Goal: Task Accomplishment & Management: Manage account settings

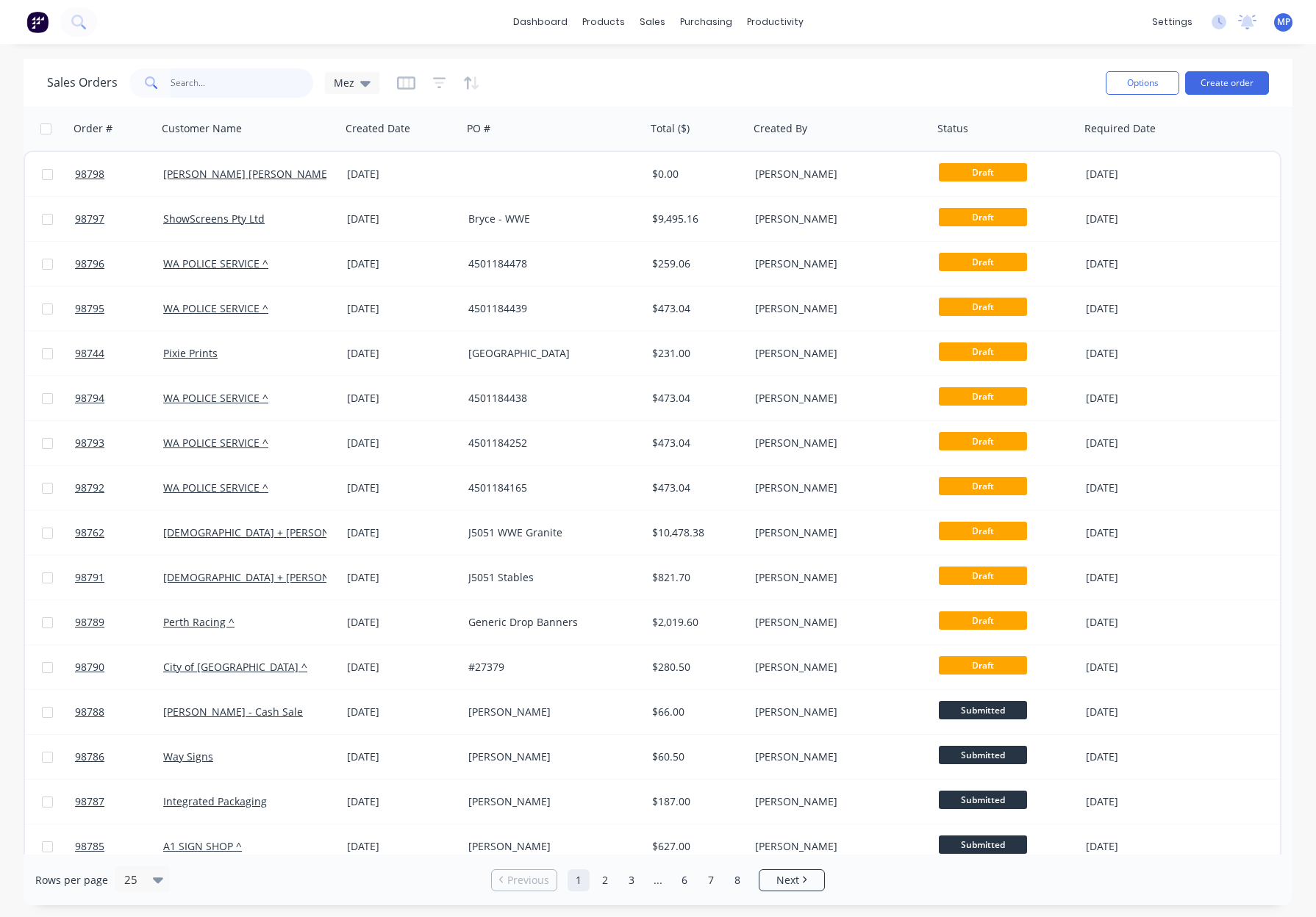
click at [231, 83] on input "text" at bounding box center [241, 83] width 143 height 29
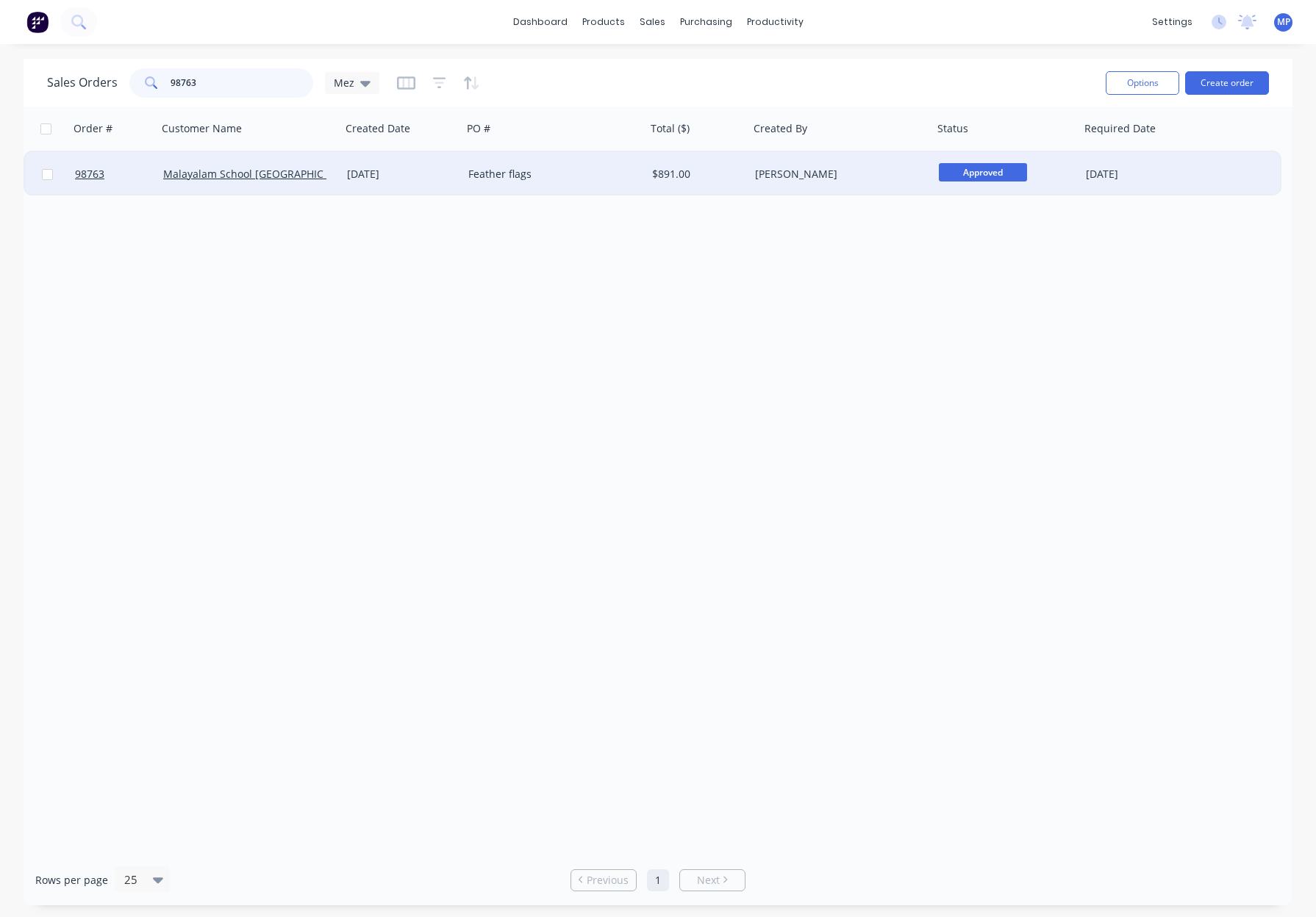
type input "98763"
click at [319, 178] on div "Malayalam School [GEOGRAPHIC_DATA]" at bounding box center [244, 174] width 163 height 15
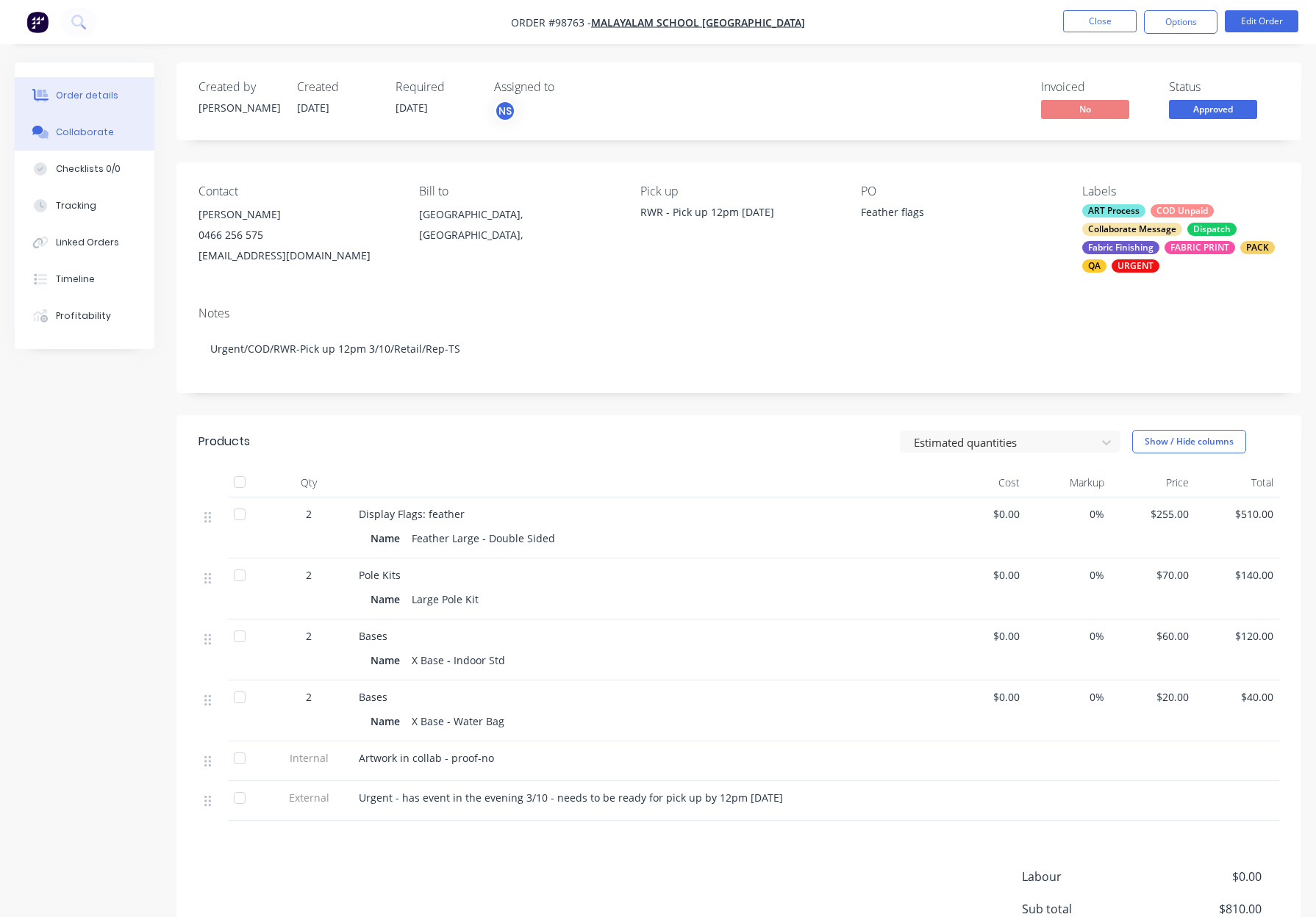
click at [85, 141] on button "Collaborate" at bounding box center [84, 132] width 140 height 37
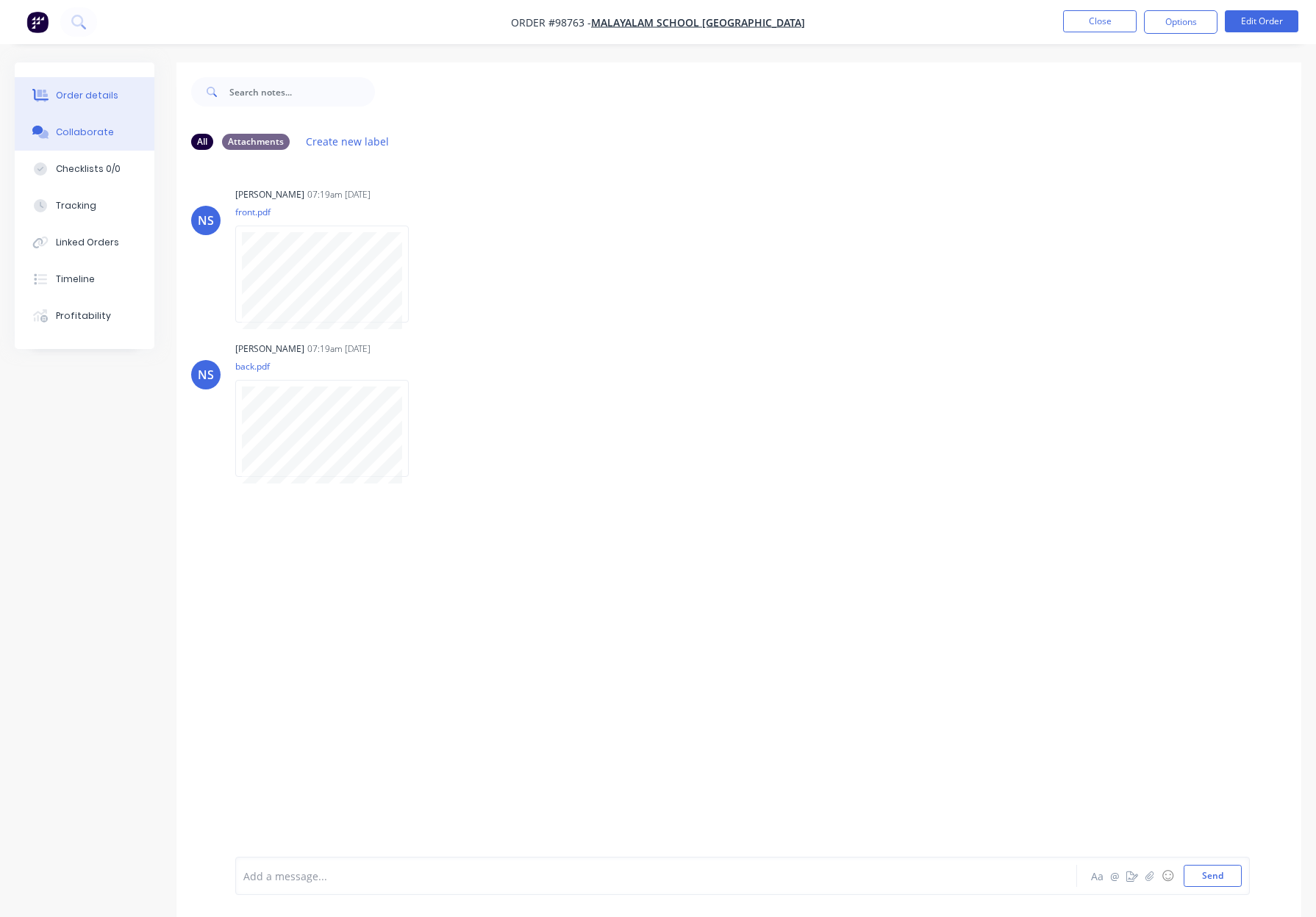
click at [79, 112] on button "Order details" at bounding box center [84, 95] width 140 height 37
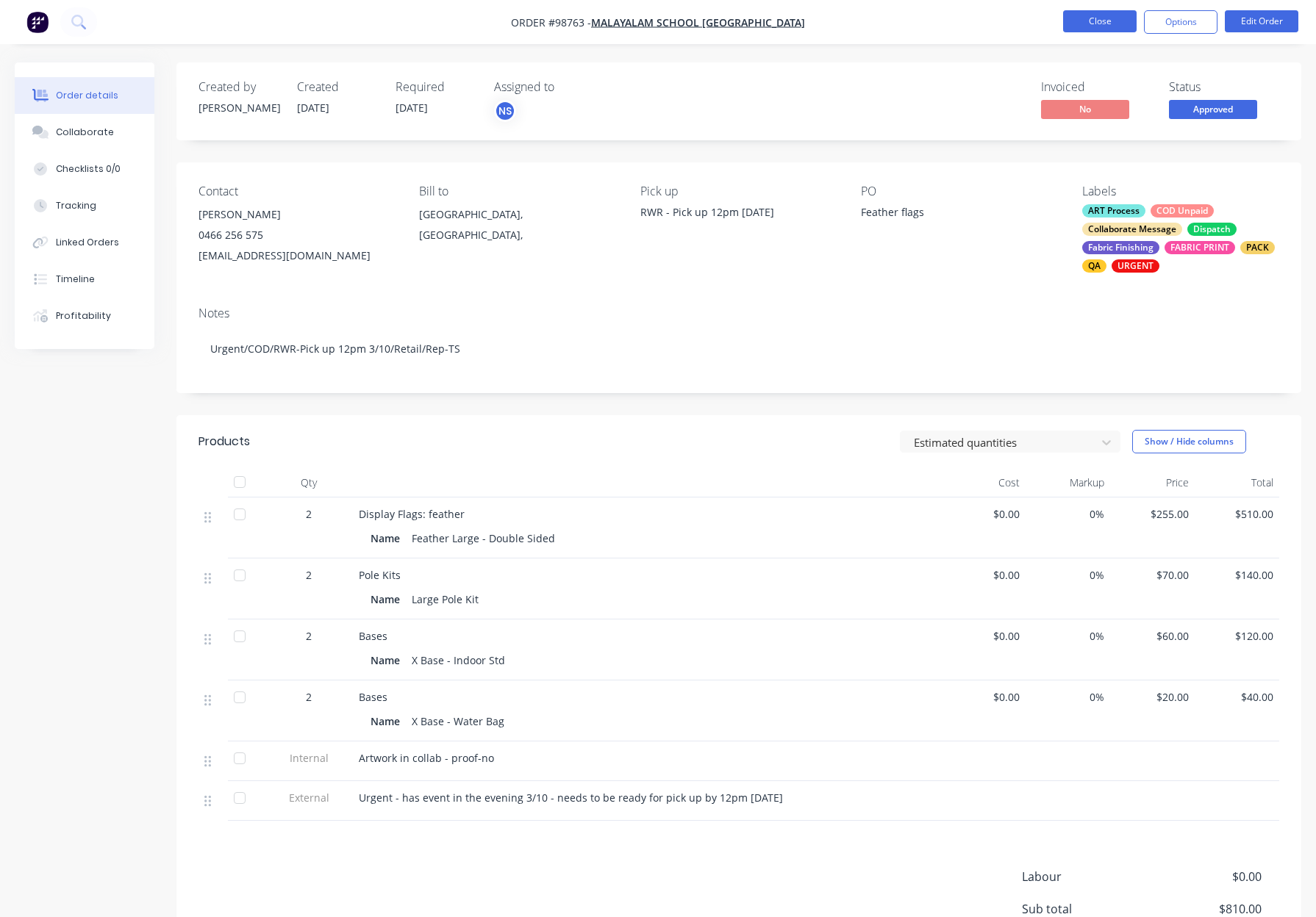
click at [1084, 22] on button "Close" at bounding box center [1100, 21] width 74 height 22
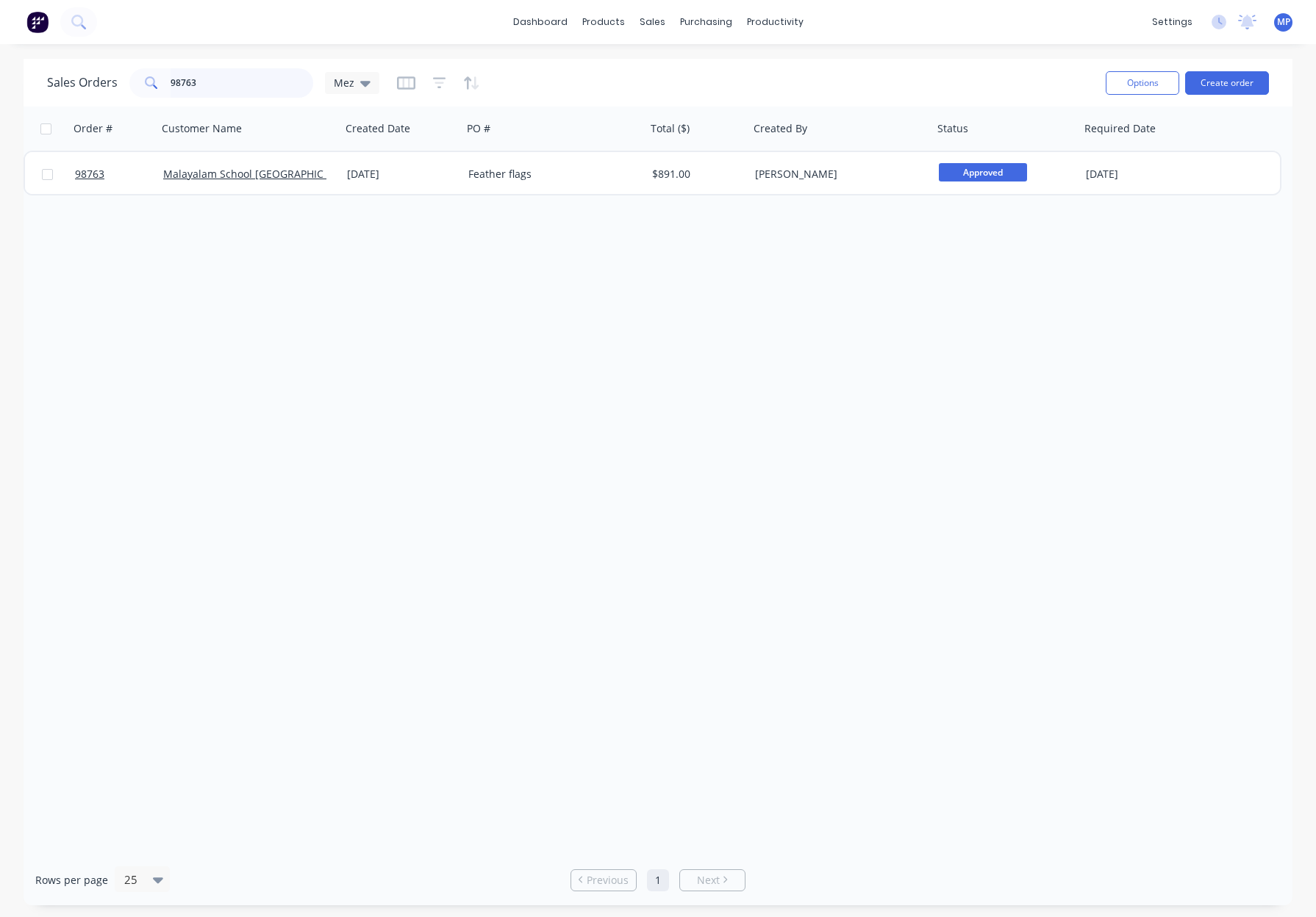
click at [220, 82] on input "98763" at bounding box center [241, 83] width 143 height 29
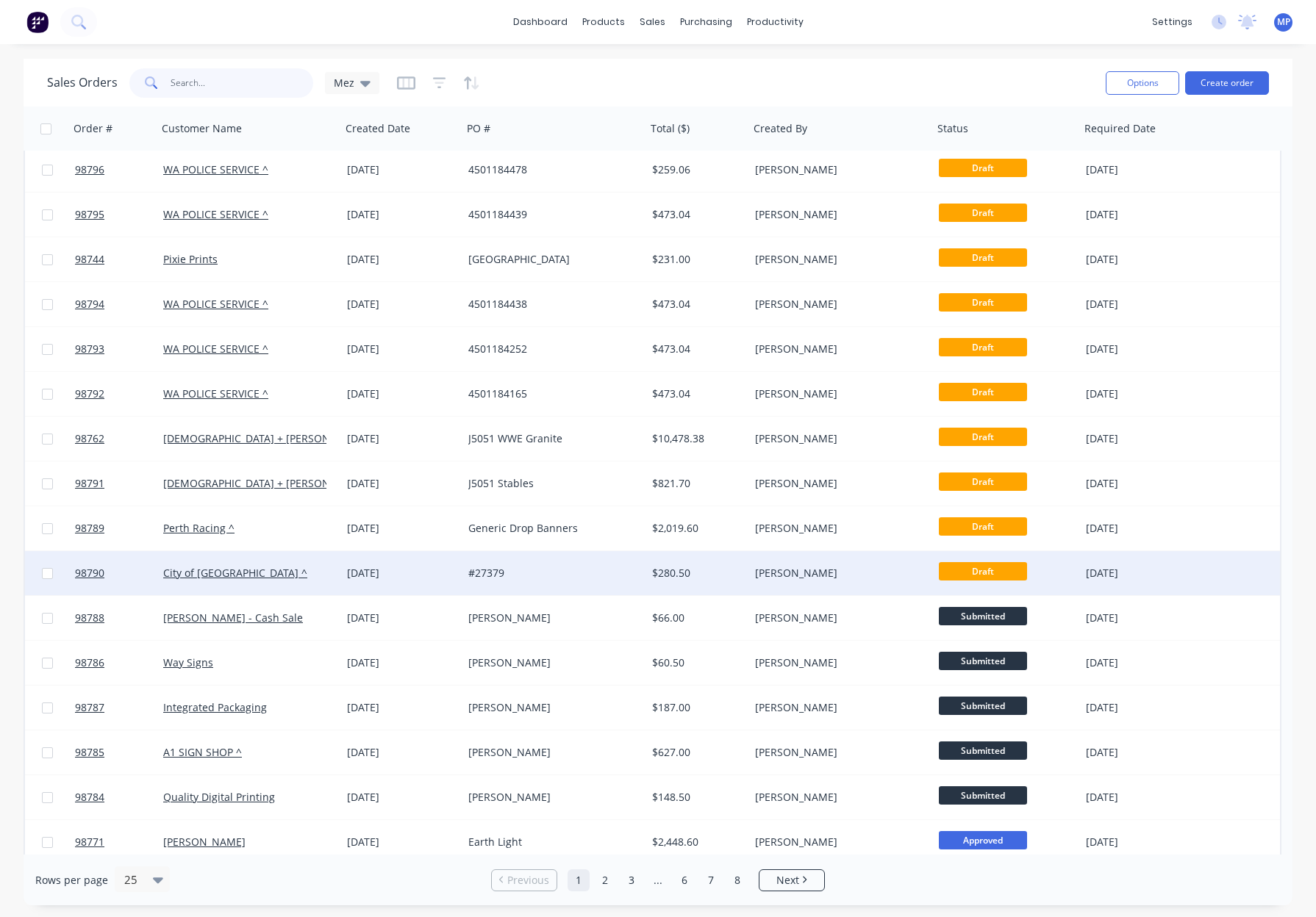
scroll to position [97, 0]
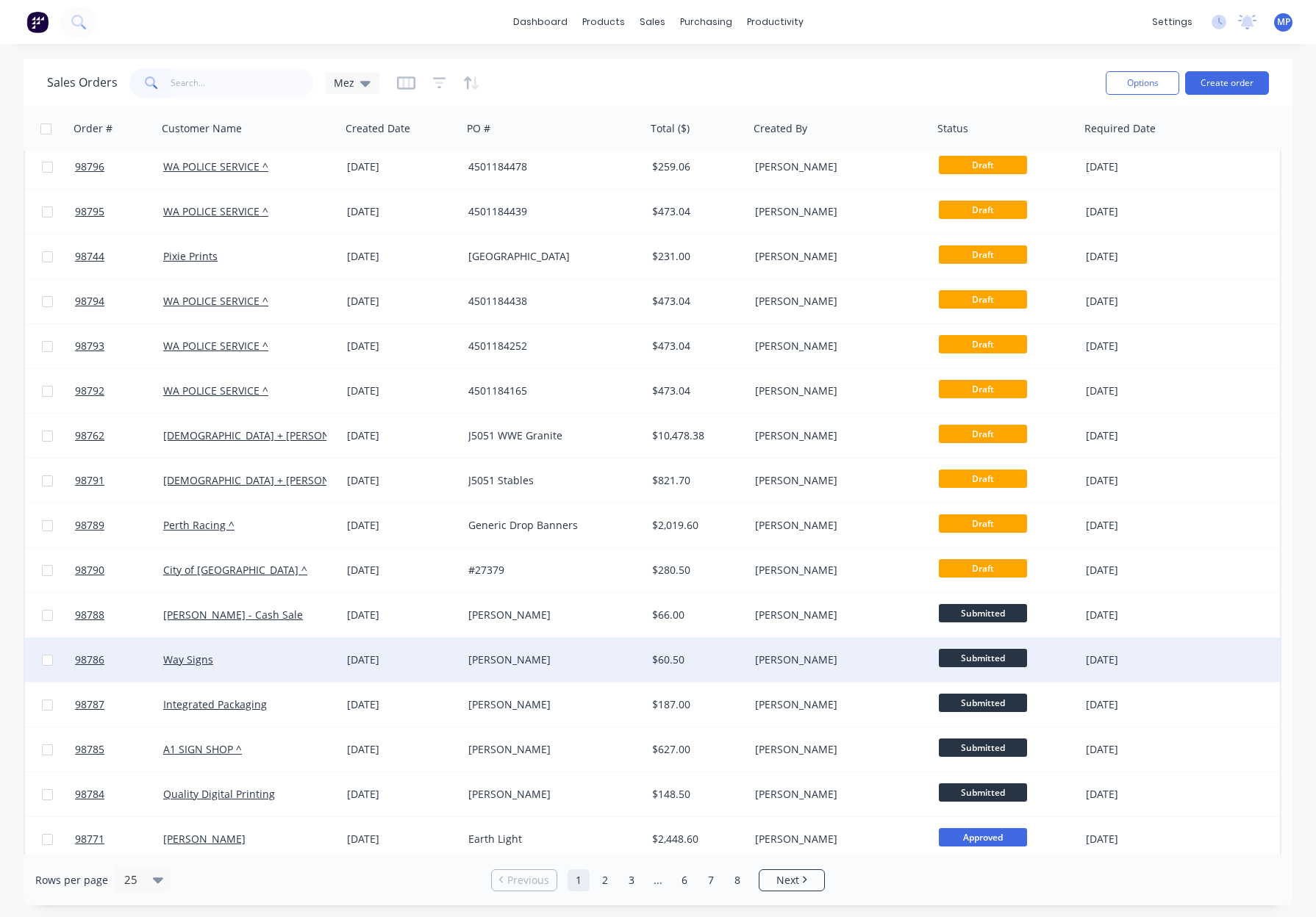
click at [857, 666] on div "[PERSON_NAME]" at bounding box center [836, 660] width 163 height 15
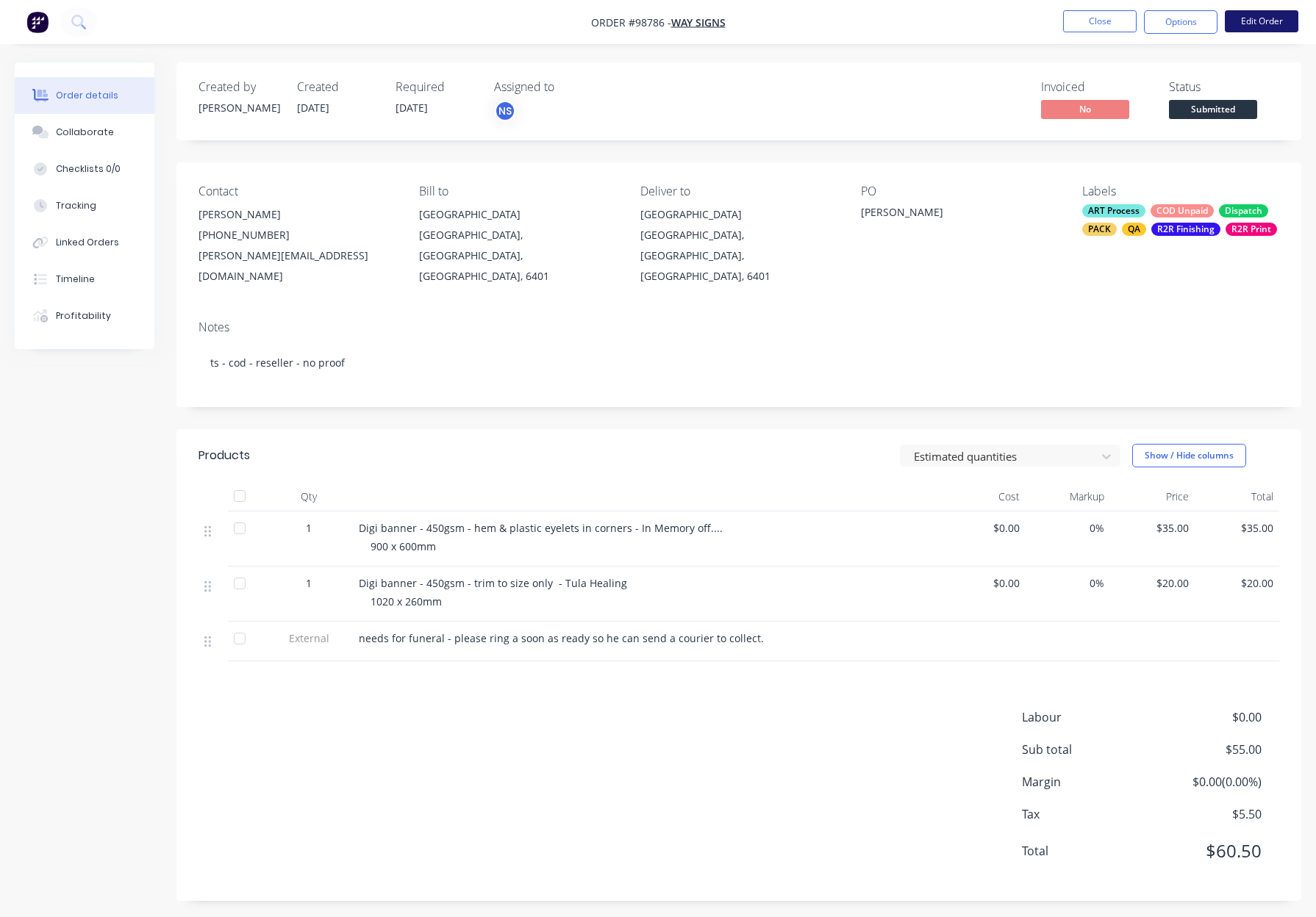
click at [1268, 22] on button "Edit Order" at bounding box center [1261, 21] width 74 height 22
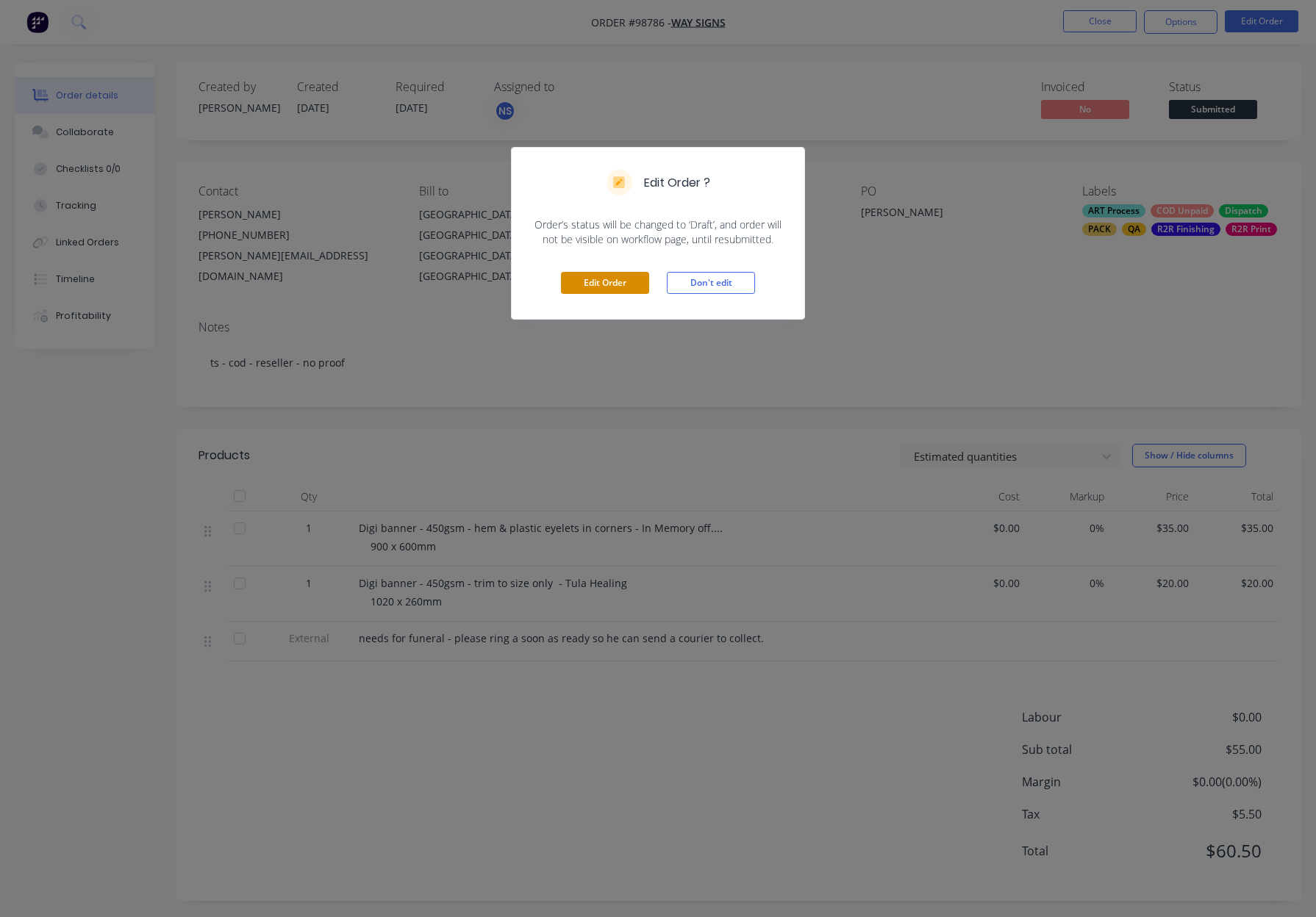
click at [584, 281] on button "Edit Order" at bounding box center [605, 282] width 88 height 22
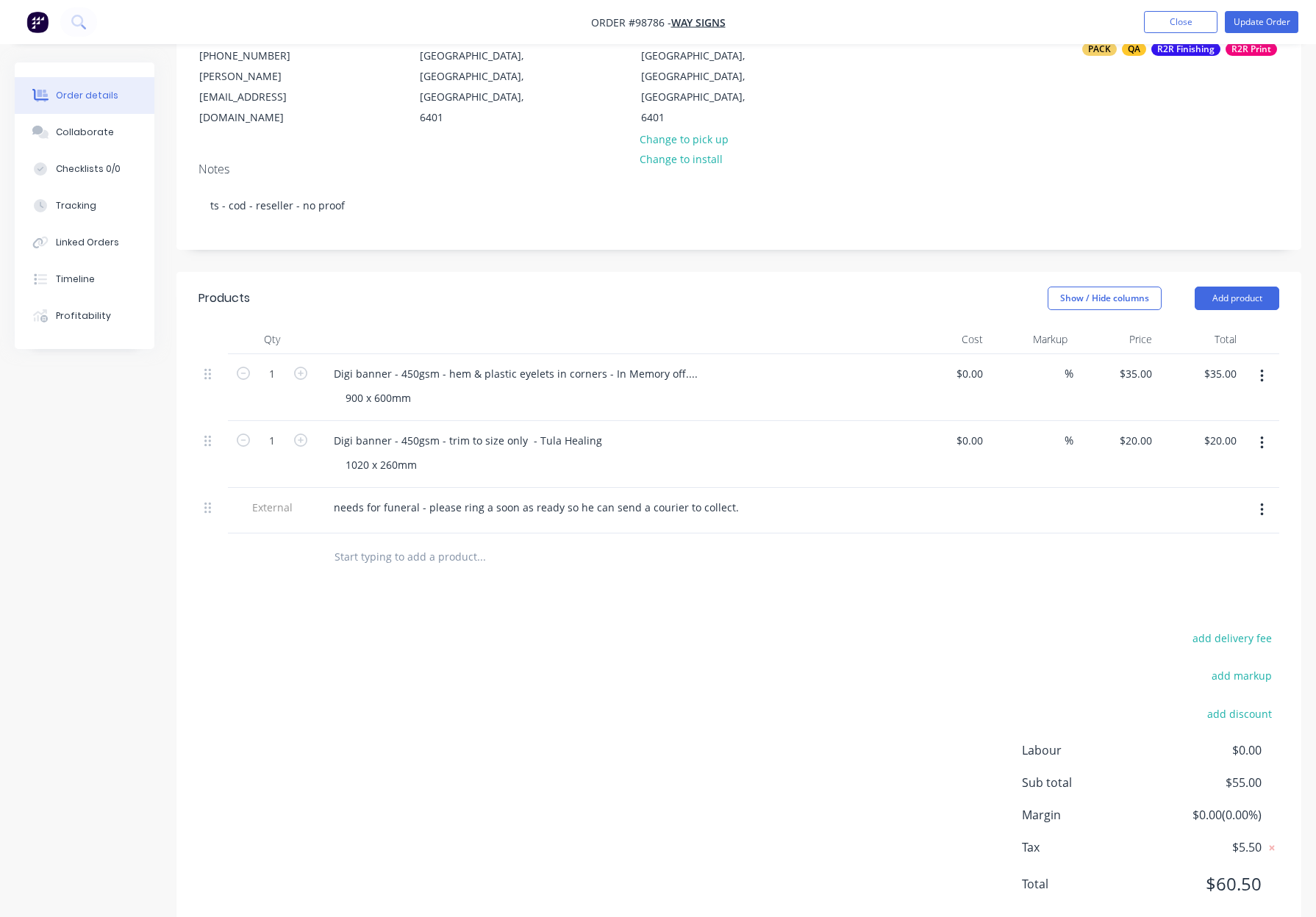
scroll to position [199, 0]
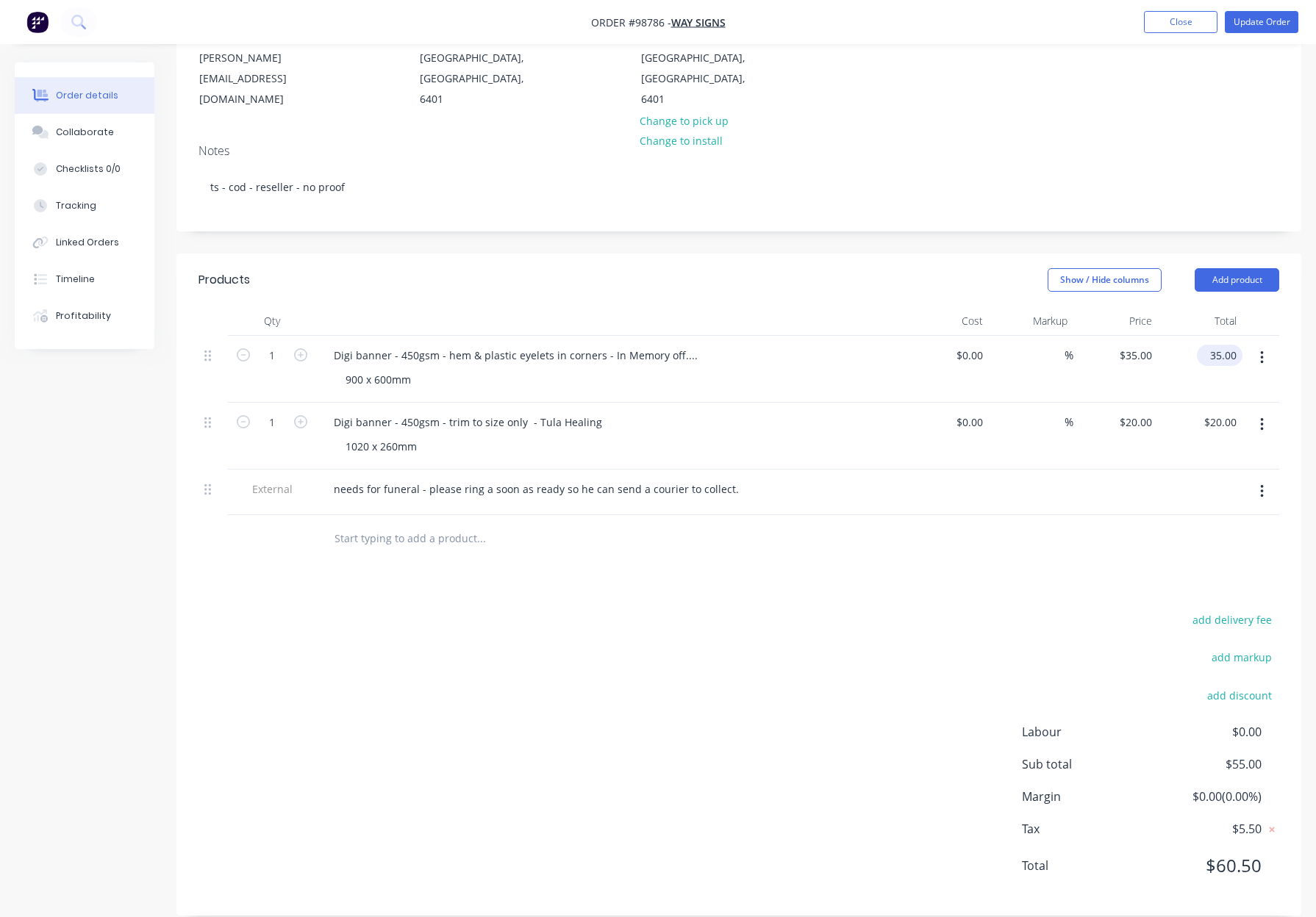
click at [1216, 344] on input "35.00" at bounding box center [1222, 355] width 39 height 21
type input "7"
type input "65"
type input "$65.00"
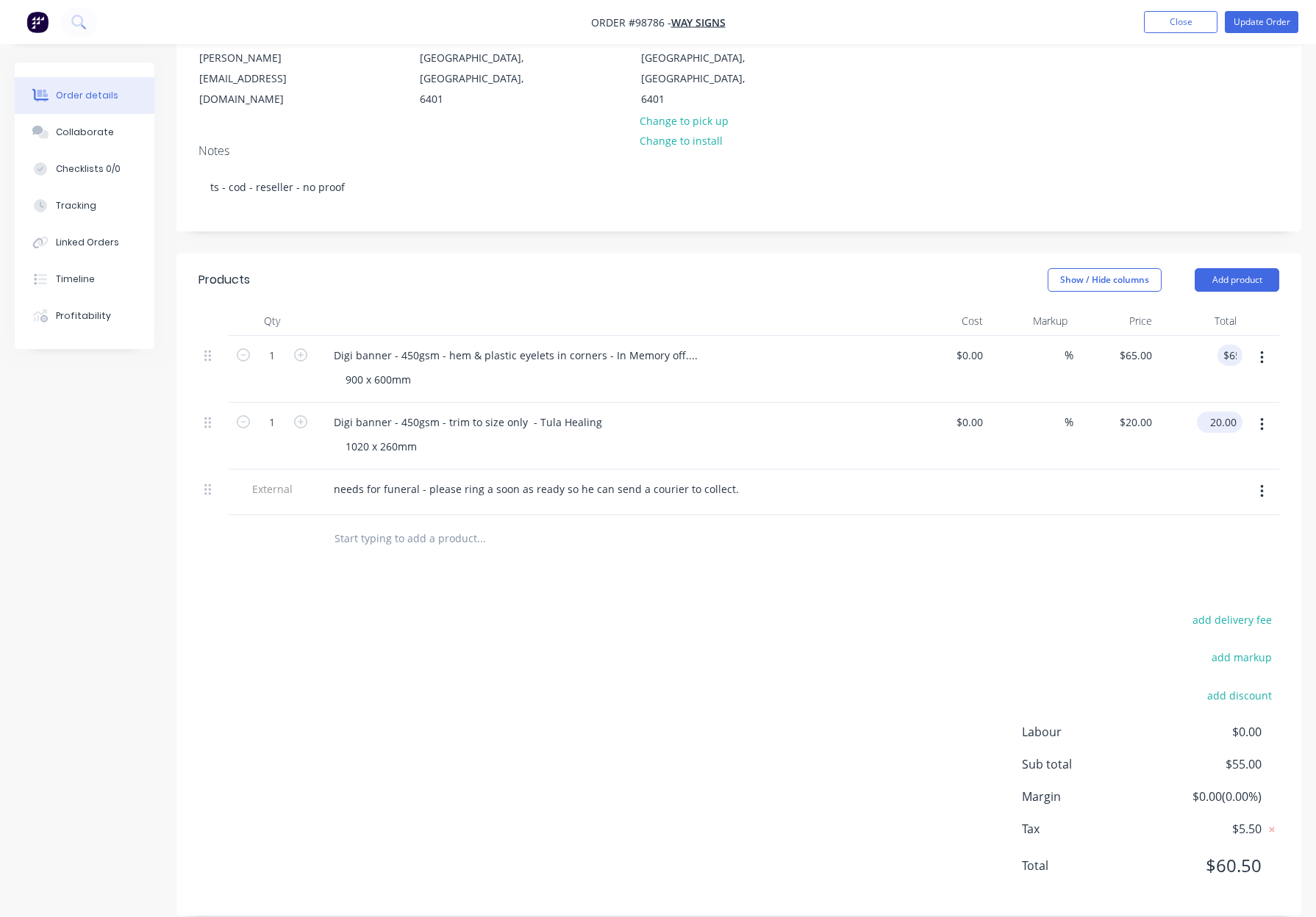
click at [1219, 411] on input "20.00" at bounding box center [1222, 422] width 39 height 21
type input "85"
type input "$85.00"
click at [1052, 538] on div at bounding box center [738, 539] width 1080 height 47
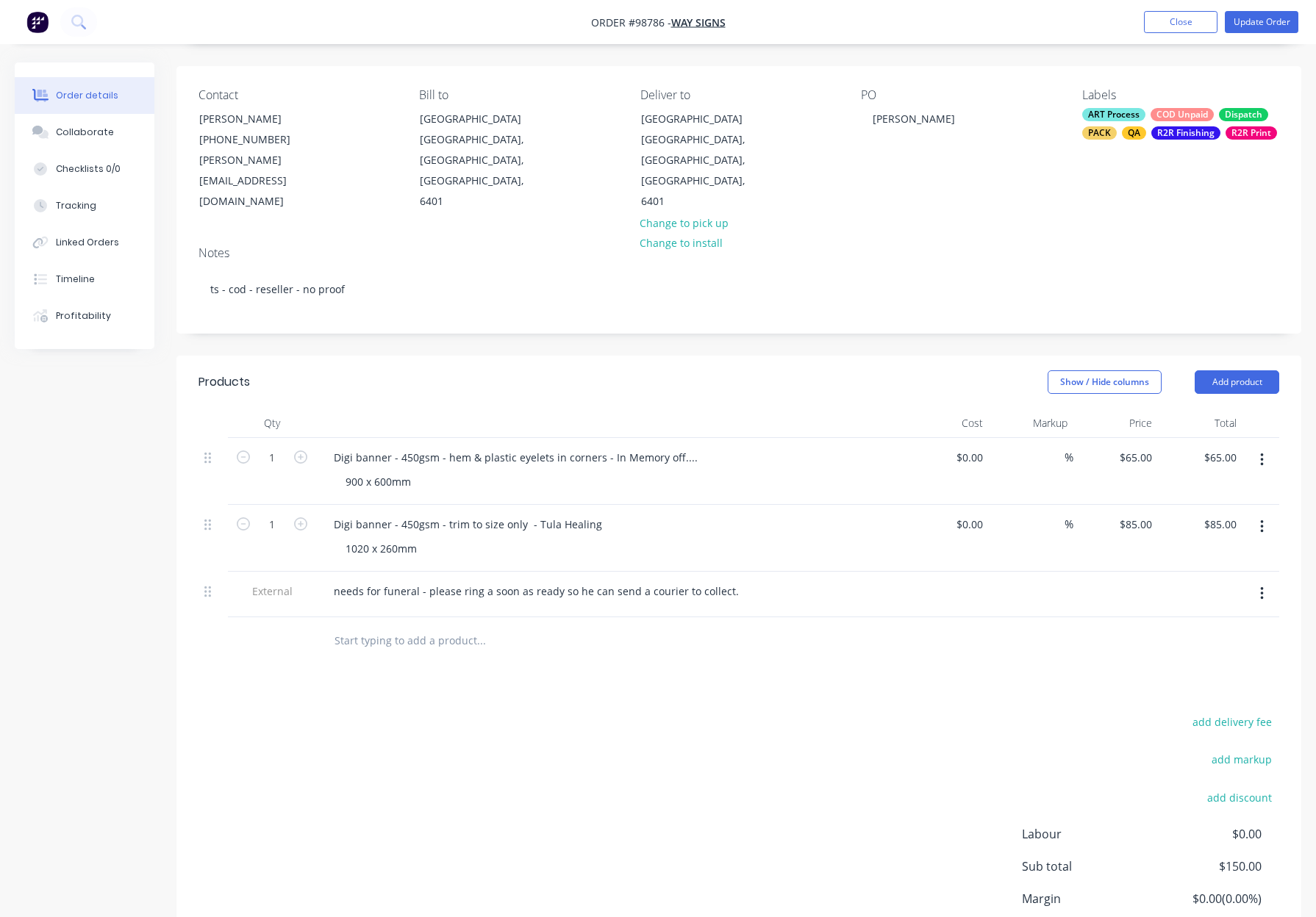
scroll to position [0, 0]
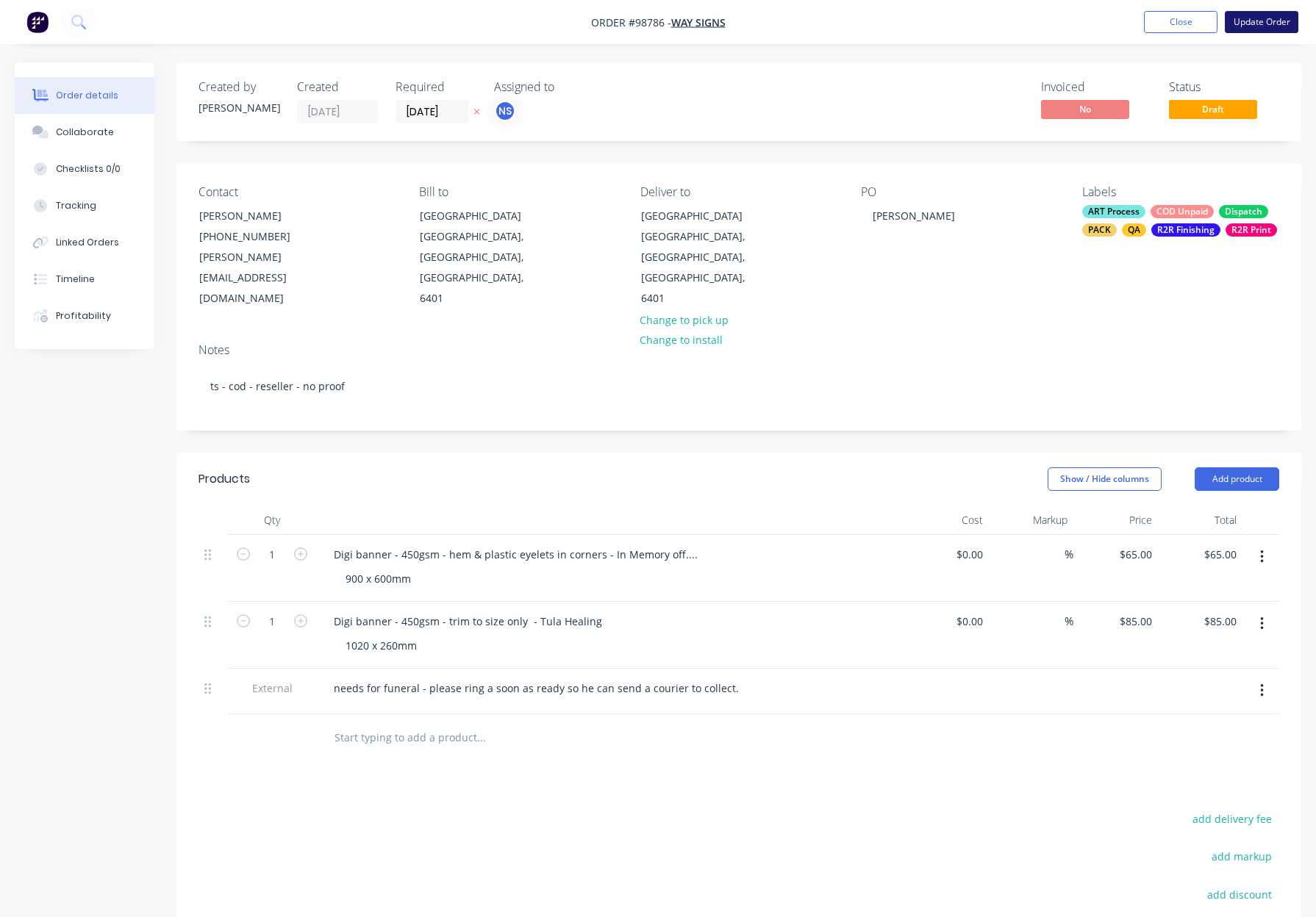
click at [1247, 25] on button "Update Order" at bounding box center [1261, 21] width 74 height 22
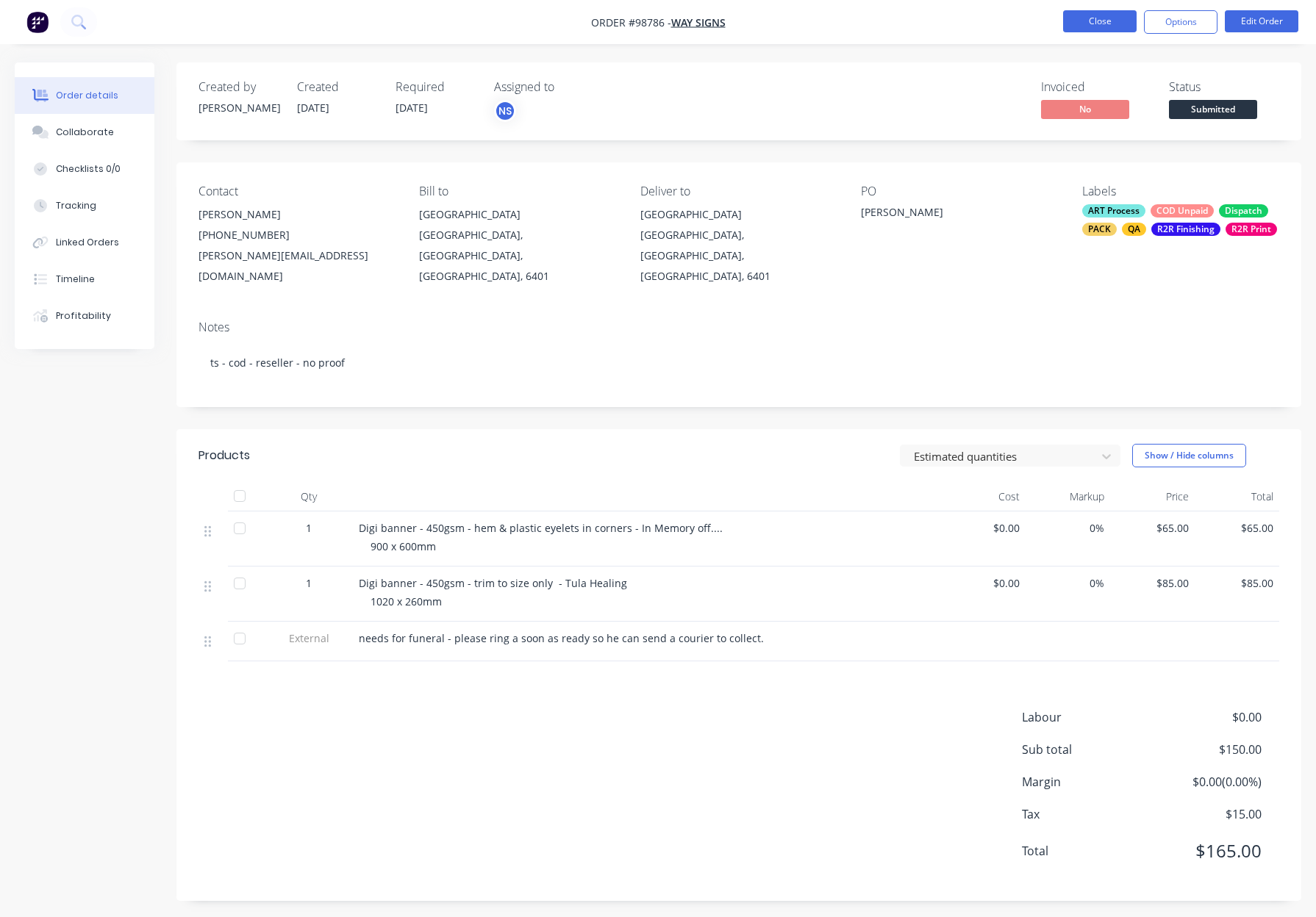
click at [1089, 22] on button "Close" at bounding box center [1100, 21] width 74 height 22
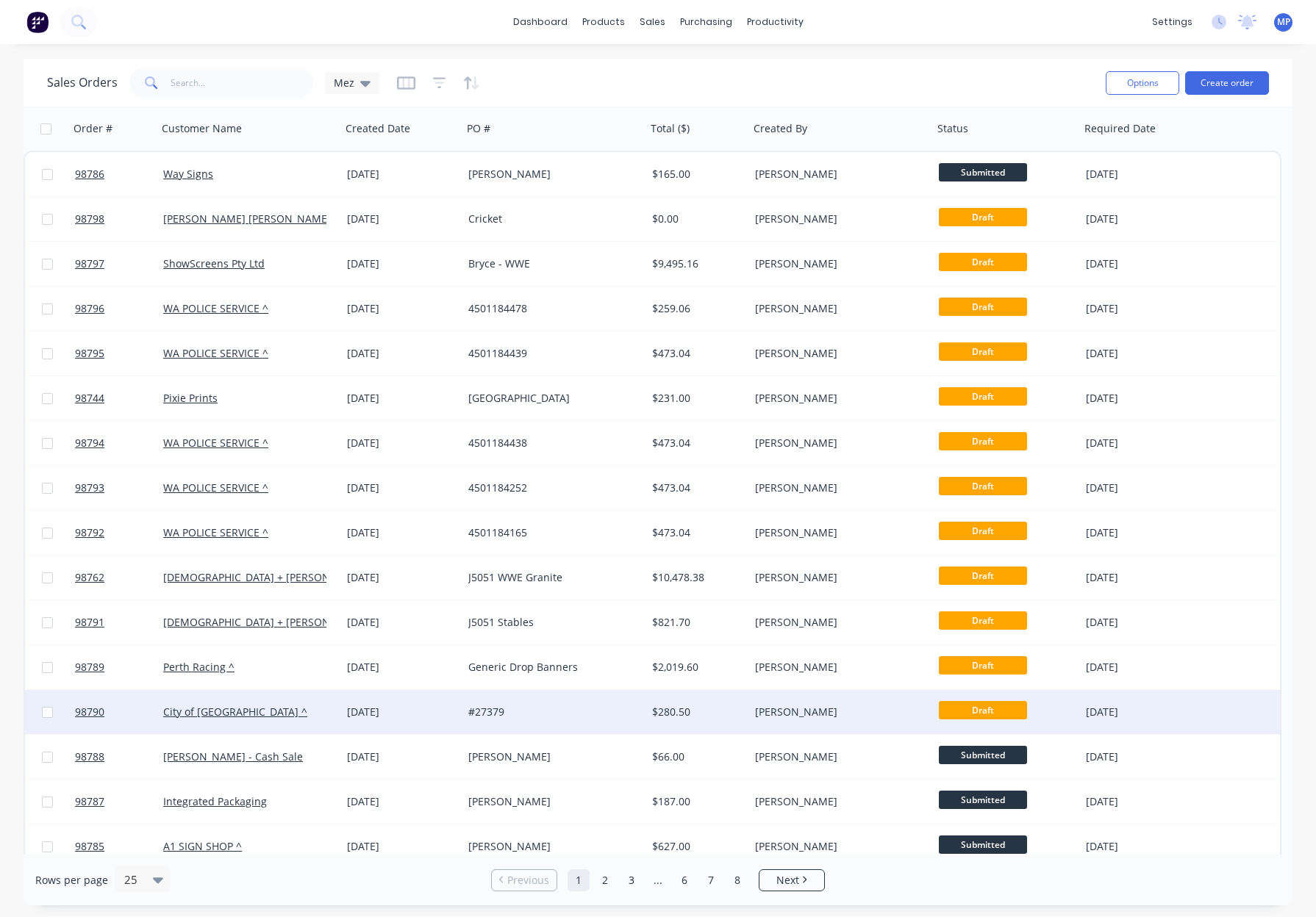
click at [602, 705] on div "#27379" at bounding box center [549, 712] width 163 height 15
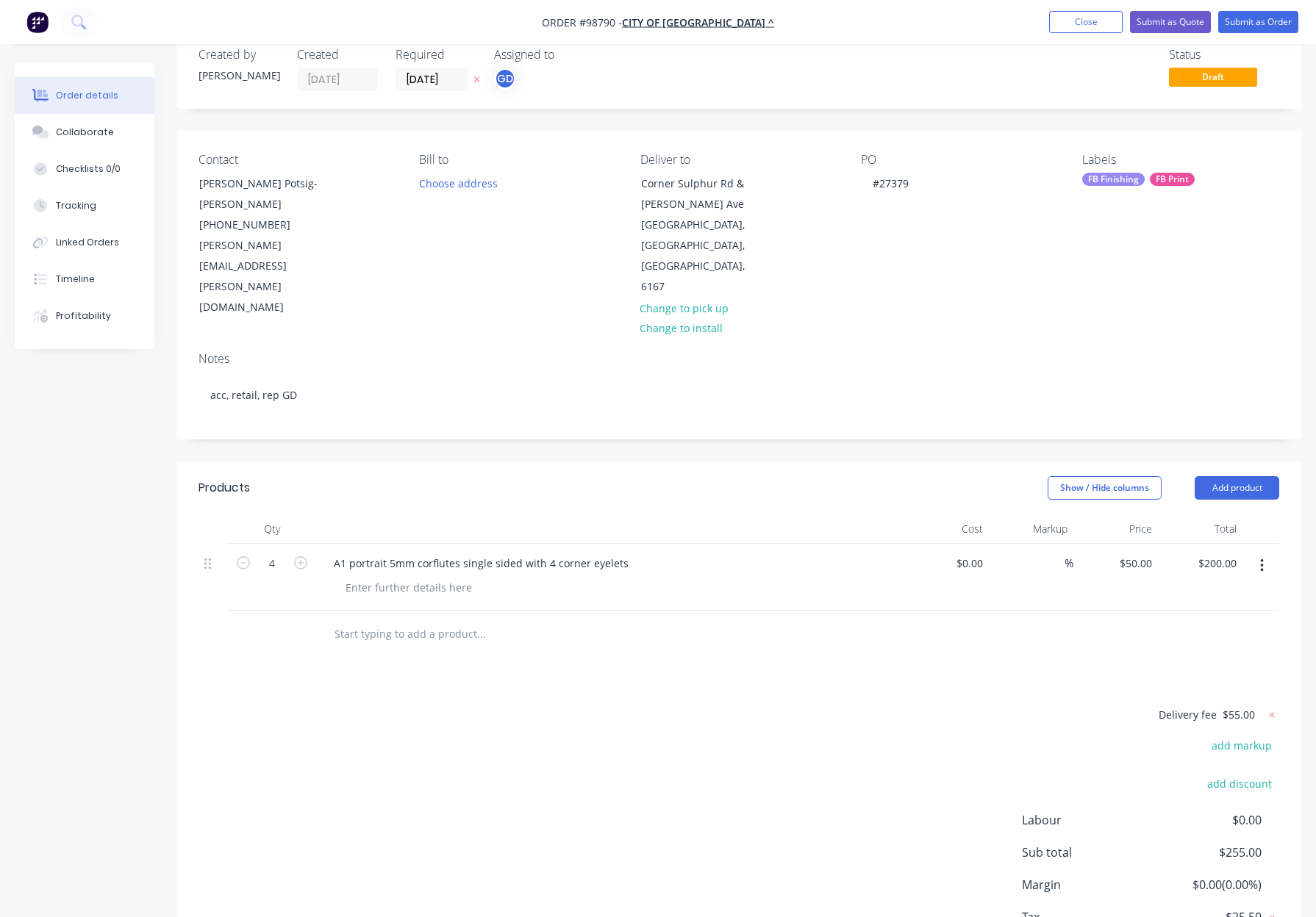
scroll to position [38, 0]
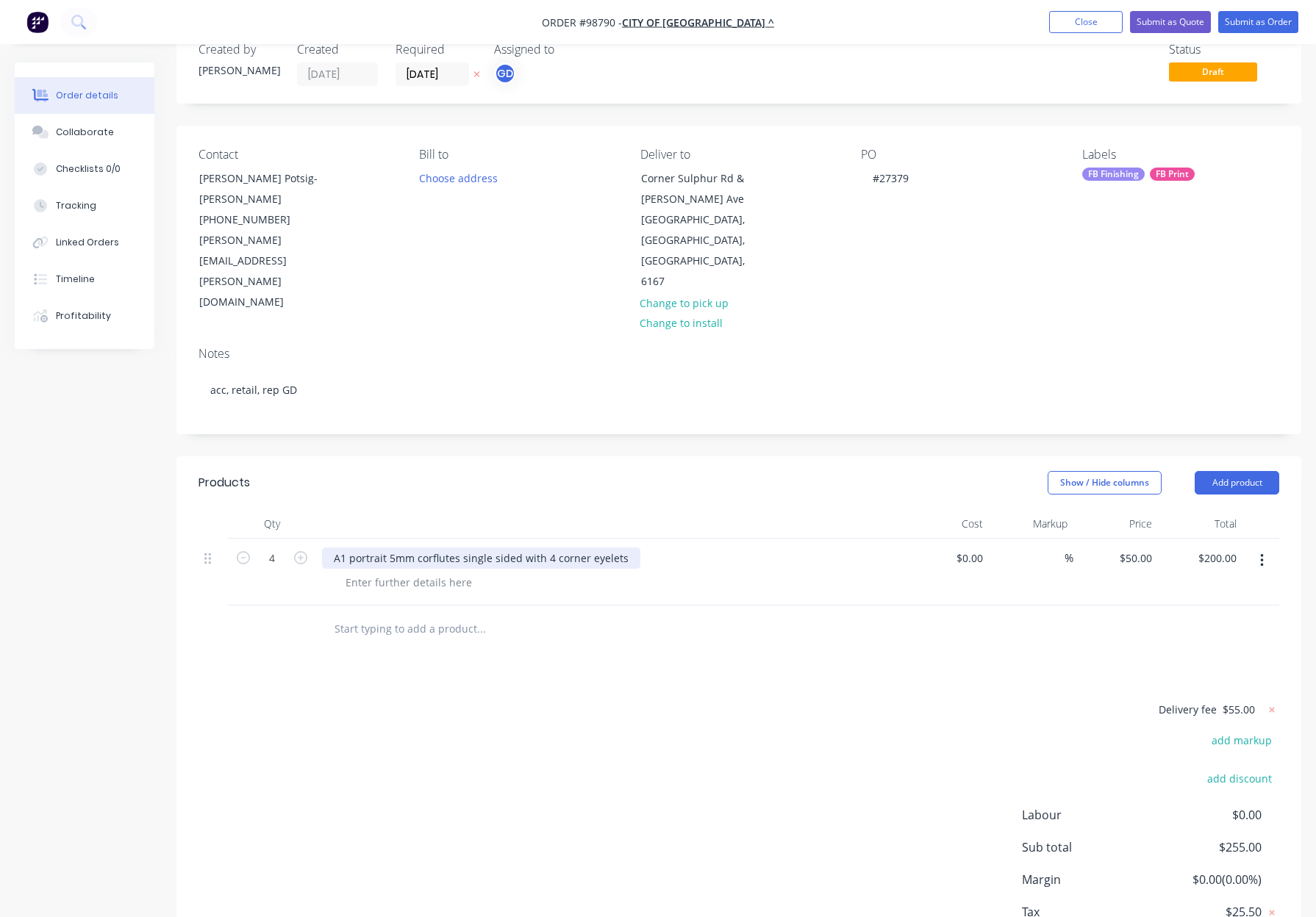
click at [329, 547] on div "A1 portrait 5mm corflutes single sided with 4 corner eyelets" at bounding box center [480, 558] width 318 height 21
click at [424, 572] on div at bounding box center [408, 582] width 150 height 21
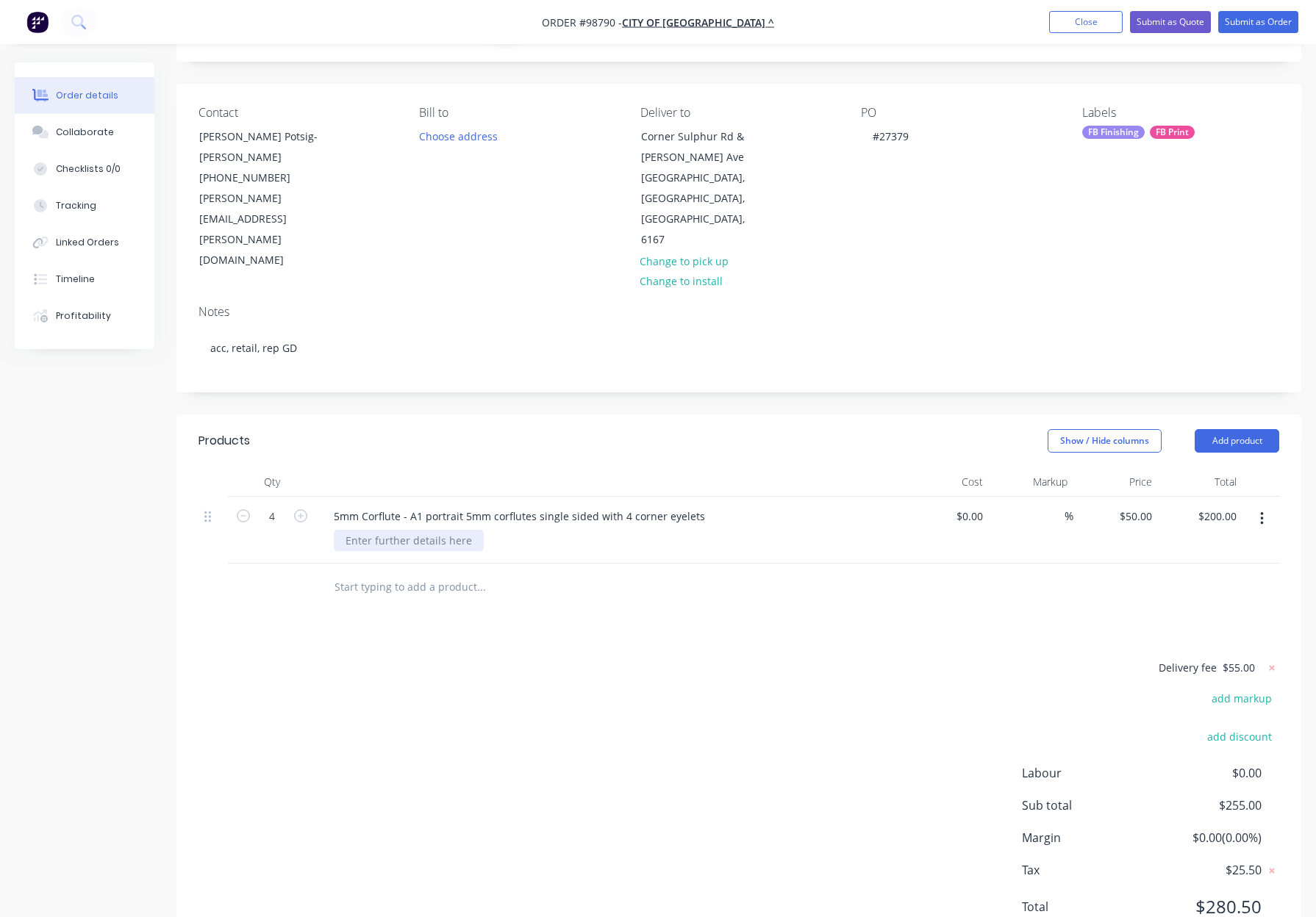
click at [375, 530] on div at bounding box center [408, 541] width 150 height 21
drag, startPoint x: 411, startPoint y: 452, endPoint x: 593, endPoint y: 454, distance: 182.0
click at [593, 506] on div "5mm Corflute - A1 portrait 5mm corflutes single sided with 4 corner eyelets" at bounding box center [519, 516] width 394 height 21
click at [509, 506] on div "5mm Corflute - with 4 corner eyelets" at bounding box center [423, 516] width 203 height 21
drag, startPoint x: 570, startPoint y: 455, endPoint x: 579, endPoint y: 458, distance: 9.5
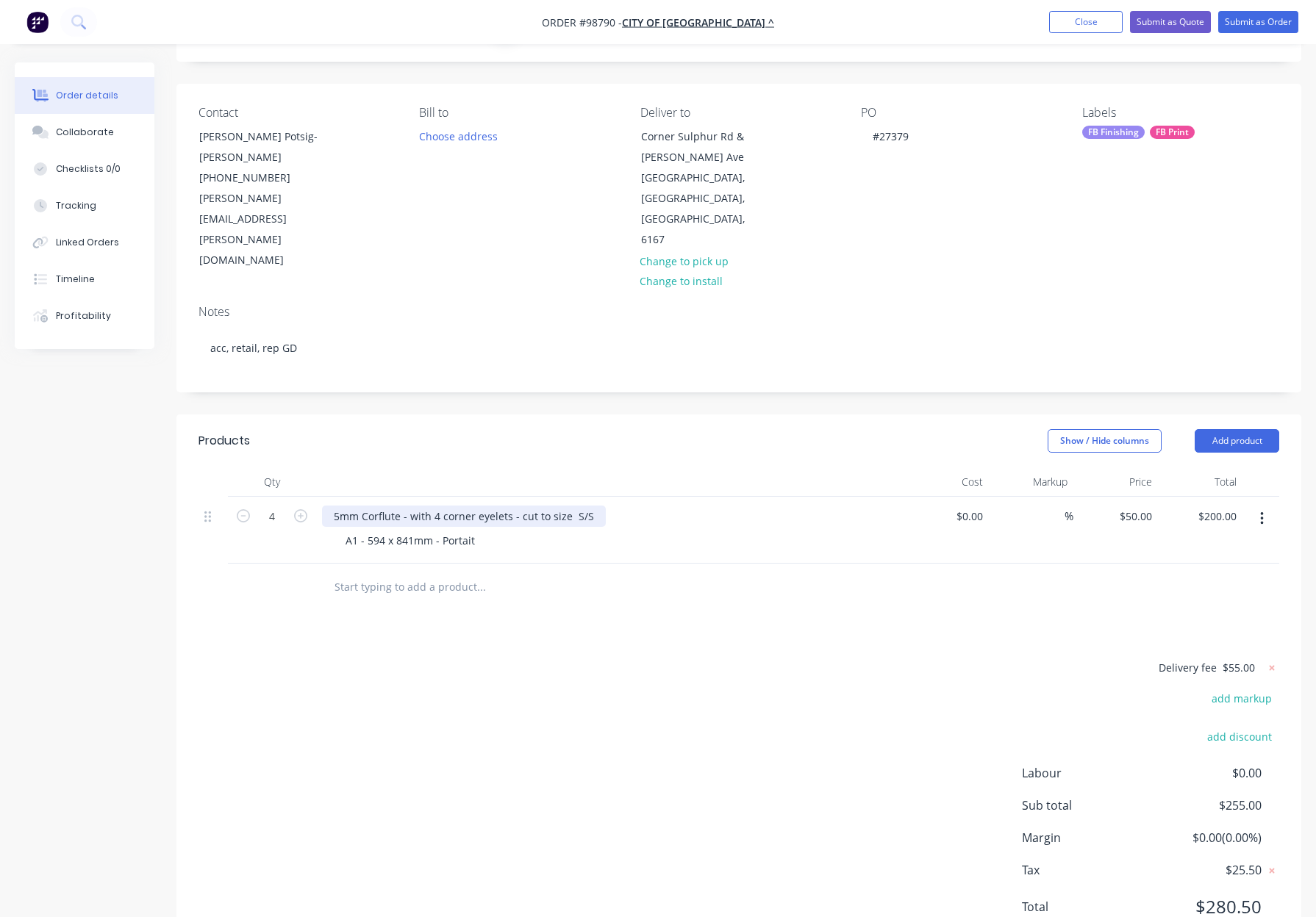
click at [570, 506] on div "5mm Corflute - with 4 corner eyelets - cut to size S/S" at bounding box center [463, 516] width 284 height 21
click at [500, 415] on header "Products Show / Hide columns Add product" at bounding box center [739, 441] width 1124 height 53
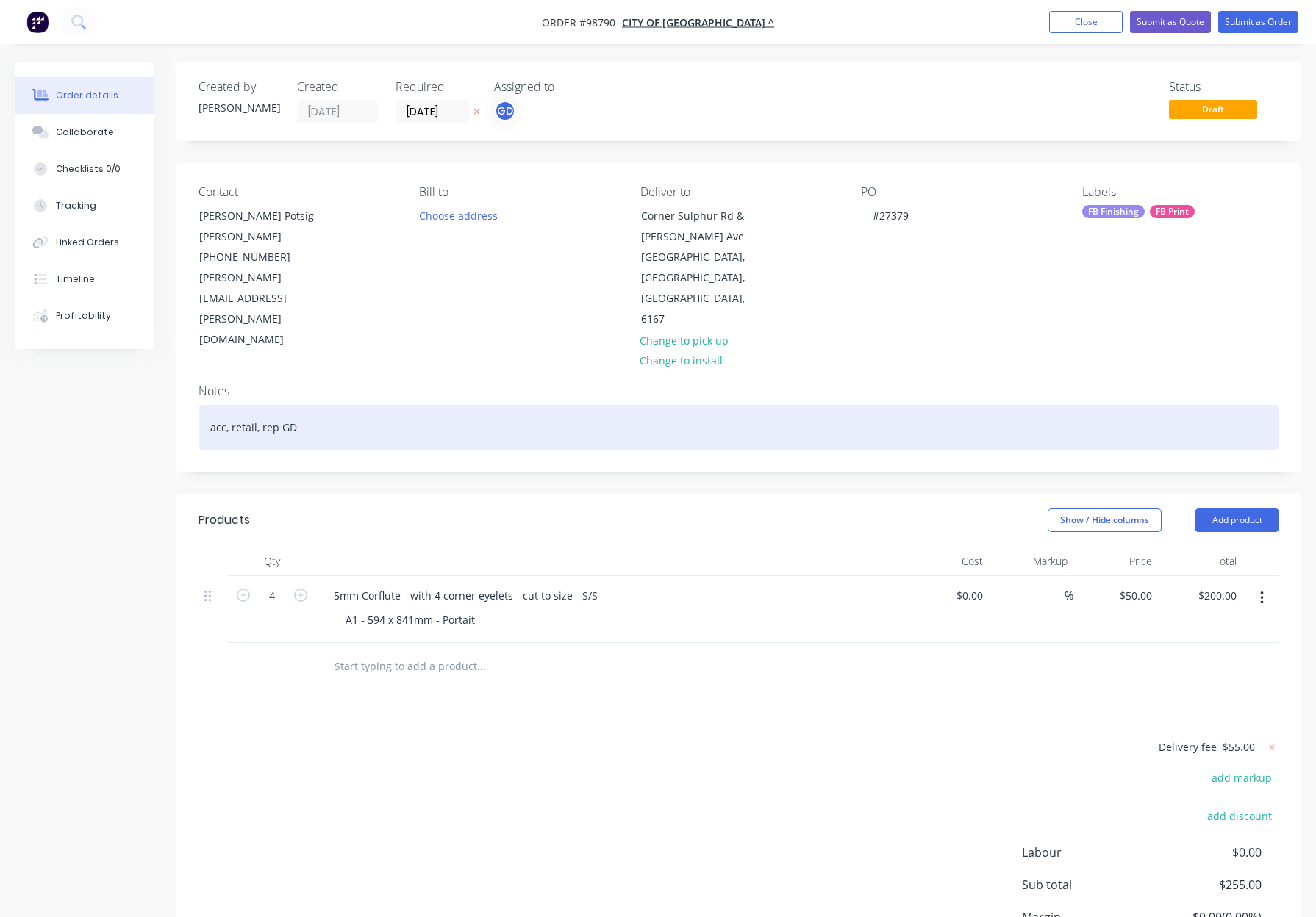
drag, startPoint x: 375, startPoint y: 371, endPoint x: 389, endPoint y: 372, distance: 14.0
click at [376, 405] on div "acc, retail, rep GD" at bounding box center [738, 427] width 1080 height 45
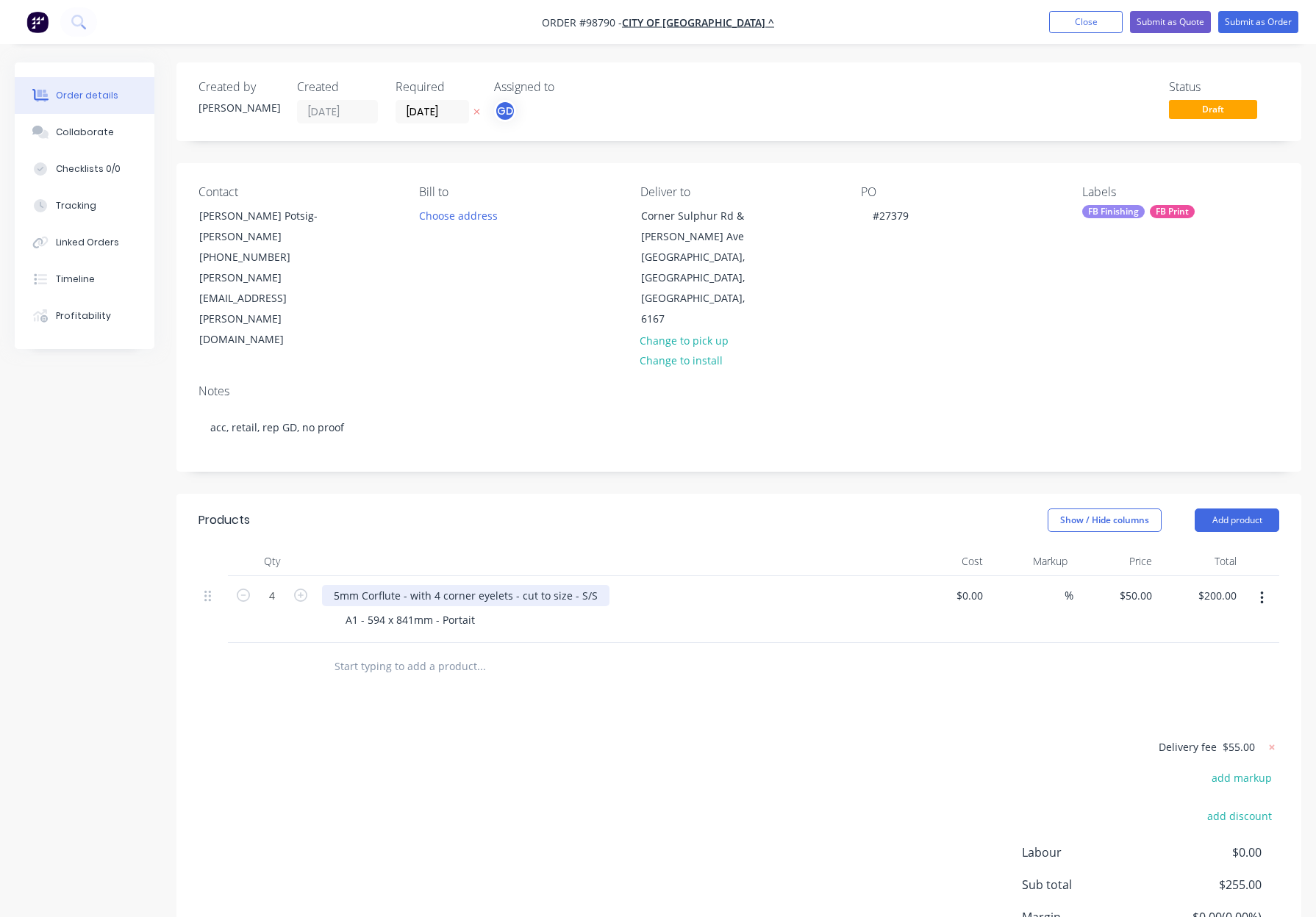
click at [475, 585] on div "5mm Corflute - with 4 corner eyelets - cut to size - S/S" at bounding box center [465, 596] width 287 height 21
click at [602, 546] on div at bounding box center [610, 561] width 588 height 29
click at [1145, 211] on div "FB Finishing FB Print" at bounding box center [1180, 212] width 197 height 13
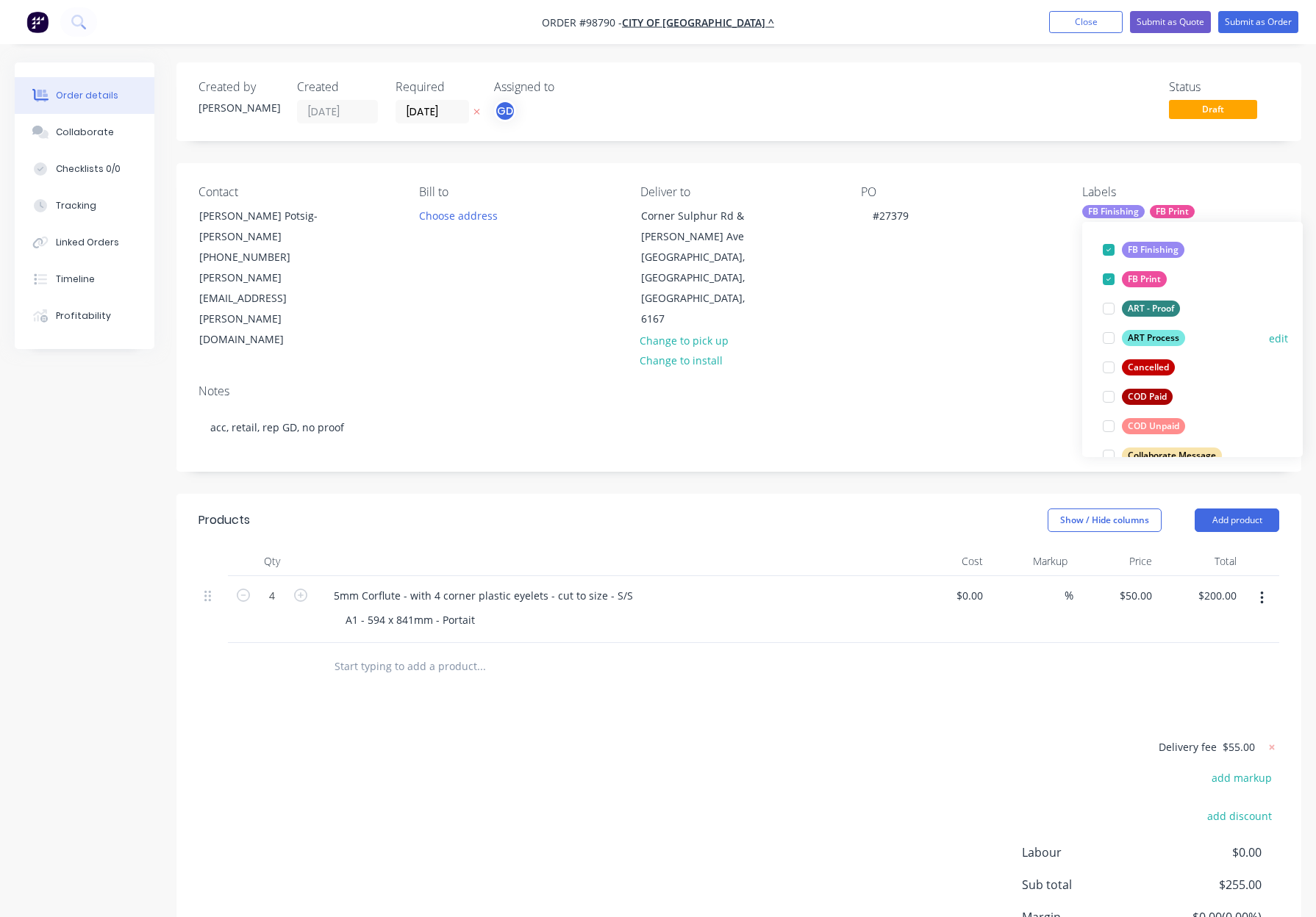
scroll to position [87, 0]
click at [1150, 341] on div "ART Process" at bounding box center [1153, 341] width 63 height 16
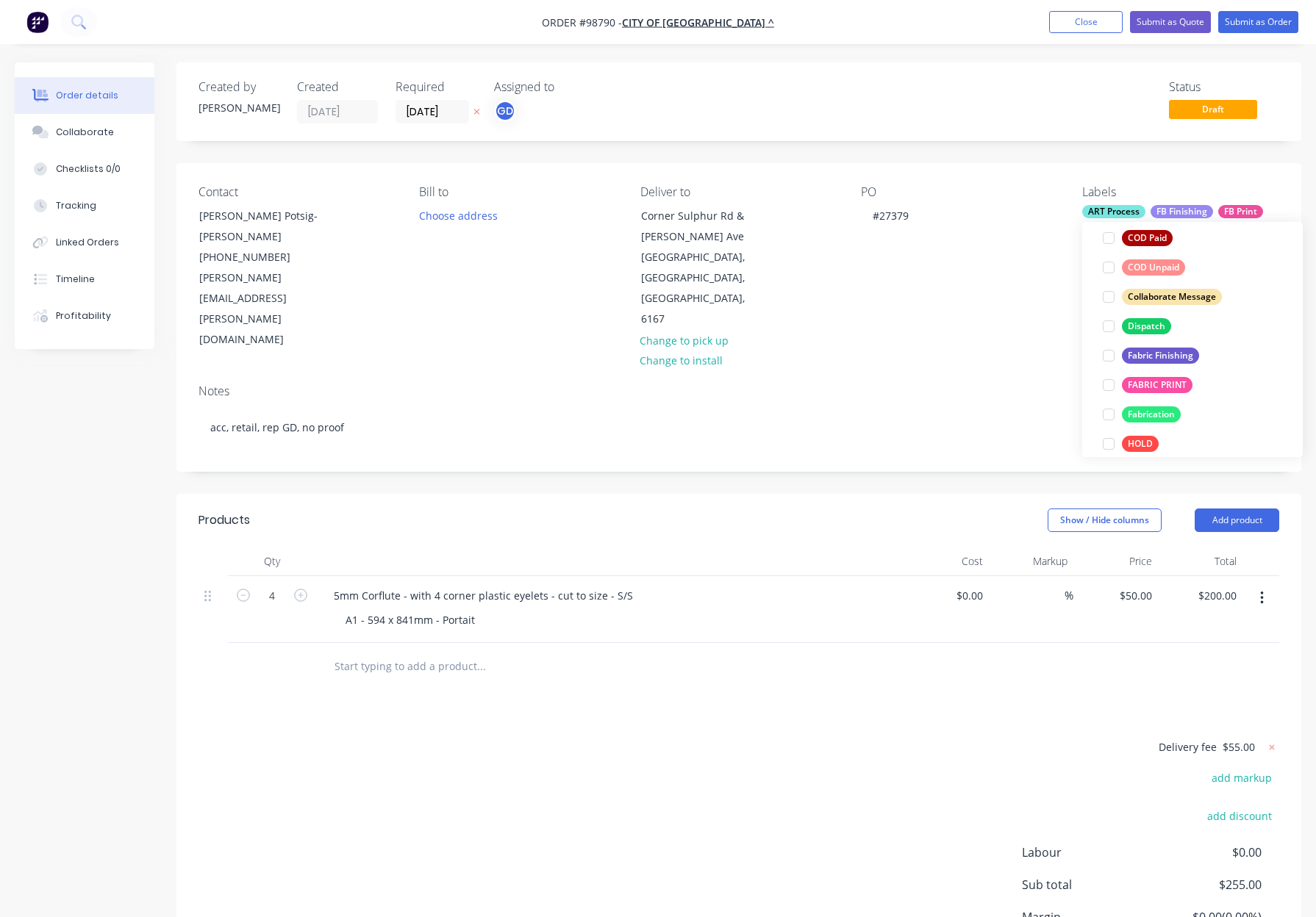
drag, startPoint x: 1146, startPoint y: 327, endPoint x: 1161, endPoint y: 328, distance: 15.0
click at [1146, 327] on div "Dispatch" at bounding box center [1147, 326] width 49 height 16
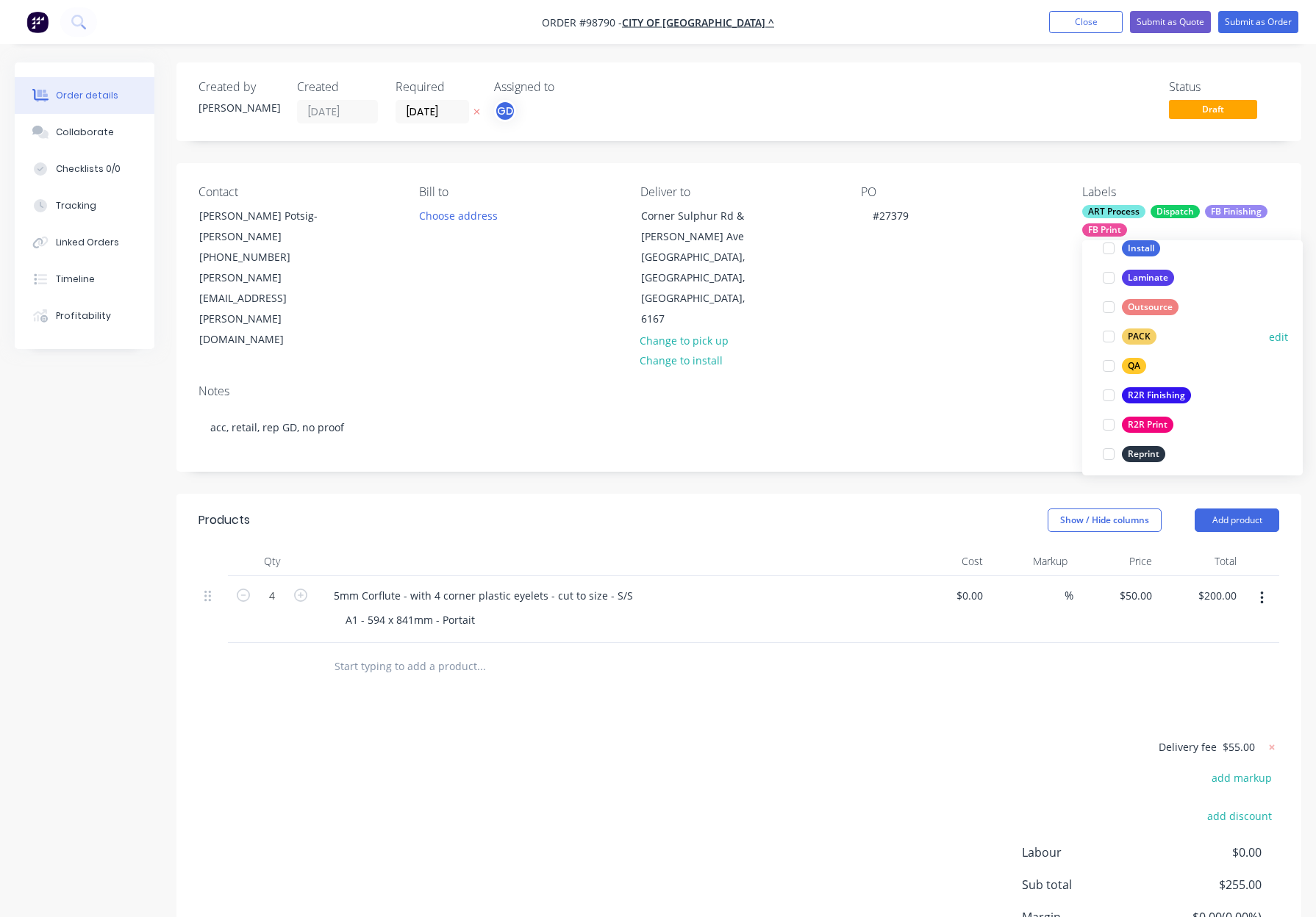
drag, startPoint x: 1129, startPoint y: 335, endPoint x: 1167, endPoint y: 327, distance: 38.8
click at [1129, 335] on div "PACK" at bounding box center [1139, 336] width 34 height 16
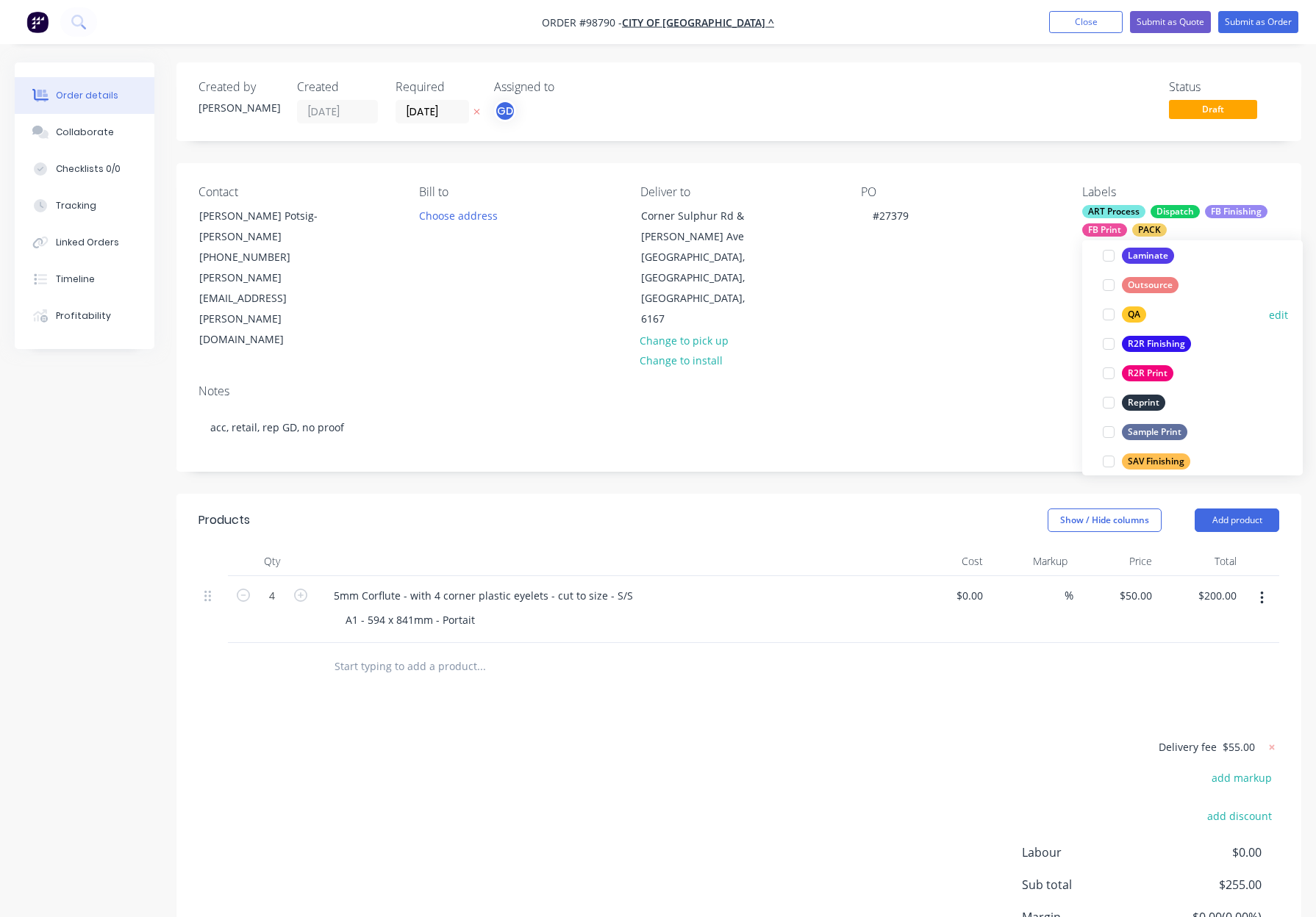
click at [1130, 314] on div "QA" at bounding box center [1134, 315] width 25 height 16
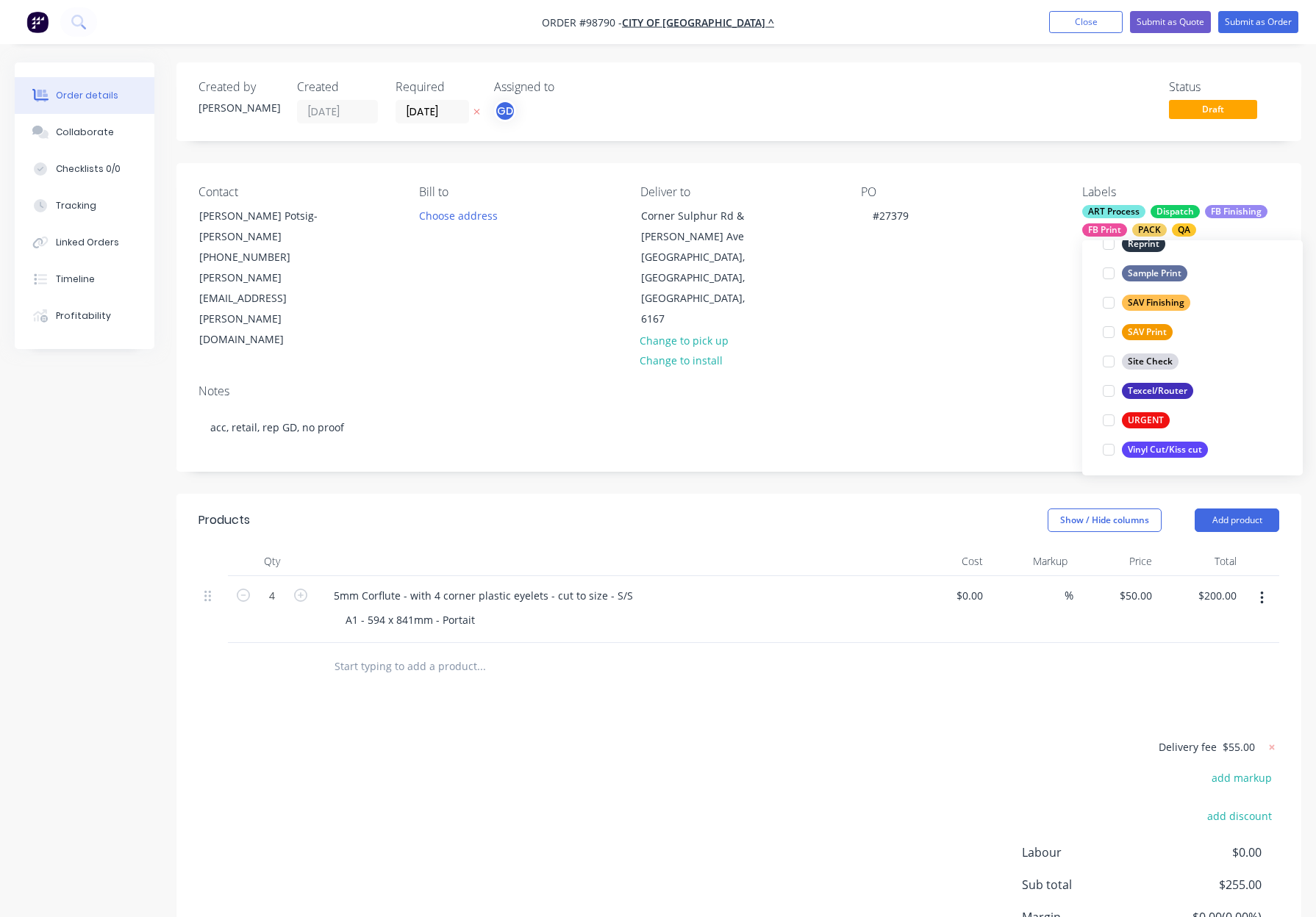
scroll to position [705, 0]
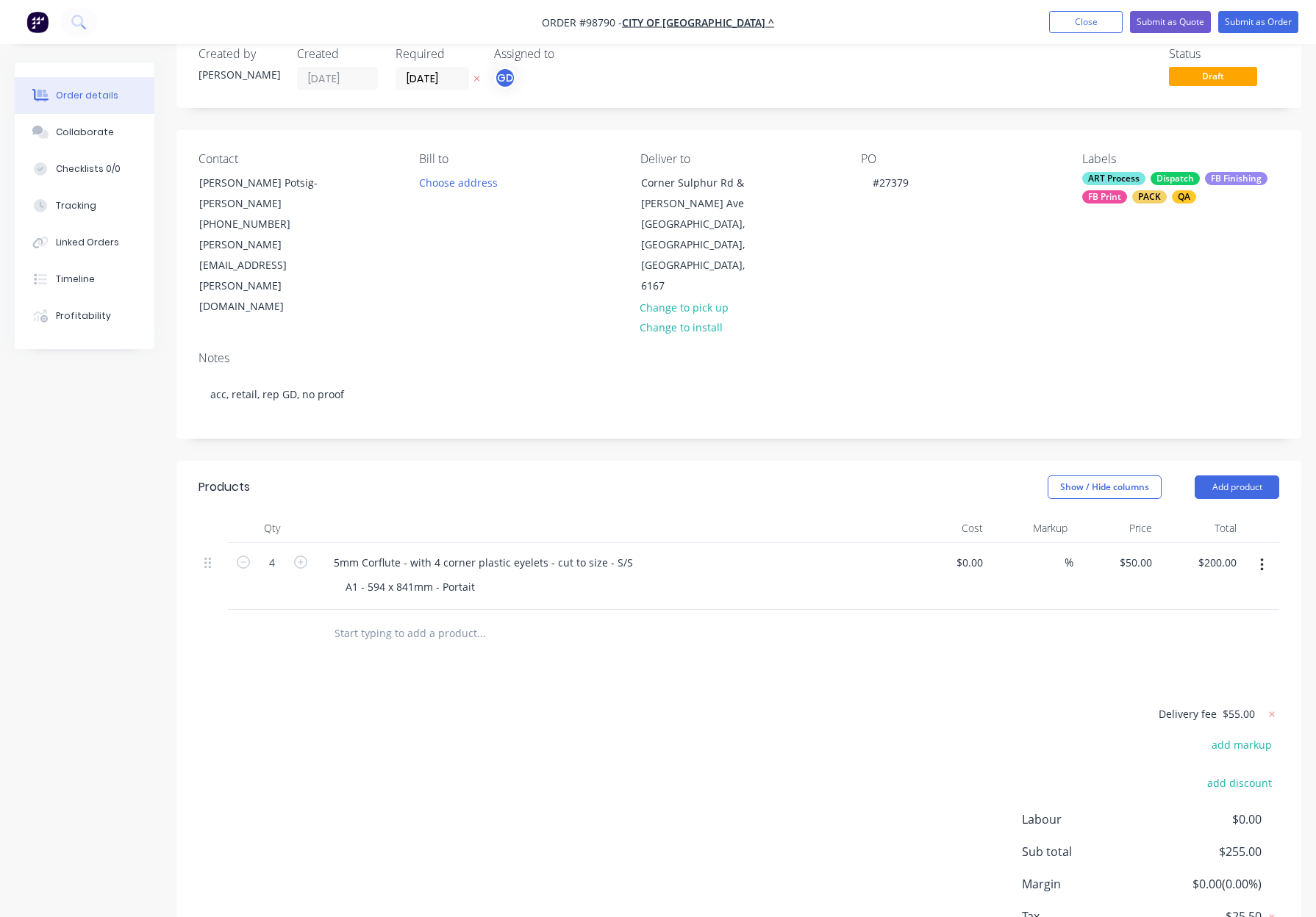
click at [936, 266] on div "Contact Shelley Potsig-Sanders (08) 9439 0447 Shelley.Potsig-Sanders@kwinana.wa…" at bounding box center [739, 235] width 1124 height 209
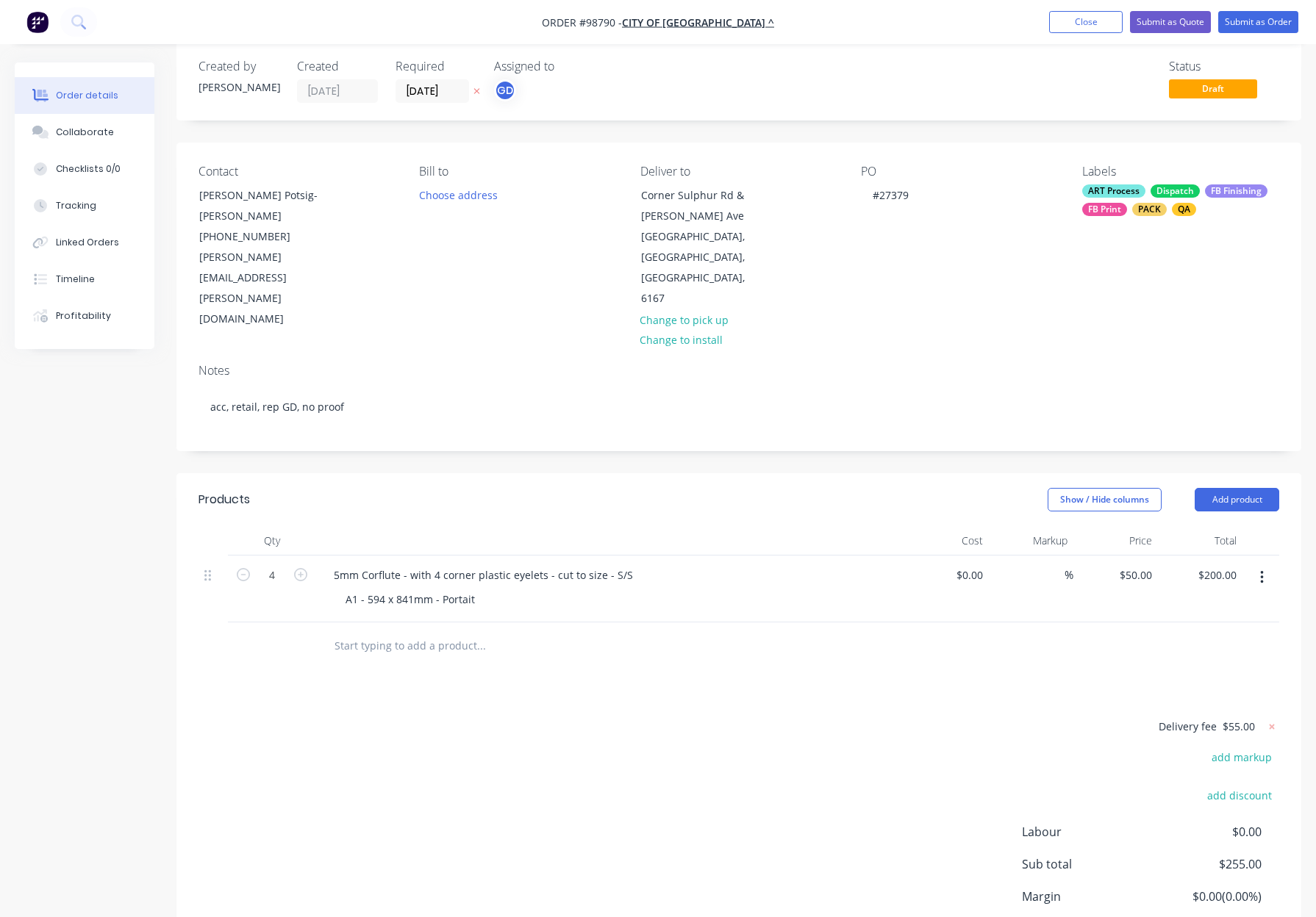
scroll to position [0, 0]
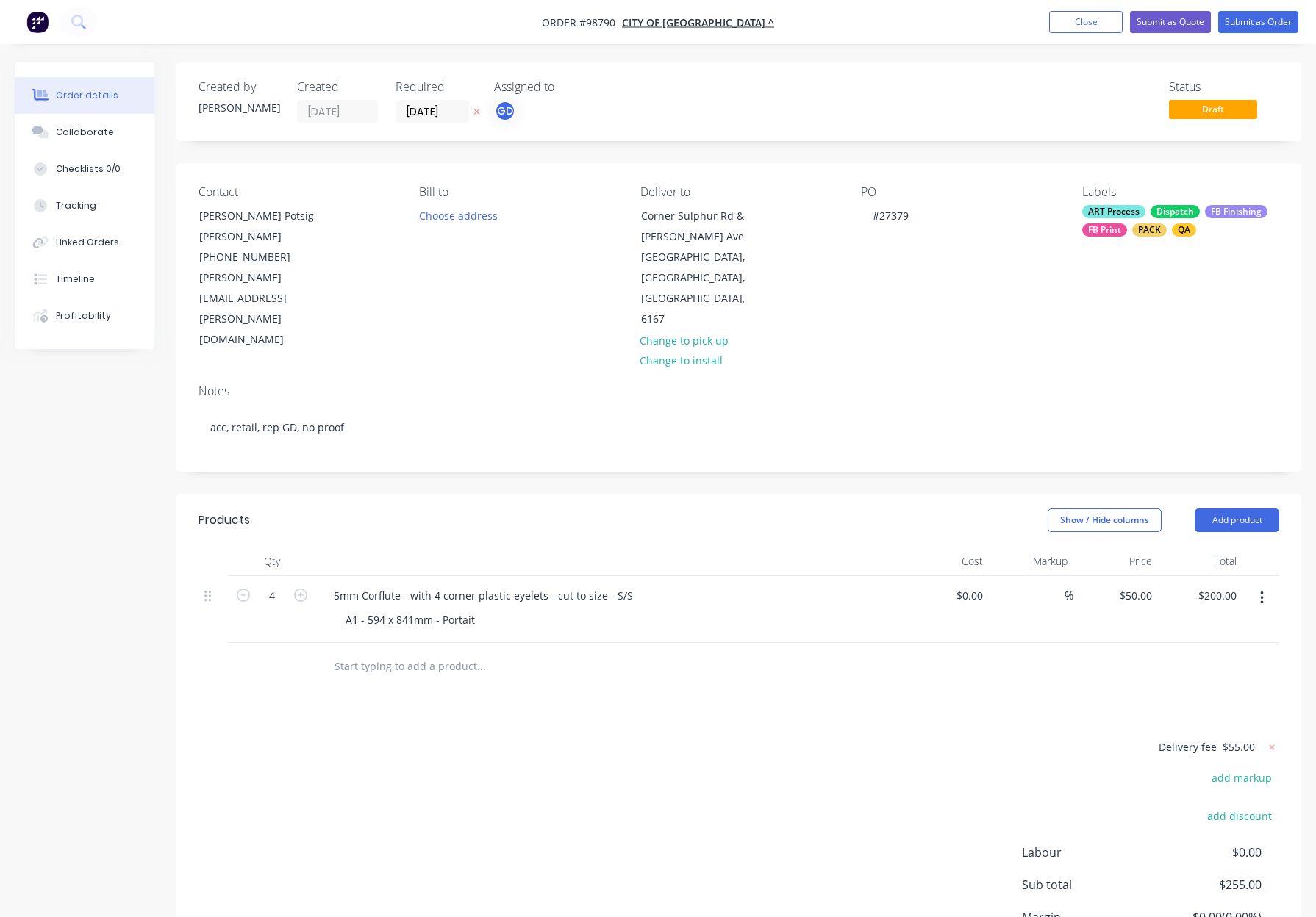
drag, startPoint x: 1144, startPoint y: 222, endPoint x: 1148, endPoint y: 234, distance: 12.6
click at [1144, 222] on div "ART Process Dispatch FB Finishing FB Print PACK QA" at bounding box center [1180, 221] width 197 height 32
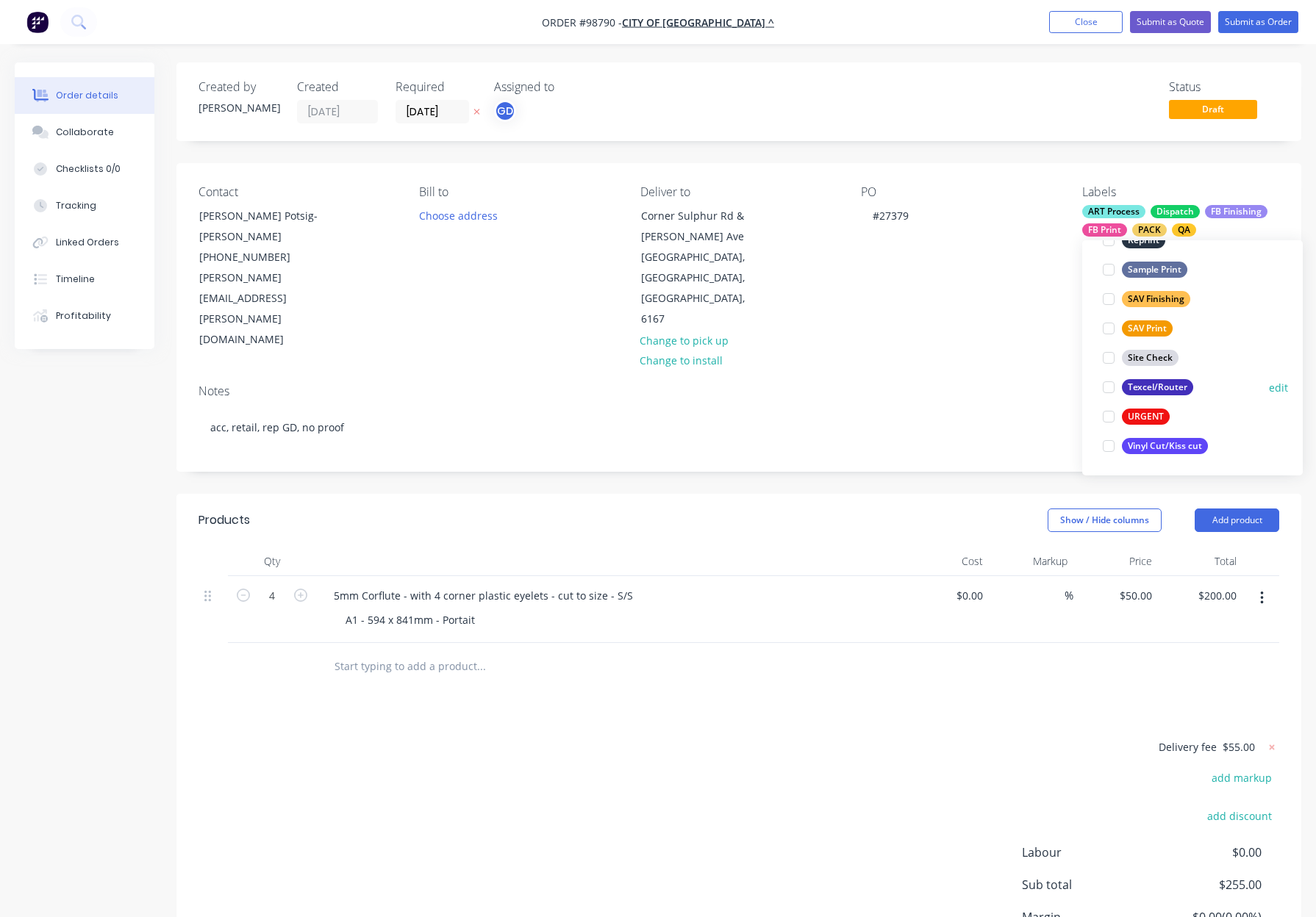
click at [1150, 384] on div "Texcel/Router" at bounding box center [1157, 387] width 71 height 16
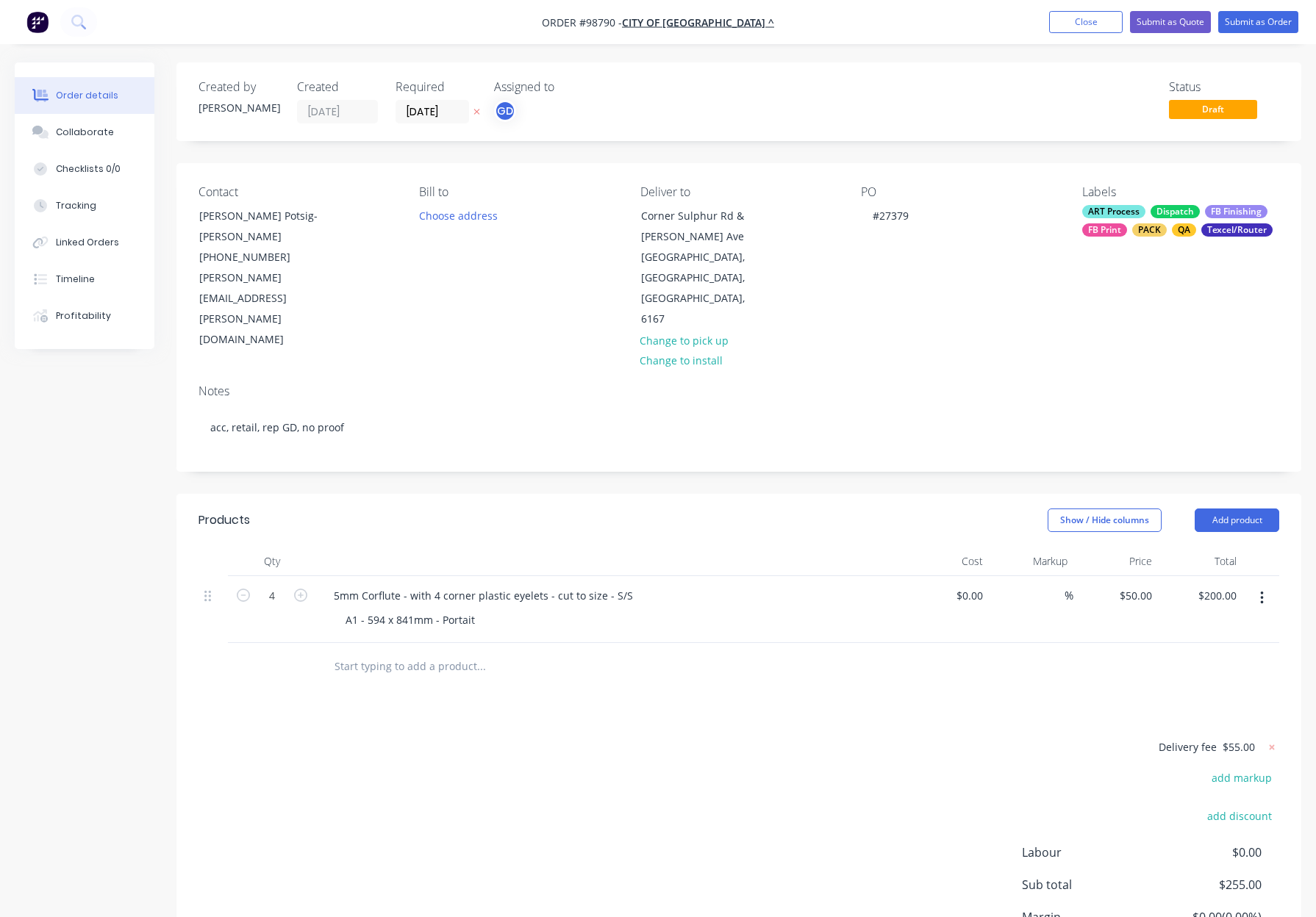
click at [1039, 384] on div "Notes" at bounding box center [738, 391] width 1080 height 14
click at [1227, 18] on button "Submit as Order" at bounding box center [1258, 21] width 80 height 22
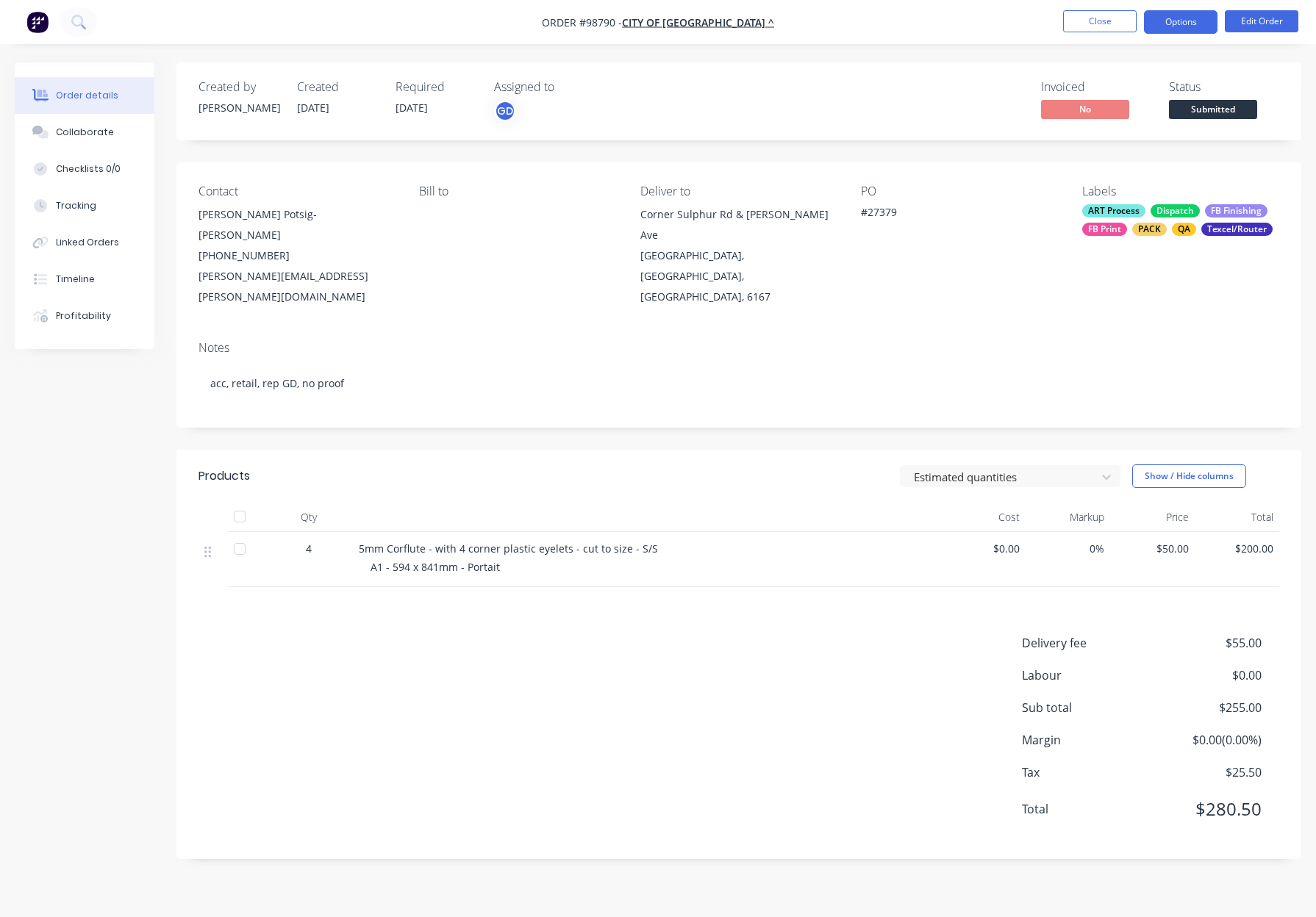
click at [1187, 19] on button "Options" at bounding box center [1180, 22] width 74 height 24
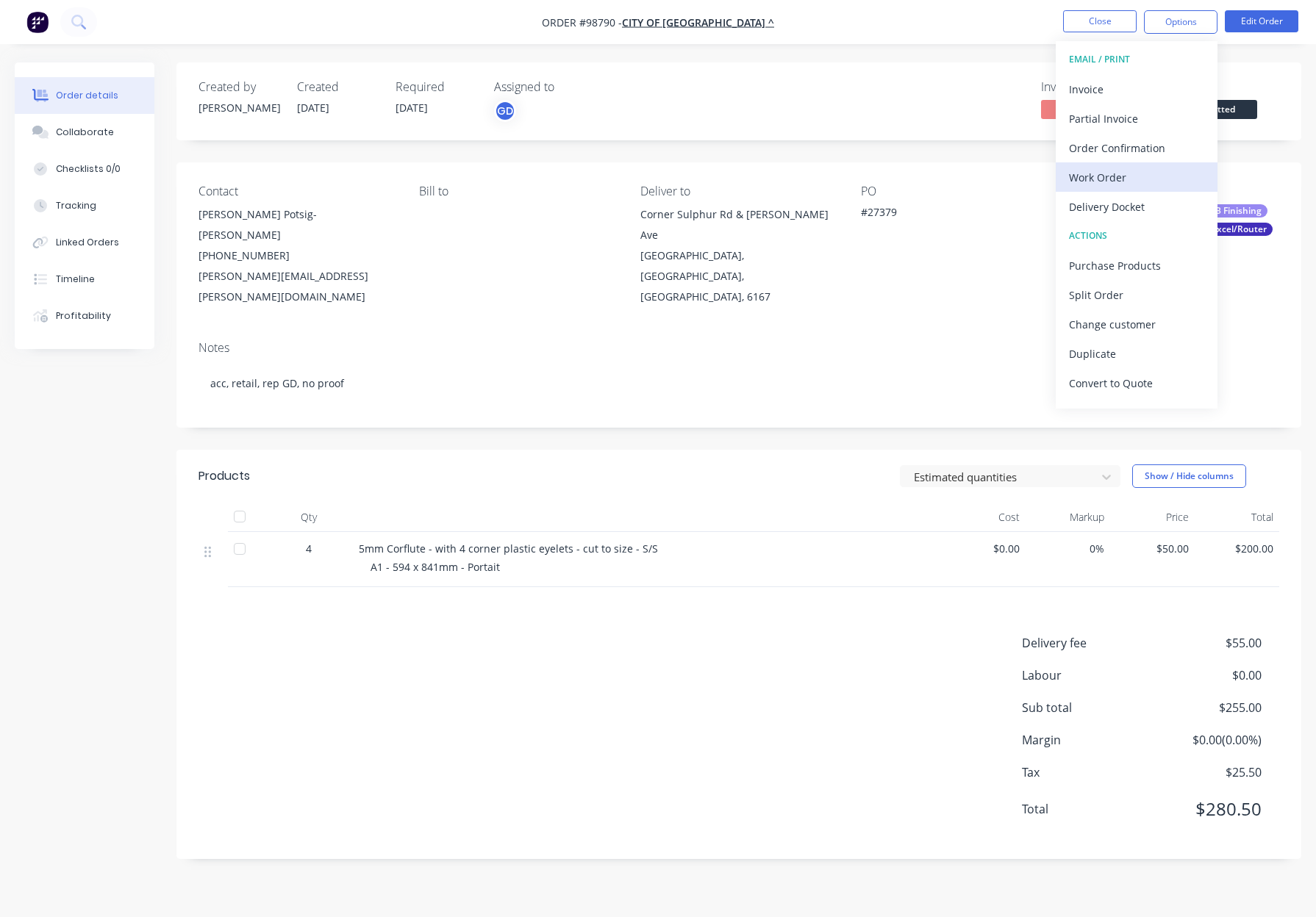
click at [1112, 174] on div "Work Order" at bounding box center [1136, 178] width 135 height 21
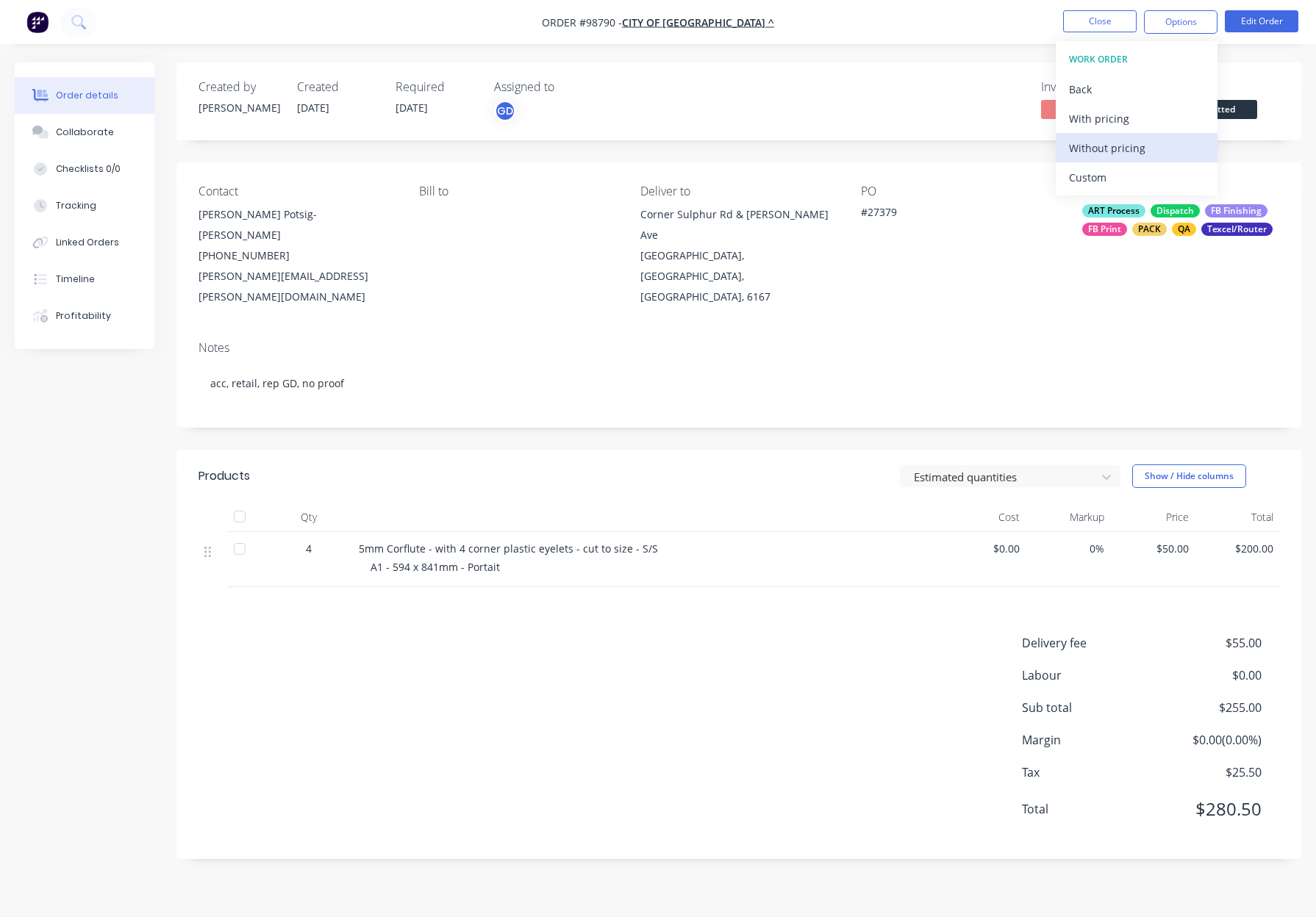
click at [1114, 144] on div "Without pricing" at bounding box center [1136, 148] width 135 height 21
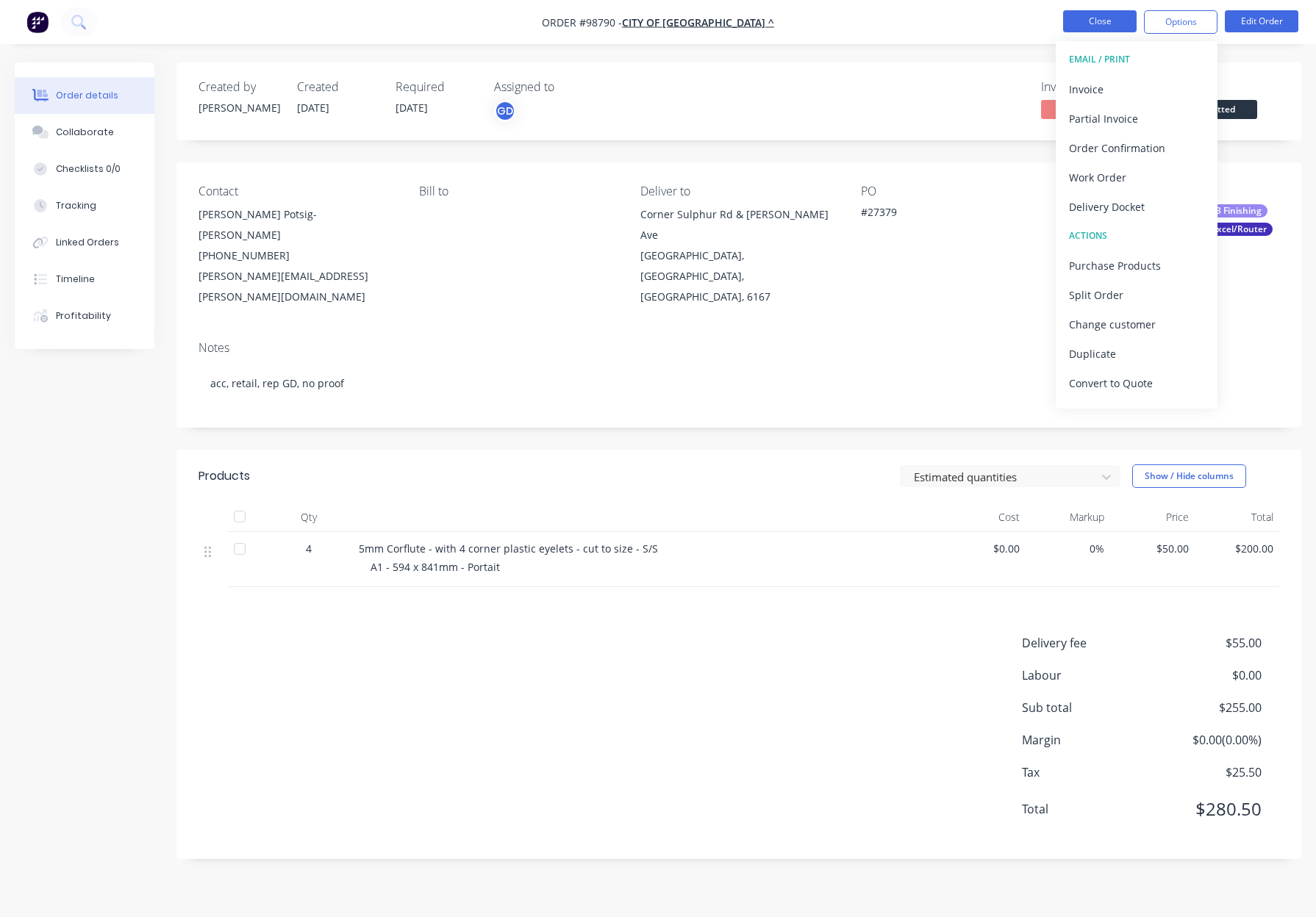
click at [1097, 22] on button "Close" at bounding box center [1100, 21] width 74 height 22
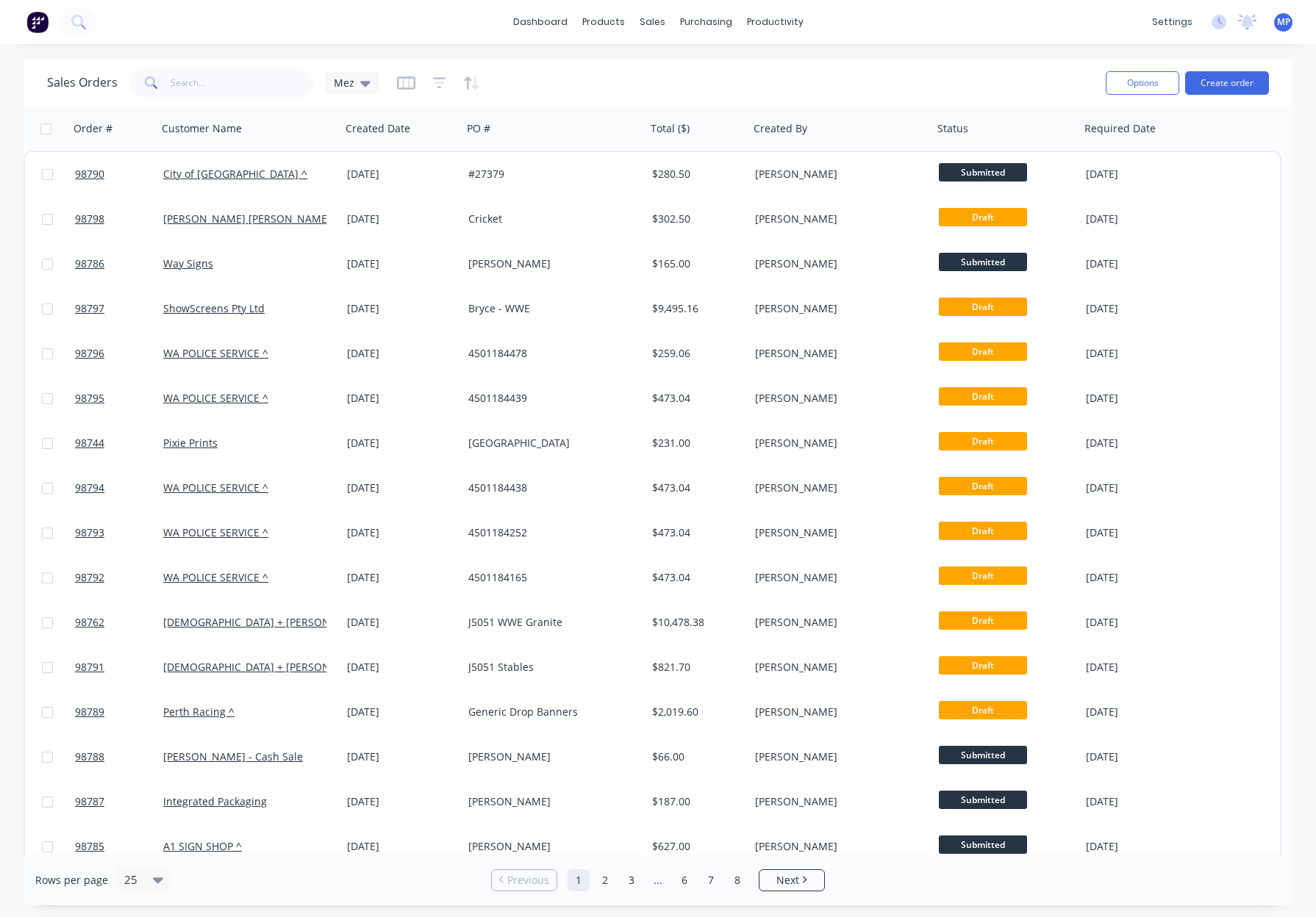
scroll to position [39, 0]
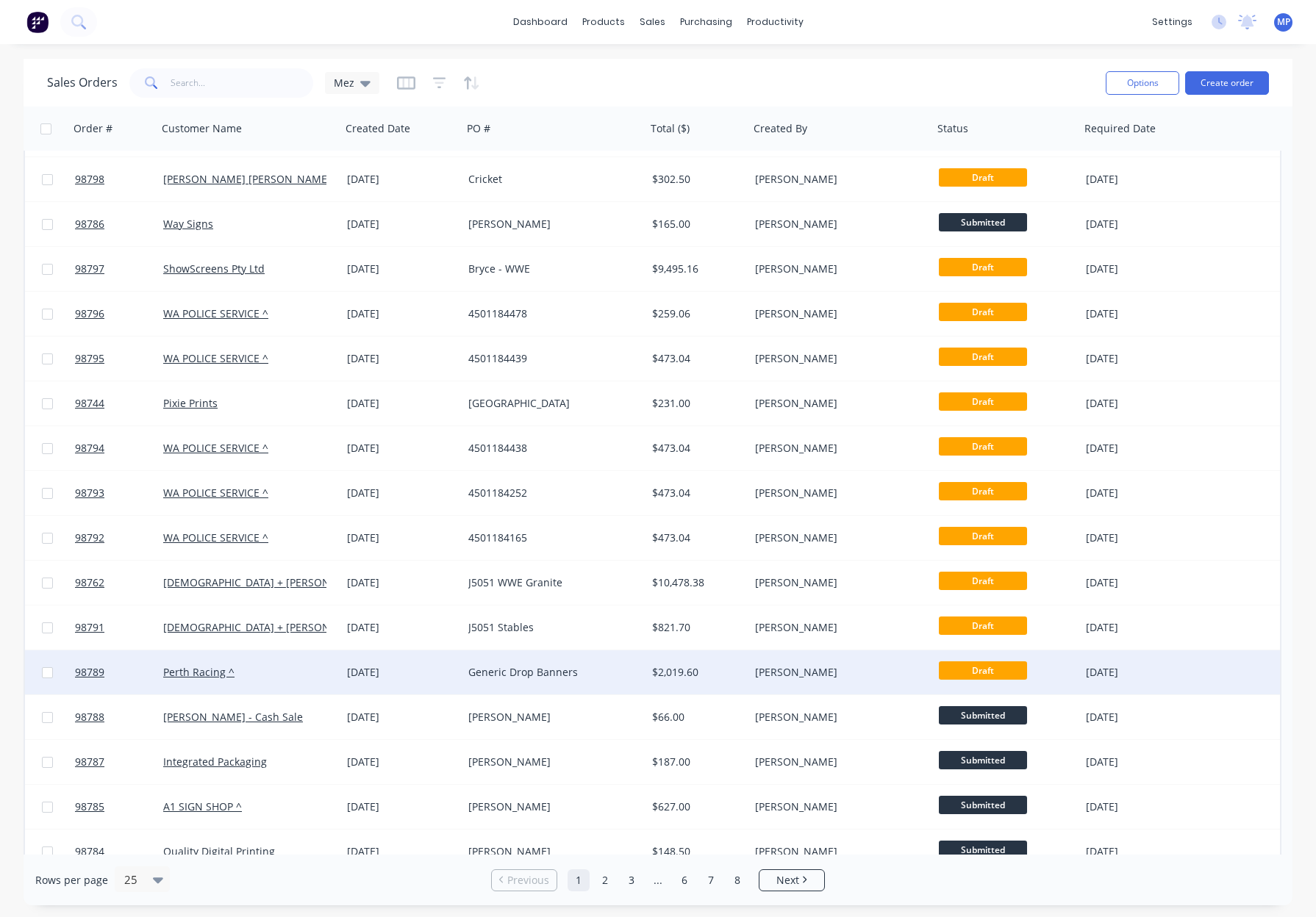
click at [567, 670] on div "Generic Drop Banners" at bounding box center [549, 672] width 163 height 15
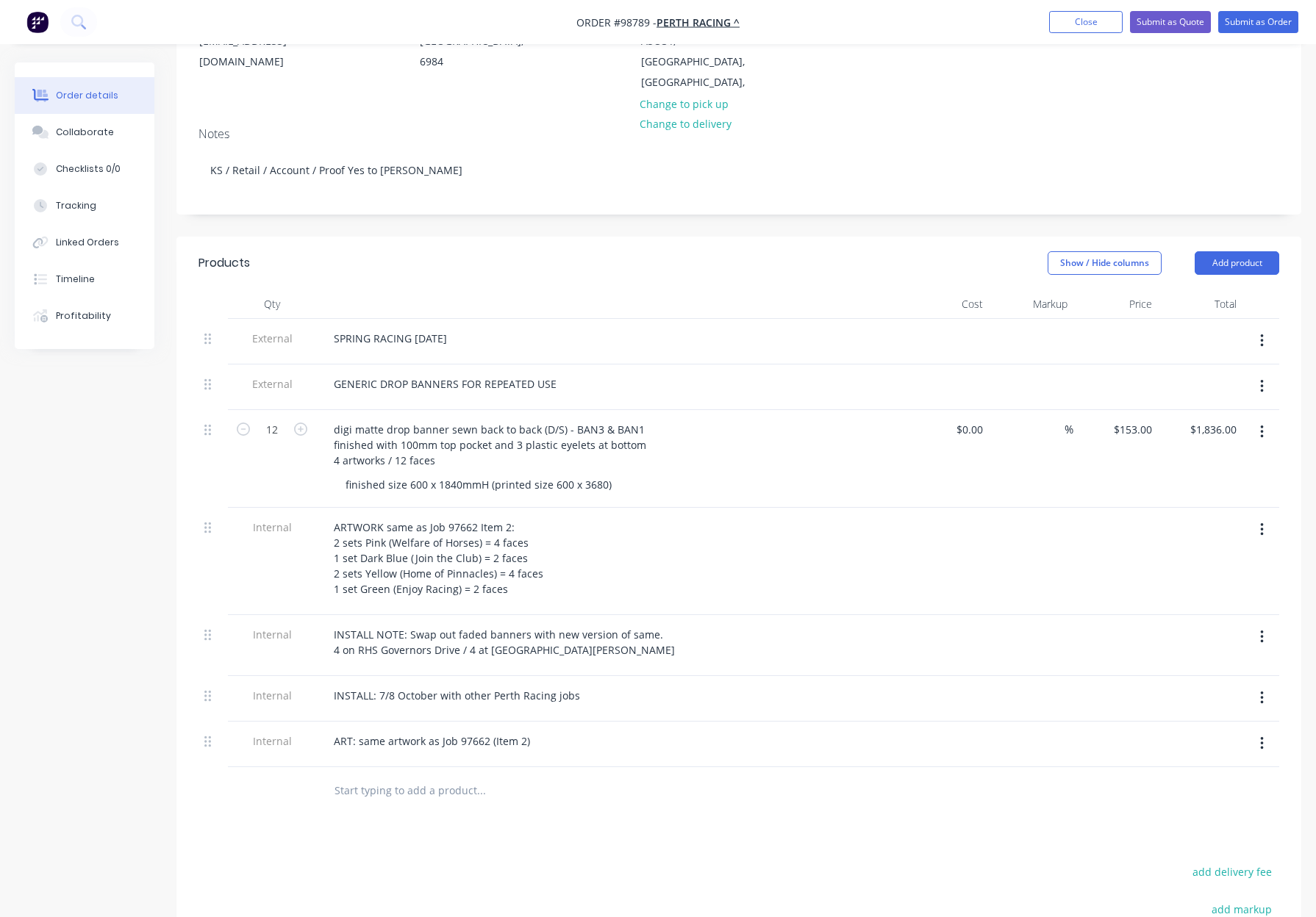
scroll to position [239, 0]
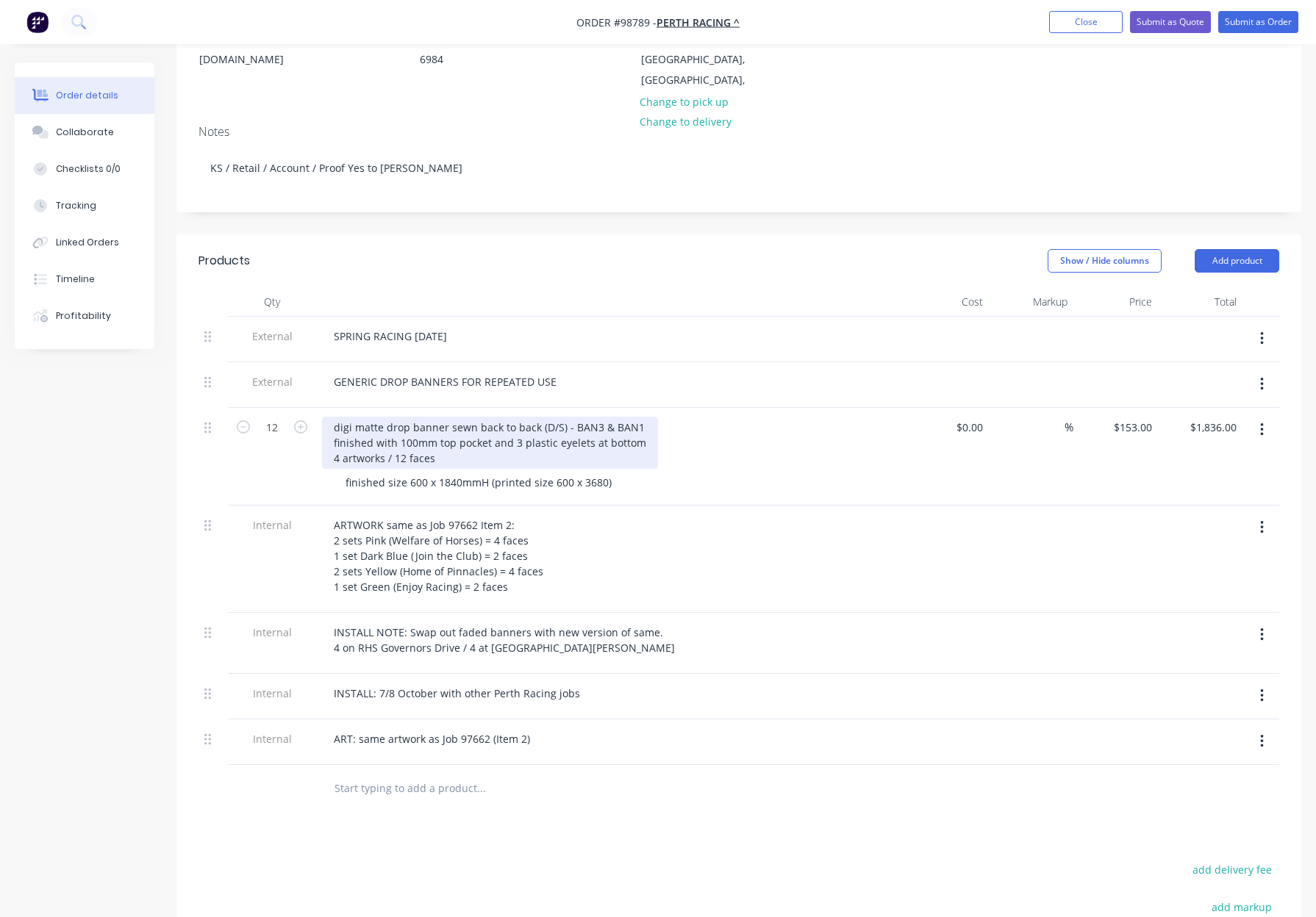
click at [340, 416] on div "digi matte drop banner sewn back to back (D/S) - BAN3 & BAN1 finished with 100m…" at bounding box center [489, 443] width 336 height 52
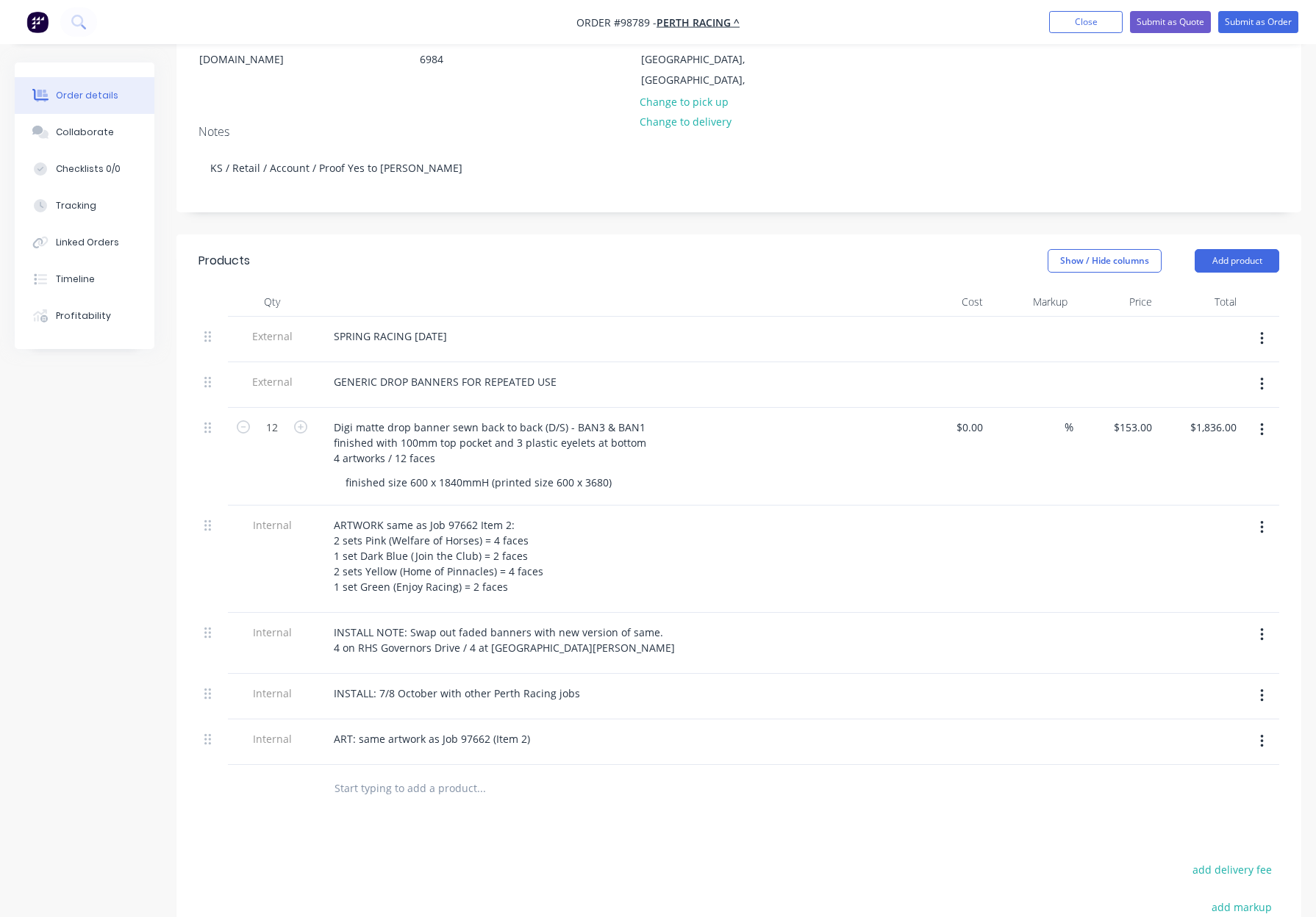
click at [877, 420] on div "Digi matte drop banner sewn back to back (D/S) - BAN3 & BAN1 finished with 100m…" at bounding box center [610, 443] width 576 height 52
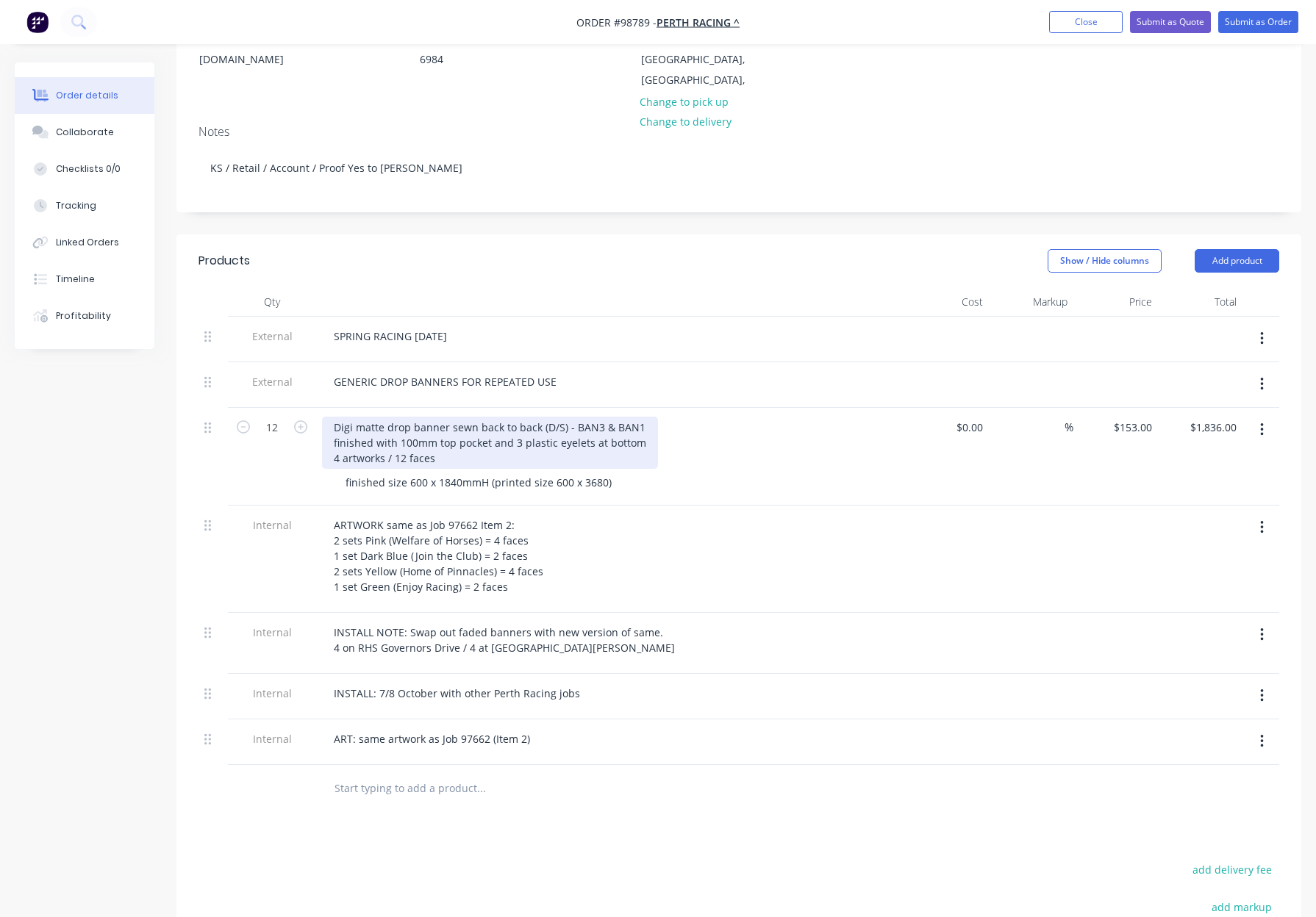
drag, startPoint x: 448, startPoint y: 407, endPoint x: 461, endPoint y: 413, distance: 14.3
click at [451, 416] on div "Digi matte drop banner sewn back to back (D/S) - BAN3 & BAN1 finished with 100m…" at bounding box center [489, 443] width 336 height 52
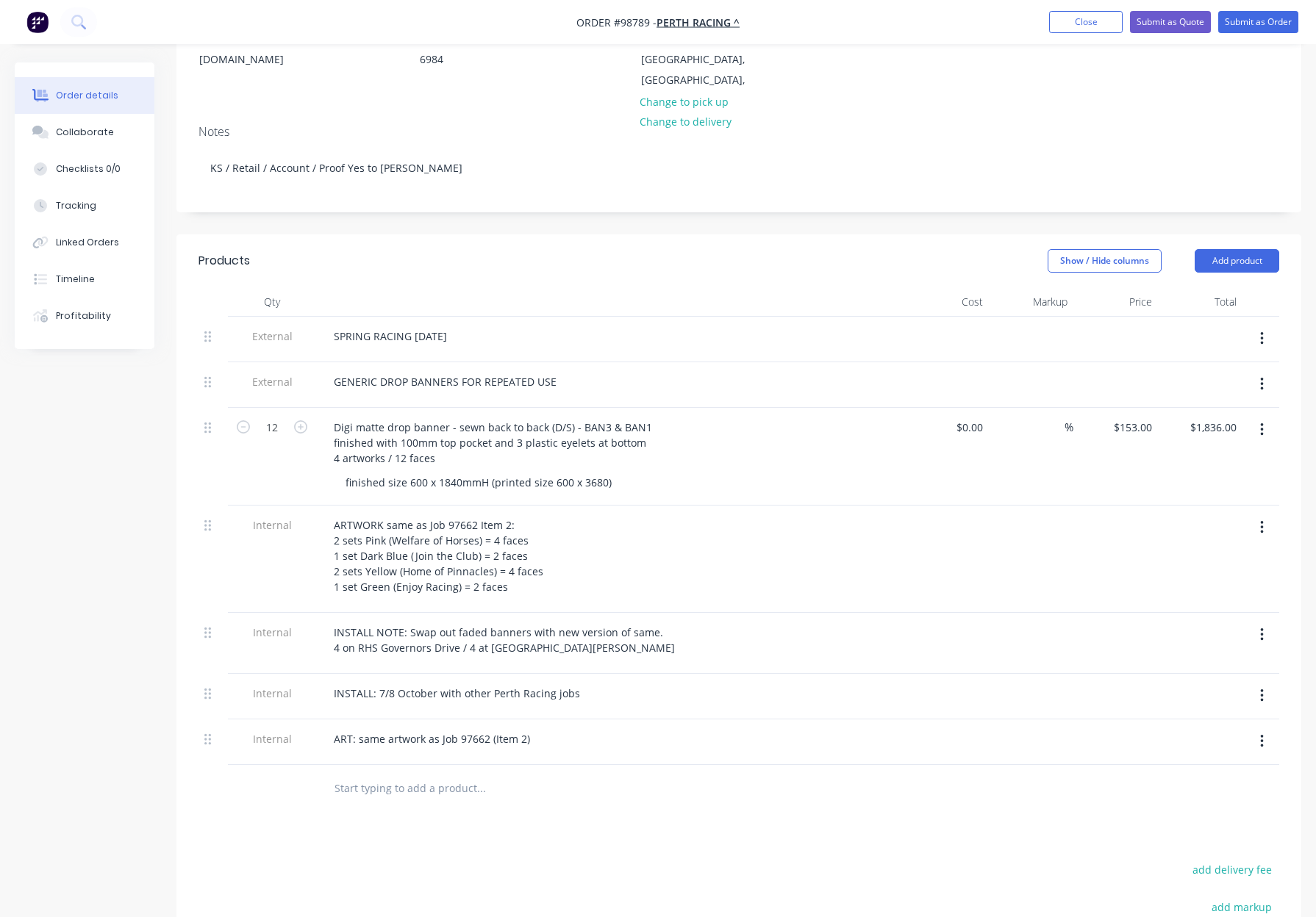
click at [719, 422] on div "Digi matte drop banner - sewn back to back (D/S) - BAN3 & BAN1 finished with 10…" at bounding box center [610, 443] width 576 height 52
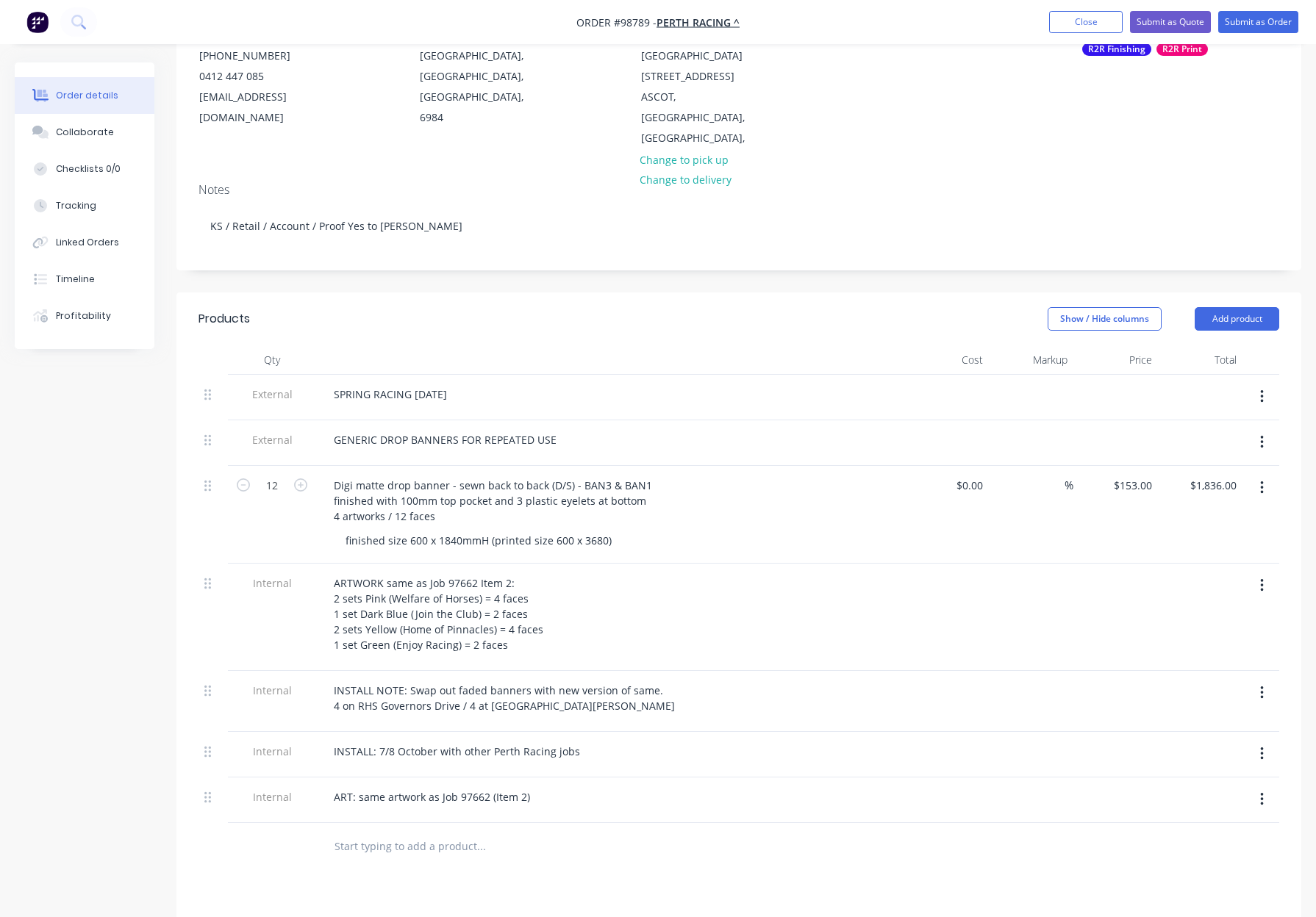
scroll to position [178, 0]
click at [546, 431] on div "GENERIC DROP BANNERS FOR REPEATED USE" at bounding box center [444, 442] width 246 height 21
click at [558, 431] on div "GENERIC DROP BANNERS FOR REPEATED USE" at bounding box center [444, 442] width 246 height 21
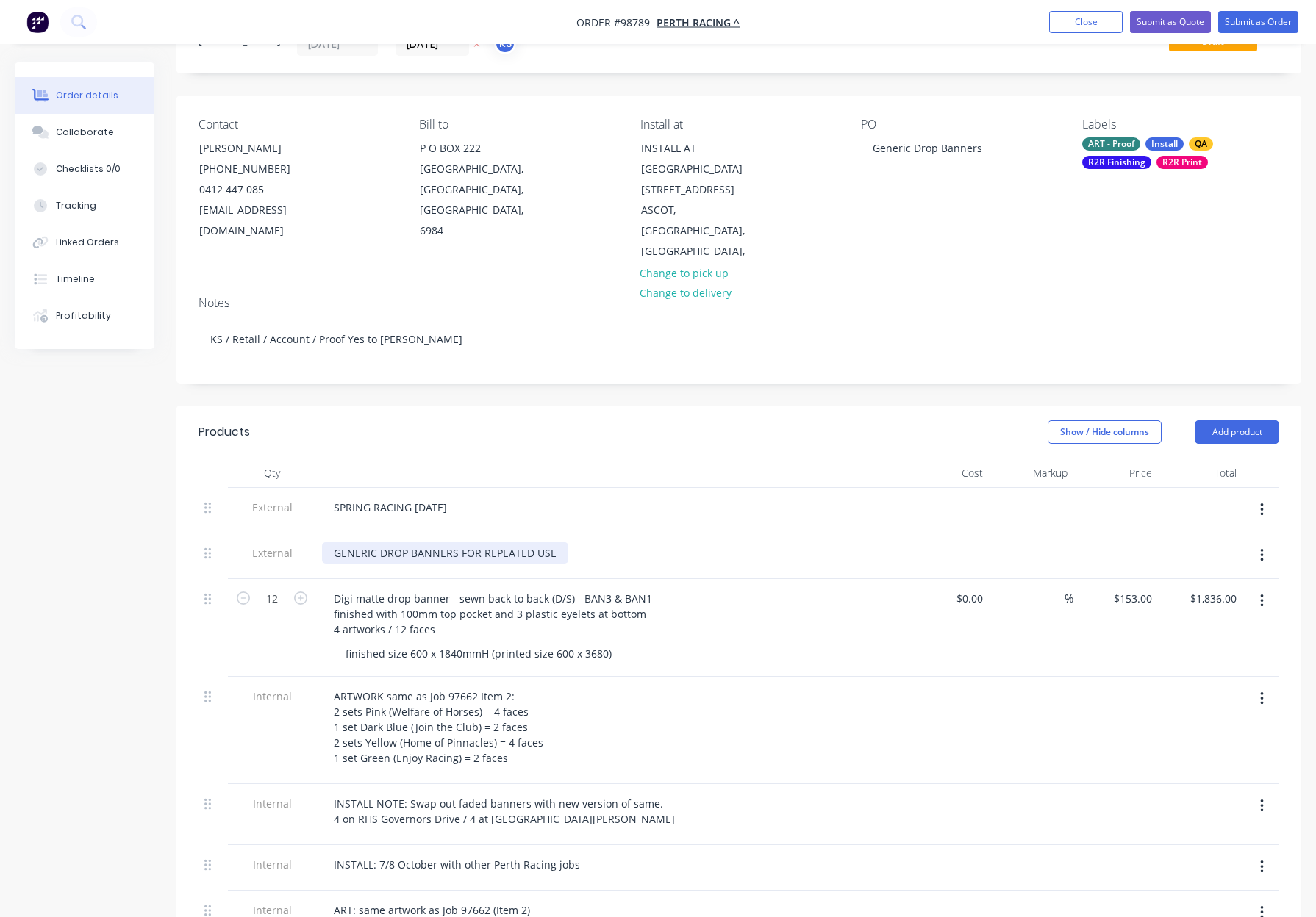
scroll to position [0, 0]
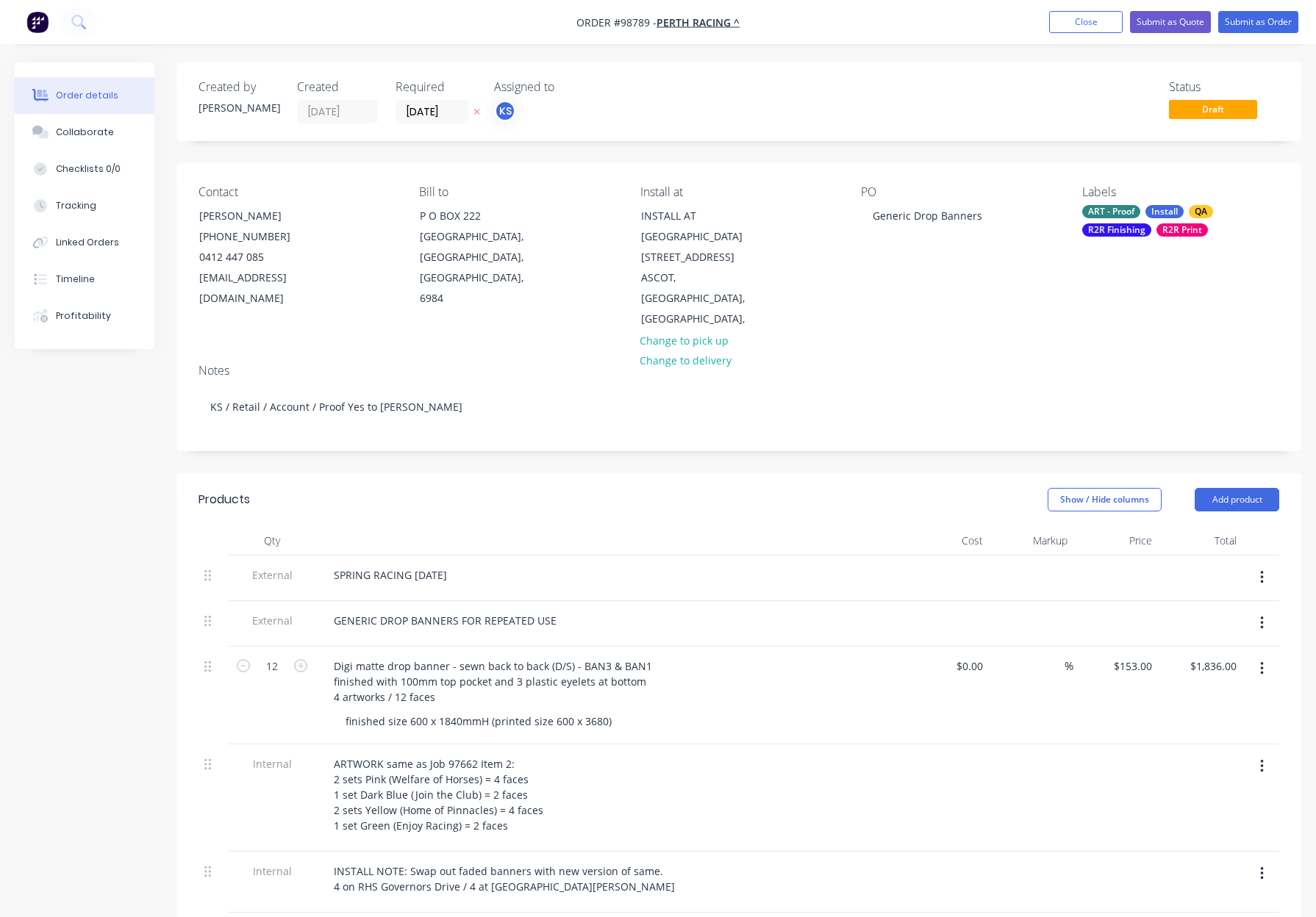
click at [1168, 226] on div "R2R Print" at bounding box center [1182, 230] width 52 height 13
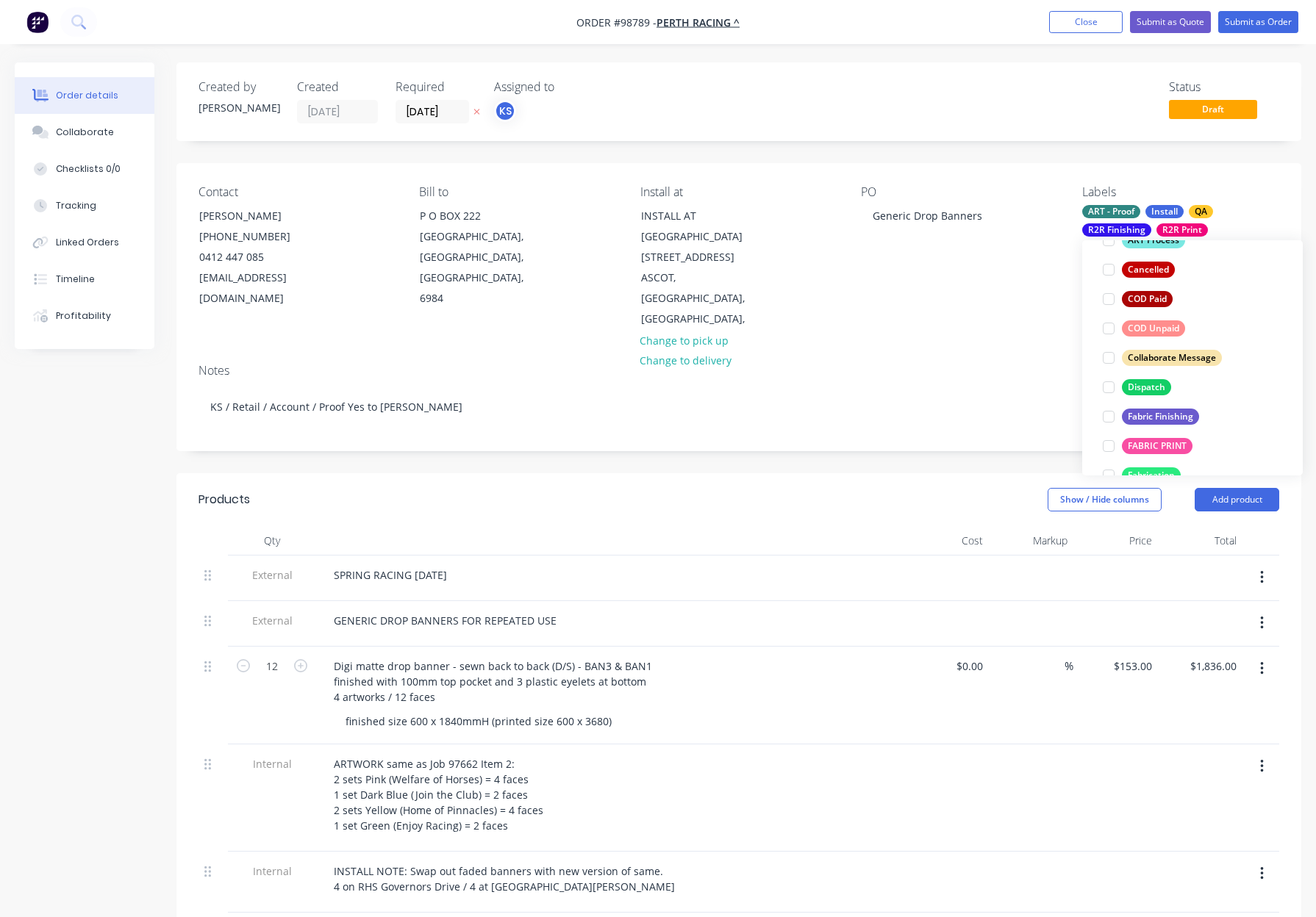
scroll to position [265, 0]
click at [1149, 384] on div "Dispatch" at bounding box center [1147, 387] width 49 height 16
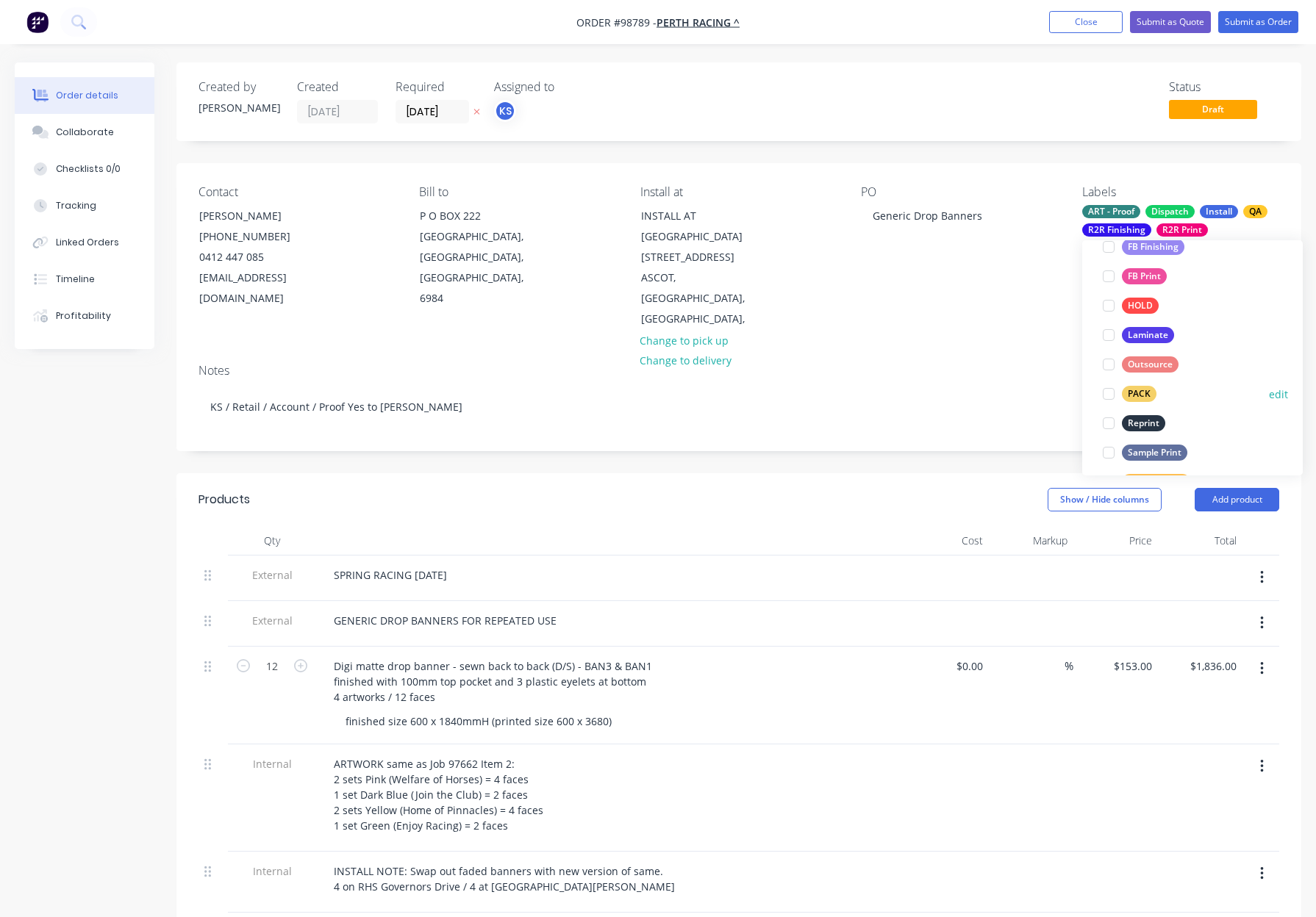
click at [1141, 393] on div "PACK" at bounding box center [1139, 394] width 34 height 16
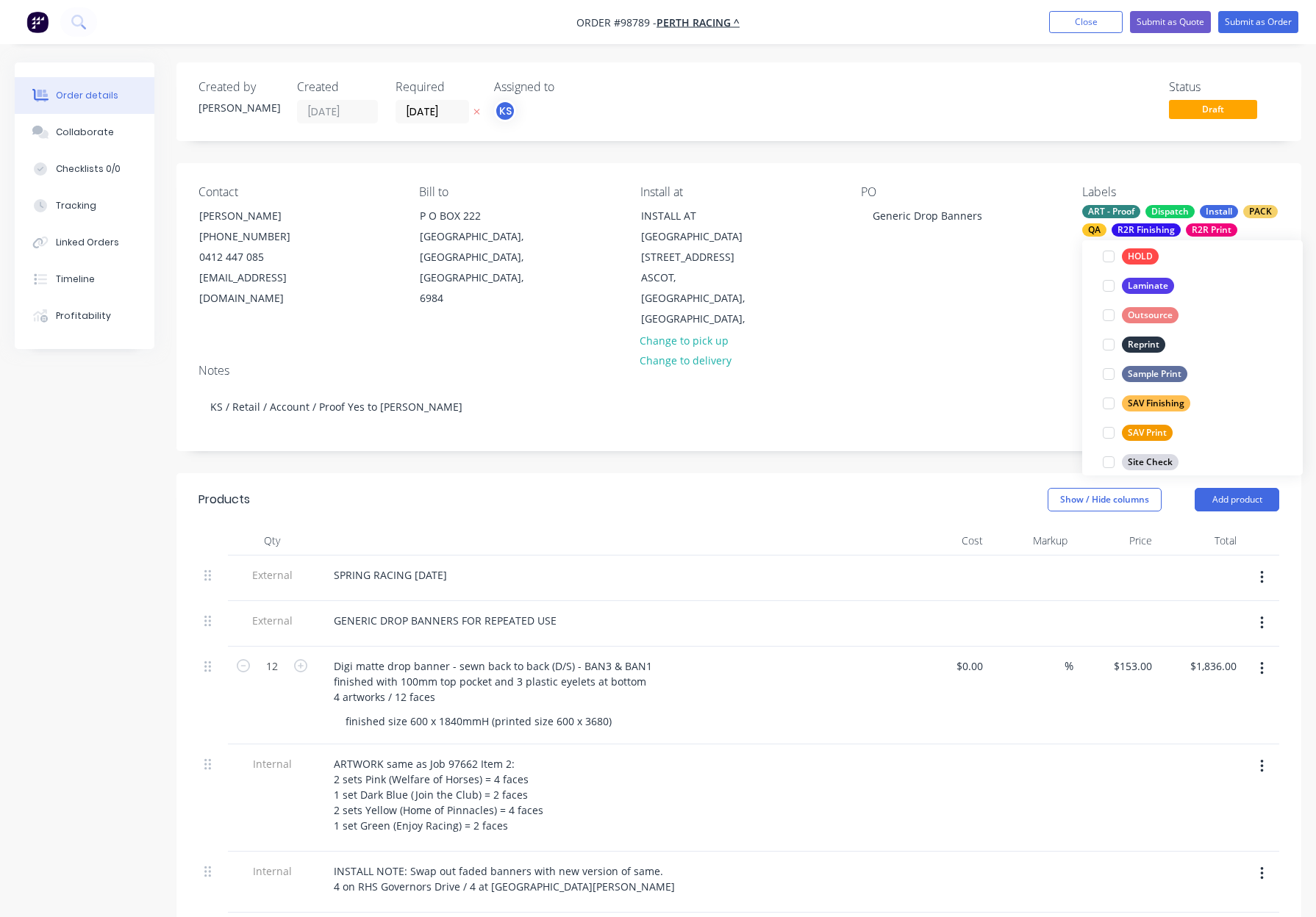
scroll to position [605, 0]
drag, startPoint x: 859, startPoint y: 245, endPoint x: 888, endPoint y: 268, distance: 37.0
click at [859, 246] on div "Contact Tony Favazzo (08) 9277 0795 0412 447 085 tfavazzo@perthracing.com.au Bi…" at bounding box center [739, 257] width 1124 height 189
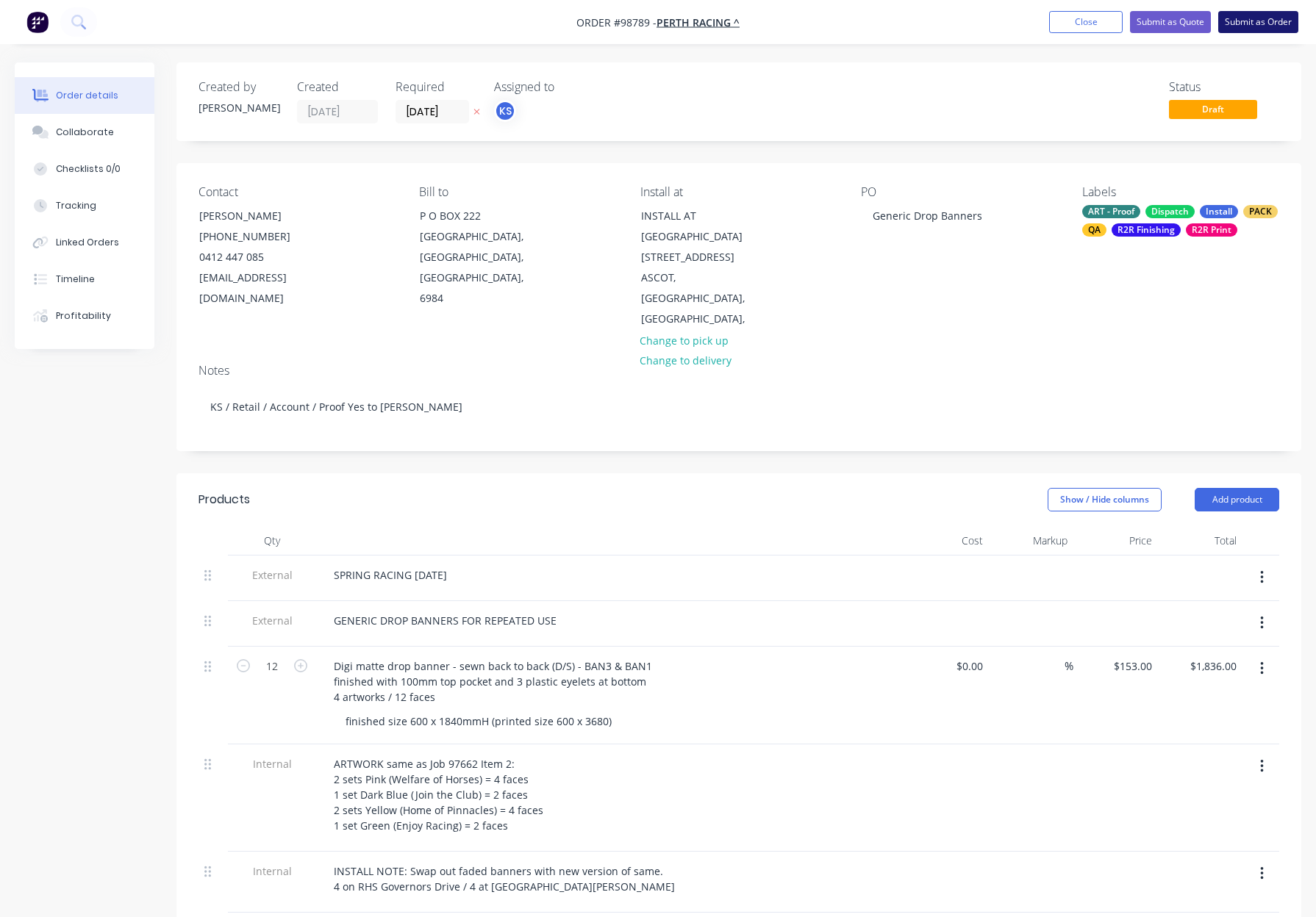
click at [1251, 13] on button "Submit as Order" at bounding box center [1258, 21] width 80 height 22
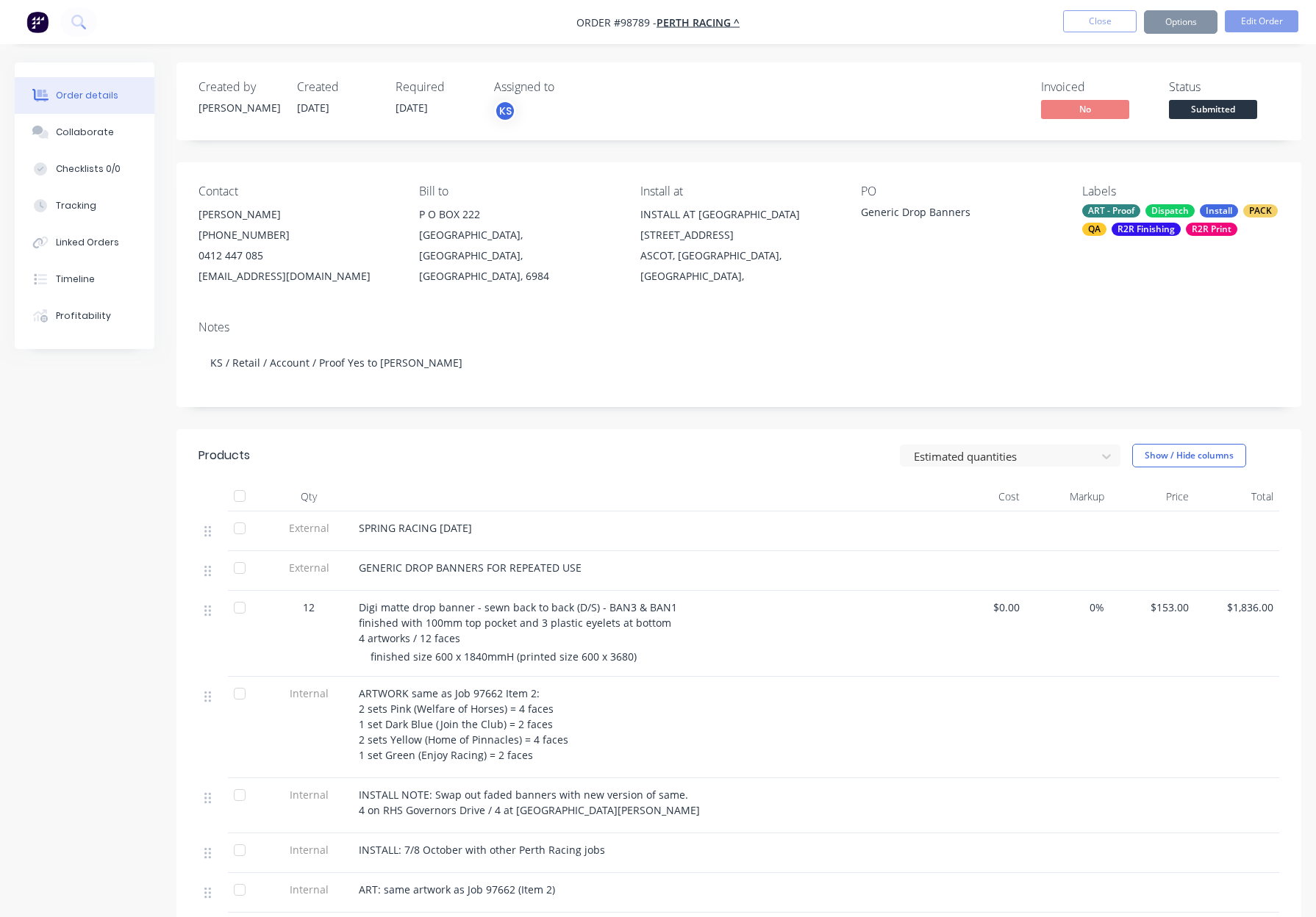
click at [1171, 23] on button "Options" at bounding box center [1180, 22] width 74 height 24
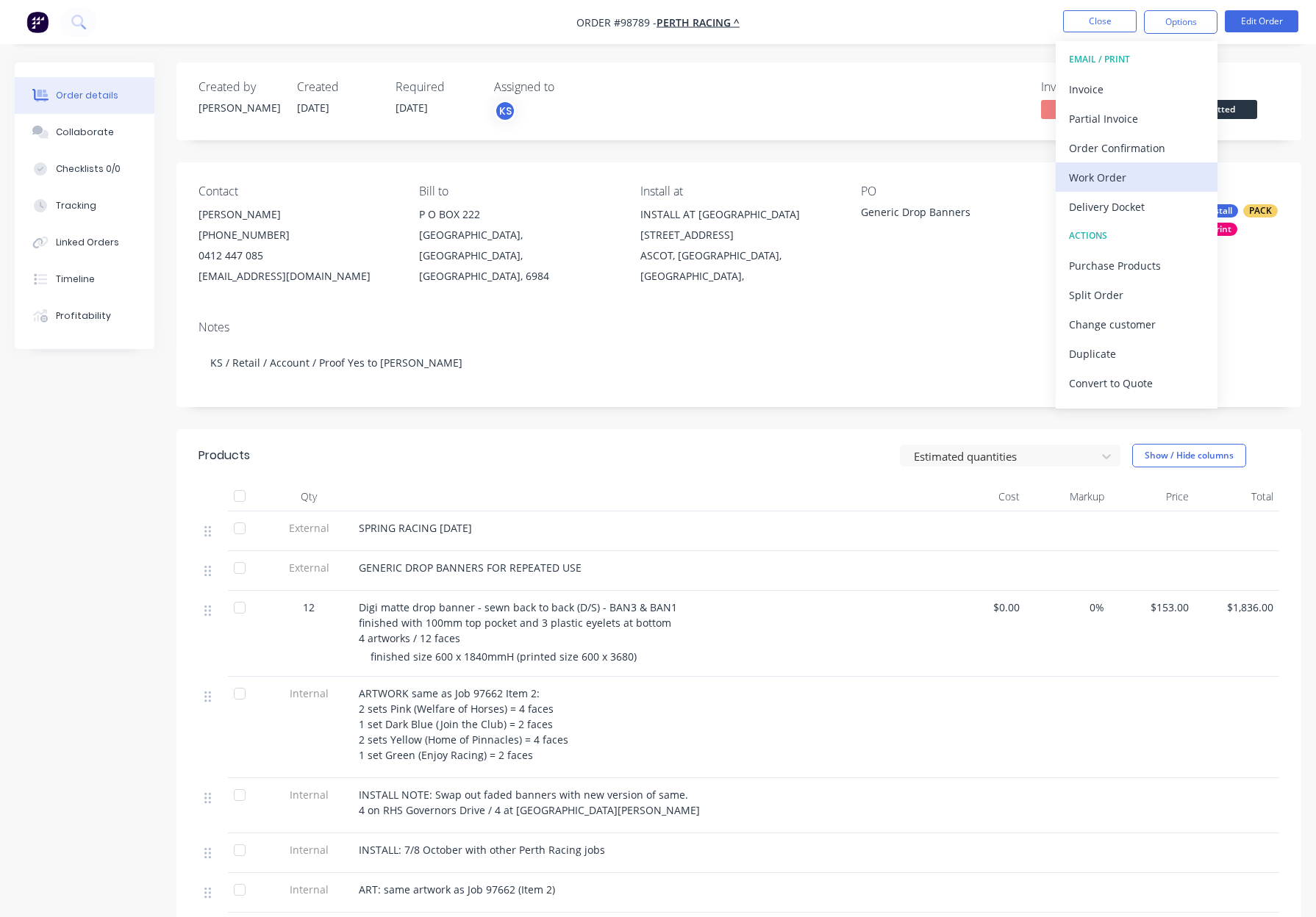
click at [1165, 183] on div "Work Order" at bounding box center [1136, 178] width 135 height 21
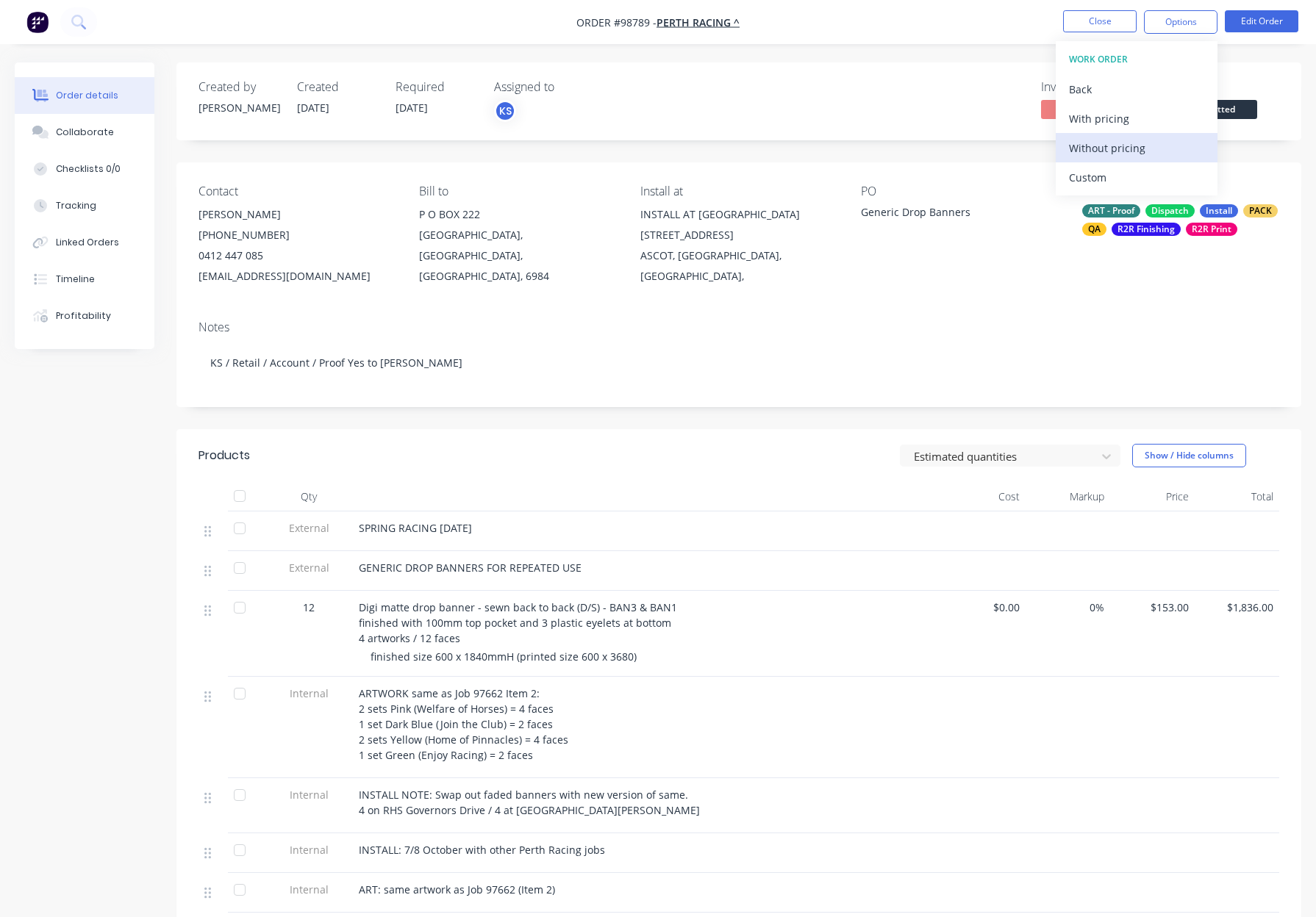
click at [1165, 141] on div "Without pricing" at bounding box center [1136, 148] width 135 height 21
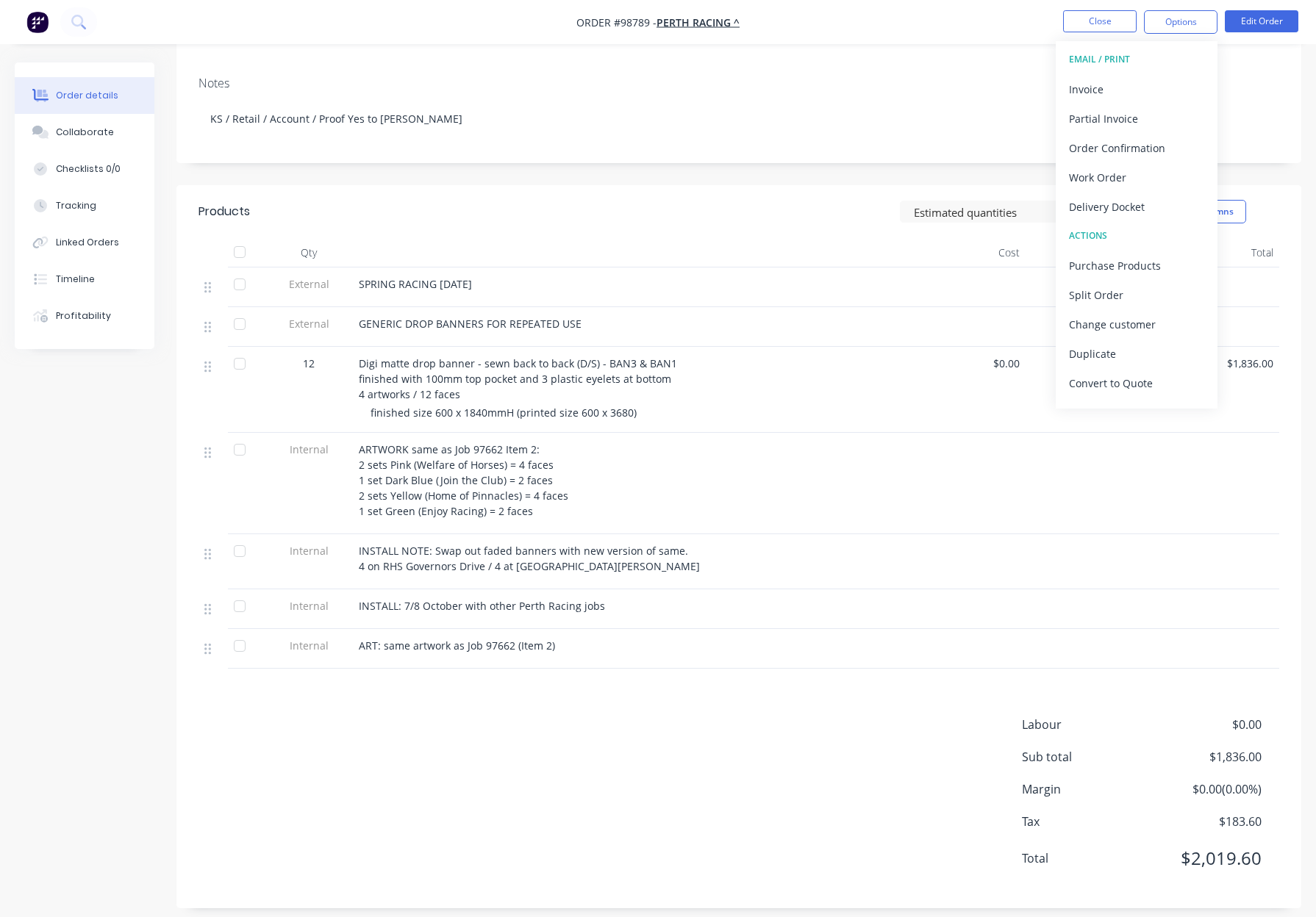
scroll to position [254, 0]
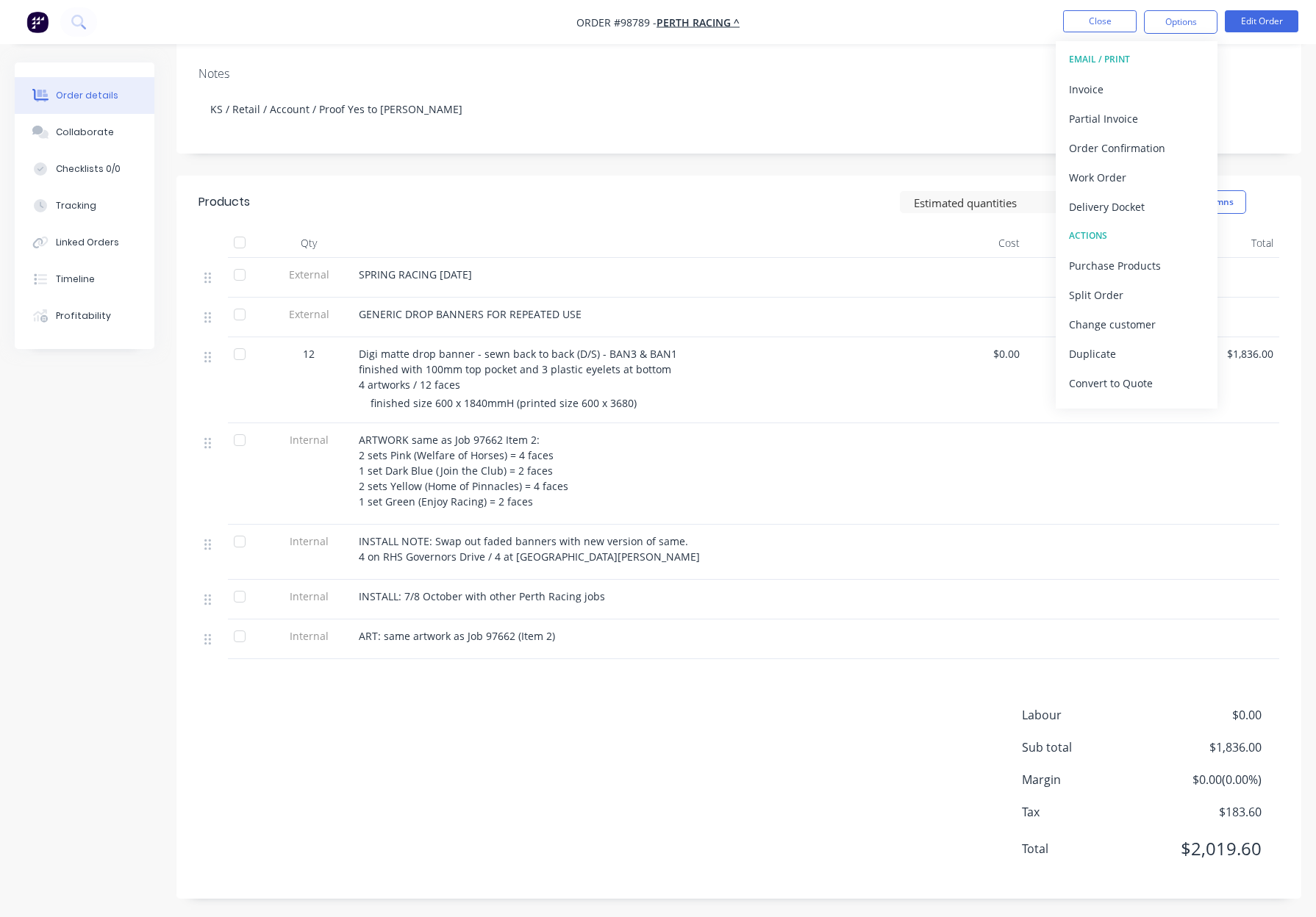
click at [713, 729] on div "Labour $0.00 Sub total $1,836.00 Margin $0.00 ( 0.00 %) Tax $183.60 Total $2,01…" at bounding box center [738, 791] width 1080 height 170
click at [559, 369] on span "Digi matte drop banner - sewn back to back (D/S) - BAN3 & BAN1 finished with 10…" at bounding box center [517, 369] width 318 height 45
click at [575, 369] on span "Digi matte drop banner - sewn back to back (D/S) - BAN3 & BAN1 finished with 10…" at bounding box center [517, 369] width 318 height 45
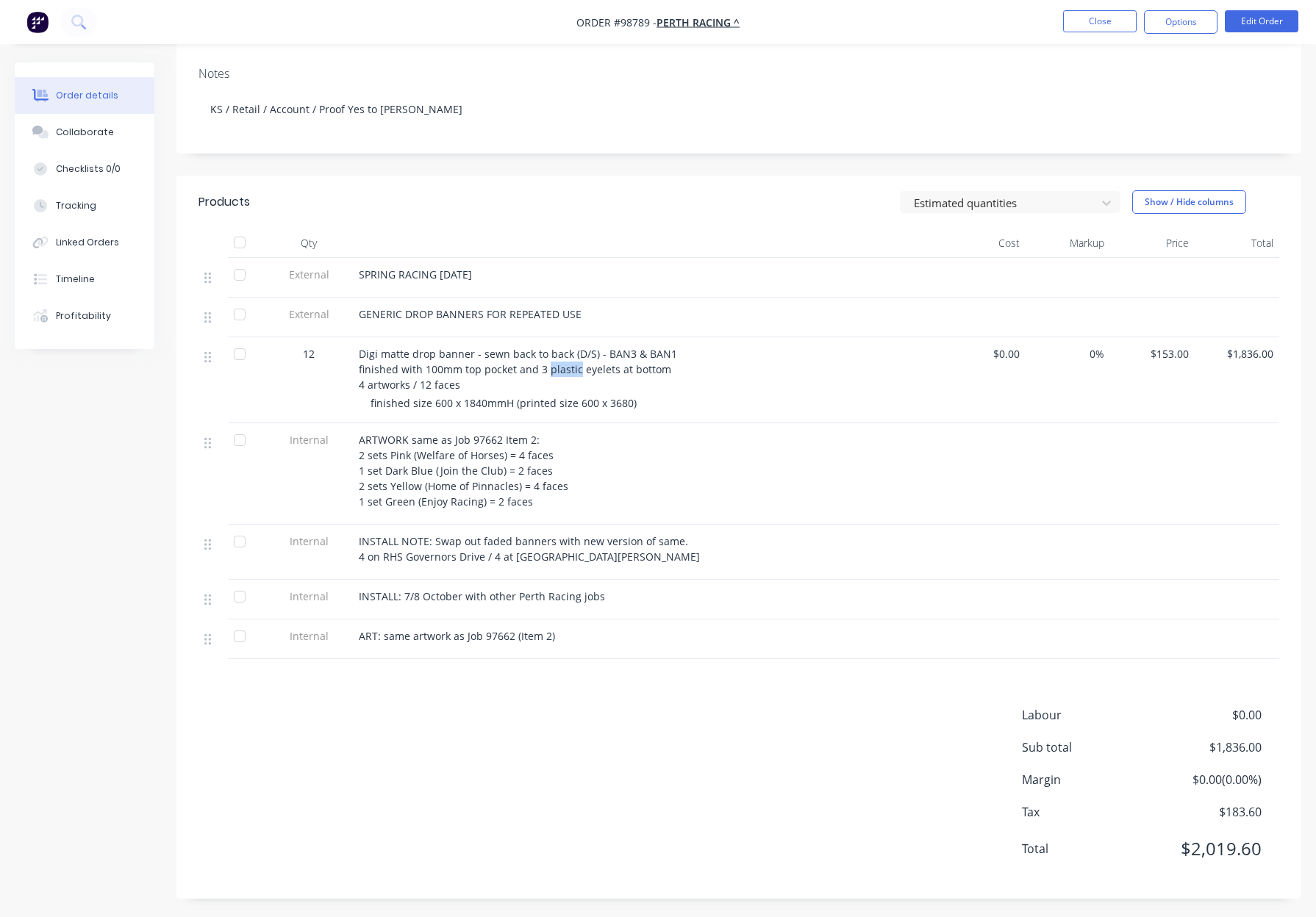
drag, startPoint x: 576, startPoint y: 370, endPoint x: 561, endPoint y: 370, distance: 15.0
click at [549, 369] on span "Digi matte drop banner - sewn back to back (D/S) - BAN3 & BAN1 finished with 10…" at bounding box center [517, 369] width 318 height 45
click at [573, 371] on span "Digi matte drop banner - sewn back to back (D/S) - BAN3 & BAN1 finished with 10…" at bounding box center [517, 369] width 318 height 45
click at [1256, 20] on button "Edit Order" at bounding box center [1261, 21] width 74 height 22
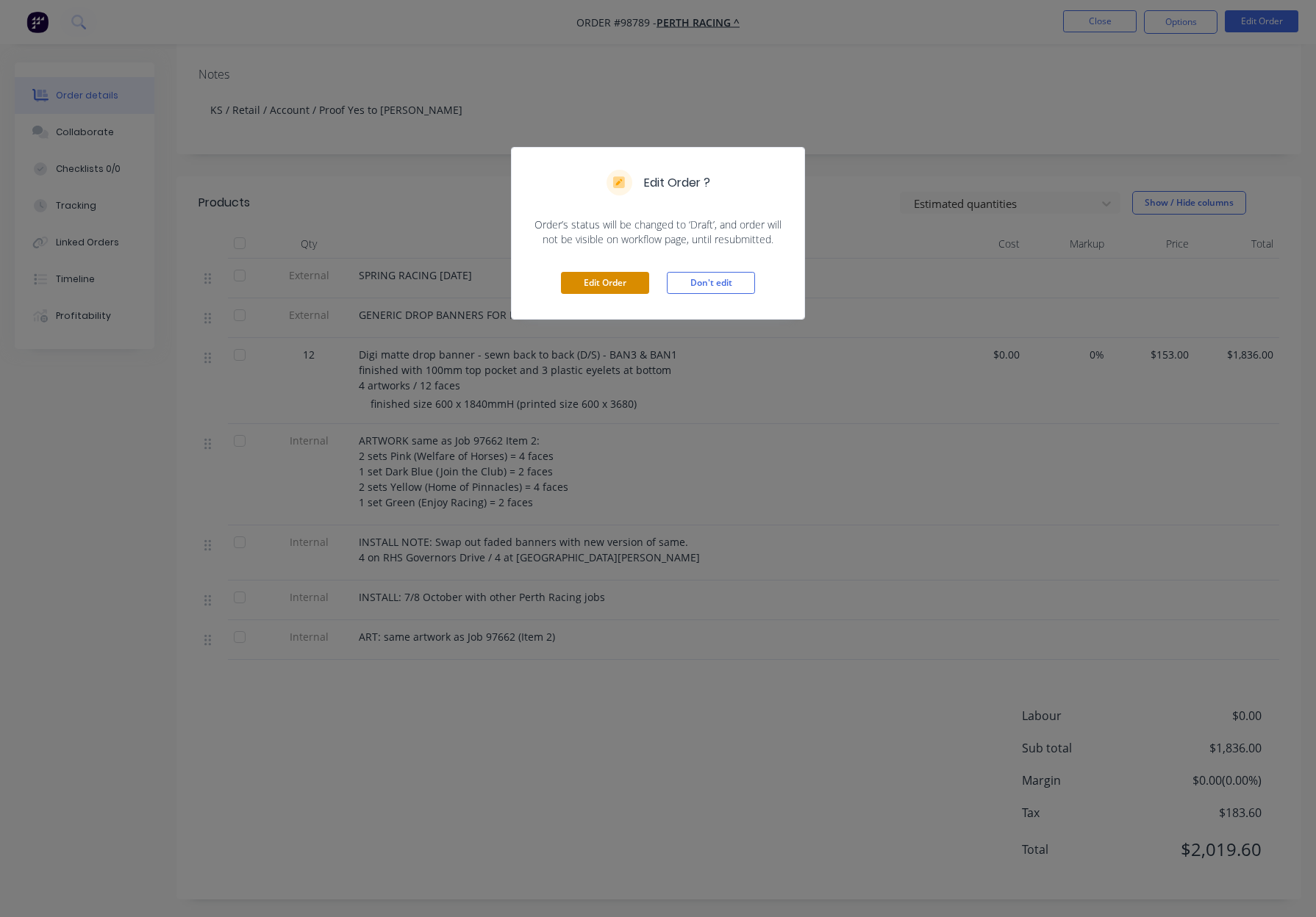
click at [598, 276] on button "Edit Order" at bounding box center [605, 282] width 88 height 22
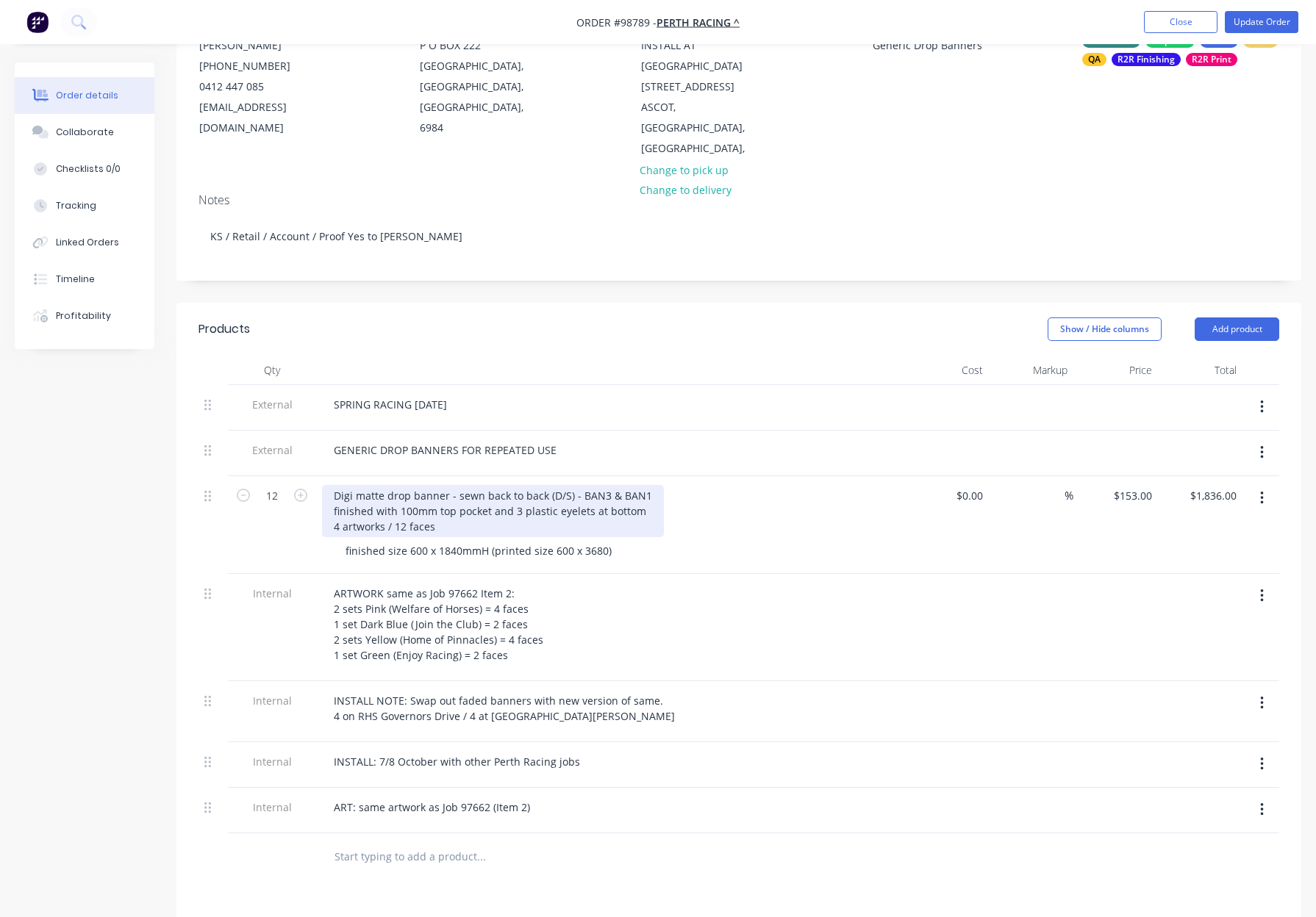
scroll to position [169, 0]
click at [551, 492] on div "Digi matte drop banner - sewn back to back (D/S) - BAN3 & BAN1 finished with 10…" at bounding box center [493, 513] width 342 height 52
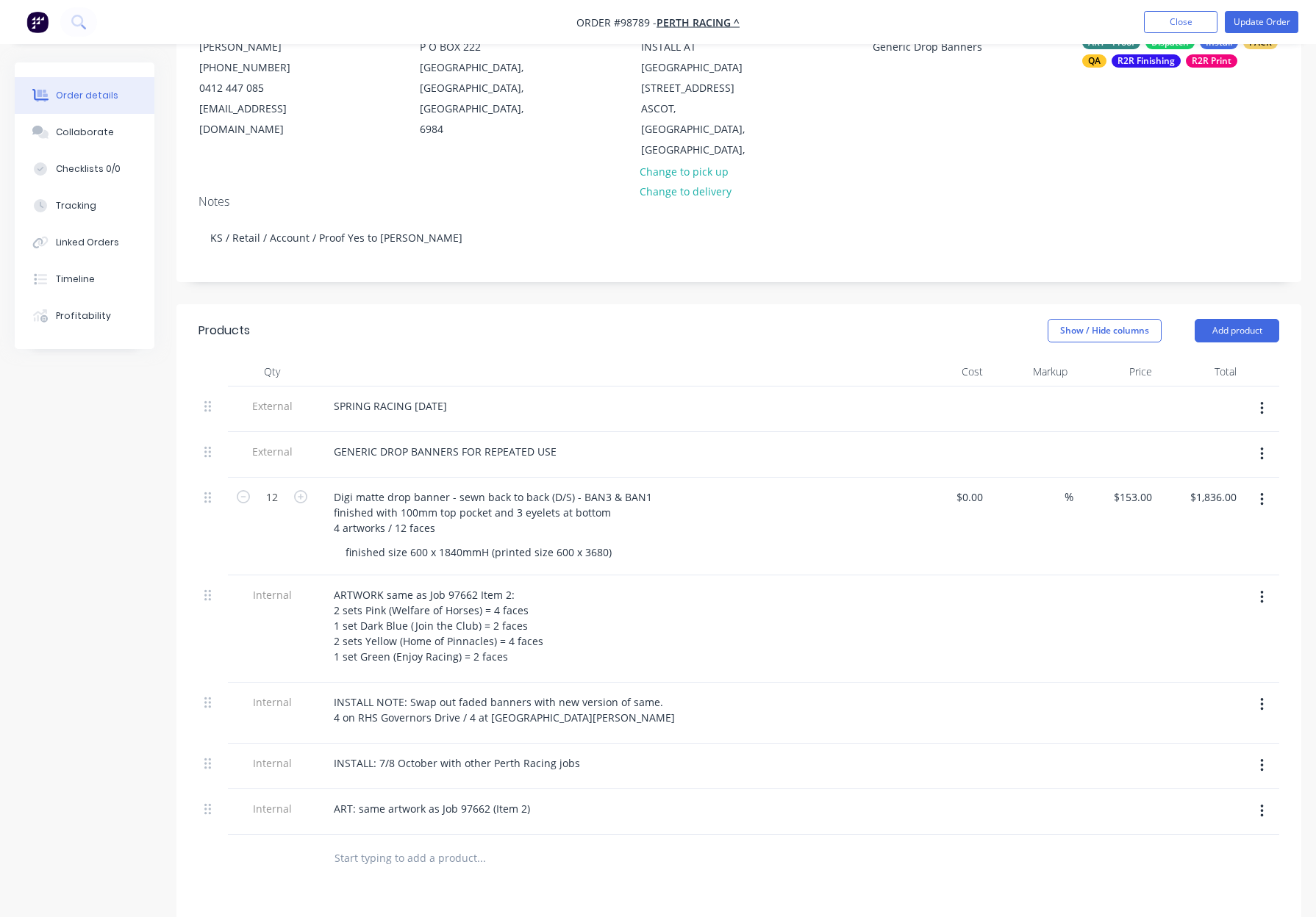
click at [758, 509] on div "Digi matte drop banner - sewn back to back (D/S) - BAN3 & BAN1 finished with 10…" at bounding box center [610, 513] width 576 height 52
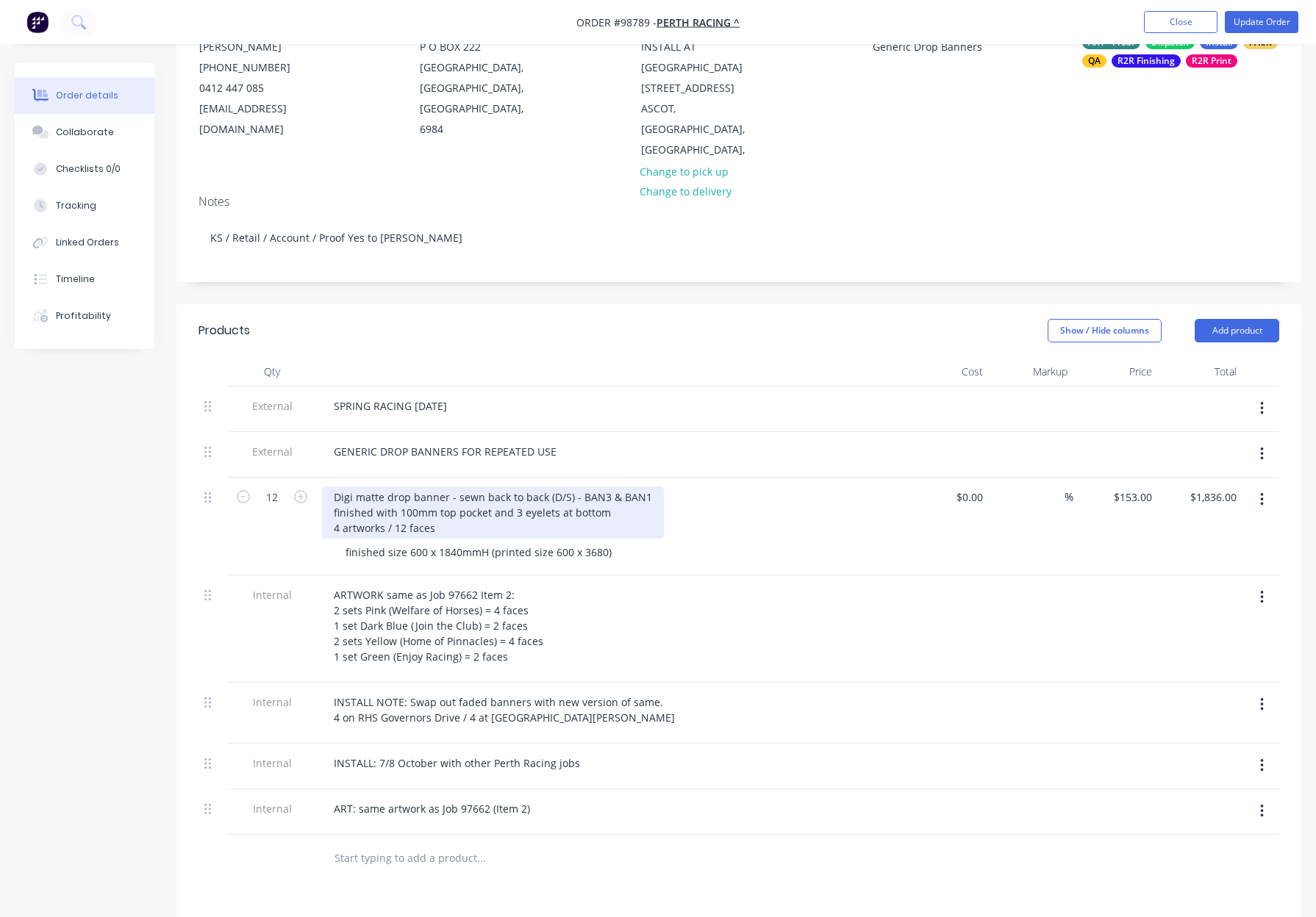
click at [523, 490] on div "Digi matte drop banner - sewn back to back (D/S) - BAN3 & BAN1 finished with 10…" at bounding box center [493, 513] width 342 height 52
click at [519, 492] on div "Digi matte drop banner - sewn back to back (D/S) - BAN3 & BAN1 finished with 10…" at bounding box center [493, 513] width 342 height 52
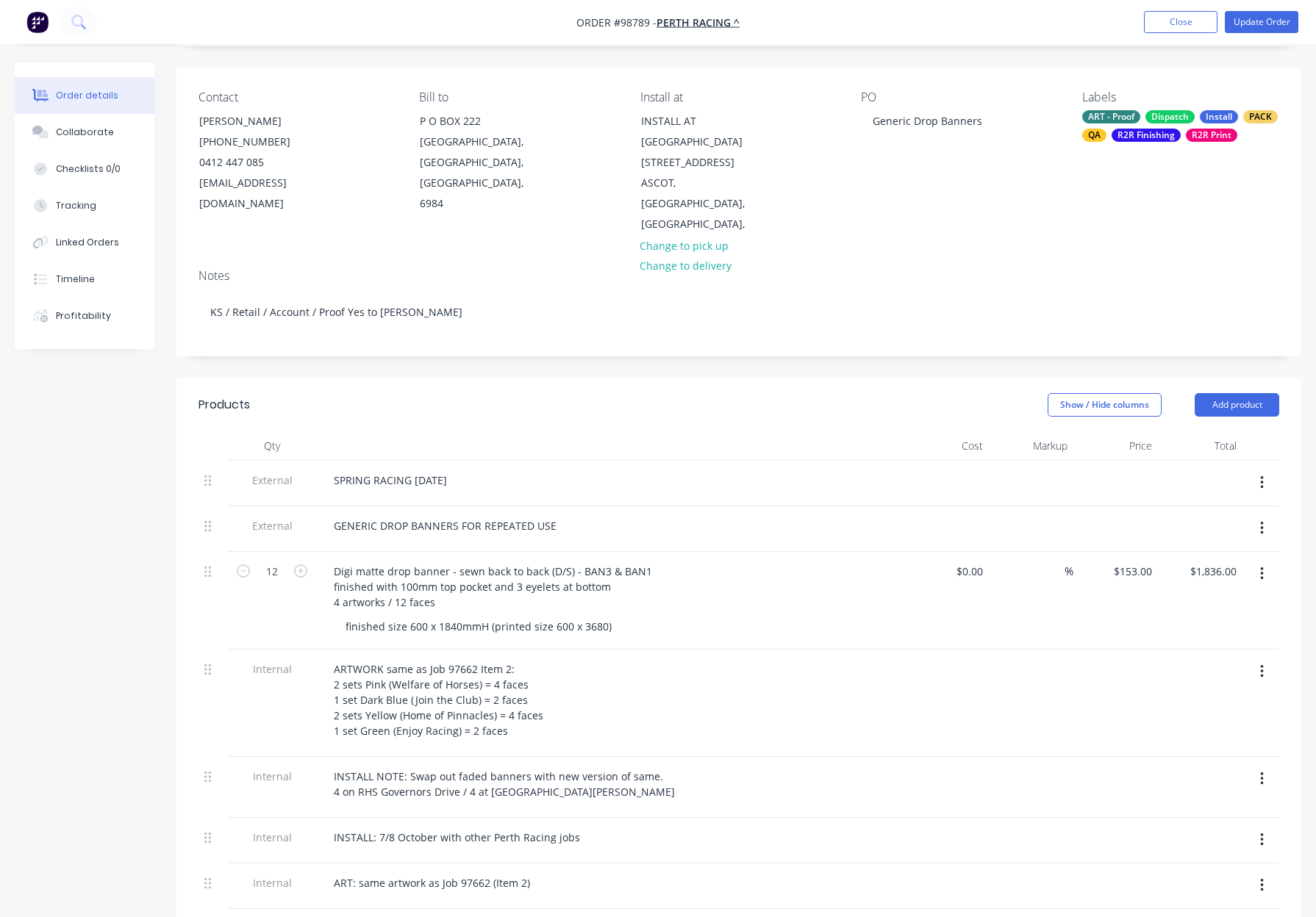
scroll to position [0, 0]
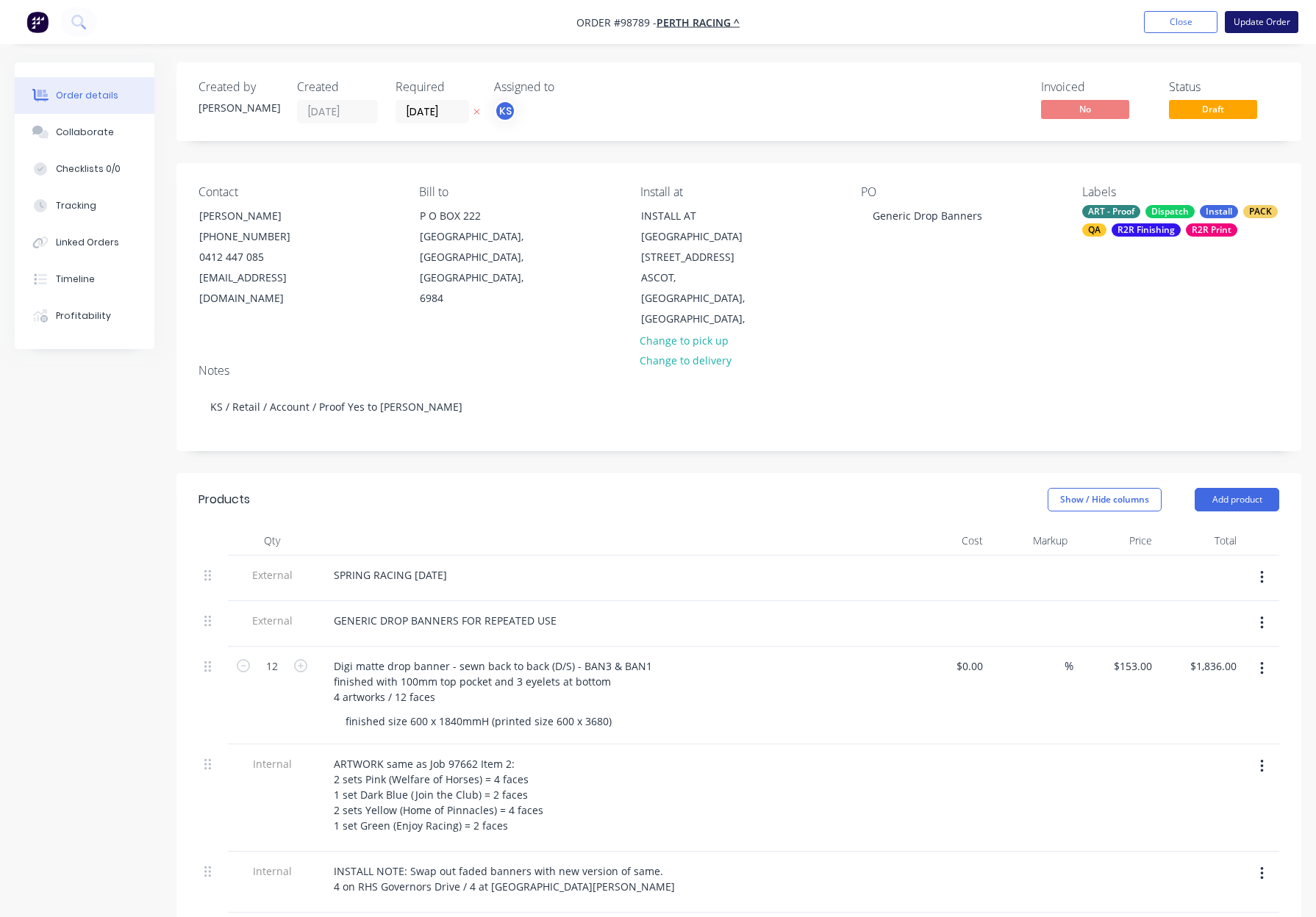
click at [1249, 25] on button "Update Order" at bounding box center [1261, 21] width 74 height 22
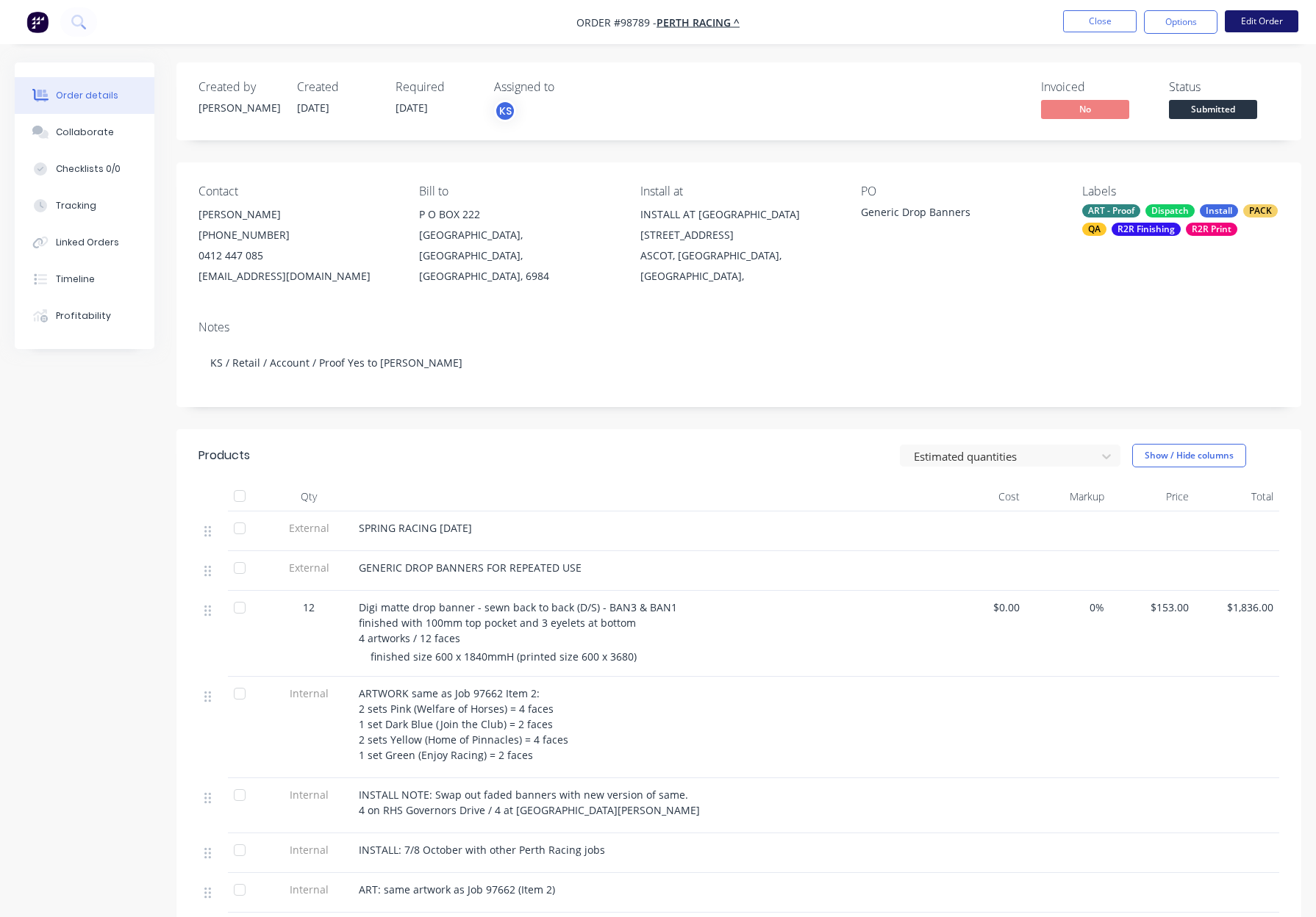
click at [1248, 24] on button "Edit Order" at bounding box center [1261, 21] width 74 height 22
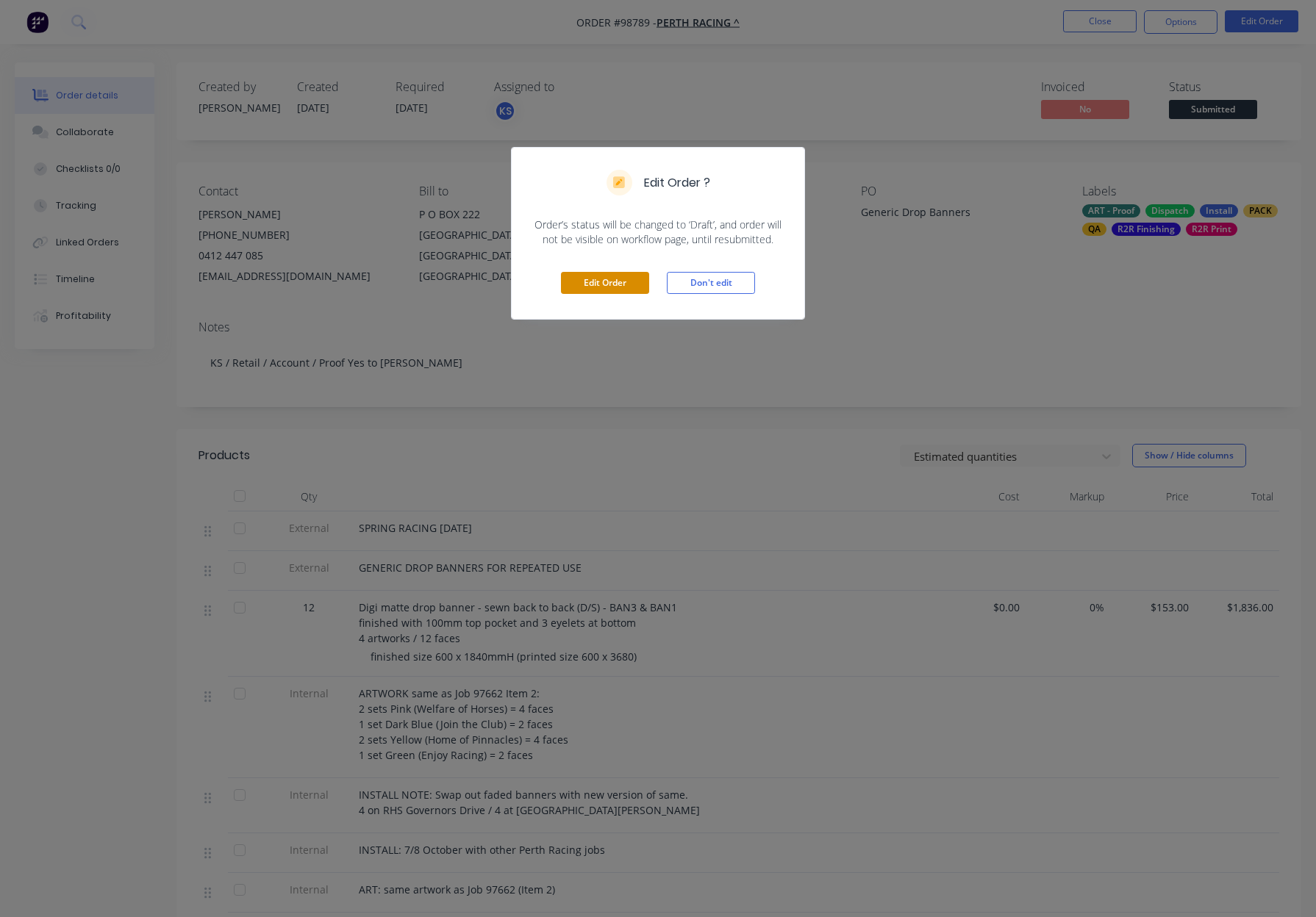
click at [619, 281] on button "Edit Order" at bounding box center [605, 282] width 88 height 22
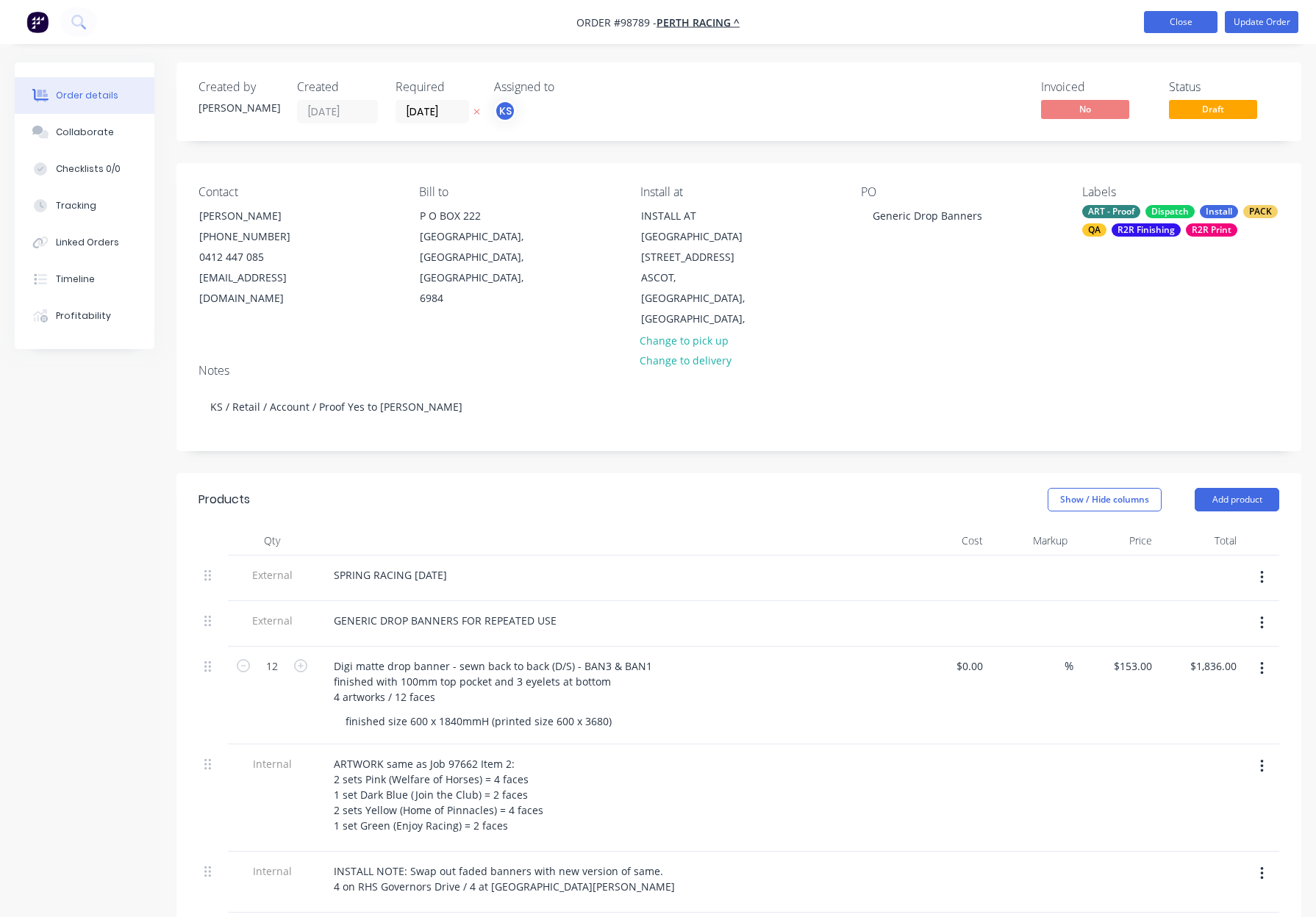
click at [1164, 22] on button "Close" at bounding box center [1180, 21] width 74 height 22
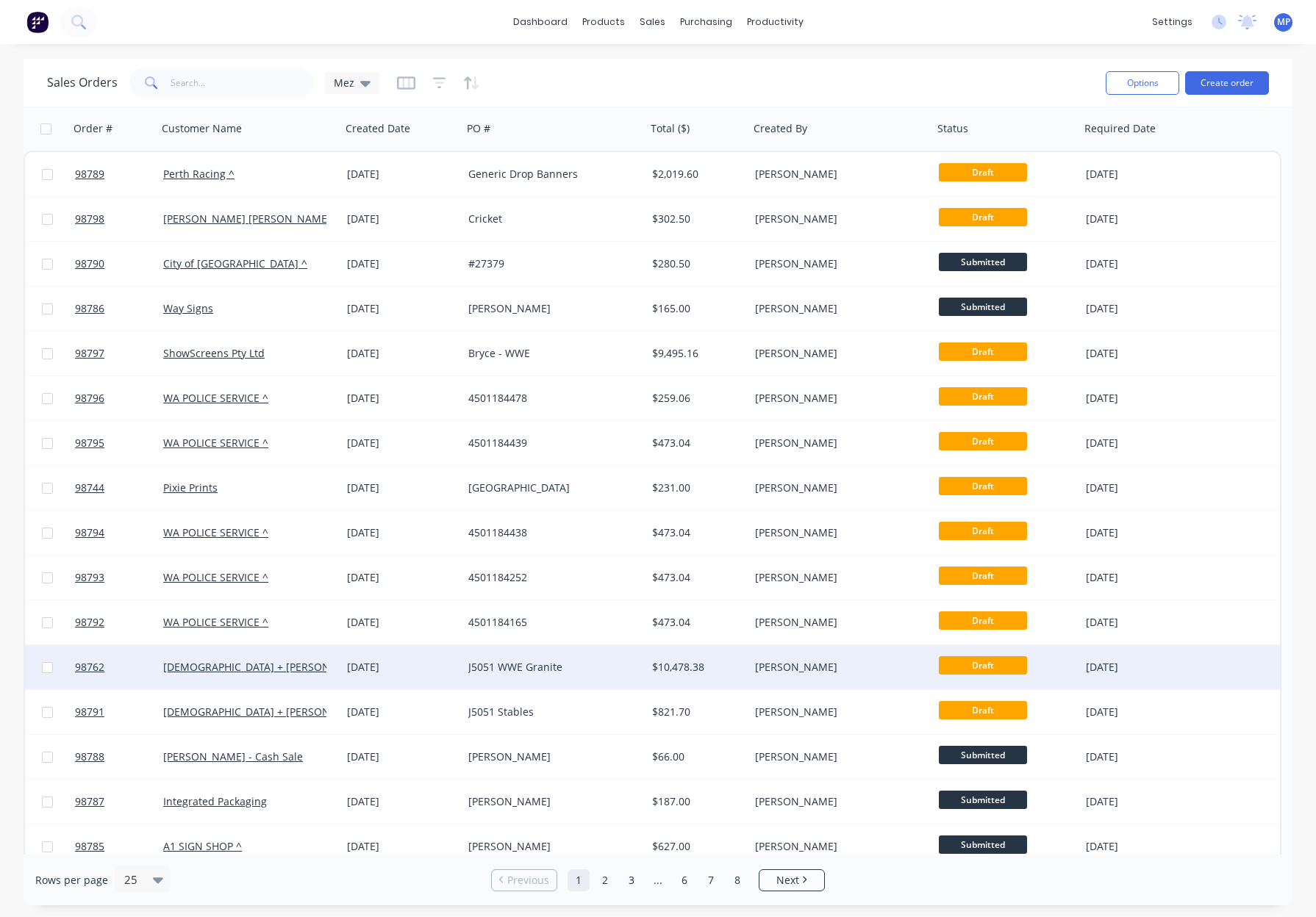
click at [579, 666] on div "J5051 WWE Granite" at bounding box center [549, 668] width 163 height 15
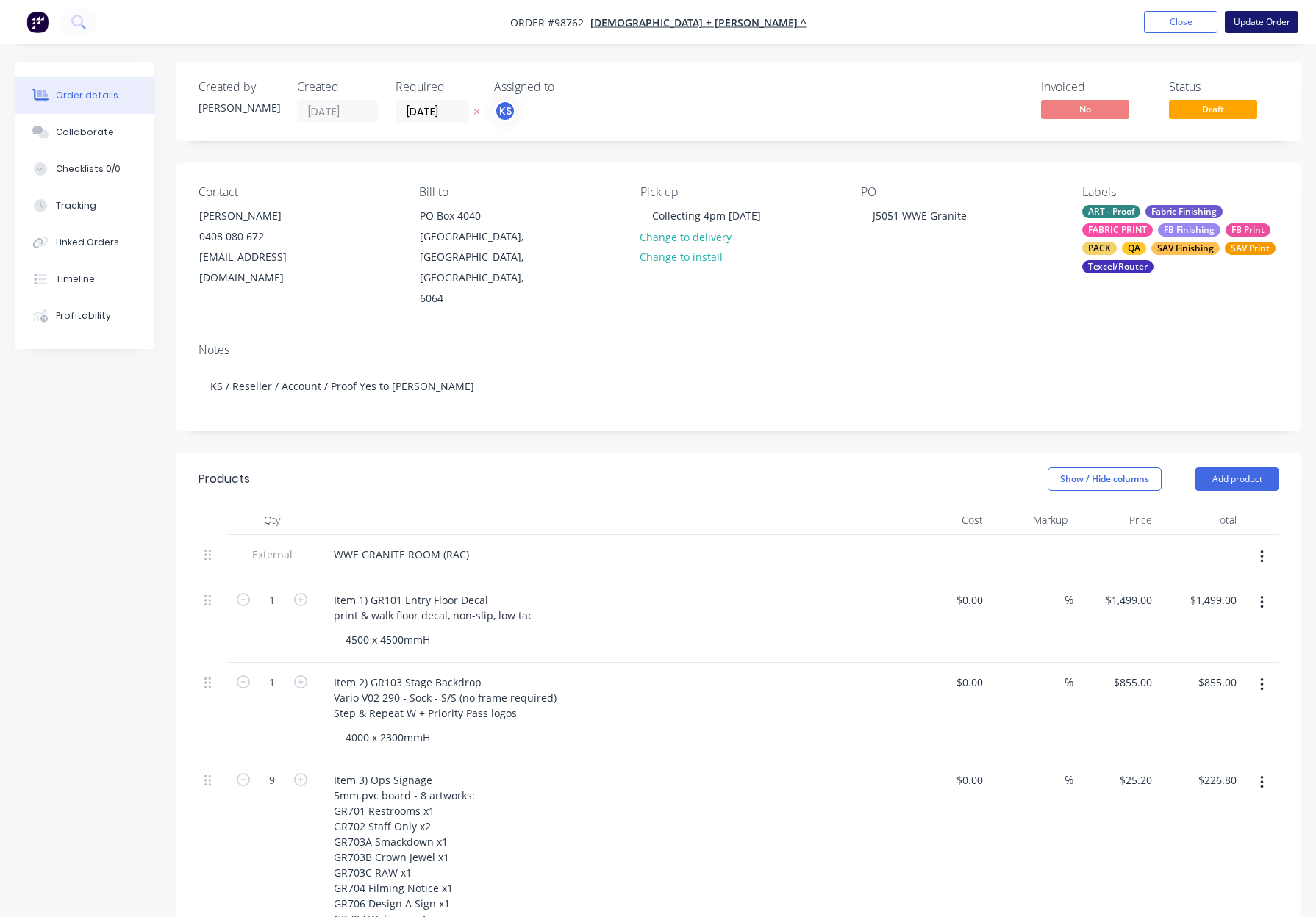
click at [1240, 18] on button "Update Order" at bounding box center [1261, 21] width 74 height 22
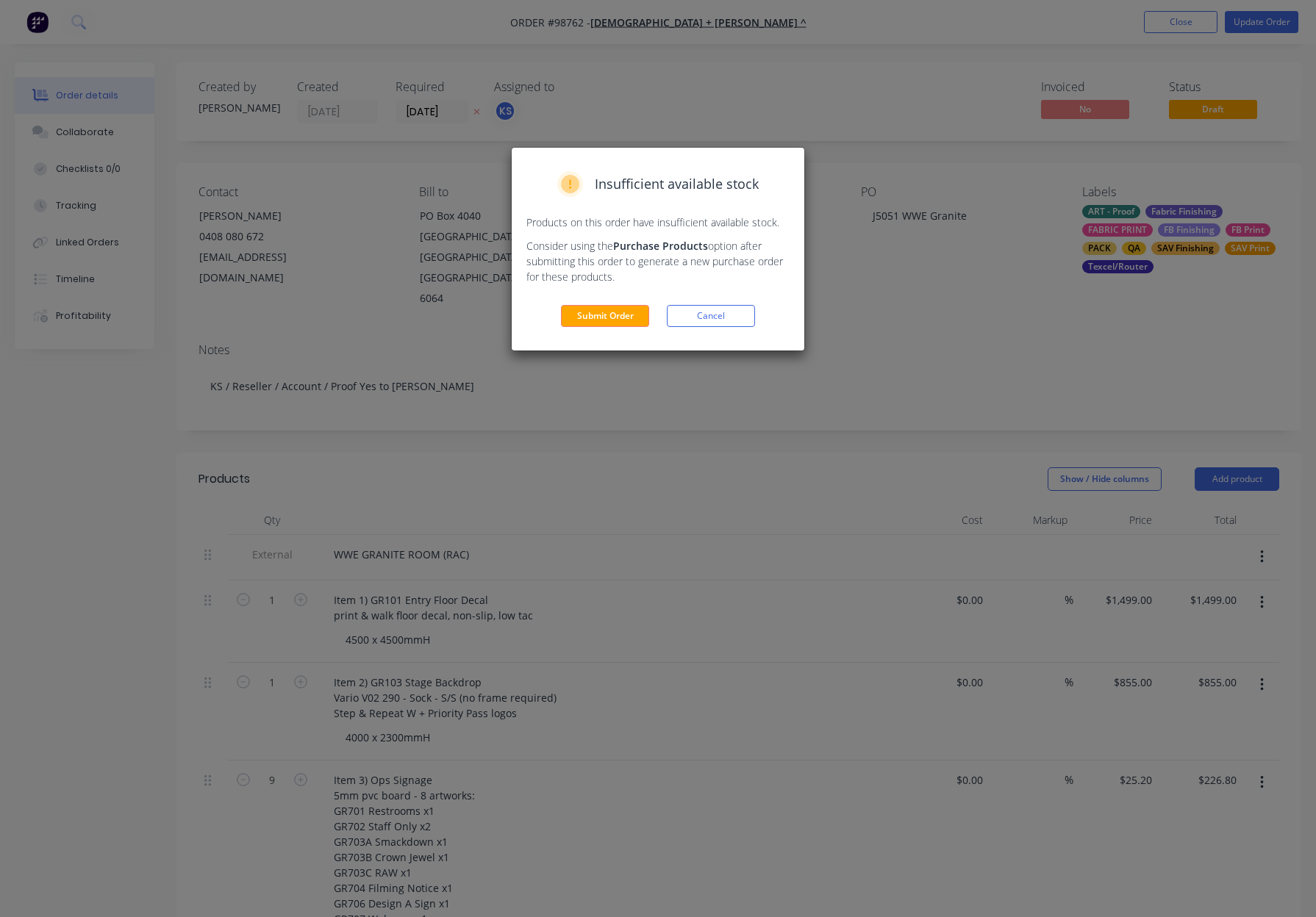
click at [596, 315] on button "Submit Order" at bounding box center [605, 316] width 88 height 22
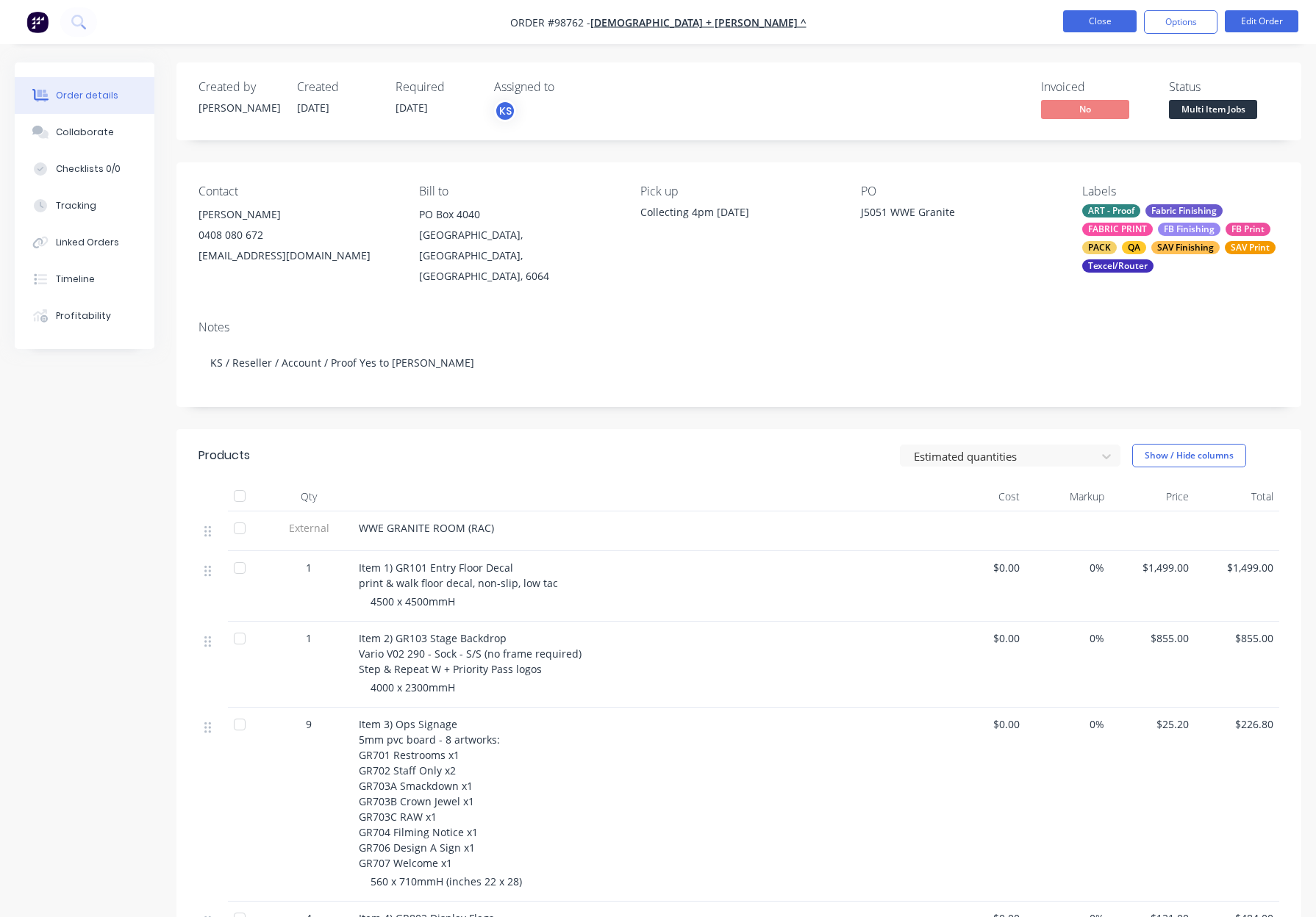
click at [1077, 20] on button "Close" at bounding box center [1100, 21] width 74 height 22
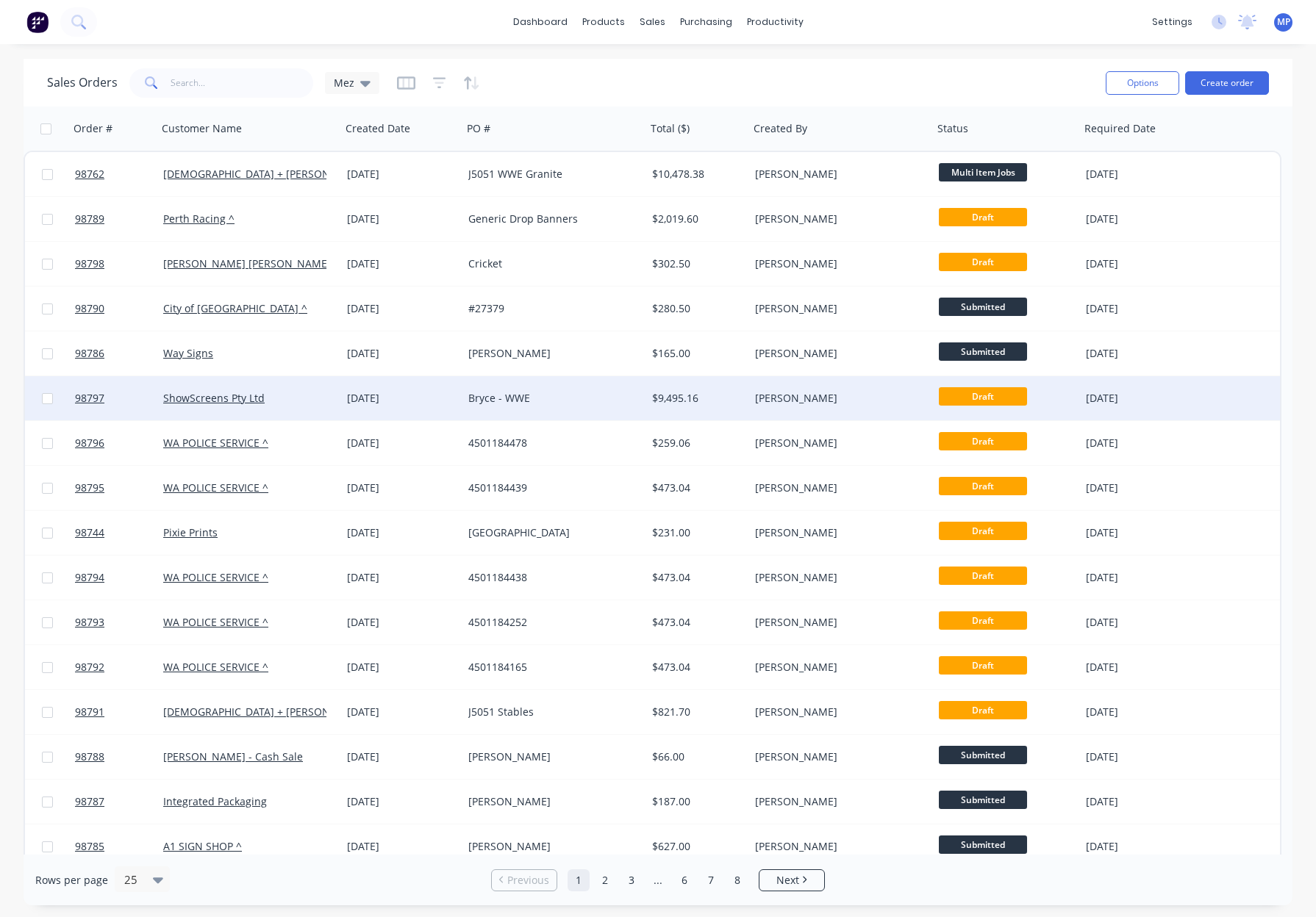
scroll to position [44, 0]
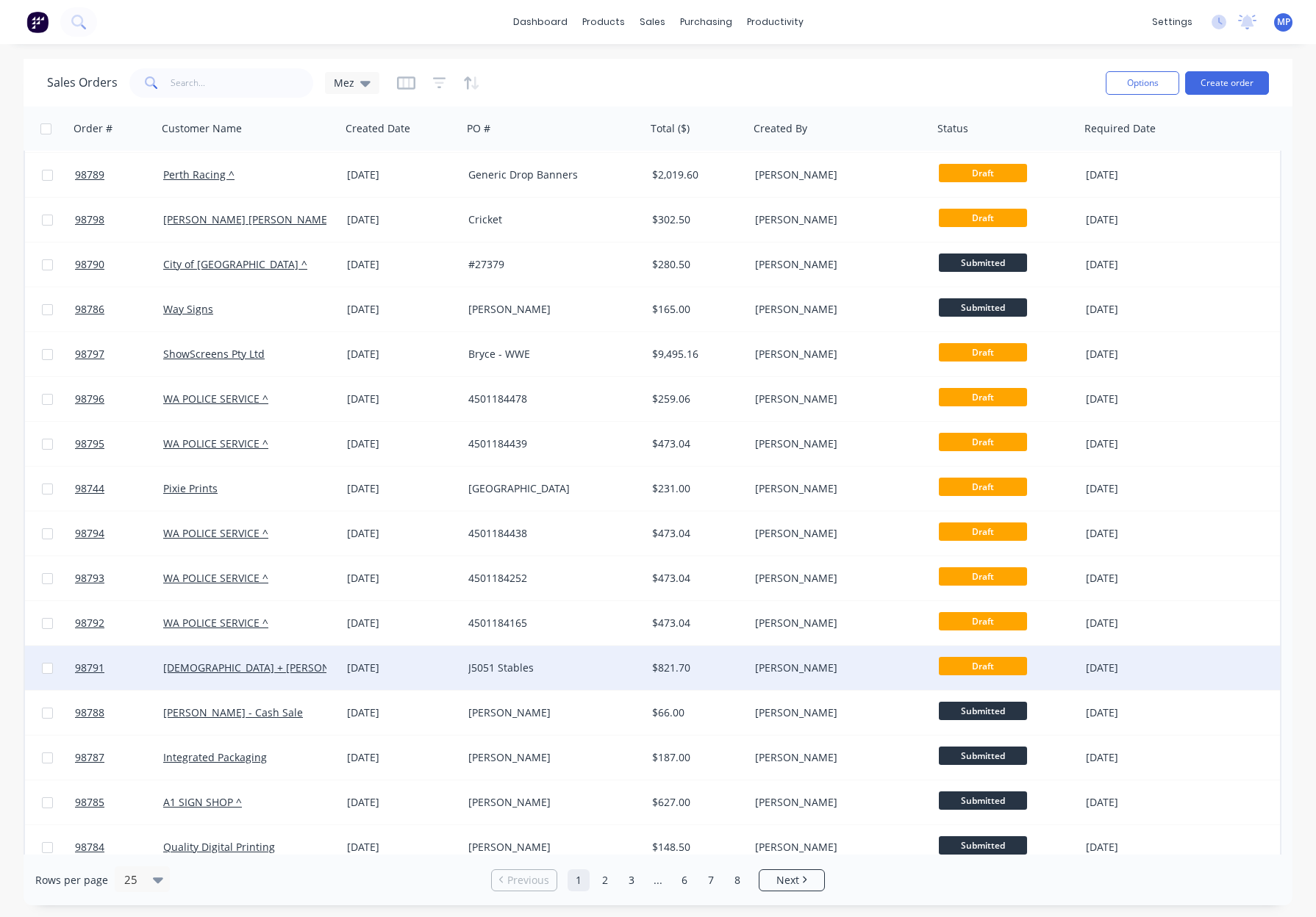
click at [582, 674] on div "J5051 Stables" at bounding box center [549, 668] width 163 height 15
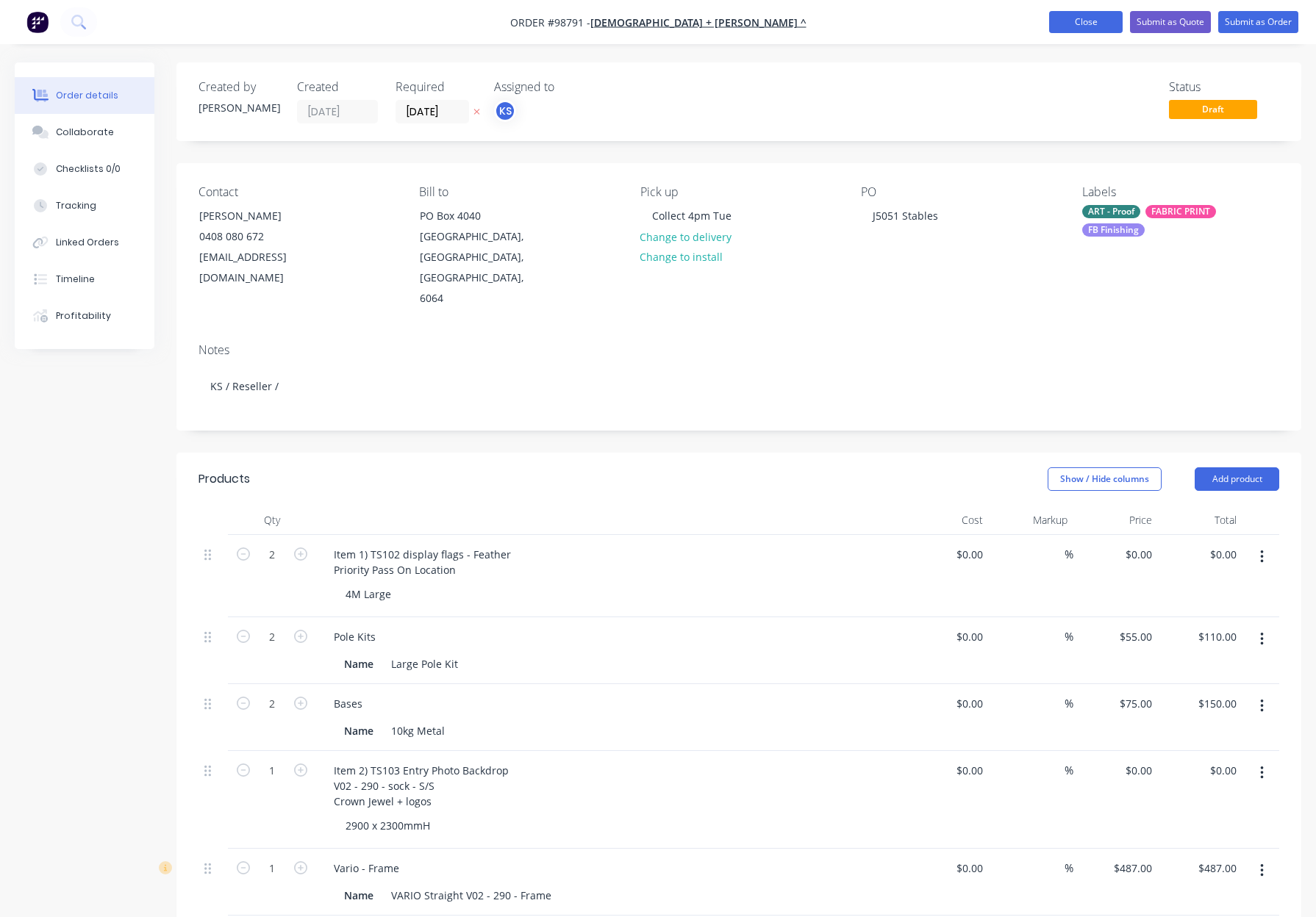
click at [1086, 25] on button "Close" at bounding box center [1086, 21] width 74 height 22
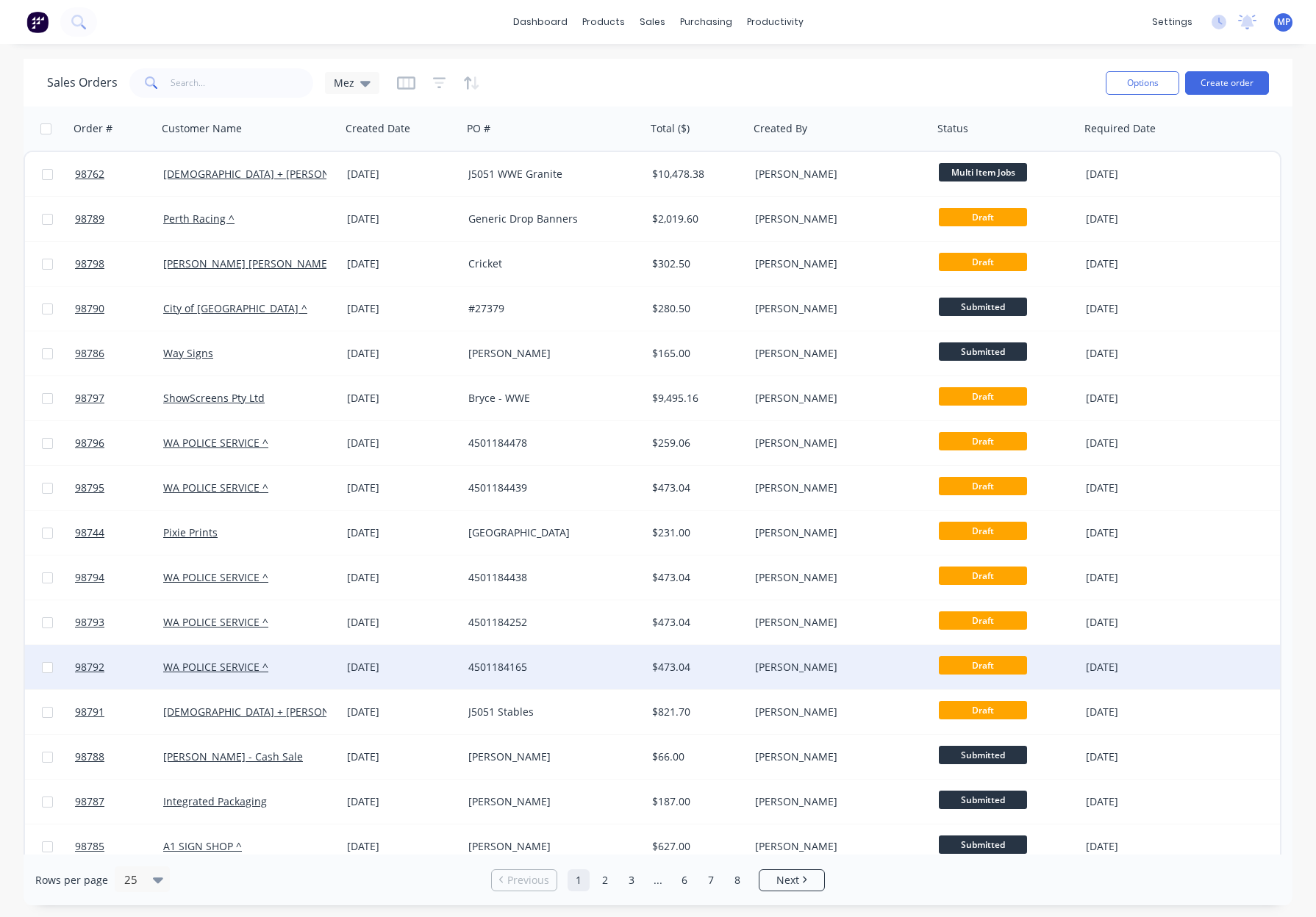
click at [572, 672] on div "4501184165" at bounding box center [549, 668] width 163 height 15
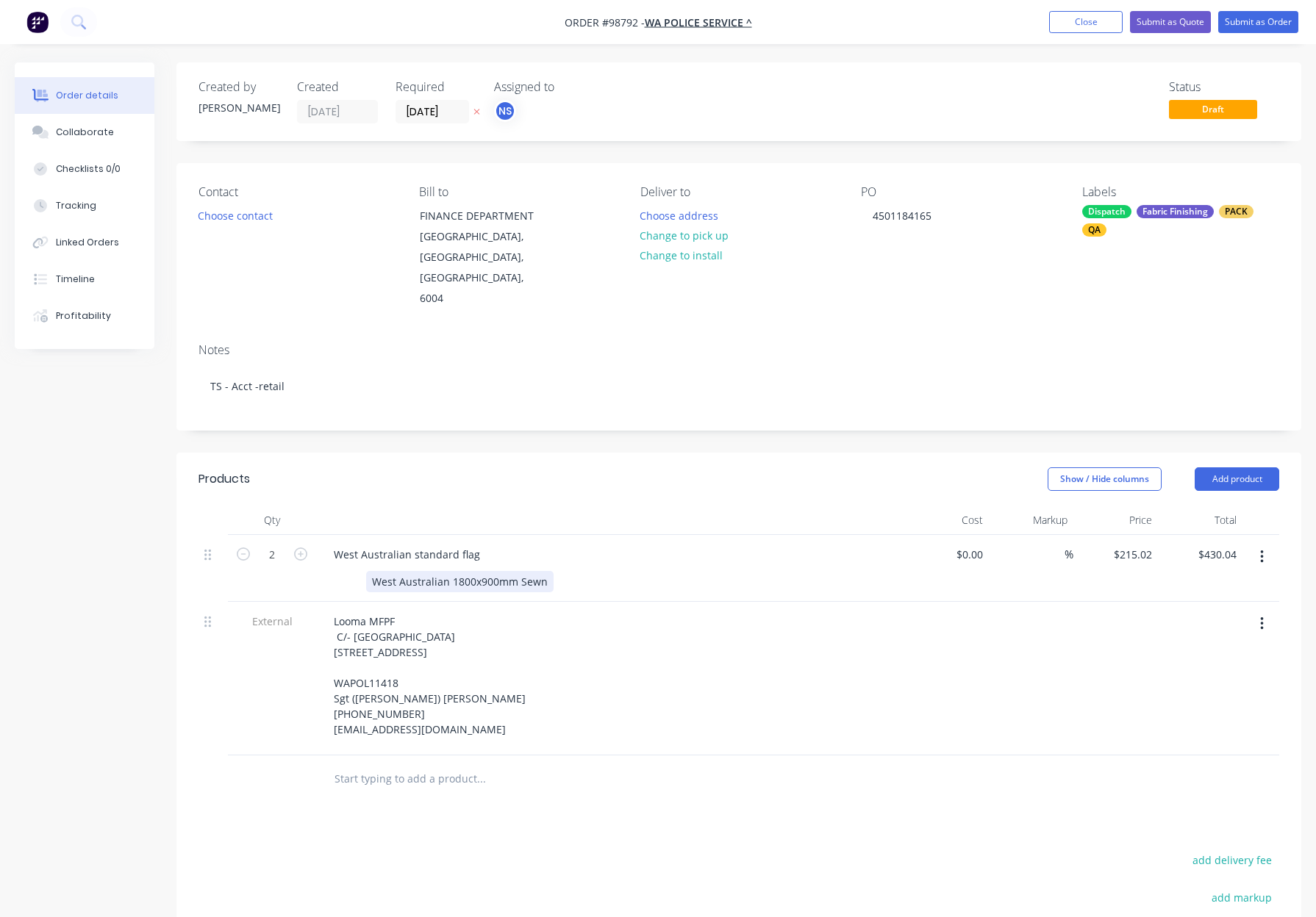
drag, startPoint x: 517, startPoint y: 537, endPoint x: 557, endPoint y: 548, distance: 41.5
click at [520, 571] on div "West Australian 1800x900mm Sewn" at bounding box center [459, 582] width 187 height 21
click at [682, 456] on header "Products Show / Hide columns Add product" at bounding box center [739, 479] width 1124 height 53
click at [1242, 24] on button "Submit as Order" at bounding box center [1258, 21] width 80 height 22
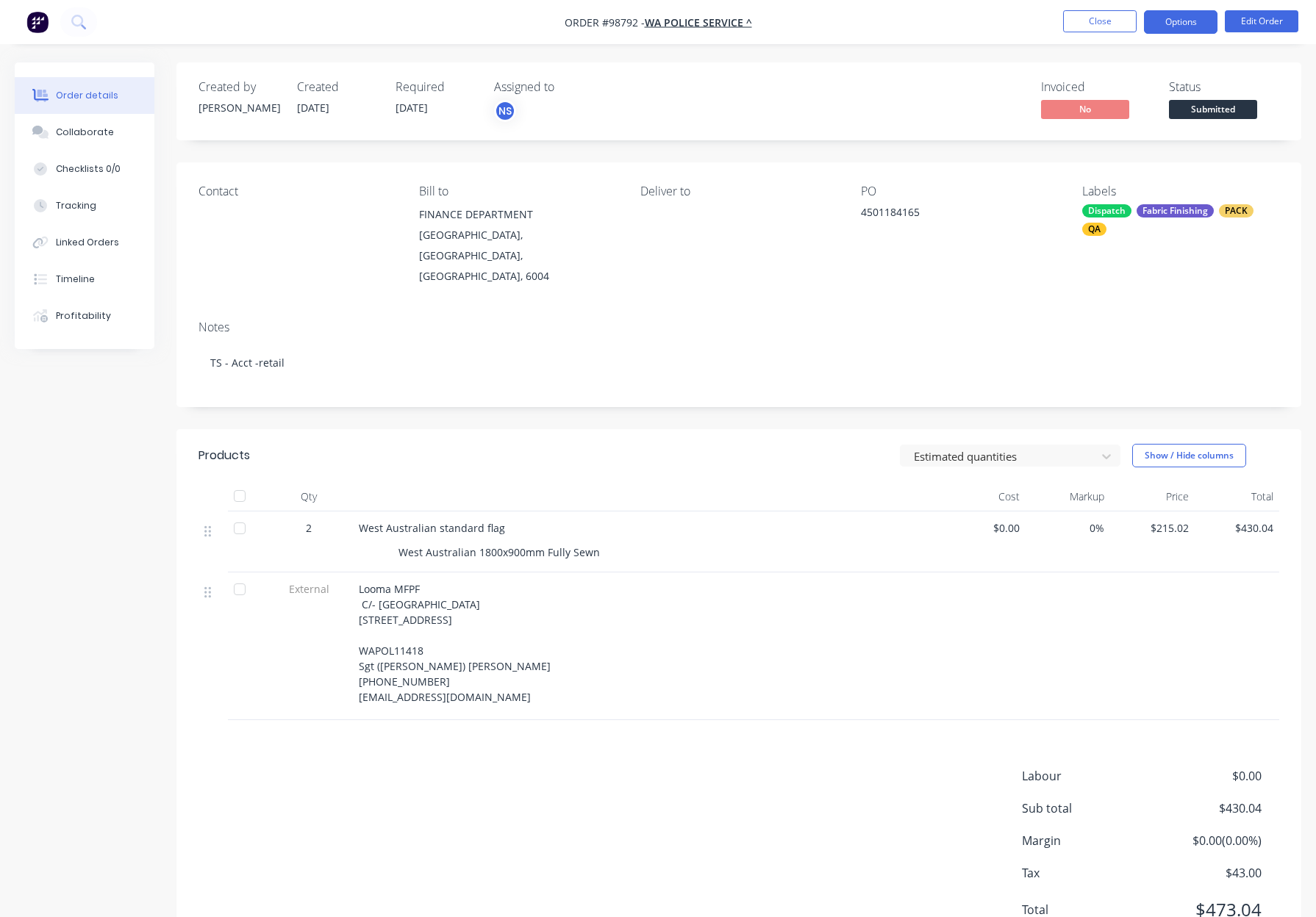
click at [1168, 22] on button "Options" at bounding box center [1180, 22] width 74 height 24
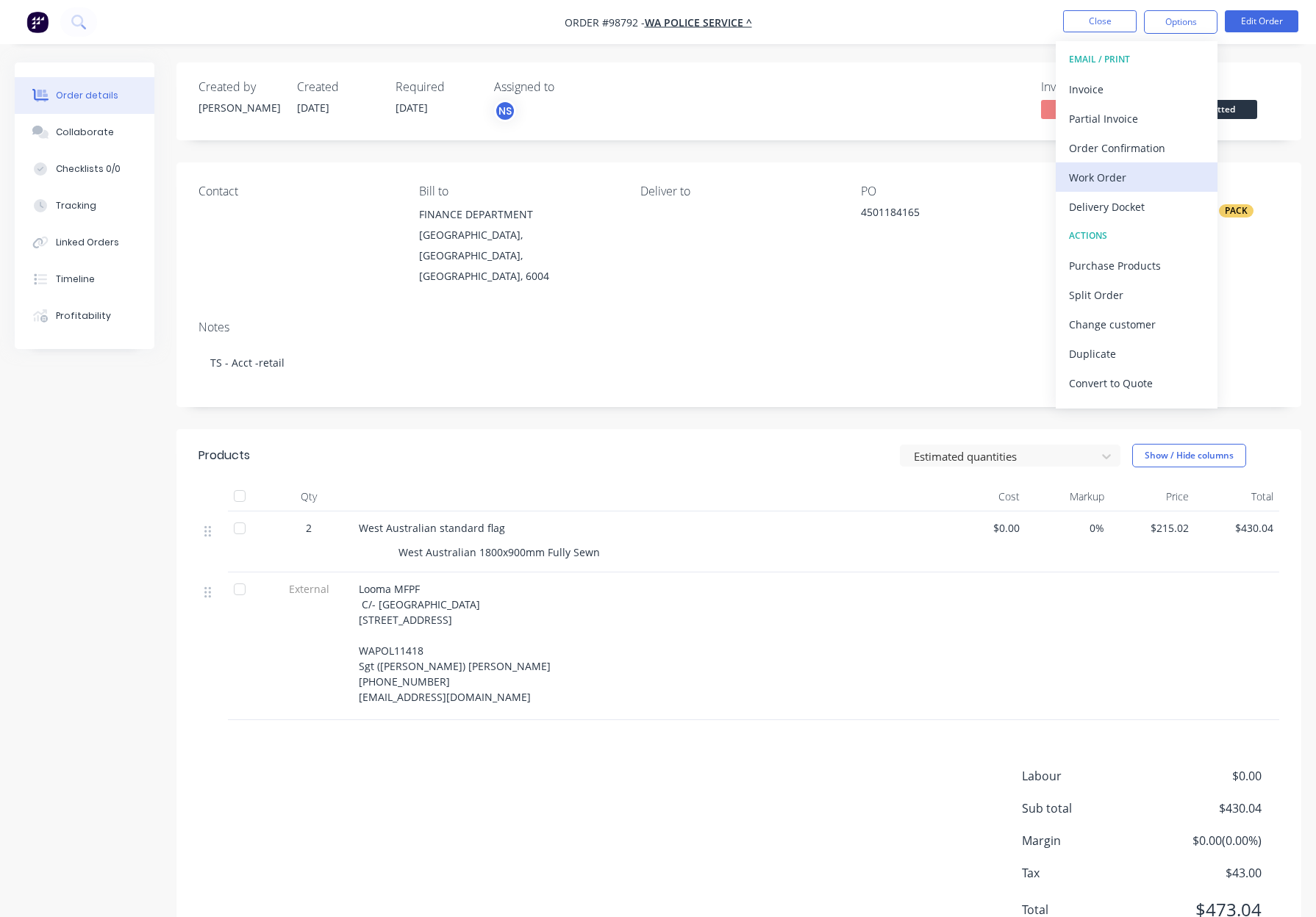
click at [1133, 184] on div "Work Order" at bounding box center [1136, 178] width 135 height 21
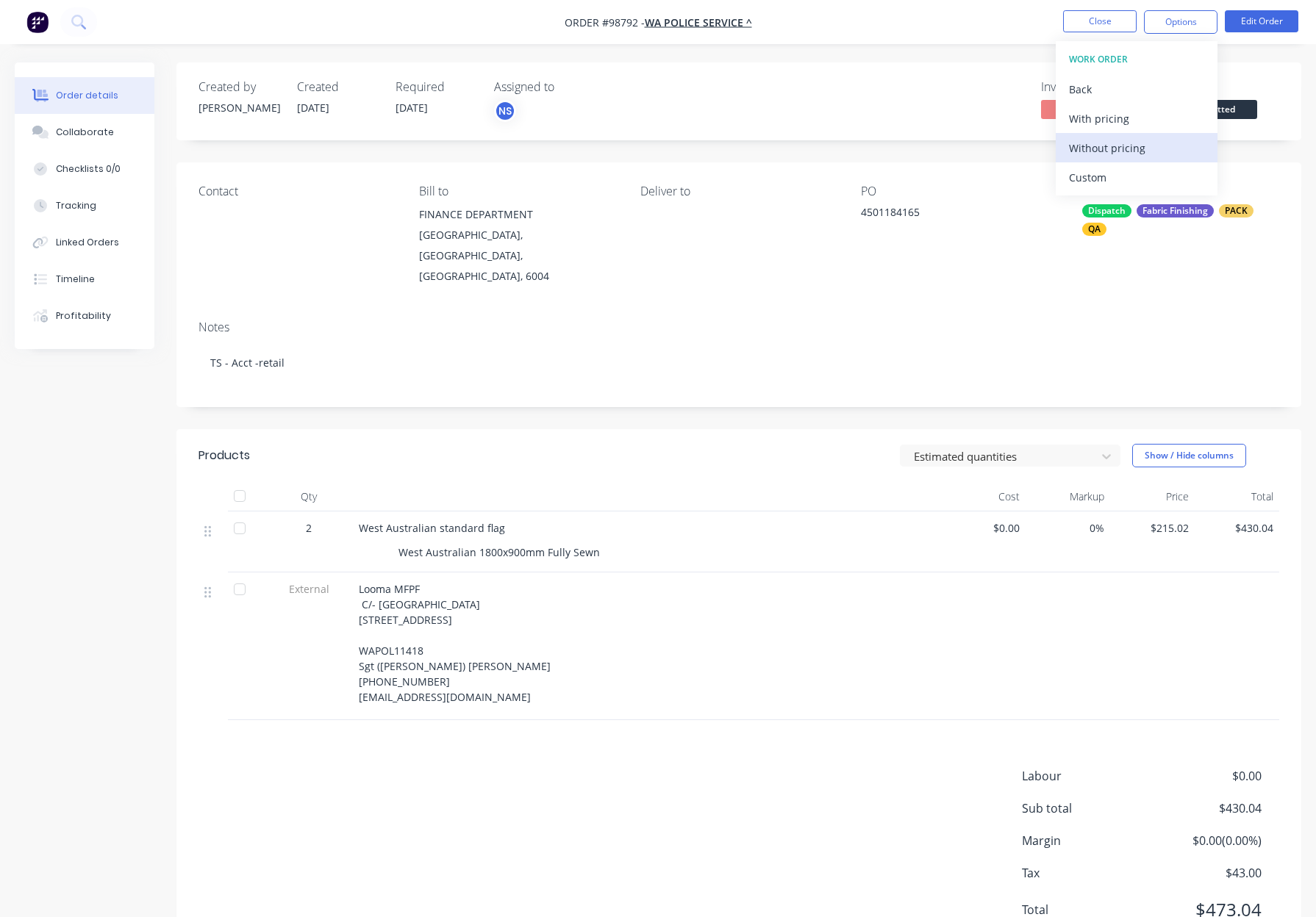
click at [1132, 149] on div "Without pricing" at bounding box center [1136, 148] width 135 height 21
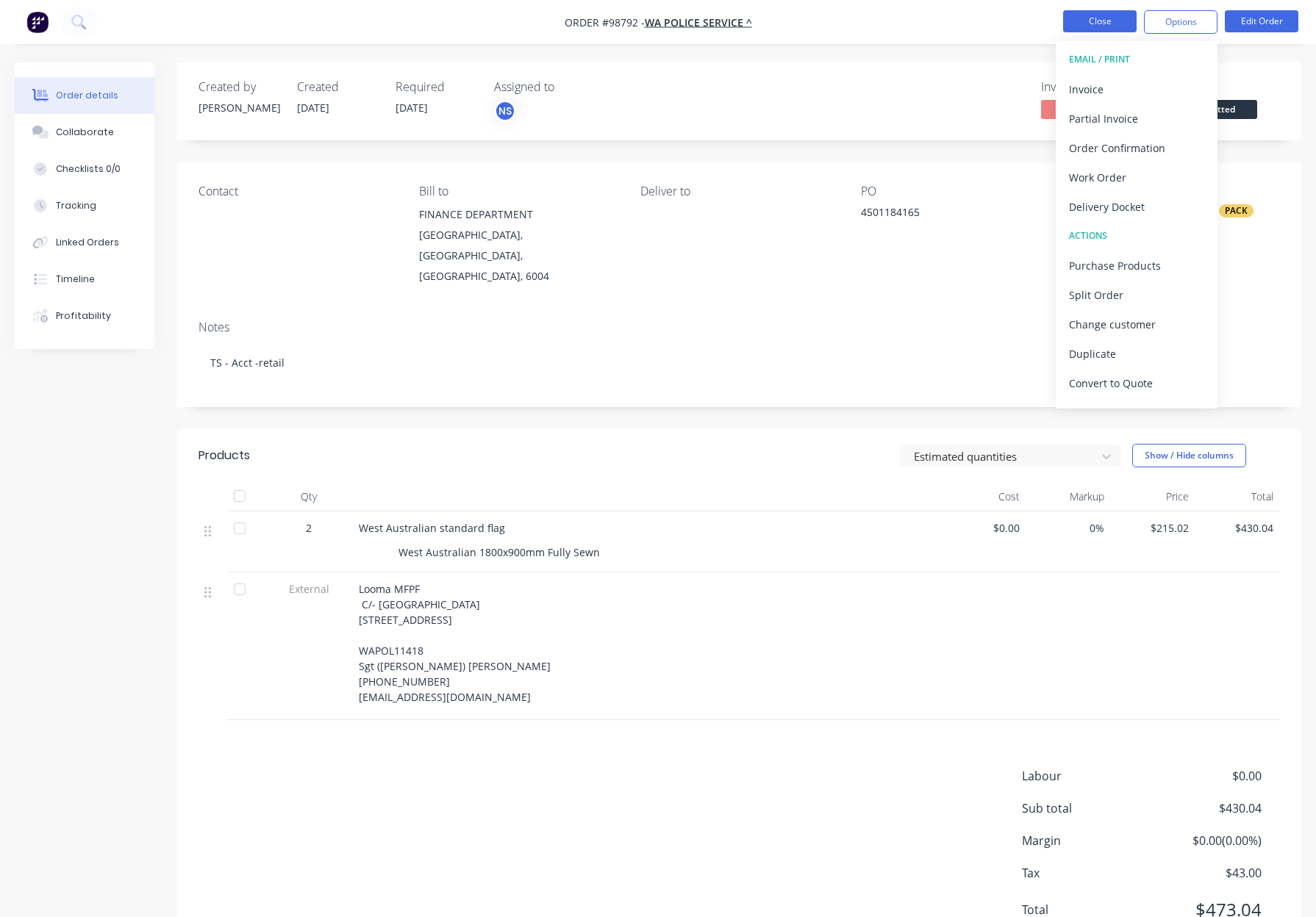
click at [1106, 20] on button "Close" at bounding box center [1100, 21] width 74 height 22
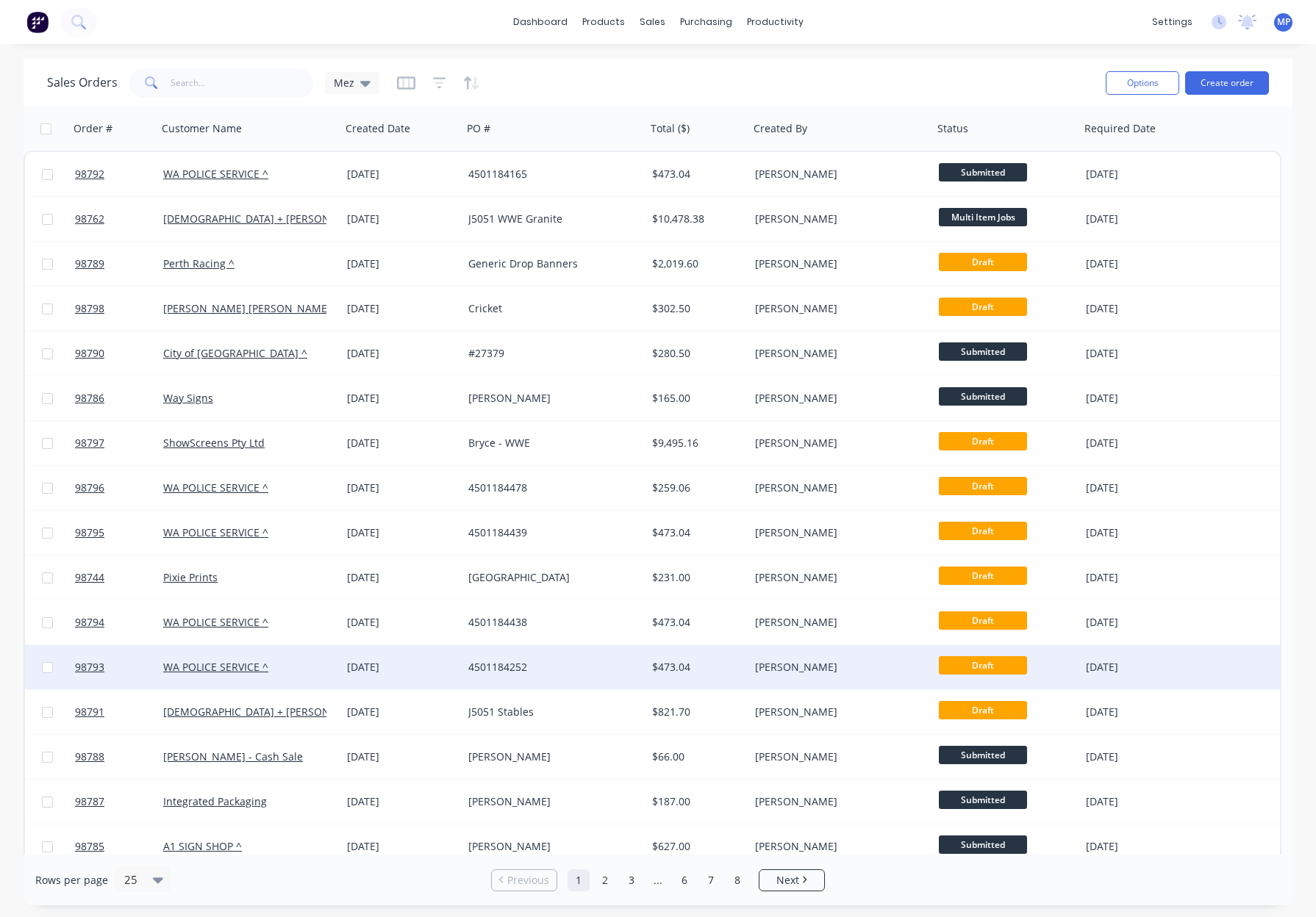
click at [731, 667] on div "$473.04" at bounding box center [696, 668] width 87 height 15
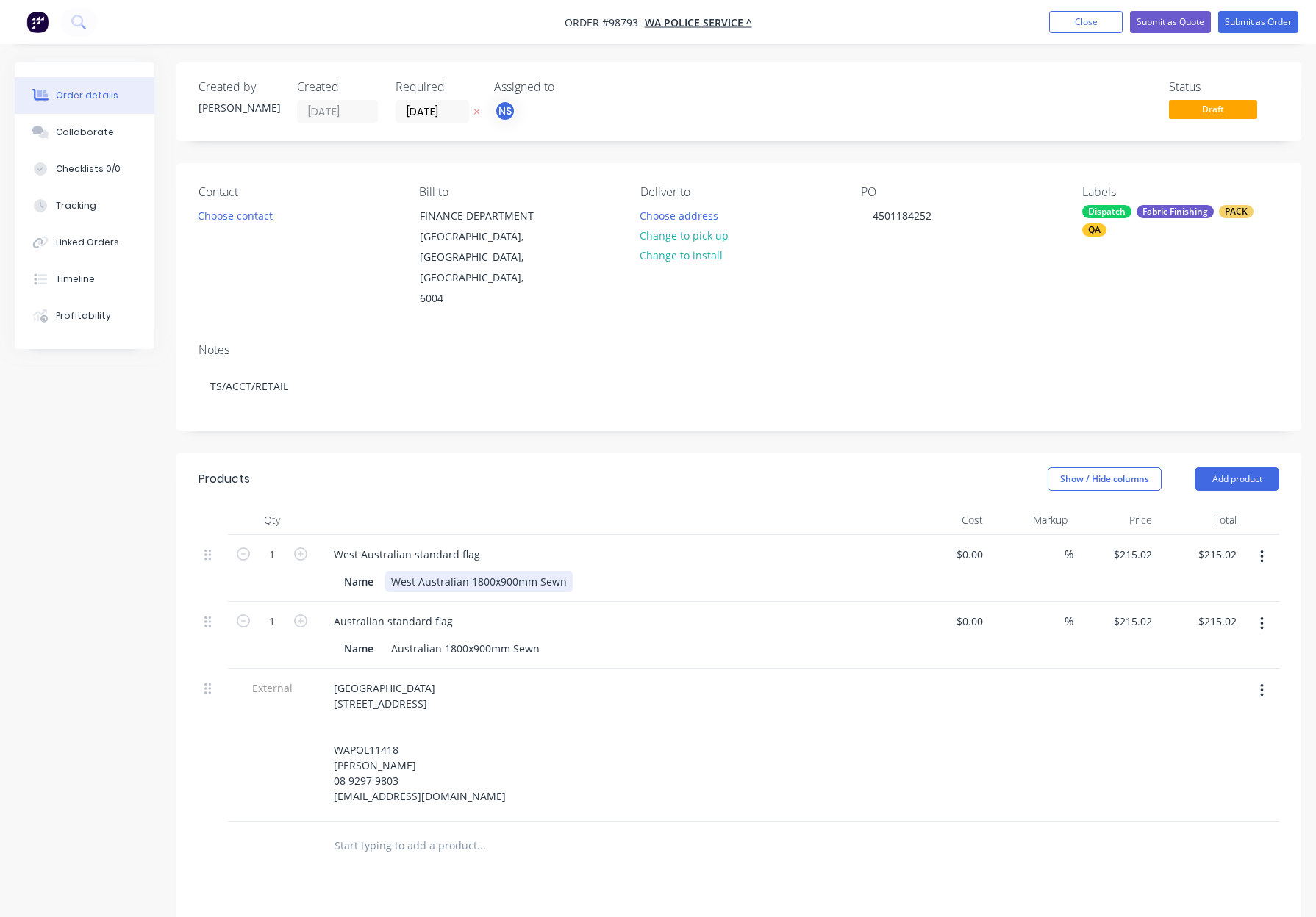
drag, startPoint x: 540, startPoint y: 536, endPoint x: 551, endPoint y: 539, distance: 11.4
click at [540, 571] on div "West Australian 1800x900mm Sewn" at bounding box center [479, 582] width 187 height 21
click at [539, 571] on div "West Australian 1800x900mm Sewn" at bounding box center [479, 582] width 187 height 21
click at [513, 638] on div "Australian 1800x900mm Sewn" at bounding box center [466, 649] width 160 height 21
click at [701, 544] on div "West Australian standard flag" at bounding box center [610, 555] width 576 height 21
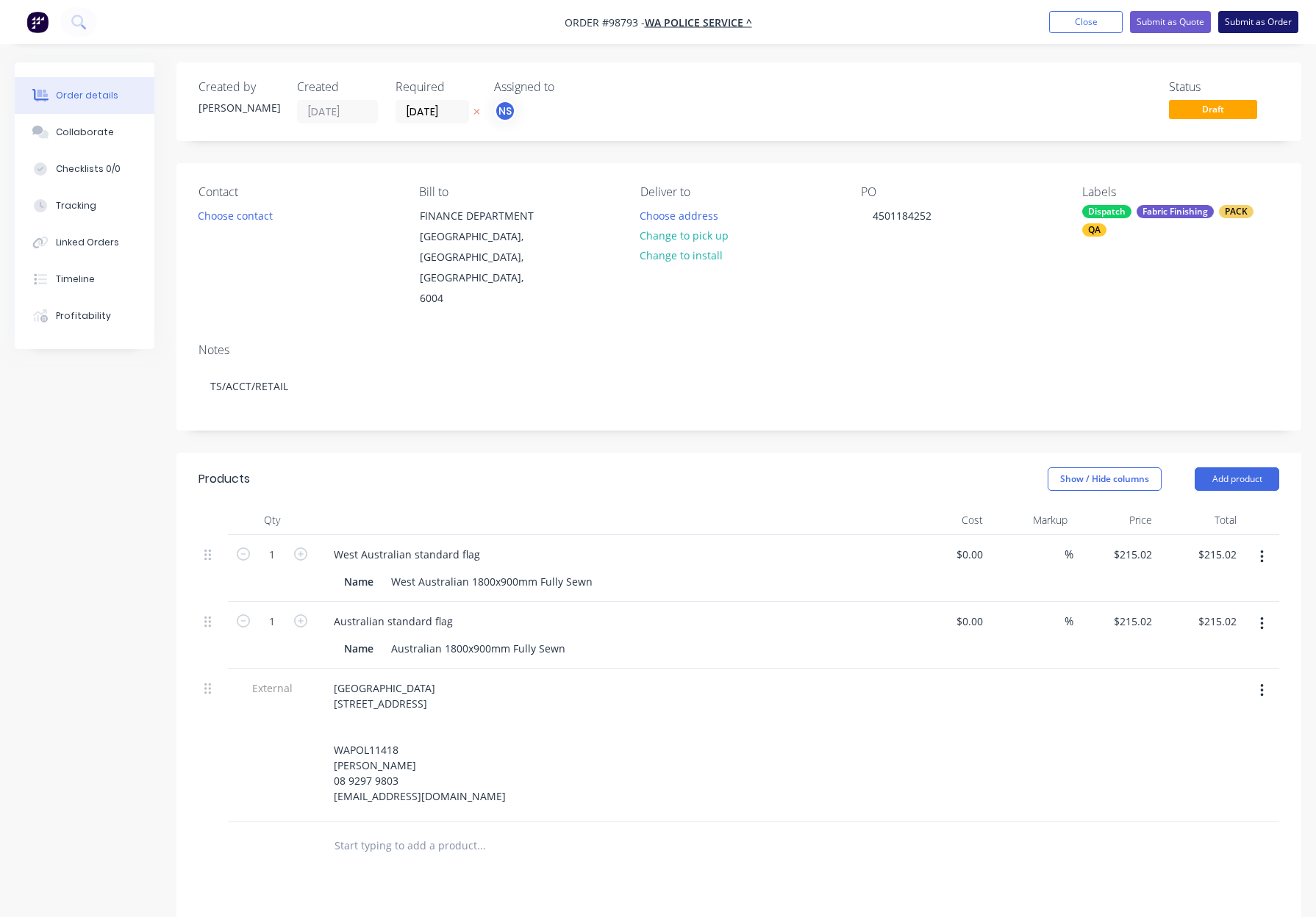
click at [1237, 22] on button "Submit as Order" at bounding box center [1258, 21] width 80 height 22
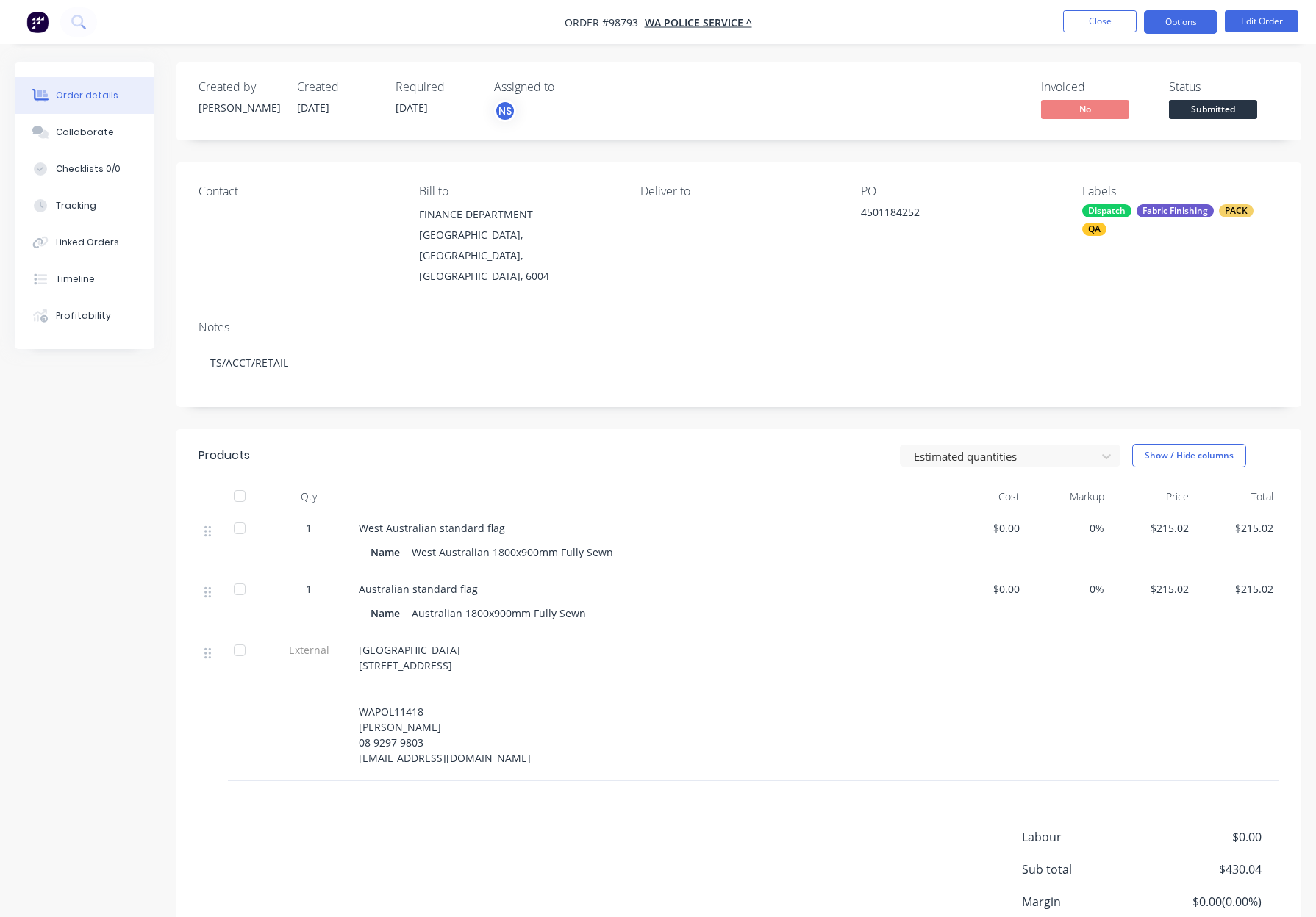
click at [1173, 17] on button "Options" at bounding box center [1180, 22] width 74 height 24
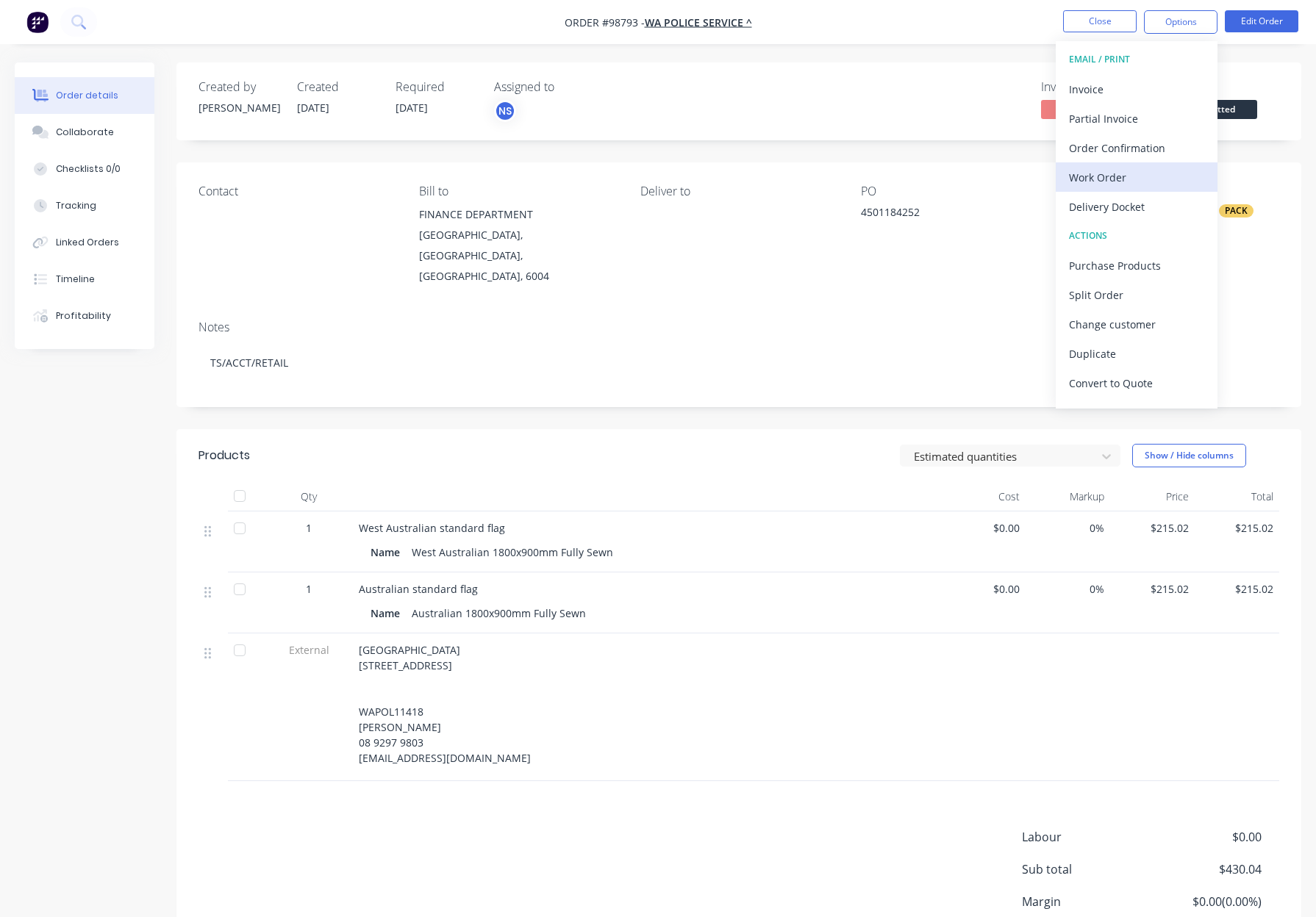
click at [1146, 169] on div "Work Order" at bounding box center [1136, 178] width 135 height 21
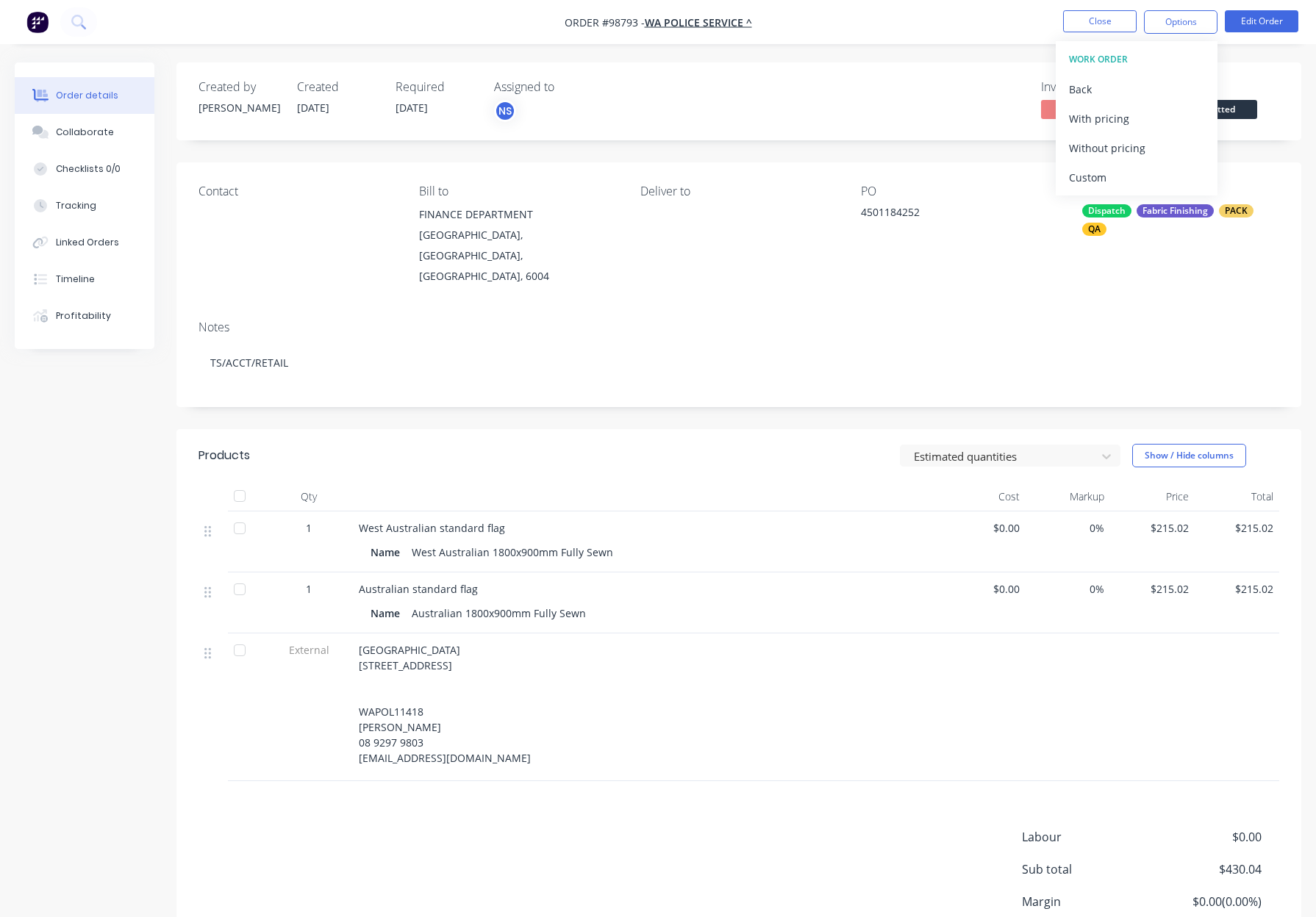
click at [1141, 142] on div "Without pricing" at bounding box center [1136, 148] width 135 height 21
click at [1095, 21] on button "Close" at bounding box center [1100, 21] width 74 height 22
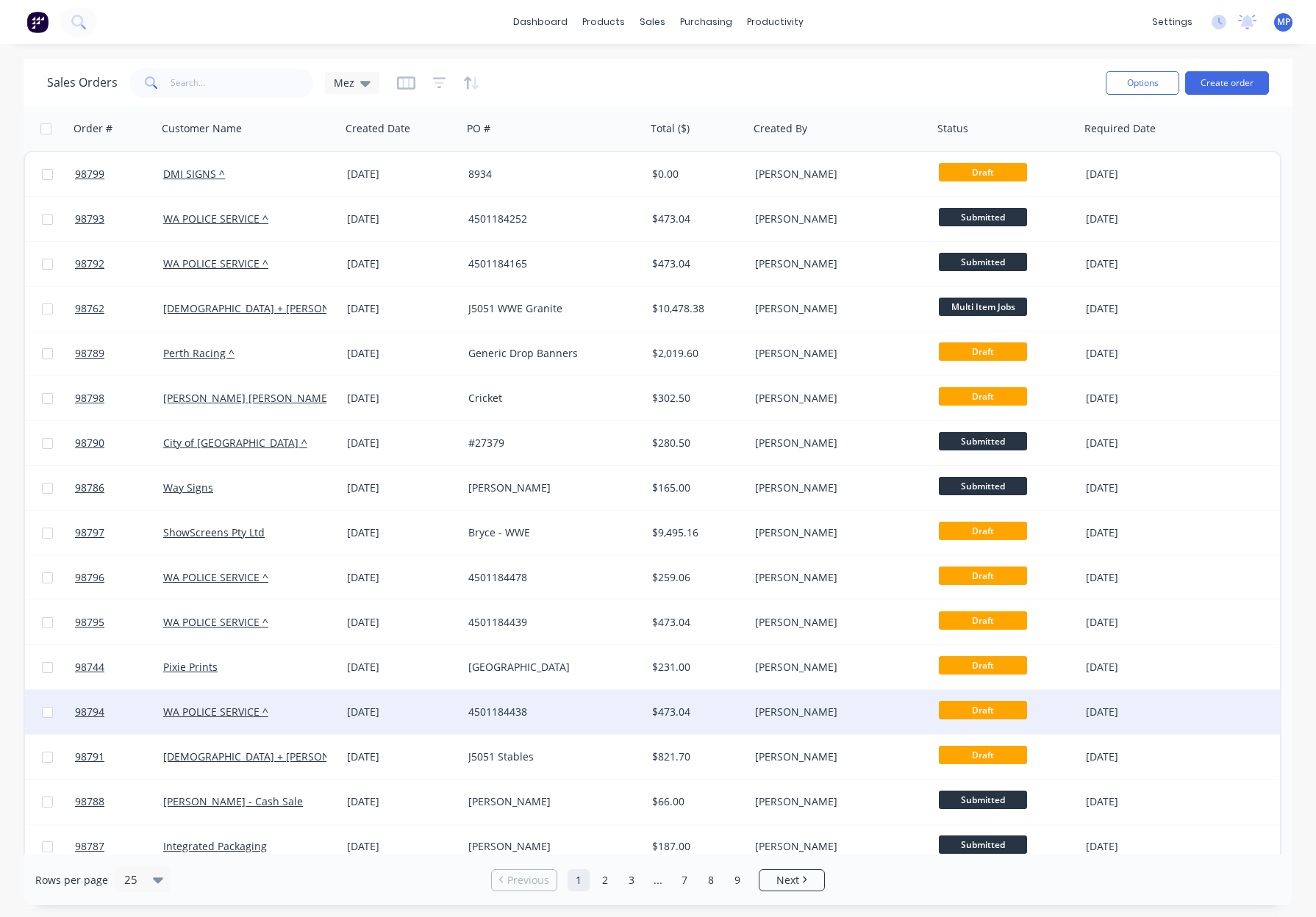
click at [604, 710] on div "4501184438" at bounding box center [549, 712] width 163 height 15
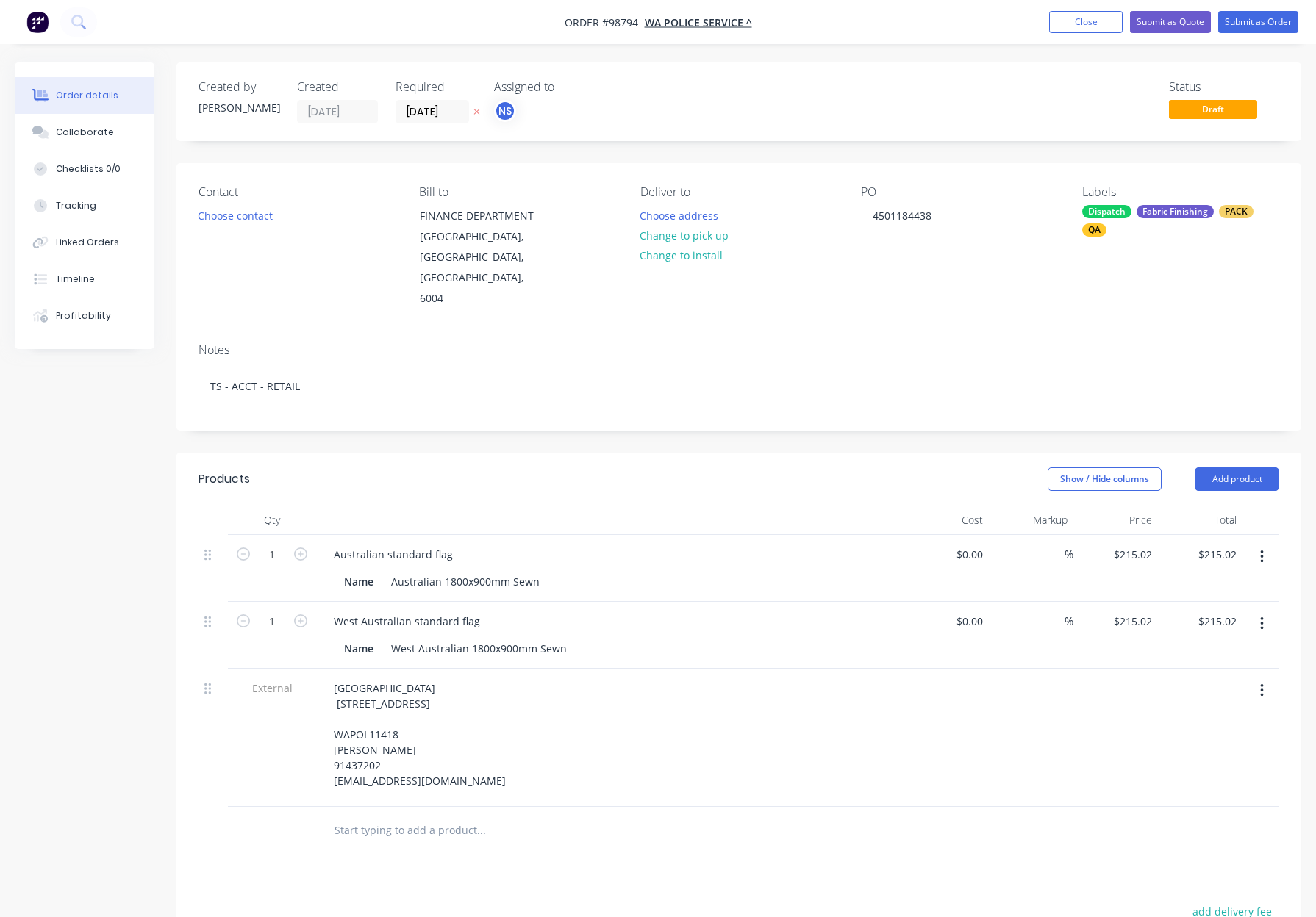
scroll to position [20, 0]
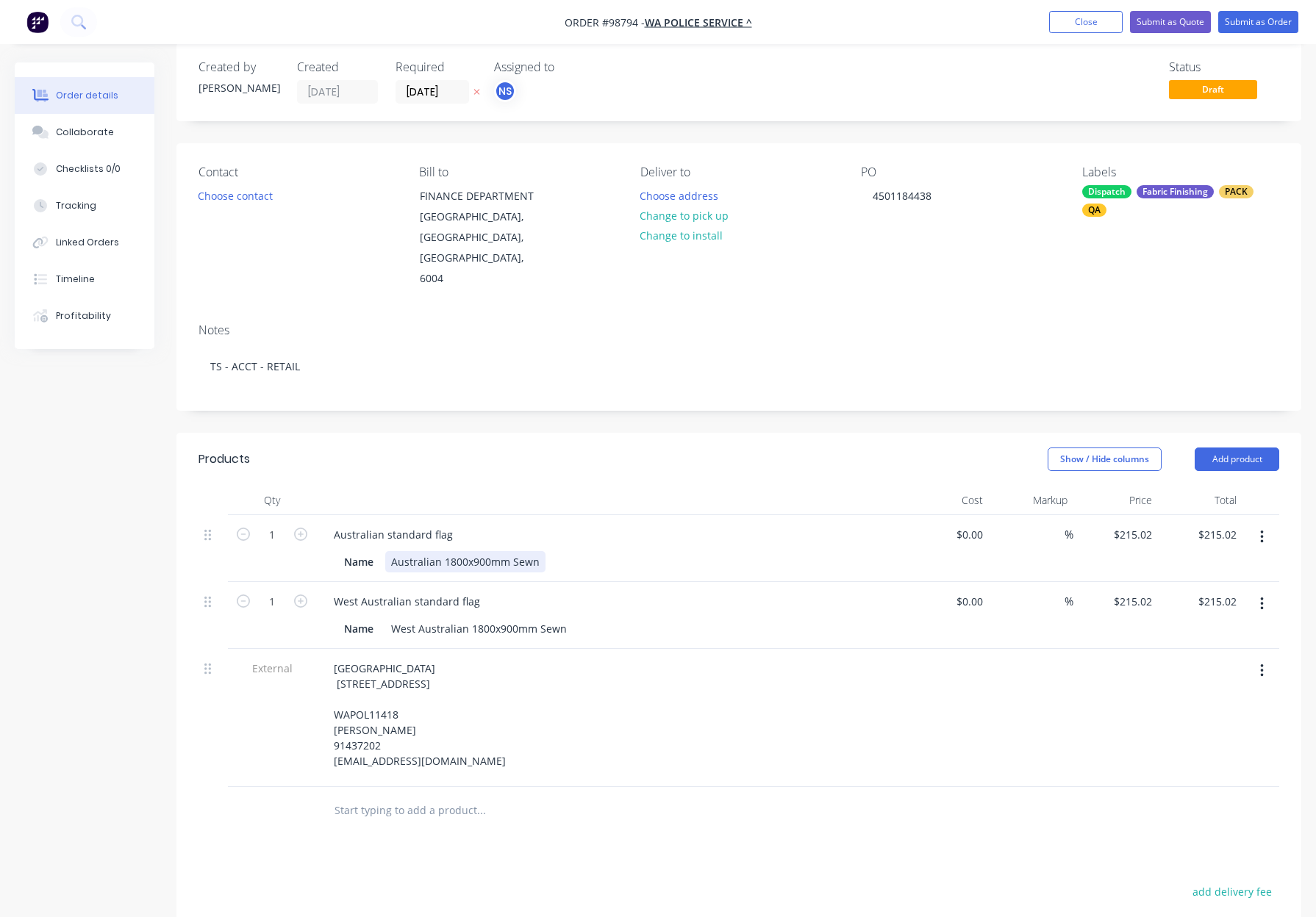
drag, startPoint x: 511, startPoint y: 517, endPoint x: 529, endPoint y: 536, distance: 26.2
click at [511, 551] on div "Australian 1800x900mm Sewn" at bounding box center [466, 562] width 160 height 21
drag, startPoint x: 539, startPoint y: 587, endPoint x: 559, endPoint y: 605, distance: 26.9
click at [539, 618] on div "West Australian 1800x900mm Sewn" at bounding box center [479, 628] width 187 height 21
drag, startPoint x: 444, startPoint y: 438, endPoint x: 435, endPoint y: 438, distance: 9.0
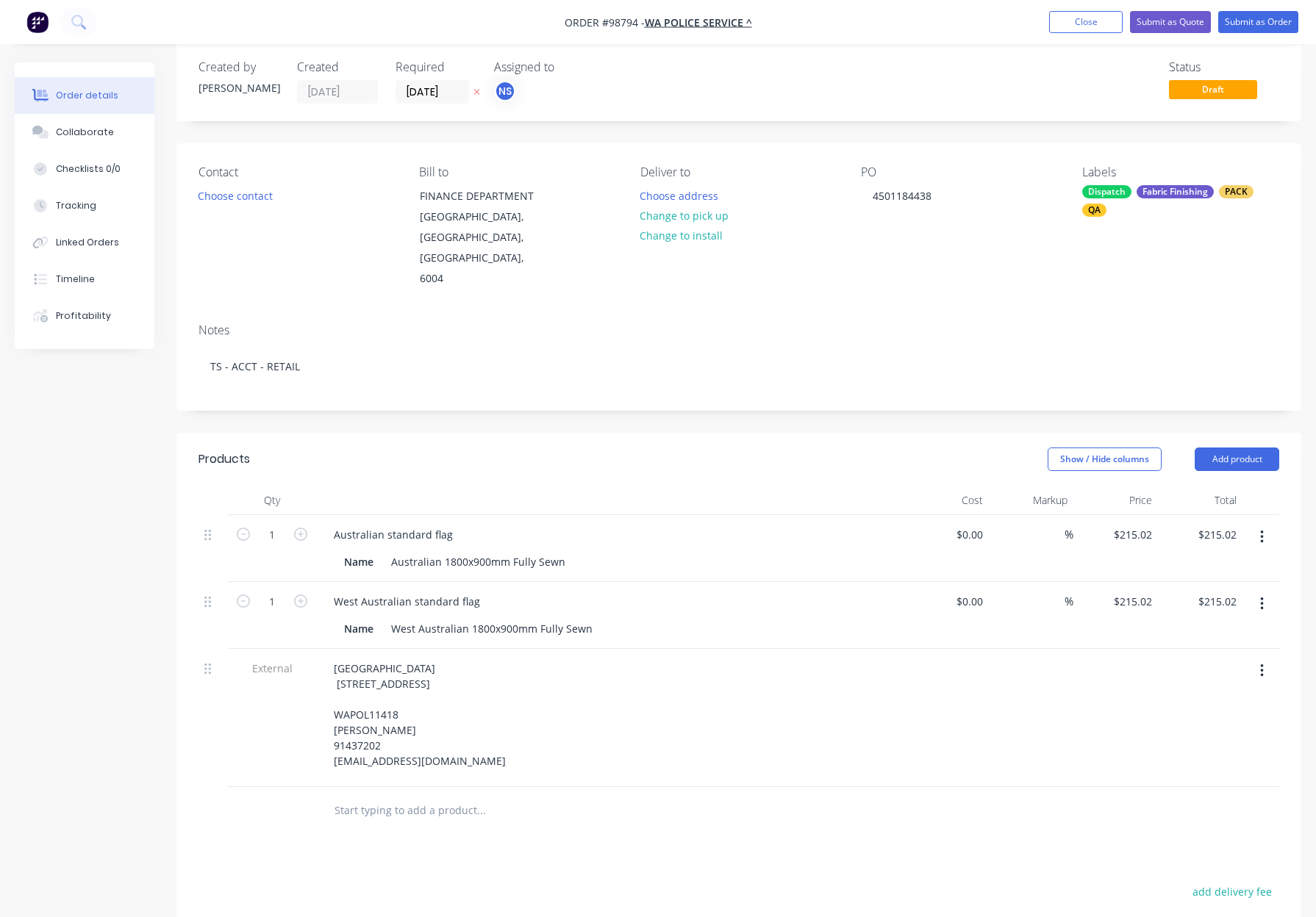
click at [444, 438] on header "Products Show / Hide columns Add product" at bounding box center [739, 459] width 1124 height 53
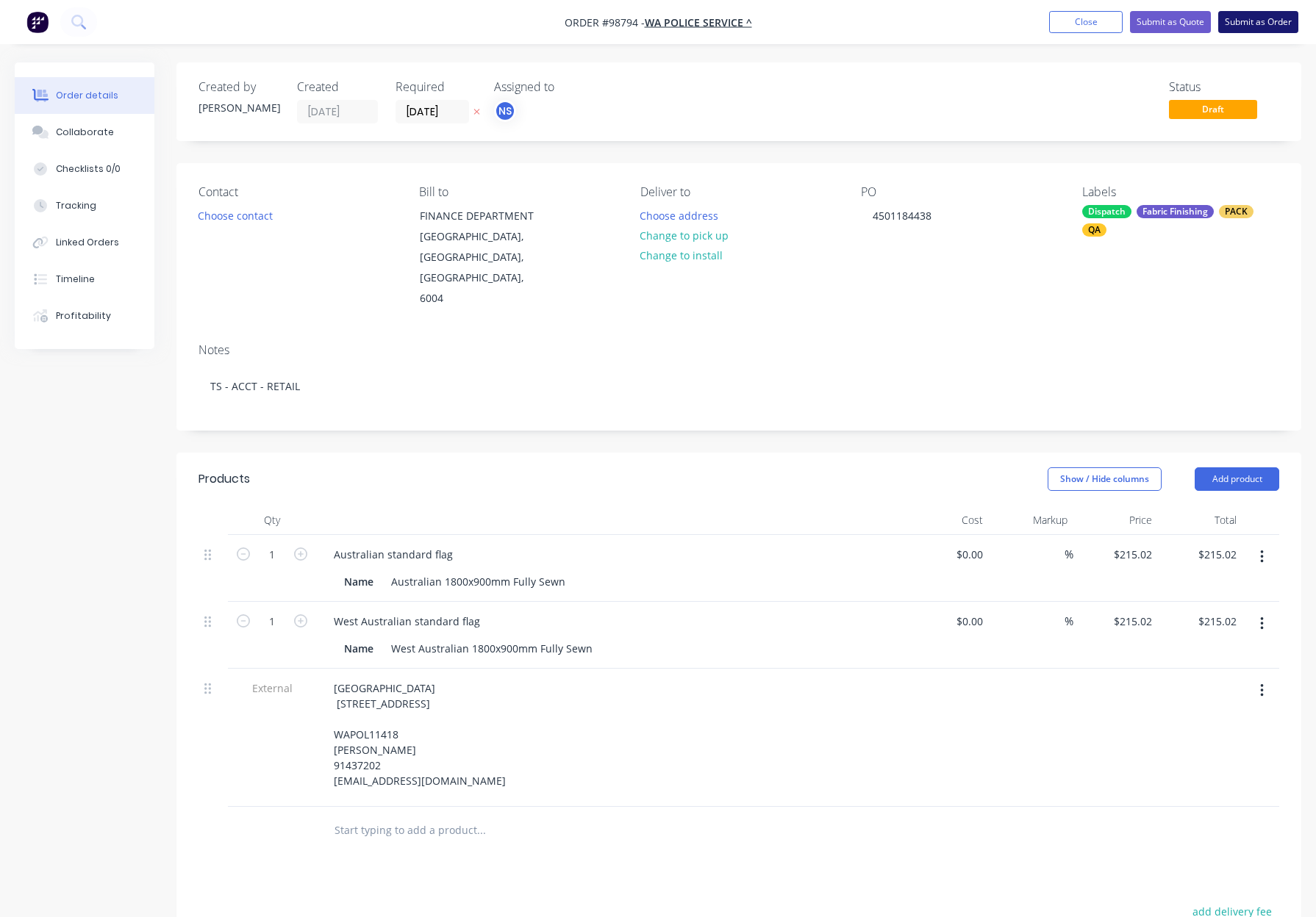
click at [1255, 25] on button "Submit as Order" at bounding box center [1258, 21] width 80 height 22
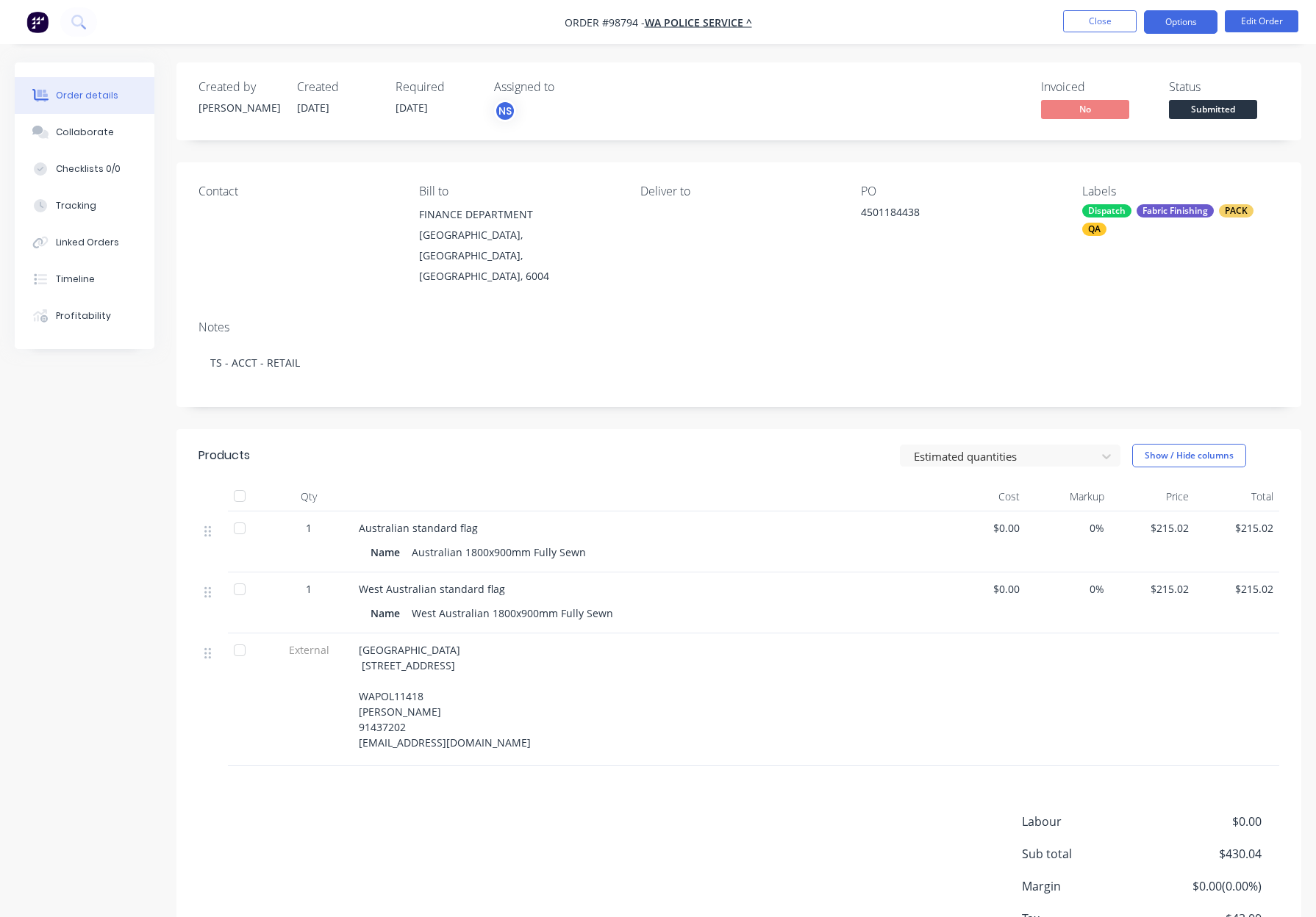
click at [1171, 19] on button "Options" at bounding box center [1180, 22] width 74 height 24
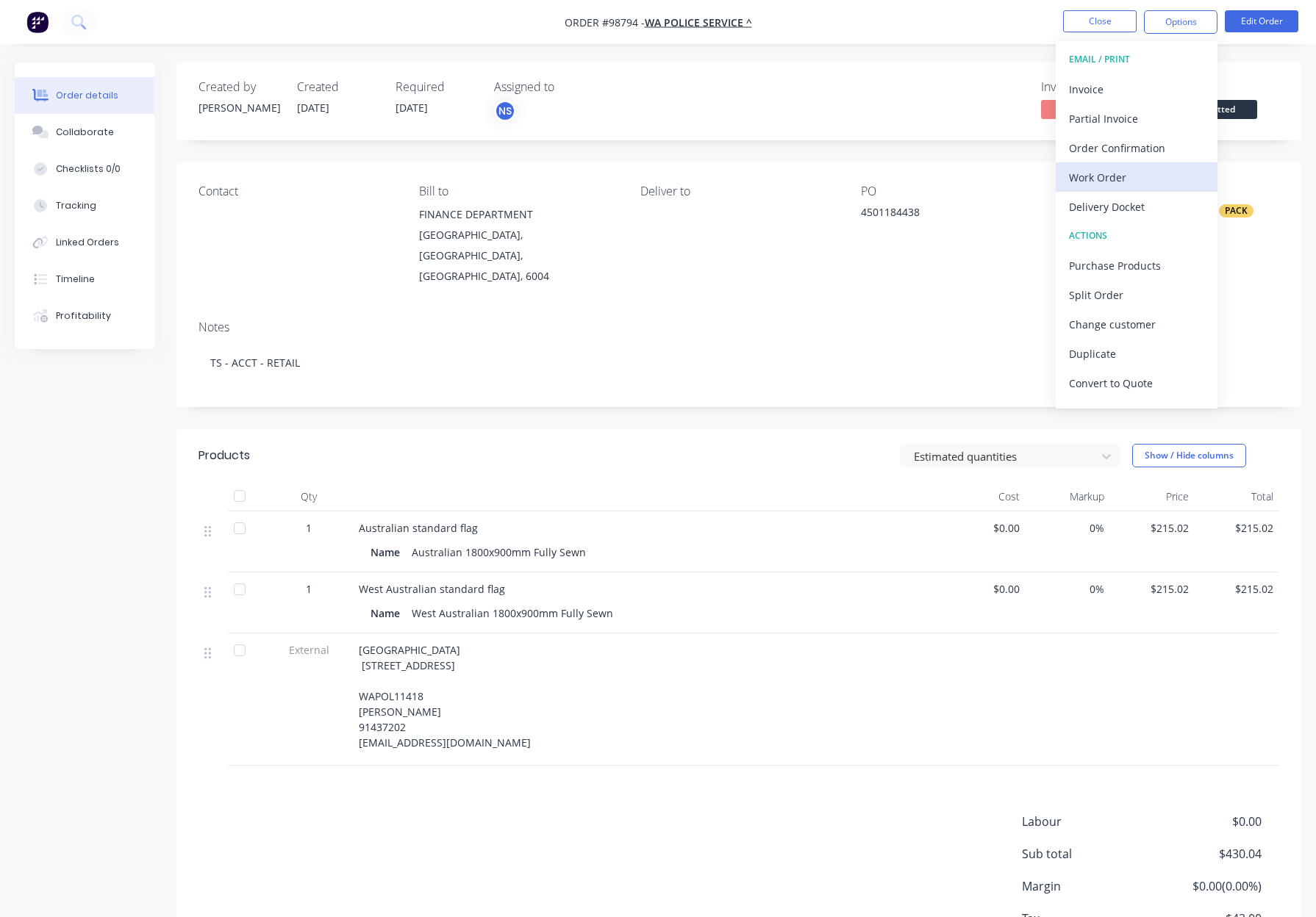
click at [1129, 175] on div "Work Order" at bounding box center [1136, 178] width 135 height 21
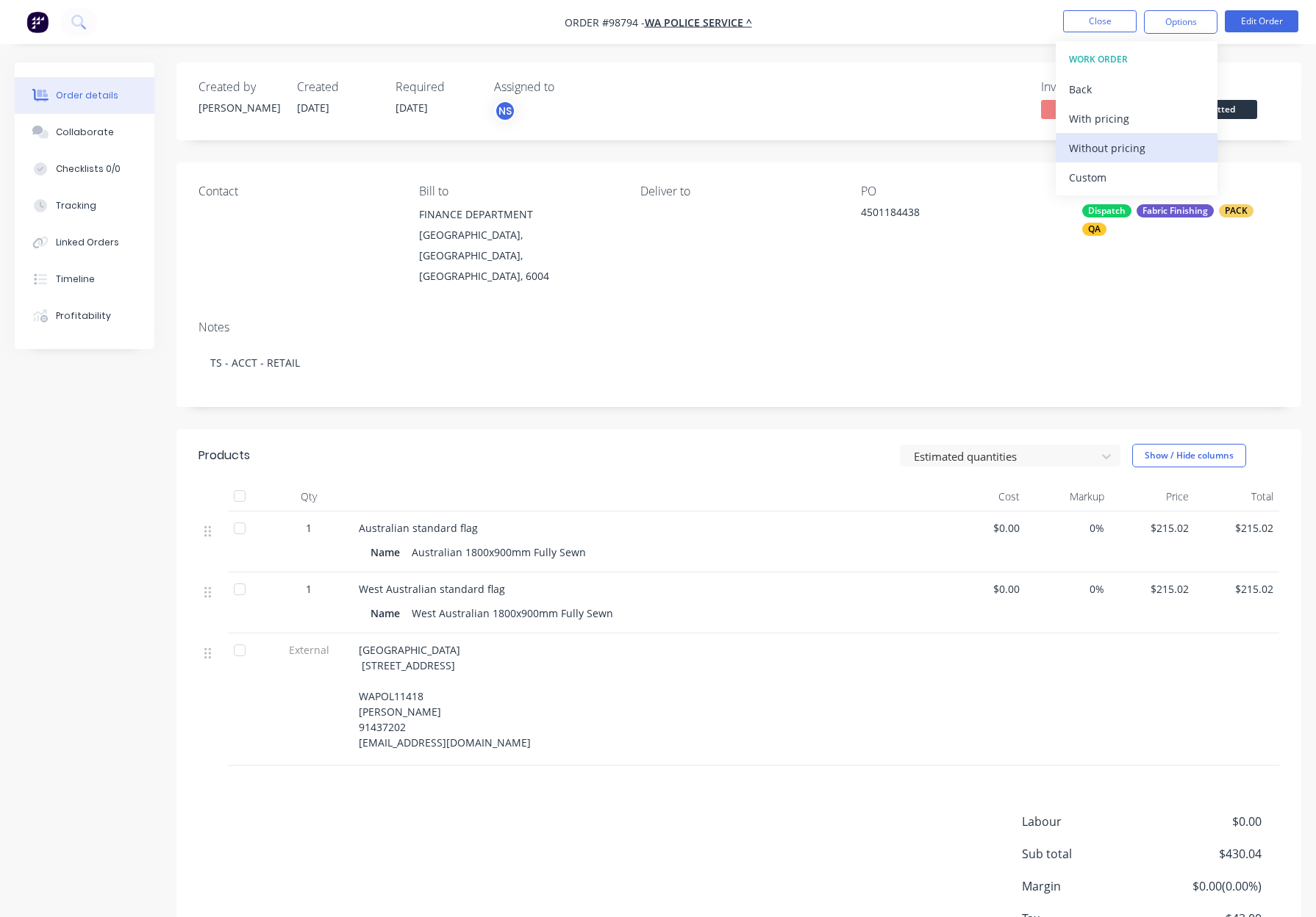
click at [1129, 151] on div "Without pricing" at bounding box center [1136, 148] width 135 height 21
click at [1093, 21] on button "Close" at bounding box center [1100, 21] width 74 height 22
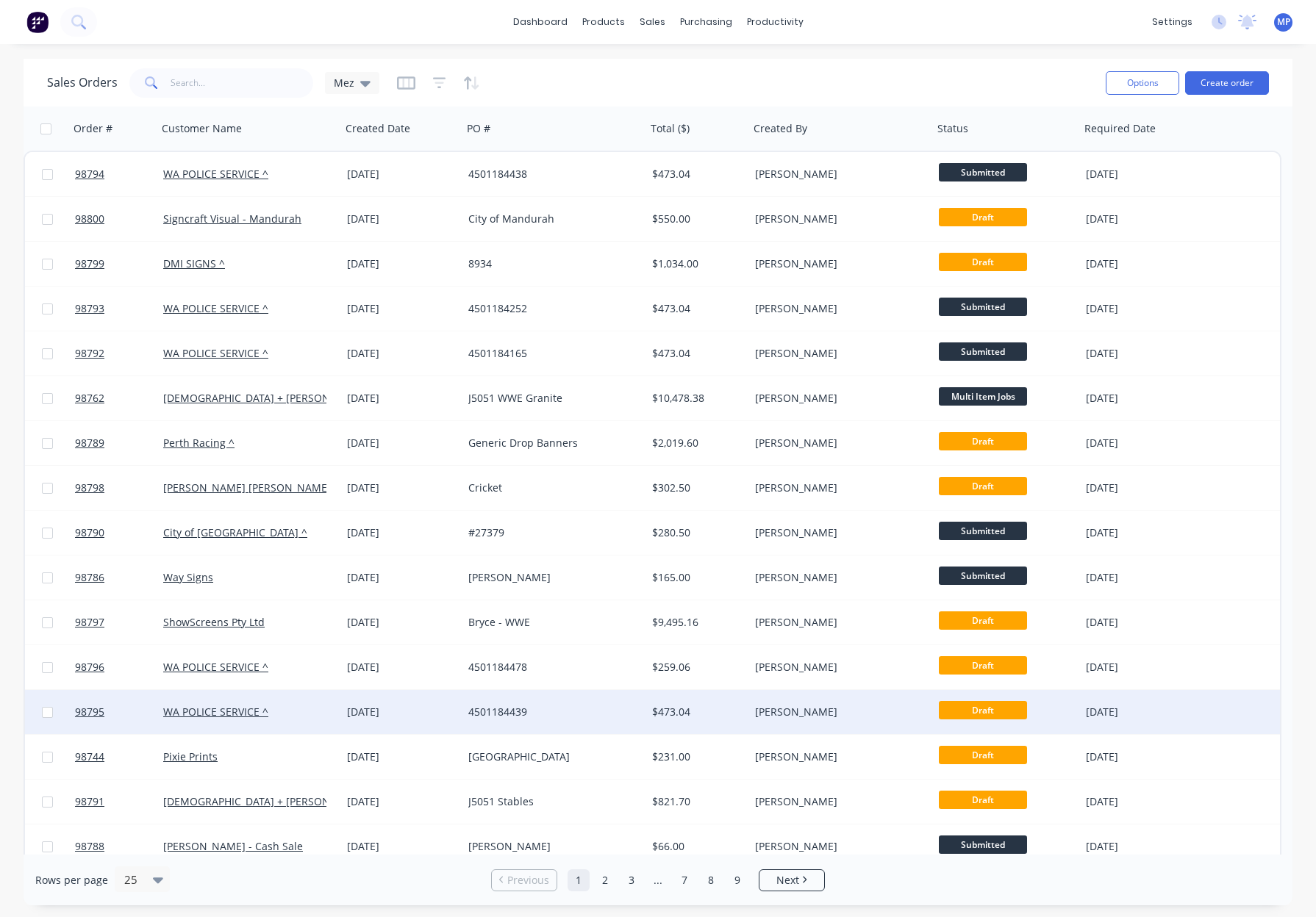
click at [614, 717] on div "4501184439" at bounding box center [549, 712] width 163 height 15
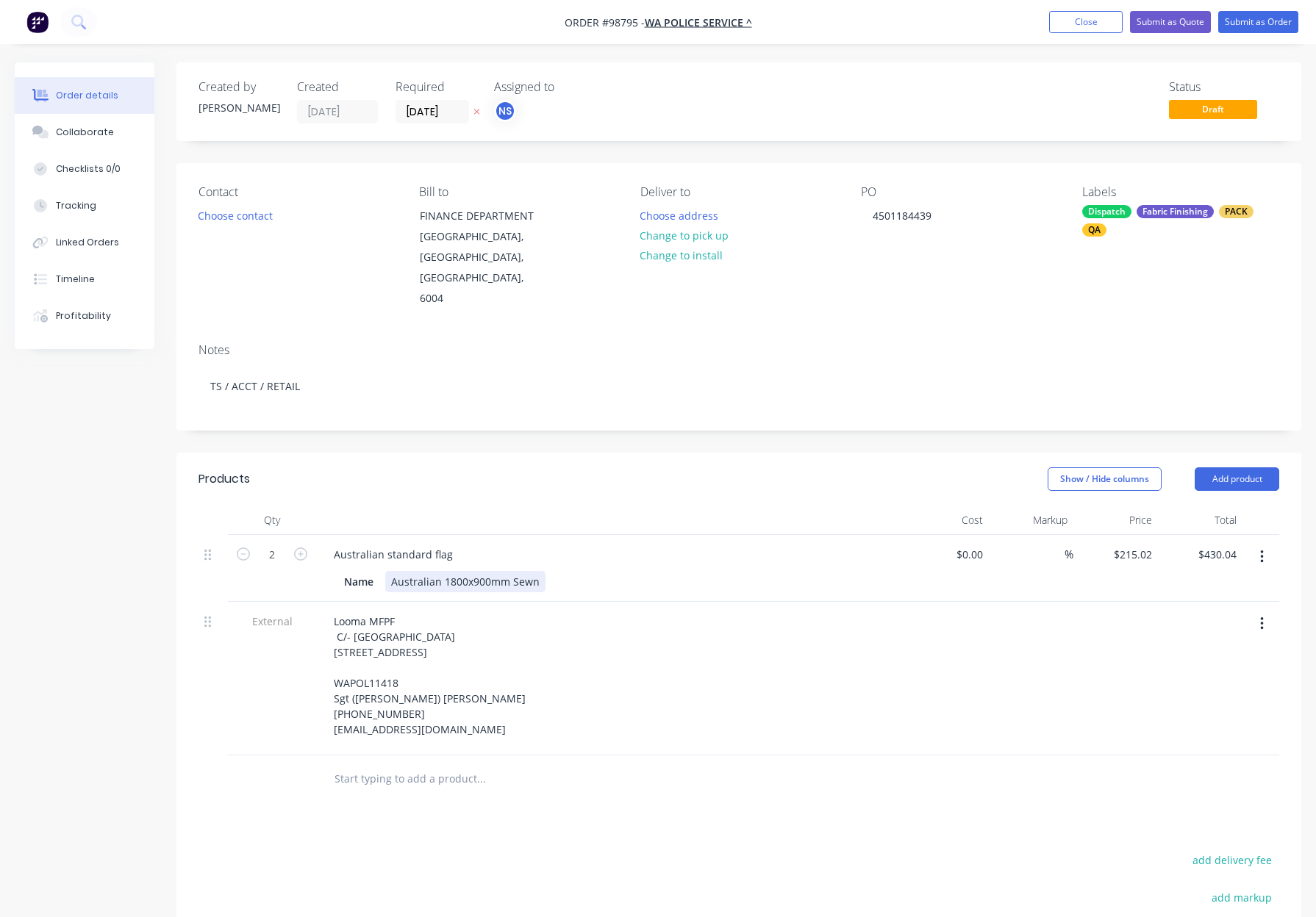
drag, startPoint x: 512, startPoint y: 536, endPoint x: 556, endPoint y: 545, distance: 44.9
click at [512, 571] on div "Australian 1800x900mm Sewn" at bounding box center [466, 582] width 160 height 21
click at [599, 461] on header "Products Show / Hide columns Add product" at bounding box center [739, 479] width 1124 height 53
click at [1246, 16] on button "Submit as Order" at bounding box center [1258, 21] width 80 height 22
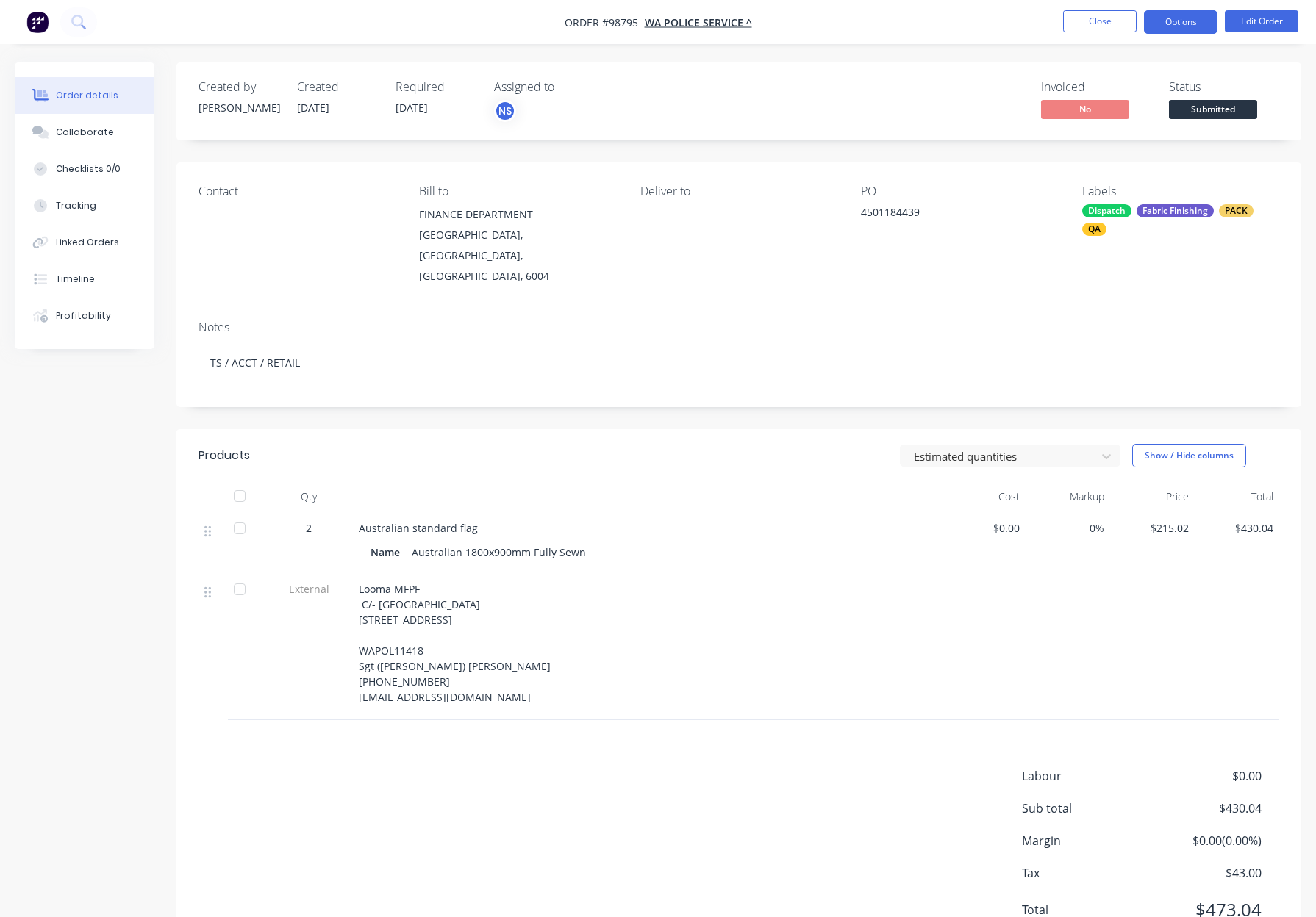
click at [1173, 22] on button "Options" at bounding box center [1180, 22] width 74 height 24
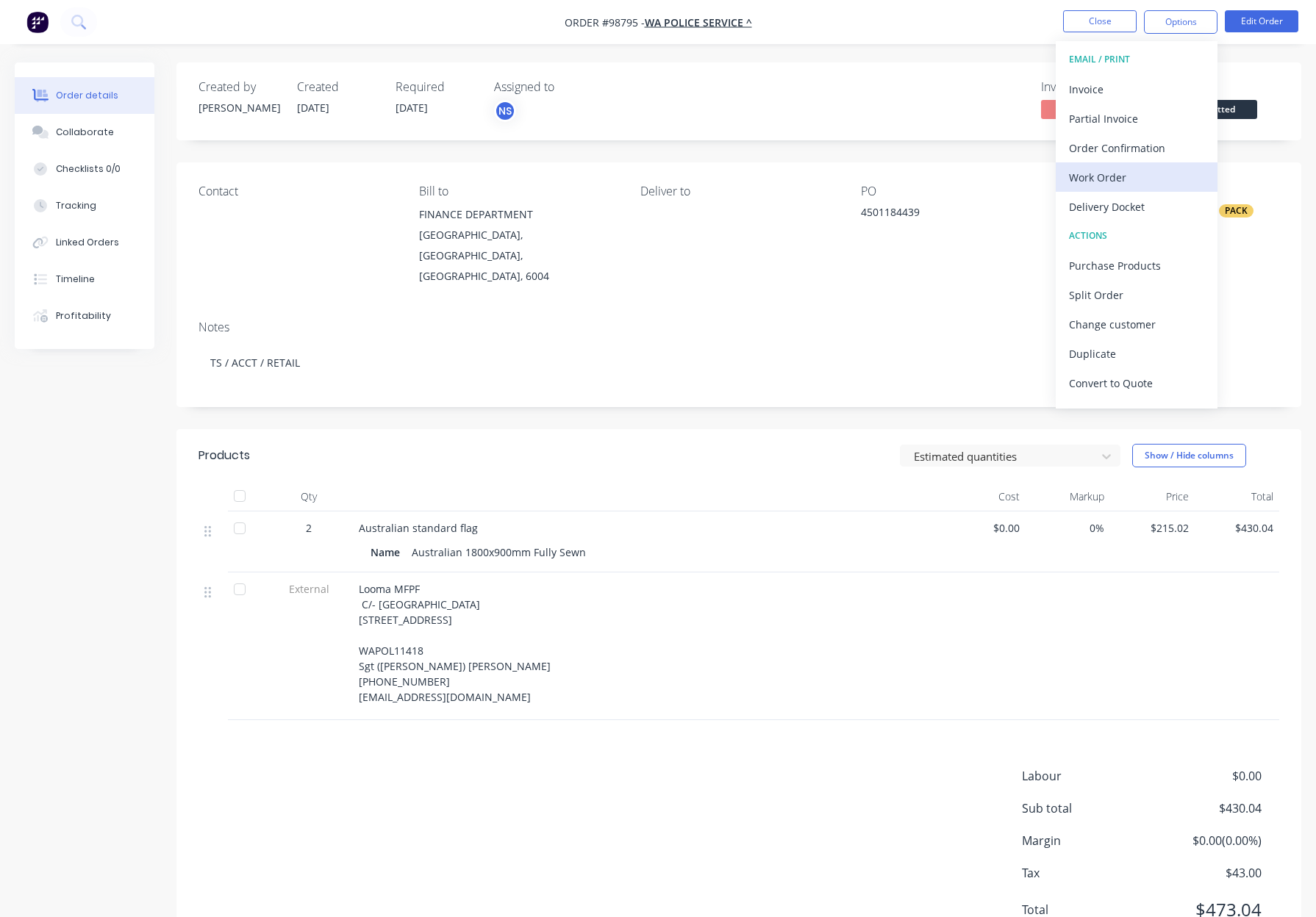
click at [1126, 173] on div "Work Order" at bounding box center [1136, 178] width 135 height 21
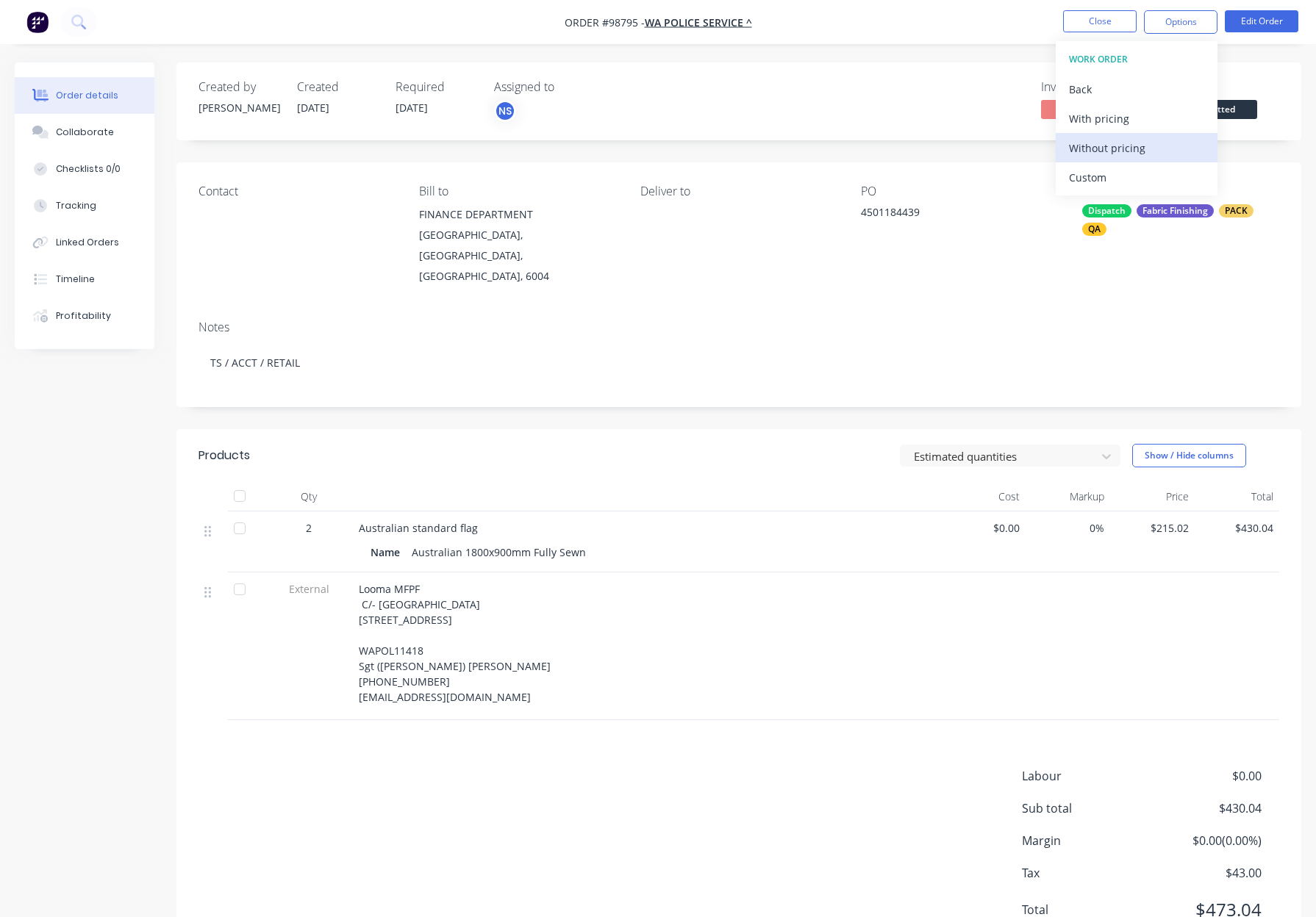
click at [1129, 151] on div "Without pricing" at bounding box center [1136, 148] width 135 height 21
click at [1101, 27] on button "Close" at bounding box center [1100, 21] width 74 height 22
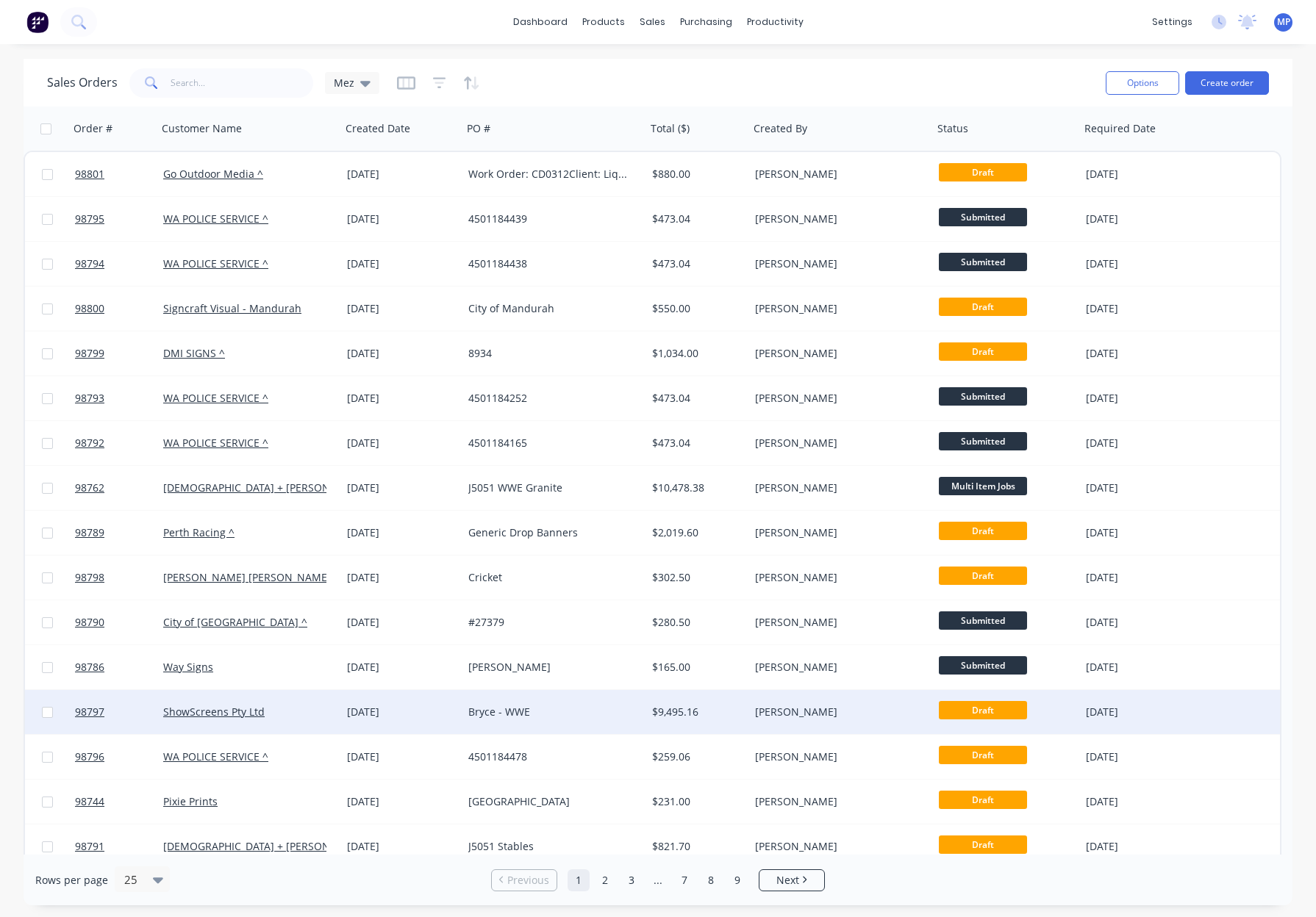
click at [721, 710] on div "$9,495.16" at bounding box center [696, 712] width 87 height 15
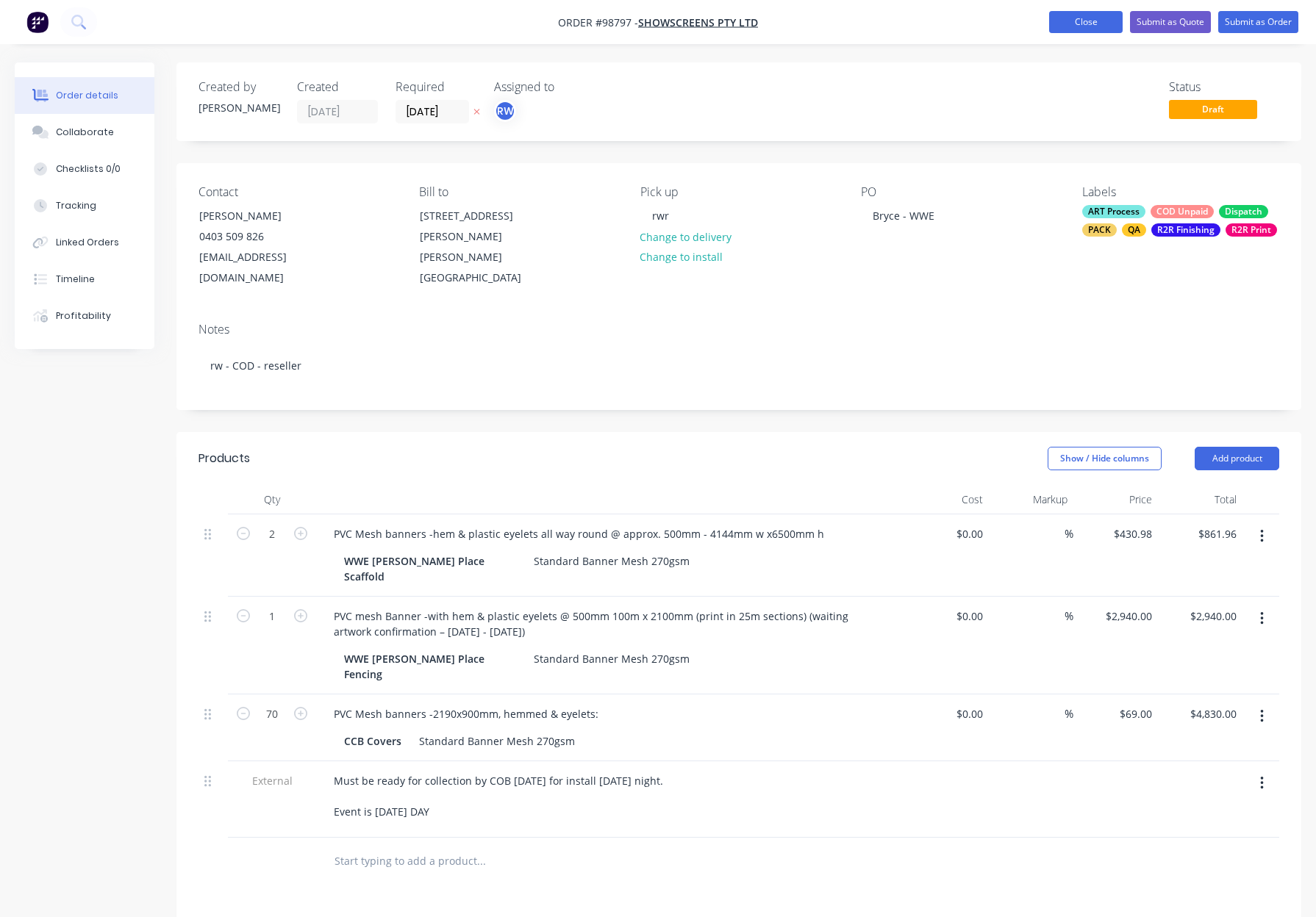
click at [1069, 19] on button "Close" at bounding box center [1086, 21] width 74 height 22
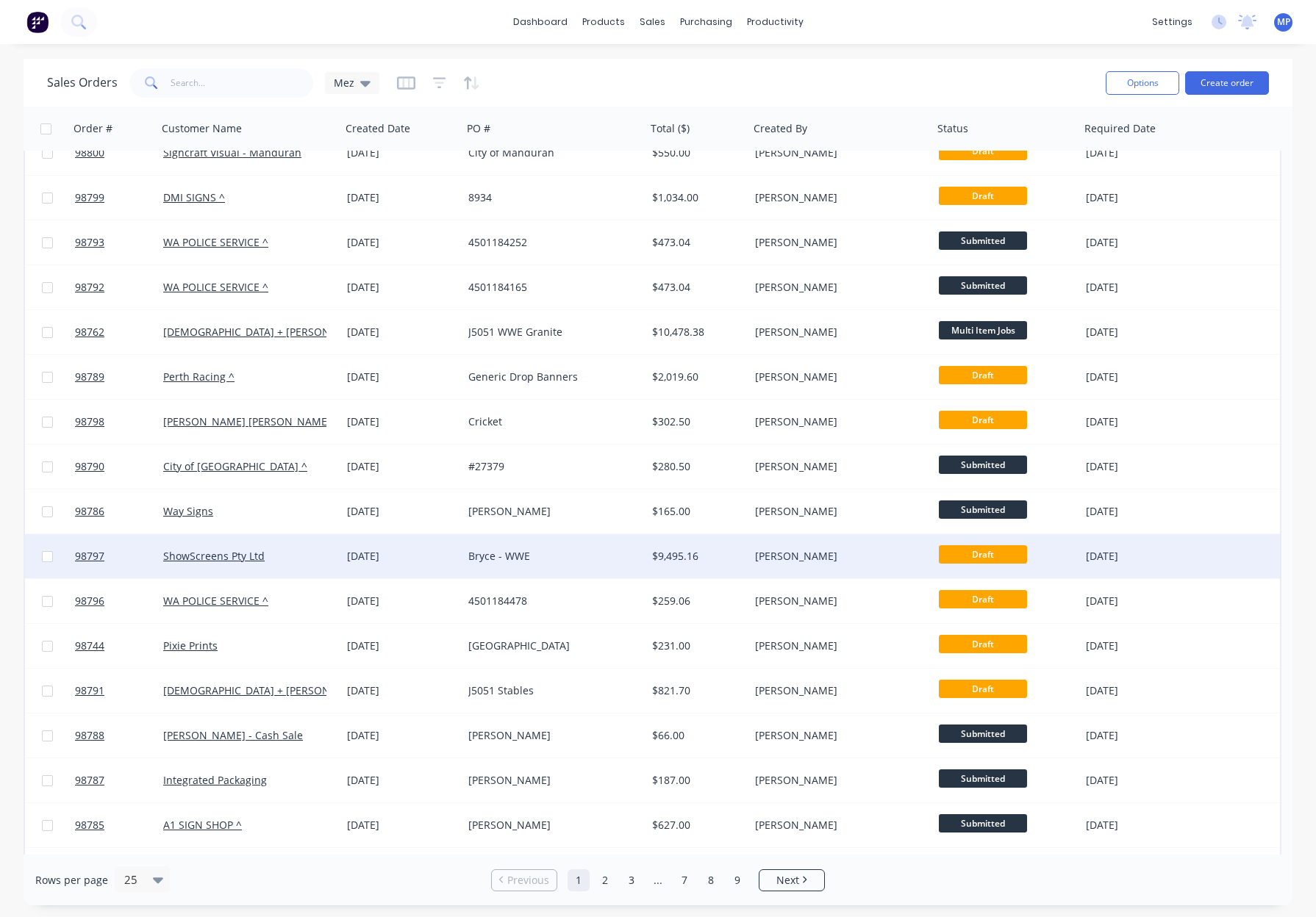
scroll to position [208, 0]
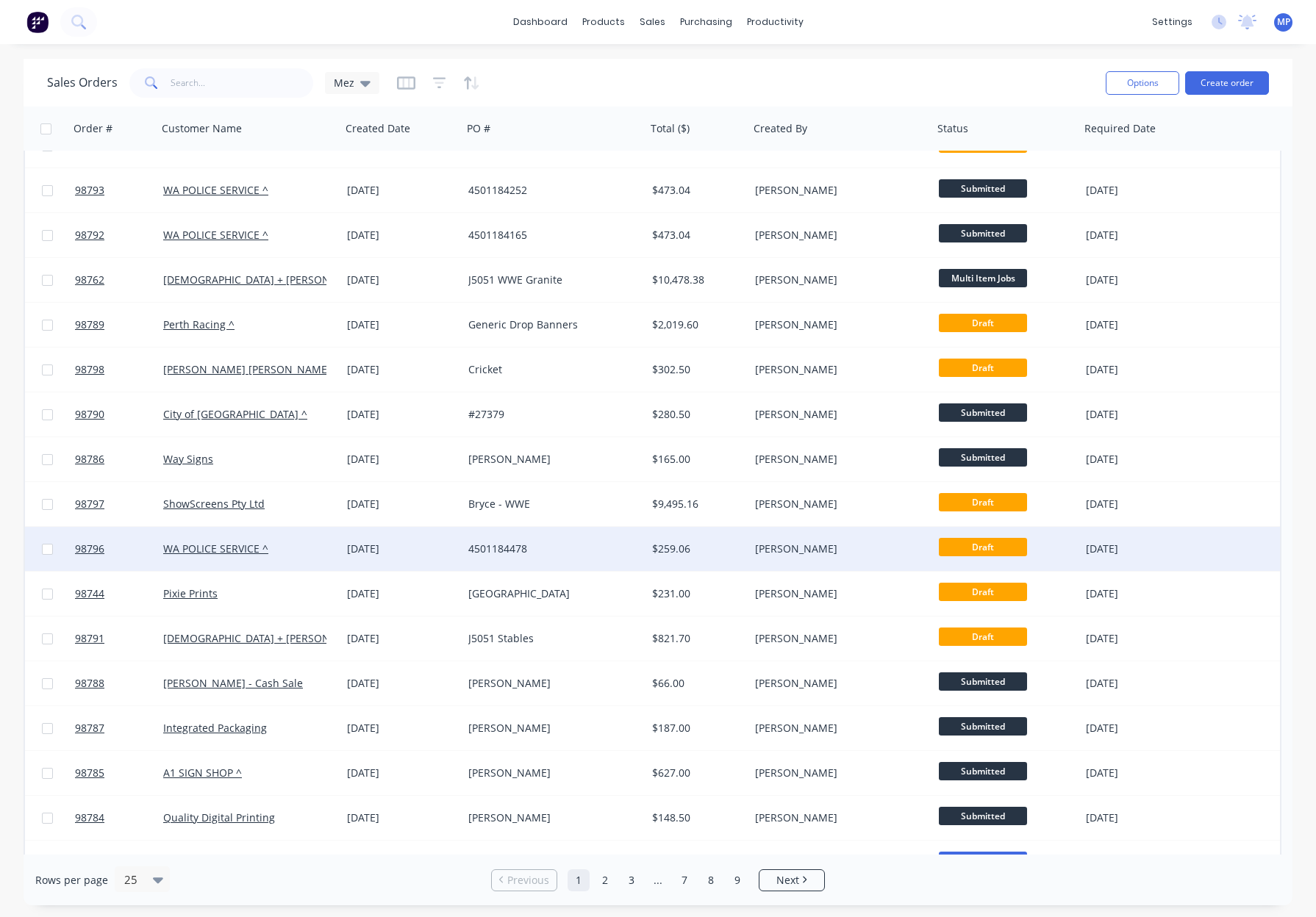
click at [600, 545] on div "4501184478" at bounding box center [549, 549] width 163 height 15
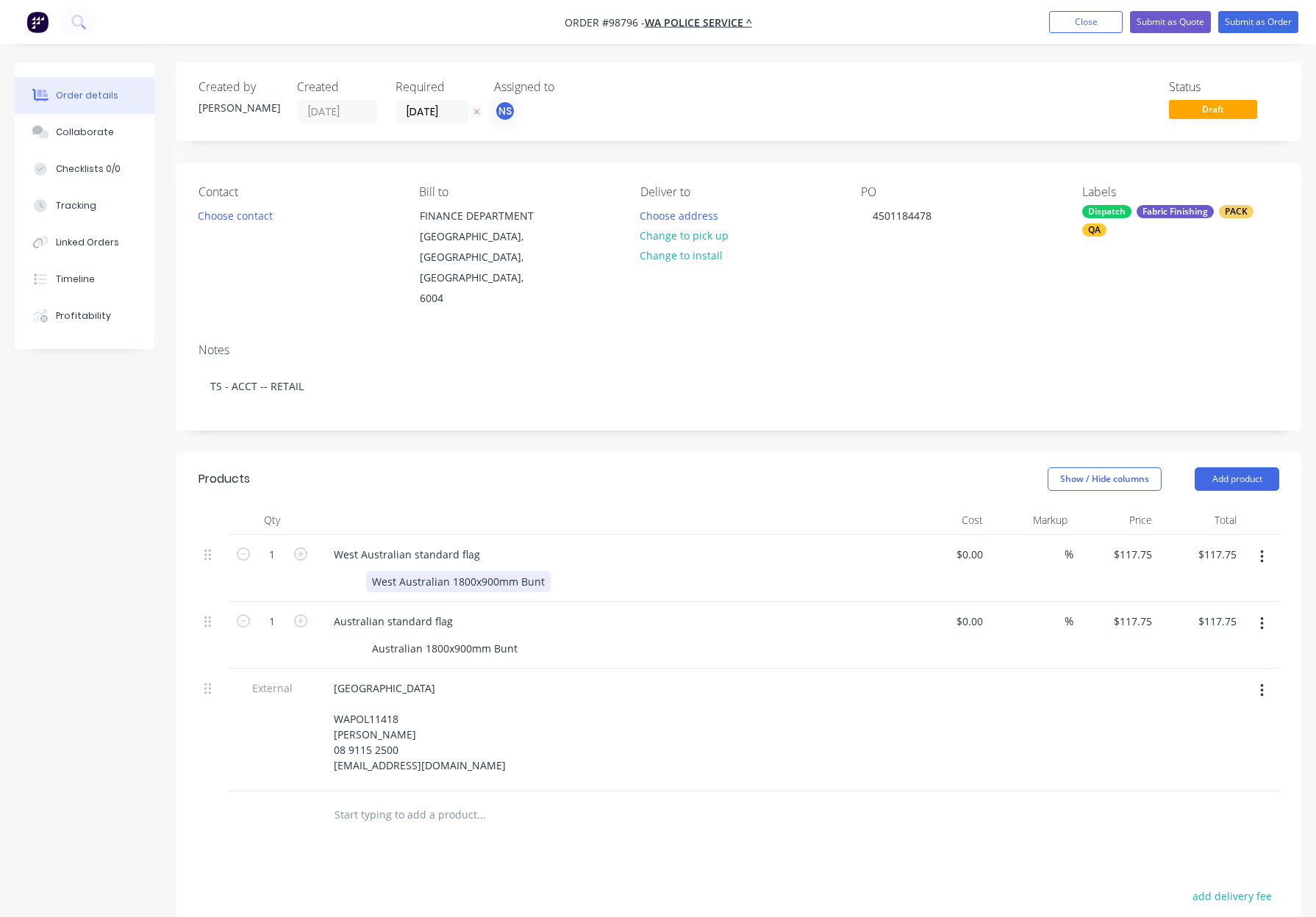
click at [543, 571] on div "West Australian 1800x900mm Bunt" at bounding box center [457, 582] width 184 height 21
click at [514, 638] on div "Australian 1800x900mm Bunt" at bounding box center [444, 649] width 157 height 21
click at [656, 454] on header "Products Show / Hide columns Add product" at bounding box center [739, 479] width 1124 height 53
click at [1233, 25] on button "Submit as Order" at bounding box center [1258, 21] width 80 height 22
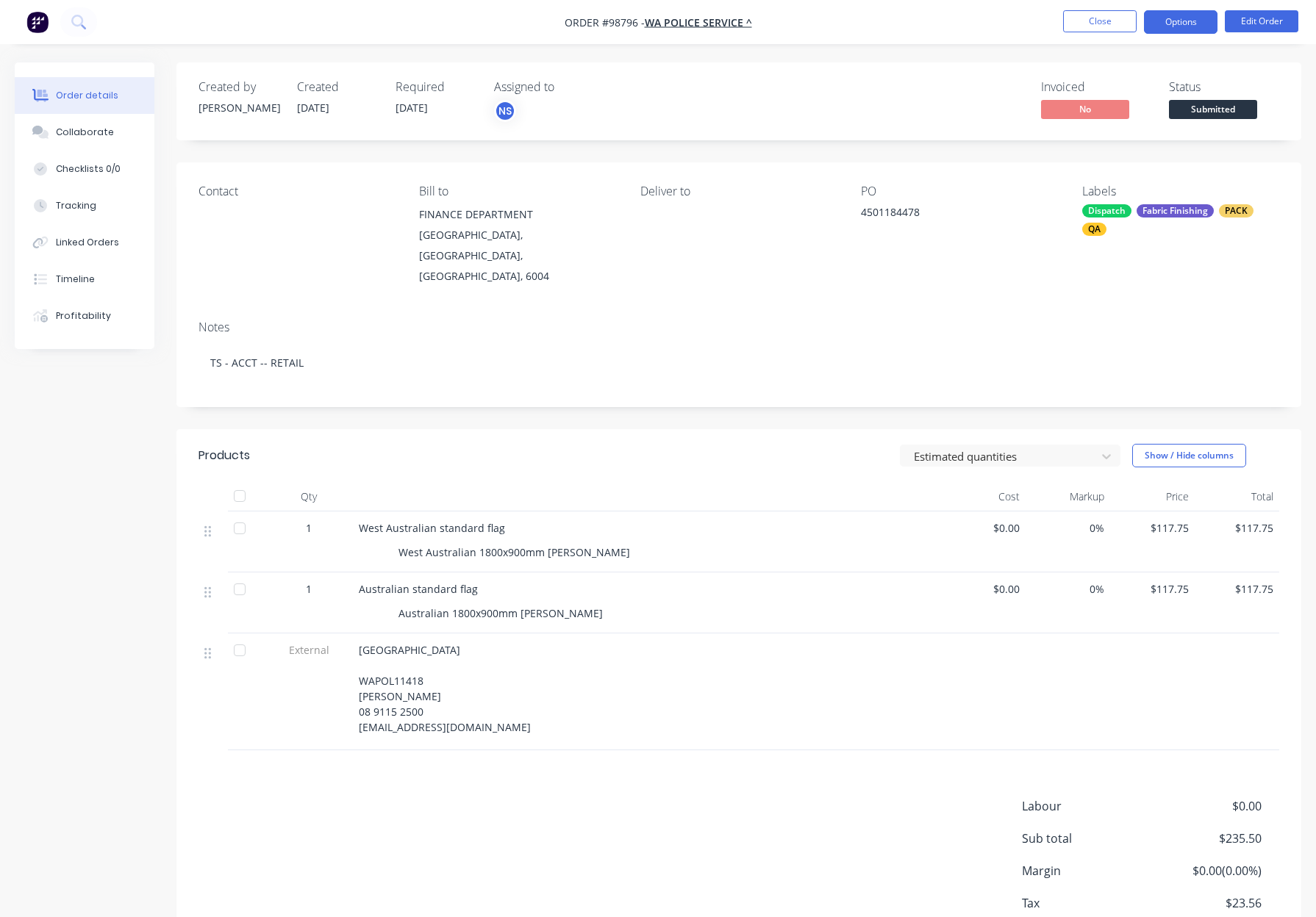
drag, startPoint x: 1183, startPoint y: 21, endPoint x: 1182, endPoint y: 31, distance: 10.0
click at [1183, 21] on button "Options" at bounding box center [1180, 22] width 74 height 24
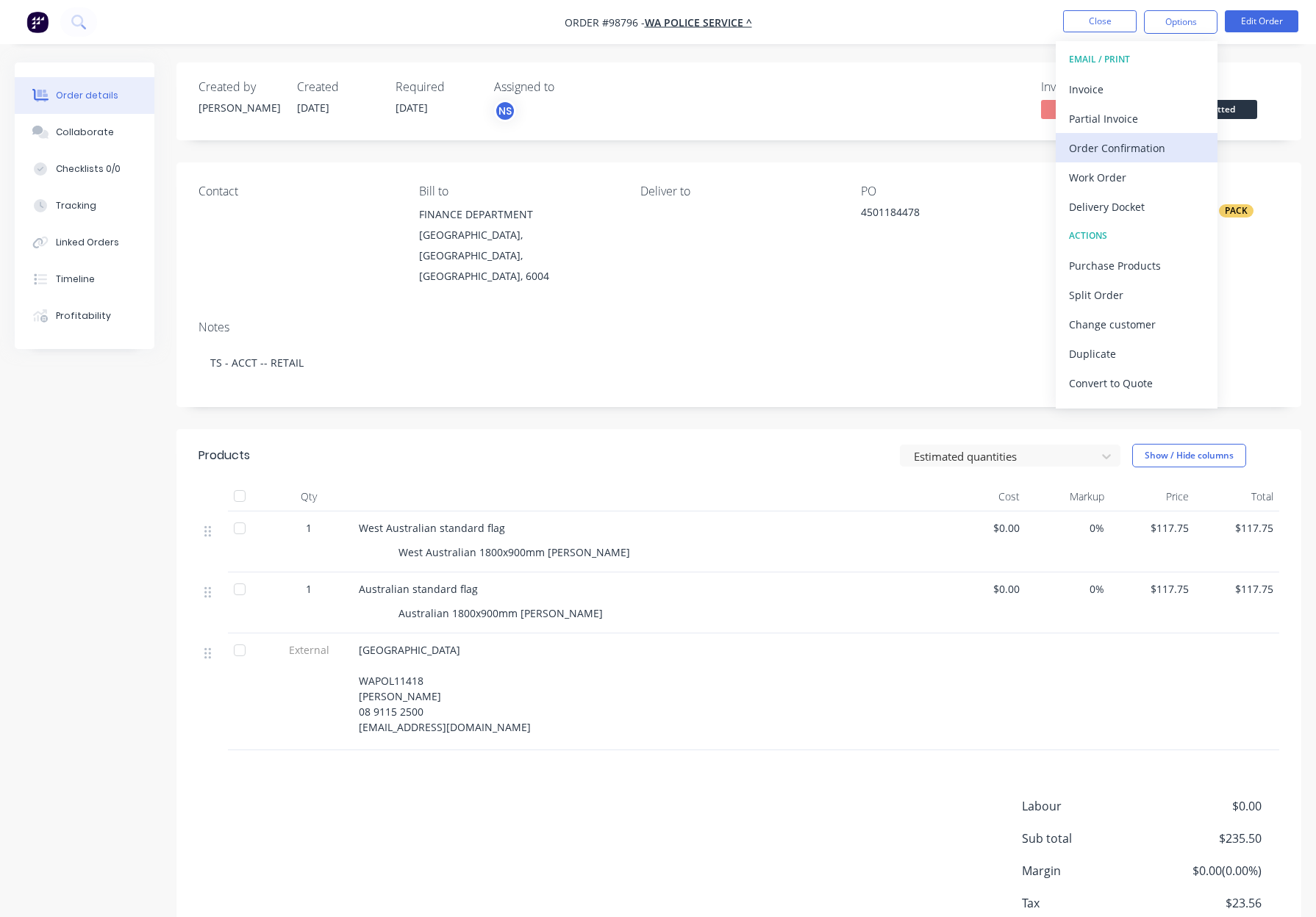
click at [1161, 157] on div "Order Confirmation" at bounding box center [1136, 148] width 135 height 21
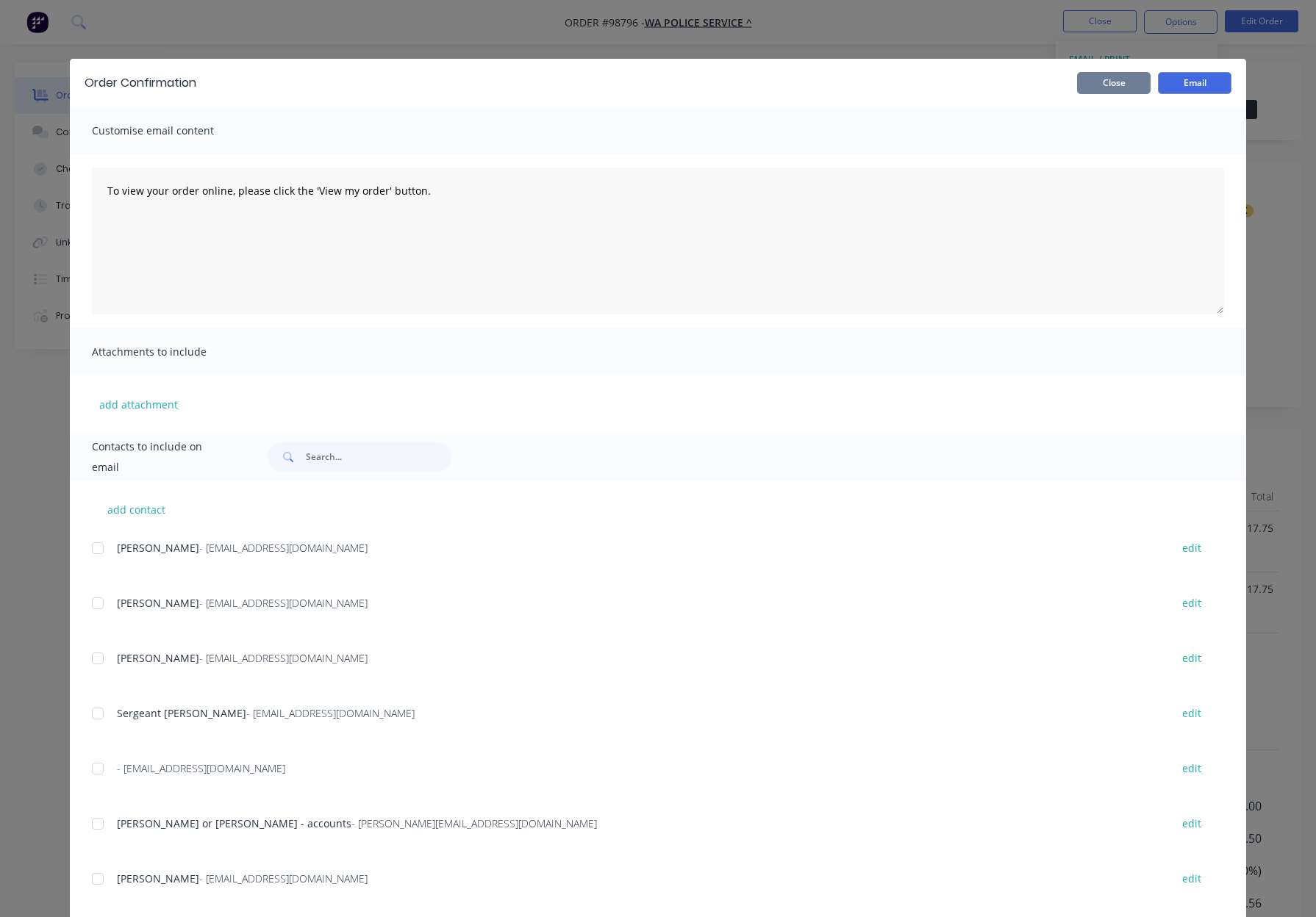
click at [1109, 82] on button "Close" at bounding box center [1114, 83] width 74 height 22
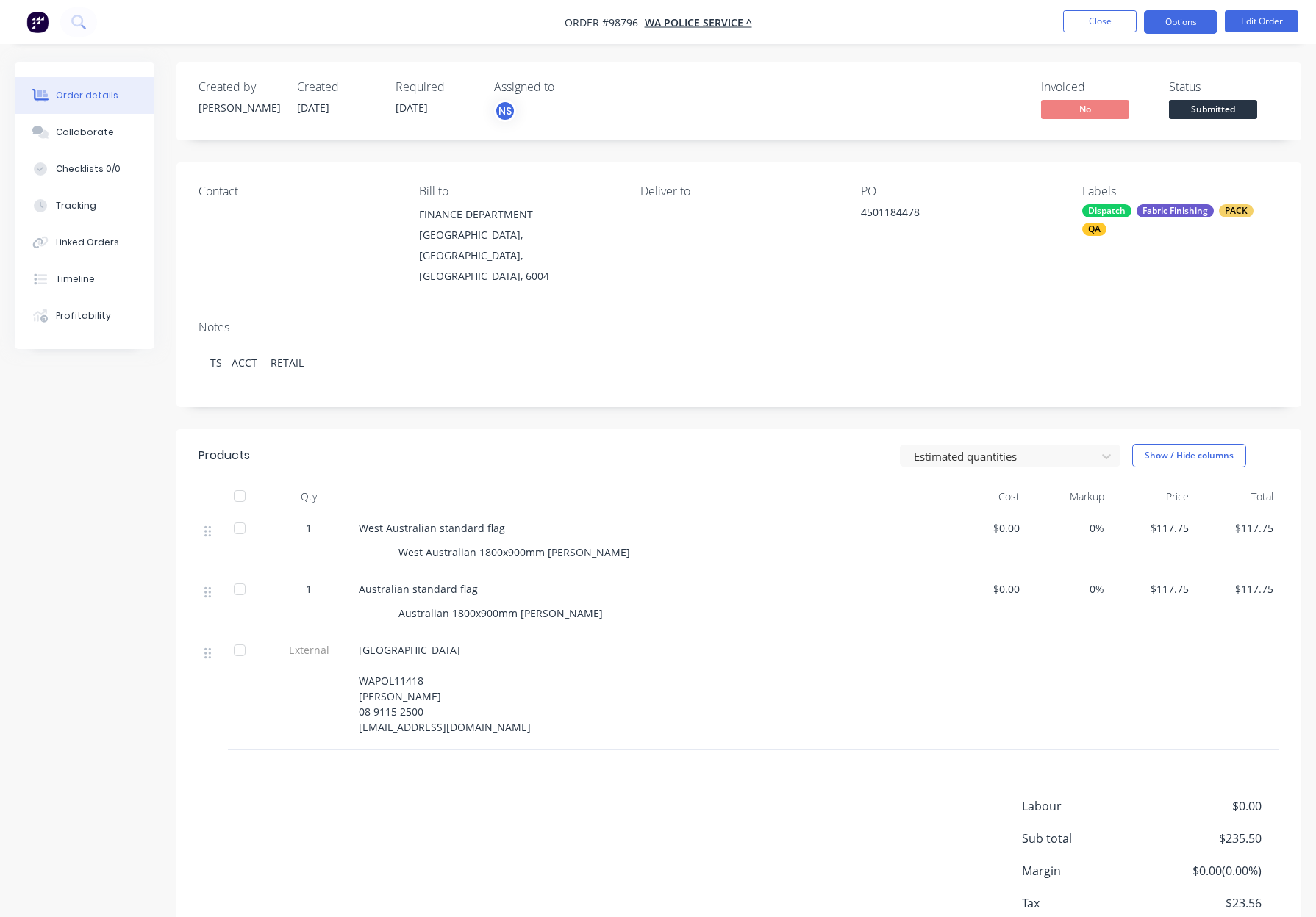
click at [1177, 18] on button "Options" at bounding box center [1180, 22] width 74 height 24
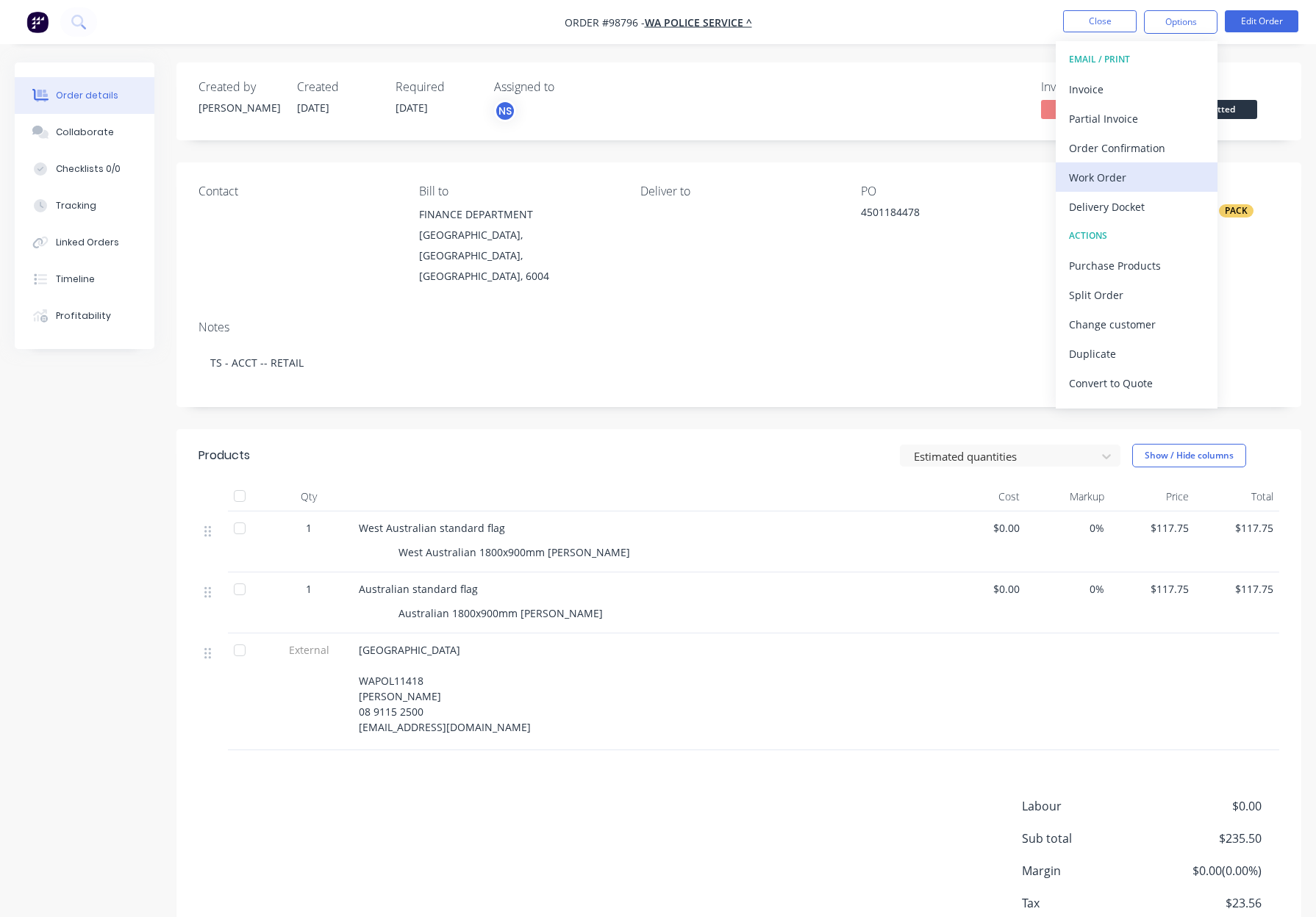
click at [1138, 187] on div "Work Order" at bounding box center [1136, 178] width 135 height 21
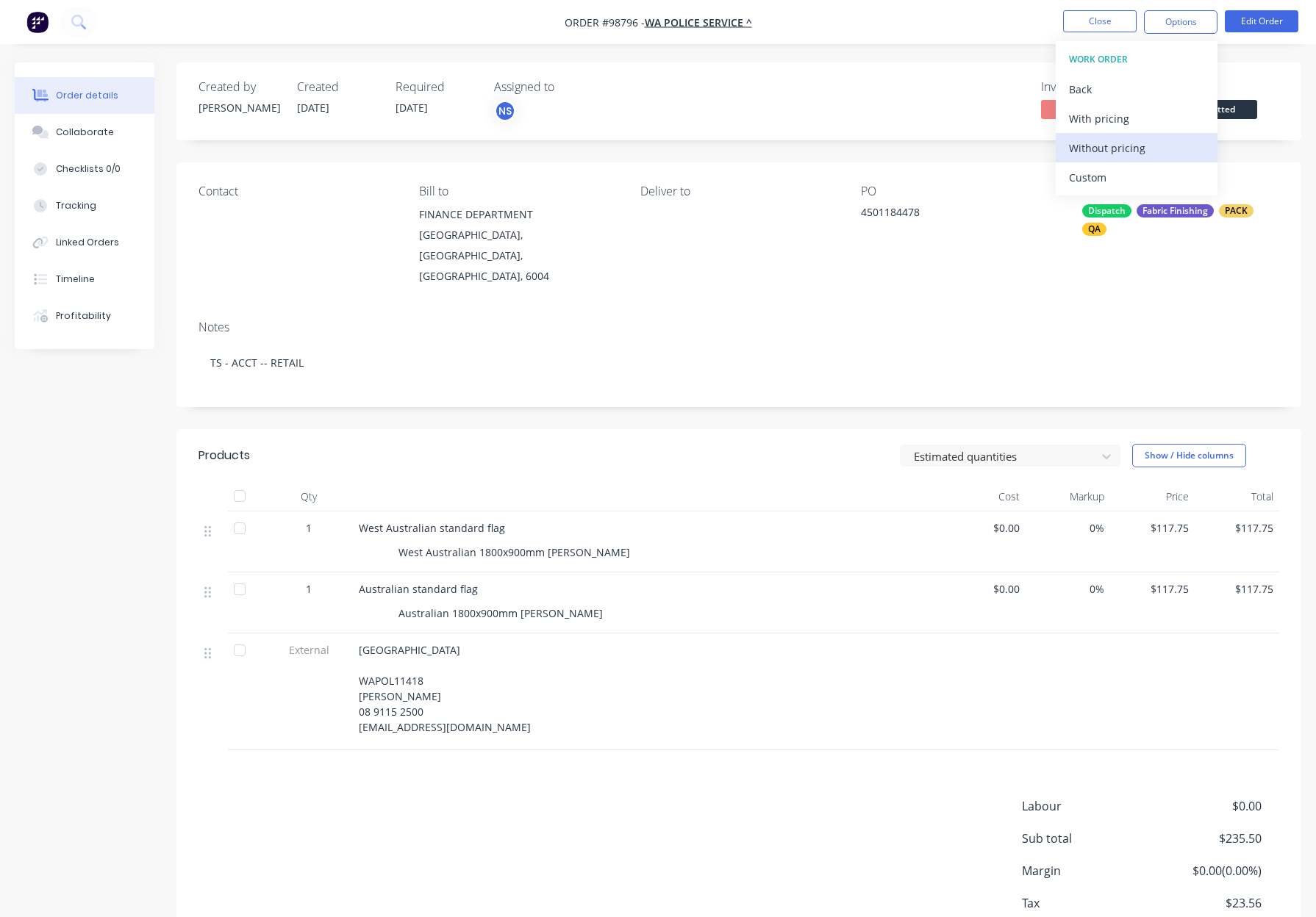
click at [1137, 145] on div "Without pricing" at bounding box center [1136, 148] width 135 height 21
click at [1093, 23] on button "Close" at bounding box center [1100, 21] width 74 height 22
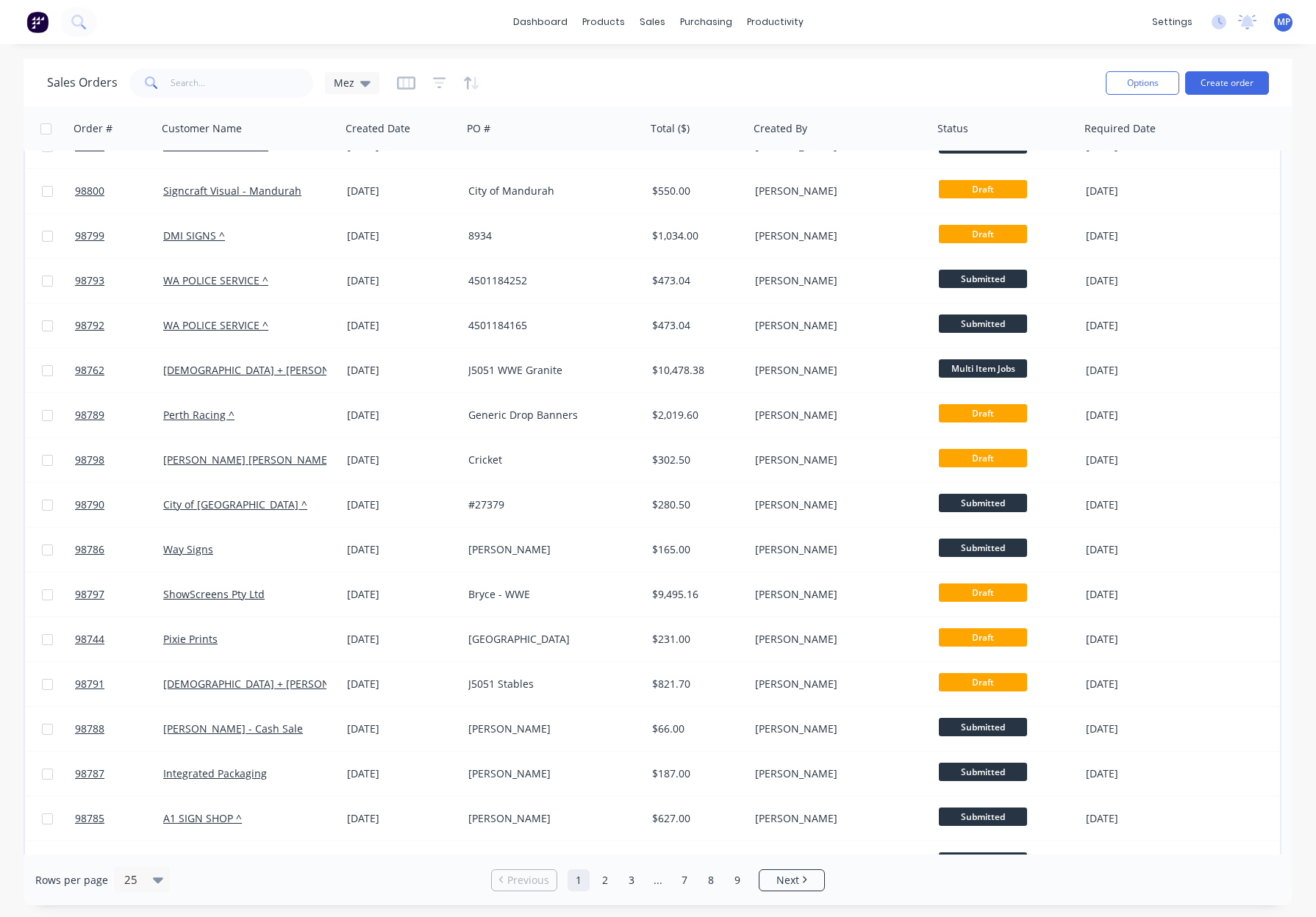
scroll to position [165, 0]
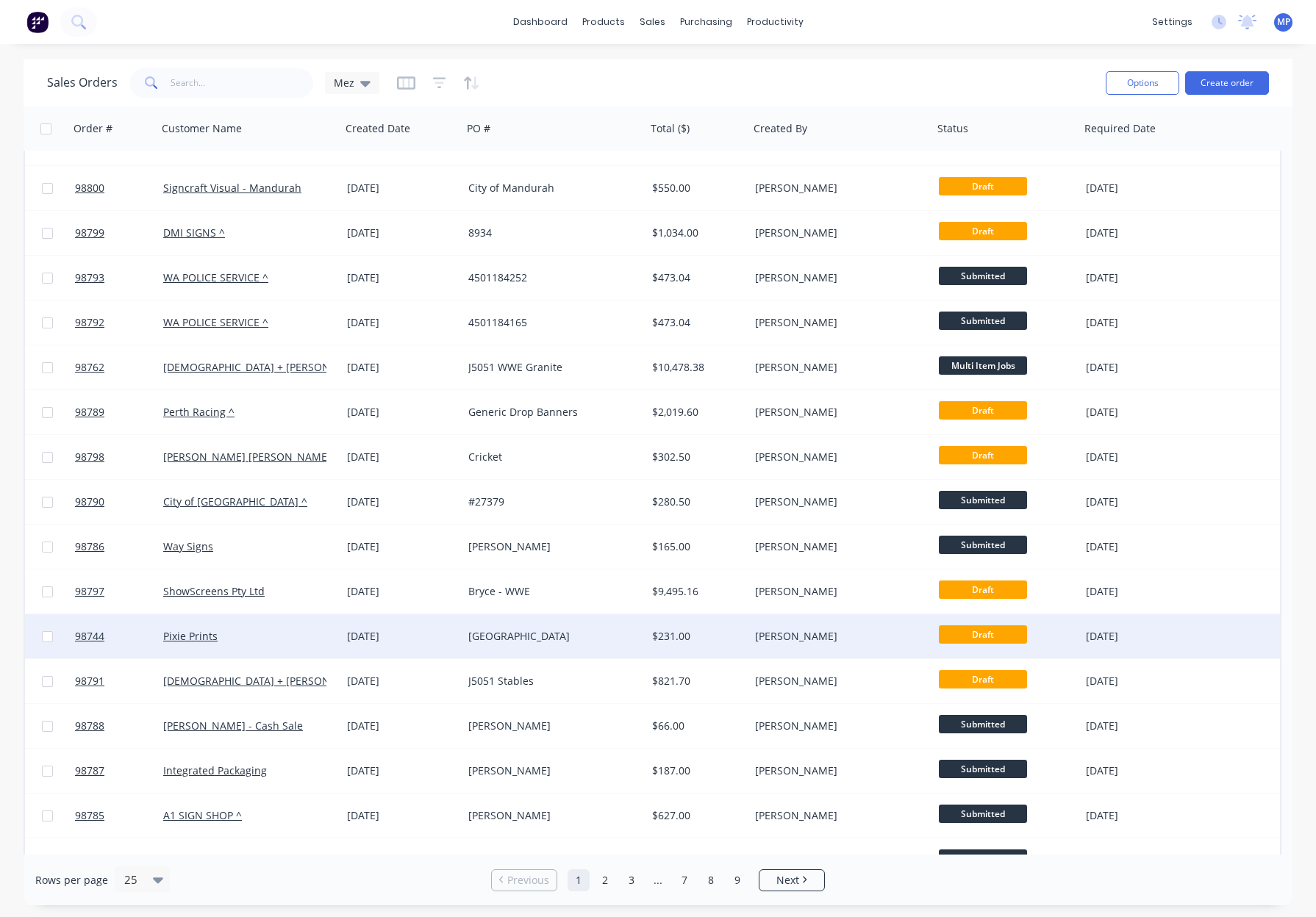
click at [602, 632] on div "[GEOGRAPHIC_DATA]" at bounding box center [549, 636] width 163 height 15
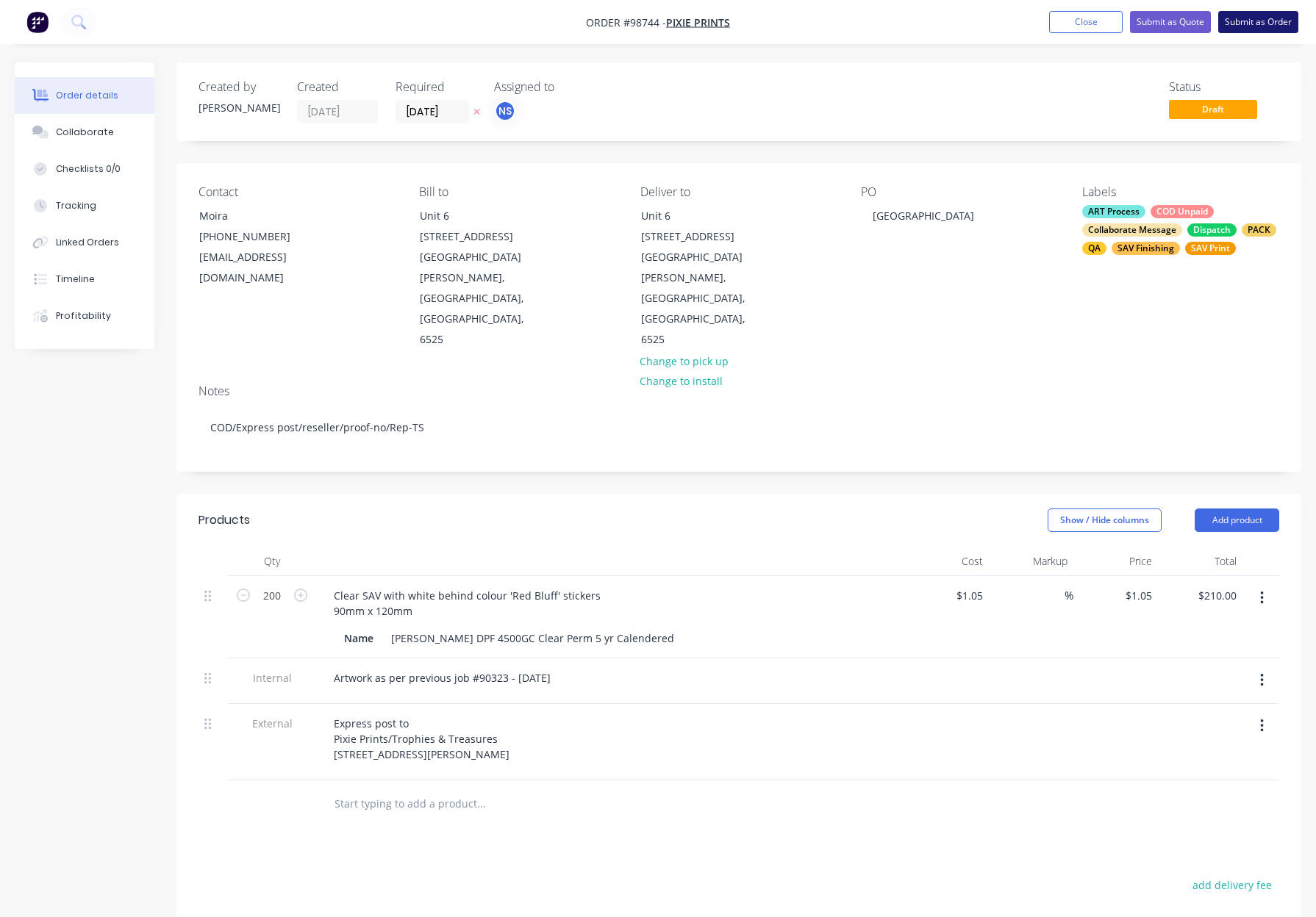
click at [1241, 18] on button "Submit as Order" at bounding box center [1258, 21] width 80 height 22
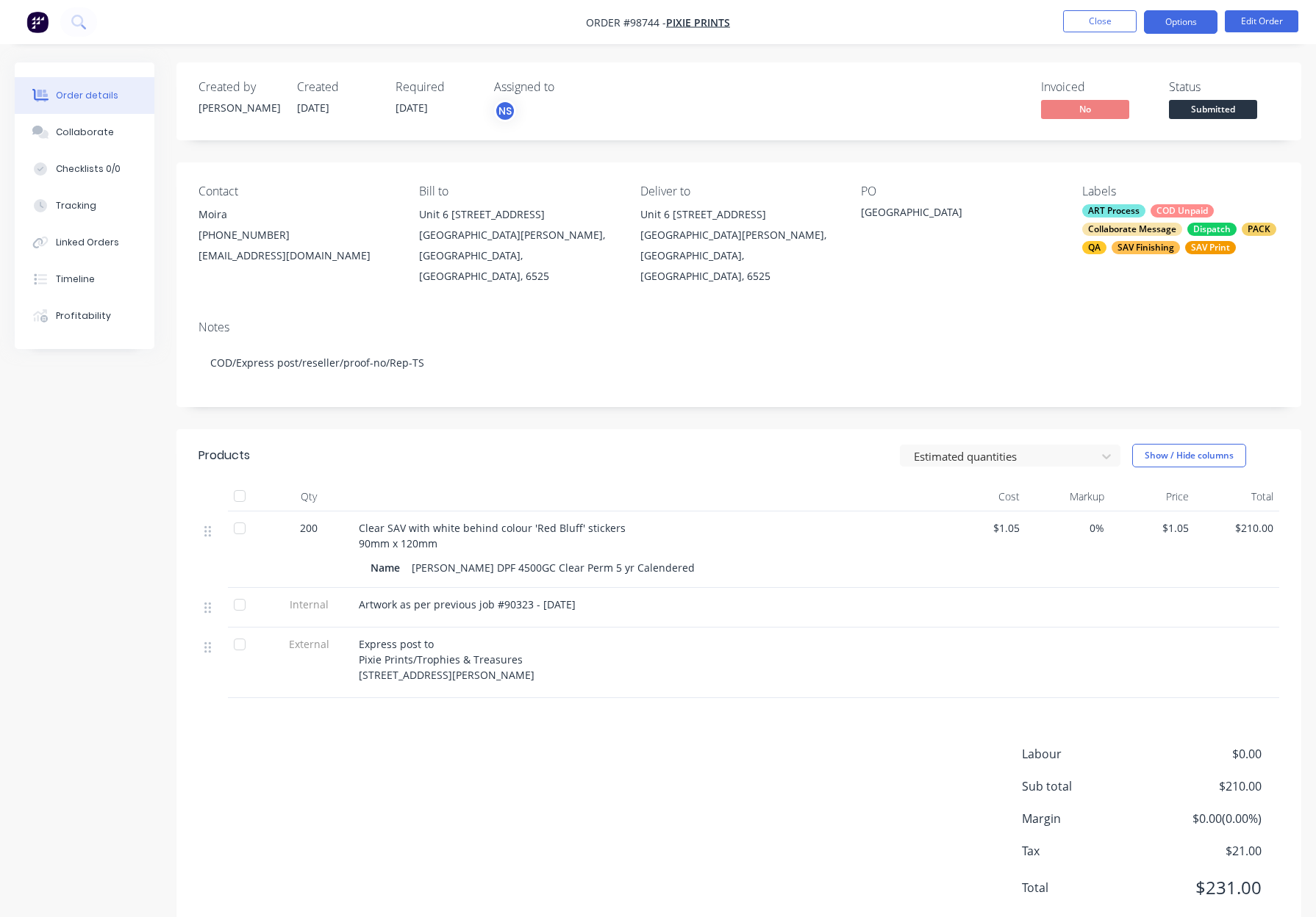
click at [1170, 20] on button "Options" at bounding box center [1180, 22] width 74 height 24
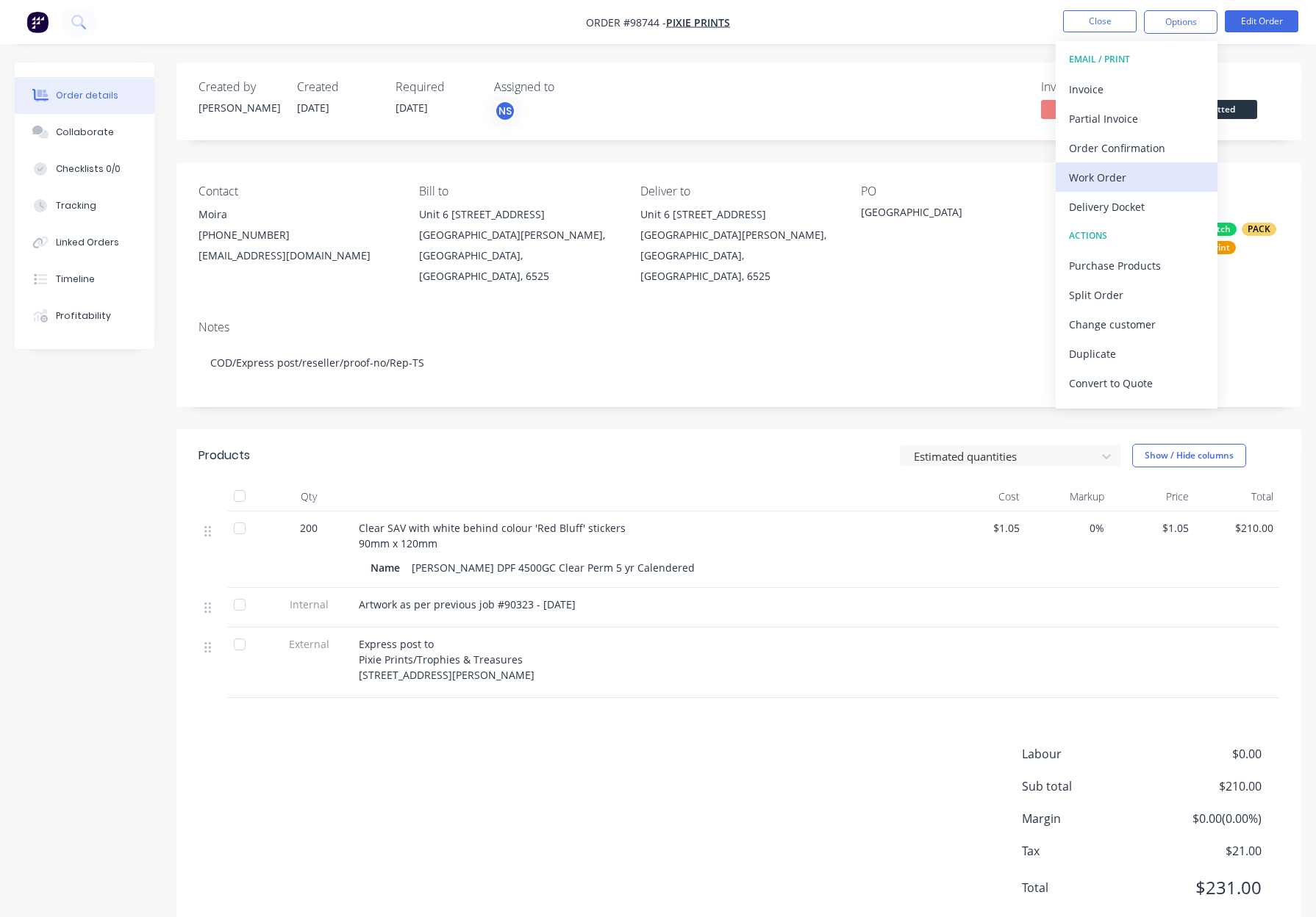
click at [1126, 182] on div "Work Order" at bounding box center [1136, 178] width 135 height 21
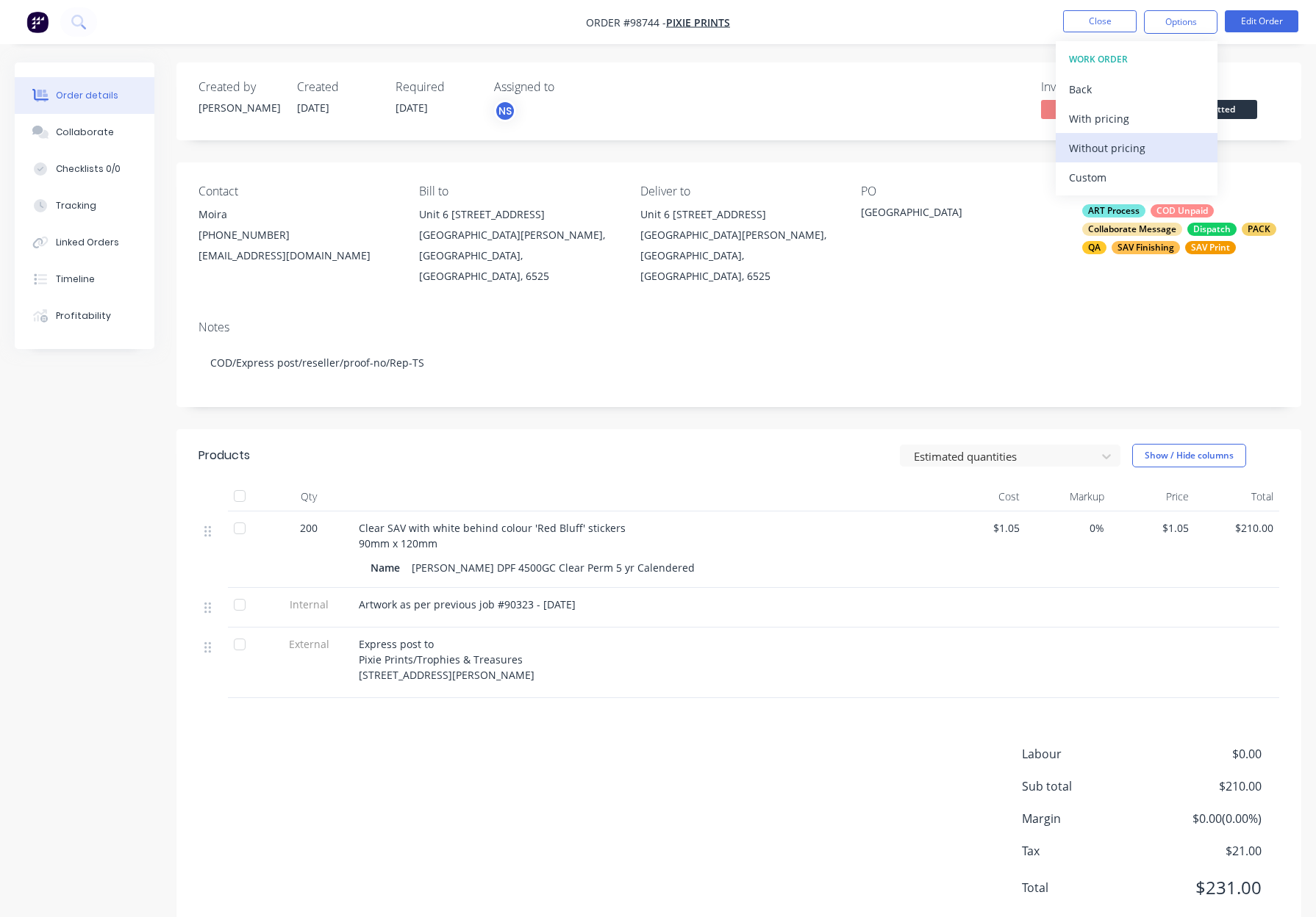
drag, startPoint x: 1126, startPoint y: 182, endPoint x: 1132, endPoint y: 153, distance: 29.6
click at [1132, 153] on div "Without pricing" at bounding box center [1136, 148] width 135 height 21
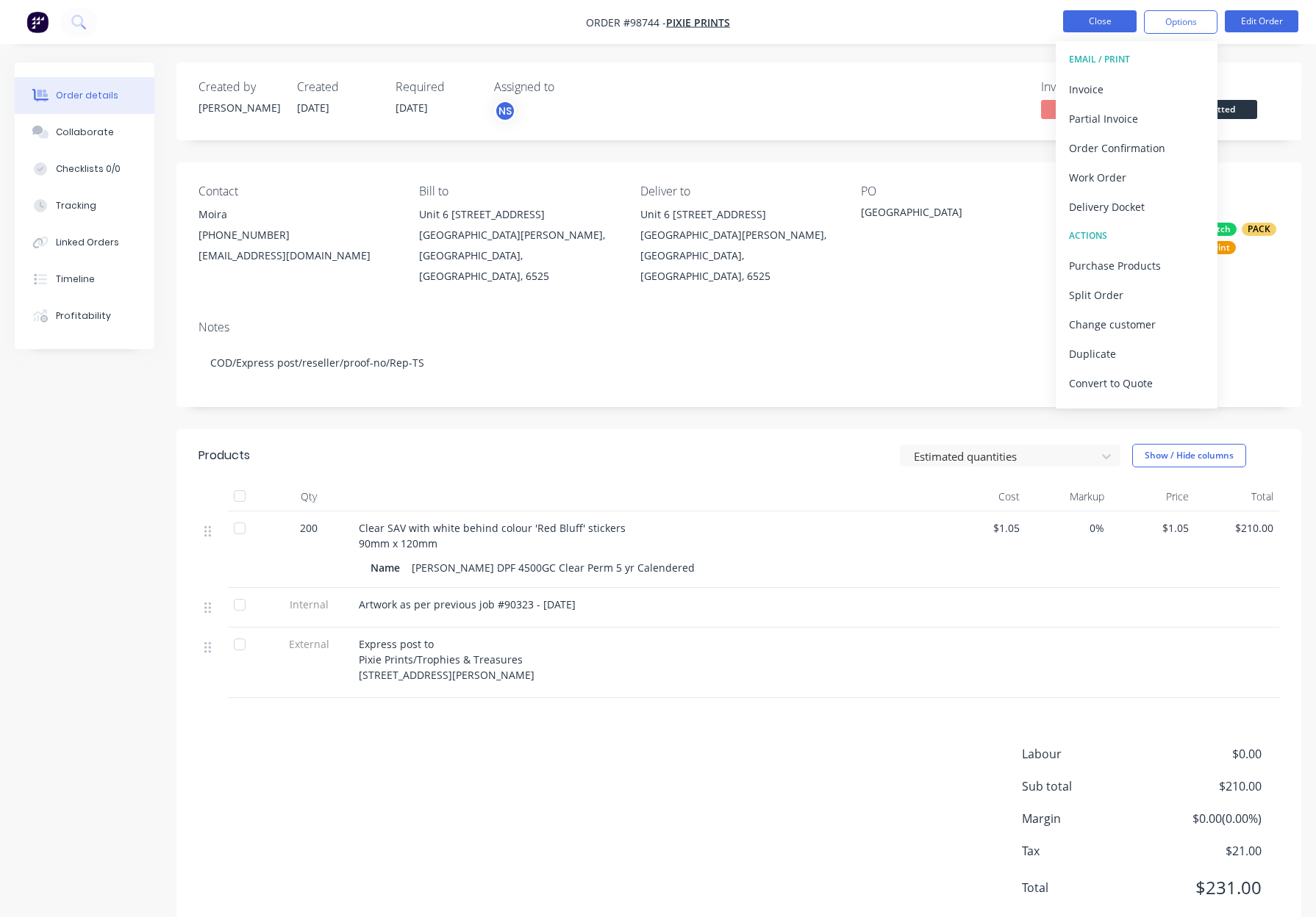
click at [1107, 11] on button "Close" at bounding box center [1100, 21] width 74 height 22
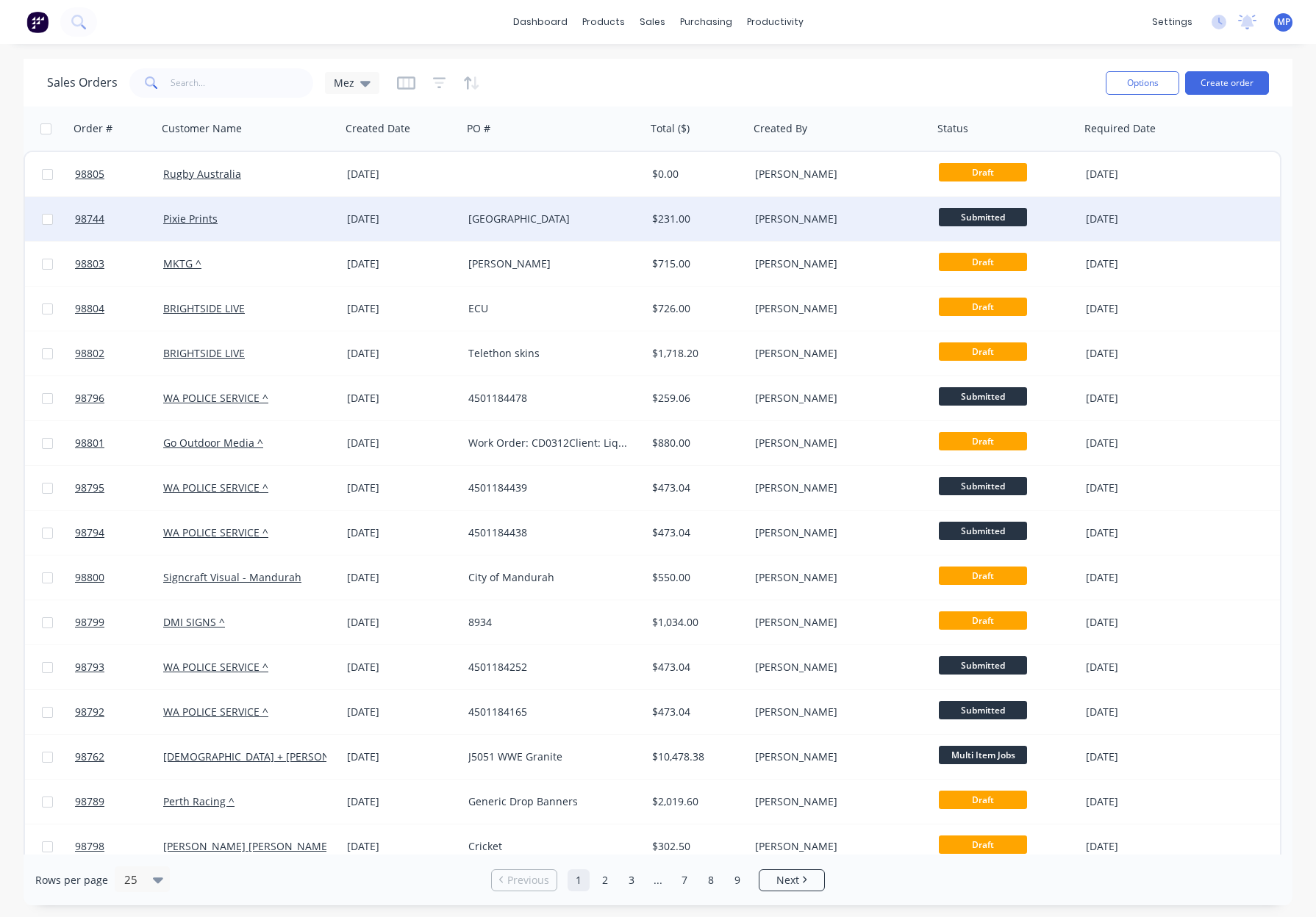
click at [705, 221] on div "$231.00" at bounding box center [696, 219] width 87 height 15
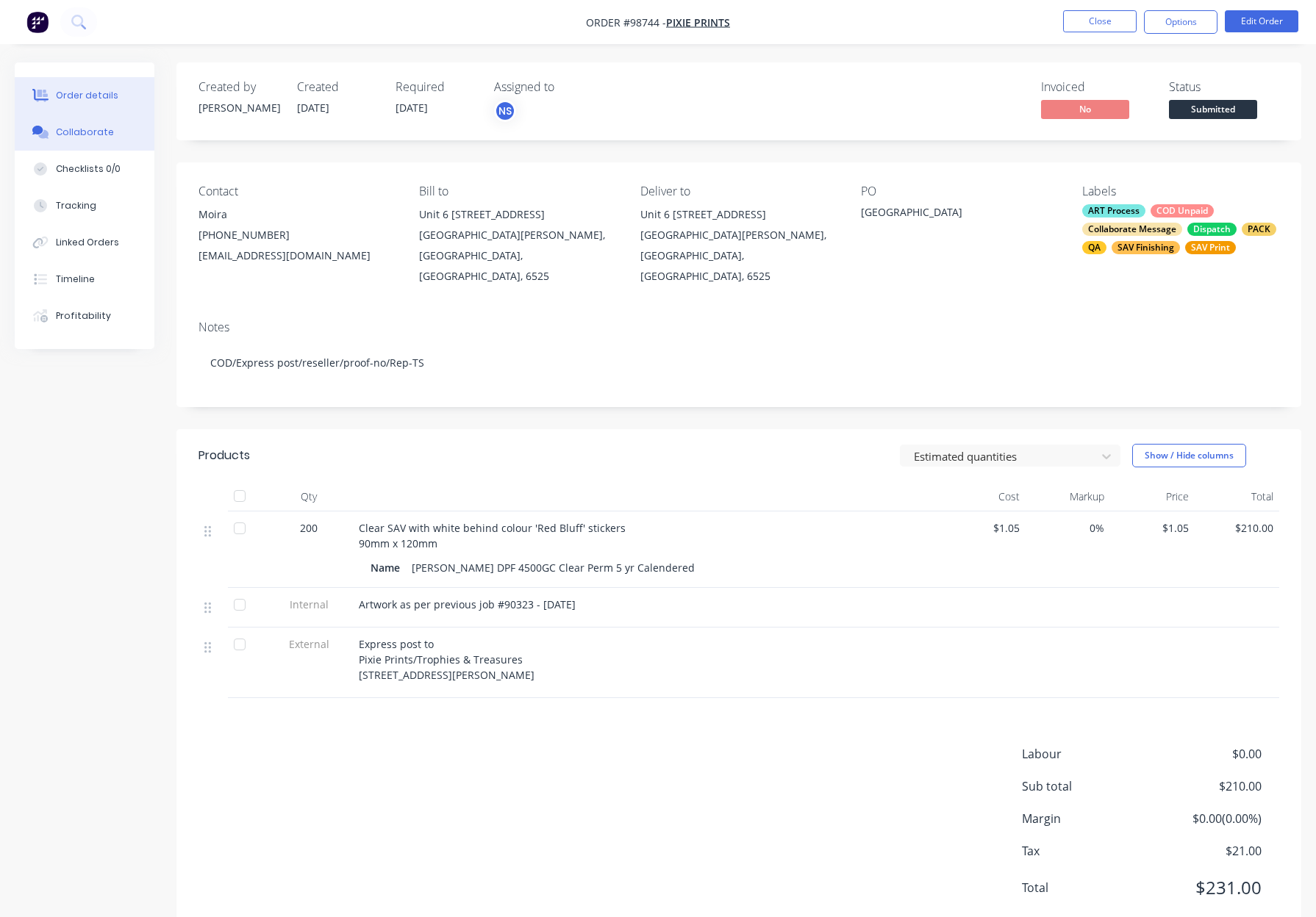
click at [89, 133] on div "Collaborate" at bounding box center [84, 133] width 58 height 13
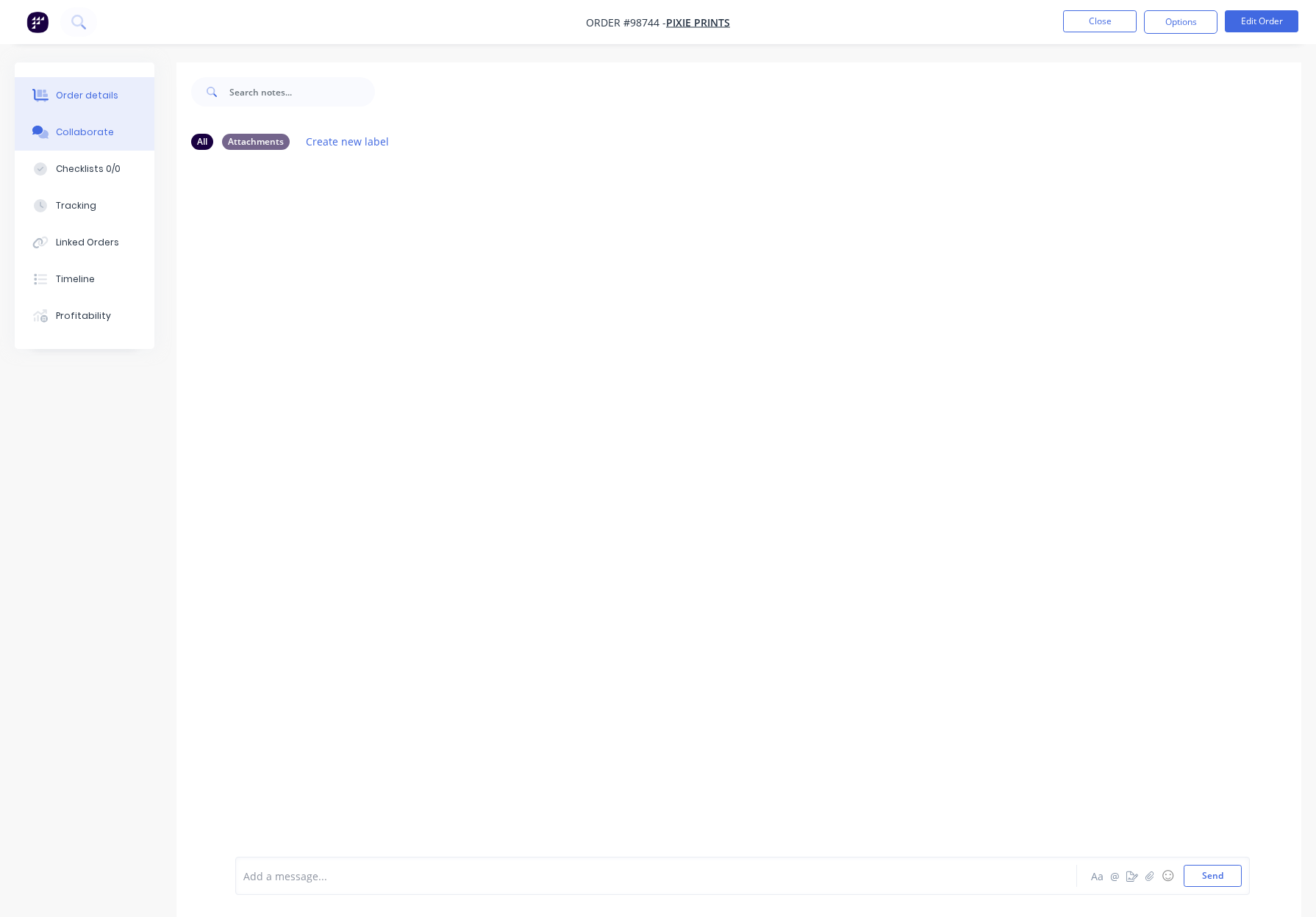
click at [115, 97] on button "Order details" at bounding box center [84, 95] width 140 height 37
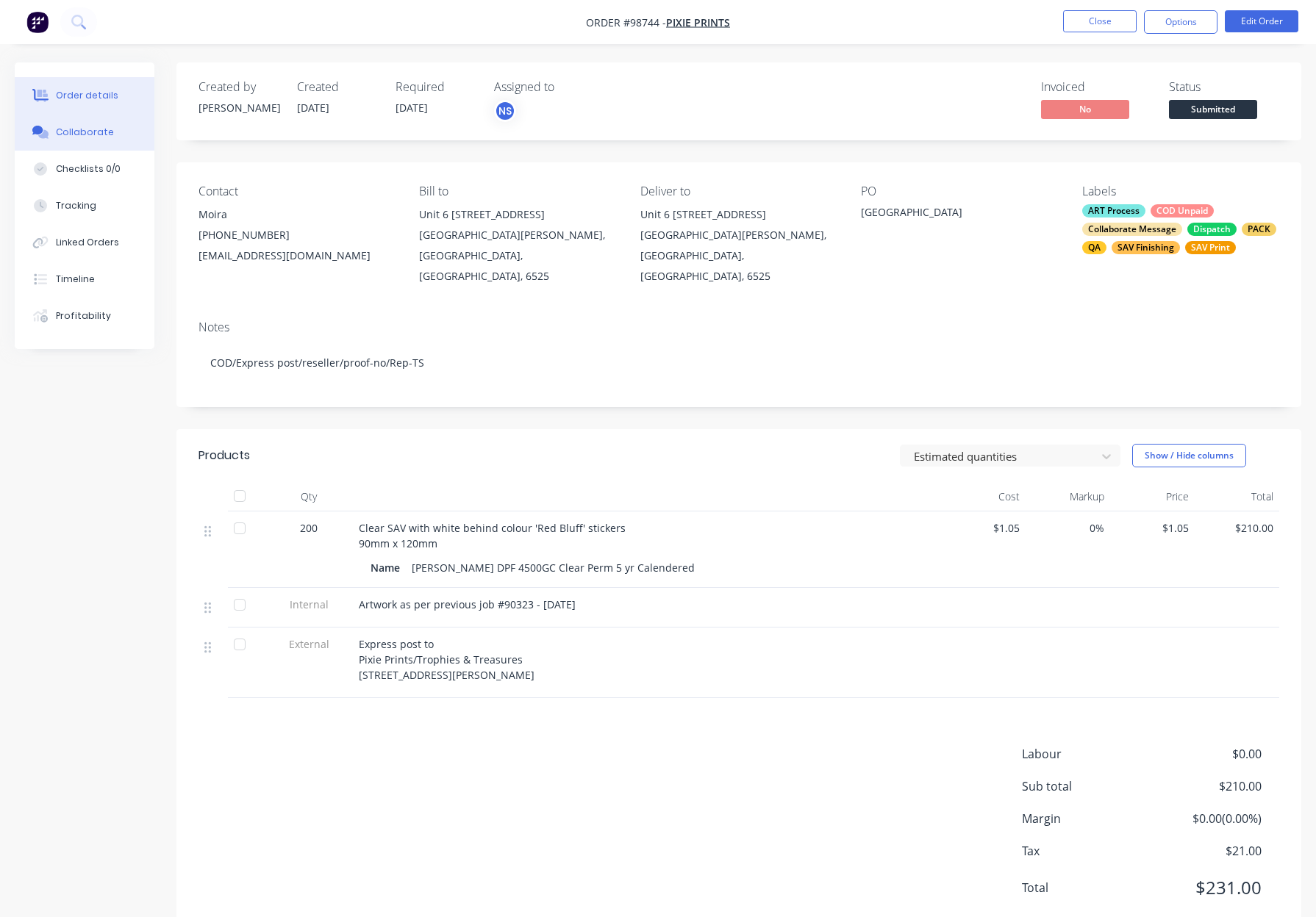
click at [91, 127] on div "Collaborate" at bounding box center [84, 133] width 58 height 13
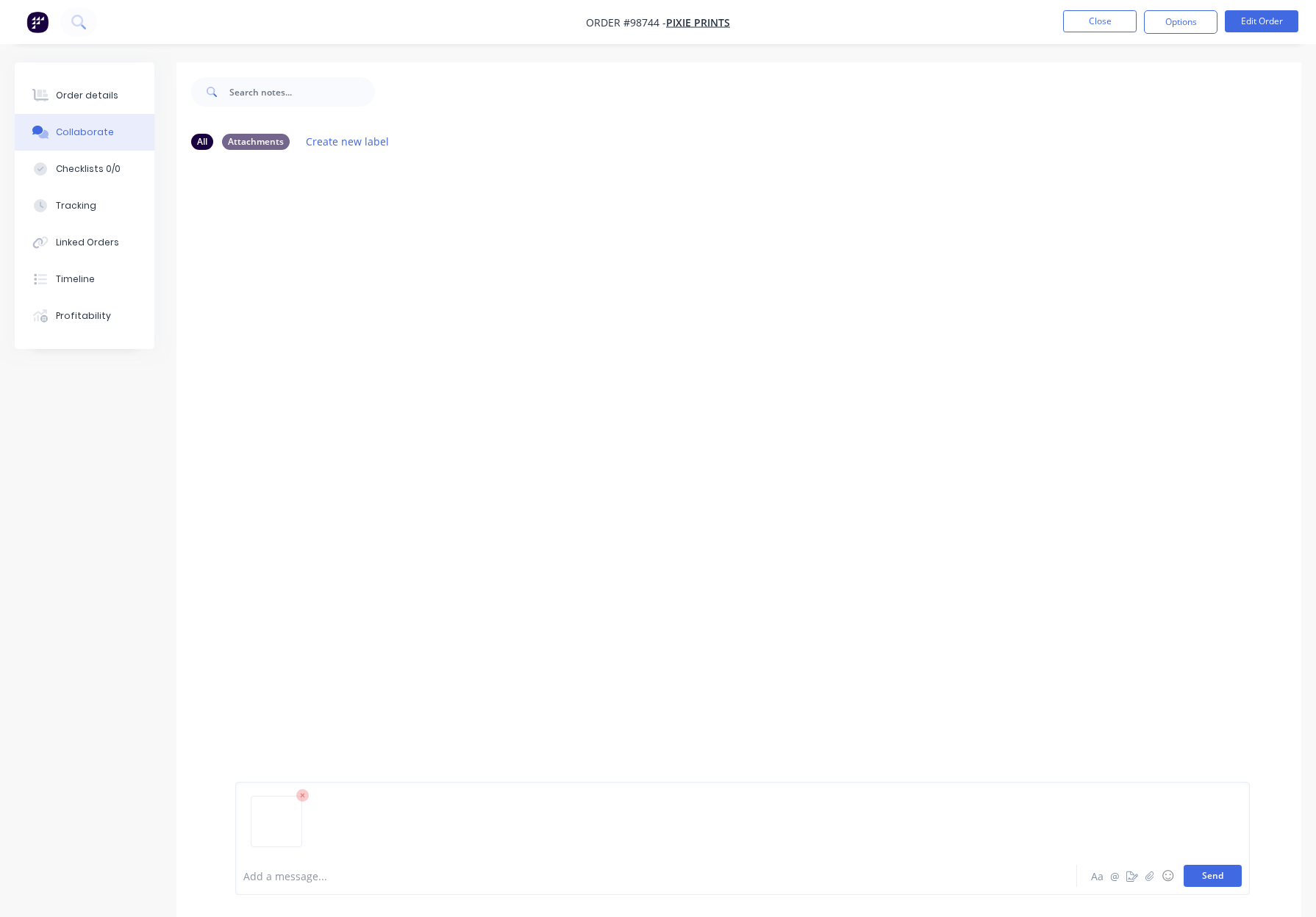
click at [1201, 875] on button "Send" at bounding box center [1212, 875] width 58 height 22
click at [90, 92] on div "Order details" at bounding box center [87, 96] width 62 height 13
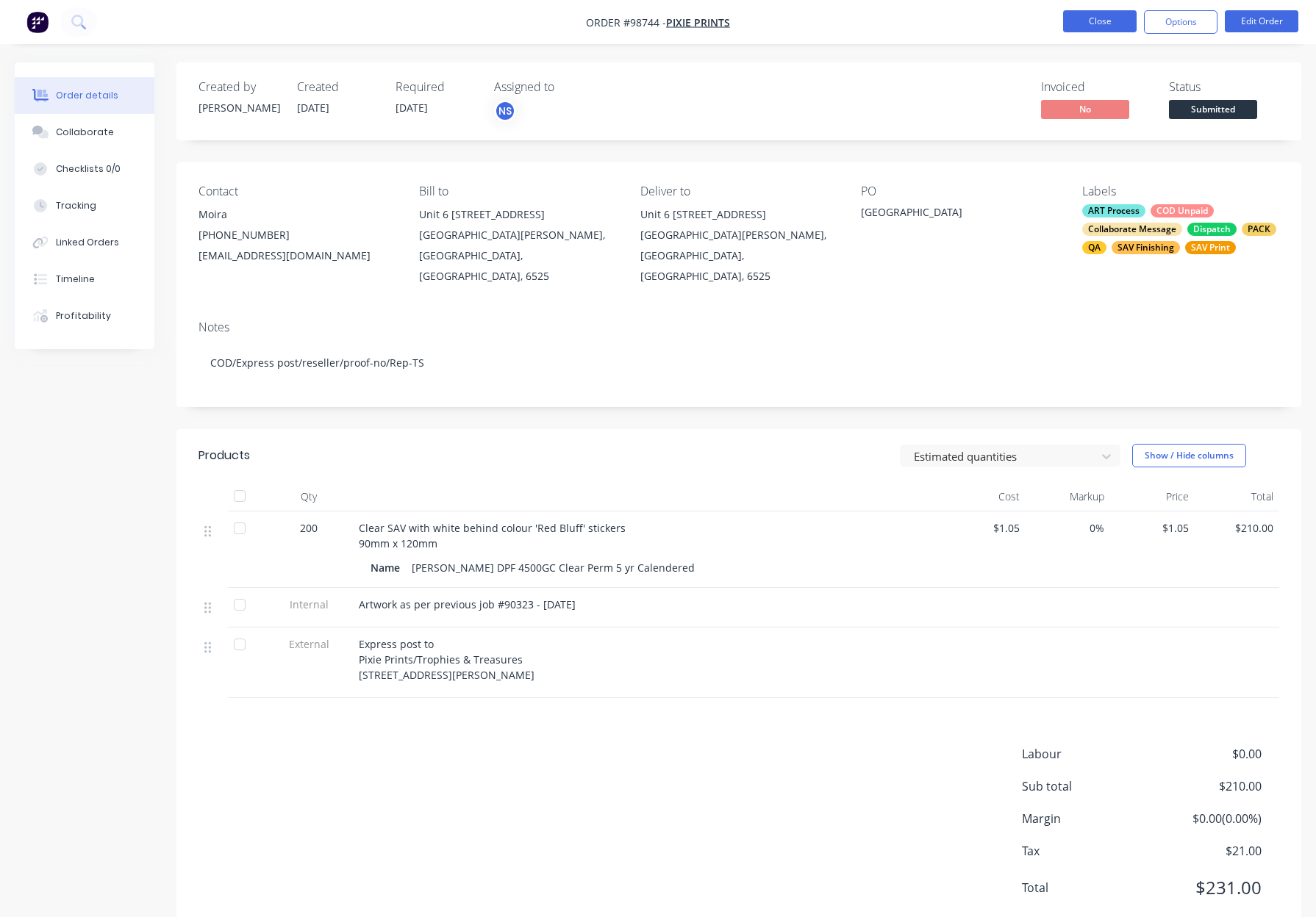
click at [1086, 24] on button "Close" at bounding box center [1100, 21] width 74 height 22
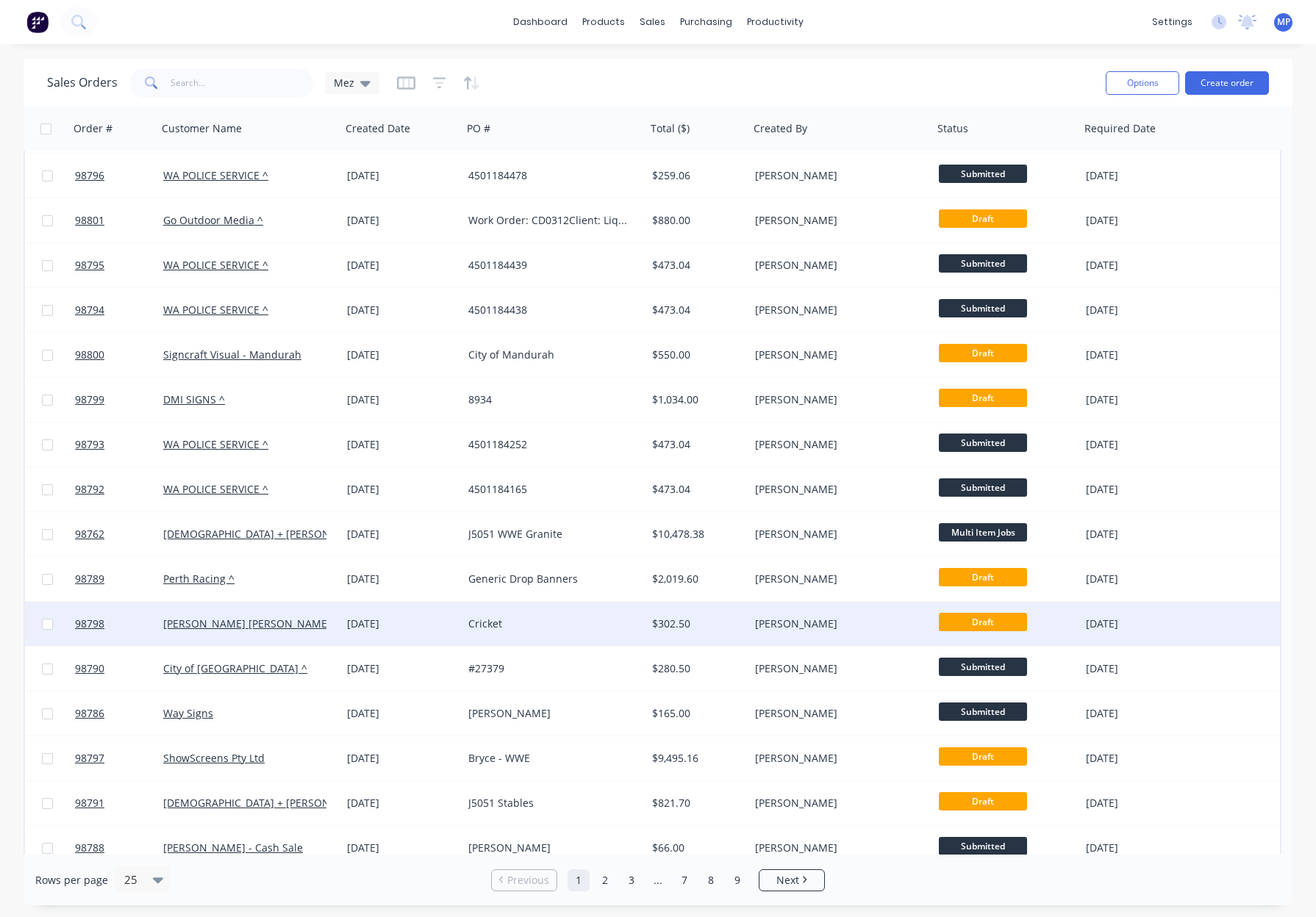
scroll to position [299, 0]
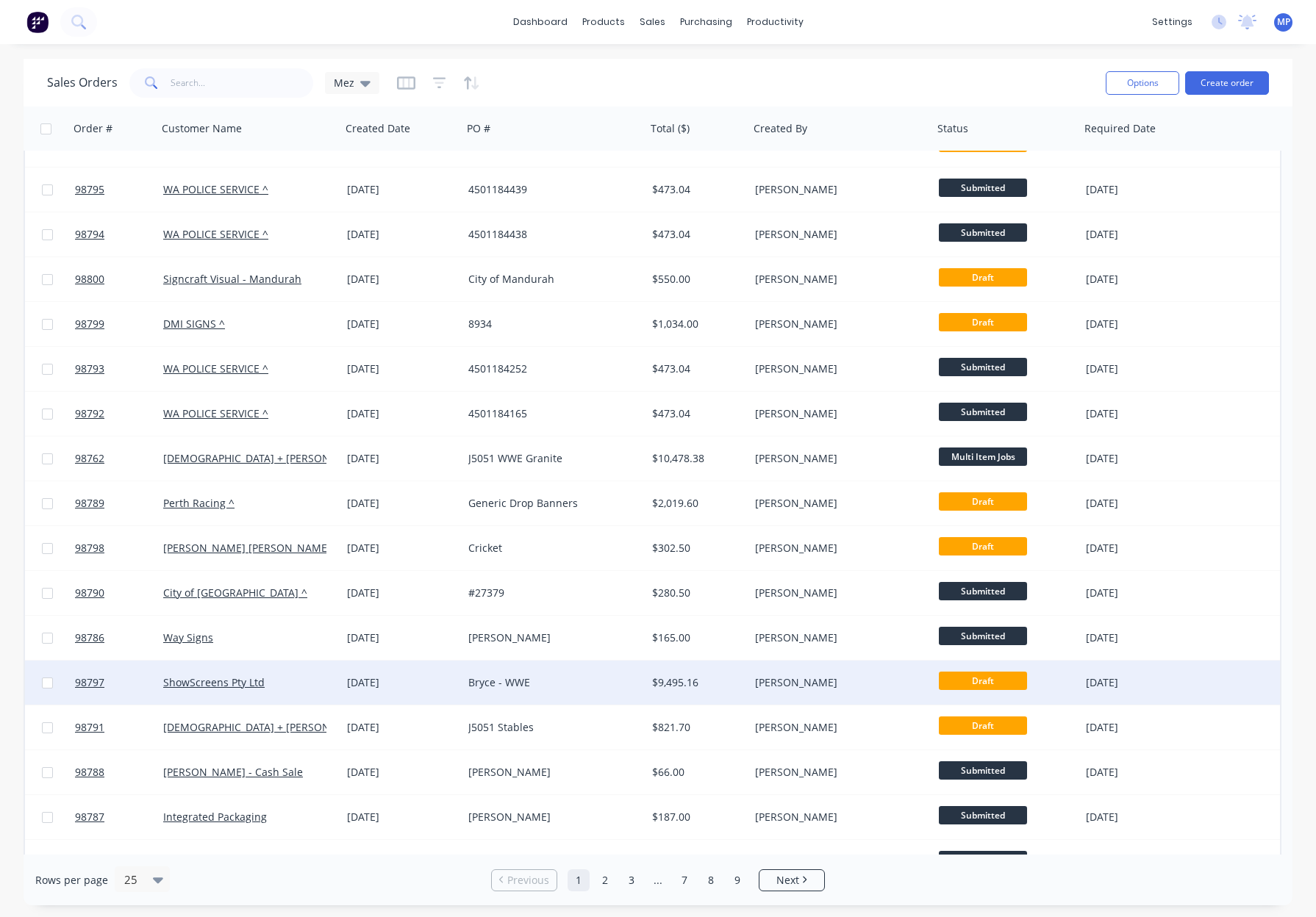
click at [634, 681] on div "Bryce - WWE" at bounding box center [554, 682] width 172 height 15
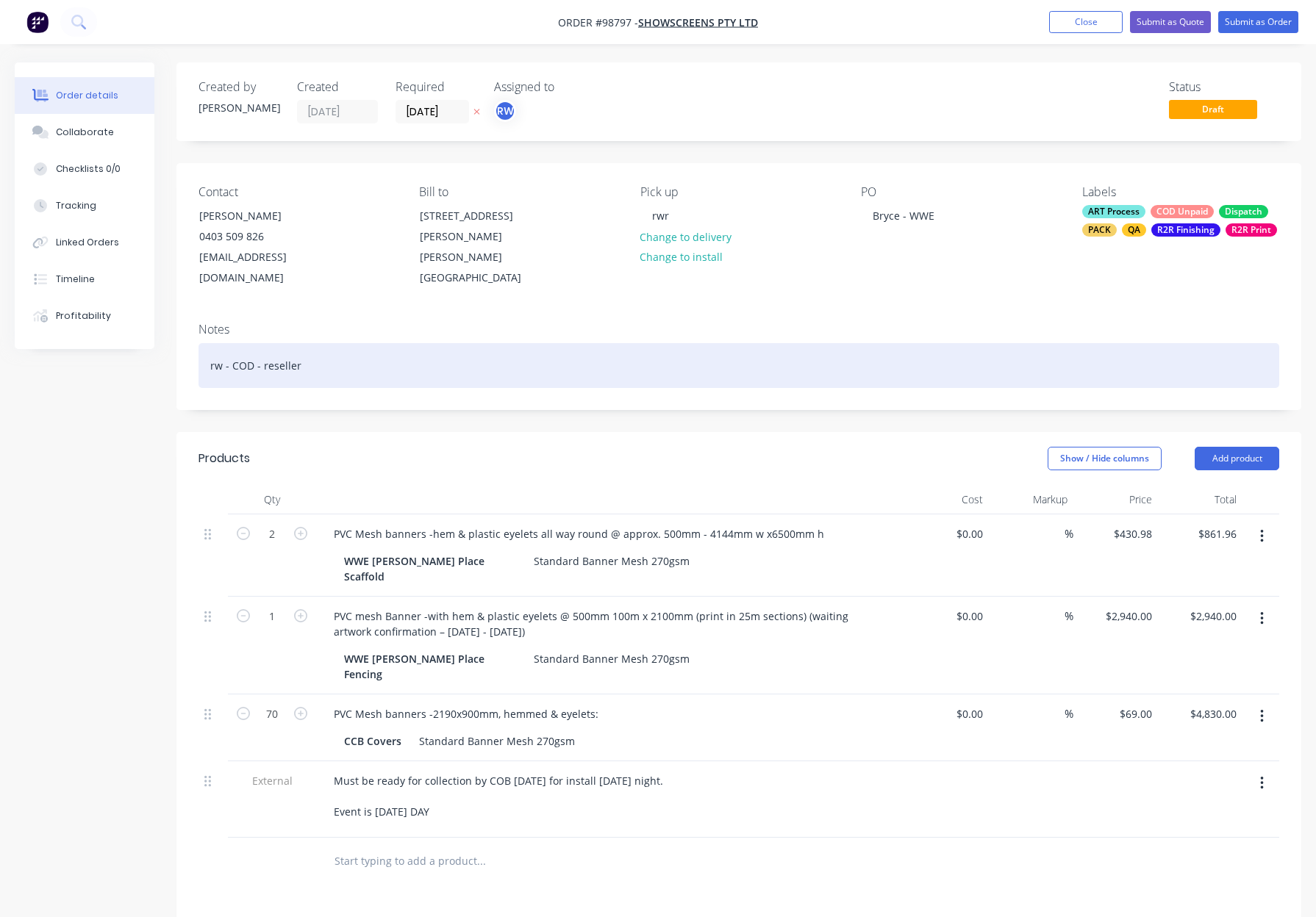
click at [493, 350] on div "rw - COD - reseller" at bounding box center [738, 365] width 1080 height 45
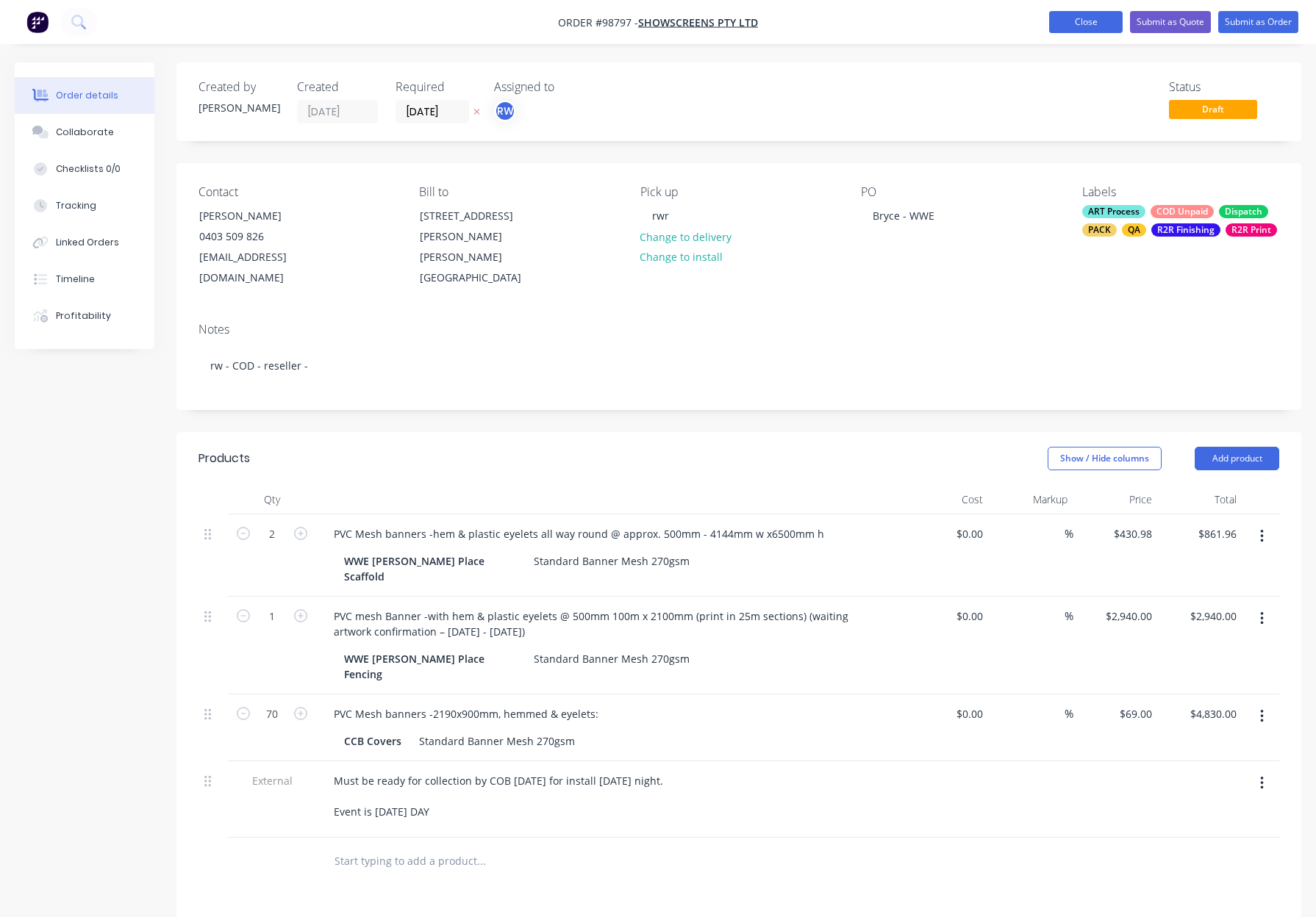
click at [1101, 36] on nav "Order #98797 - ShowScreens Pty Ltd Add product Close Submit as Quote Submit as …" at bounding box center [658, 22] width 1316 height 44
click at [1071, 17] on button "Close" at bounding box center [1086, 21] width 74 height 22
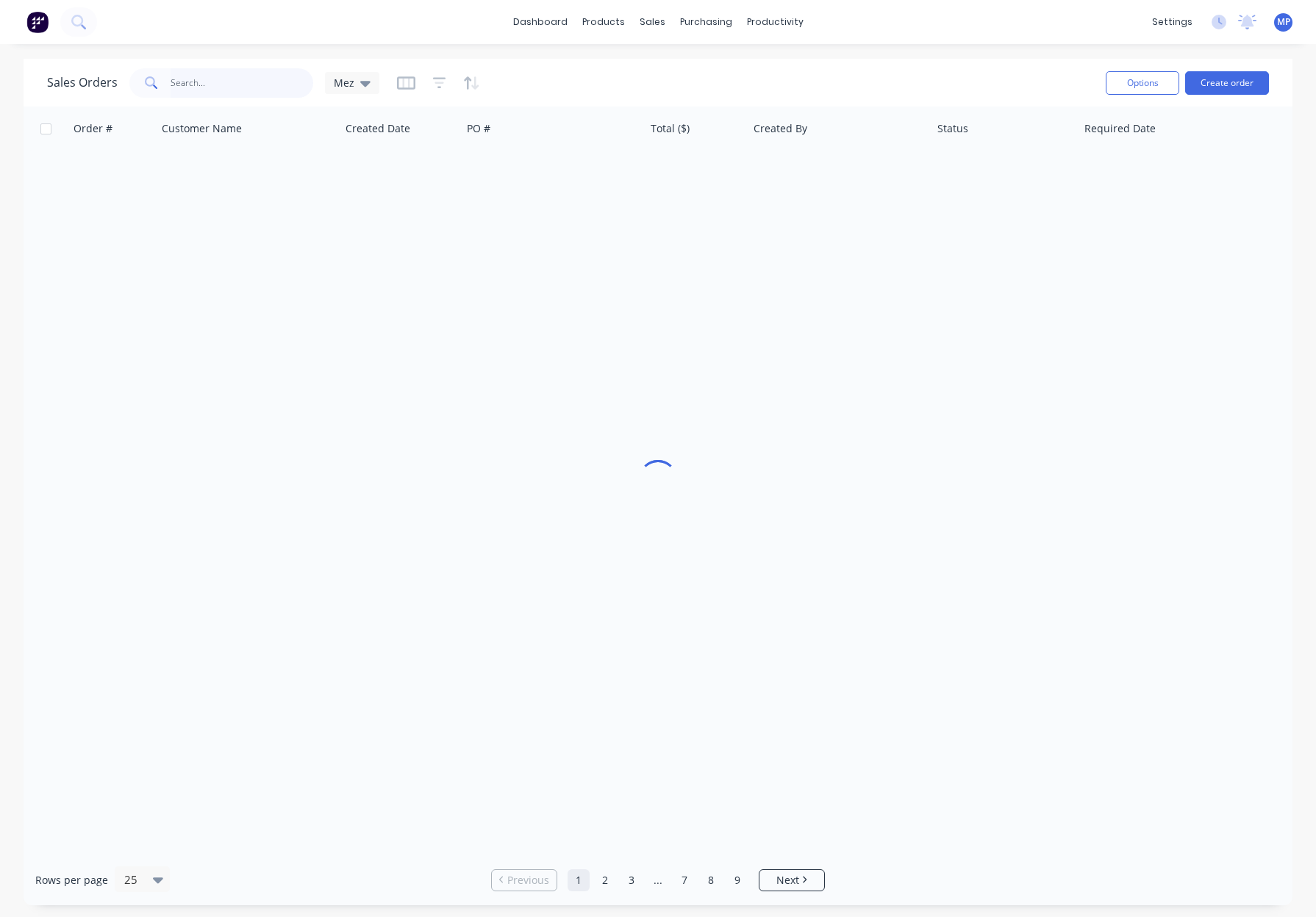
click at [198, 83] on input "text" at bounding box center [241, 83] width 143 height 29
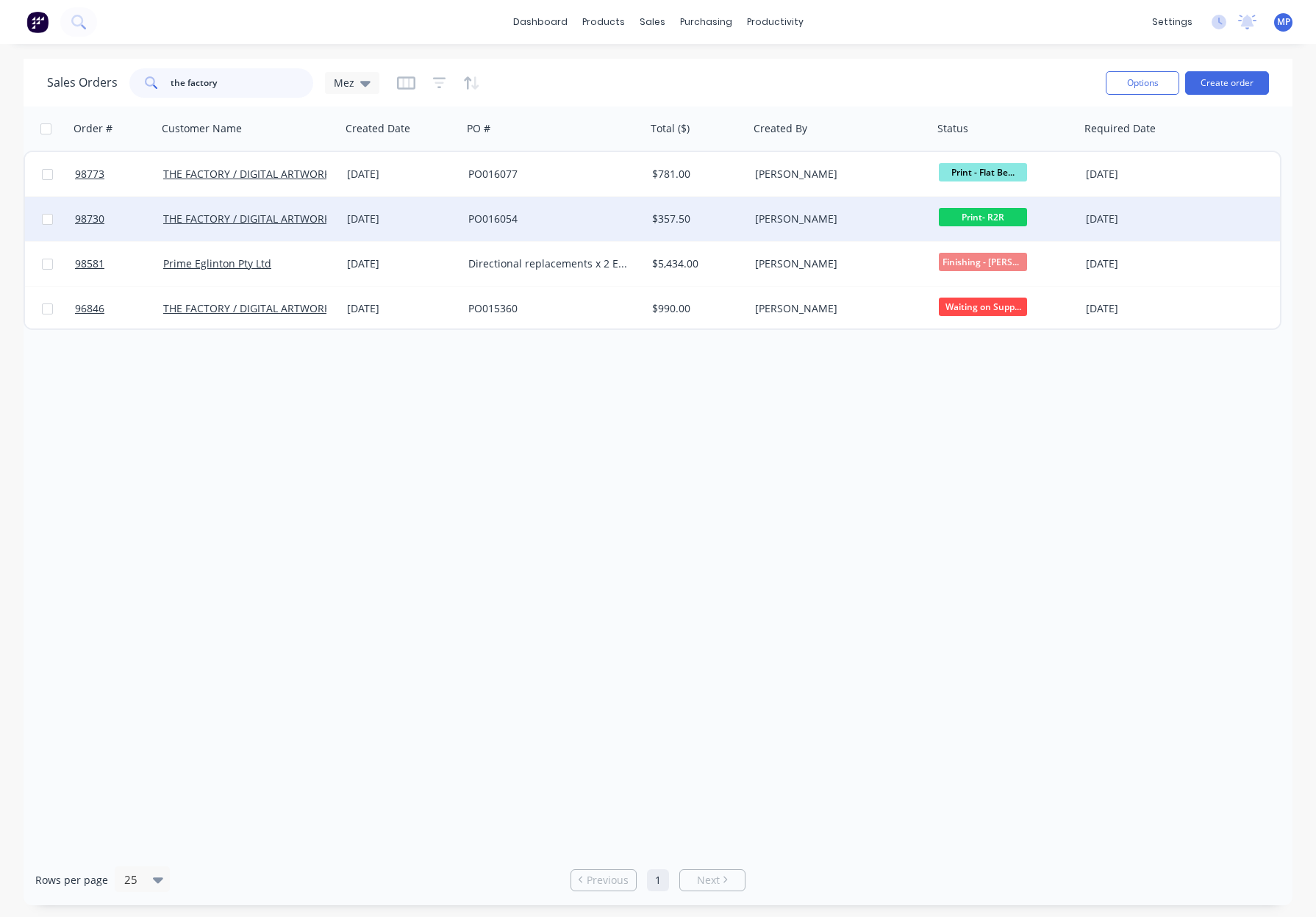
type input "the factory"
click at [840, 209] on div "[PERSON_NAME]" at bounding box center [841, 219] width 184 height 44
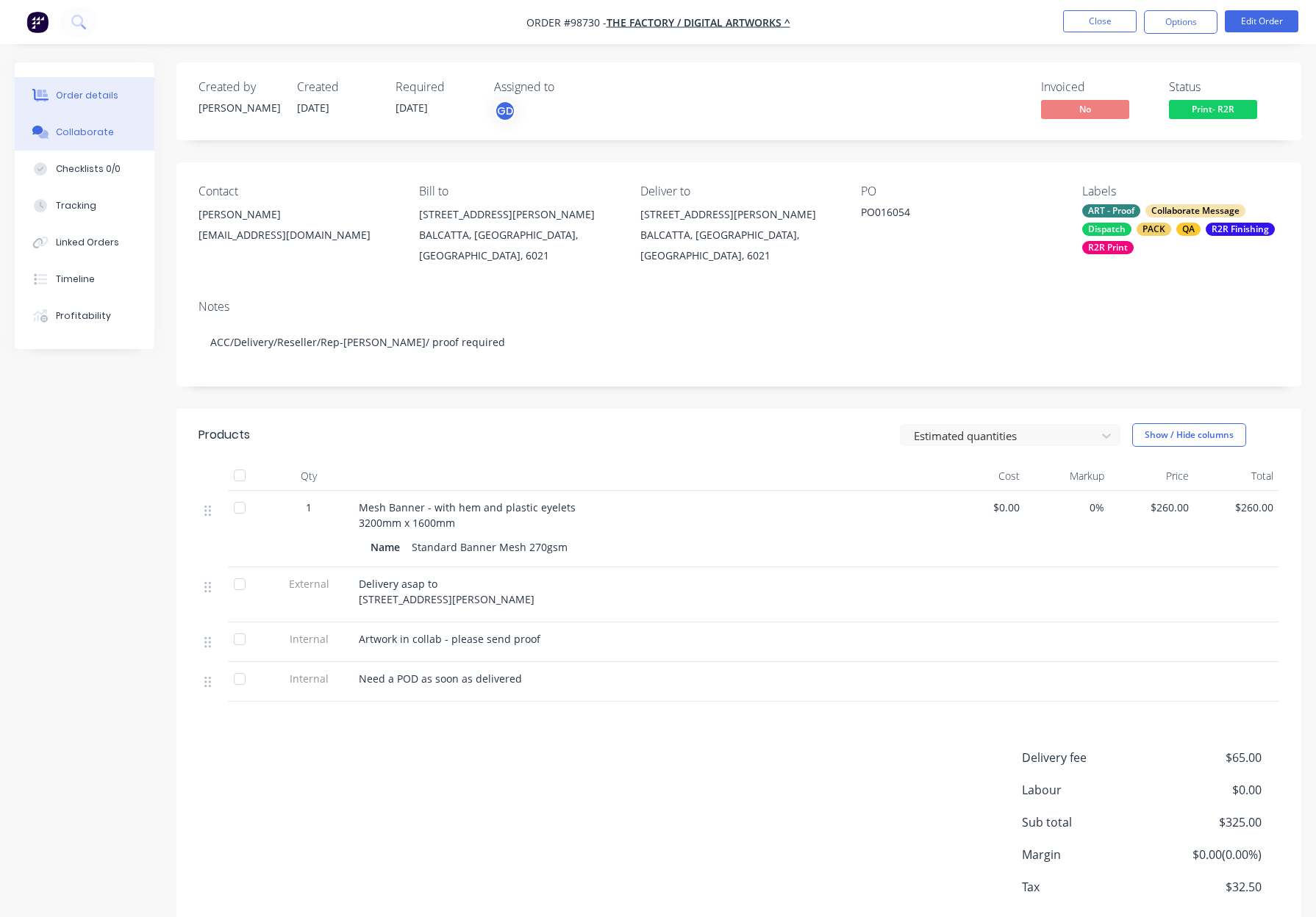
click at [89, 132] on div "Collaborate" at bounding box center [84, 133] width 58 height 13
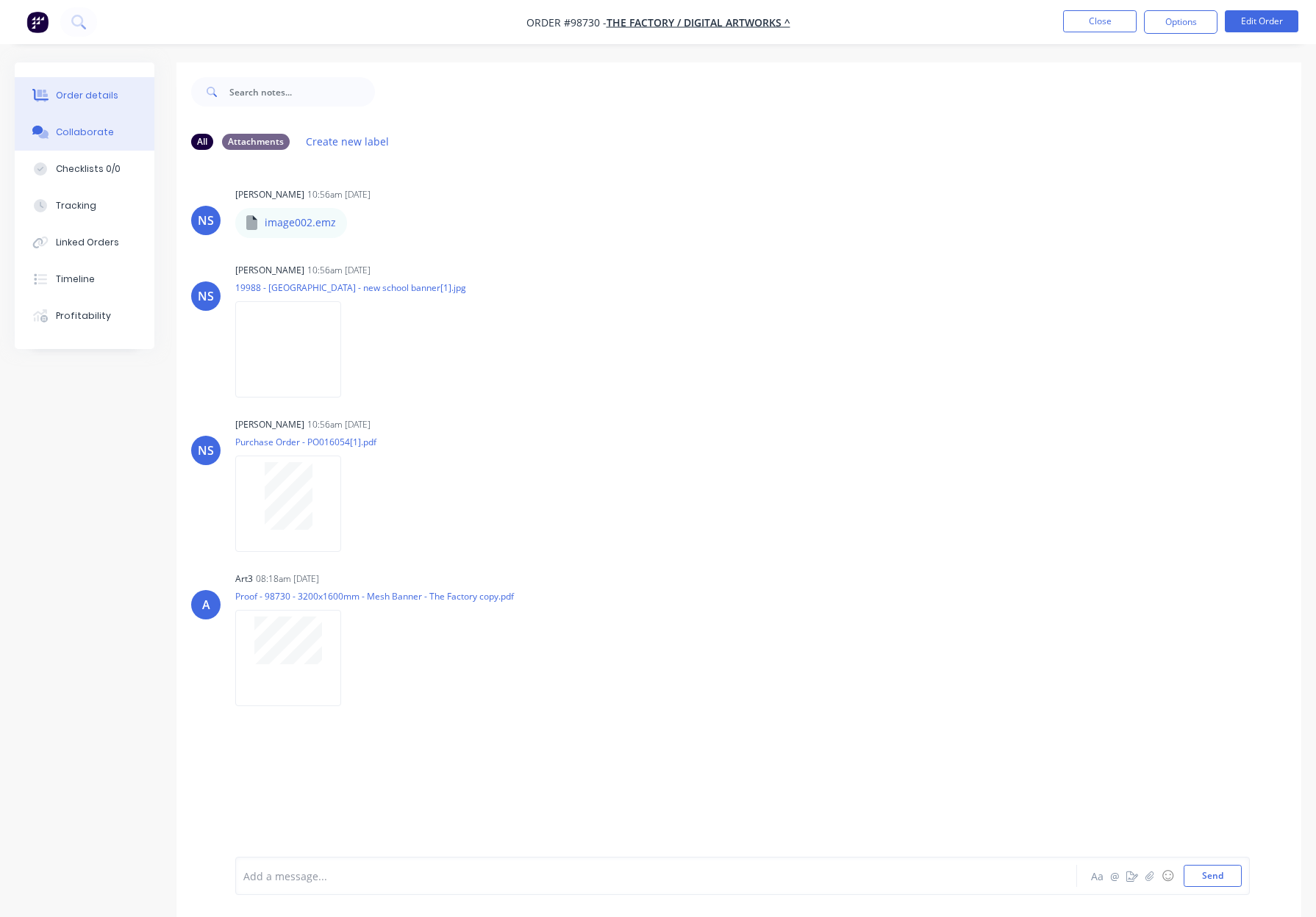
click at [87, 97] on div "Order details" at bounding box center [87, 96] width 62 height 13
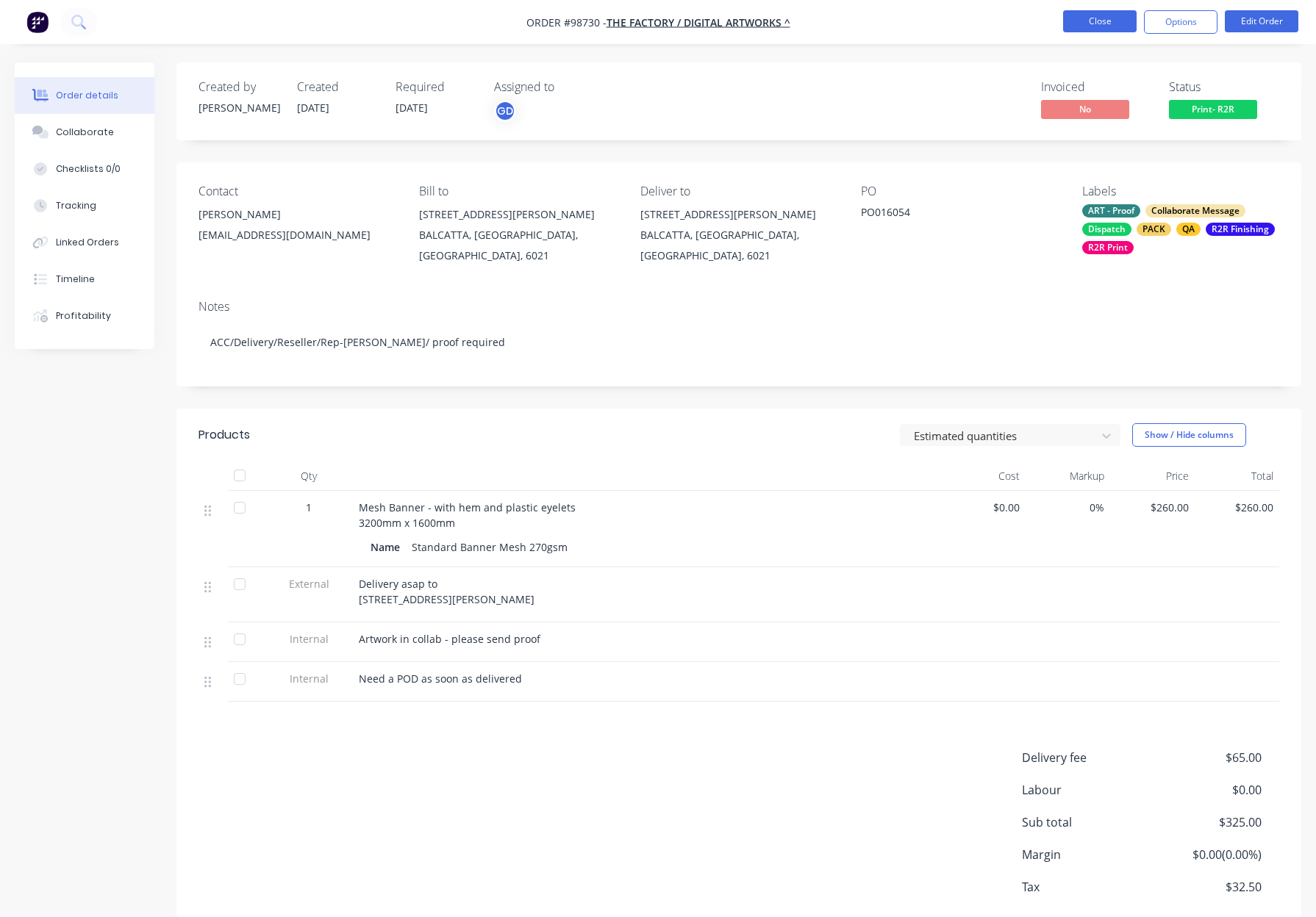
click at [1128, 13] on button "Close" at bounding box center [1100, 21] width 74 height 22
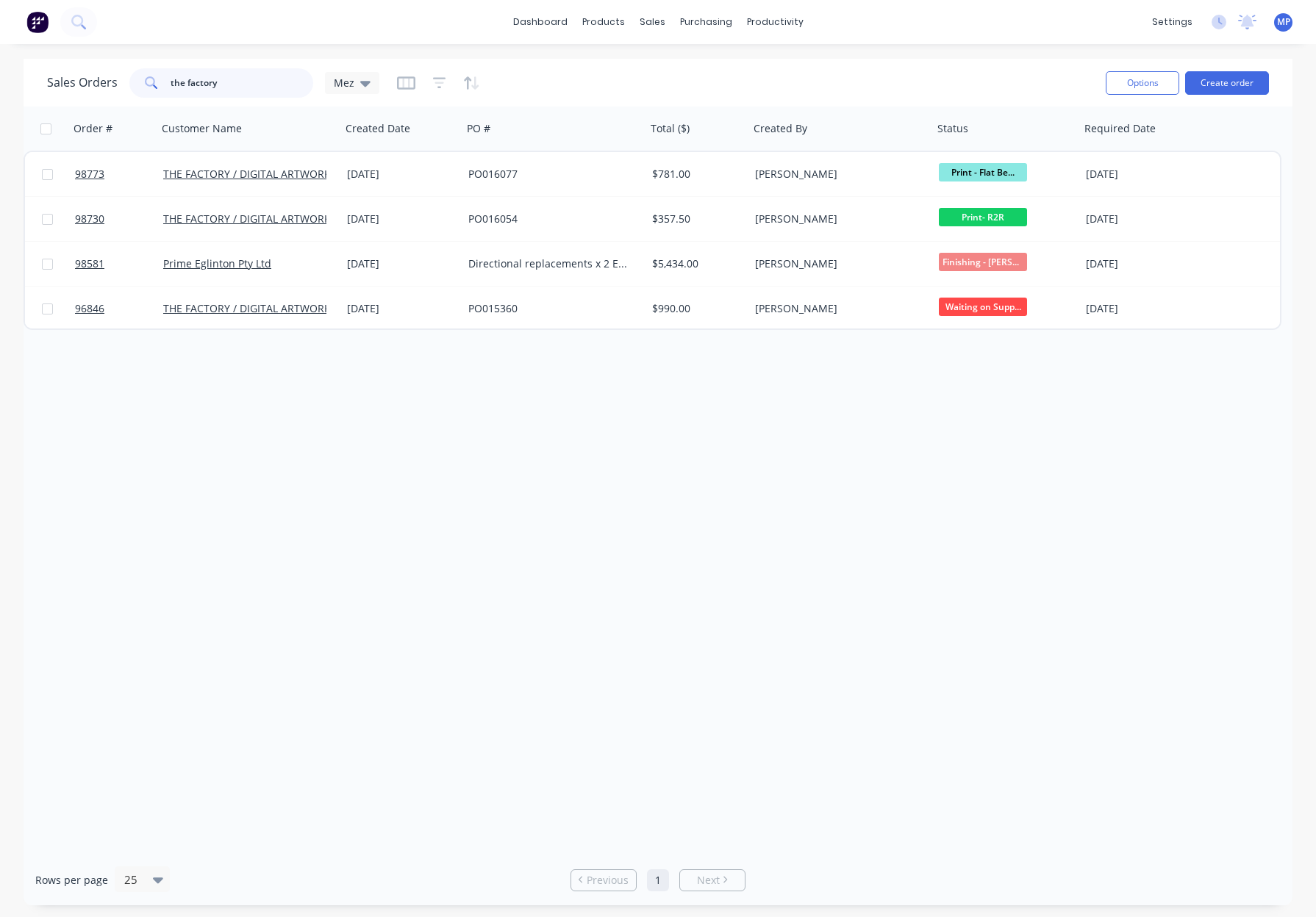
drag, startPoint x: 241, startPoint y: 83, endPoint x: 101, endPoint y: 79, distance: 140.1
click at [101, 79] on div "Sales Orders the factory Mez" at bounding box center [213, 83] width 332 height 29
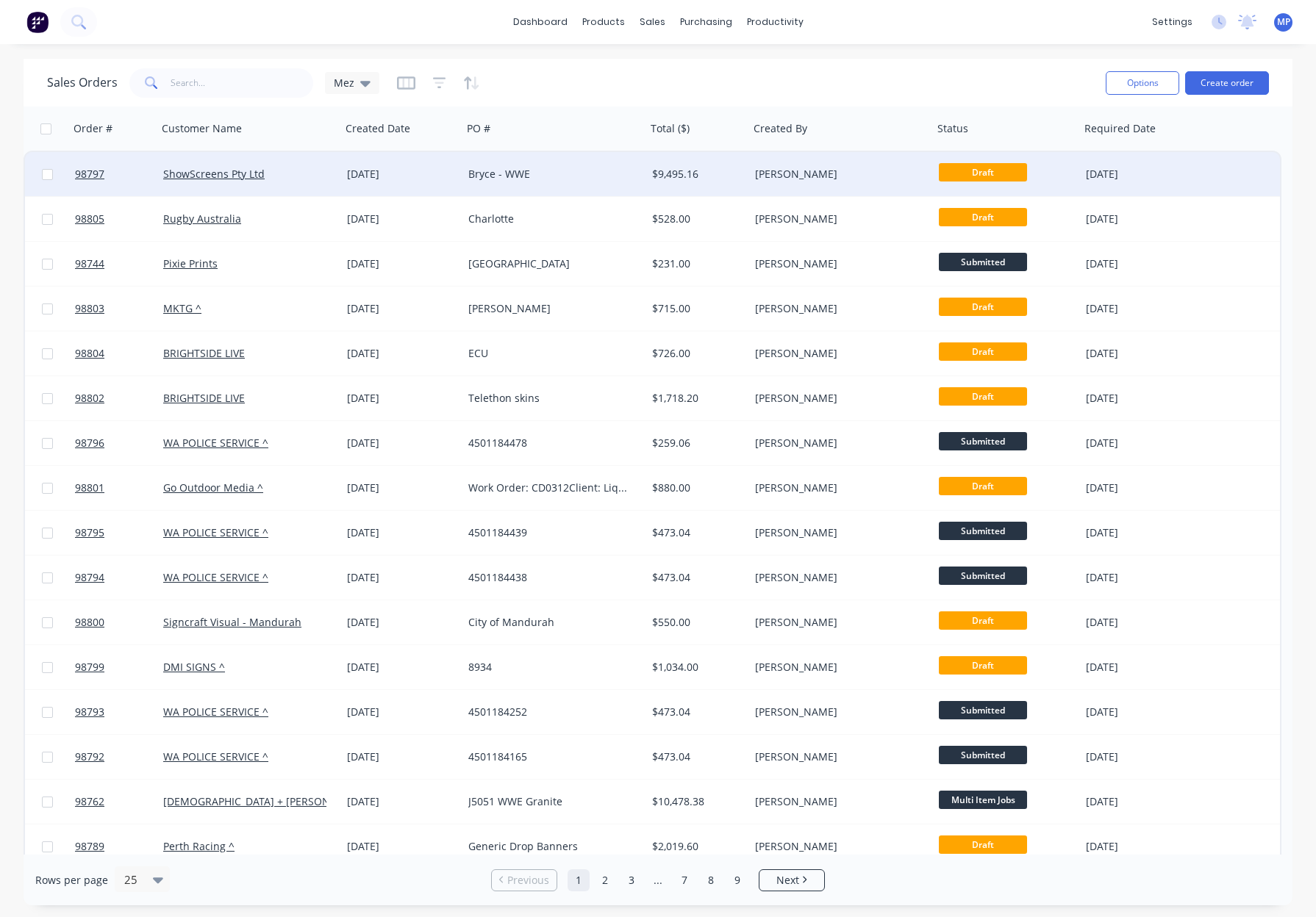
click at [557, 177] on div "Bryce - WWE" at bounding box center [549, 174] width 163 height 15
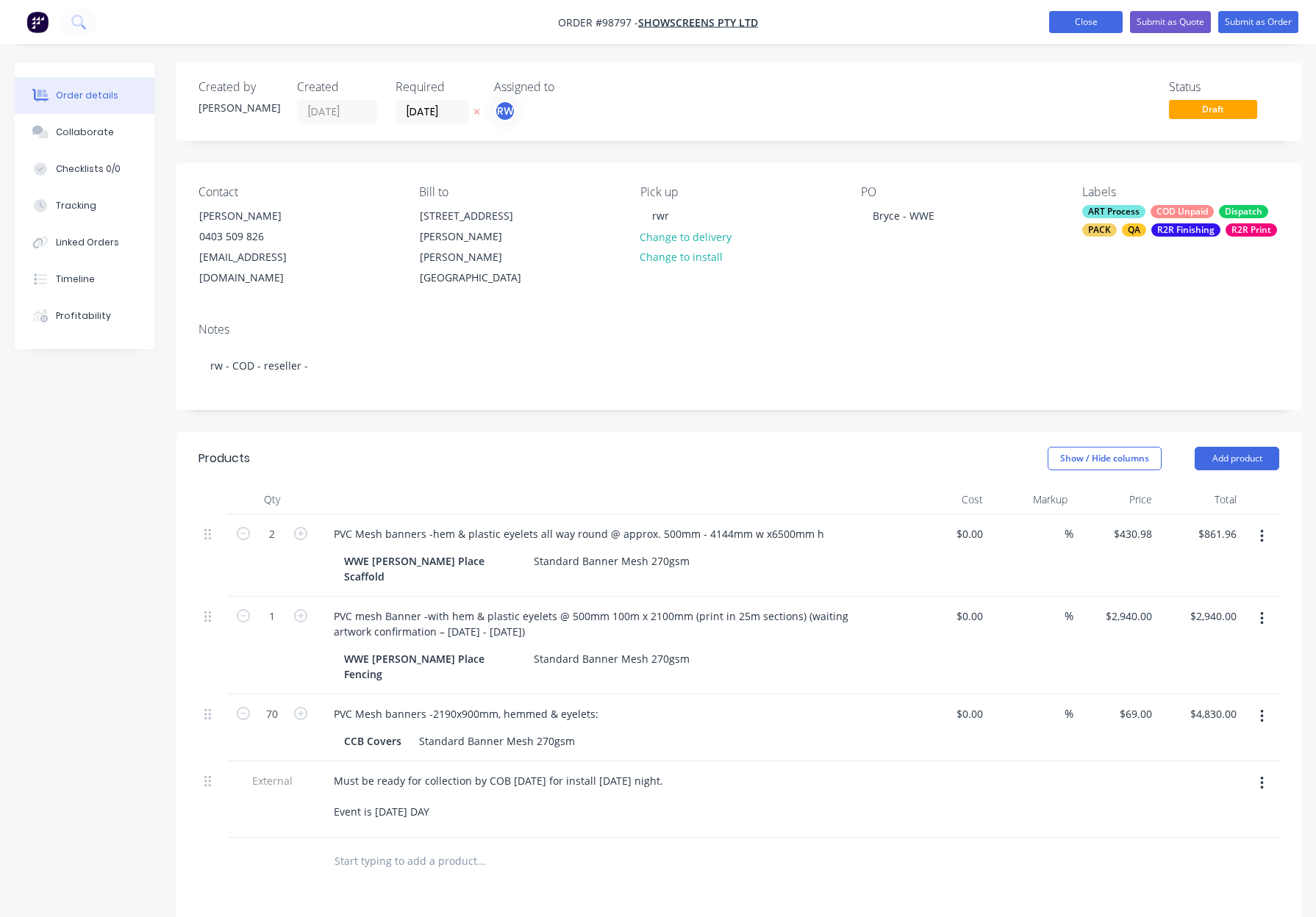
click at [1057, 25] on button "Close" at bounding box center [1086, 21] width 74 height 22
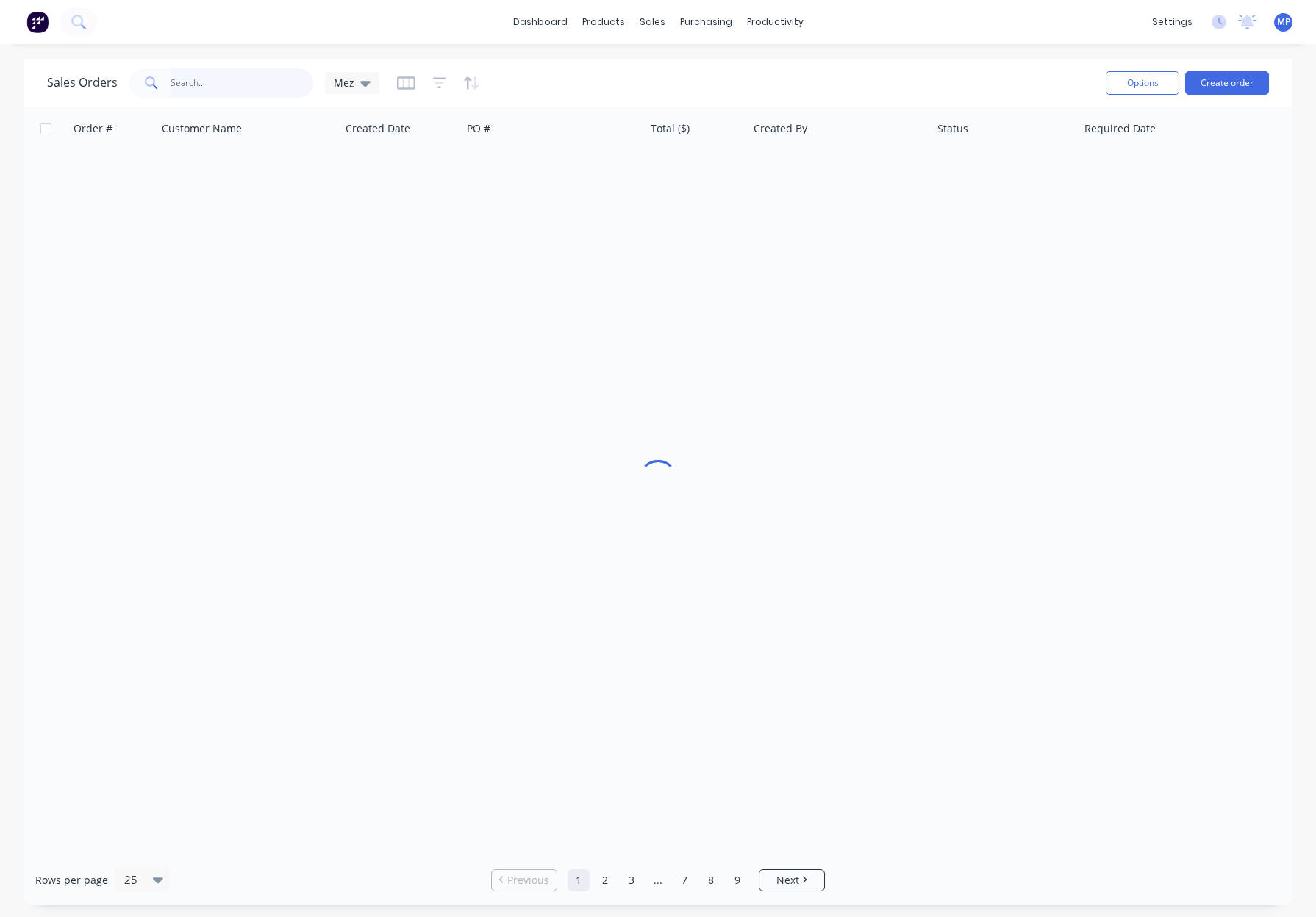
click at [211, 94] on input "text" at bounding box center [241, 83] width 143 height 29
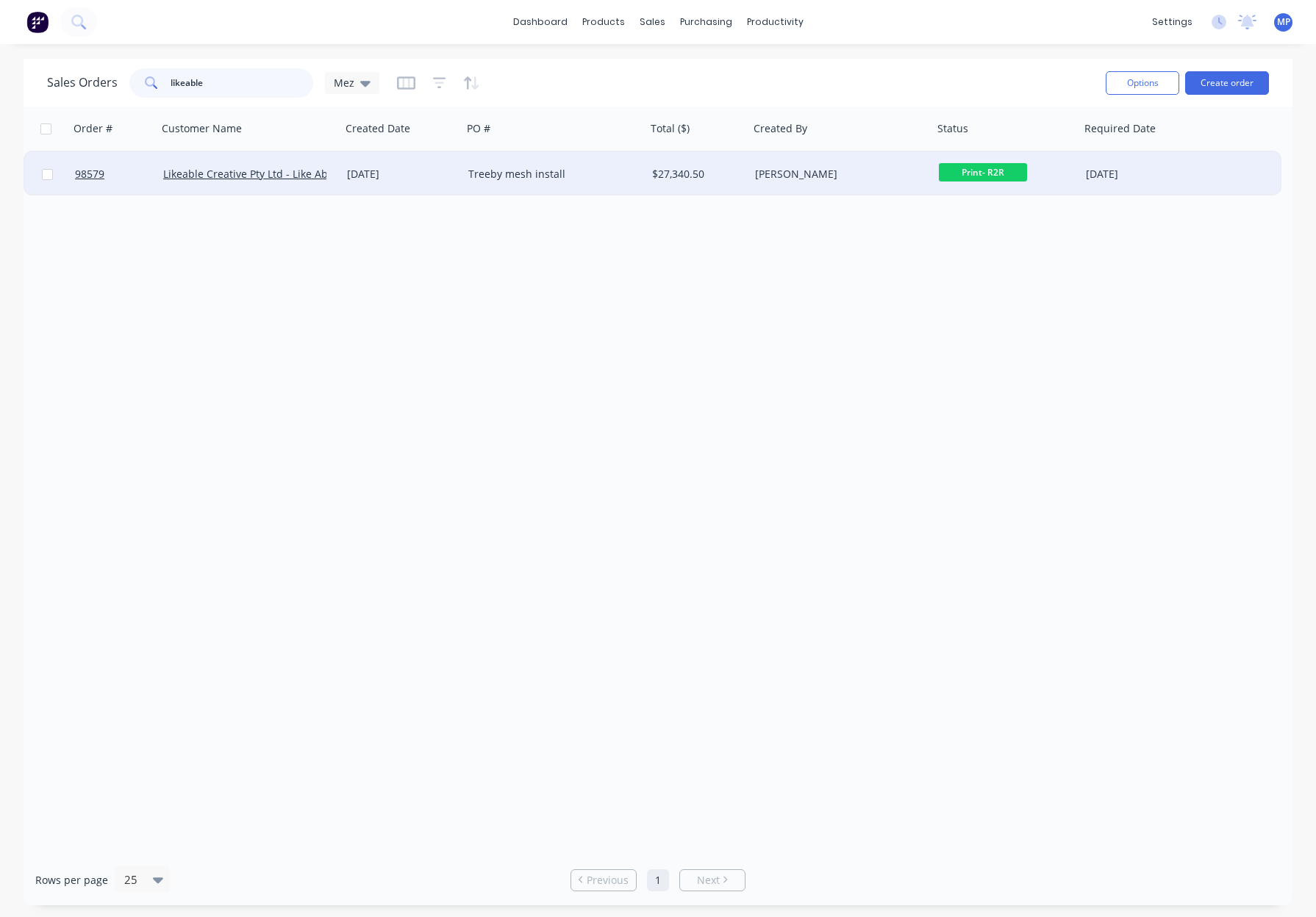
type input "likeable"
click at [587, 185] on div "Treeby mesh install" at bounding box center [554, 174] width 184 height 44
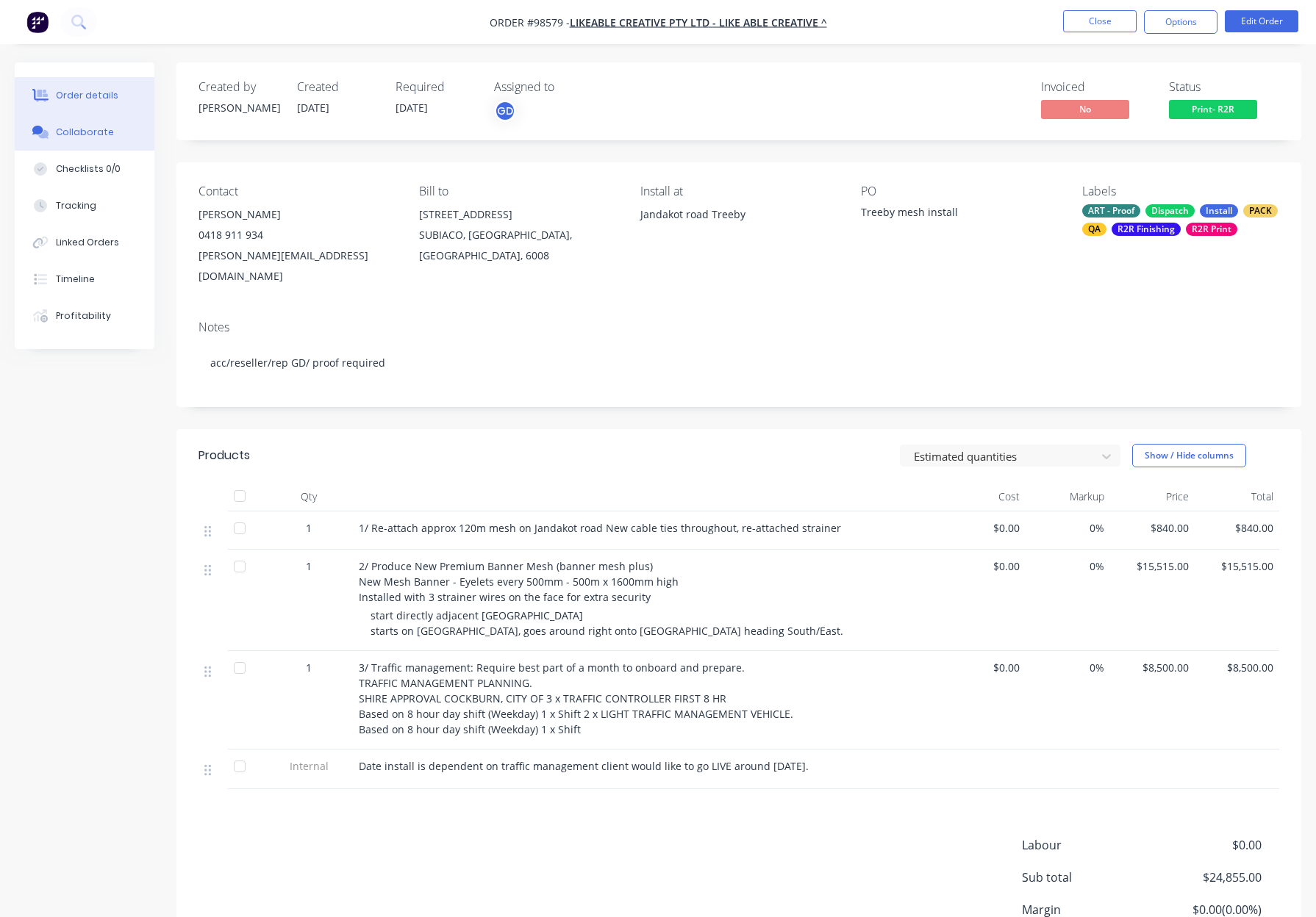
click at [95, 137] on div "Collaborate" at bounding box center [84, 133] width 58 height 13
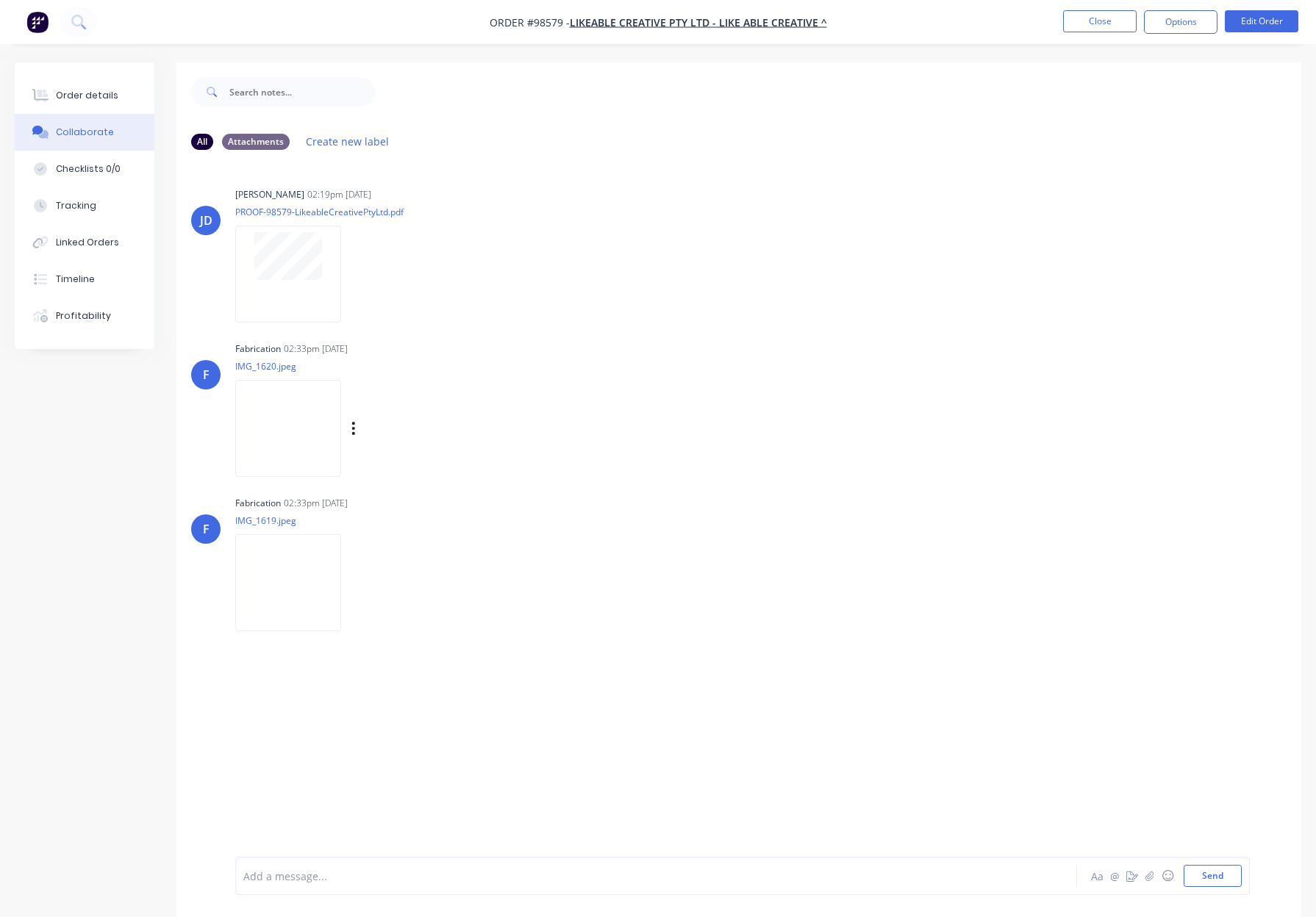
click at [272, 415] on img at bounding box center [287, 428] width 106 height 97
click at [320, 574] on img at bounding box center [287, 582] width 106 height 97
click at [106, 97] on div "Order details" at bounding box center [87, 96] width 62 height 13
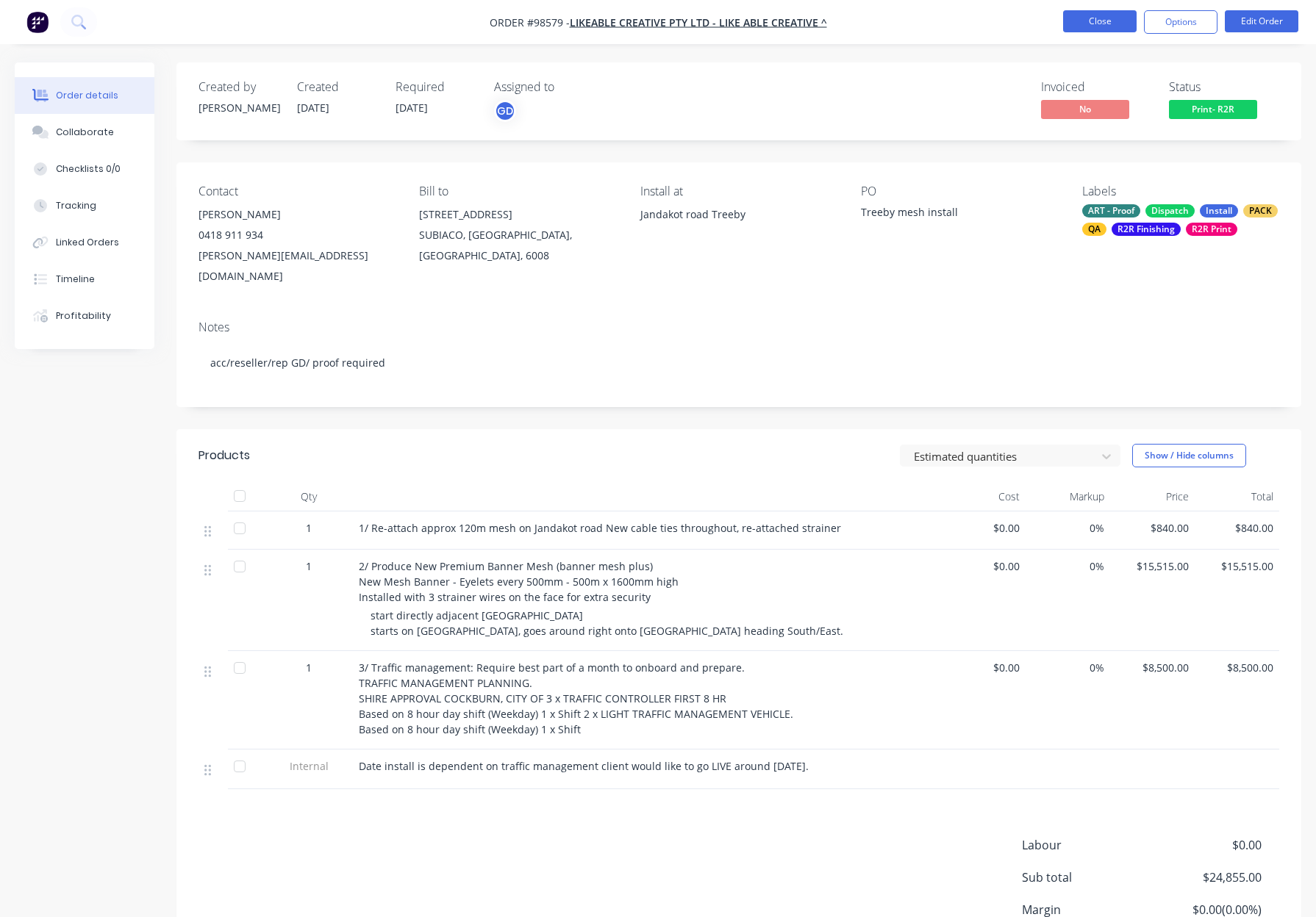
click at [1071, 18] on button "Close" at bounding box center [1100, 21] width 74 height 22
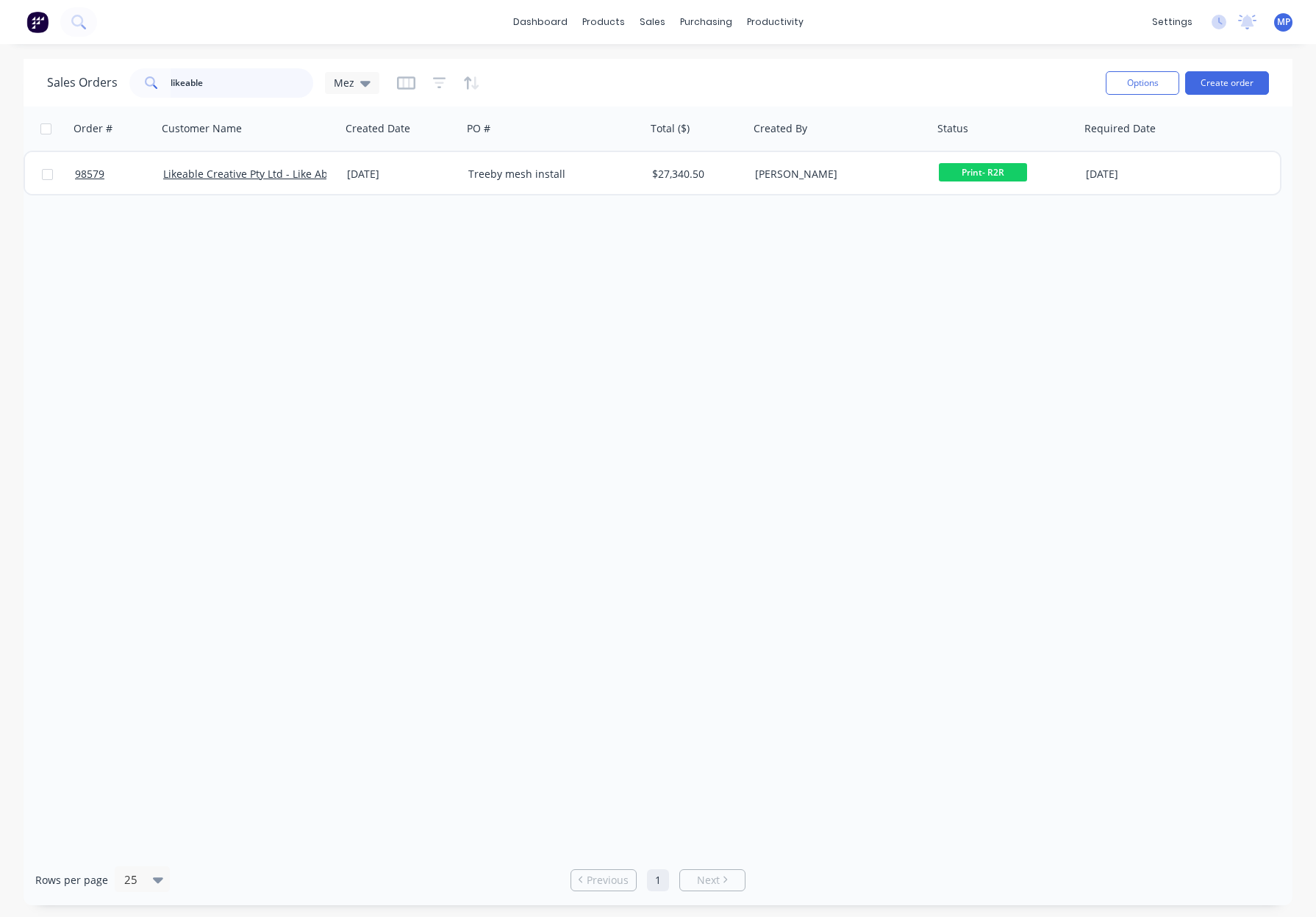
click at [241, 88] on input "likeable" at bounding box center [241, 83] width 143 height 29
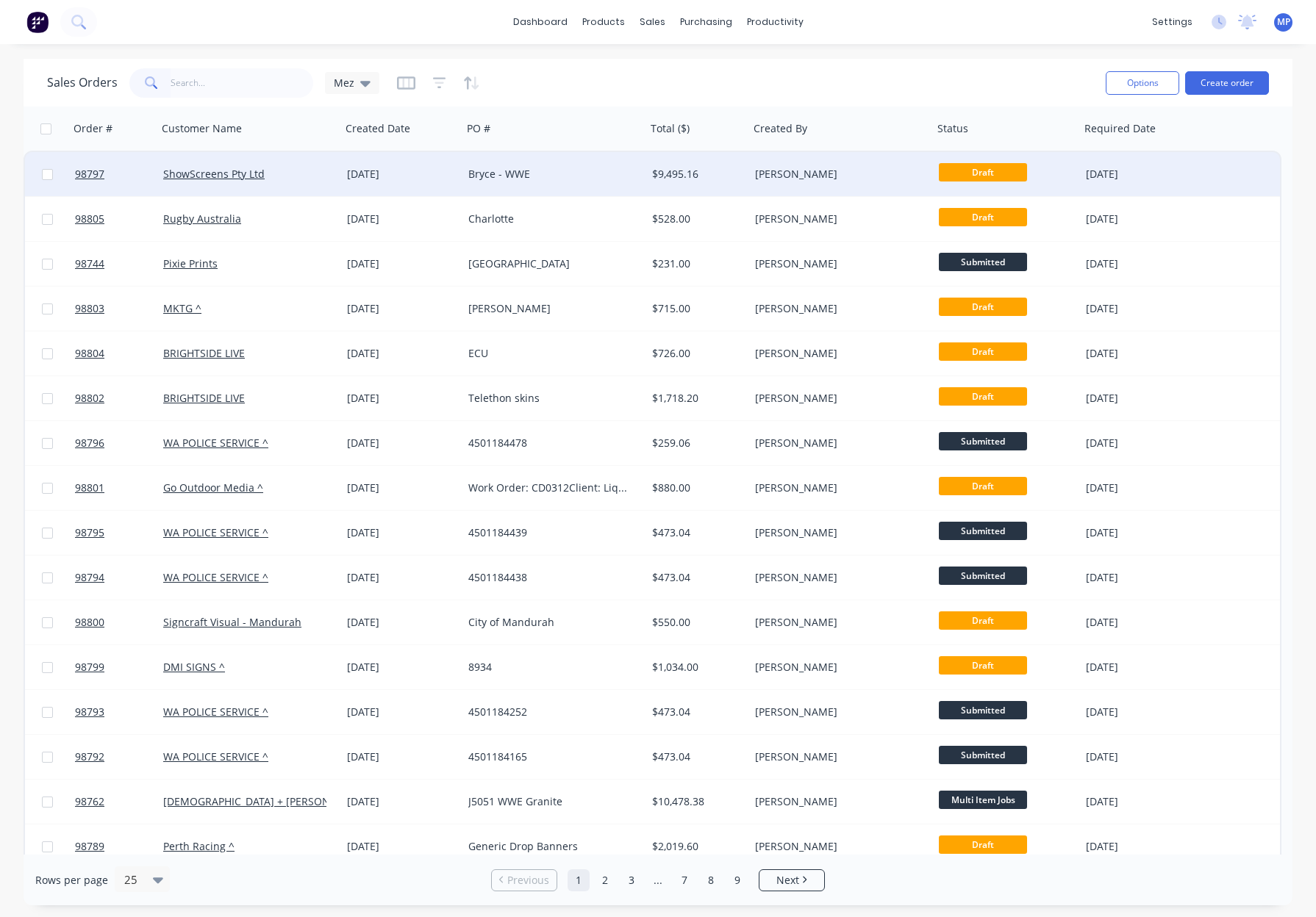
click at [593, 185] on div "Bryce - WWE" at bounding box center [554, 174] width 184 height 44
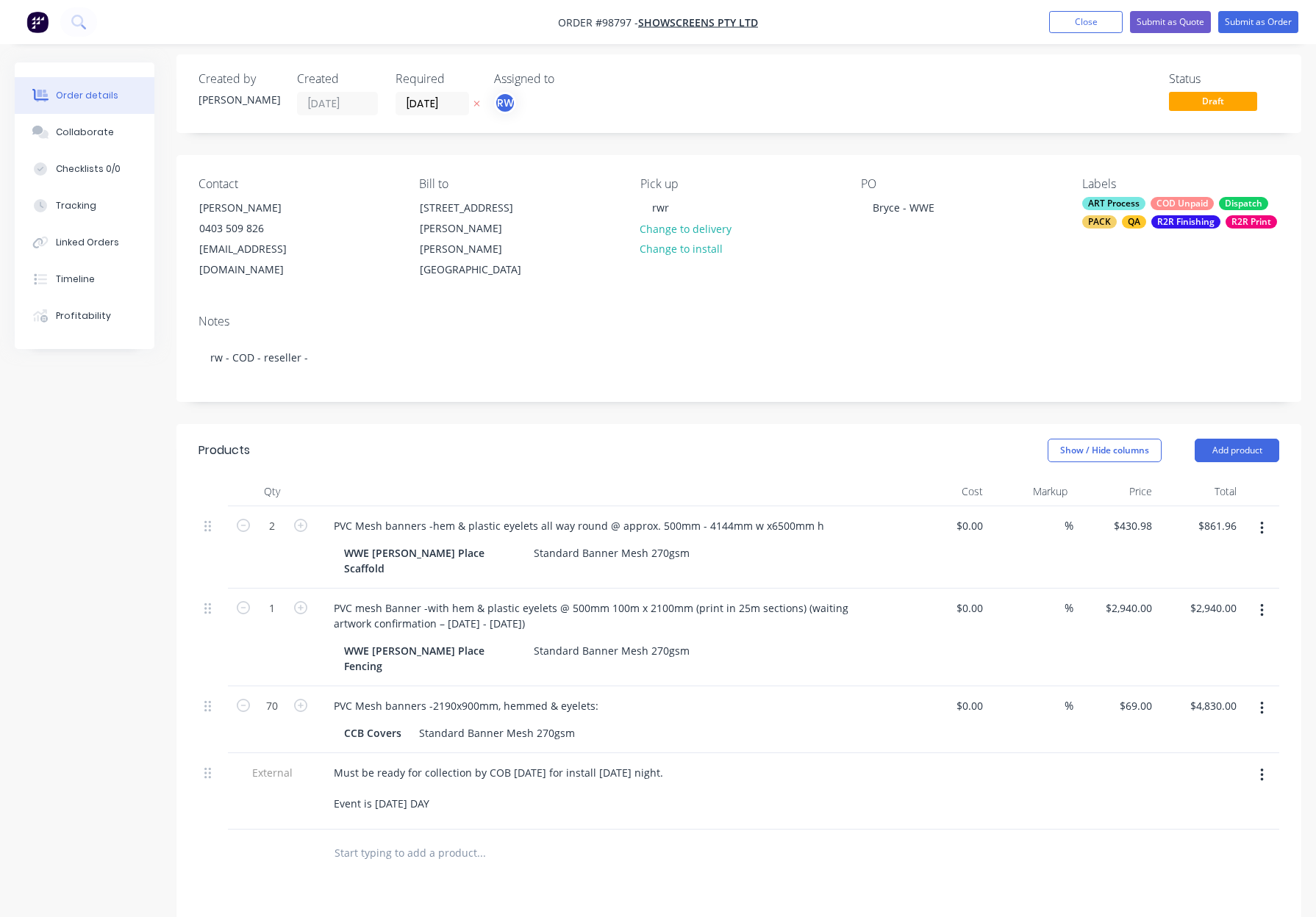
scroll to position [16, 0]
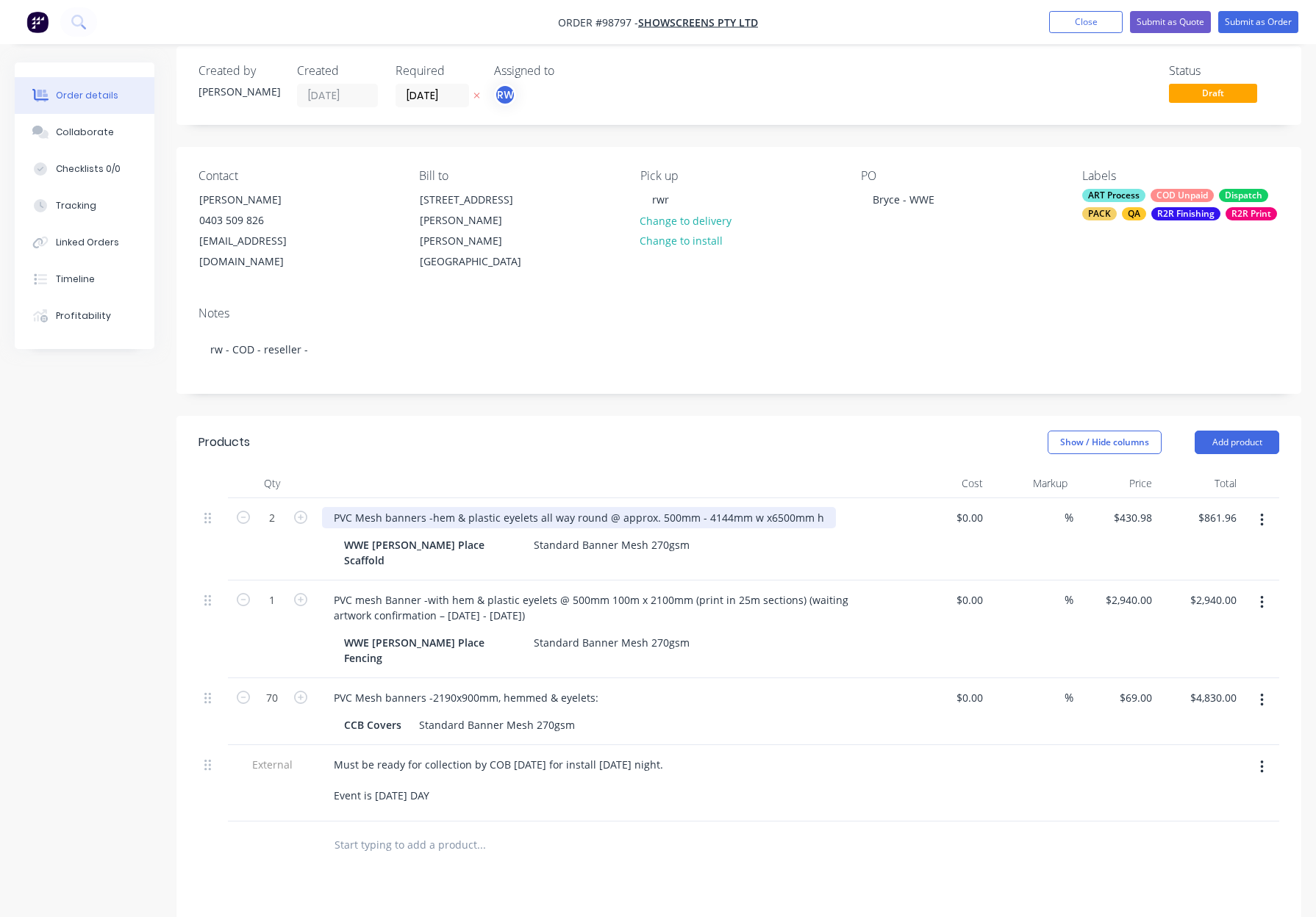
click at [430, 507] on div "PVC Mesh banners -hem & plastic eyelets all way round @ approx. 500mm - 4144mm …" at bounding box center [579, 518] width 514 height 21
click at [475, 469] on div at bounding box center [610, 483] width 588 height 29
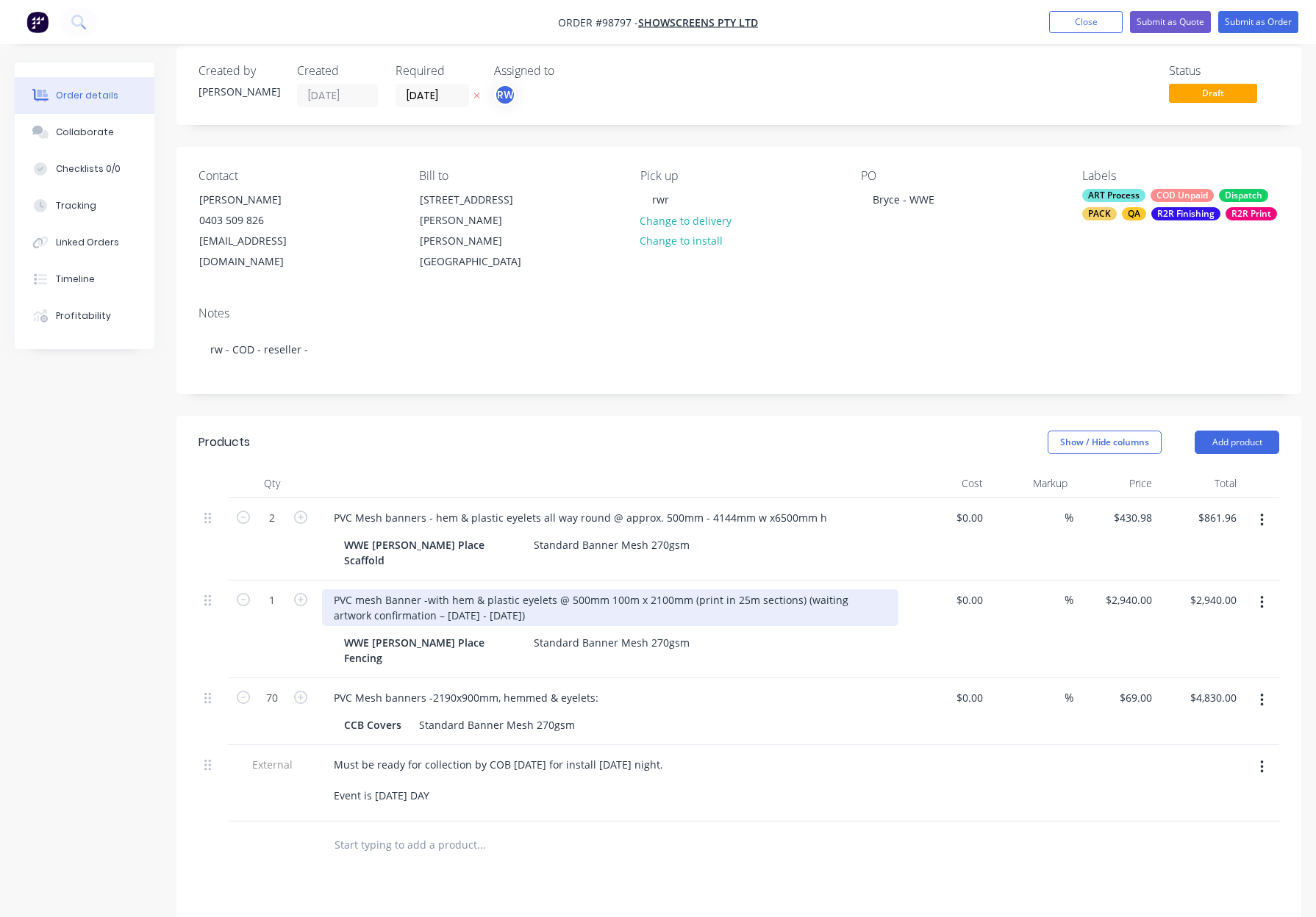
click at [426, 589] on div "PVC mesh Banner -with hem & plastic eyelets @ 500mm 100m x 2100mm (print in 25m…" at bounding box center [610, 607] width 576 height 37
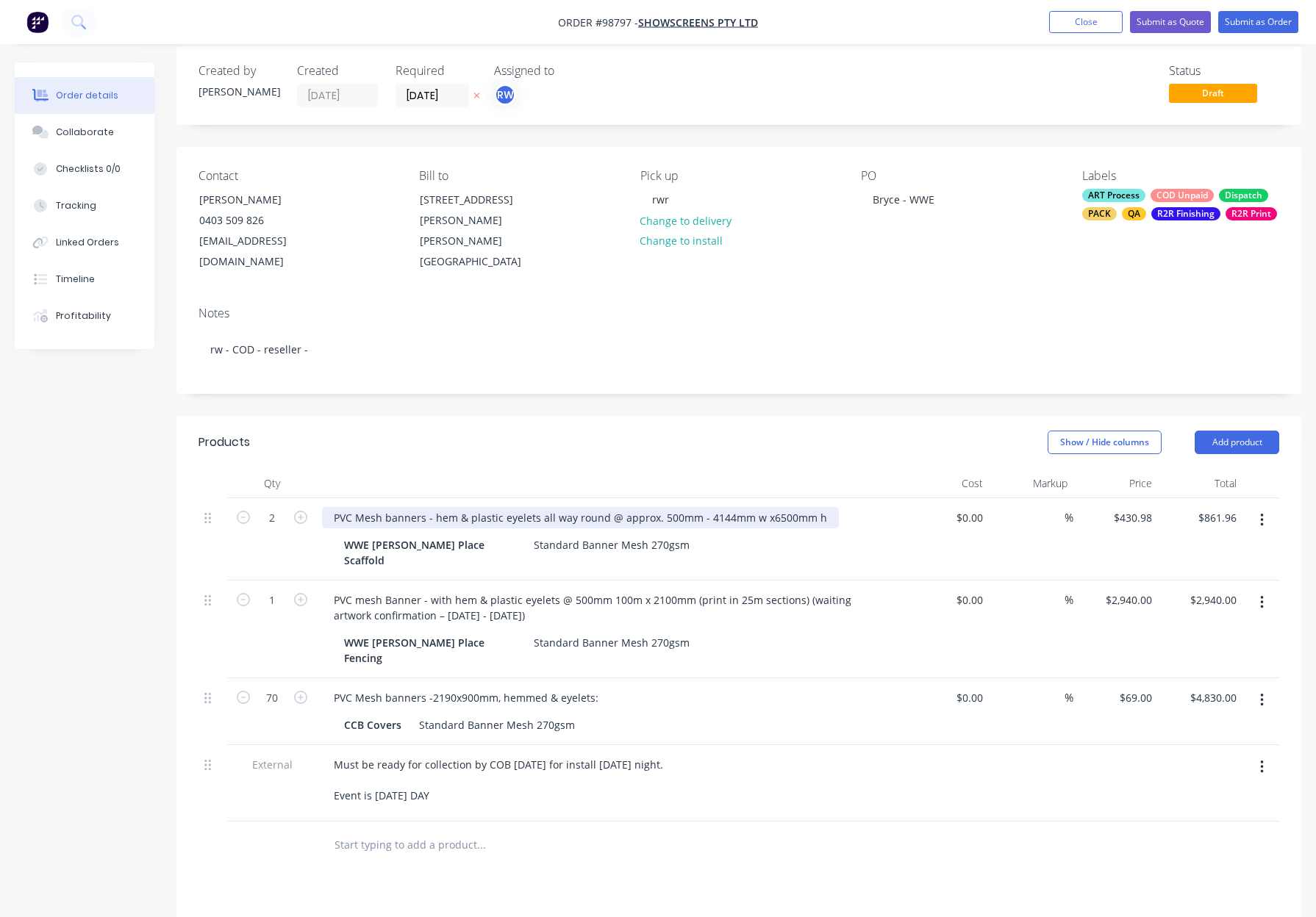
click at [434, 507] on div "PVC Mesh banners - hem & plastic eyelets all way round @ approx. 500mm - 4144mm…" at bounding box center [579, 518] width 516 height 21
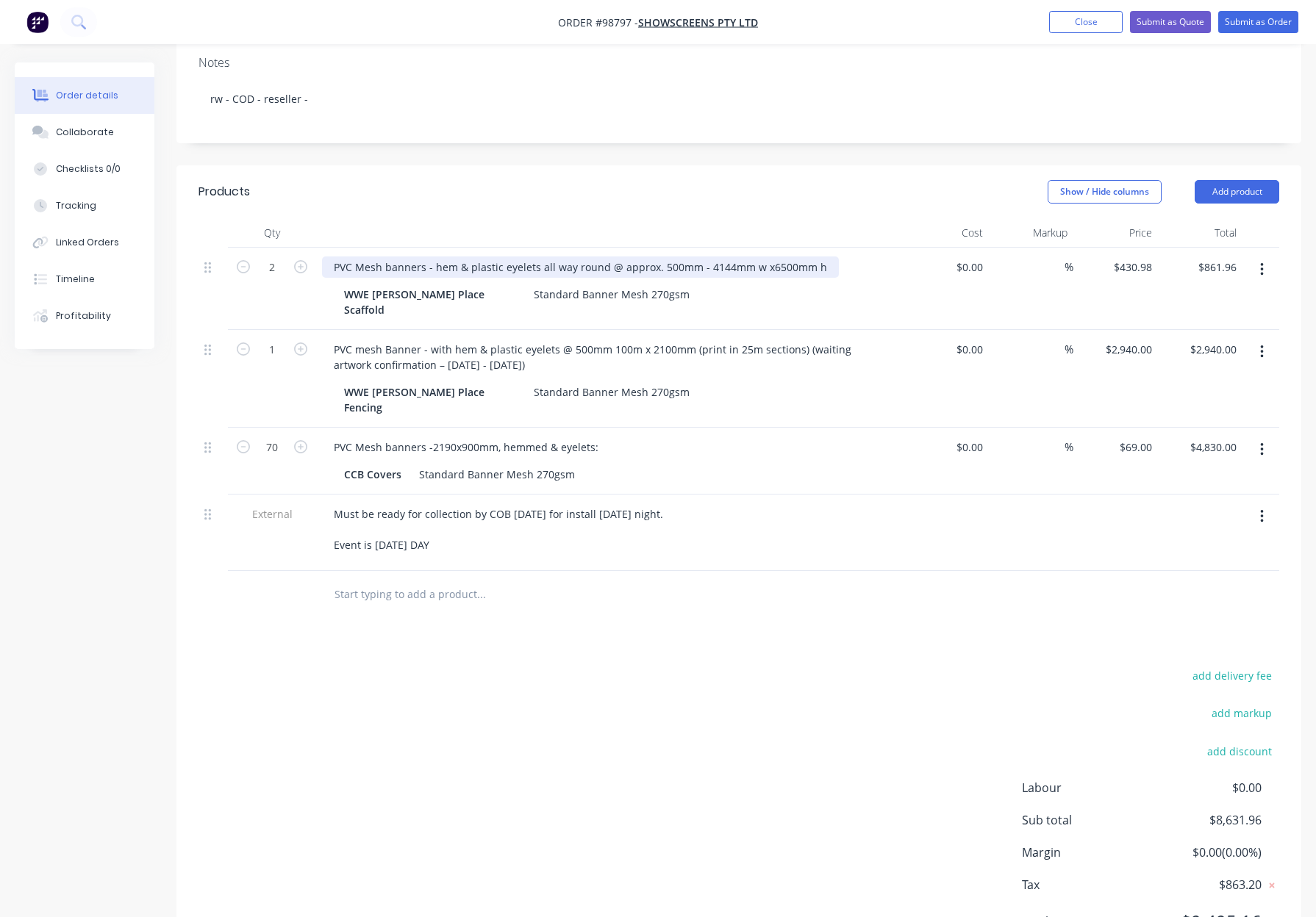
scroll to position [292, 0]
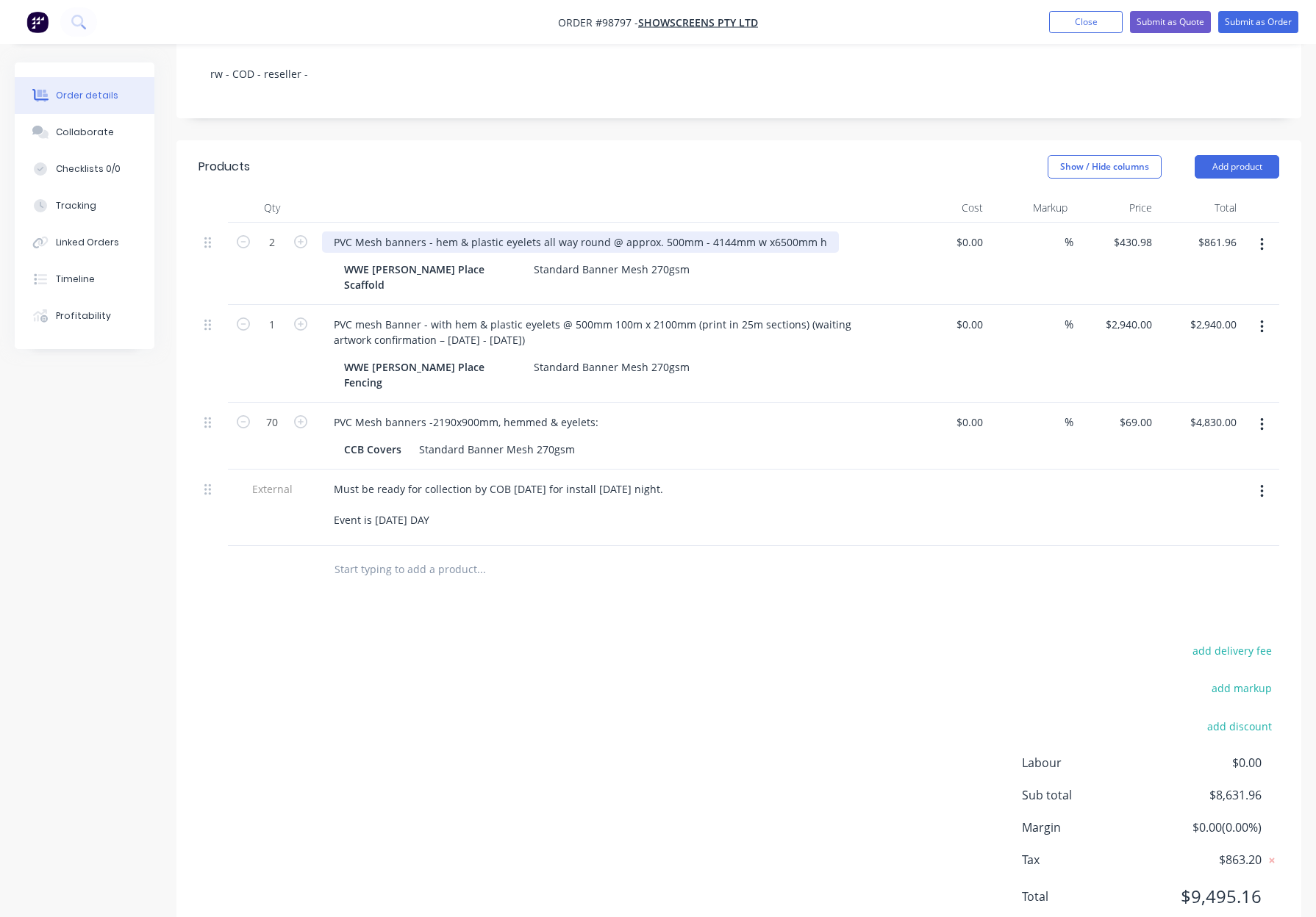
click at [430, 231] on div "PVC Mesh banners - hem & plastic eyelets all way round @ approx. 500mm - 4144mm…" at bounding box center [579, 242] width 516 height 21
click at [653, 567] on div "Products Show / Hide columns Add product Qty Cost Markup Price Total 2 PVC Mesh…" at bounding box center [739, 543] width 1124 height 806
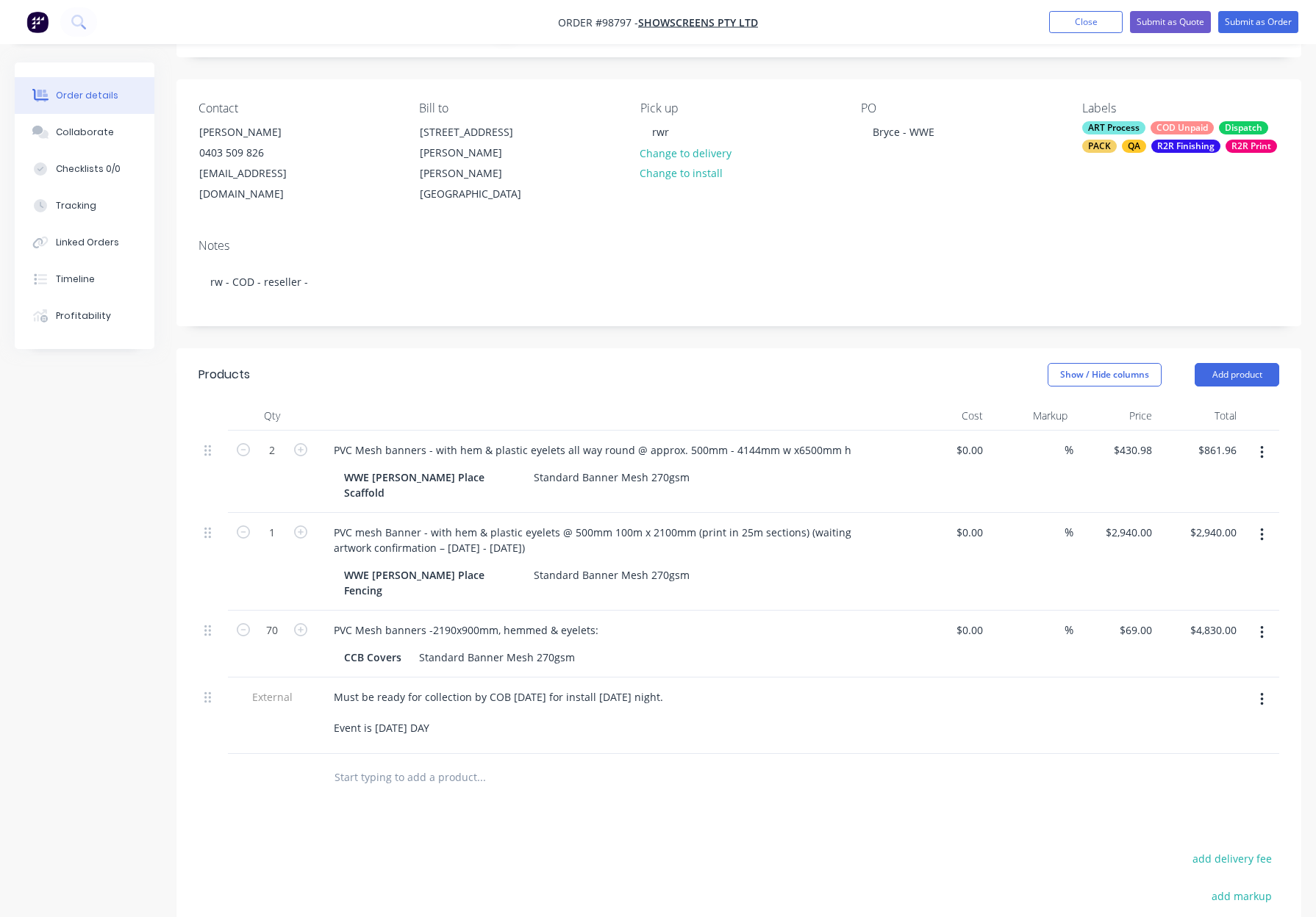
scroll to position [0, 0]
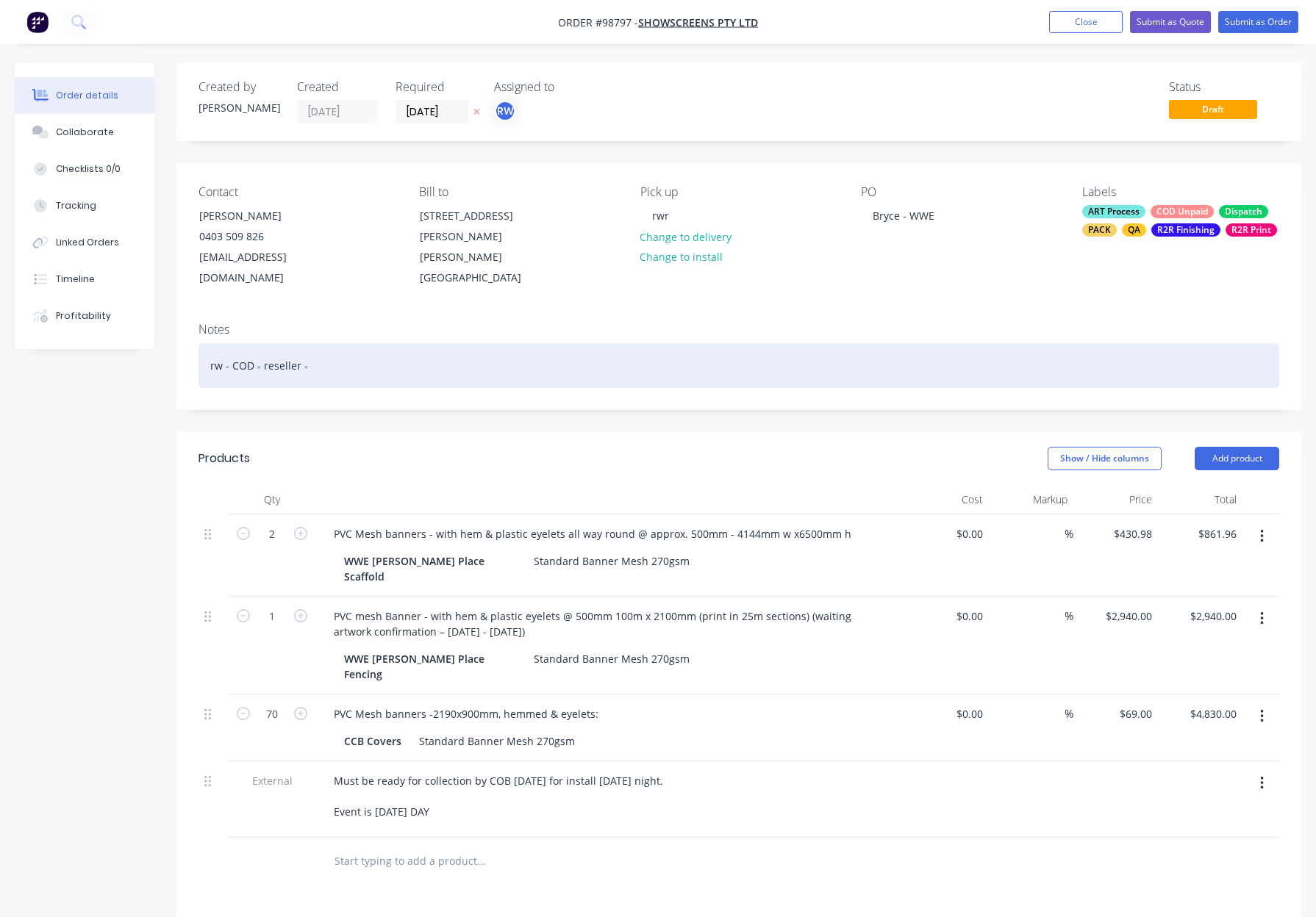
drag, startPoint x: 519, startPoint y: 352, endPoint x: 555, endPoint y: 354, distance: 36.1
click at [519, 352] on div "rw - COD - reseller -" at bounding box center [738, 365] width 1080 height 45
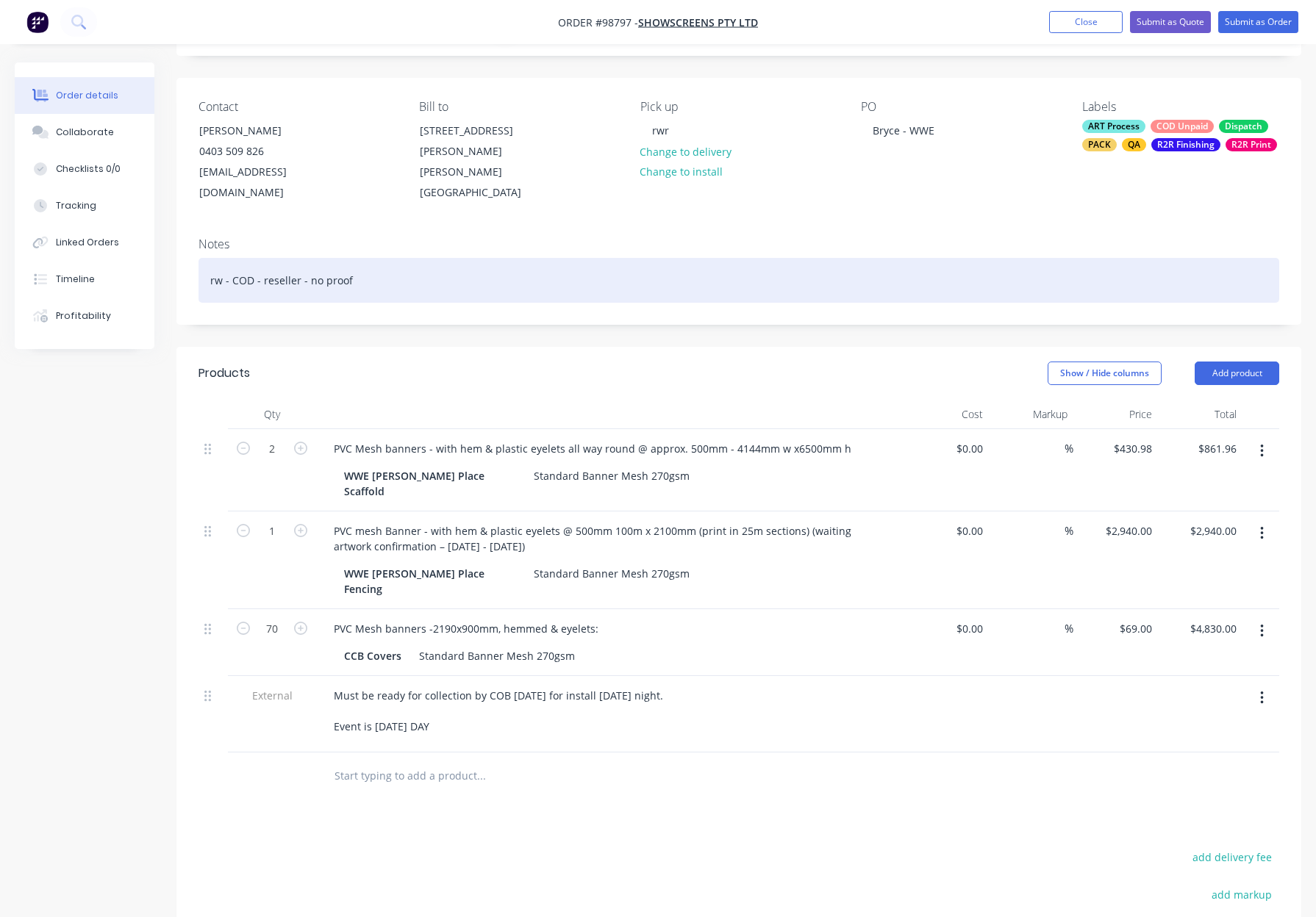
scroll to position [88, 0]
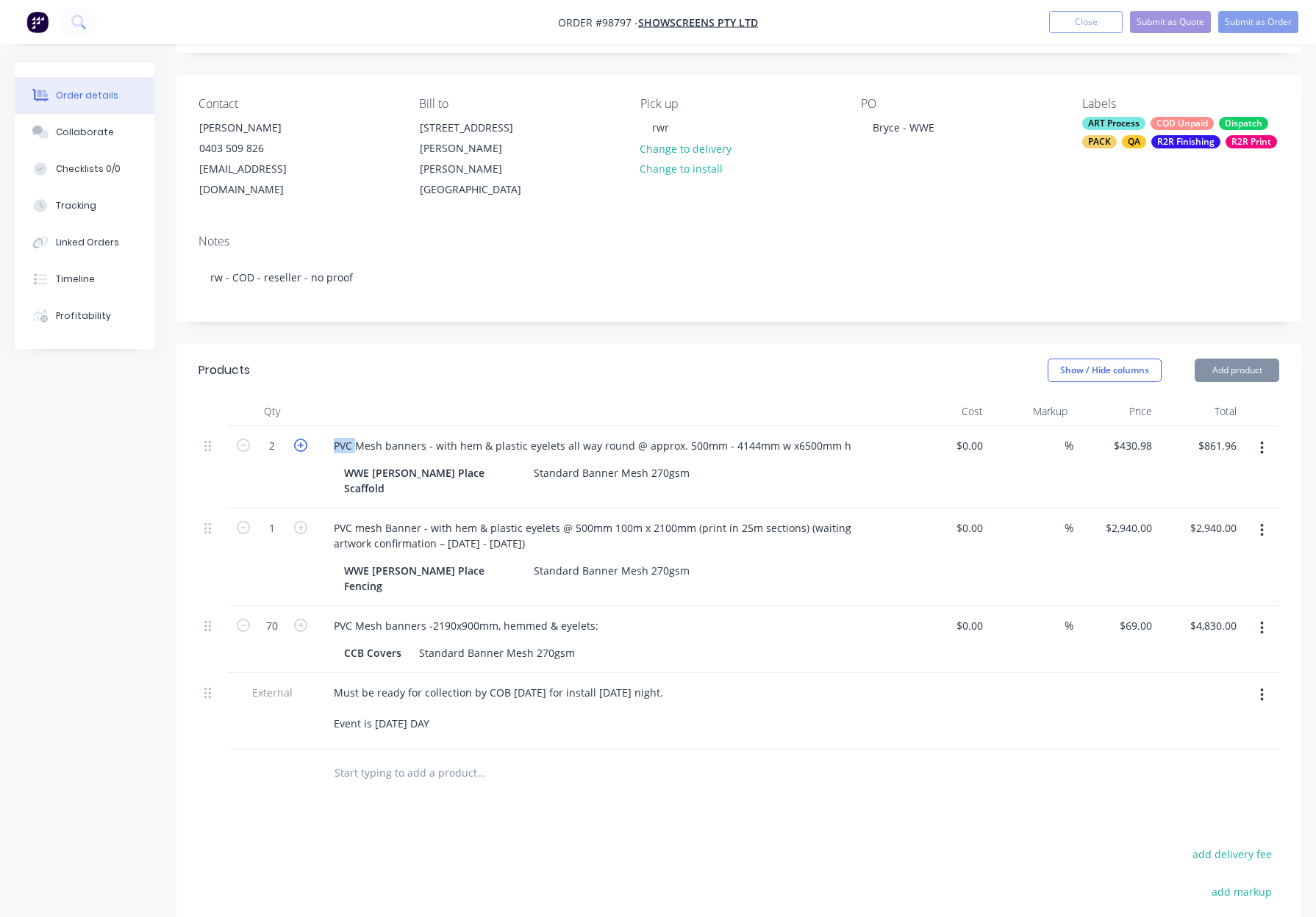
drag, startPoint x: 354, startPoint y: 425, endPoint x: 300, endPoint y: 425, distance: 54.0
click at [300, 426] on div "2 PVC Mesh banners - with hem & plastic eyelets all way round @ approx. 500mm -…" at bounding box center [738, 467] width 1080 height 83
click at [355, 435] on div "PVC Mesh banners - with hem & plastic eyelets all way round @ approx. 500mm - 4…" at bounding box center [592, 446] width 541 height 21
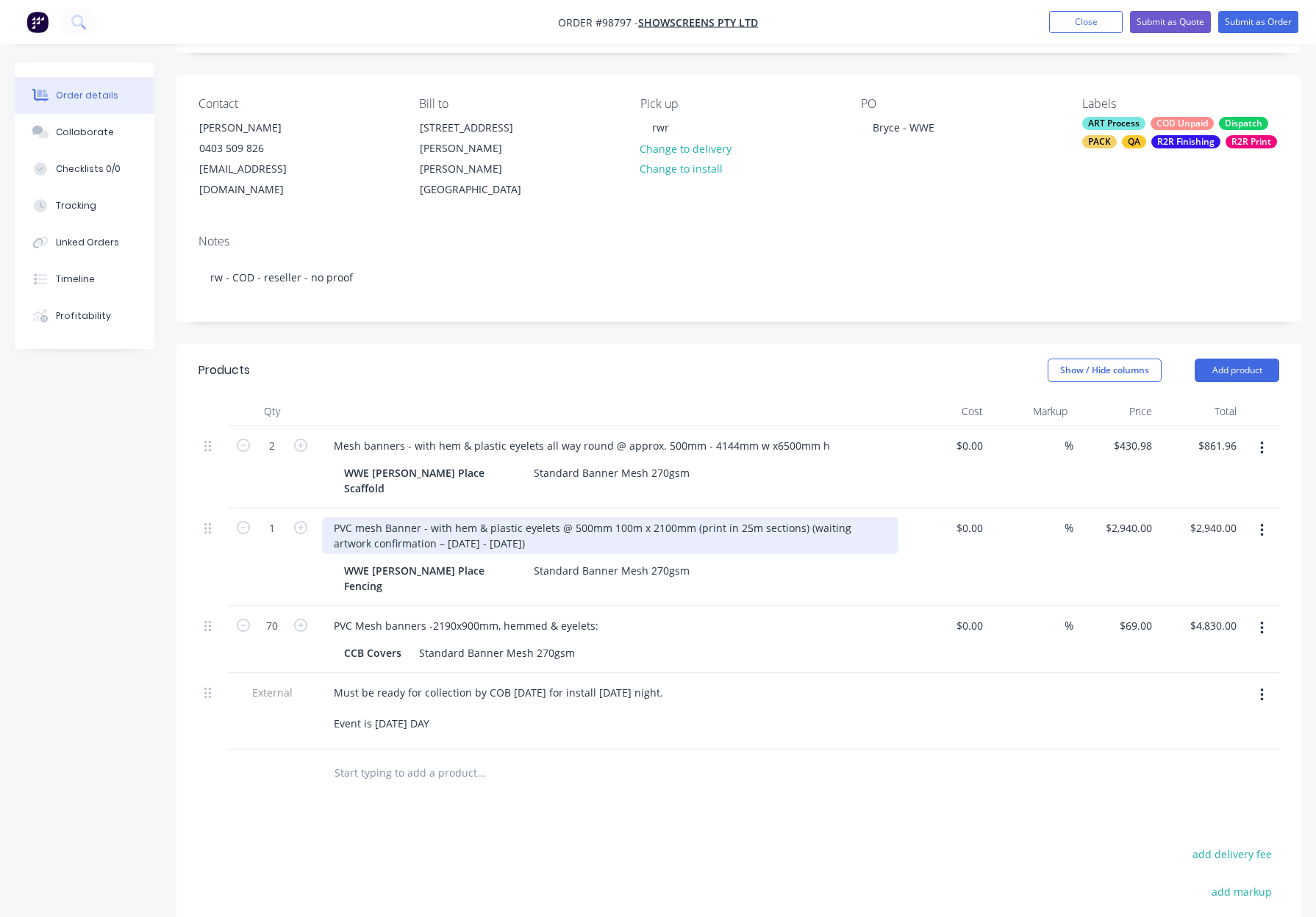
click at [362, 517] on div "PVC mesh Banner - with hem & plastic eyelets @ 500mm 100m x 2100mm (print in 25…" at bounding box center [610, 535] width 576 height 37
click at [363, 517] on div "PVC mesh Banner - with hem & plastic eyelets @ 500mm 100m x 2100mm (print in 25…" at bounding box center [610, 535] width 576 height 37
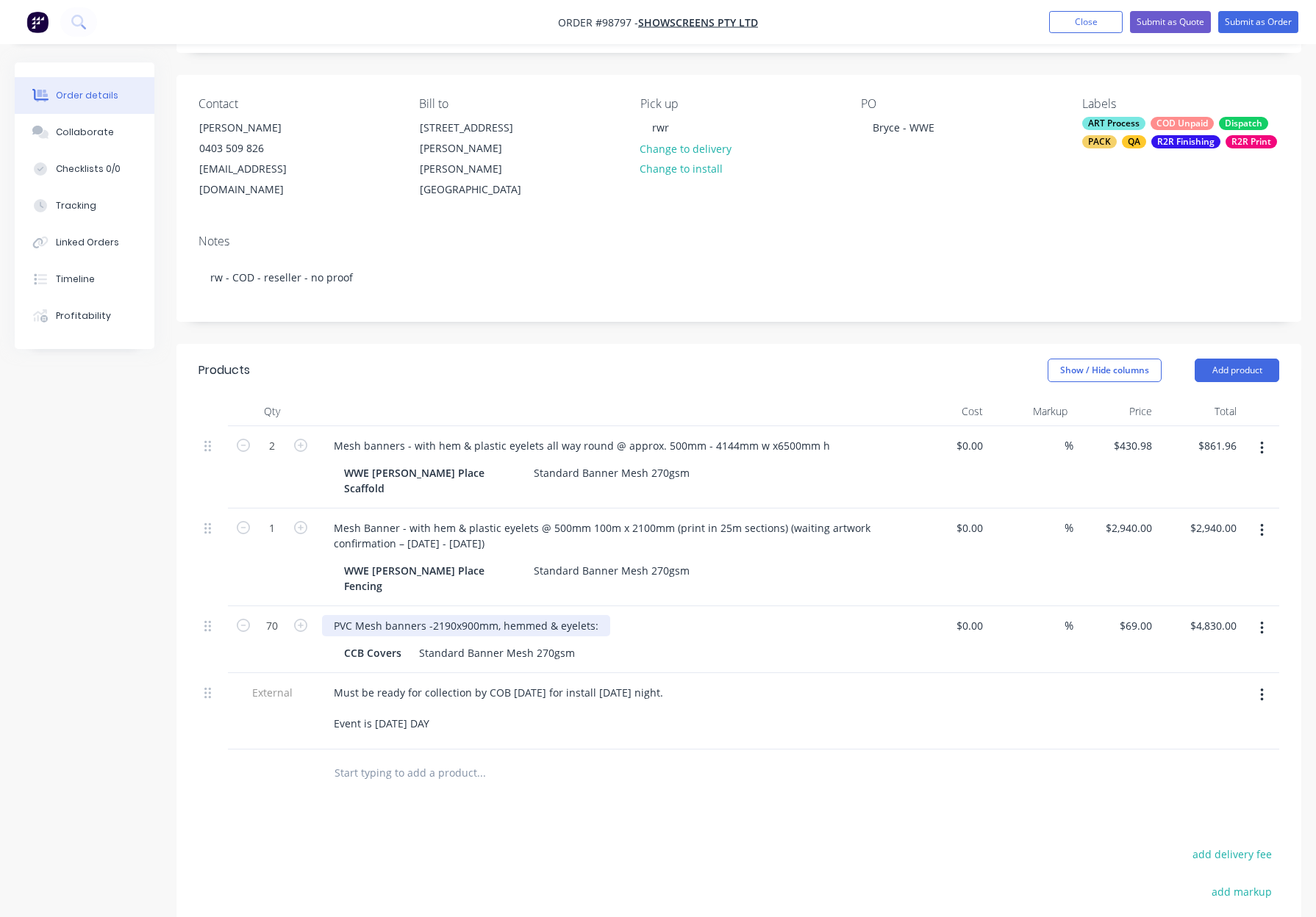
click at [355, 615] on div "PVC Mesh banners -2190x900mm, hemmed & eyelets:" at bounding box center [466, 626] width 288 height 21
click at [357, 615] on div "PVC Mesh banners -2190x900mm, hemmed & eyelets:" at bounding box center [466, 626] width 288 height 21
click at [784, 615] on div "Mesh banners -2190x900mm, hemmed & eyelets:" at bounding box center [610, 626] width 576 height 21
click at [607, 749] on div at bounding box center [580, 773] width 530 height 47
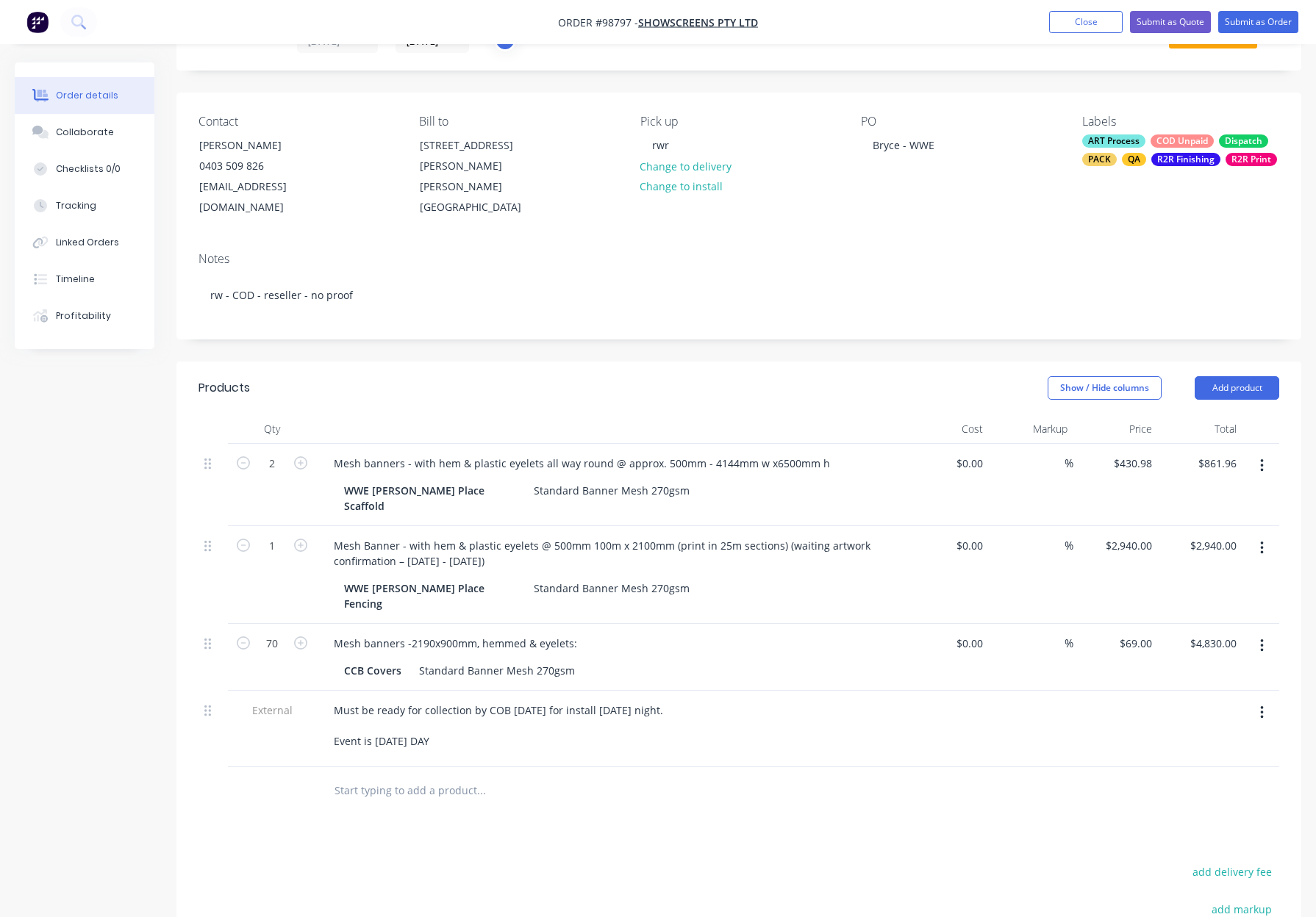
scroll to position [57, 0]
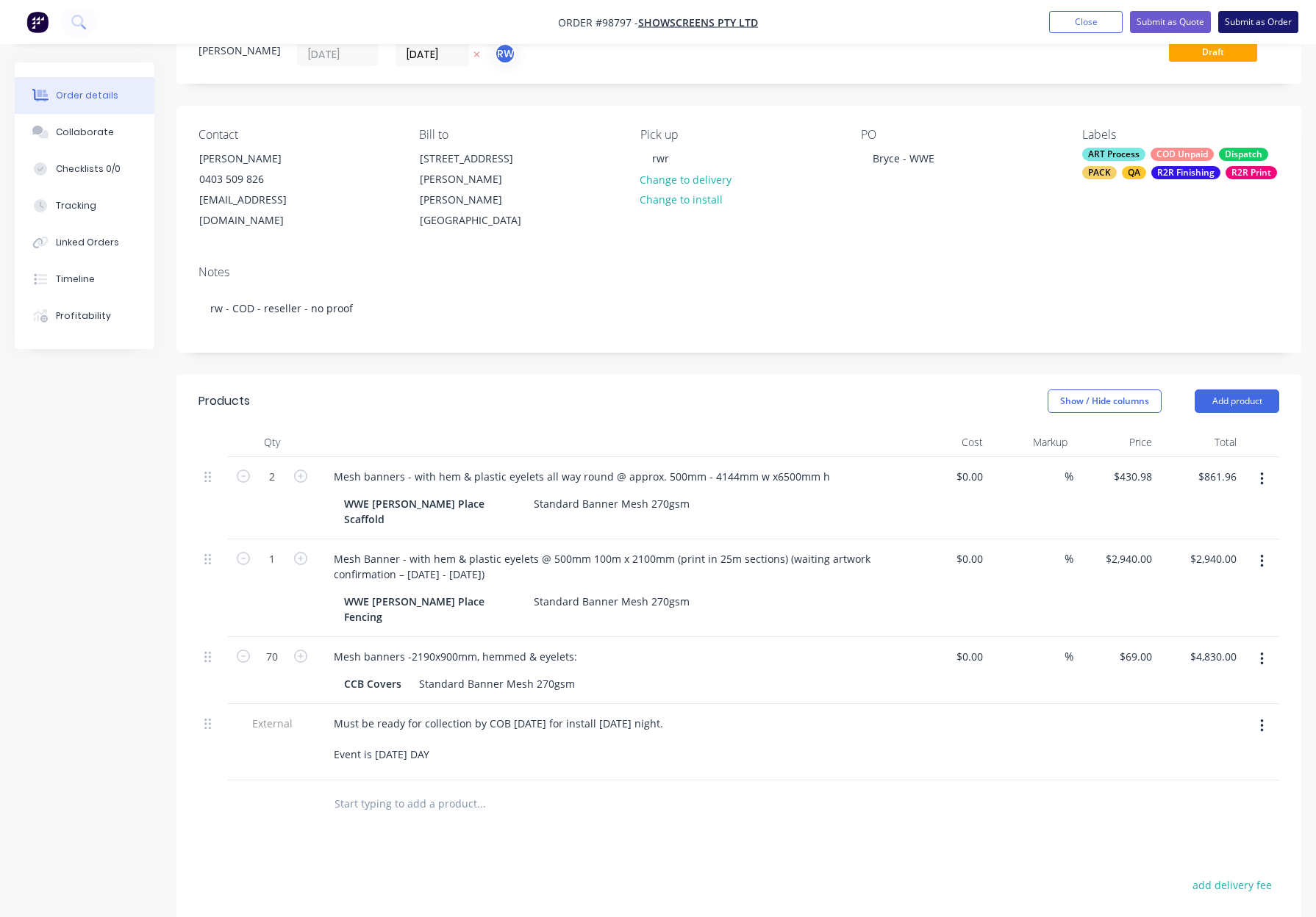
click at [1254, 19] on button "Submit as Order" at bounding box center [1258, 21] width 80 height 22
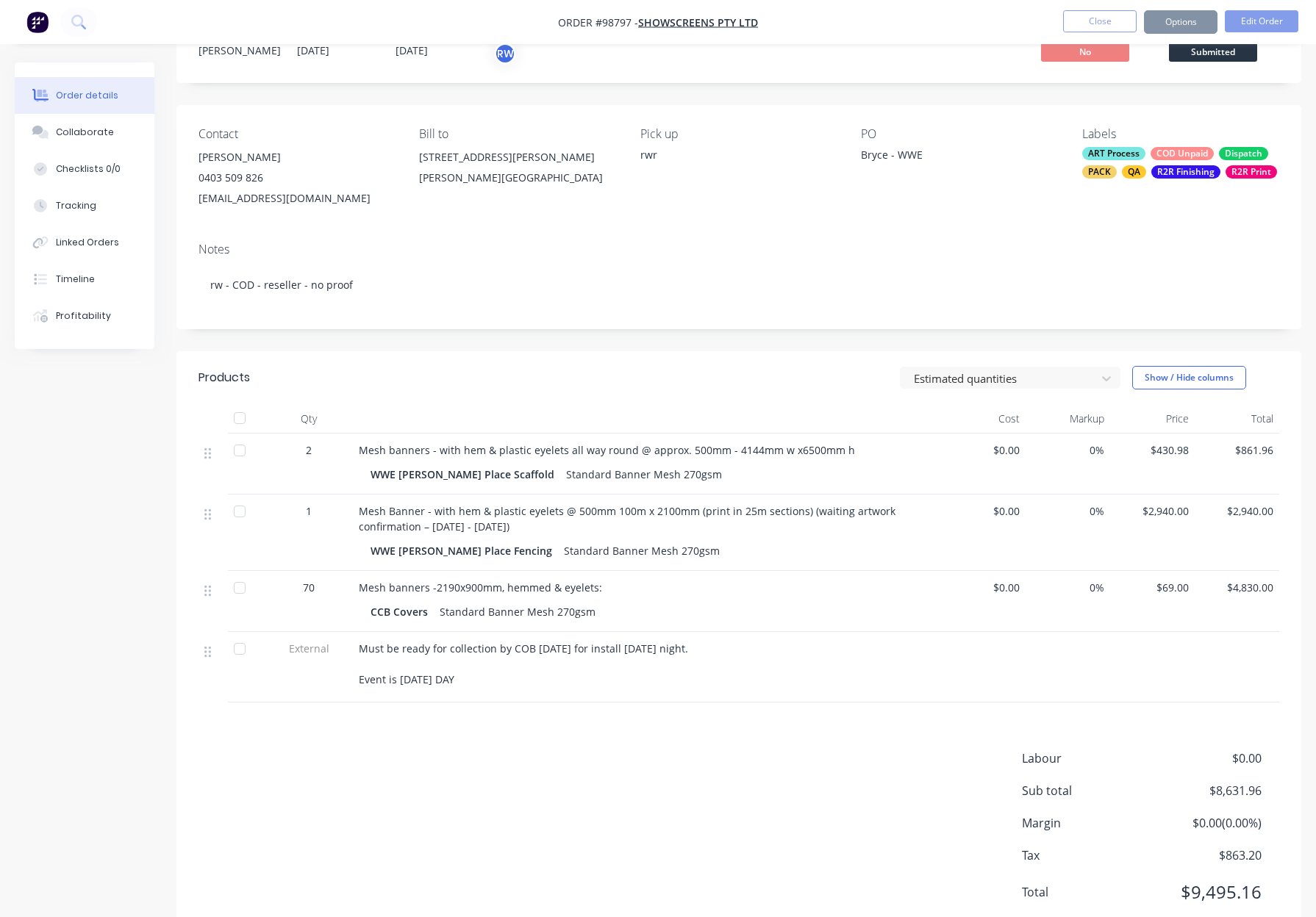
scroll to position [0, 0]
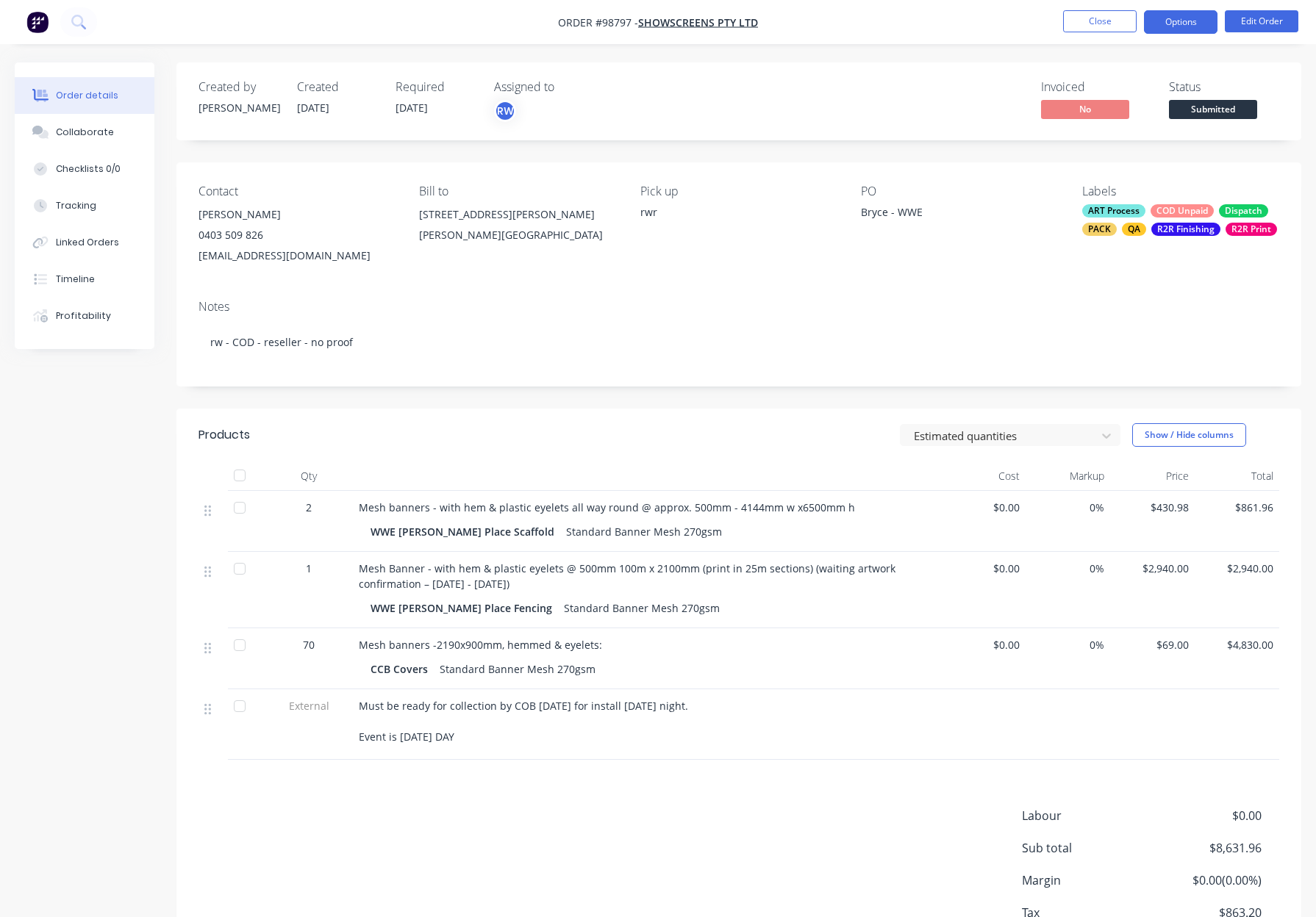
click at [1165, 33] on button "Options" at bounding box center [1180, 22] width 74 height 24
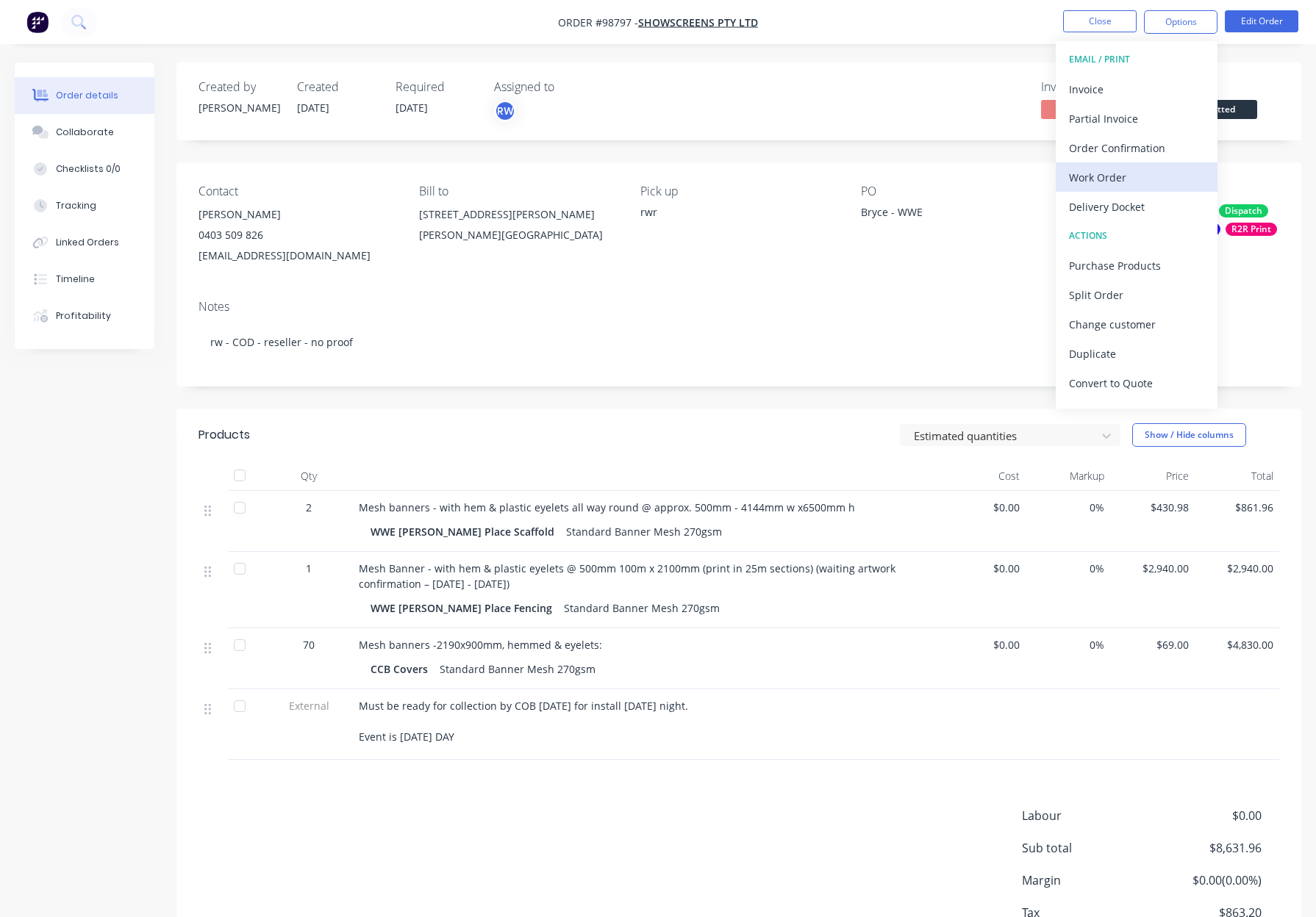
click at [1121, 173] on div "Work Order" at bounding box center [1136, 178] width 135 height 21
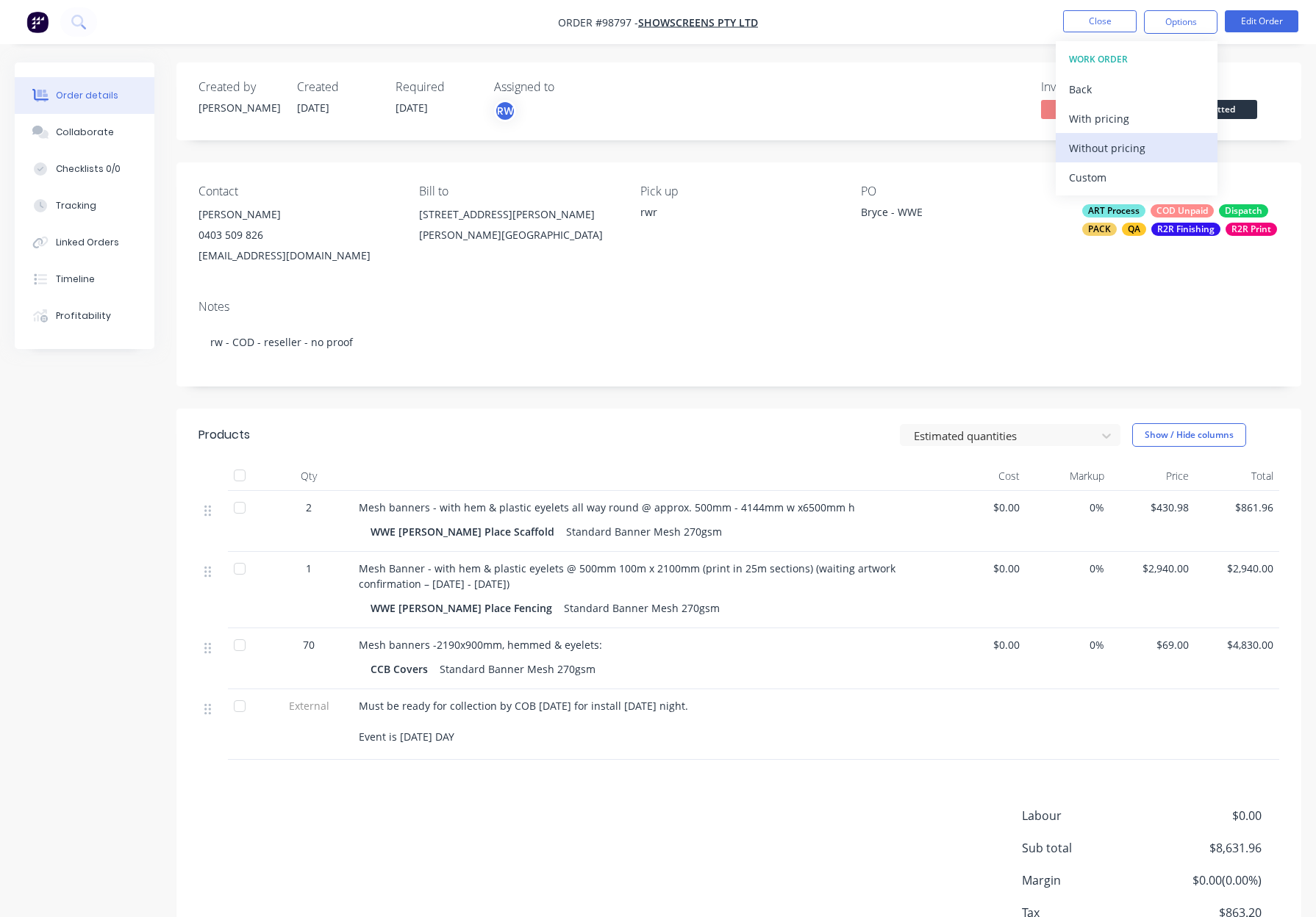
click at [1131, 150] on div "Without pricing" at bounding box center [1136, 148] width 135 height 21
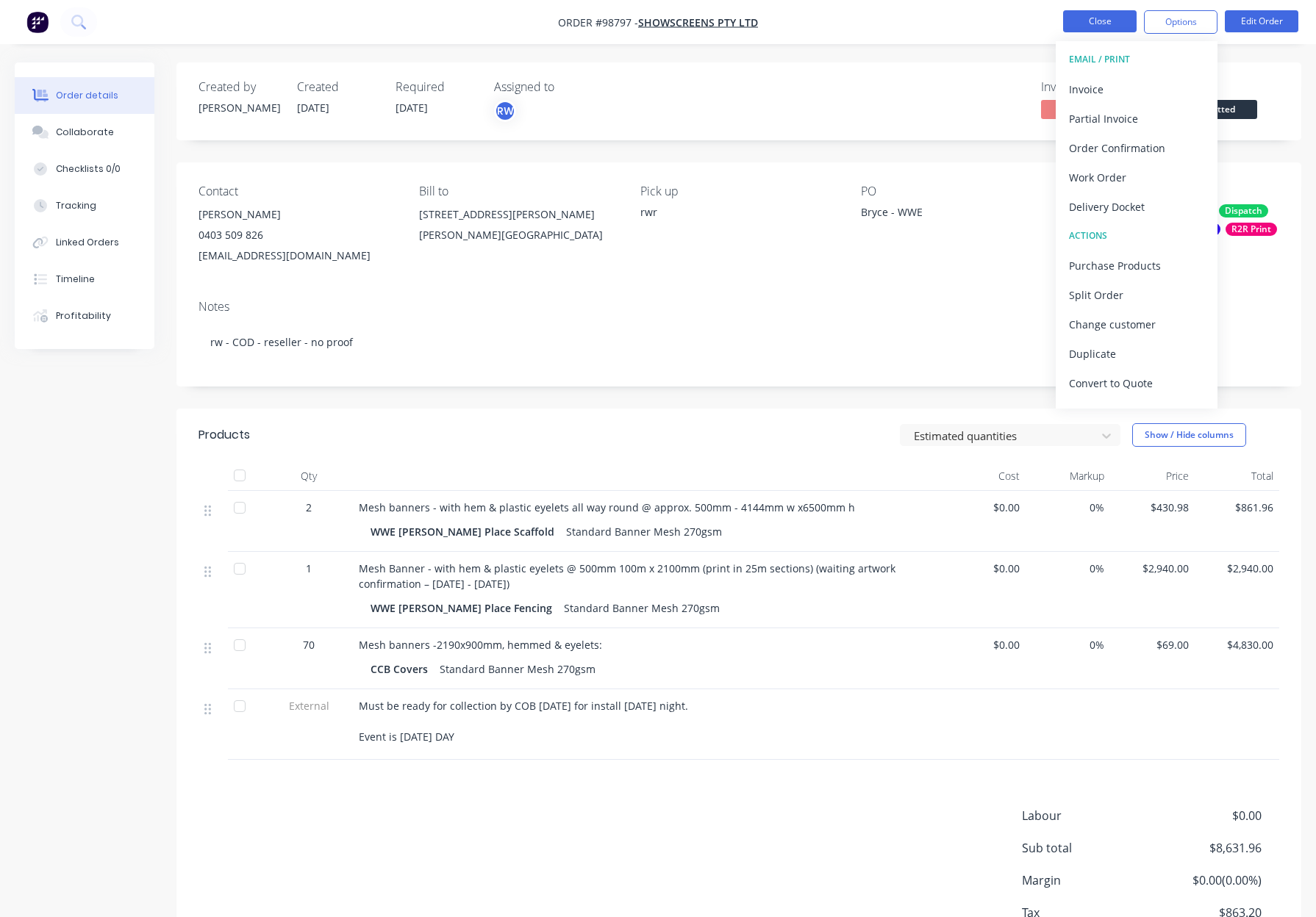
click at [1090, 20] on button "Close" at bounding box center [1100, 21] width 74 height 22
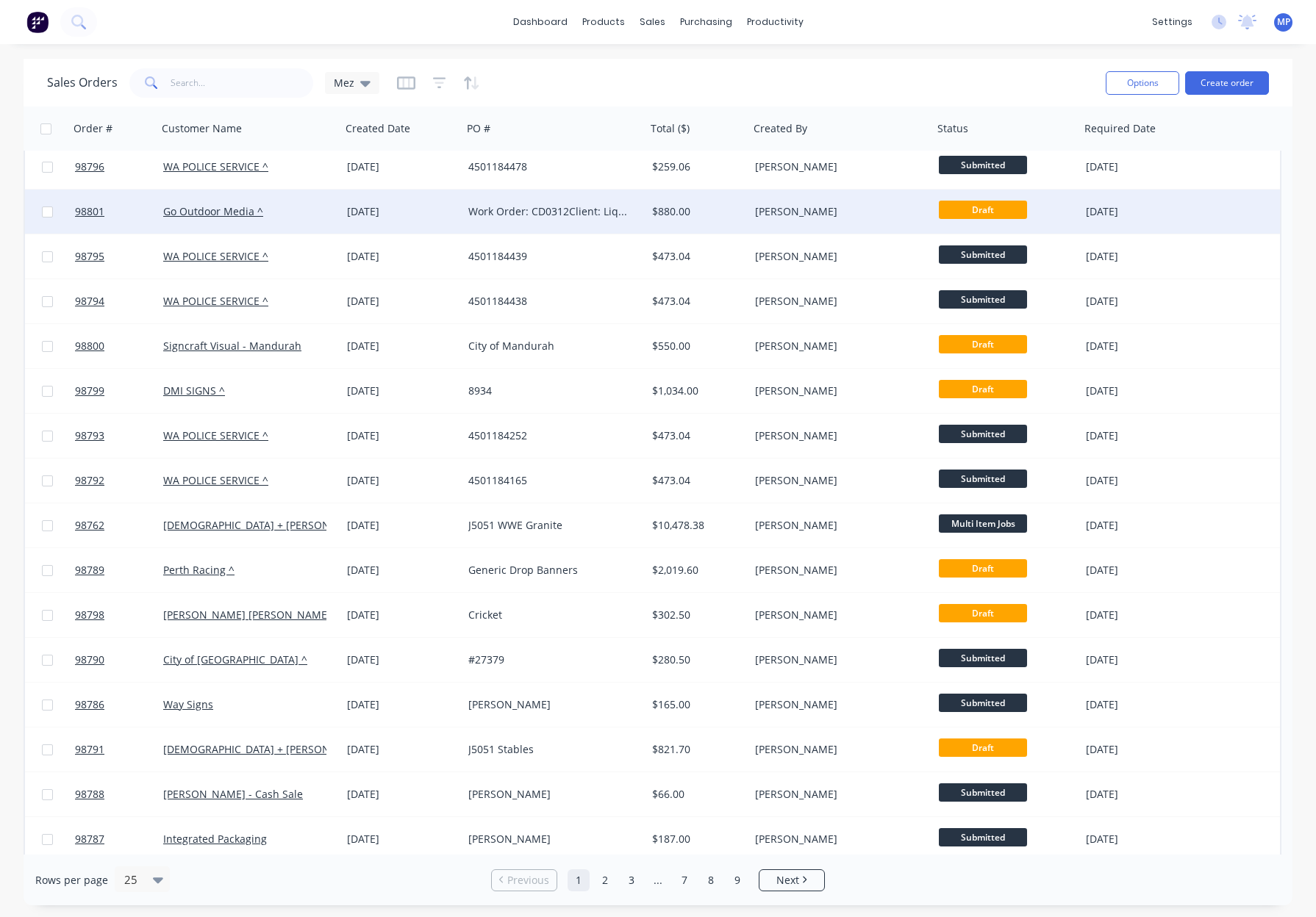
scroll to position [416, 0]
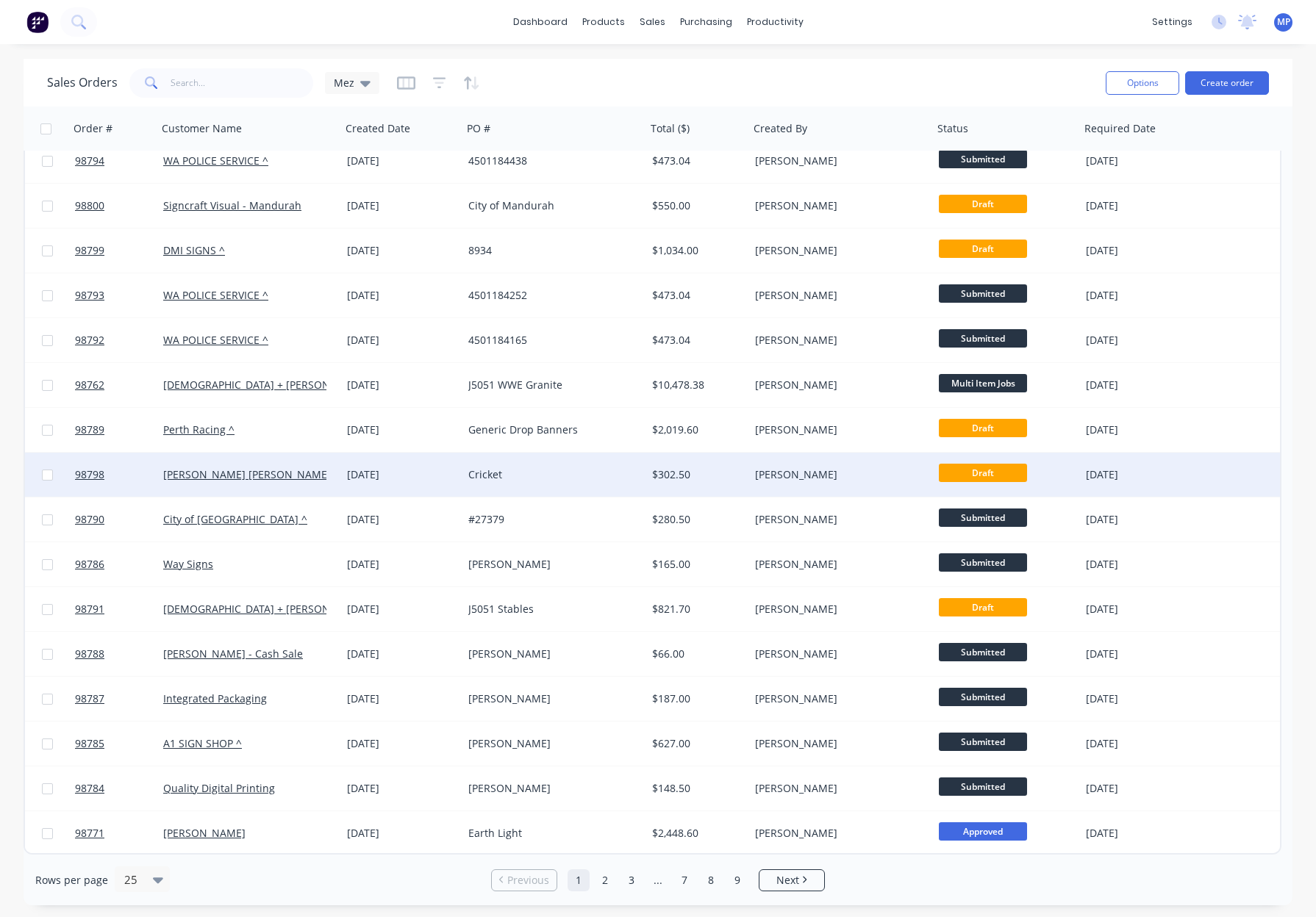
click at [271, 477] on div "[PERSON_NAME] [PERSON_NAME]" at bounding box center [244, 474] width 163 height 15
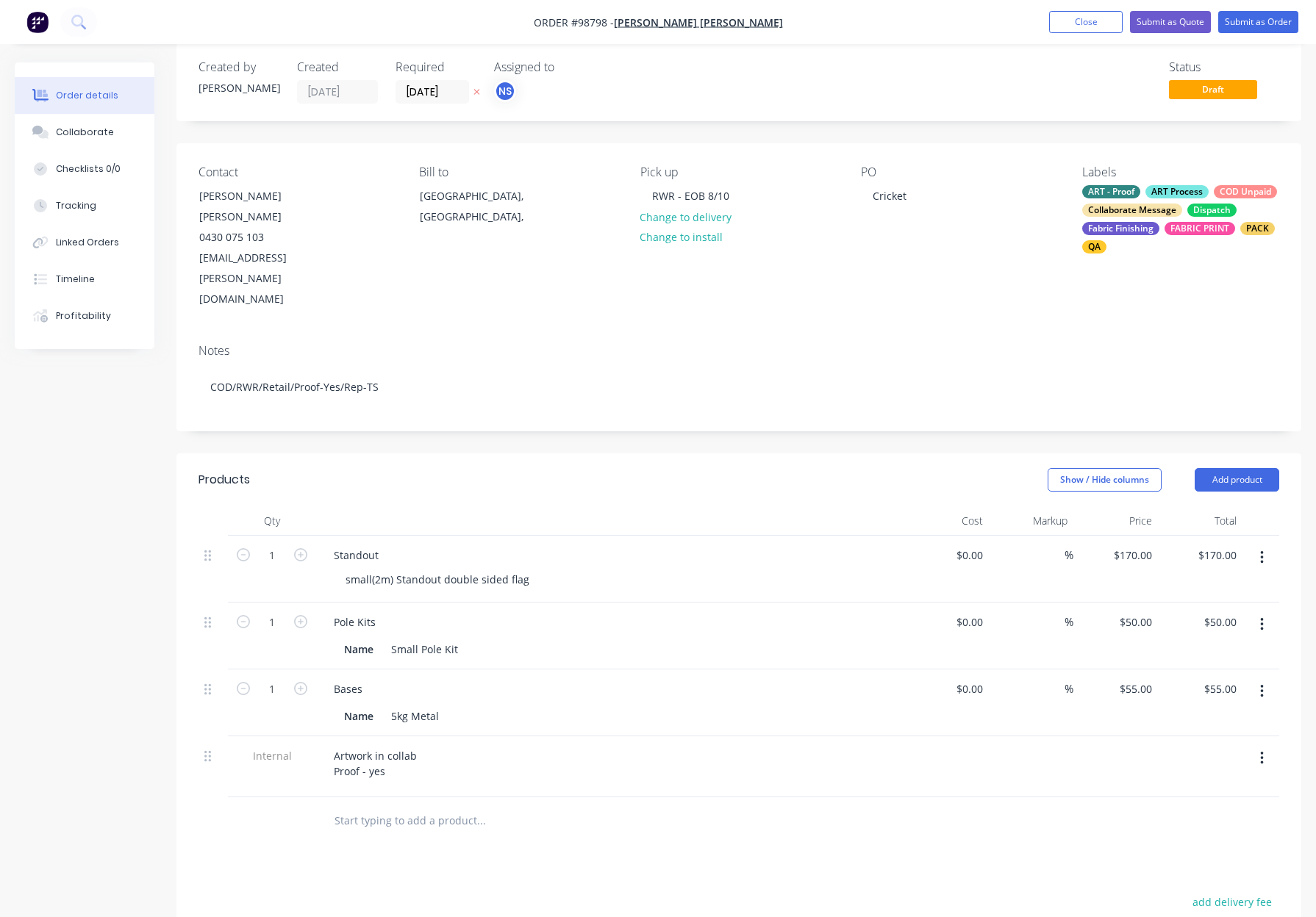
scroll to position [23, 0]
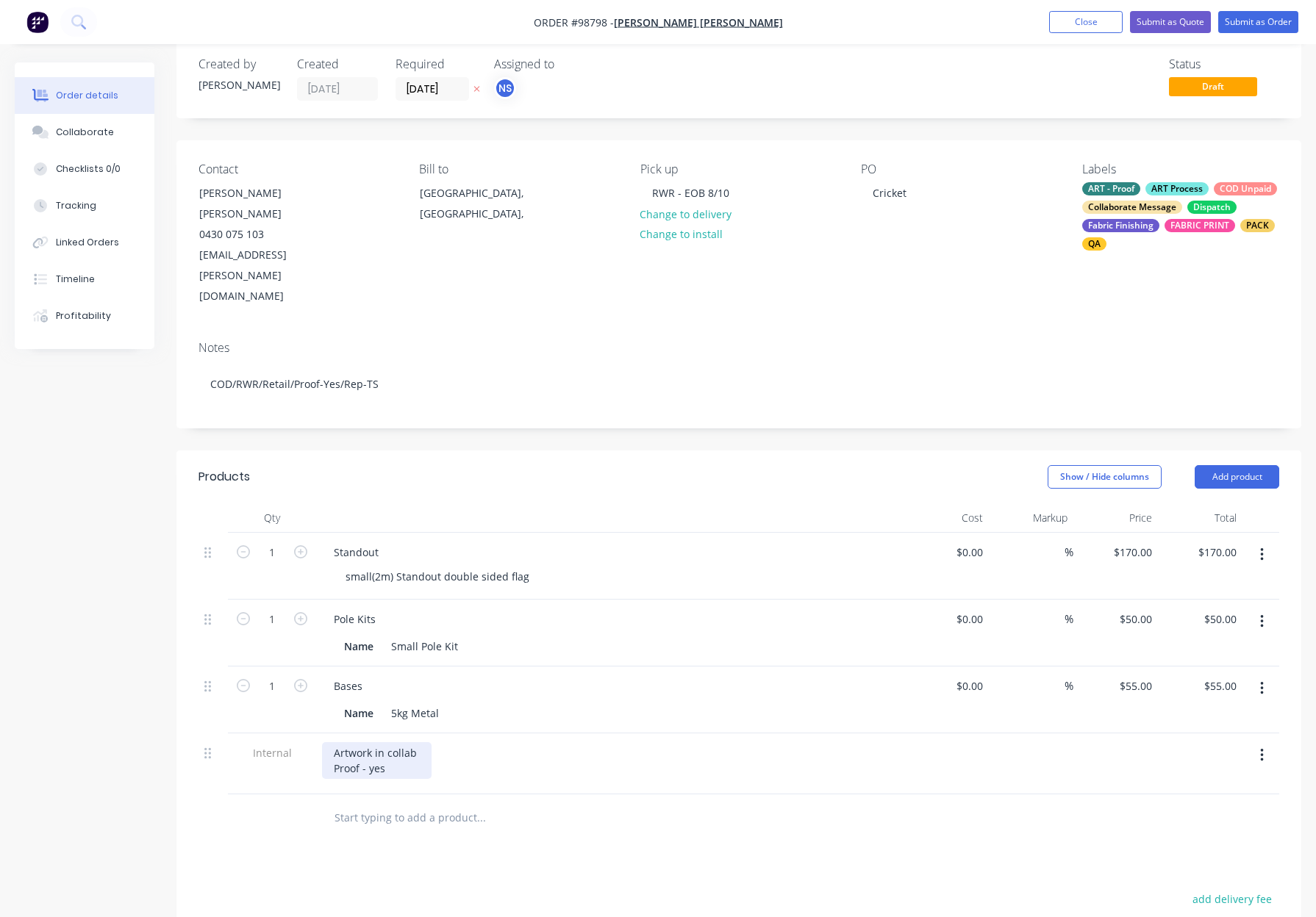
click at [422, 742] on div "Artwork in collab Proof - yes" at bounding box center [376, 760] width 110 height 37
click at [403, 803] on input "text" at bounding box center [480, 818] width 294 height 29
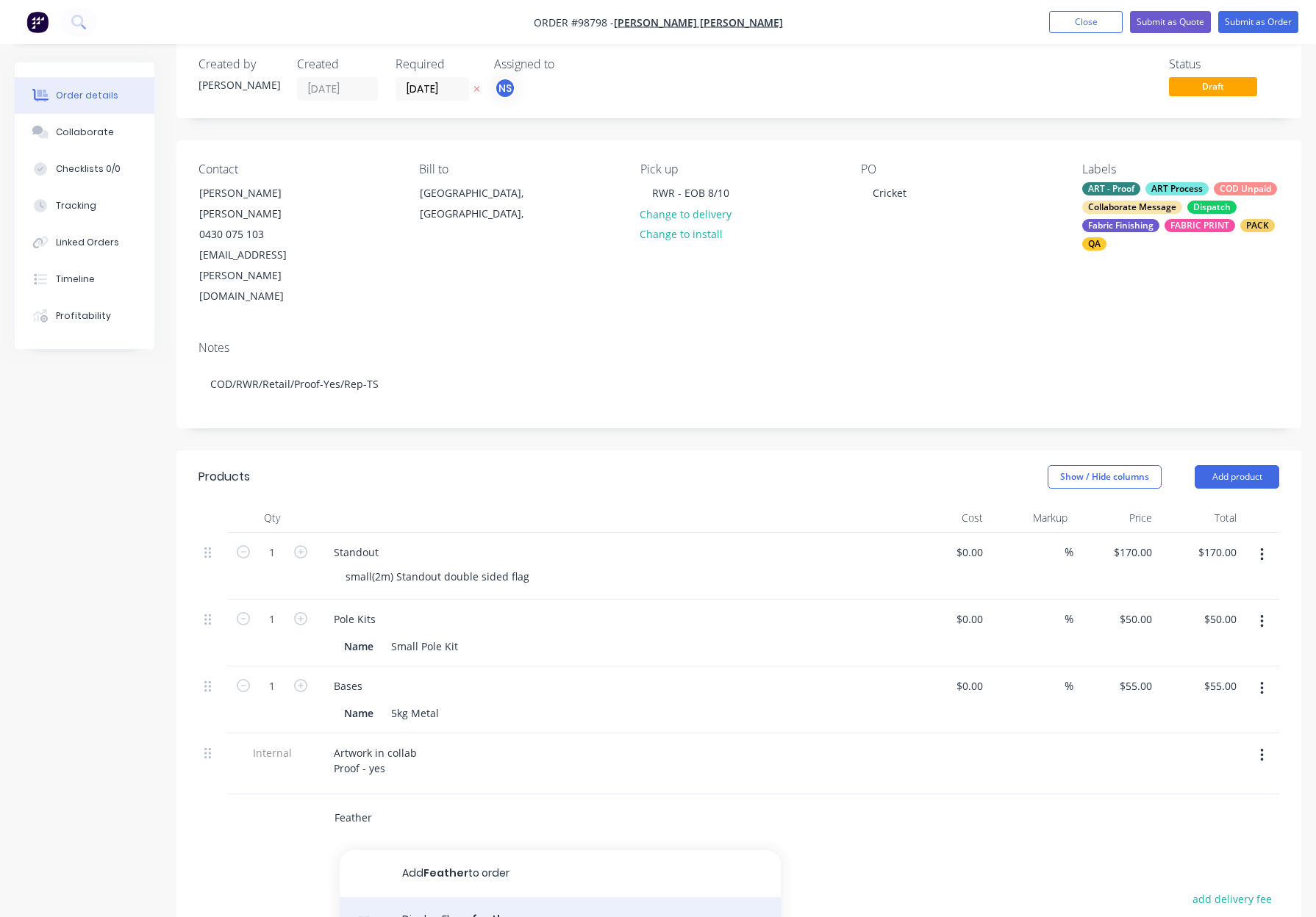
type input "Feather"
click at [498, 897] on div "Display Flags: feather Product" at bounding box center [560, 928] width 441 height 61
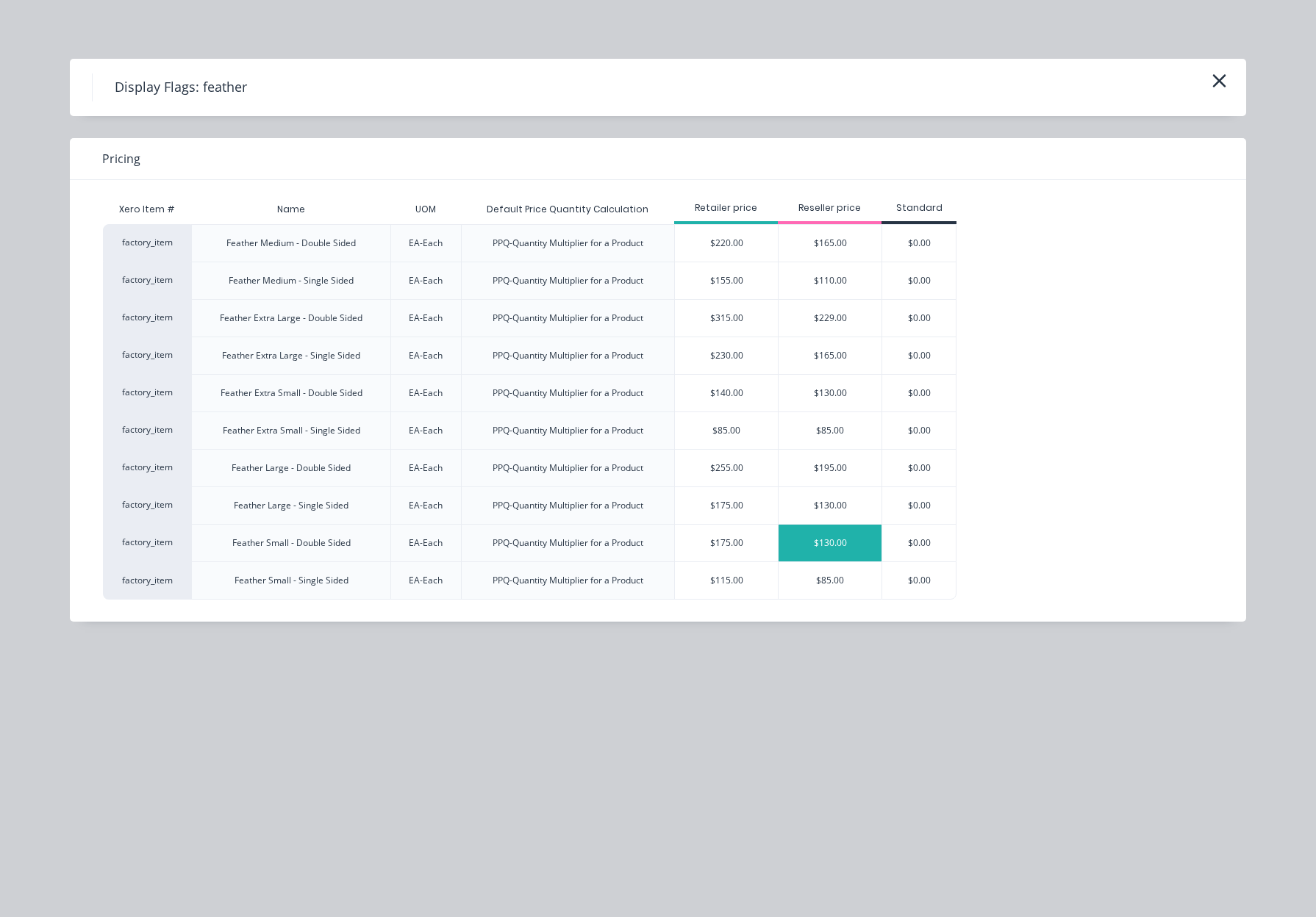
click at [811, 549] on div "$130.00" at bounding box center [830, 542] width 103 height 37
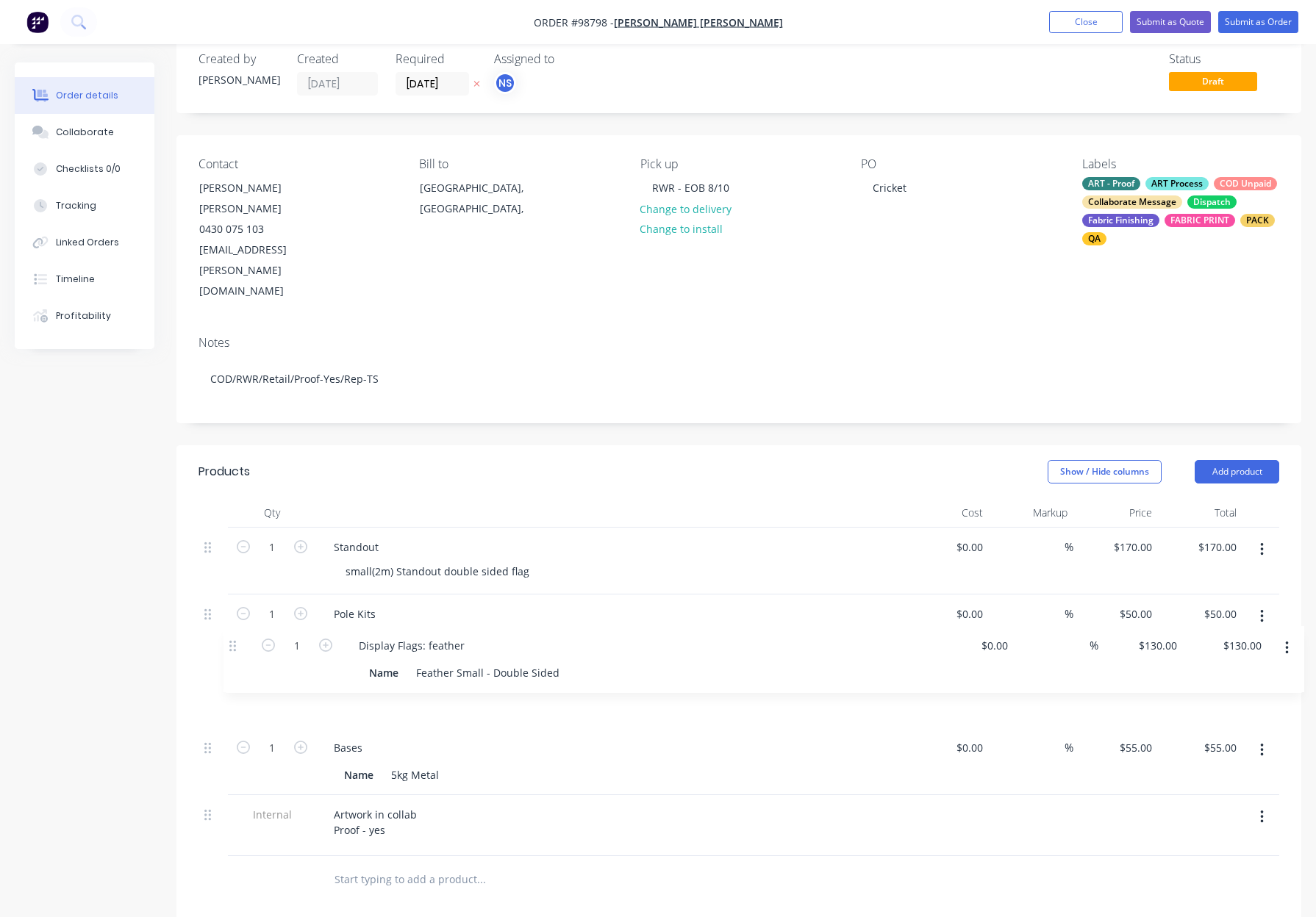
scroll to position [29, 0]
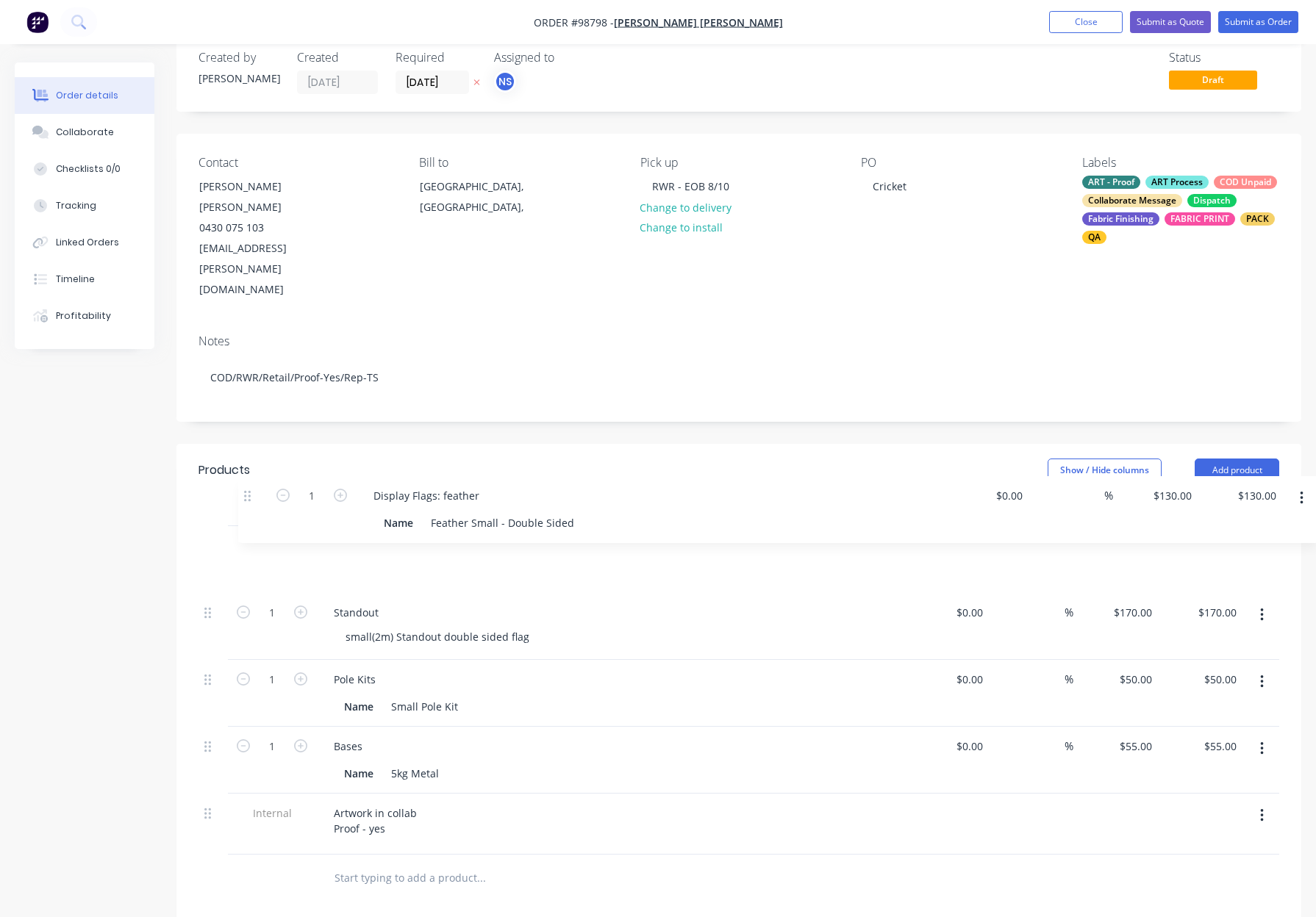
drag, startPoint x: 211, startPoint y: 763, endPoint x: 252, endPoint y: 489, distance: 277.1
click at [252, 526] on div "1 Standout small(2m) Standout double sided flag $0.00 $0.00 % $170.00 $170.00 $…" at bounding box center [738, 690] width 1080 height 328
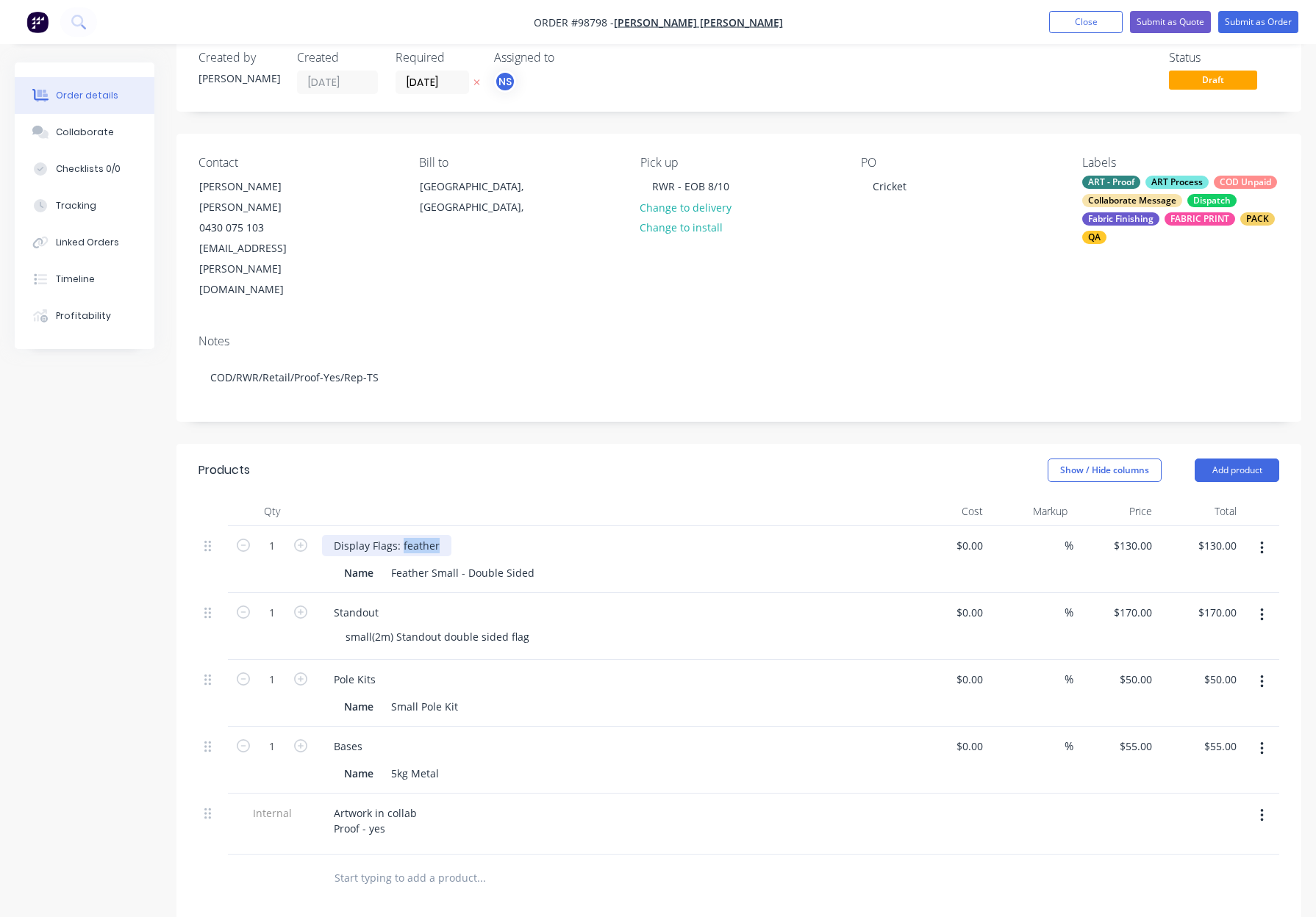
drag, startPoint x: 408, startPoint y: 487, endPoint x: 453, endPoint y: 487, distance: 45.0
click at [452, 535] on div "Display Flags: feather" at bounding box center [610, 546] width 576 height 21
drag, startPoint x: 425, startPoint y: 514, endPoint x: 379, endPoint y: 511, distance: 46.1
click at [379, 562] on div "Name Feather Small - Double Sided" at bounding box center [606, 573] width 538 height 21
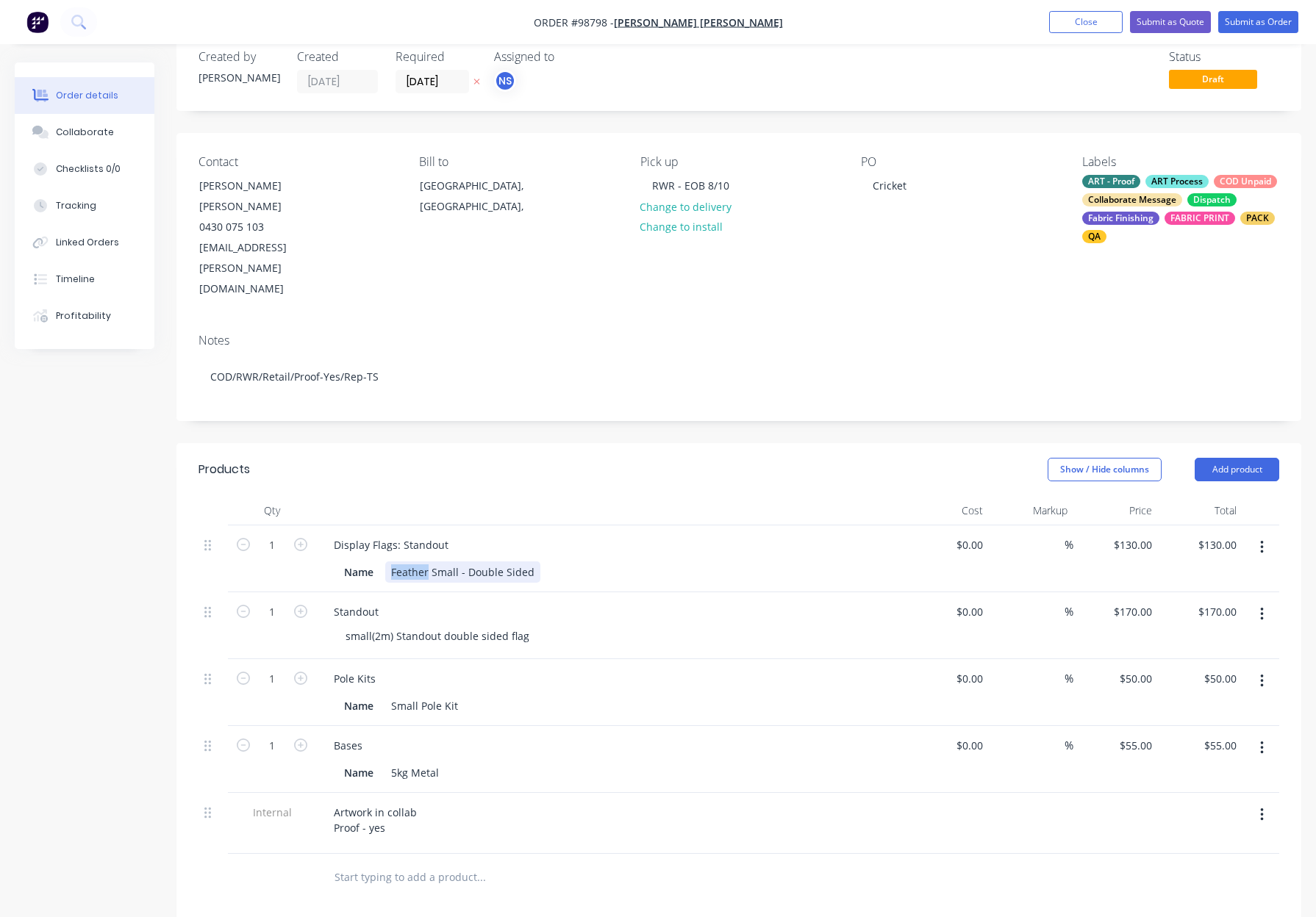
click at [411, 561] on div "Feather Small - Double Sided" at bounding box center [463, 572] width 155 height 21
click at [430, 561] on div "Feather Small - Double Sided" at bounding box center [463, 572] width 155 height 21
click at [427, 561] on div "Feather Small - Double Sided" at bounding box center [463, 572] width 155 height 21
click at [1131, 534] on div "130 130" at bounding box center [1142, 545] width 31 height 21
type input "$170.00"
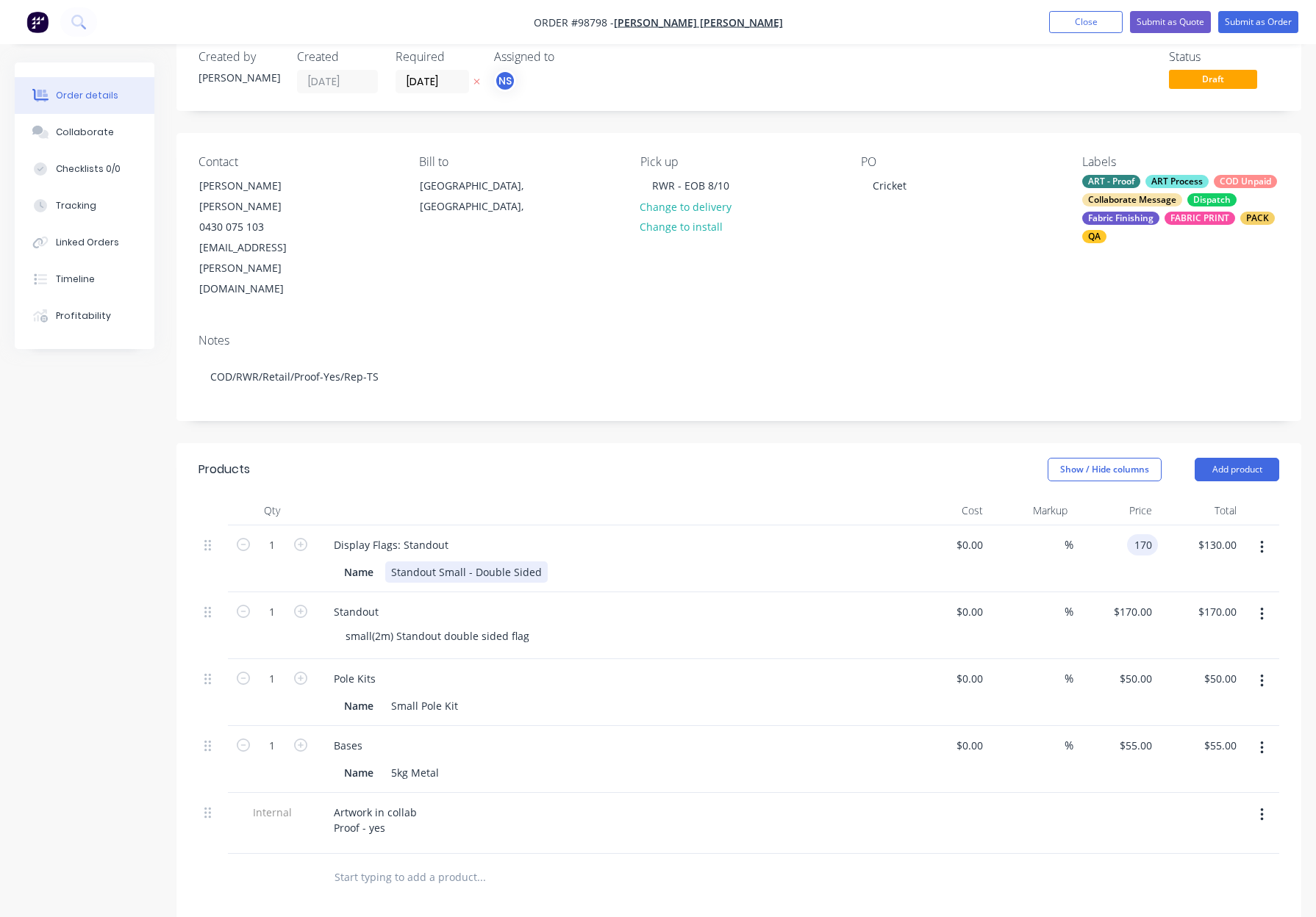
type input "$170.00"
click at [664, 525] on div "Display Flags: Standout Name Standout Small - Double Sided" at bounding box center [610, 559] width 588 height 67
click at [663, 601] on div "Standout" at bounding box center [610, 612] width 576 height 21
click at [1262, 608] on icon "button" at bounding box center [1261, 614] width 3 height 13
click at [1166, 730] on div "Delete" at bounding box center [1209, 741] width 113 height 21
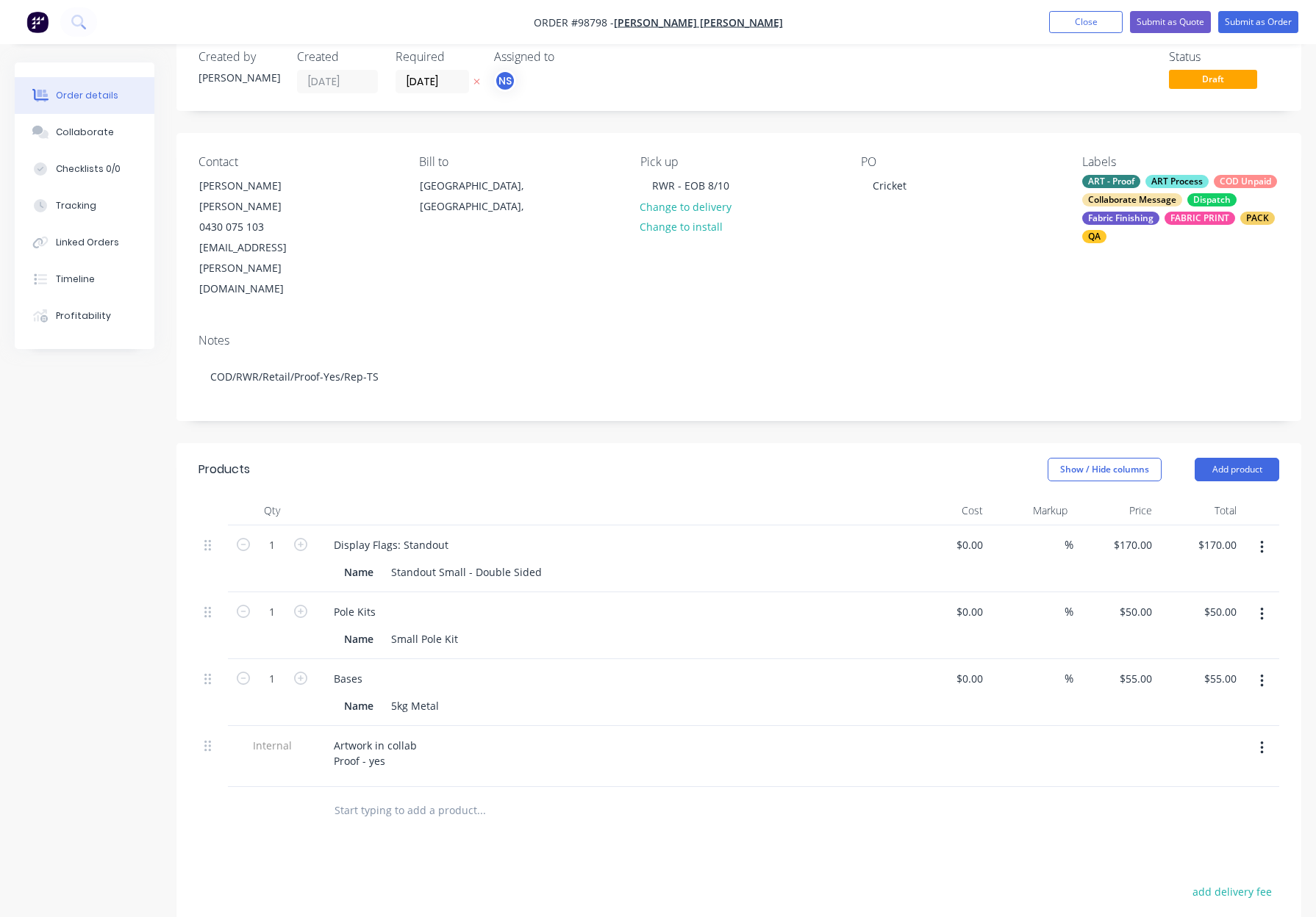
click at [692, 777] on div "Products Show / Hide columns Add product Qty Cost Markup Price Total 1 Display …" at bounding box center [739, 816] width 1124 height 744
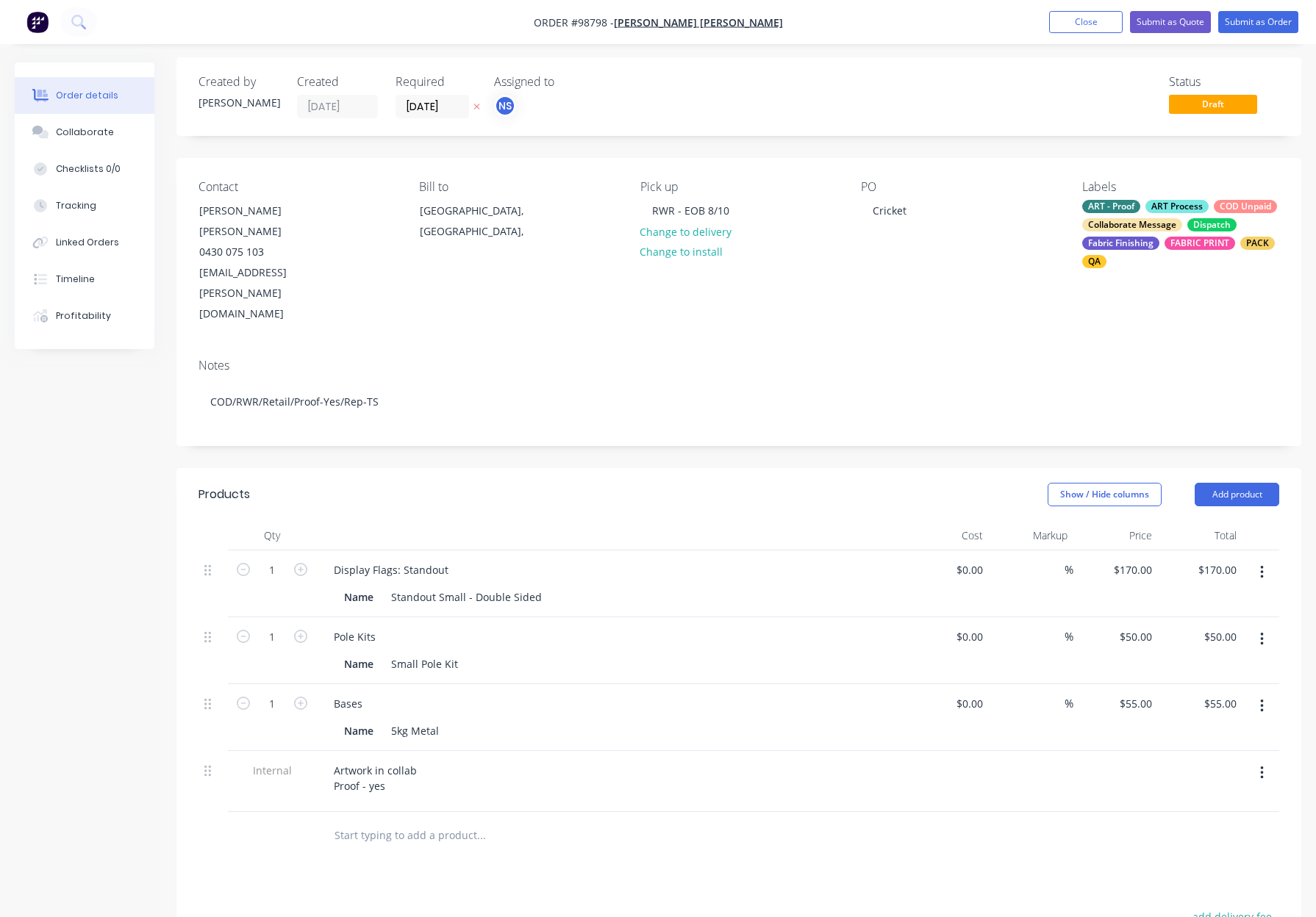
scroll to position [0, 0]
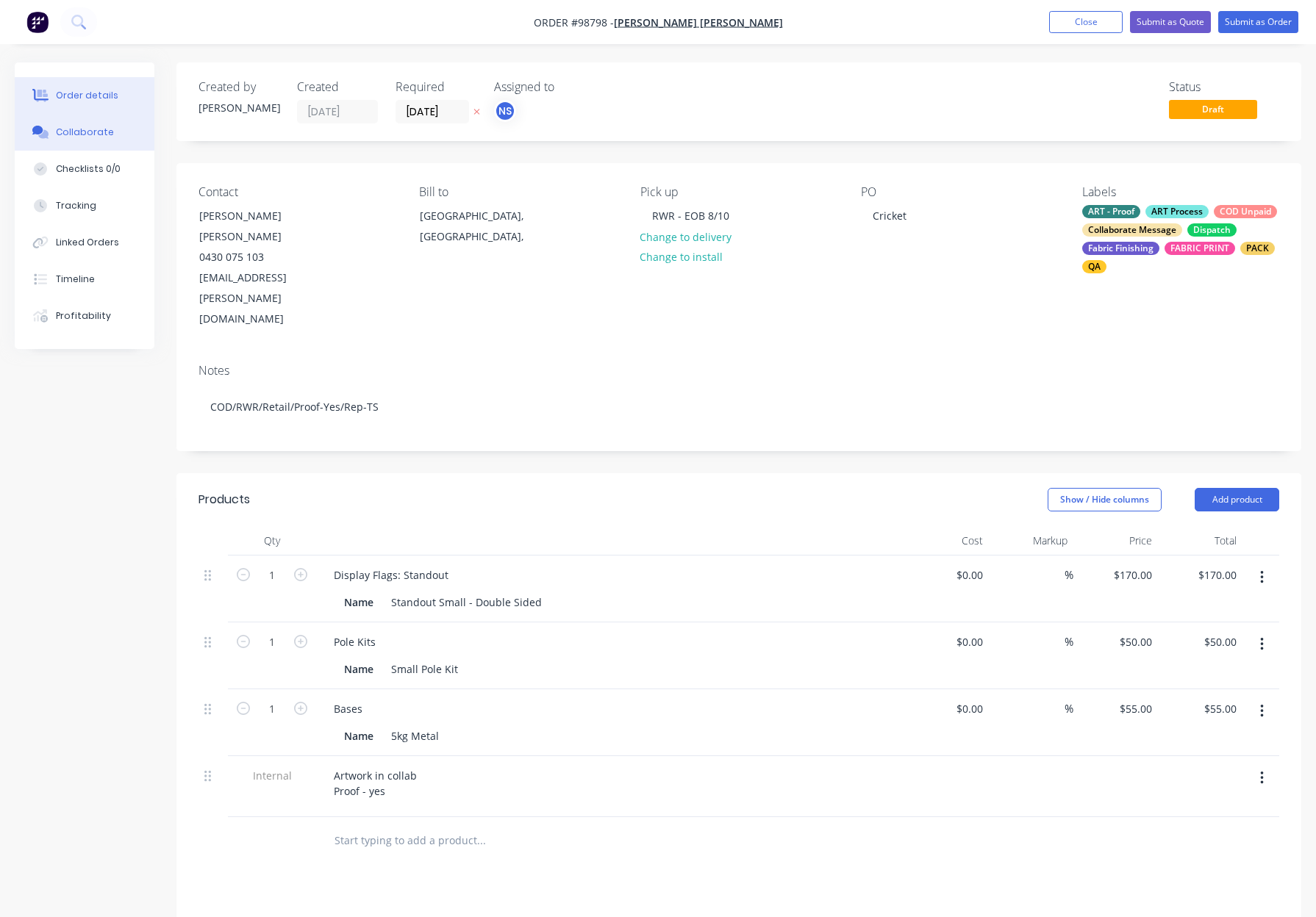
click at [99, 132] on div "Collaborate" at bounding box center [84, 133] width 58 height 13
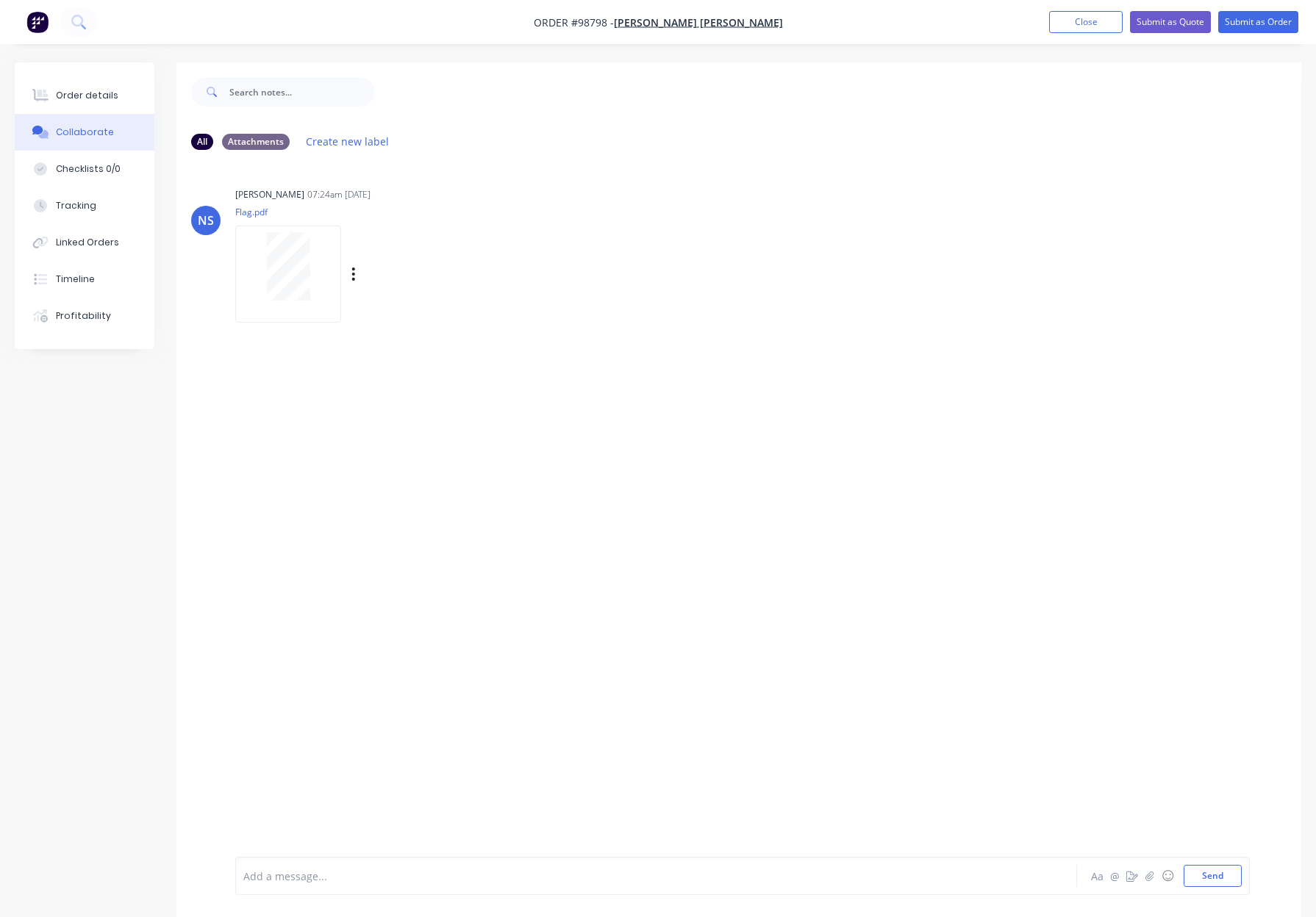
click at [349, 271] on div "Labels Download" at bounding box center [430, 274] width 165 height 21
click at [354, 273] on icon "button" at bounding box center [353, 274] width 4 height 17
click at [424, 322] on button "Download" at bounding box center [450, 313] width 165 height 33
click at [75, 93] on div "Order details" at bounding box center [87, 96] width 62 height 13
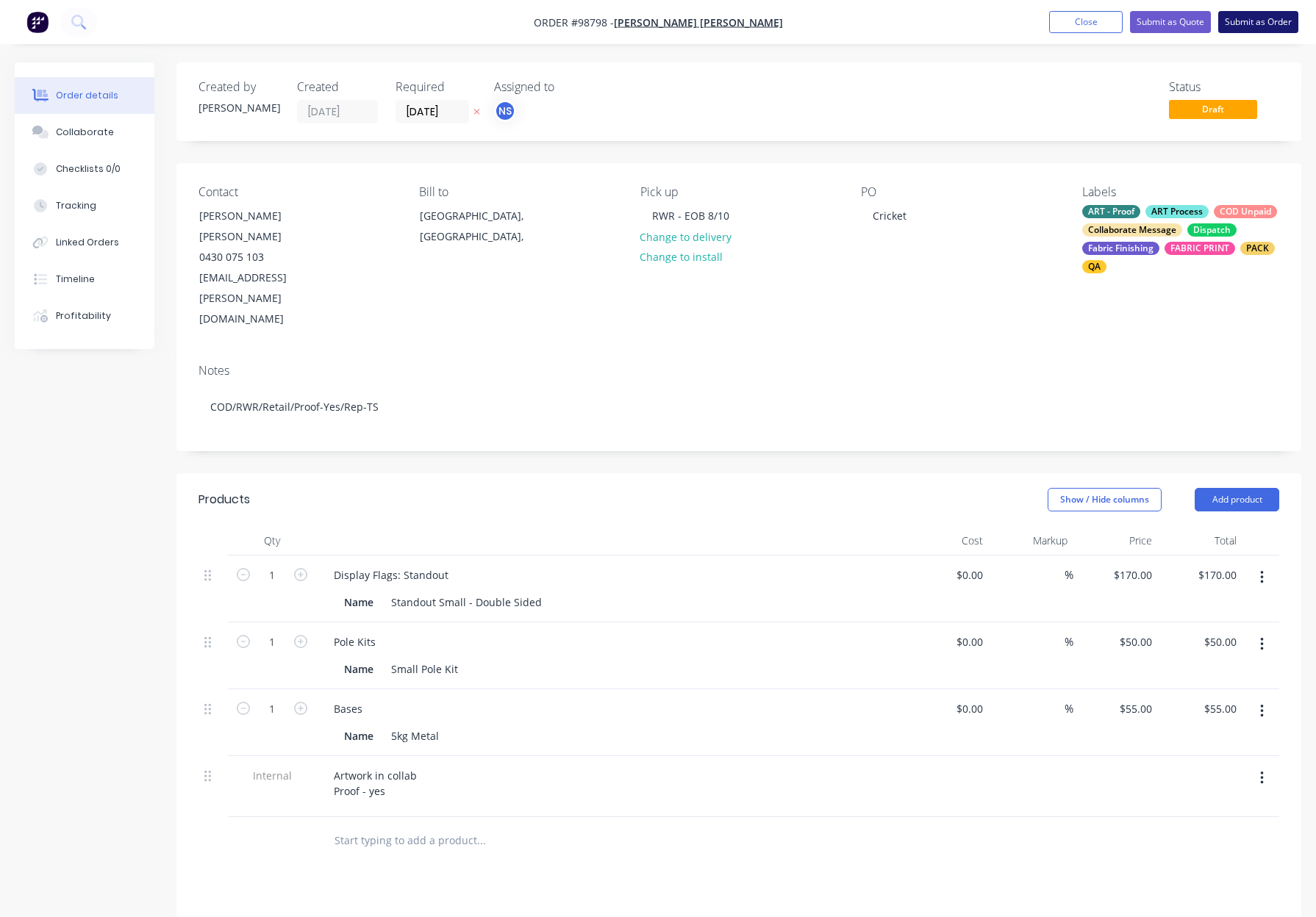
click at [1247, 22] on button "Submit as Order" at bounding box center [1258, 21] width 80 height 22
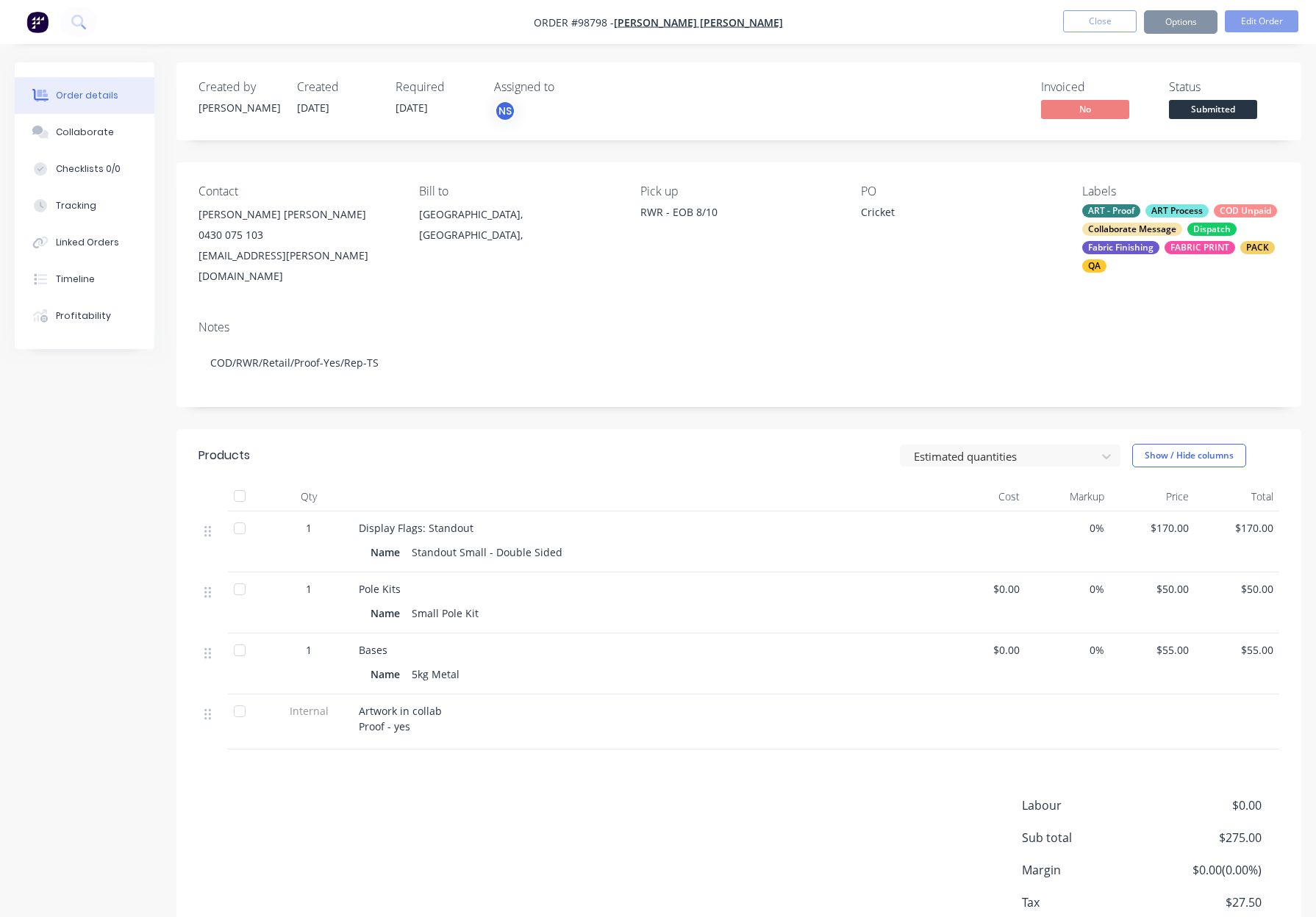
click at [1169, 18] on button "Options" at bounding box center [1180, 22] width 74 height 24
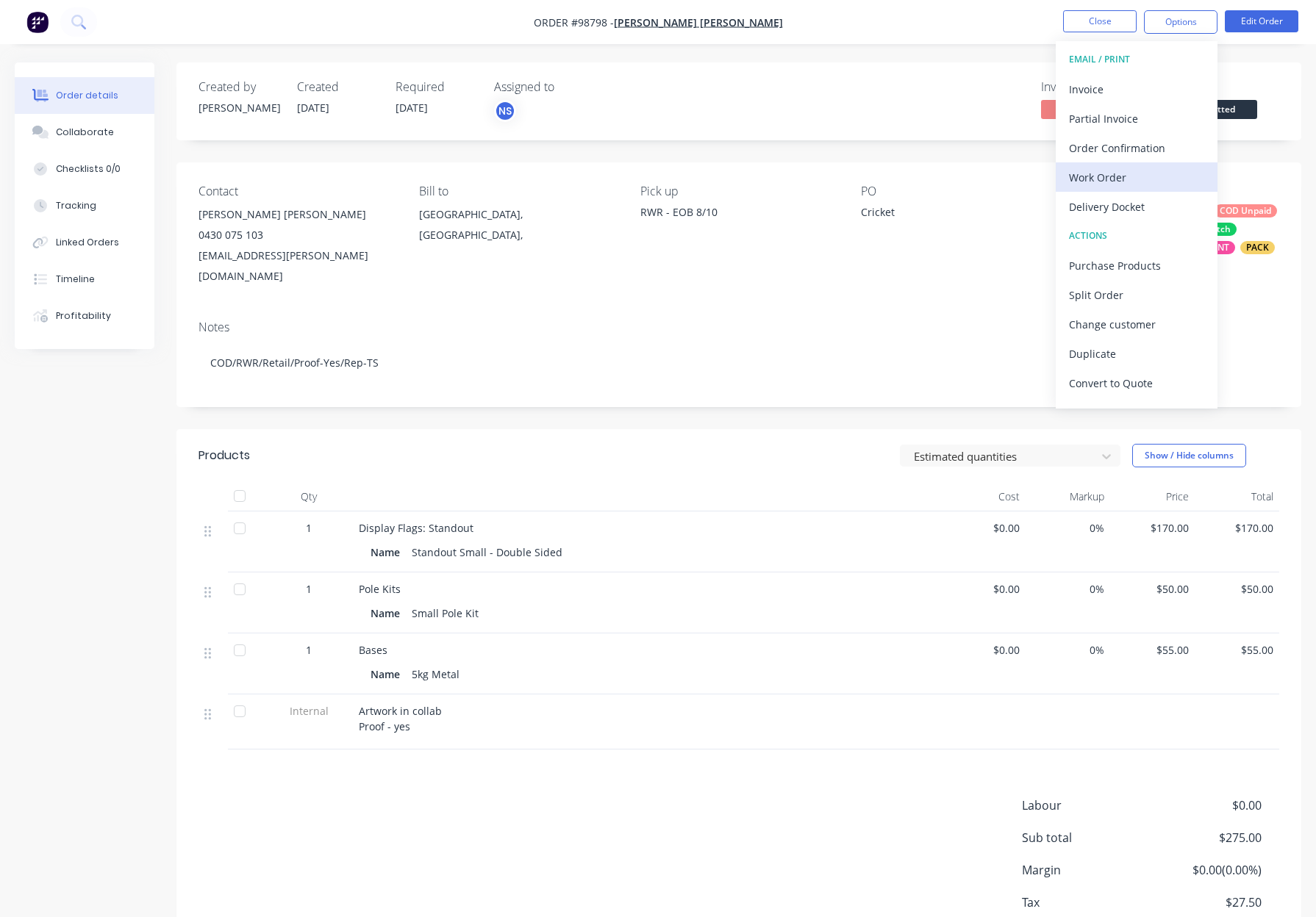
click at [1141, 183] on div "Work Order" at bounding box center [1136, 178] width 135 height 21
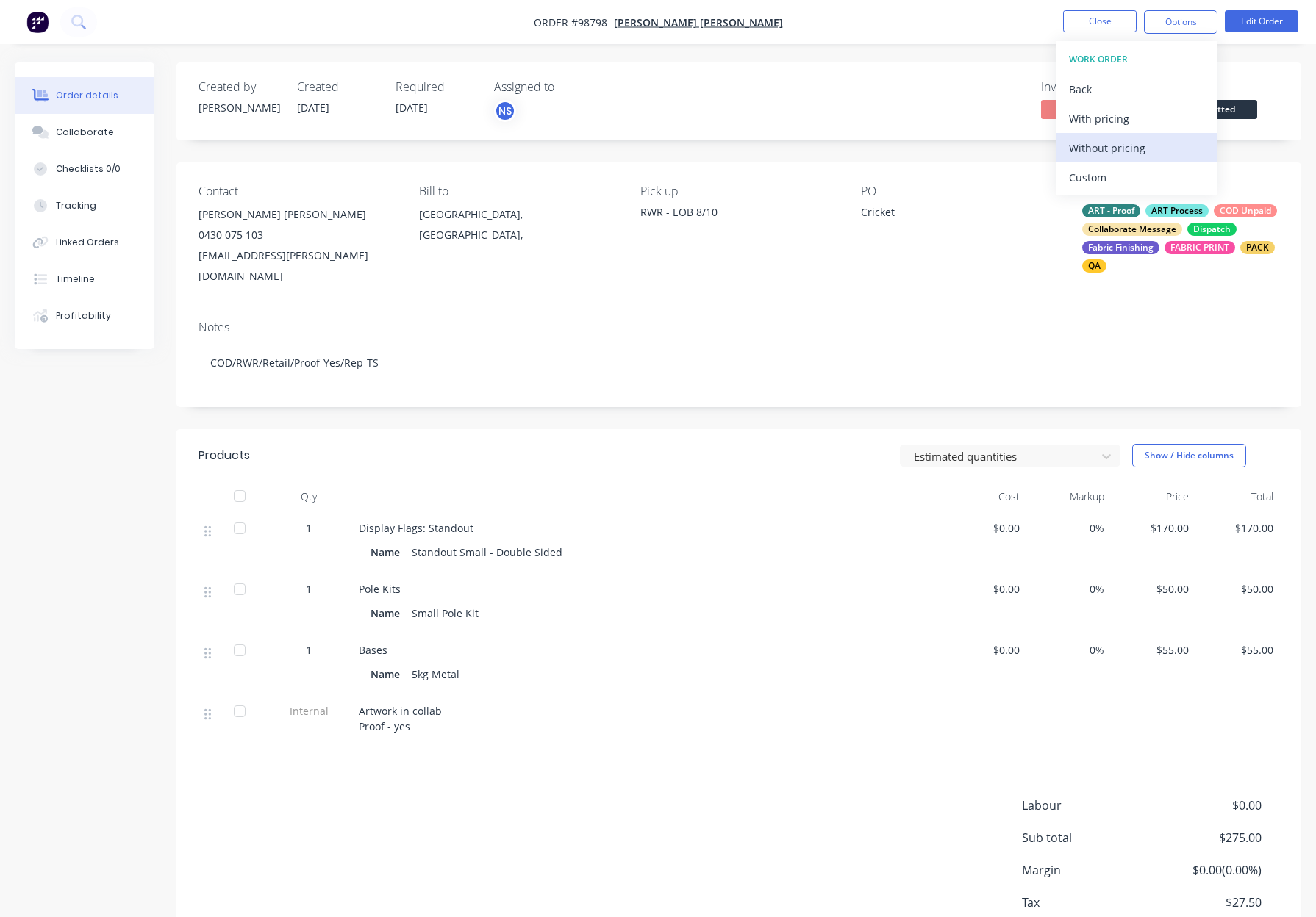
click at [1142, 151] on div "Without pricing" at bounding box center [1136, 148] width 135 height 21
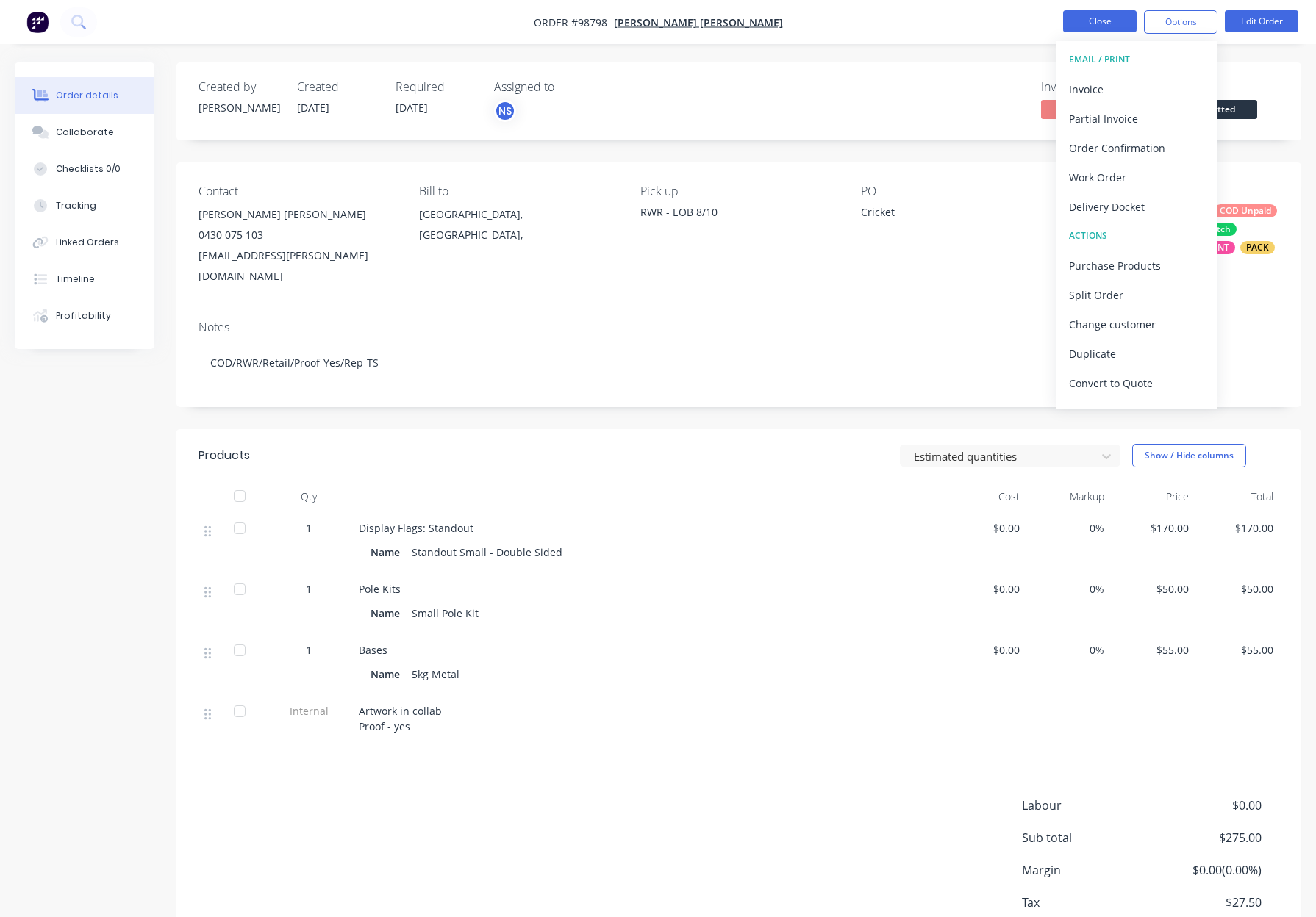
click at [1083, 19] on button "Close" at bounding box center [1100, 21] width 74 height 22
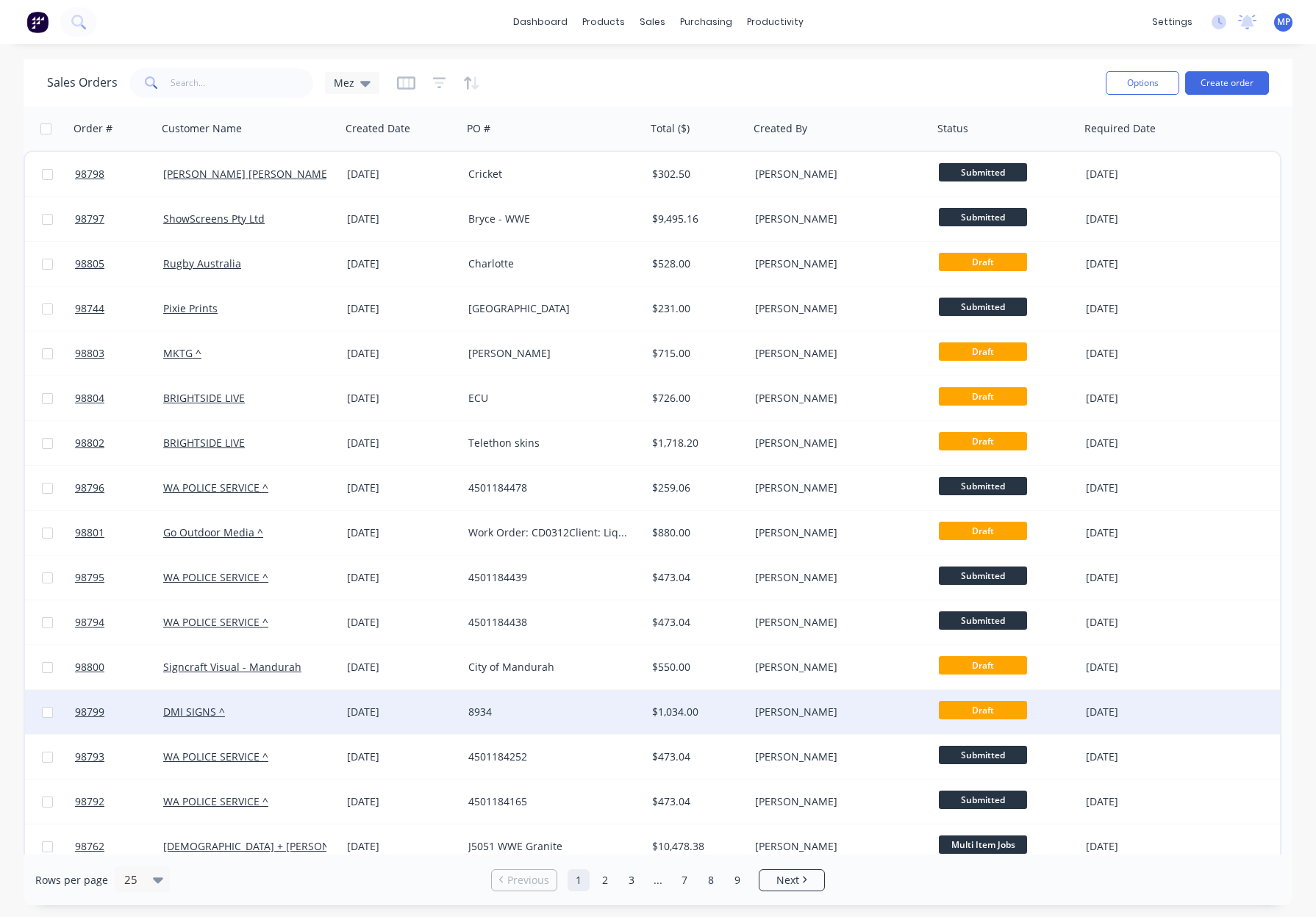
click at [557, 708] on div "8934" at bounding box center [549, 712] width 163 height 15
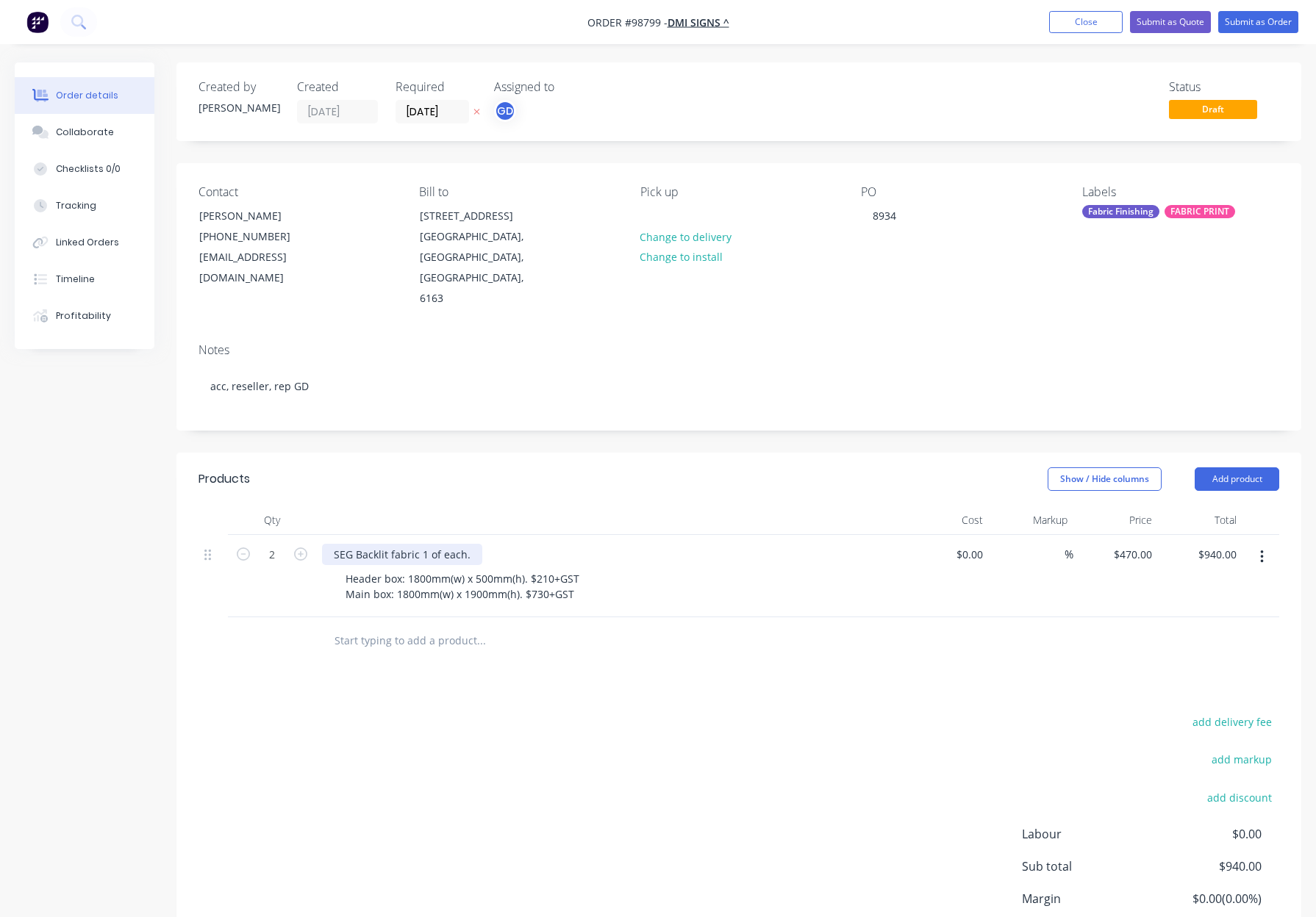
click at [358, 544] on div "SEG Backlit fabric 1 of each." at bounding box center [402, 555] width 160 height 21
drag, startPoint x: 399, startPoint y: 511, endPoint x: 470, endPoint y: 515, distance: 71.1
click at [470, 544] on div "Backlit fabric 1 of each." at bounding box center [610, 555] width 576 height 21
click at [485, 506] on div at bounding box center [610, 520] width 588 height 29
drag, startPoint x: 527, startPoint y: 537, endPoint x: 617, endPoint y: 538, distance: 90.0
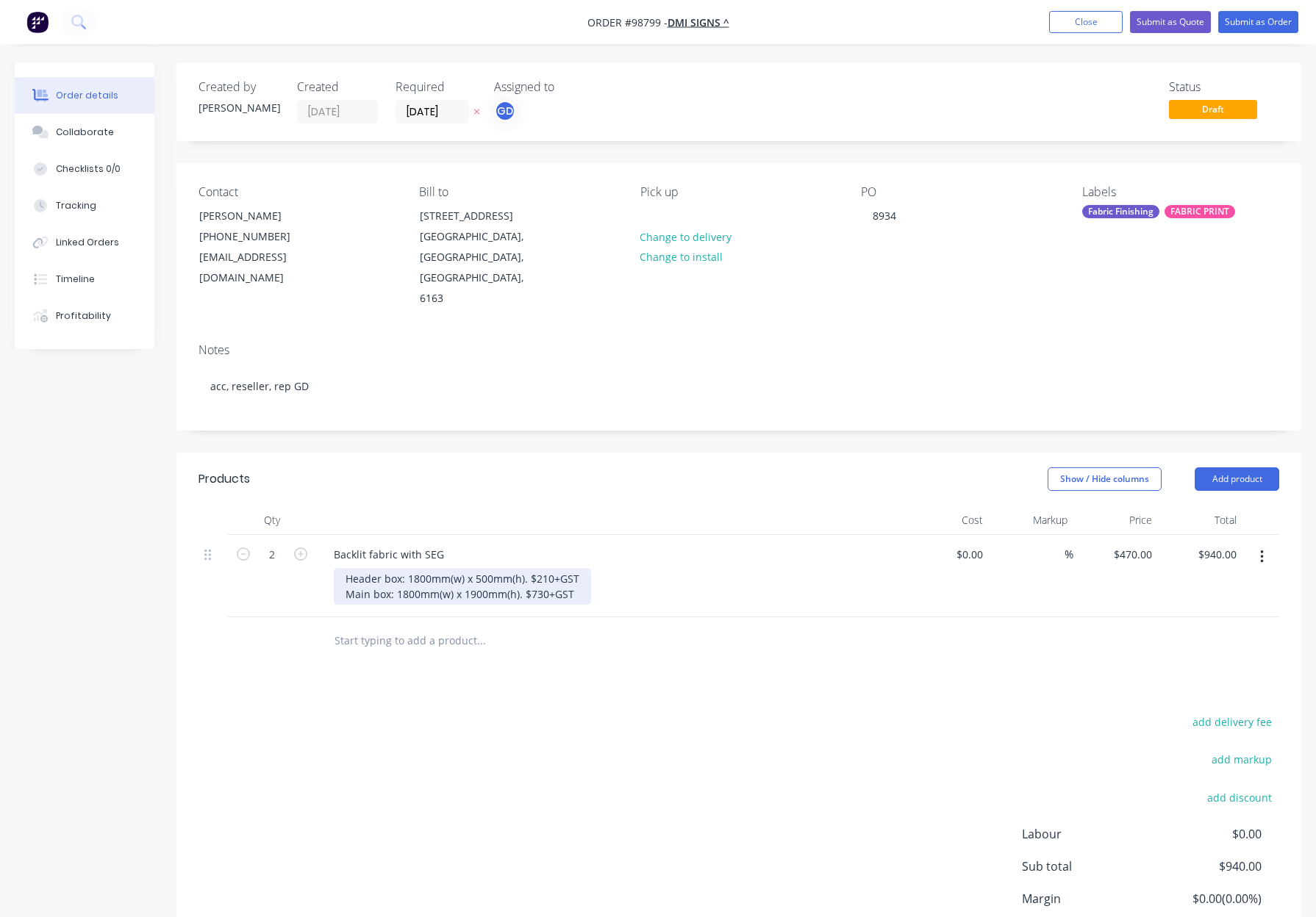
click at [617, 568] on div "Header box: 1800mm(w) x 500mm(h). $210+GST Main box: 1800mm(w) x 1900mm(h). $73…" at bounding box center [616, 586] width 565 height 37
click at [574, 568] on div "Header box: 1800mm(w) x 500mm(h) Main box: 1800mm(w) x 1900mm(h). $730+GST" at bounding box center [460, 586] width 252 height 37
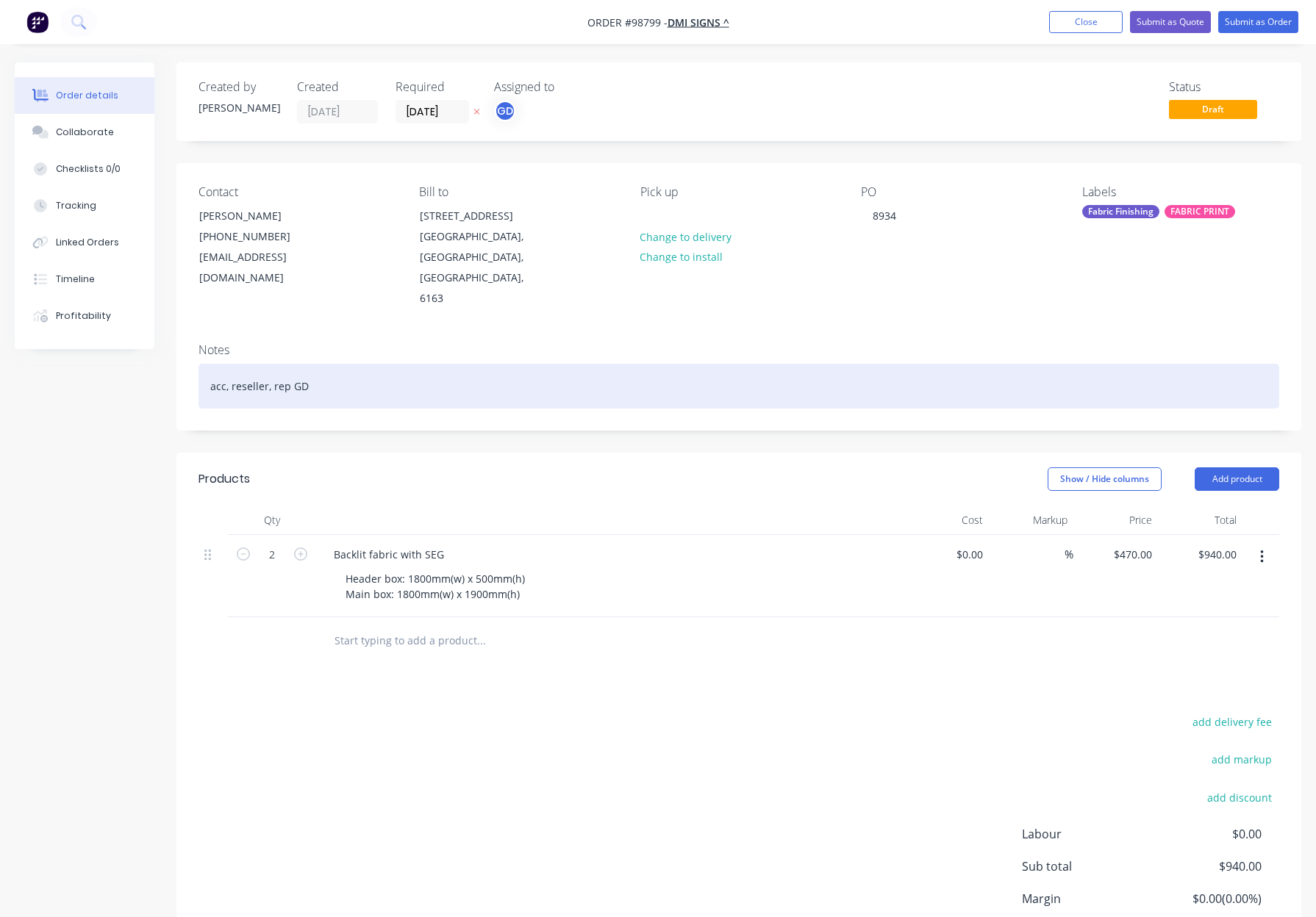
click at [397, 364] on div "acc, reseller, rep GD" at bounding box center [738, 386] width 1080 height 45
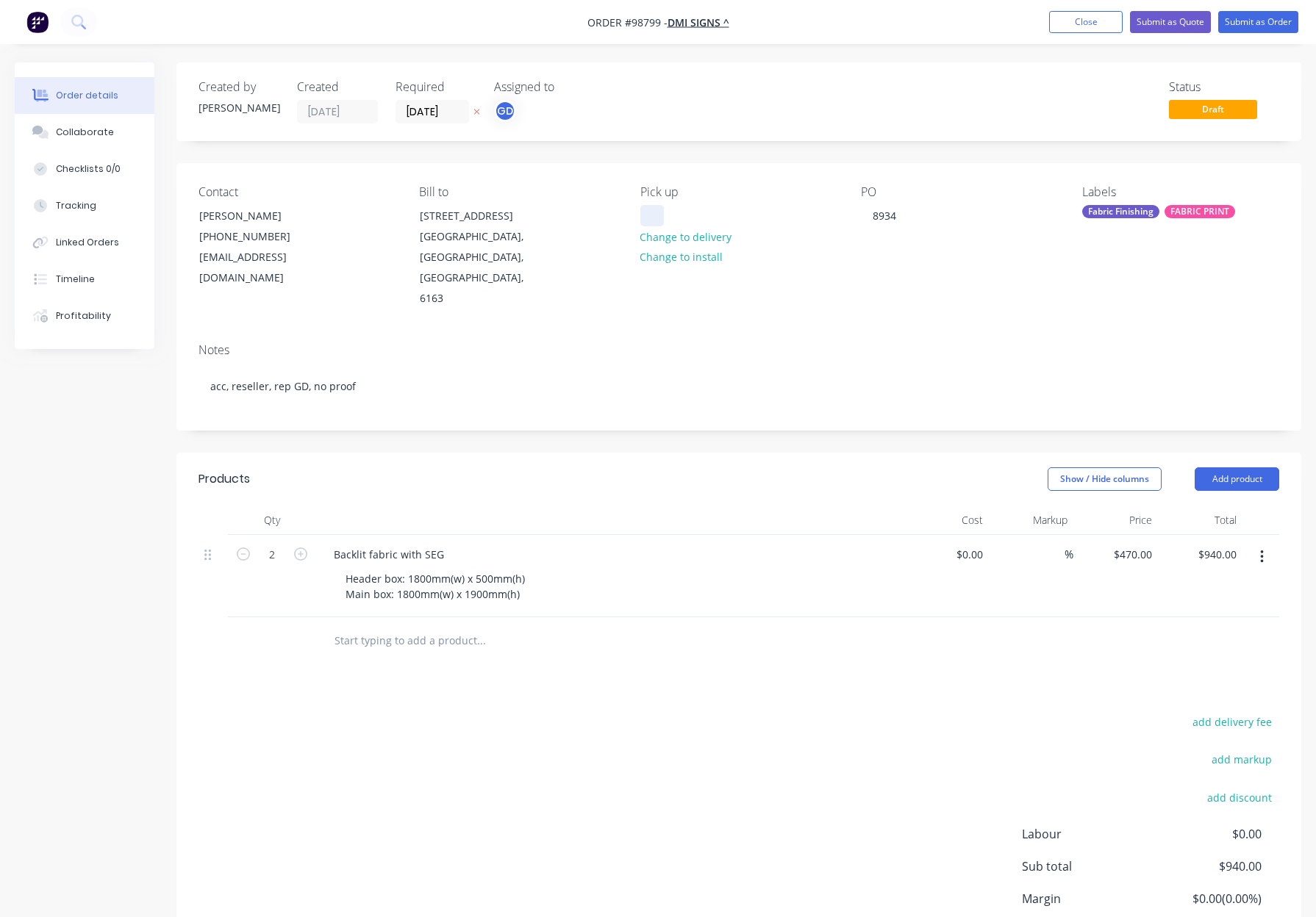
click at [655, 205] on div at bounding box center [651, 216] width 24 height 21
click at [1124, 214] on div "Fabric Finishing" at bounding box center [1120, 212] width 77 height 13
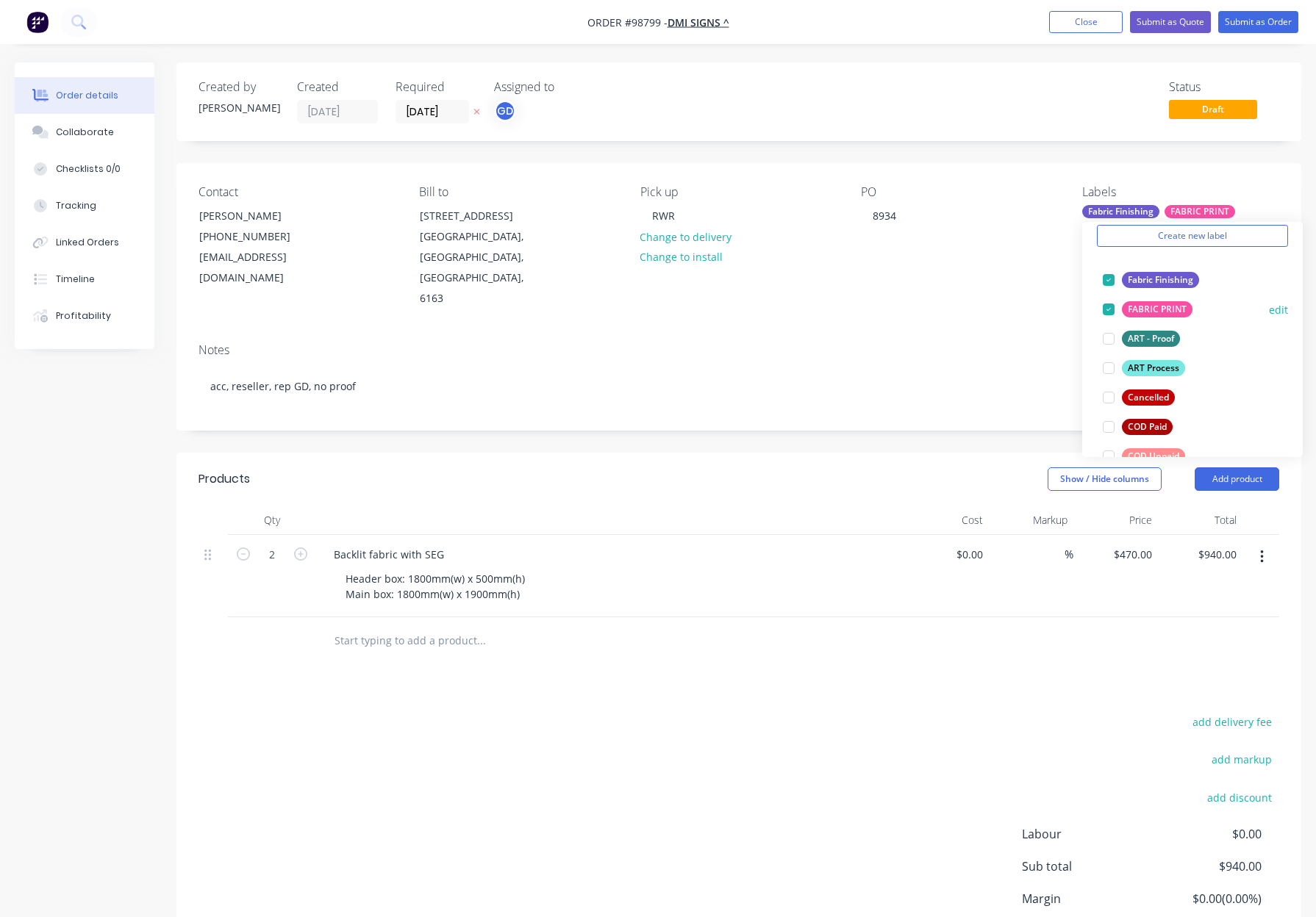
click at [1153, 360] on div "ART Process" at bounding box center [1153, 368] width 63 height 16
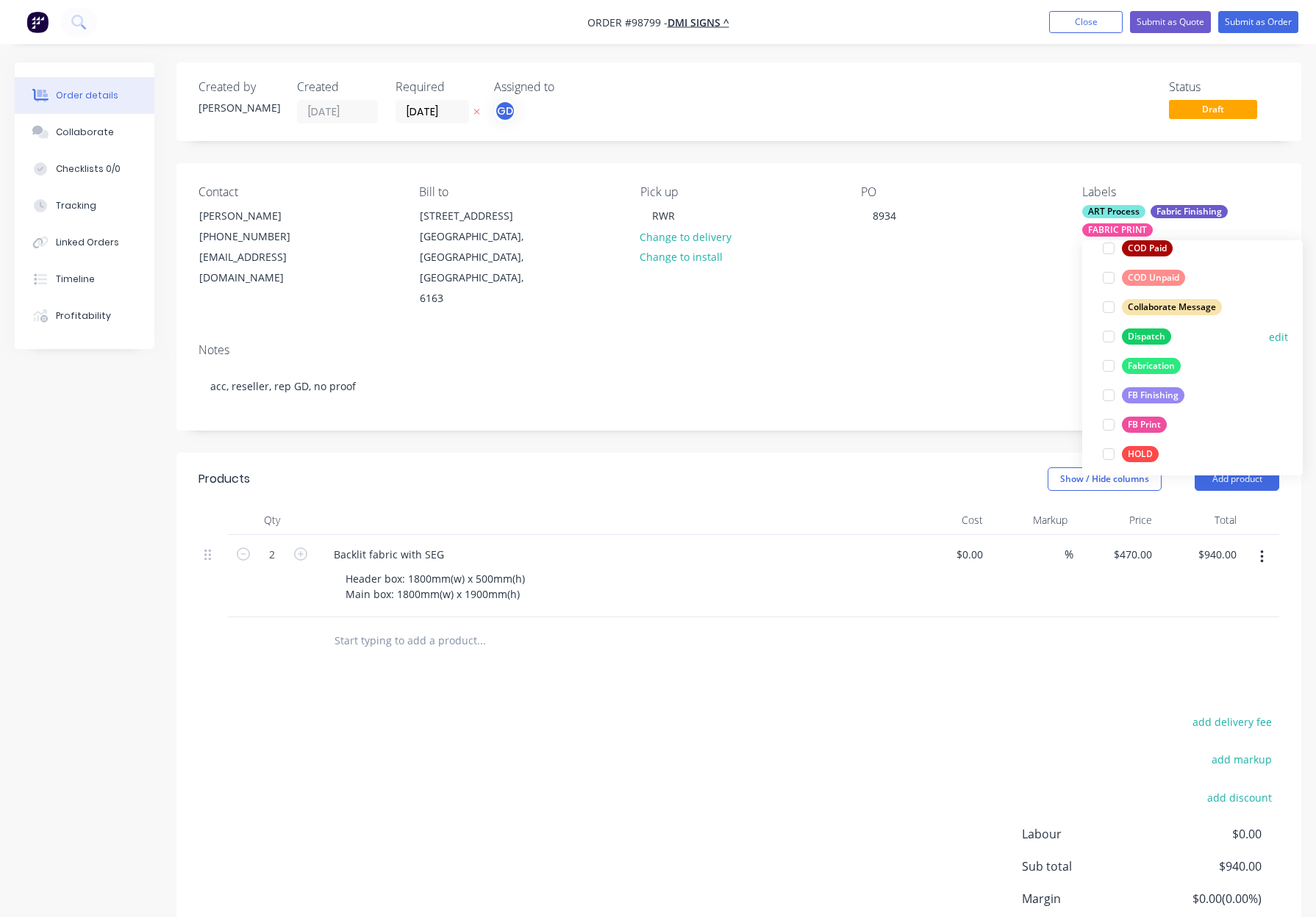
click at [1137, 335] on div "Dispatch" at bounding box center [1147, 336] width 49 height 16
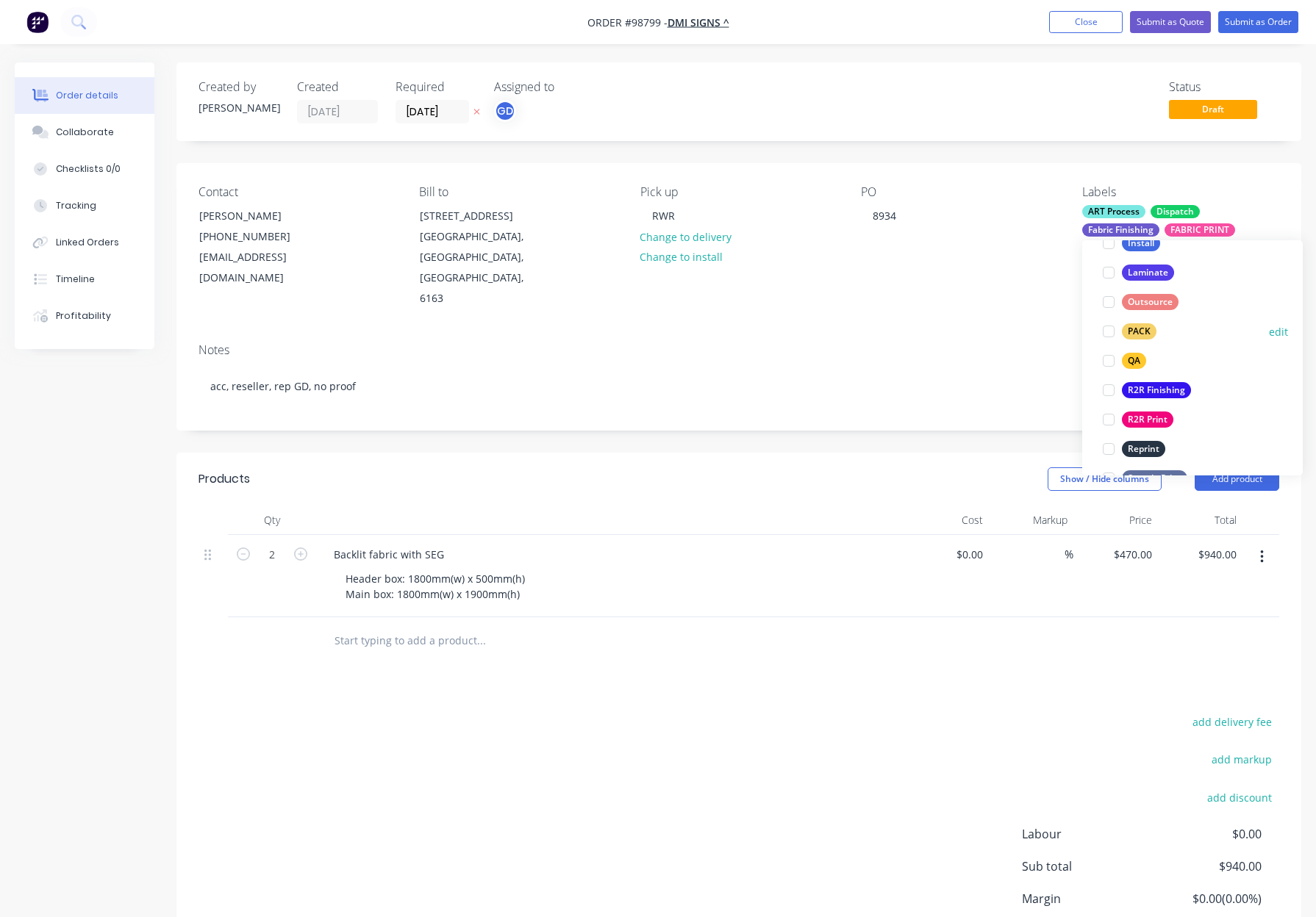
click at [1129, 330] on div "PACK" at bounding box center [1139, 331] width 34 height 16
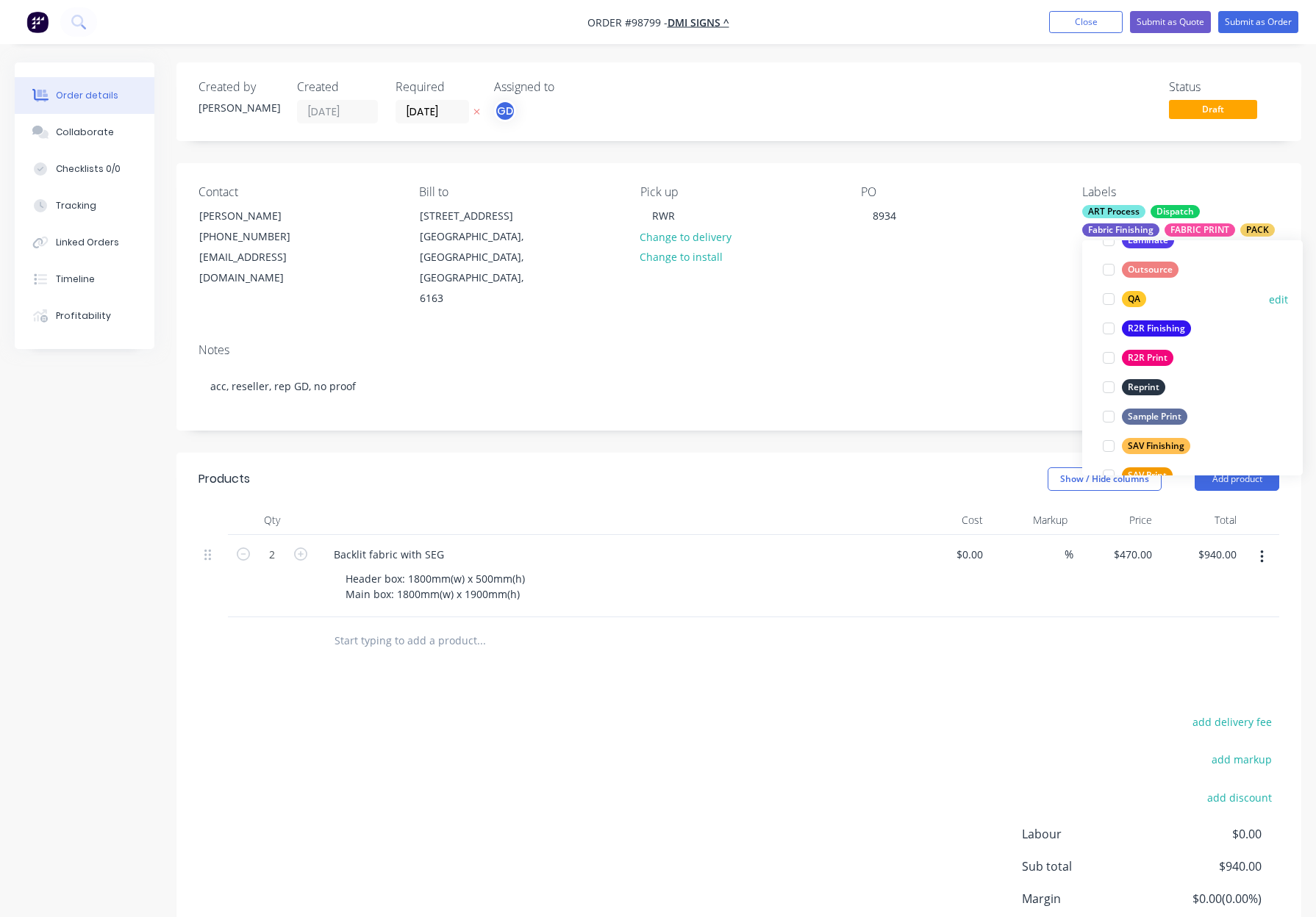
click at [1140, 299] on div "QA" at bounding box center [1134, 299] width 25 height 16
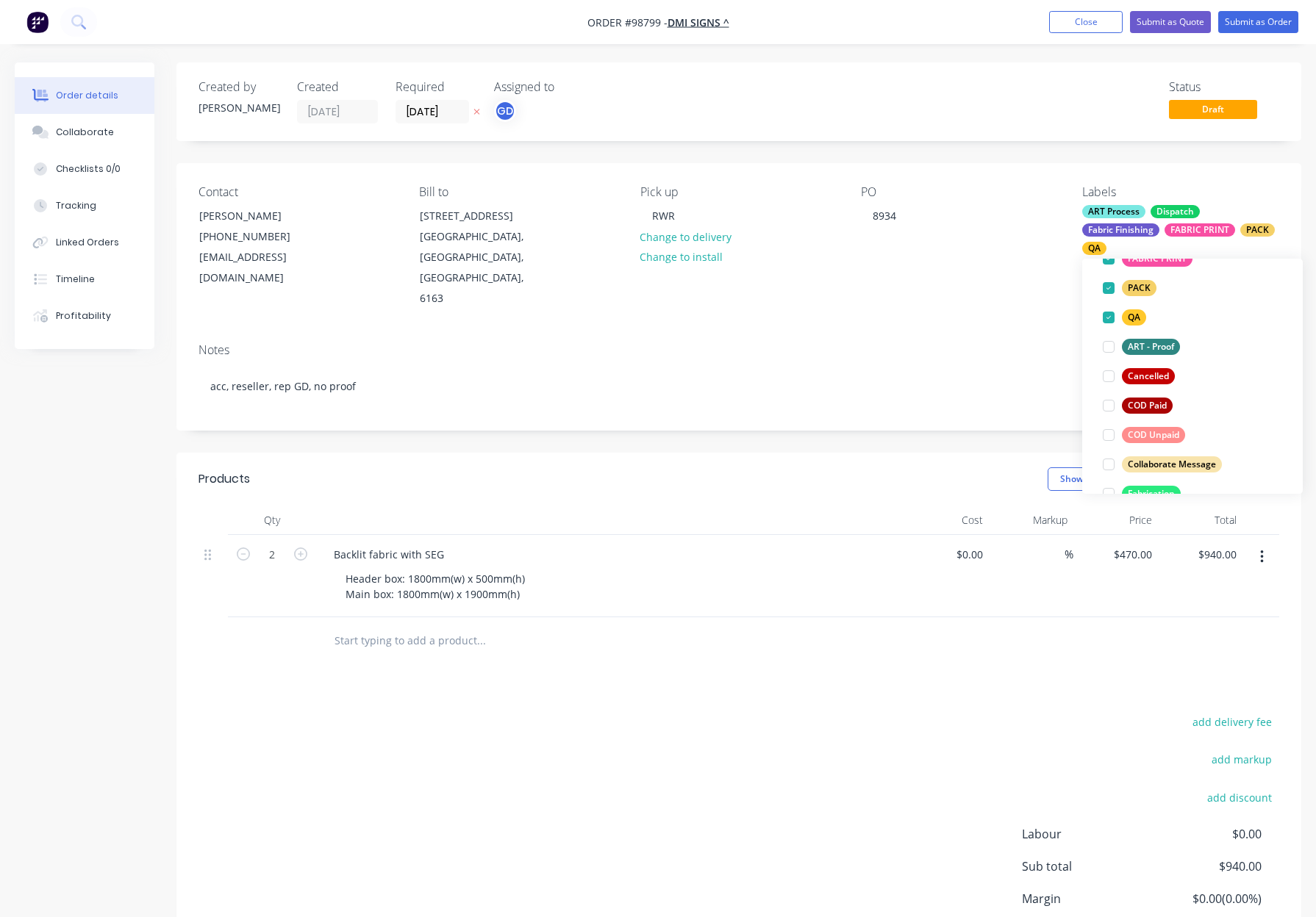
click at [1021, 288] on div "Contact Matt (08) 9434 5188 graphics@dmisigns.com.au Bill to 64 BARBERRY WAY BI…" at bounding box center [739, 247] width 1124 height 169
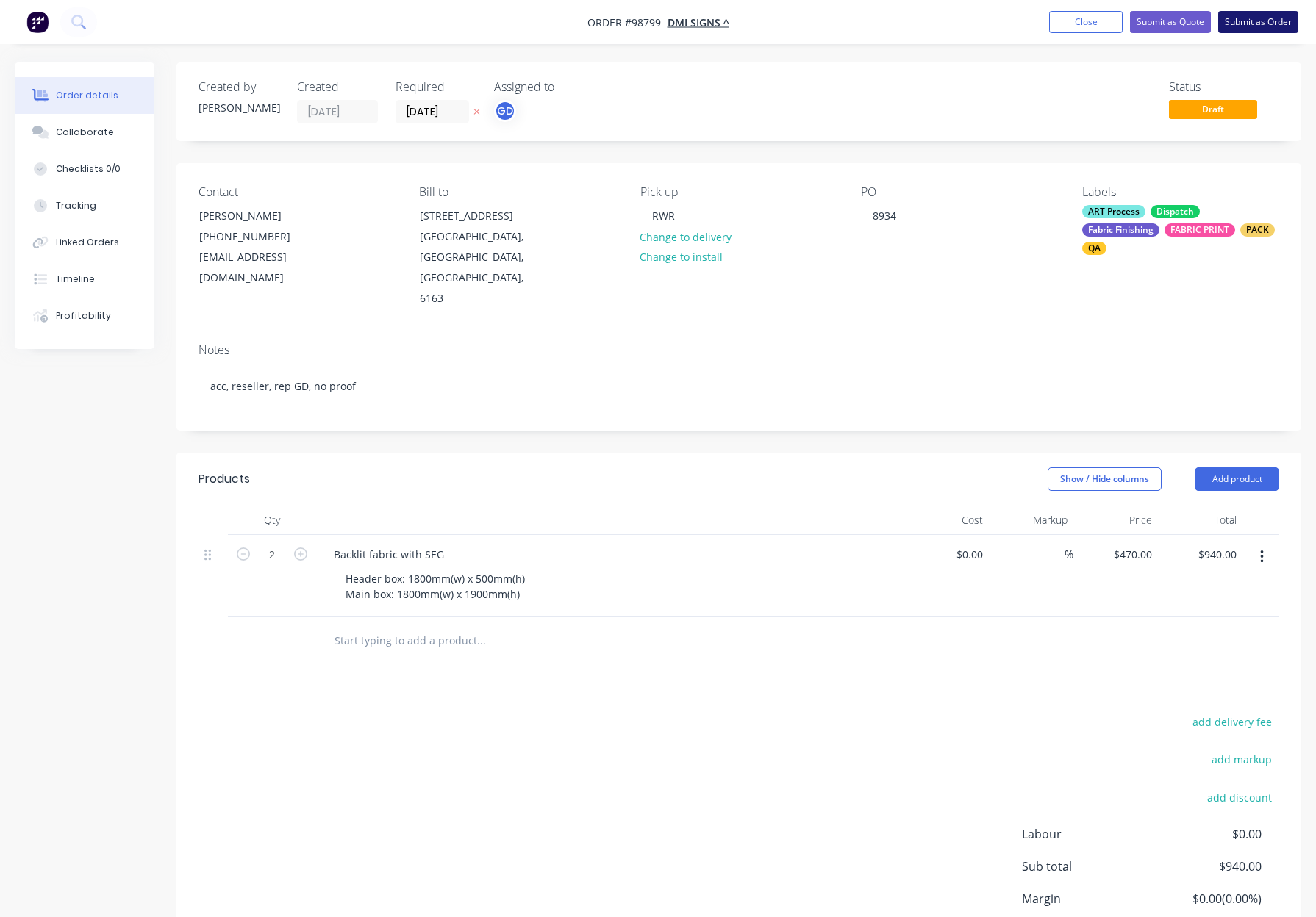
click at [1246, 21] on button "Submit as Order" at bounding box center [1258, 21] width 80 height 22
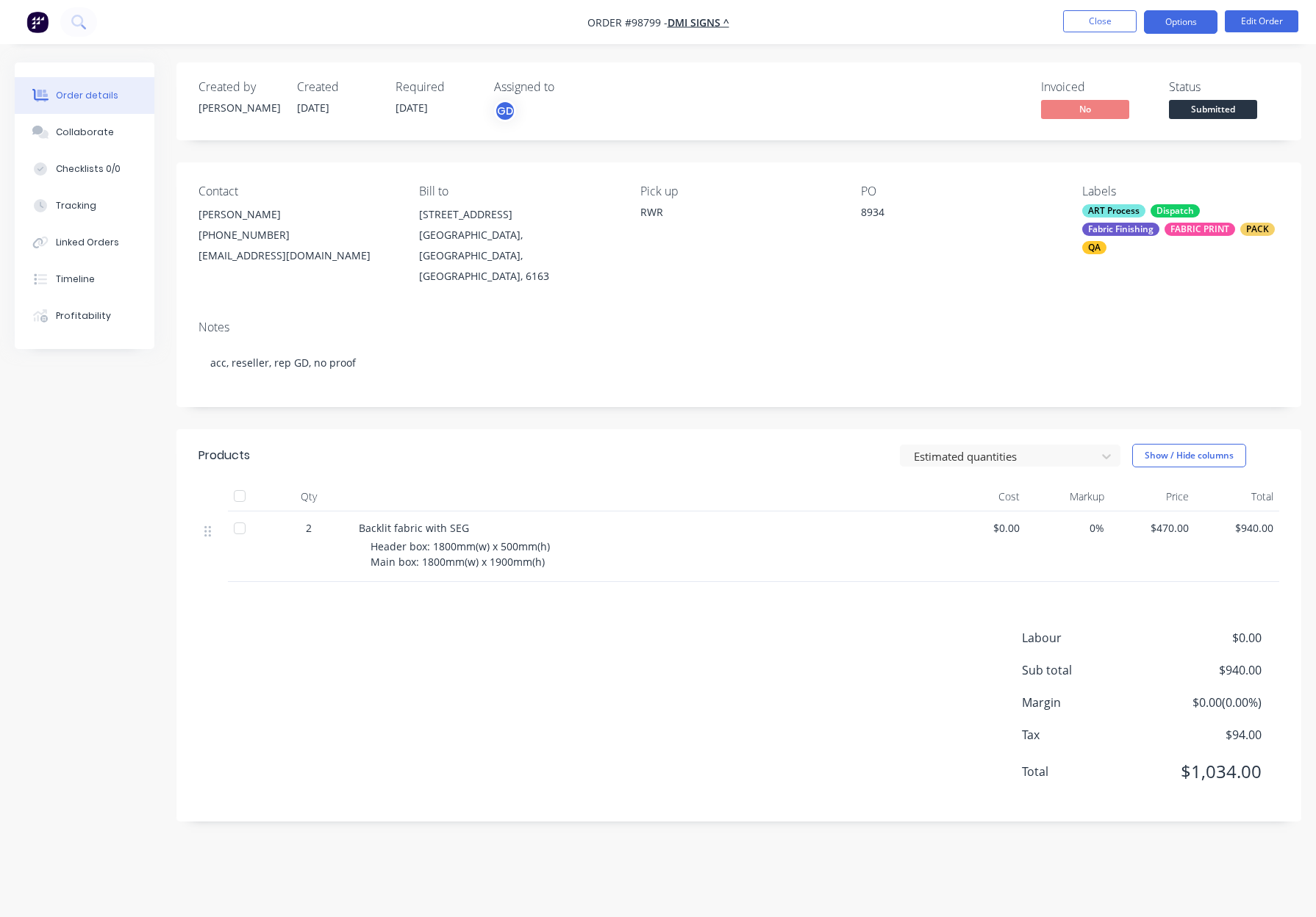
click at [1165, 20] on button "Options" at bounding box center [1180, 22] width 74 height 24
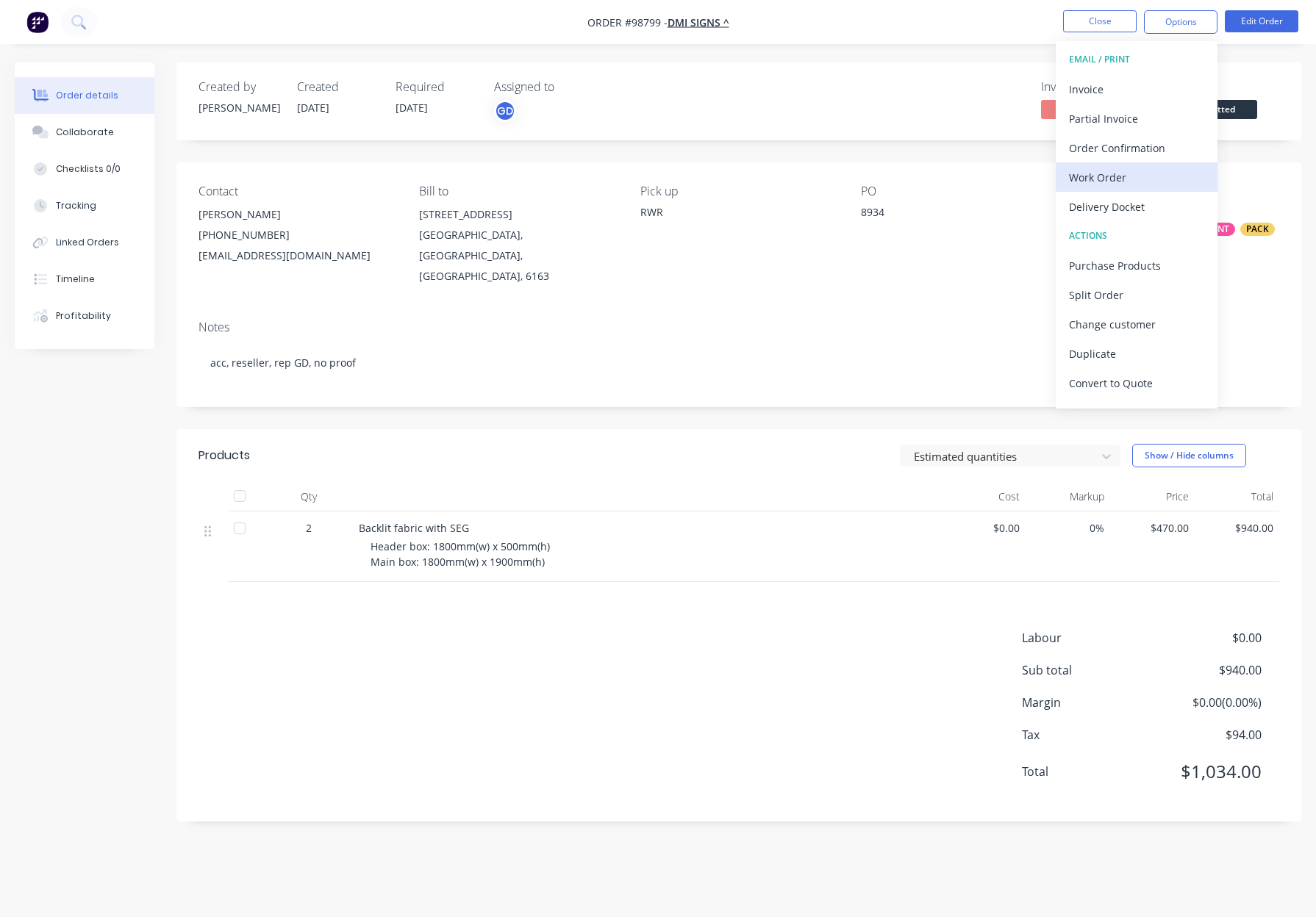
click at [1133, 186] on div "Work Order" at bounding box center [1136, 178] width 135 height 21
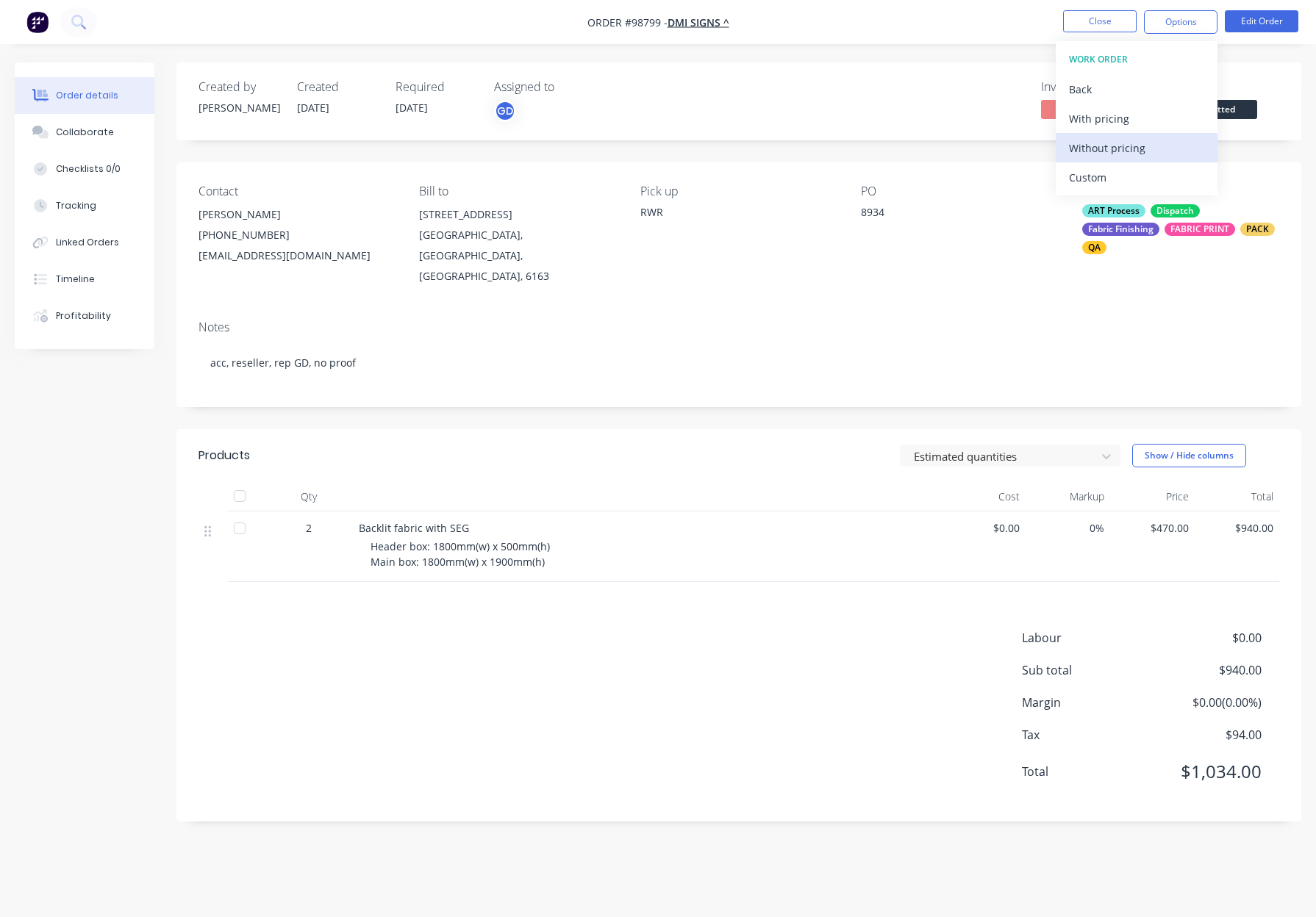
click at [1146, 152] on div "Without pricing" at bounding box center [1136, 148] width 135 height 21
click at [1097, 20] on button "Close" at bounding box center [1100, 21] width 74 height 22
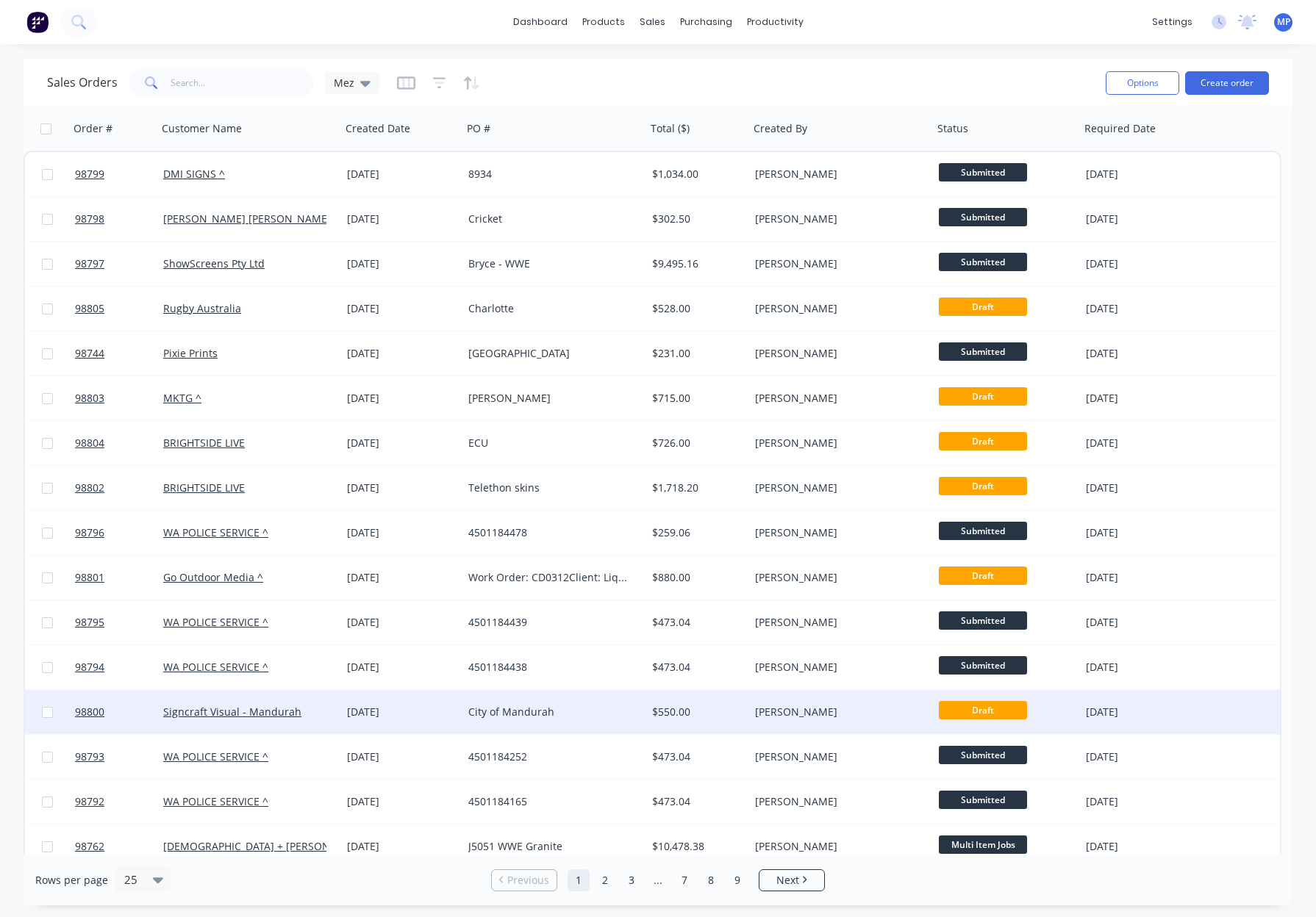
click at [585, 705] on div "City of Mandurah" at bounding box center [549, 712] width 163 height 15
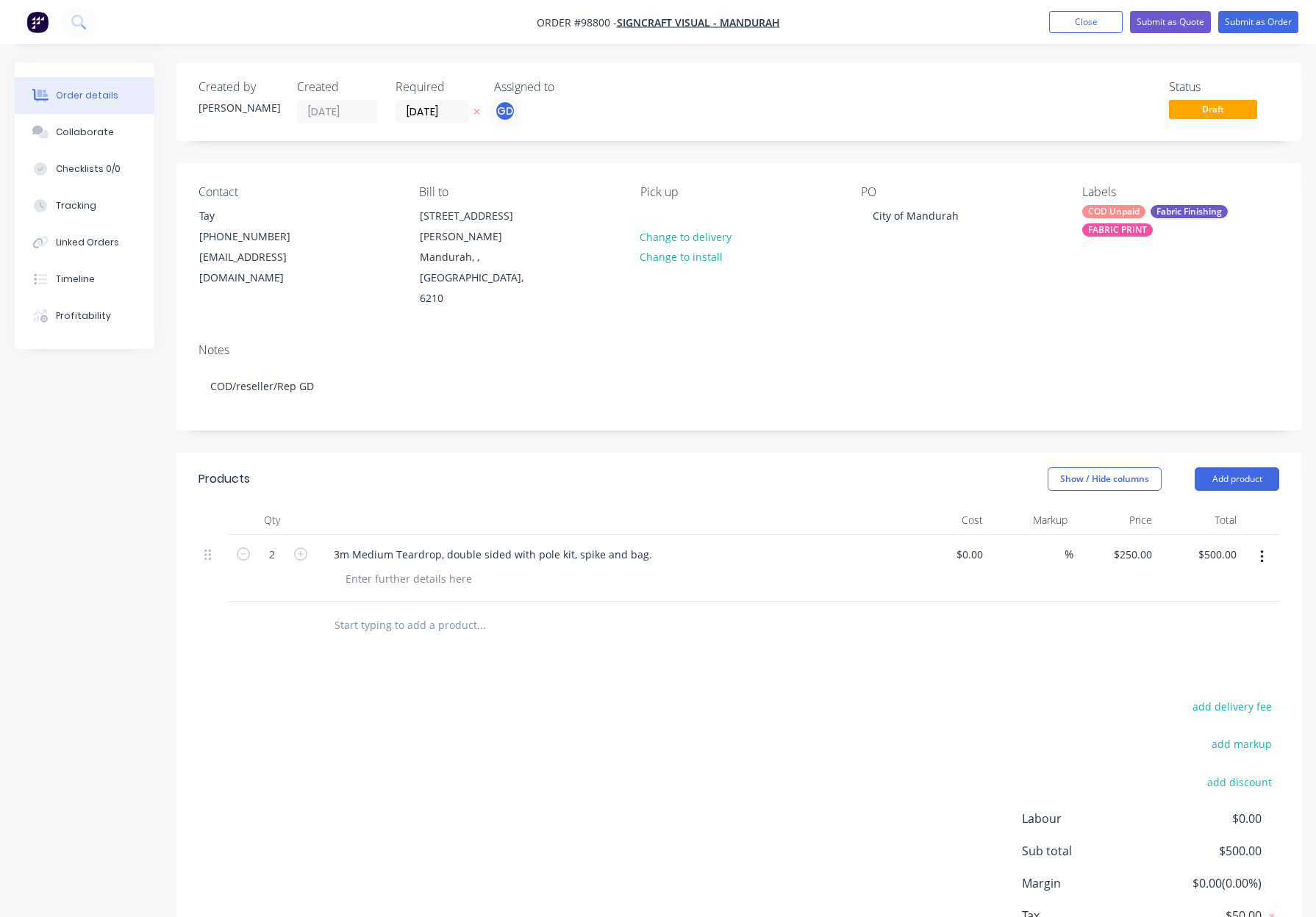
drag, startPoint x: 459, startPoint y: 599, endPoint x: 516, endPoint y: 592, distance: 57.4
click at [460, 602] on div at bounding box center [580, 626] width 530 height 47
drag, startPoint x: 475, startPoint y: 582, endPoint x: 570, endPoint y: 588, distance: 95.2
click at [479, 610] on input "text" at bounding box center [480, 625] width 294 height 29
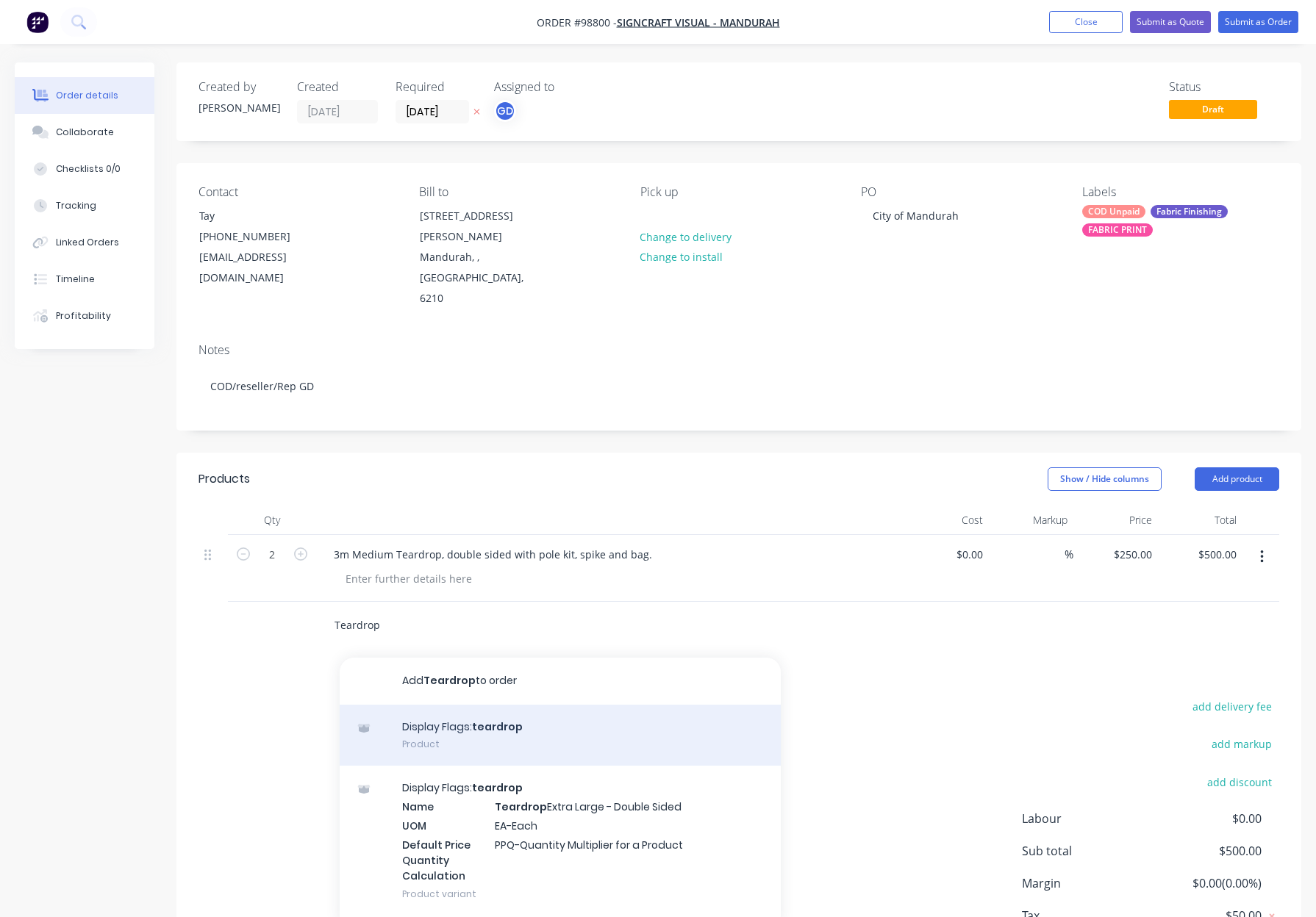
type input "Teardrop"
click at [588, 704] on div "Display Flags: teardrop Product" at bounding box center [560, 735] width 441 height 61
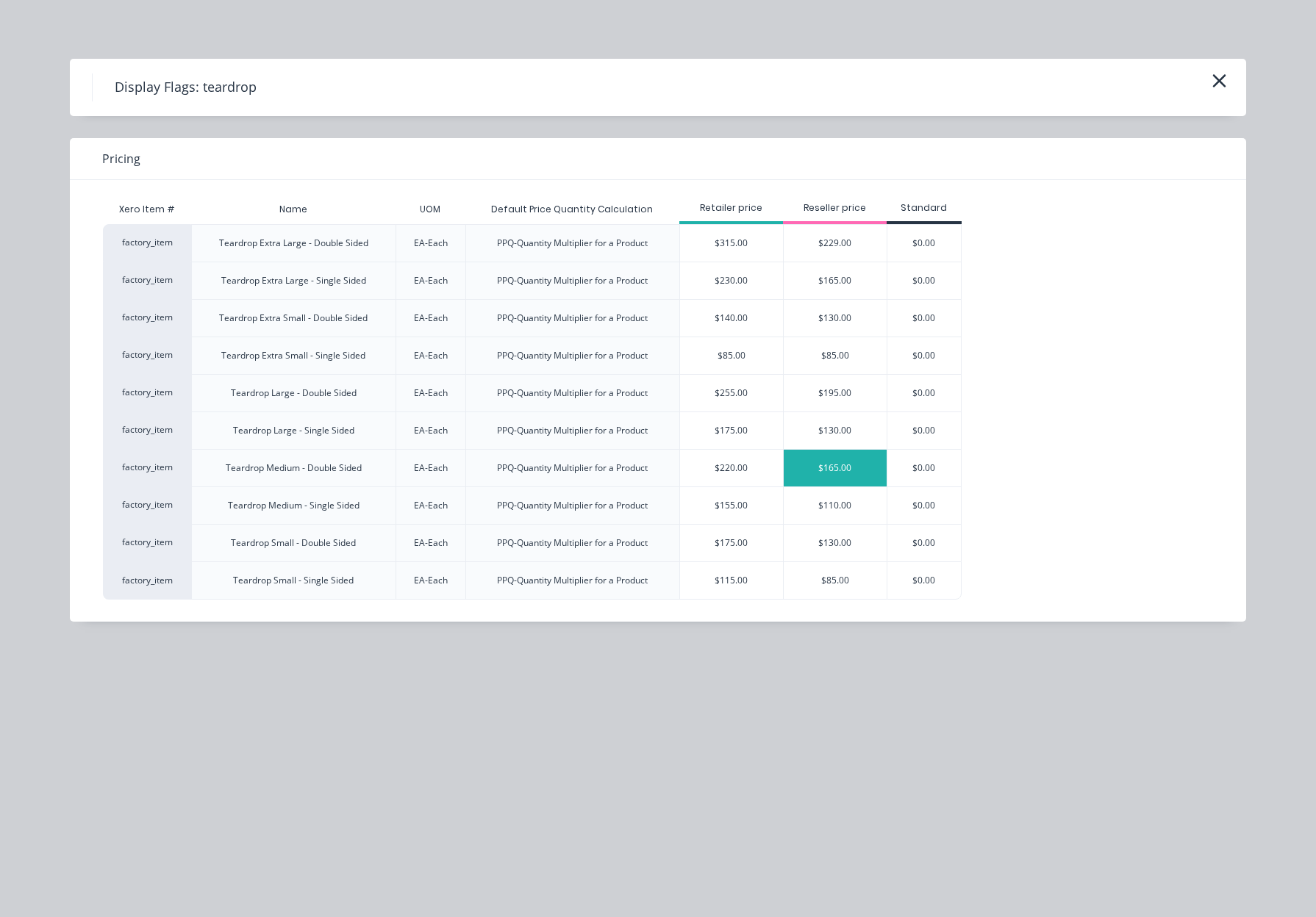
click at [858, 468] on div "$165.00" at bounding box center [835, 468] width 103 height 37
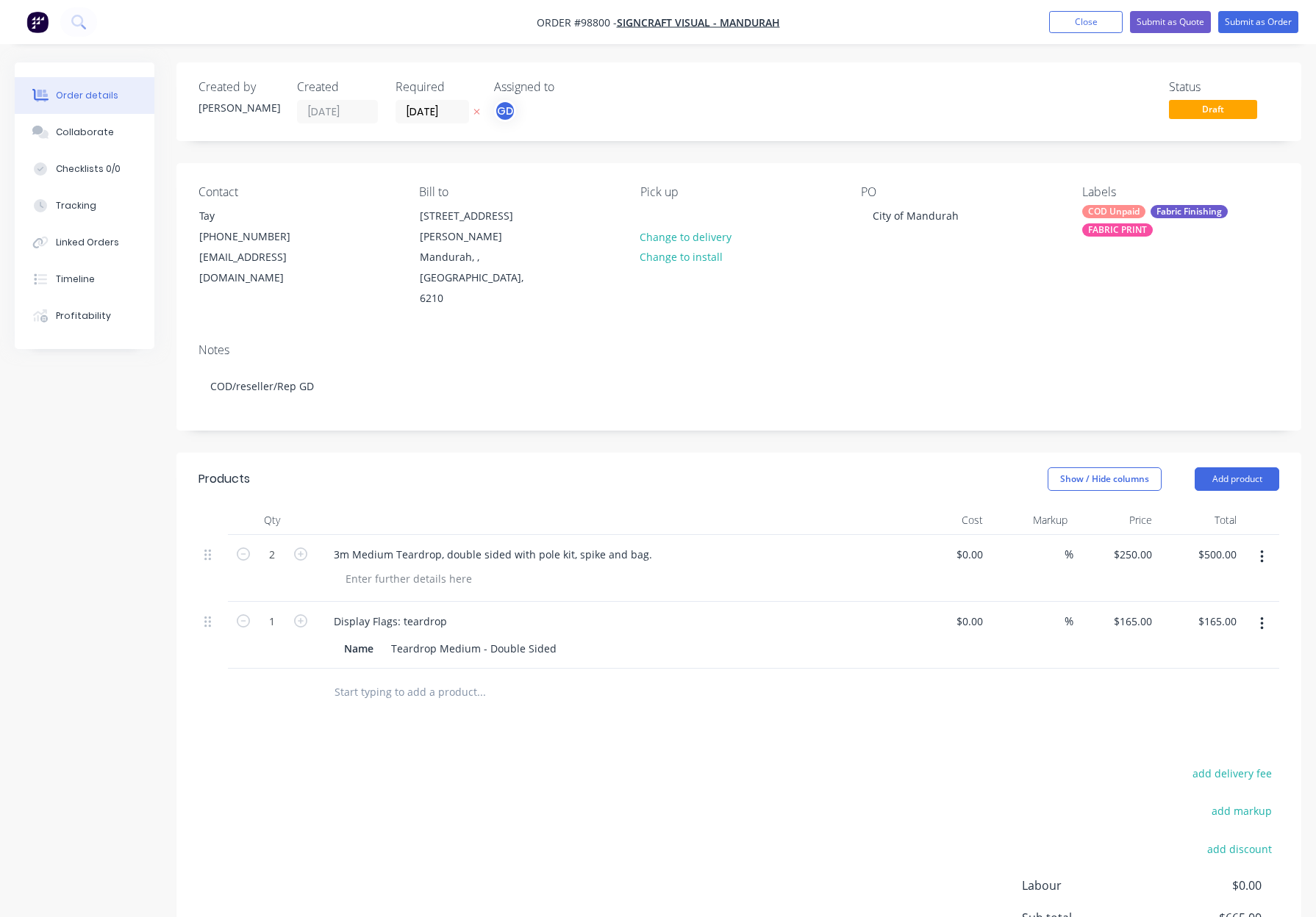
click at [404, 677] on input "text" at bounding box center [480, 692] width 294 height 29
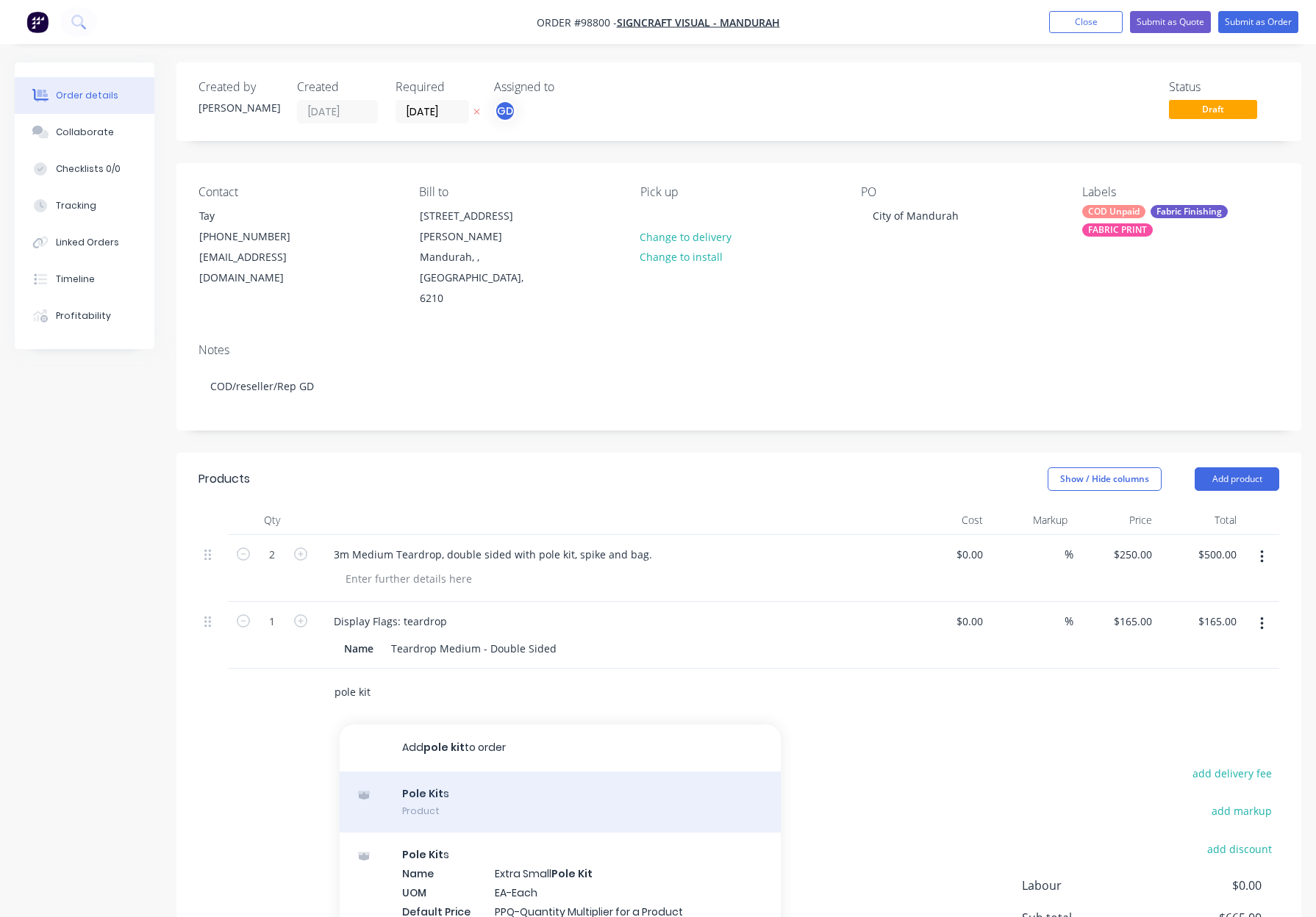
type input "pole kit"
click at [504, 771] on div "Pole Kit s Product" at bounding box center [560, 802] width 441 height 61
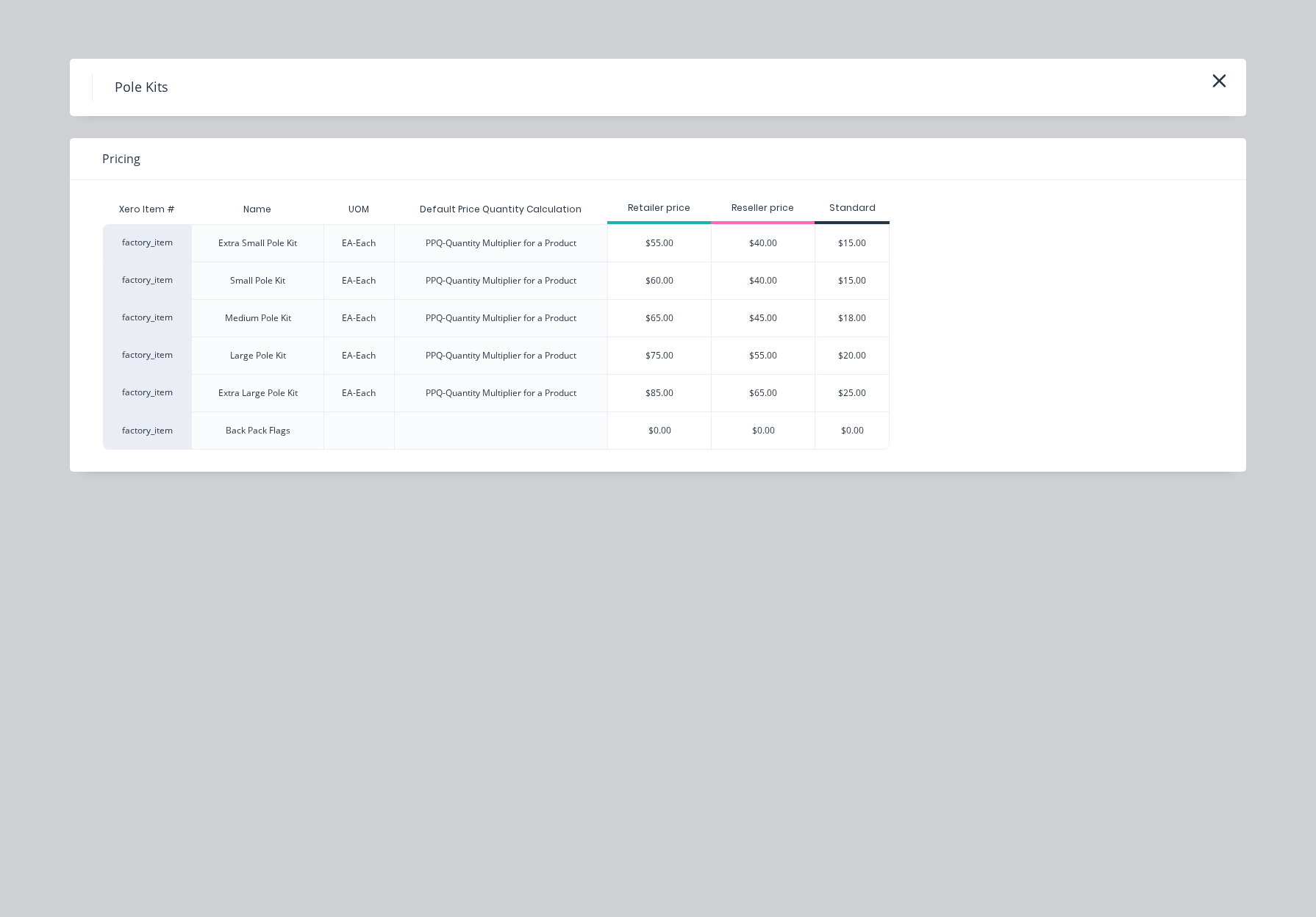
click at [787, 323] on div "$45.00" at bounding box center [763, 317] width 103 height 37
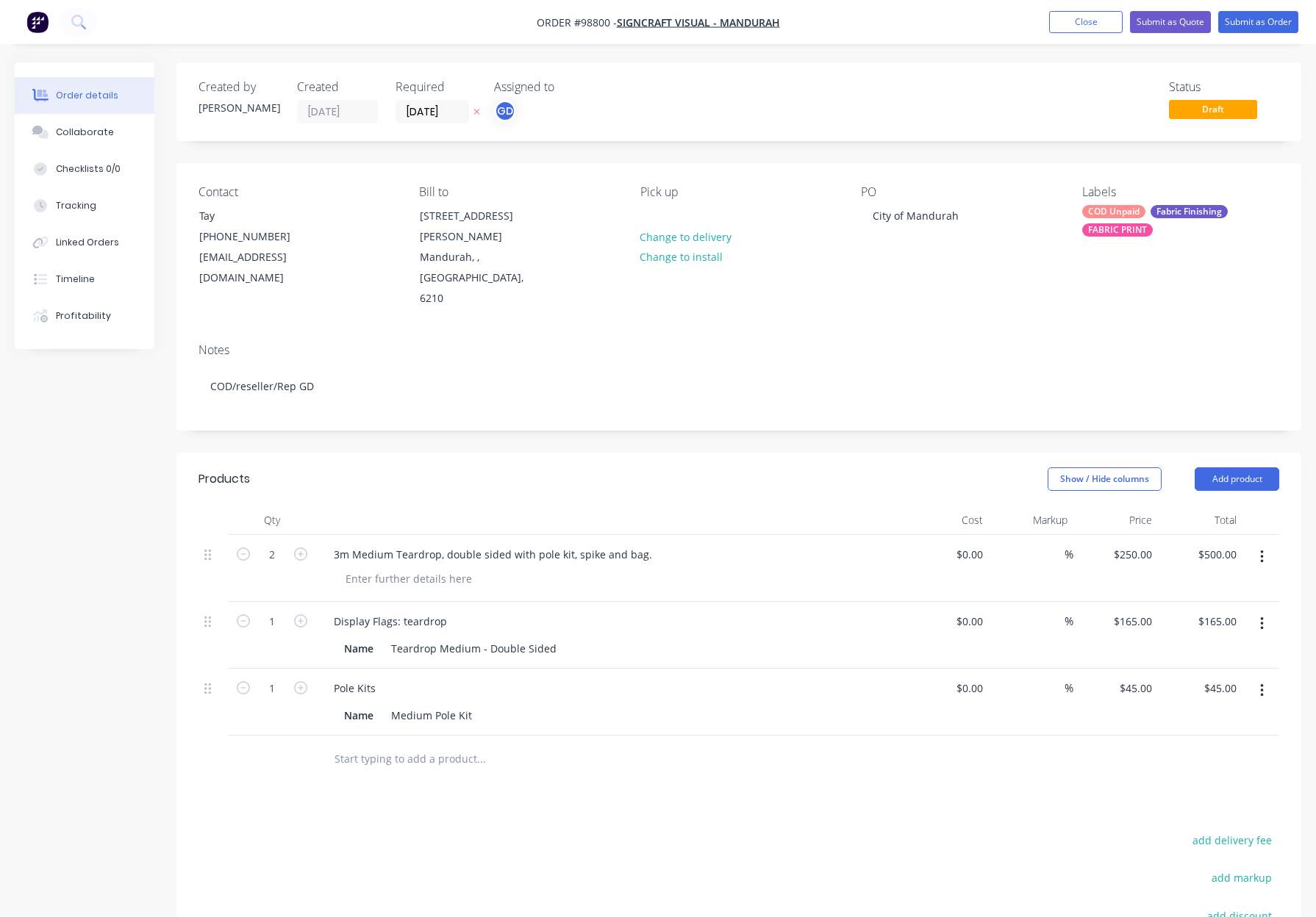
click at [374, 744] on input "text" at bounding box center [480, 759] width 294 height 29
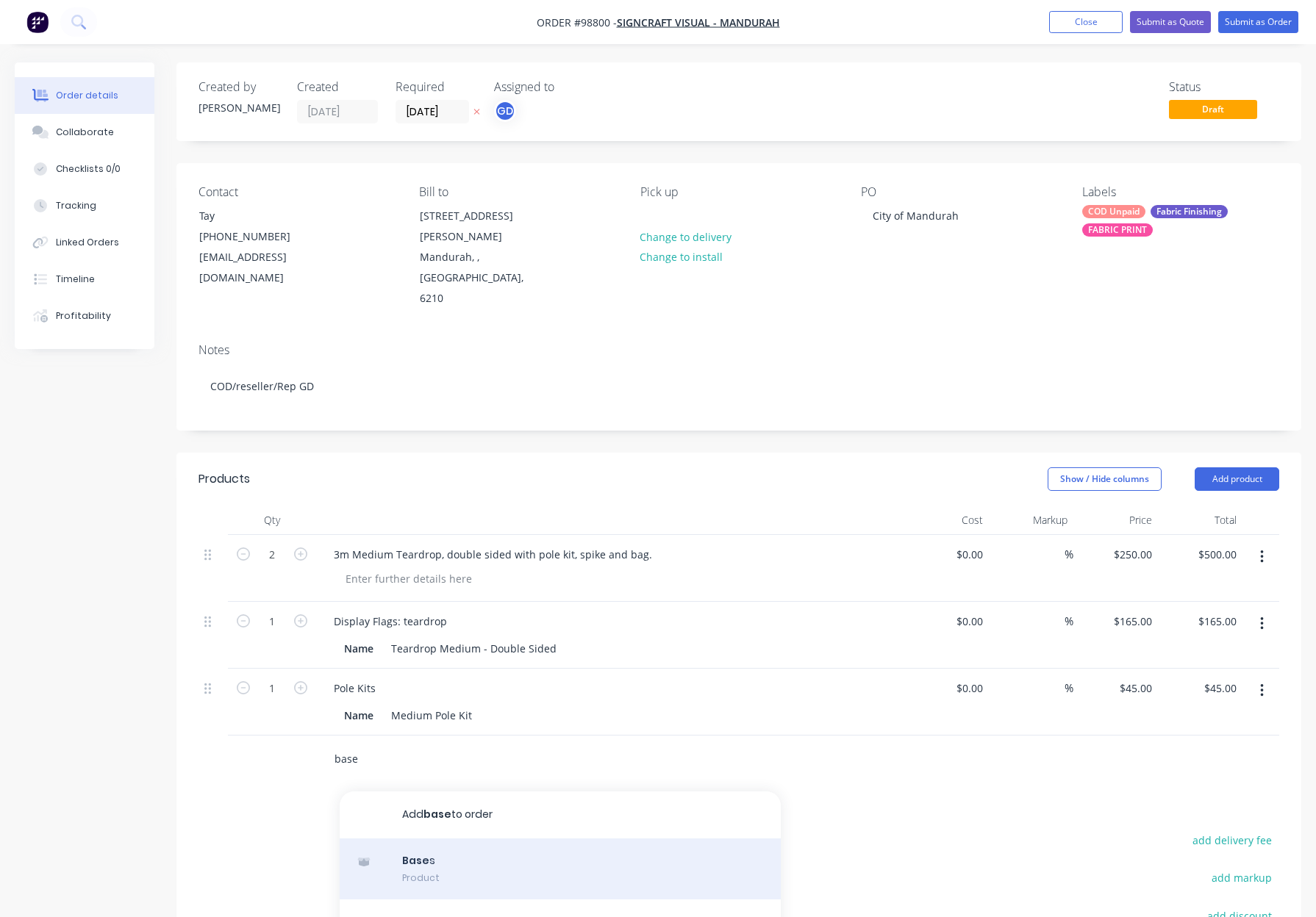
type input "base"
click at [484, 838] on div "Base s Product" at bounding box center [560, 869] width 441 height 61
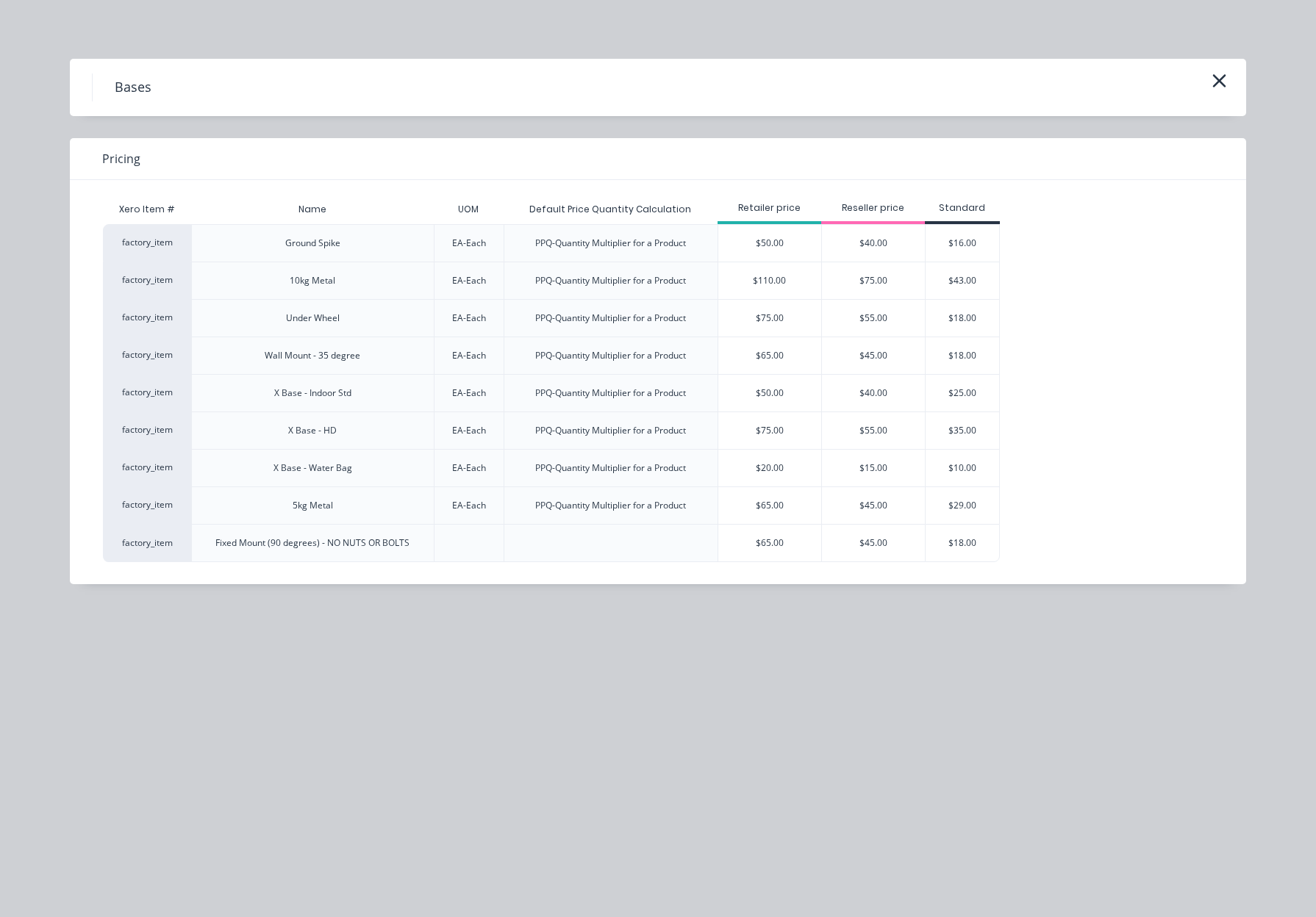
click at [888, 245] on div "$40.00" at bounding box center [873, 243] width 103 height 37
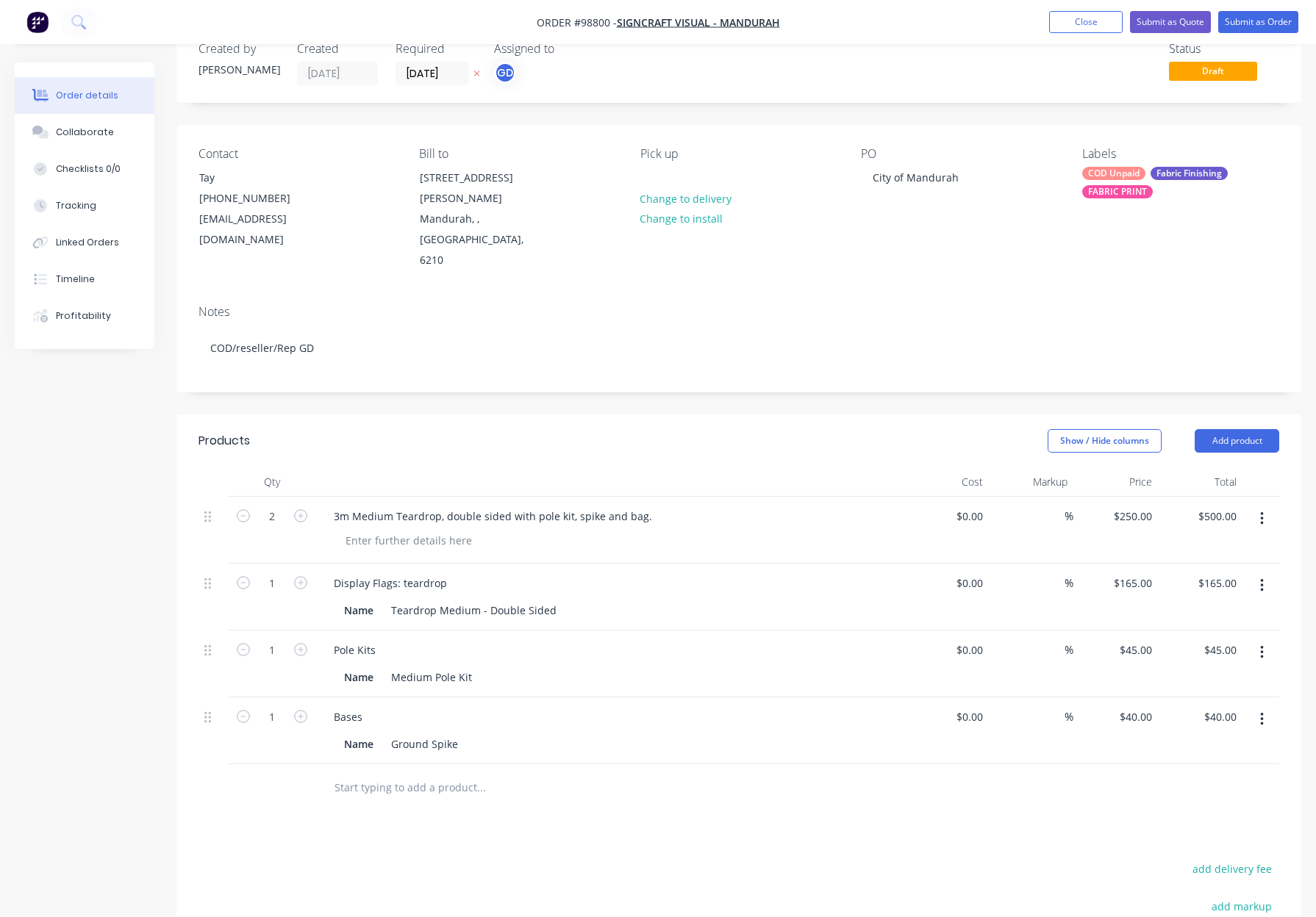
scroll to position [57, 0]
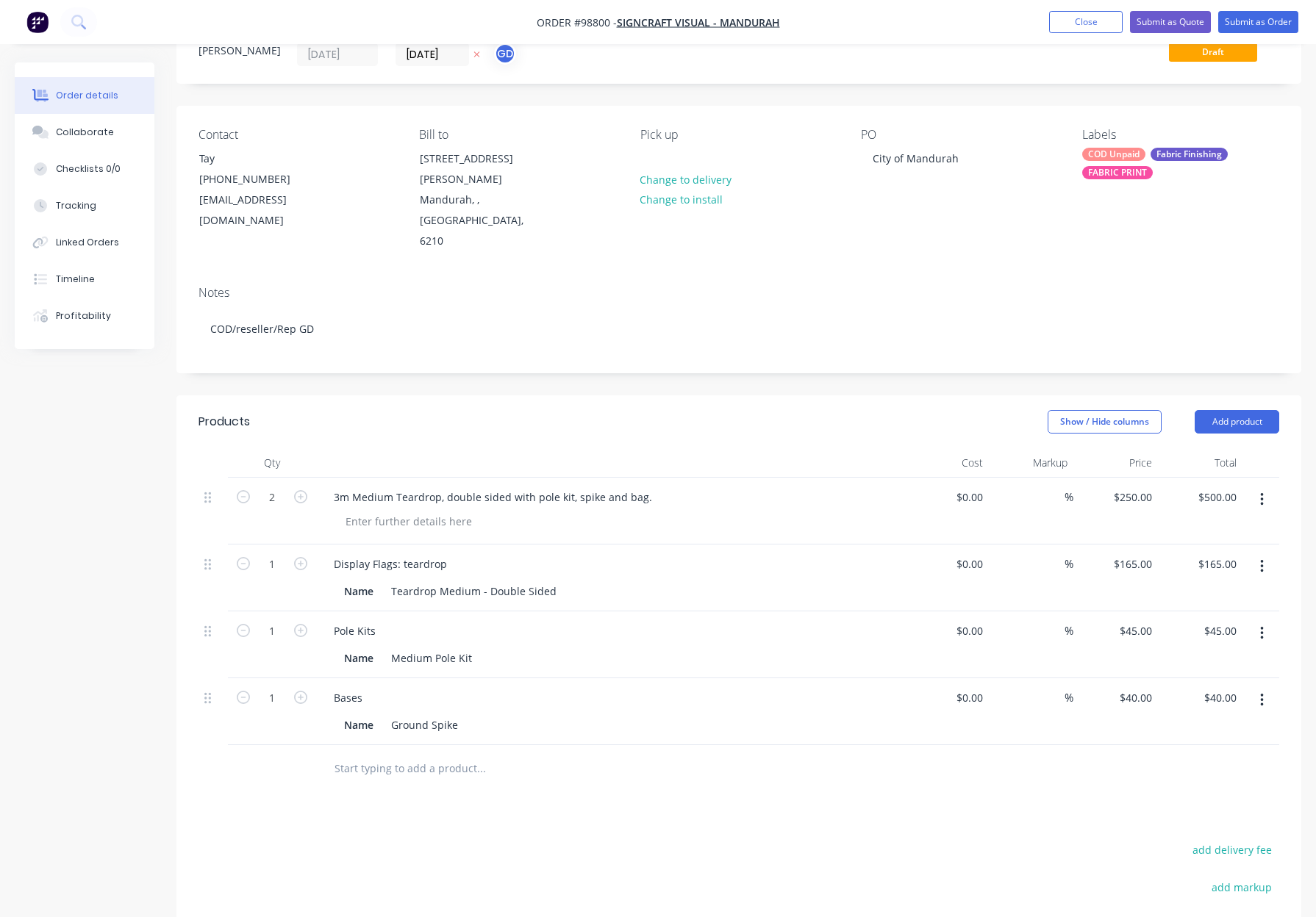
click at [1261, 493] on icon "button" at bounding box center [1261, 500] width 3 height 13
click at [1215, 616] on div "Delete" at bounding box center [1209, 627] width 113 height 21
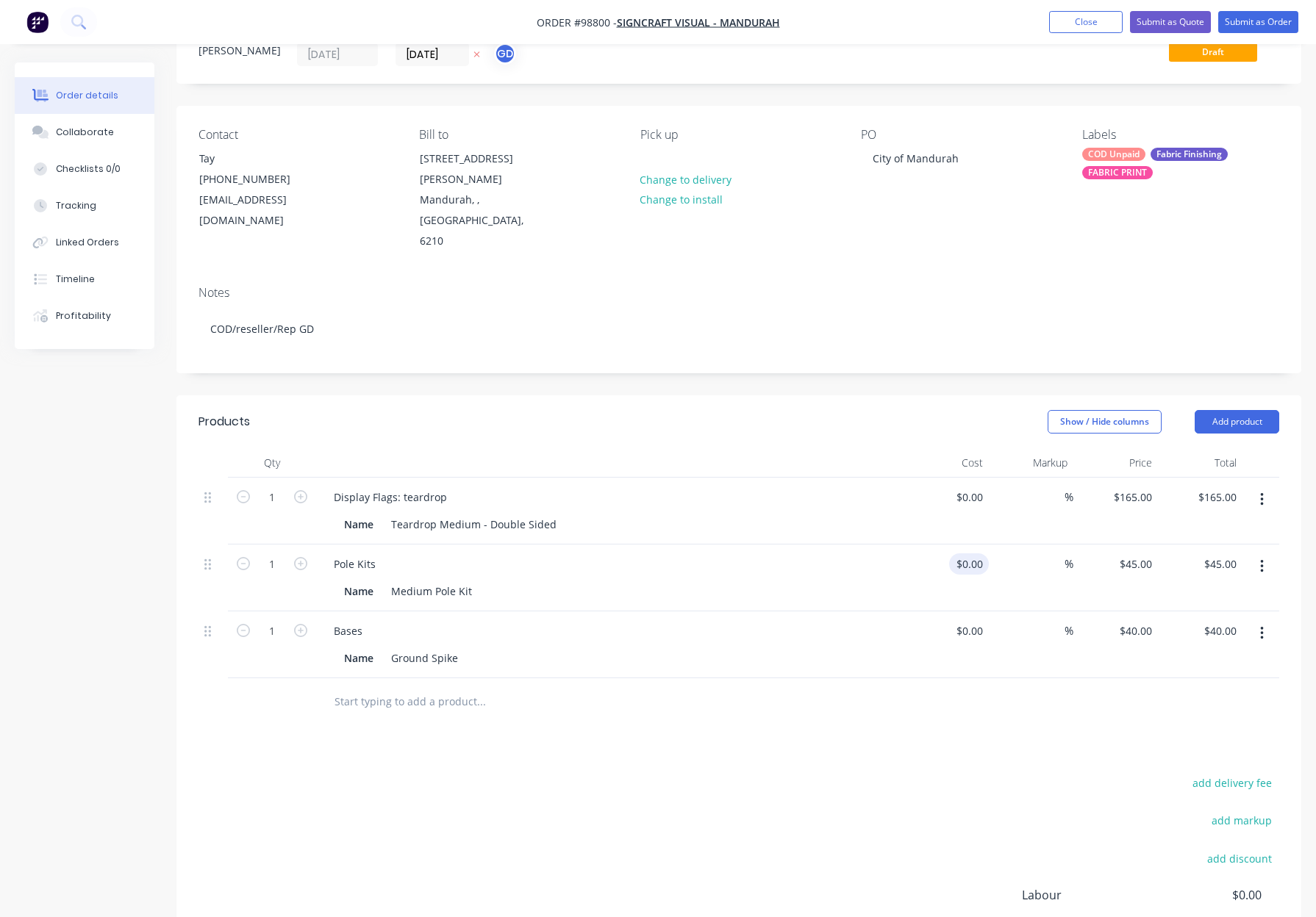
scroll to position [115, 0]
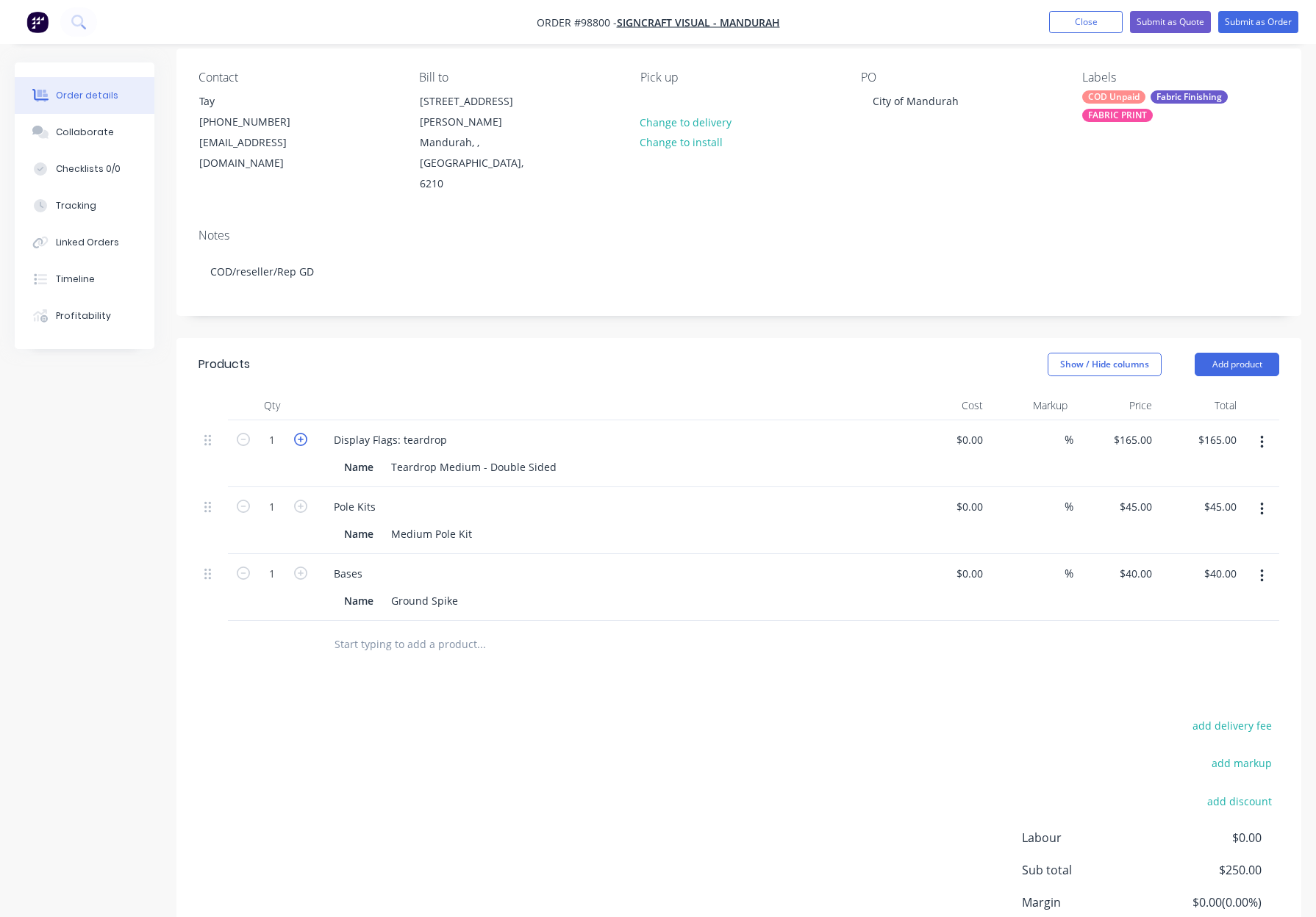
click at [304, 433] on icon "button" at bounding box center [300, 439] width 13 height 13
type input "2"
type input "$330.00"
drag, startPoint x: 302, startPoint y: 464, endPoint x: 304, endPoint y: 471, distance: 7.3
click at [303, 500] on icon "button" at bounding box center [300, 506] width 13 height 13
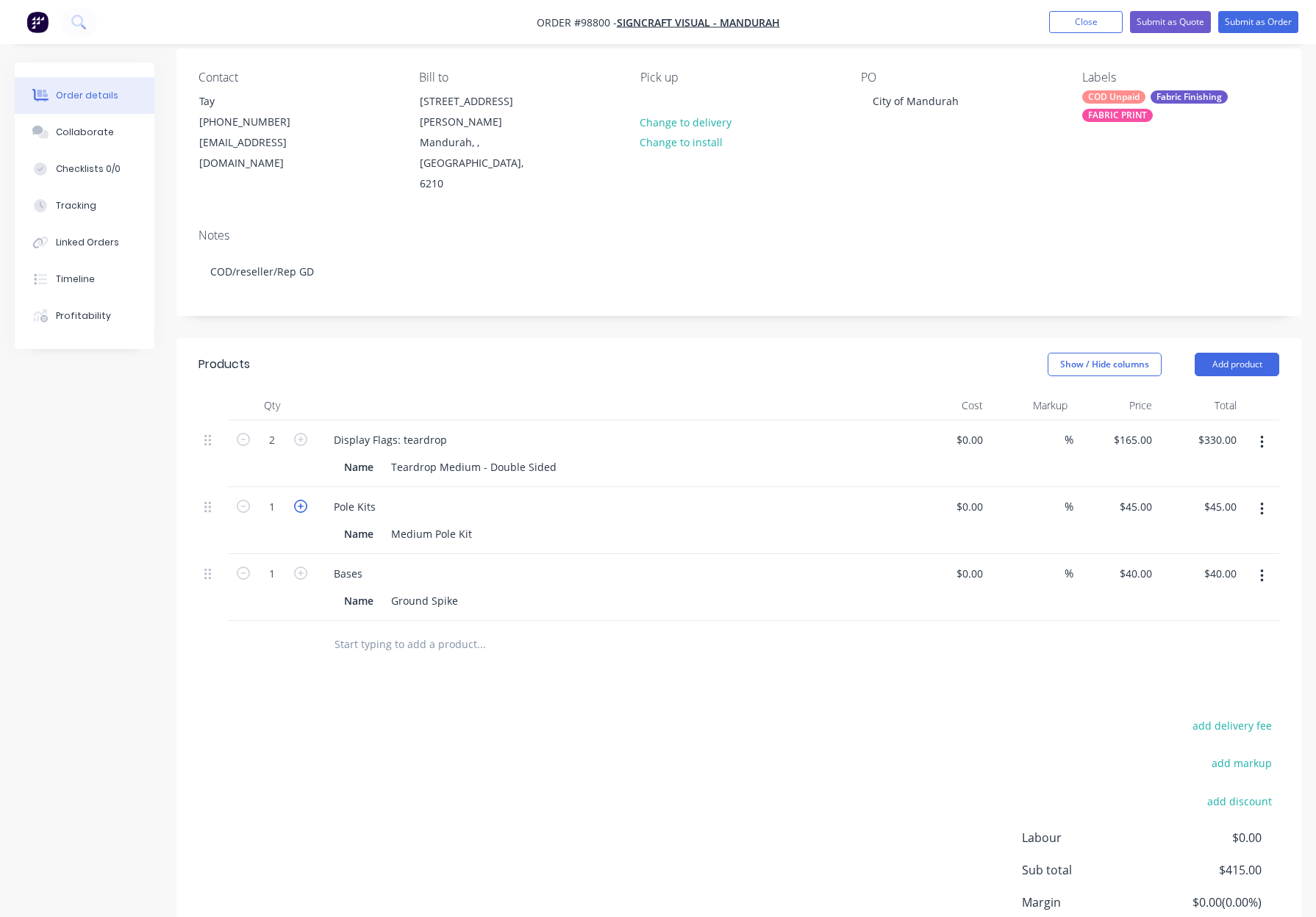
type input "2"
type input "$90.00"
click at [301, 566] on icon "button" at bounding box center [300, 573] width 13 height 13
type input "2"
type input "$80.00"
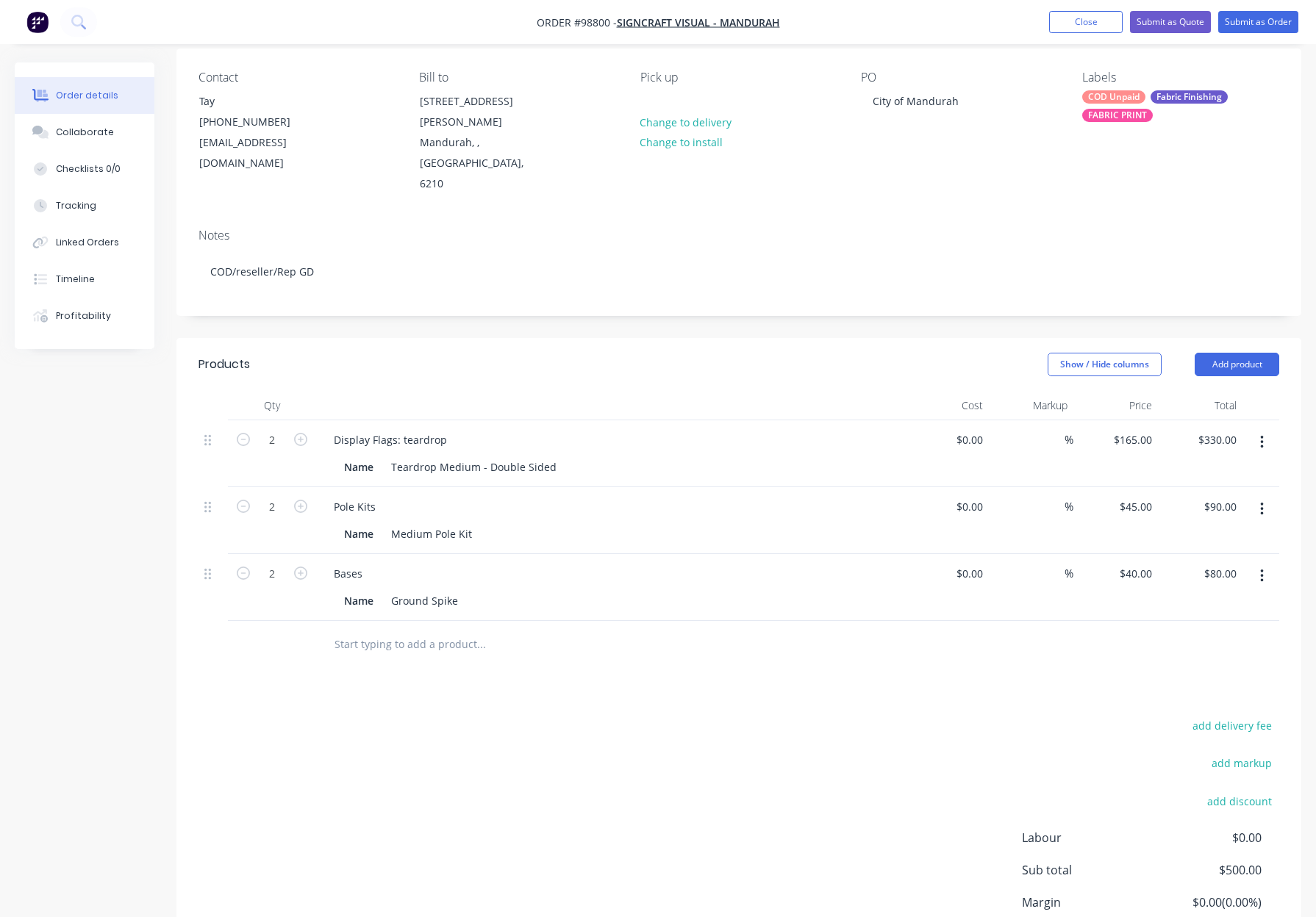
click at [453, 339] on header "Products Show / Hide columns Add product" at bounding box center [739, 364] width 1124 height 53
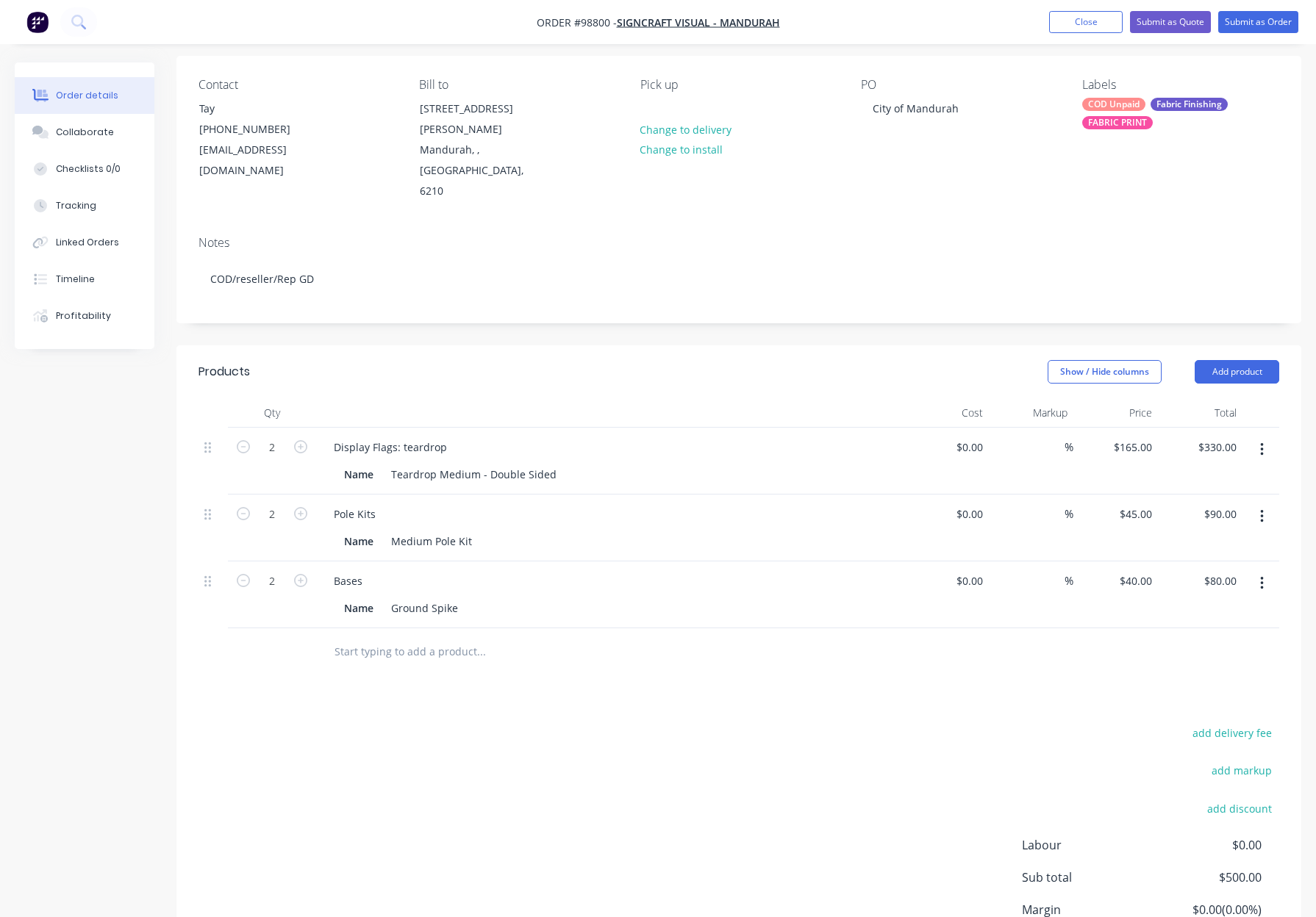
scroll to position [106, 0]
click at [403, 437] on div "Display Flags: teardrop" at bounding box center [390, 447] width 137 height 21
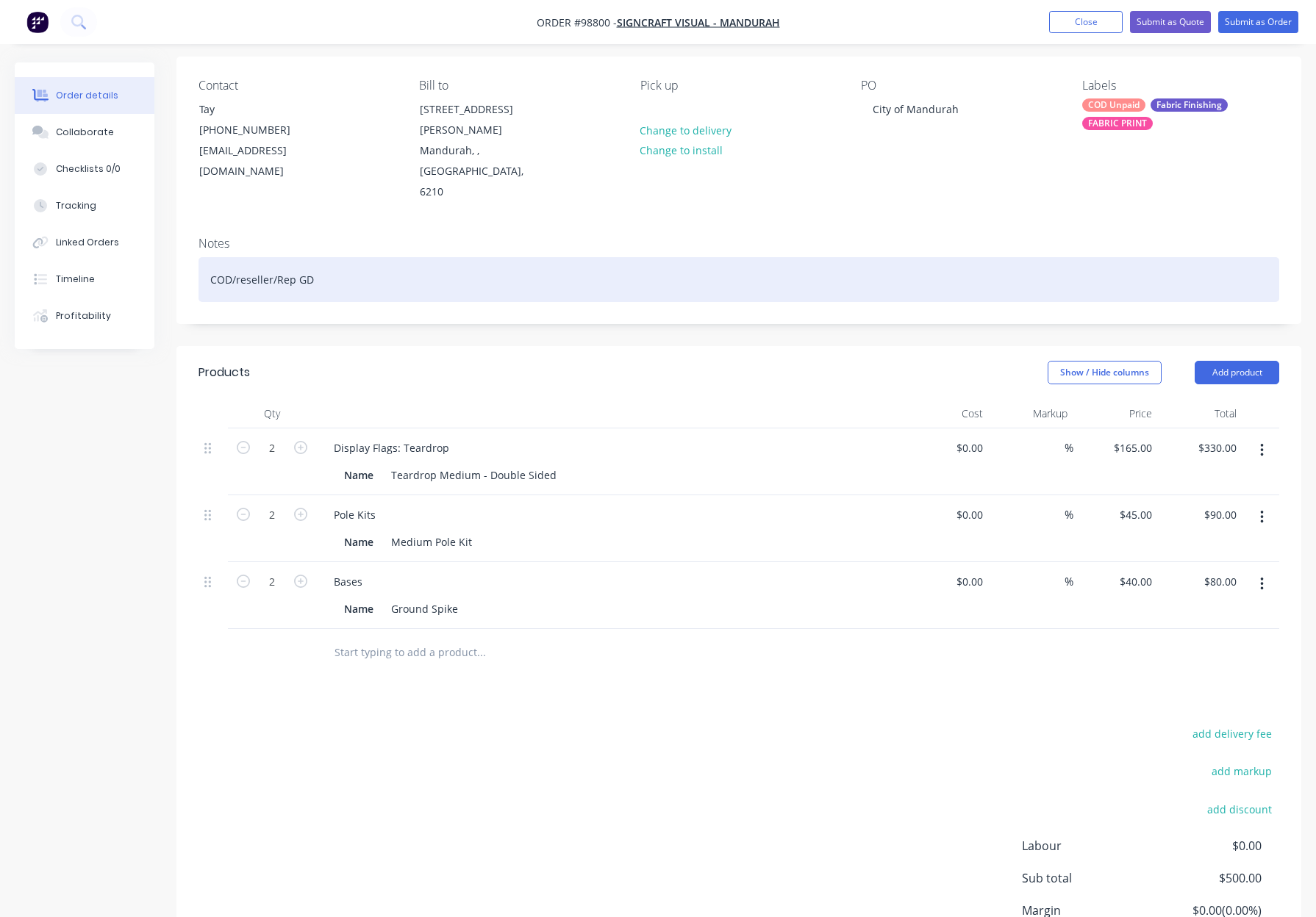
click at [382, 257] on div "COD/reseller/Rep GD" at bounding box center [738, 279] width 1080 height 45
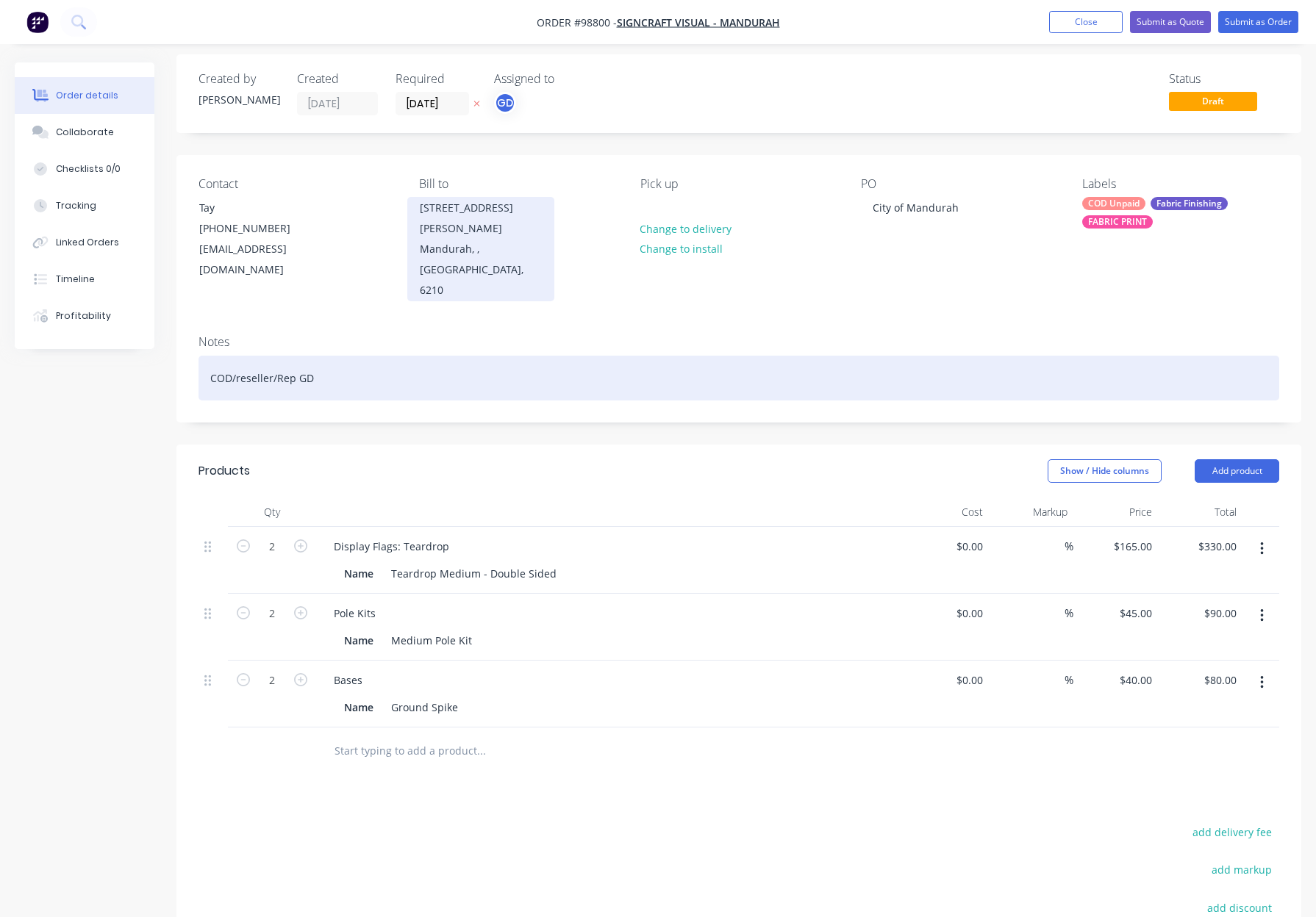
scroll to position [0, 0]
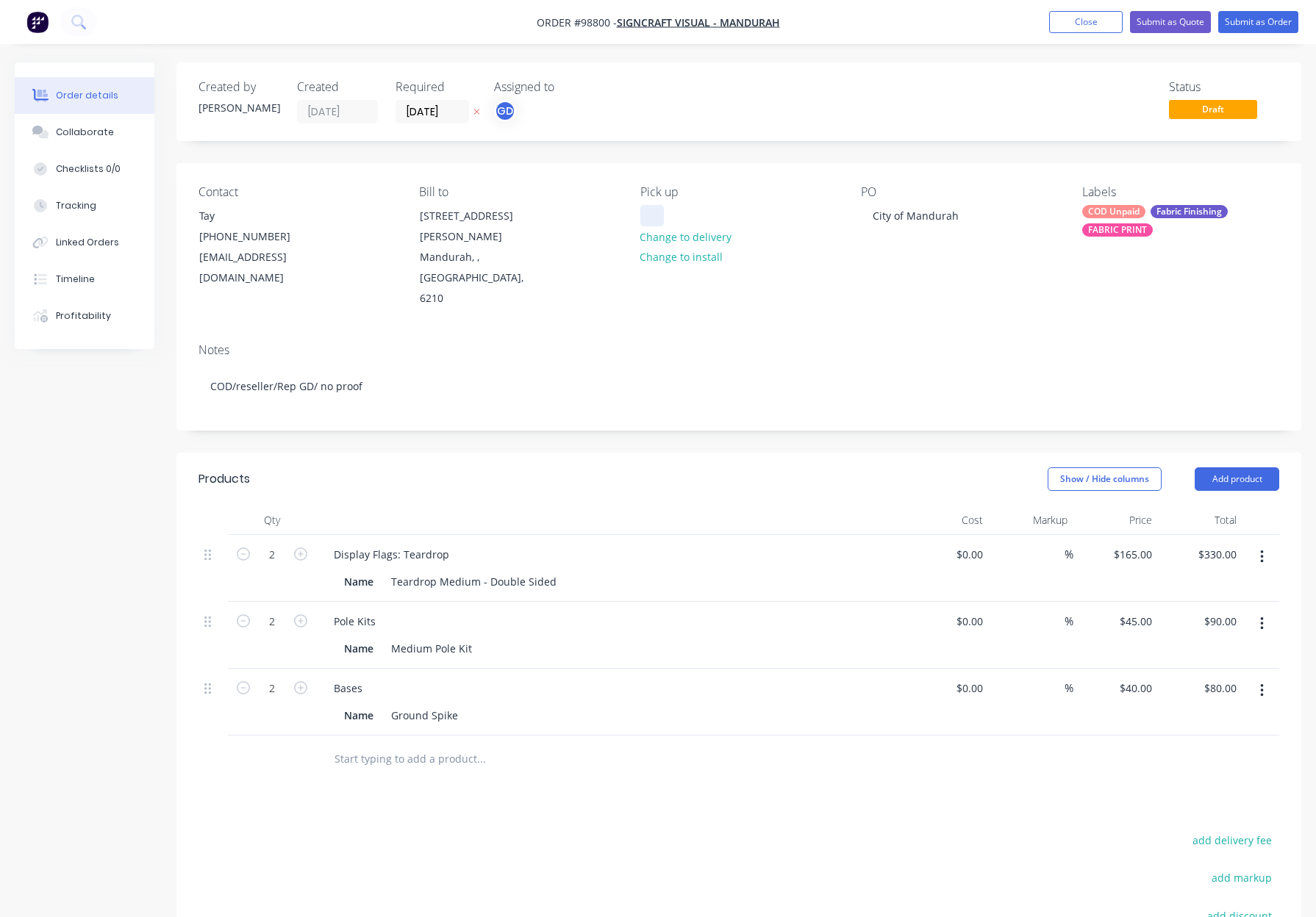
click at [656, 220] on div at bounding box center [651, 216] width 24 height 21
click at [1107, 212] on div "COD Unpaid" at bounding box center [1113, 212] width 63 height 13
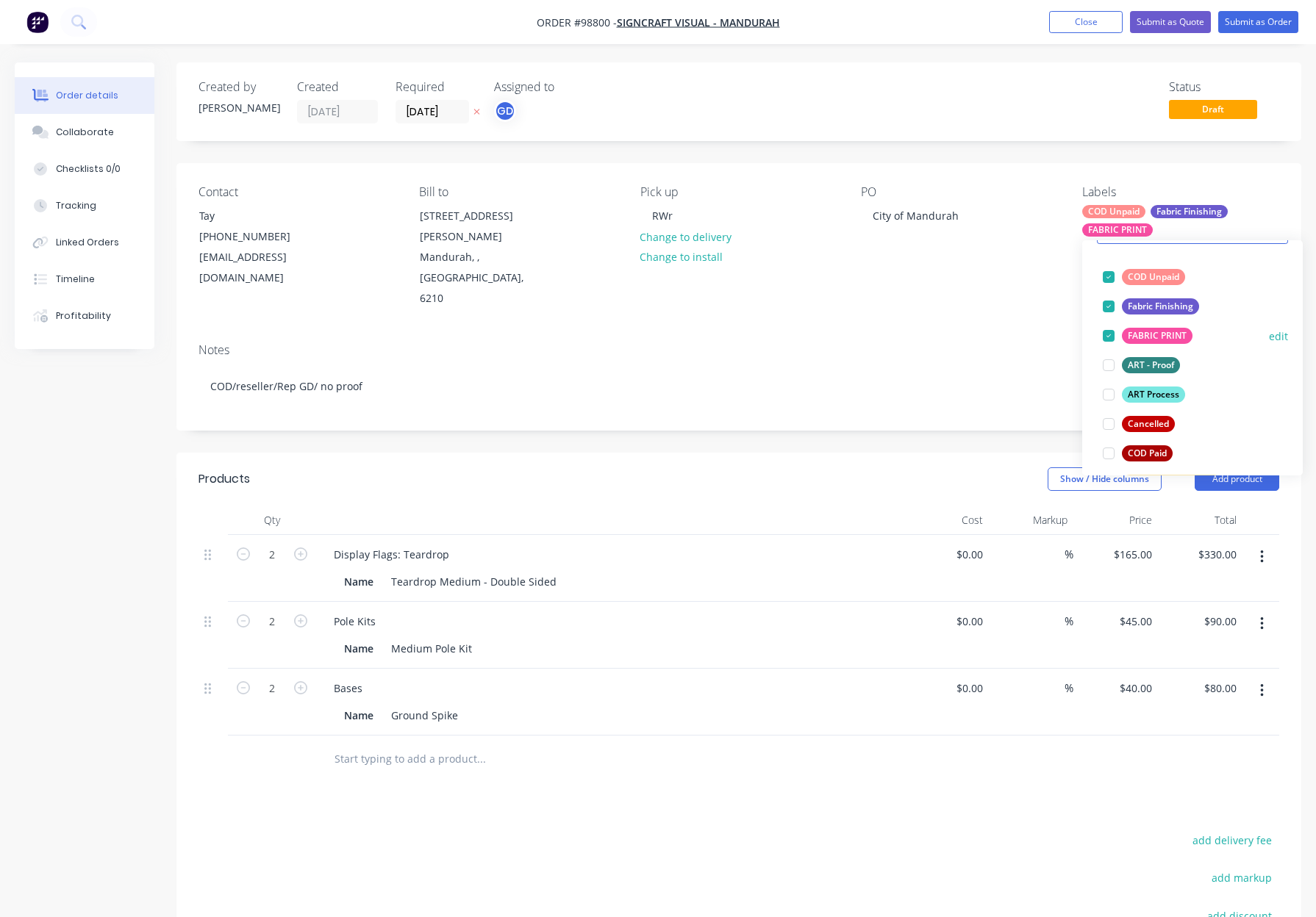
scroll to position [92, 0]
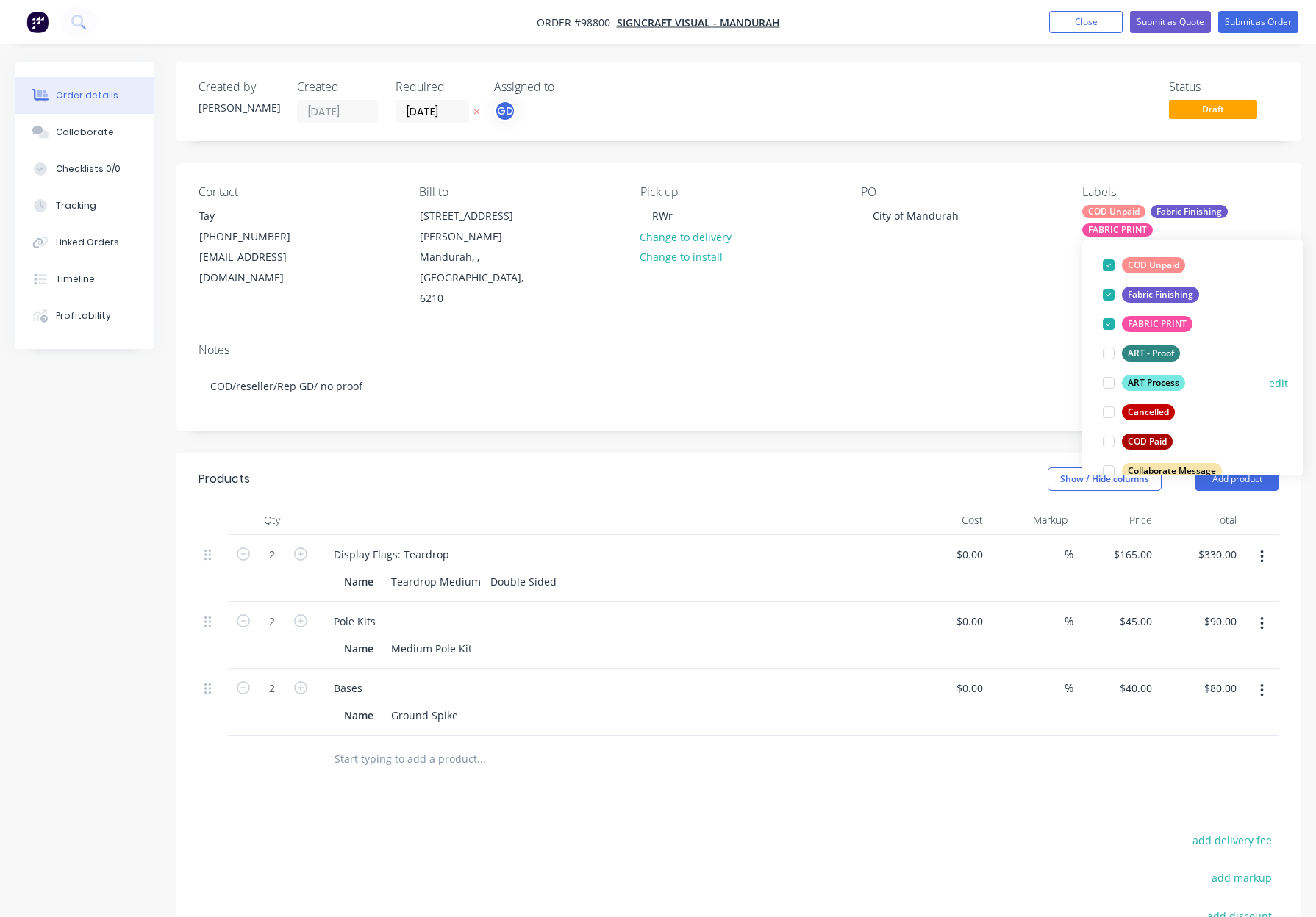
click at [1152, 378] on div "ART Process" at bounding box center [1153, 383] width 63 height 16
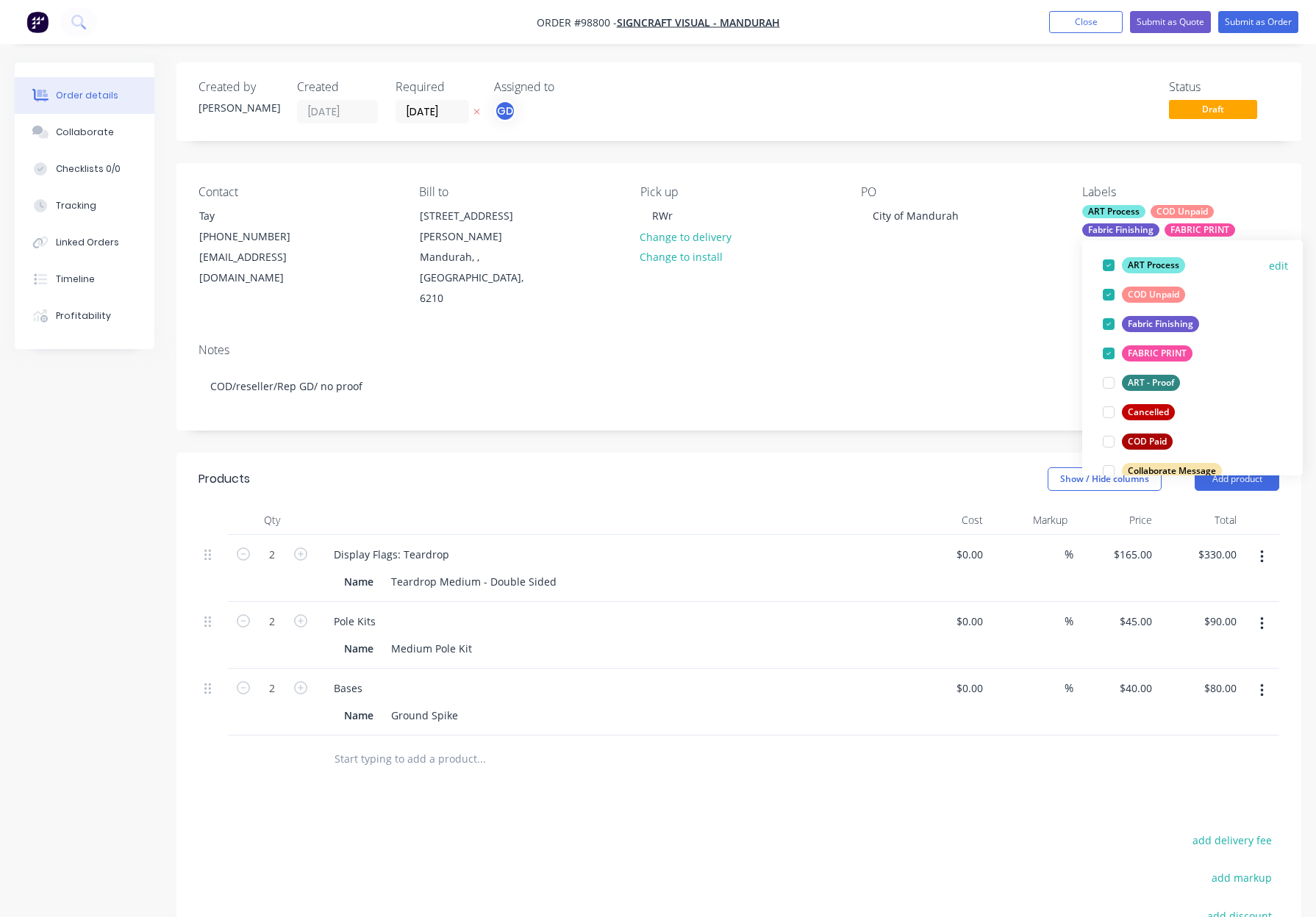
scroll to position [0, 0]
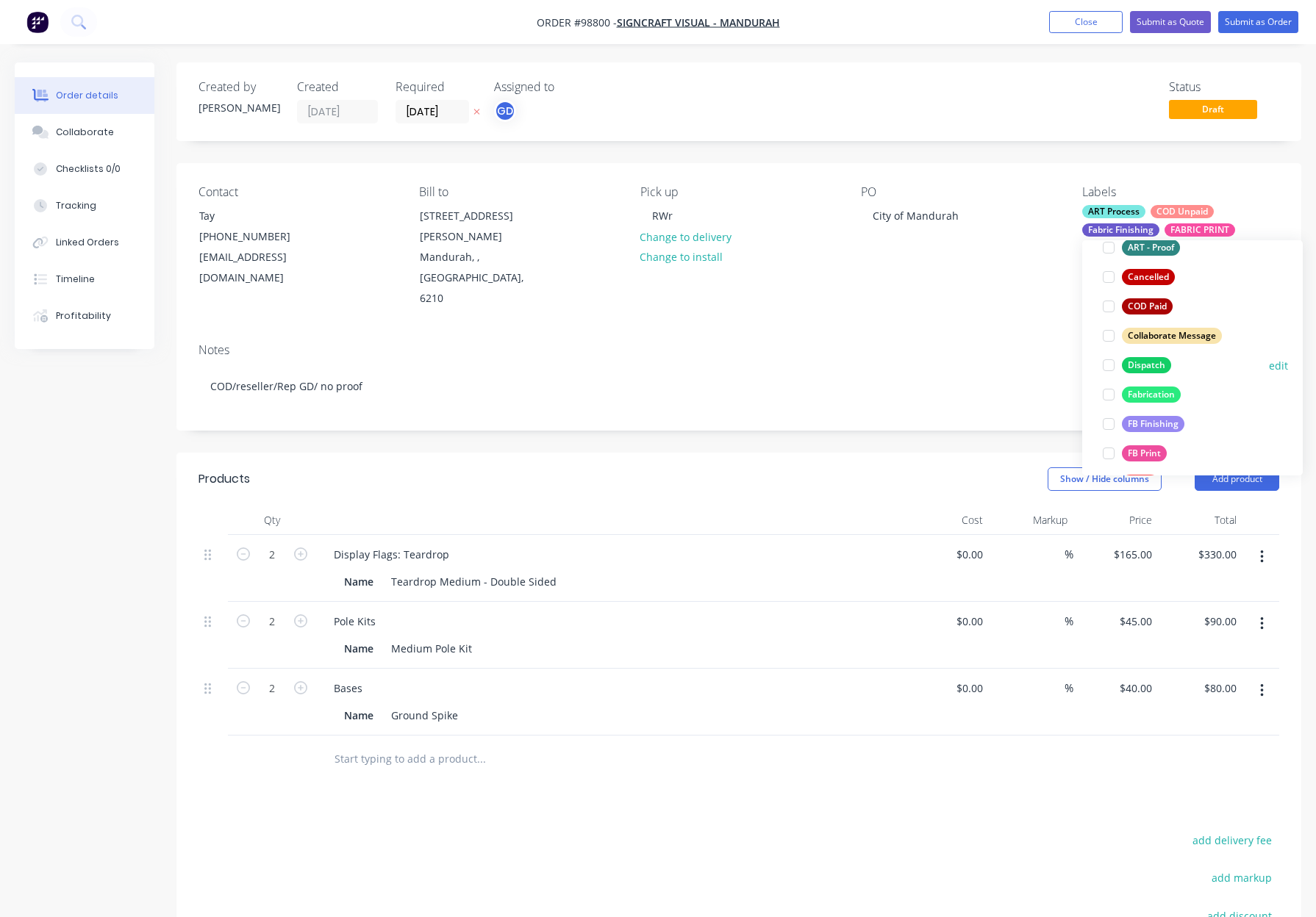
drag, startPoint x: 1144, startPoint y: 369, endPoint x: 1173, endPoint y: 362, distance: 29.8
click at [1147, 369] on div "Dispatch" at bounding box center [1147, 365] width 49 height 16
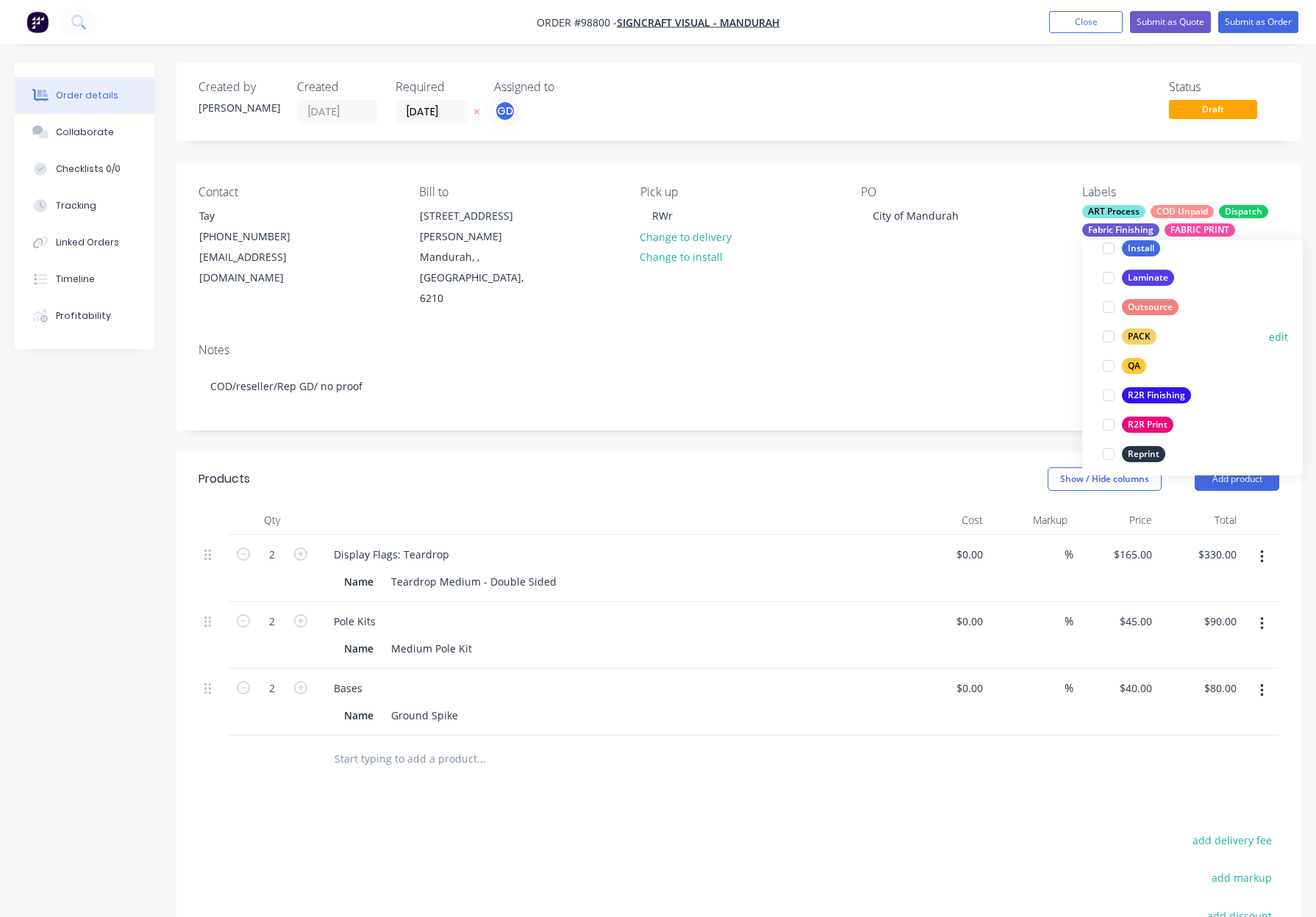
click at [1133, 330] on div "PACK" at bounding box center [1139, 336] width 34 height 16
click at [1130, 337] on div "QA" at bounding box center [1134, 336] width 25 height 16
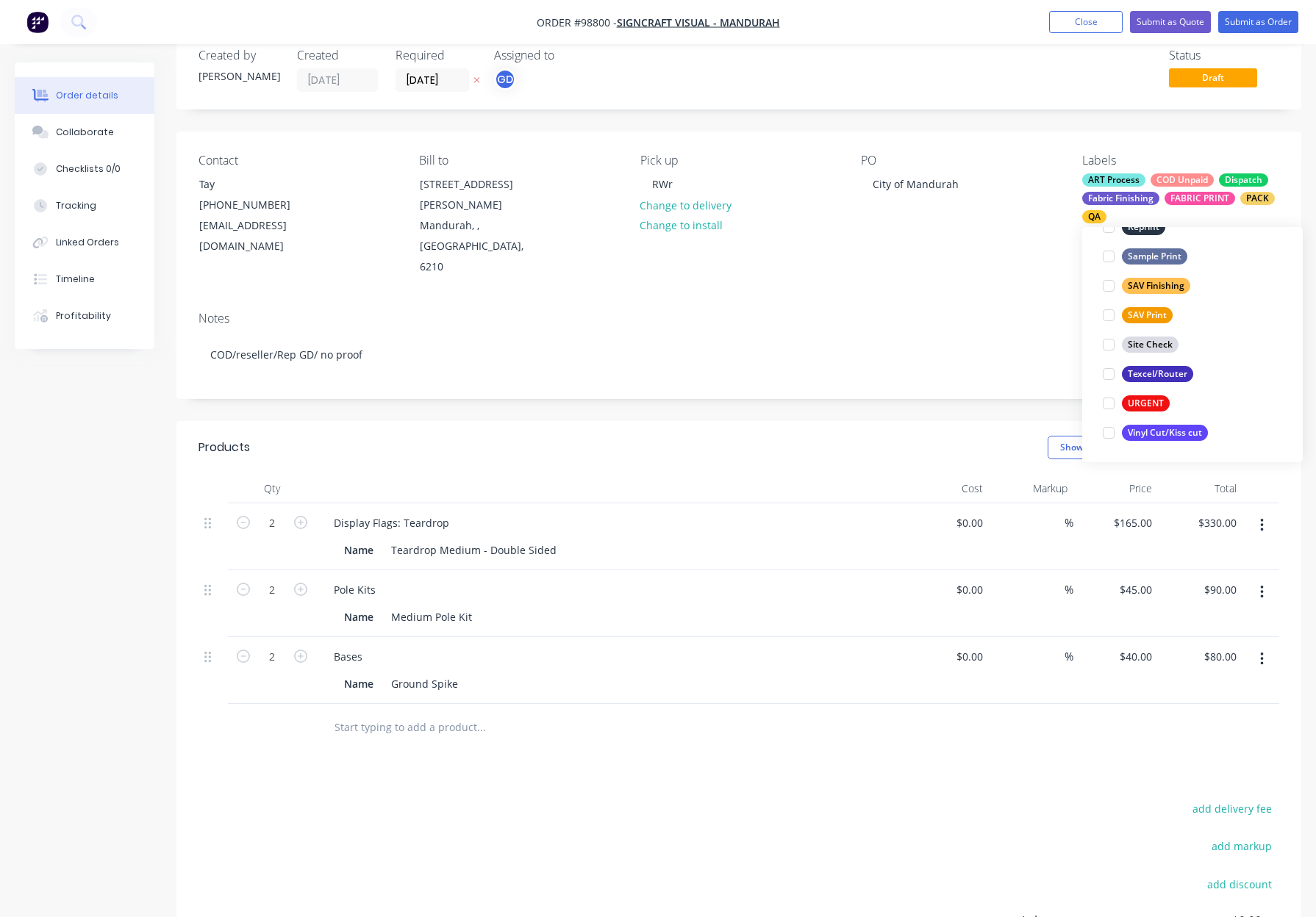
scroll to position [33, 0]
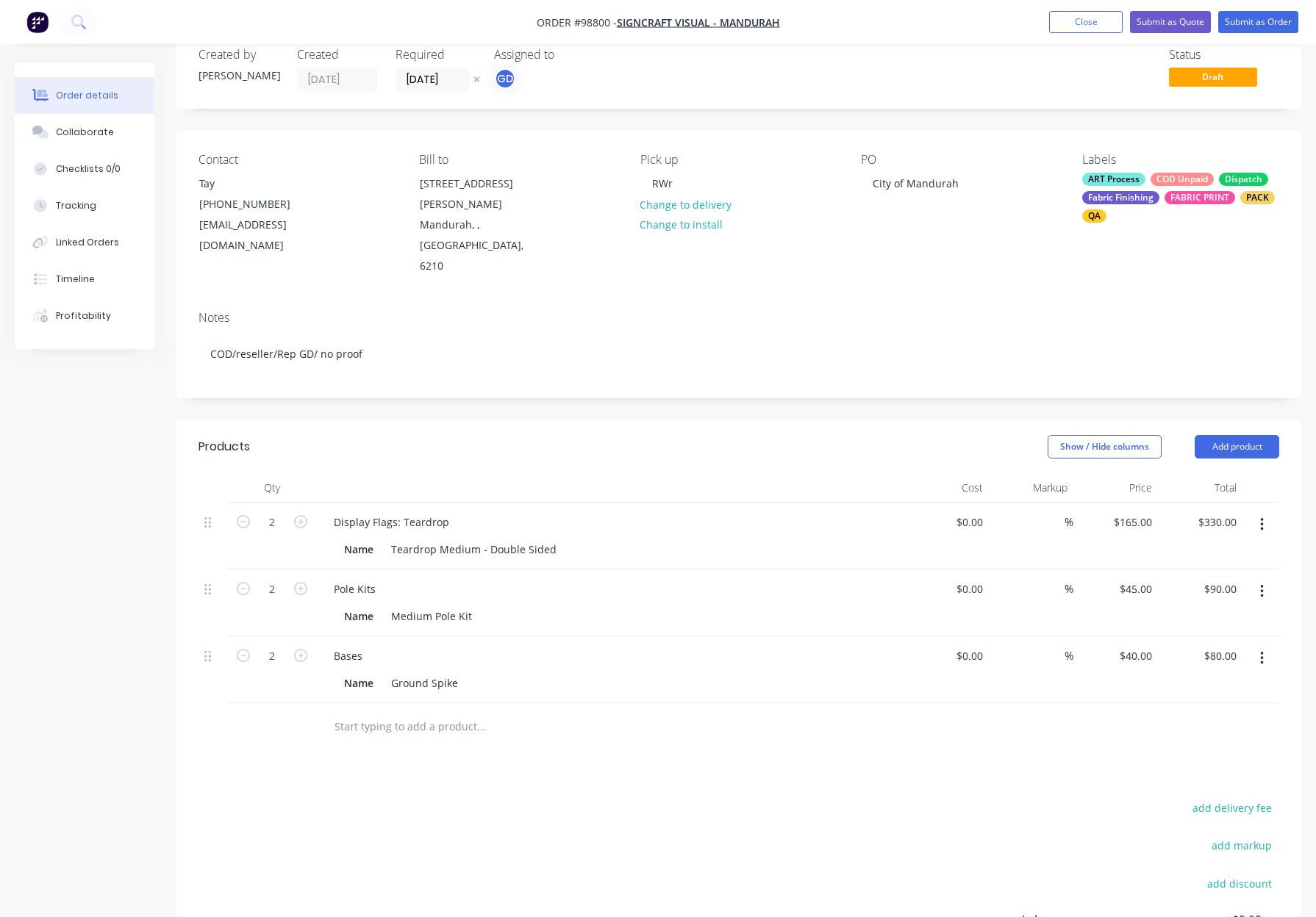
click at [935, 253] on div "Contact Tay (08) 9581 8123 signcraftmandurah@gmail.com Bill to 1/77 Gordon Rd M…" at bounding box center [739, 215] width 1124 height 169
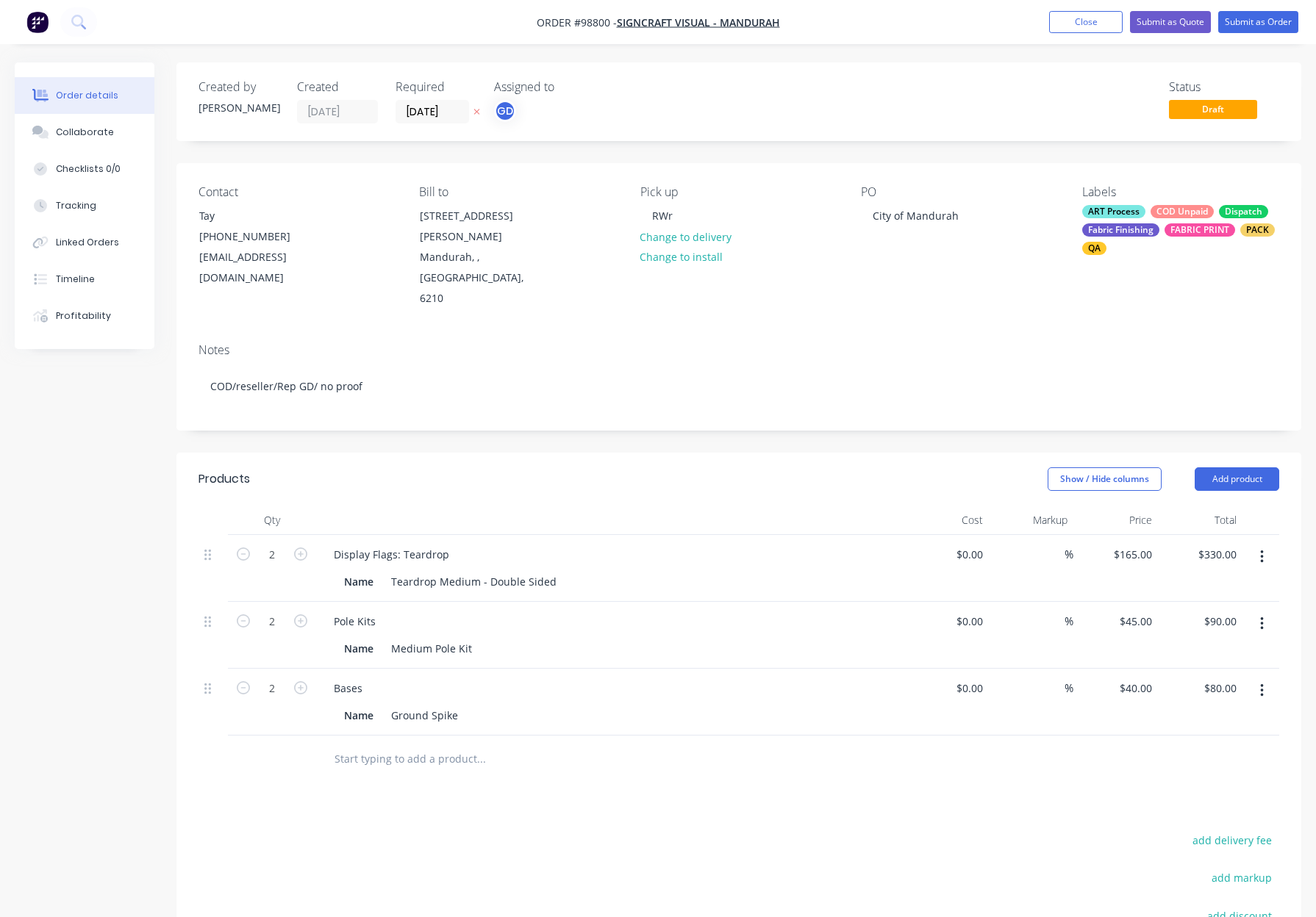
click at [691, 215] on div "Pick up RWr Change to delivery Change to install" at bounding box center [738, 247] width 197 height 124
click at [678, 216] on div "RWr" at bounding box center [662, 216] width 44 height 21
click at [718, 399] on div "Created by Gino Created 03/10/25 Required 09/10/25 Assigned to GD Status Draft …" at bounding box center [739, 599] width 1124 height 1073
click at [1248, 22] on button "Submit as Order" at bounding box center [1258, 21] width 80 height 22
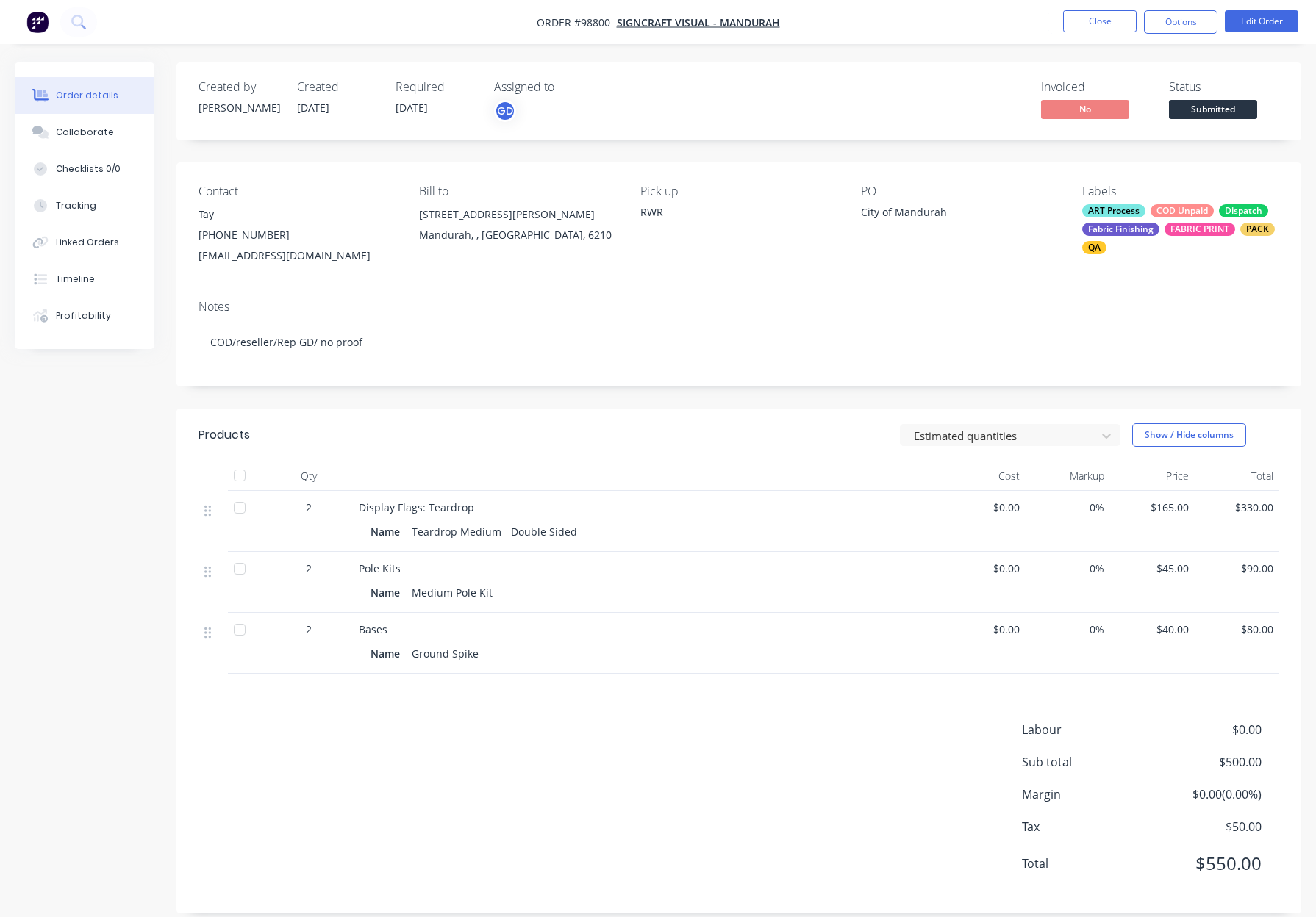
drag, startPoint x: 1165, startPoint y: 23, endPoint x: 1161, endPoint y: 39, distance: 16.5
click at [1165, 23] on button "Options" at bounding box center [1180, 22] width 74 height 24
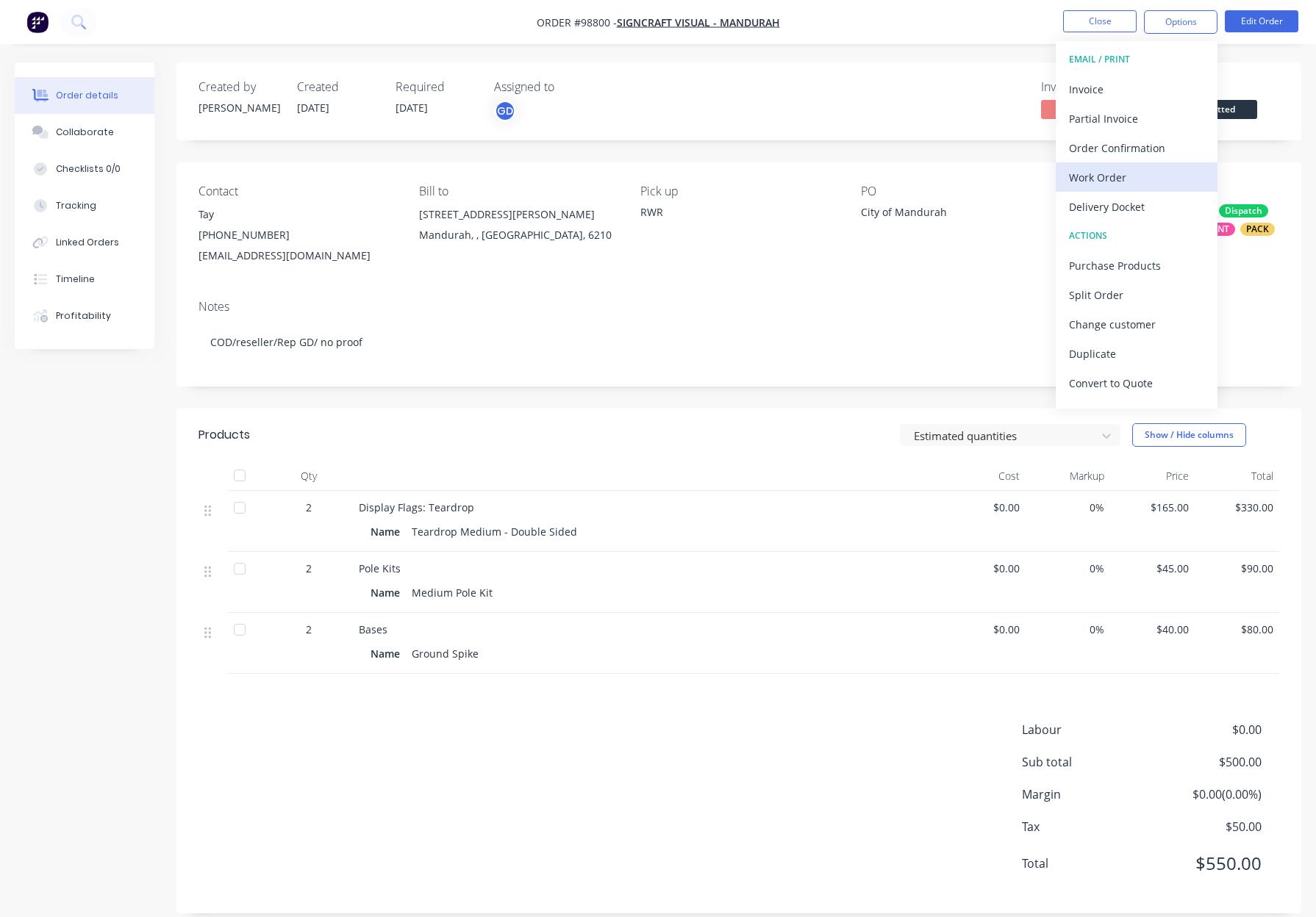
click at [1124, 172] on div "Work Order" at bounding box center [1136, 178] width 135 height 21
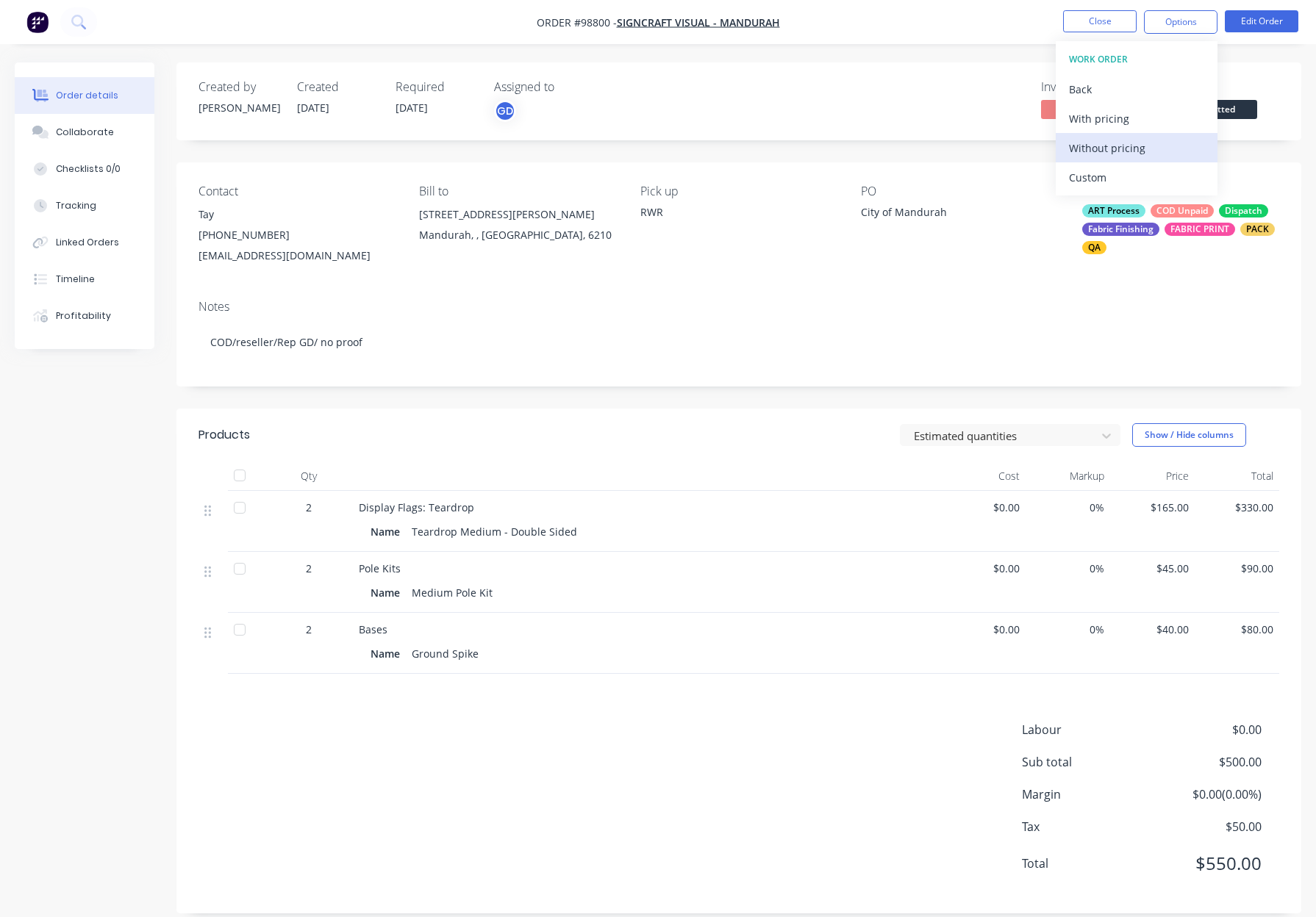
click at [1125, 150] on div "Without pricing" at bounding box center [1136, 148] width 135 height 21
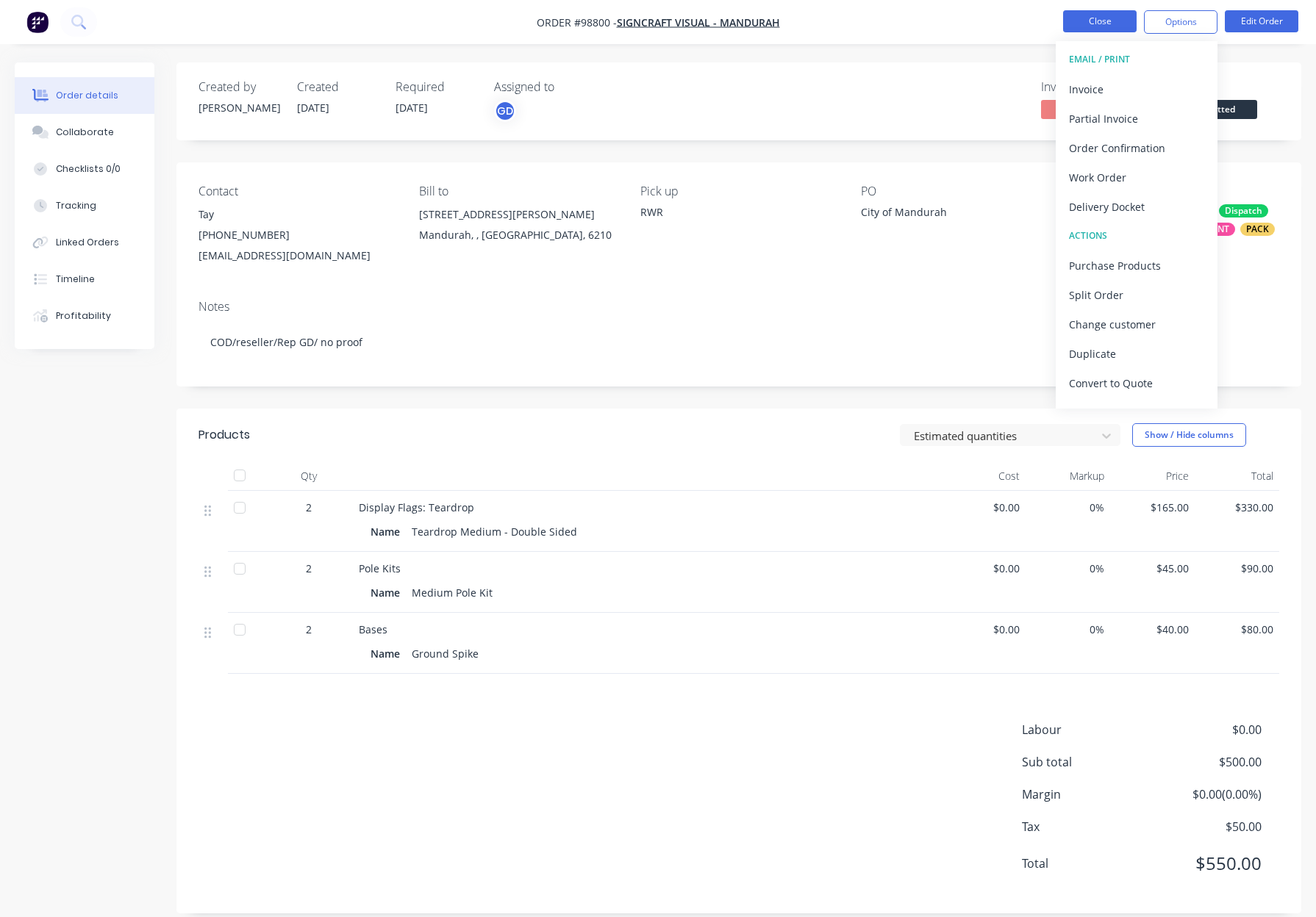
click at [1078, 25] on button "Close" at bounding box center [1100, 21] width 74 height 22
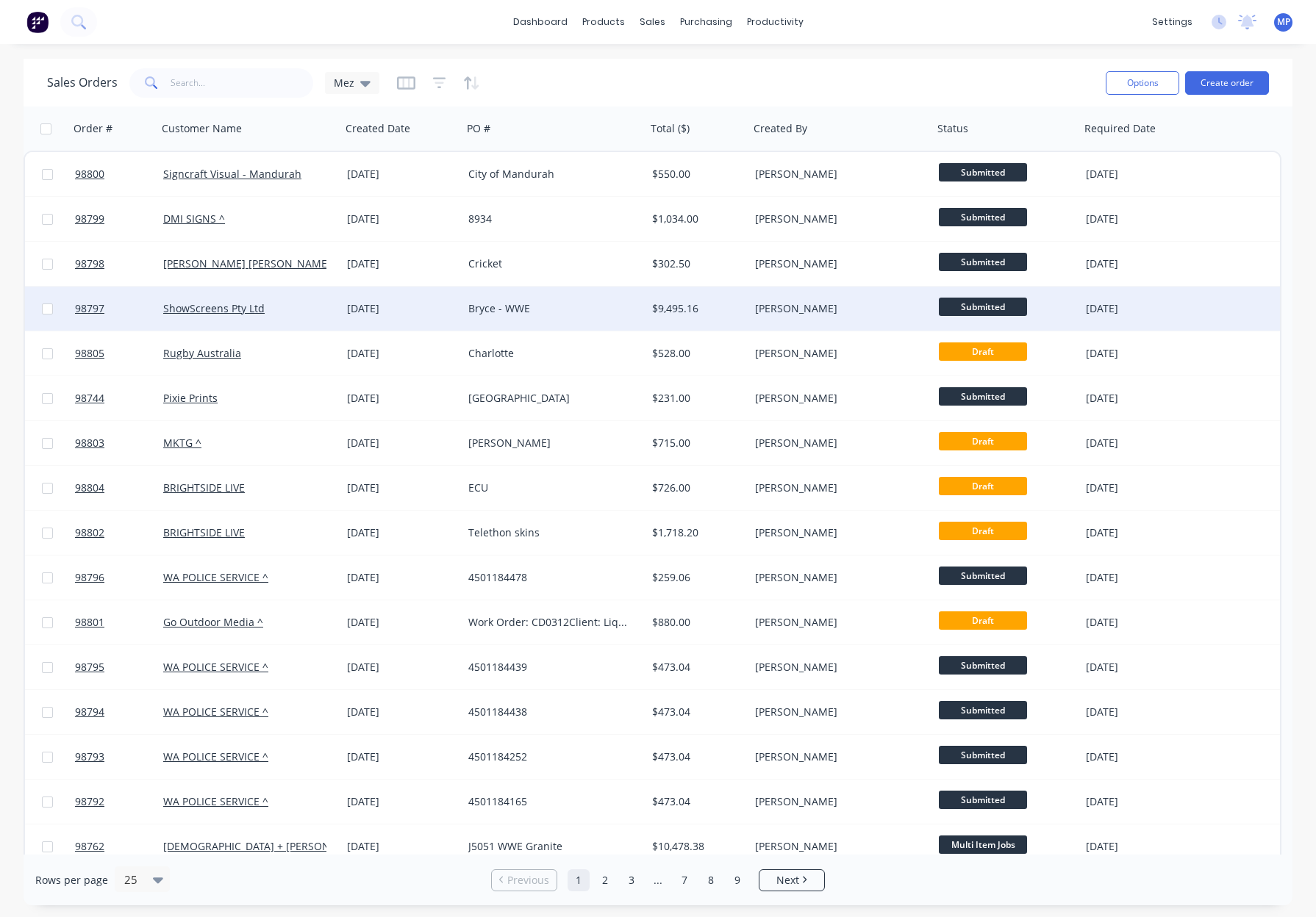
click at [344, 305] on div "[DATE]" at bounding box center [402, 308] width 121 height 44
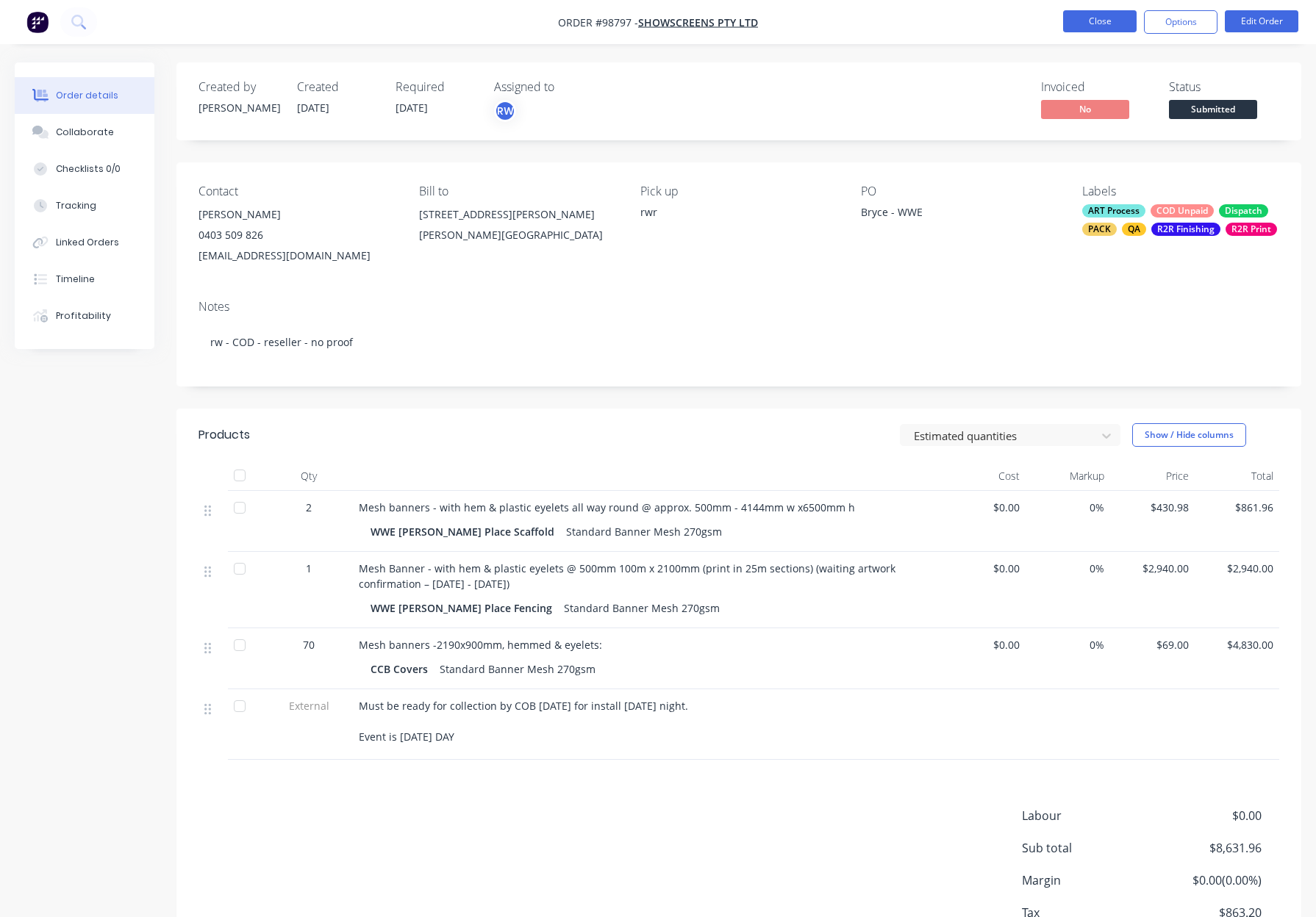
click at [1093, 24] on button "Close" at bounding box center [1100, 21] width 74 height 22
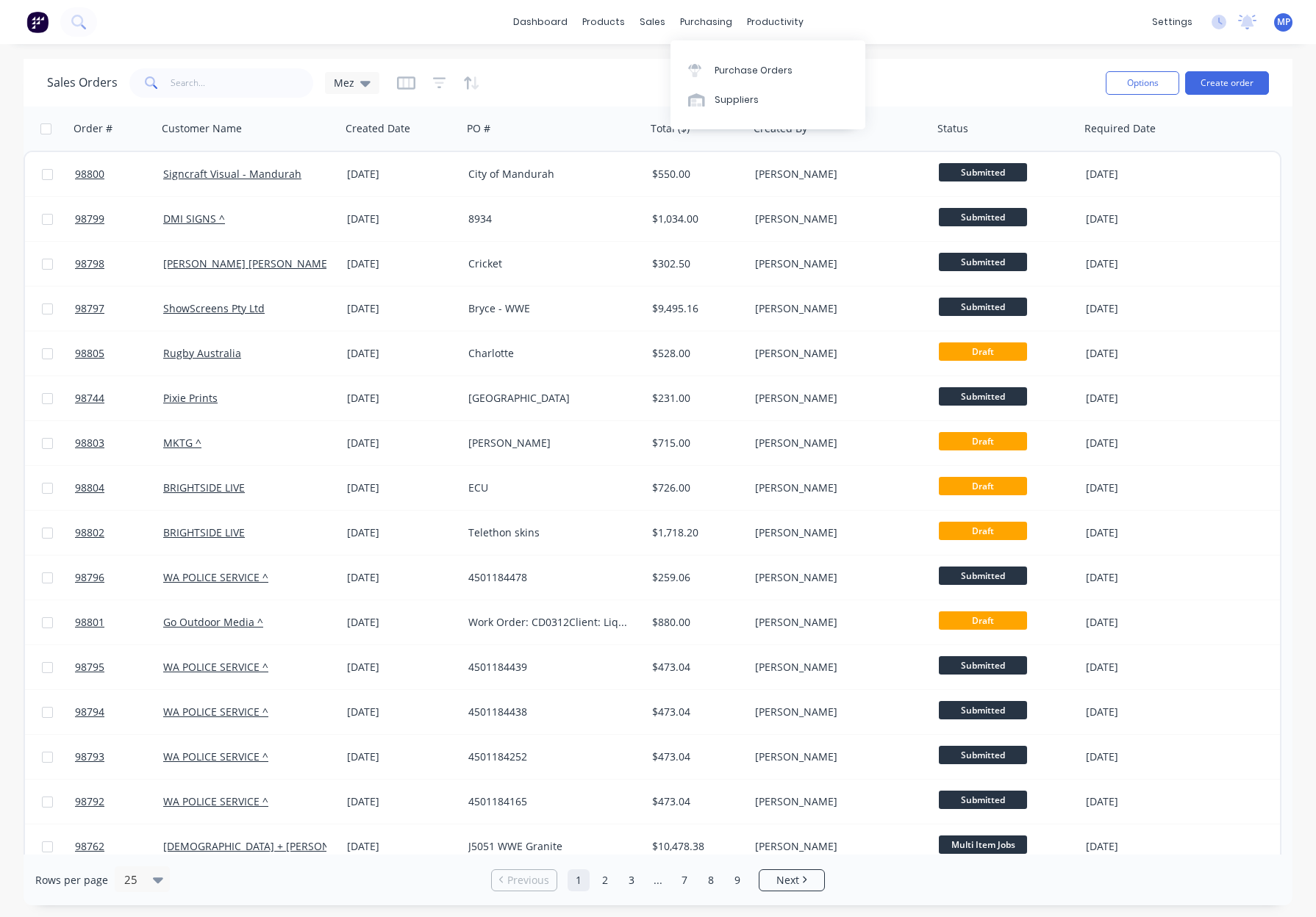
click at [606, 70] on div "Sales Orders Mez" at bounding box center [570, 83] width 1047 height 36
click at [211, 80] on input "text" at bounding box center [241, 83] width 143 height 29
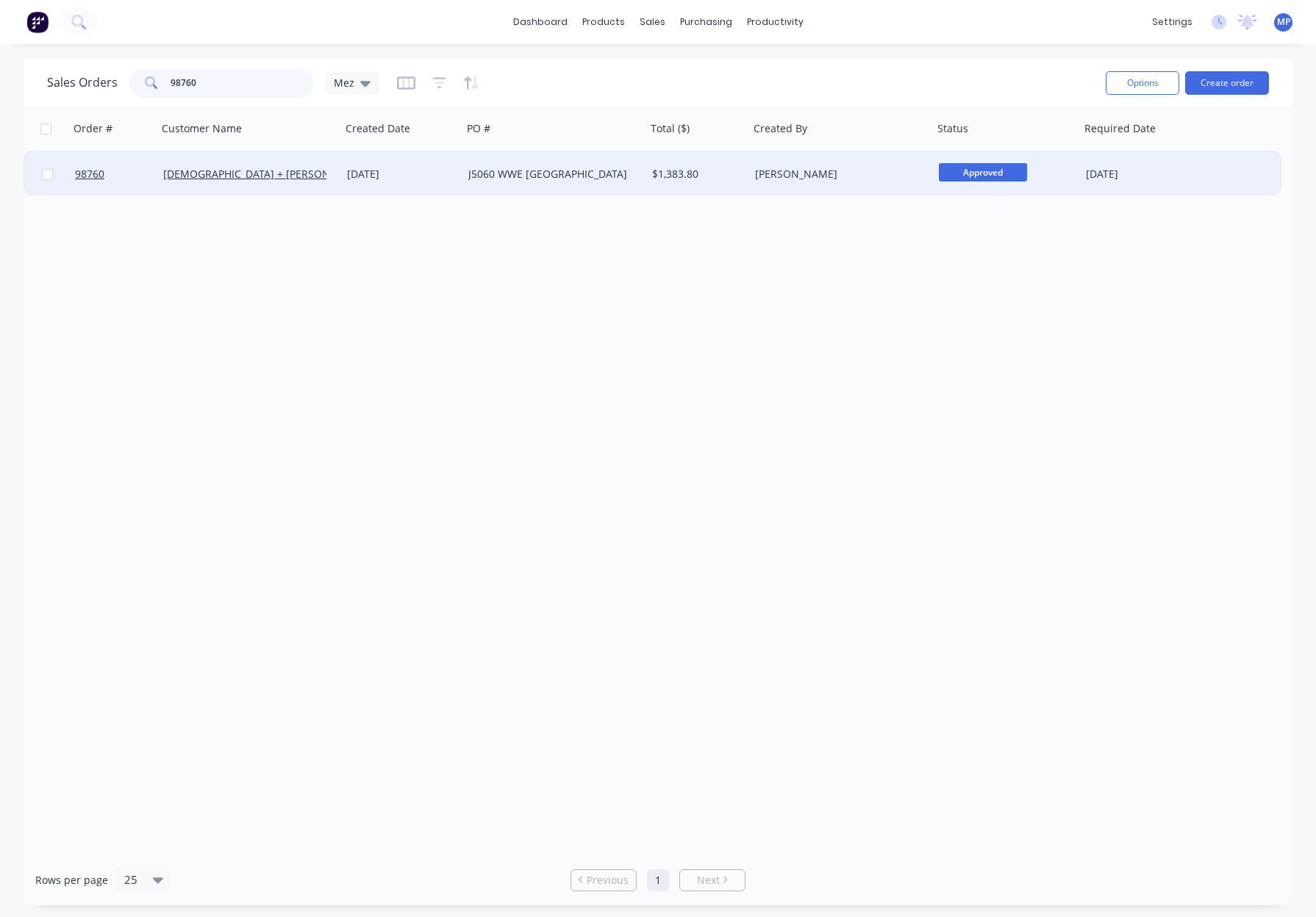
type input "98760"
click at [606, 167] on div "J5060 WWE Perth" at bounding box center [549, 174] width 163 height 15
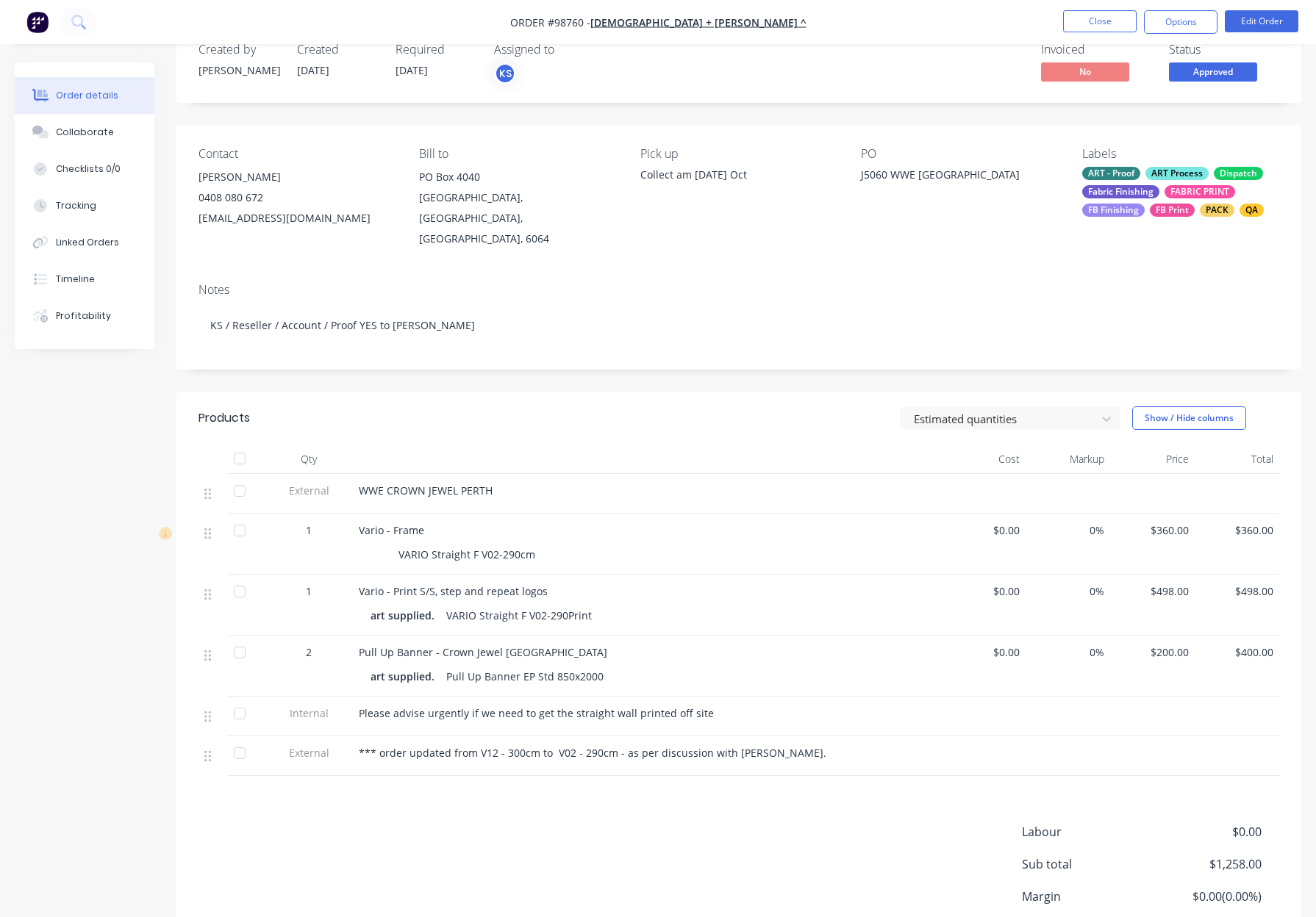
scroll to position [49, 0]
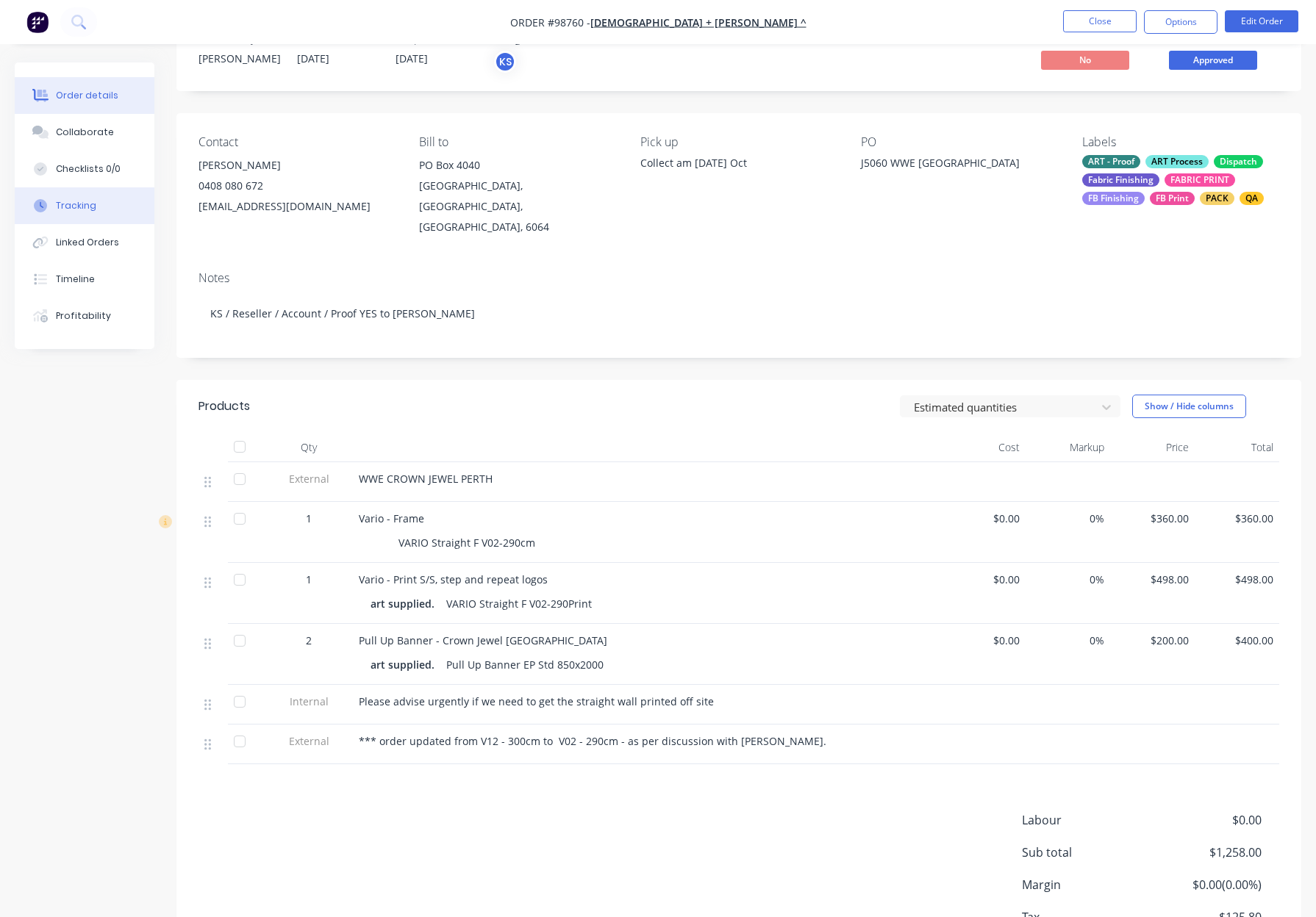
click at [99, 204] on button "Tracking" at bounding box center [84, 205] width 140 height 37
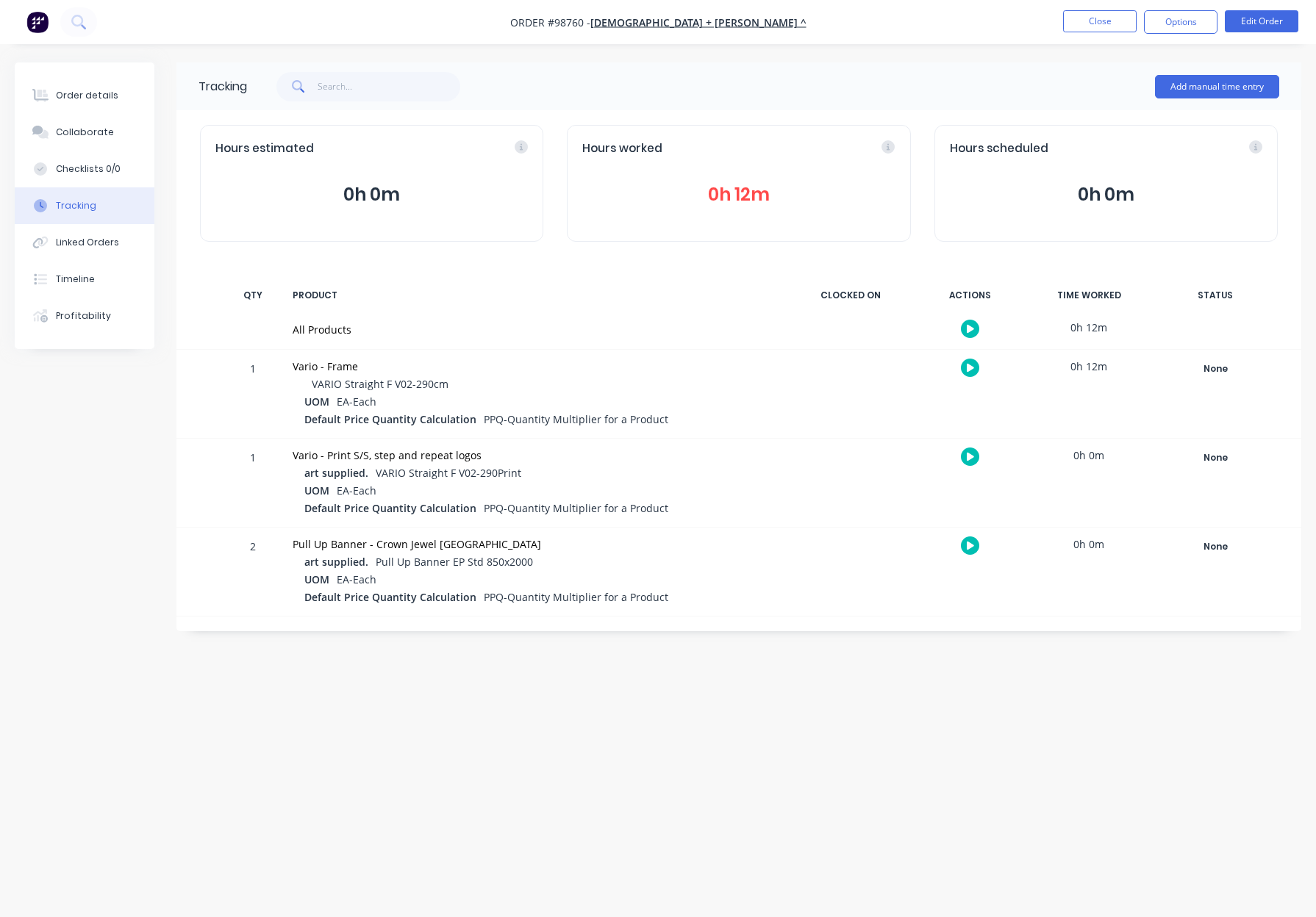
click at [1210, 379] on div "None Create status None edit Approved Art Complete Completed Dispatch Finishing…" at bounding box center [1215, 394] width 125 height 88
click at [1214, 369] on div "None" at bounding box center [1215, 368] width 106 height 19
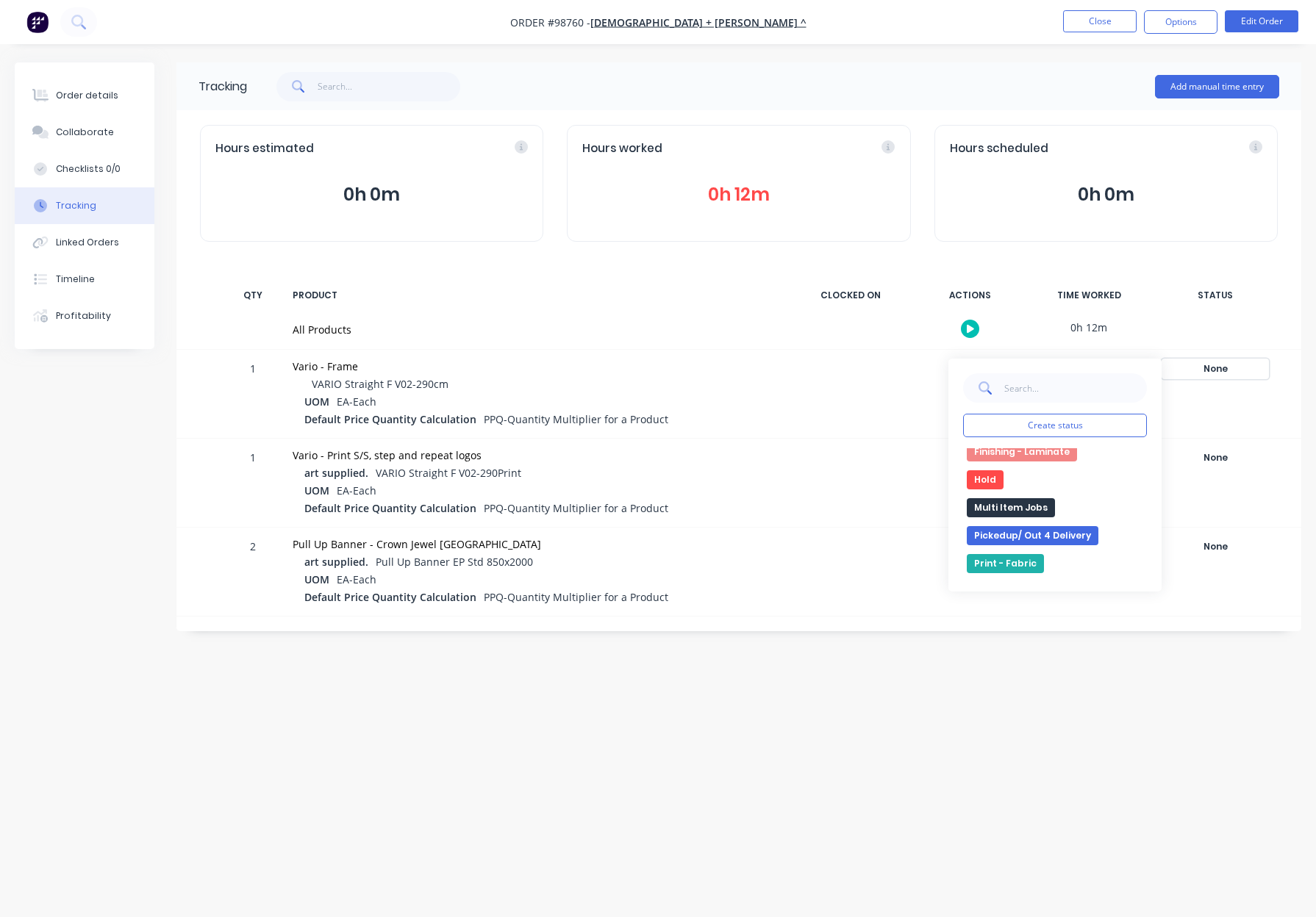
scroll to position [263, 0]
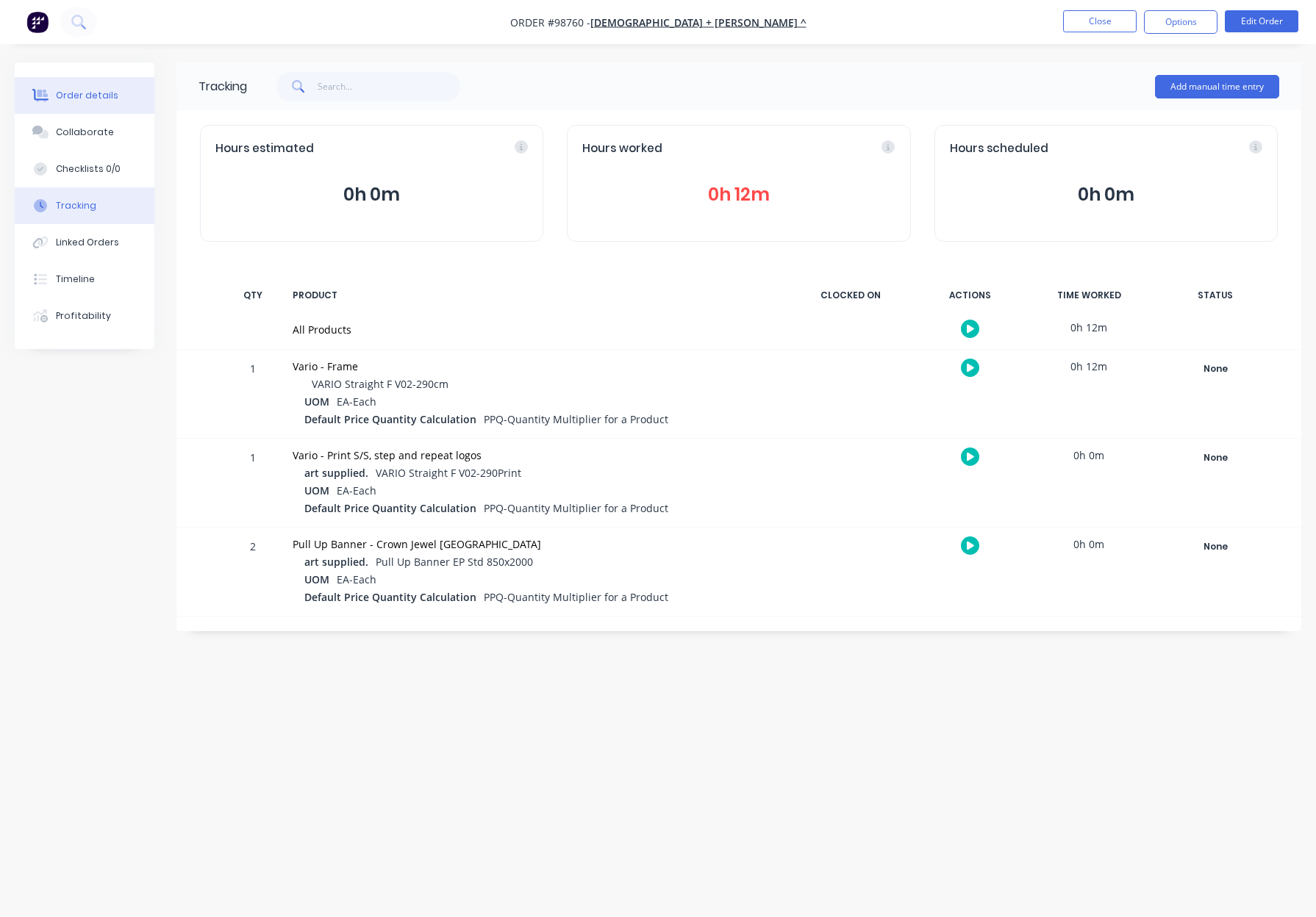
click at [102, 114] on button "Collaborate" at bounding box center [84, 132] width 140 height 37
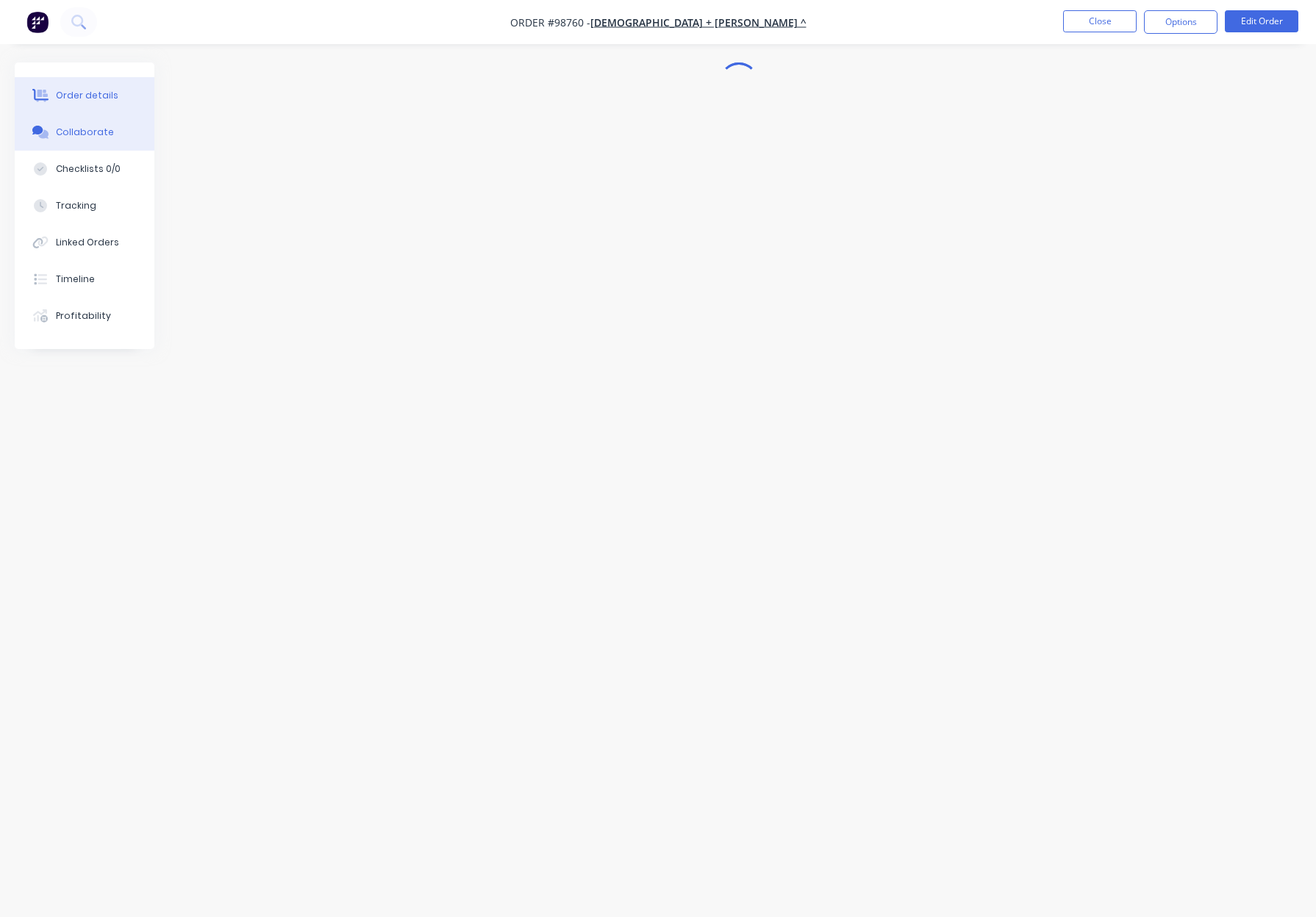
click at [106, 98] on div "Order details" at bounding box center [87, 96] width 62 height 13
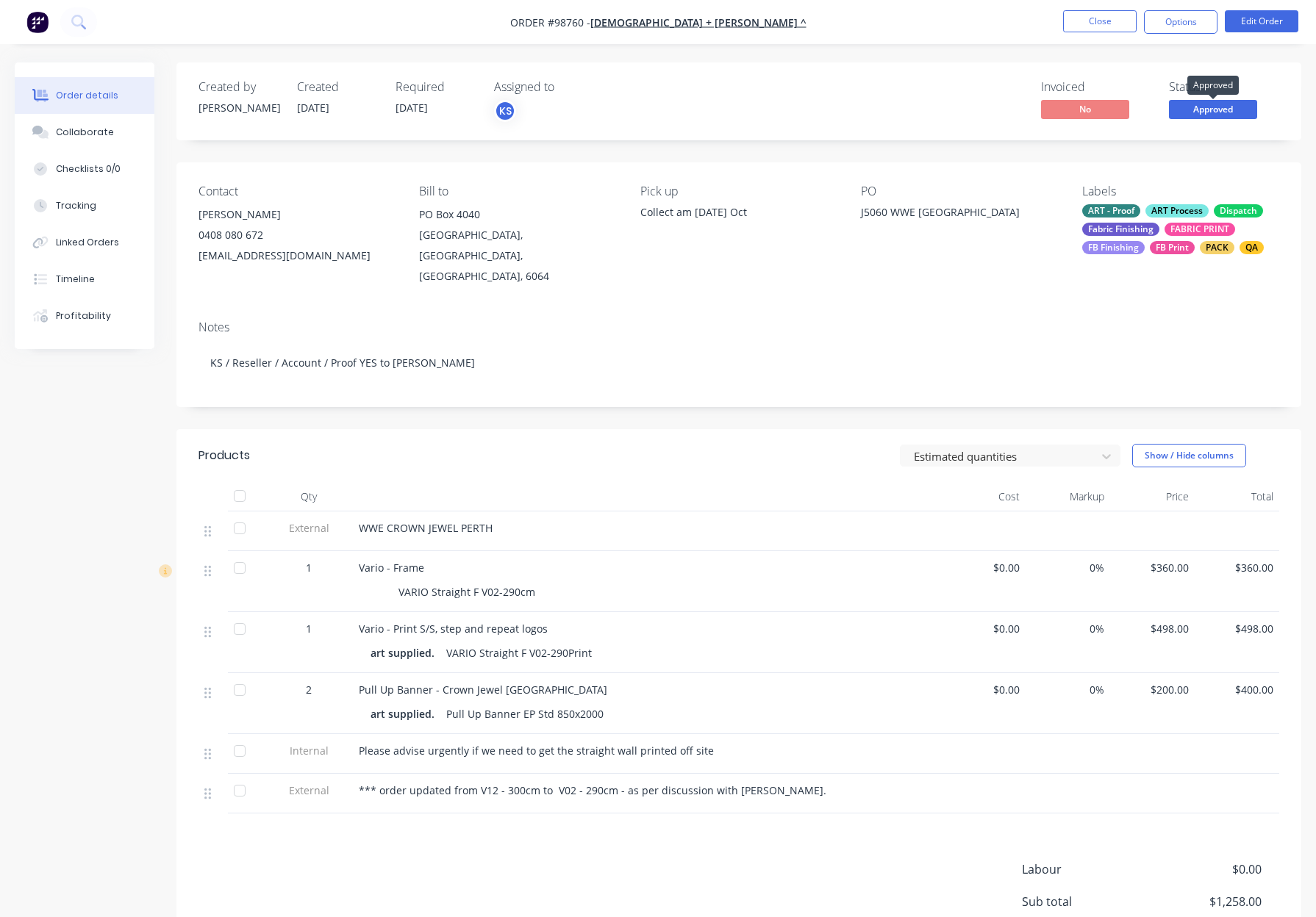
click at [1186, 108] on span "Approved" at bounding box center [1213, 109] width 88 height 18
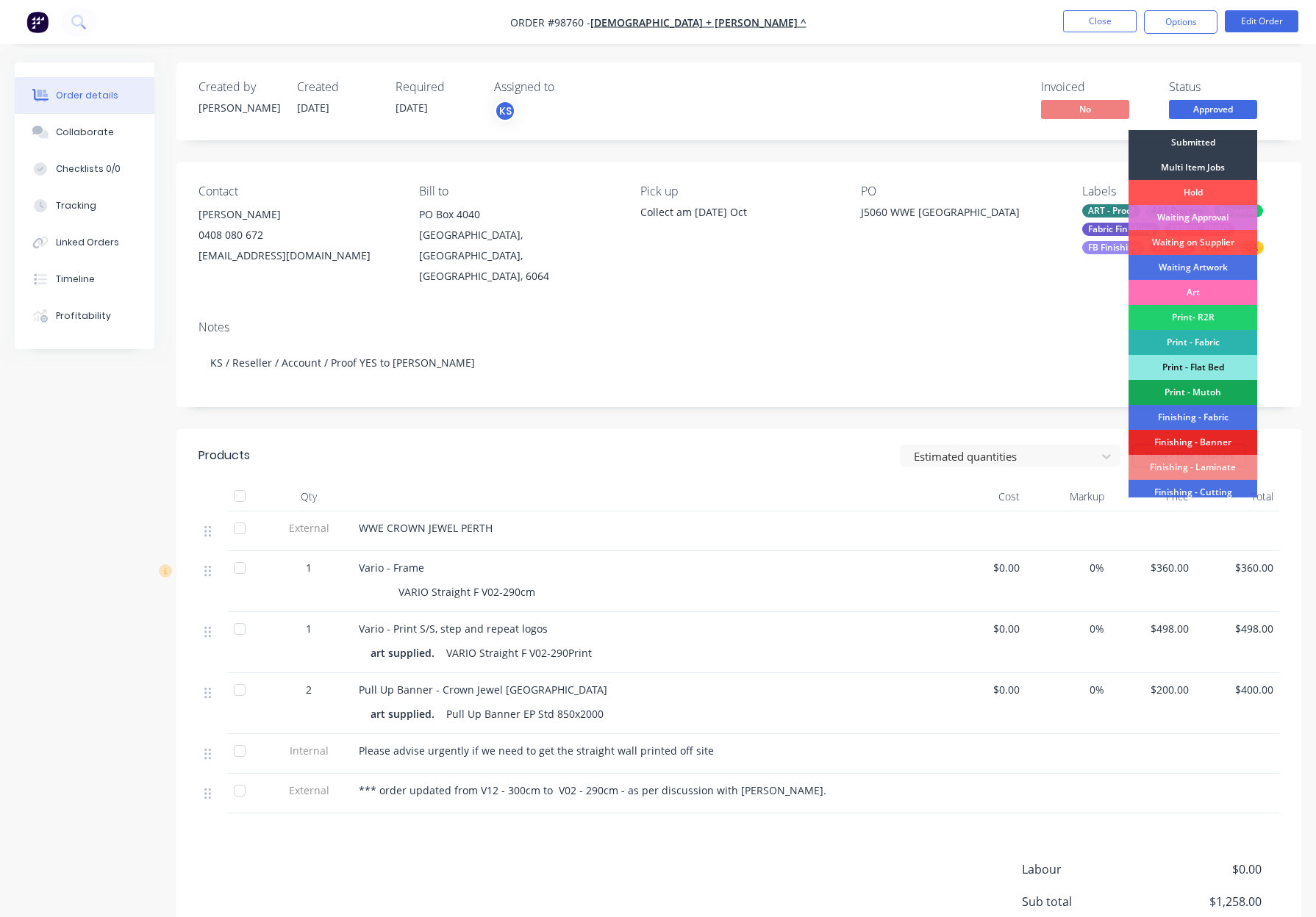
click at [1203, 167] on div "Multi Item Jobs" at bounding box center [1192, 168] width 128 height 25
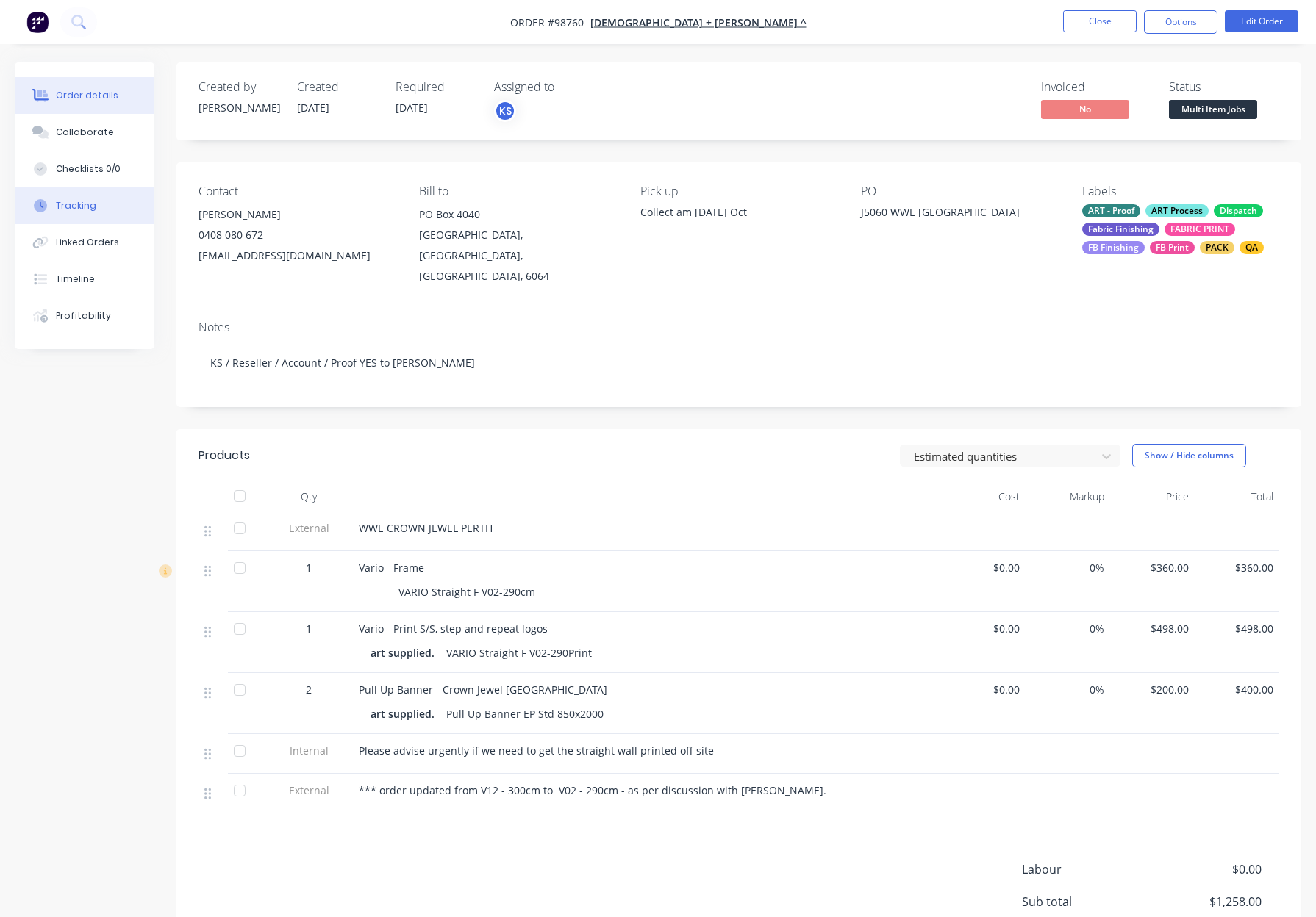
click at [74, 196] on button "Tracking" at bounding box center [84, 205] width 140 height 37
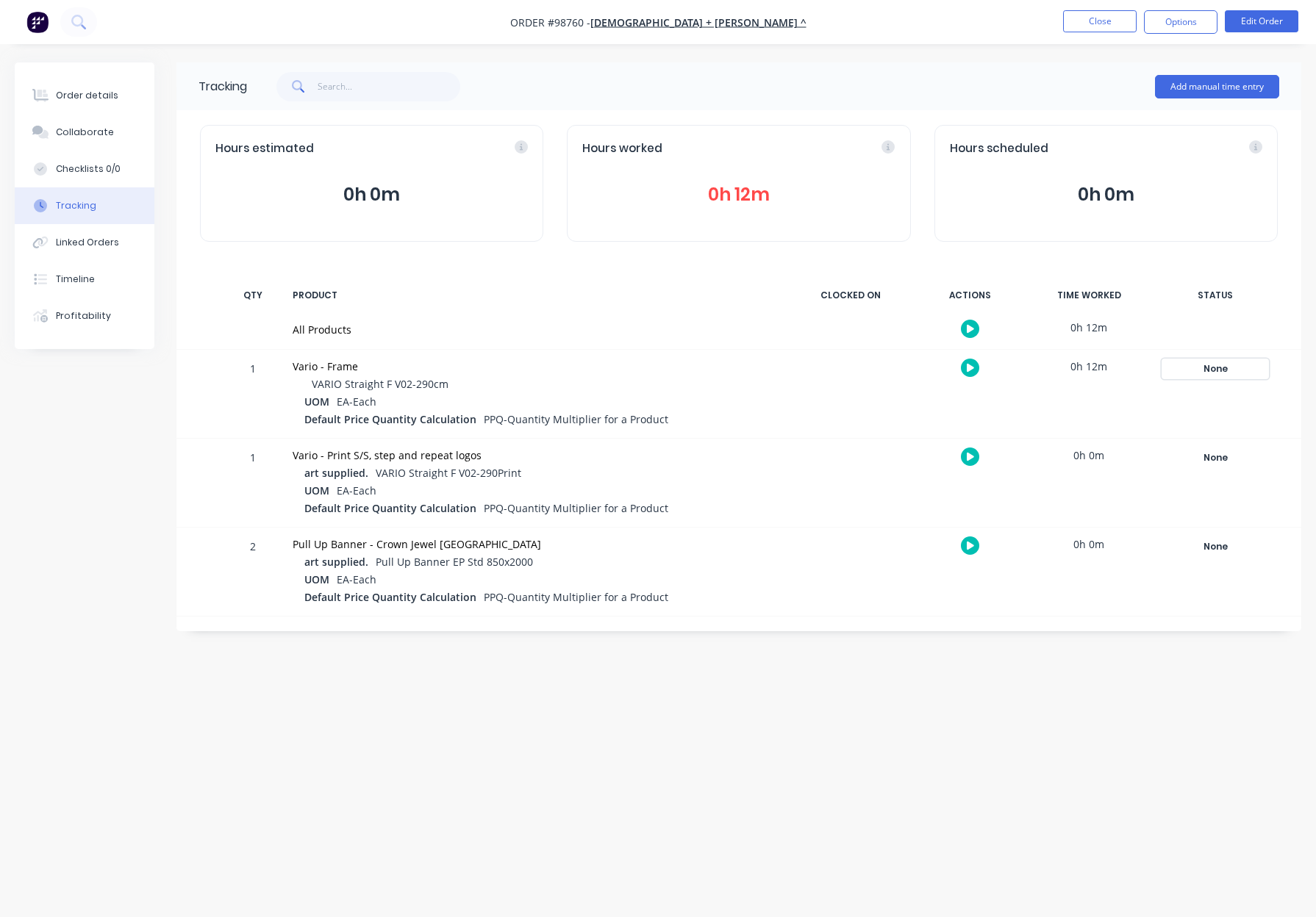
click at [1199, 358] on button "None" at bounding box center [1215, 368] width 107 height 20
click at [999, 454] on button "Approved" at bounding box center [997, 452] width 61 height 19
click at [1221, 555] on div "None" at bounding box center [1215, 546] width 106 height 19
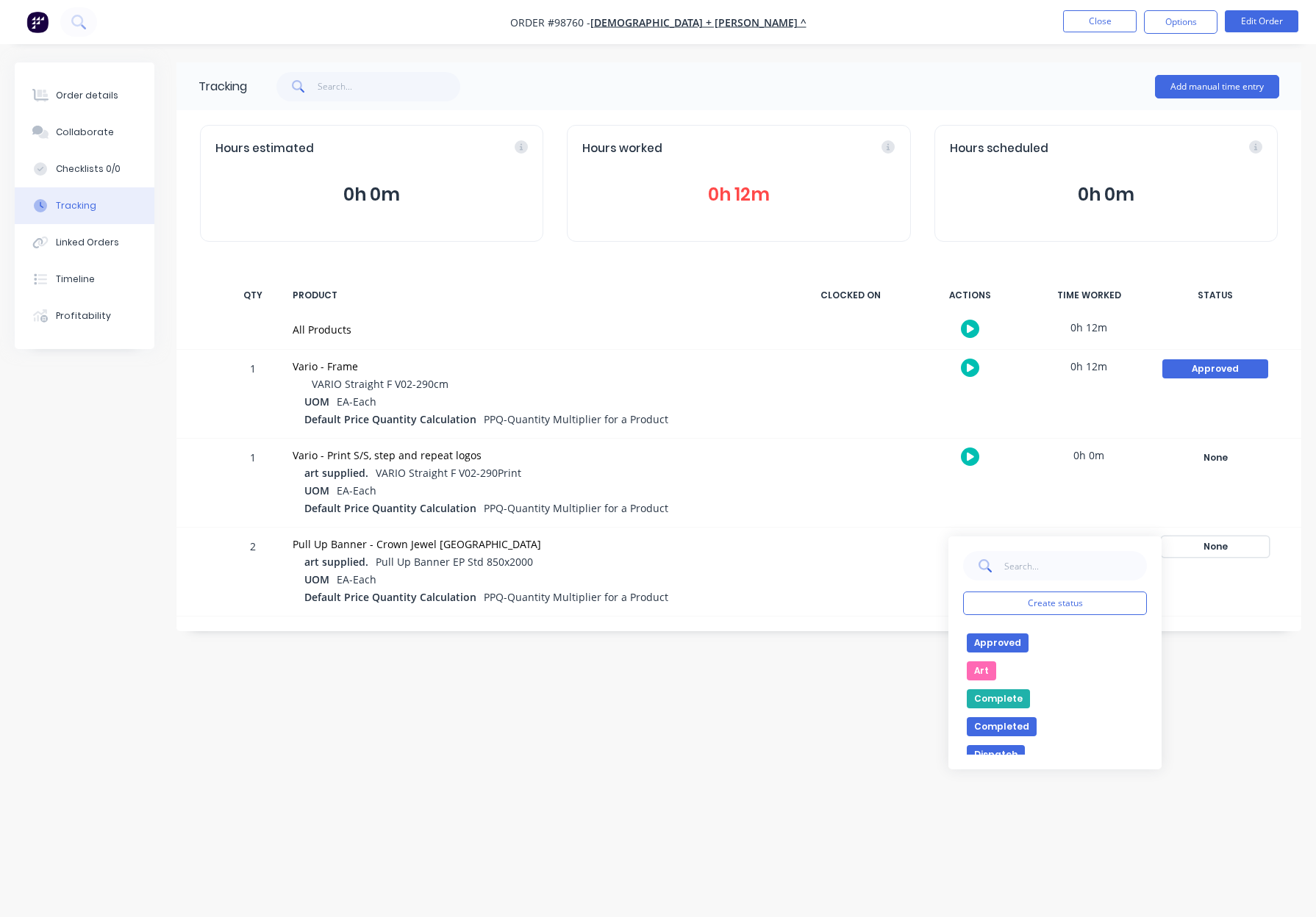
scroll to position [24, 0]
drag, startPoint x: 998, startPoint y: 644, endPoint x: 1016, endPoint y: 644, distance: 18.0
click at [998, 644] on button "Approved" at bounding box center [997, 640] width 61 height 19
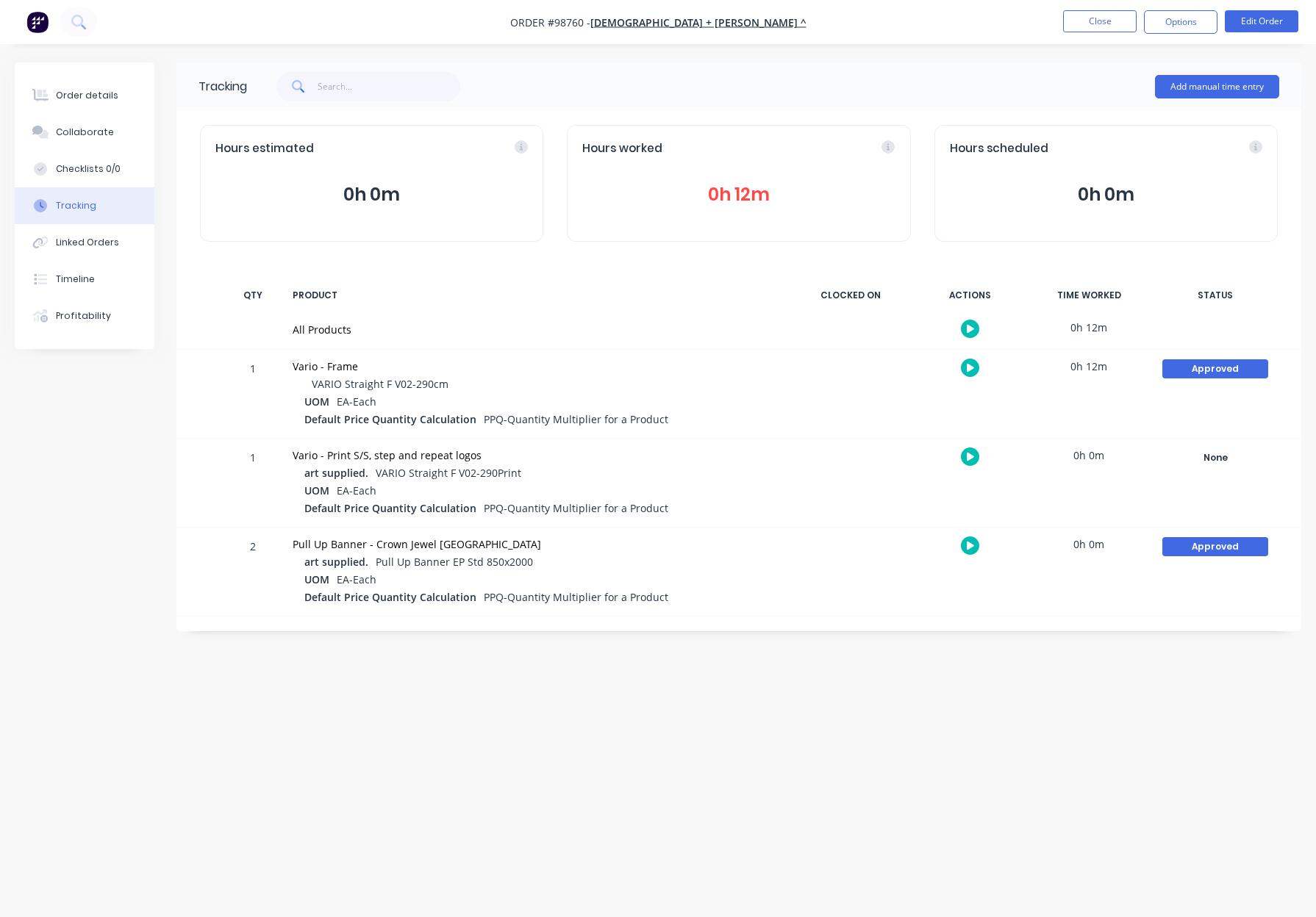
click at [833, 703] on div "Tracking Add manual time entry Hours estimated 0h 0m Hours worked 0h 12m Hours …" at bounding box center [658, 430] width 1287 height 736
click at [123, 93] on button "Order details" at bounding box center [84, 95] width 140 height 37
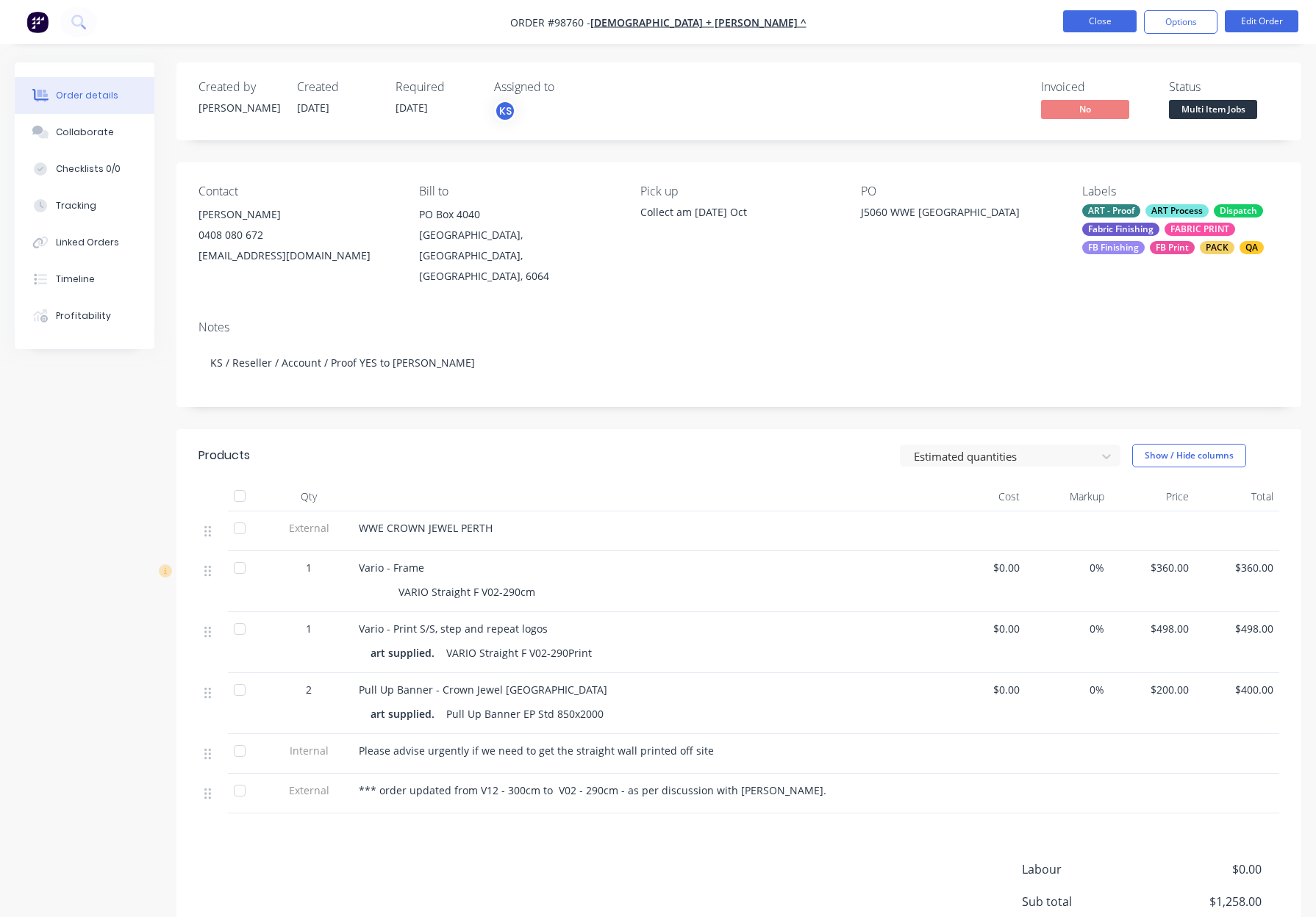
click at [1105, 17] on button "Close" at bounding box center [1100, 21] width 74 height 22
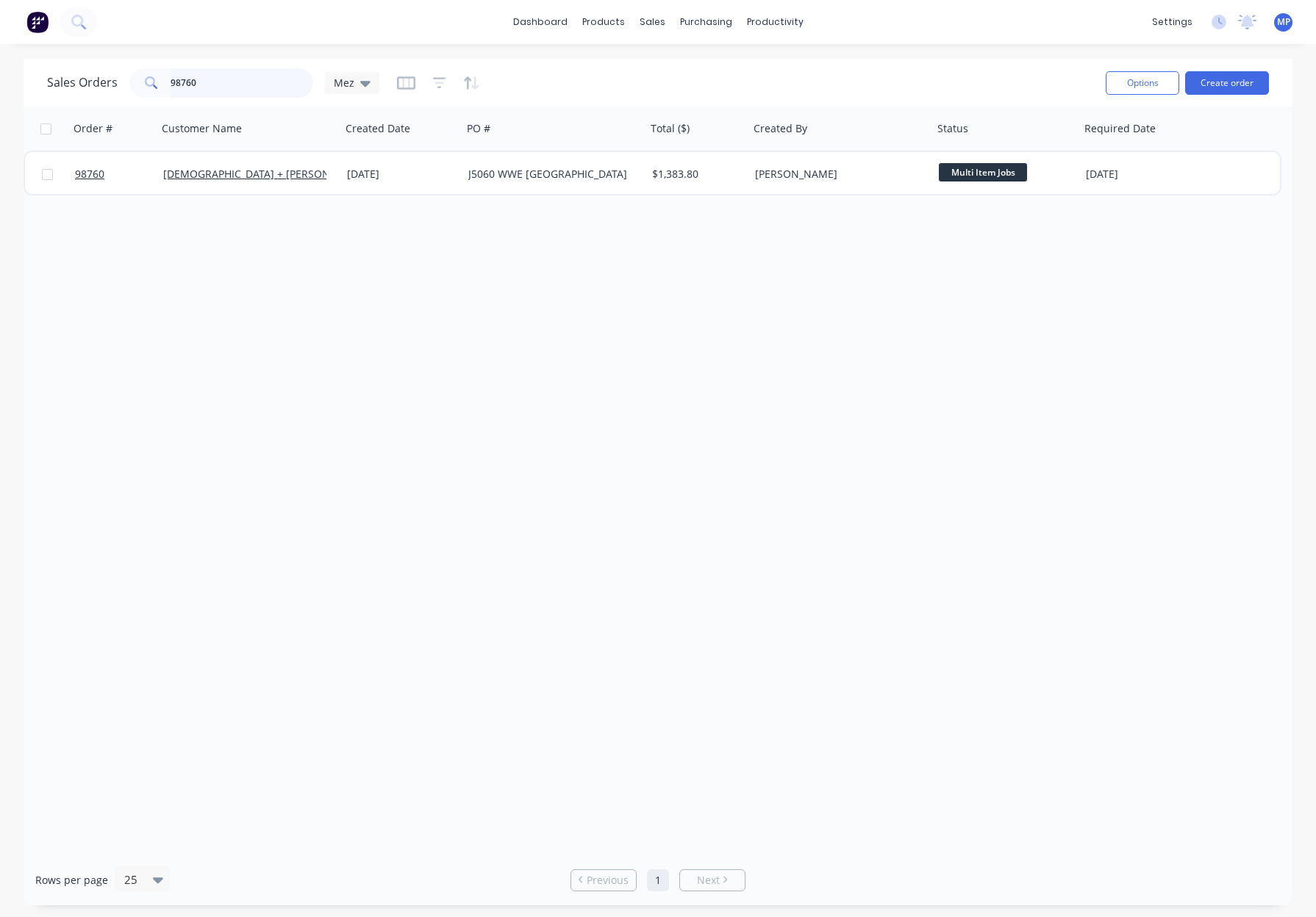
click at [244, 74] on input "98760" at bounding box center [241, 83] width 143 height 29
click at [243, 75] on input "98760" at bounding box center [241, 83] width 143 height 29
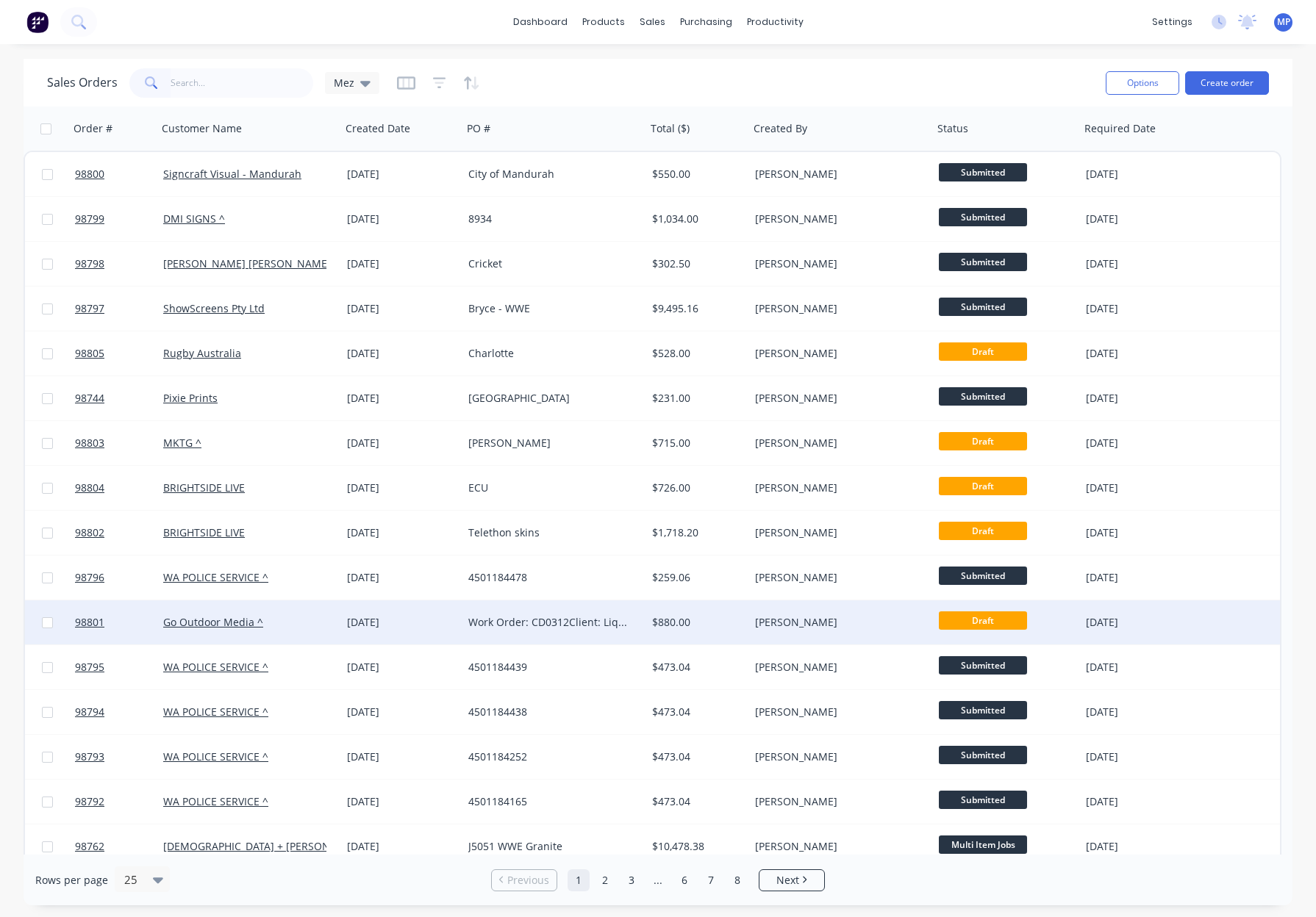
click at [552, 627] on div "Work Order: CD0312Client: Liquor Barons" at bounding box center [549, 623] width 163 height 15
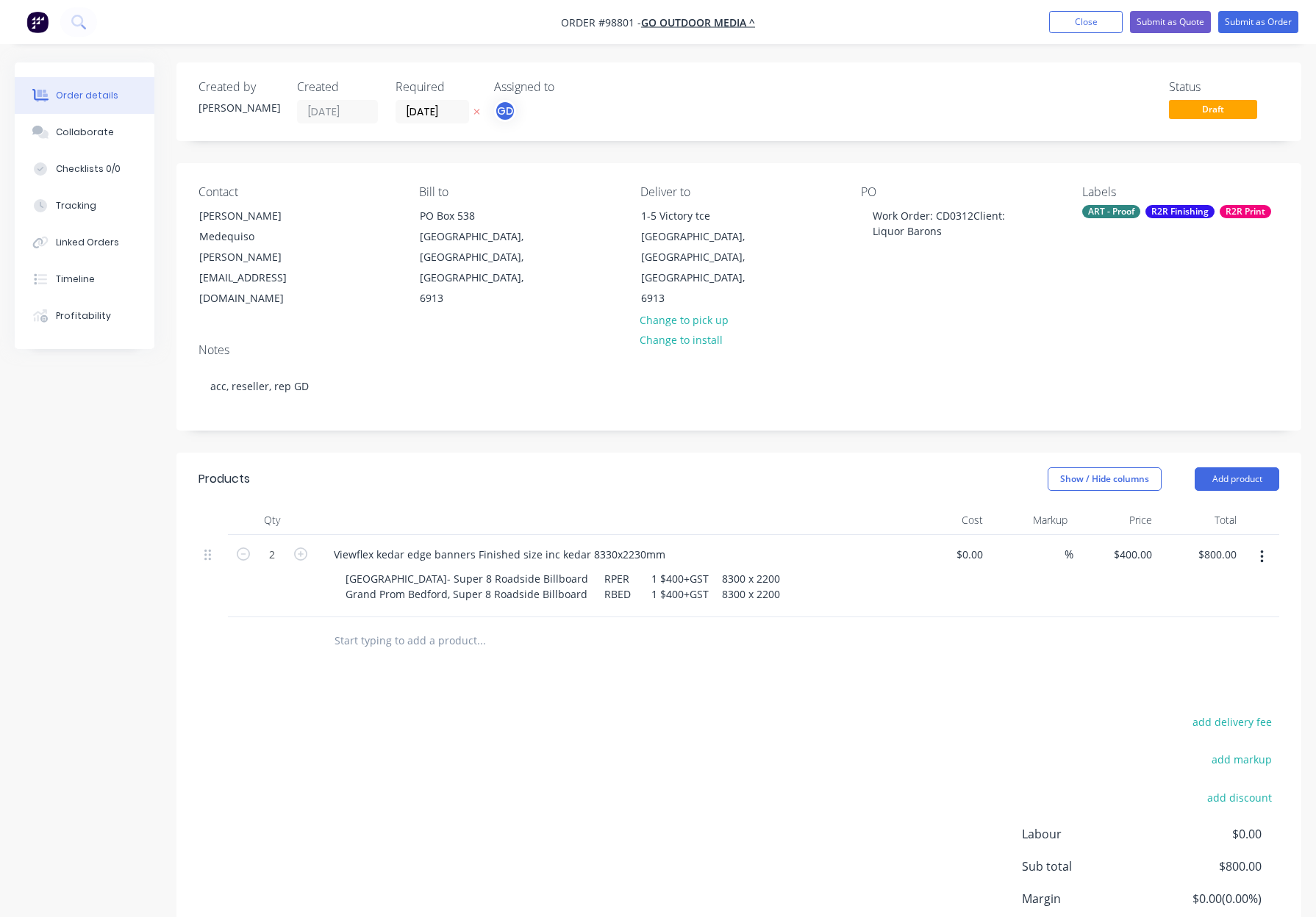
scroll to position [34, 0]
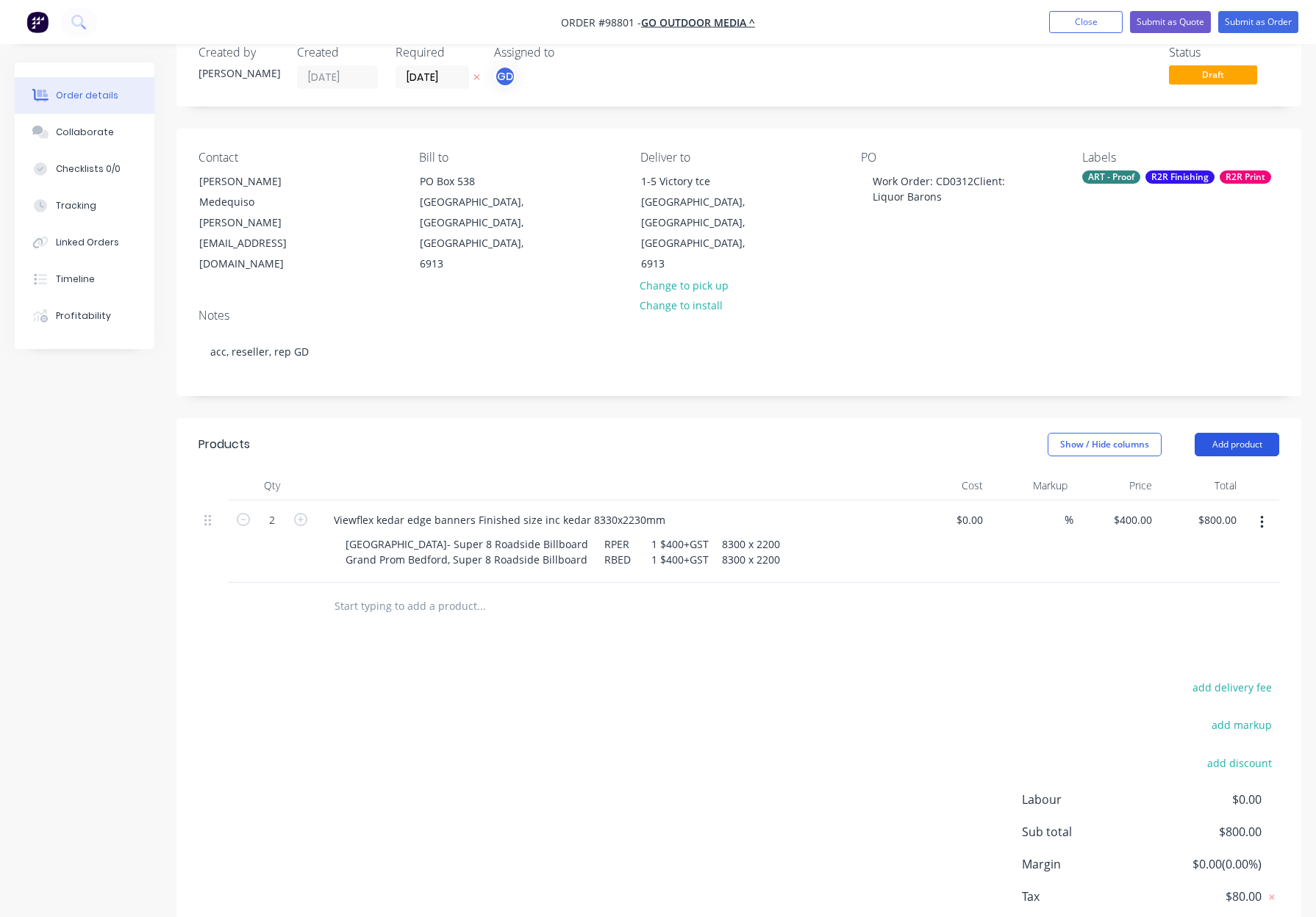
click at [1224, 433] on button "Add product" at bounding box center [1236, 444] width 84 height 24
click at [1213, 677] on div "Notes (External)" at bounding box center [1209, 687] width 113 height 21
click at [1223, 433] on button "Add product" at bounding box center [1236, 444] width 84 height 24
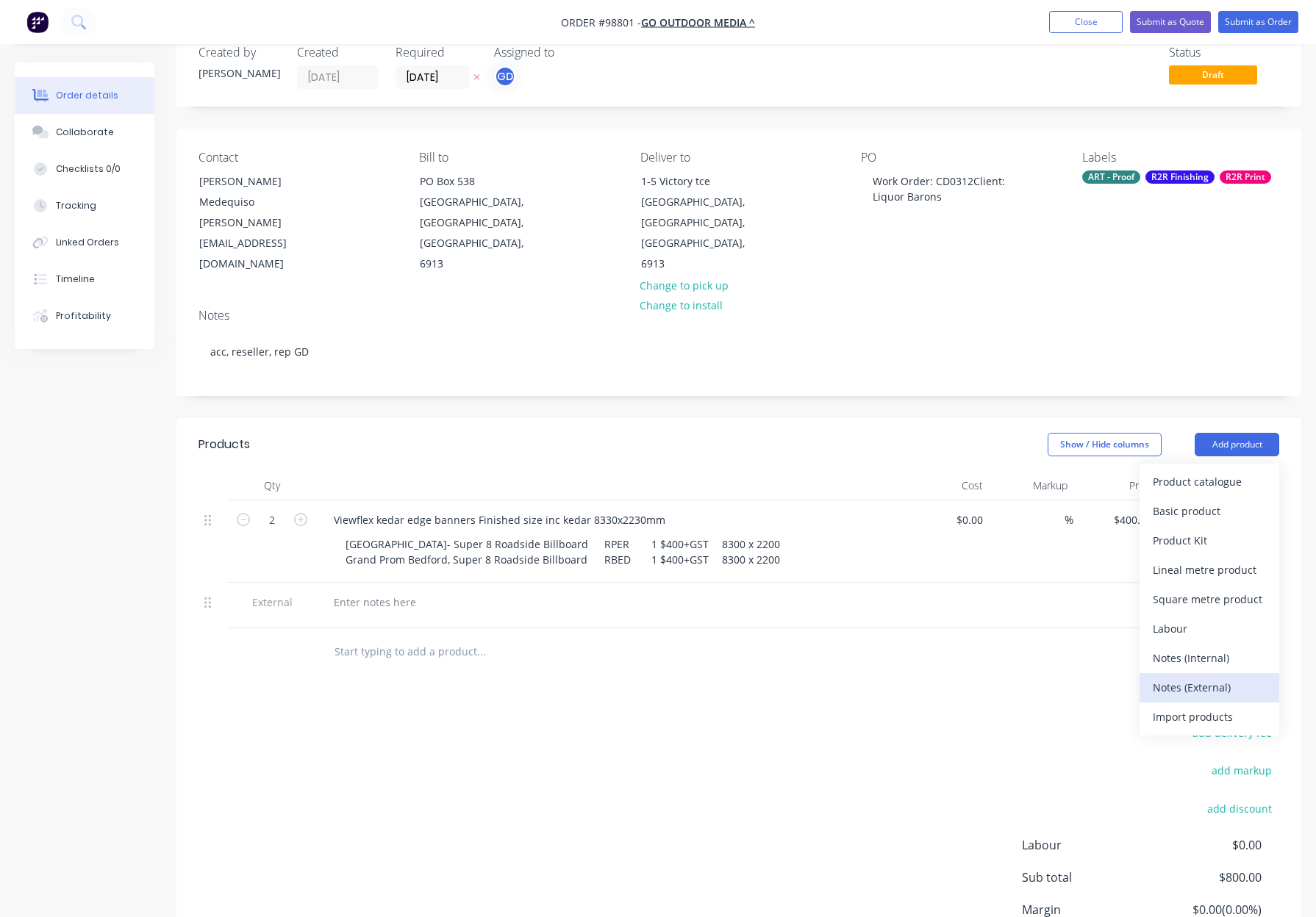
click at [1224, 673] on button "Notes (External)" at bounding box center [1209, 688] width 140 height 29
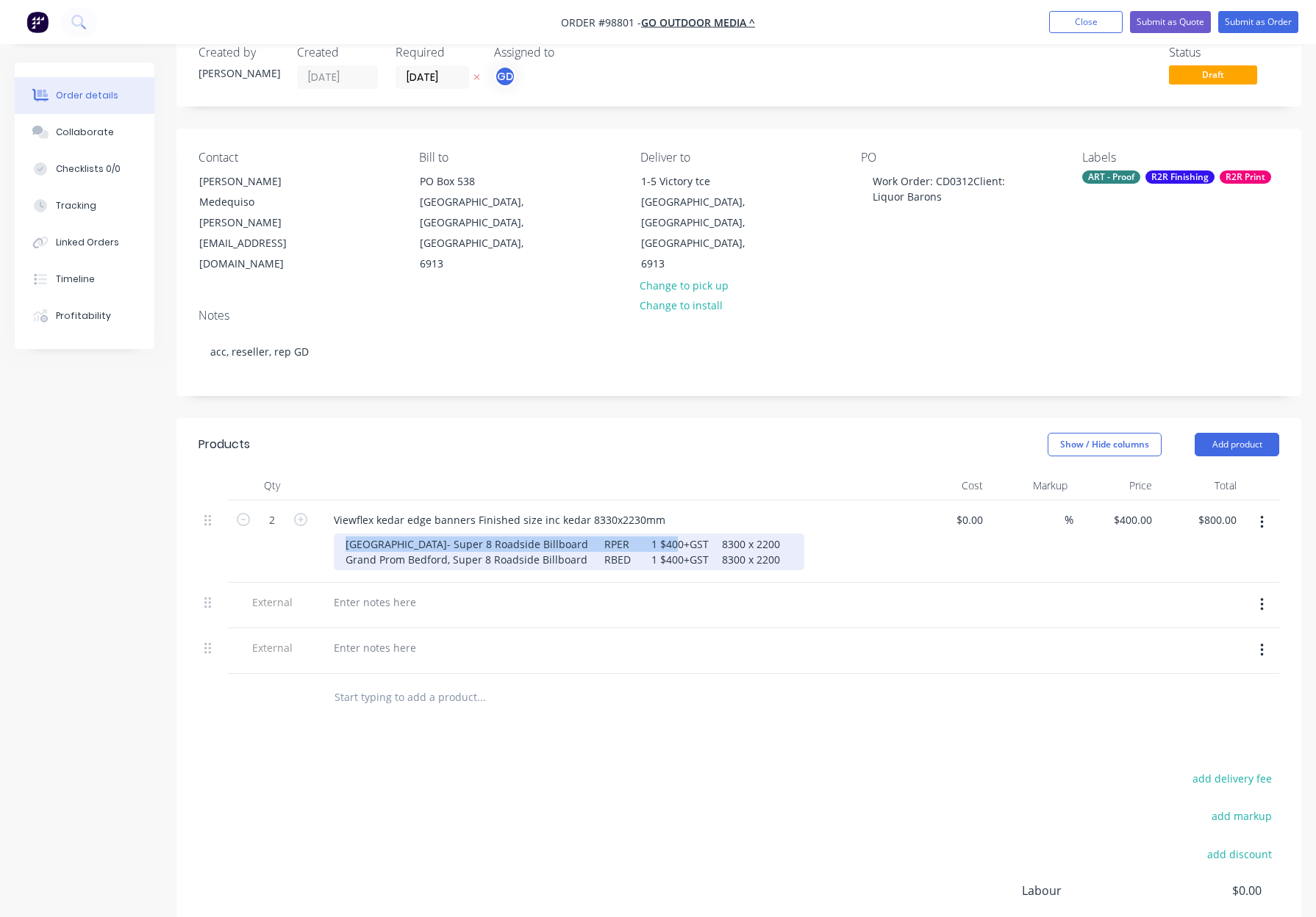
drag, startPoint x: 345, startPoint y: 500, endPoint x: 625, endPoint y: 502, distance: 280.0
click at [625, 533] on div "Newcastle St West Perth- Super 8 Roadside Billboard RPER 1 $400+GST 8300 x 2200…" at bounding box center [569, 551] width 471 height 37
copy div "Newcastle St West Perth- Super 8 Roadside Billboard RPER"
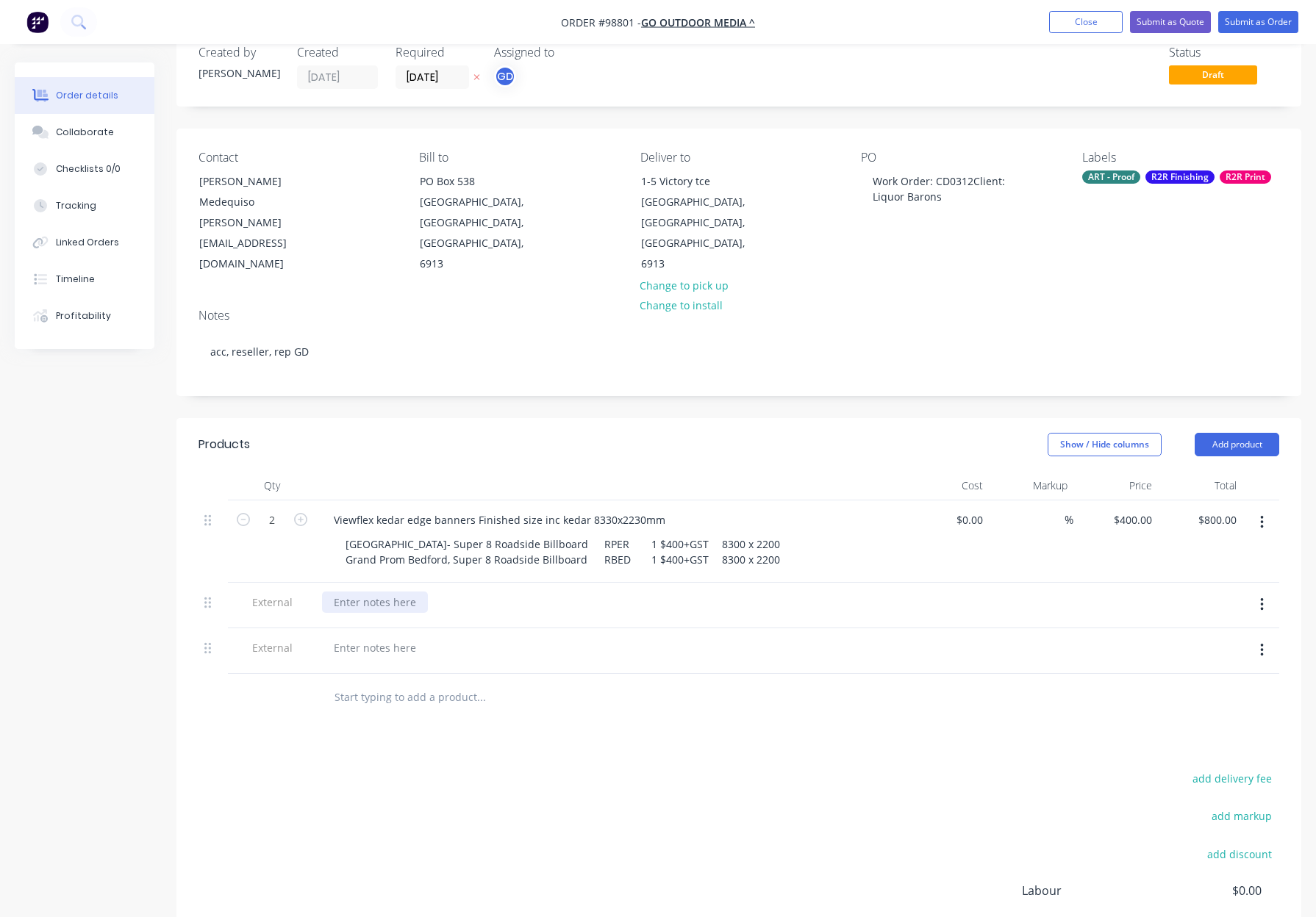
drag, startPoint x: 383, startPoint y: 563, endPoint x: 357, endPoint y: 563, distance: 26.0
click at [383, 591] on div at bounding box center [374, 602] width 106 height 21
click at [354, 591] on div at bounding box center [374, 602] width 106 height 21
paste div
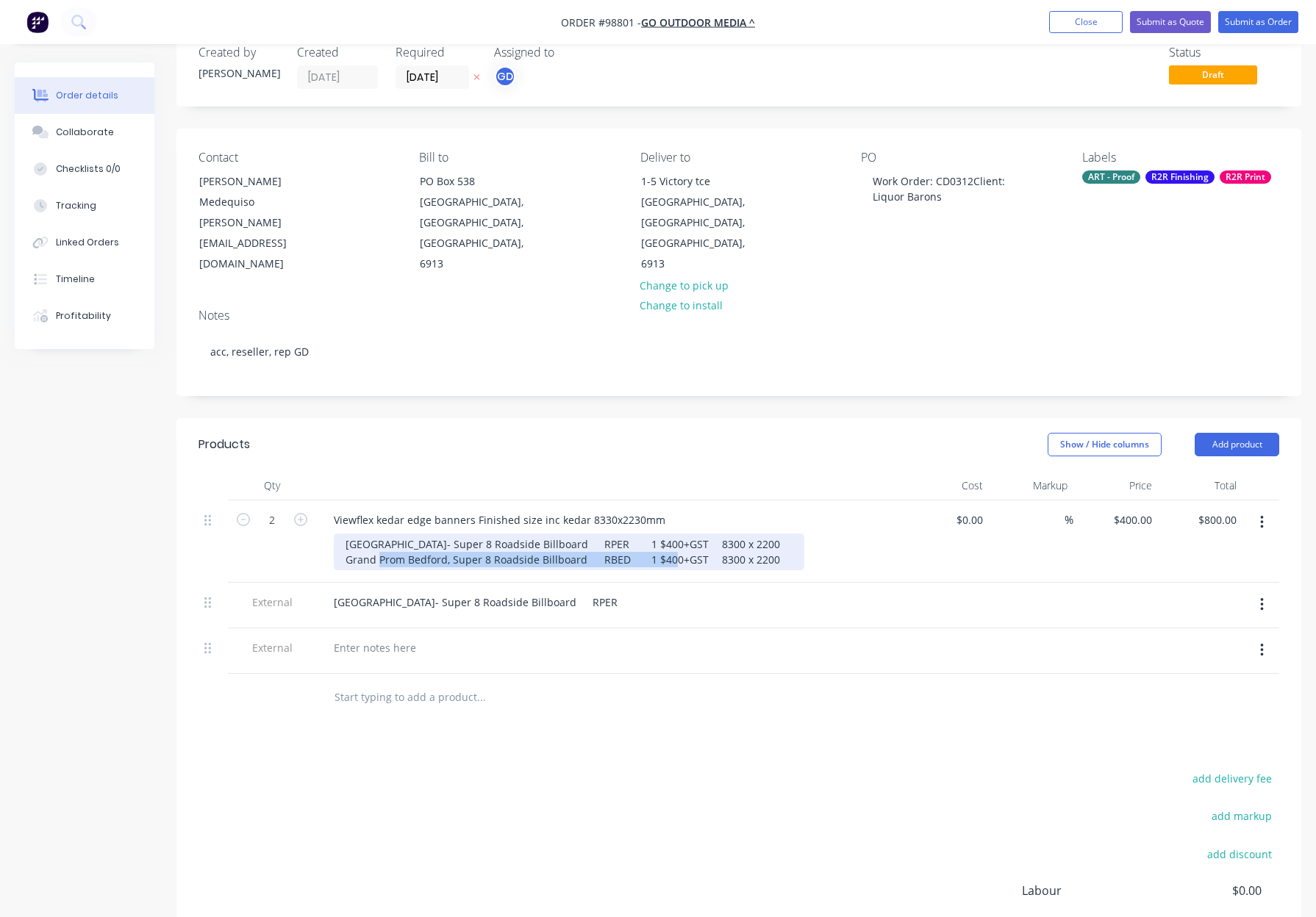
drag, startPoint x: 343, startPoint y: 519, endPoint x: 625, endPoint y: 524, distance: 282.0
click at [625, 533] on div "Newcastle St West Perth- Super 8 Roadside Billboard RPER 1 $400+GST 8300 x 2200…" at bounding box center [569, 551] width 471 height 37
copy div "Grand Prom Bedford, Super 8 Roadside Billboard RBED"
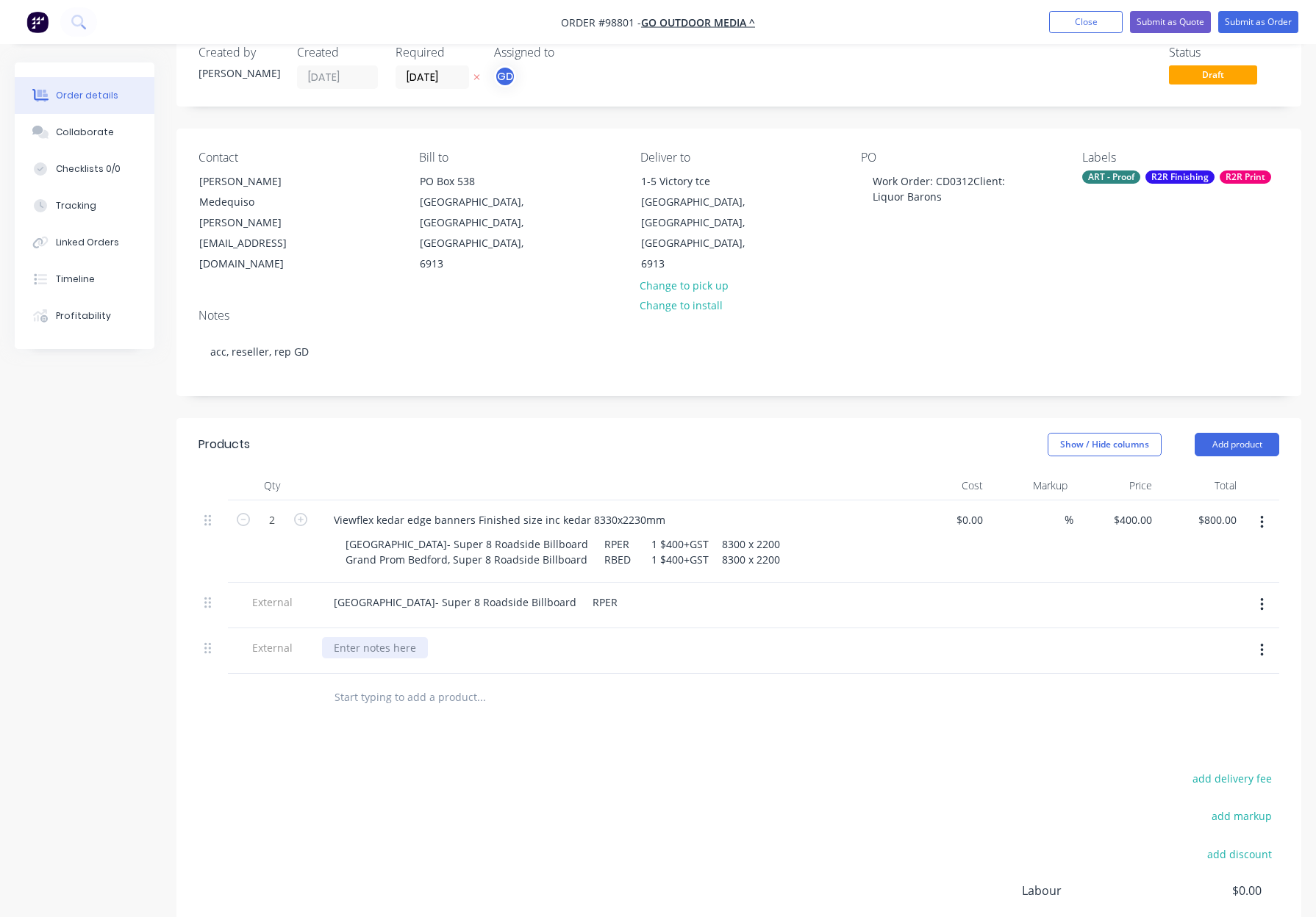
drag, startPoint x: 357, startPoint y: 606, endPoint x: 343, endPoint y: 607, distance: 14.0
click at [357, 637] on div at bounding box center [374, 648] width 106 height 21
click at [340, 637] on div at bounding box center [374, 648] width 106 height 21
paste div
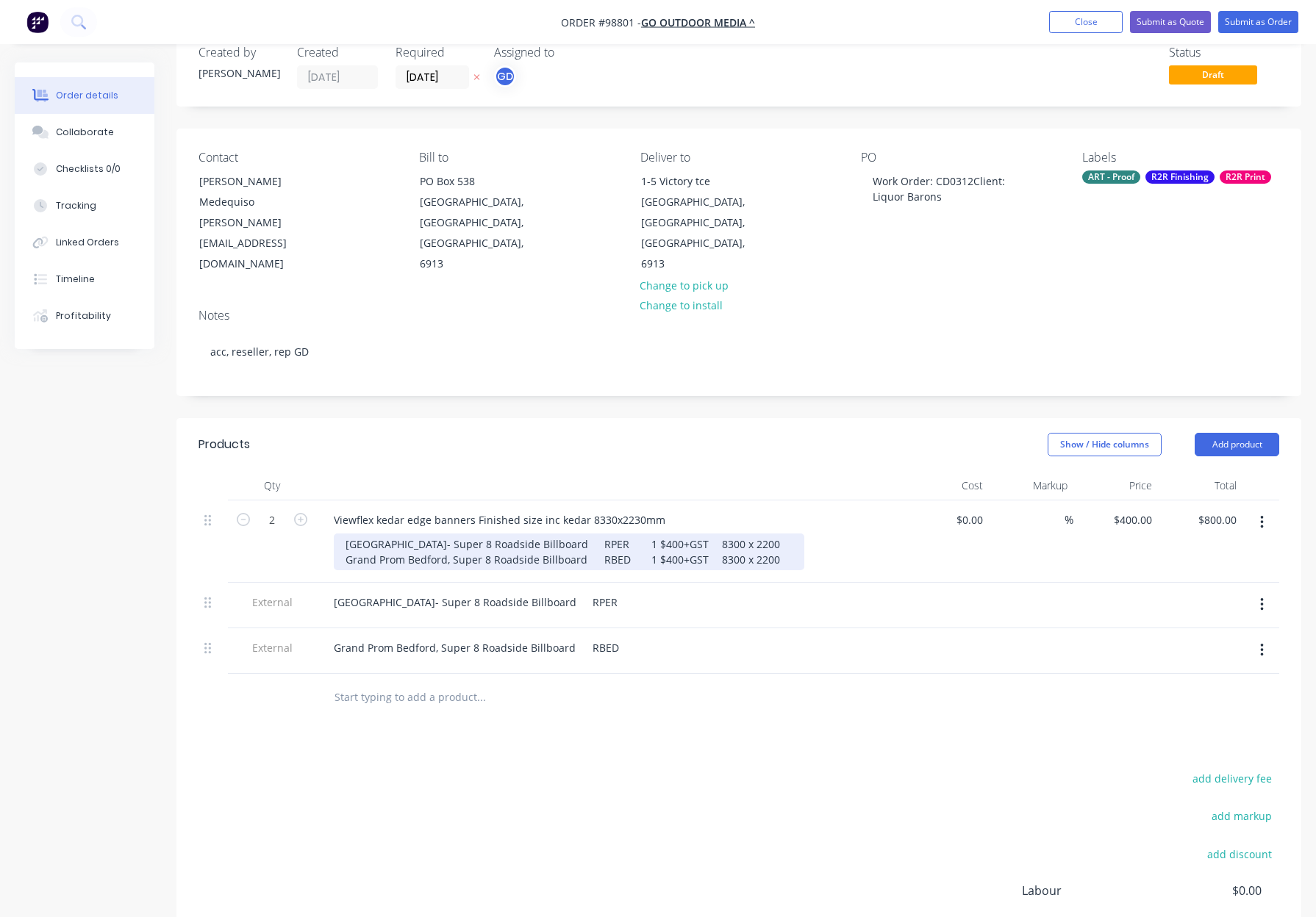
drag, startPoint x: 768, startPoint y: 520, endPoint x: 365, endPoint y: 498, distance: 403.6
click at [365, 533] on div "Newcastle St West Perth- Super 8 Roadside Billboard RPER 1 $400+GST 8300 x 2200…" at bounding box center [569, 551] width 471 height 37
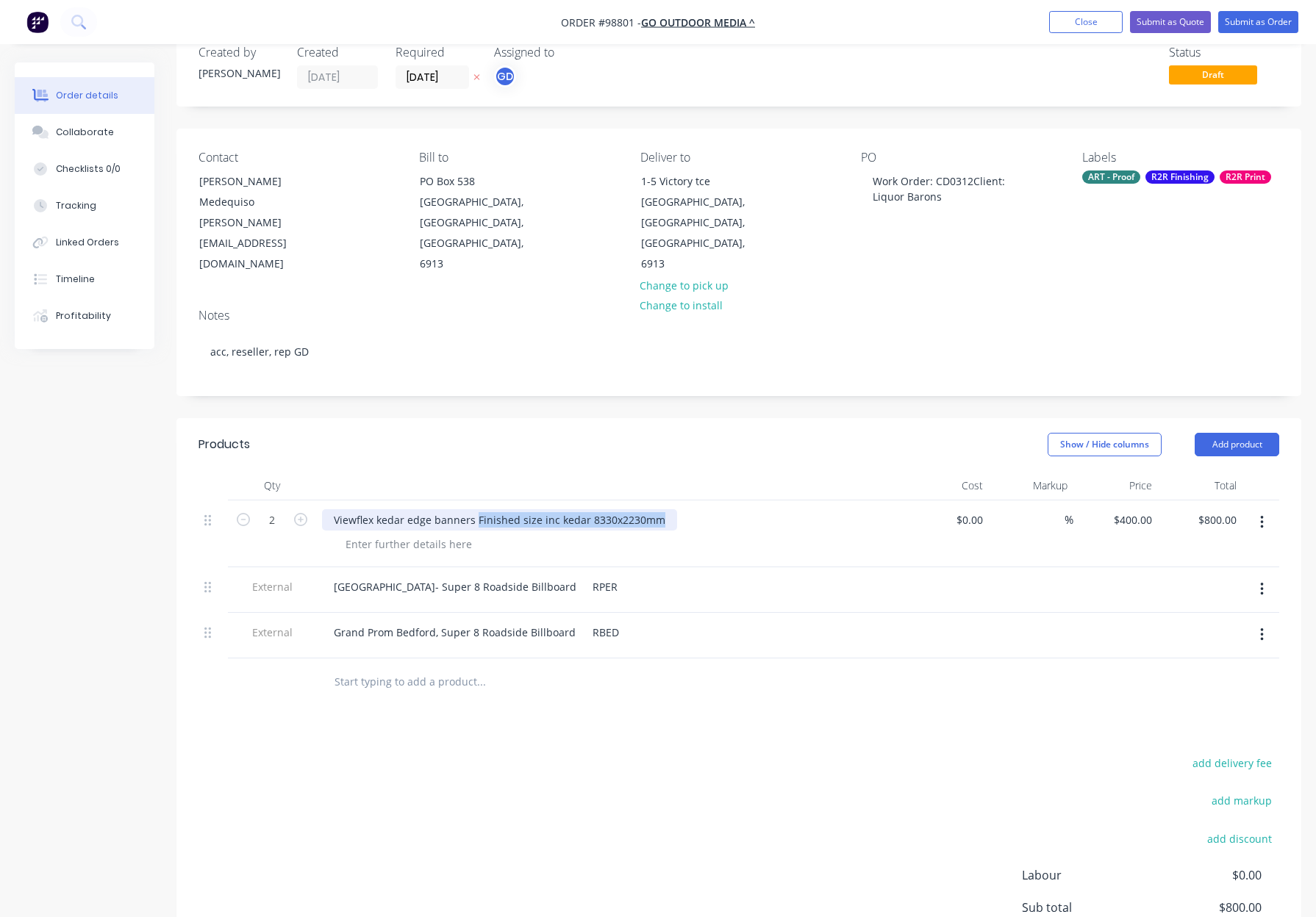
drag, startPoint x: 475, startPoint y: 477, endPoint x: 661, endPoint y: 479, distance: 186.0
click at [661, 509] on div "Viewflex kedar edge banners Finished size inc kedar 8330x2230mm" at bounding box center [499, 519] width 355 height 21
copy div "Finished size inc kedar 8330x2230mm"
click at [400, 533] on div at bounding box center [408, 544] width 150 height 21
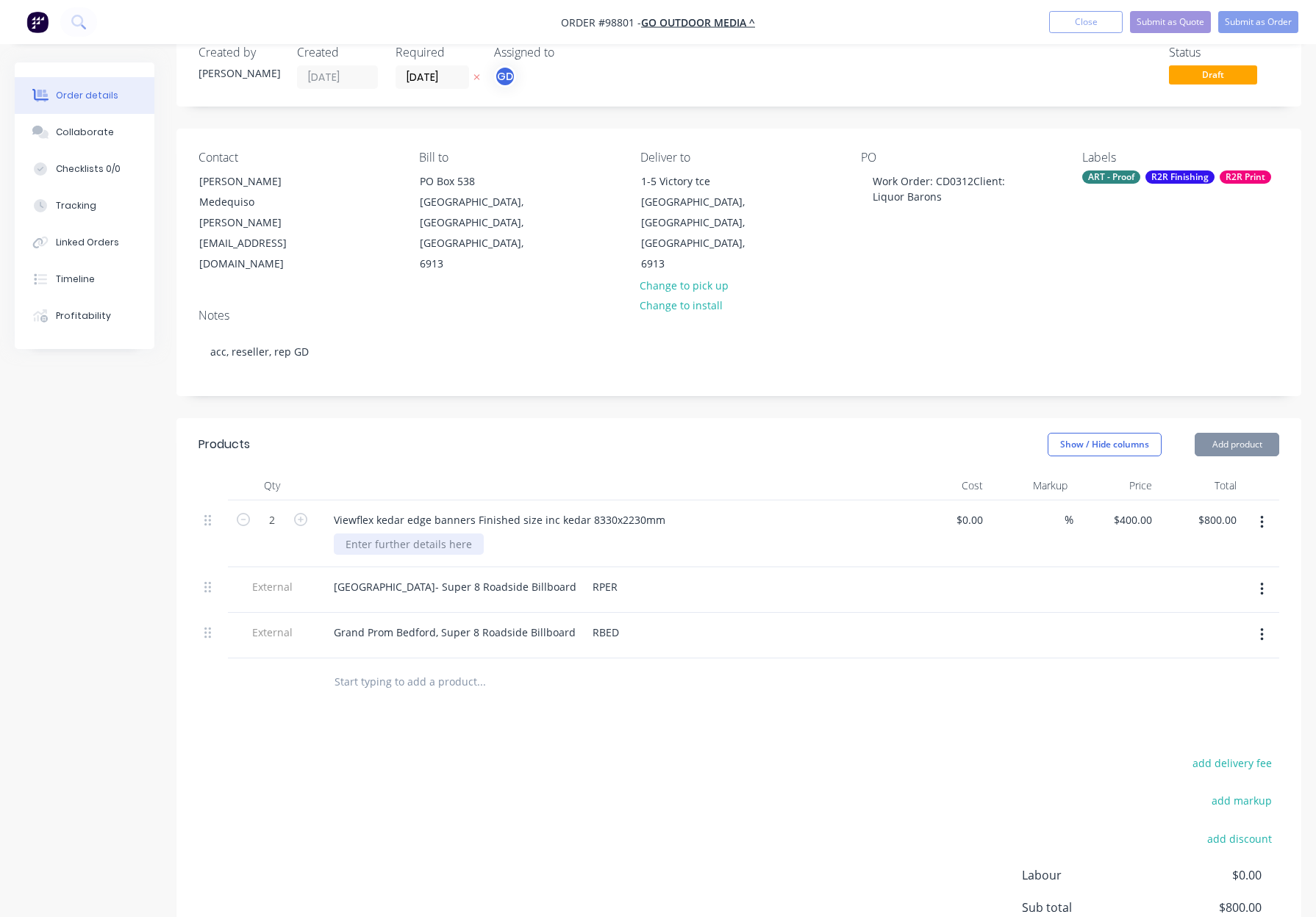
click at [380, 533] on div at bounding box center [408, 544] width 150 height 21
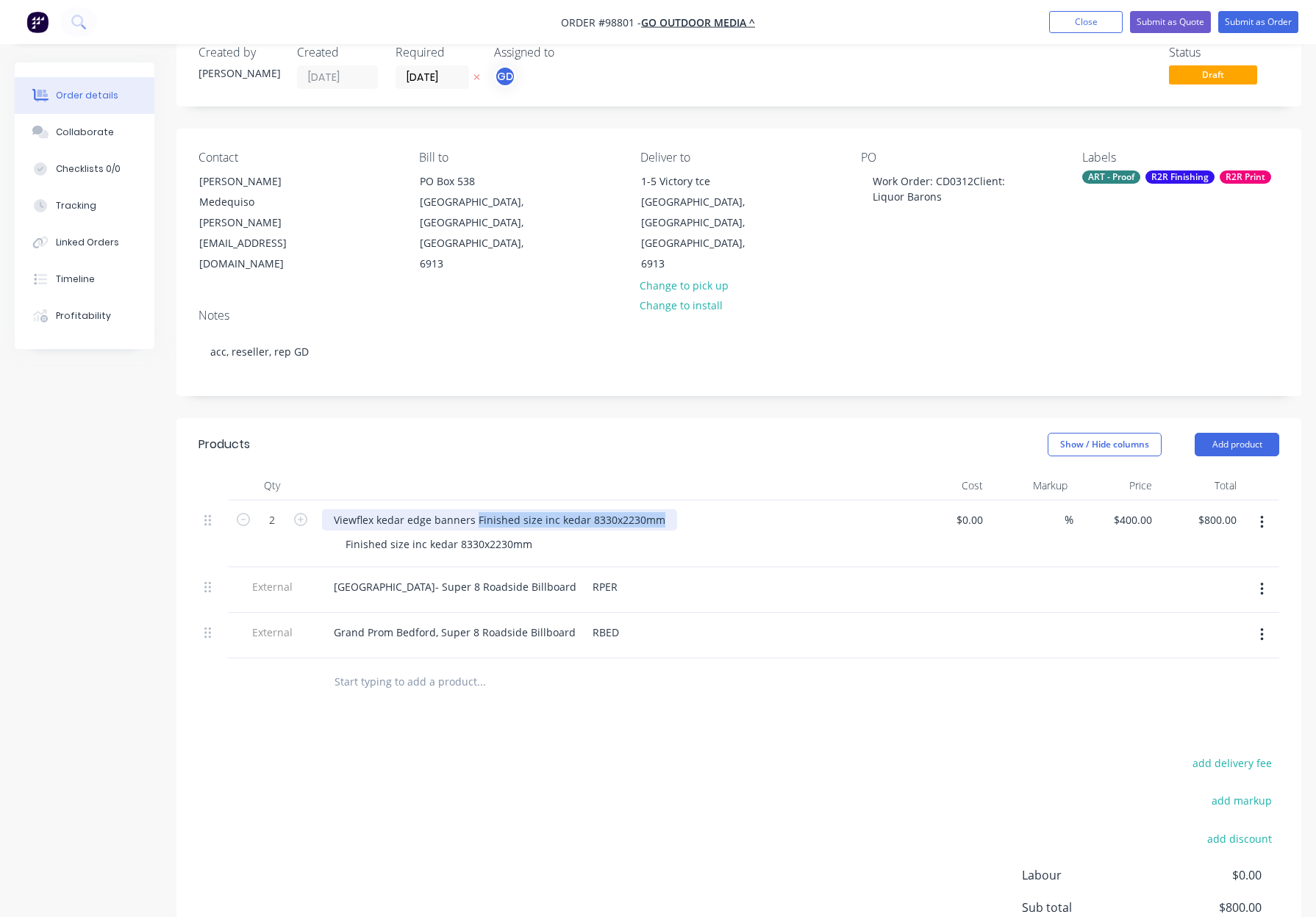
drag, startPoint x: 474, startPoint y: 478, endPoint x: 661, endPoint y: 477, distance: 187.0
click at [661, 509] on div "Viewflex kedar edge banners Finished size inc kedar 8330x2230mm" at bounding box center [499, 519] width 355 height 21
click at [505, 420] on header "Products Show / Hide columns Add product" at bounding box center [739, 444] width 1124 height 53
click at [480, 533] on div "Finished size inc kedar 8330x2230mm" at bounding box center [439, 544] width 210 height 21
click at [487, 533] on div "Finished size inc kedar 8330 x2230mm" at bounding box center [440, 544] width 213 height 21
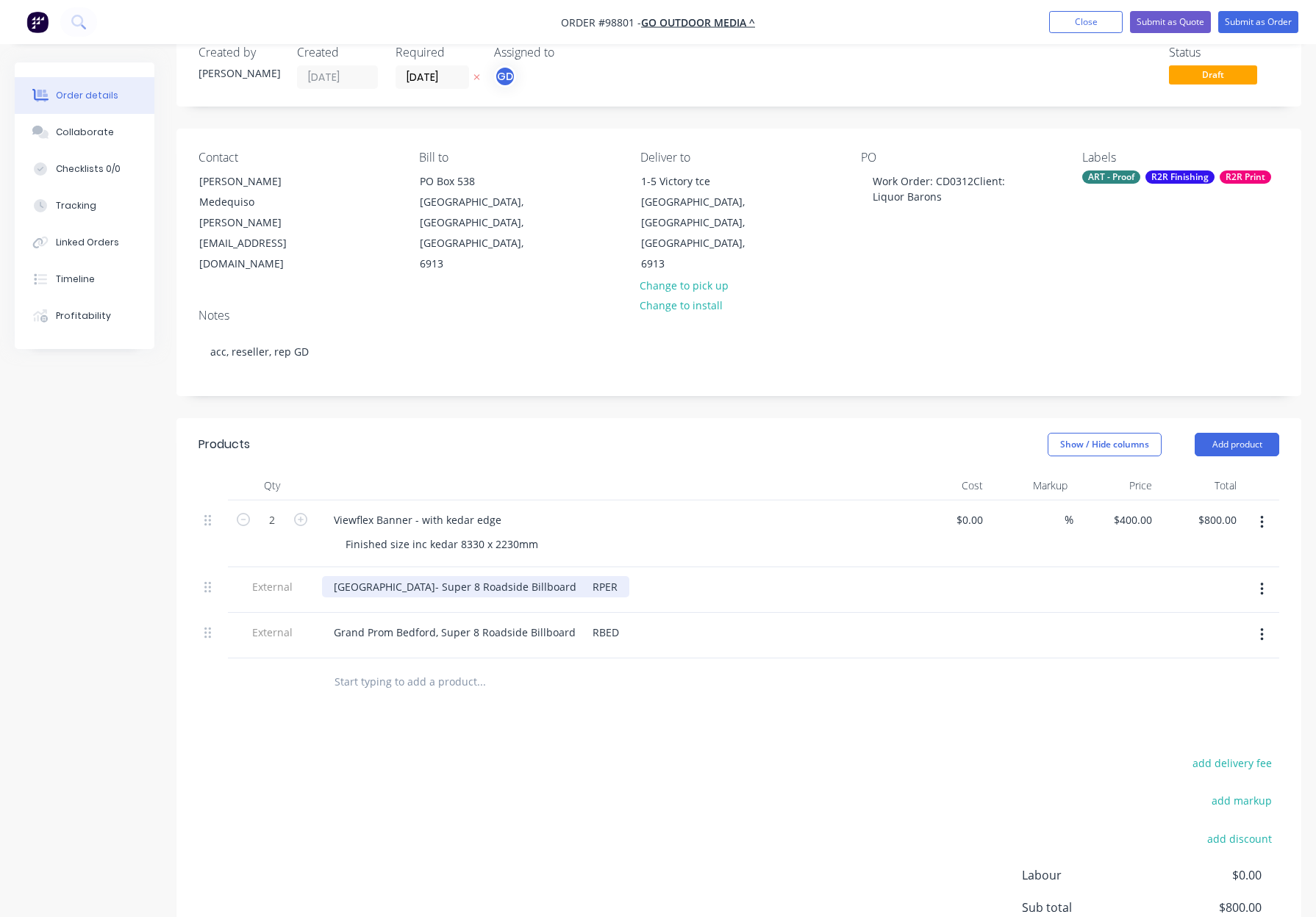
click at [589, 576] on div "Newcastle St West Perth- Super 8 Roadside Billboard RPER" at bounding box center [475, 587] width 307 height 21
click at [567, 622] on div "Grand Prom Bedford, Super 8 Roadside Billboard RBED" at bounding box center [475, 632] width 309 height 21
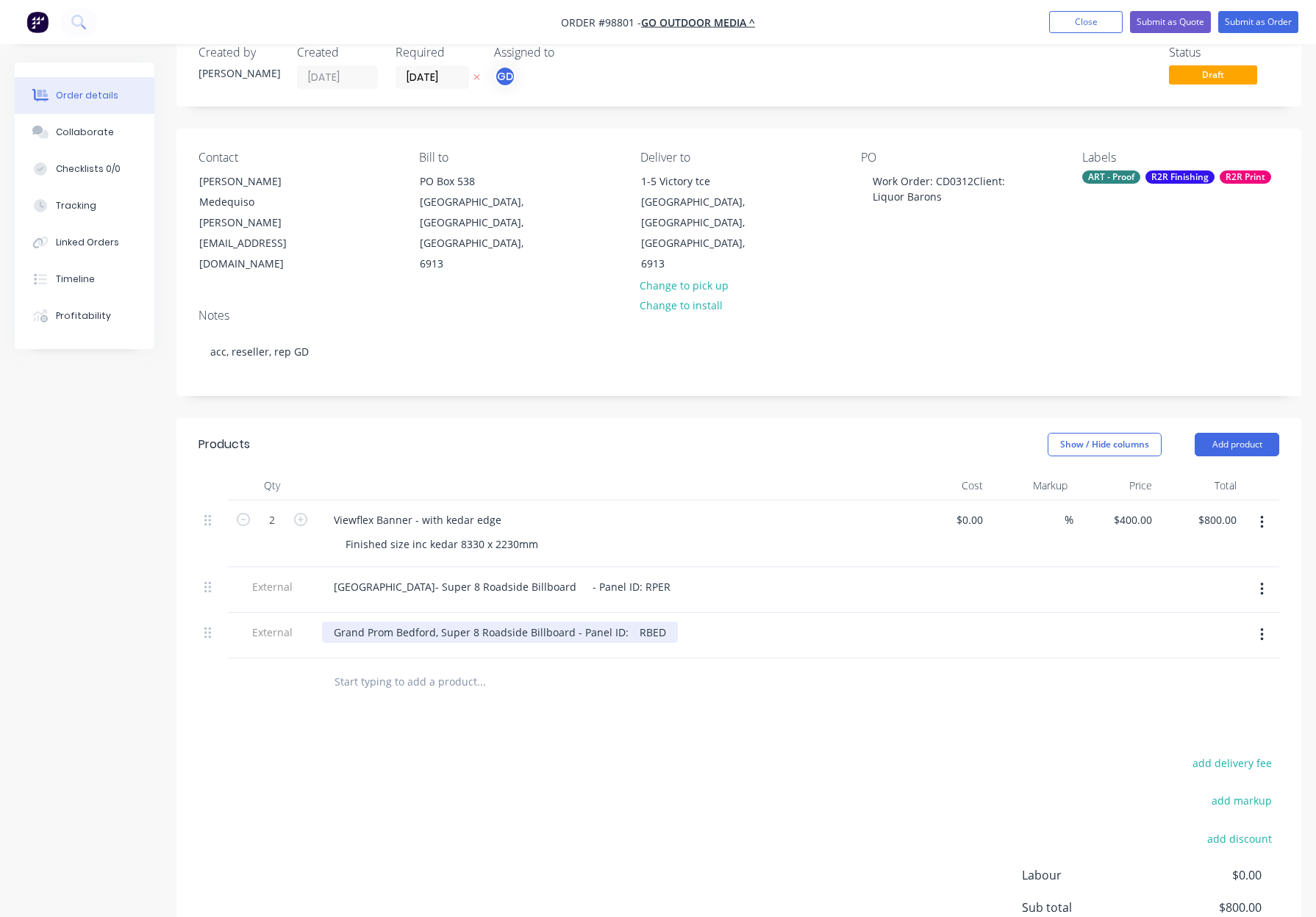
drag, startPoint x: 632, startPoint y: 591, endPoint x: 638, endPoint y: 596, distance: 7.8
click at [633, 622] on div "Grand Prom Bedford, Super 8 Roadside Billboard - Panel ID: RBED" at bounding box center [499, 632] width 356 height 21
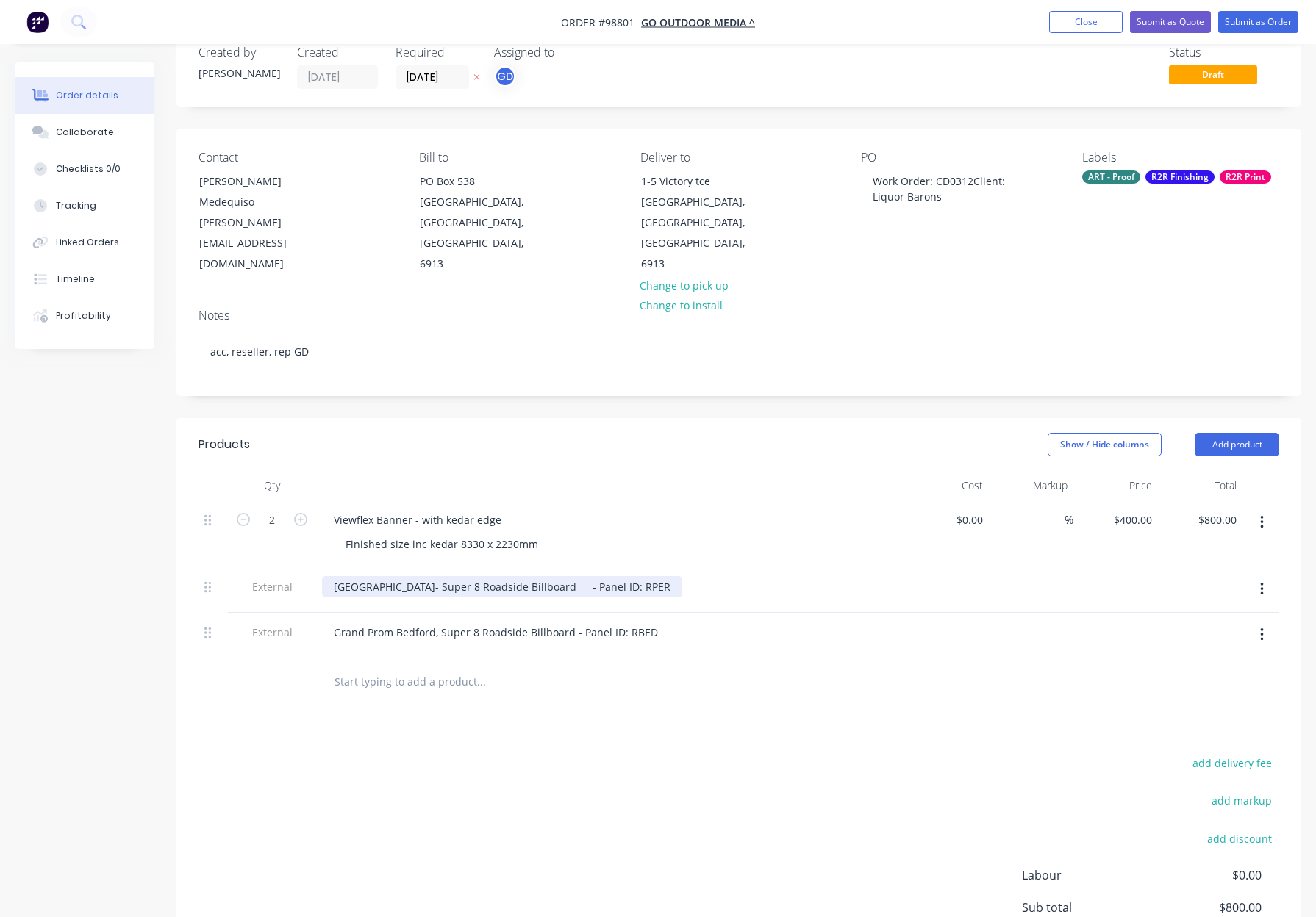
click at [639, 576] on div "Newcastle St West Perth- Super 8 Roadside Billboard - Panel ID: RPER" at bounding box center [502, 587] width 360 height 21
click at [730, 576] on div "Newcastle St West Perth- Super 8 Roadside Billboard - Panel ID: RPER" at bounding box center [610, 587] width 576 height 21
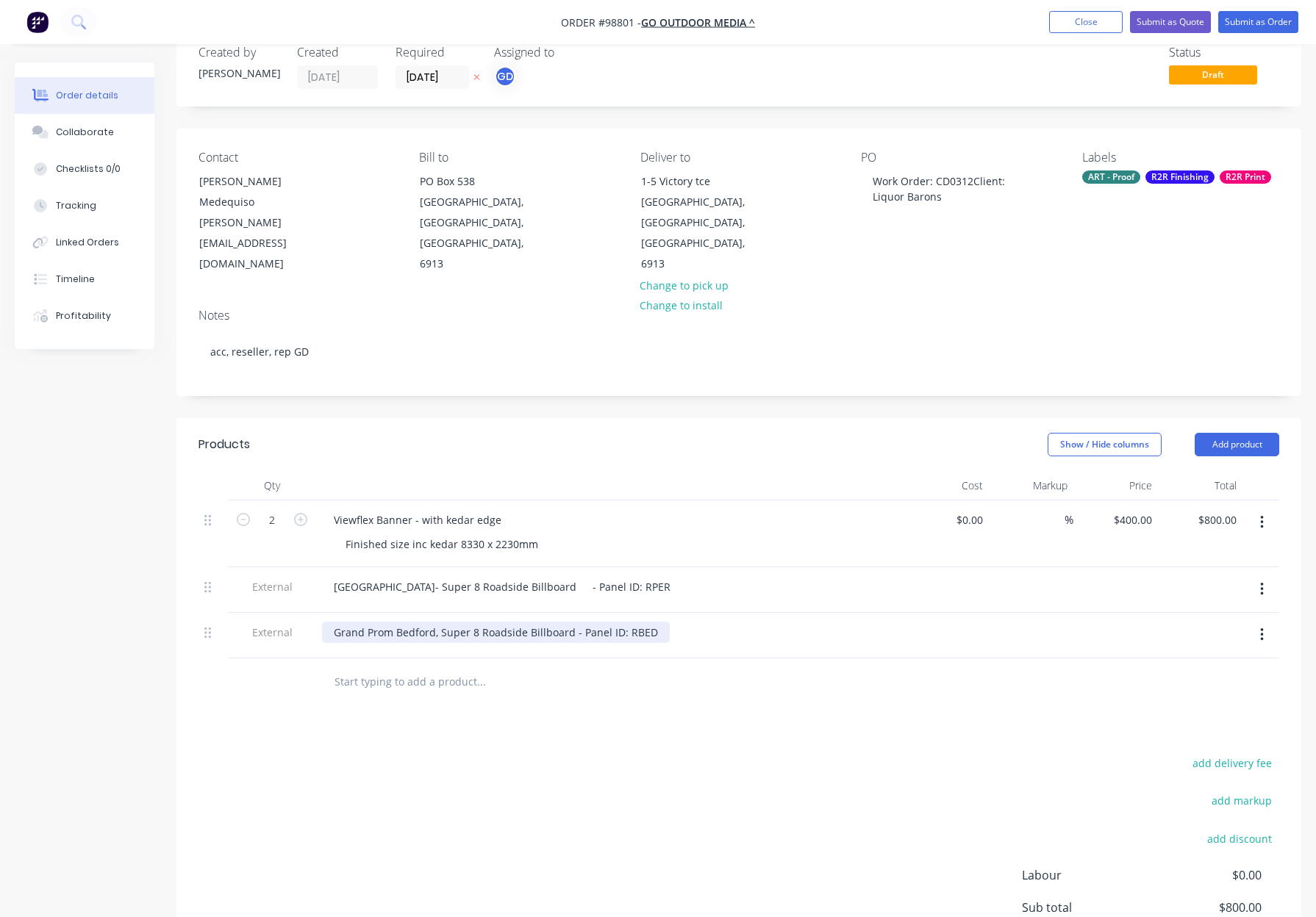
click at [439, 622] on div "Grand Prom Bedford, Super 8 Roadside Billboard - Panel ID: RBED" at bounding box center [495, 632] width 348 height 21
click at [624, 659] on div at bounding box center [580, 682] width 530 height 47
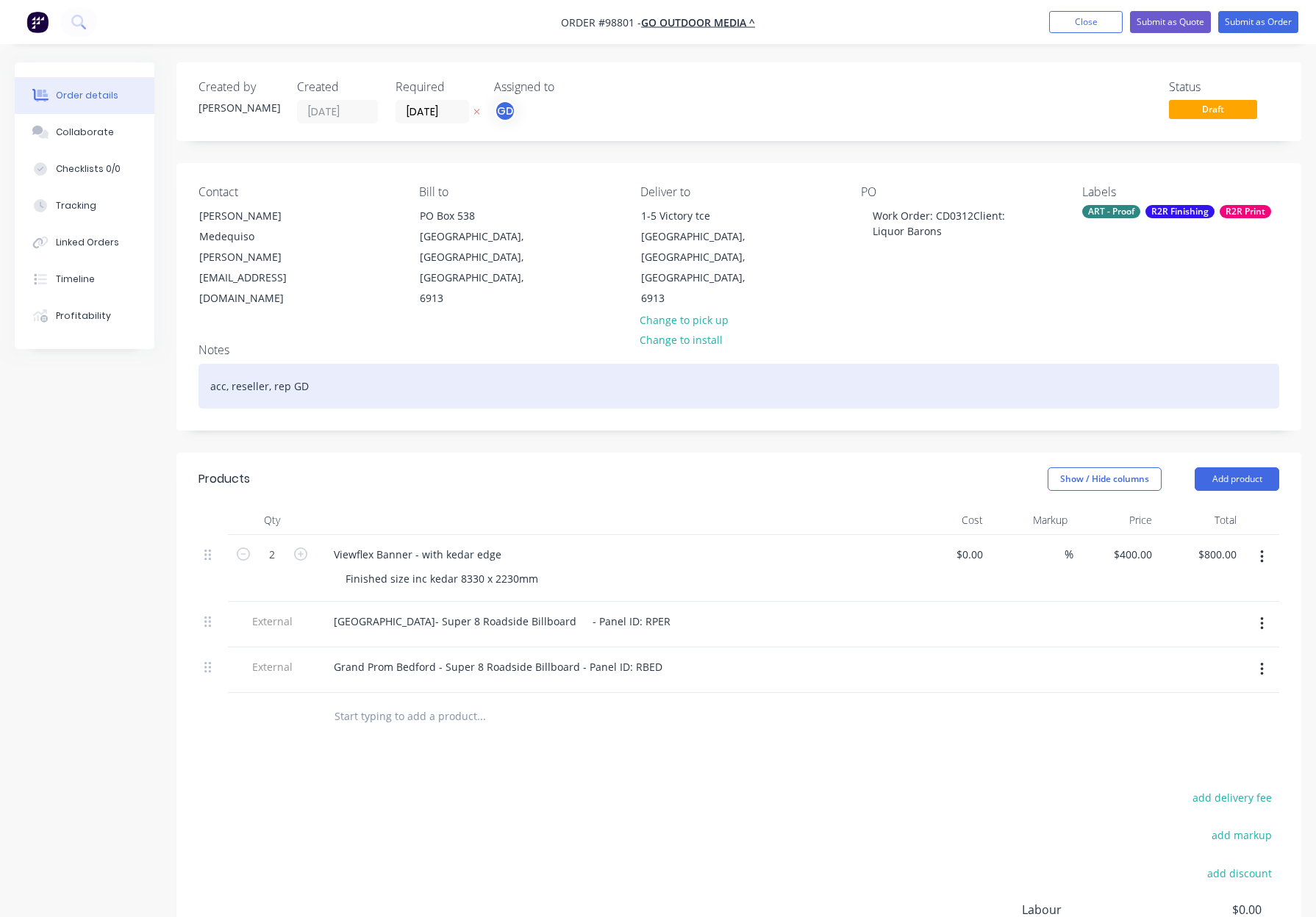
drag, startPoint x: 364, startPoint y: 350, endPoint x: 405, endPoint y: 355, distance: 41.3
click at [364, 364] on div "acc, reseller, rep GD" at bounding box center [738, 386] width 1080 height 45
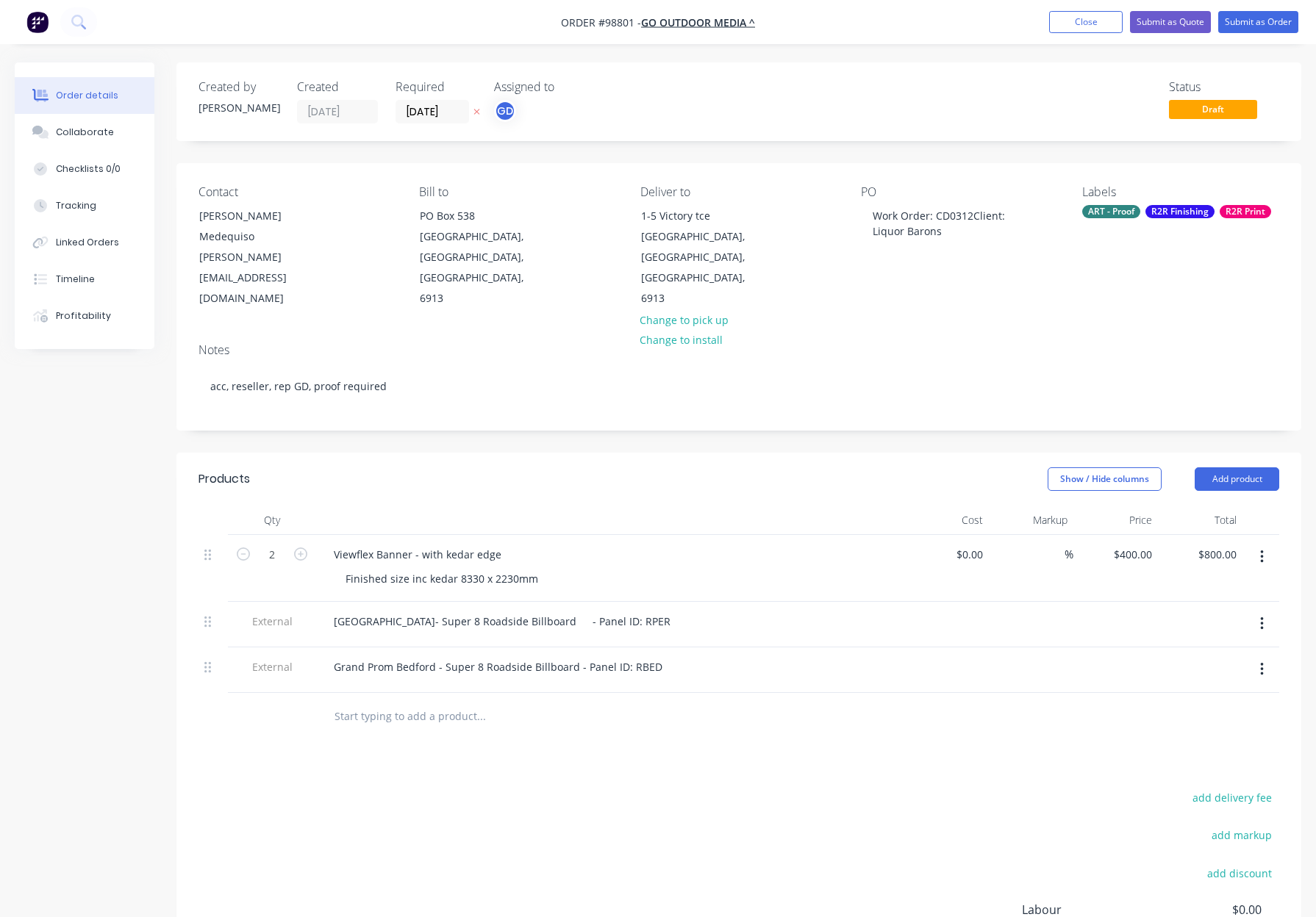
click at [569, 467] on div "Show / Hide columns Add product" at bounding box center [854, 479] width 850 height 24
click at [913, 226] on div "Work Order: CD0312Client: Liquor Barons" at bounding box center [953, 223] width 184 height 37
click at [973, 214] on div "Work Order: CD0312Client: Liquor Barons" at bounding box center [953, 223] width 184 height 37
click at [1014, 258] on div "PO Work Order: CD0312 Client: Liquor Barons" at bounding box center [959, 247] width 197 height 124
click at [1151, 204] on div "Labels ART - Proof R2R Finishing R2R Print" at bounding box center [1180, 247] width 197 height 124
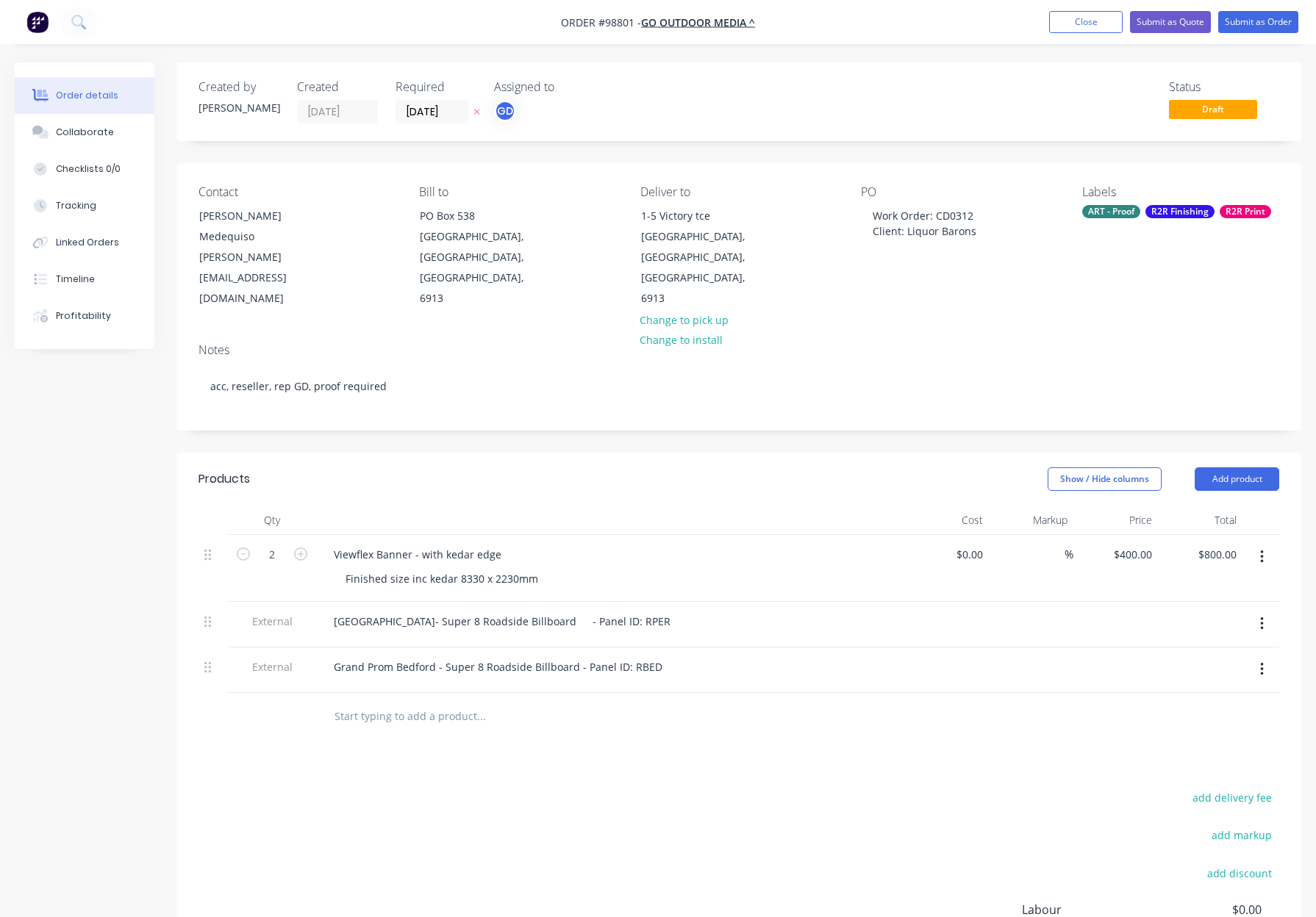
click at [1152, 215] on div "R2R Finishing" at bounding box center [1179, 212] width 69 height 13
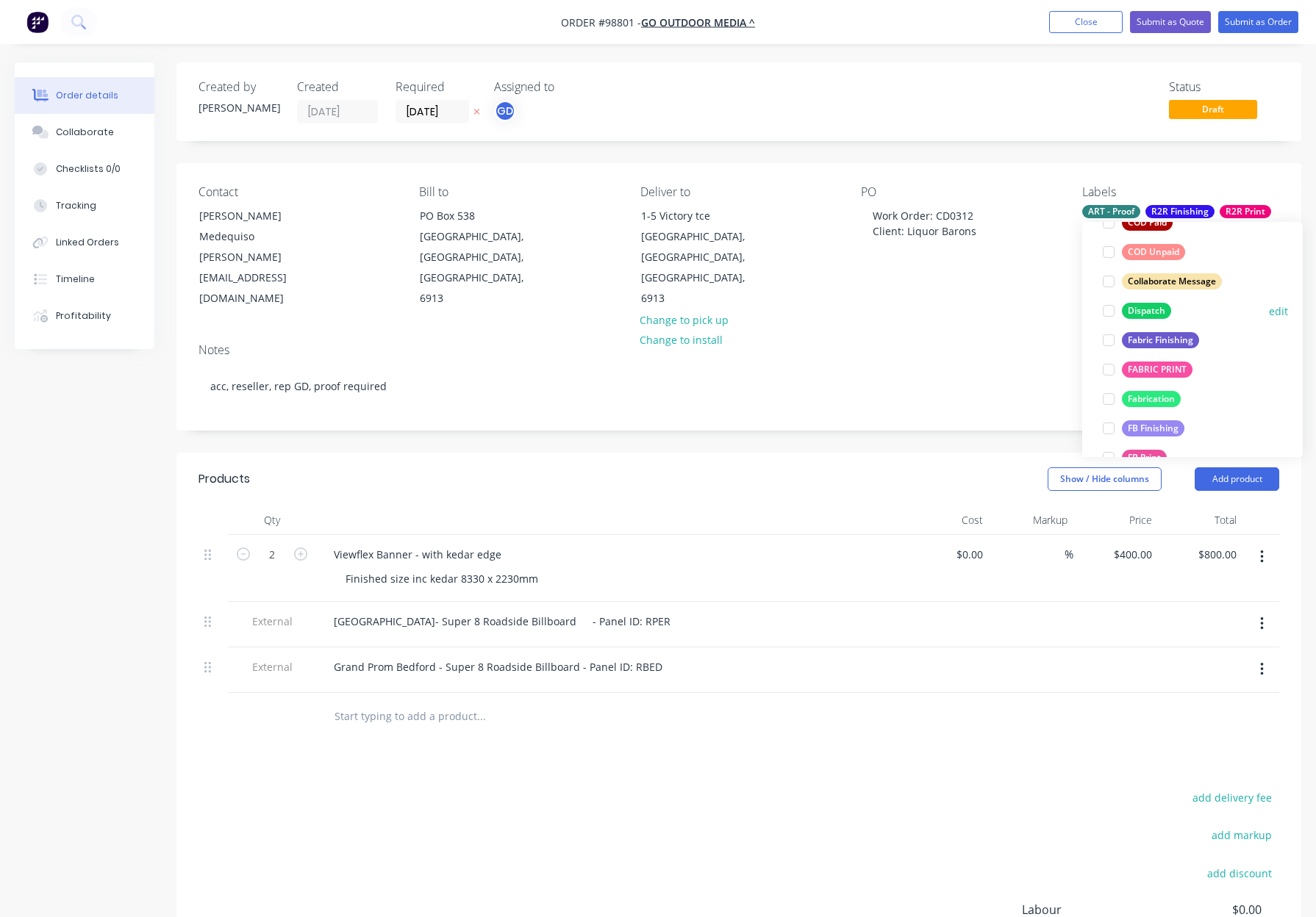
click at [1146, 308] on div "Dispatch" at bounding box center [1147, 311] width 49 height 16
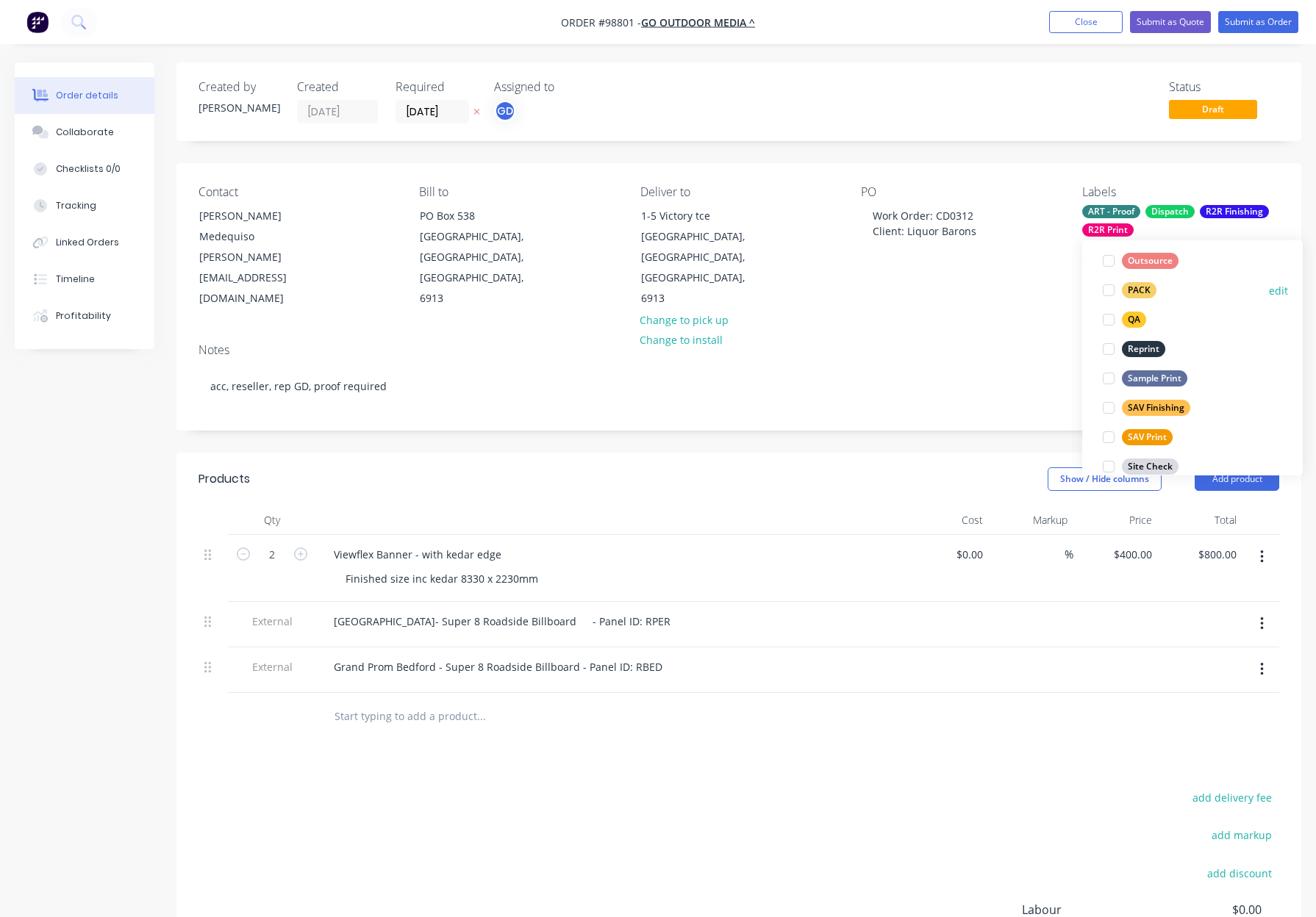
drag, startPoint x: 1140, startPoint y: 290, endPoint x: 1172, endPoint y: 288, distance: 32.1
click at [1141, 291] on div "PACK" at bounding box center [1139, 290] width 34 height 16
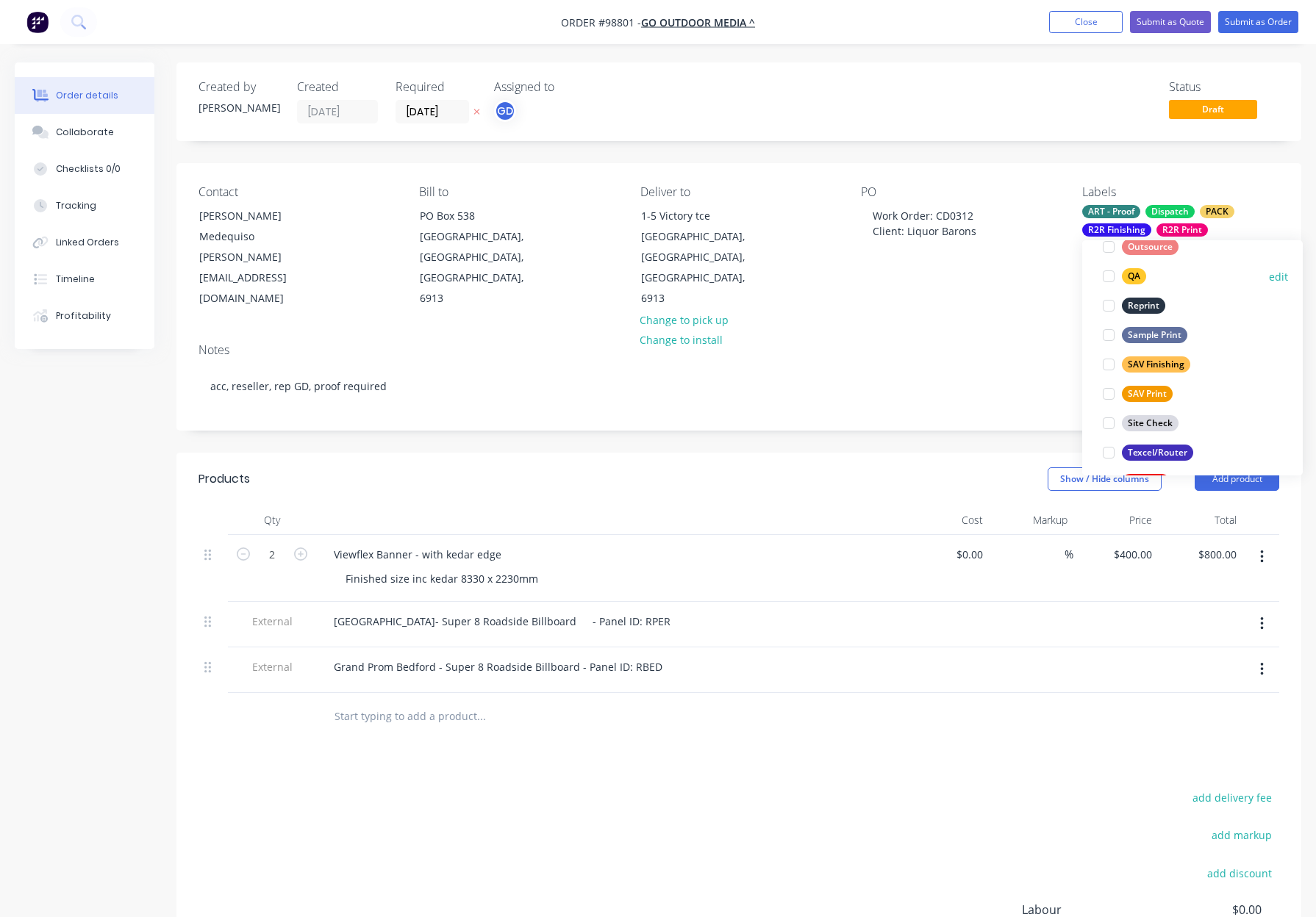
click at [1125, 280] on div "QA" at bounding box center [1134, 276] width 25 height 16
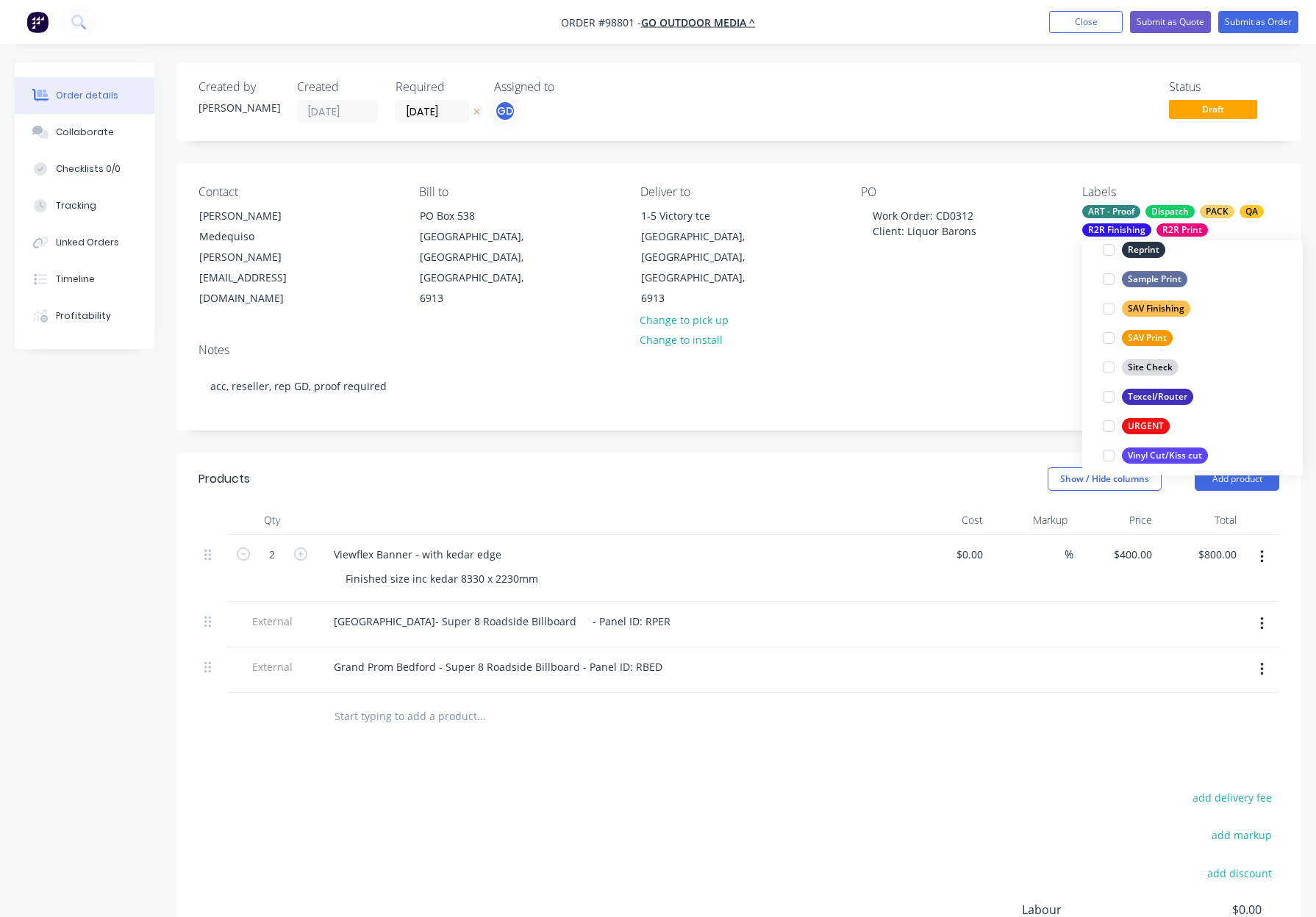
scroll to position [705, 0]
click at [998, 262] on div "PO Work Order: CD0312 Client: Liquor Barons" at bounding box center [959, 247] width 197 height 124
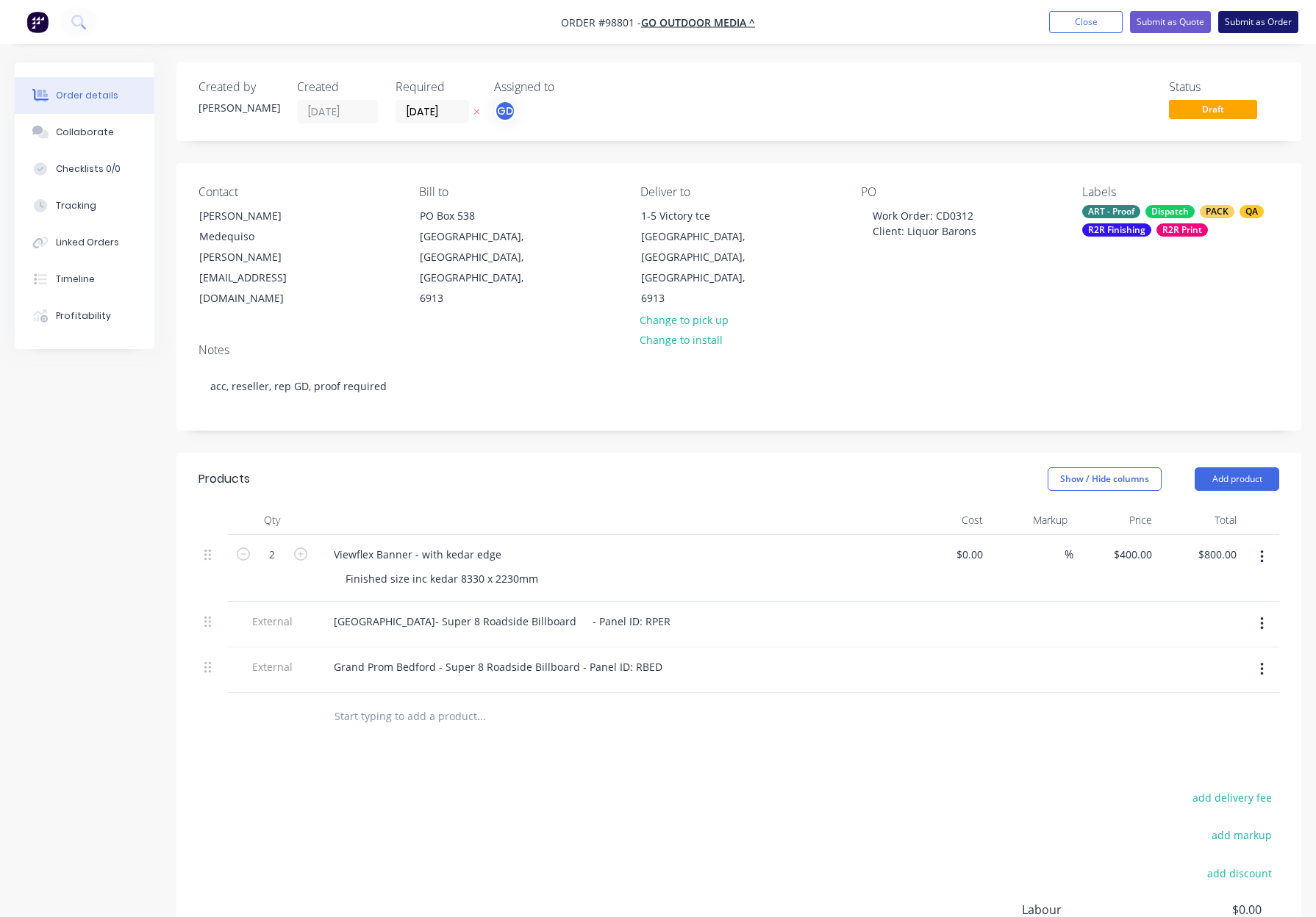
click at [1255, 26] on button "Submit as Order" at bounding box center [1258, 21] width 80 height 22
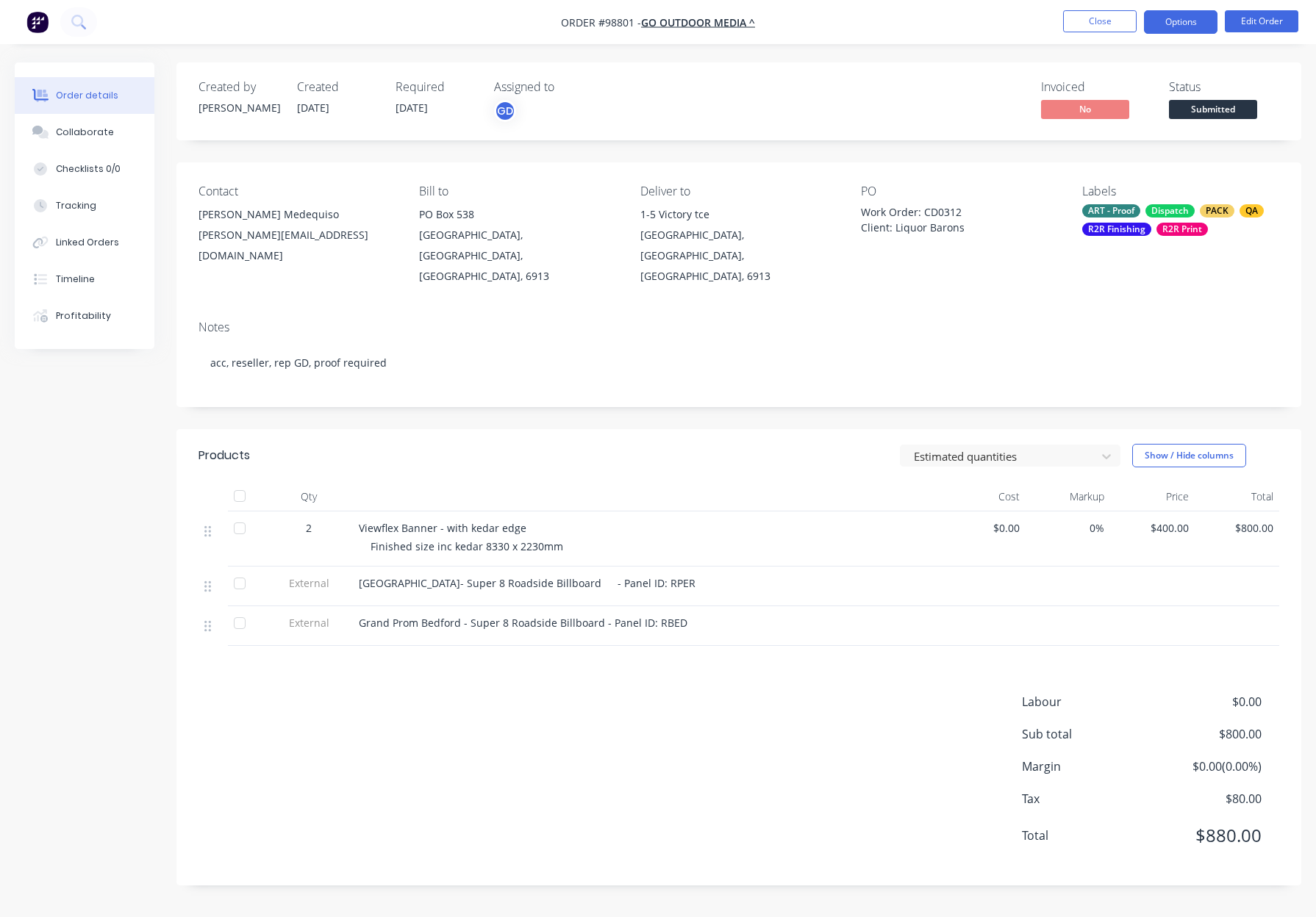
click at [1174, 20] on button "Options" at bounding box center [1180, 22] width 74 height 24
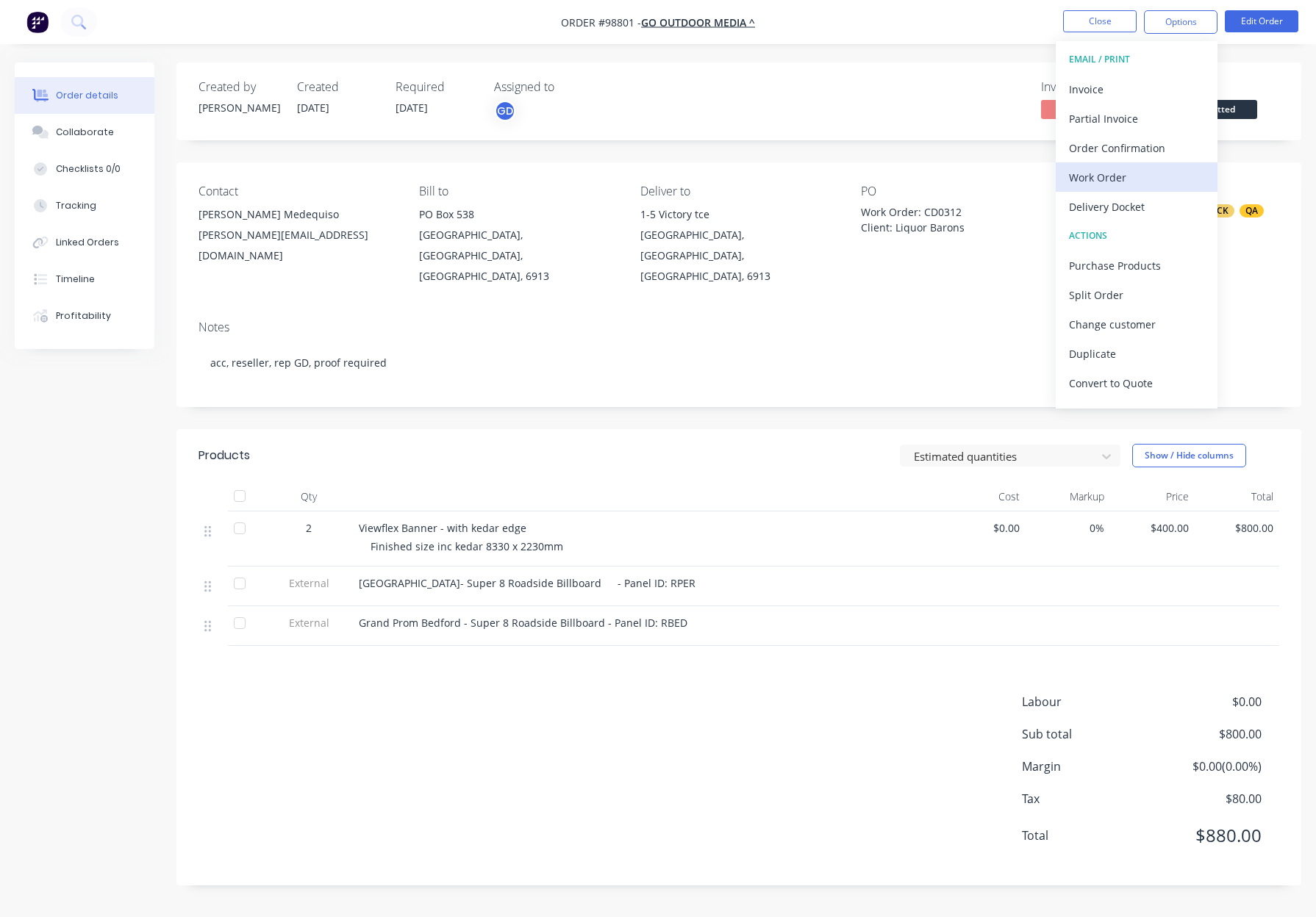
click at [1143, 178] on div "Work Order" at bounding box center [1136, 178] width 135 height 21
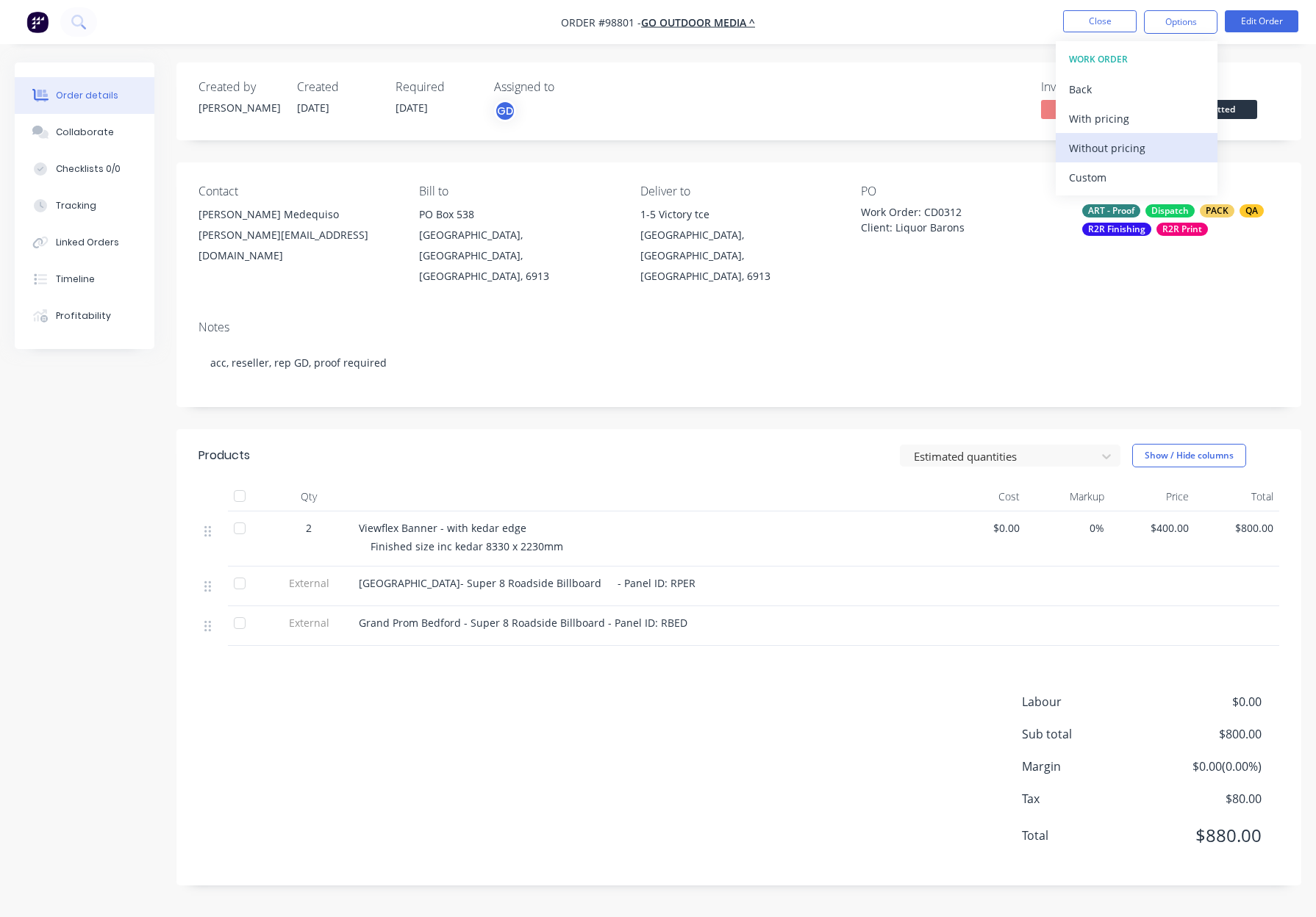
click at [1148, 148] on div "Without pricing" at bounding box center [1136, 148] width 135 height 21
click at [1100, 18] on button "Close" at bounding box center [1100, 21] width 74 height 22
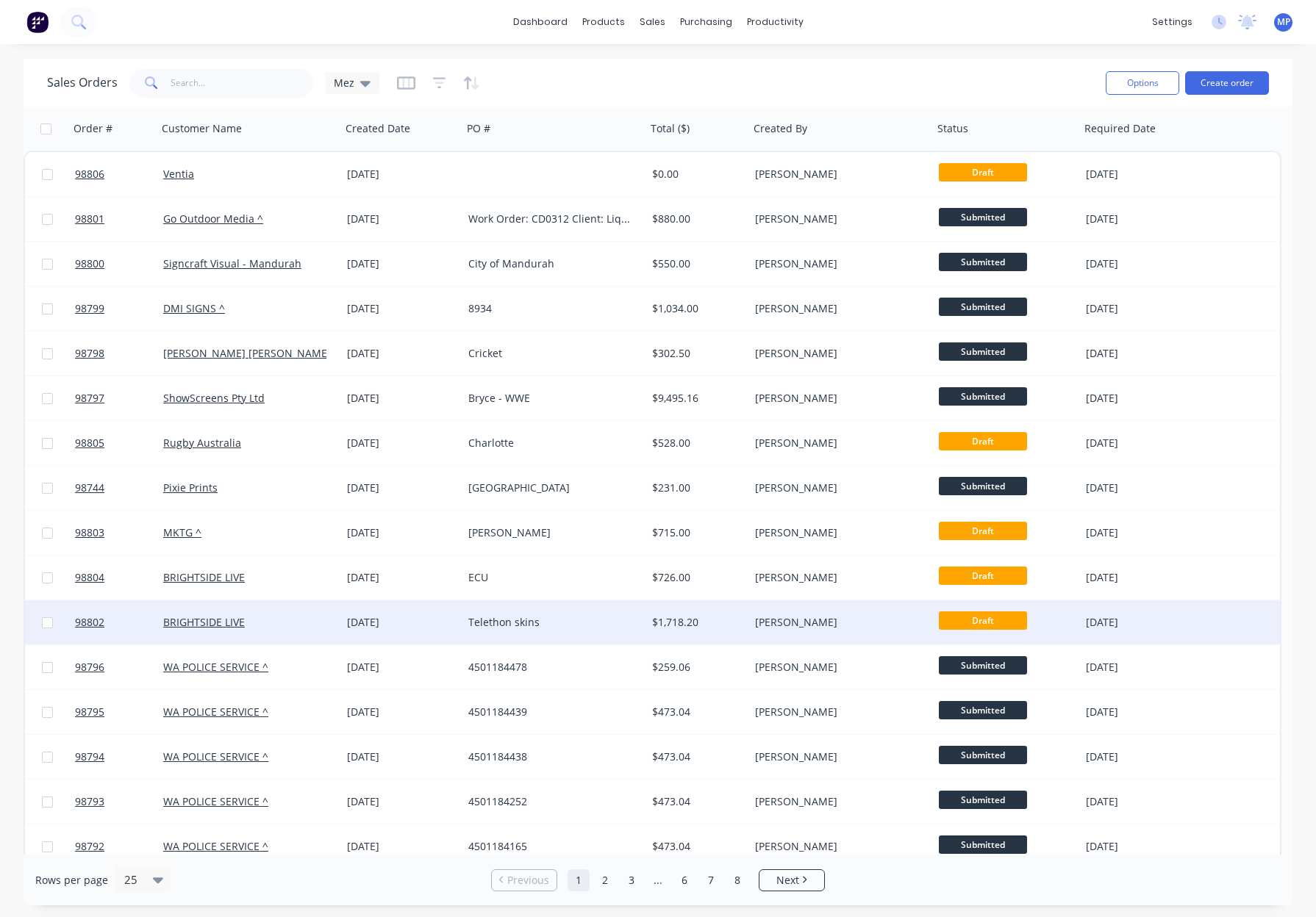
click at [570, 624] on div "Telethon skins" at bounding box center [549, 623] width 163 height 15
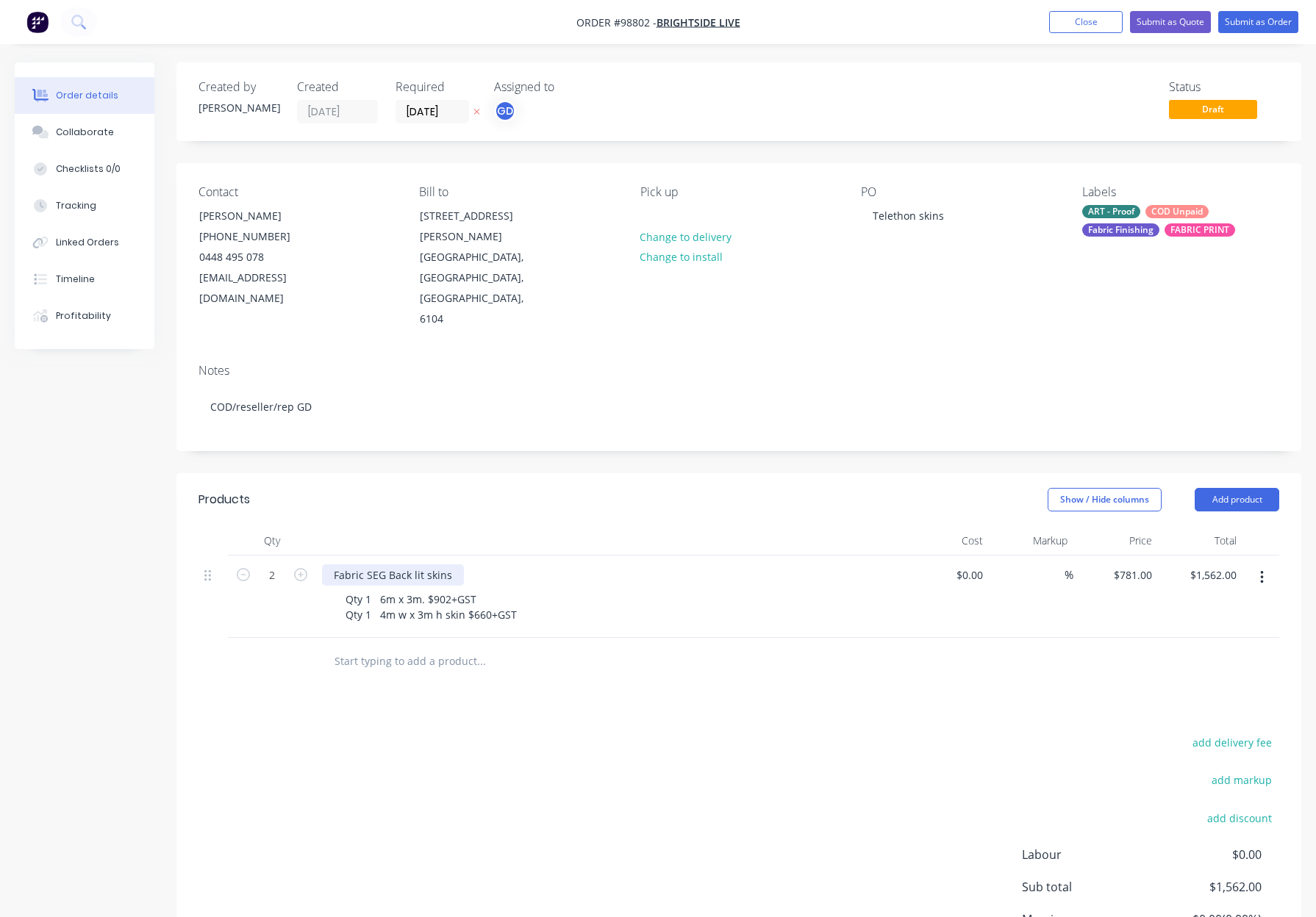
drag, startPoint x: 335, startPoint y: 532, endPoint x: 346, endPoint y: 534, distance: 11.2
click at [335, 564] on div "Fabric SEG Back lit skins" at bounding box center [392, 575] width 142 height 21
drag, startPoint x: 573, startPoint y: 535, endPoint x: 461, endPoint y: 531, distance: 112.1
click at [450, 564] on div "Backlit Prints - with SEG fFabric SEG Back lit skins" at bounding box center [454, 575] width 265 height 21
click at [557, 564] on div "Backlit Prints - with SEG" at bounding box center [610, 575] width 576 height 21
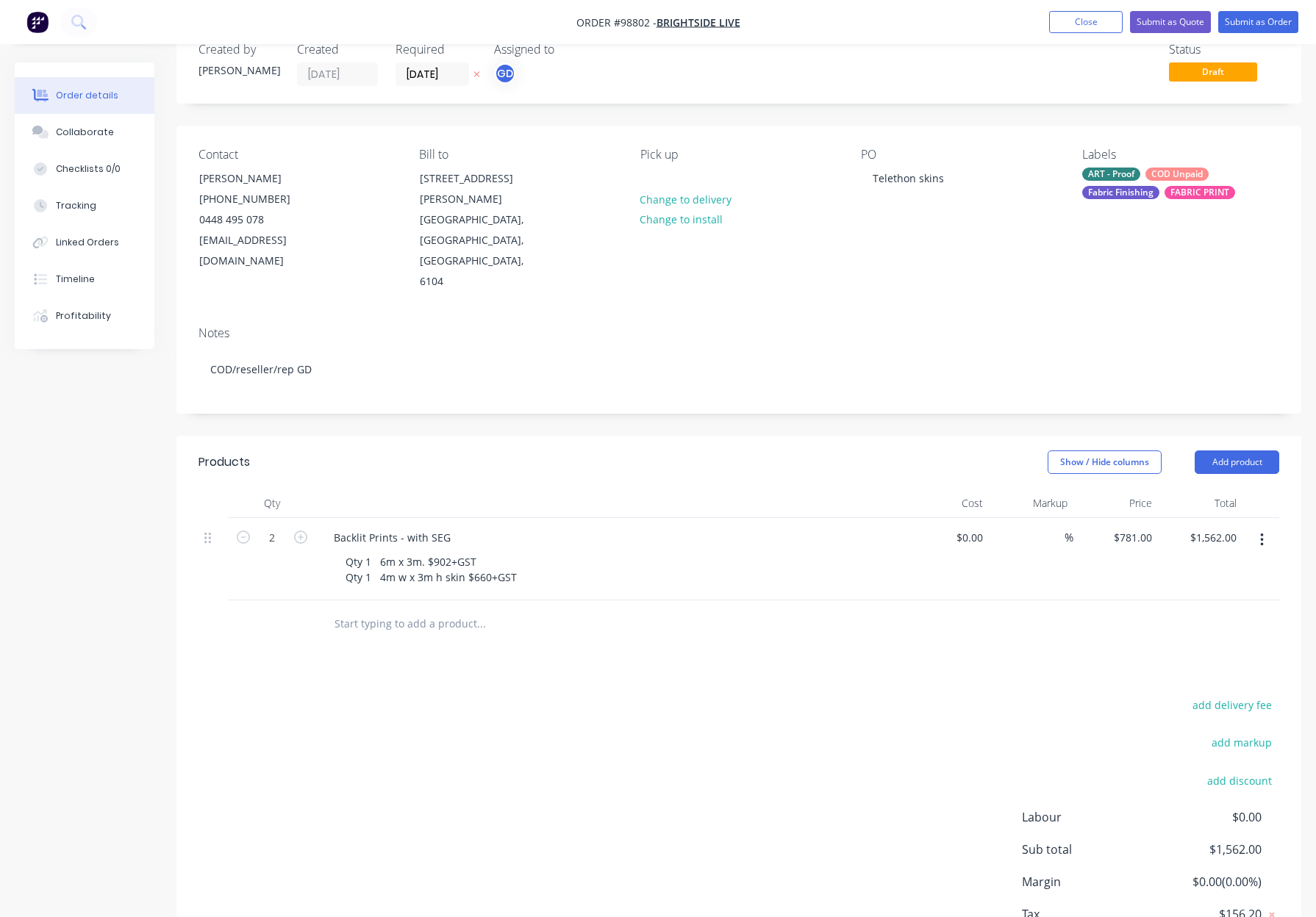
scroll to position [43, 0]
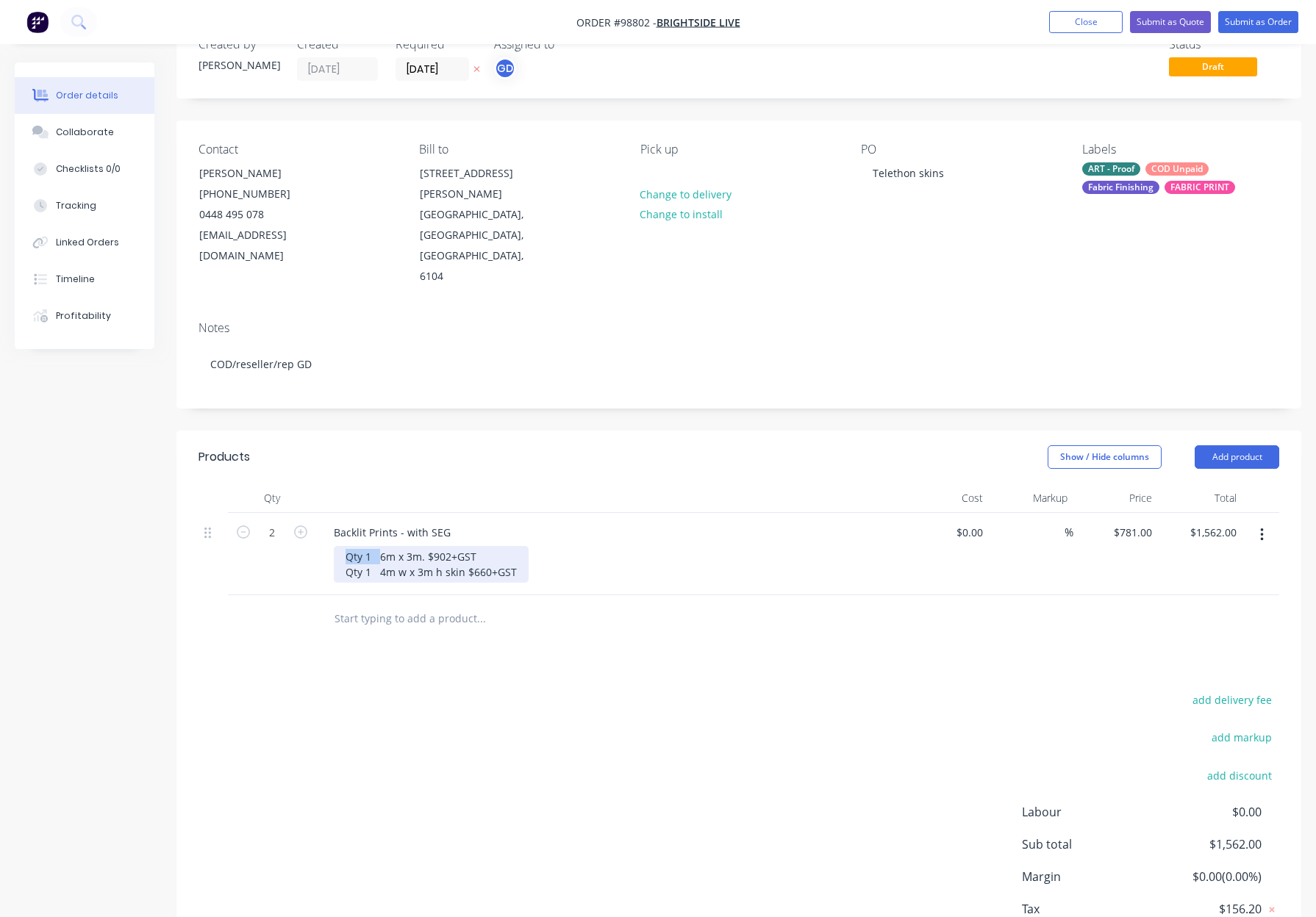
drag, startPoint x: 379, startPoint y: 513, endPoint x: 339, endPoint y: 515, distance: 40.0
click at [339, 546] on div "Qty 1 6m x 3m. $902+GST Qty 1 4m w x 3m h skin $660+GST" at bounding box center [431, 564] width 195 height 37
drag, startPoint x: 379, startPoint y: 532, endPoint x: 330, endPoint y: 529, distance: 49.1
click at [330, 529] on div "Backlit Prints - with SEG 1 @ 6m x 3m. $902+GST Qty 1 4m w x 3m h skin $660+GST" at bounding box center [610, 554] width 588 height 83
drag, startPoint x: 506, startPoint y: 528, endPoint x: 454, endPoint y: 529, distance: 52.0
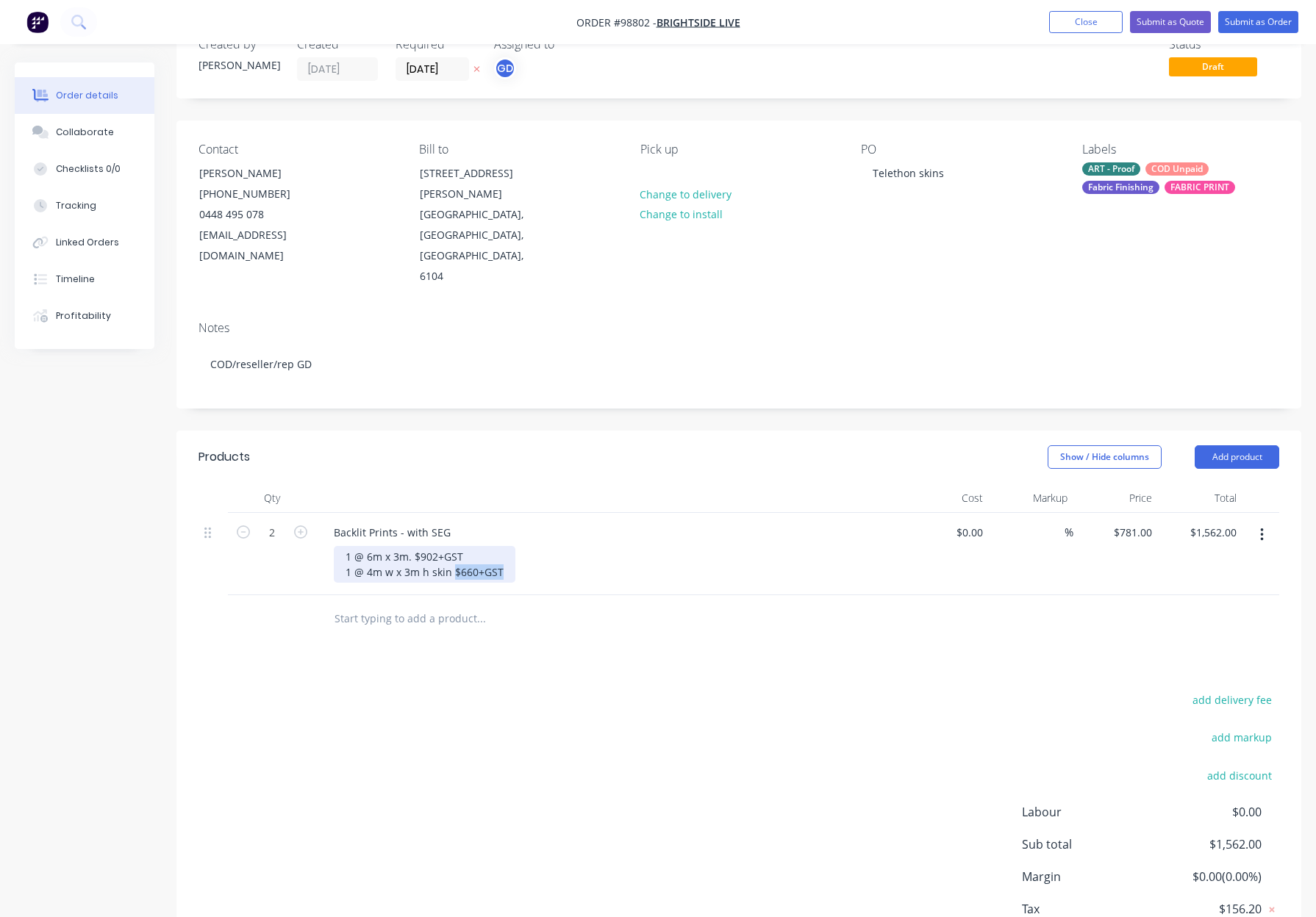
click at [451, 546] on div "1 @ 6m x 3m. $902+GST 1 @ 4m w x 3m h skin $660+GST" at bounding box center [425, 564] width 182 height 37
click at [408, 546] on div "1 @ 6m x 3m. $902+GST 1 @ 4m w x 3m h skin" at bounding box center [404, 564] width 141 height 37
drag, startPoint x: 453, startPoint y: 533, endPoint x: 422, endPoint y: 533, distance: 31.0
click at [422, 546] on div "1 @ 6m x 3m 1 @ 4m w x 3m h skin" at bounding box center [399, 564] width 130 height 37
click at [441, 546] on div "1 @ 6m x 3m 1 @ 4m w x 3m h skin" at bounding box center [399, 564] width 130 height 37
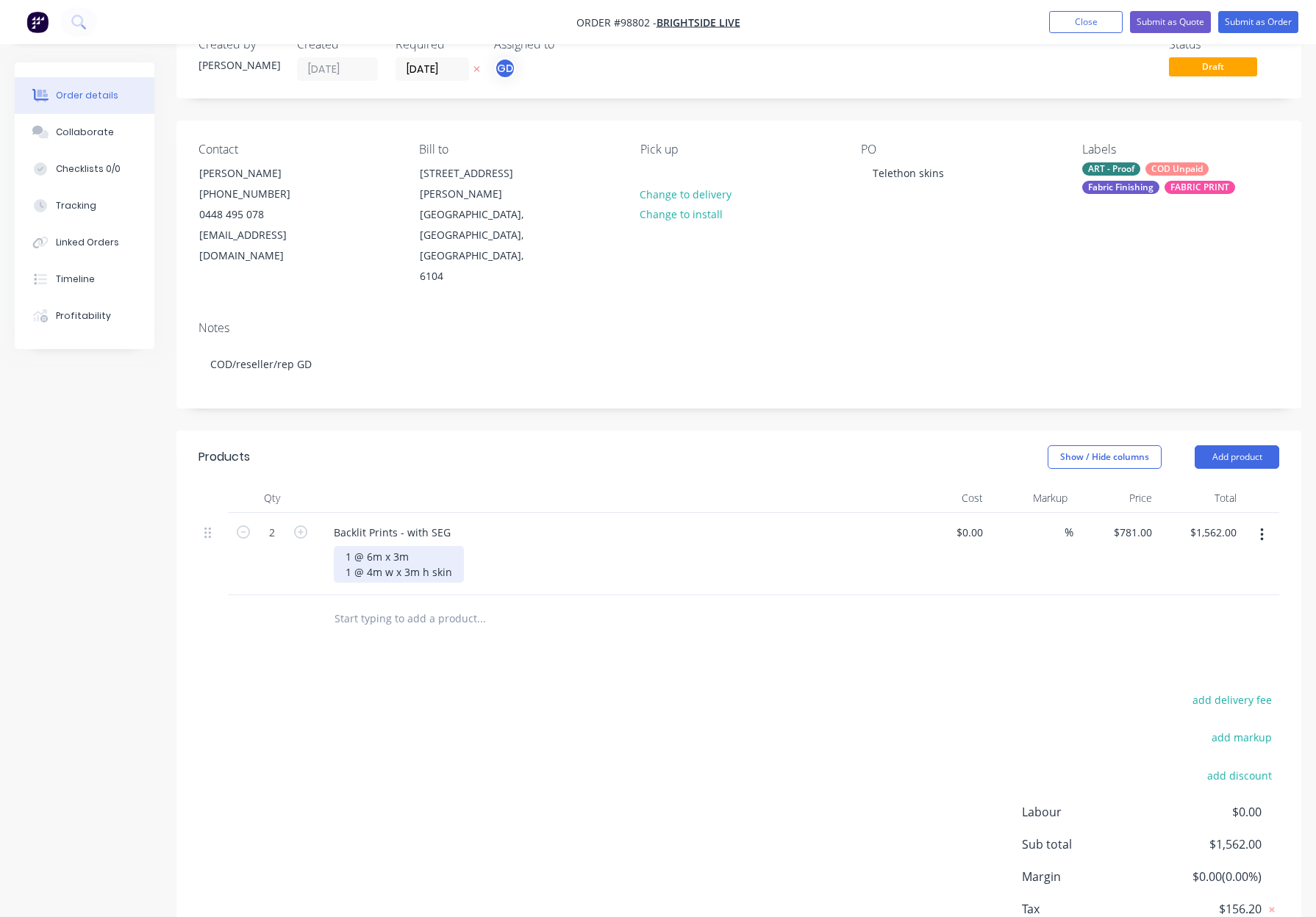
click at [430, 546] on div "1 @ 6m x 3m 1 @ 4m w x 3m h skin" at bounding box center [399, 564] width 130 height 37
click at [446, 546] on div "1 @ 6m x 3m 1 @ 4m w x 3m h skin" at bounding box center [399, 564] width 130 height 37
click at [372, 546] on div "1 @ 6m x 3m 1 @ 4m w x 3m h" at bounding box center [387, 564] width 107 height 37
drag, startPoint x: 425, startPoint y: 516, endPoint x: 437, endPoint y: 520, distance: 12.6
click at [426, 546] on div "1 @ 6000mm x 3m 1 @ 4m w x 3m h" at bounding box center [390, 564] width 114 height 37
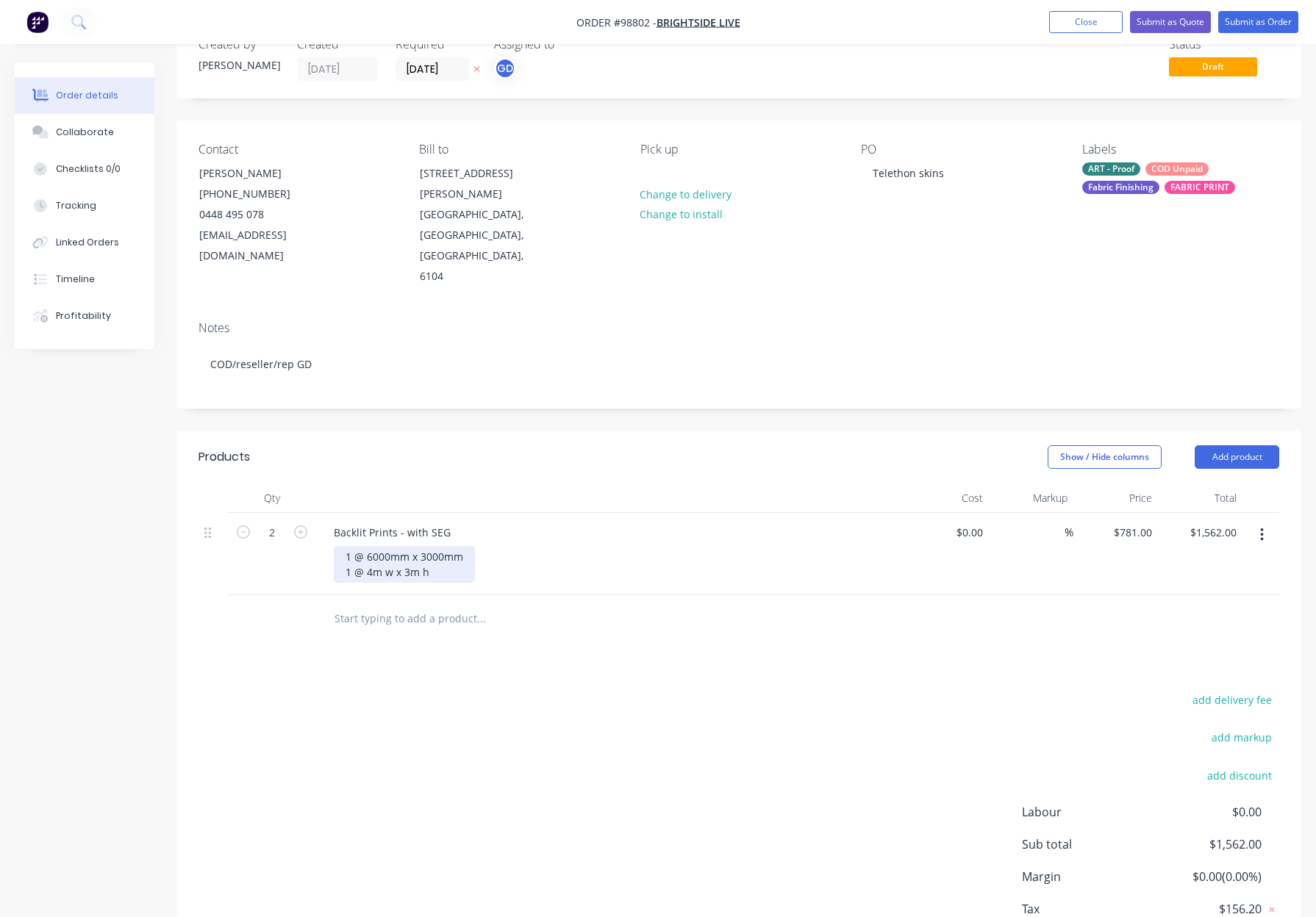
click at [369, 546] on div "1 @ 6000mm x 3000mm 1 @ 4m w x 3m h" at bounding box center [404, 564] width 141 height 37
drag, startPoint x: 437, startPoint y: 533, endPoint x: 454, endPoint y: 545, distance: 20.8
click at [437, 546] on div "1 @ 6000mm x 3000mm 1 @ 4000mm w x 3m h" at bounding box center [404, 564] width 141 height 37
click at [545, 595] on div at bounding box center [580, 618] width 530 height 47
click at [407, 546] on div "1 @ 6000mm x 3000mm 1 @ 4000mm w x 3000mm h" at bounding box center [415, 564] width 162 height 37
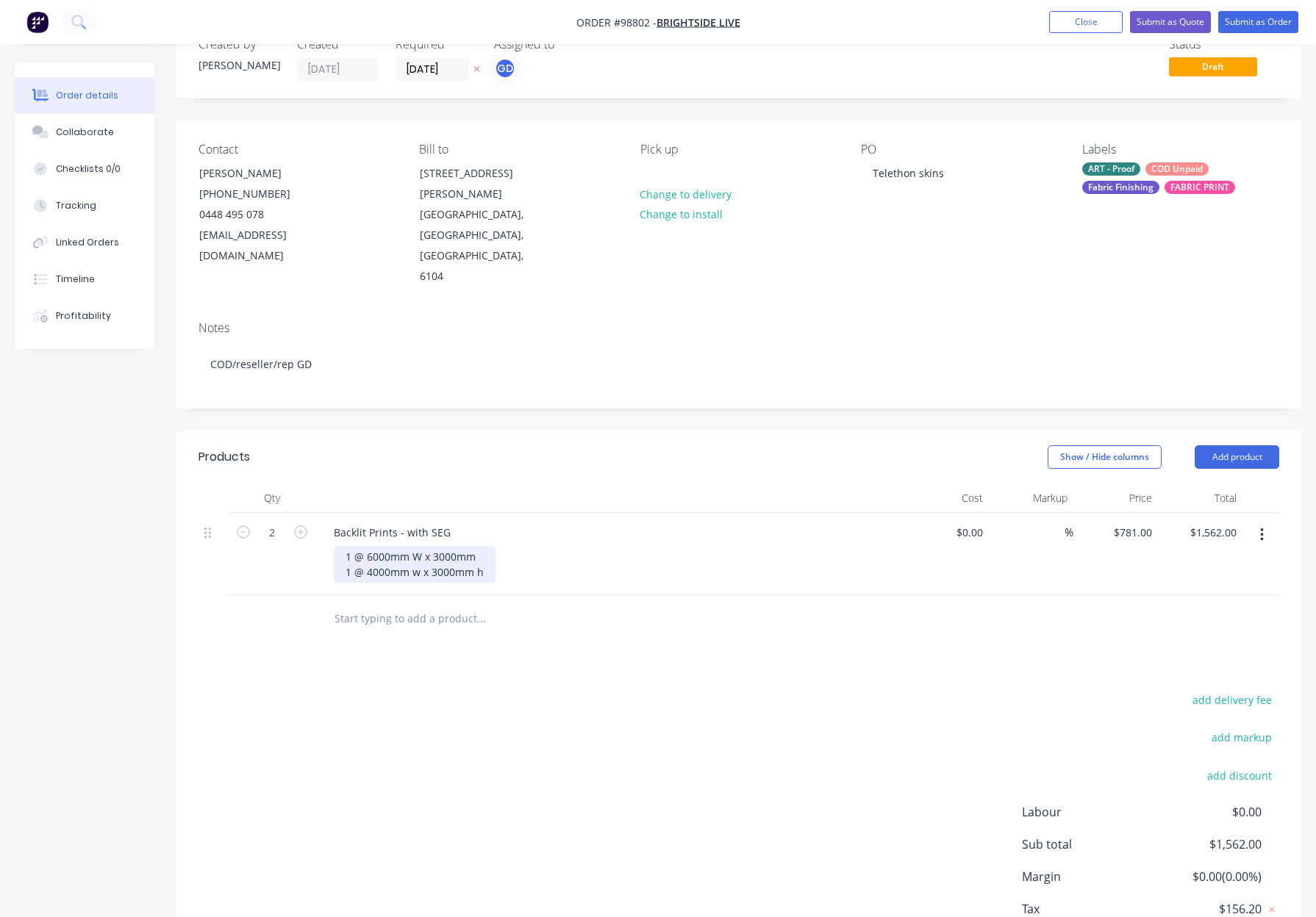
click at [419, 546] on div "1 @ 6000mm W x 3000mm 1 @ 4000mm w x 3000mm h" at bounding box center [415, 564] width 162 height 37
drag, startPoint x: 485, startPoint y: 515, endPoint x: 502, endPoint y: 521, distance: 18.0
click at [485, 546] on div "1 @ 6000mm W x 3000mm 1 @ 4000mm W x 3000mm h" at bounding box center [415, 564] width 163 height 37
click at [487, 546] on div "1 @ 6000mm W x 3000mm H 1 @ 4000mm W x 3000mm h" at bounding box center [416, 564] width 164 height 37
click at [647, 605] on div "Products Show / Hide columns Add product Qty Cost Markup Price Total 2 Backlit …" at bounding box center [739, 712] width 1124 height 565
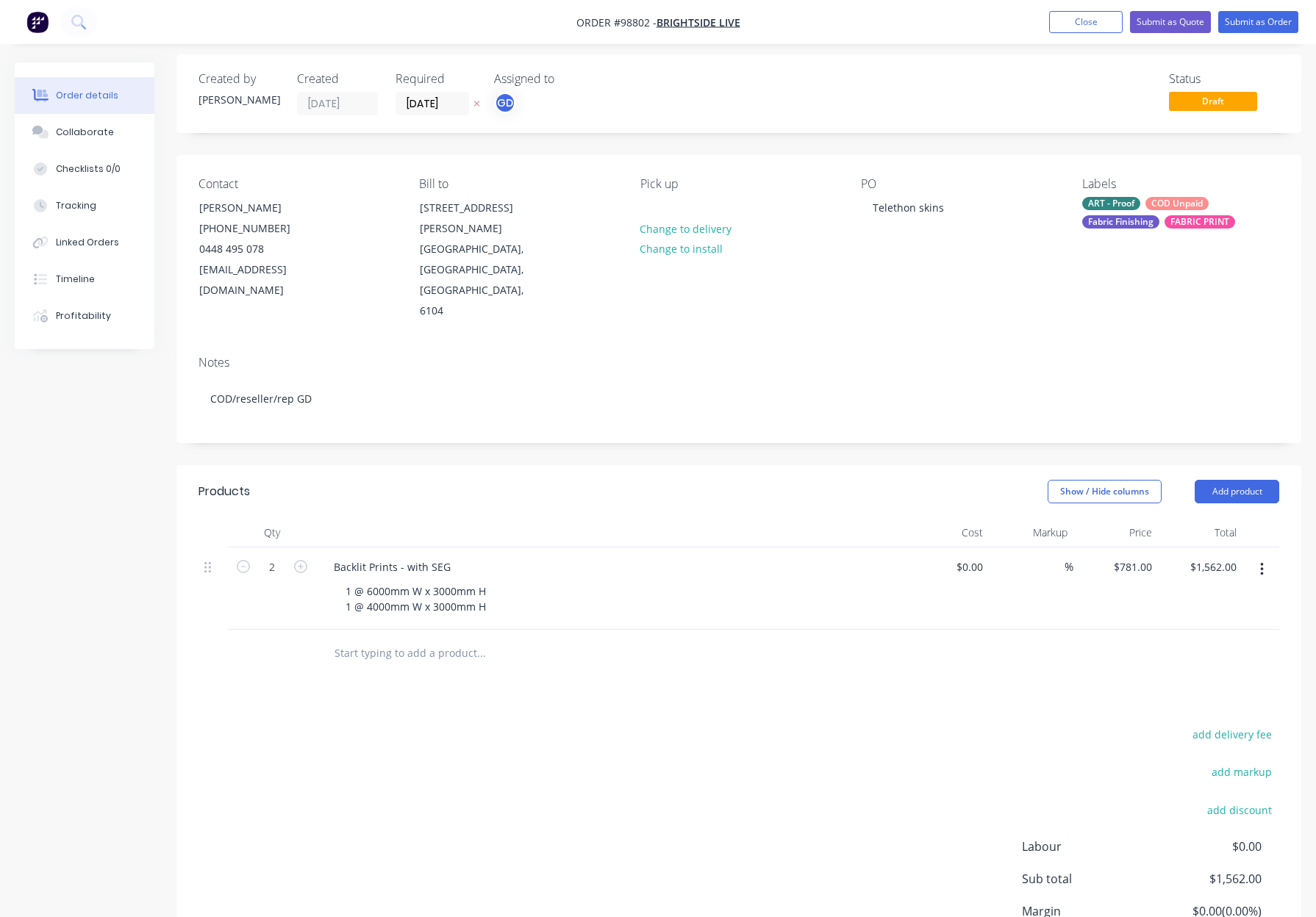
scroll to position [0, 0]
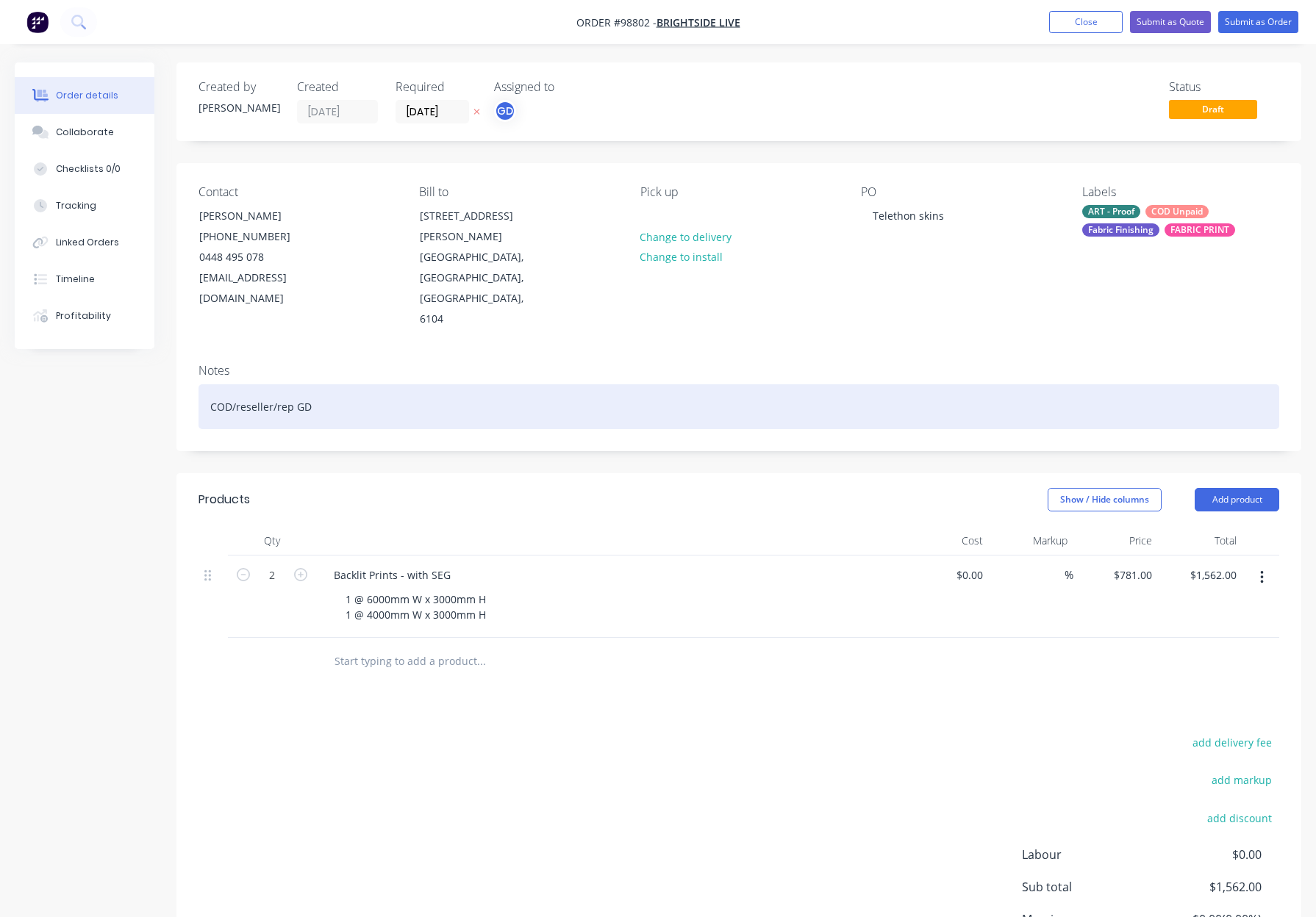
click at [430, 384] on div "COD/reseller/rep GD" at bounding box center [738, 407] width 1080 height 45
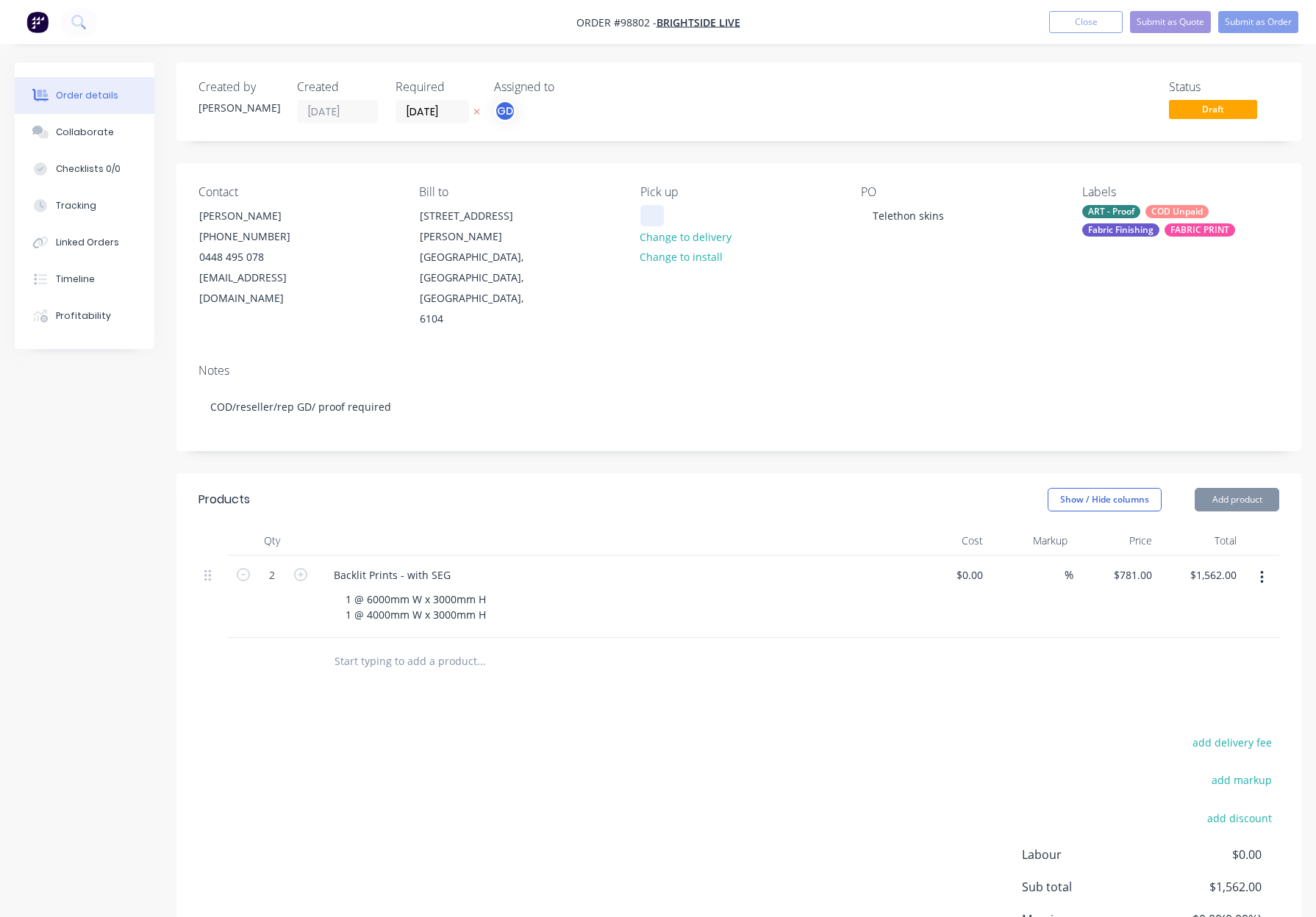
click at [658, 214] on div at bounding box center [651, 216] width 24 height 21
click at [750, 488] on div "Show / Hide columns Add product" at bounding box center [854, 499] width 850 height 24
click at [1139, 213] on div "ART - Proof COD Unpaid Fabric Finishing FABRIC PRINT" at bounding box center [1180, 221] width 197 height 32
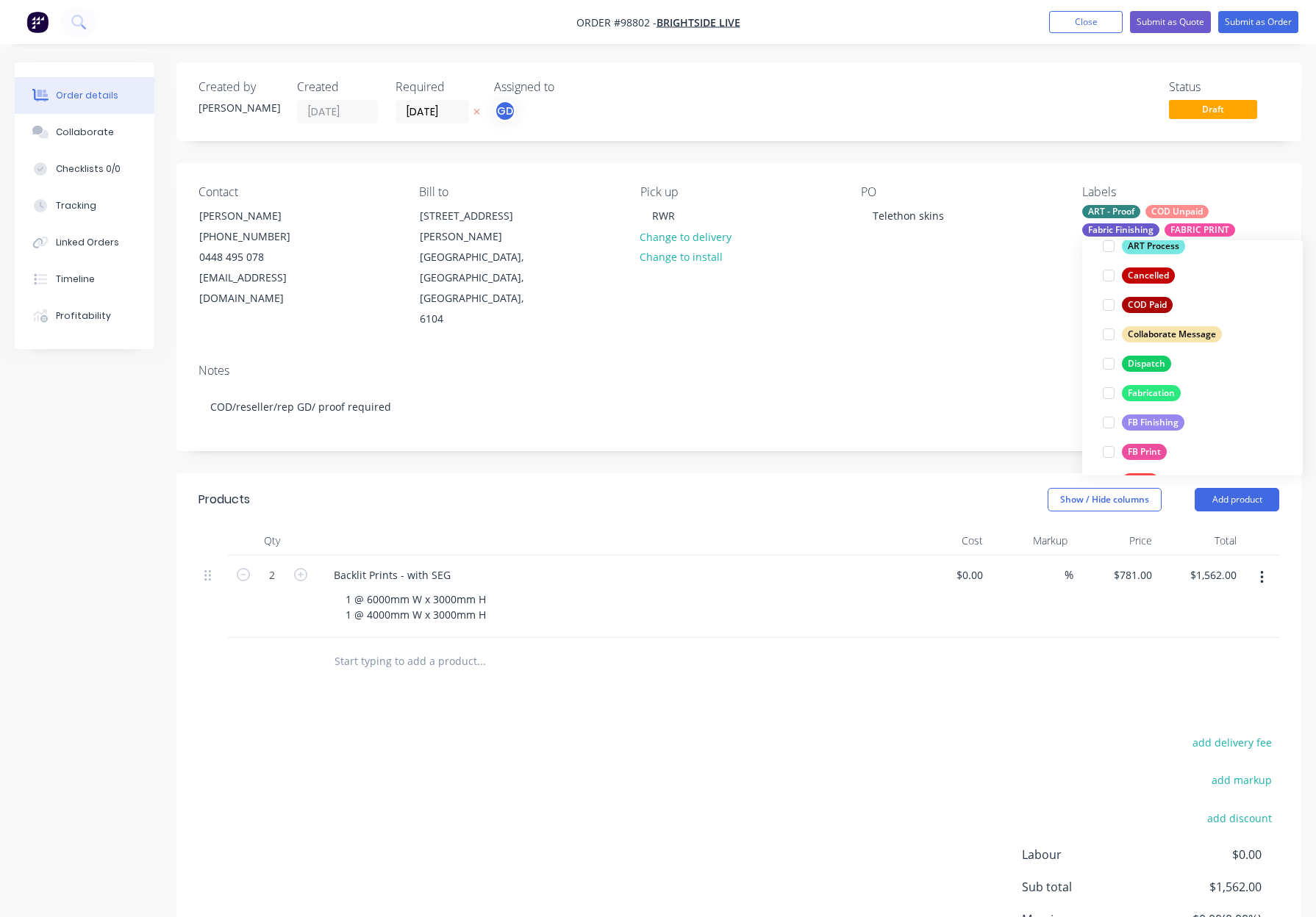
click at [1155, 363] on div "Dispatch" at bounding box center [1147, 364] width 49 height 16
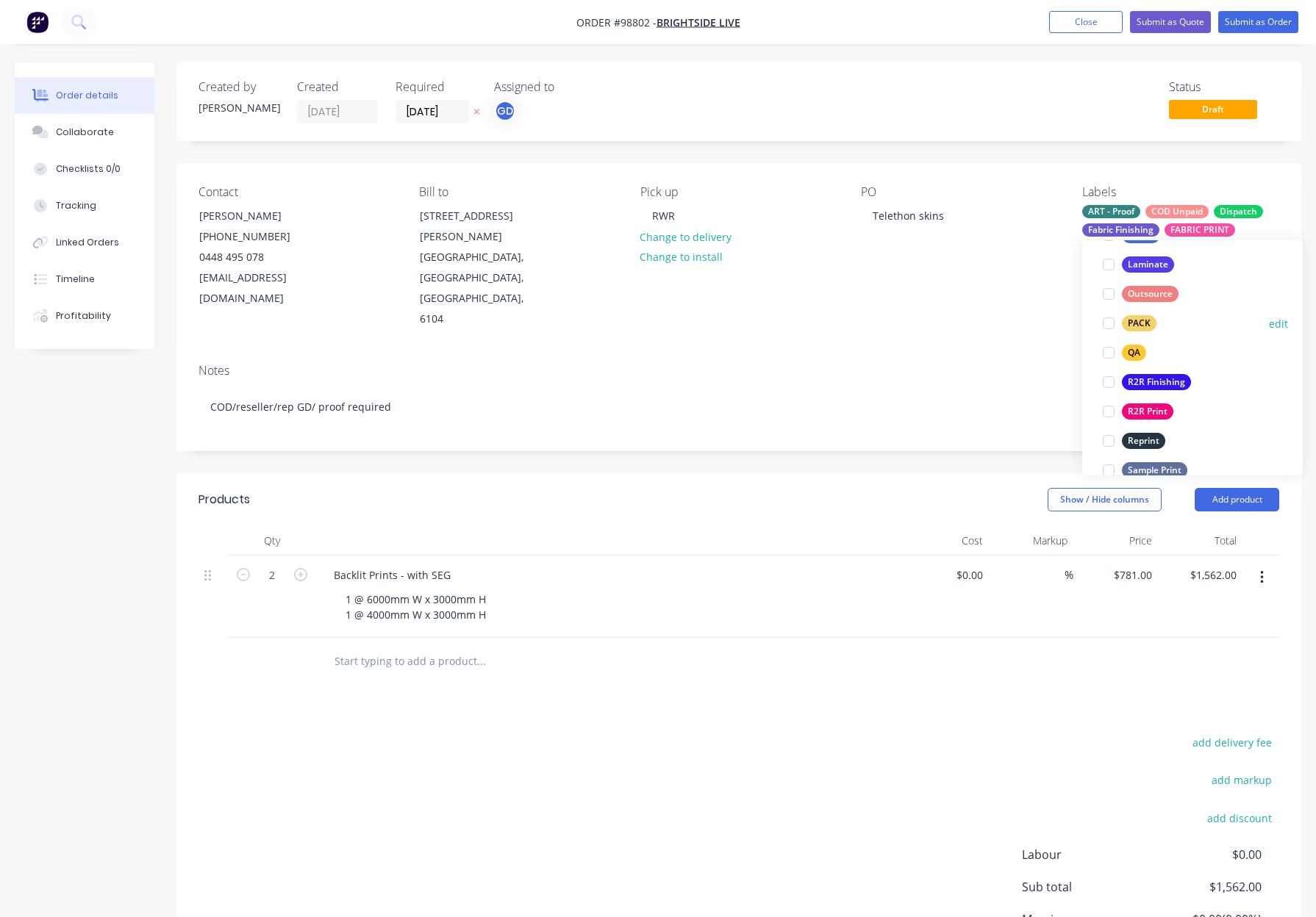
drag, startPoint x: 1137, startPoint y: 329, endPoint x: 1164, endPoint y: 318, distance: 29.2
click at [1137, 329] on div "PACK" at bounding box center [1139, 323] width 34 height 16
drag, startPoint x: 1125, startPoint y: 328, endPoint x: 1151, endPoint y: 326, distance: 26.1
click at [1124, 328] on div "QA" at bounding box center [1134, 326] width 25 height 16
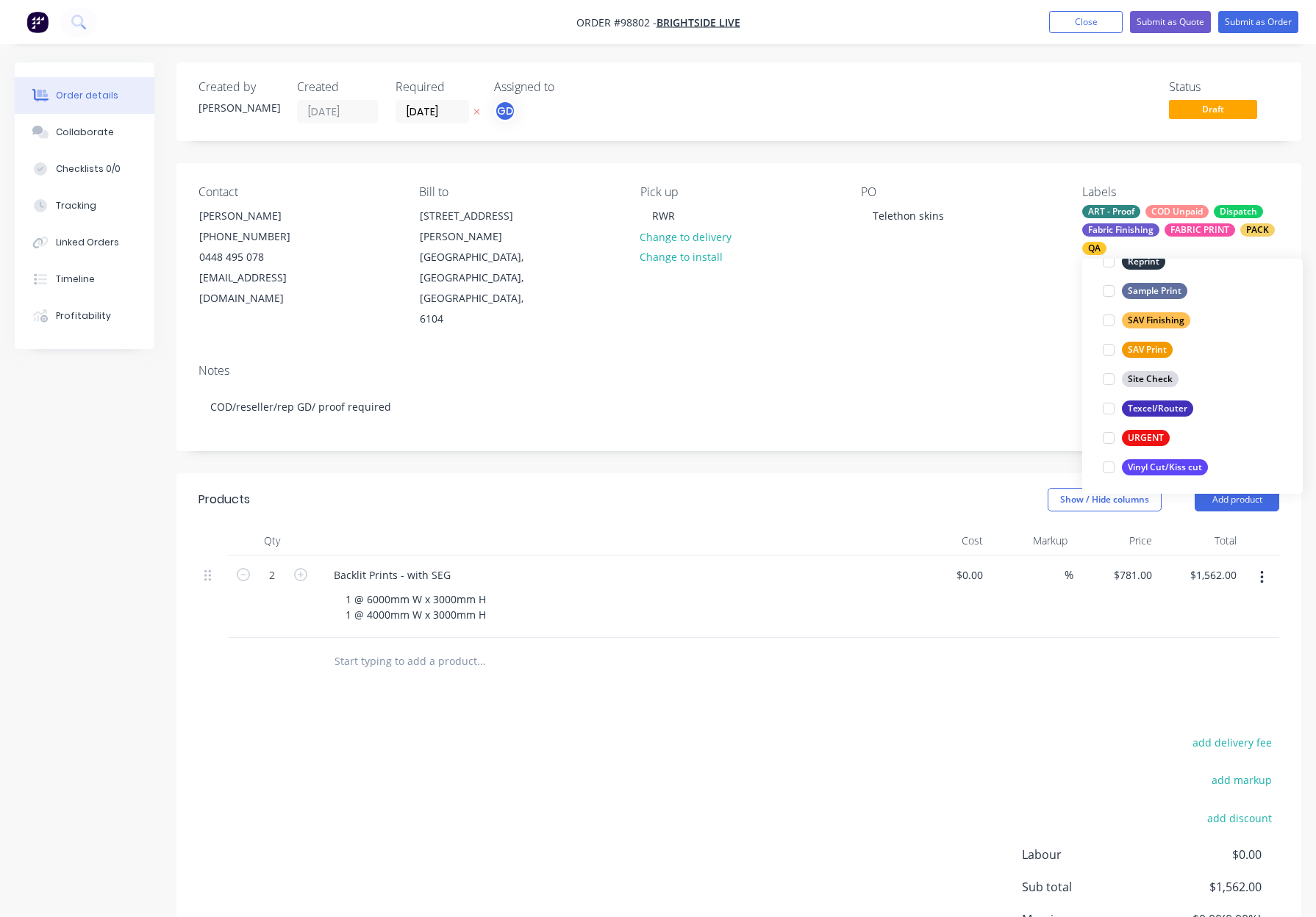
scroll to position [705, 0]
click at [965, 282] on div "PO Telethon skins" at bounding box center [959, 257] width 197 height 145
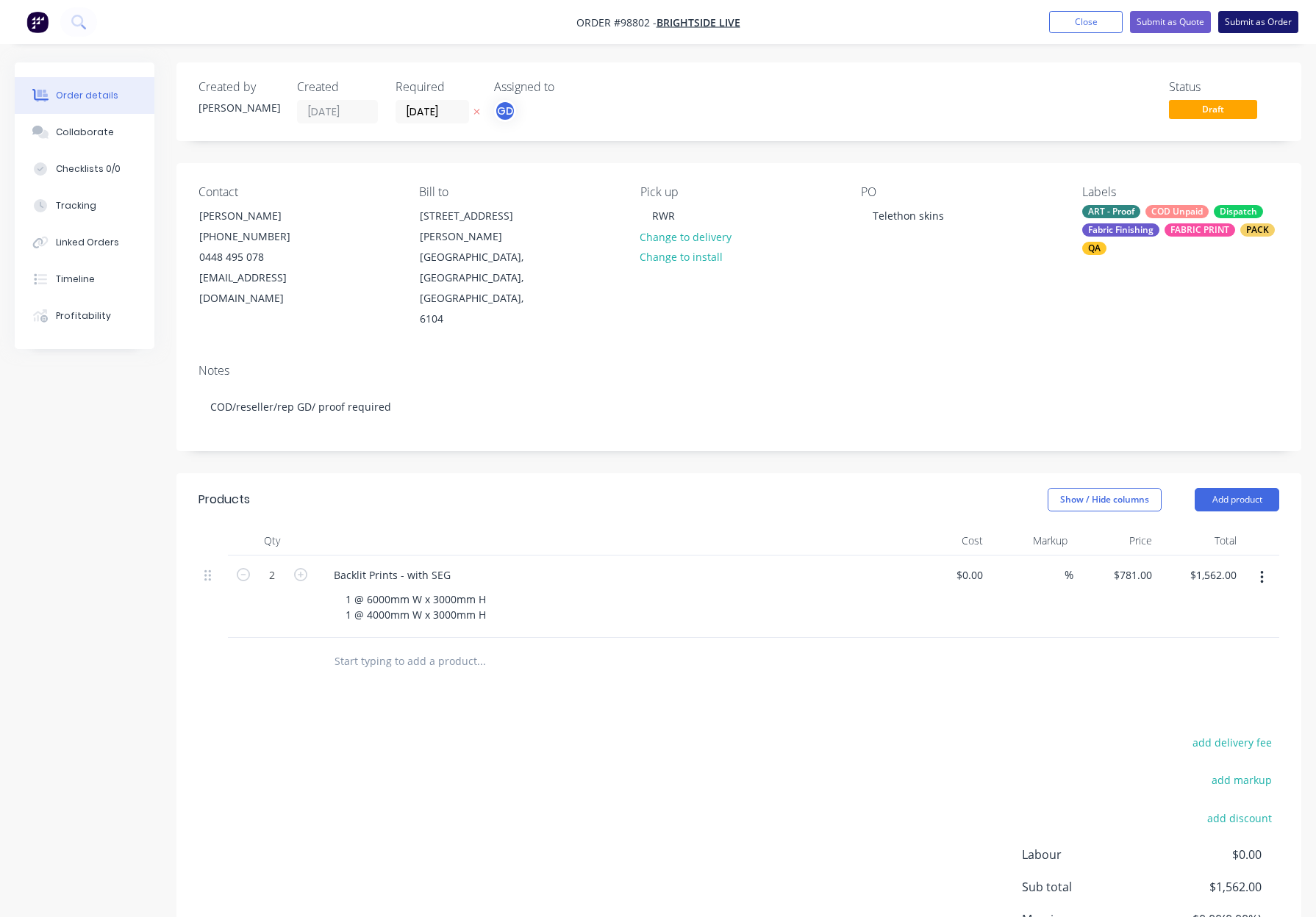
click at [1230, 14] on button "Submit as Order" at bounding box center [1258, 21] width 80 height 22
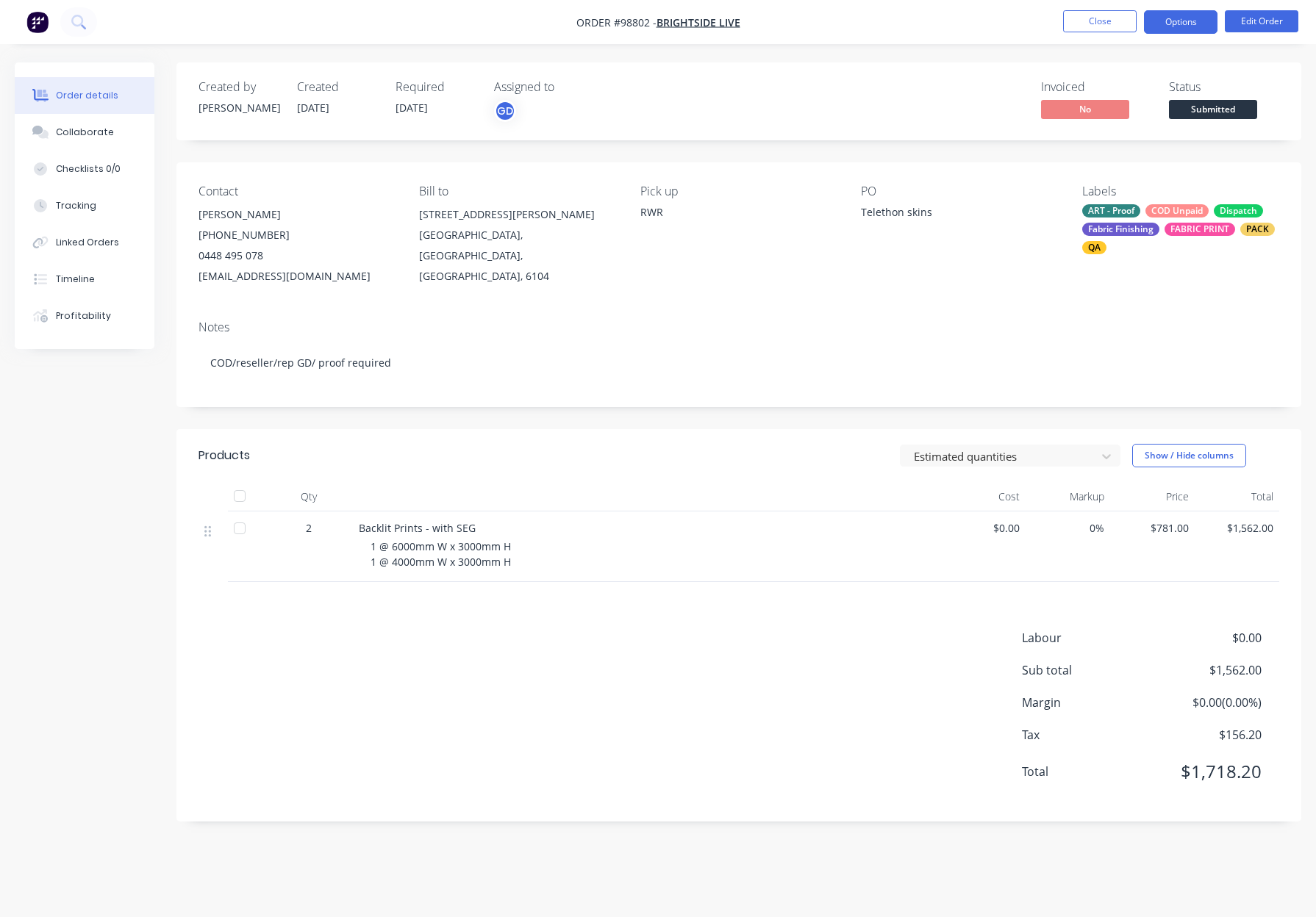
click at [1178, 20] on button "Options" at bounding box center [1180, 22] width 74 height 24
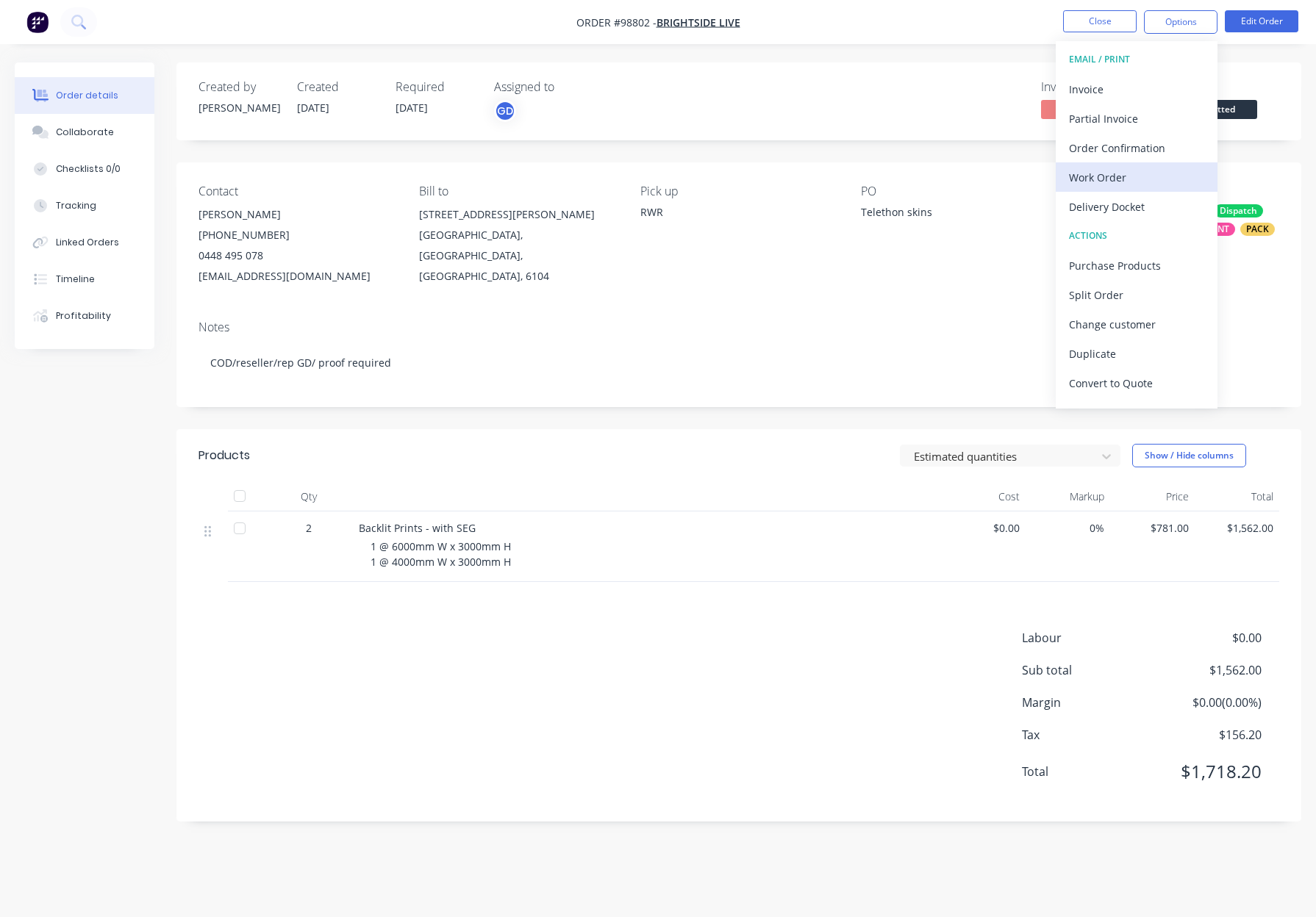
click at [1147, 175] on div "Work Order" at bounding box center [1136, 178] width 135 height 21
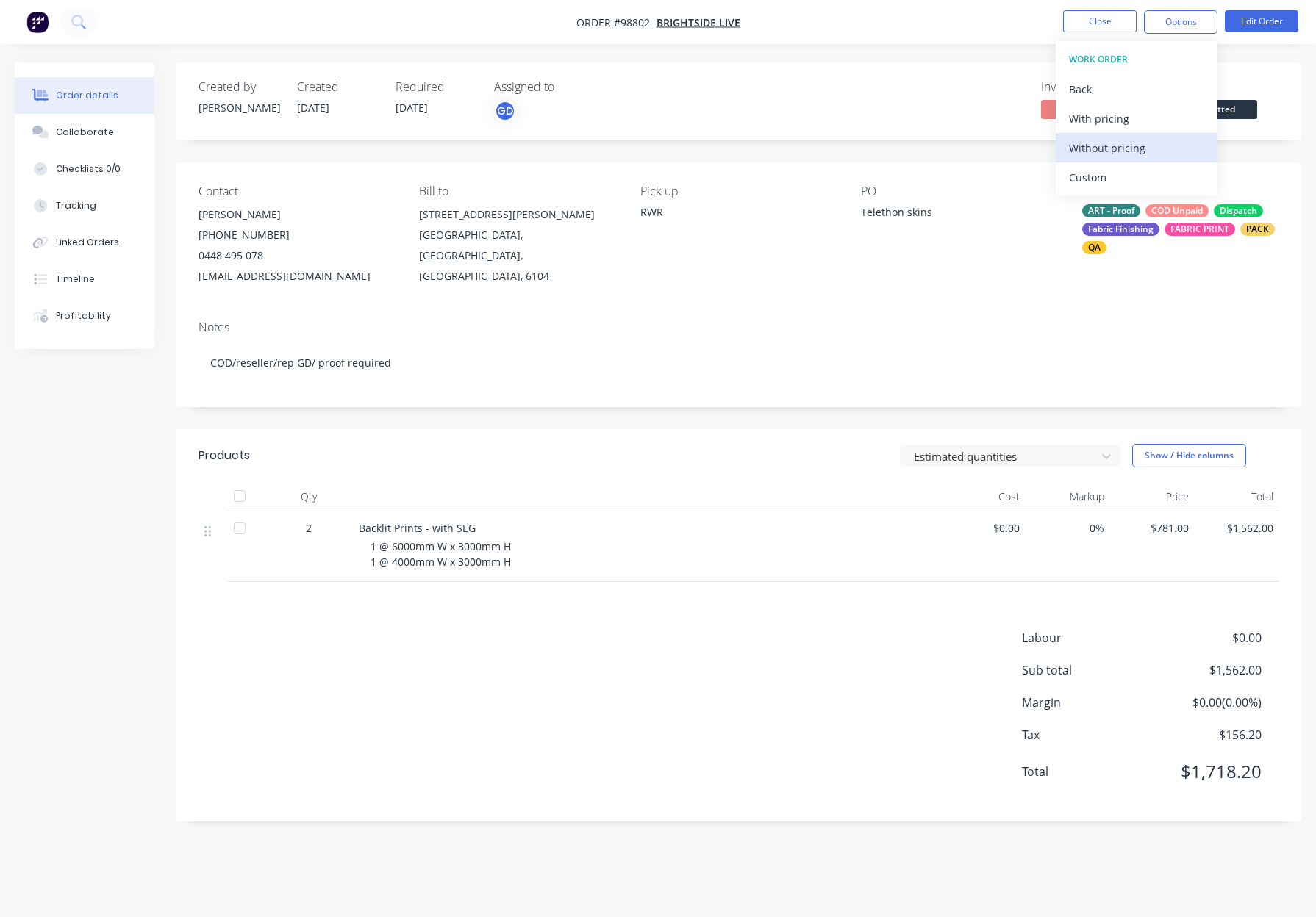
click at [1148, 146] on div "Without pricing" at bounding box center [1136, 148] width 135 height 21
click at [1093, 19] on button "Close" at bounding box center [1100, 21] width 74 height 22
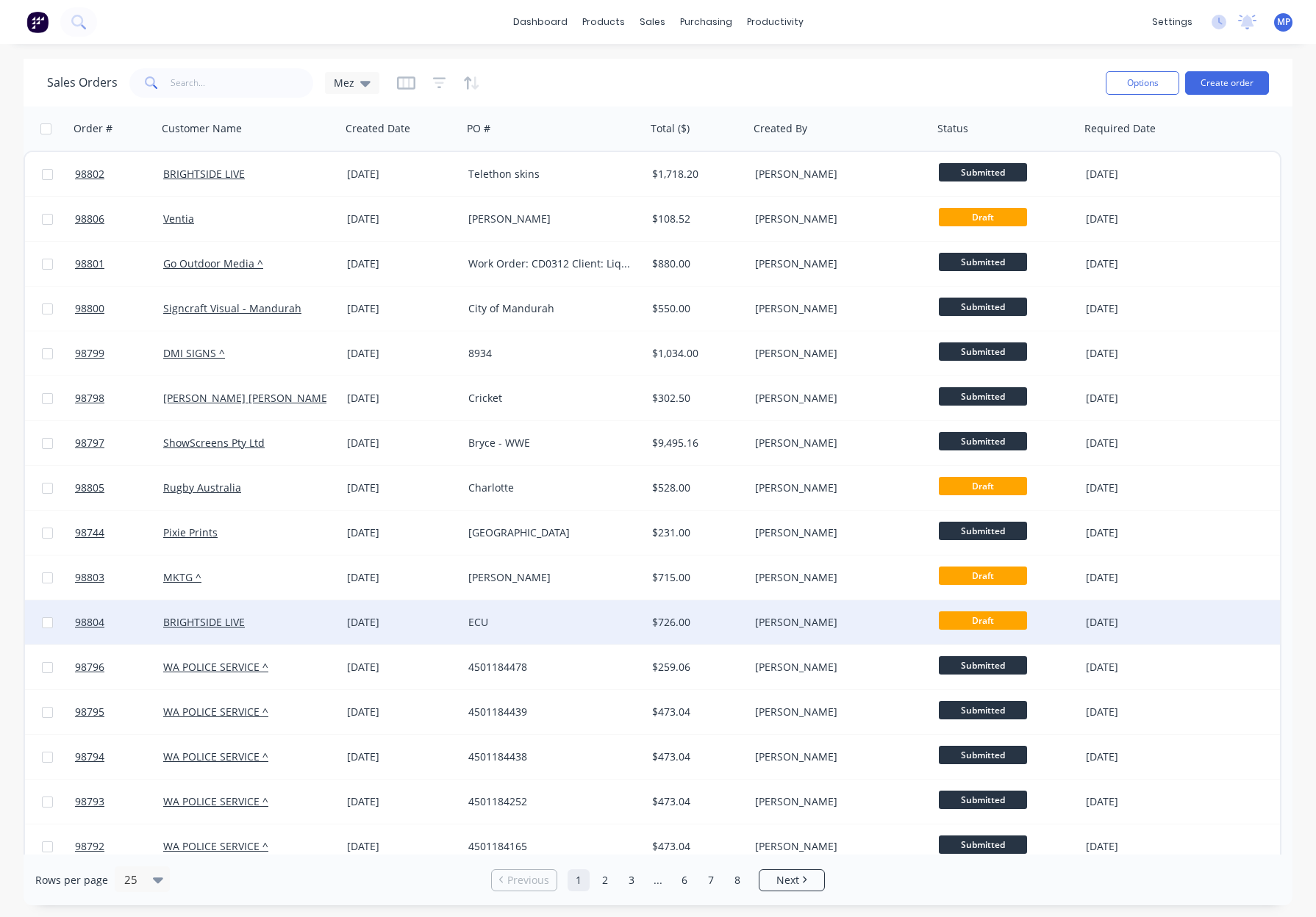
click at [714, 632] on div "$726.00" at bounding box center [697, 623] width 103 height 44
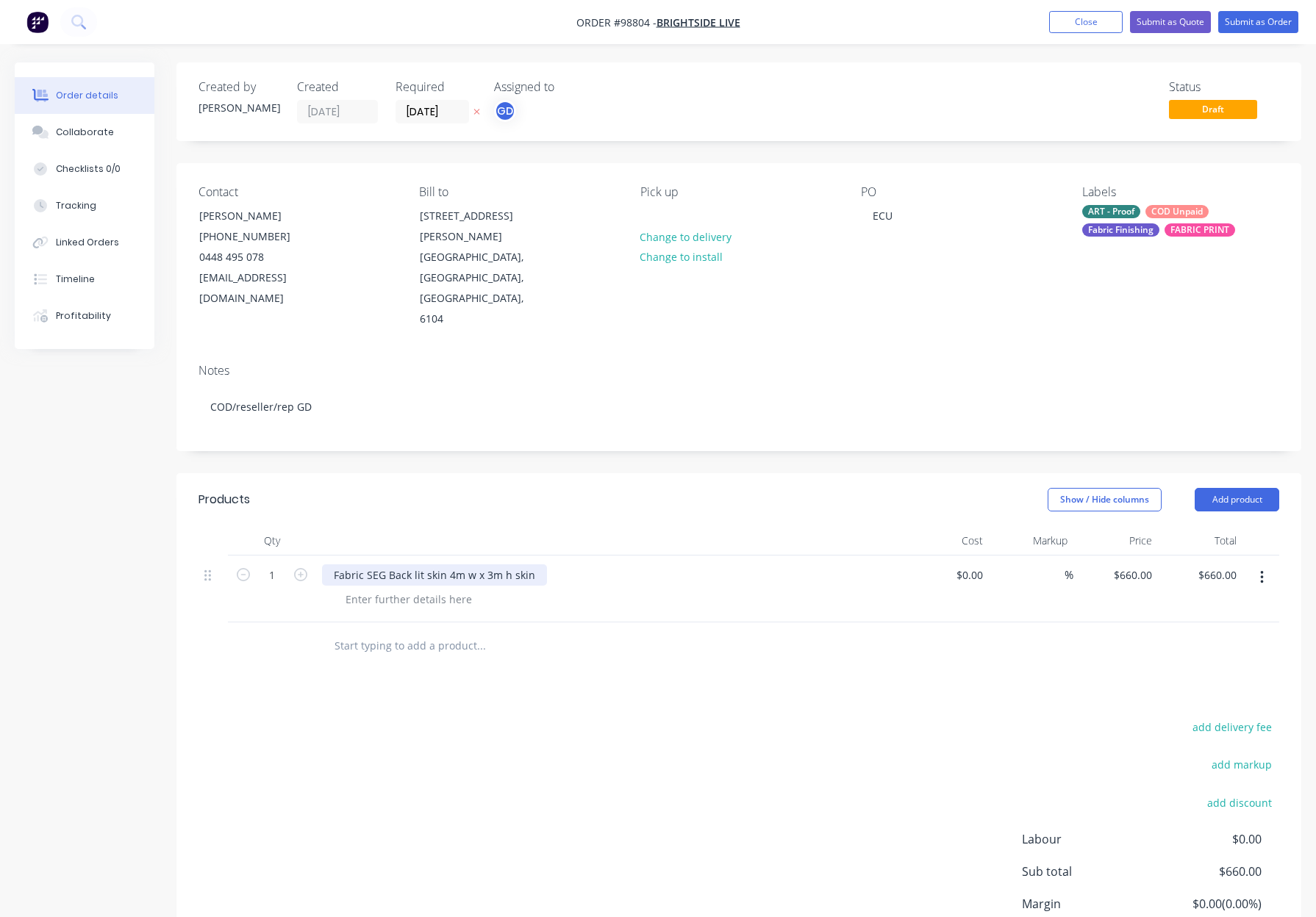
click at [334, 564] on div "Fabric SEG Back lit skin 4m w x 3m h skin" at bounding box center [434, 575] width 225 height 21
drag, startPoint x: 570, startPoint y: 533, endPoint x: 646, endPoint y: 534, distance: 76.0
click at [646, 564] on div "Backlit Print with SEG Fabric SEG Back lit skin 4m w x 3m h skin" at bounding box center [494, 575] width 345 height 21
click at [642, 564] on div "Backlit Print with SEG Fabric SEG Back lit skin 4m w x 3m h skin" at bounding box center [494, 575] width 345 height 21
drag, startPoint x: 566, startPoint y: 534, endPoint x: 621, endPoint y: 535, distance: 55.0
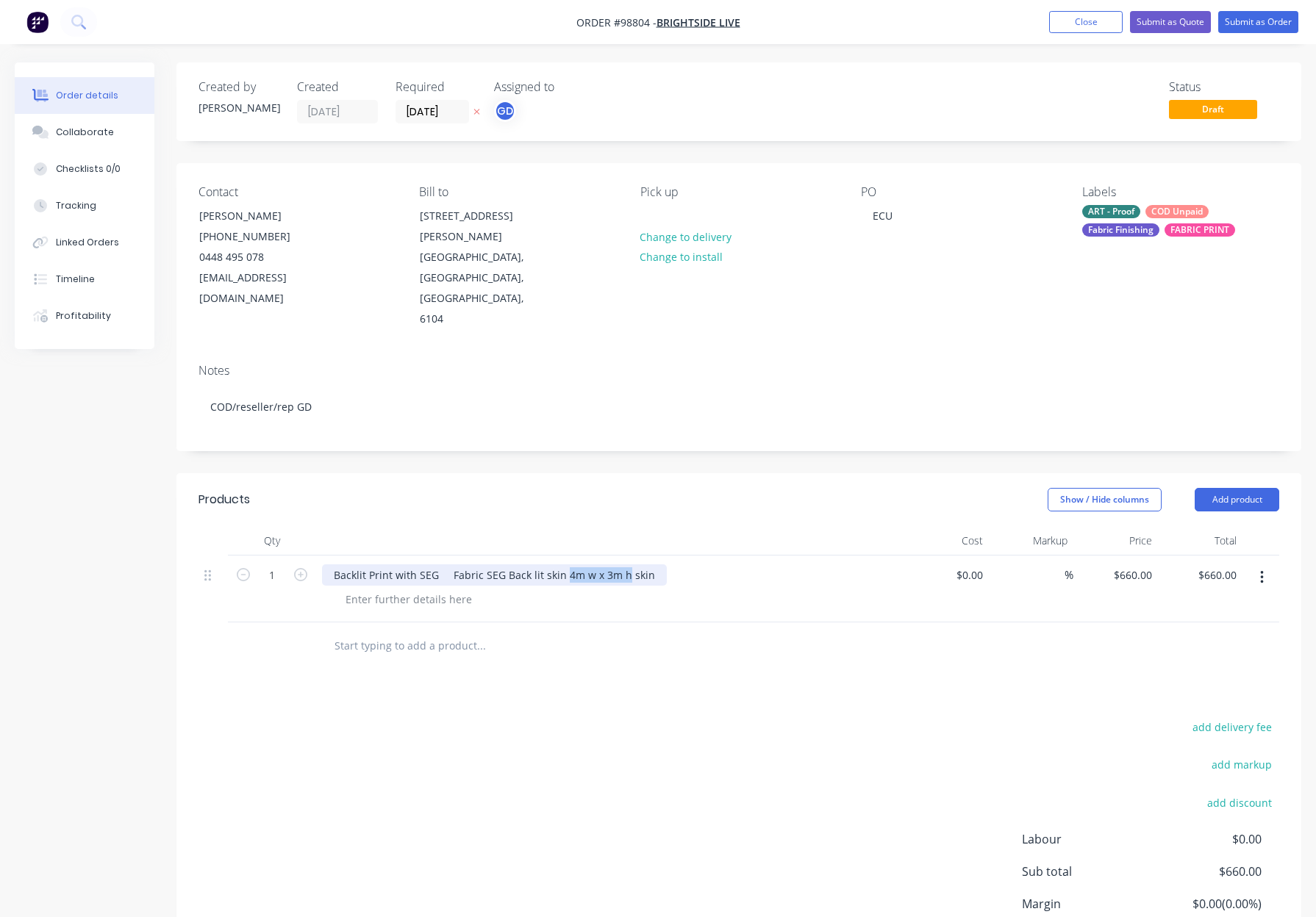
click at [621, 564] on div "Backlit Print with SEG Fabric SEG Back lit skin 4m w x 3m h skin" at bounding box center [494, 575] width 345 height 21
copy div "4m w x 3m h"
drag, startPoint x: 408, startPoint y: 557, endPoint x: 385, endPoint y: 559, distance: 23.1
click at [408, 588] on div at bounding box center [408, 599] width 150 height 21
click at [384, 588] on div at bounding box center [408, 599] width 150 height 21
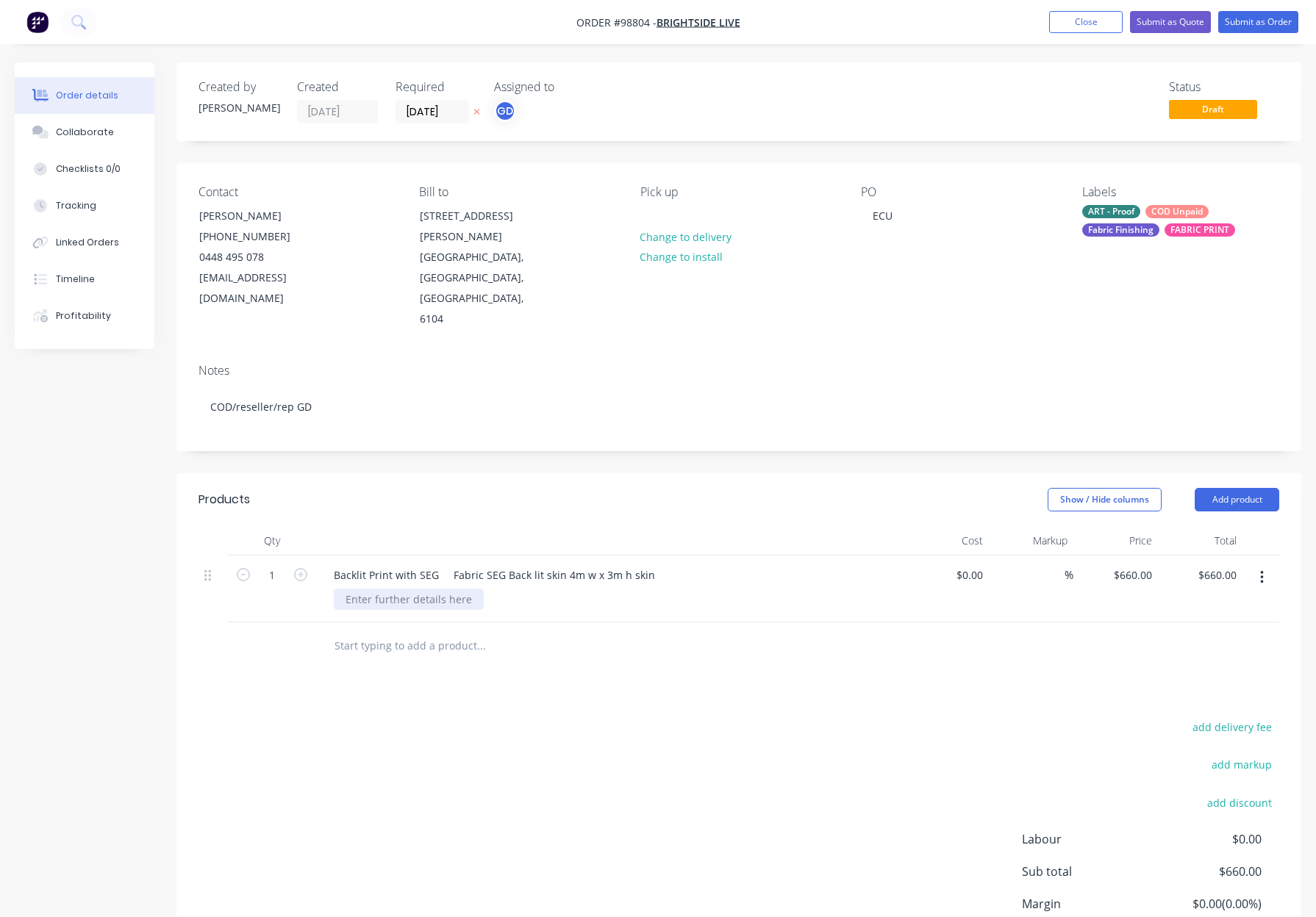
click at [384, 588] on div at bounding box center [408, 599] width 150 height 21
paste div
click at [353, 588] on div "4m w x 3m h" at bounding box center [376, 599] width 86 height 21
click at [399, 588] on div "4000mm w x 3m h" at bounding box center [390, 599] width 113 height 21
click at [418, 588] on div "4000mm W x 3m h" at bounding box center [391, 599] width 115 height 21
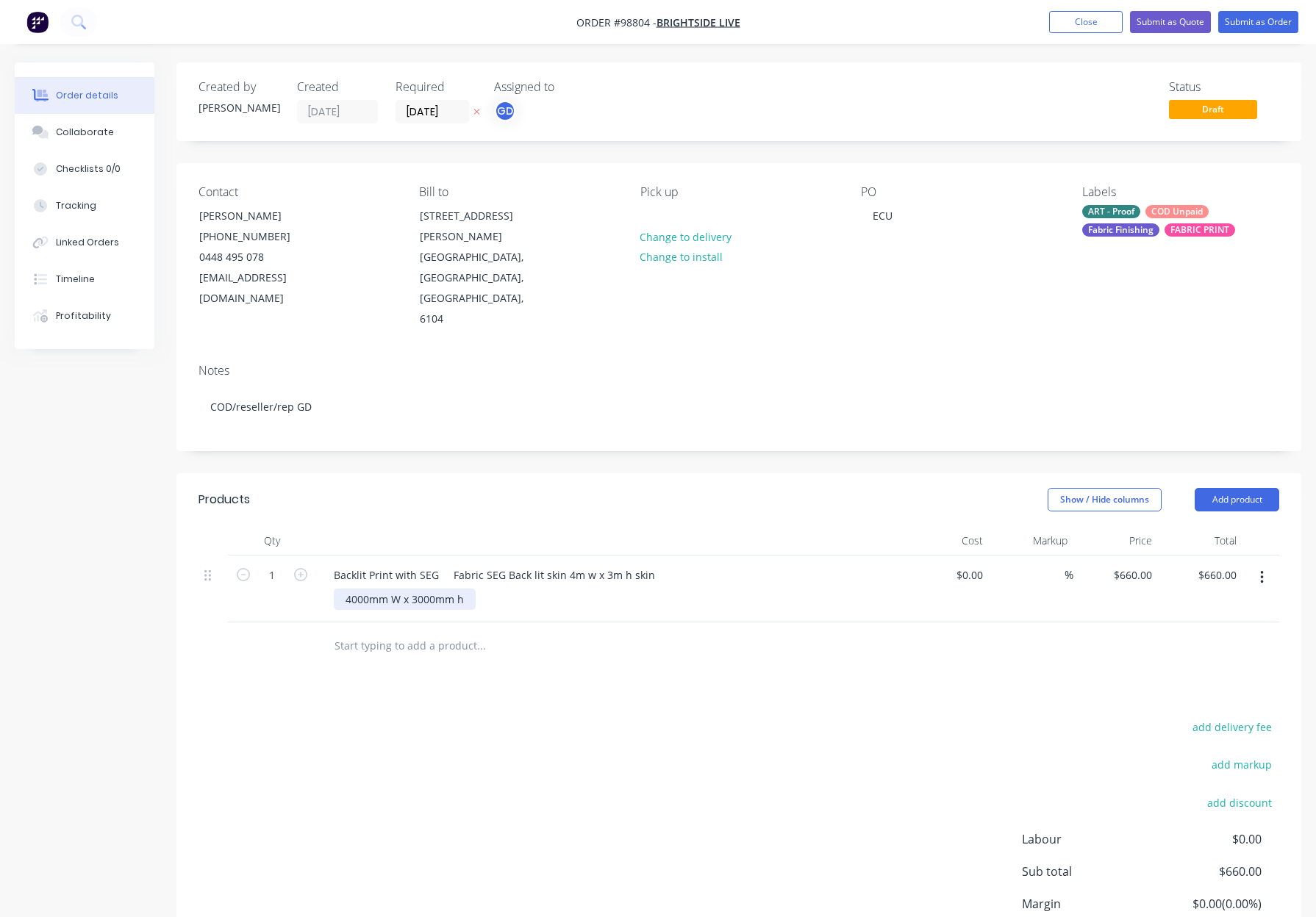
click at [463, 588] on div "4000mm W x 3000mm h" at bounding box center [404, 599] width 142 height 21
drag, startPoint x: 509, startPoint y: 534, endPoint x: 661, endPoint y: 540, distance: 152.1
click at [661, 564] on div "Backlit Print with SEG Fabric SEG Back lit skin 4m w x 3m h skin" at bounding box center [610, 575] width 576 height 21
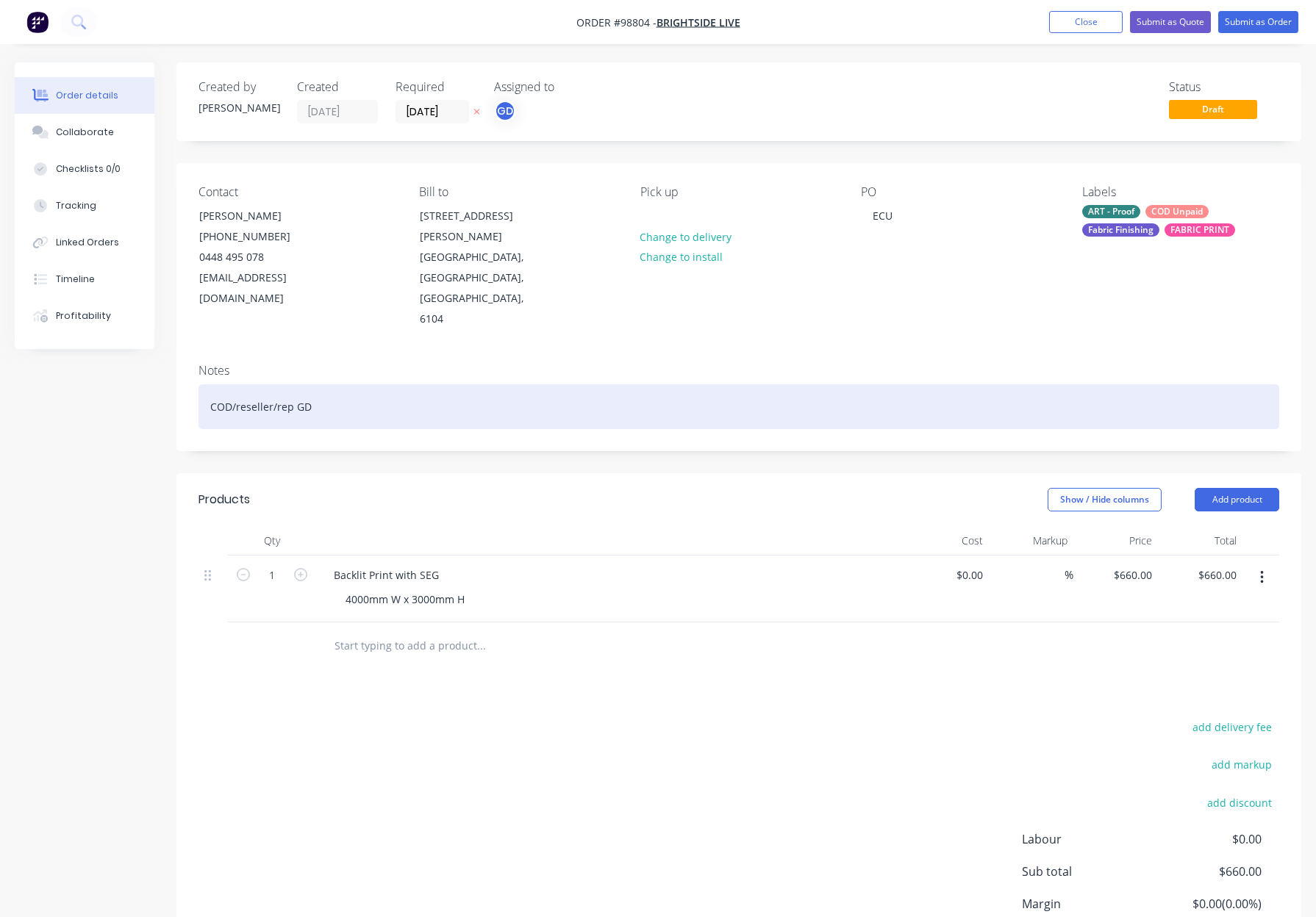
click at [466, 384] on div "COD/reseller/rep GD" at bounding box center [738, 407] width 1080 height 45
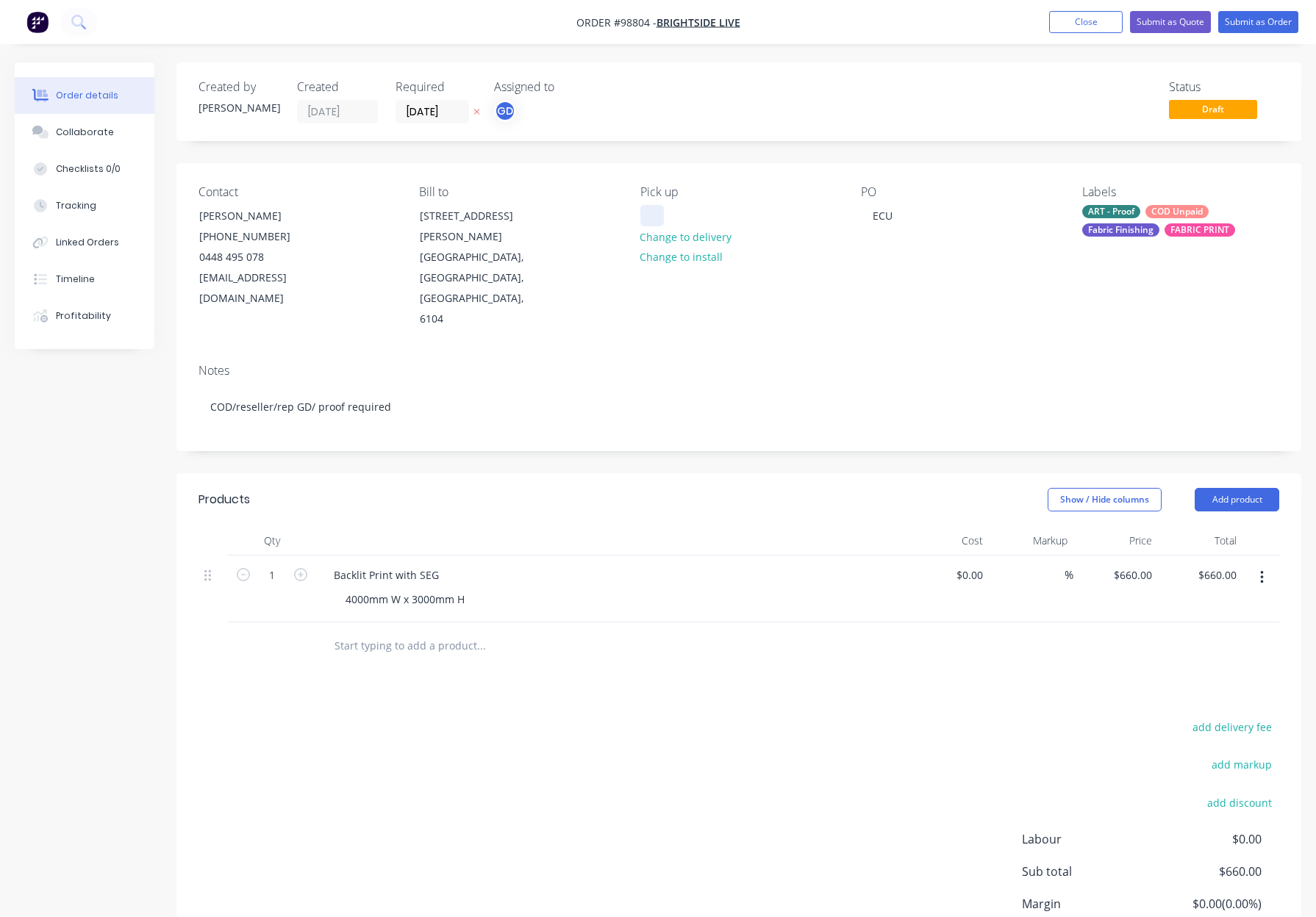
click at [660, 220] on div at bounding box center [651, 216] width 24 height 21
click at [697, 488] on div "Show / Hide columns Add product" at bounding box center [854, 499] width 850 height 24
click at [1133, 213] on div "ART - Proof" at bounding box center [1111, 212] width 58 height 13
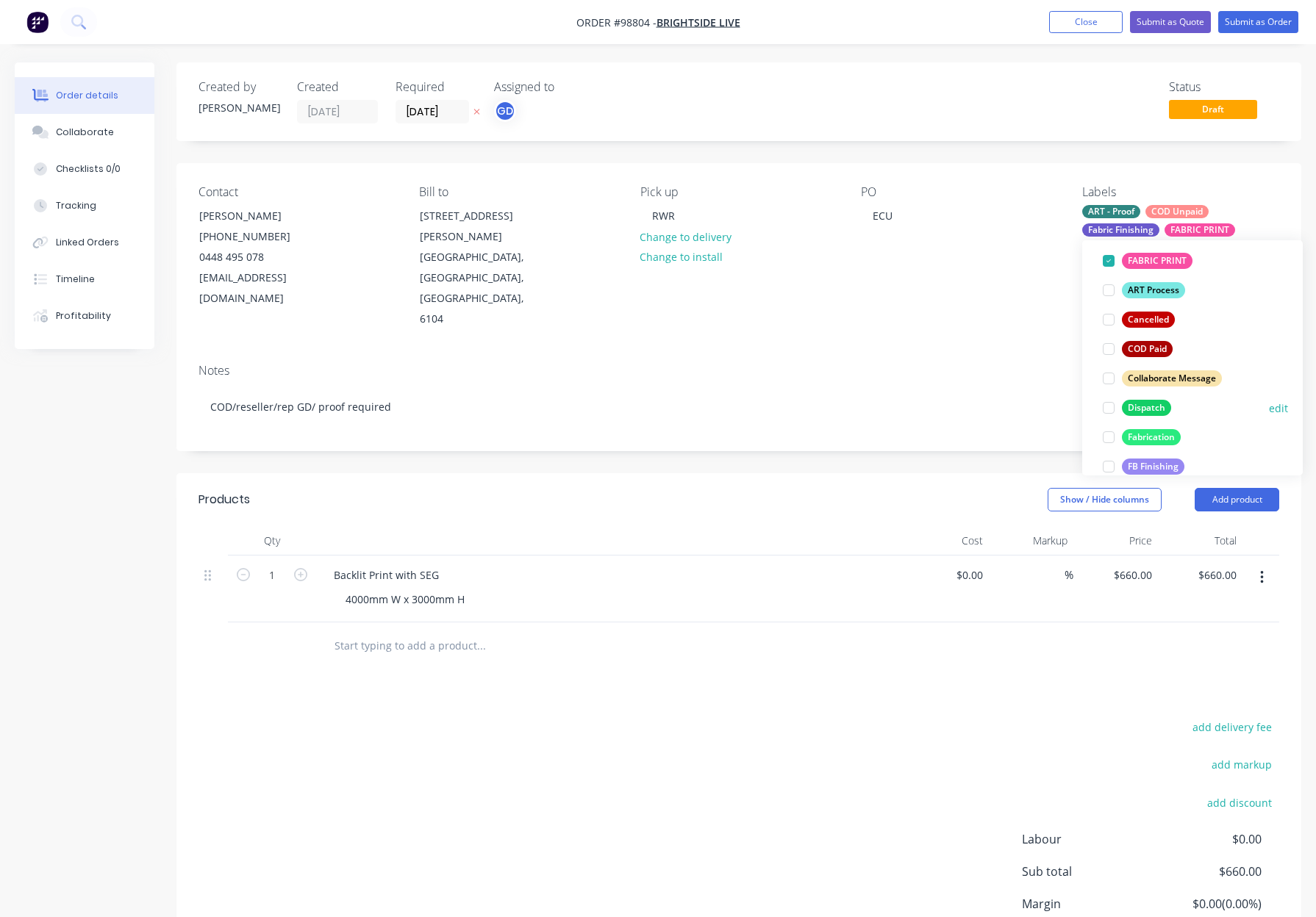
click at [1150, 402] on div "Dispatch" at bounding box center [1147, 408] width 49 height 16
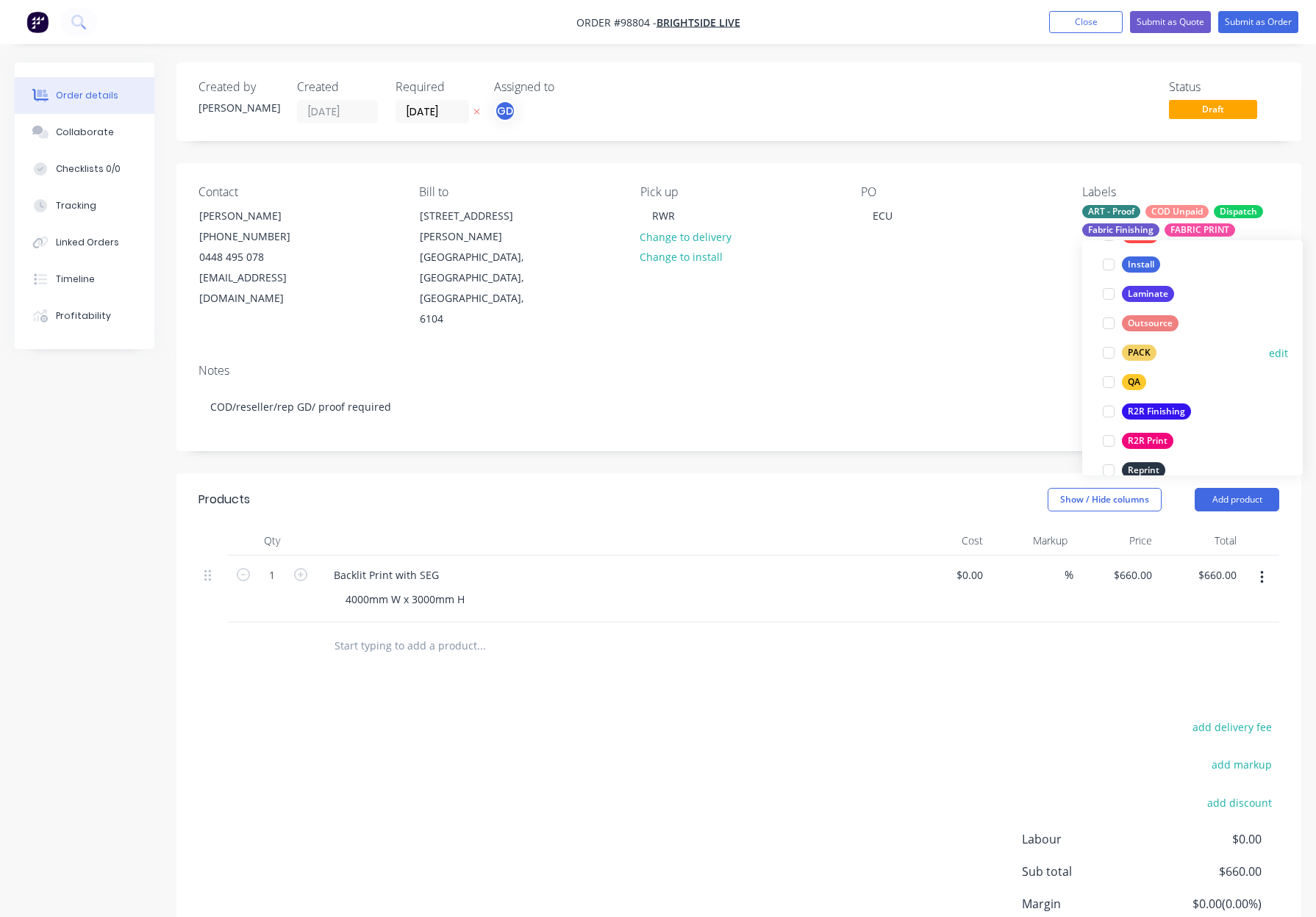
click at [1143, 350] on div "PACK" at bounding box center [1139, 353] width 34 height 16
click at [1142, 343] on div "QA" at bounding box center [1134, 348] width 25 height 16
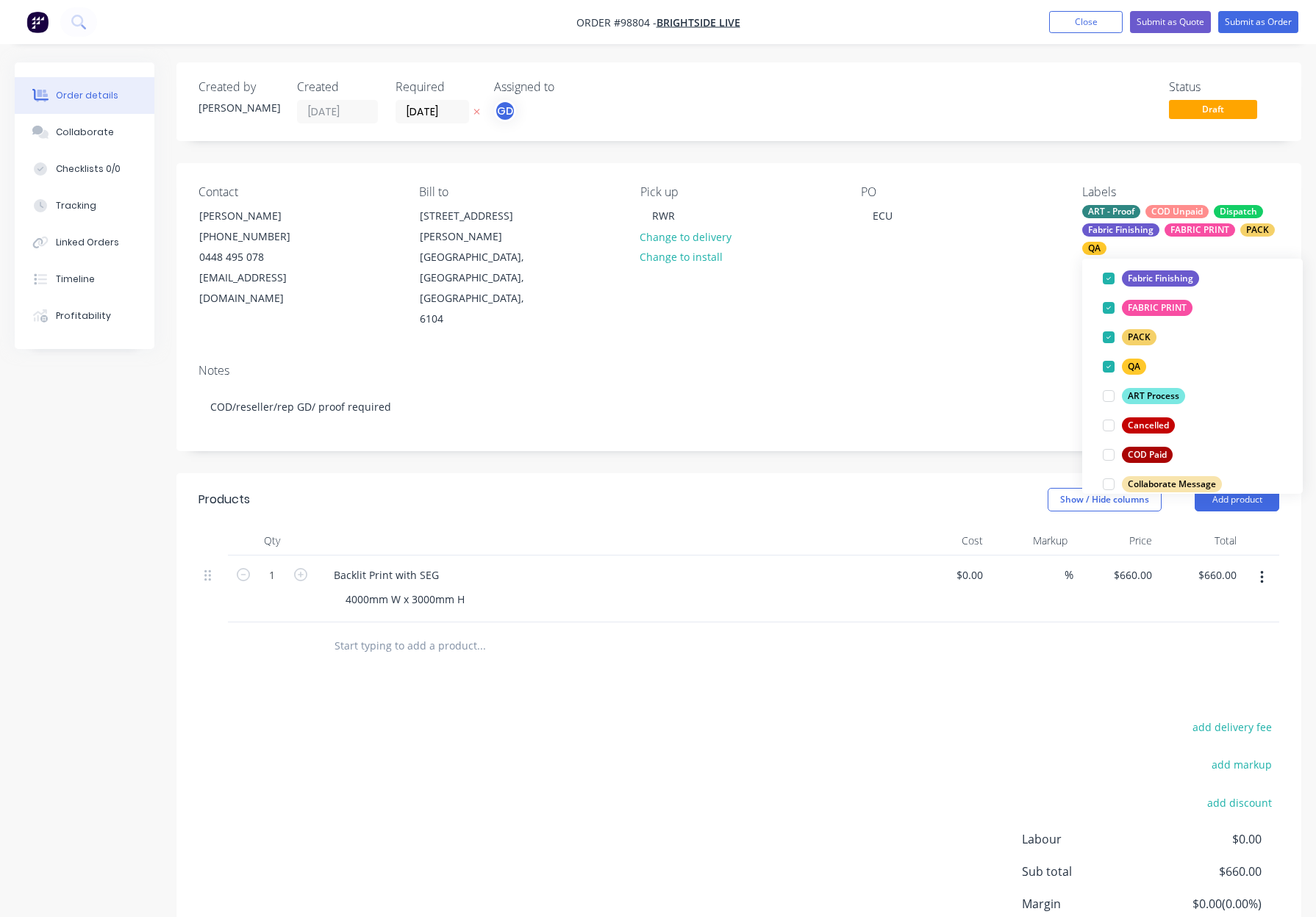
click at [1031, 257] on div "PO ECU" at bounding box center [959, 257] width 197 height 145
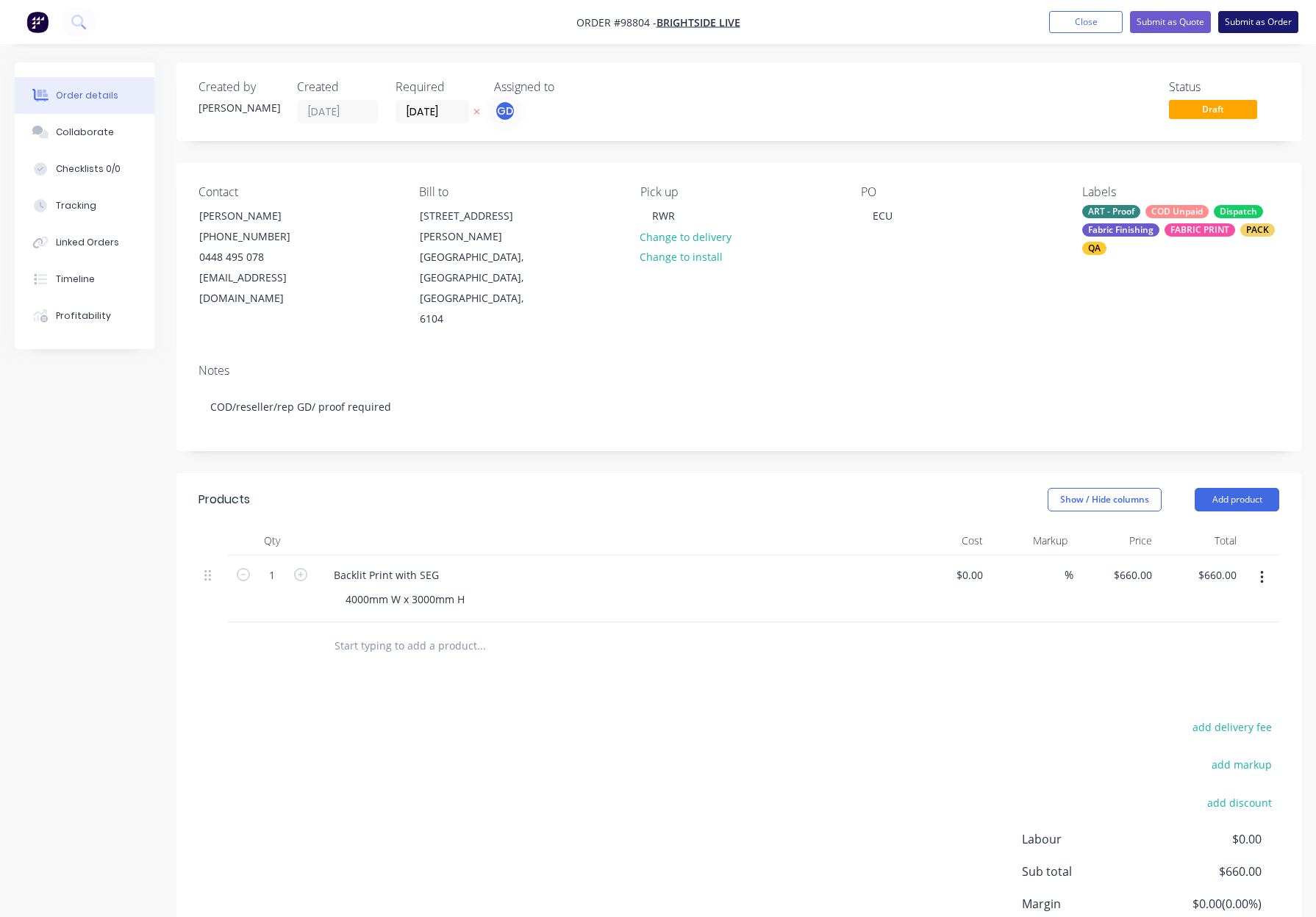
click at [1251, 22] on button "Submit as Order" at bounding box center [1258, 21] width 80 height 22
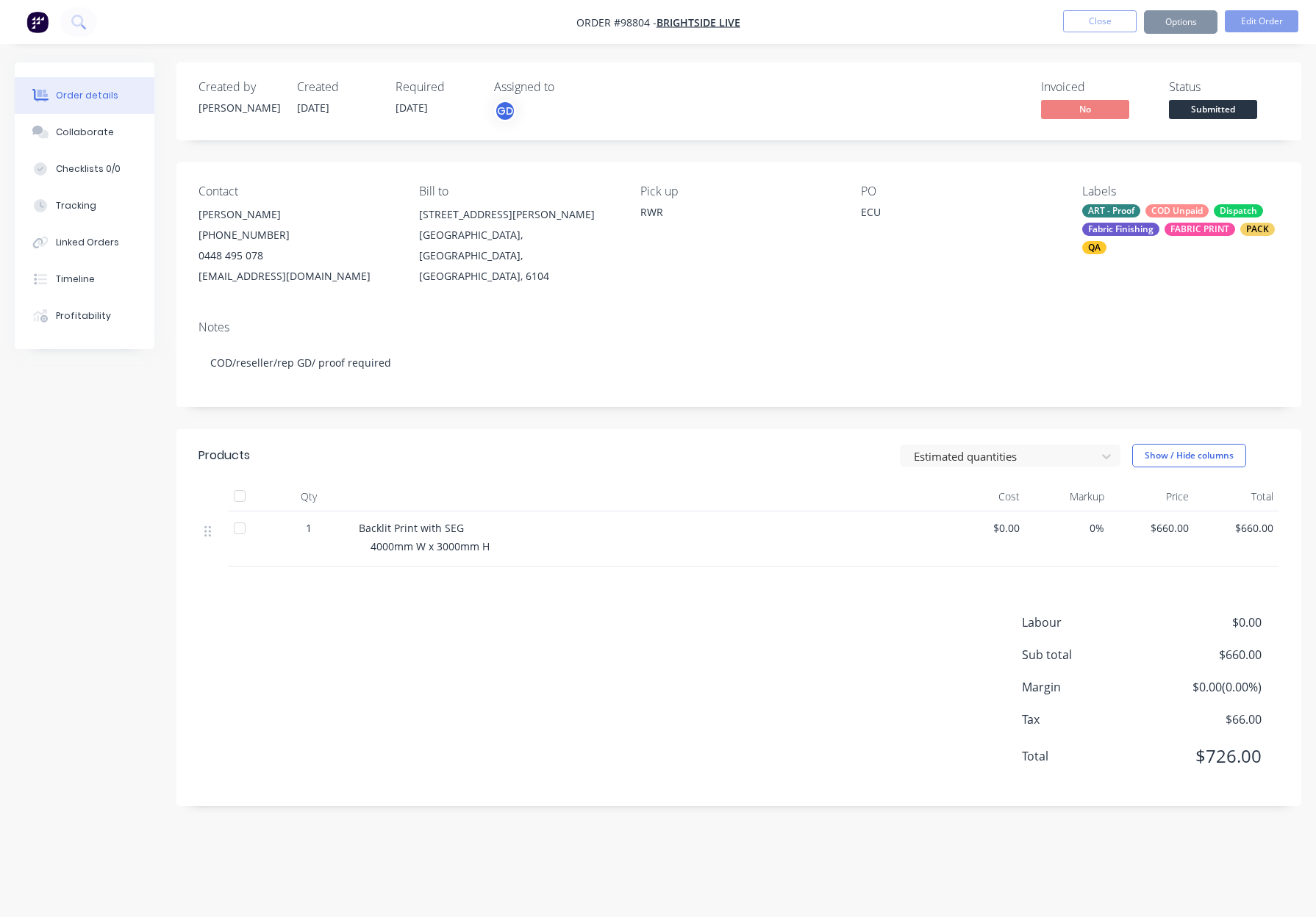
click at [1179, 20] on button "Options" at bounding box center [1180, 22] width 74 height 24
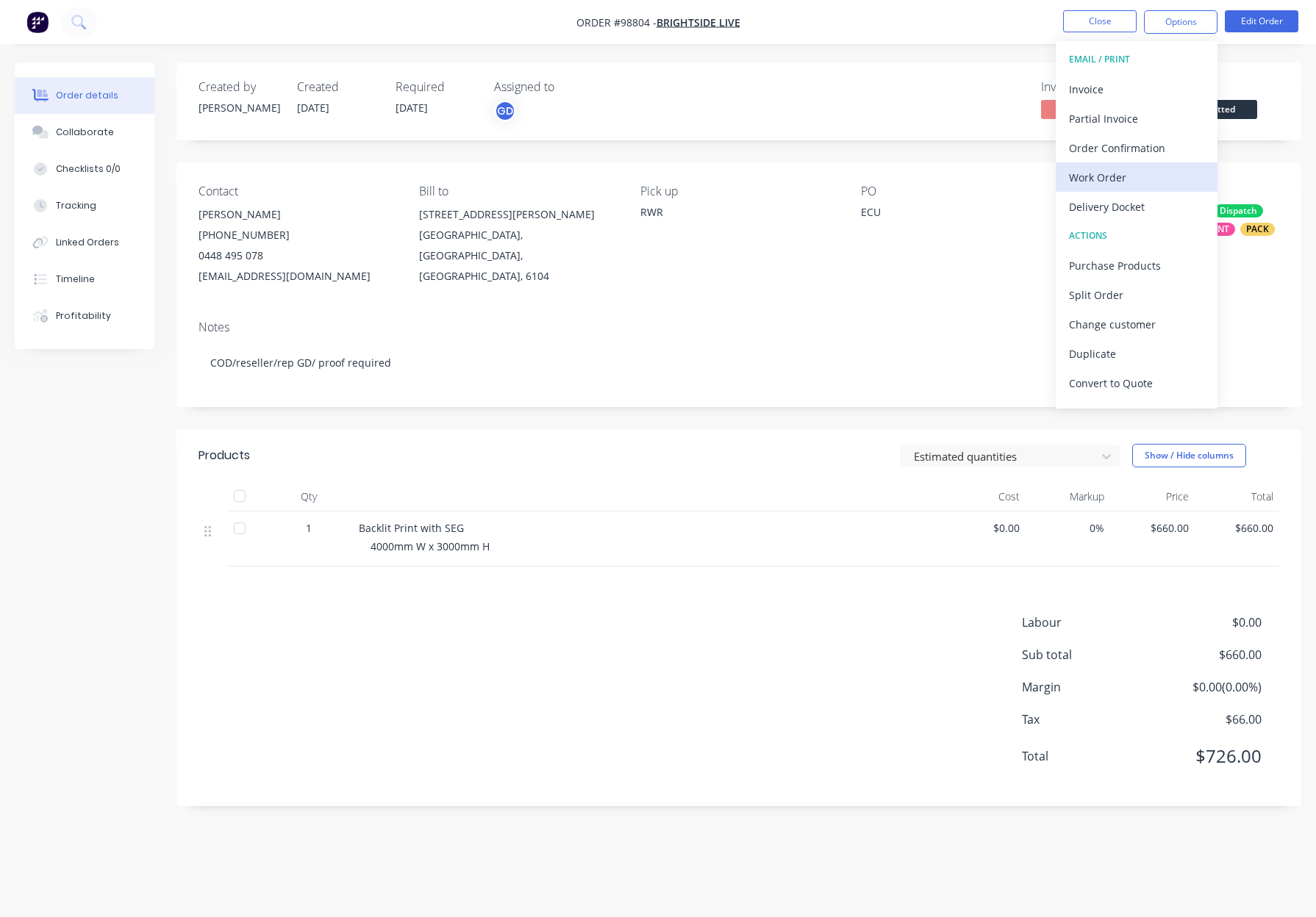
click at [1121, 179] on div "Work Order" at bounding box center [1136, 178] width 135 height 21
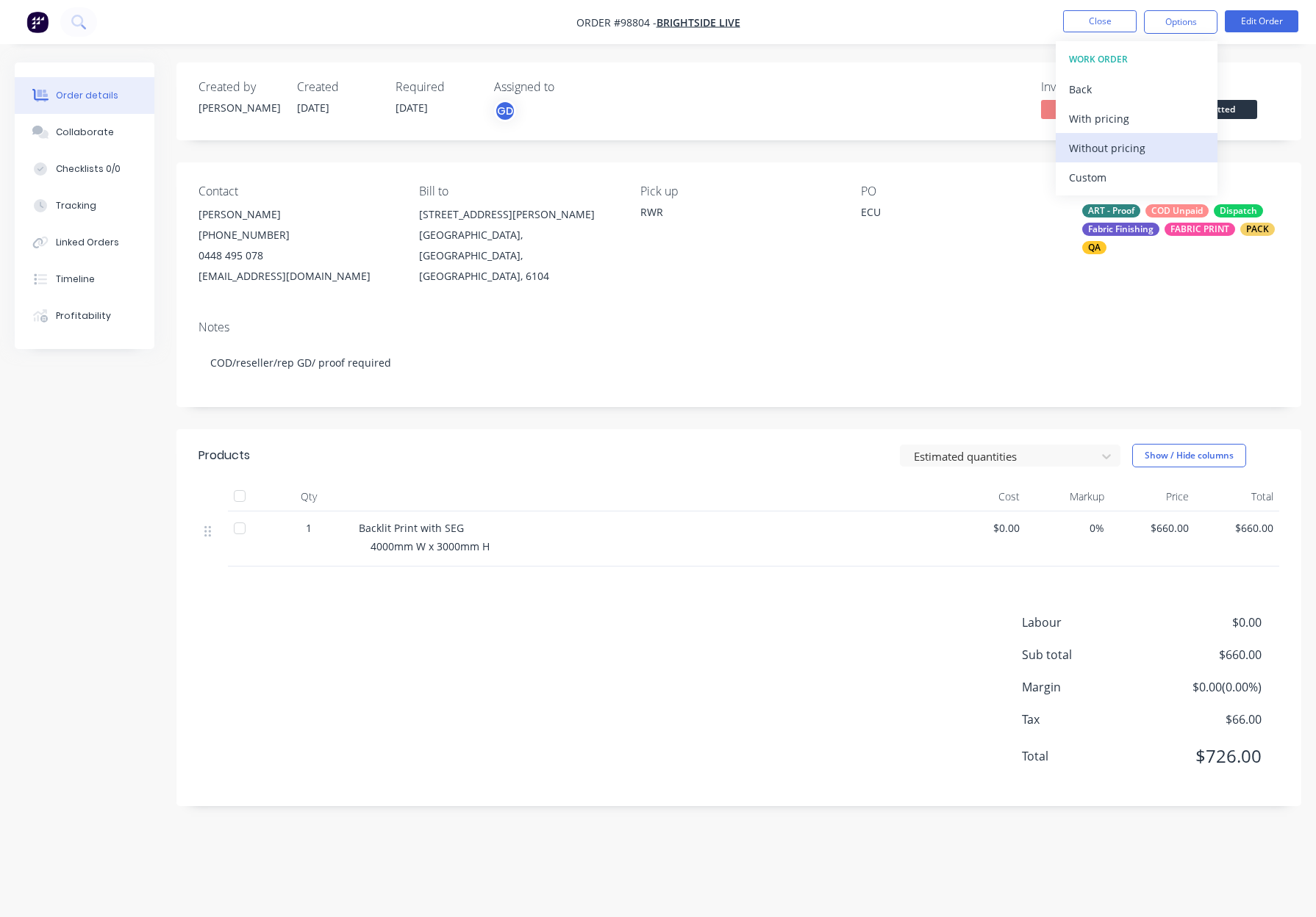
click at [1142, 148] on div "Without pricing" at bounding box center [1136, 148] width 135 height 21
click at [1075, 23] on button "Close" at bounding box center [1100, 21] width 74 height 22
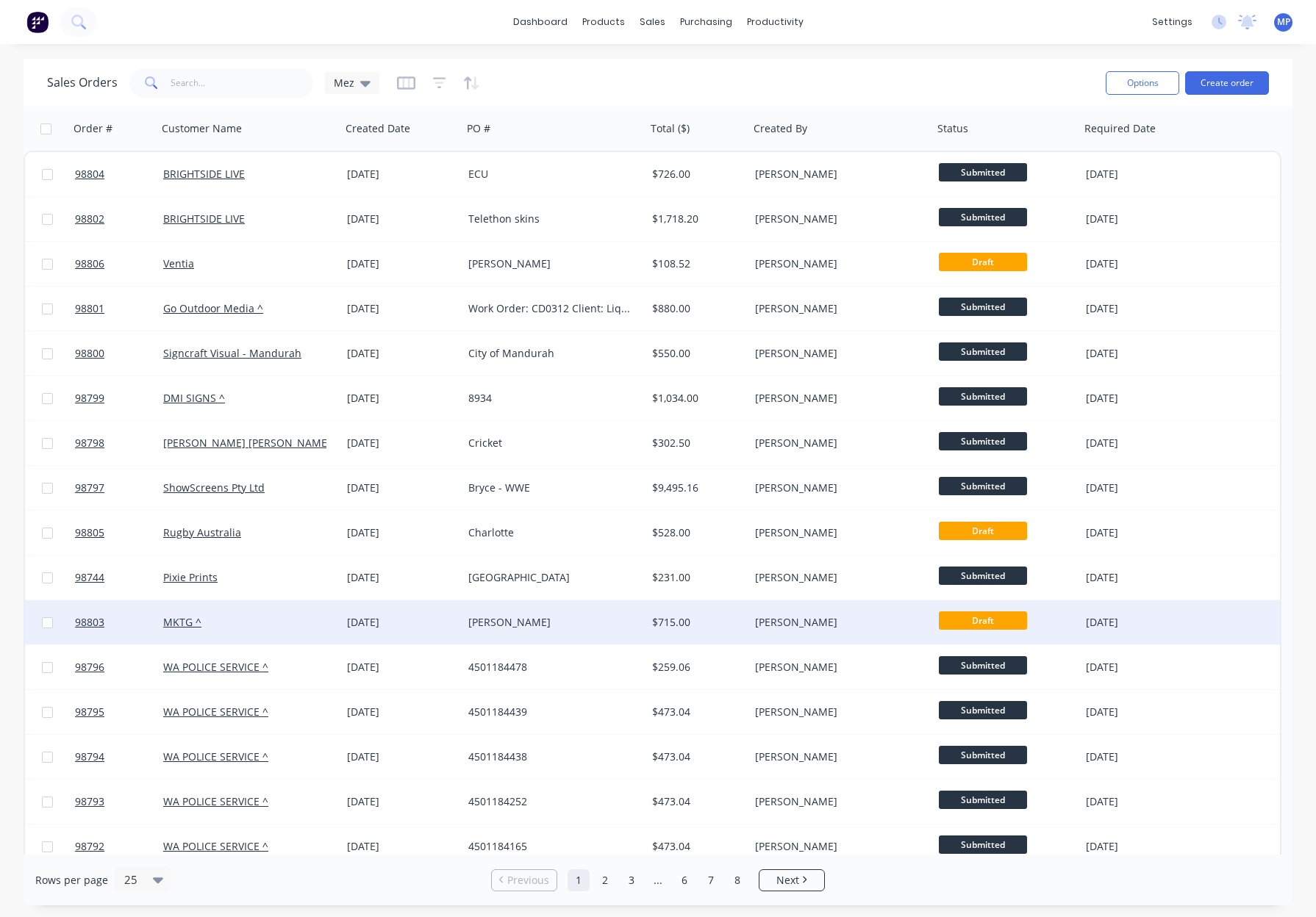
click at [591, 626] on div "[PERSON_NAME]" at bounding box center [549, 623] width 163 height 15
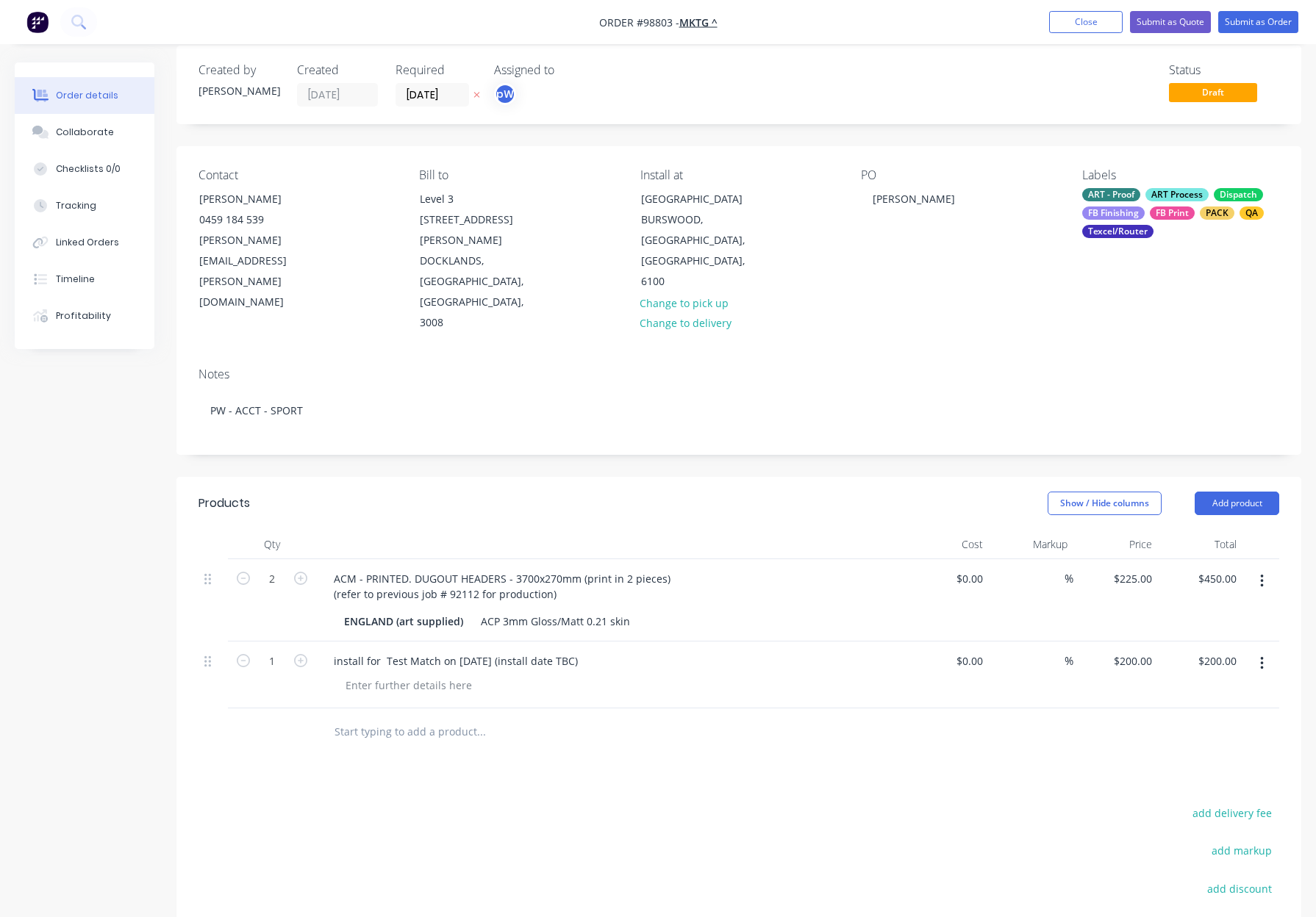
scroll to position [20, 0]
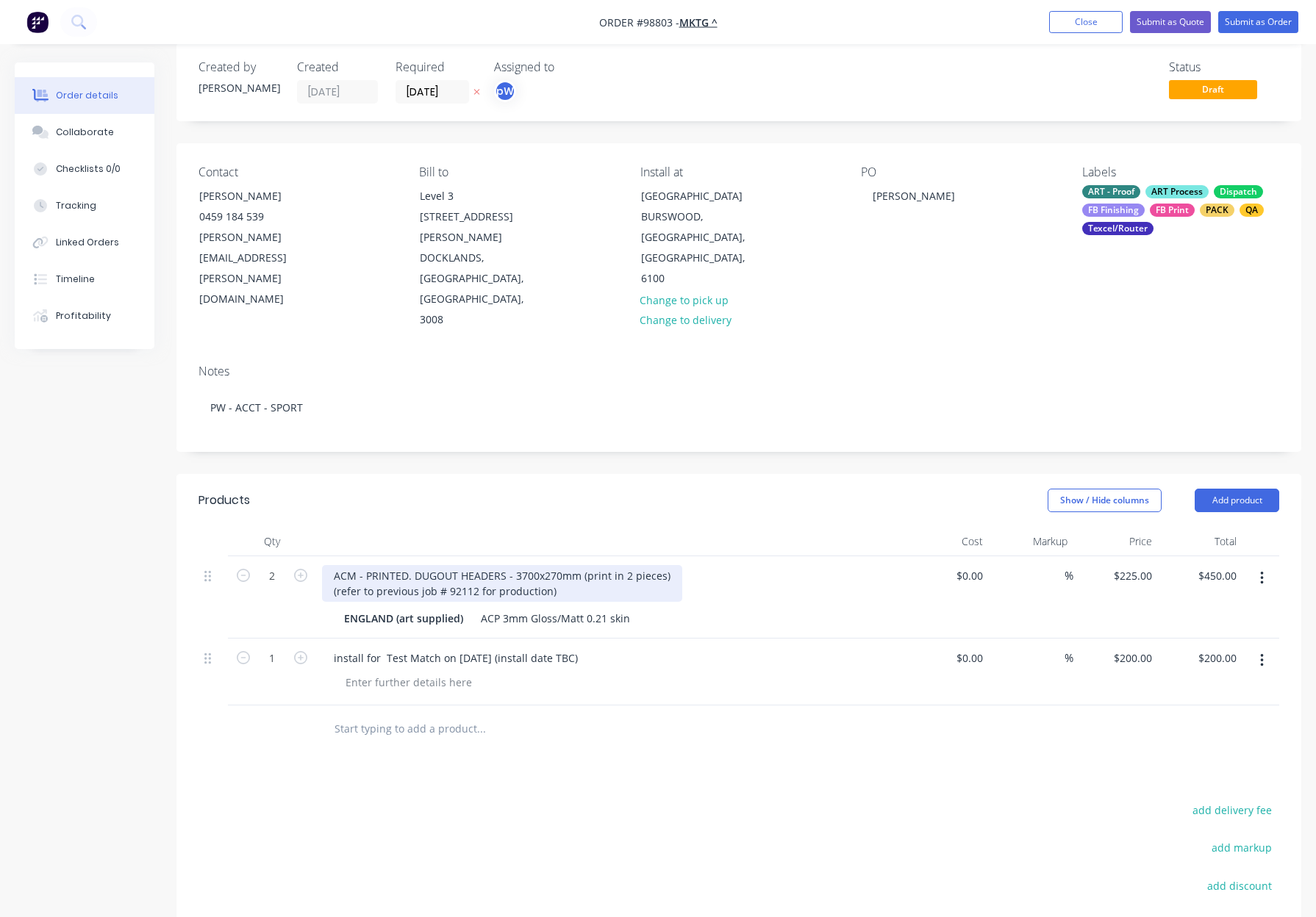
drag, startPoint x: 332, startPoint y: 492, endPoint x: 345, endPoint y: 494, distance: 13.2
click at [332, 565] on div "ACM - PRINTED. DUGOUT HEADERS - 3700x270mm (print in 2 pieces) (refer to previo…" at bounding box center [502, 583] width 360 height 37
click at [485, 474] on header "Products Show / Hide columns Add product" at bounding box center [739, 500] width 1124 height 53
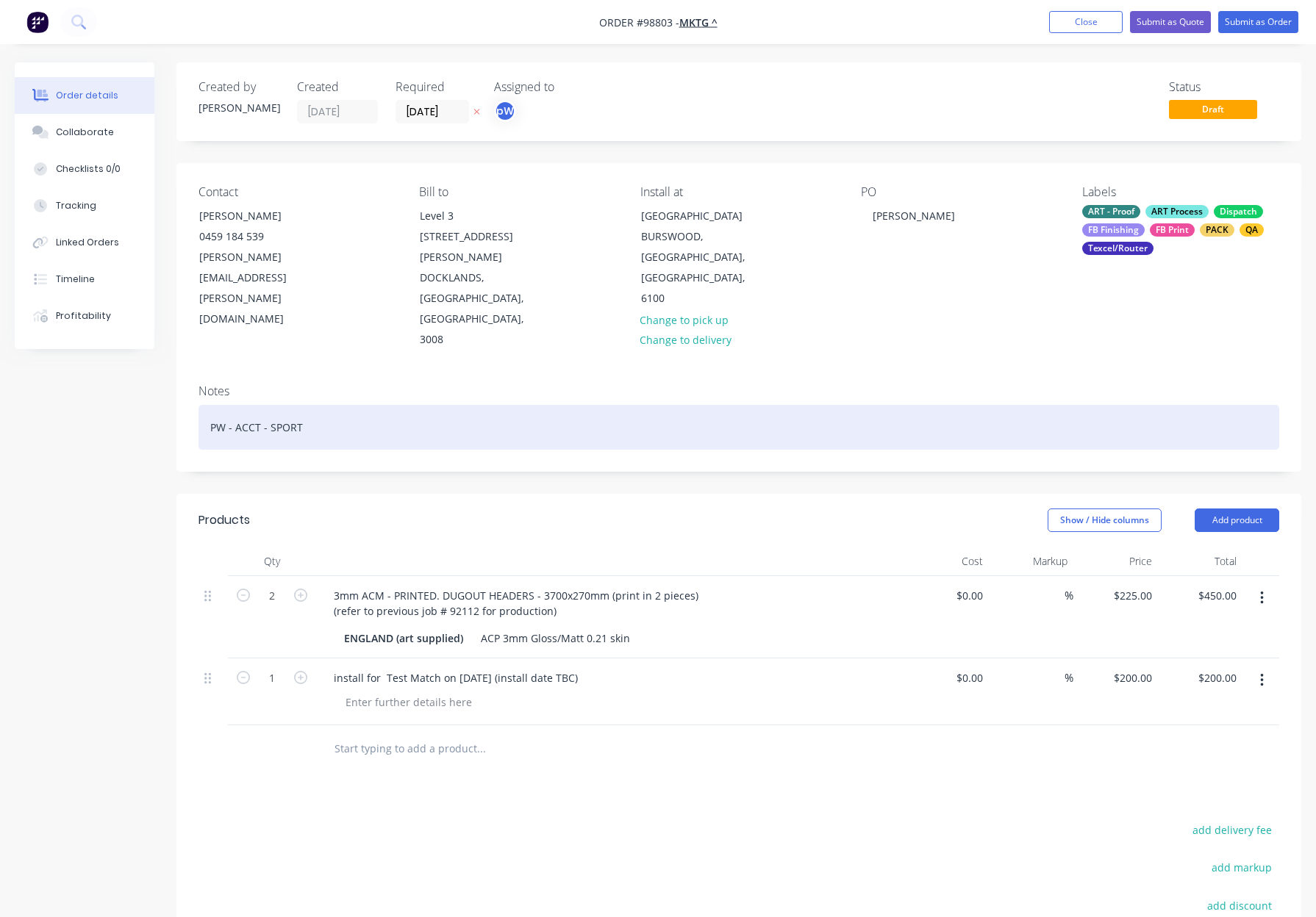
click at [408, 405] on div "PW - ACCT - SPORT" at bounding box center [738, 427] width 1080 height 45
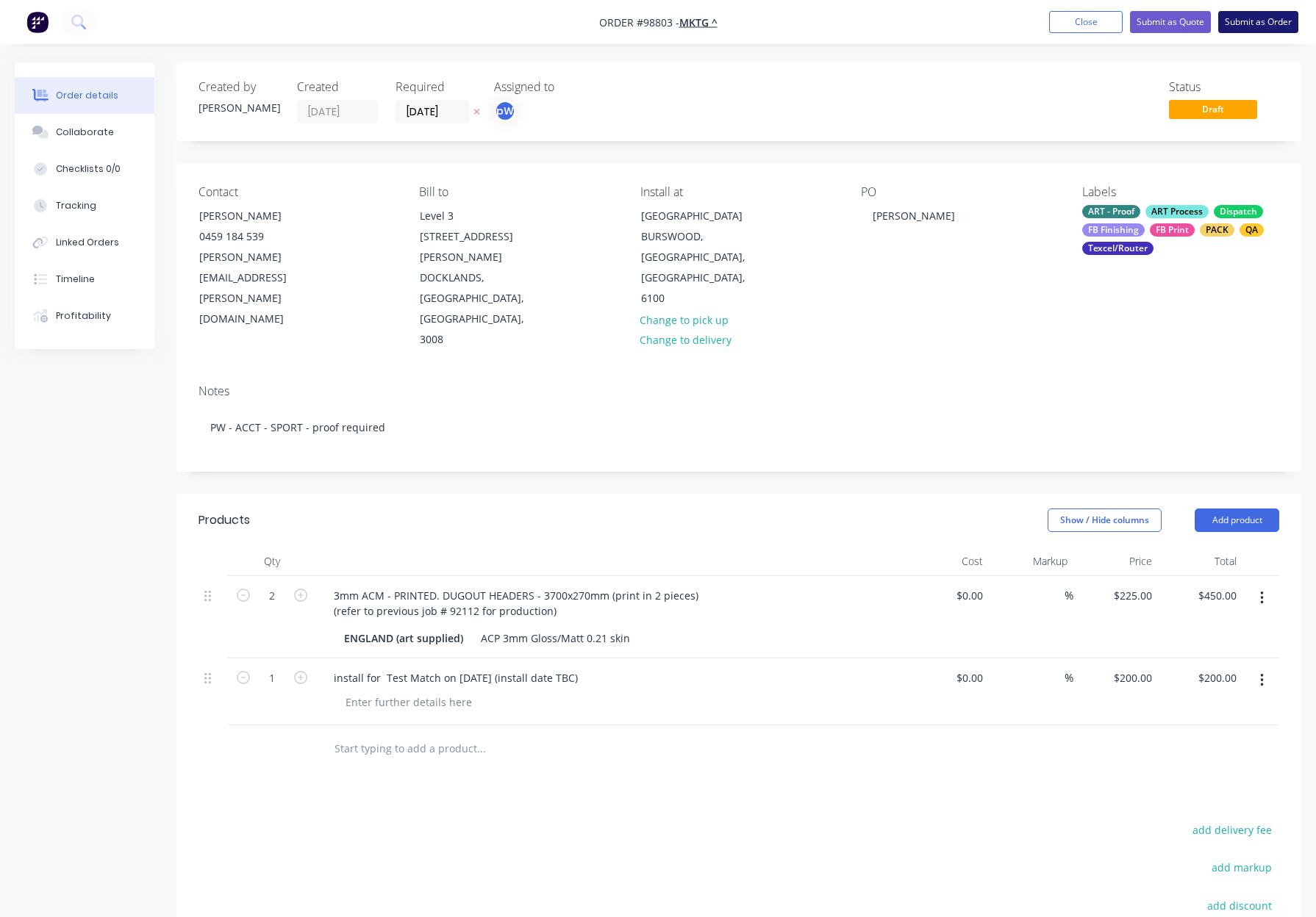
click at [1271, 20] on button "Submit as Order" at bounding box center [1258, 21] width 80 height 22
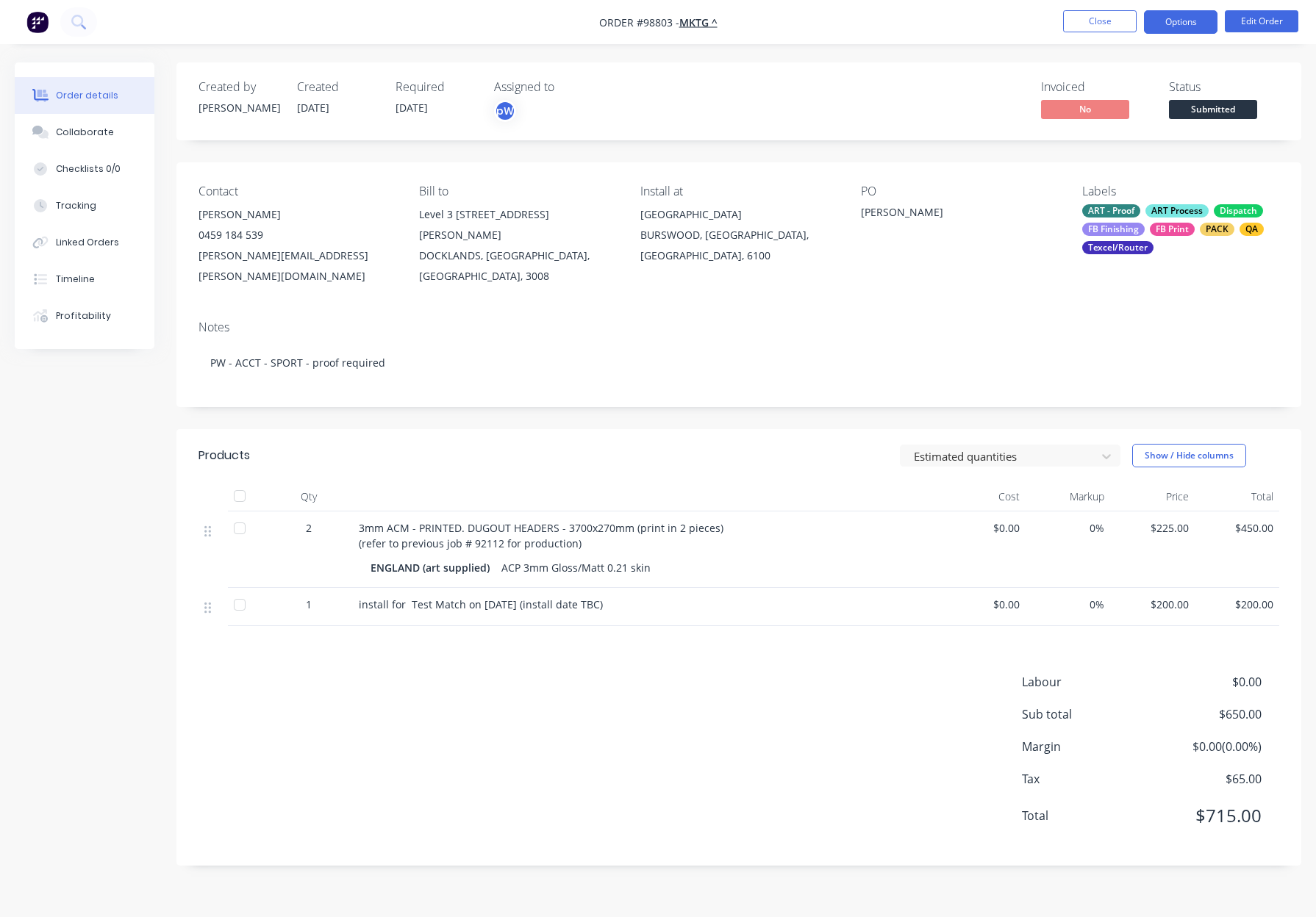
click at [1175, 20] on button "Options" at bounding box center [1180, 22] width 74 height 24
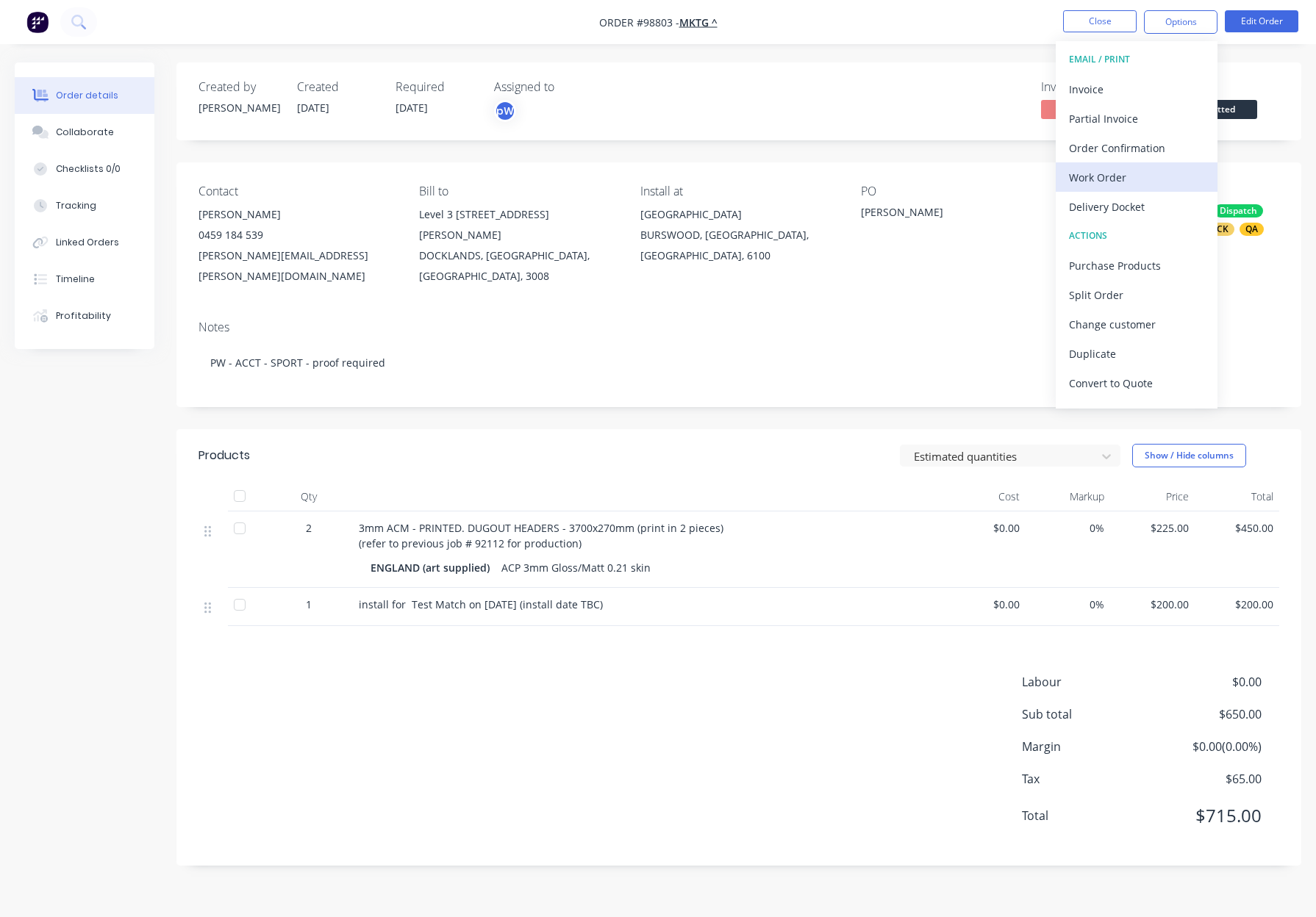
click at [1139, 178] on div "Work Order" at bounding box center [1136, 178] width 135 height 21
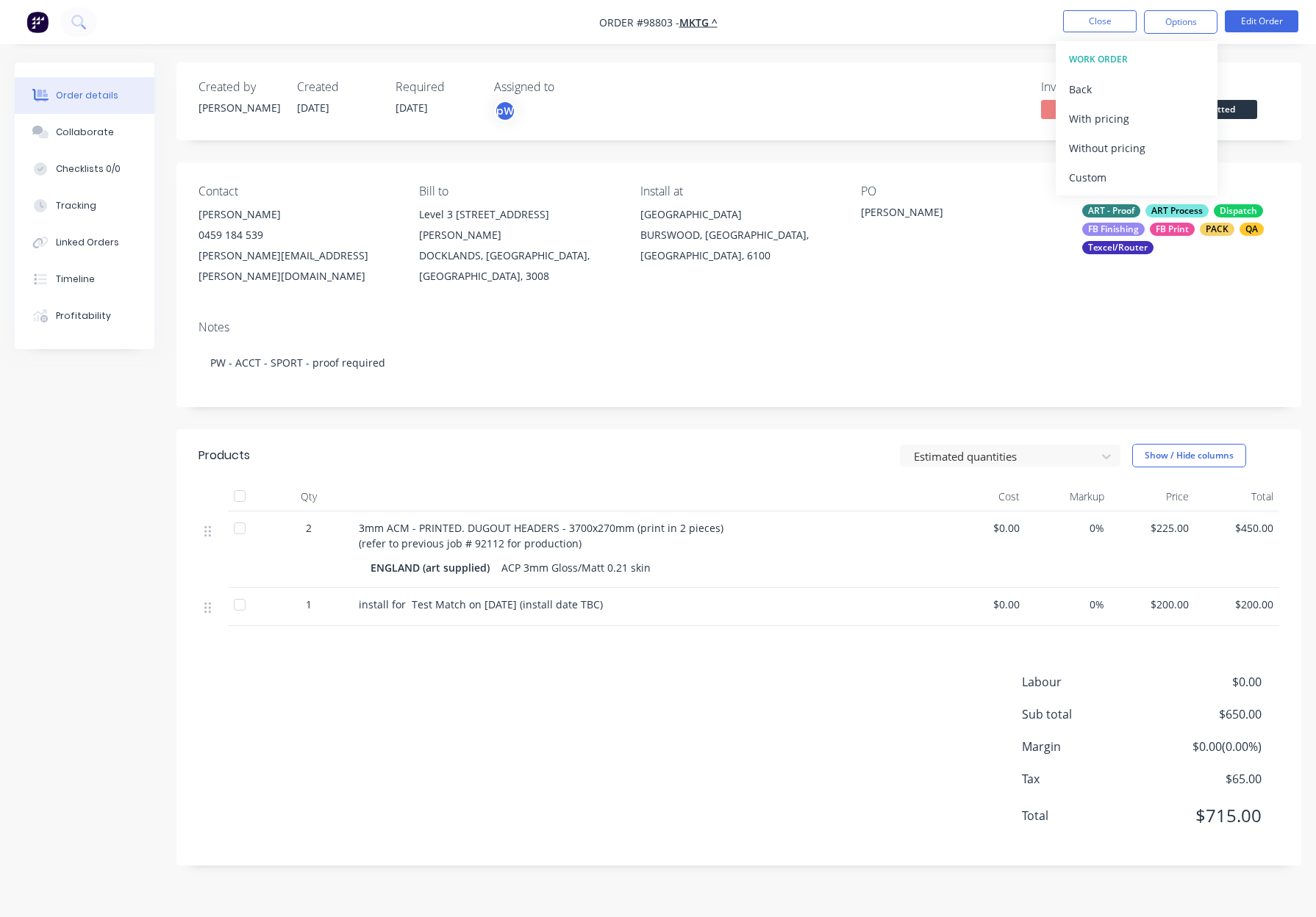
click at [1142, 142] on div "Without pricing" at bounding box center [1136, 148] width 135 height 21
click at [1105, 19] on button "Close" at bounding box center [1100, 21] width 74 height 22
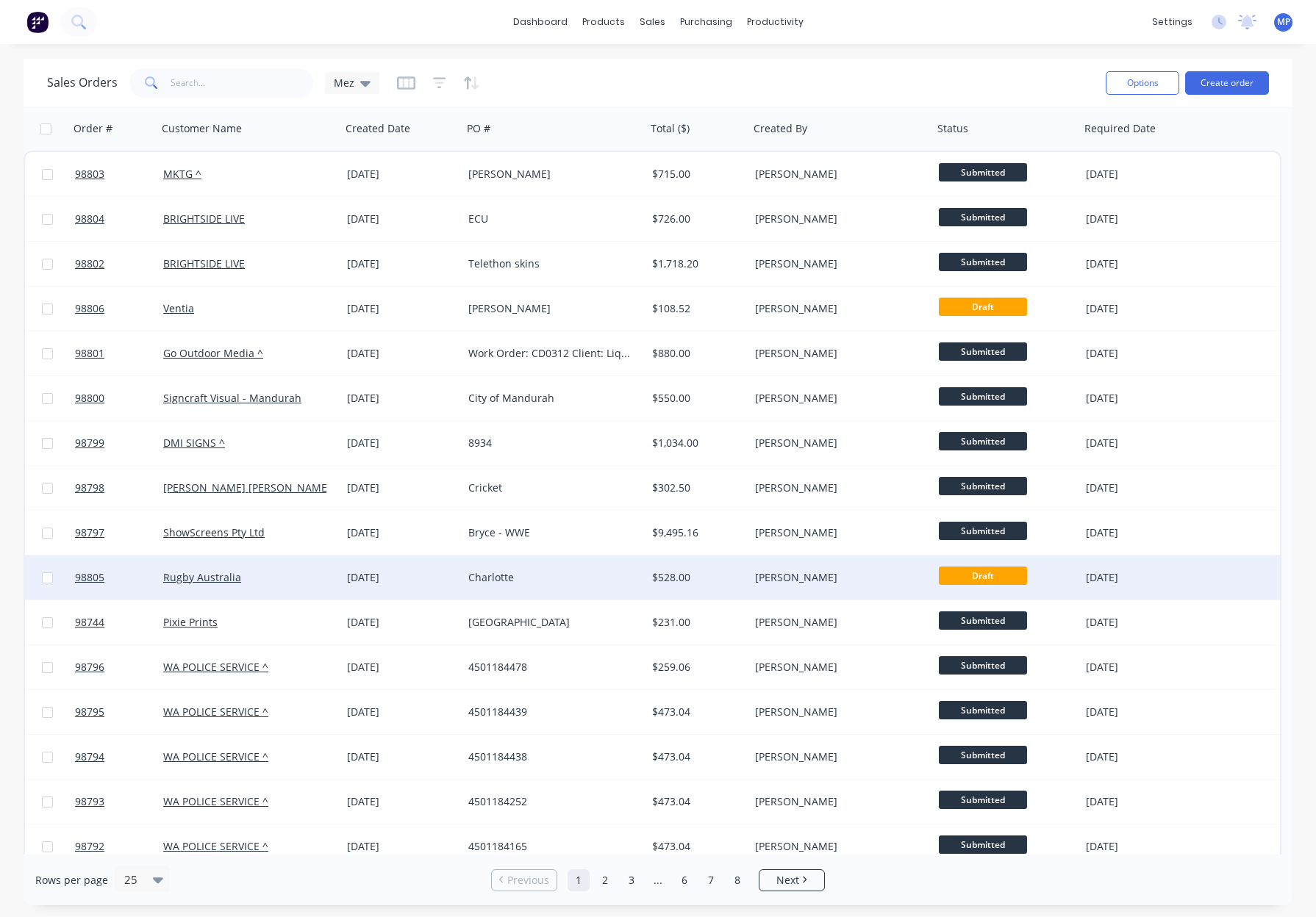
click at [568, 576] on div "Charlotte" at bounding box center [549, 578] width 163 height 15
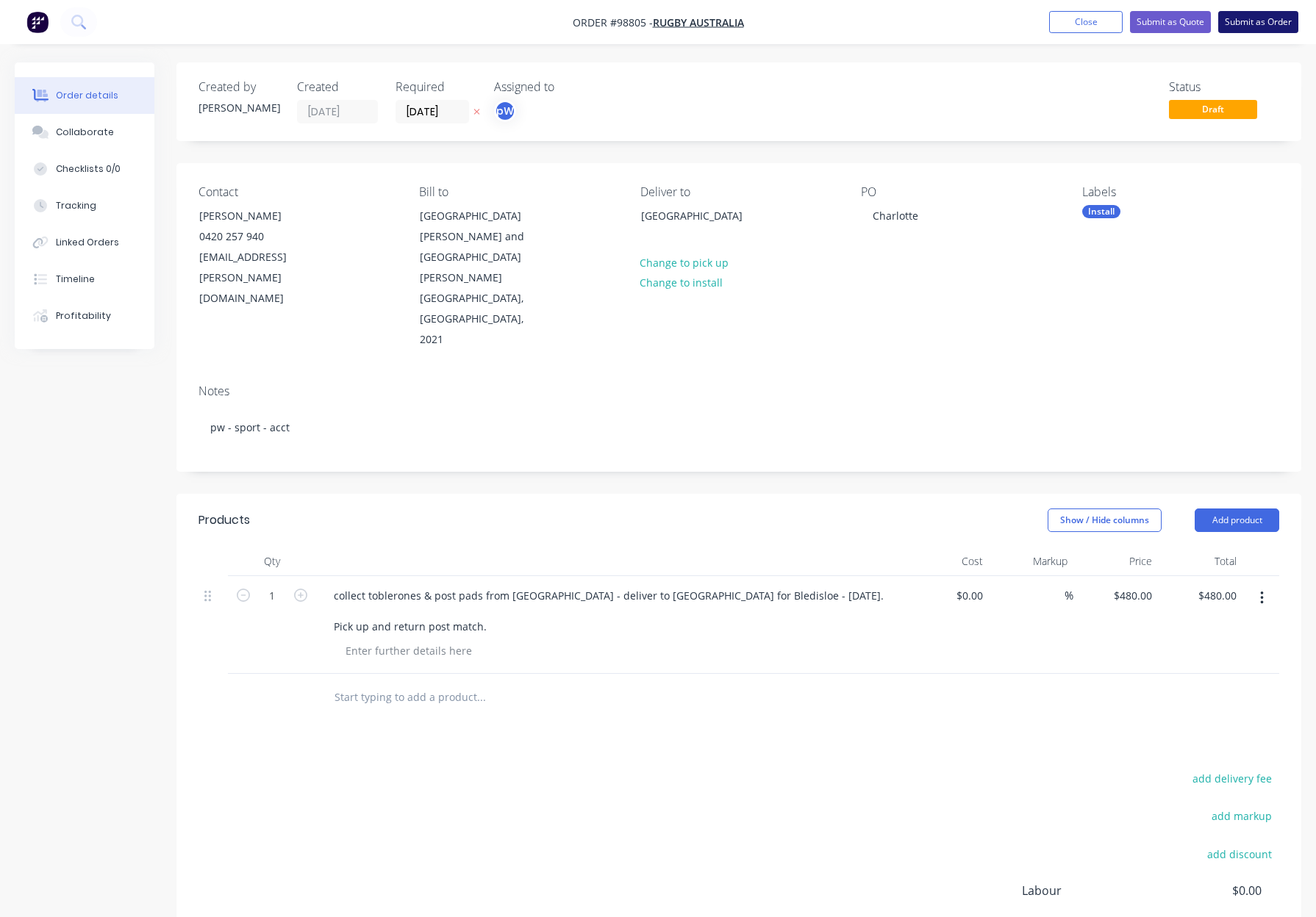
click at [1245, 22] on button "Submit as Order" at bounding box center [1258, 21] width 80 height 22
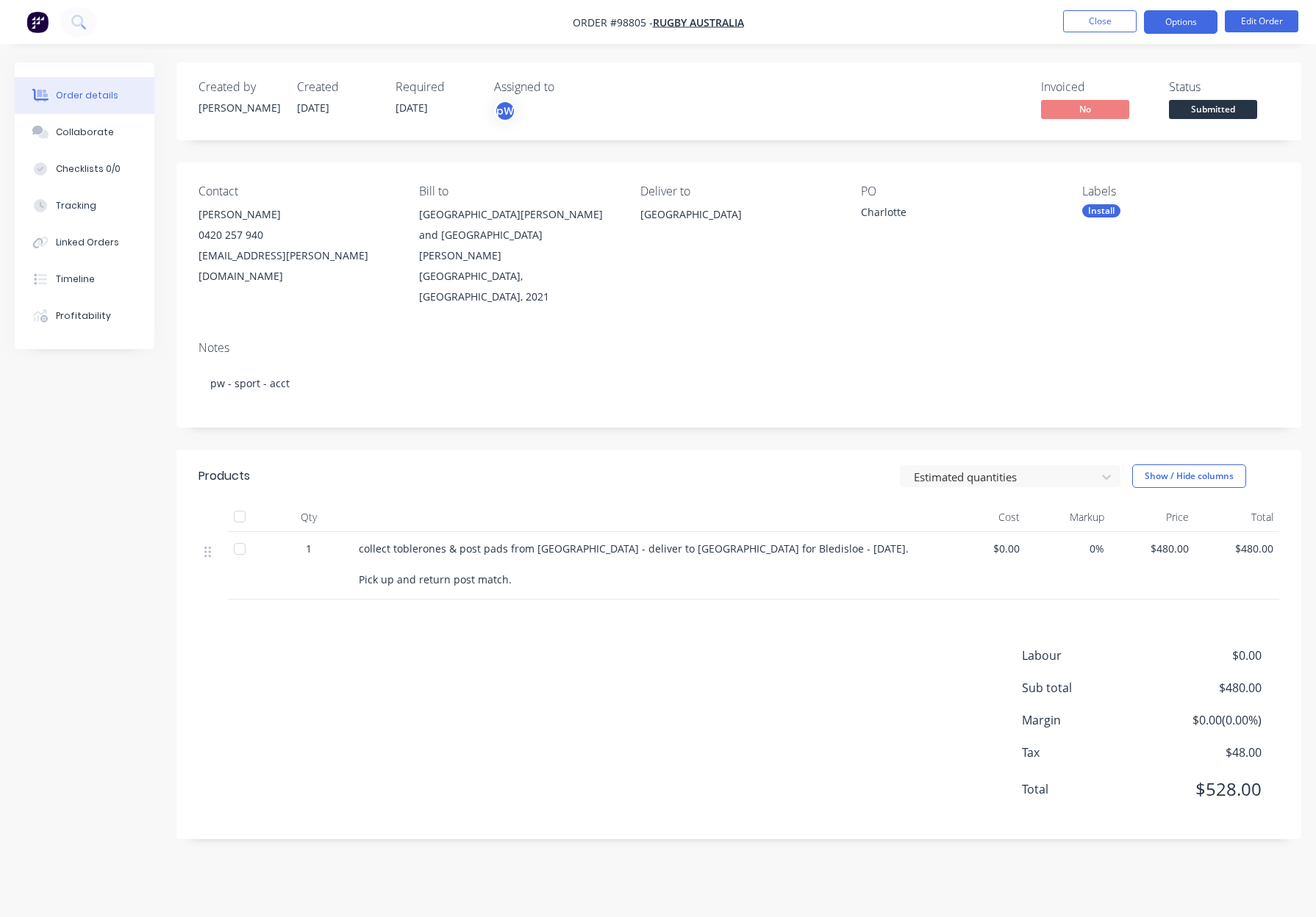
click at [1174, 20] on button "Options" at bounding box center [1180, 22] width 74 height 24
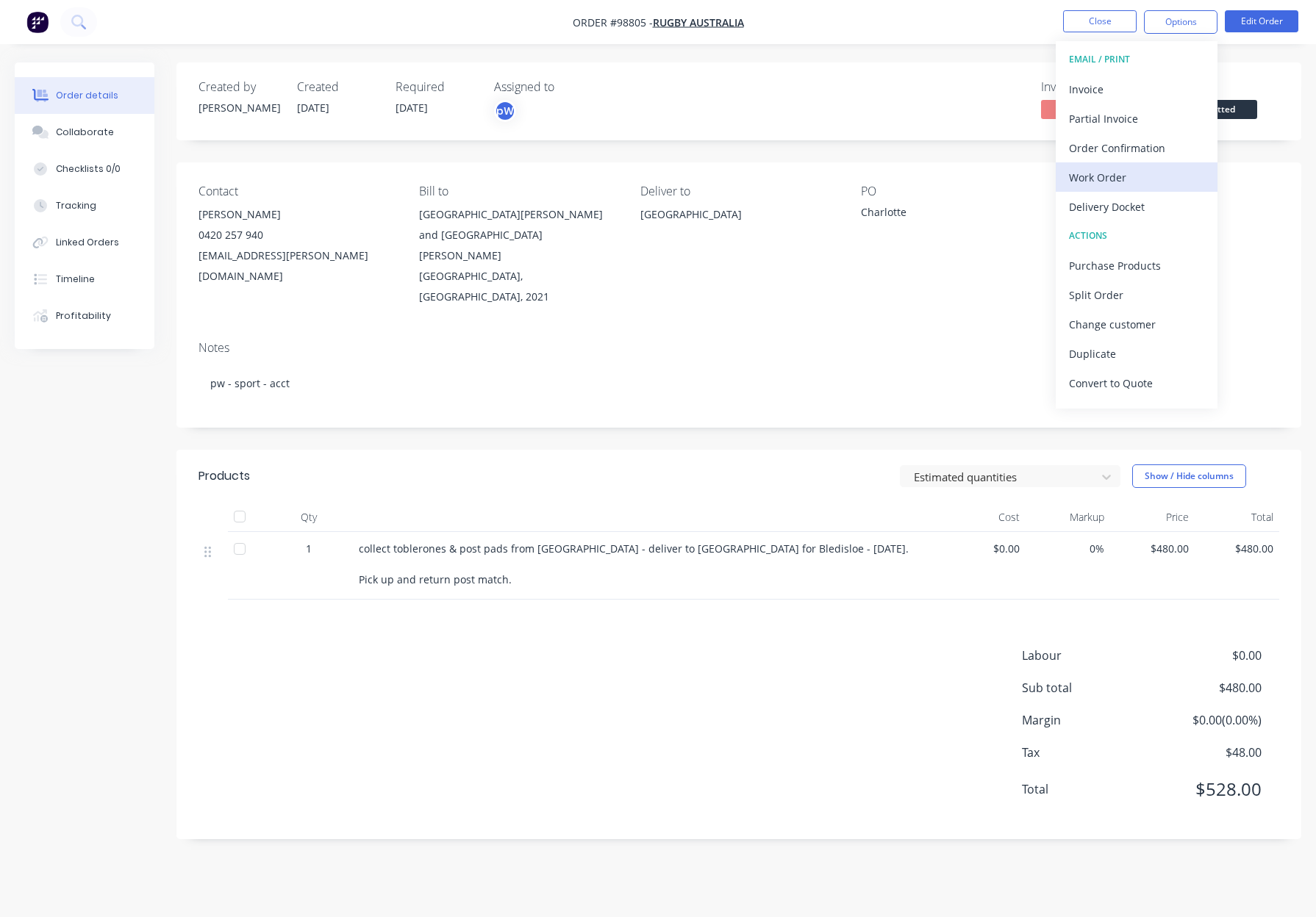
click at [1148, 167] on div "Work Order" at bounding box center [1136, 178] width 135 height 21
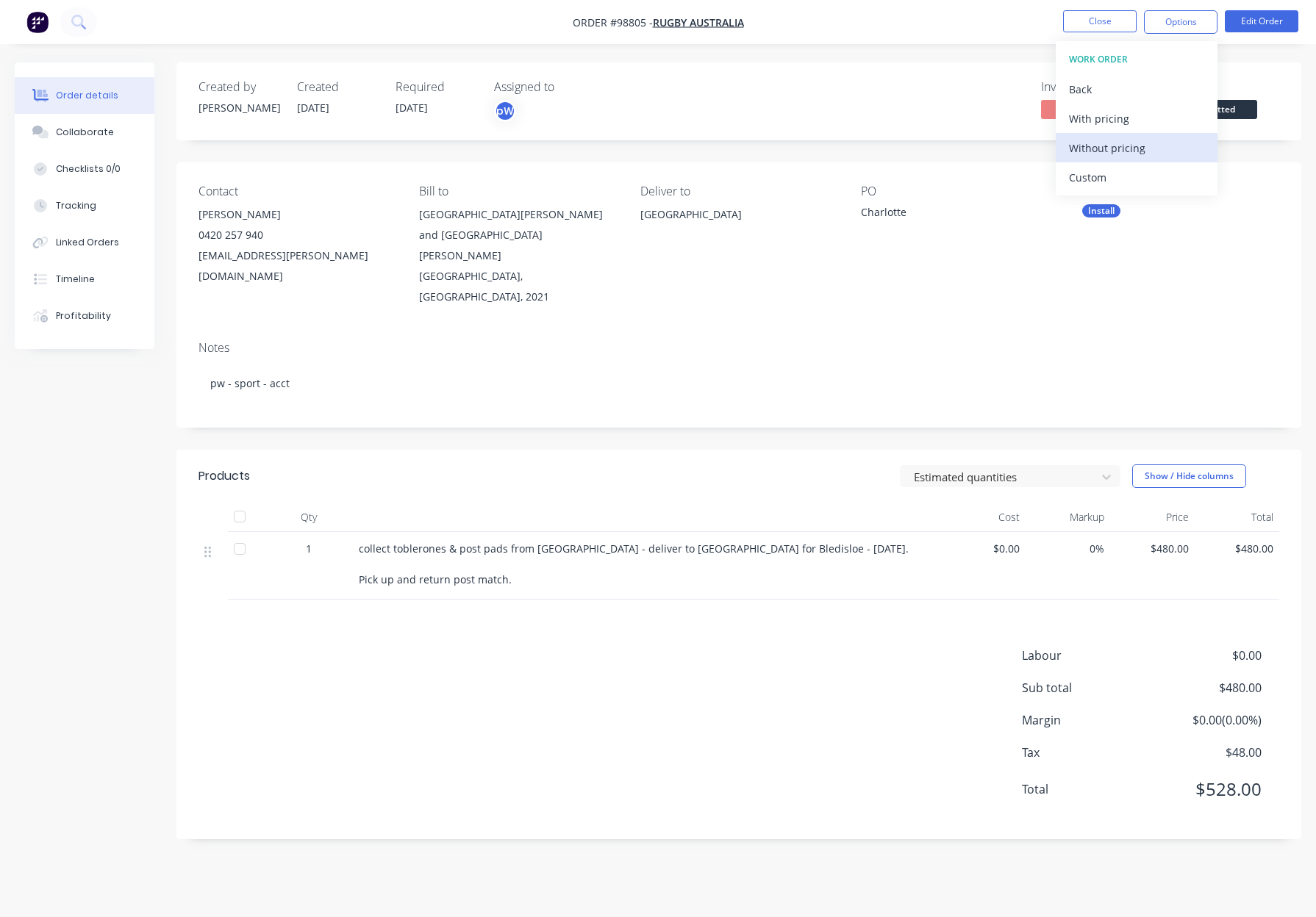
click at [1151, 143] on div "Without pricing" at bounding box center [1136, 148] width 135 height 21
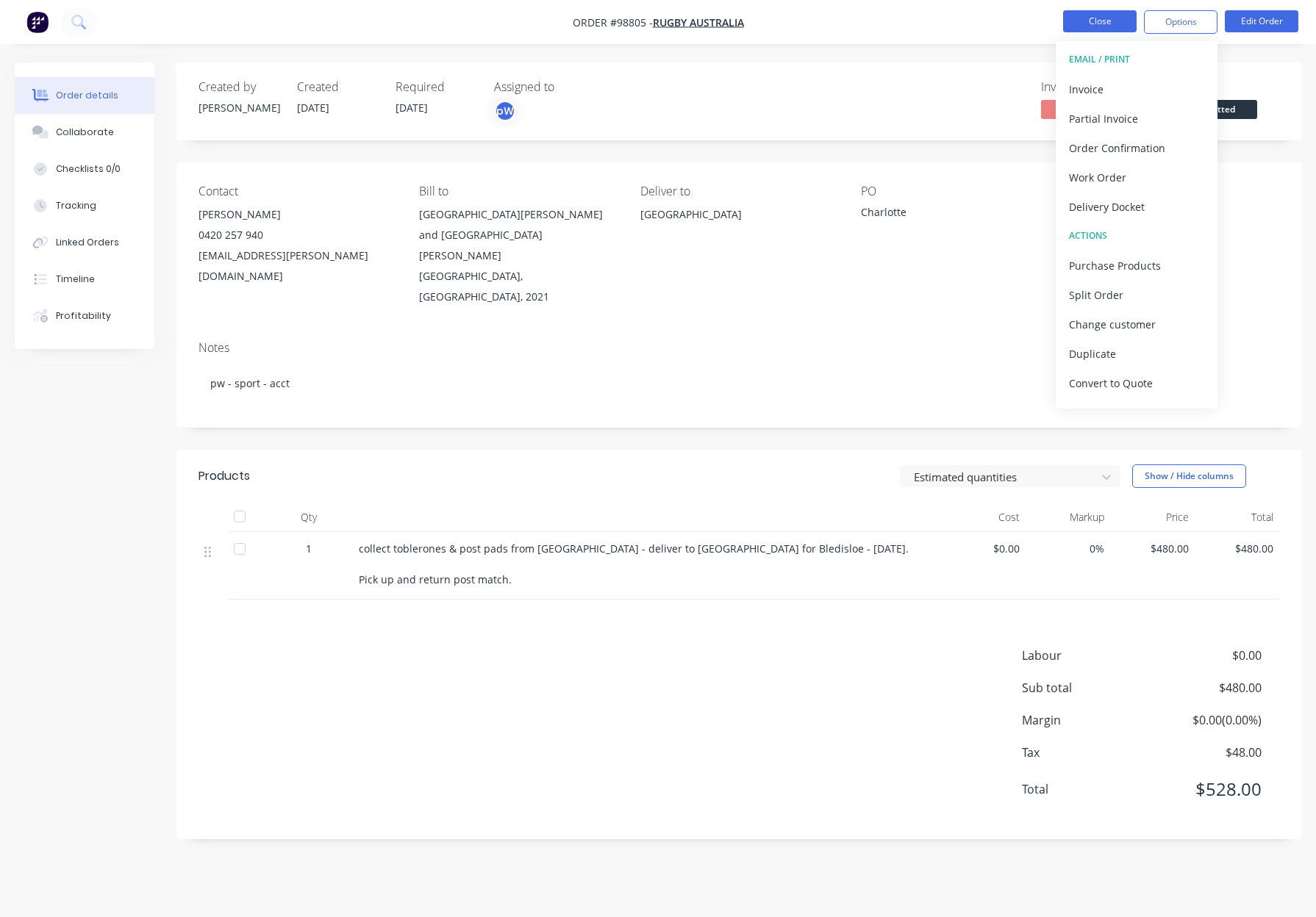
click at [1090, 22] on button "Close" at bounding box center [1100, 21] width 74 height 22
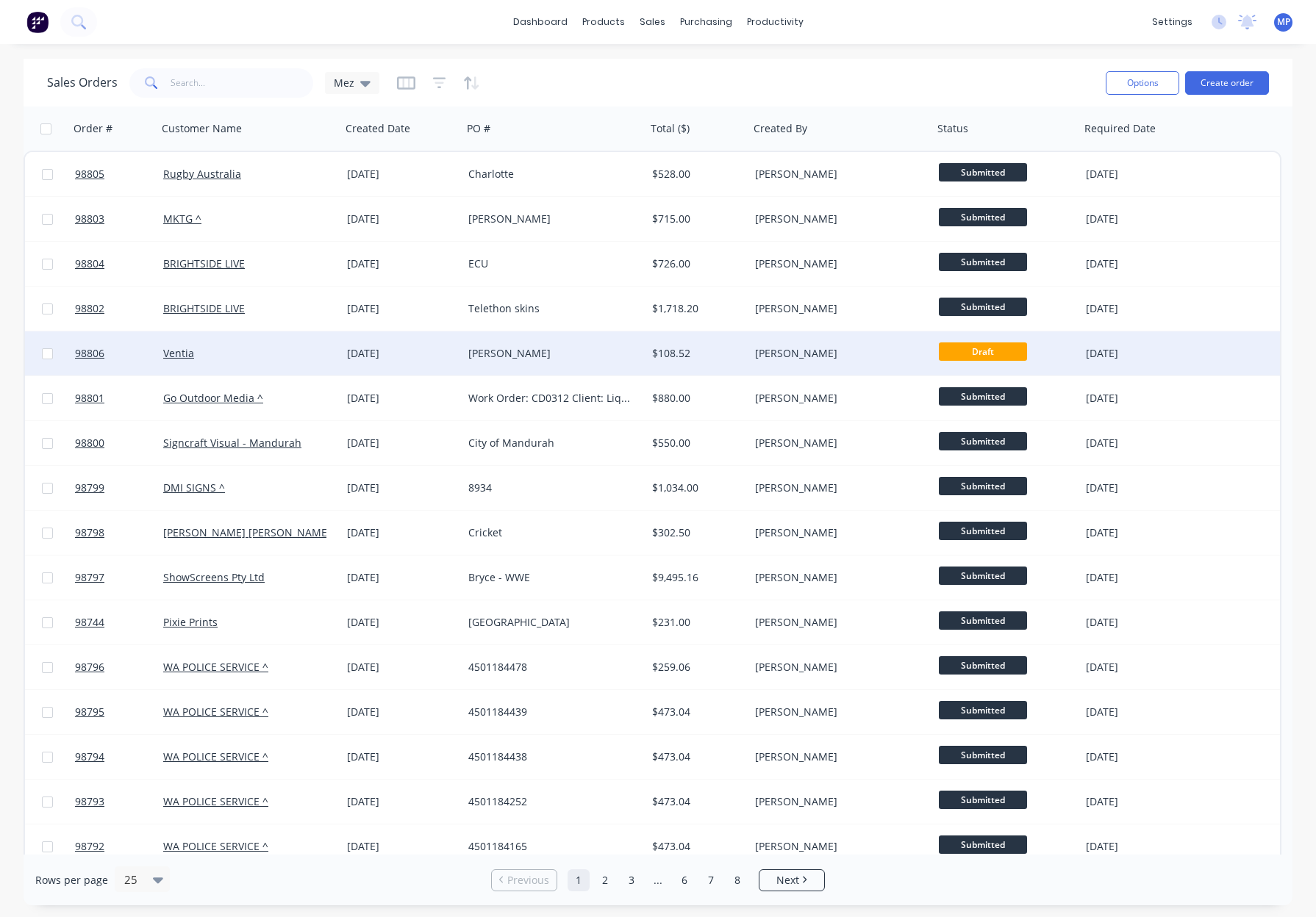
click at [540, 351] on div "[PERSON_NAME]" at bounding box center [549, 353] width 163 height 15
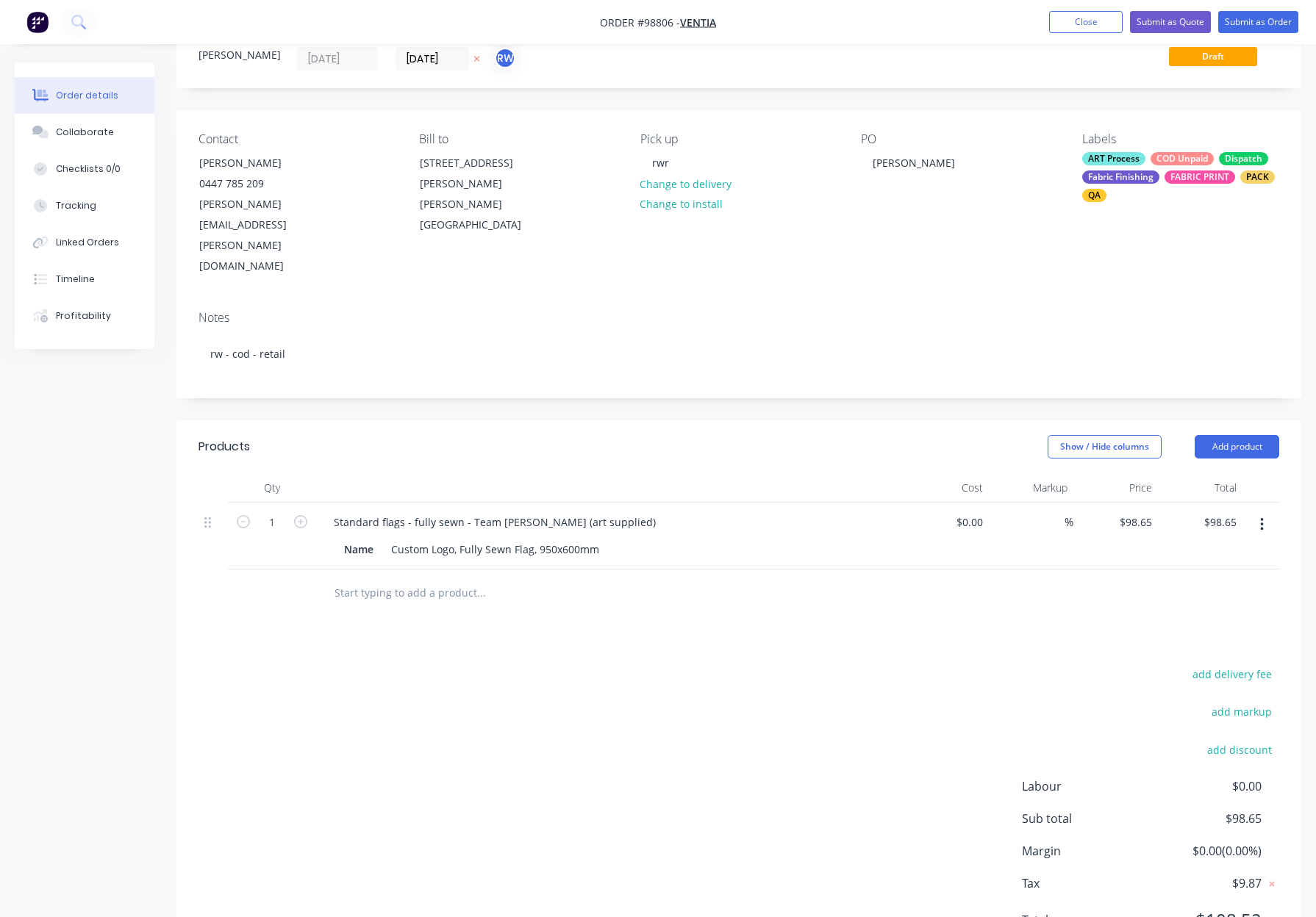
scroll to position [43, 0]
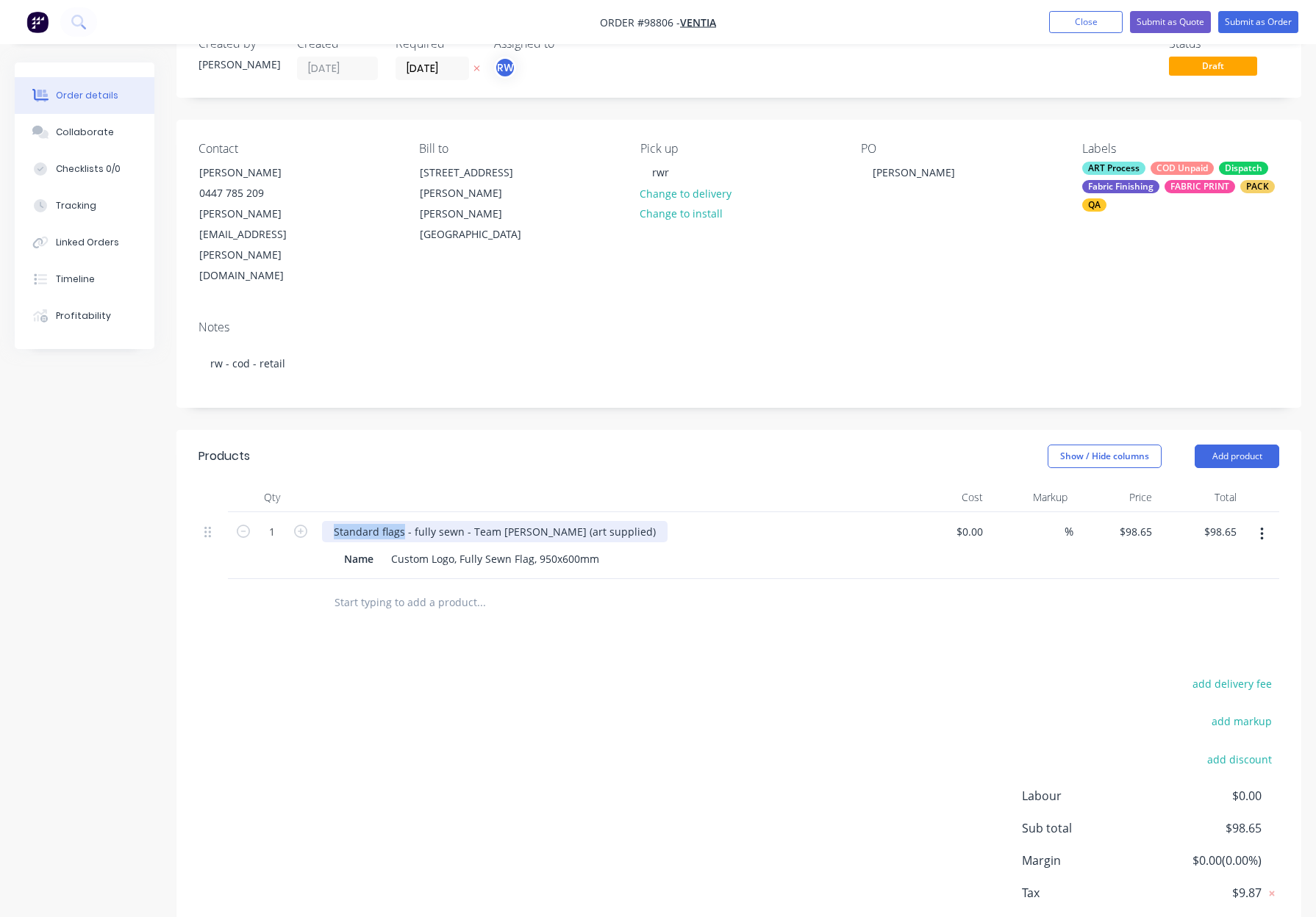
drag, startPoint x: 401, startPoint y: 469, endPoint x: 313, endPoint y: 465, distance: 88.1
click at [313, 512] on div "1 Standard flags - fully sewn - Team Campbell (art supplied) Name Custom Logo, …" at bounding box center [738, 546] width 1080 height 67
click at [461, 548] on div "Custom Logo, Fully Sewn Flag, 950x600mm" at bounding box center [495, 559] width 220 height 21
click at [548, 588] on input "text" at bounding box center [480, 603] width 294 height 29
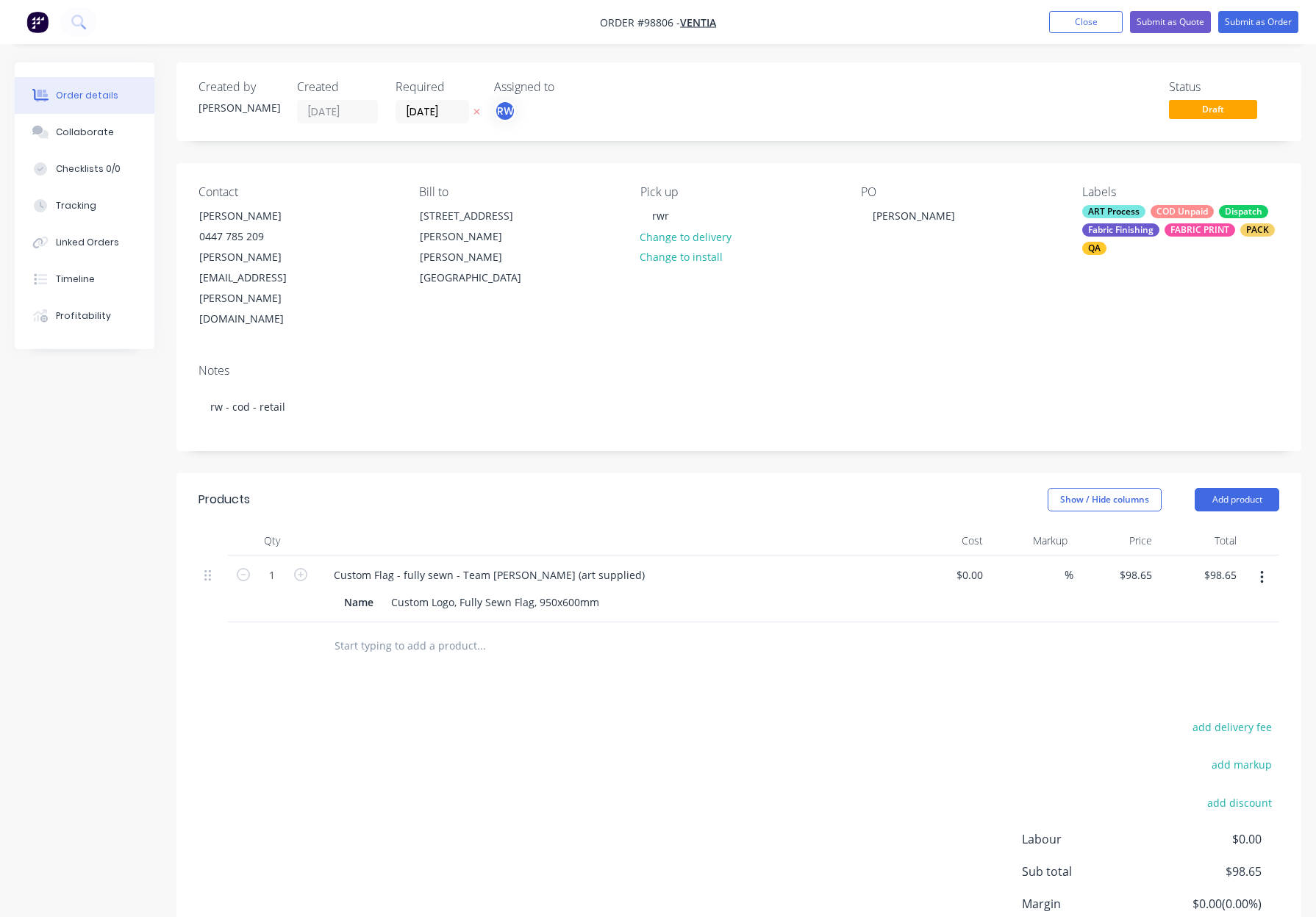
click at [472, 488] on div "Show / Hide columns Add product" at bounding box center [854, 499] width 850 height 24
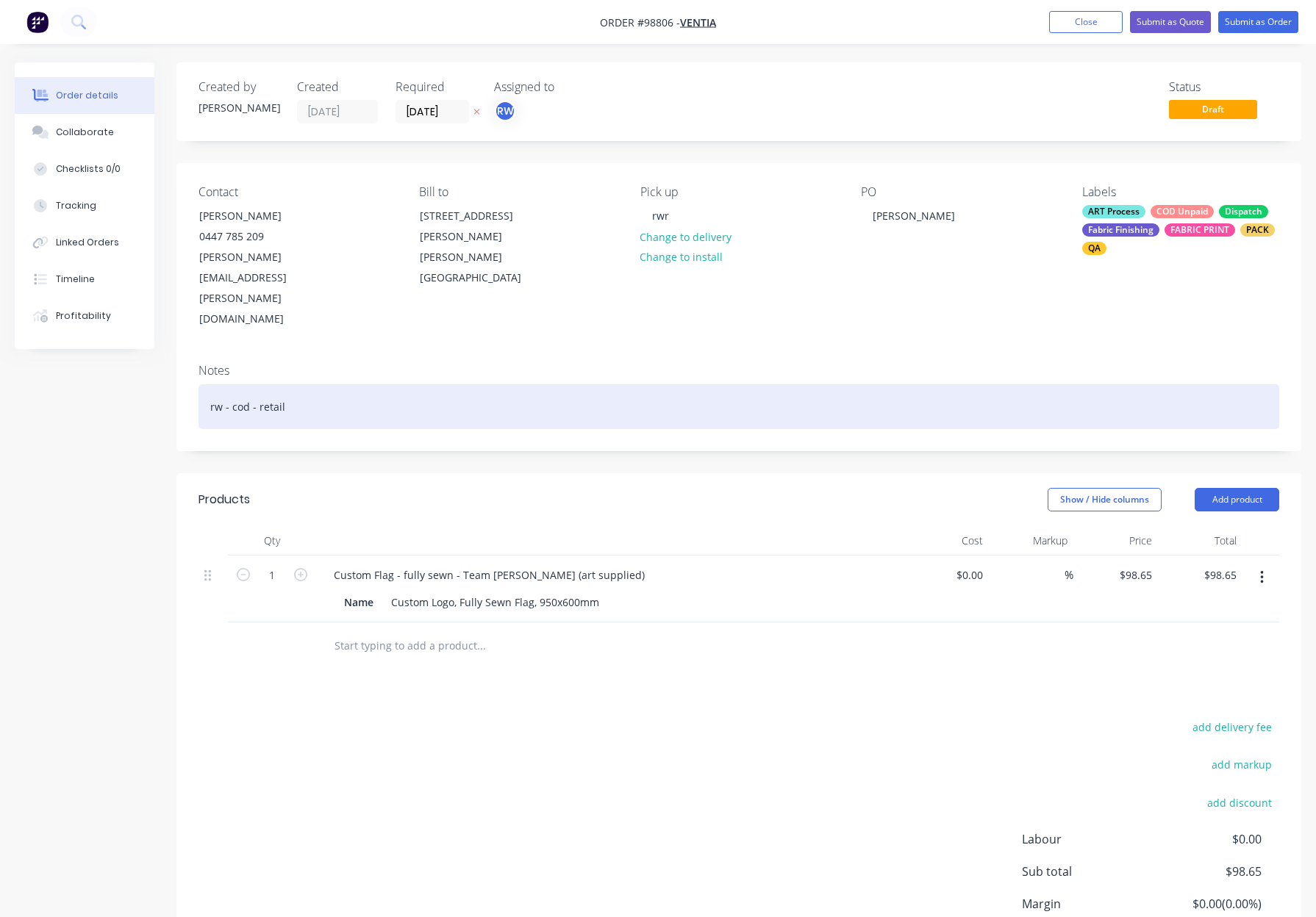
click at [497, 384] on div "rw - cod - retail" at bounding box center [738, 407] width 1080 height 45
click at [510, 384] on div "rw - cod - retail" at bounding box center [738, 407] width 1080 height 45
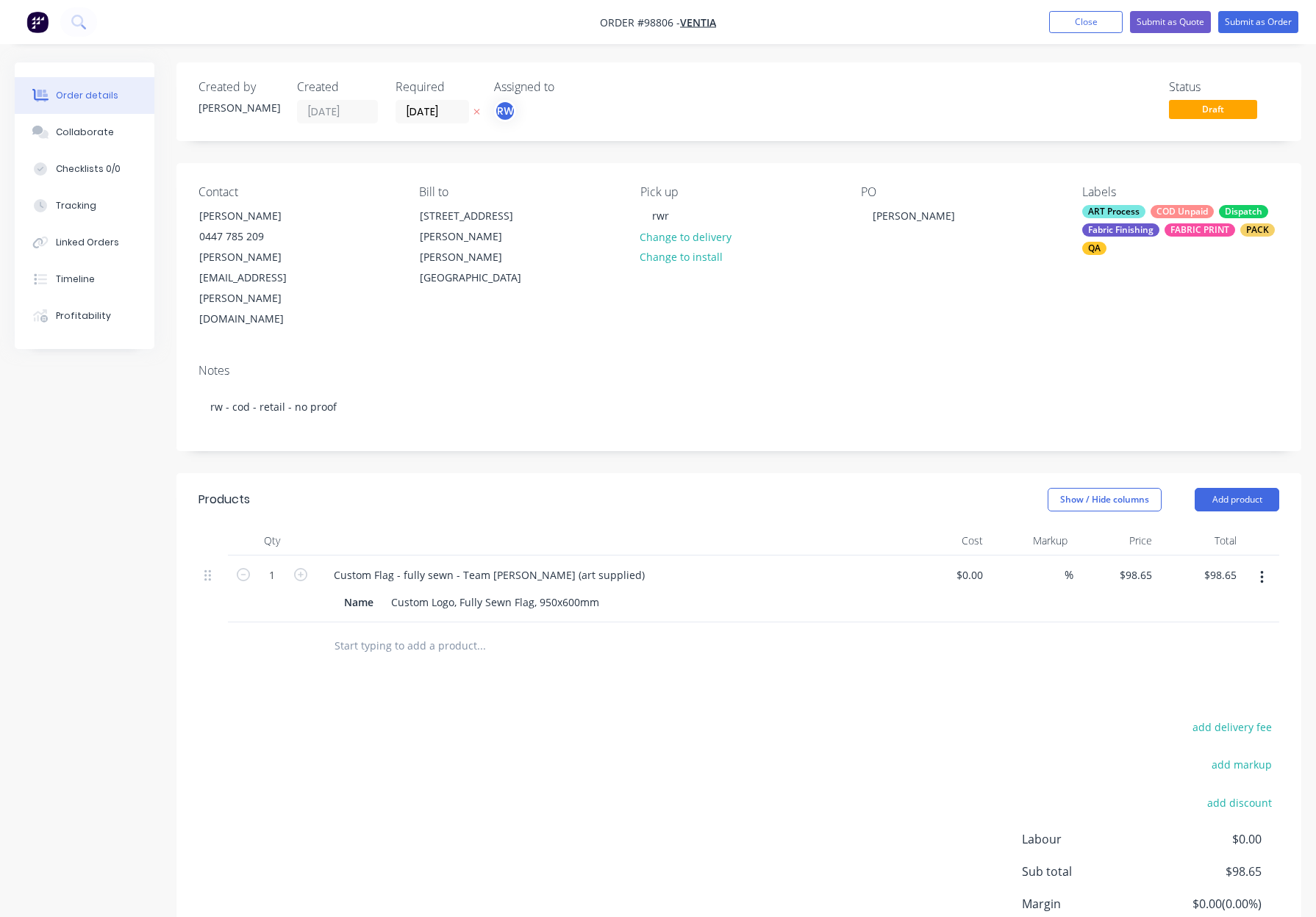
click at [674, 473] on header "Products Show / Hide columns Add product" at bounding box center [739, 499] width 1124 height 53
click at [1225, 29] on button "Submit as Order" at bounding box center [1258, 21] width 80 height 22
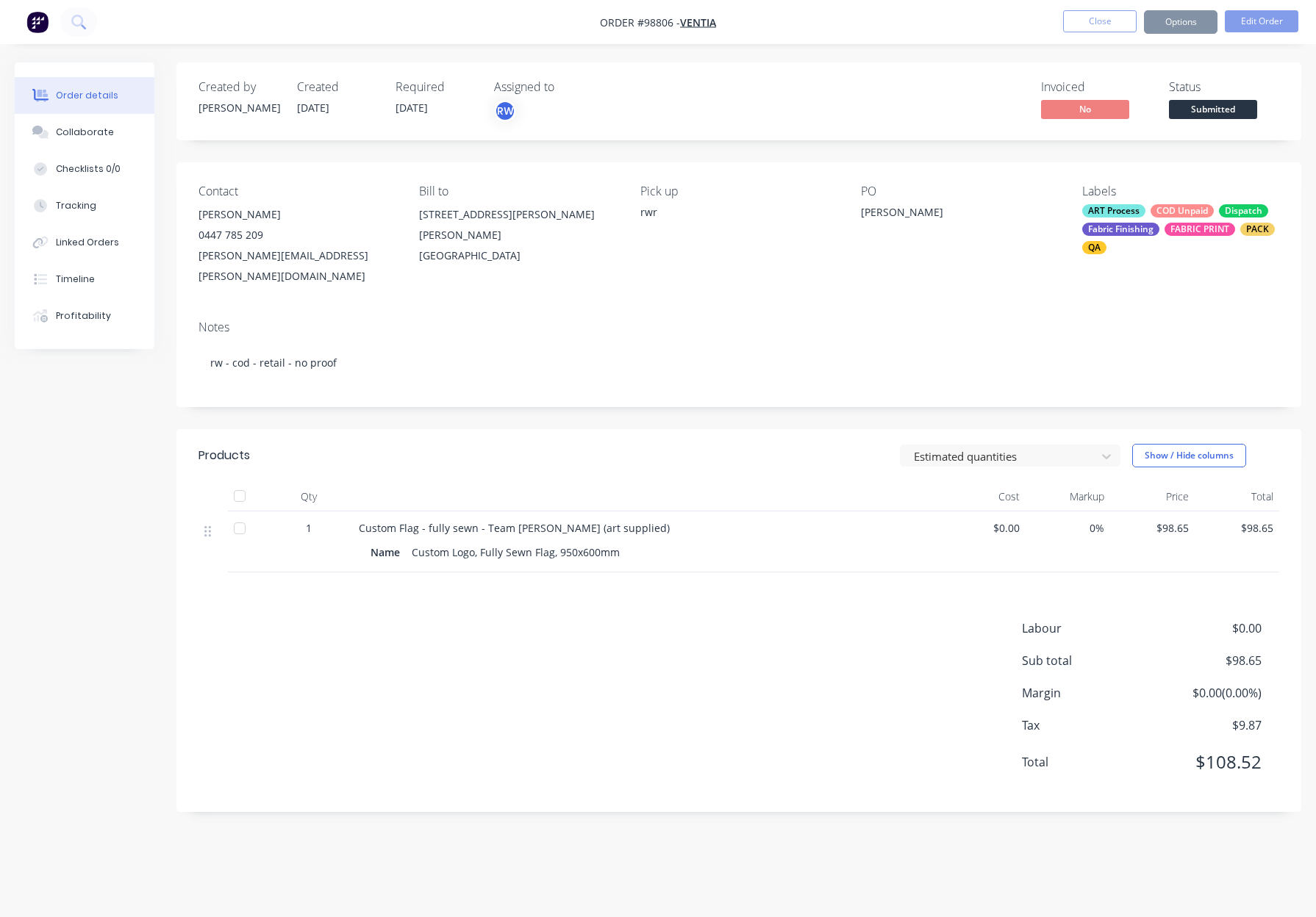
click at [1175, 22] on button "Options" at bounding box center [1180, 22] width 74 height 24
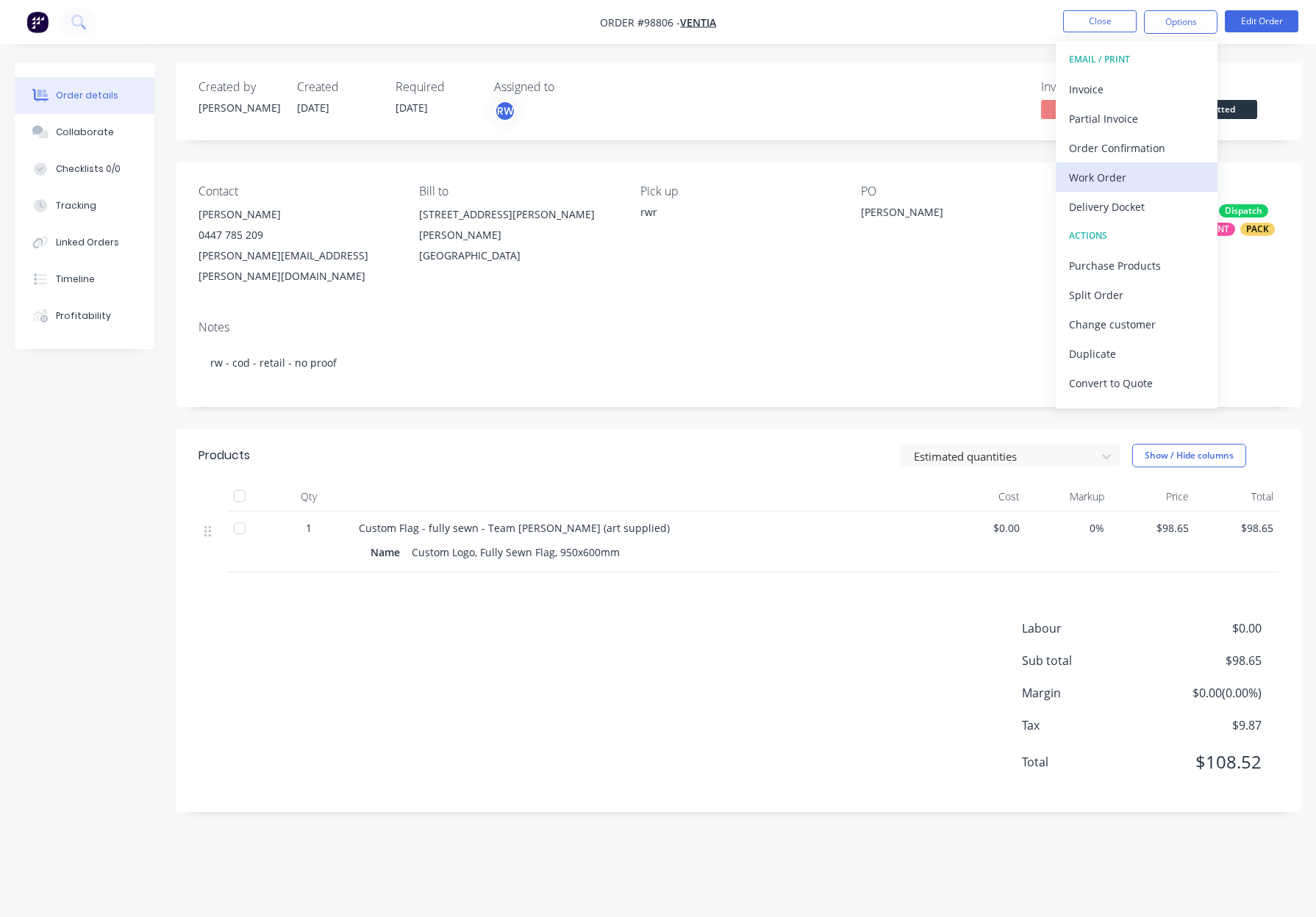
click at [1122, 171] on div "Work Order" at bounding box center [1136, 178] width 135 height 21
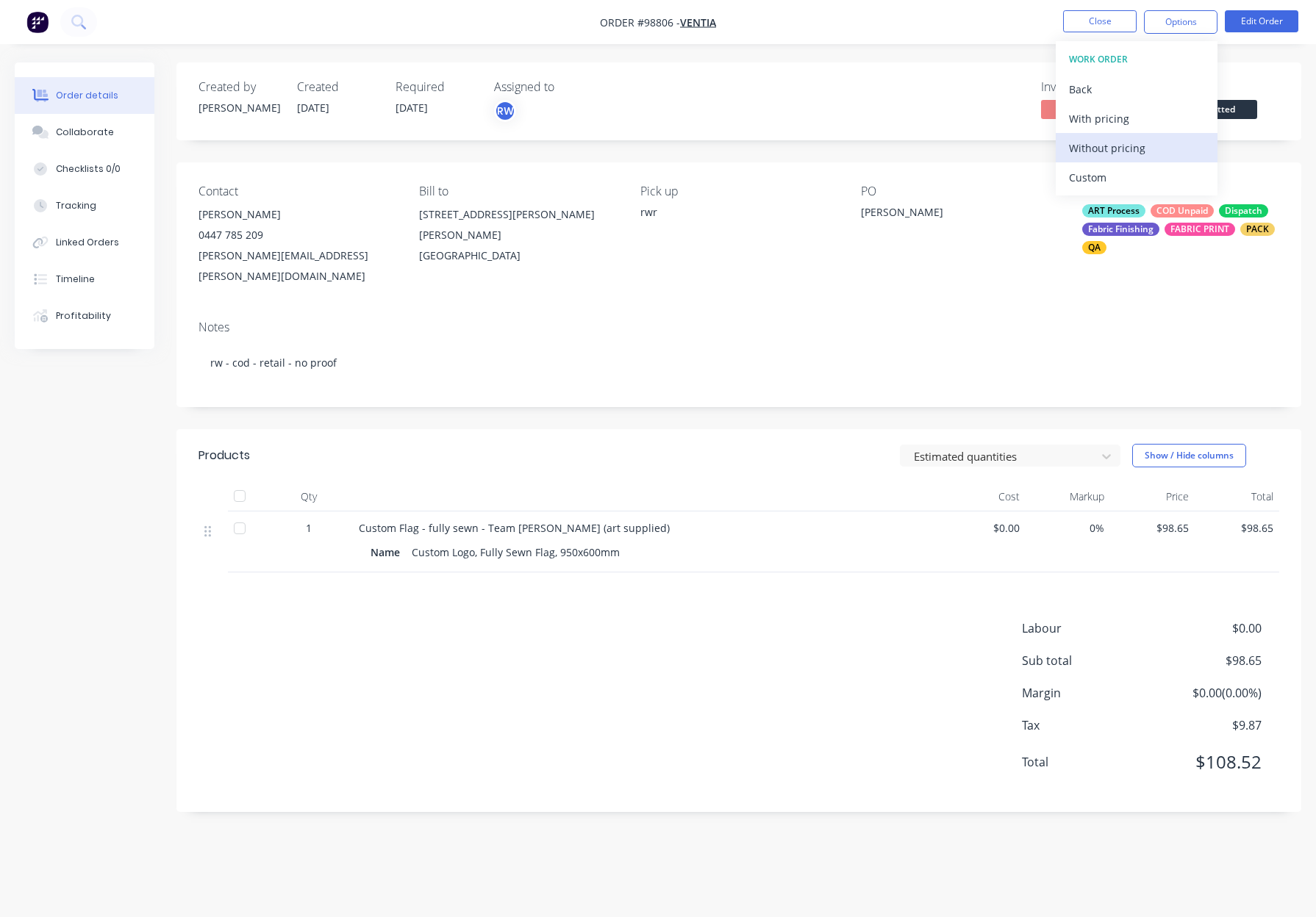
click at [1129, 140] on div "Without pricing" at bounding box center [1136, 148] width 135 height 21
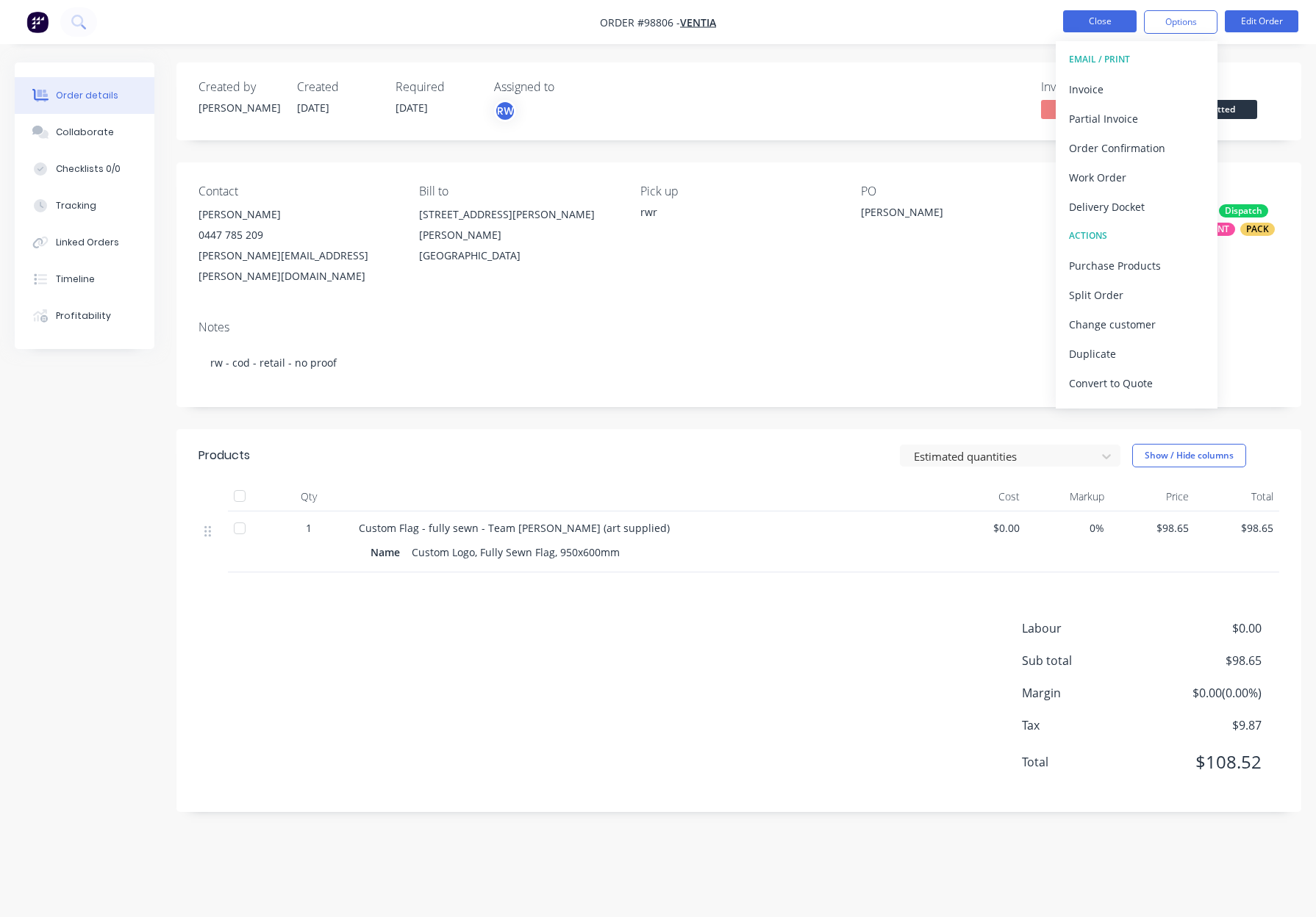
click at [1078, 15] on button "Close" at bounding box center [1100, 21] width 74 height 22
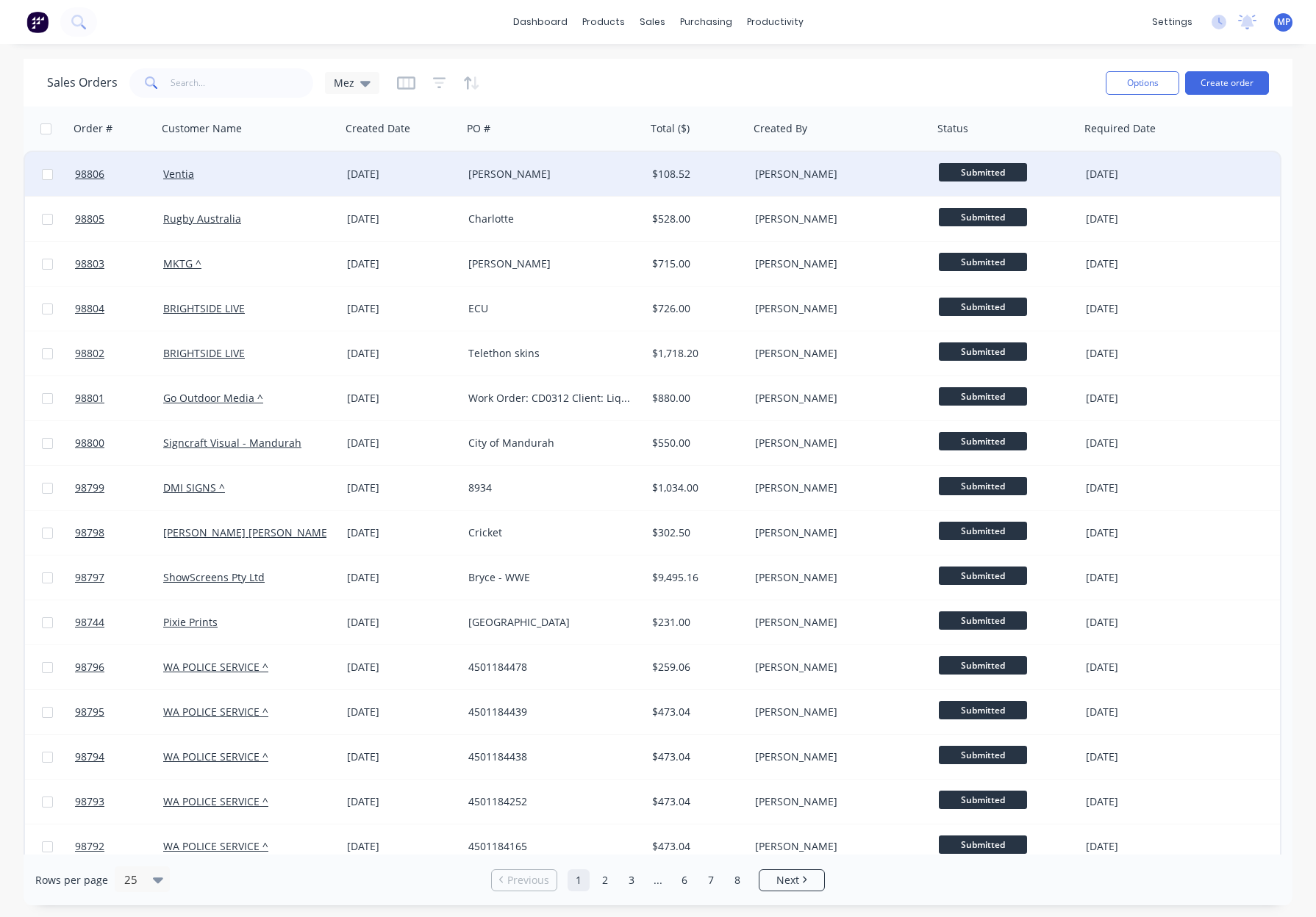
click at [588, 165] on div "[PERSON_NAME]" at bounding box center [554, 174] width 184 height 44
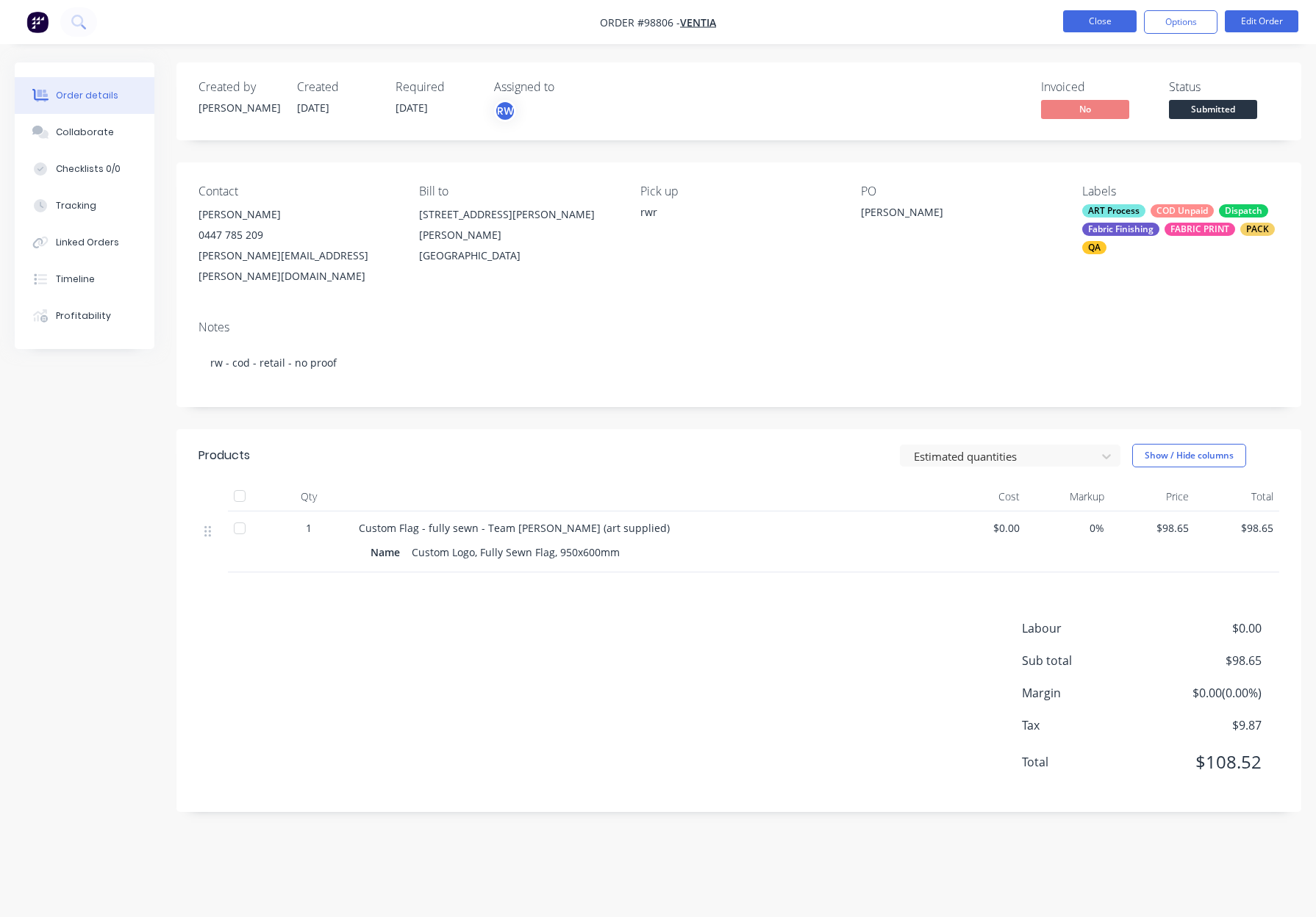
click at [1102, 21] on button "Close" at bounding box center [1100, 21] width 74 height 22
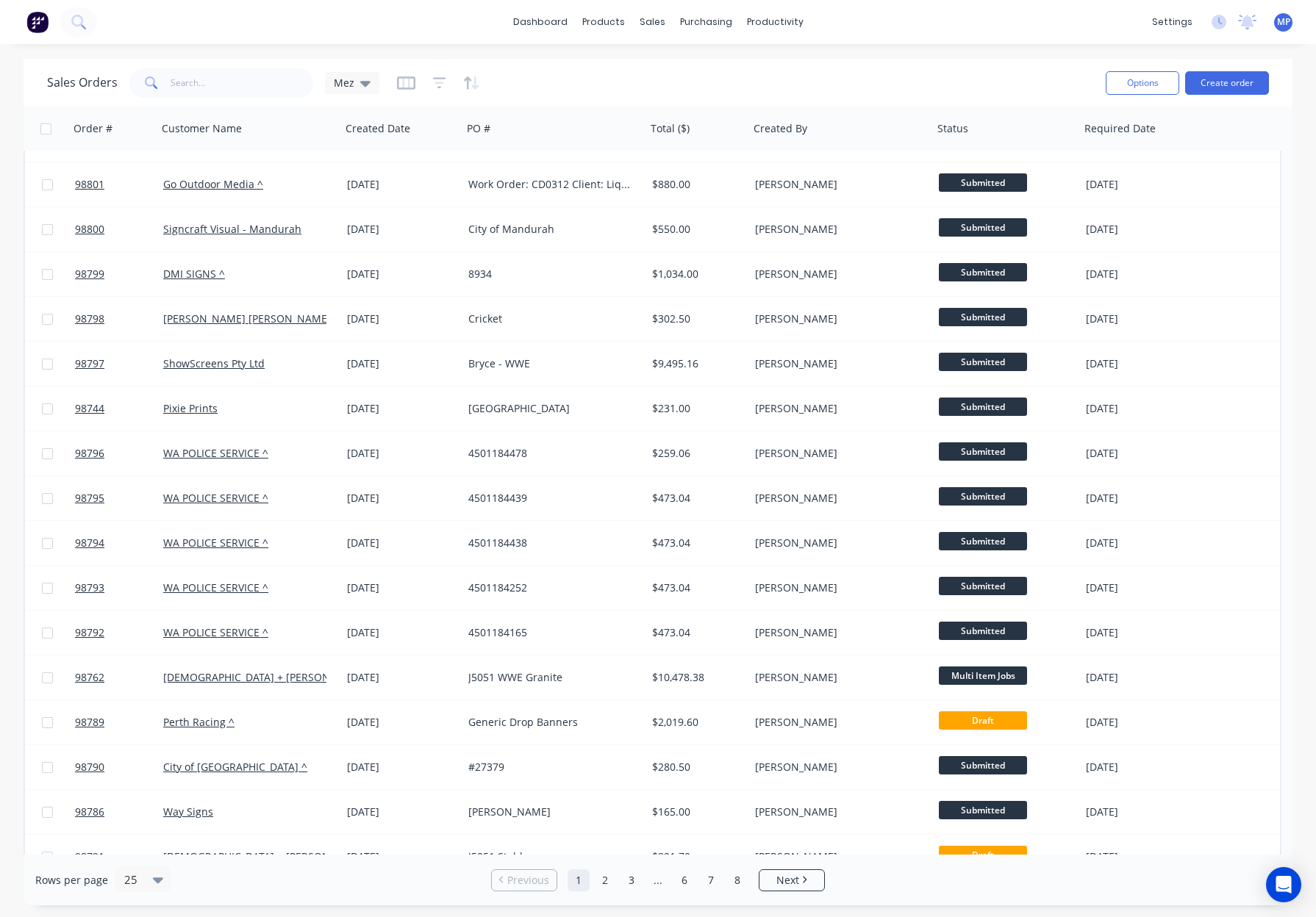
scroll to position [416, 0]
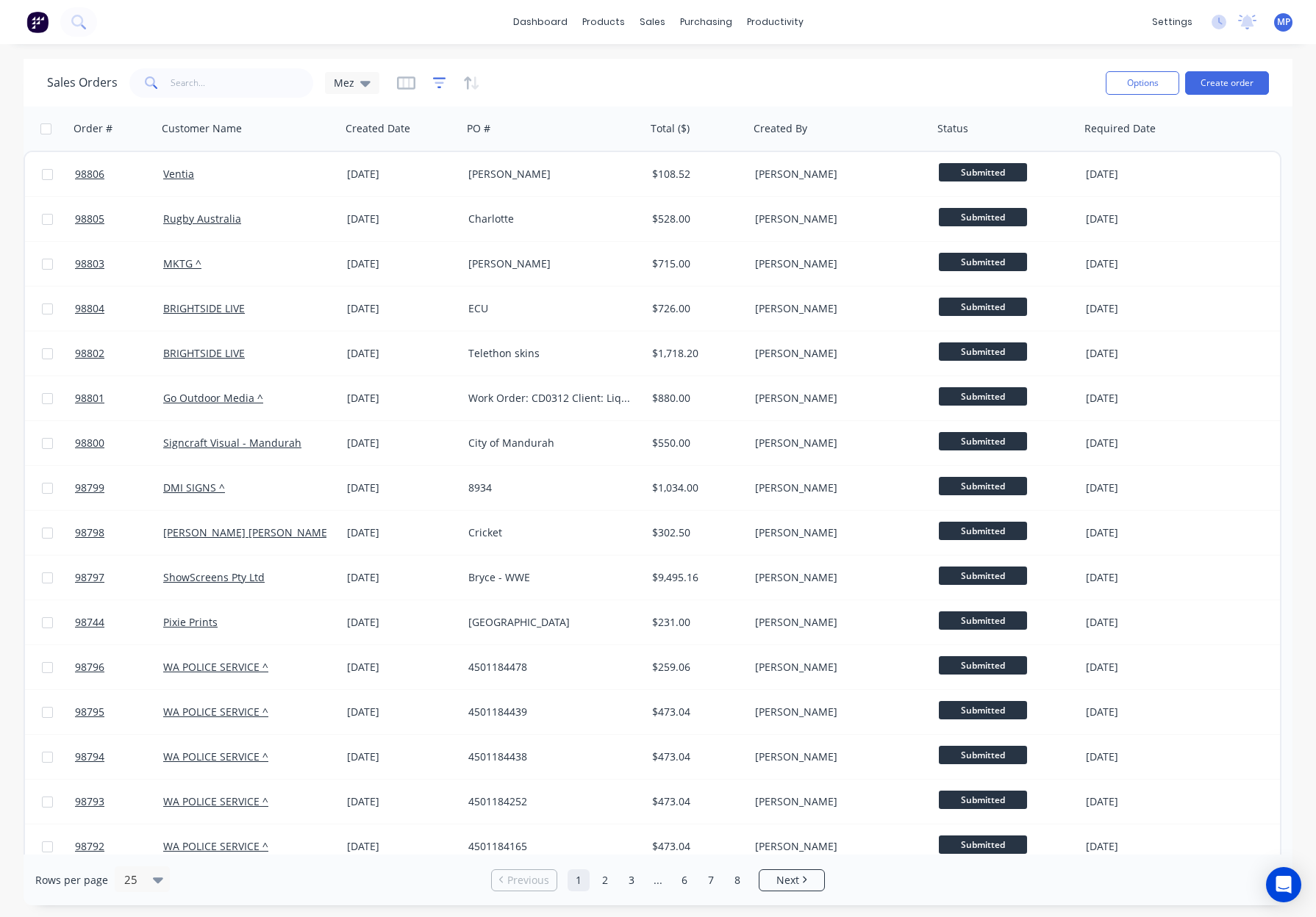
click at [437, 83] on icon "button" at bounding box center [439, 83] width 13 height 15
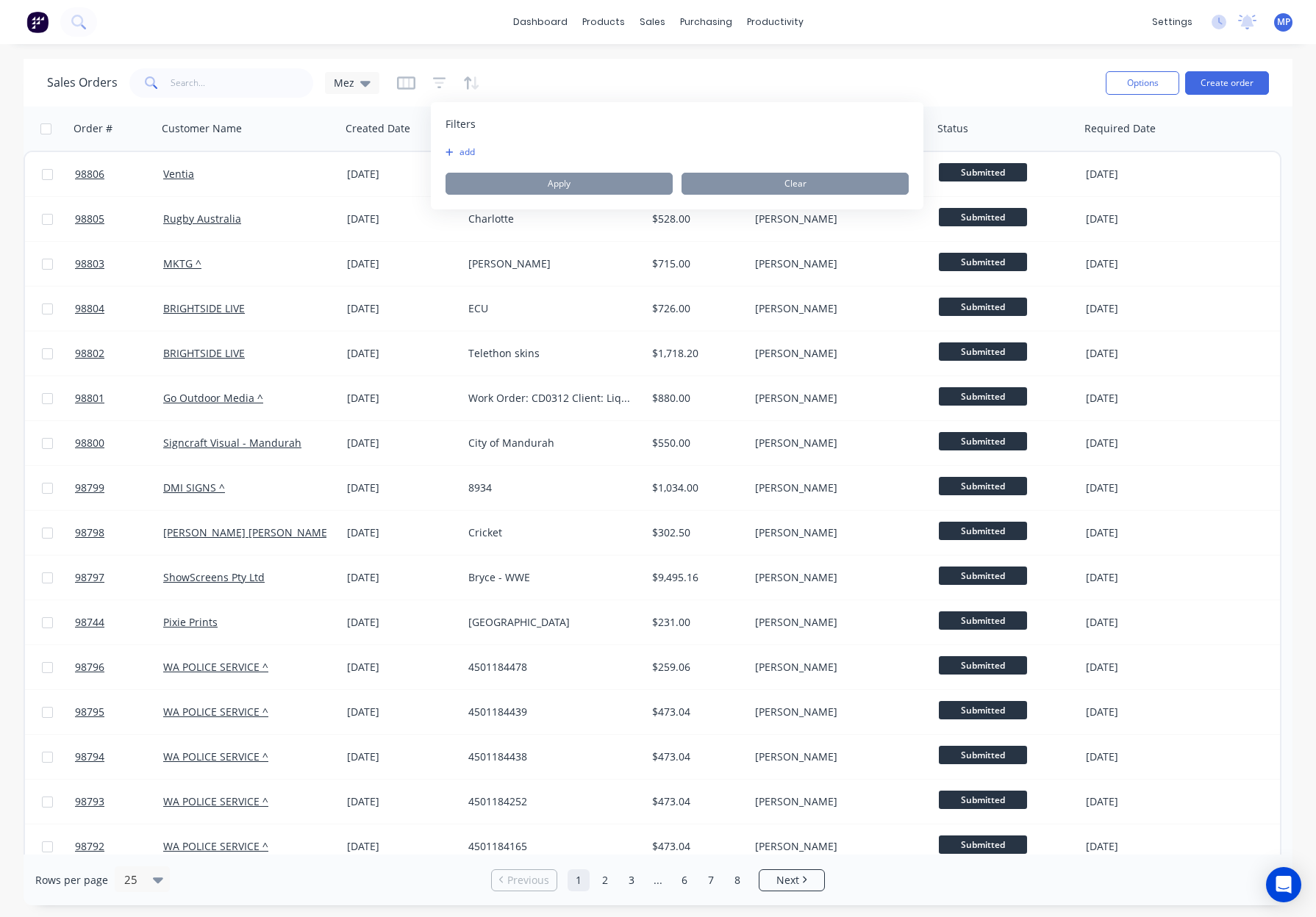
click at [460, 151] on button "add" at bounding box center [463, 152] width 37 height 11
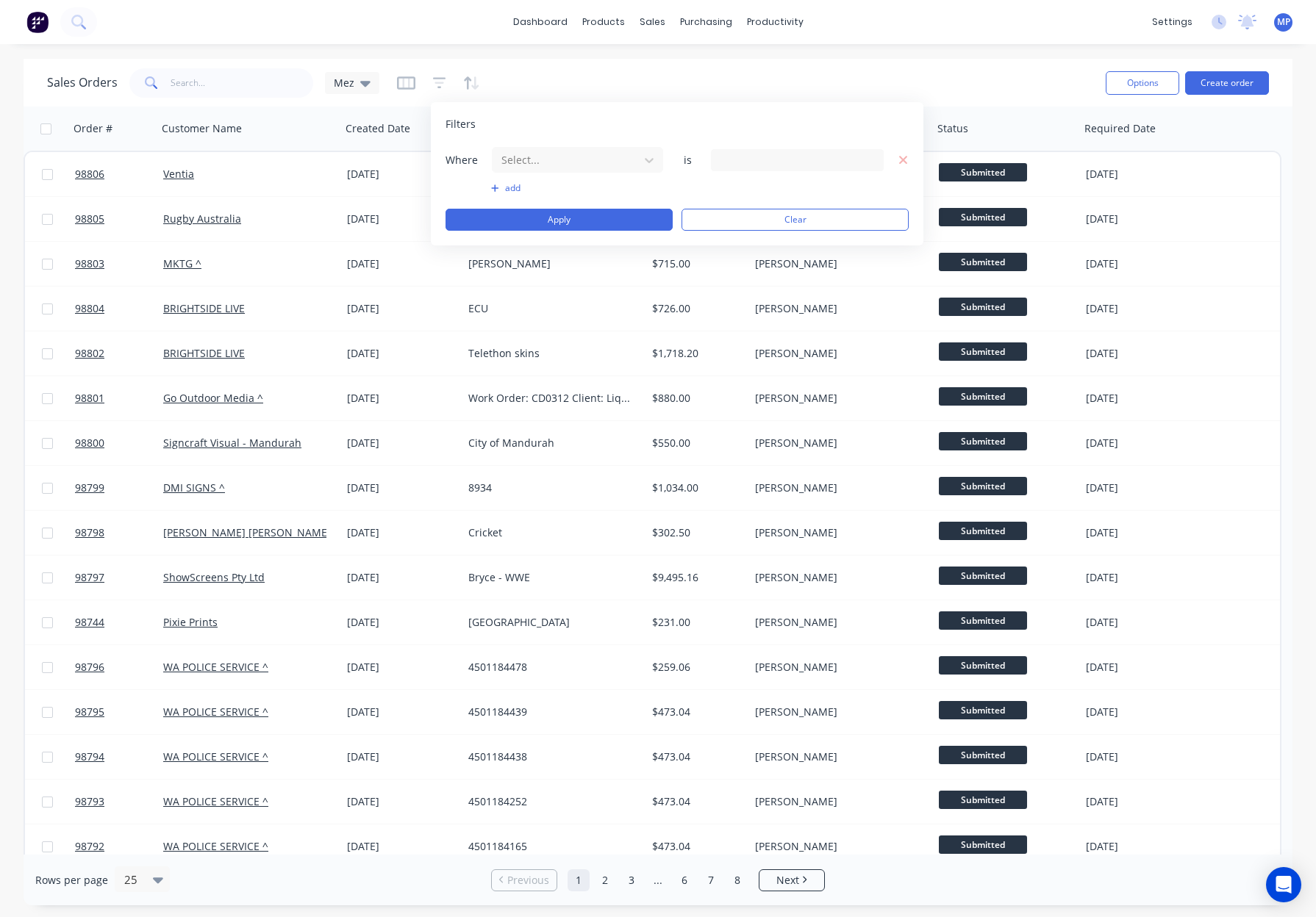
click at [515, 61] on div "Sales Orders Mez Options Create order" at bounding box center [658, 83] width 1269 height 47
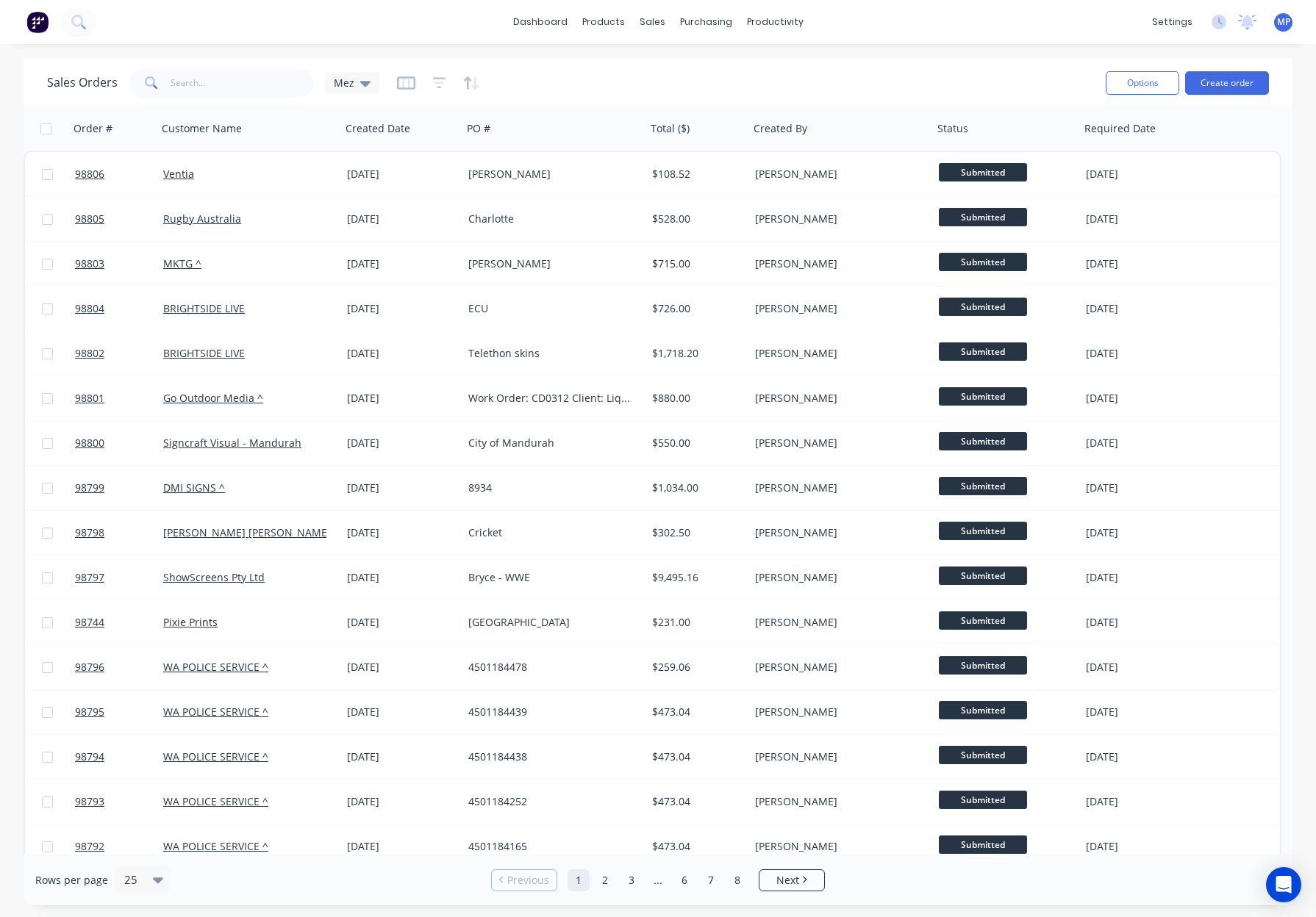
click at [522, 77] on div "Sales Orders Mez" at bounding box center [570, 83] width 1047 height 36
drag, startPoint x: 199, startPoint y: 77, endPoint x: 209, endPoint y: 79, distance: 10.2
click at [199, 77] on input "text" at bounding box center [241, 83] width 143 height 29
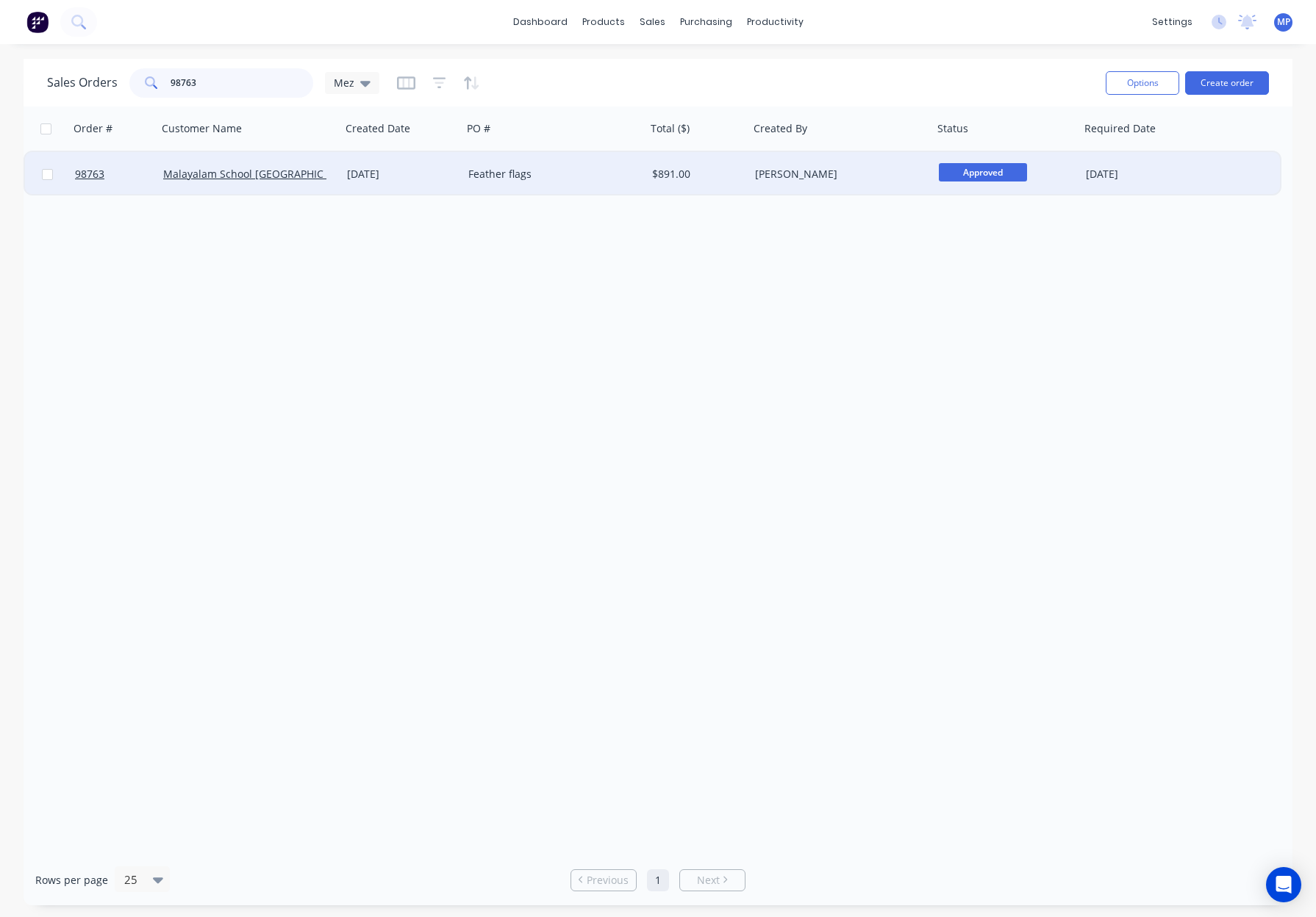
type input "98763"
click at [555, 181] on div "Feather flags" at bounding box center [549, 174] width 163 height 15
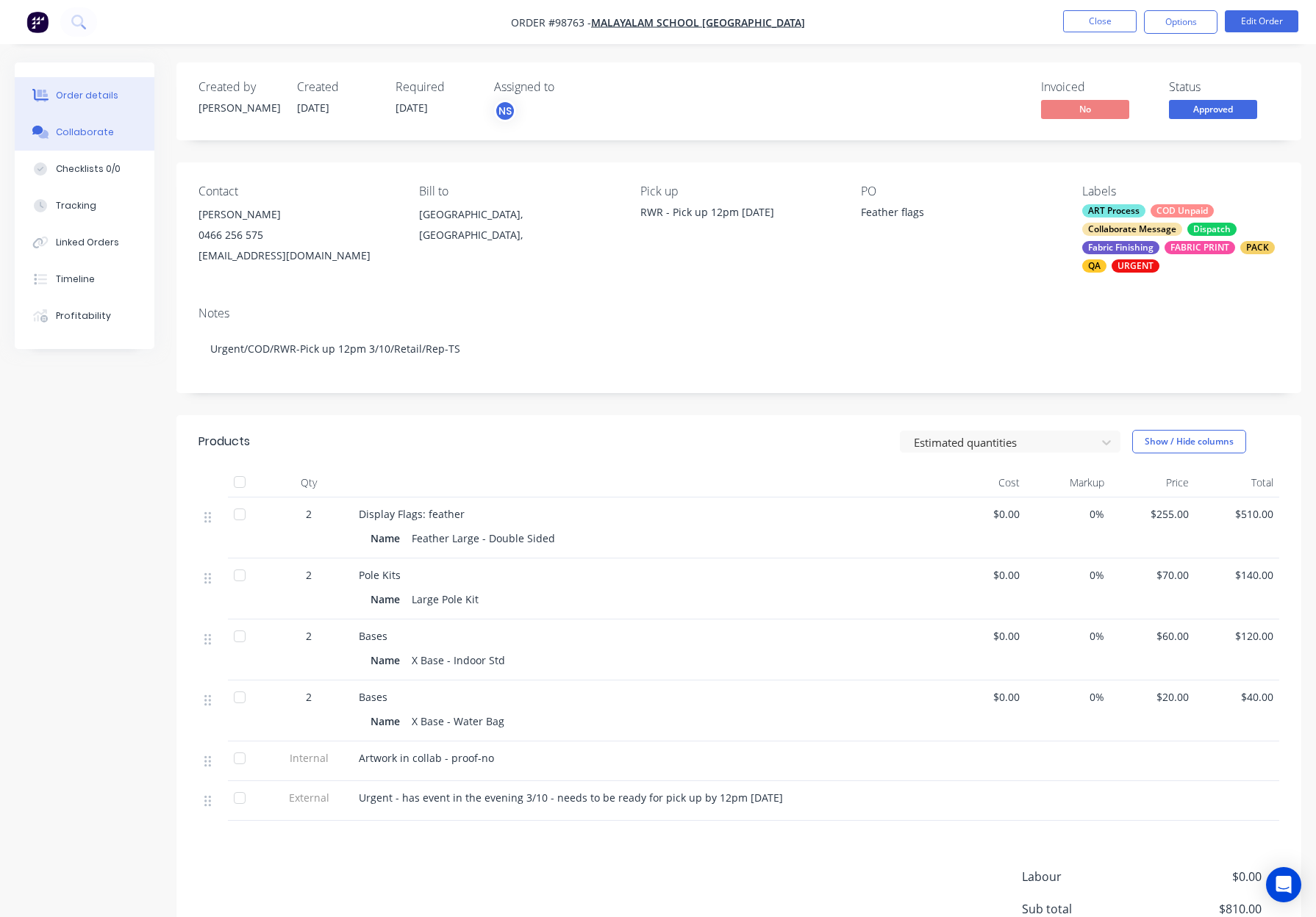
click at [85, 133] on div "Collaborate" at bounding box center [84, 133] width 58 height 13
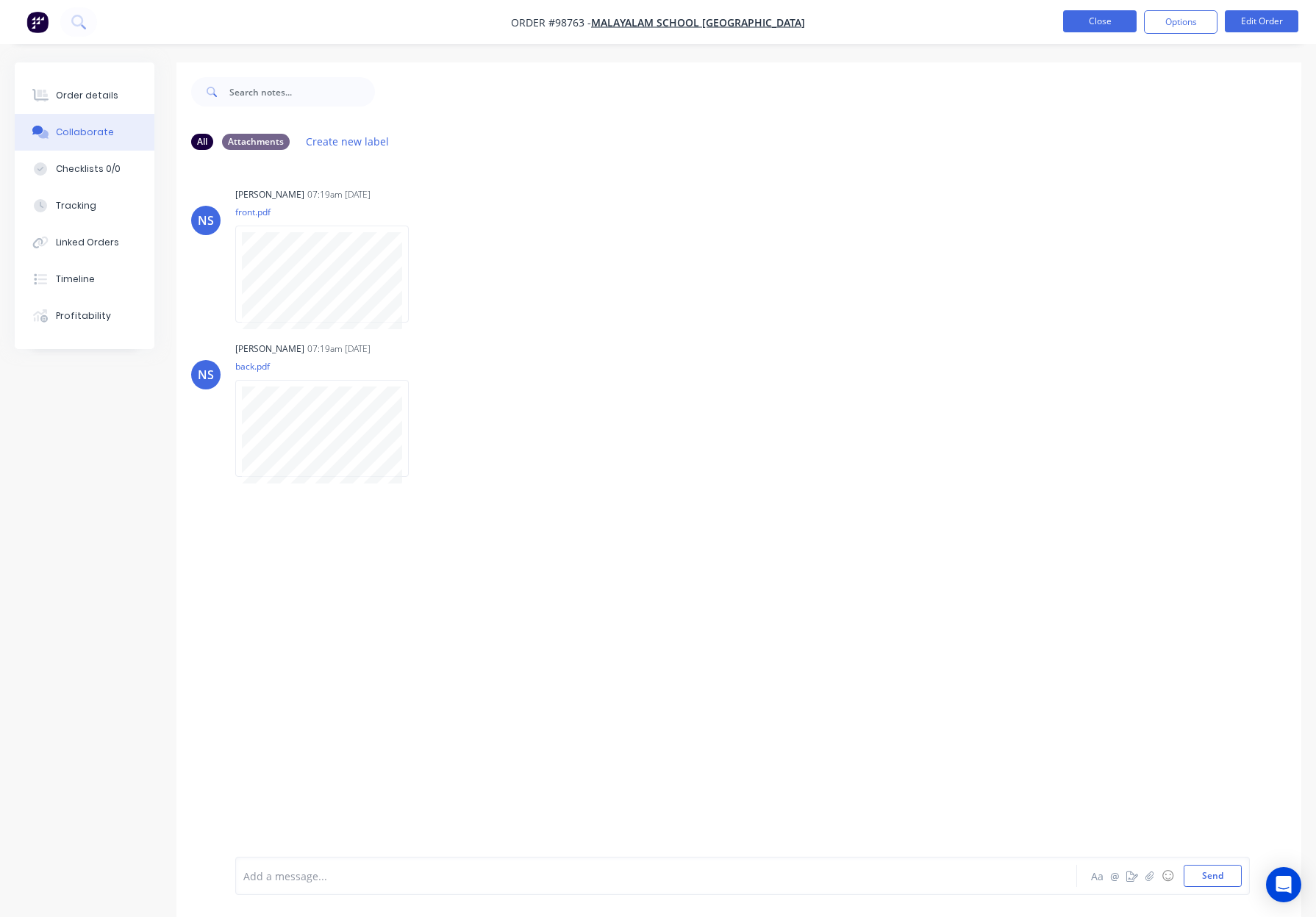
click at [1106, 25] on button "Close" at bounding box center [1100, 21] width 74 height 22
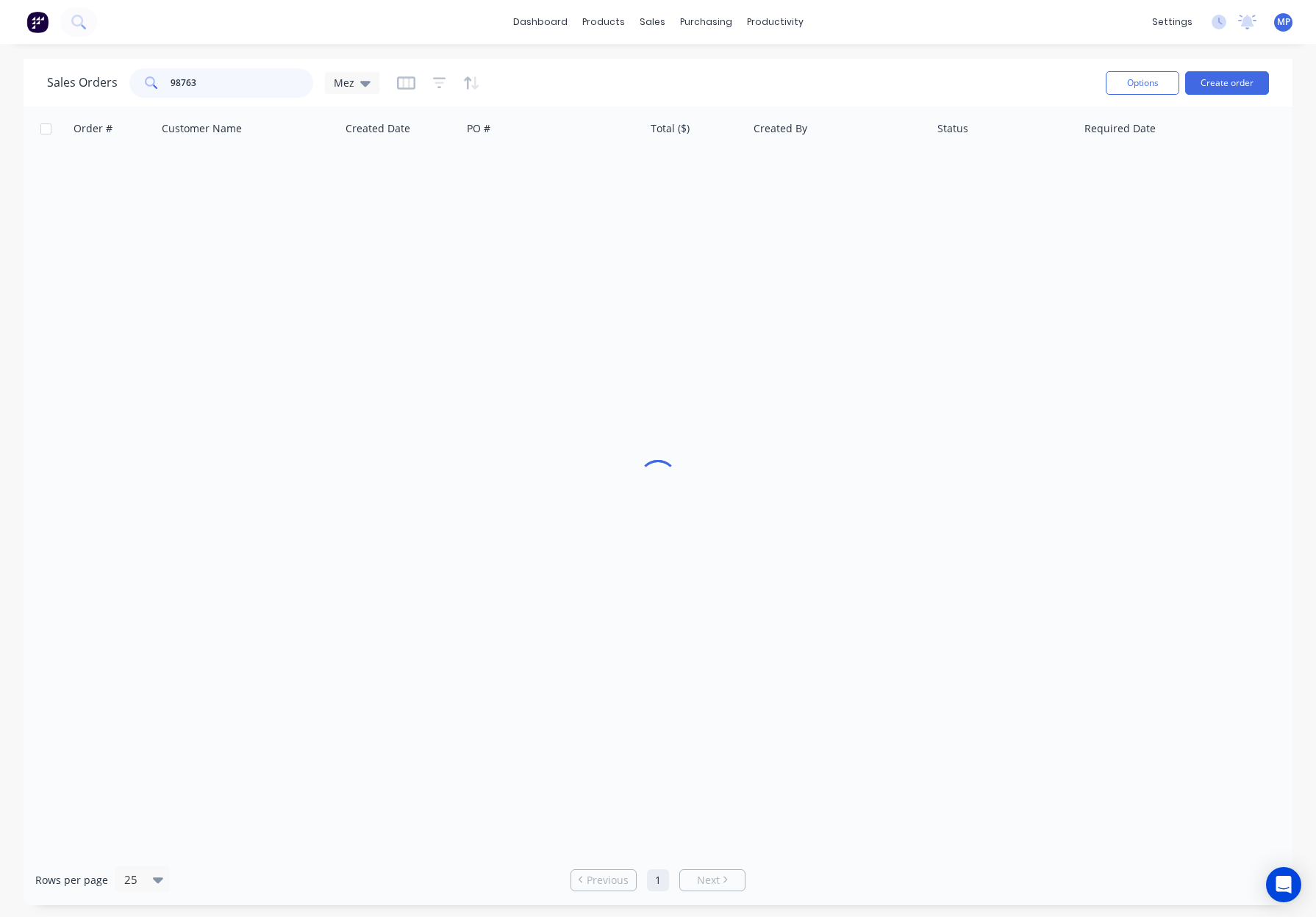
click at [214, 85] on input "98763" at bounding box center [241, 83] width 143 height 29
type input "\"
drag, startPoint x: 188, startPoint y: 83, endPoint x: 128, endPoint y: 83, distance: 60.0
click at [129, 83] on div "98726" at bounding box center [221, 83] width 184 height 29
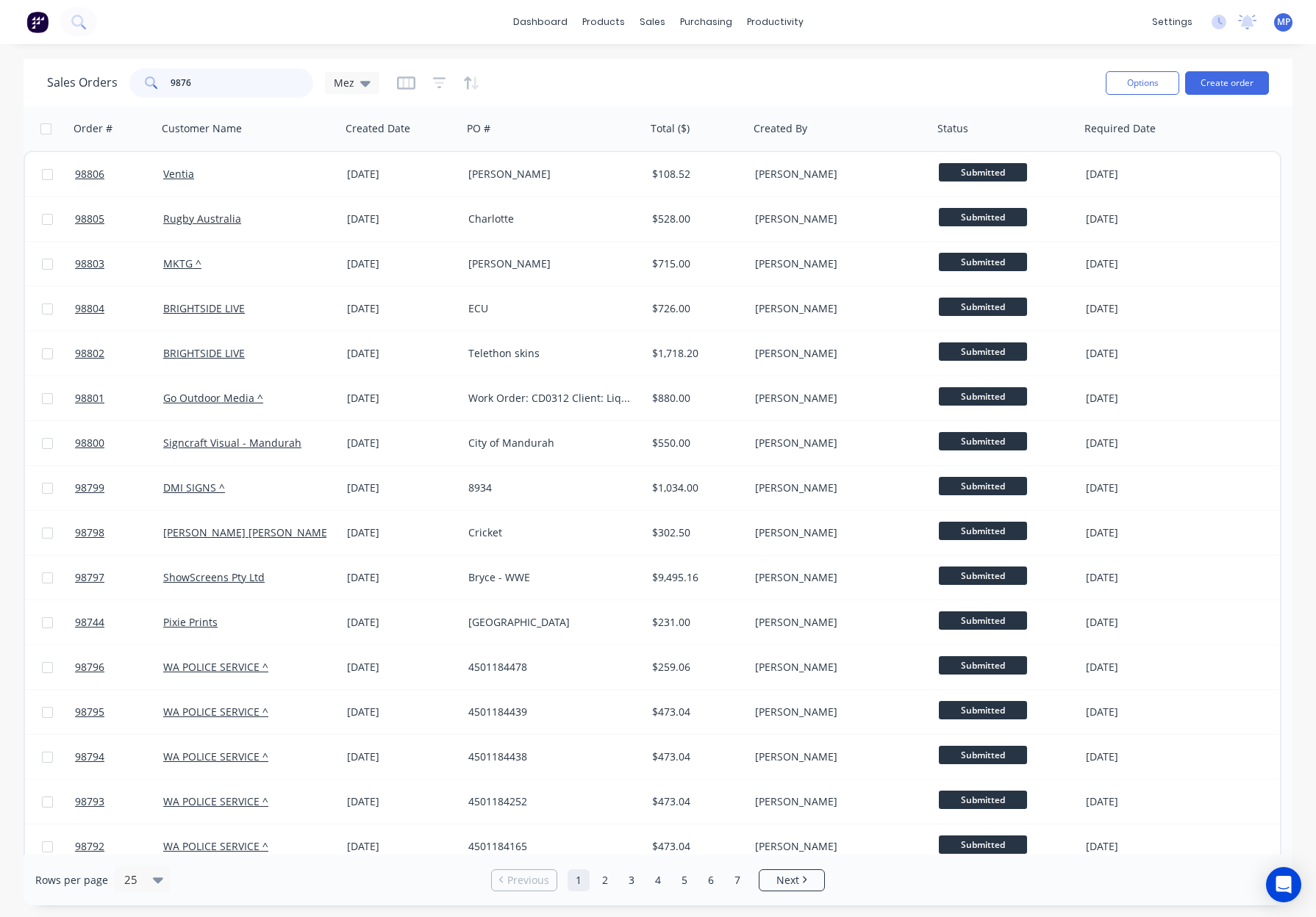
type input "98763"
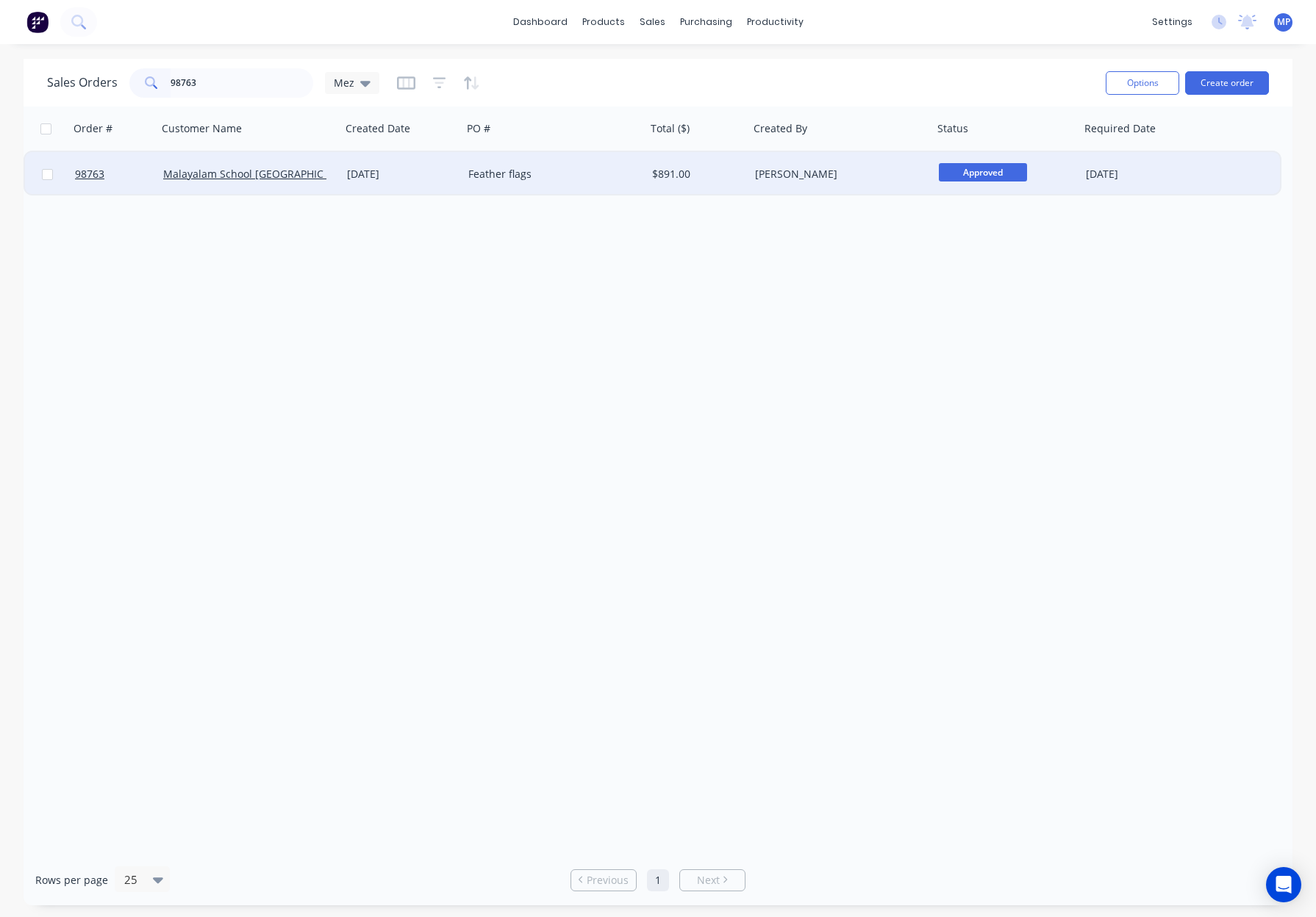
click at [433, 177] on div "01 Oct 2025" at bounding box center [402, 174] width 110 height 15
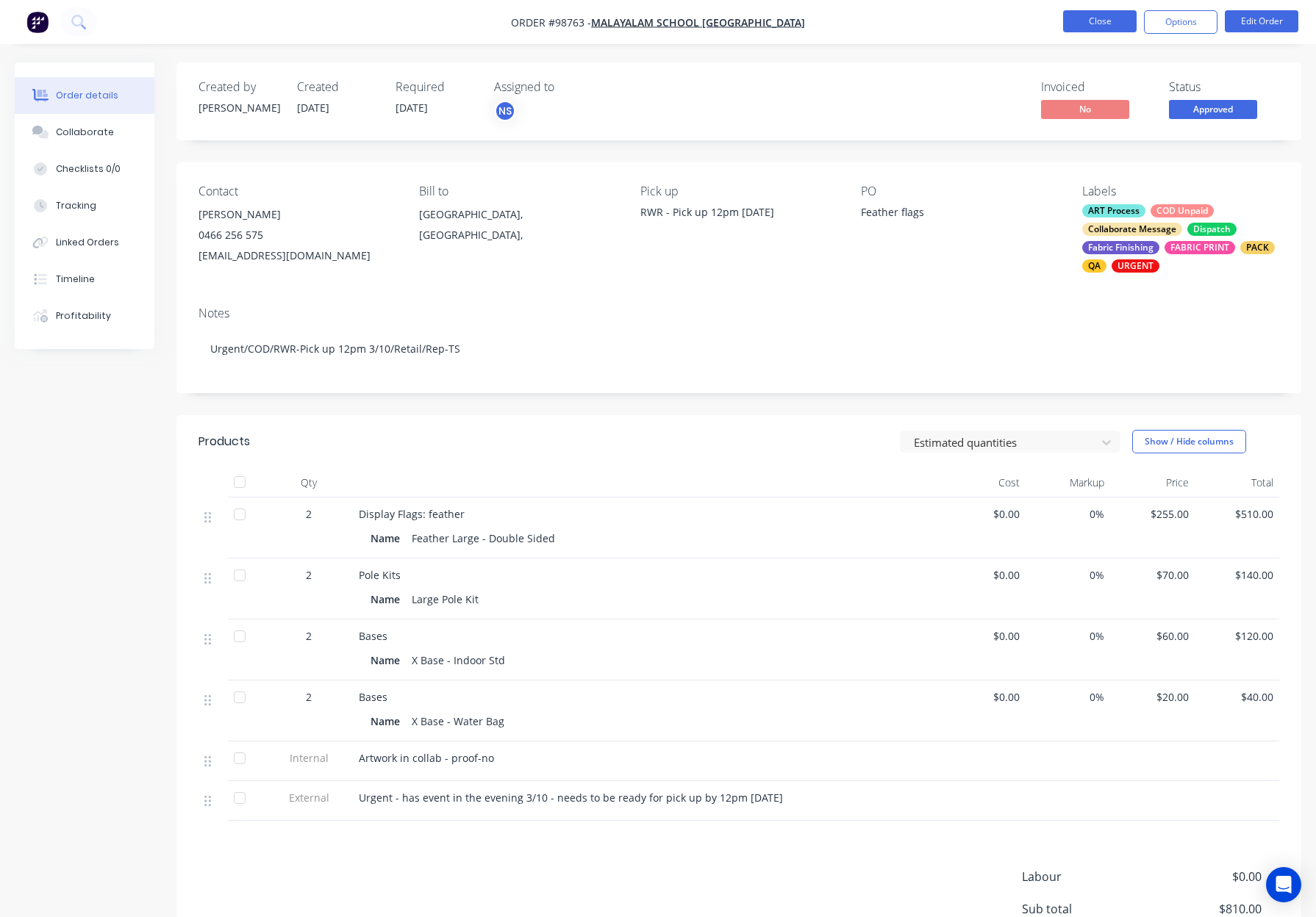
click at [1087, 25] on button "Close" at bounding box center [1100, 21] width 74 height 22
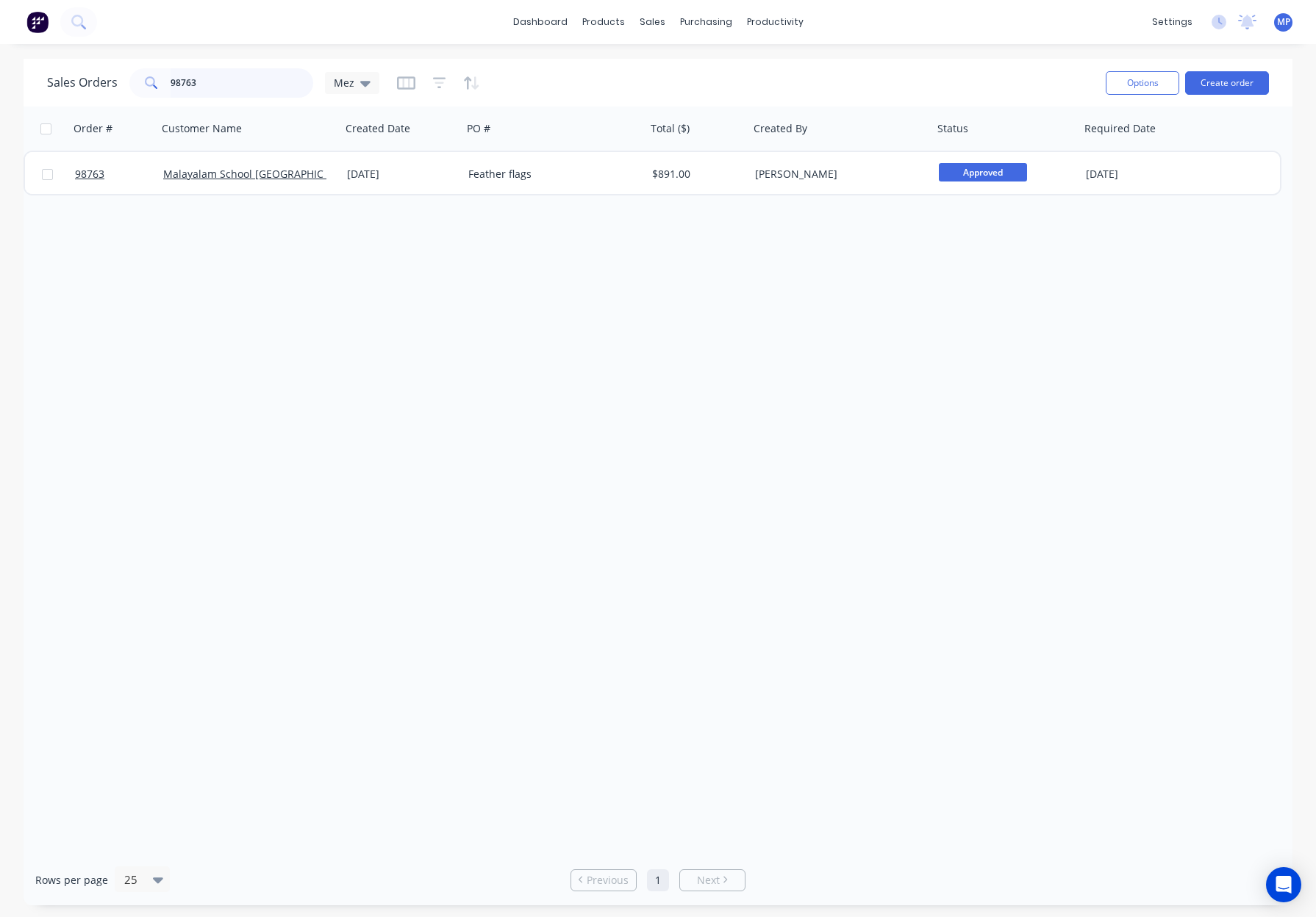
click at [255, 80] on input "98763" at bounding box center [241, 83] width 143 height 29
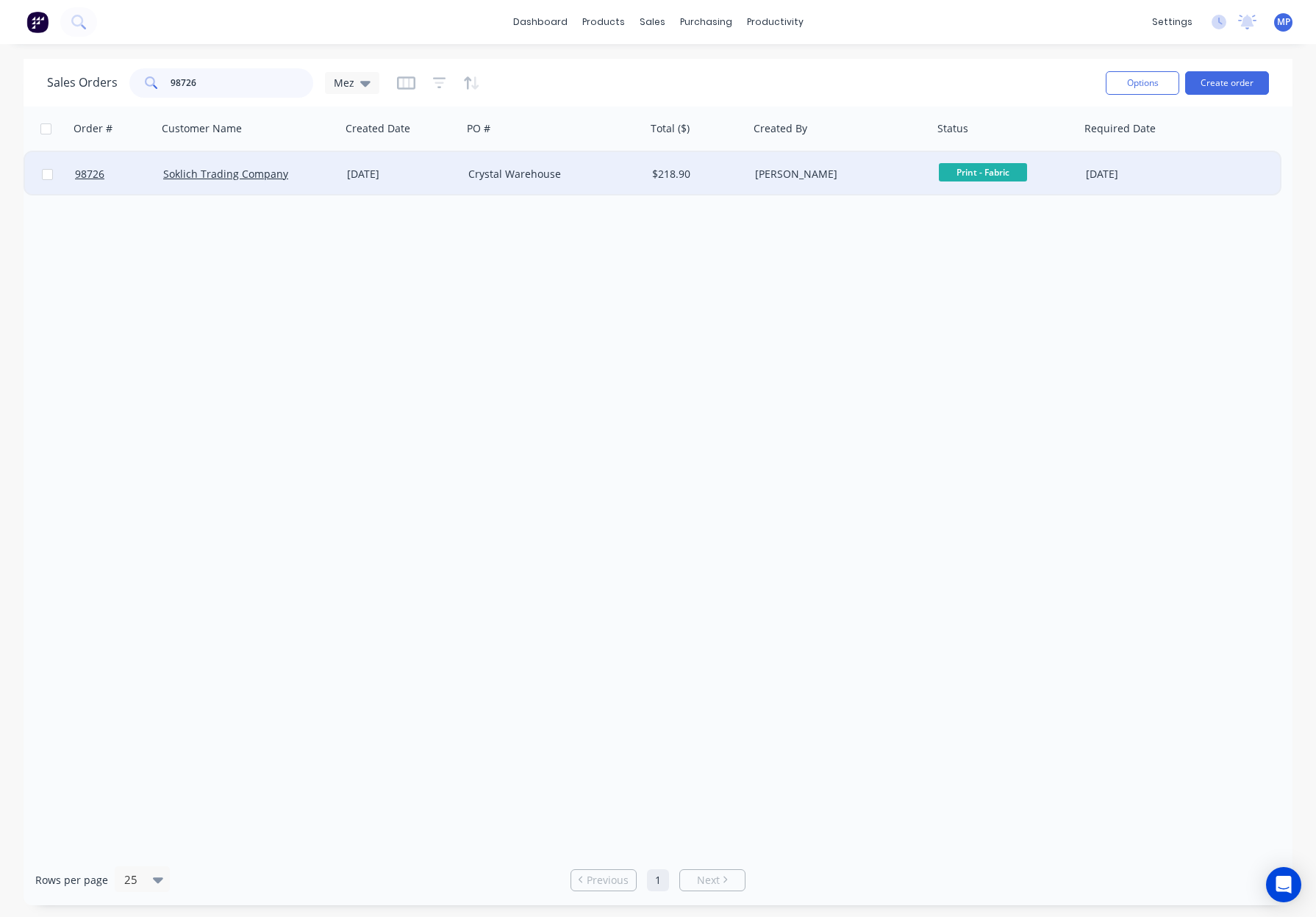
type input "98726"
click at [607, 171] on div "Crystal Warehouse" at bounding box center [549, 174] width 163 height 15
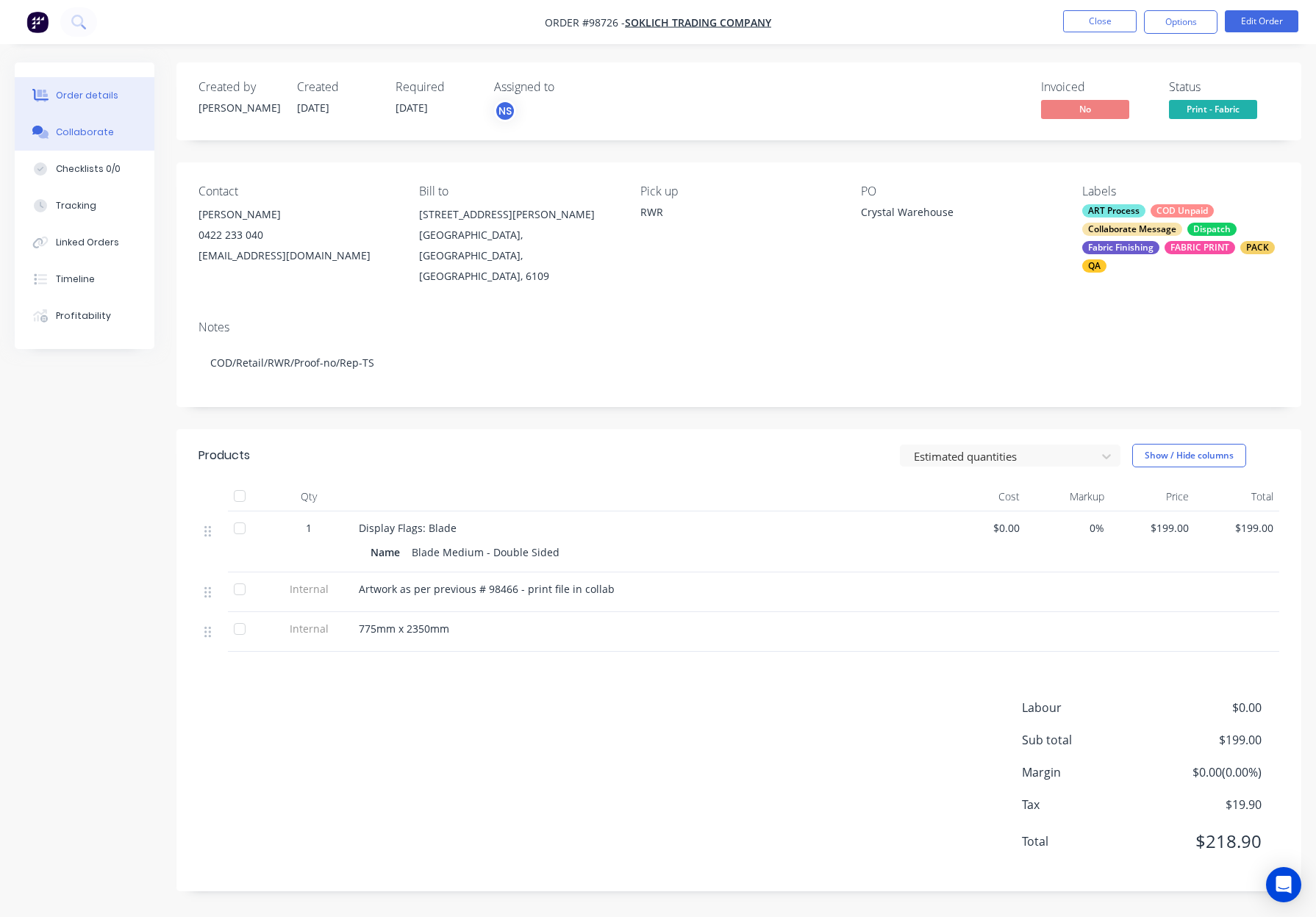
click at [85, 140] on button "Collaborate" at bounding box center [84, 132] width 140 height 37
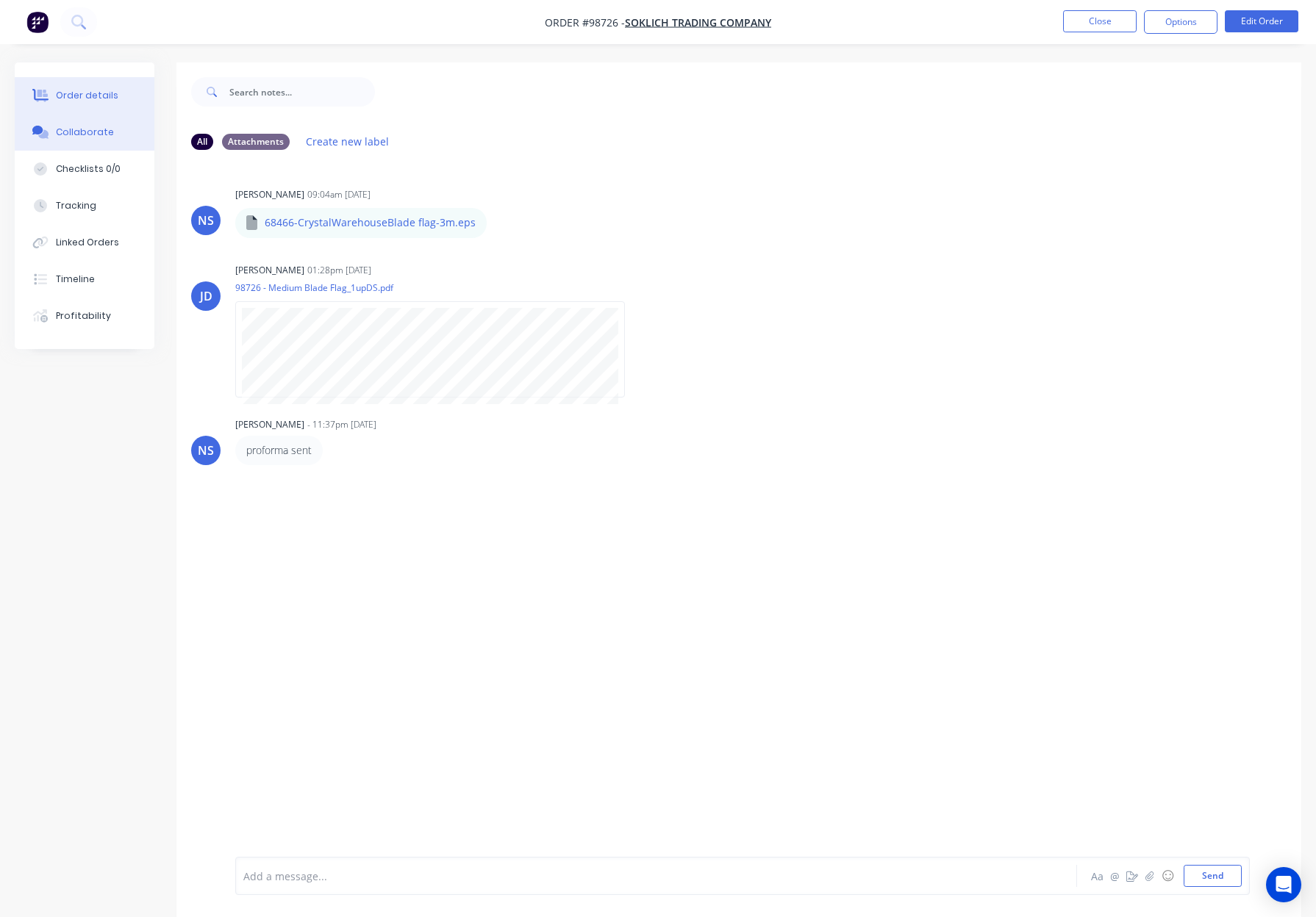
click at [145, 91] on button "Order details" at bounding box center [84, 95] width 140 height 37
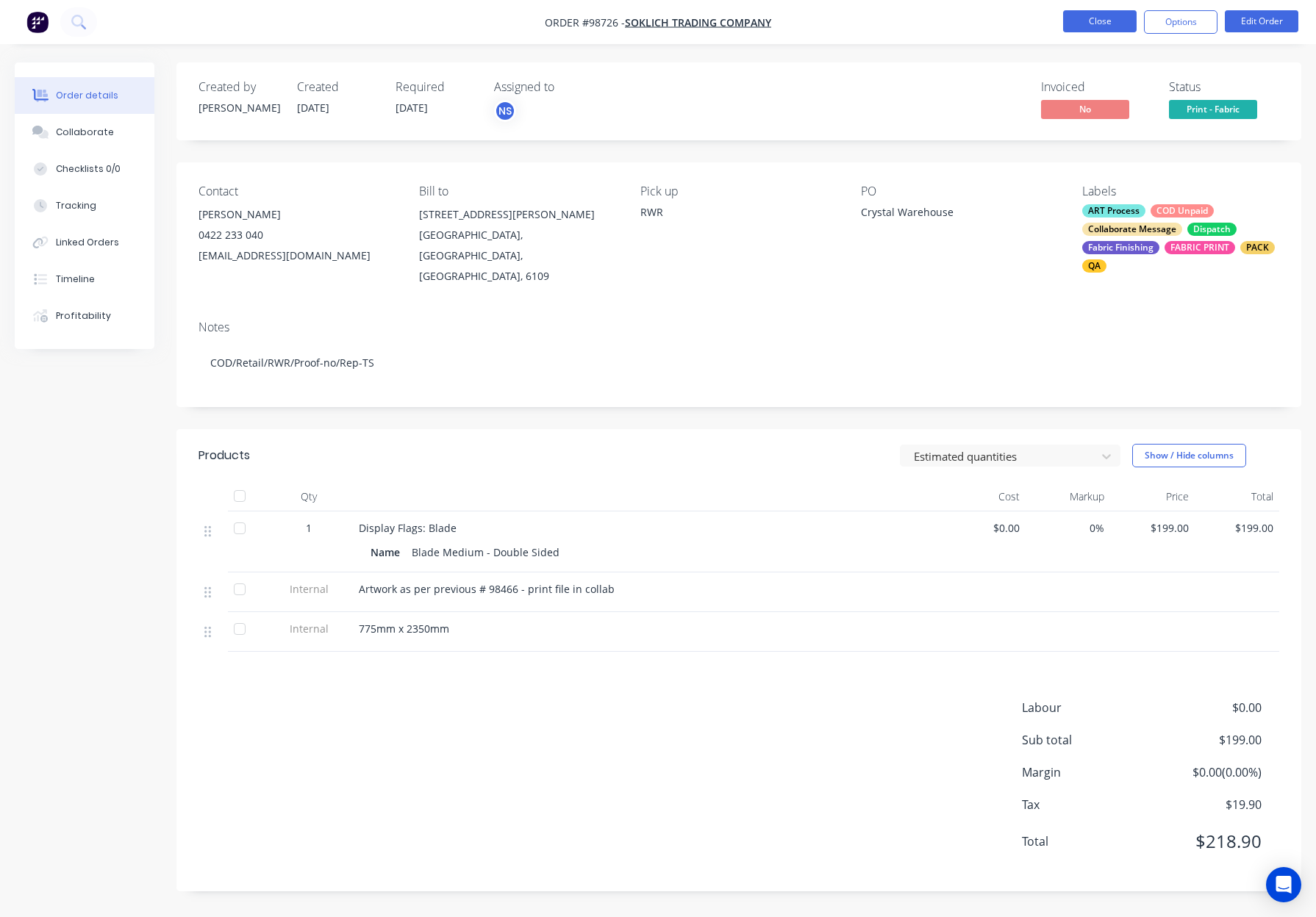
click at [1100, 18] on button "Close" at bounding box center [1100, 21] width 74 height 22
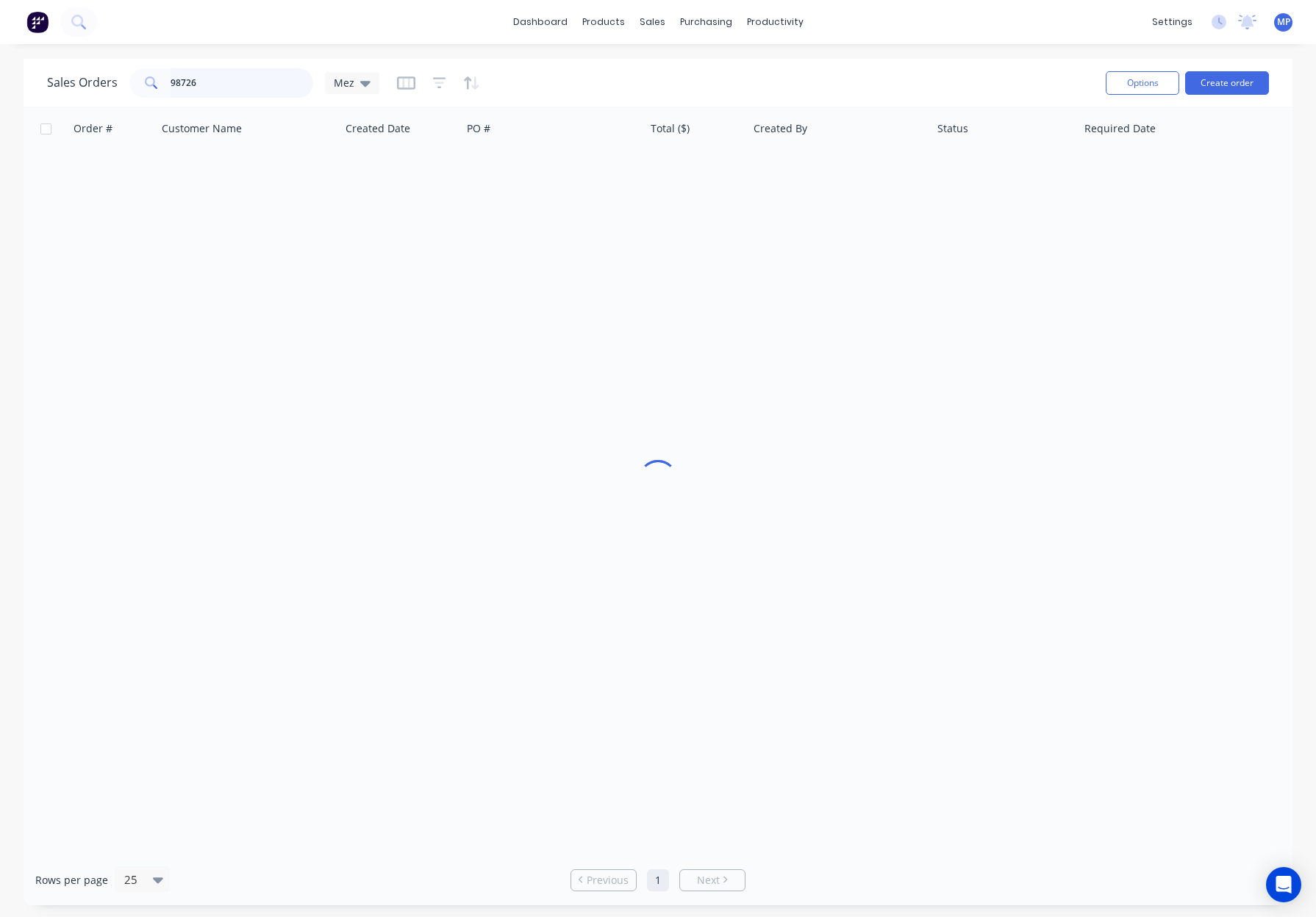
click at [205, 83] on input "98726" at bounding box center [241, 83] width 143 height 29
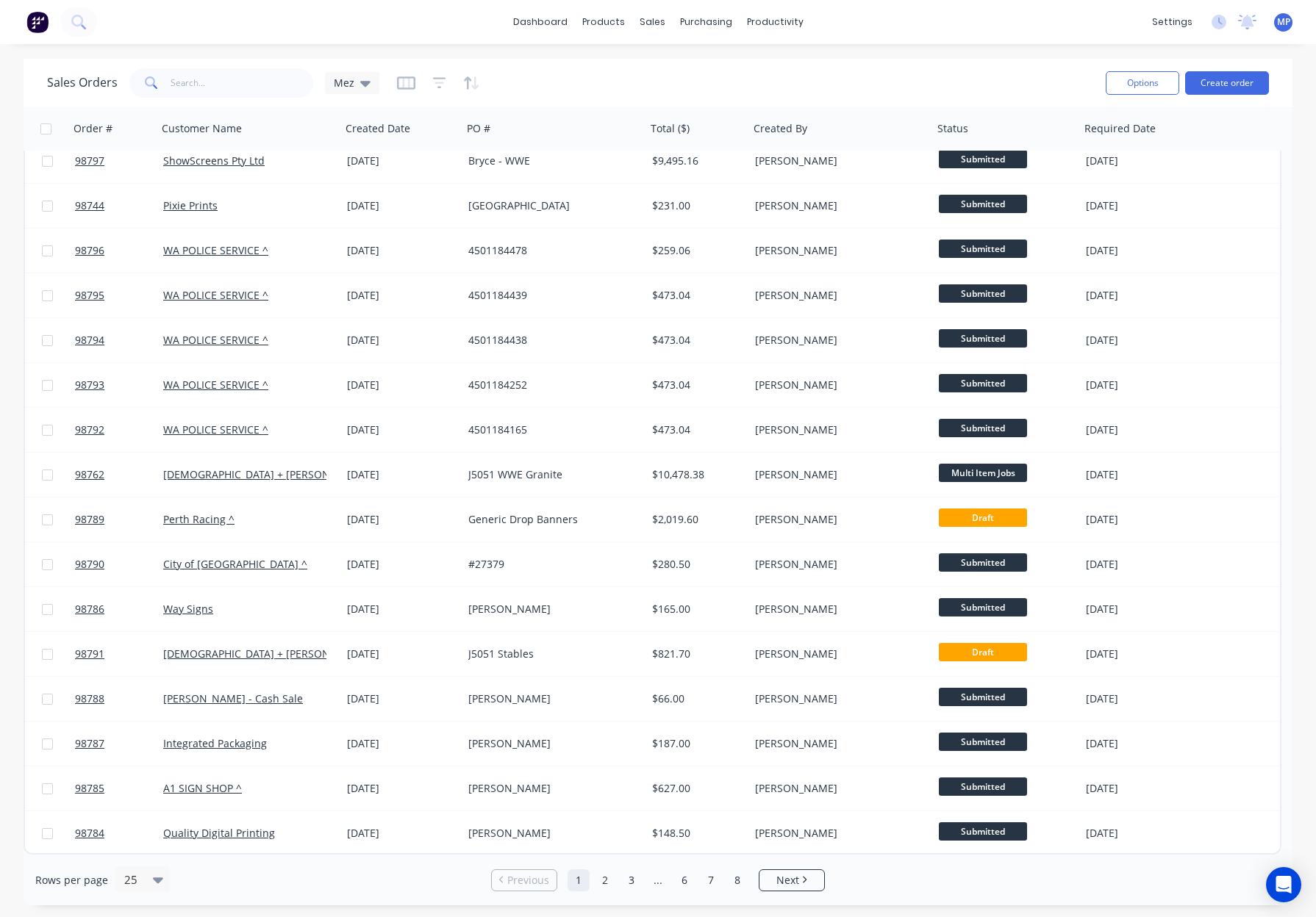
scroll to position [415, 0]
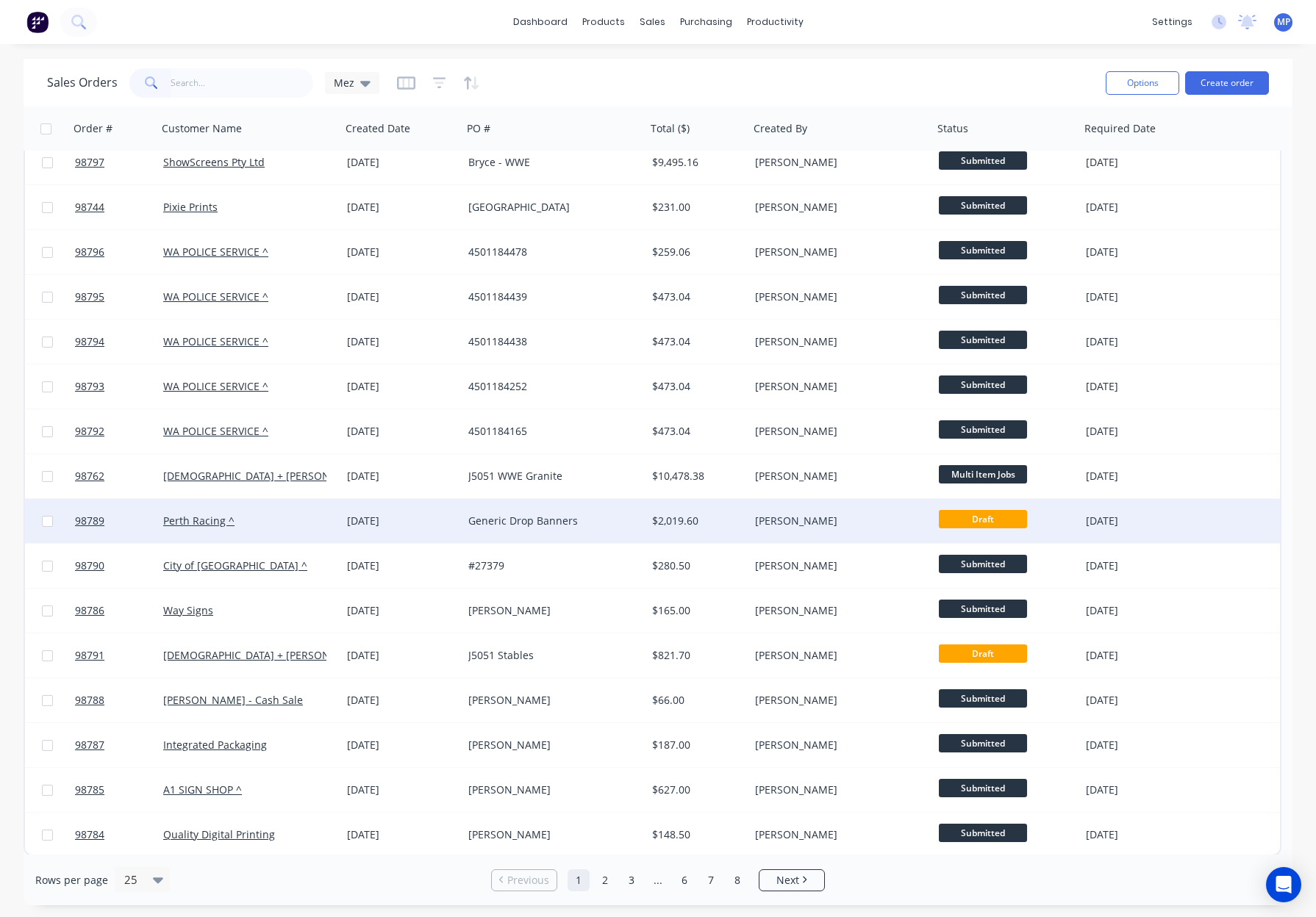
click at [612, 519] on div "Generic Drop Banners" at bounding box center [549, 521] width 163 height 15
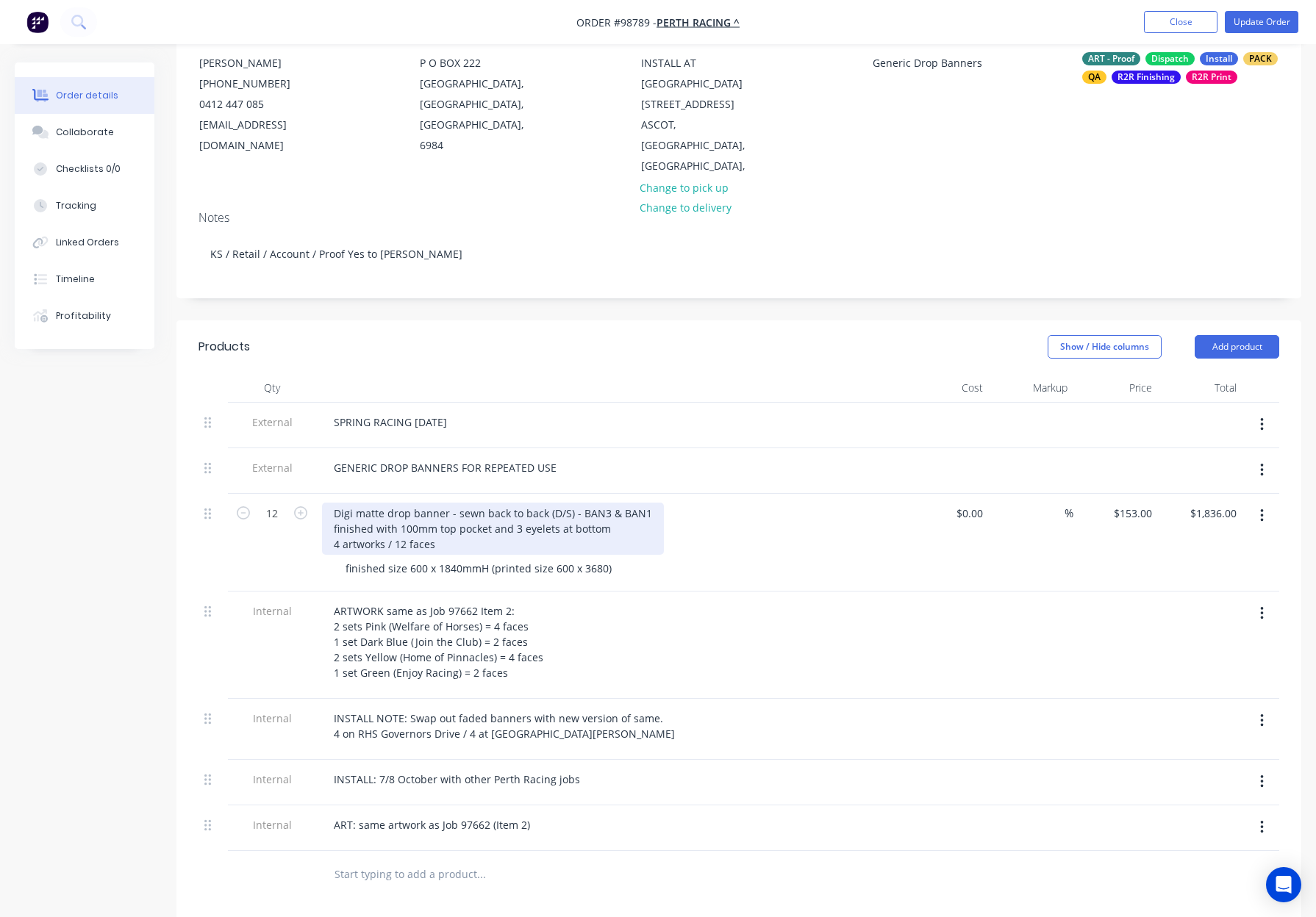
scroll to position [151, 0]
drag, startPoint x: 521, startPoint y: 508, endPoint x: 548, endPoint y: 518, distance: 28.8
click at [521, 508] on div "Digi matte drop banner - sewn back to back (D/S) - BAN3 & BAN1 finished with 10…" at bounding box center [493, 530] width 342 height 52
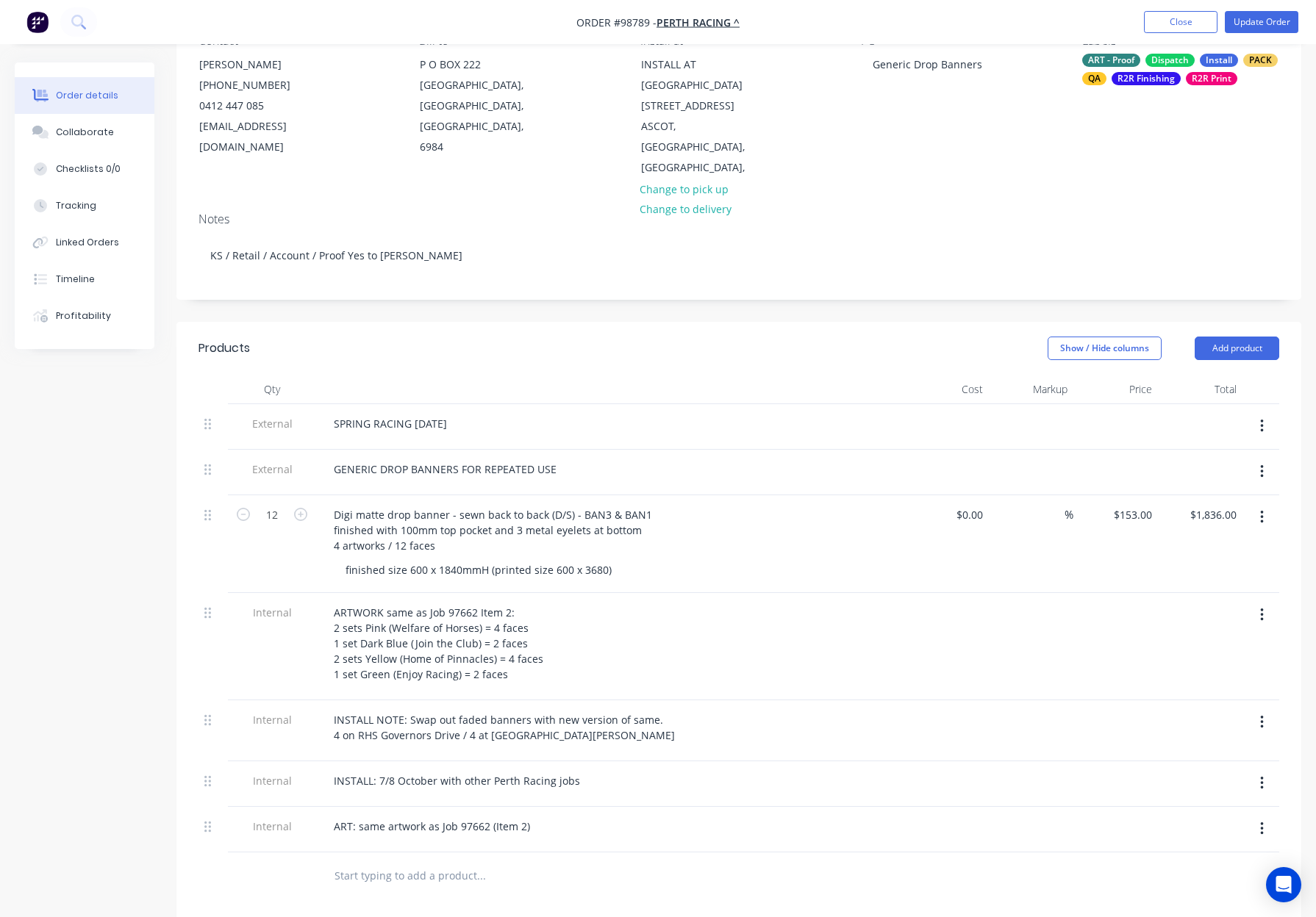
click at [607, 348] on header "Products Show / Hide columns Add product" at bounding box center [739, 348] width 1124 height 53
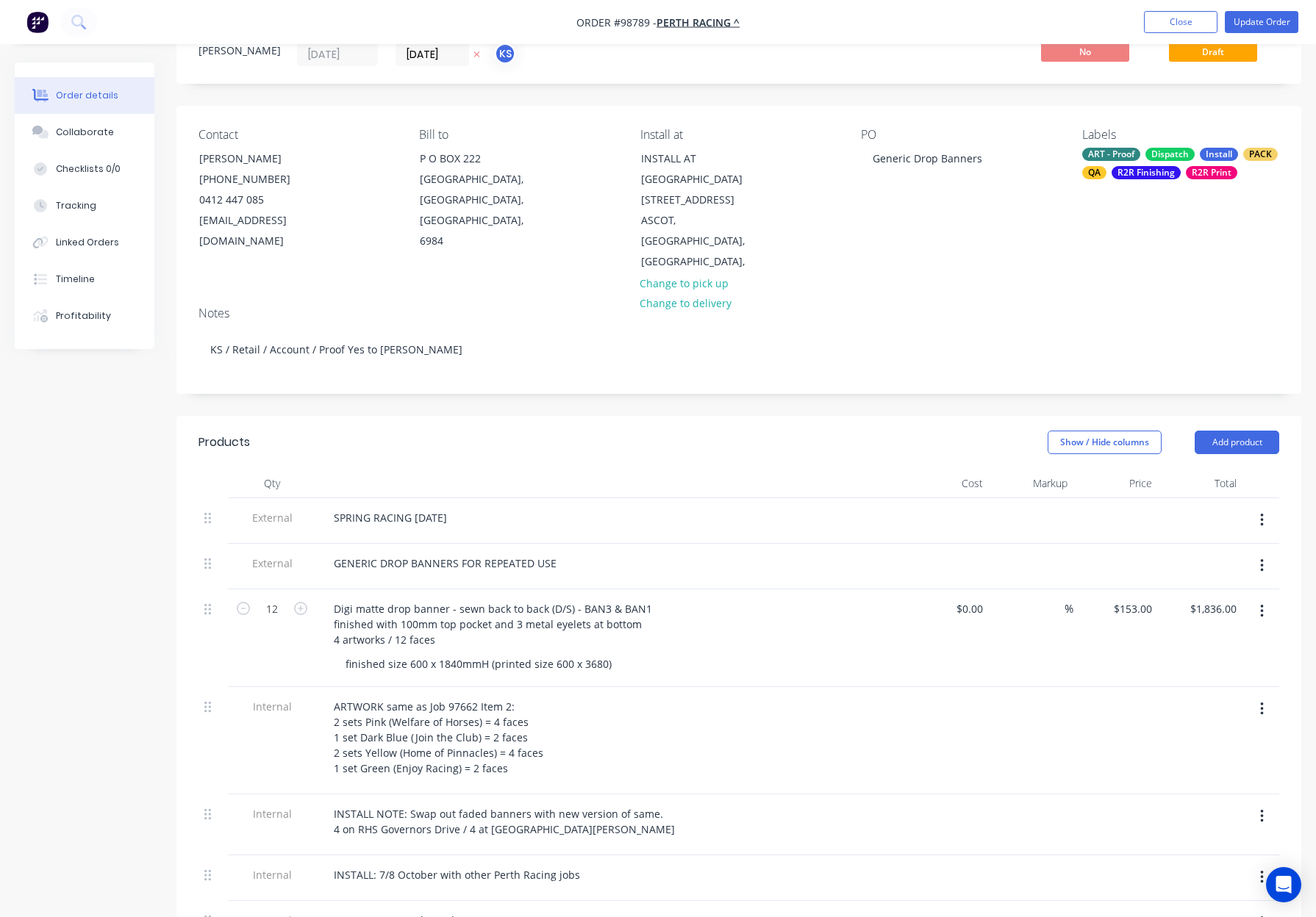
scroll to position [0, 0]
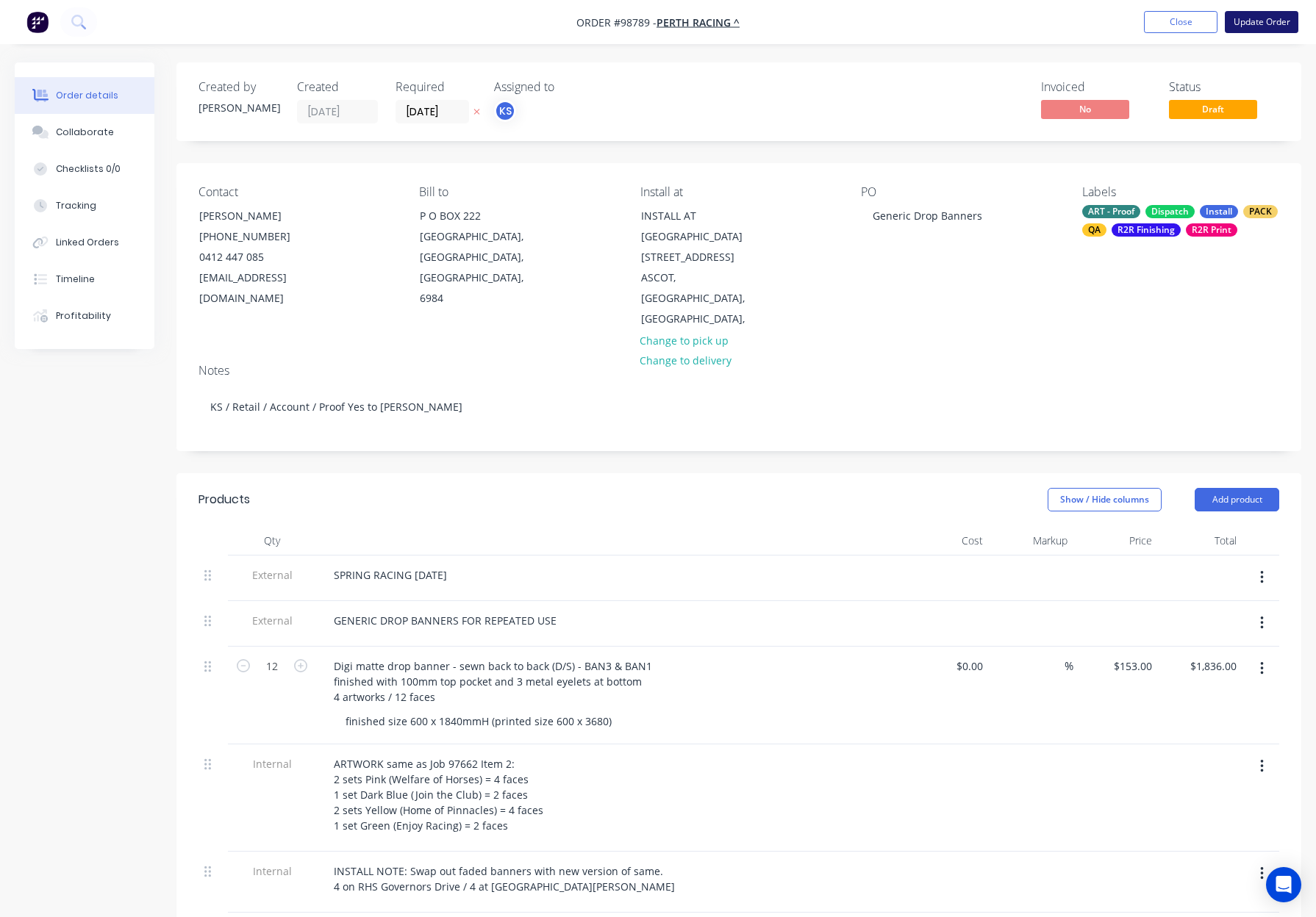
click at [1251, 18] on button "Update Order" at bounding box center [1261, 21] width 74 height 22
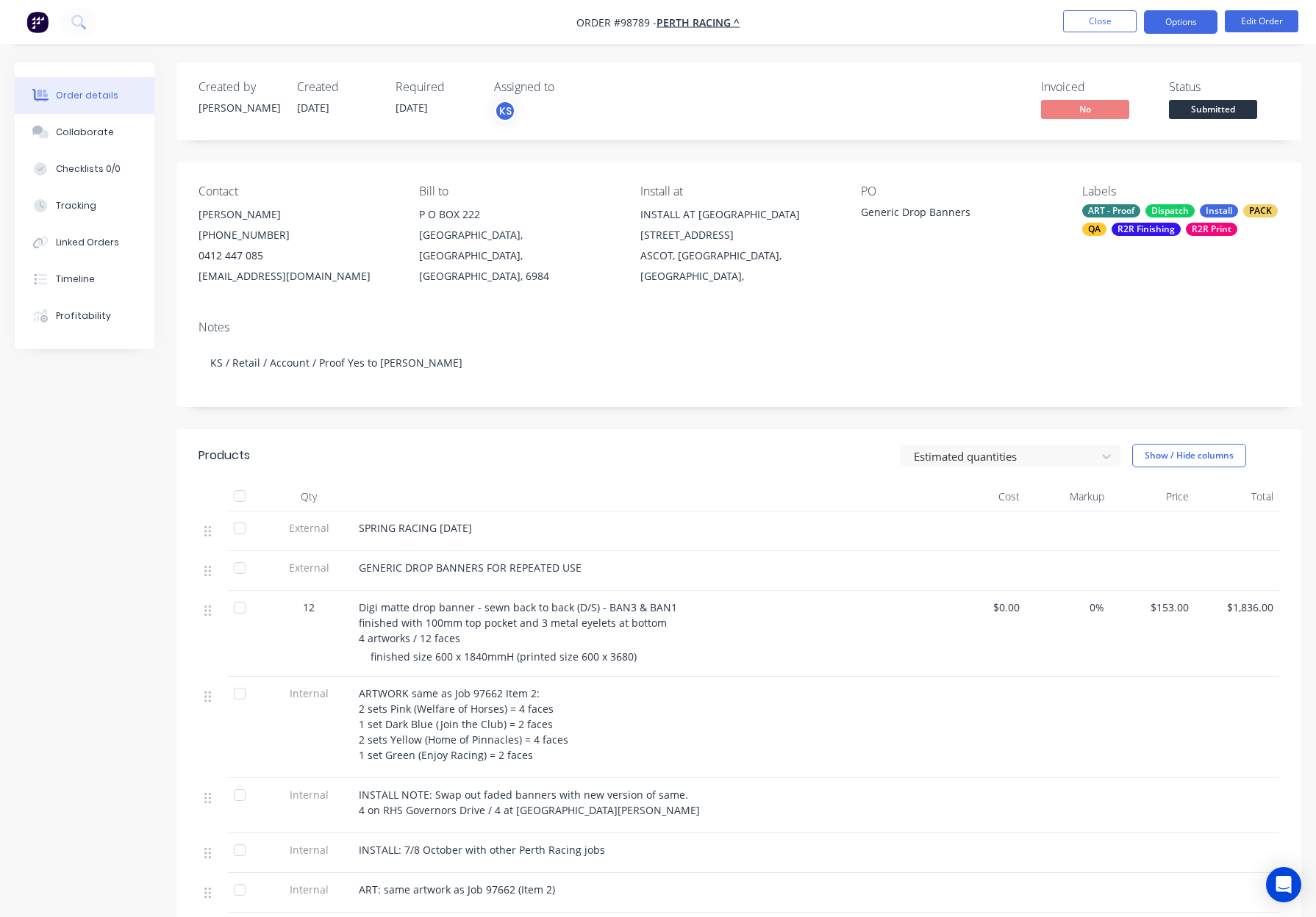
click at [1169, 25] on button "Options" at bounding box center [1180, 22] width 74 height 24
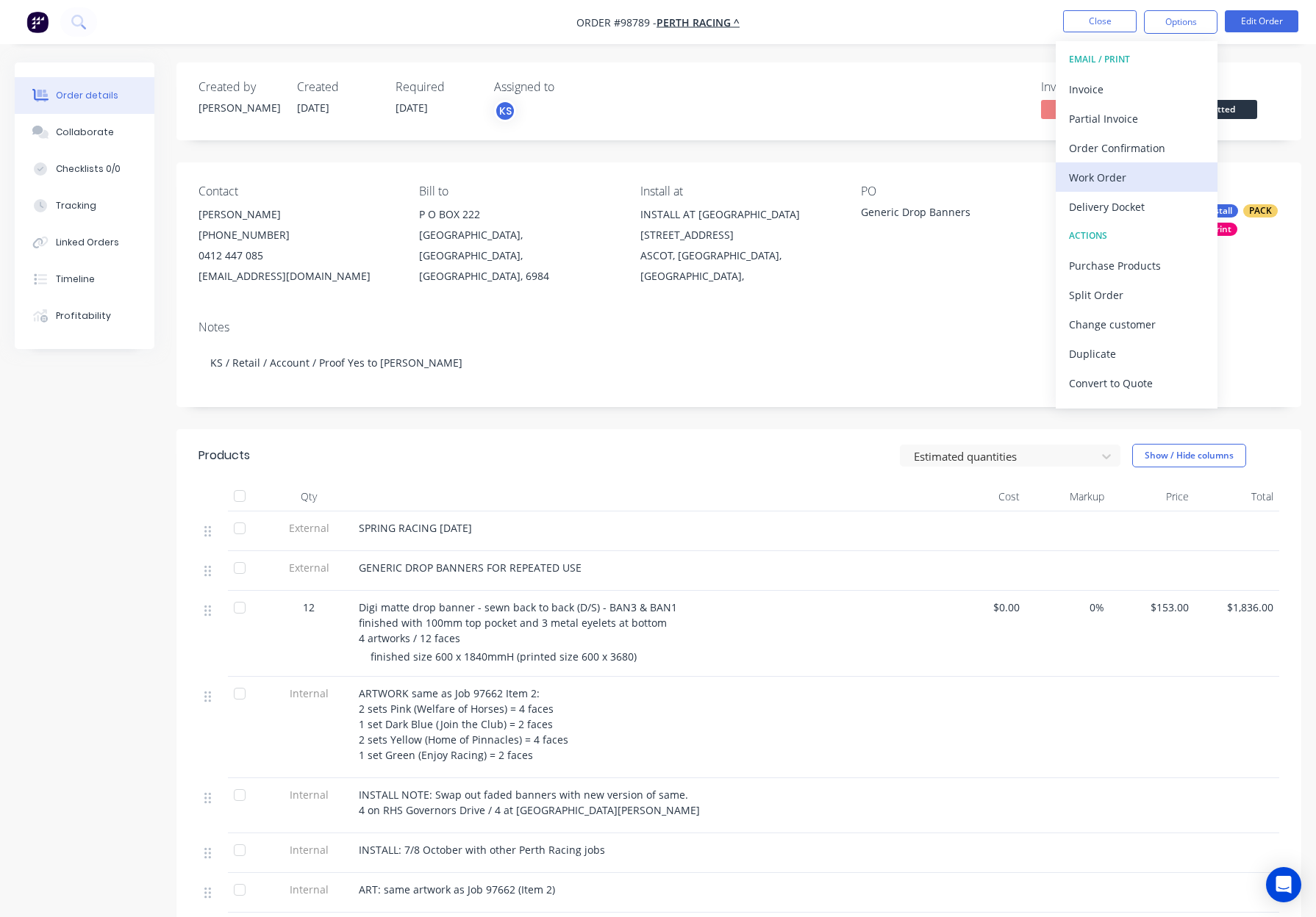
click at [1086, 163] on button "Work Order" at bounding box center [1137, 177] width 162 height 29
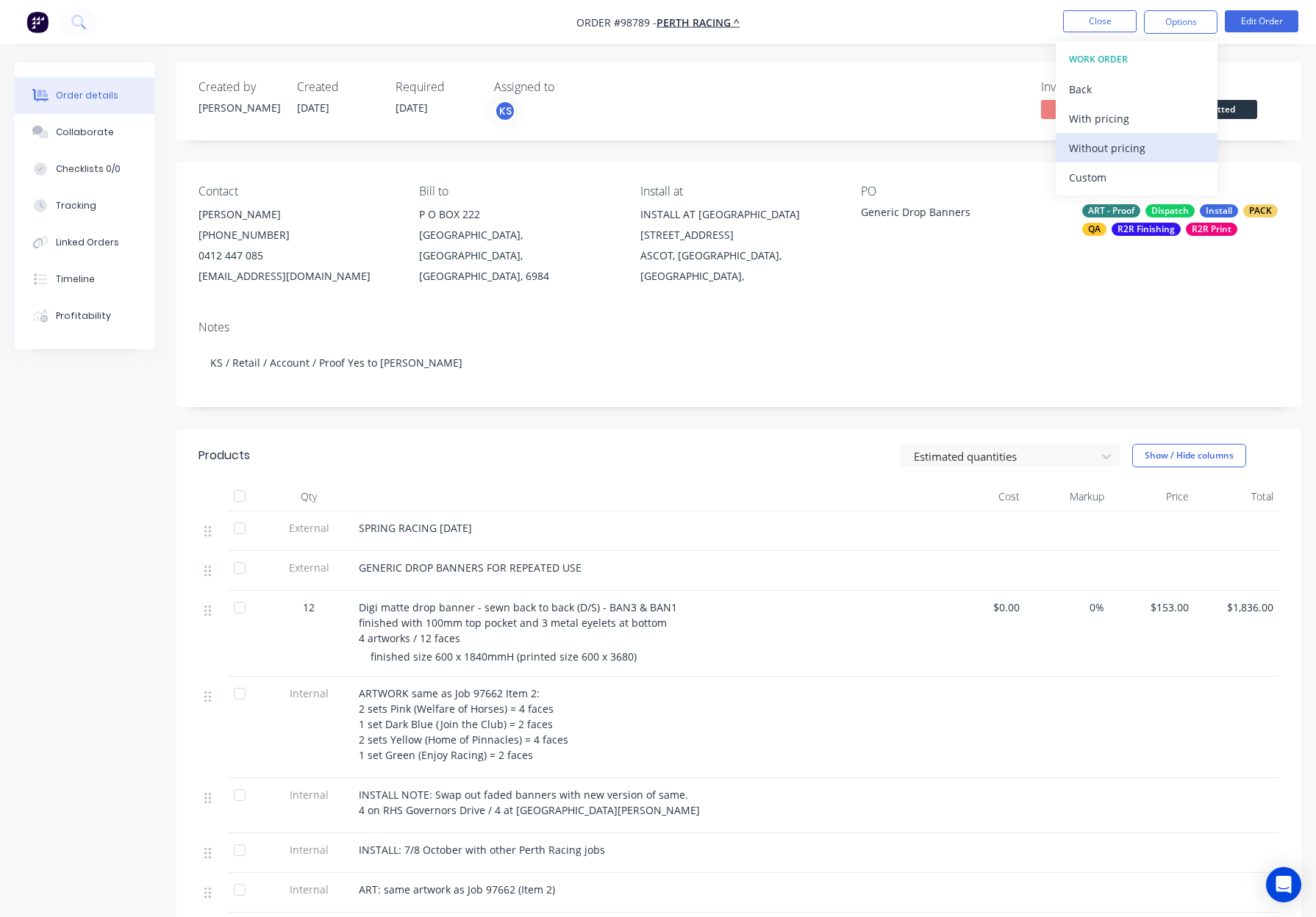
click at [1115, 146] on div "Without pricing" at bounding box center [1136, 148] width 135 height 21
click at [1085, 25] on button "Close" at bounding box center [1100, 21] width 74 height 22
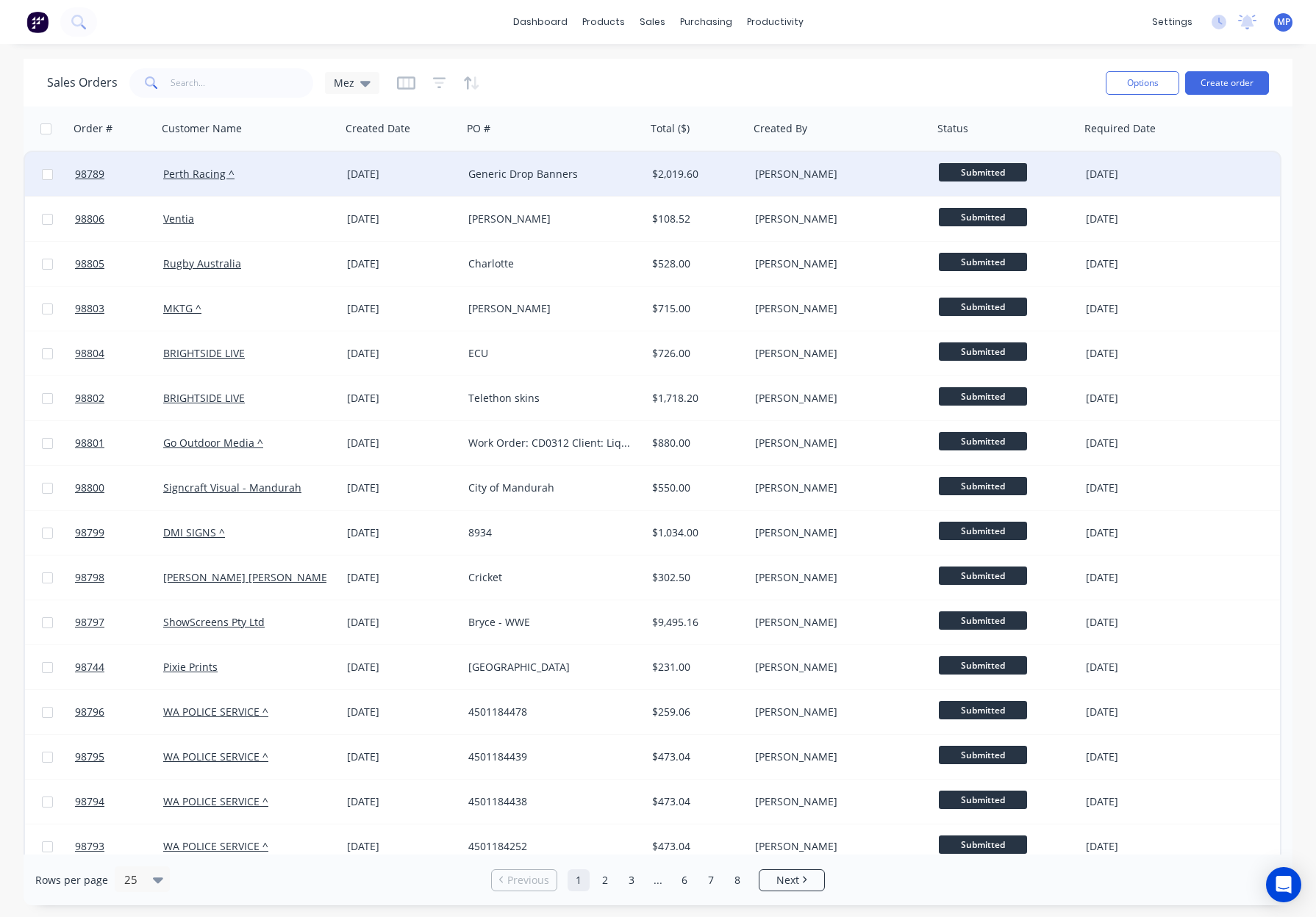
click at [602, 175] on div "Generic Drop Banners" at bounding box center [549, 174] width 163 height 15
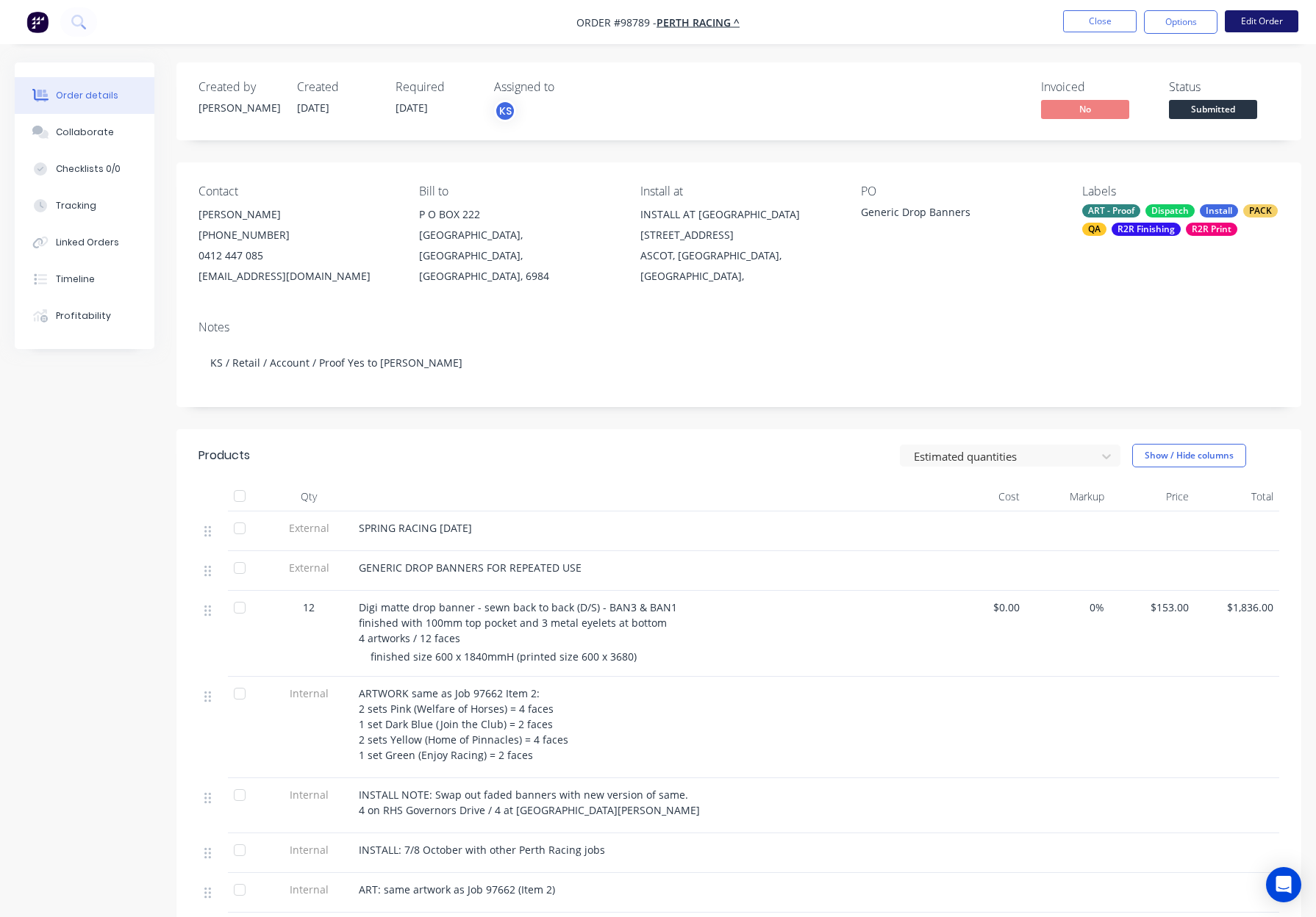
click at [1246, 24] on button "Edit Order" at bounding box center [1261, 21] width 74 height 22
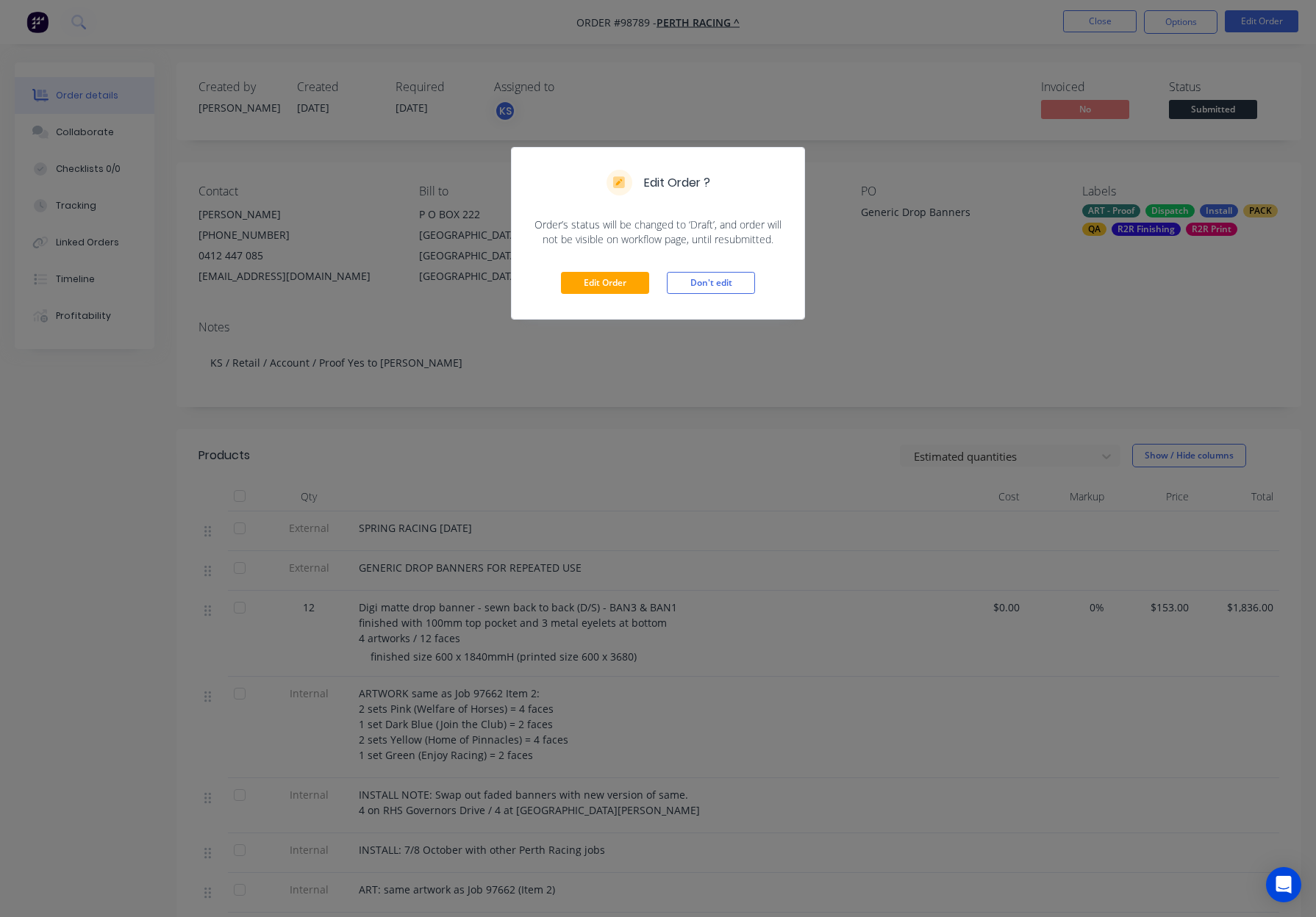
click at [725, 279] on button "Don't edit" at bounding box center [711, 282] width 88 height 22
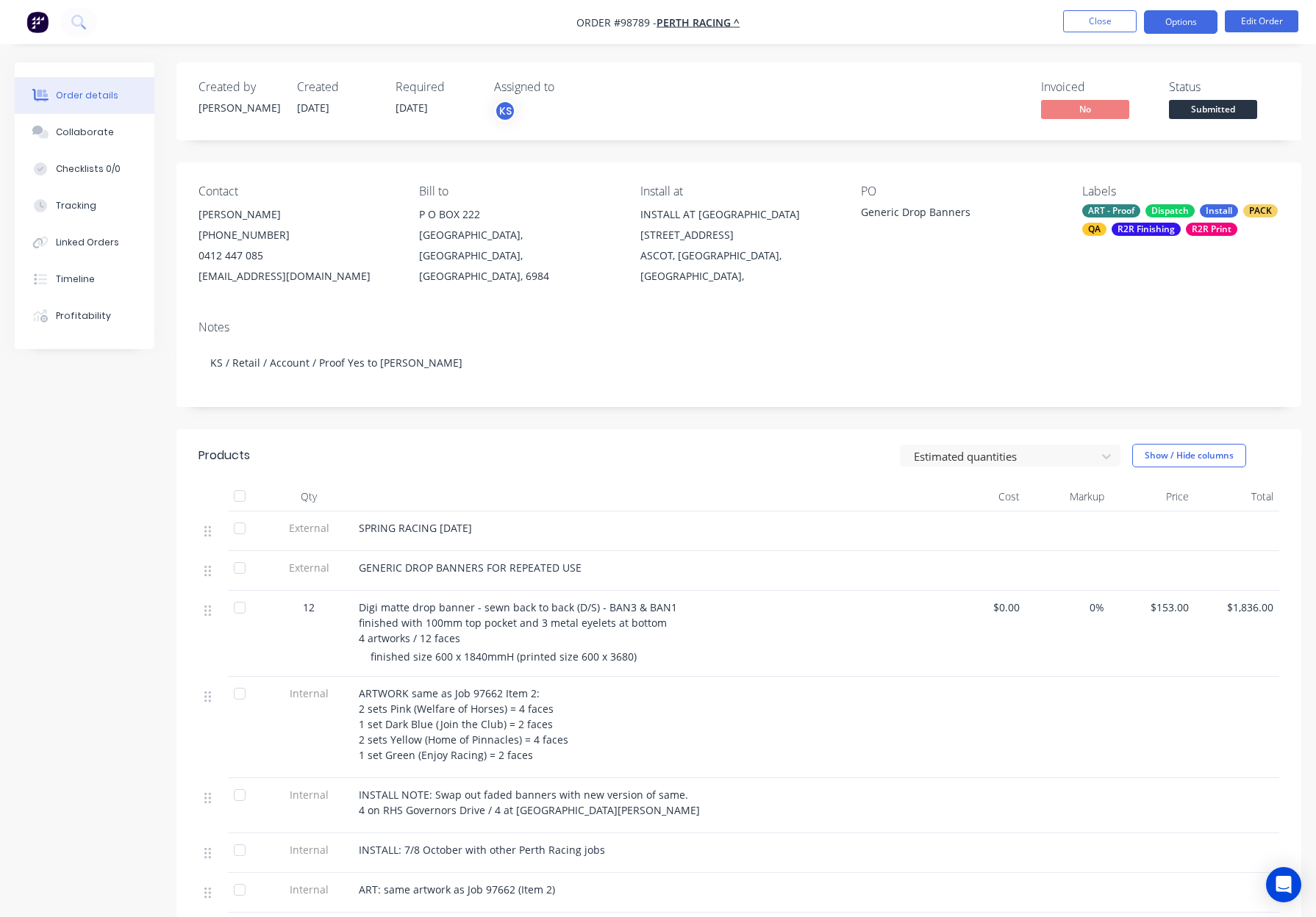
click at [1165, 16] on button "Options" at bounding box center [1180, 22] width 74 height 24
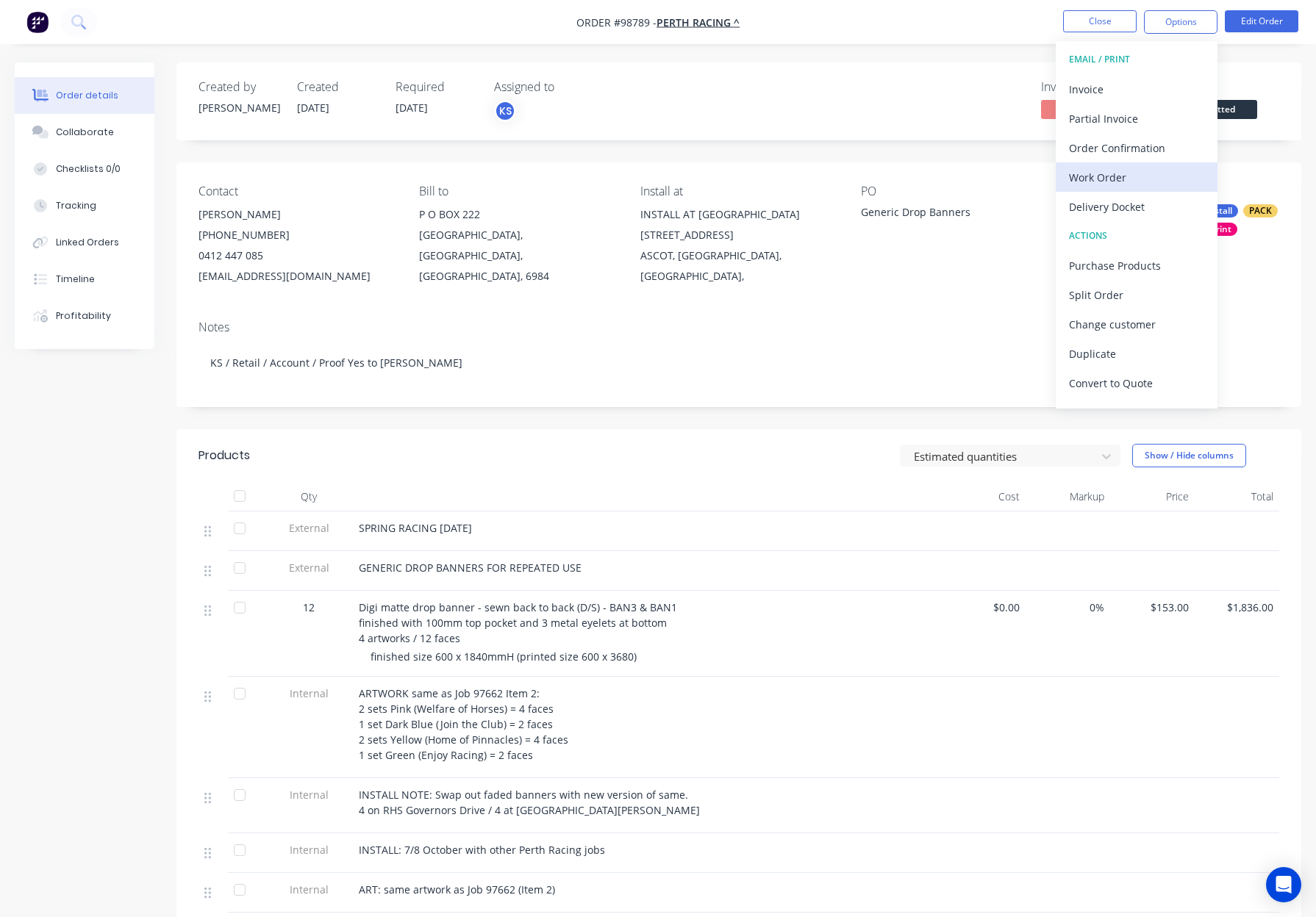
click at [1112, 178] on div "Work Order" at bounding box center [1136, 178] width 135 height 21
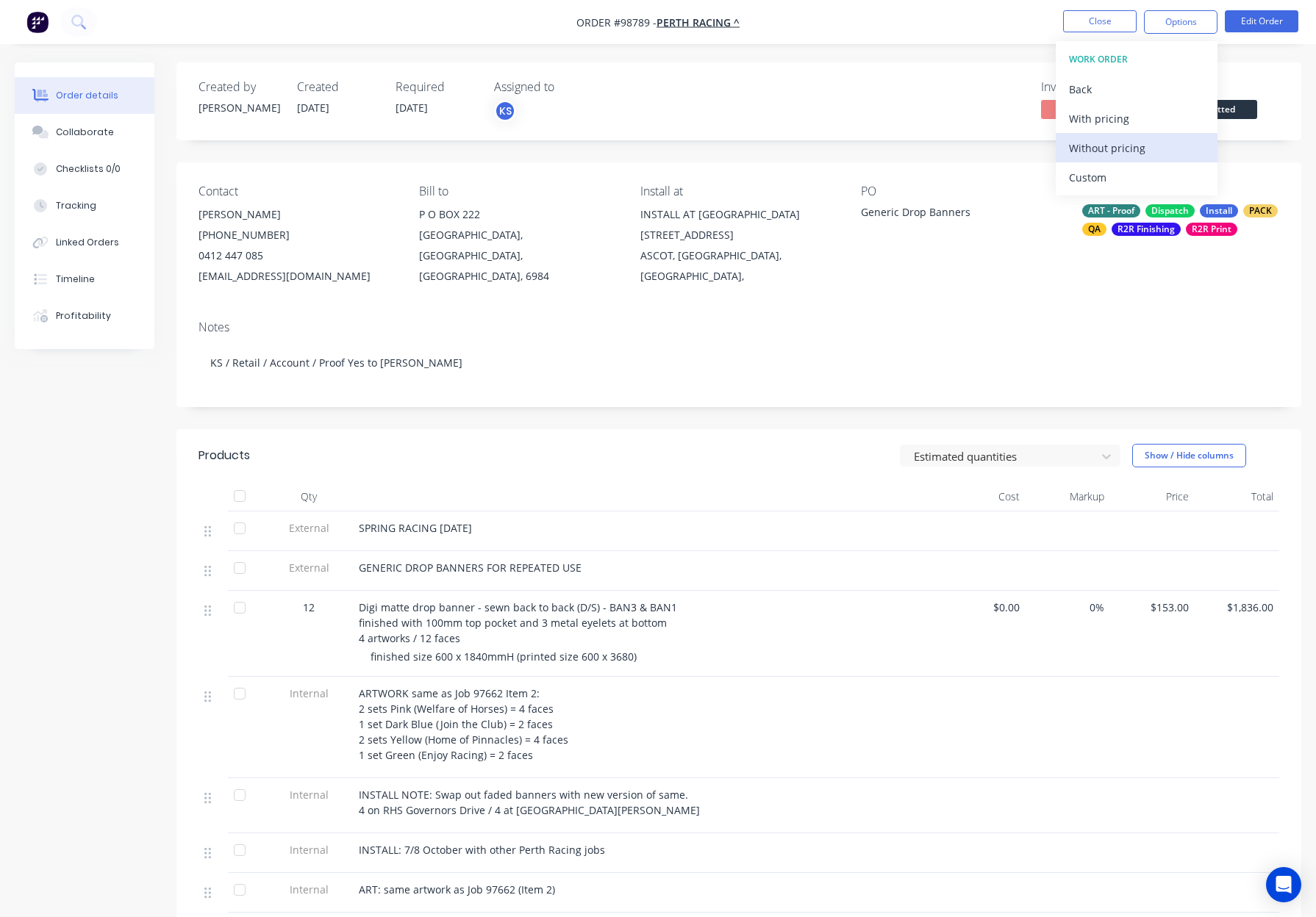
click at [1135, 147] on div "Without pricing" at bounding box center [1136, 148] width 135 height 21
click at [1090, 21] on button "Close" at bounding box center [1100, 21] width 74 height 22
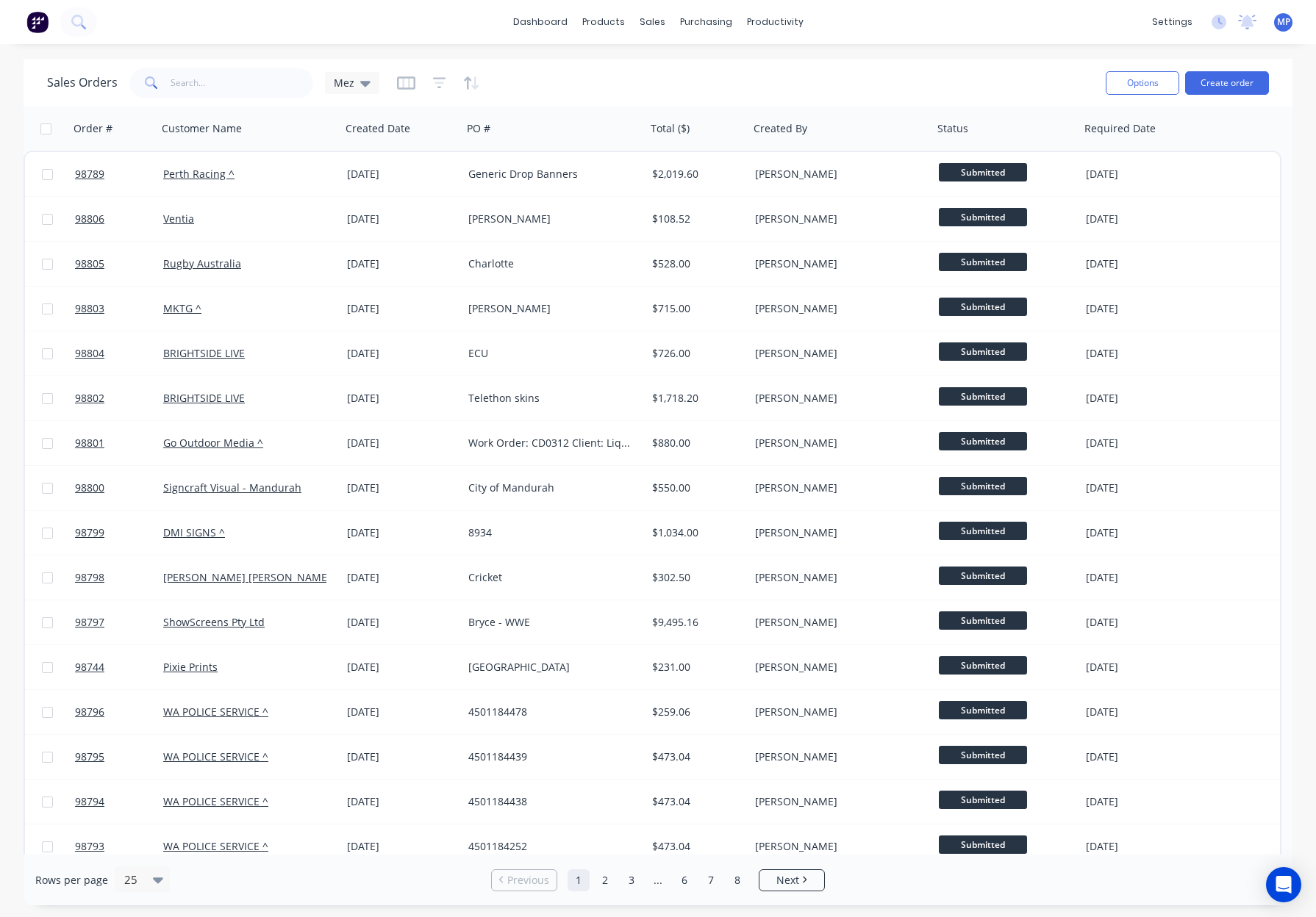
click at [438, 83] on icon "button" at bounding box center [439, 83] width 10 height 2
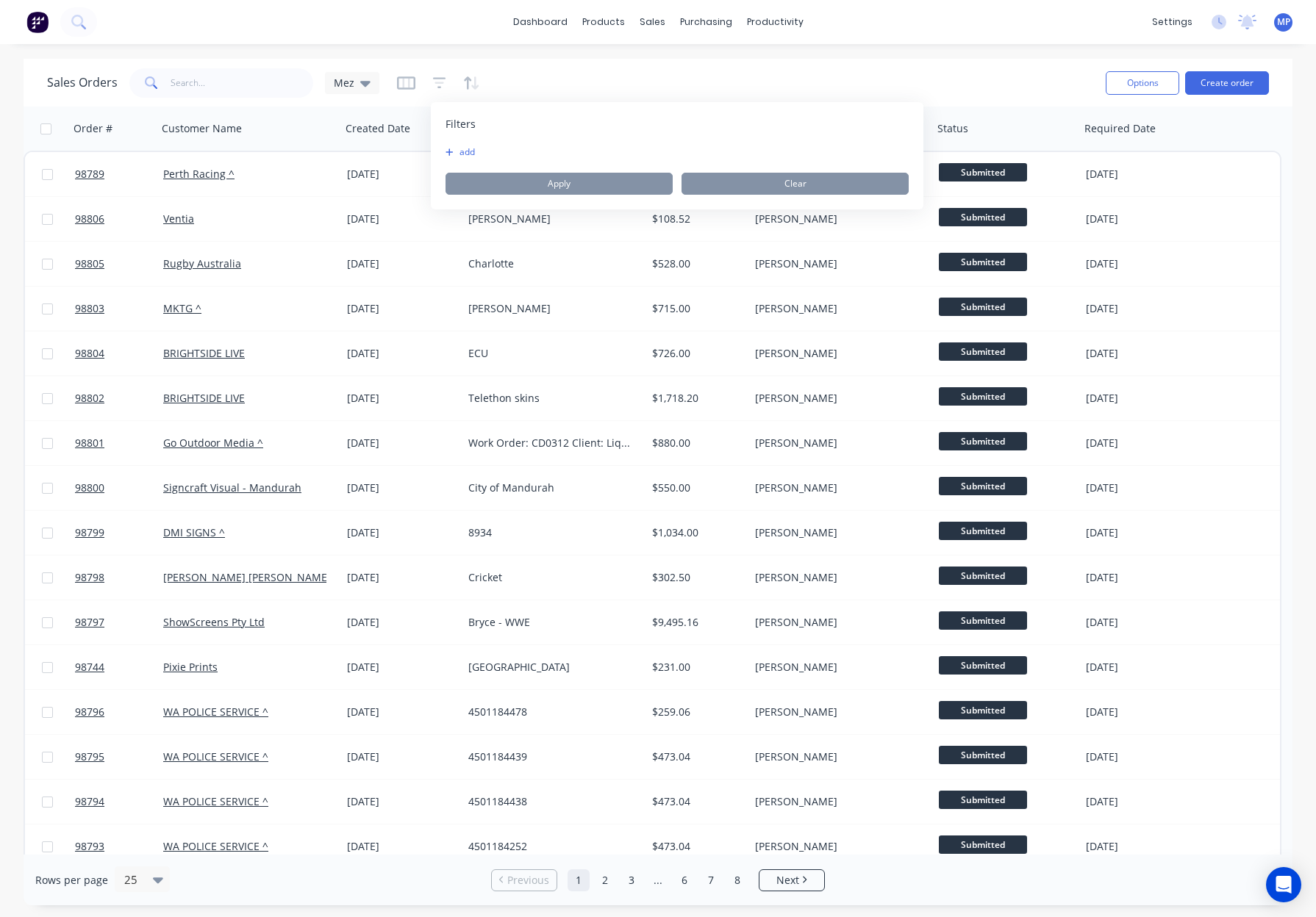
click at [470, 151] on button "add" at bounding box center [463, 152] width 37 height 11
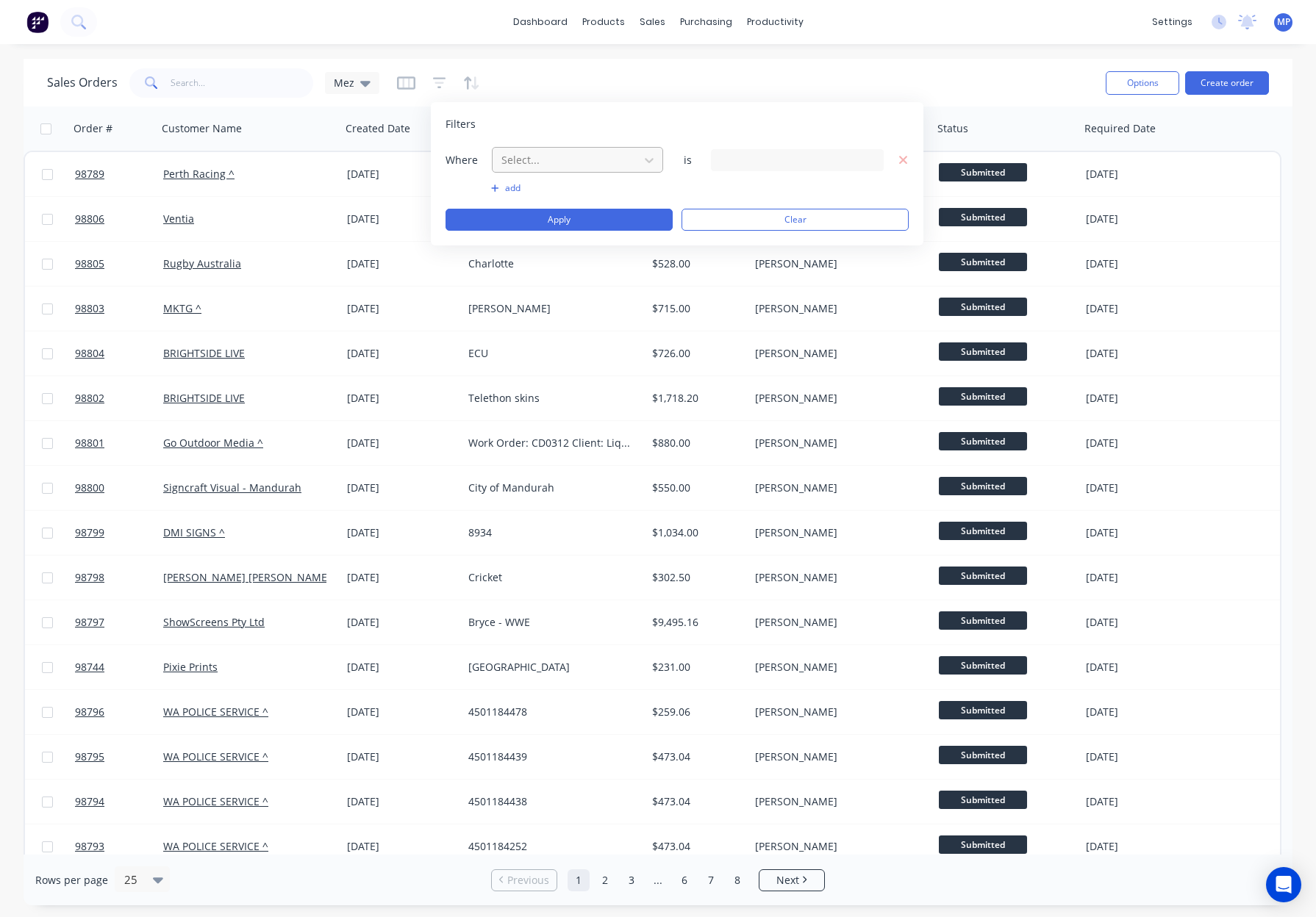
click at [548, 151] on div at bounding box center [566, 160] width 132 height 18
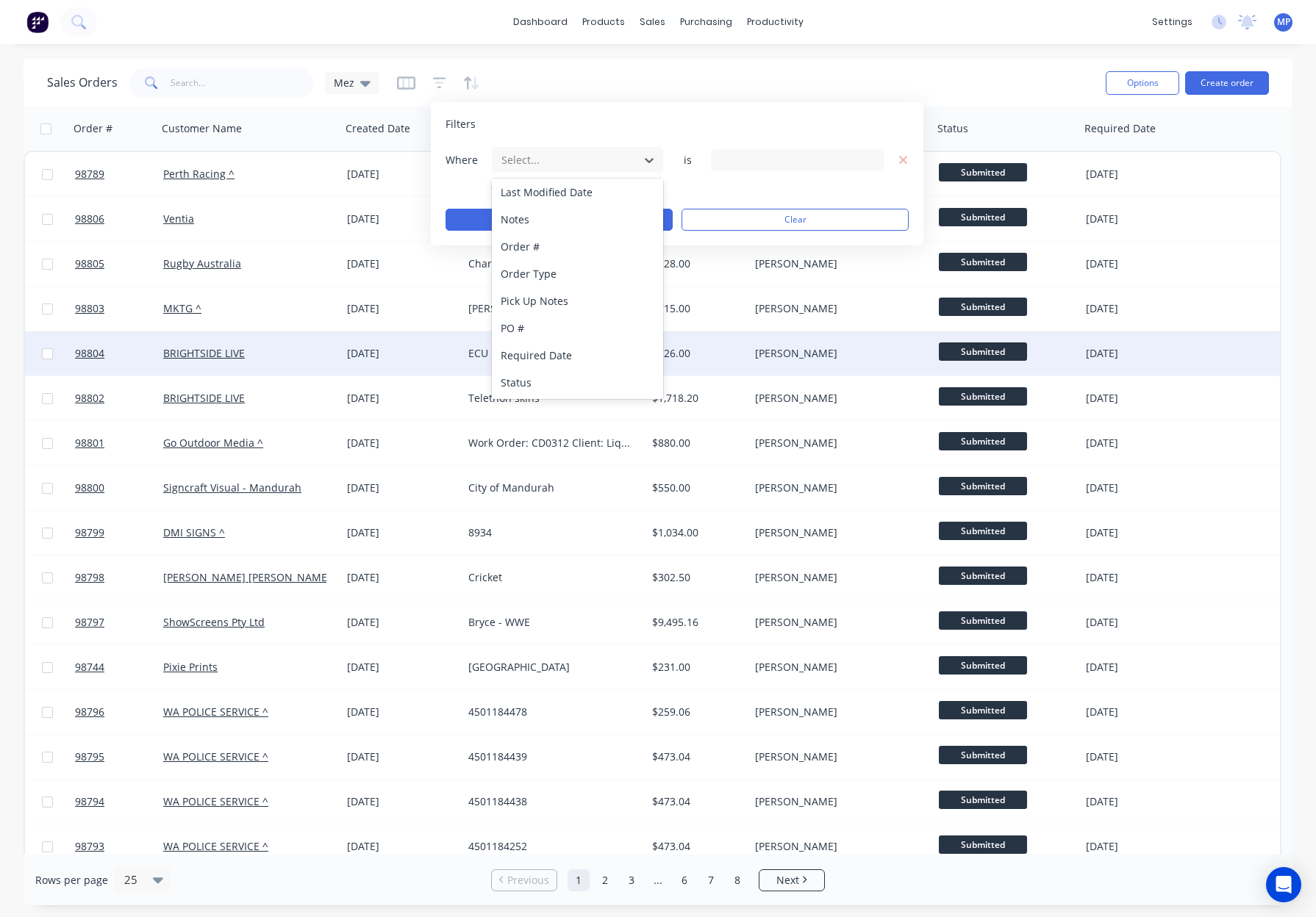
click at [586, 377] on div "Status" at bounding box center [577, 382] width 171 height 27
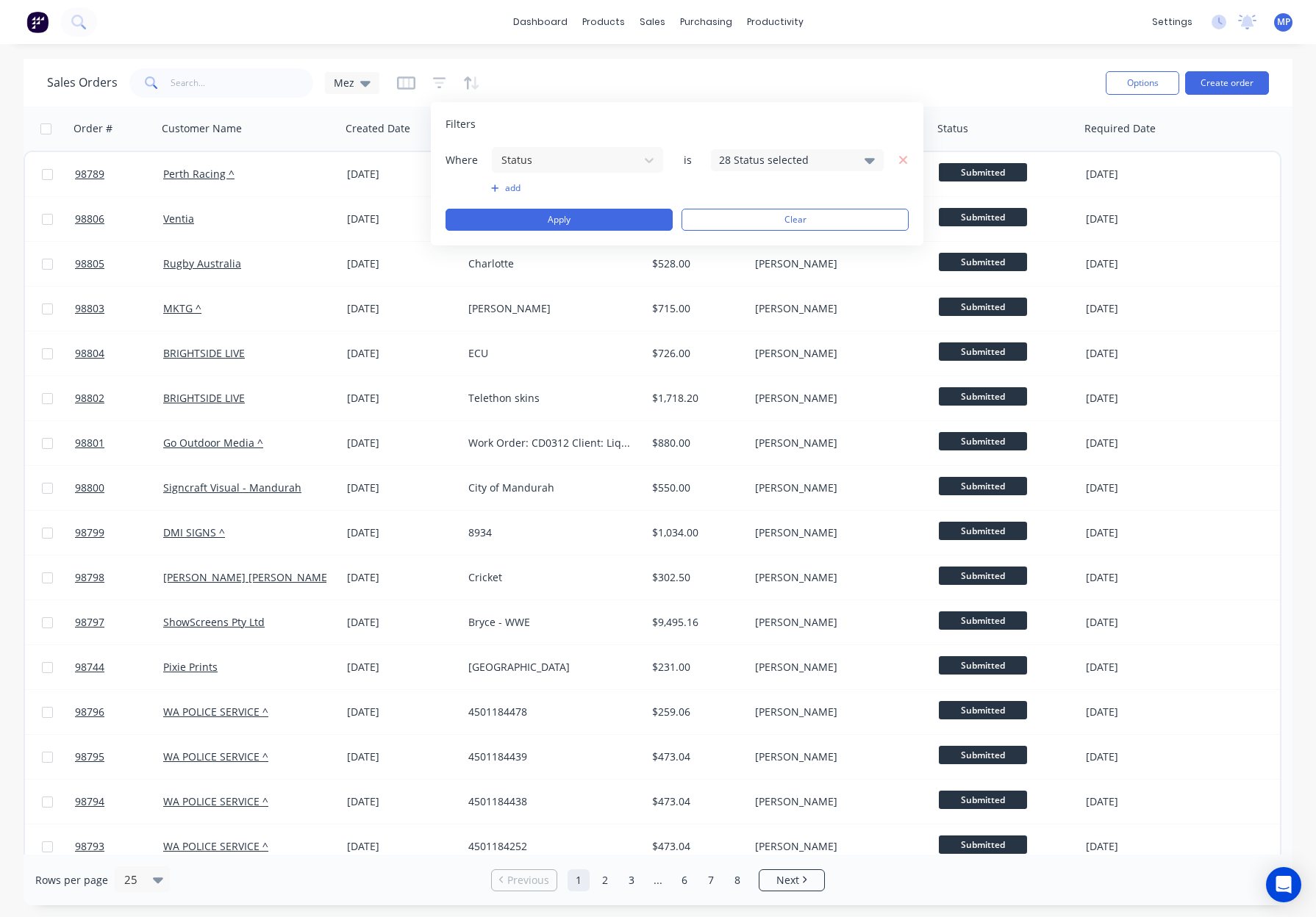
click at [753, 149] on div "28 Status selected" at bounding box center [796, 160] width 173 height 22
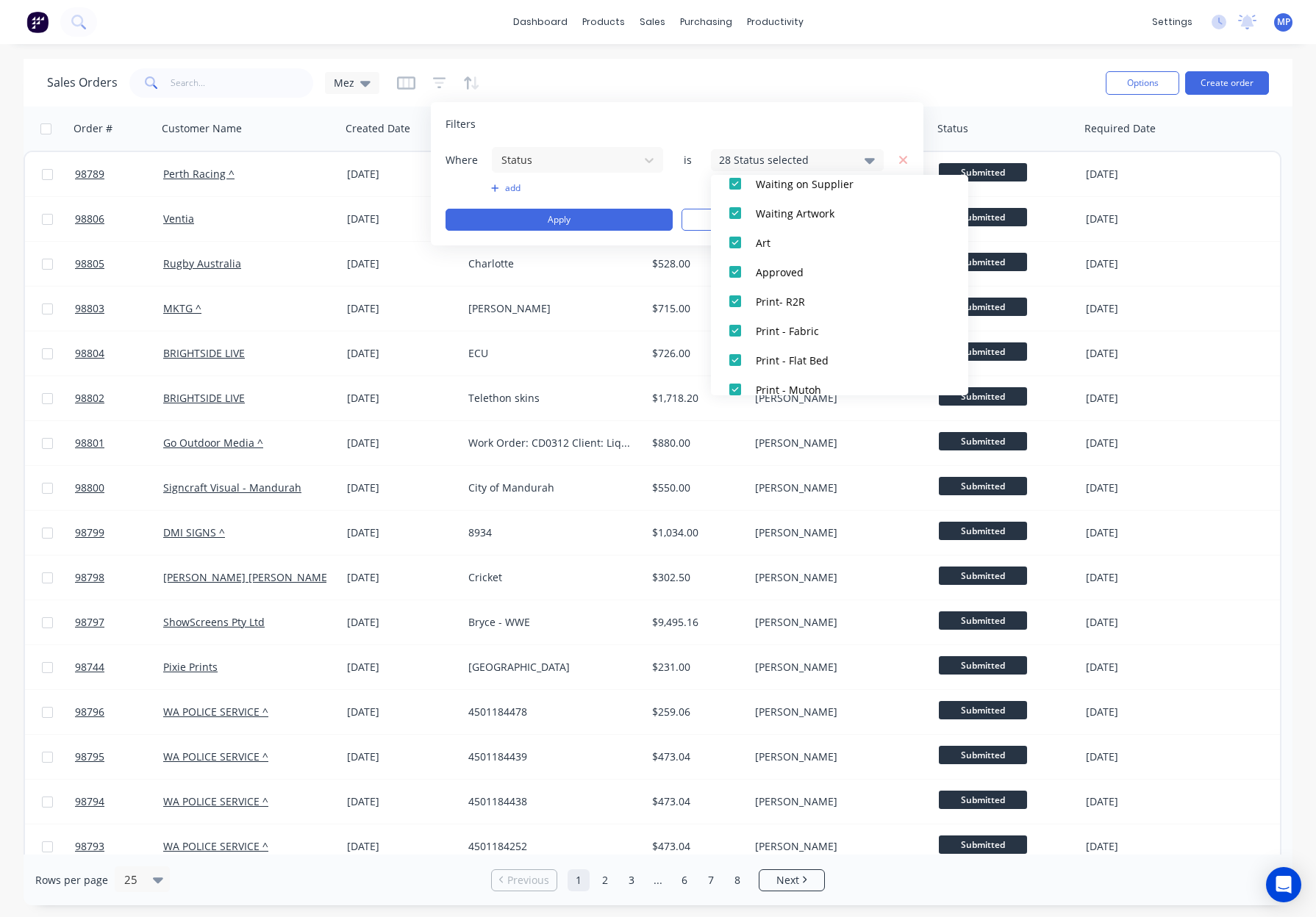
scroll to position [720, 0]
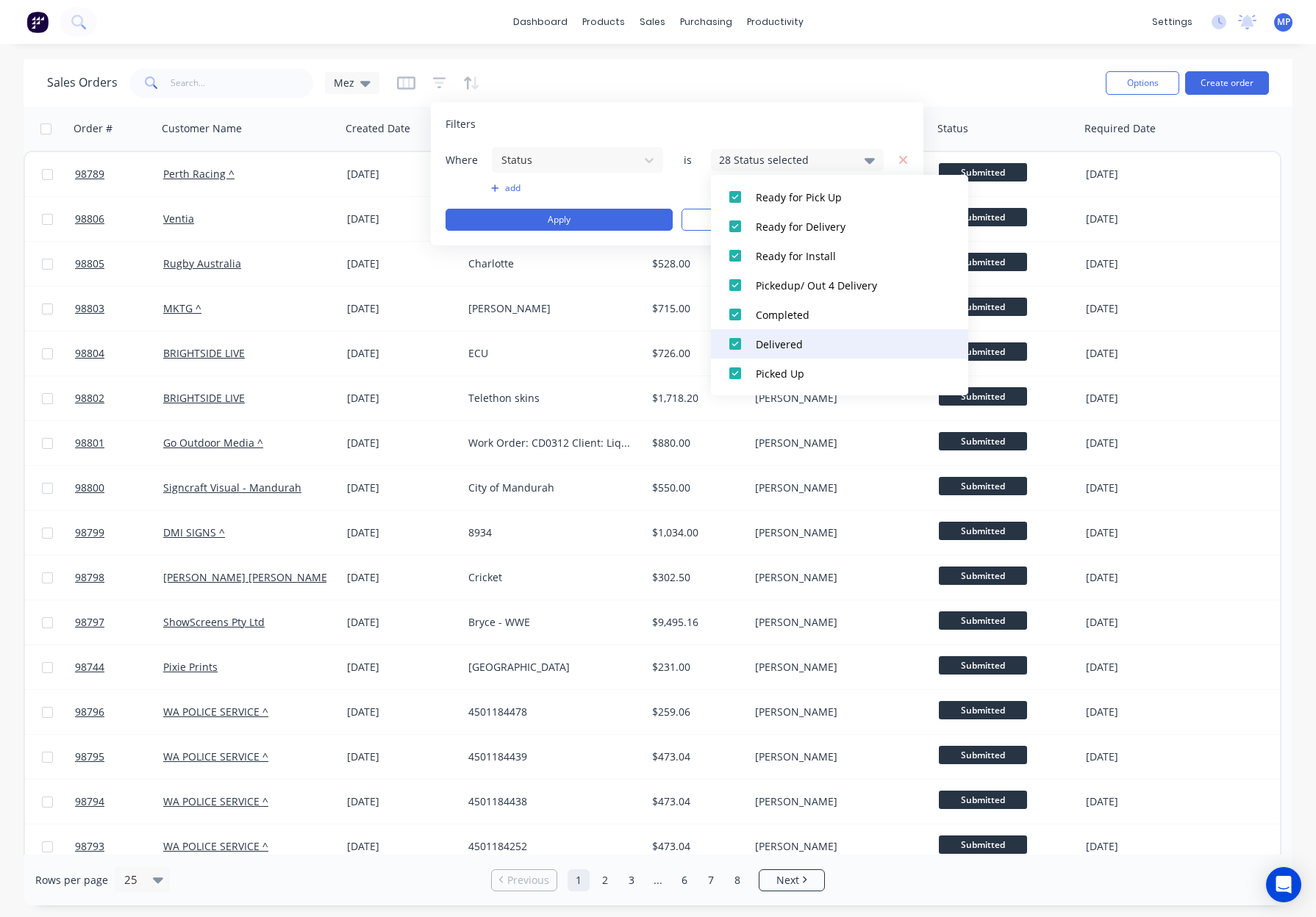
click at [797, 370] on div "Picked Up" at bounding box center [844, 373] width 177 height 16
drag, startPoint x: 794, startPoint y: 339, endPoint x: 793, endPoint y: 324, distance: 15.0
click at [794, 339] on div "Delivered" at bounding box center [844, 344] width 177 height 16
click at [791, 309] on div "Completed" at bounding box center [844, 314] width 177 height 16
click at [801, 282] on div "Pickedup/ Out 4 Delivery" at bounding box center [844, 285] width 177 height 16
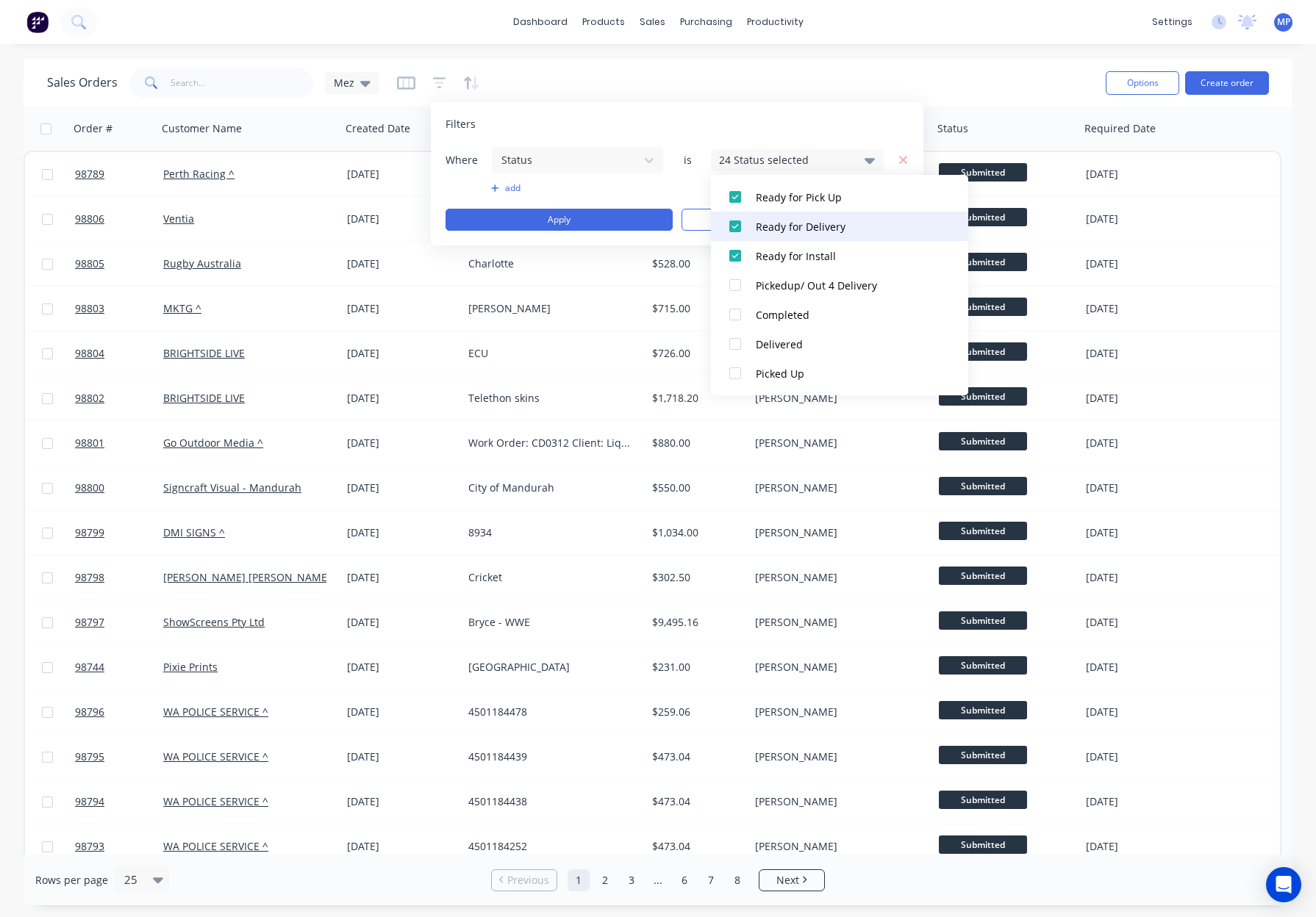
drag, startPoint x: 786, startPoint y: 249, endPoint x: 791, endPoint y: 224, distance: 25.5
click at [787, 249] on div "Ready for Install" at bounding box center [844, 256] width 177 height 16
drag, startPoint x: 791, startPoint y: 224, endPoint x: 789, endPoint y: 205, distance: 19.1
click at [791, 221] on div "Ready for Delivery" at bounding box center [844, 227] width 177 height 16
click at [788, 201] on div "Ready for Pick Up" at bounding box center [844, 197] width 177 height 16
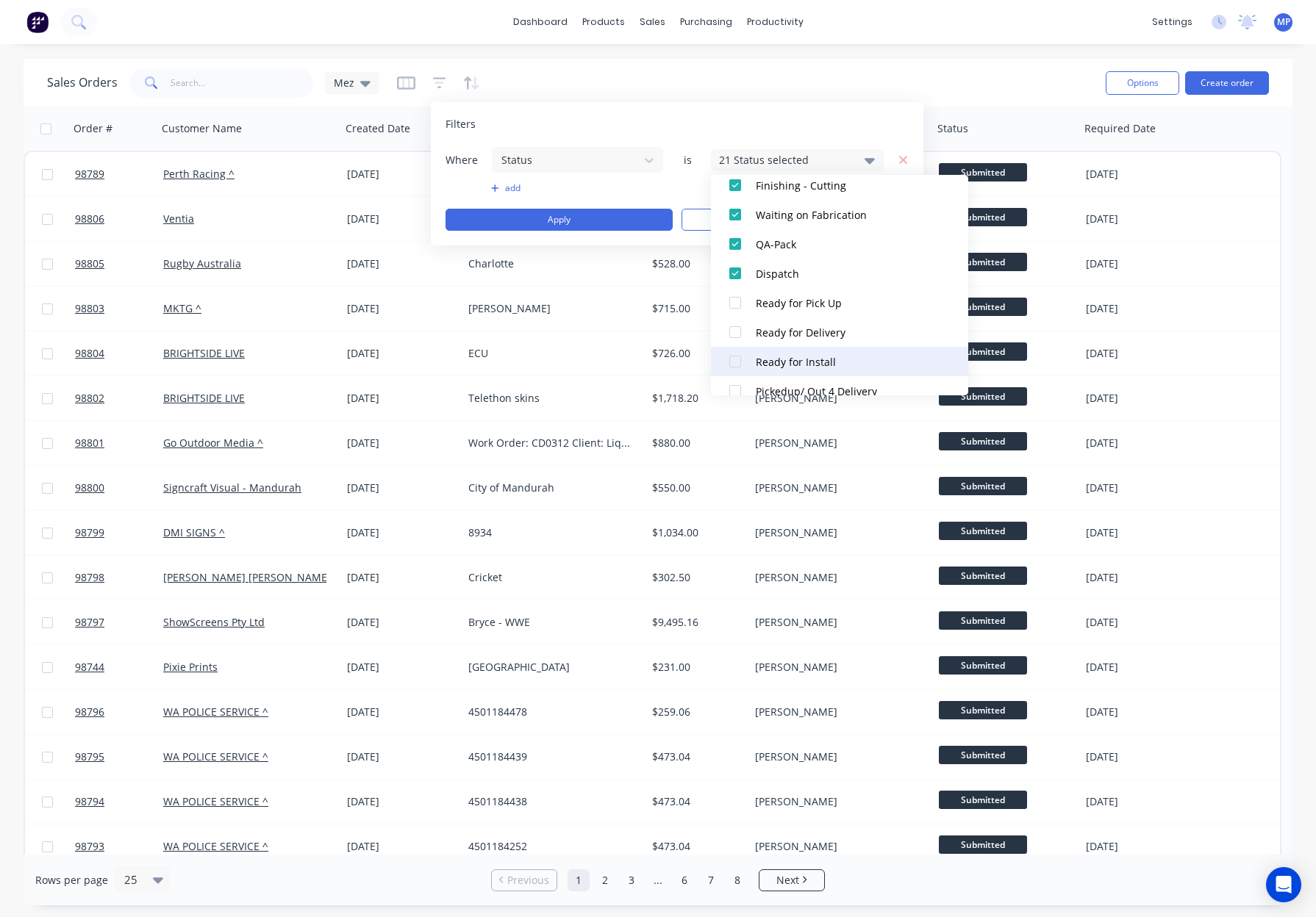
scroll to position [582, 0]
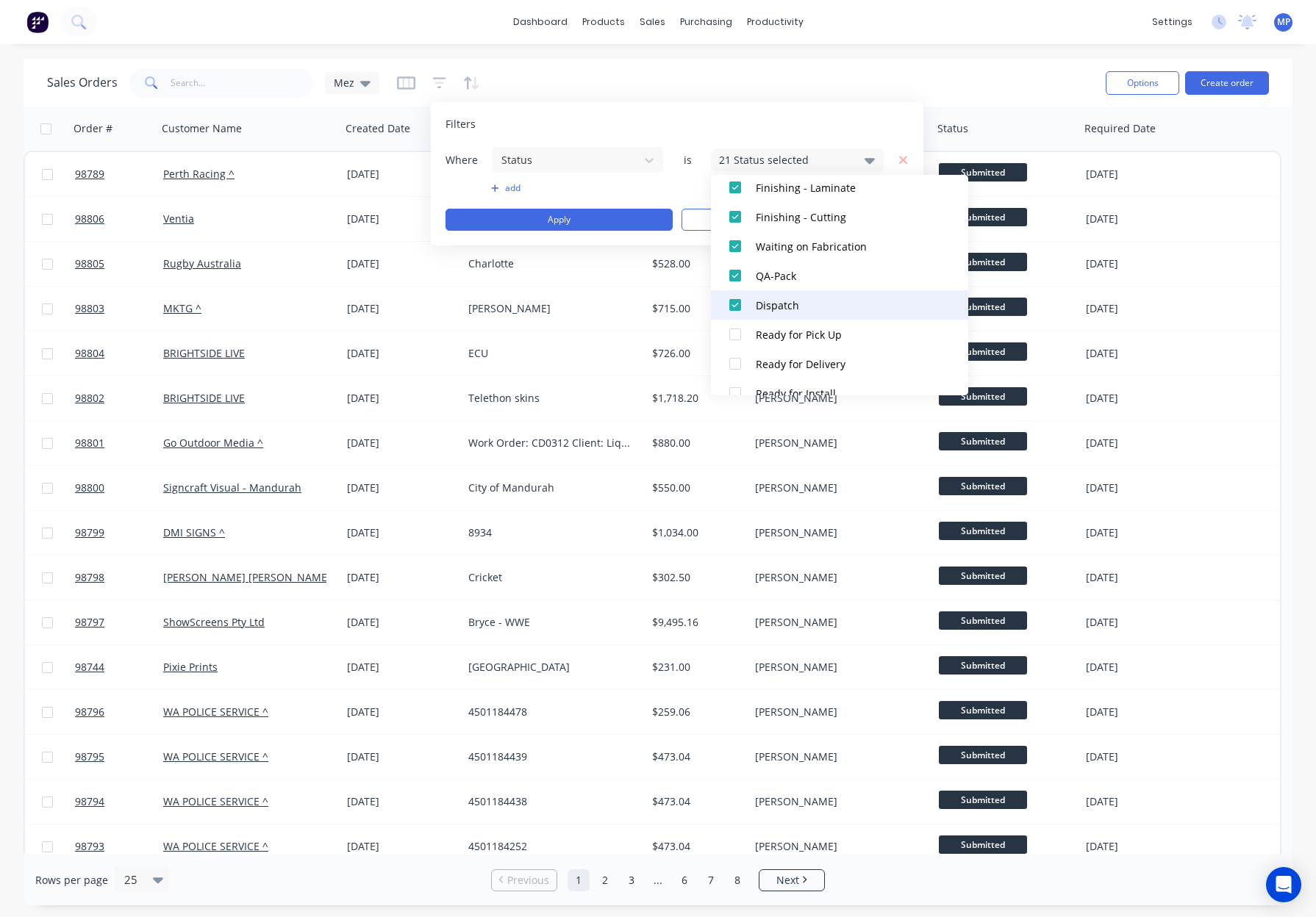
click at [794, 309] on div "Dispatch" at bounding box center [844, 305] width 177 height 16
drag, startPoint x: 789, startPoint y: 285, endPoint x: 812, endPoint y: 288, distance: 23.2
click at [789, 285] on button "QA-Pack" at bounding box center [839, 276] width 257 height 29
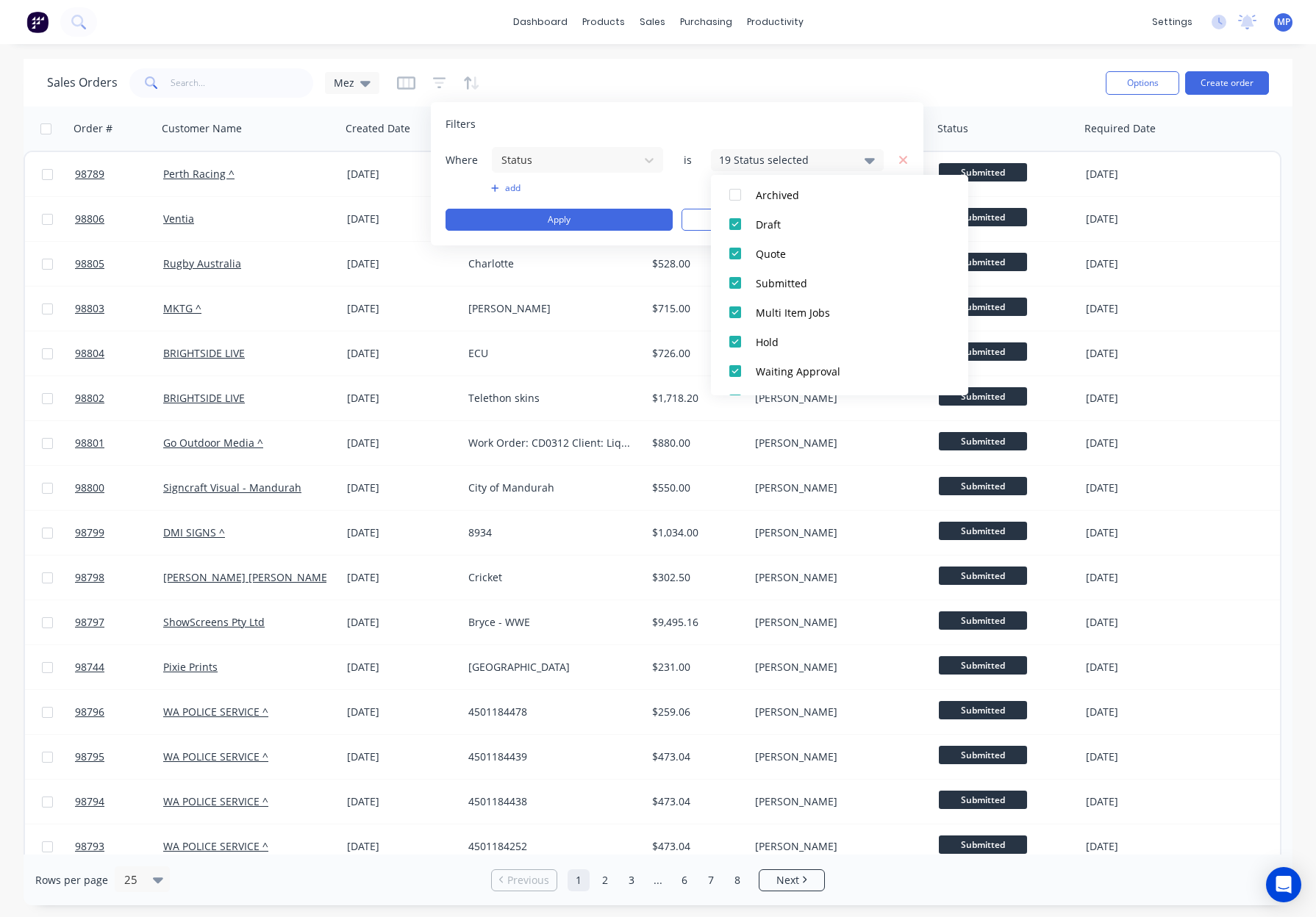
scroll to position [0, 0]
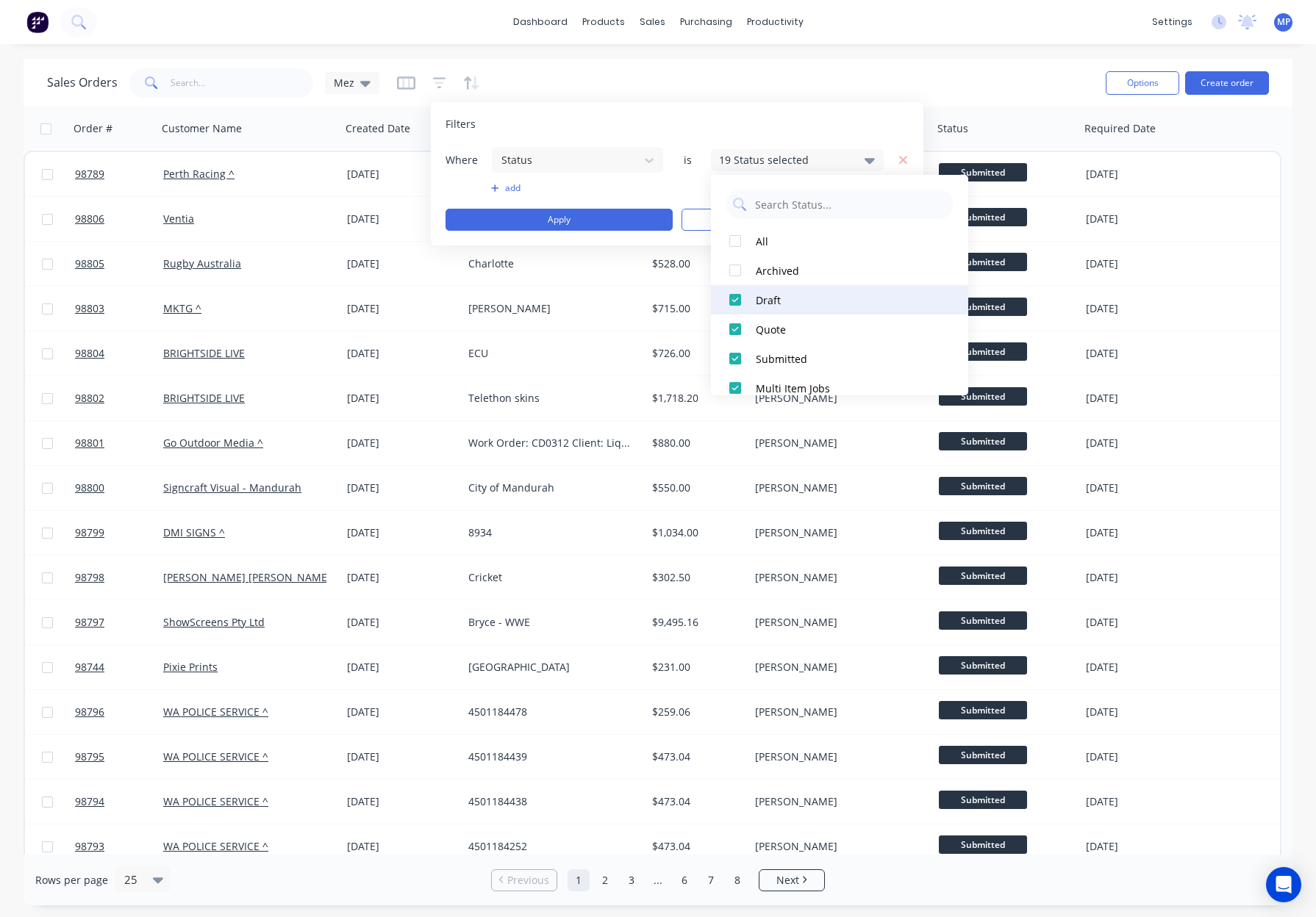
click at [808, 303] on div "Draft" at bounding box center [844, 299] width 177 height 16
click at [808, 331] on div "Quote" at bounding box center [844, 329] width 177 height 16
click at [588, 214] on button "Apply" at bounding box center [559, 219] width 228 height 22
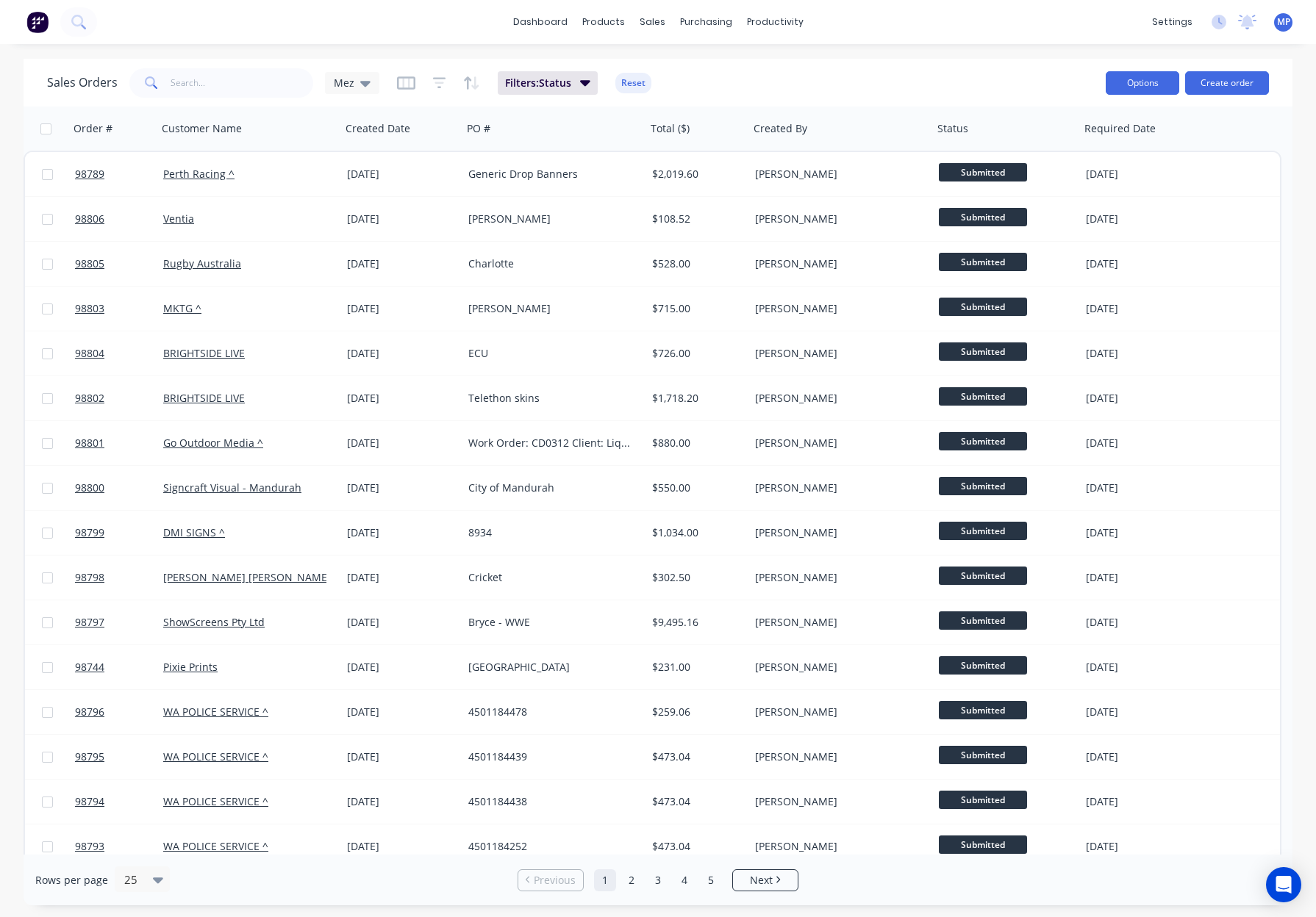
click at [1158, 83] on button "Options" at bounding box center [1142, 83] width 74 height 24
click at [1088, 176] on div "Export" at bounding box center [1097, 179] width 135 height 21
click at [615, 84] on button "Reset" at bounding box center [633, 83] width 36 height 20
click at [214, 87] on input "text" at bounding box center [241, 83] width 143 height 29
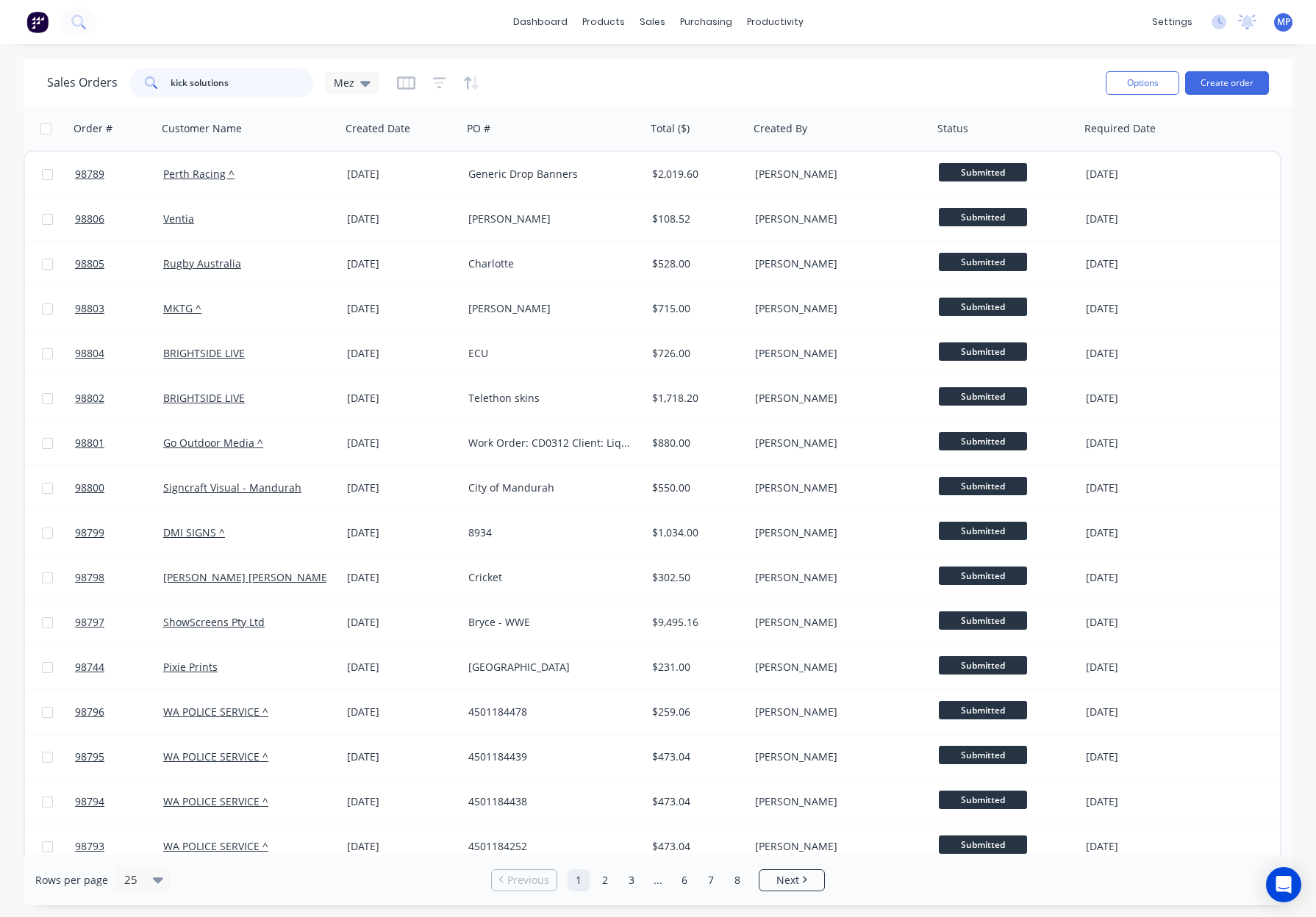
type input "kick solutions"
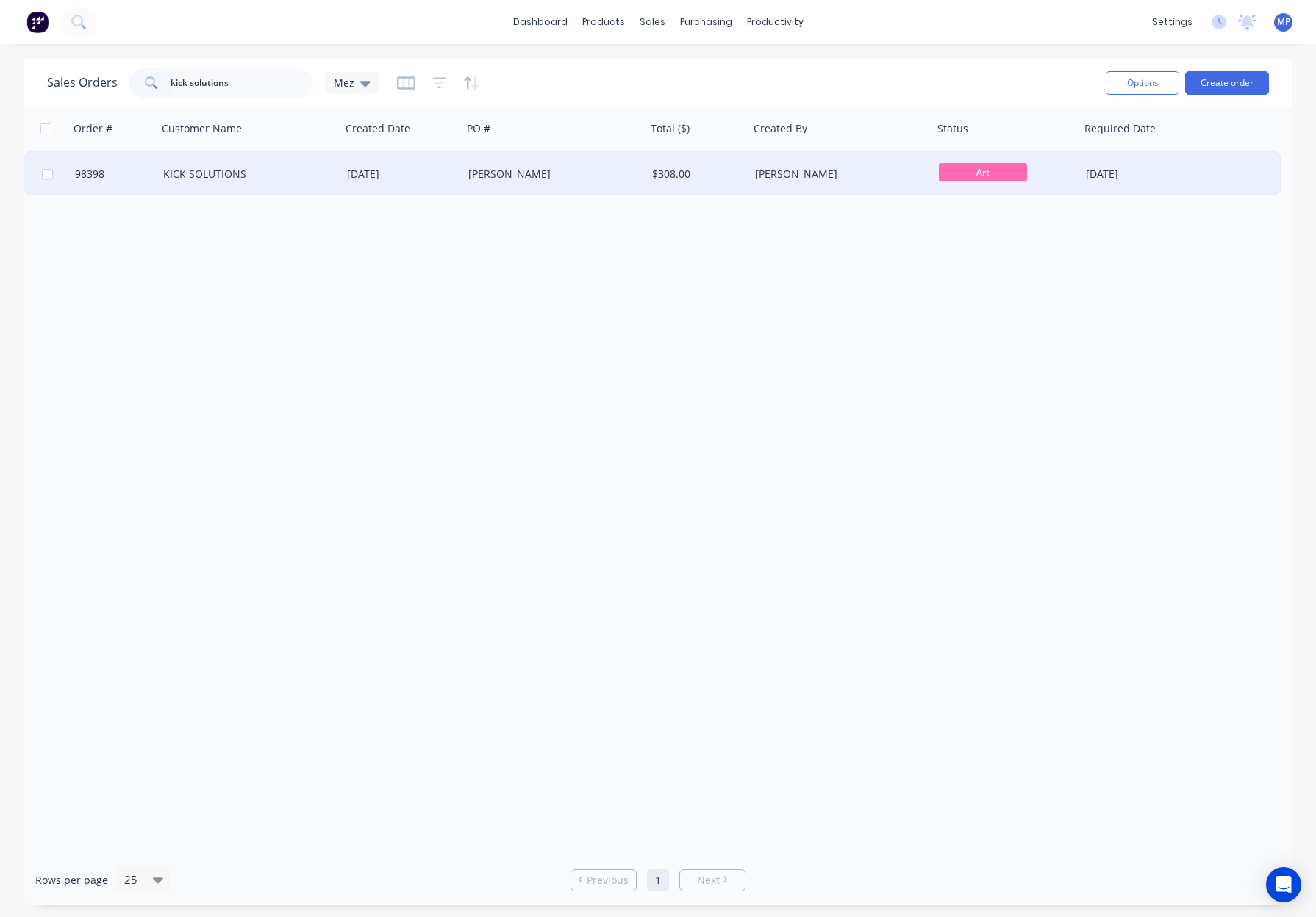
click at [528, 182] on div "Craig" at bounding box center [554, 174] width 184 height 44
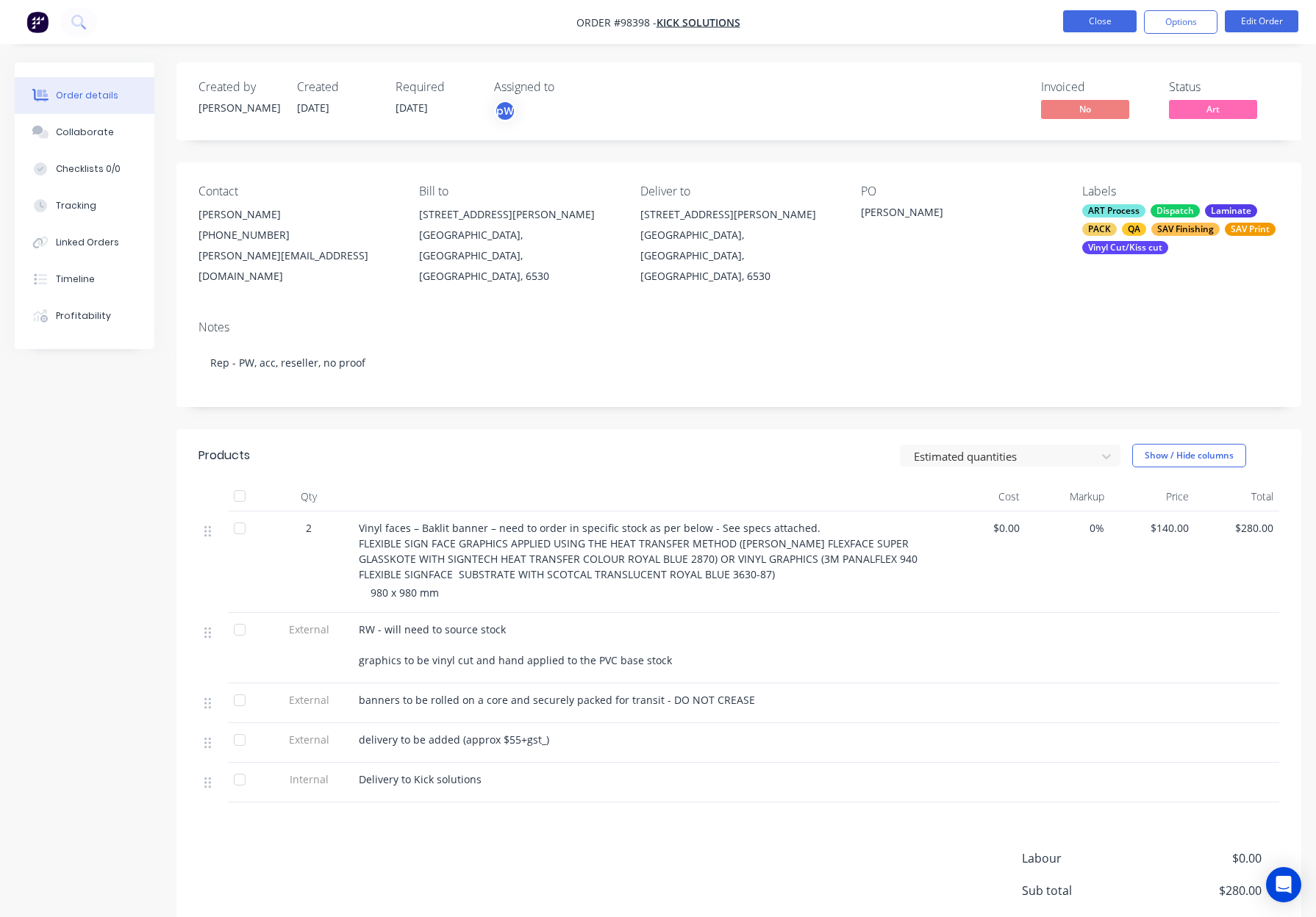
click at [1101, 16] on button "Close" at bounding box center [1100, 21] width 74 height 22
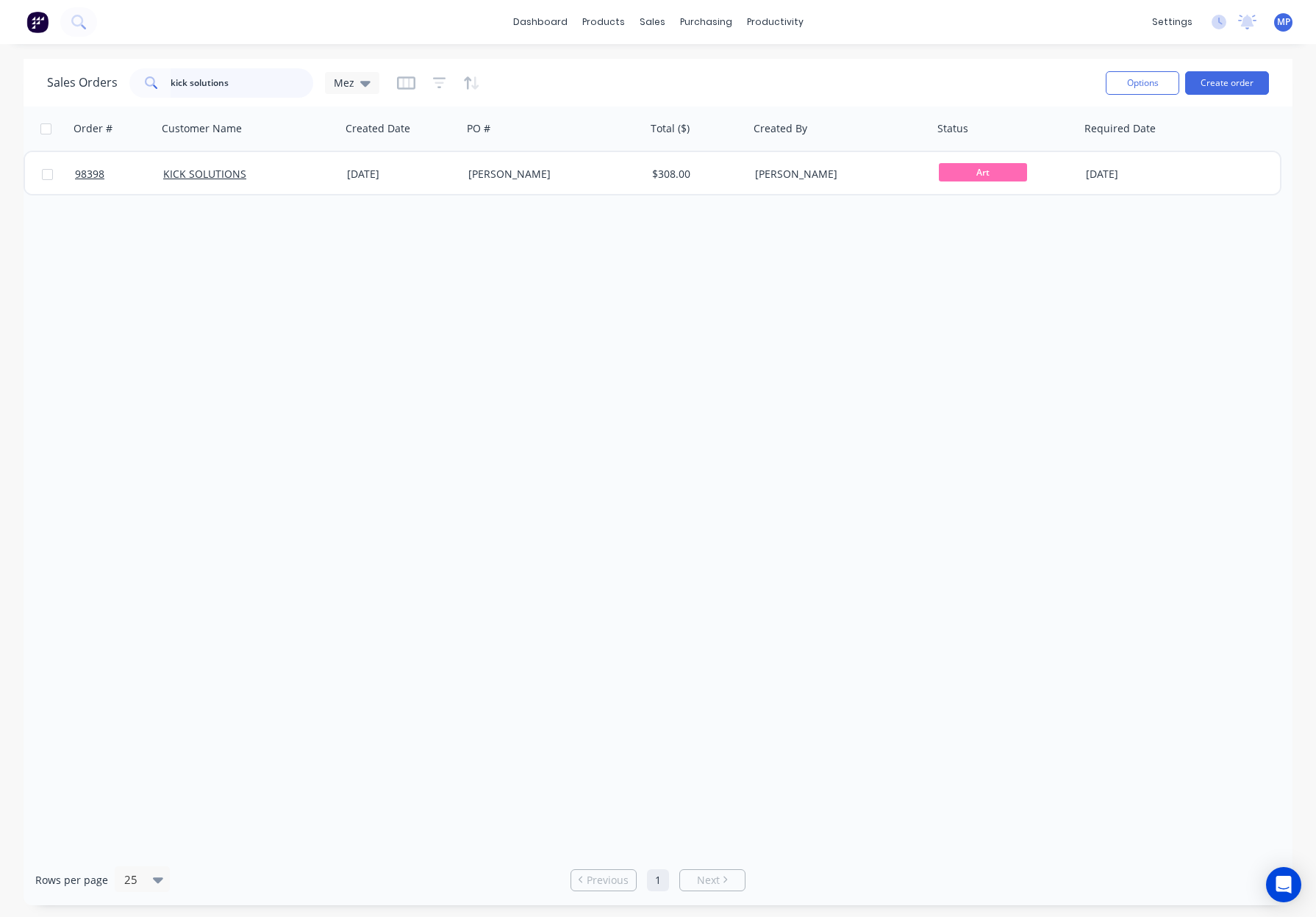
drag, startPoint x: 262, startPoint y: 80, endPoint x: 149, endPoint y: 74, distance: 113.2
click at [149, 74] on div "kick solutions" at bounding box center [221, 83] width 184 height 29
drag, startPoint x: 250, startPoint y: 79, endPoint x: 138, endPoint y: 74, distance: 112.1
click at [123, 74] on div "Sales Orders MAD GOD Mez" at bounding box center [213, 83] width 332 height 29
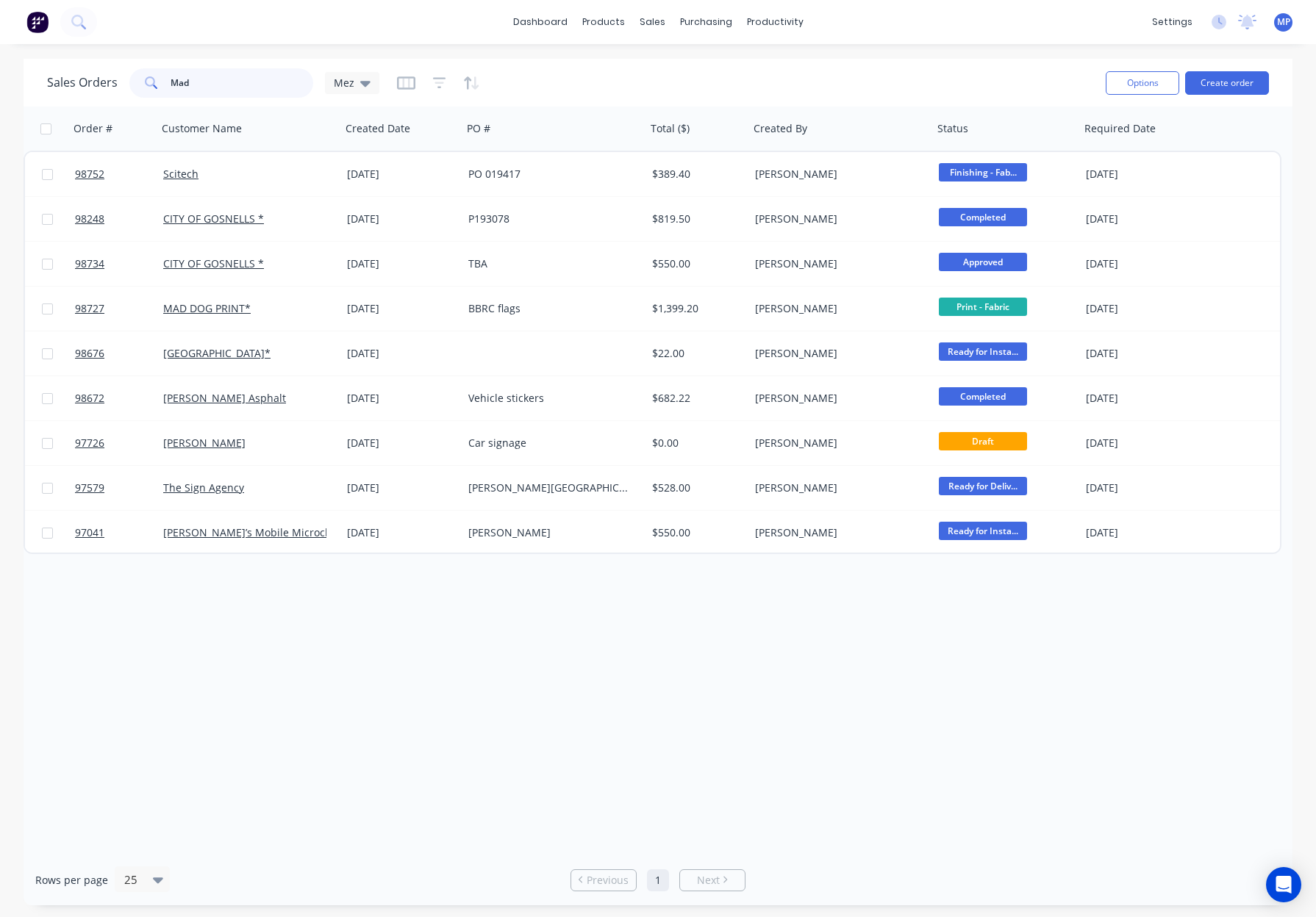
drag, startPoint x: 202, startPoint y: 84, endPoint x: 149, endPoint y: 83, distance: 53.0
click at [145, 83] on div "Mad" at bounding box center [221, 83] width 184 height 29
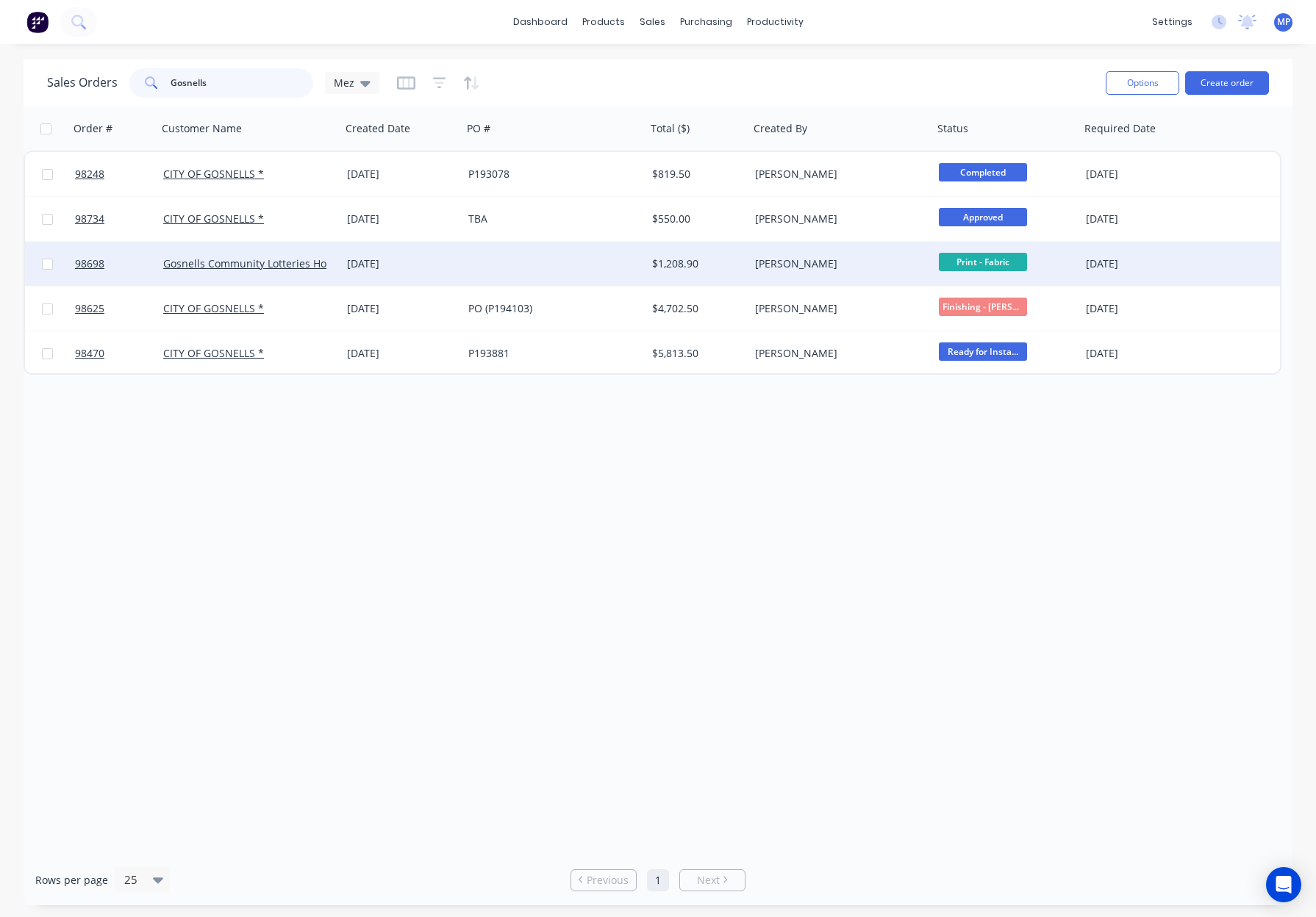
type input "Gosnells"
click at [523, 271] on div at bounding box center [554, 263] width 184 height 44
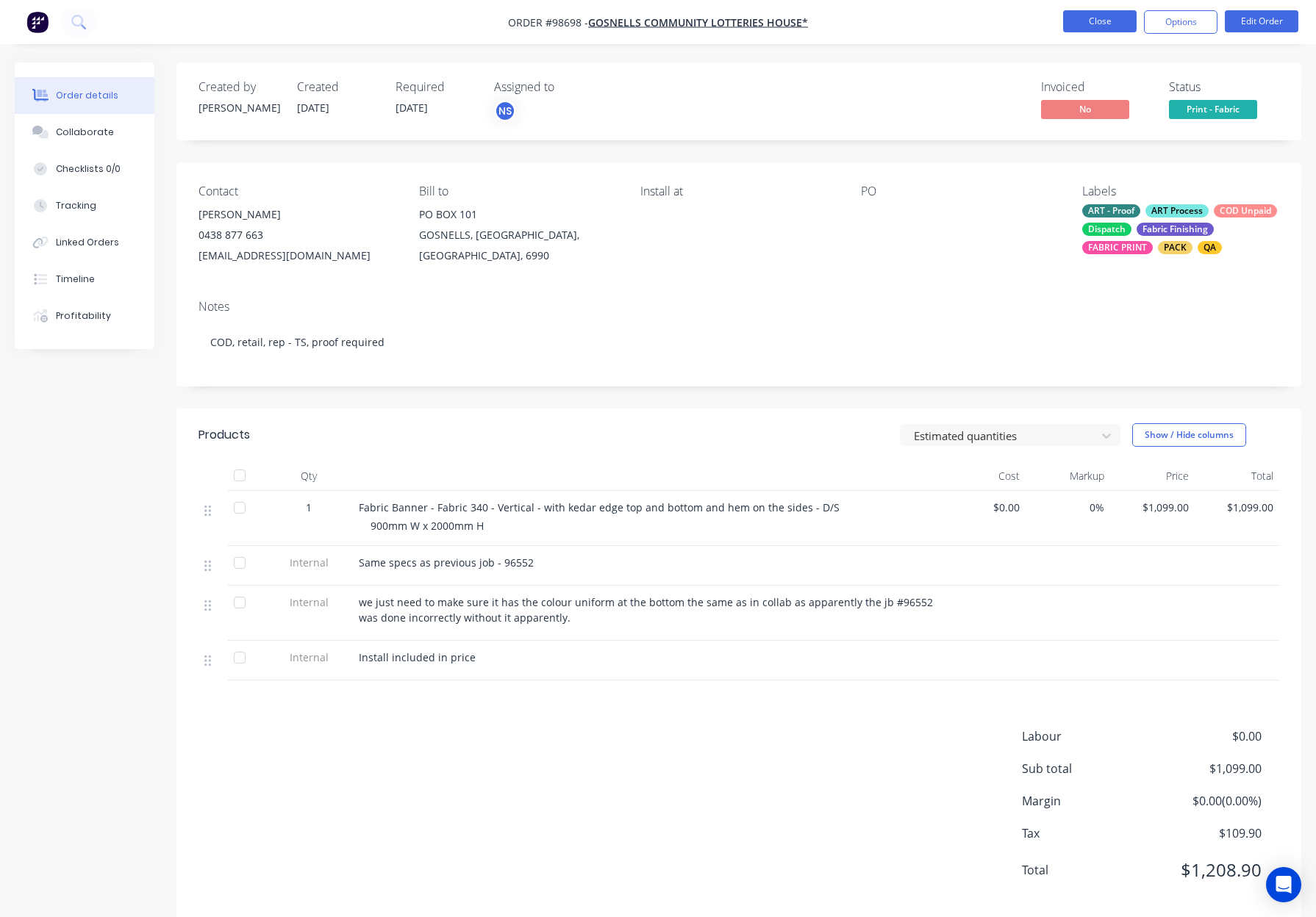
click at [1095, 25] on button "Close" at bounding box center [1100, 21] width 74 height 22
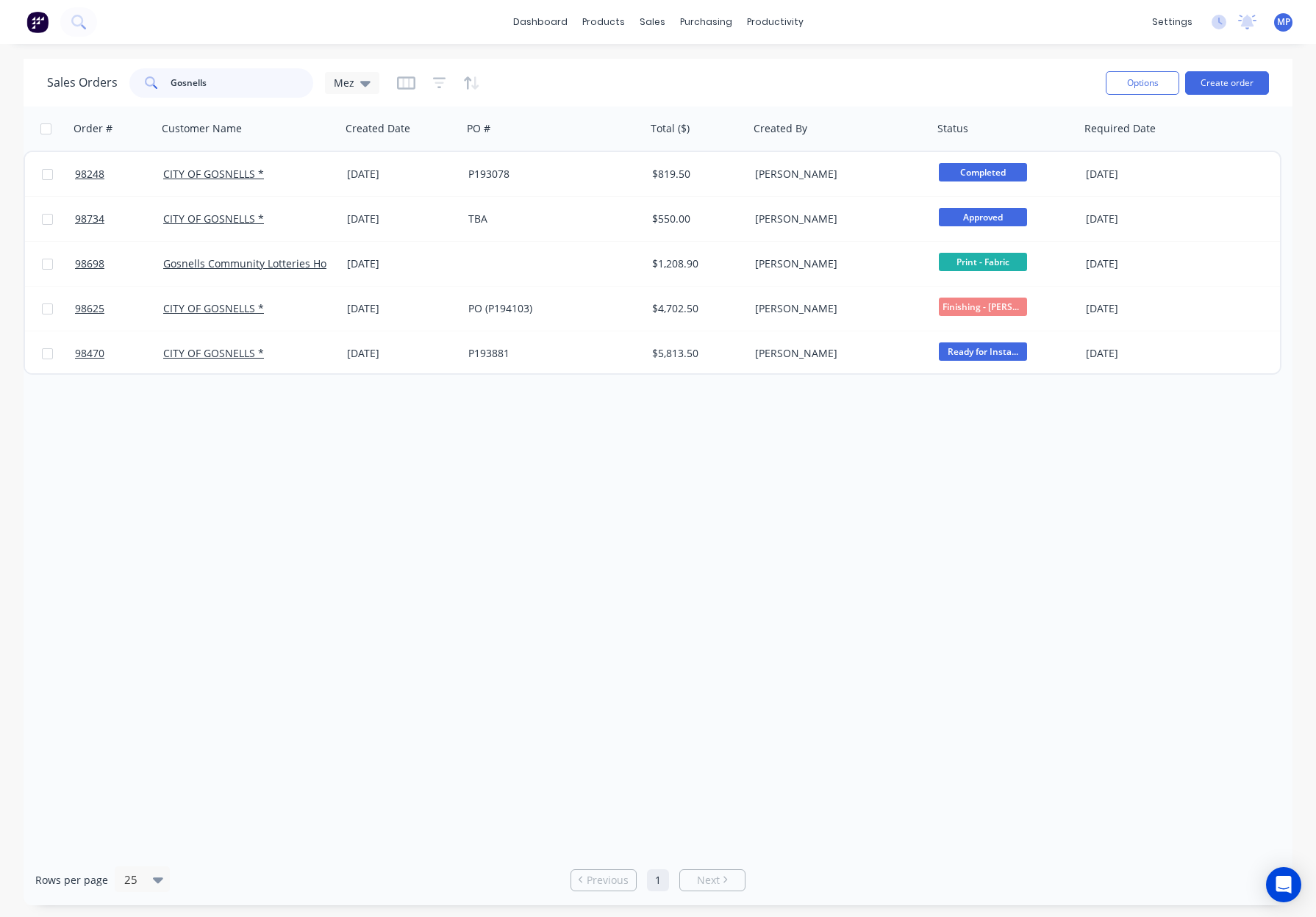
drag, startPoint x: 192, startPoint y: 83, endPoint x: 126, endPoint y: 79, distance: 66.1
click at [126, 79] on div "Sales Orders Gosnells Mez" at bounding box center [213, 83] width 332 height 29
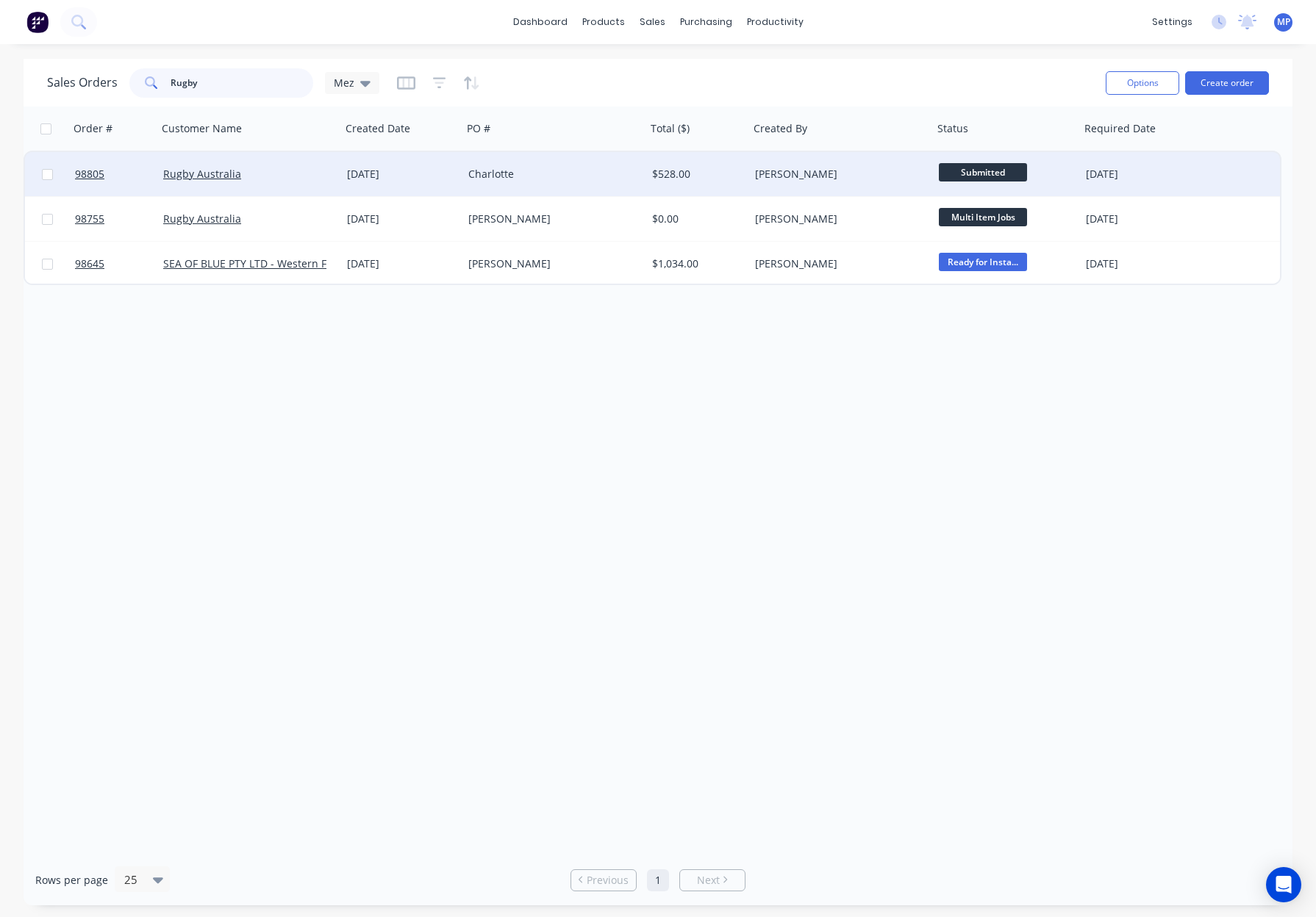
type input "Rugby"
click at [566, 179] on div "Charlotte" at bounding box center [549, 174] width 163 height 15
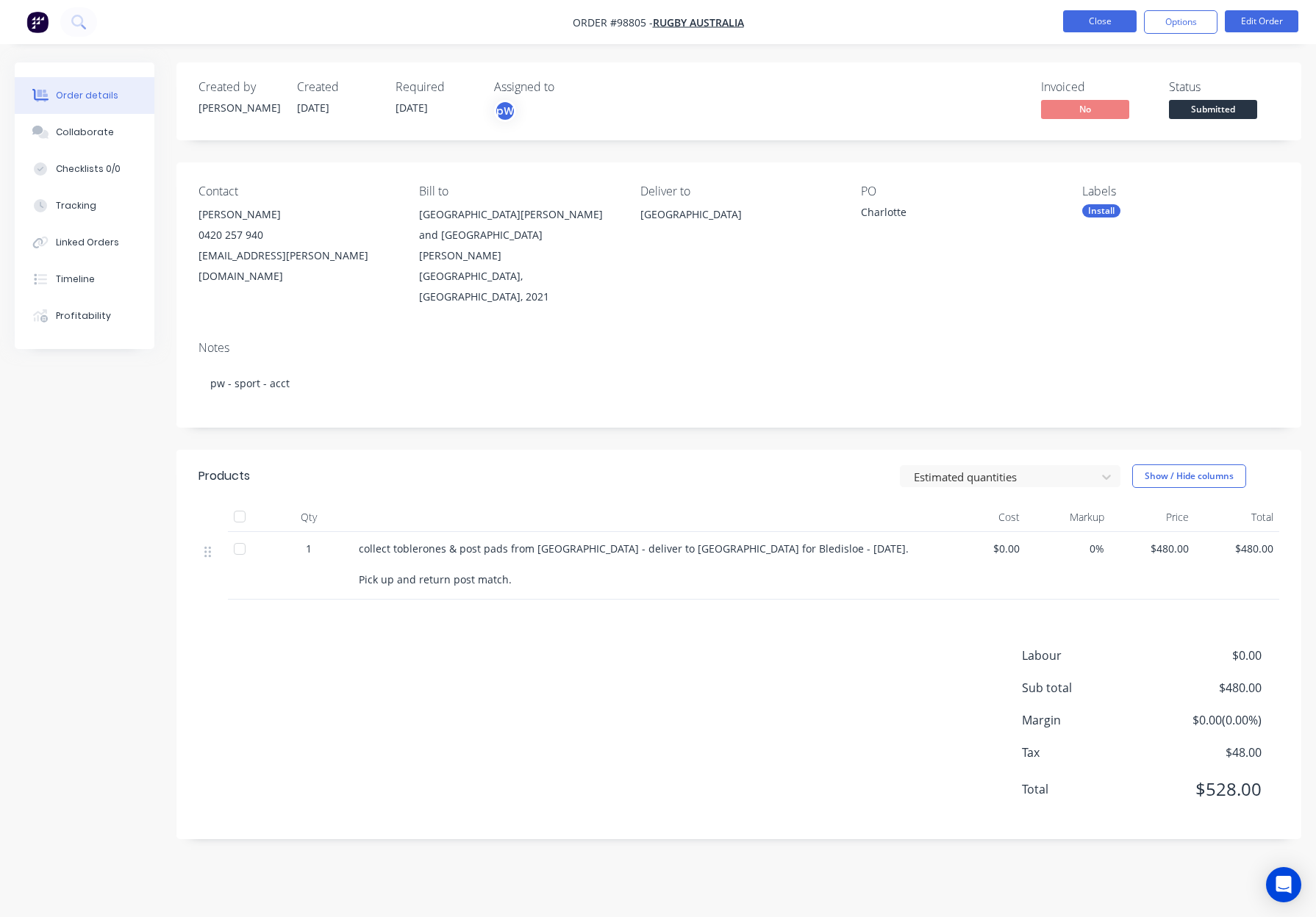
click at [1079, 22] on button "Close" at bounding box center [1100, 21] width 74 height 22
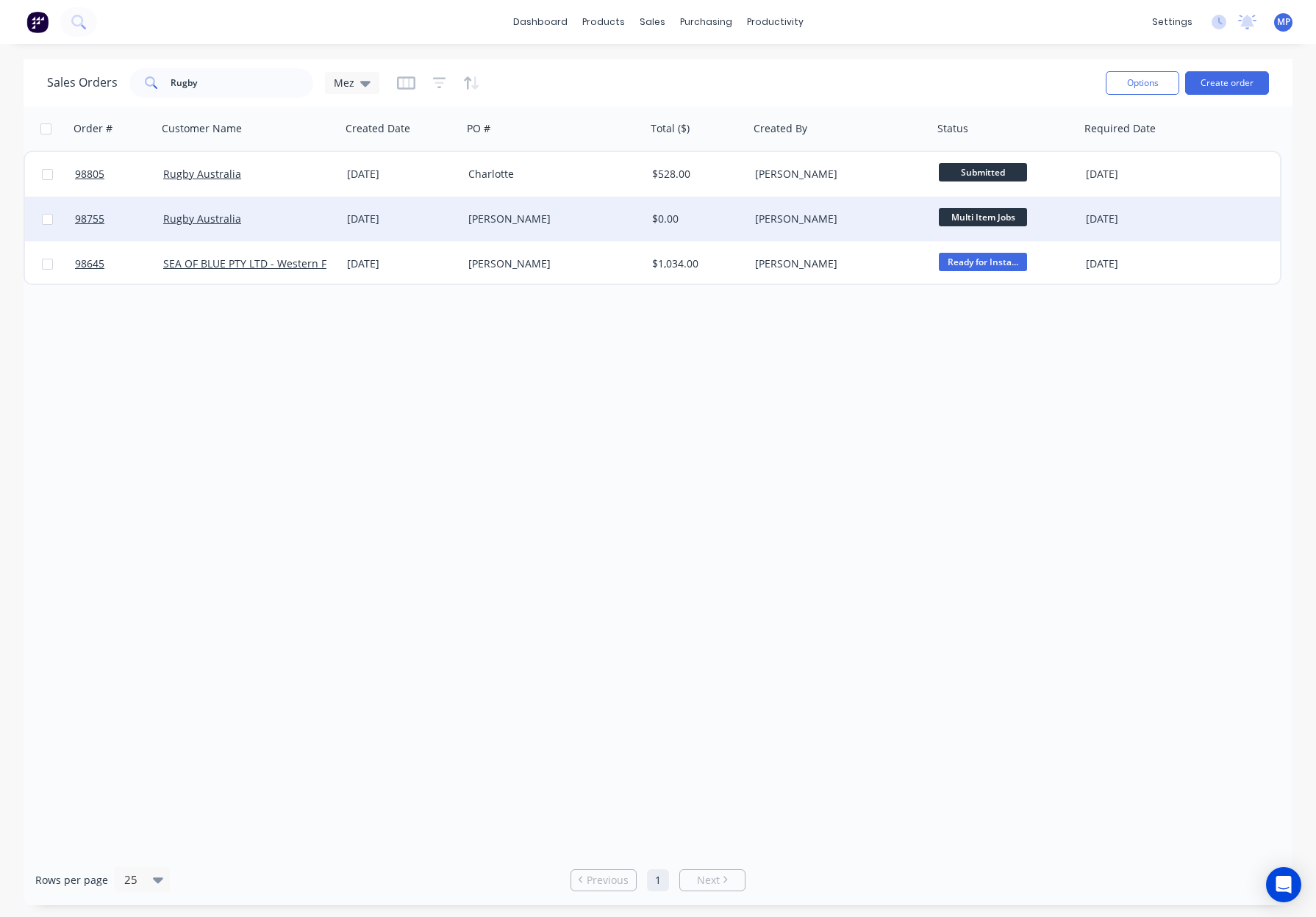
click at [580, 221] on div "Kate" at bounding box center [549, 219] width 163 height 15
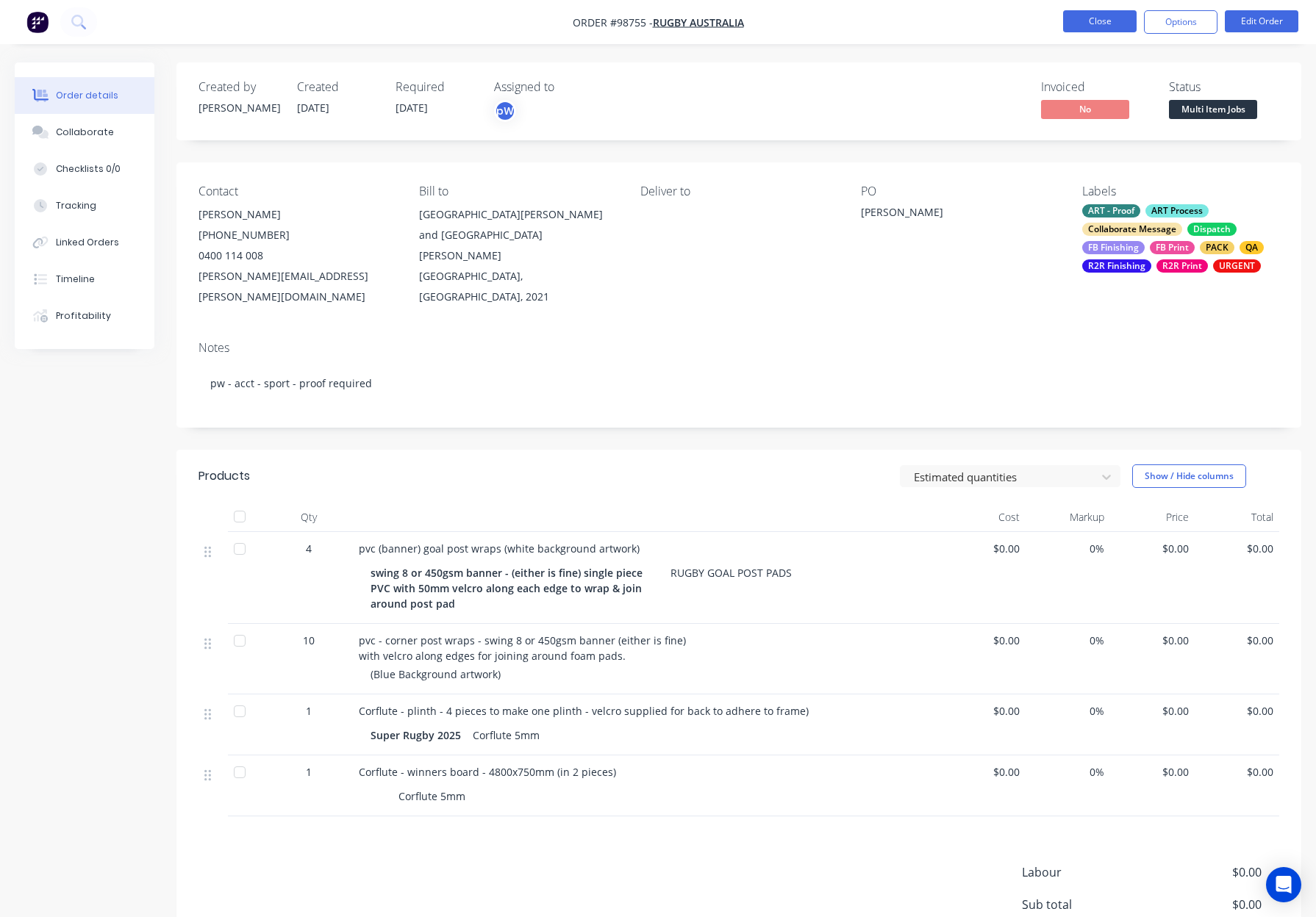
click at [1087, 13] on button "Close" at bounding box center [1100, 21] width 74 height 22
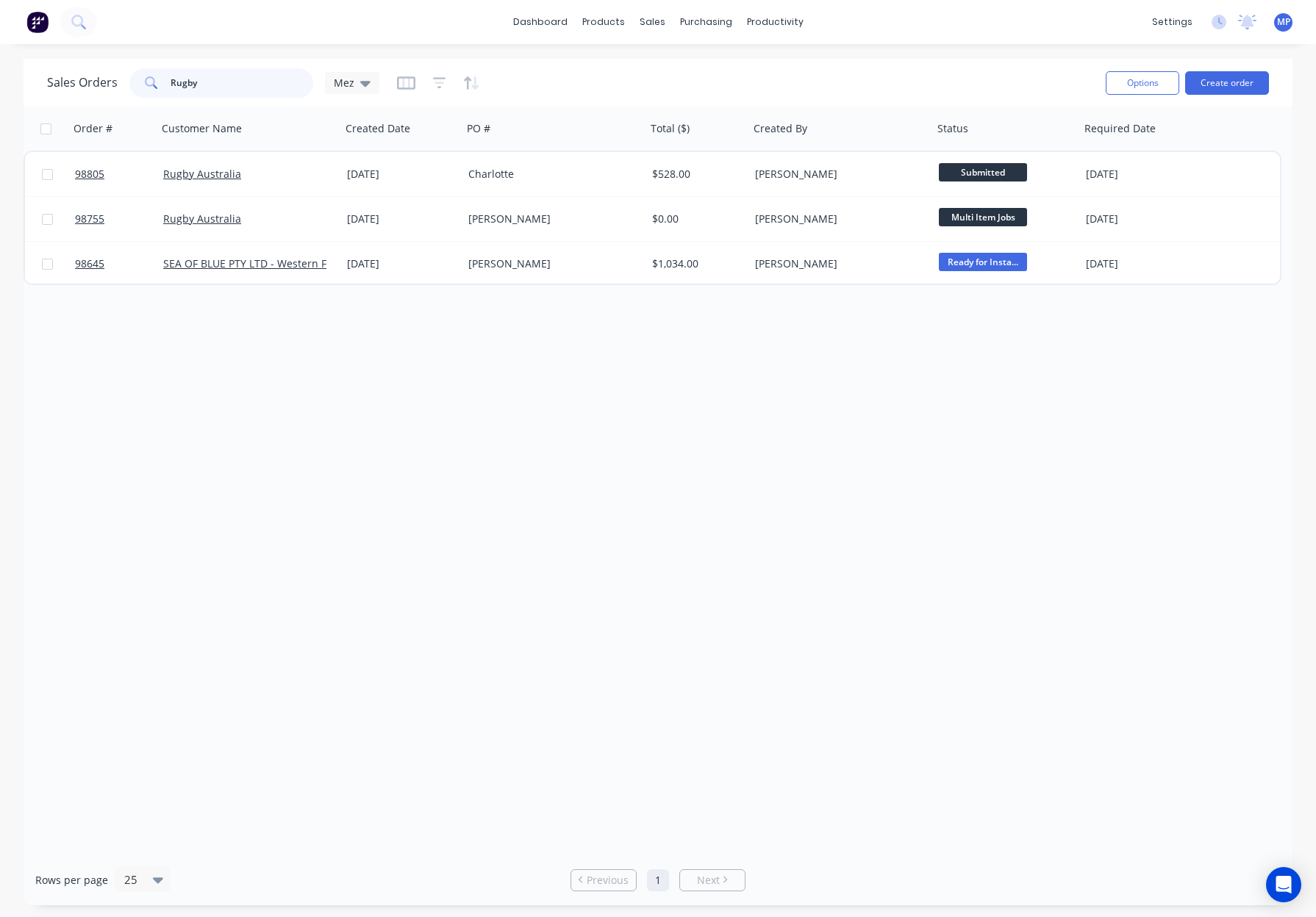
drag, startPoint x: 212, startPoint y: 83, endPoint x: 192, endPoint y: 81, distance: 20.1
click at [143, 79] on div "Rugby" at bounding box center [221, 83] width 184 height 29
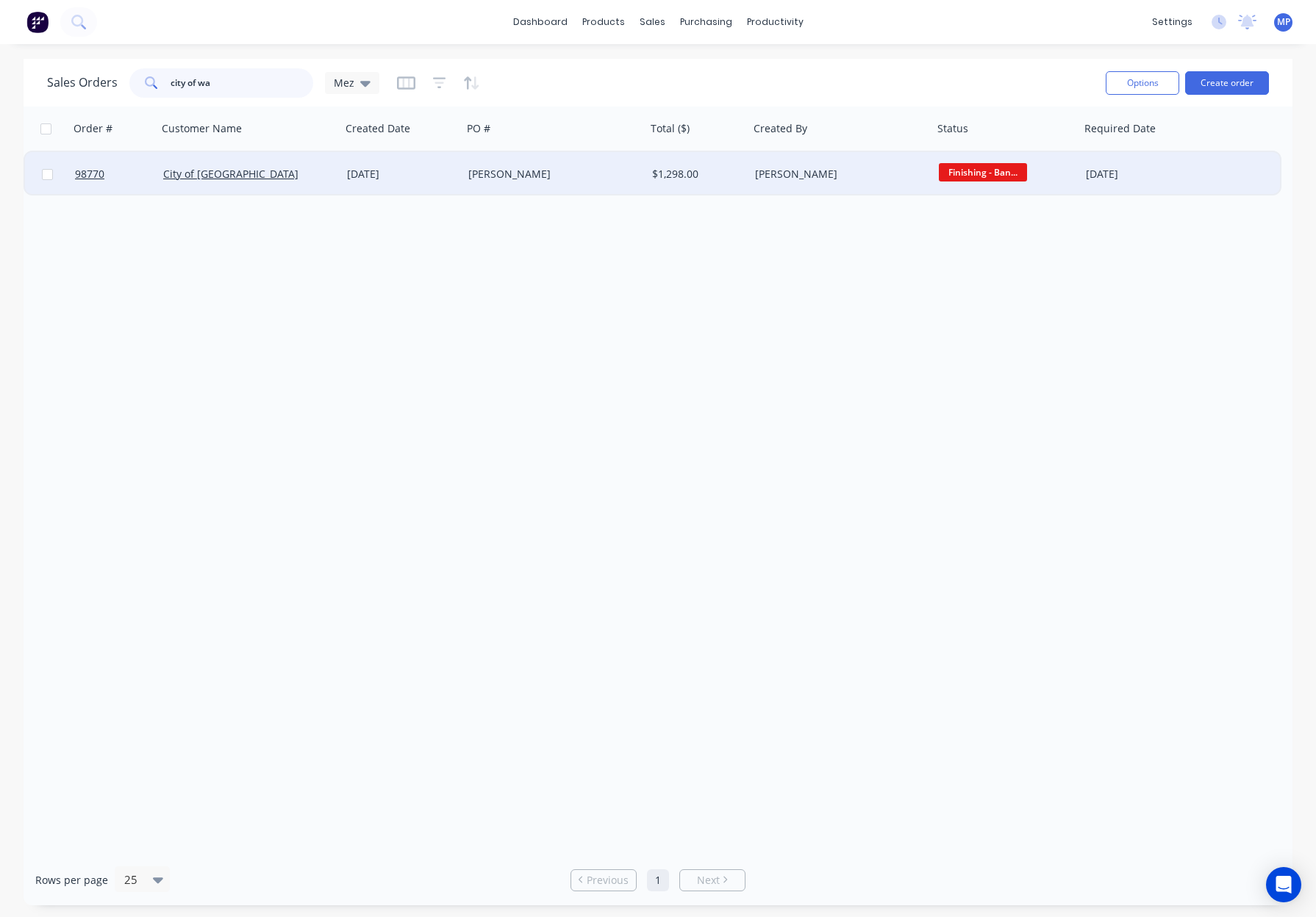
type input "city of wa"
click at [522, 170] on div "Emma" at bounding box center [549, 174] width 163 height 15
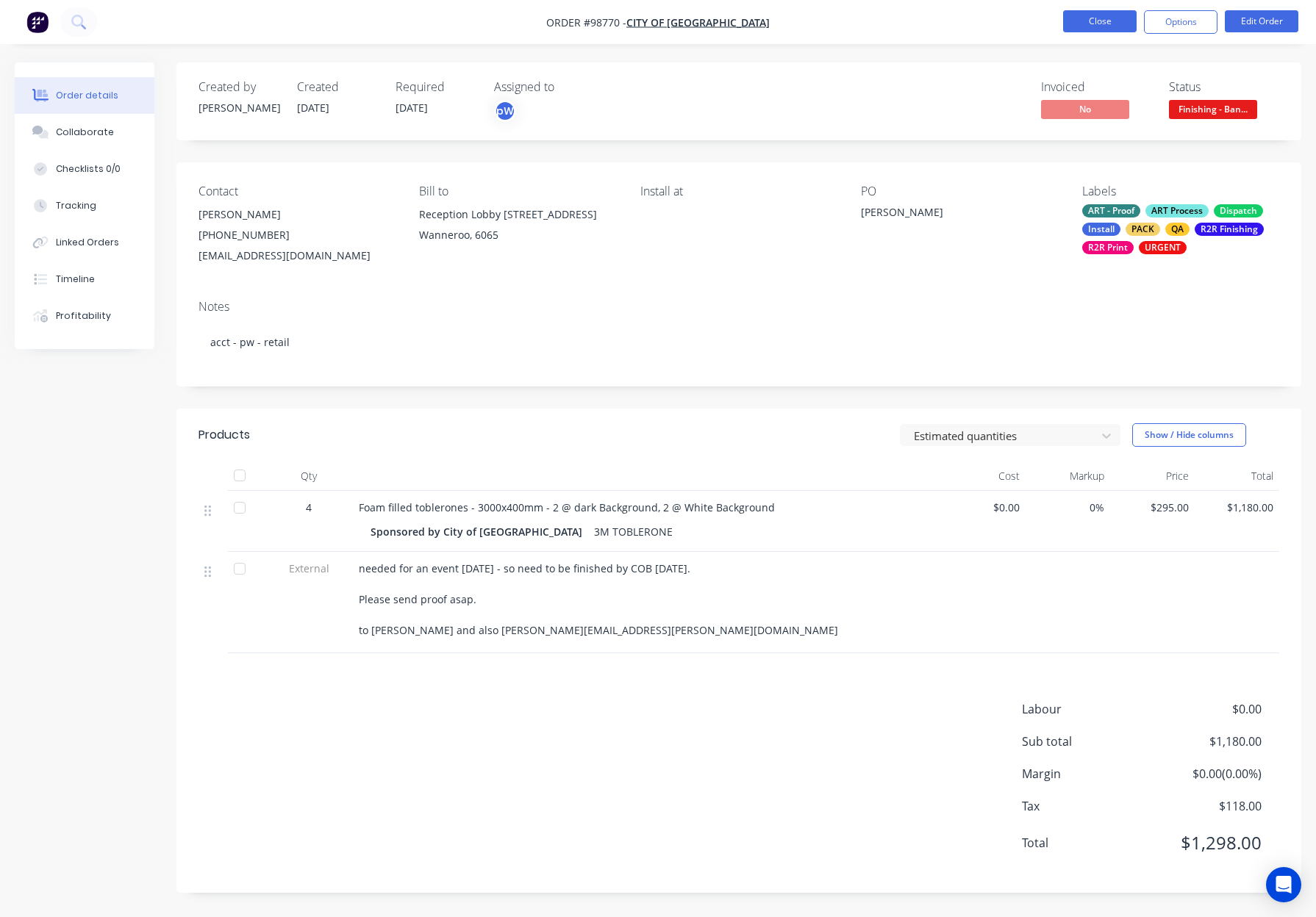
click at [1076, 25] on button "Close" at bounding box center [1100, 21] width 74 height 22
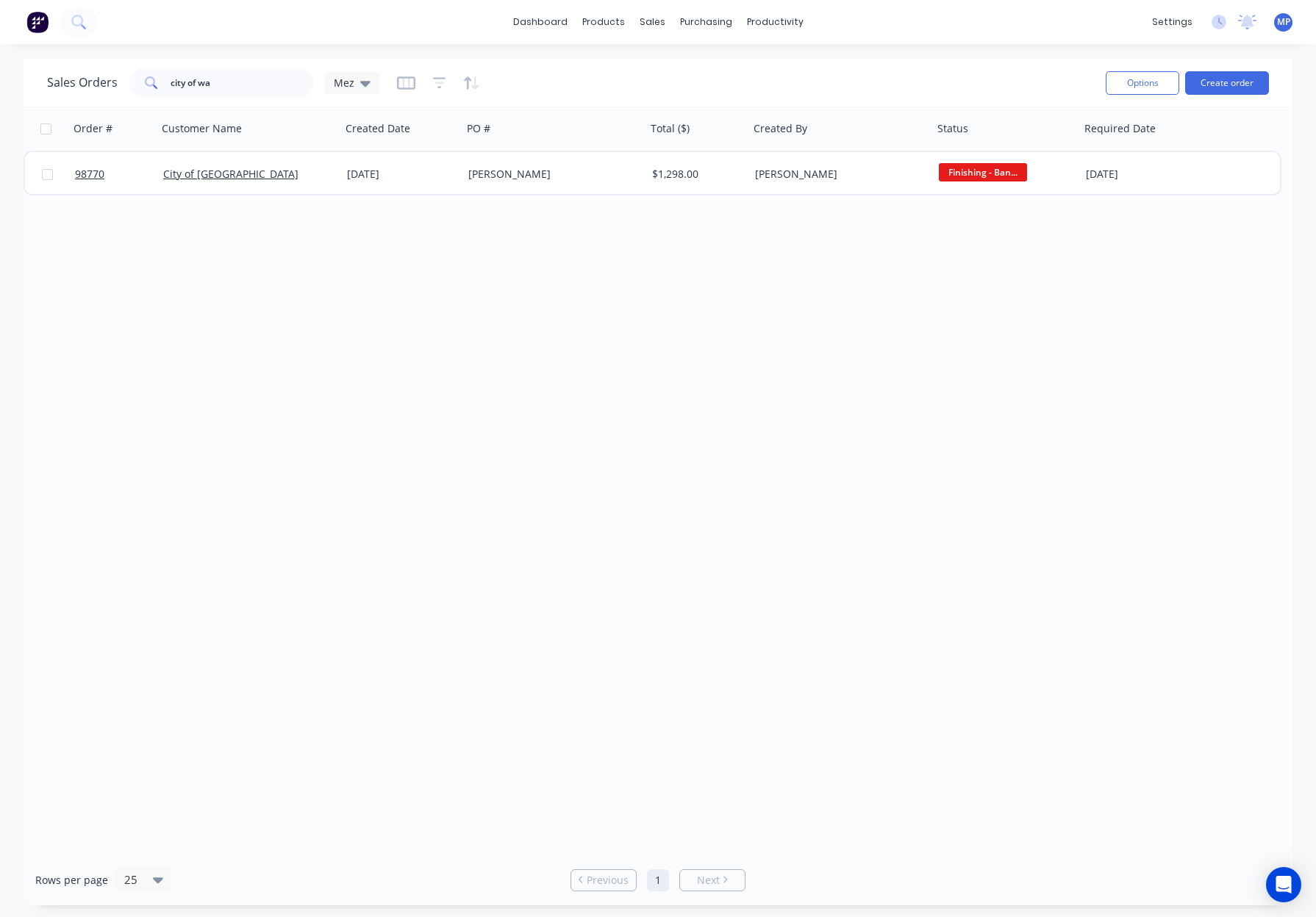
drag, startPoint x: 229, startPoint y: 104, endPoint x: 235, endPoint y: 88, distance: 17.1
click at [229, 104] on div "Sales Orders city of wa Mez Options Create order" at bounding box center [658, 83] width 1269 height 47
click at [236, 87] on input "city of wa" at bounding box center [241, 83] width 143 height 29
drag, startPoint x: 237, startPoint y: 86, endPoint x: 186, endPoint y: 83, distance: 51.1
click at [235, 86] on input "city of wa" at bounding box center [241, 83] width 143 height 29
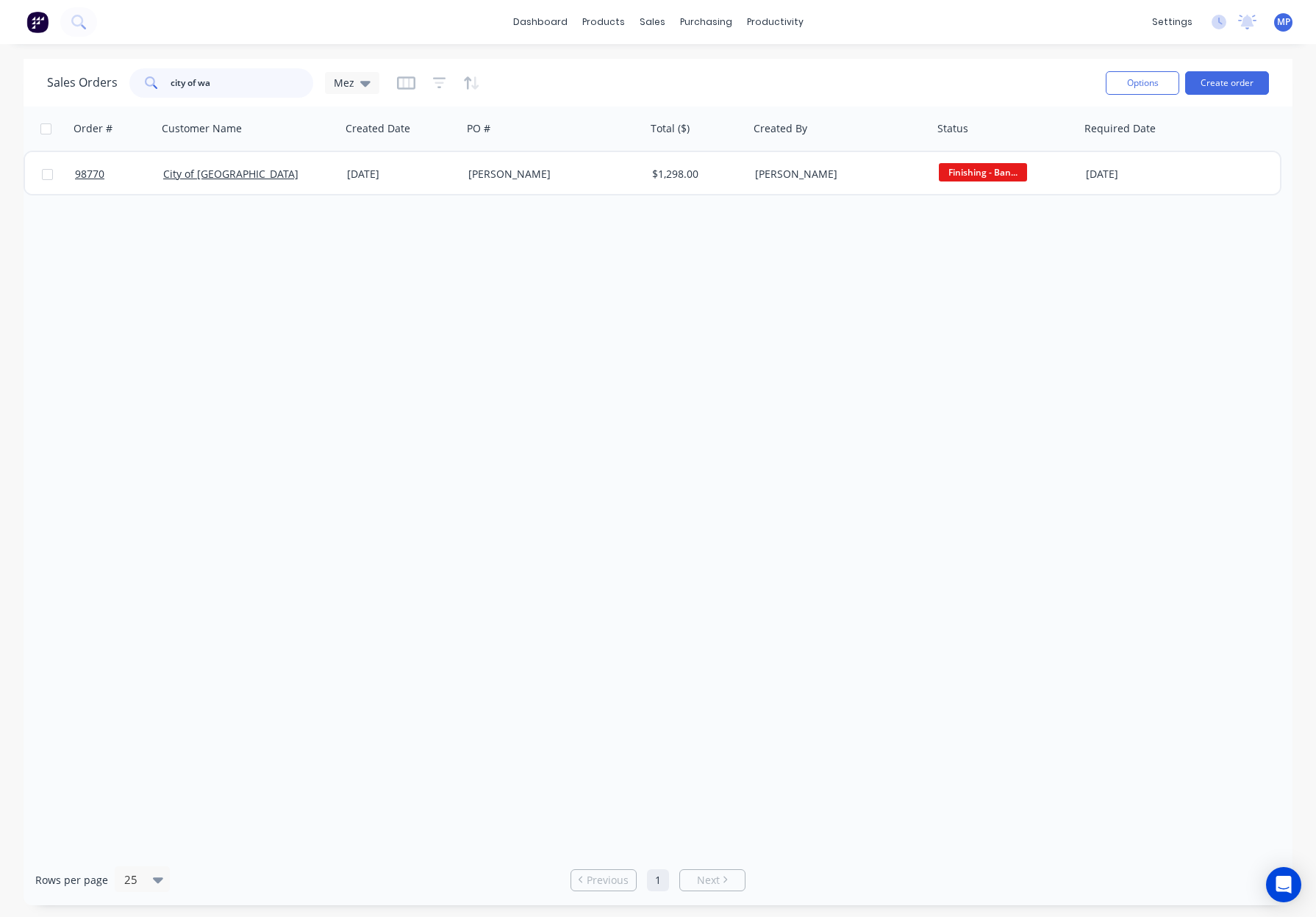
drag, startPoint x: 214, startPoint y: 81, endPoint x: 137, endPoint y: 80, distance: 77.0
click at [137, 80] on div "city of wa" at bounding box center [221, 83] width 184 height 29
drag, startPoint x: 276, startPoint y: 85, endPoint x: 208, endPoint y: 84, distance: 68.0
click at [202, 84] on input "church and osborne" at bounding box center [241, 83] width 143 height 29
click at [272, 79] on input "church and" at bounding box center [241, 83] width 143 height 29
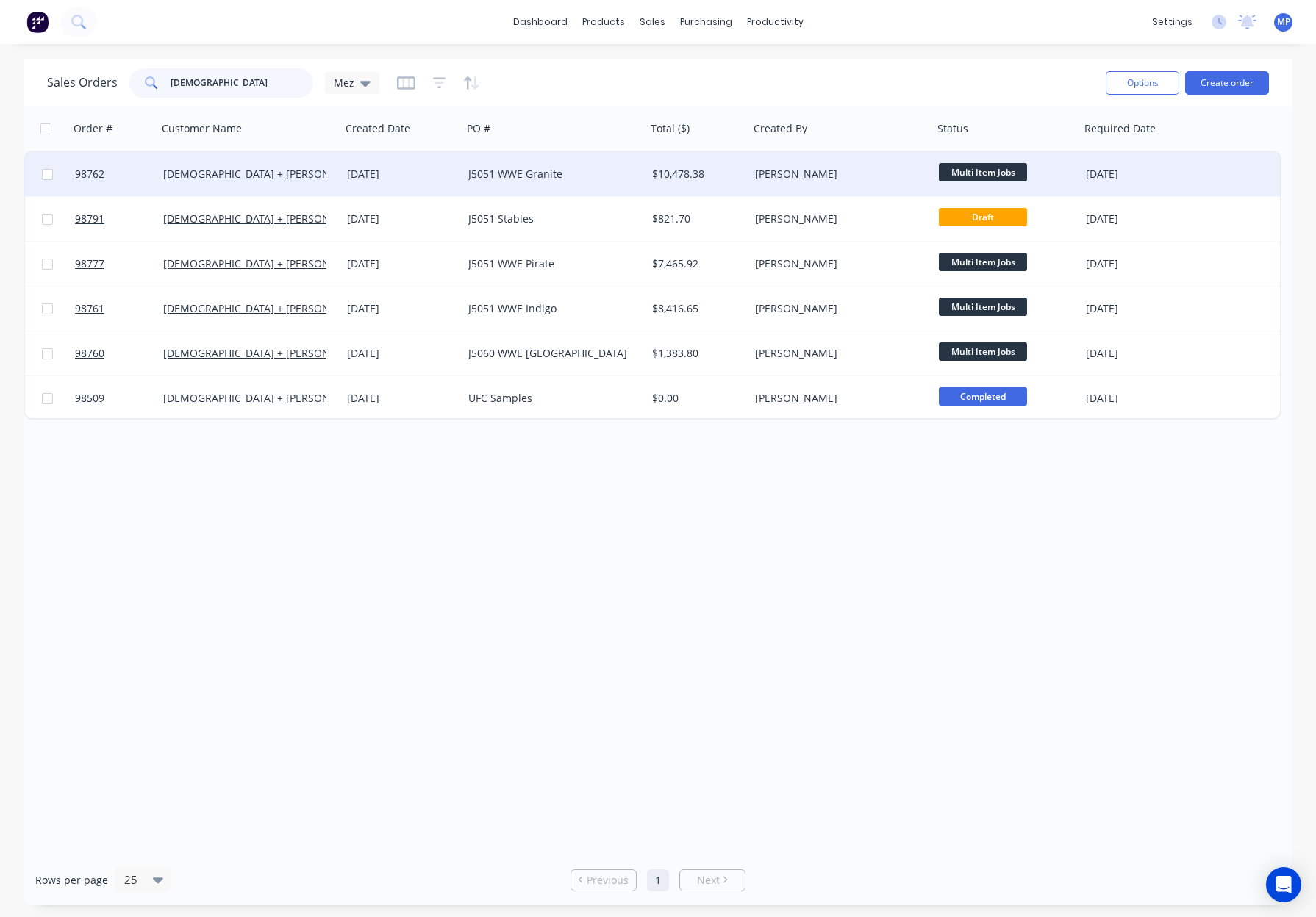
type input "church"
click at [571, 173] on div "J5051 WWE Granite" at bounding box center [549, 174] width 163 height 15
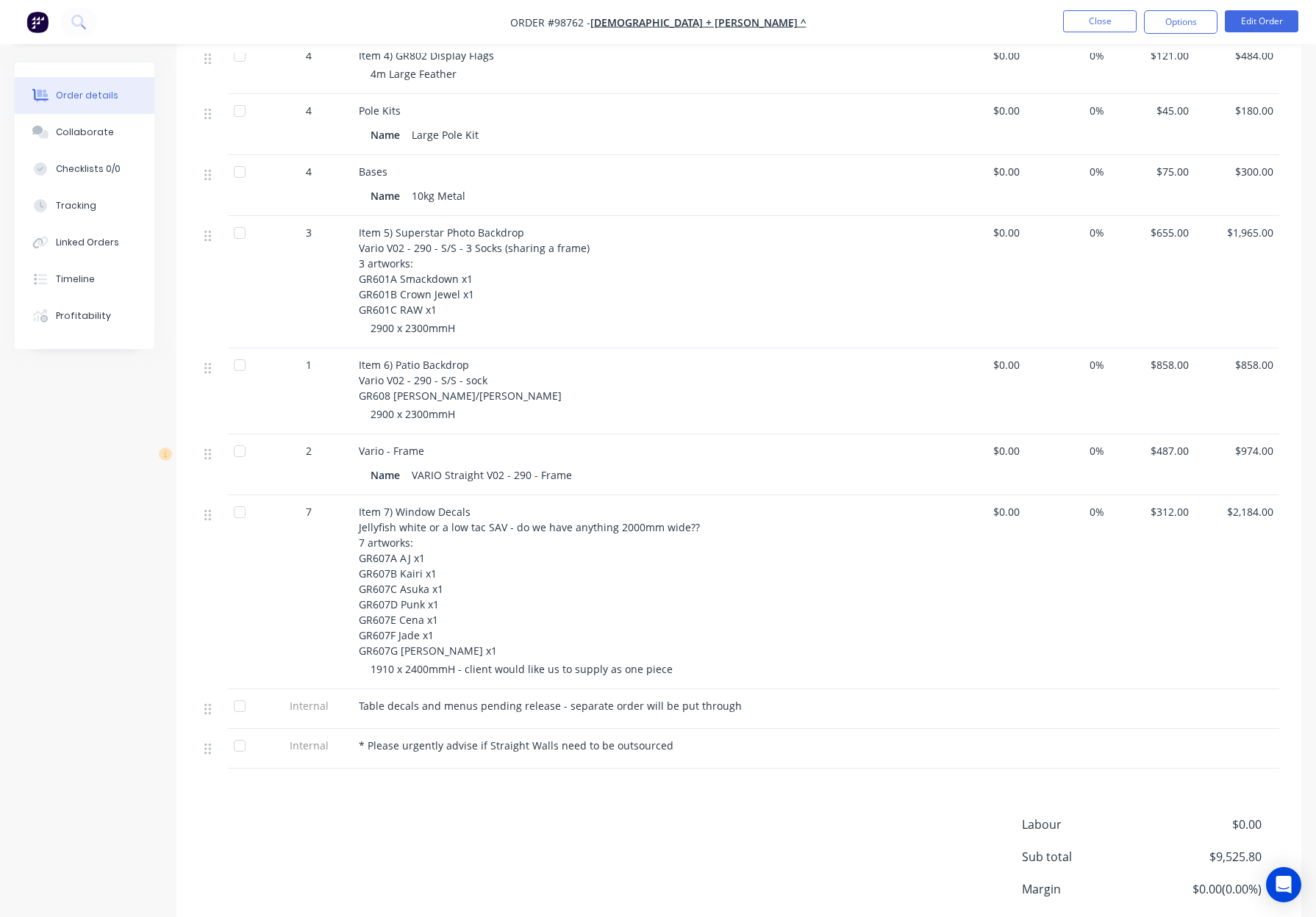
scroll to position [834, 0]
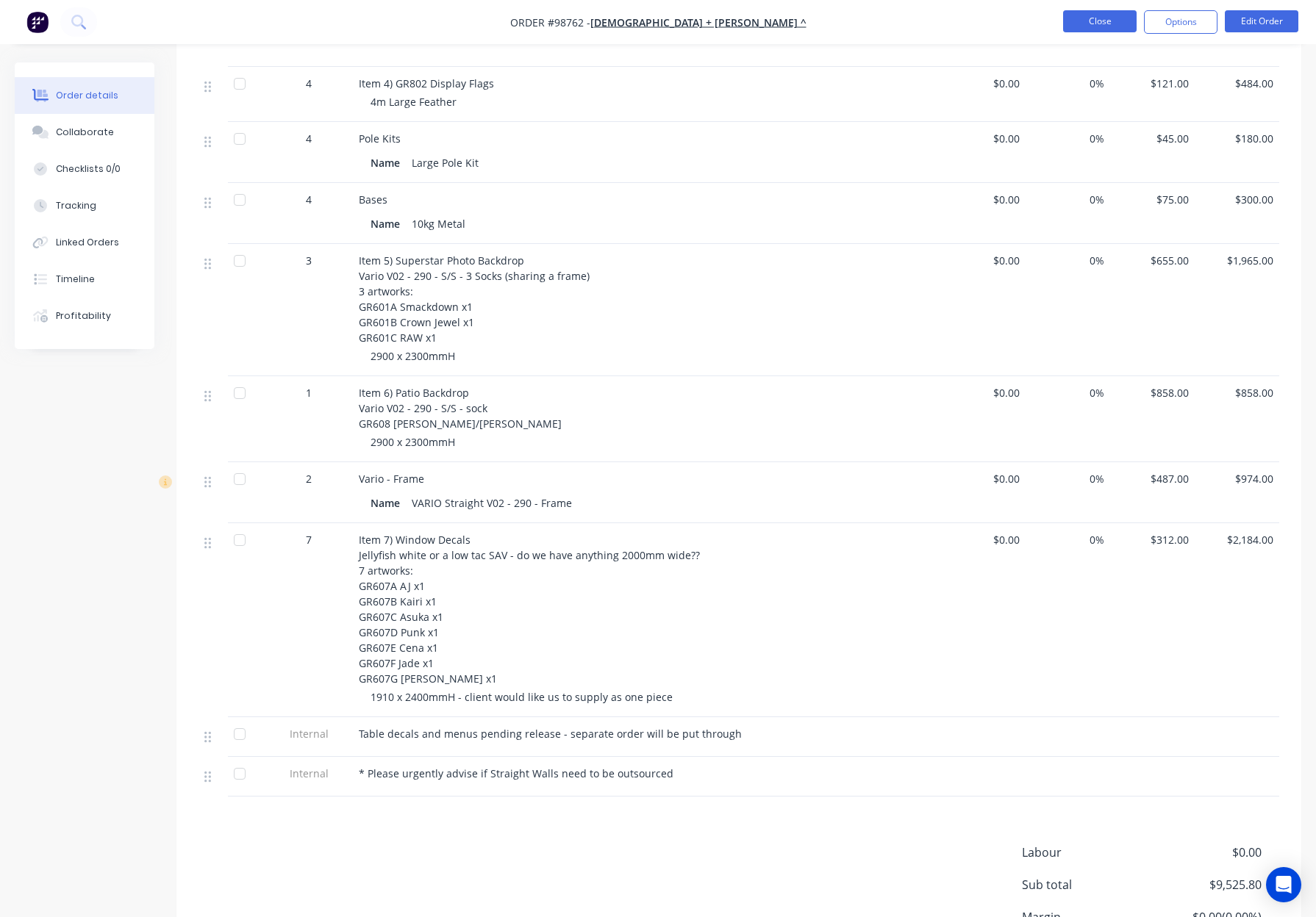
click at [1080, 27] on button "Close" at bounding box center [1100, 21] width 74 height 22
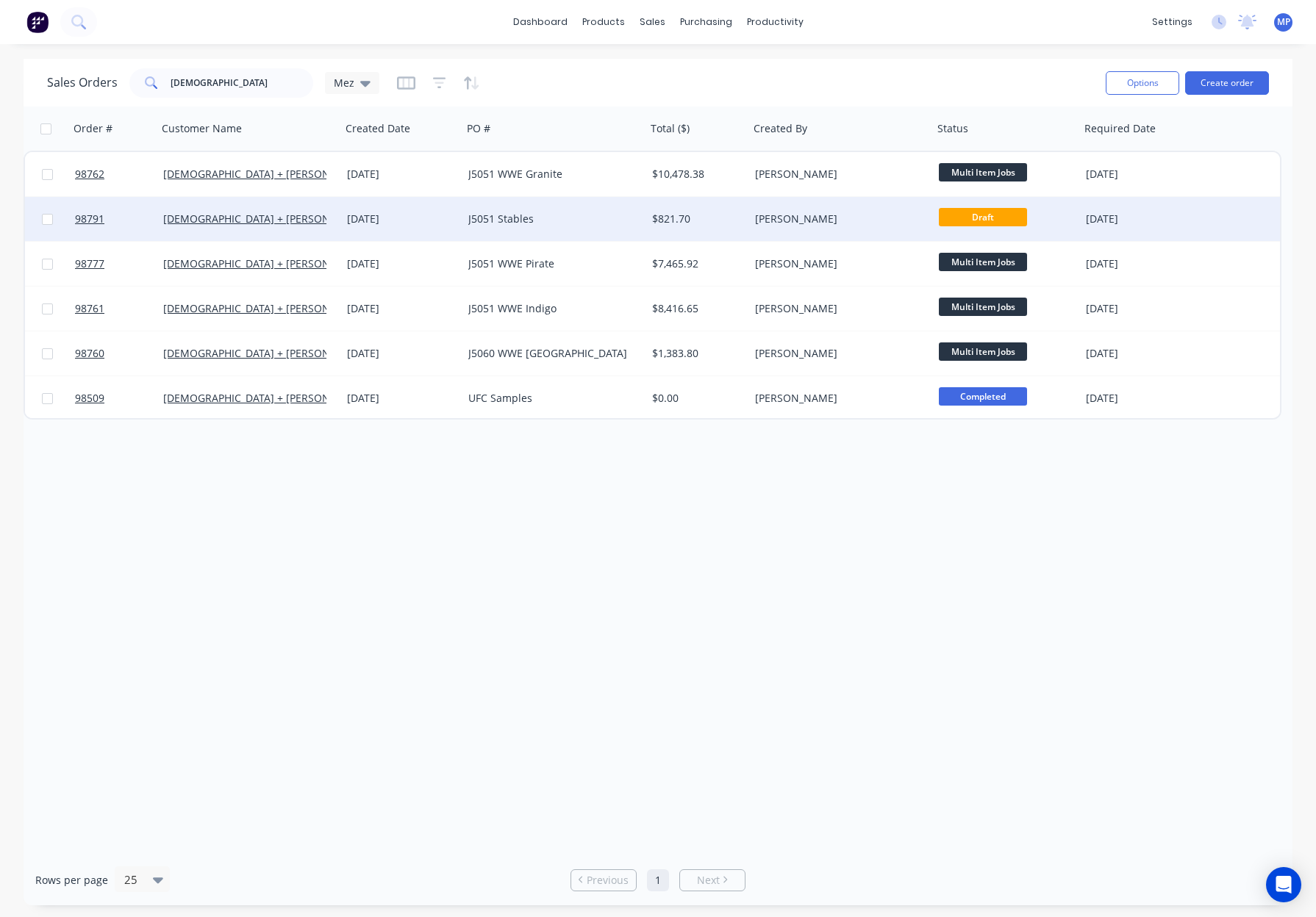
click at [588, 223] on div "J5051 Stables" at bounding box center [549, 219] width 163 height 15
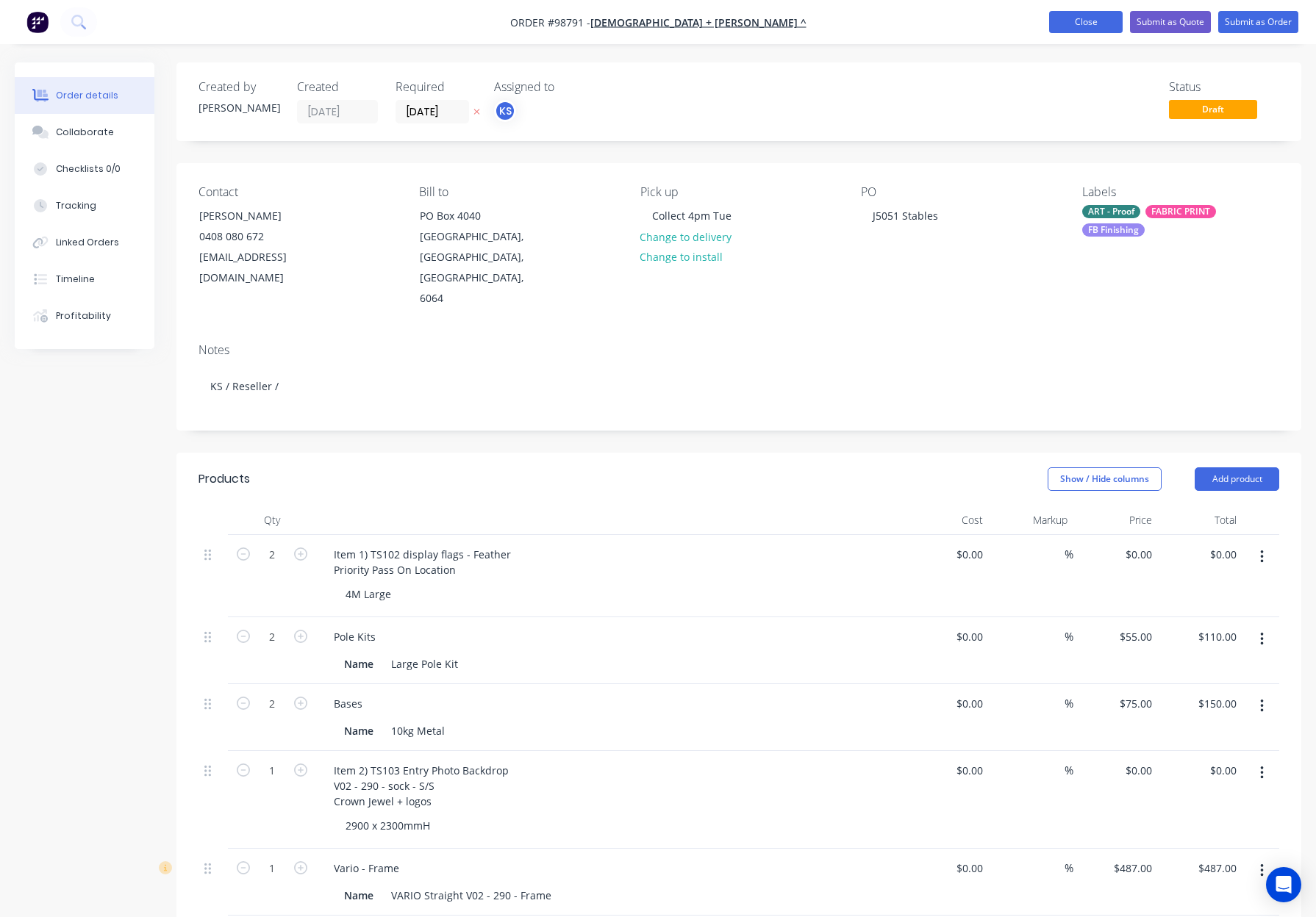
click at [1054, 18] on button "Close" at bounding box center [1086, 21] width 74 height 22
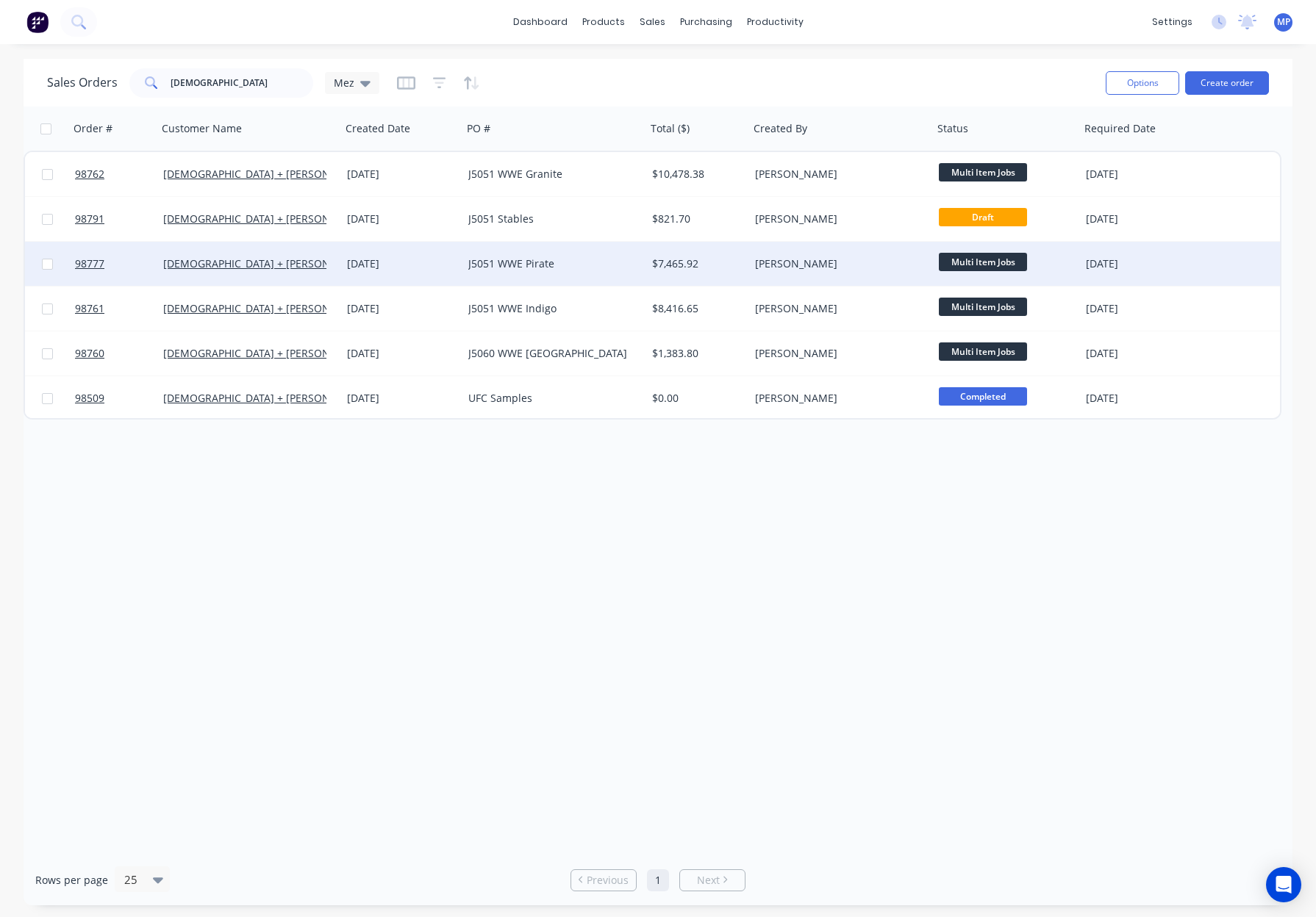
click at [633, 262] on div "J5051 WWE Pirate" at bounding box center [554, 263] width 172 height 15
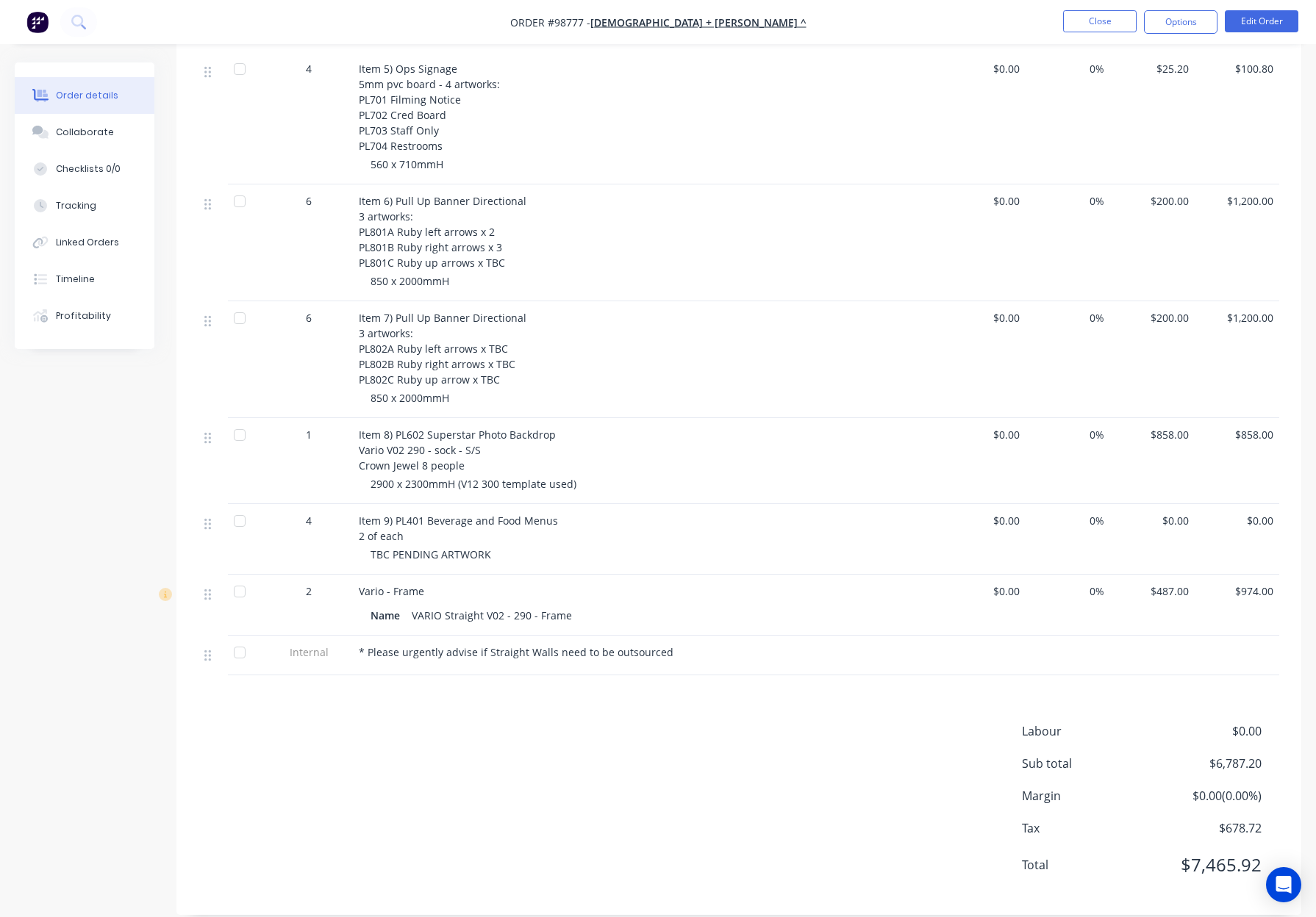
scroll to position [833, 0]
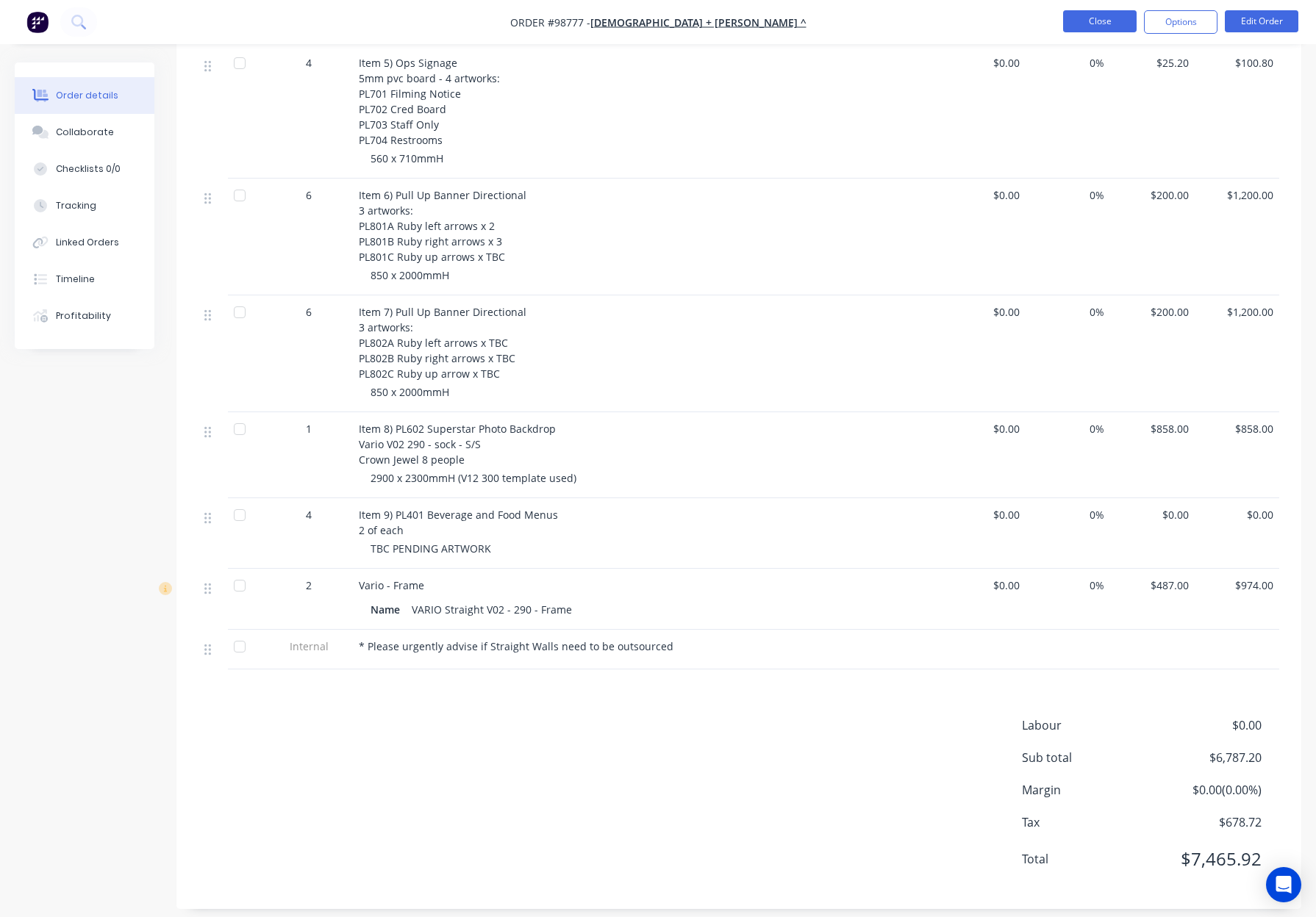
click at [1093, 21] on button "Close" at bounding box center [1100, 21] width 74 height 22
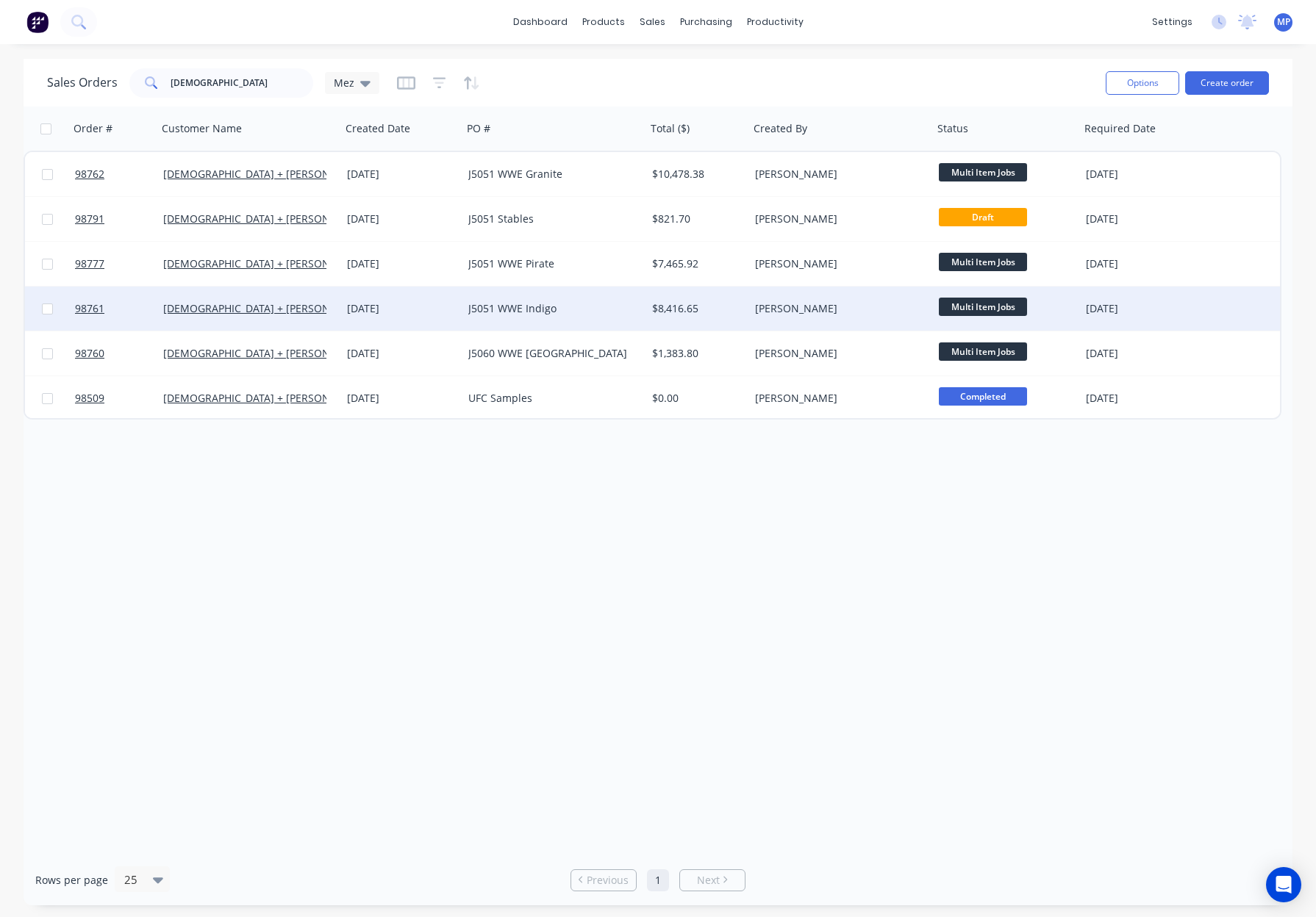
click at [625, 311] on div "J5051 WWE Indigo" at bounding box center [549, 308] width 163 height 15
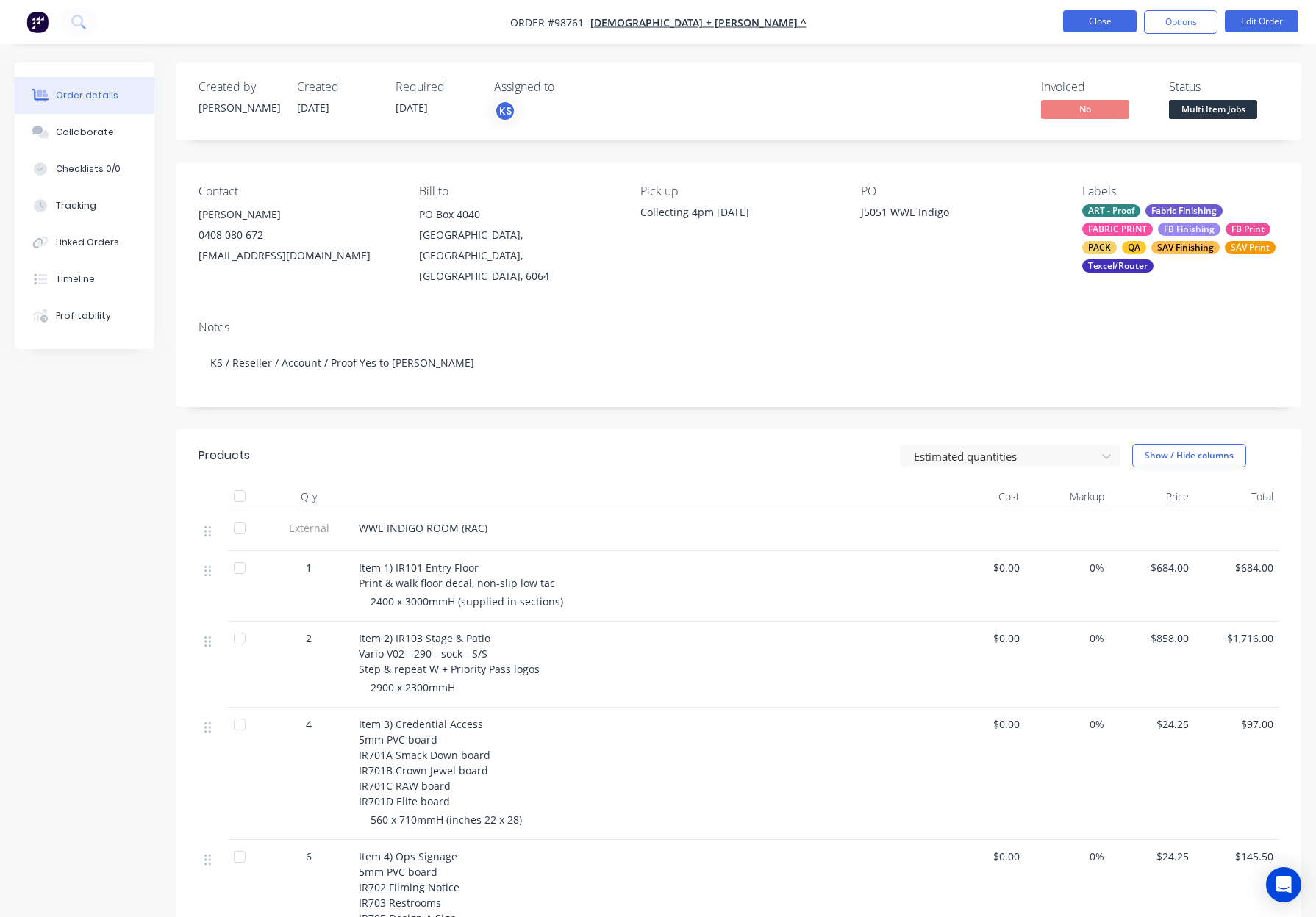
click at [1106, 23] on button "Close" at bounding box center [1100, 21] width 74 height 22
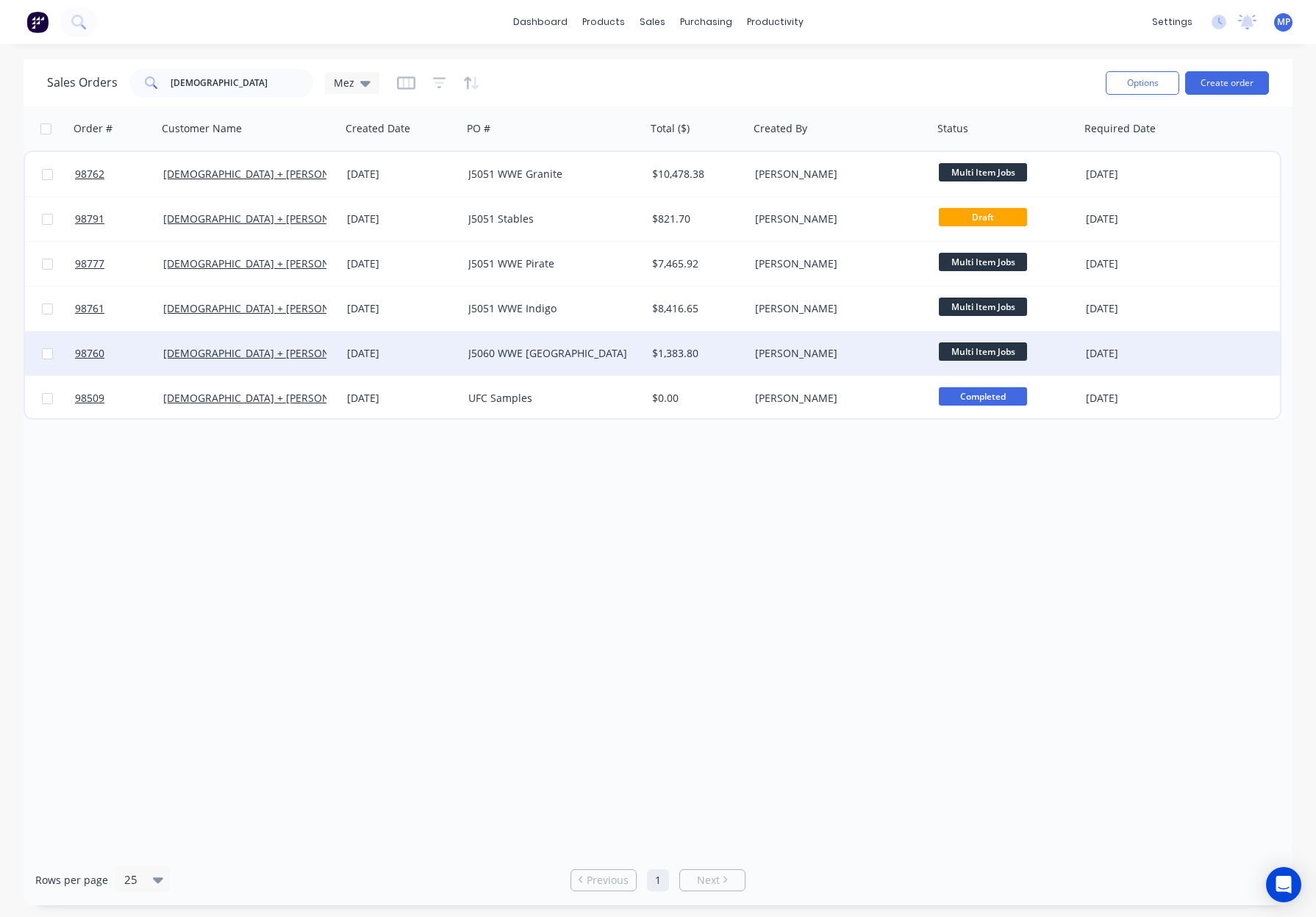
click at [597, 361] on div "J5060 WWE Perth" at bounding box center [554, 353] width 184 height 44
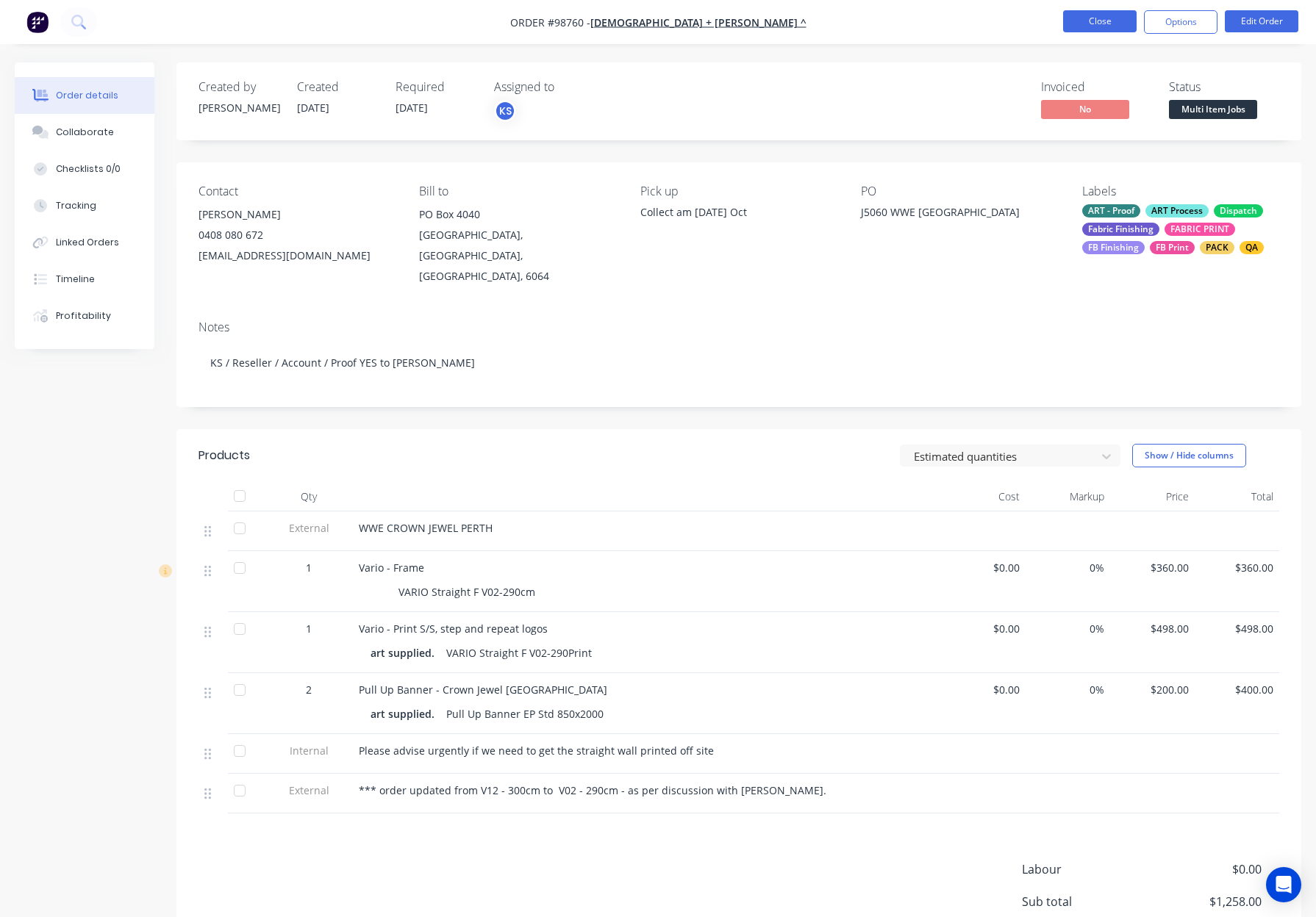
click at [1082, 21] on button "Close" at bounding box center [1100, 21] width 74 height 22
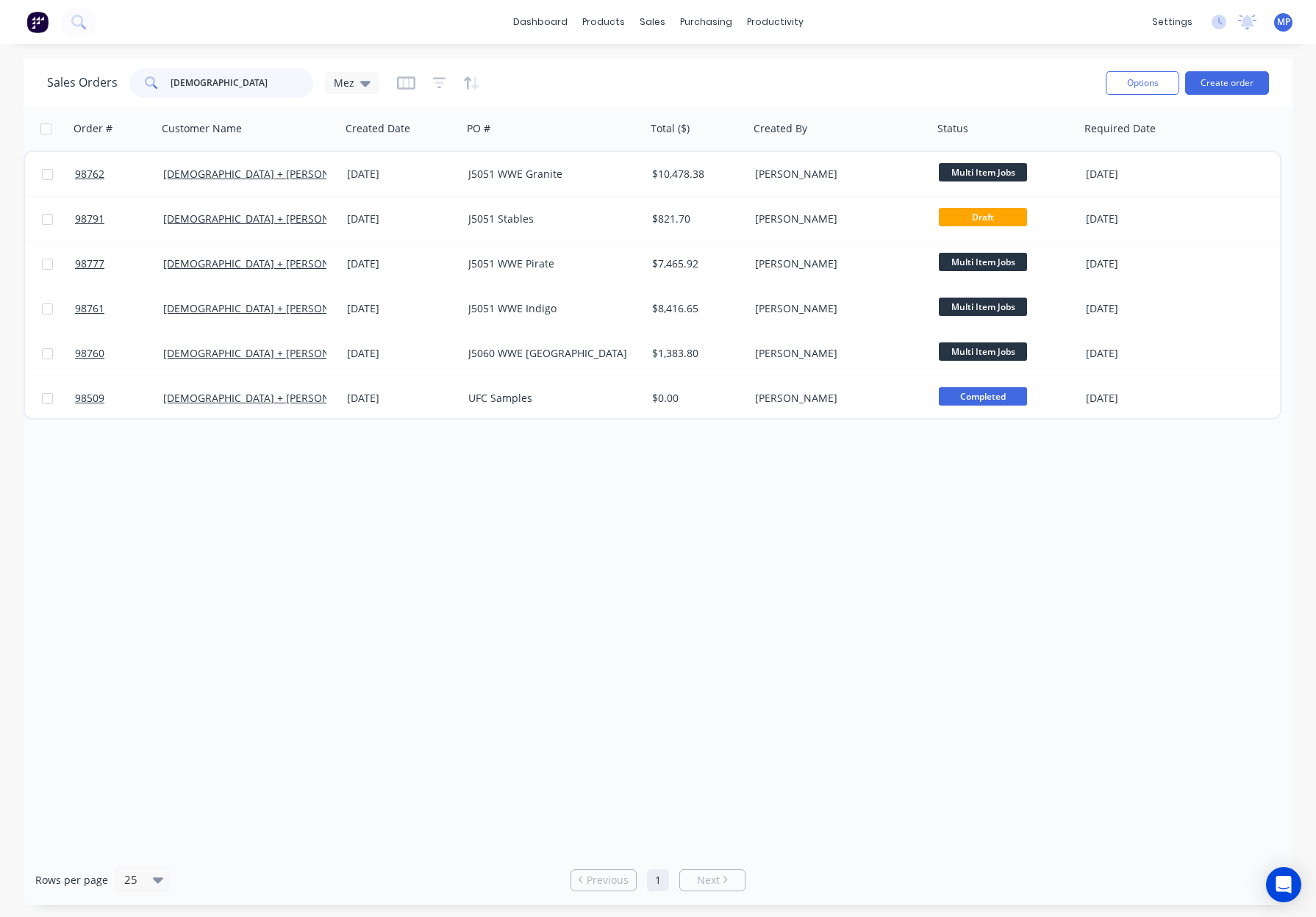
drag, startPoint x: 222, startPoint y: 85, endPoint x: 159, endPoint y: 81, distance: 63.1
click at [129, 79] on div "church" at bounding box center [221, 83] width 184 height 29
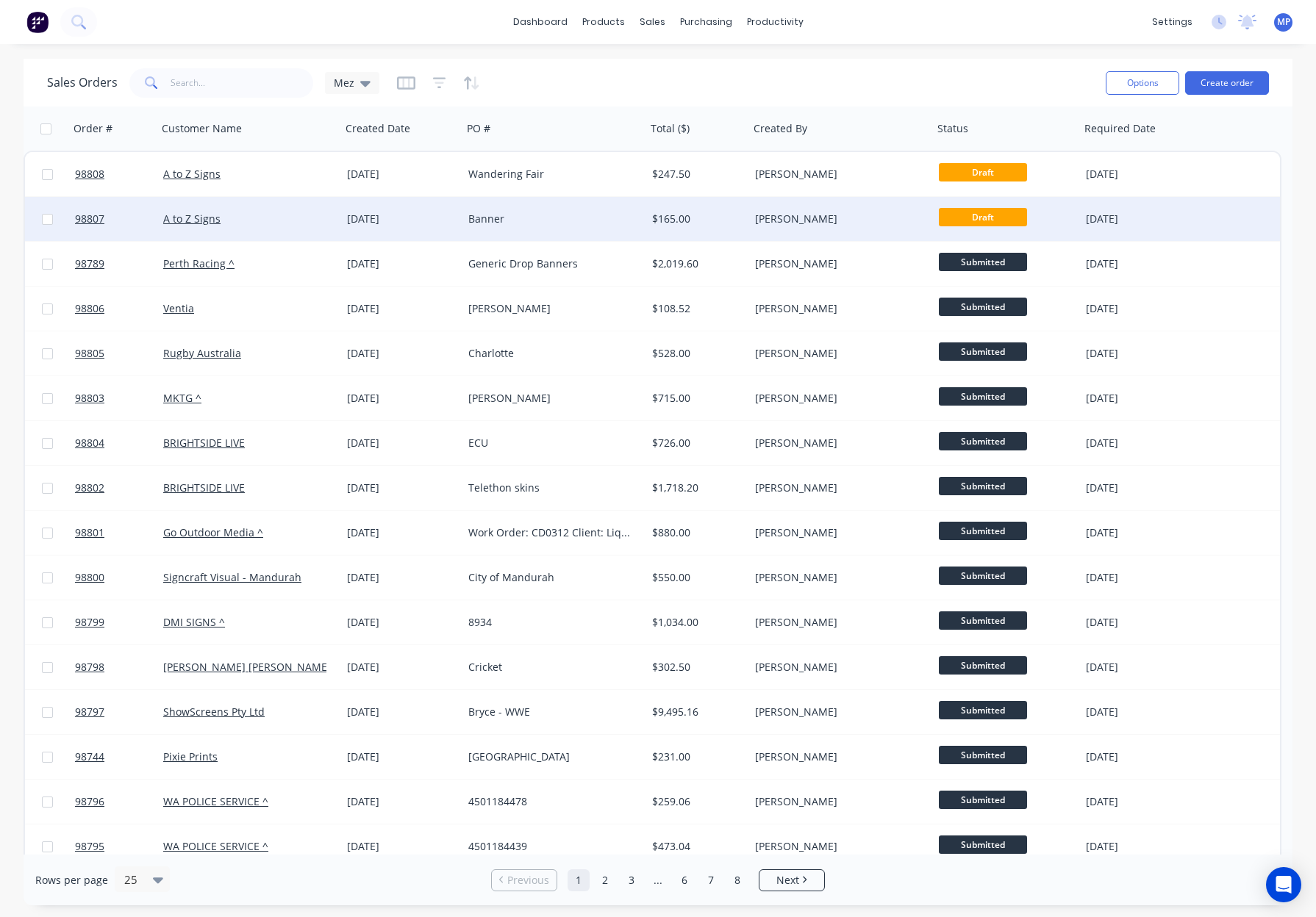
click at [552, 219] on div "Banner" at bounding box center [549, 219] width 163 height 15
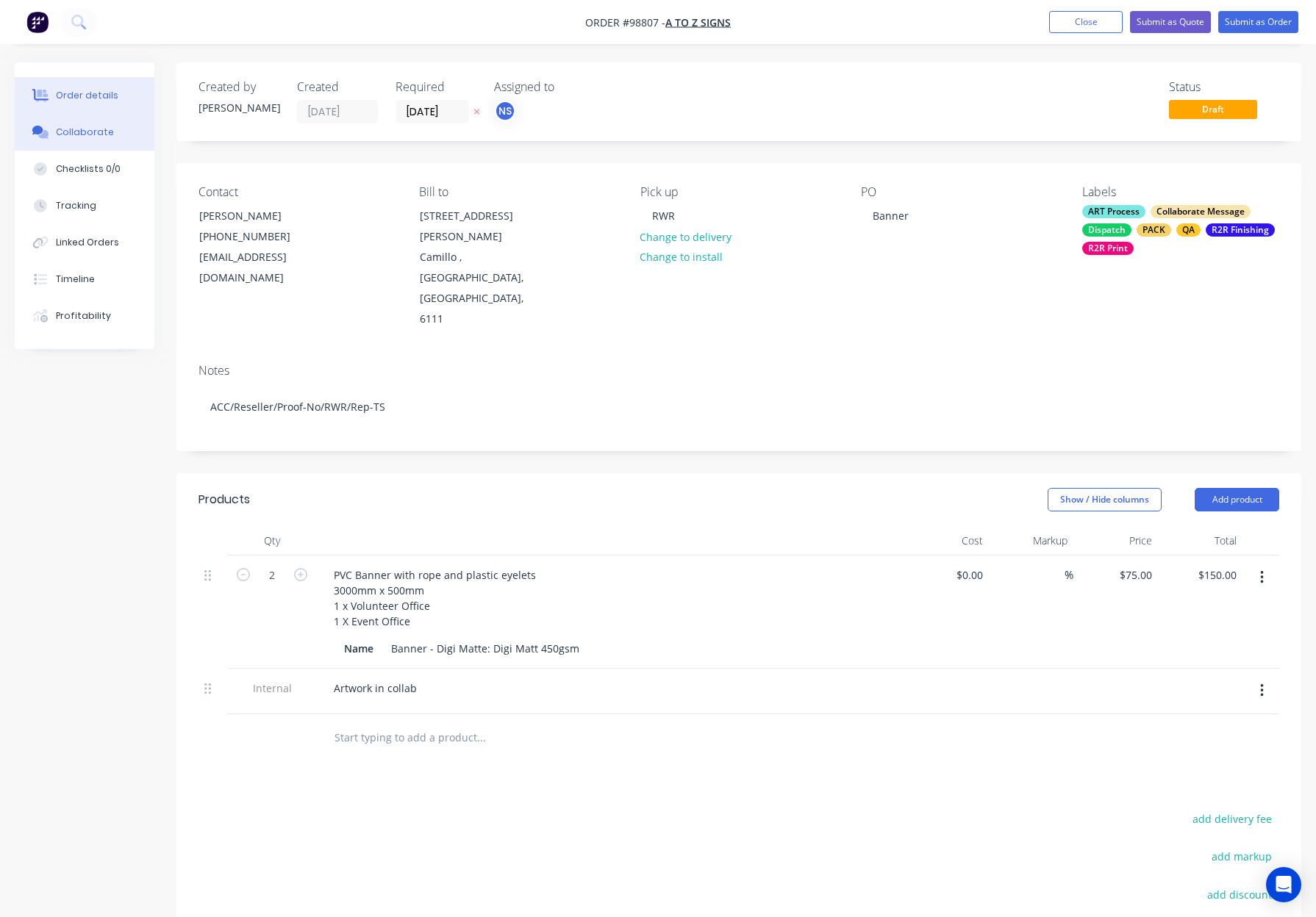
click at [79, 137] on div "Collaborate" at bounding box center [84, 133] width 58 height 13
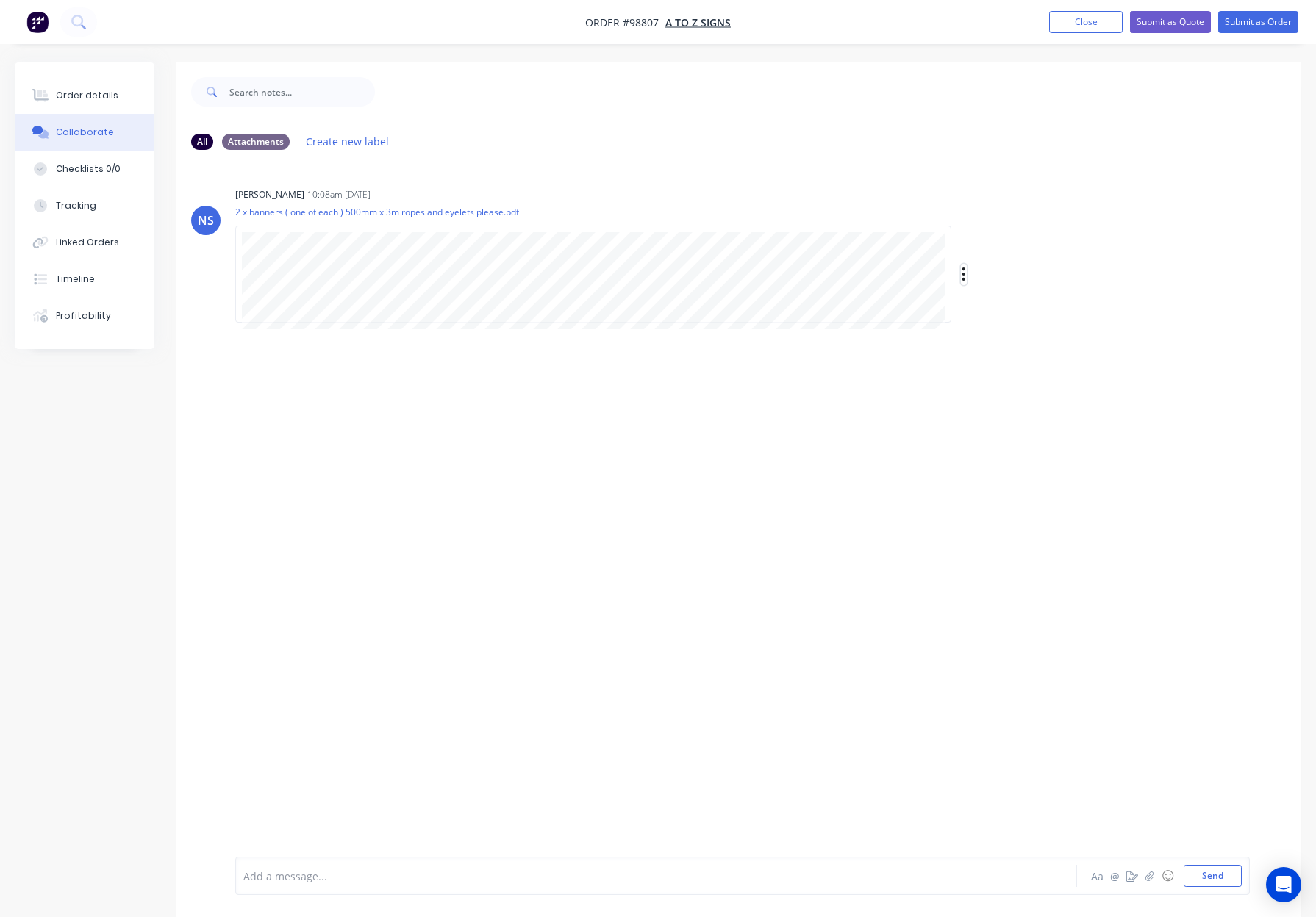
click at [962, 271] on icon "button" at bounding box center [963, 274] width 4 height 17
click at [1016, 318] on button "Download" at bounding box center [1061, 313] width 165 height 33
click at [96, 97] on div "Order details" at bounding box center [87, 96] width 62 height 13
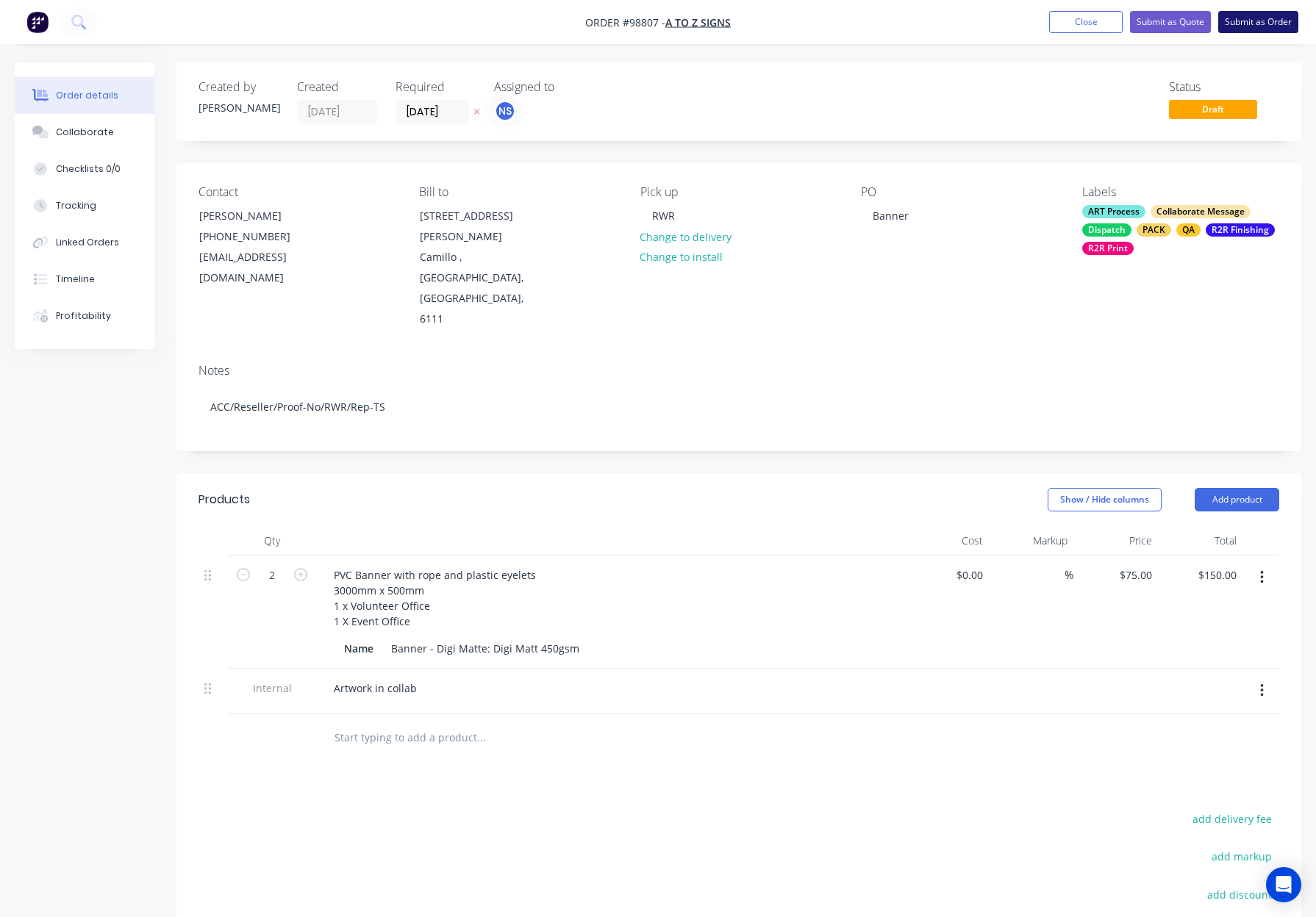
click at [1269, 25] on button "Submit as Order" at bounding box center [1258, 21] width 80 height 22
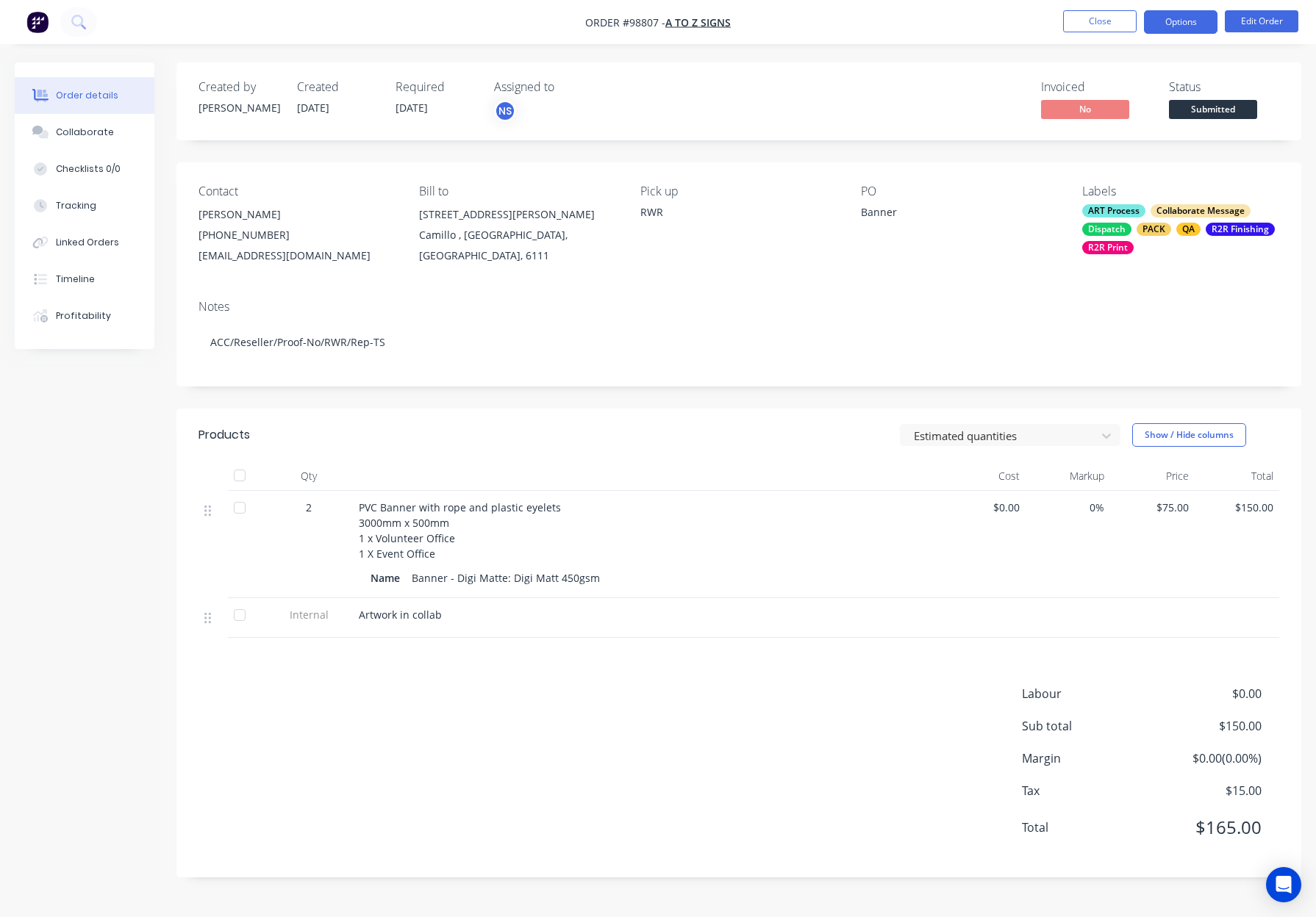
click at [1208, 21] on button "Options" at bounding box center [1180, 22] width 74 height 24
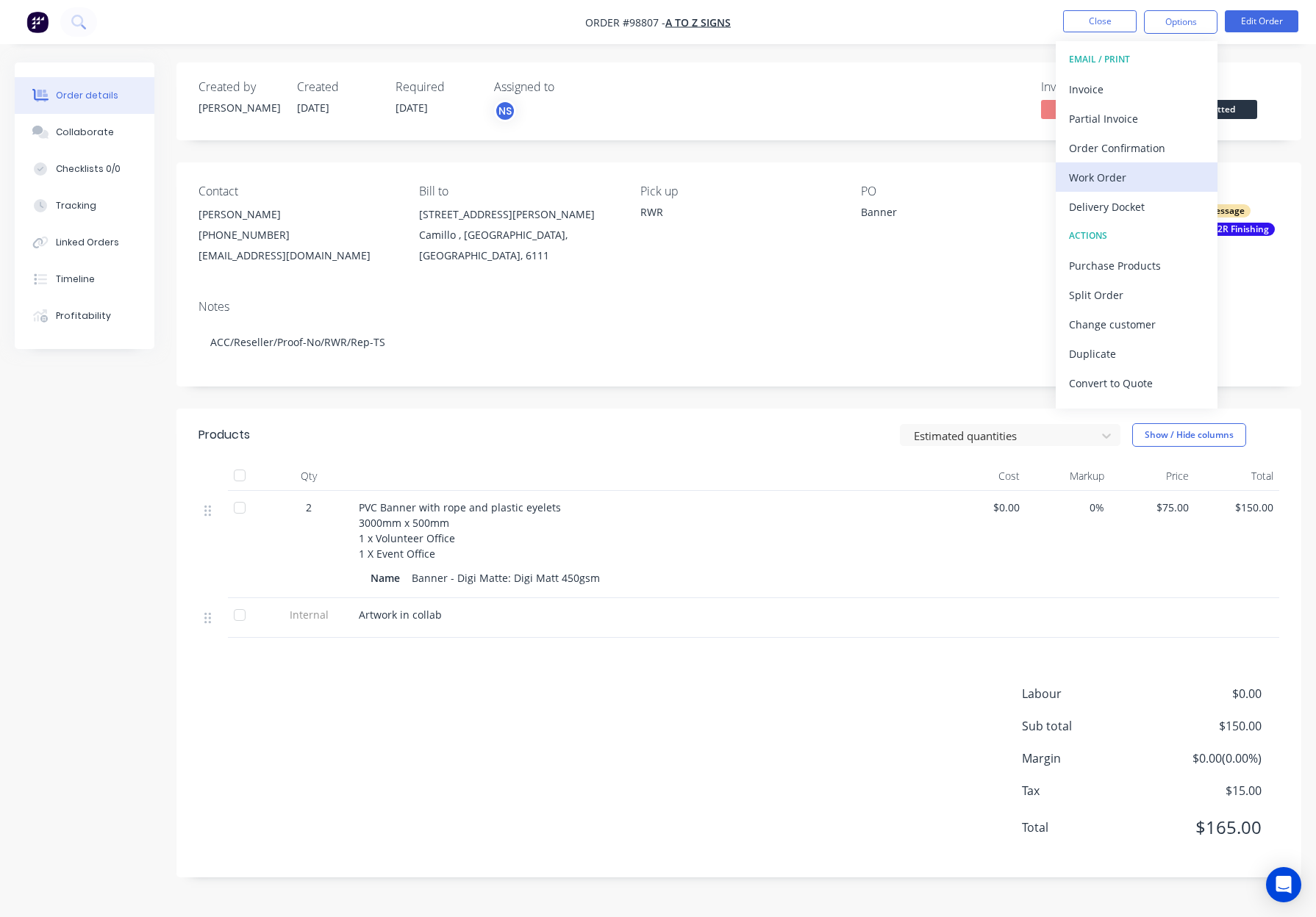
click at [1143, 184] on div "Work Order" at bounding box center [1136, 178] width 135 height 21
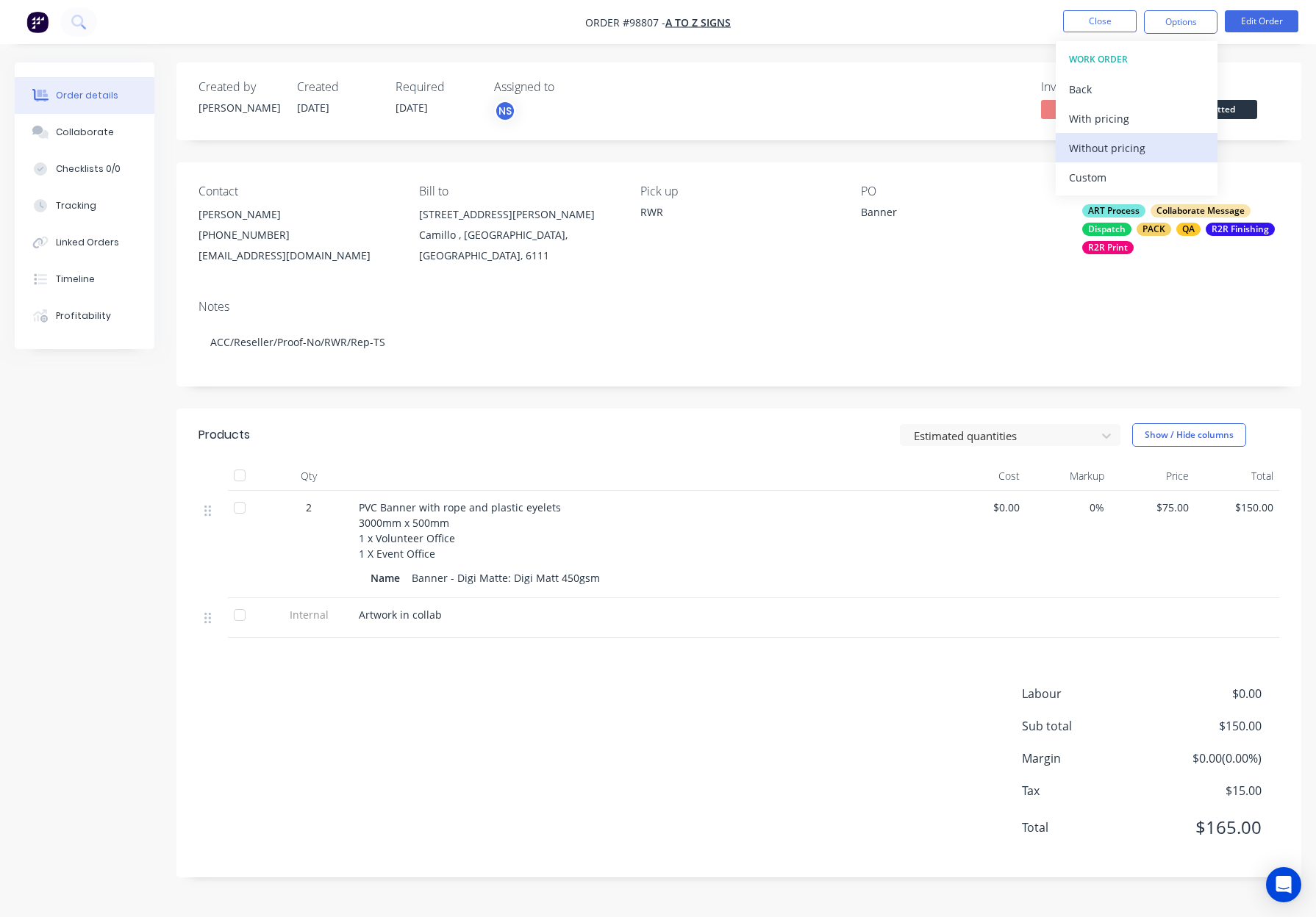
click at [1151, 155] on div "Without pricing" at bounding box center [1136, 148] width 135 height 21
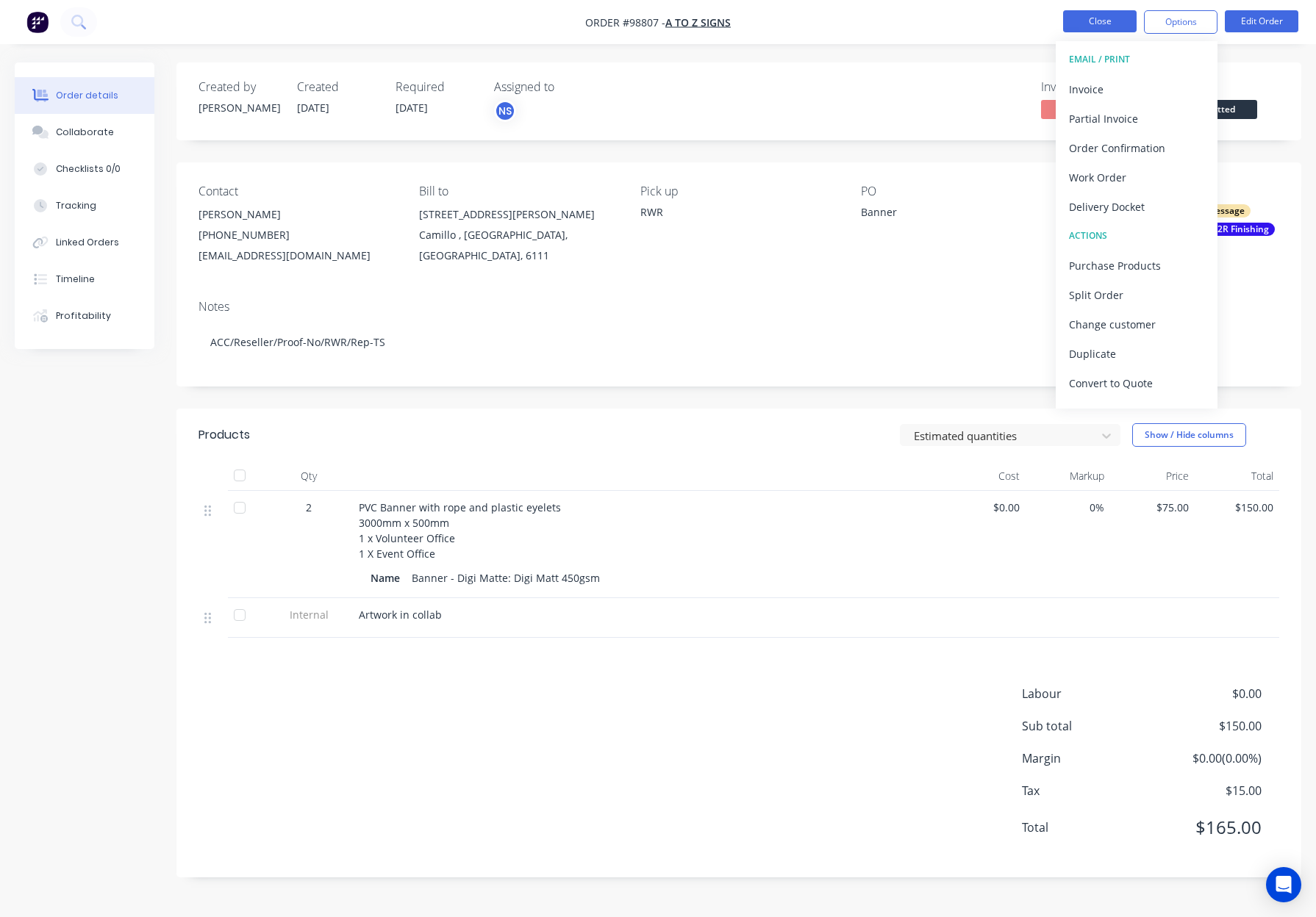
click at [1080, 29] on button "Close" at bounding box center [1100, 21] width 74 height 22
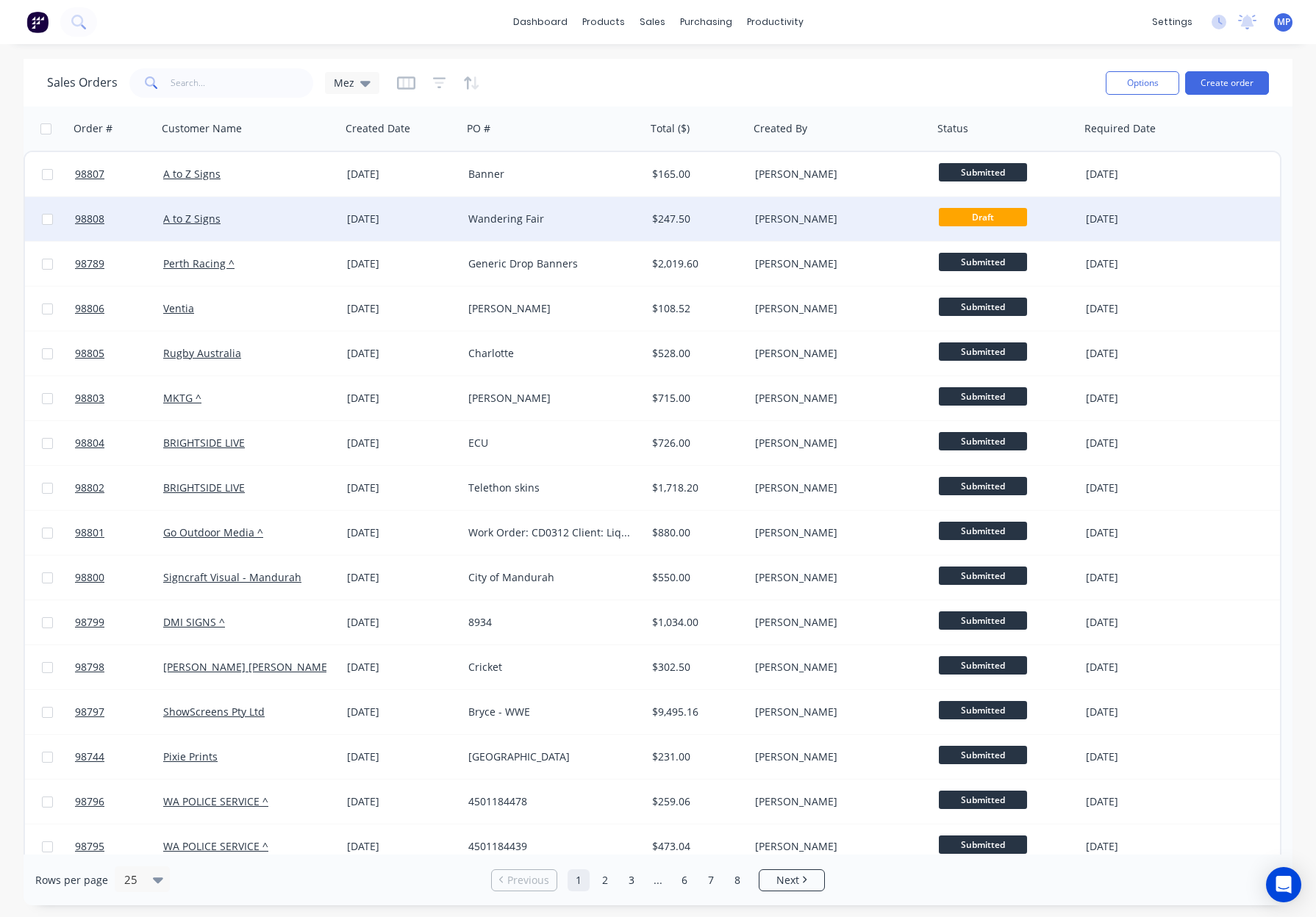
click at [595, 220] on div "Wandering Fair" at bounding box center [549, 219] width 163 height 15
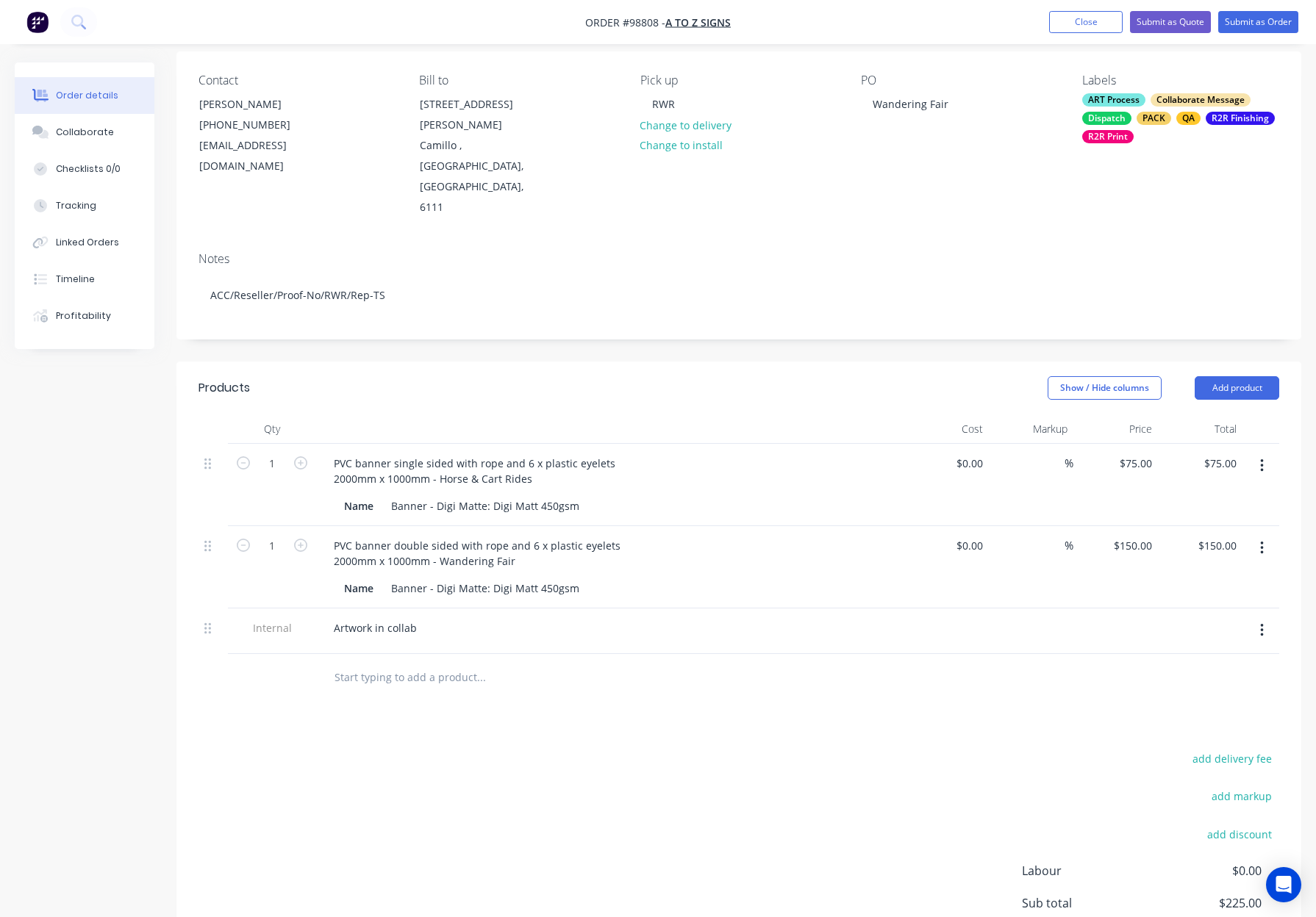
scroll to position [115, 0]
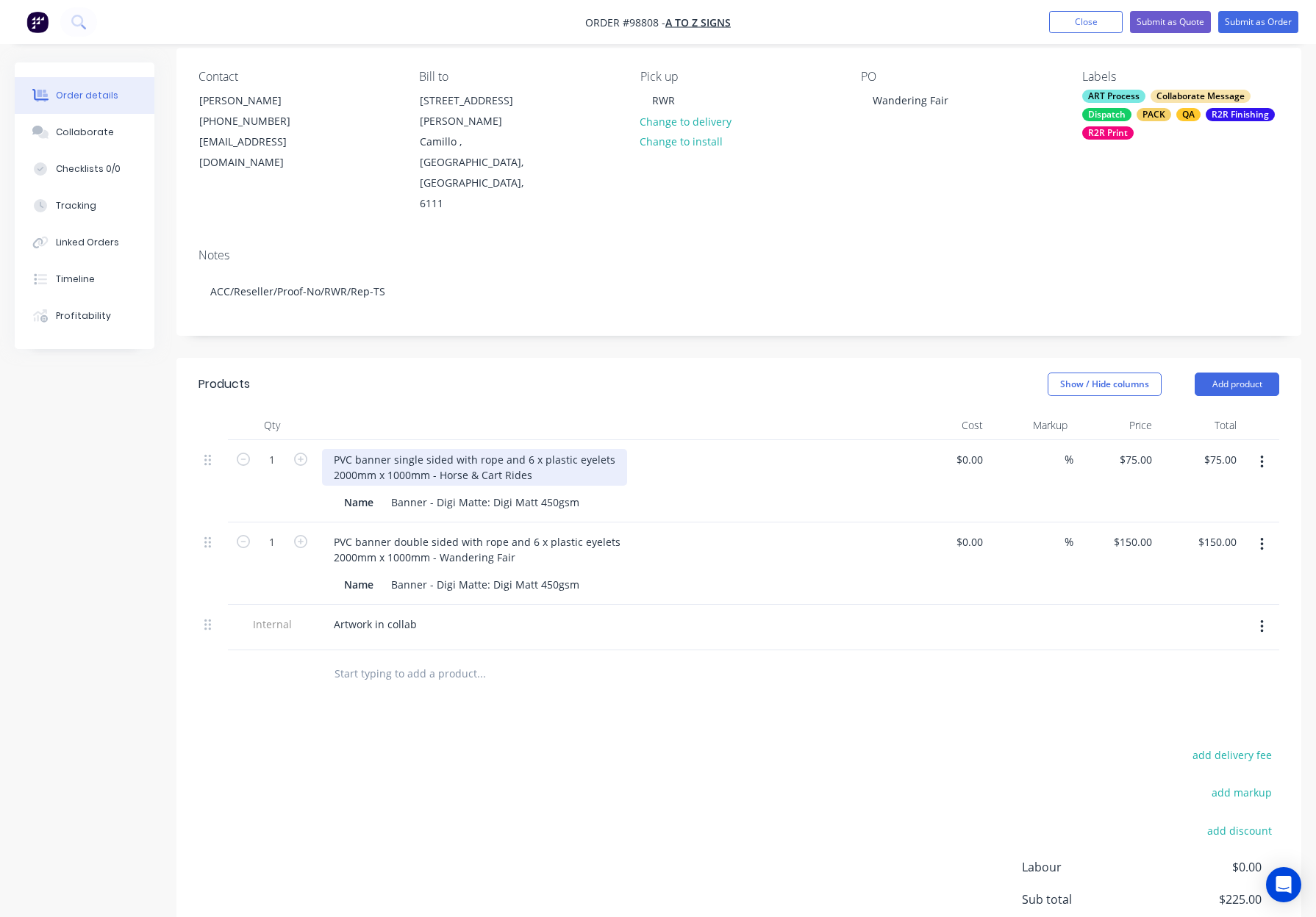
click at [388, 449] on div "PVC banner single sided with rope and 6 x plastic eyelets 2000mm x 1000mm - Hor…" at bounding box center [474, 467] width 305 height 37
drag, startPoint x: 449, startPoint y: 398, endPoint x: 388, endPoint y: 397, distance: 61.0
click at [388, 449] on div "PVC banner single sided with rope and 6 x plastic eyelets 2000mm x 1000mm - Hor…" at bounding box center [474, 467] width 305 height 37
click at [614, 411] on div at bounding box center [610, 425] width 588 height 29
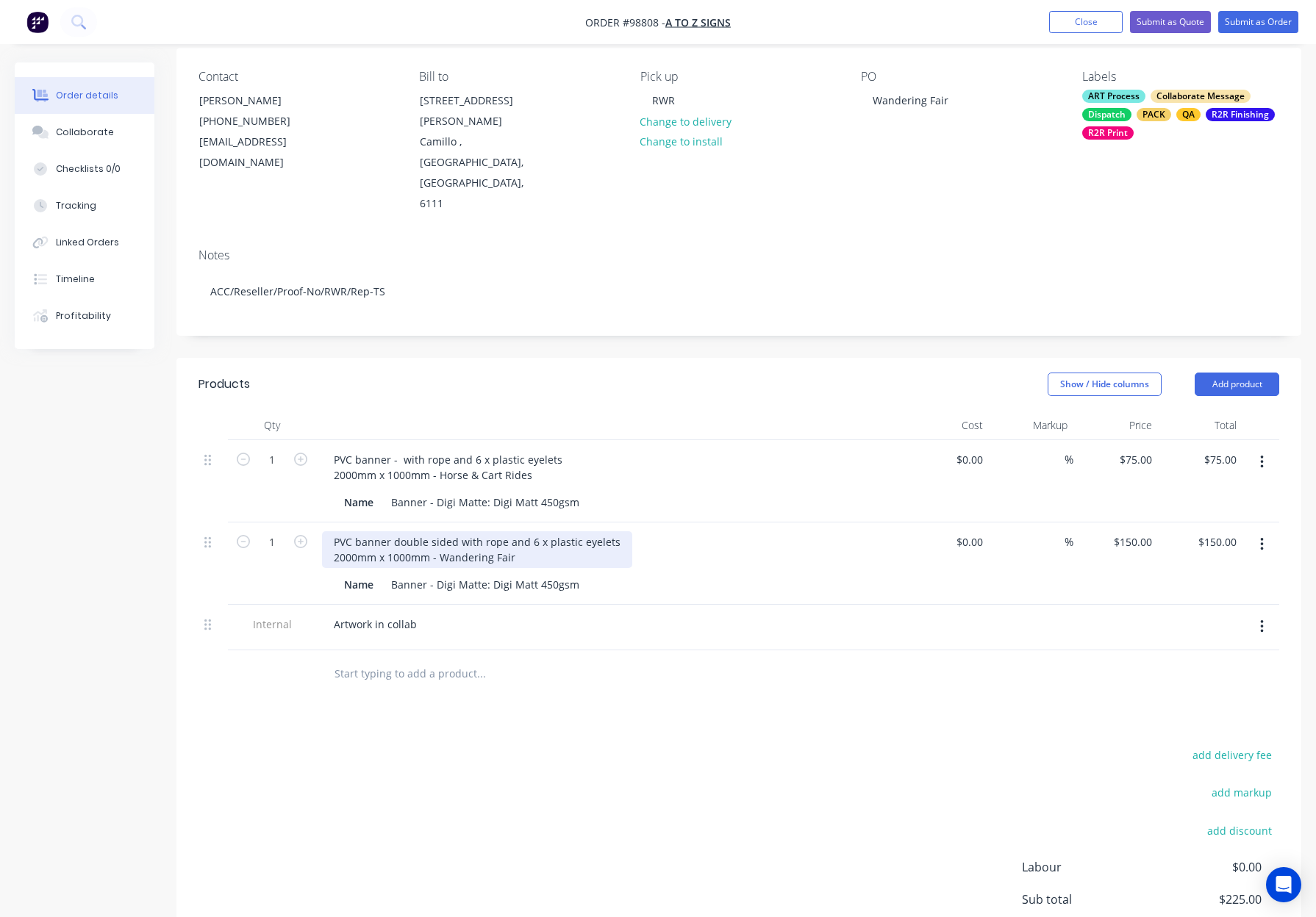
click at [620, 531] on div "PVC banner double sided with rope and 6 x plastic eyelets 2000mm x 1000mm - Wan…" at bounding box center [476, 549] width 310 height 37
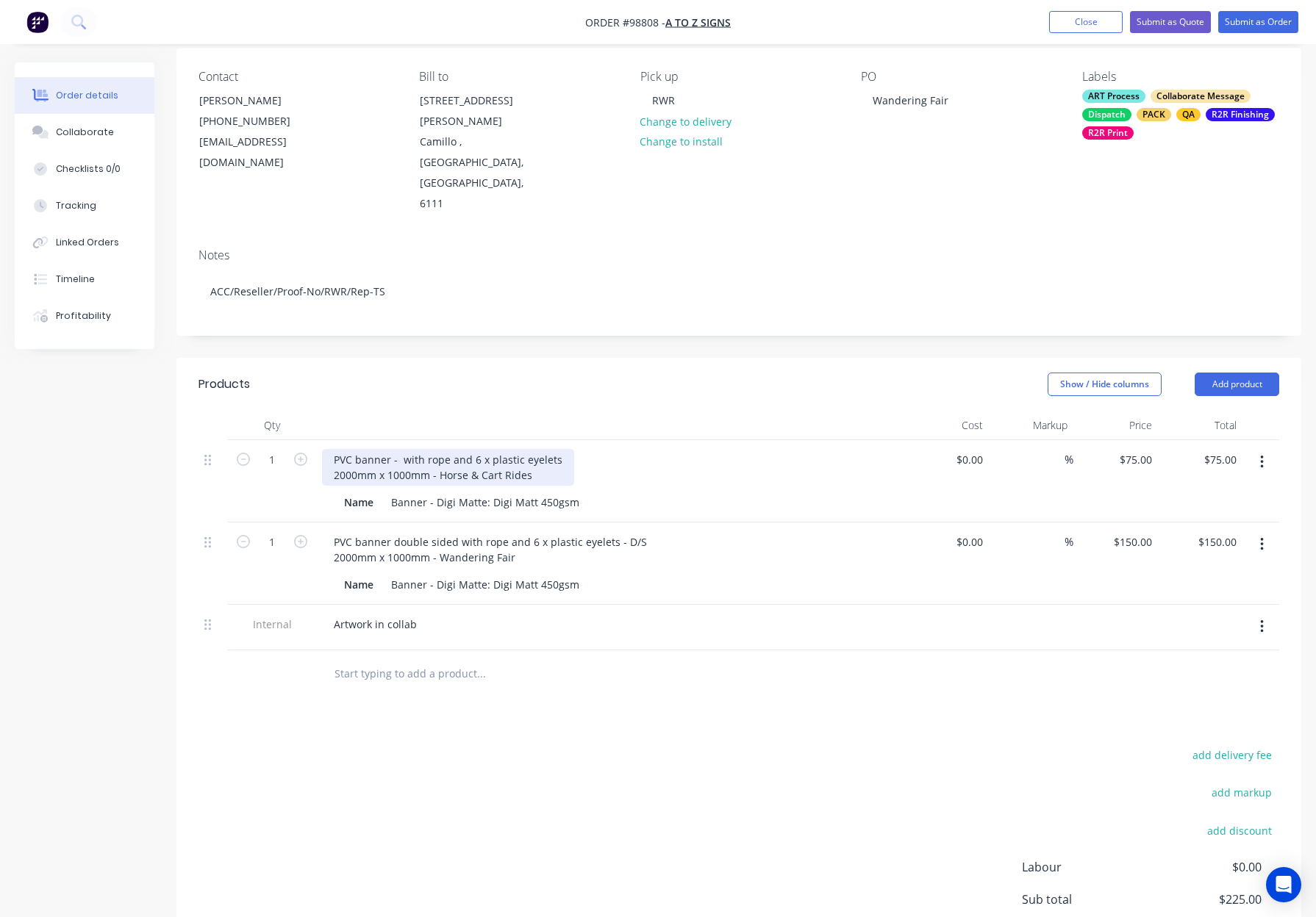
drag, startPoint x: 566, startPoint y: 401, endPoint x: 559, endPoint y: 395, distance: 9.2
click at [566, 449] on div "PVC banner - with rope and 6 x plastic eyelets 2000mm x 1000mm - Horse & Cart R…" at bounding box center [610, 467] width 576 height 37
click at [559, 449] on div "PVC banner - with rope and 6 x plastic eyelets 2000mm x 1000mm - Horse & Cart R…" at bounding box center [448, 467] width 252 height 37
click at [562, 449] on div "PVC banner - with rope and 6 x plastic eyelets 2000mm x 1000mm - Horse & Cart R…" at bounding box center [448, 467] width 252 height 37
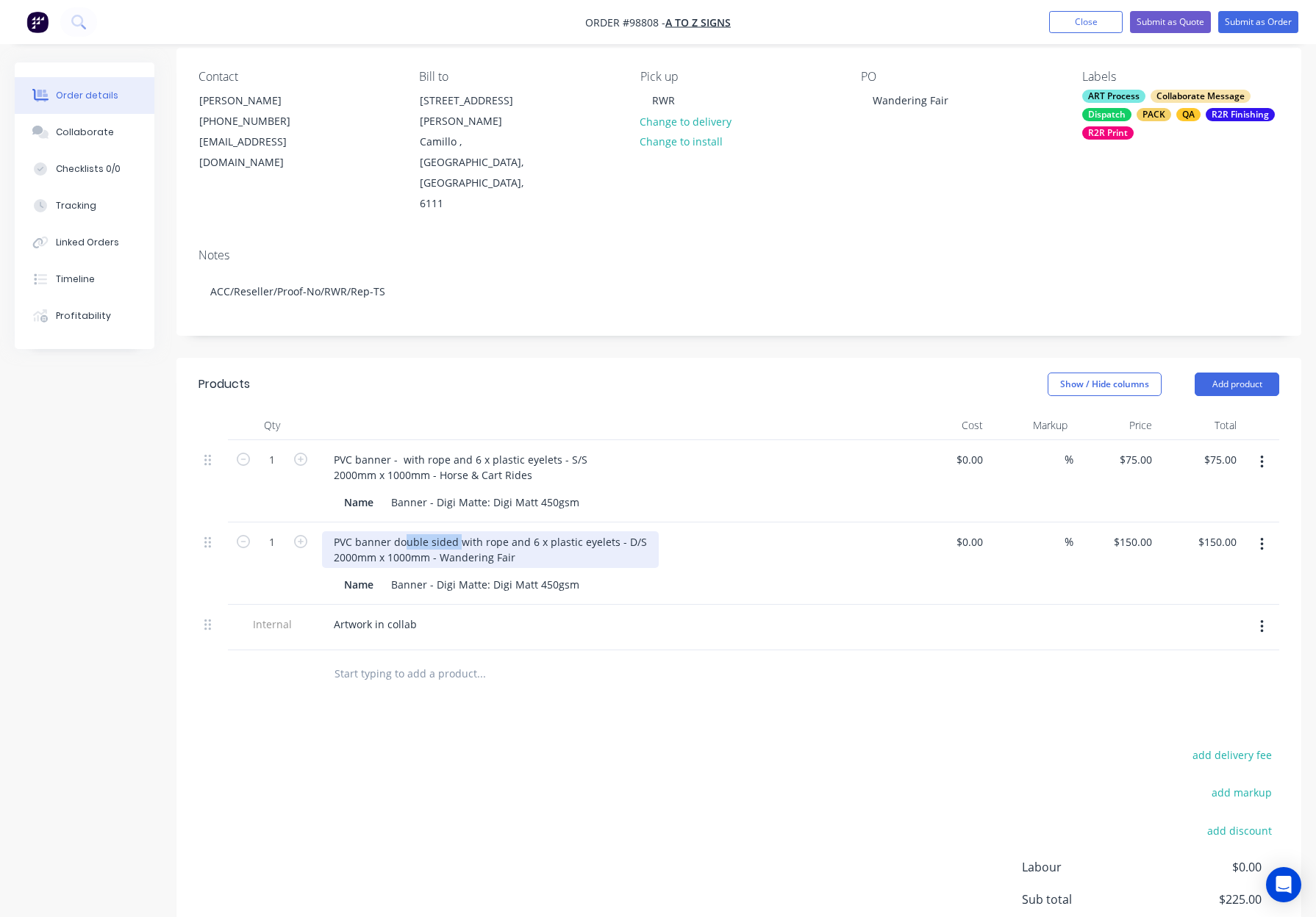
drag, startPoint x: 458, startPoint y: 479, endPoint x: 394, endPoint y: 480, distance: 64.0
click at [394, 531] on div "PVC banner double sided with rope and 6 x plastic eyelets - D/S 2000mm x 1000mm…" at bounding box center [489, 549] width 336 height 37
click at [394, 531] on div "PVC banner double sided with rope and 6 x plastic eyelets - D/S 2000mm x 1000mm…" at bounding box center [489, 549] width 336 height 37
drag, startPoint x: 394, startPoint y: 479, endPoint x: 458, endPoint y: 480, distance: 64.0
click at [458, 531] on div "PVC banner double sided with rope and 6 x plastic eyelets - D/S 2000mm x 1000mm…" at bounding box center [489, 549] width 336 height 37
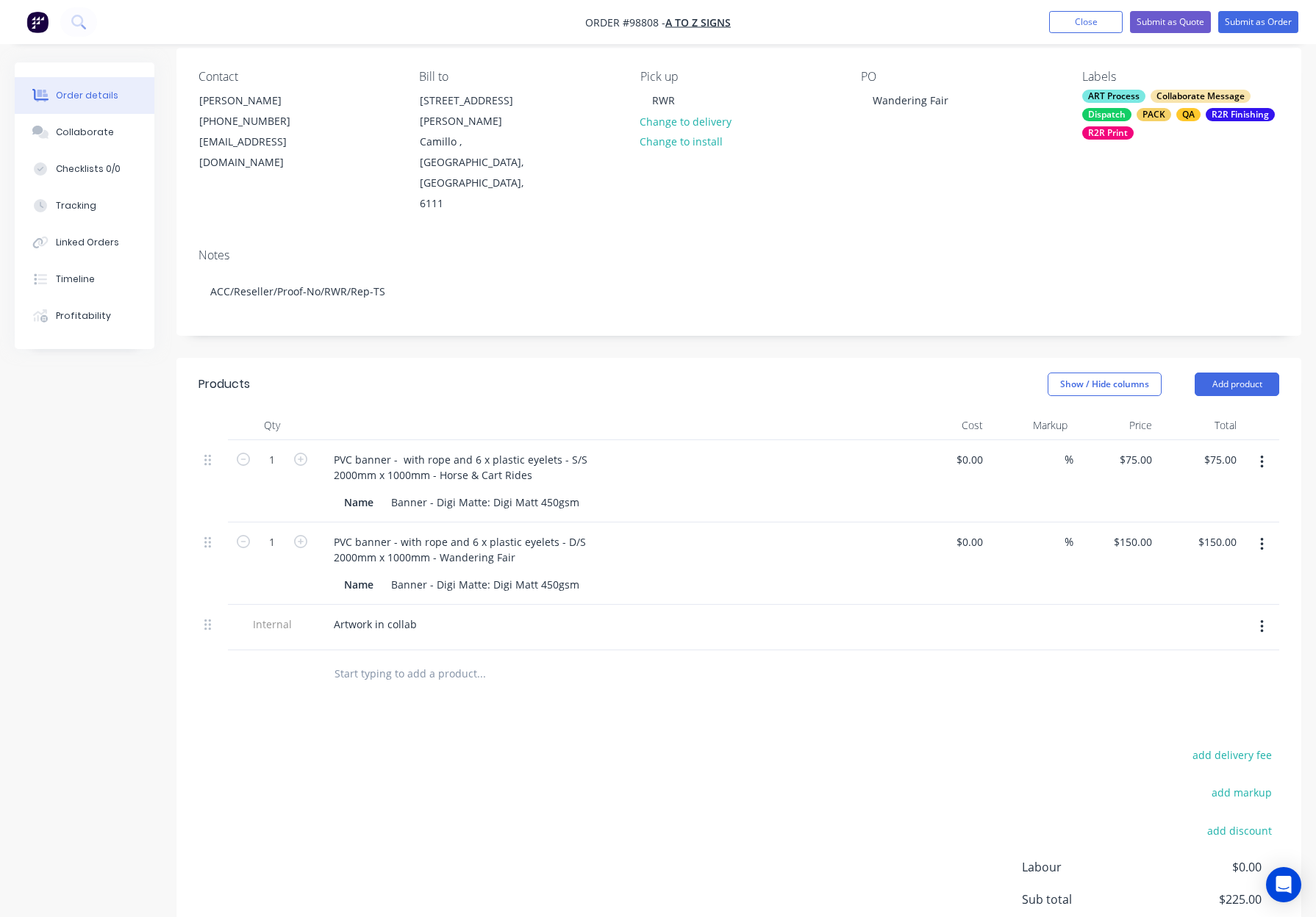
click at [718, 531] on div "PVC banner - with rope and 6 x plastic eyelets - D/S 2000mm x 1000mm - Wanderin…" at bounding box center [610, 549] width 576 height 37
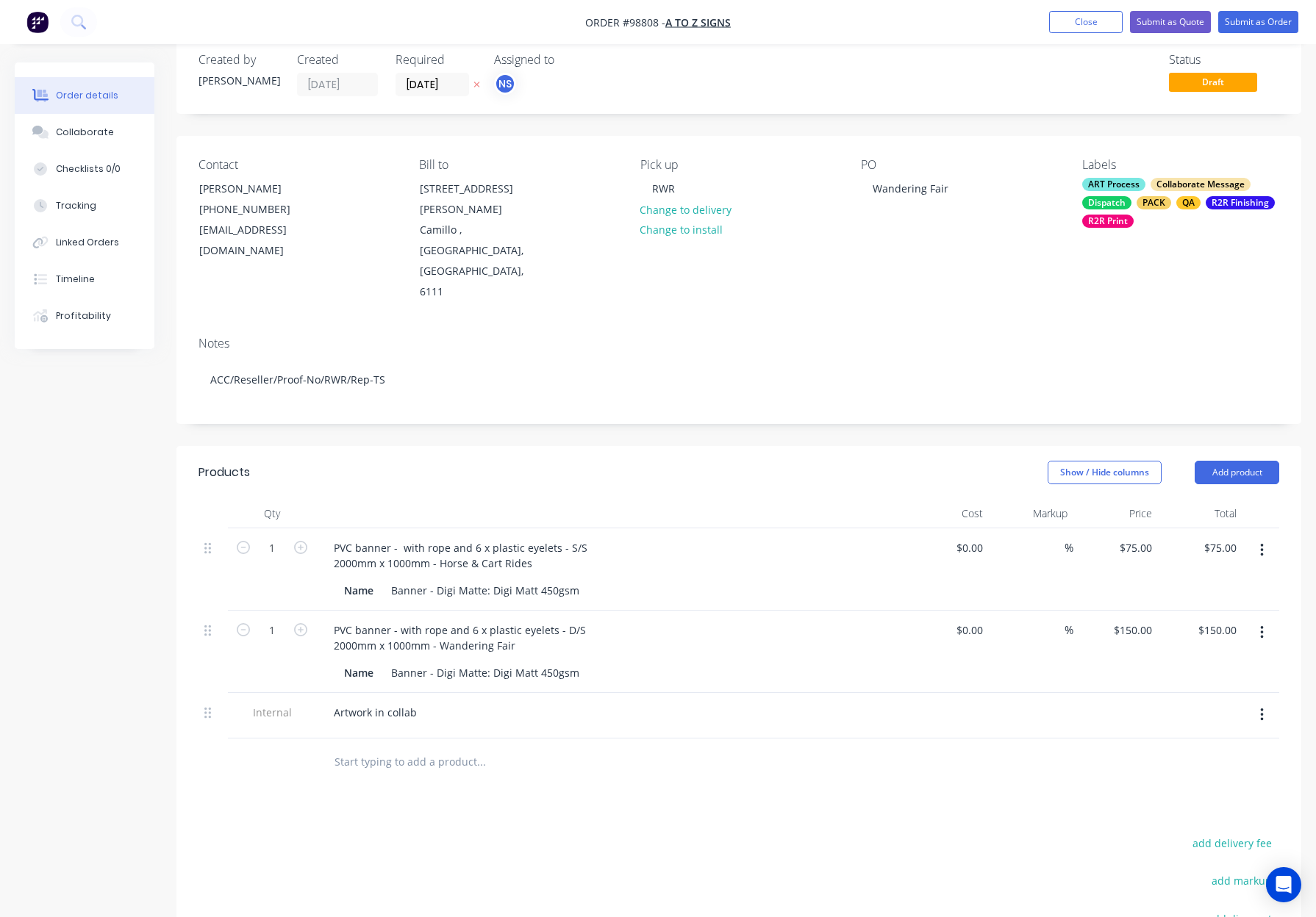
scroll to position [0, 0]
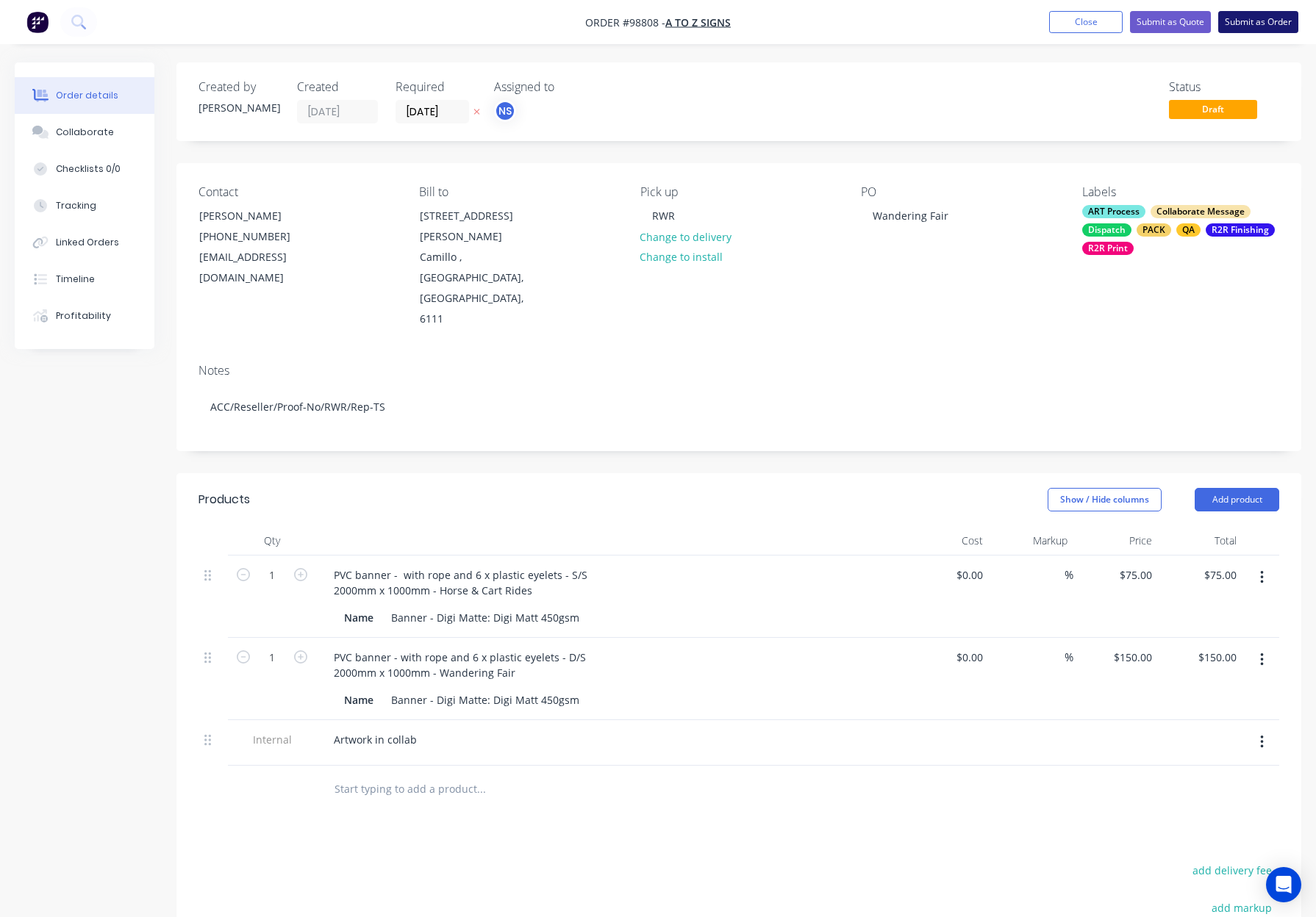
click at [1239, 27] on button "Submit as Order" at bounding box center [1258, 21] width 80 height 22
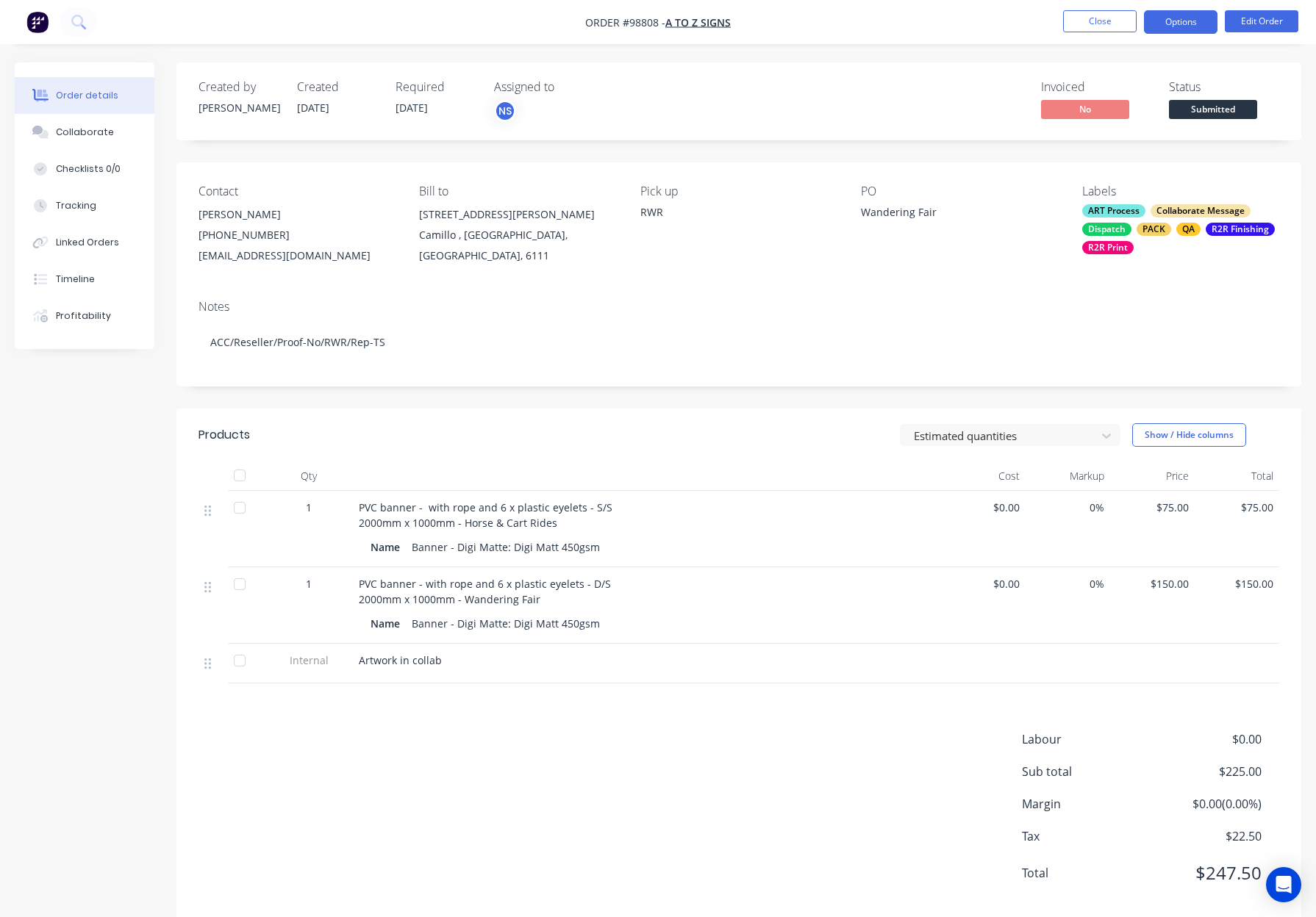
click at [1180, 20] on button "Options" at bounding box center [1180, 22] width 74 height 24
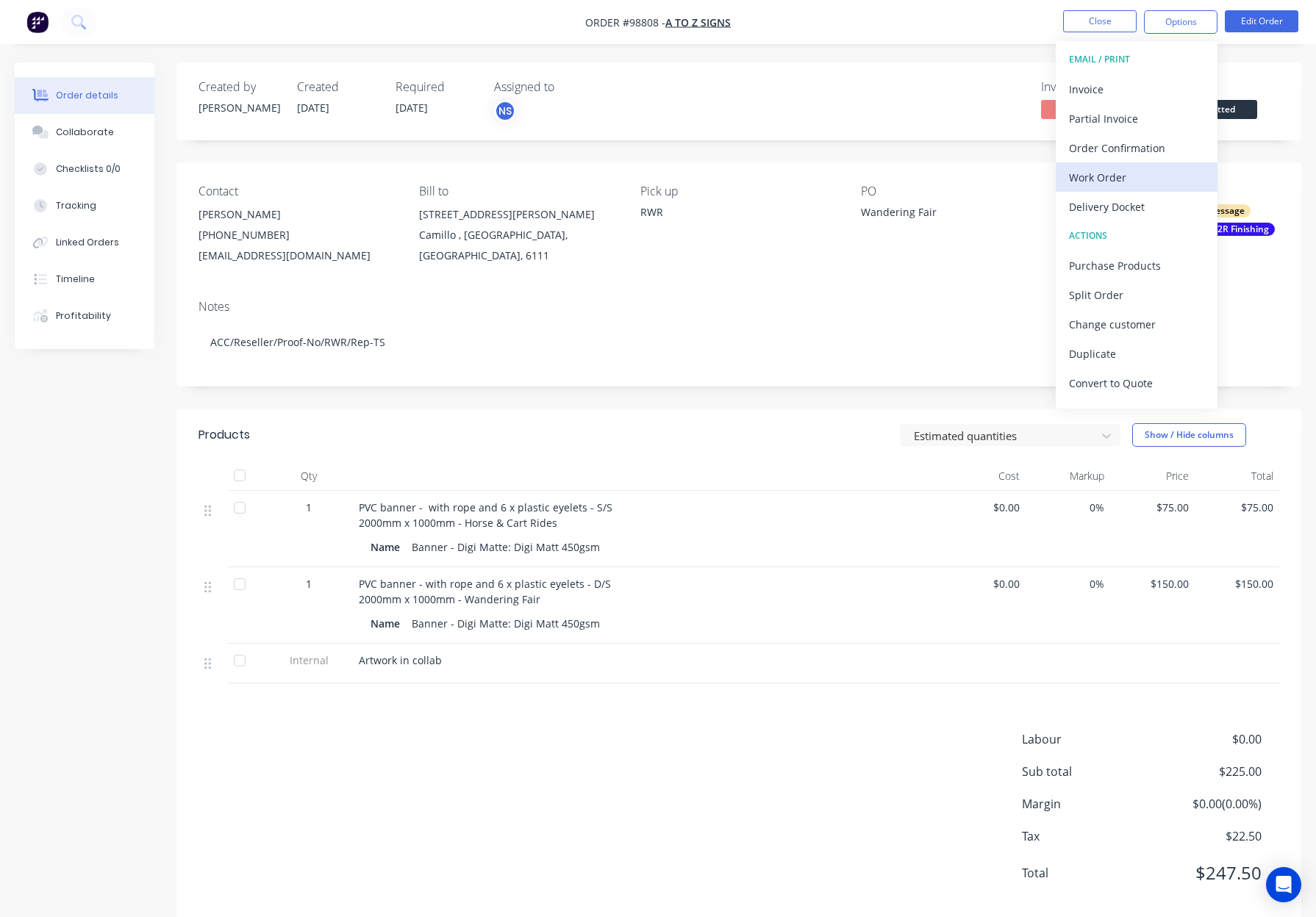
click at [1137, 178] on div "Work Order" at bounding box center [1136, 178] width 135 height 21
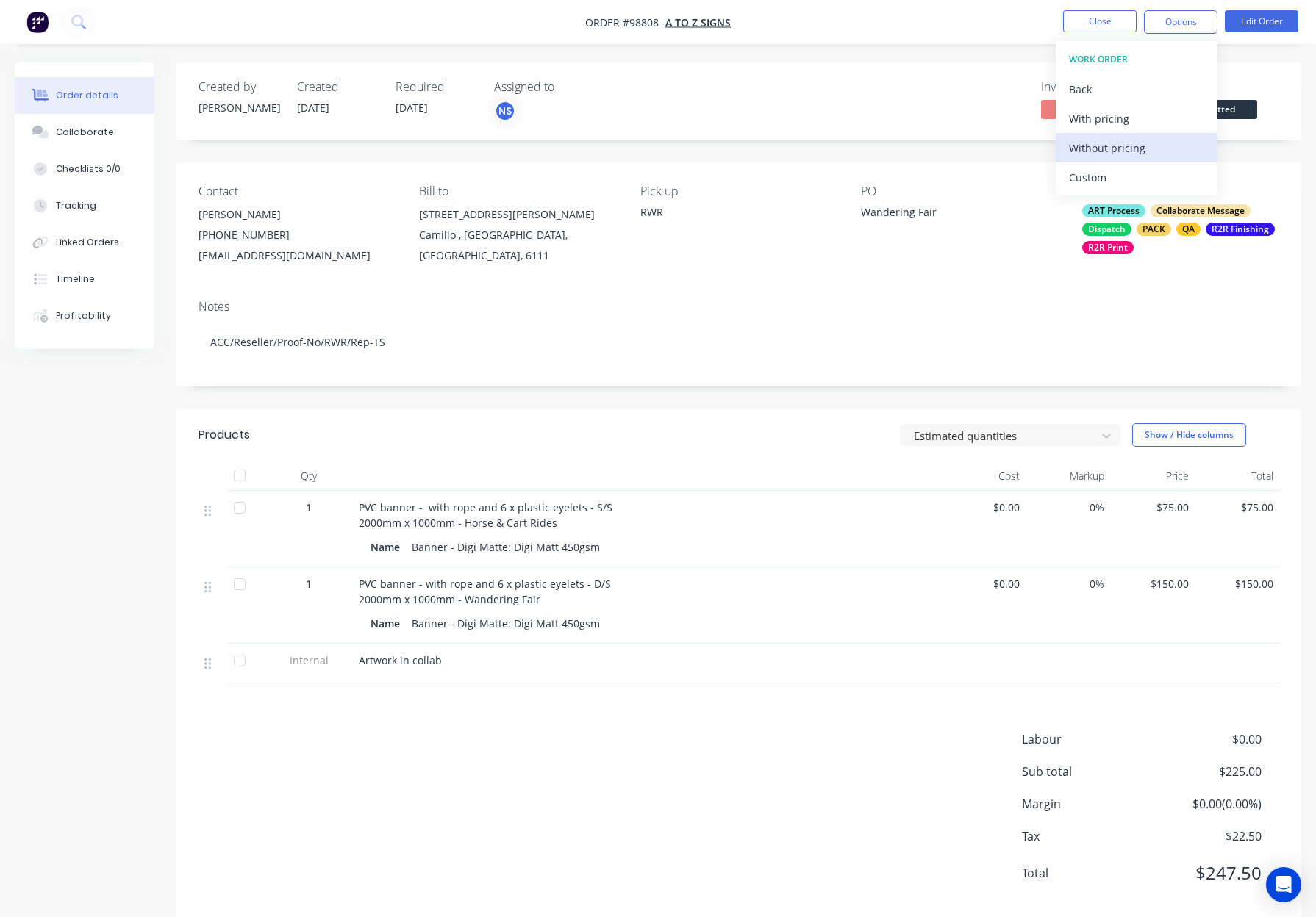
click at [1146, 153] on div "Without pricing" at bounding box center [1136, 148] width 135 height 21
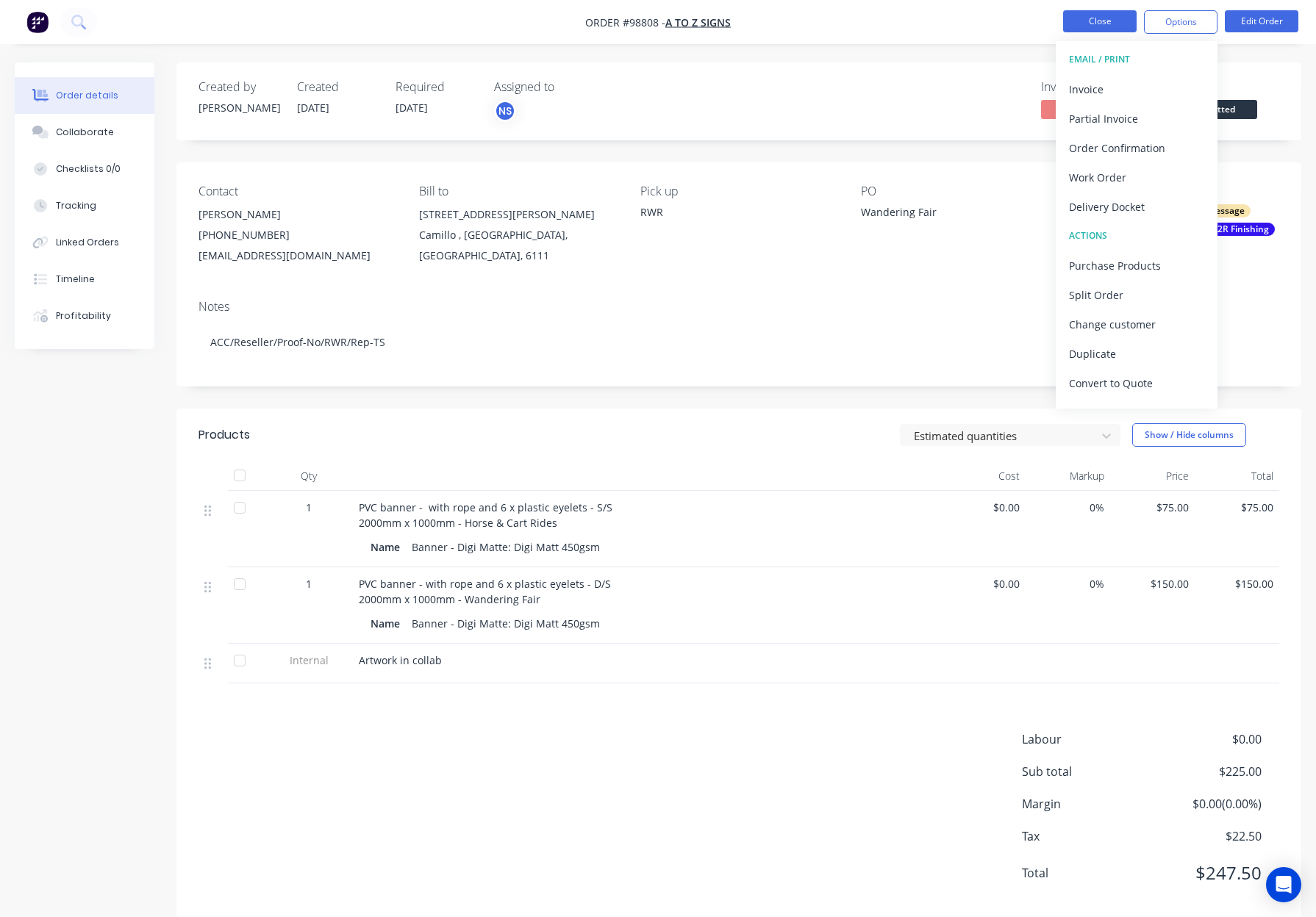
click at [1101, 23] on button "Close" at bounding box center [1100, 21] width 74 height 22
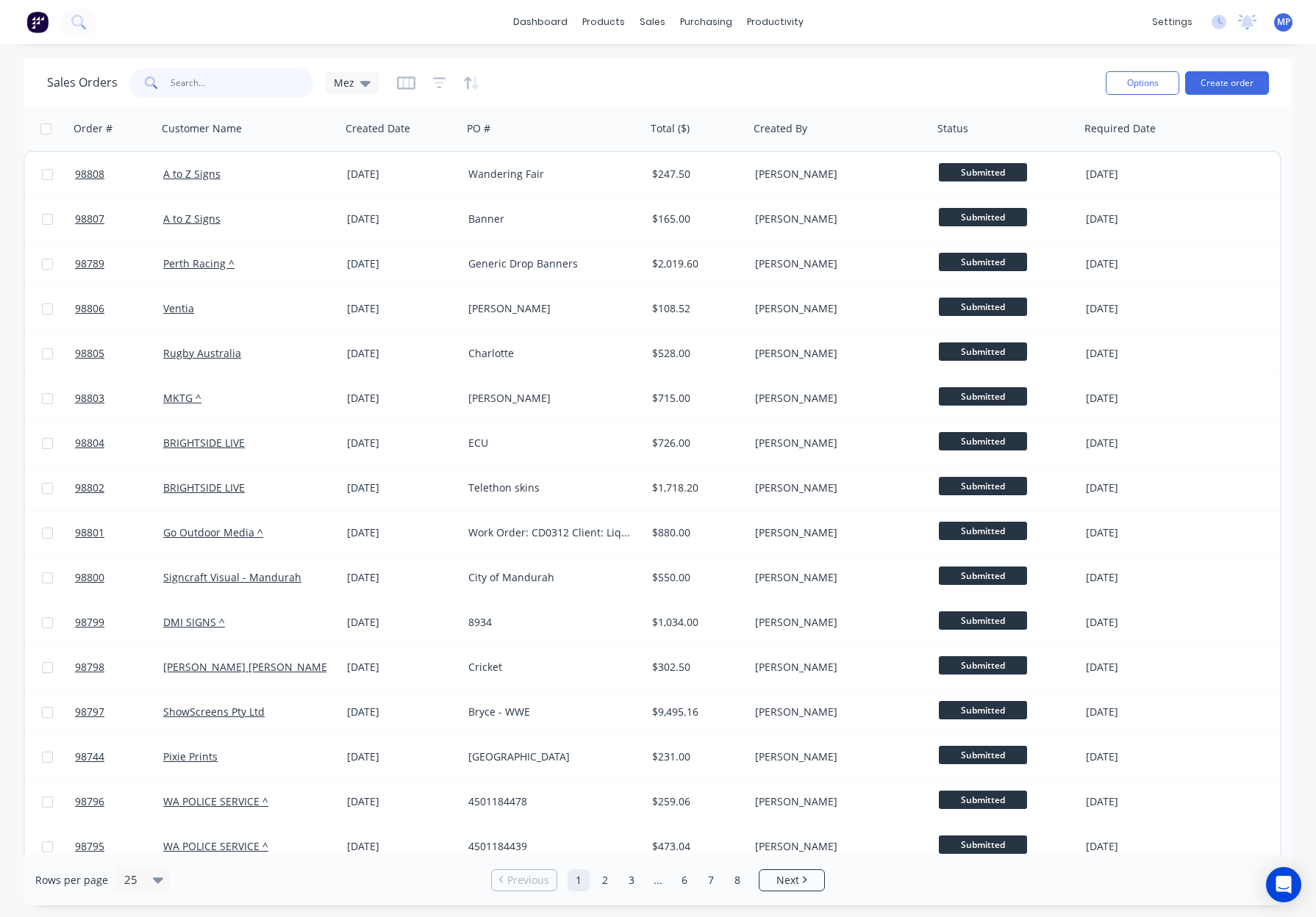
click at [198, 77] on input "text" at bounding box center [241, 83] width 143 height 29
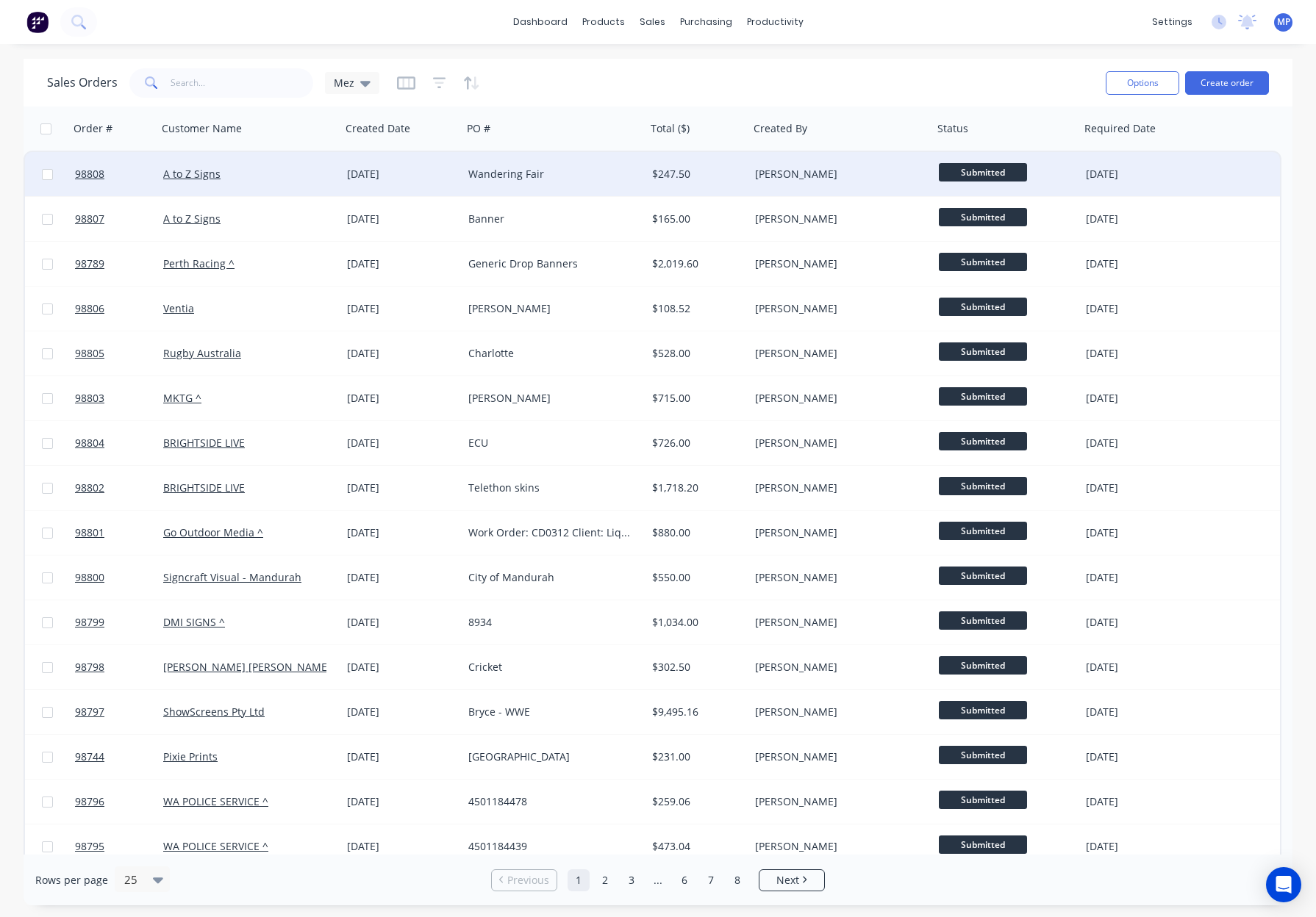
click at [682, 173] on div "$247.50" at bounding box center [696, 174] width 87 height 15
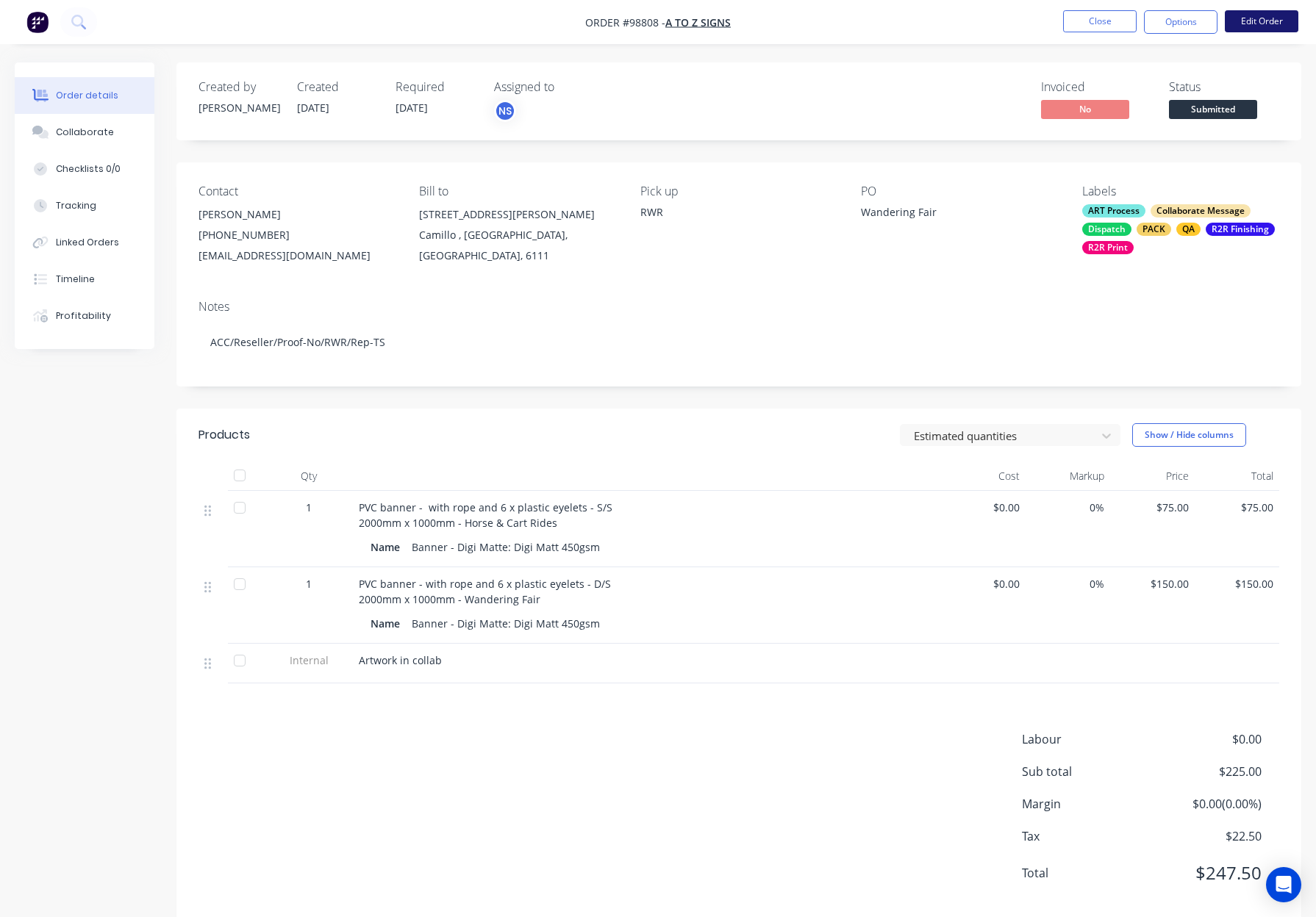
click at [1252, 23] on button "Edit Order" at bounding box center [1261, 21] width 74 height 22
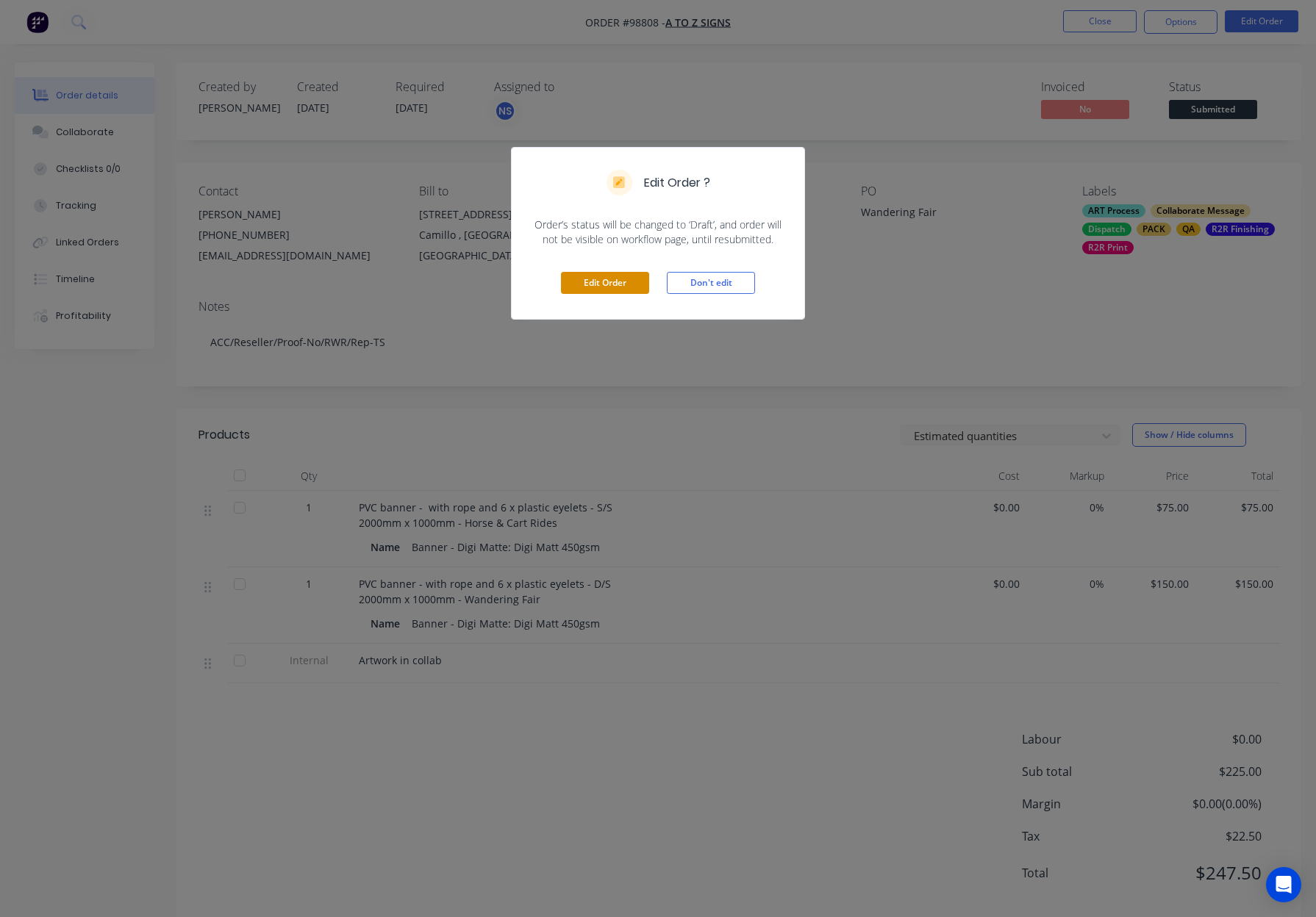
click at [593, 285] on button "Edit Order" at bounding box center [605, 282] width 88 height 22
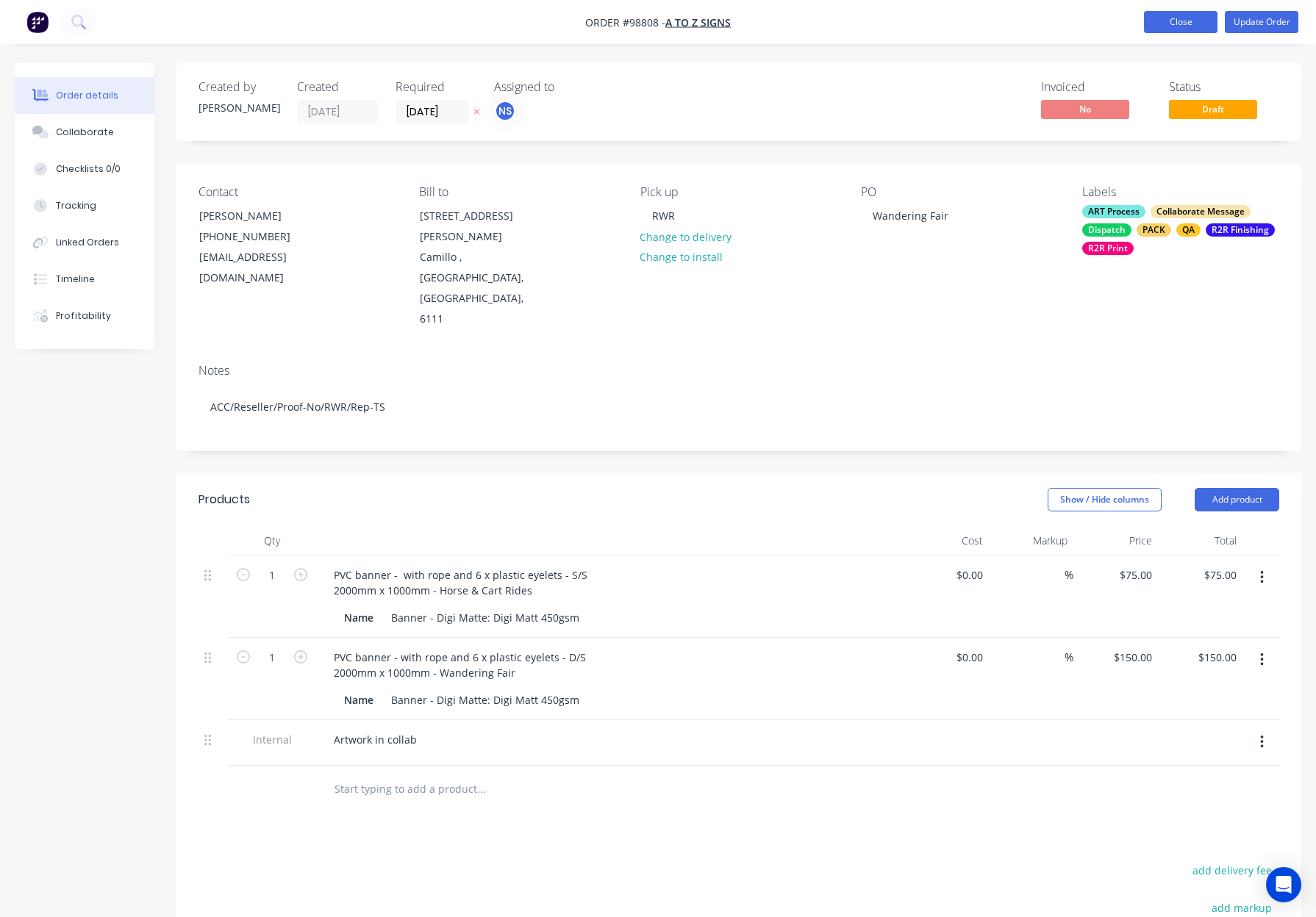
click at [1177, 20] on button "Close" at bounding box center [1180, 21] width 74 height 22
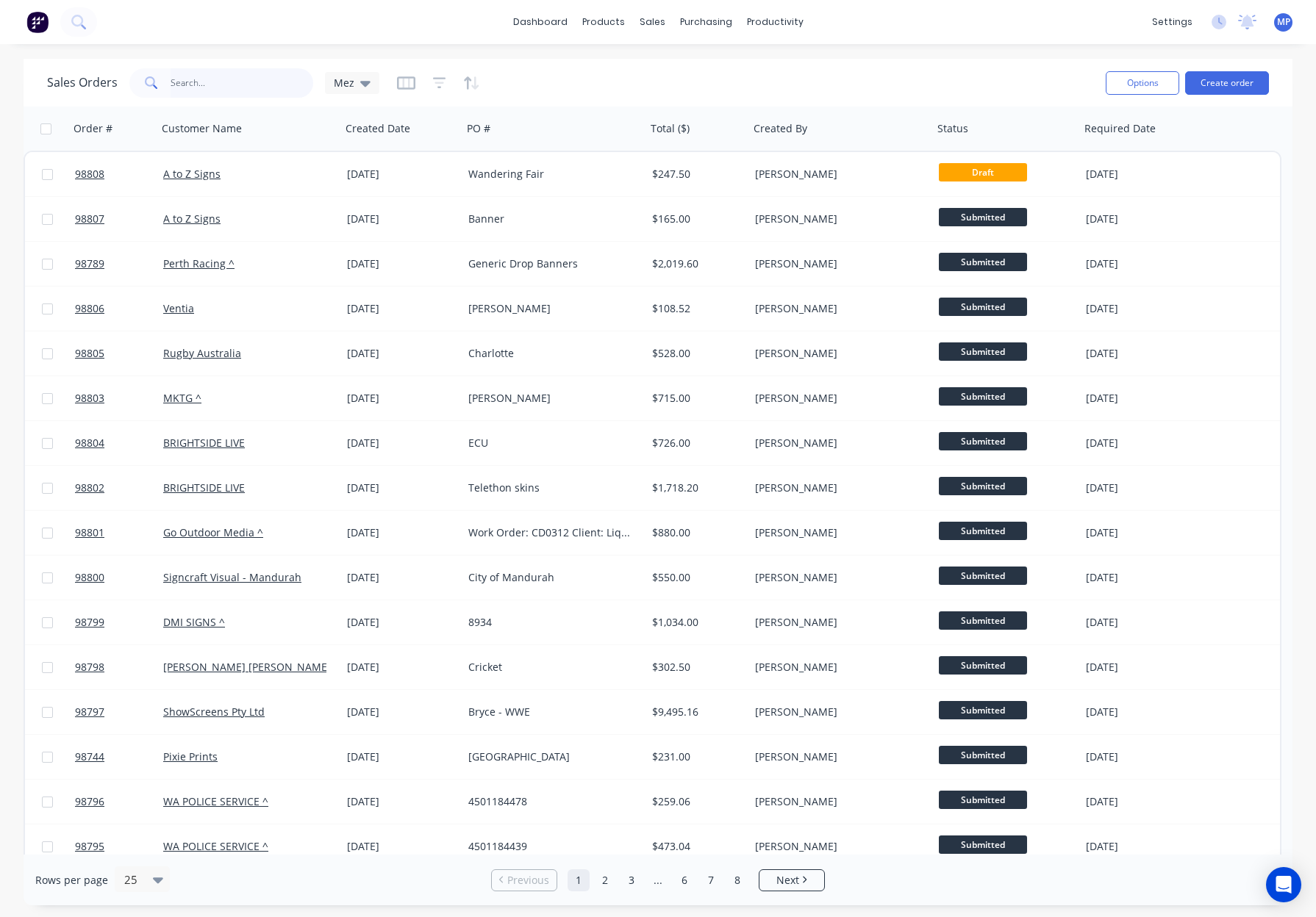
click at [209, 74] on input "text" at bounding box center [241, 83] width 143 height 29
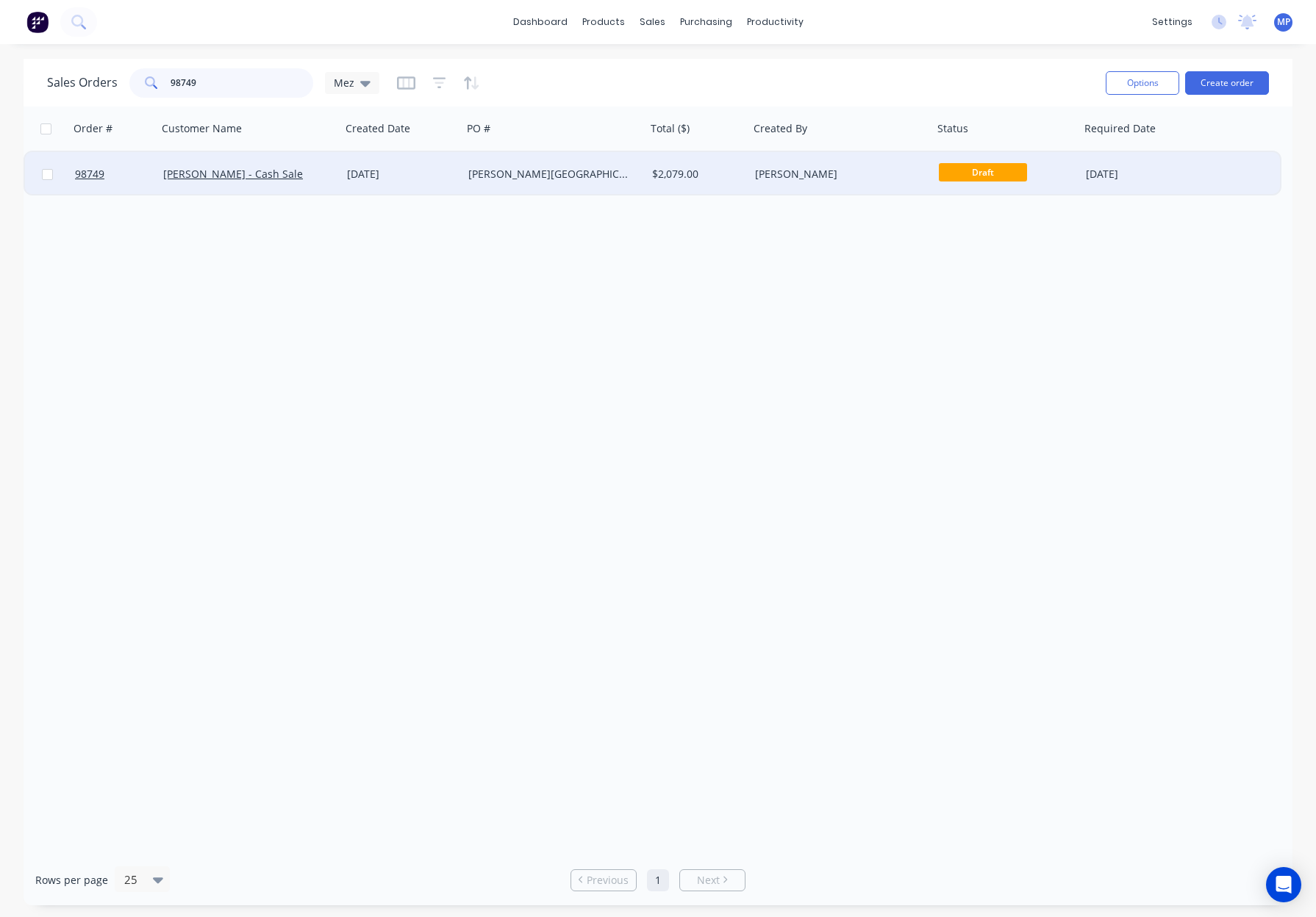
type input "98749"
click at [448, 177] on div "[DATE]" at bounding box center [402, 174] width 110 height 15
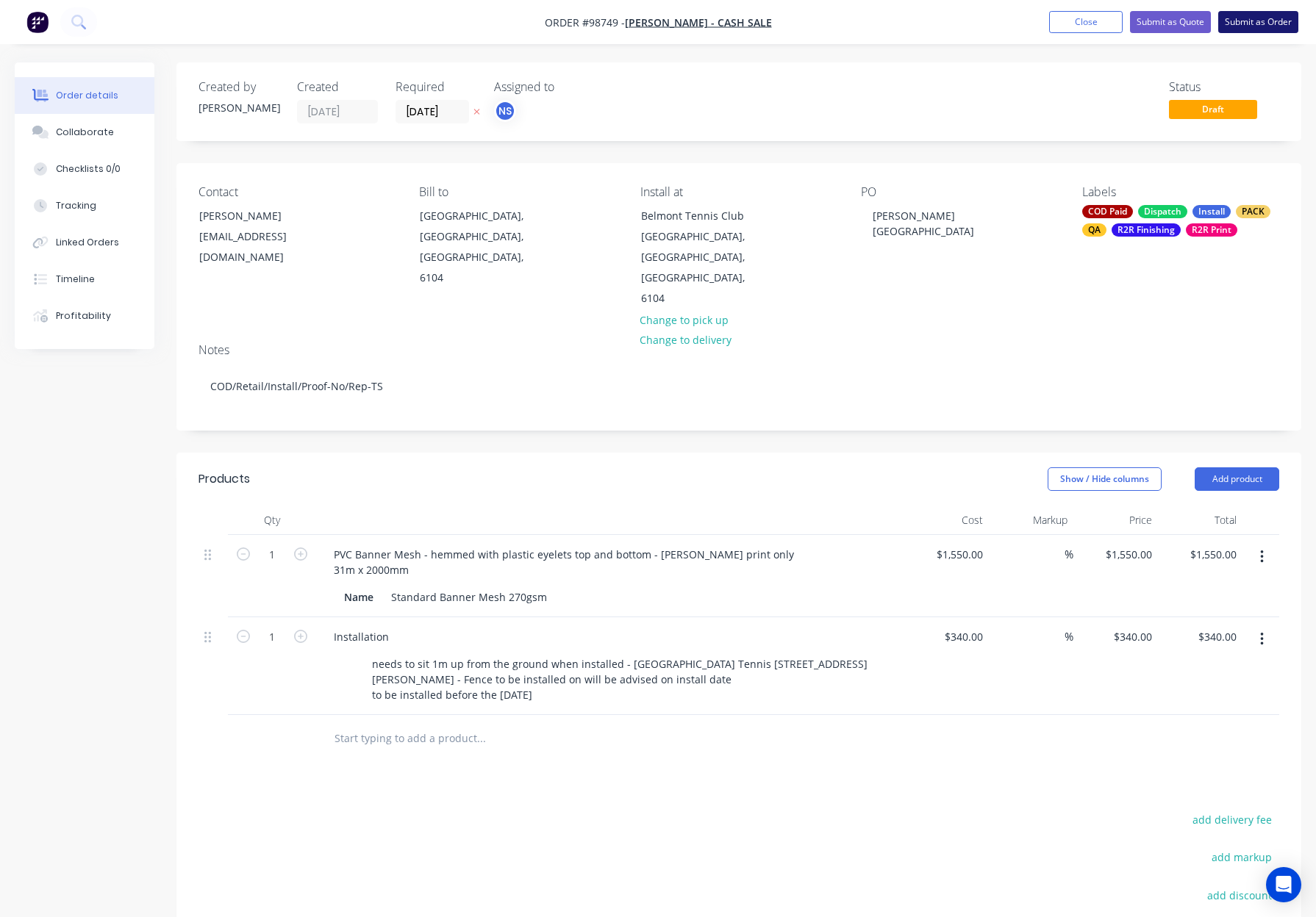
click at [1239, 25] on button "Submit as Order" at bounding box center [1258, 21] width 80 height 22
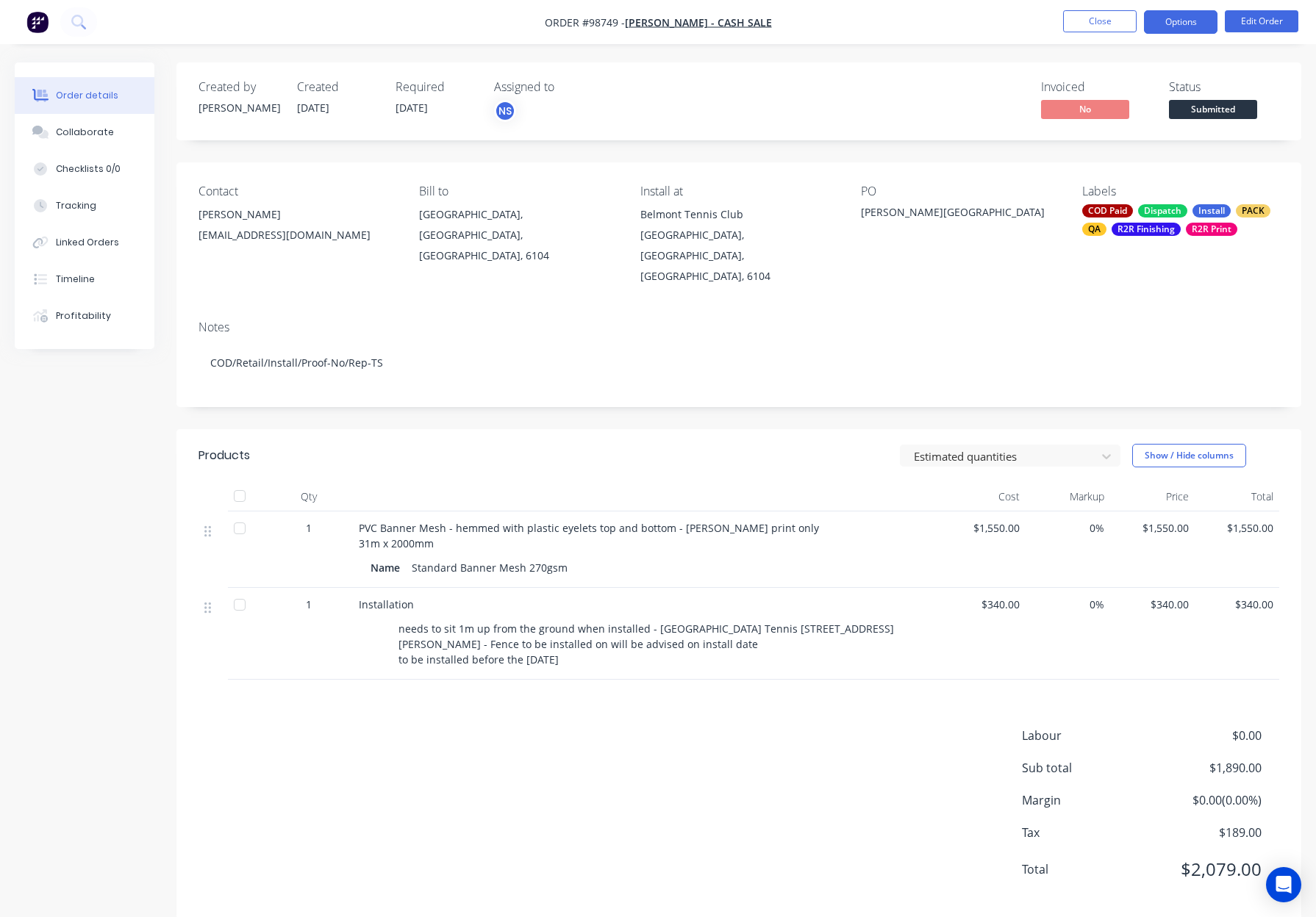
click at [1184, 20] on button "Options" at bounding box center [1180, 22] width 74 height 24
drag, startPoint x: 942, startPoint y: 302, endPoint x: 983, endPoint y: 290, distance: 42.7
click at [942, 321] on div "Notes" at bounding box center [738, 327] width 1080 height 14
click at [1173, 200] on div "Labels COD Paid Dispatch Install PACK QA R2R Finishing R2R Print" at bounding box center [1180, 235] width 197 height 102
click at [1165, 225] on div "R2R Finishing" at bounding box center [1146, 229] width 69 height 13
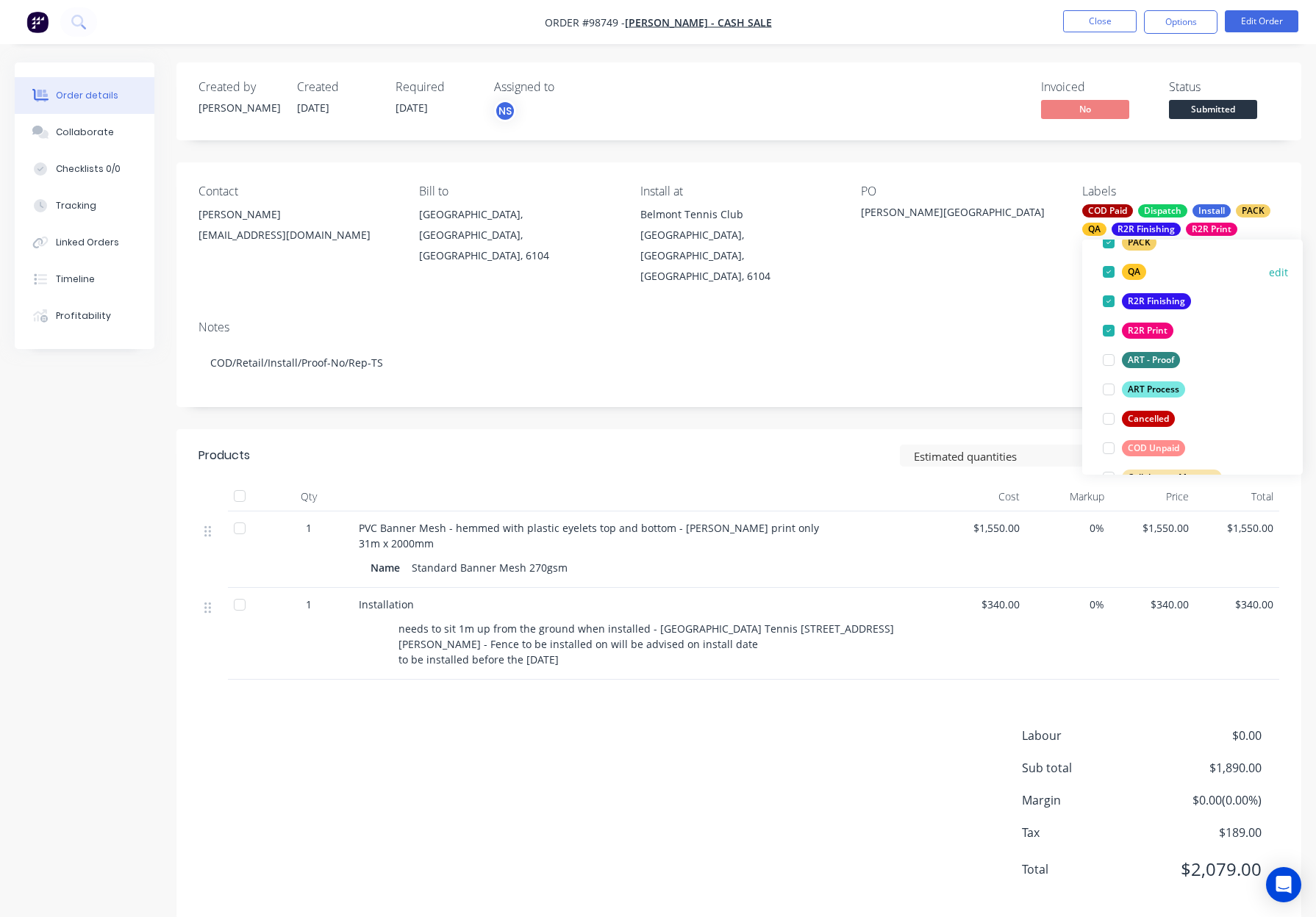
scroll to position [209, 0]
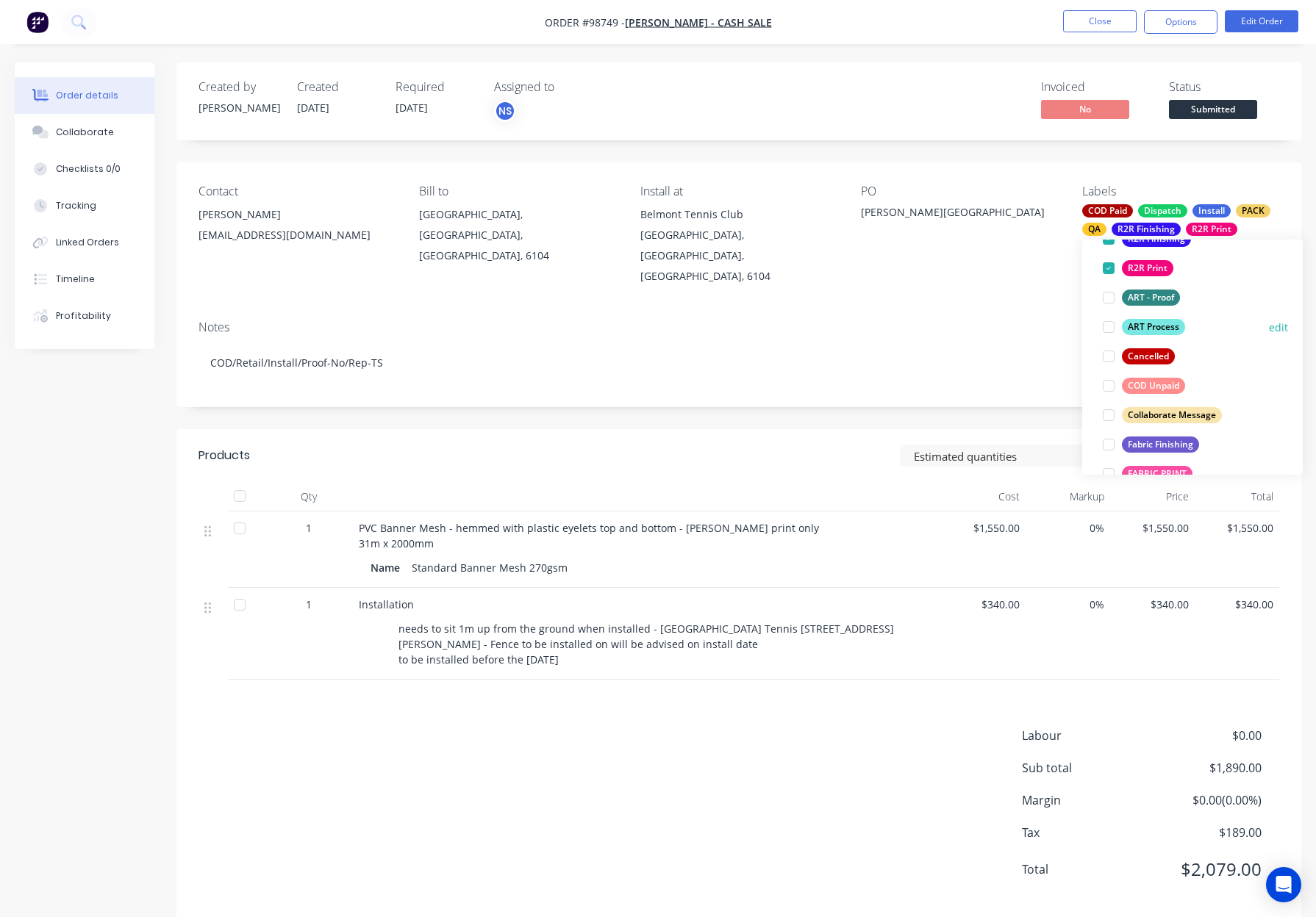
click at [1156, 327] on div "ART Process" at bounding box center [1153, 327] width 63 height 16
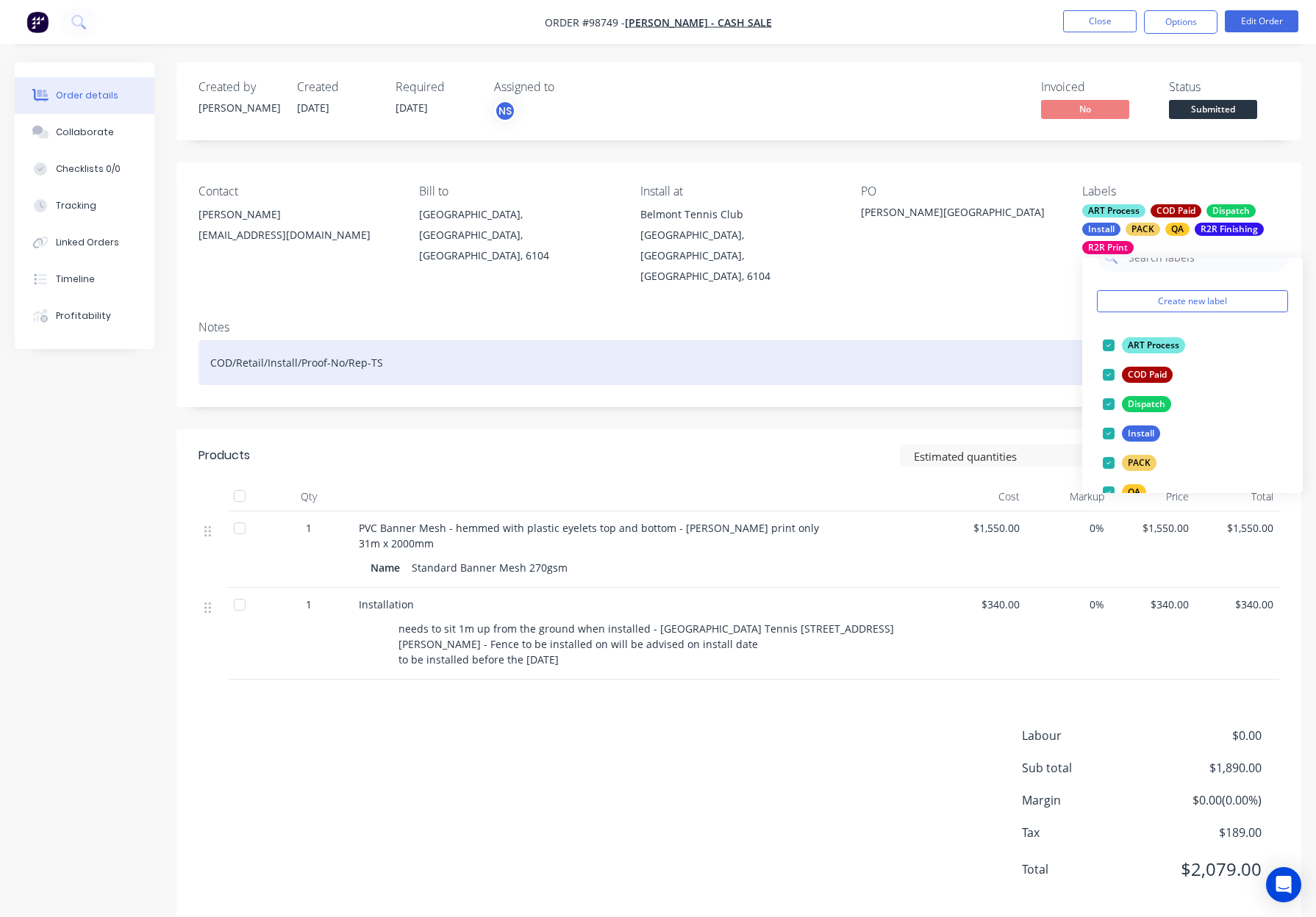
click at [517, 342] on div "COD/Retail/Install/Proof-No/Rep-TS" at bounding box center [738, 362] width 1080 height 45
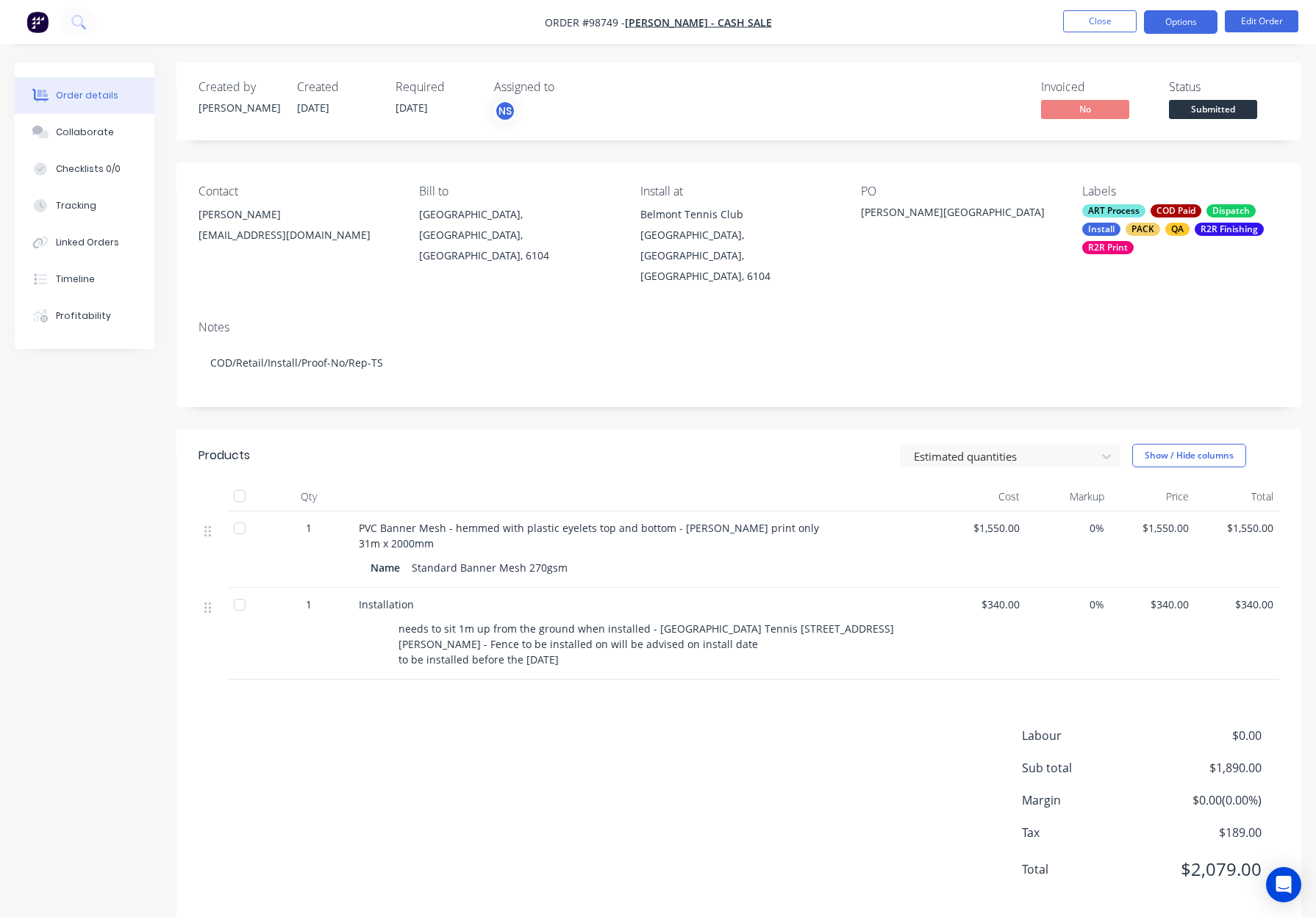
click at [1172, 20] on button "Options" at bounding box center [1180, 22] width 74 height 24
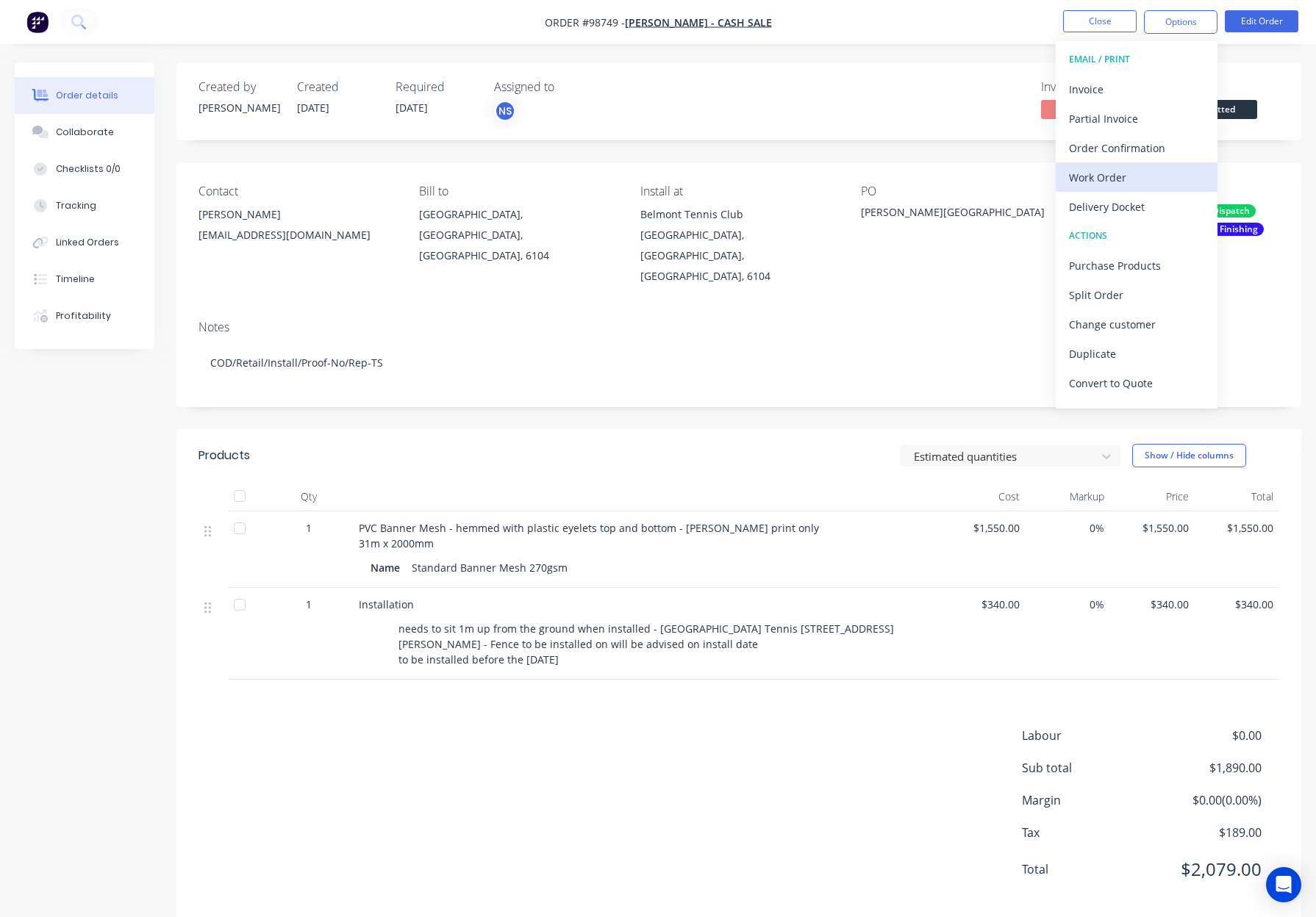
click at [1148, 179] on div "Work Order" at bounding box center [1136, 178] width 135 height 21
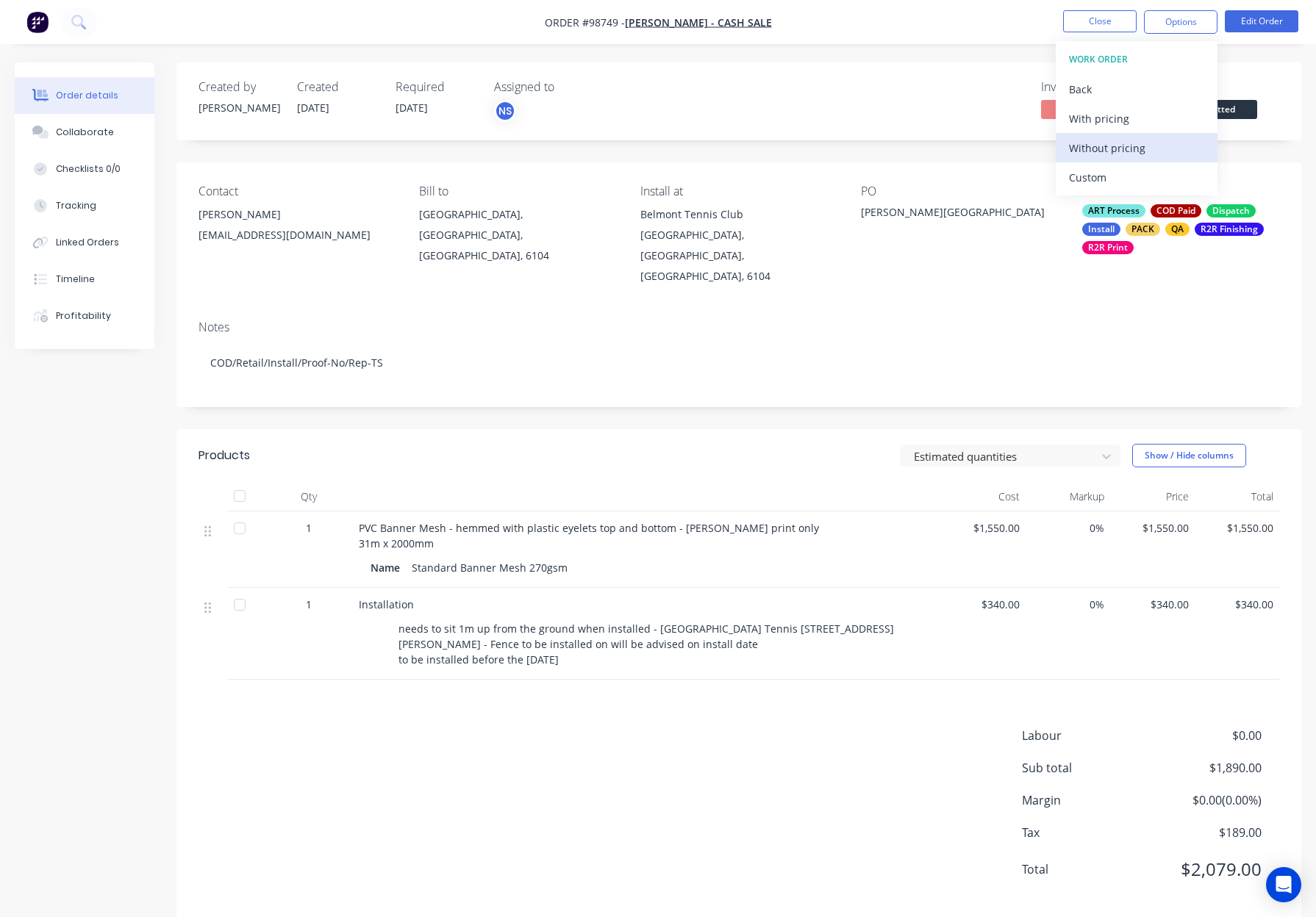
click at [1152, 155] on div "Without pricing" at bounding box center [1136, 148] width 135 height 21
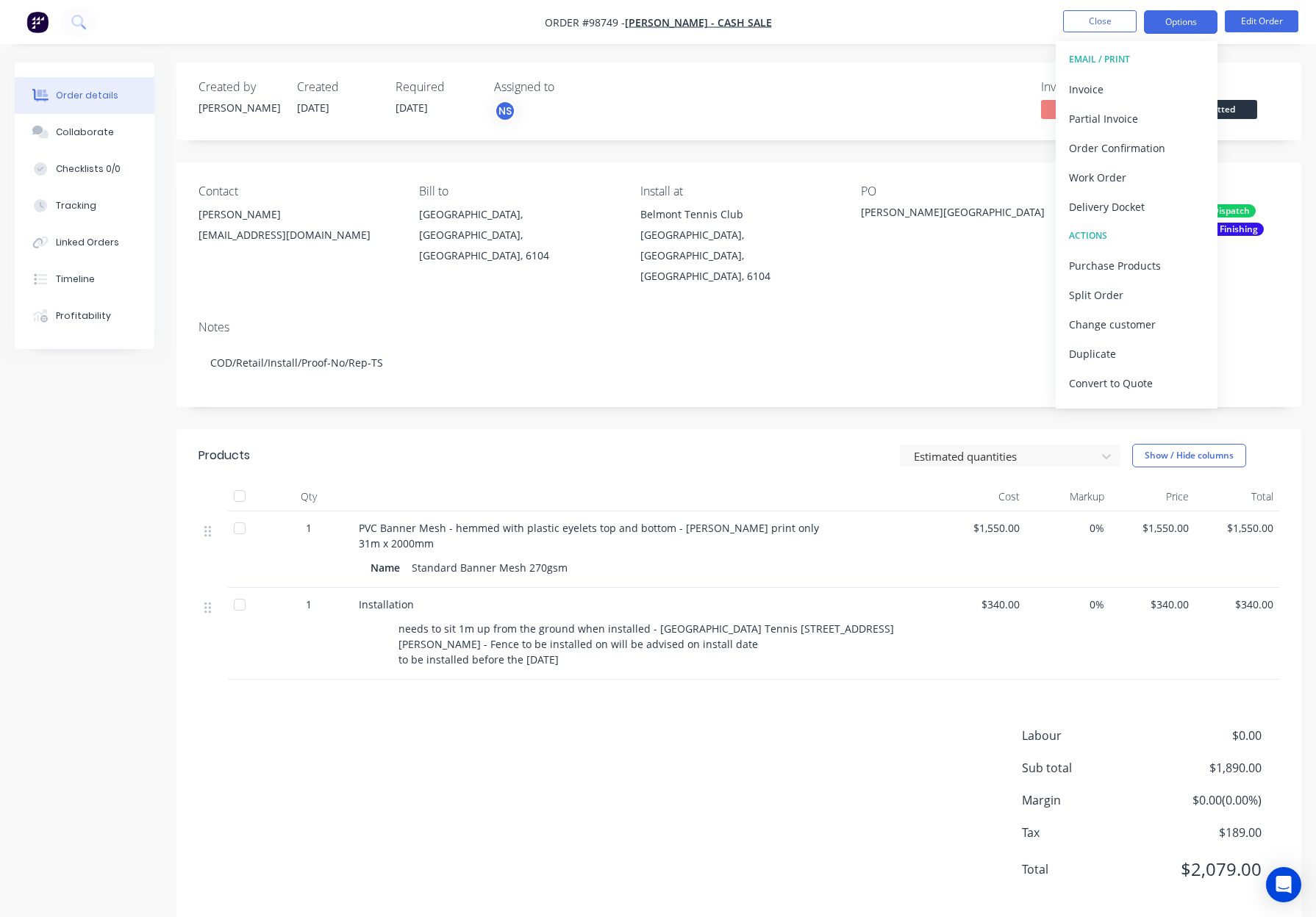
click at [1183, 14] on button "Options" at bounding box center [1180, 22] width 74 height 24
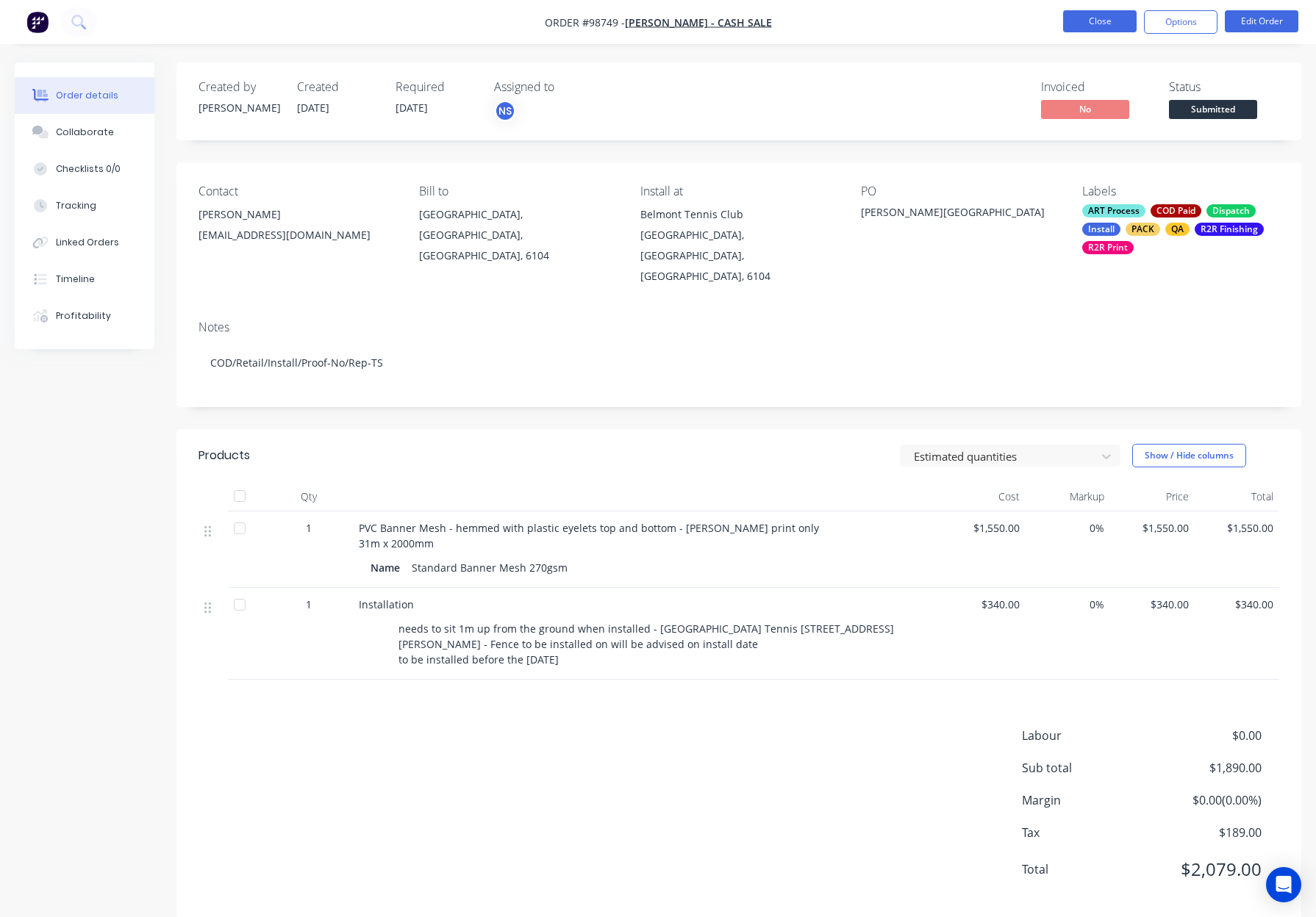
click at [1099, 25] on button "Close" at bounding box center [1100, 21] width 74 height 22
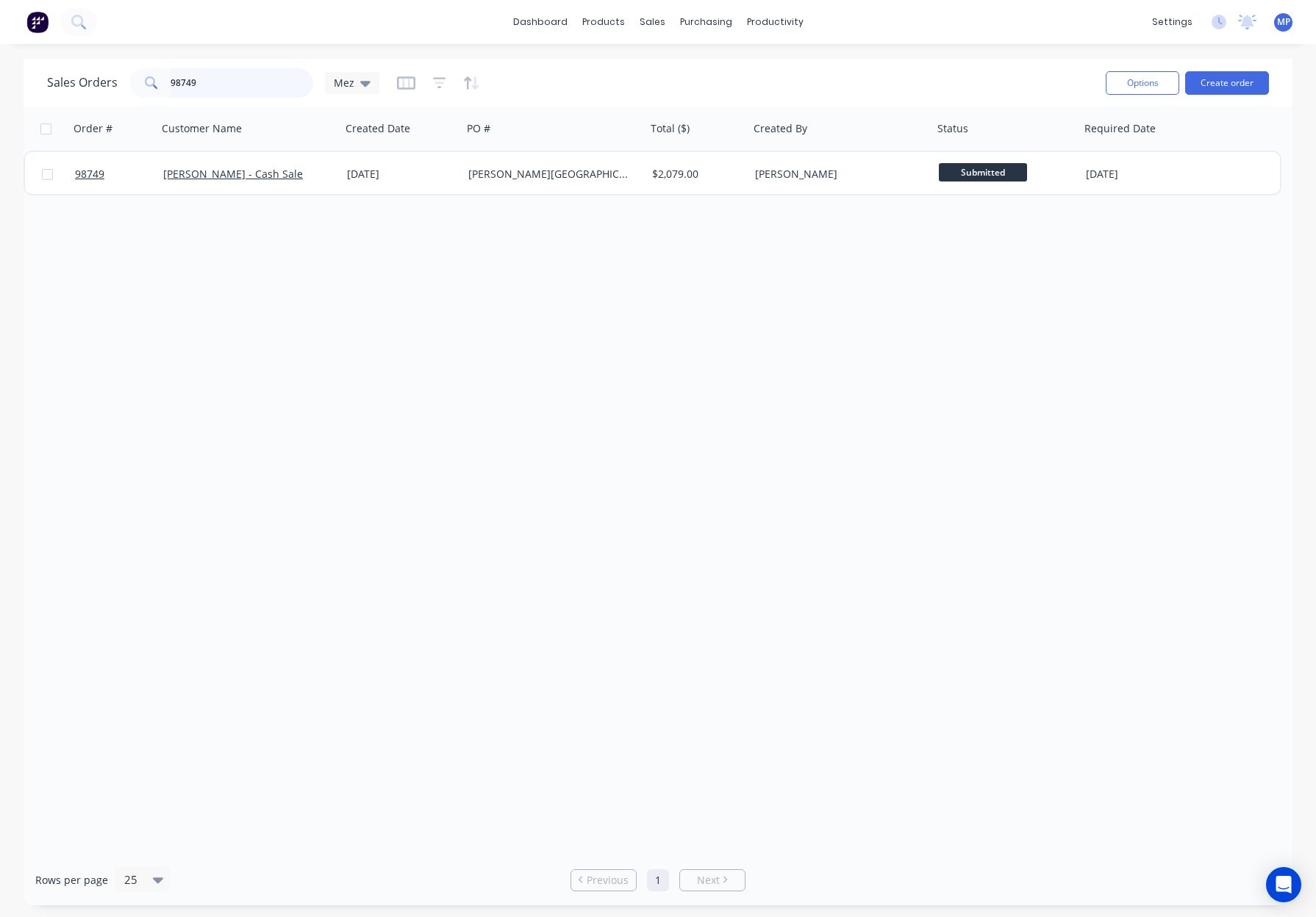
click at [246, 92] on input "98749" at bounding box center [241, 83] width 143 height 29
drag, startPoint x: 136, startPoint y: 79, endPoint x: 105, endPoint y: 79, distance: 31.0
click at [105, 79] on div "Sales Orders 98749 Mez" at bounding box center [213, 83] width 332 height 29
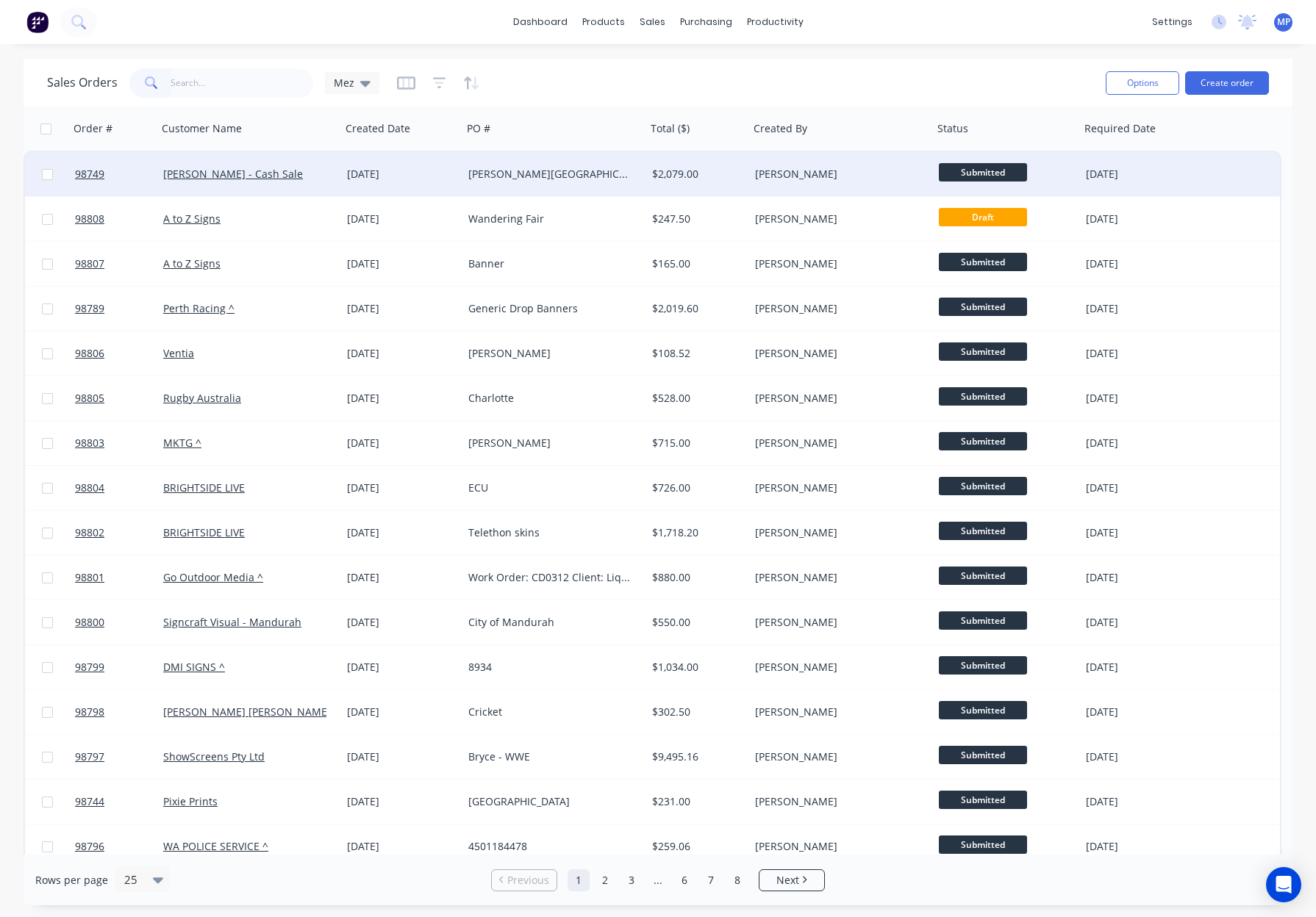
click at [535, 168] on div "[PERSON_NAME][GEOGRAPHIC_DATA]" at bounding box center [549, 174] width 163 height 15
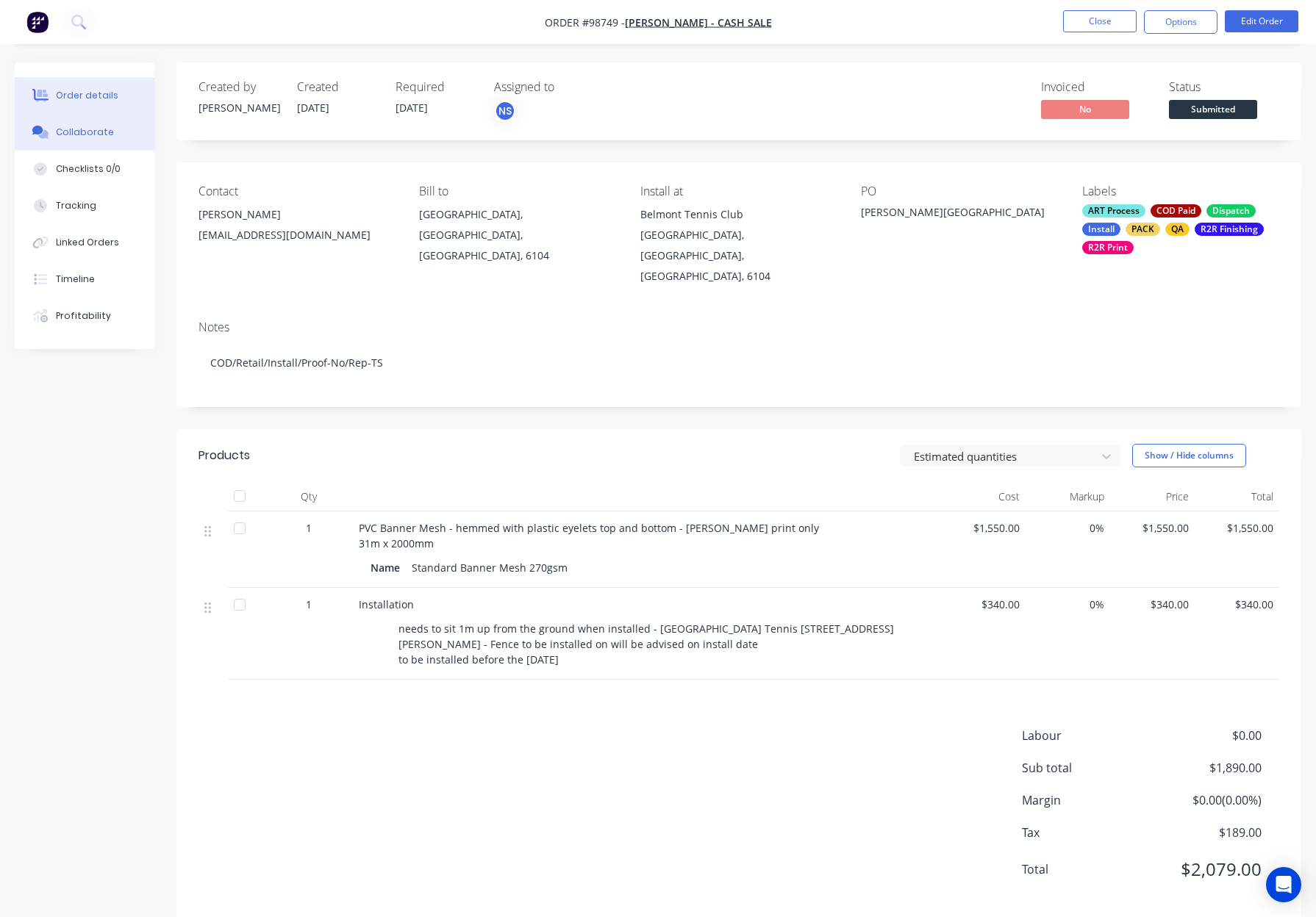
click at [104, 146] on button "Collaborate" at bounding box center [84, 132] width 140 height 37
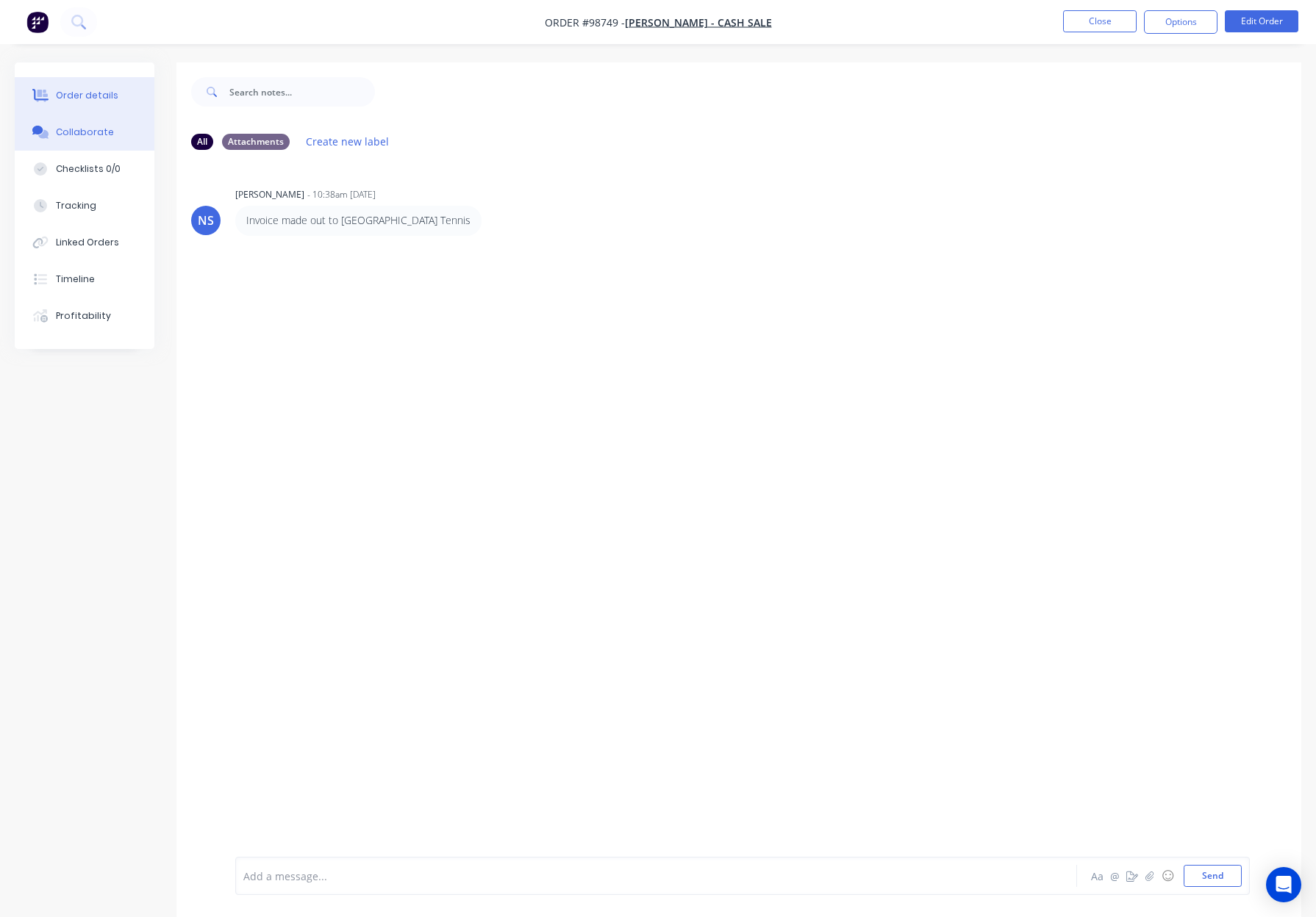
click at [72, 94] on div "Order details" at bounding box center [87, 96] width 62 height 13
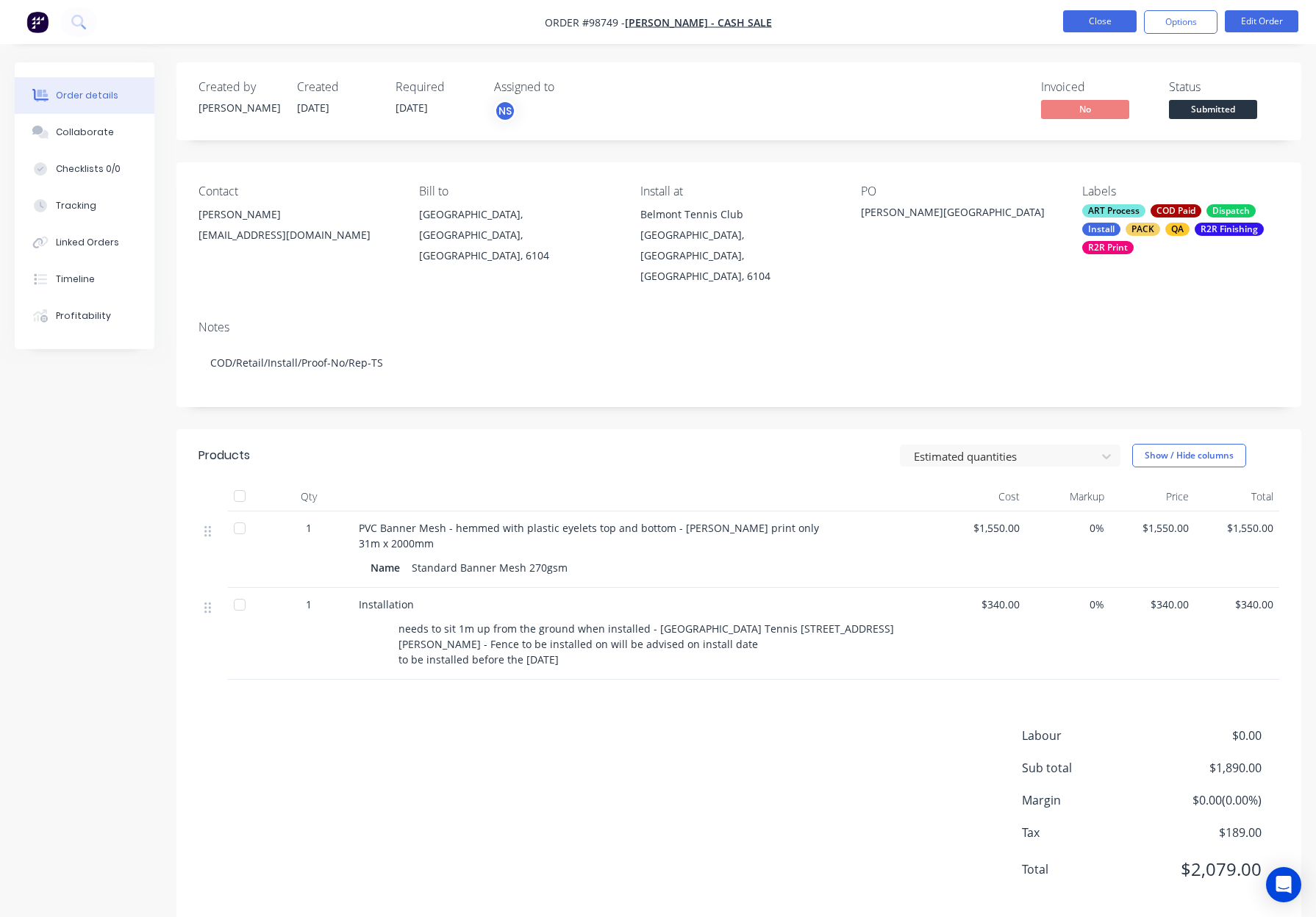
click at [1099, 15] on button "Close" at bounding box center [1100, 21] width 74 height 22
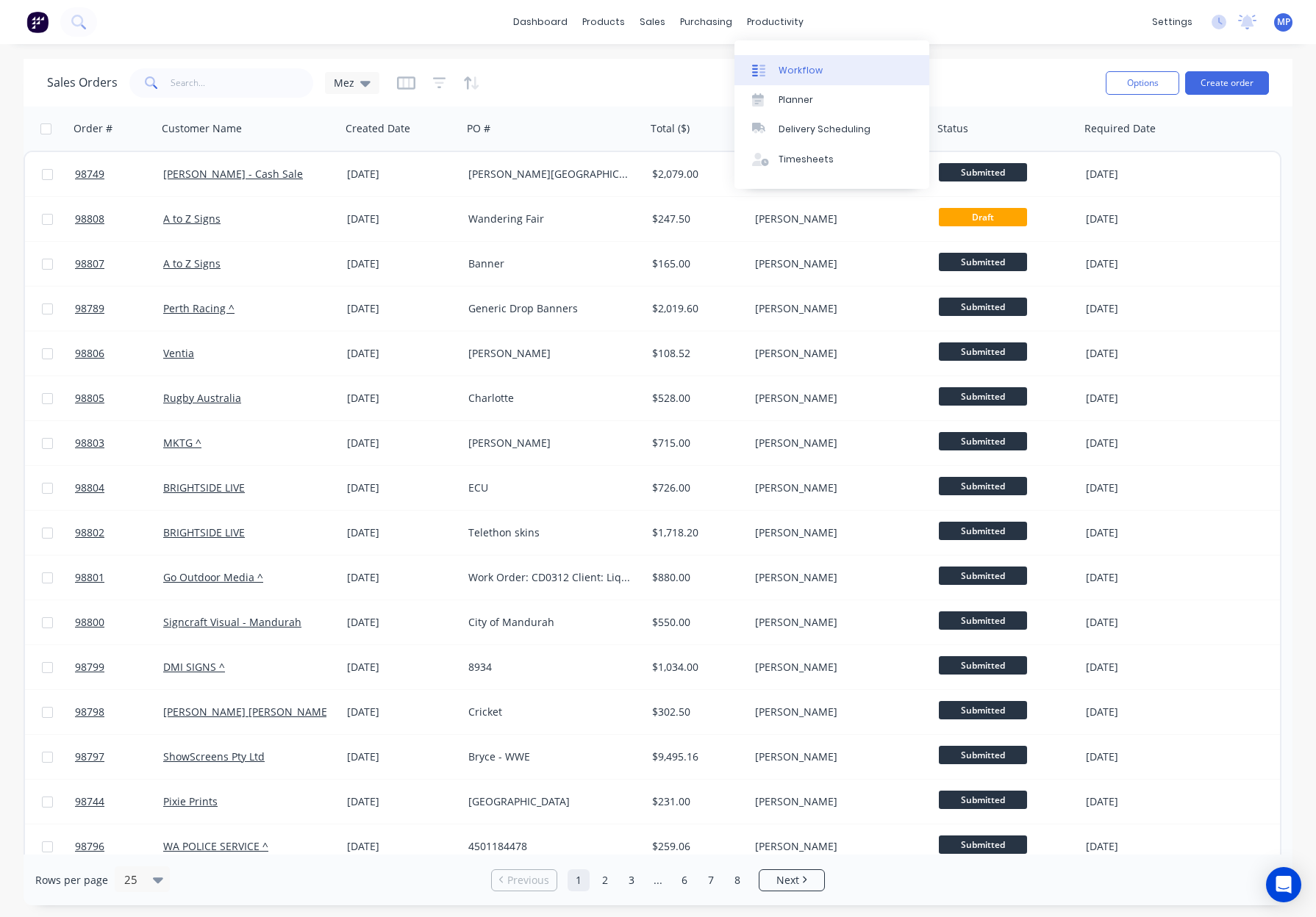
click at [813, 67] on div "Workflow" at bounding box center [800, 70] width 44 height 13
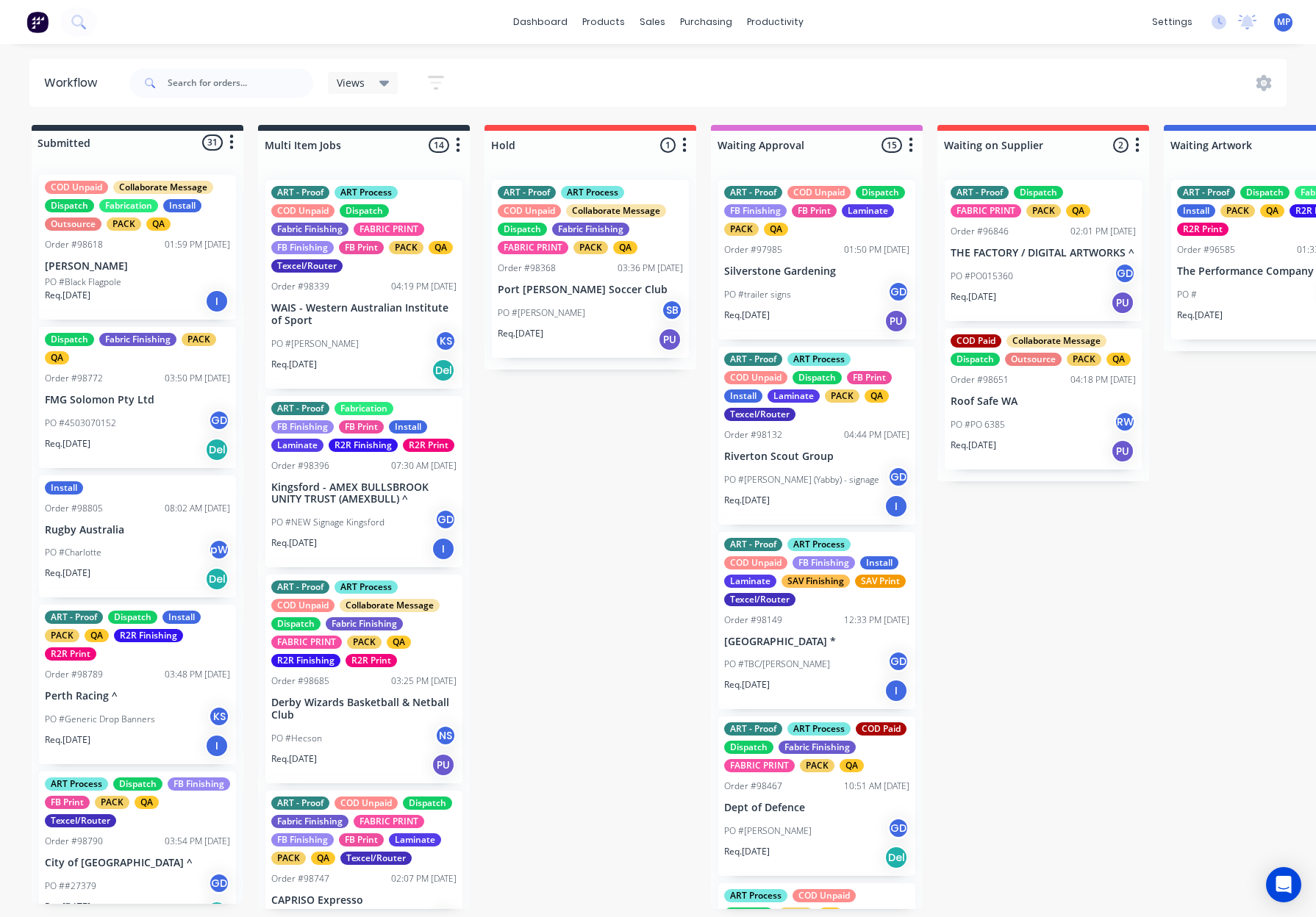
click at [133, 407] on div "Dispatch Fabric Finishing PACK QA Order #98772 03:50 PM [DATE] FMG Solomon Pty …" at bounding box center [137, 398] width 197 height 141
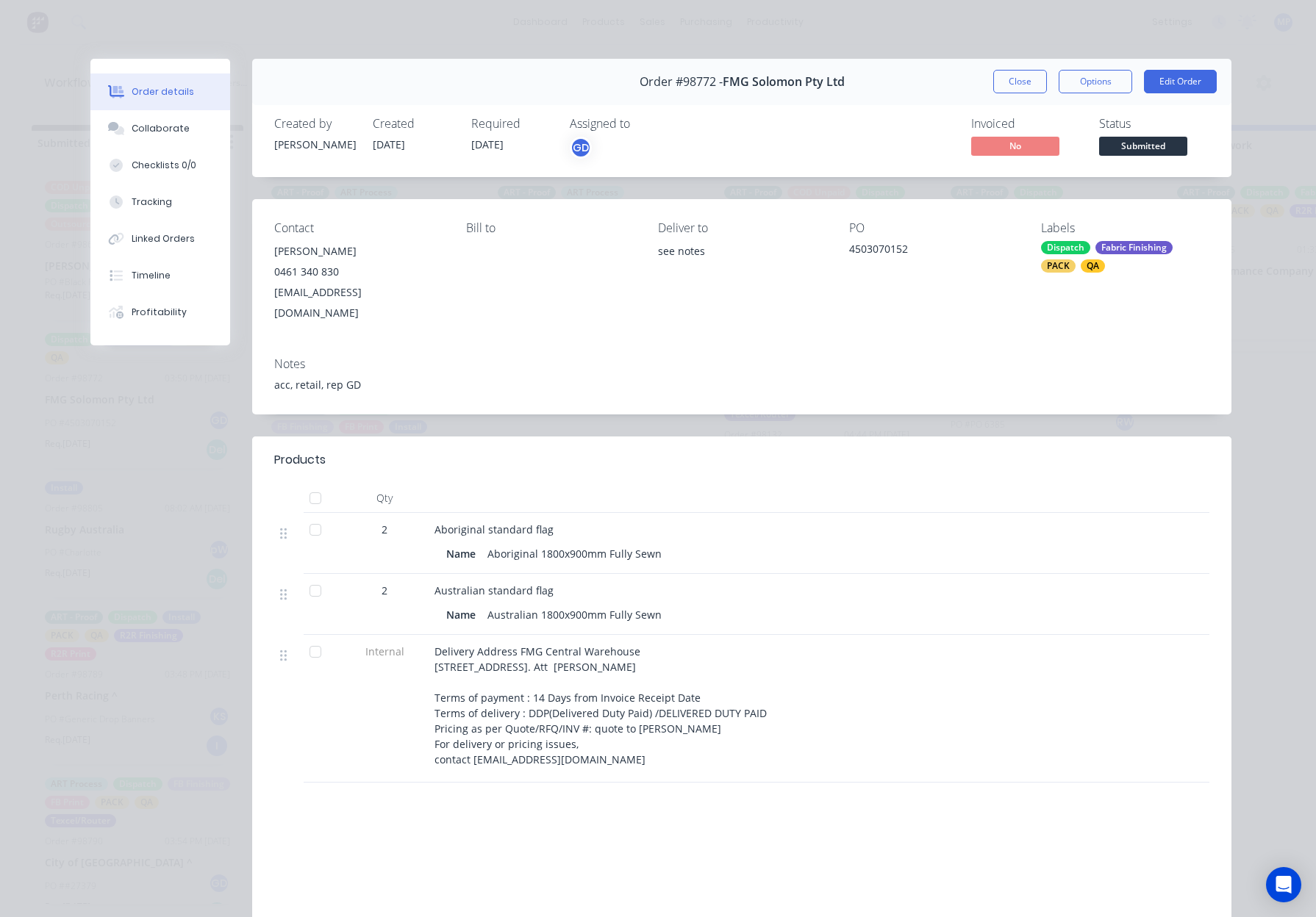
click at [1126, 151] on span "Submitted" at bounding box center [1143, 146] width 88 height 18
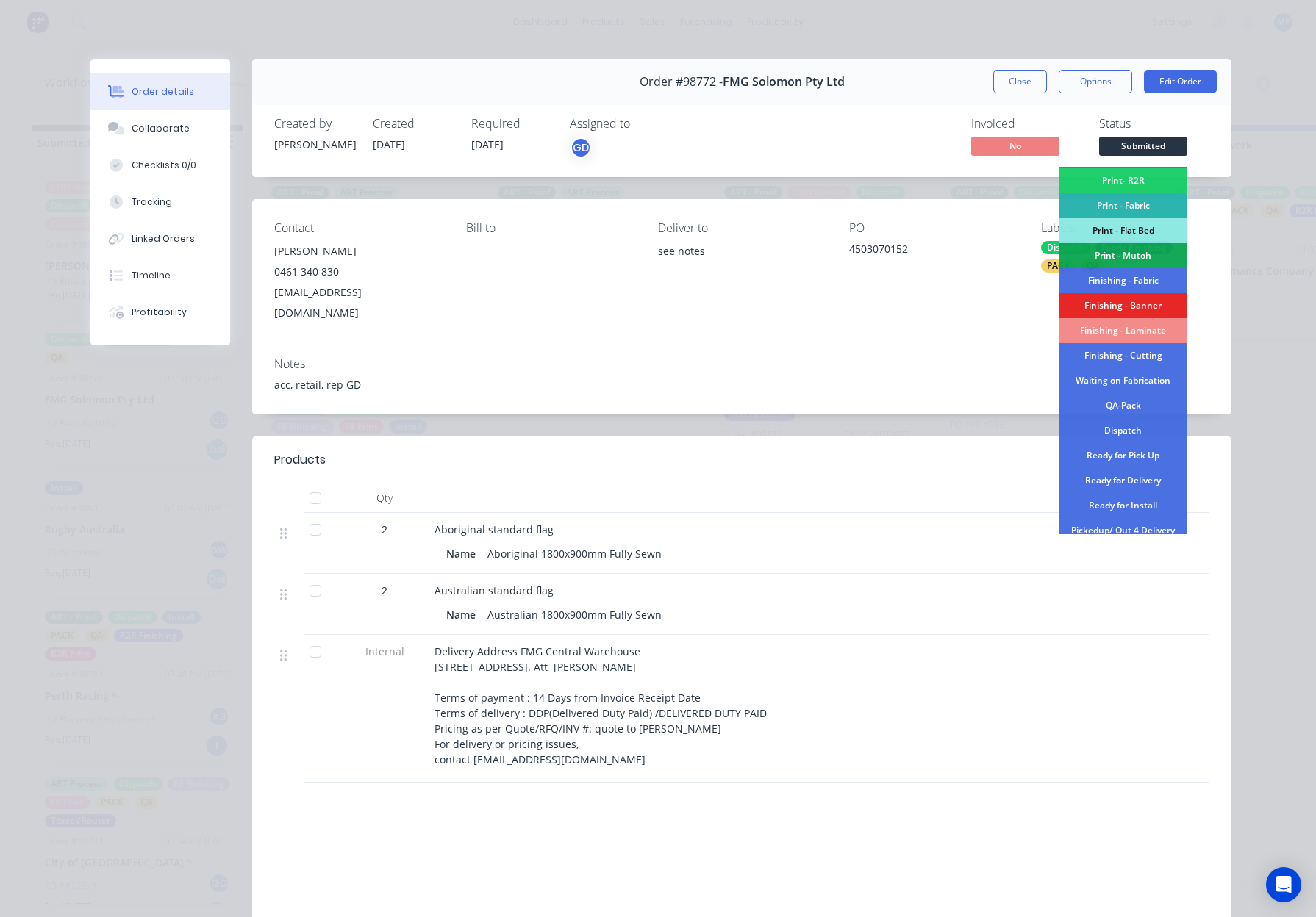
scroll to position [182, 0]
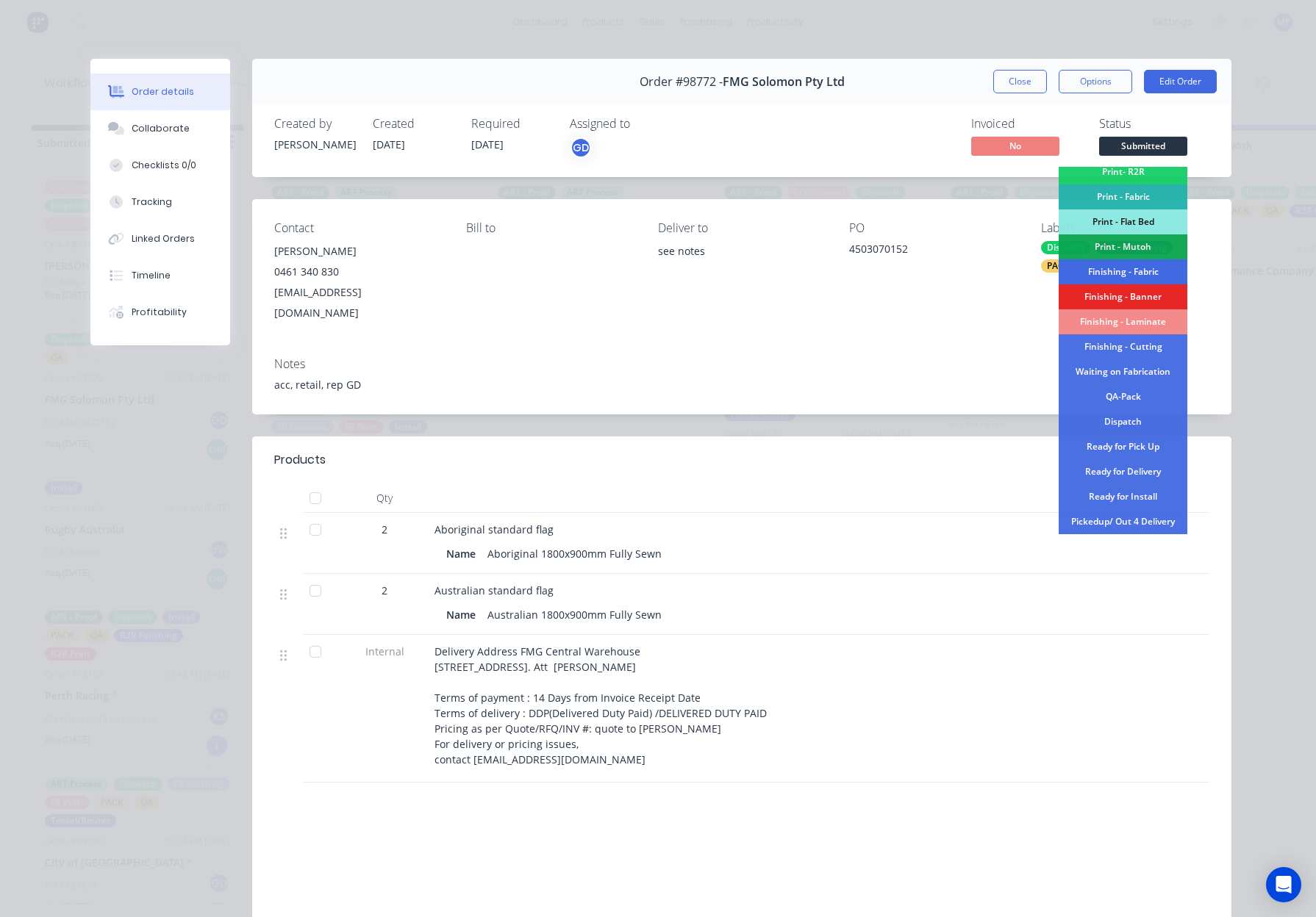
click at [1125, 270] on div "Finishing - Fabric" at bounding box center [1122, 272] width 128 height 25
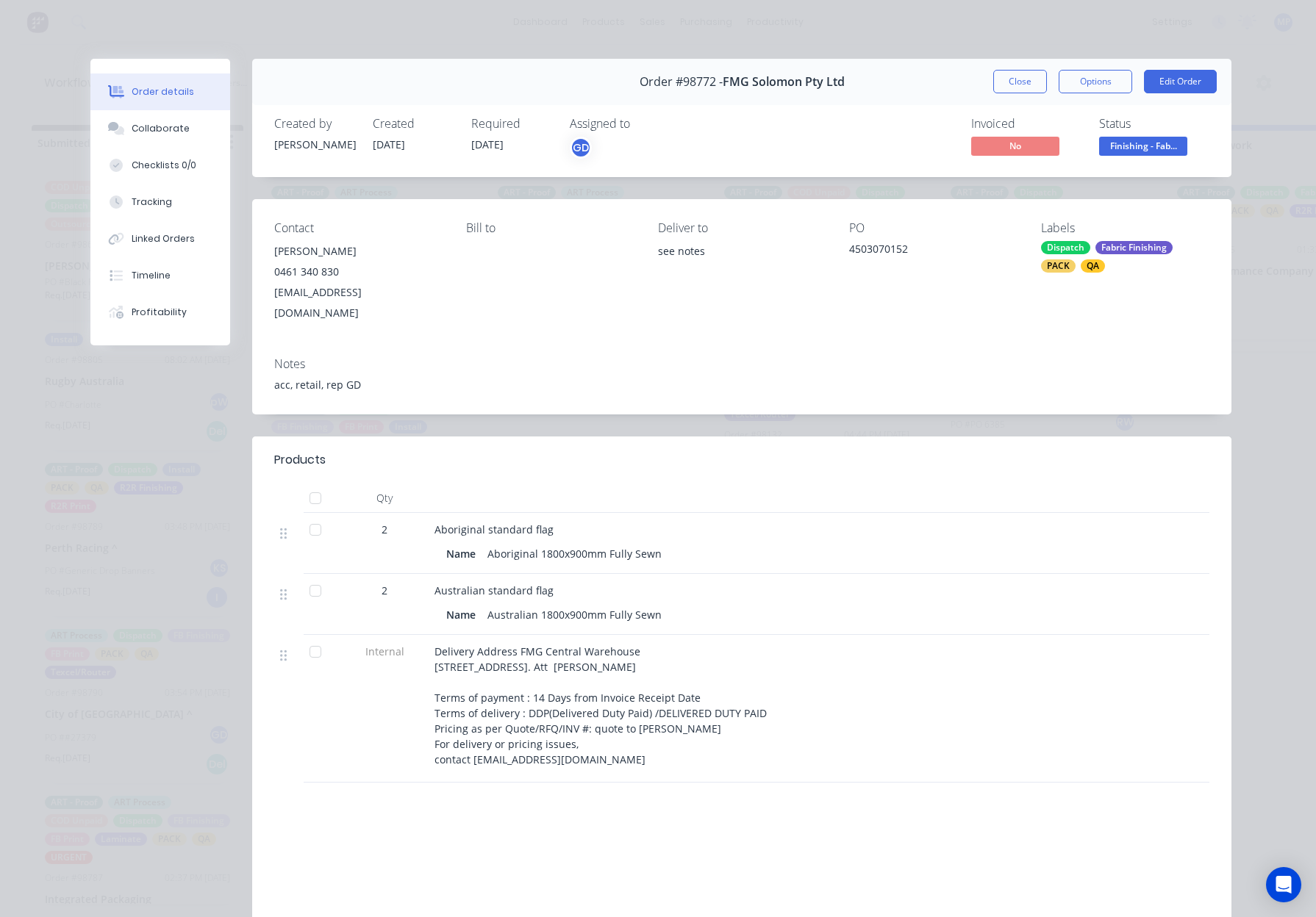
click at [1021, 84] on button "Close" at bounding box center [1020, 81] width 54 height 24
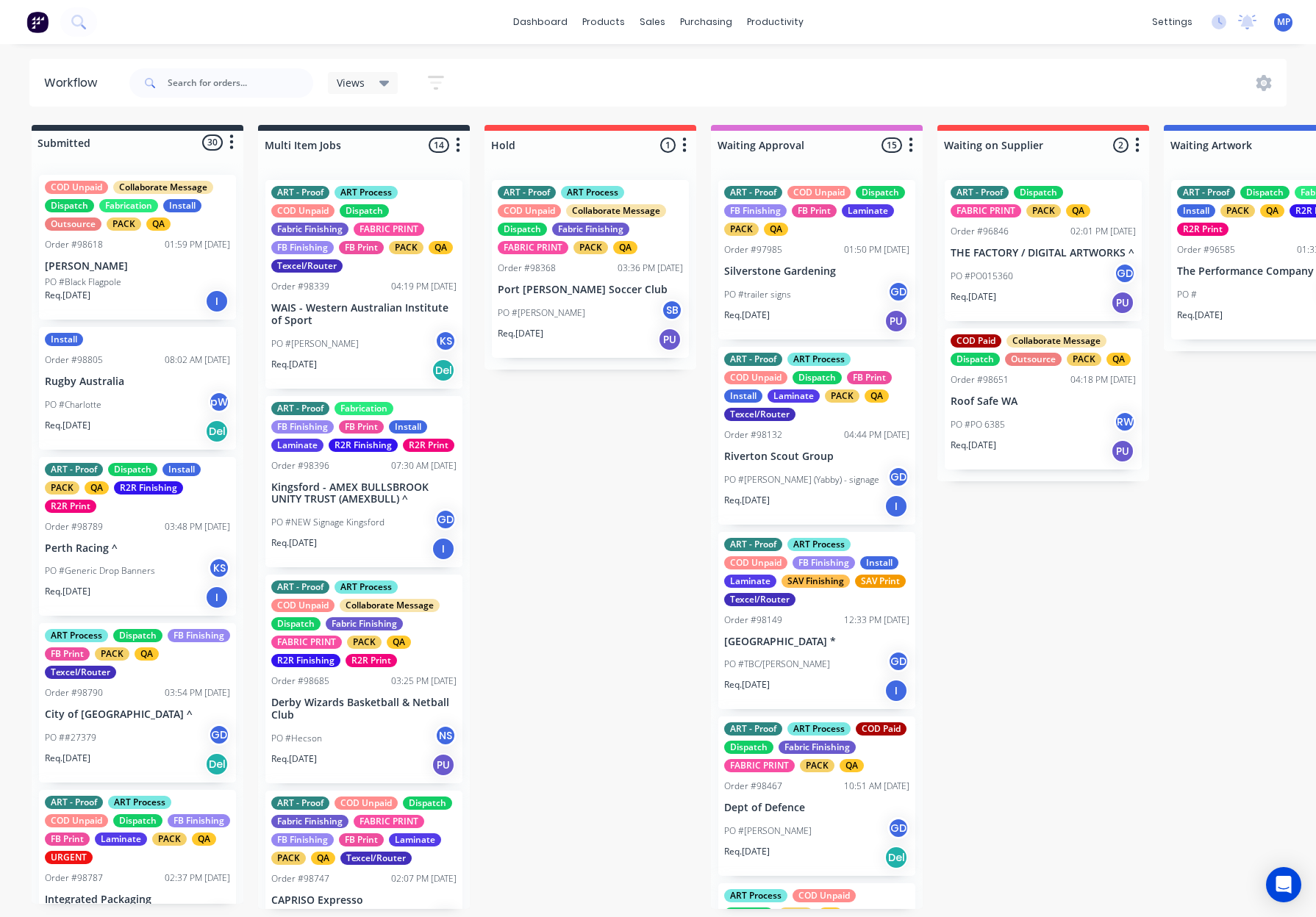
click at [105, 370] on div "Install Order #98805 08:02 AM [DATE] Rugby Australia PO #Charlotte pW Req. [DAT…" at bounding box center [137, 389] width 197 height 123
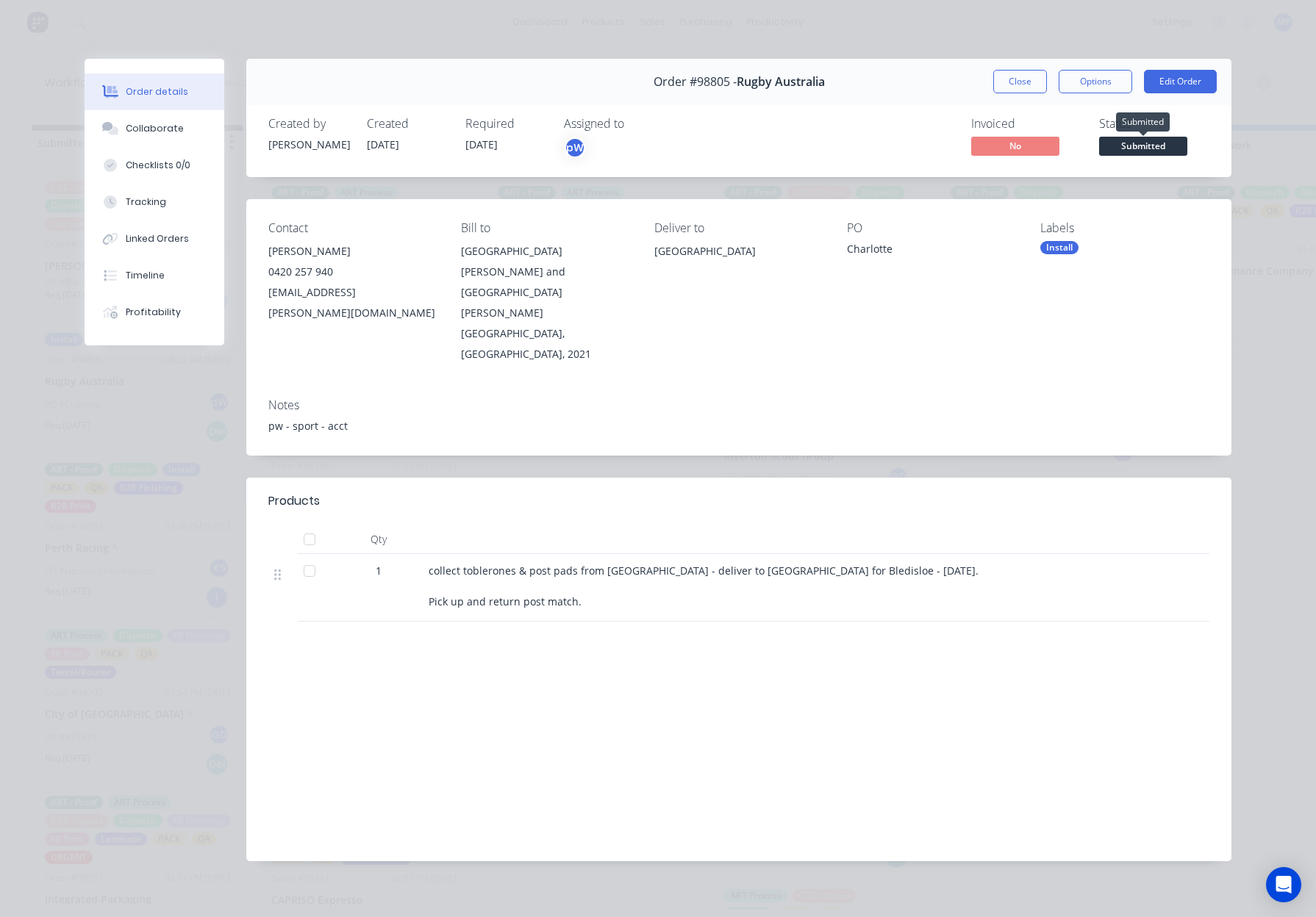
click at [1152, 146] on span "Submitted" at bounding box center [1143, 146] width 88 height 18
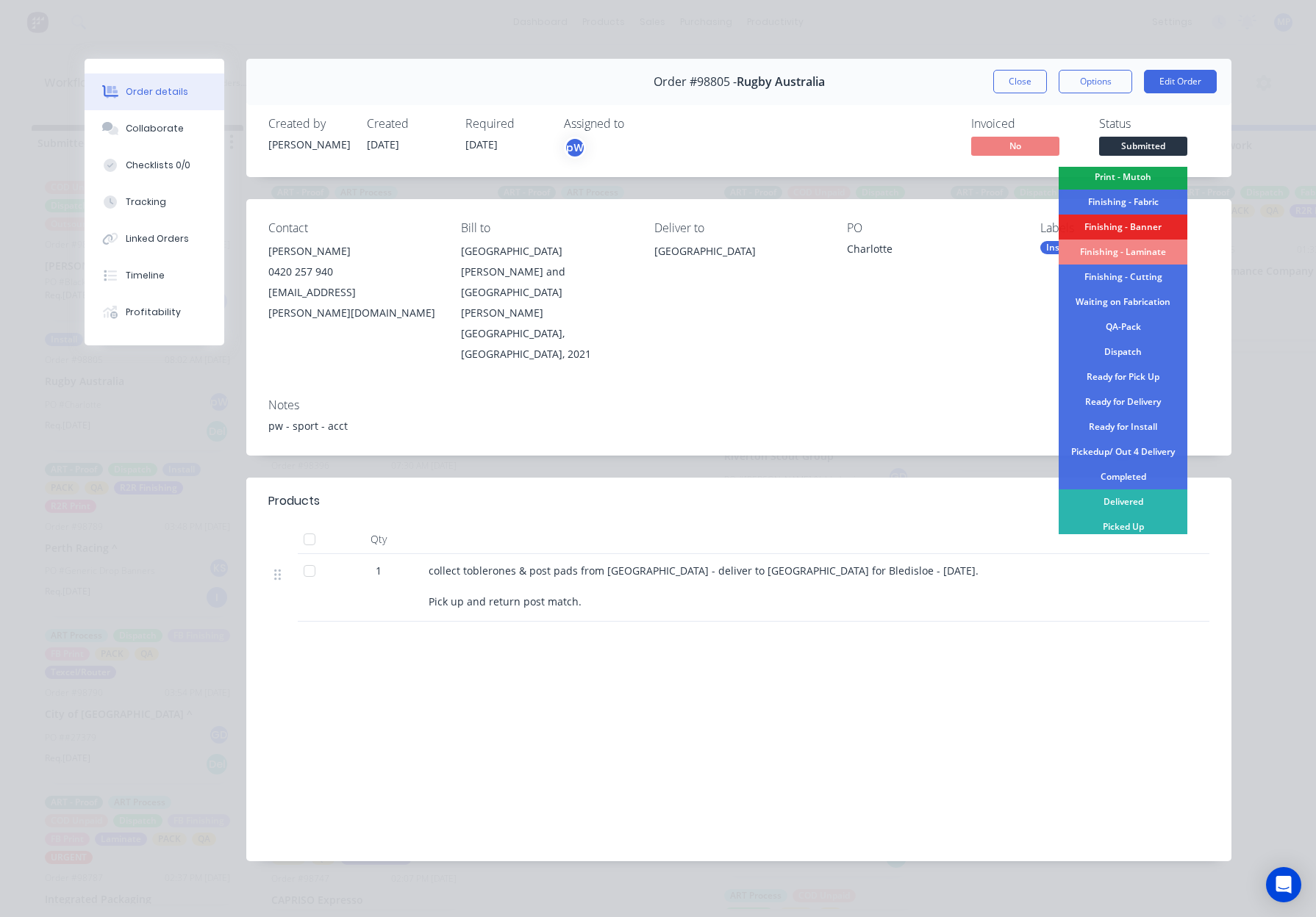
scroll to position [257, 0]
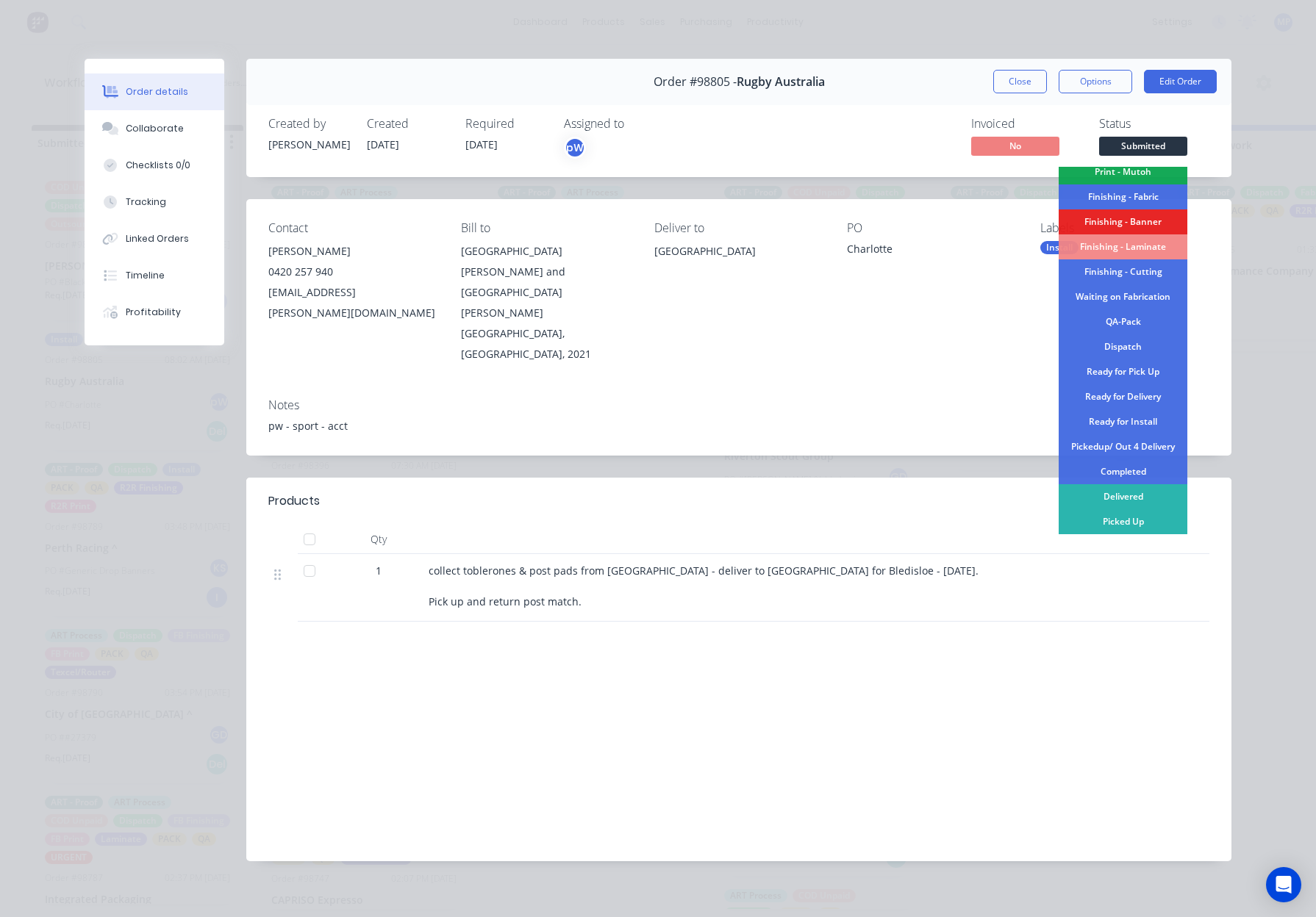
click at [1128, 422] on div "Ready for Install" at bounding box center [1122, 421] width 128 height 25
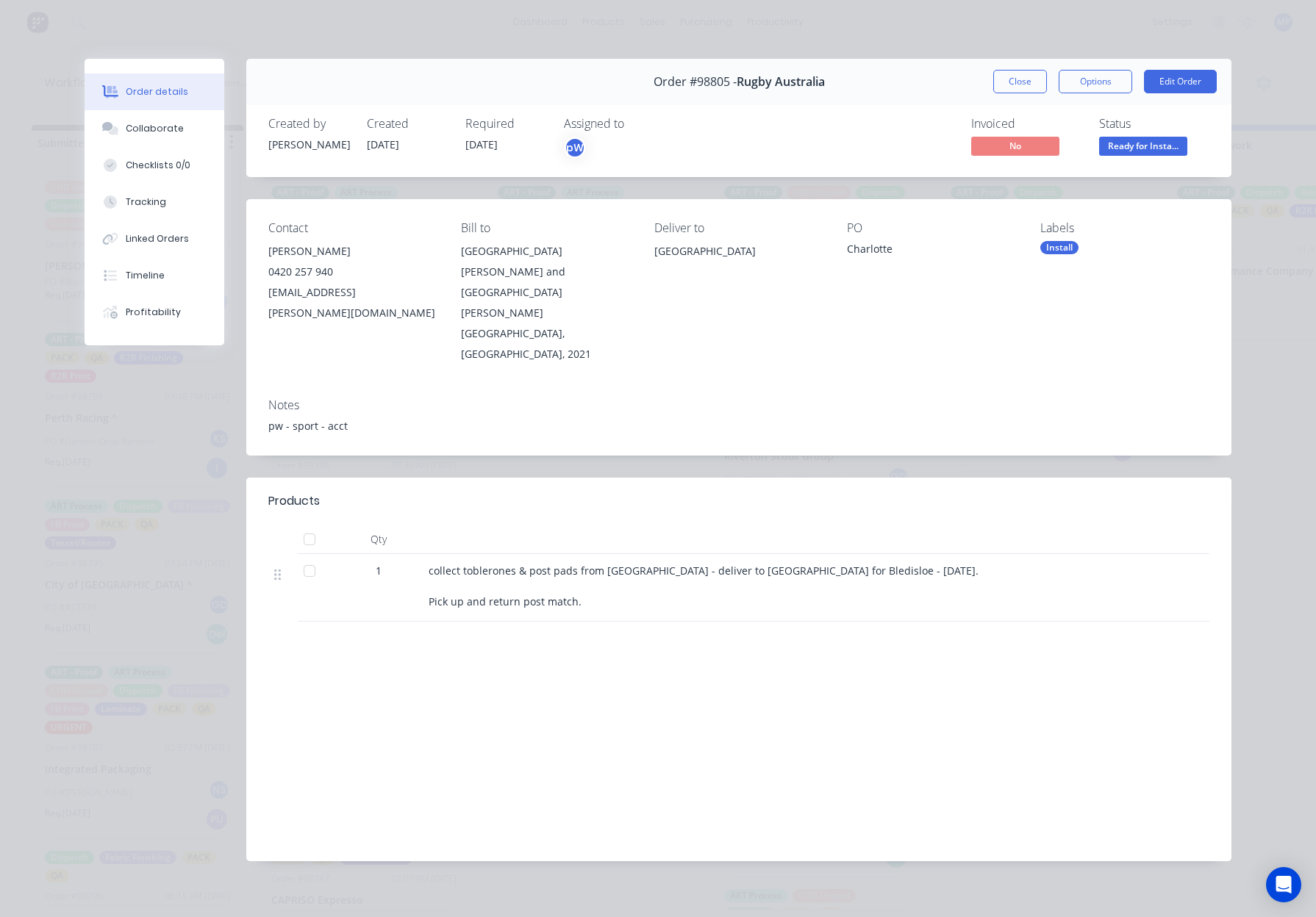
click at [1021, 70] on button "Close" at bounding box center [1020, 81] width 54 height 24
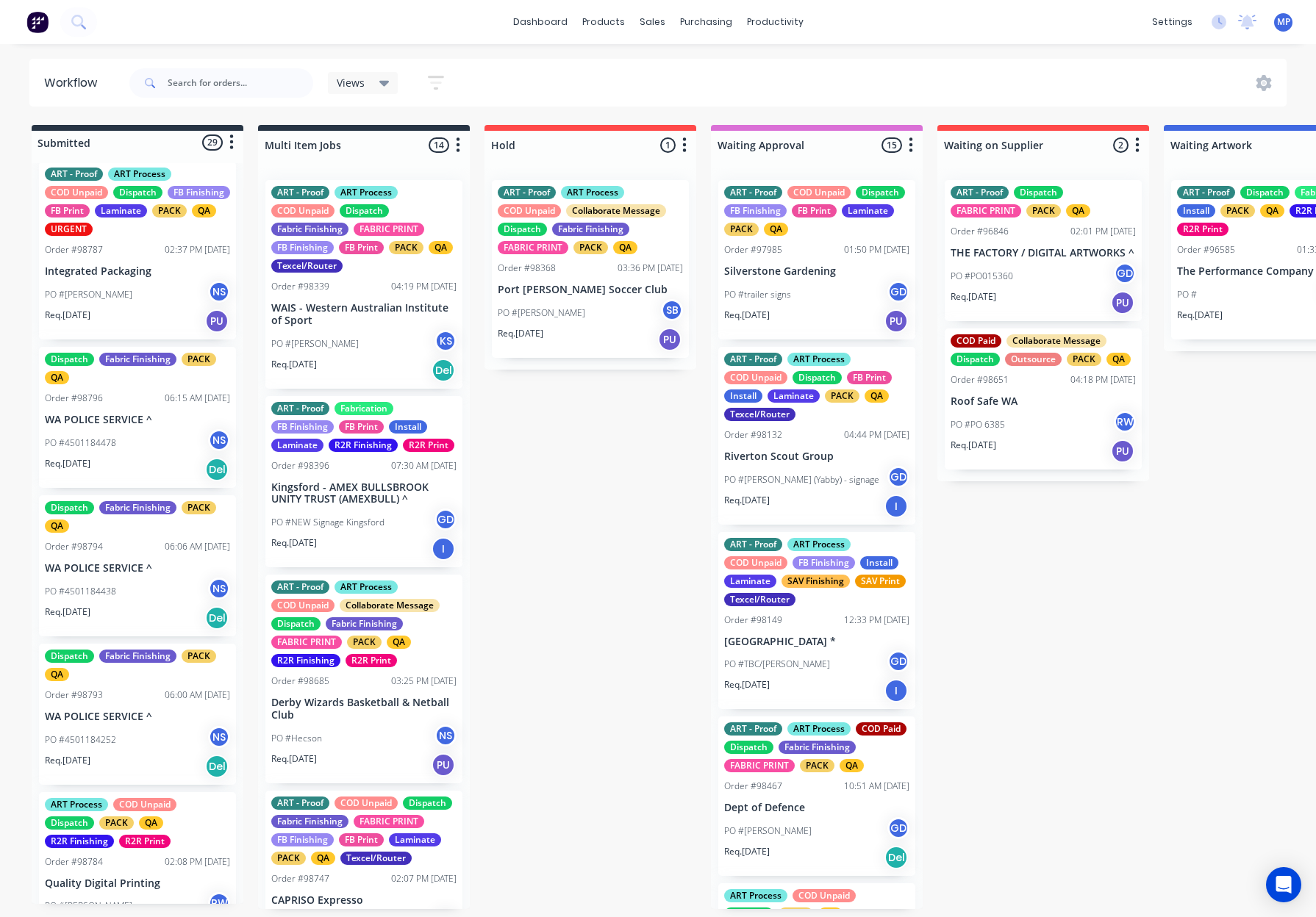
scroll to position [594, 0]
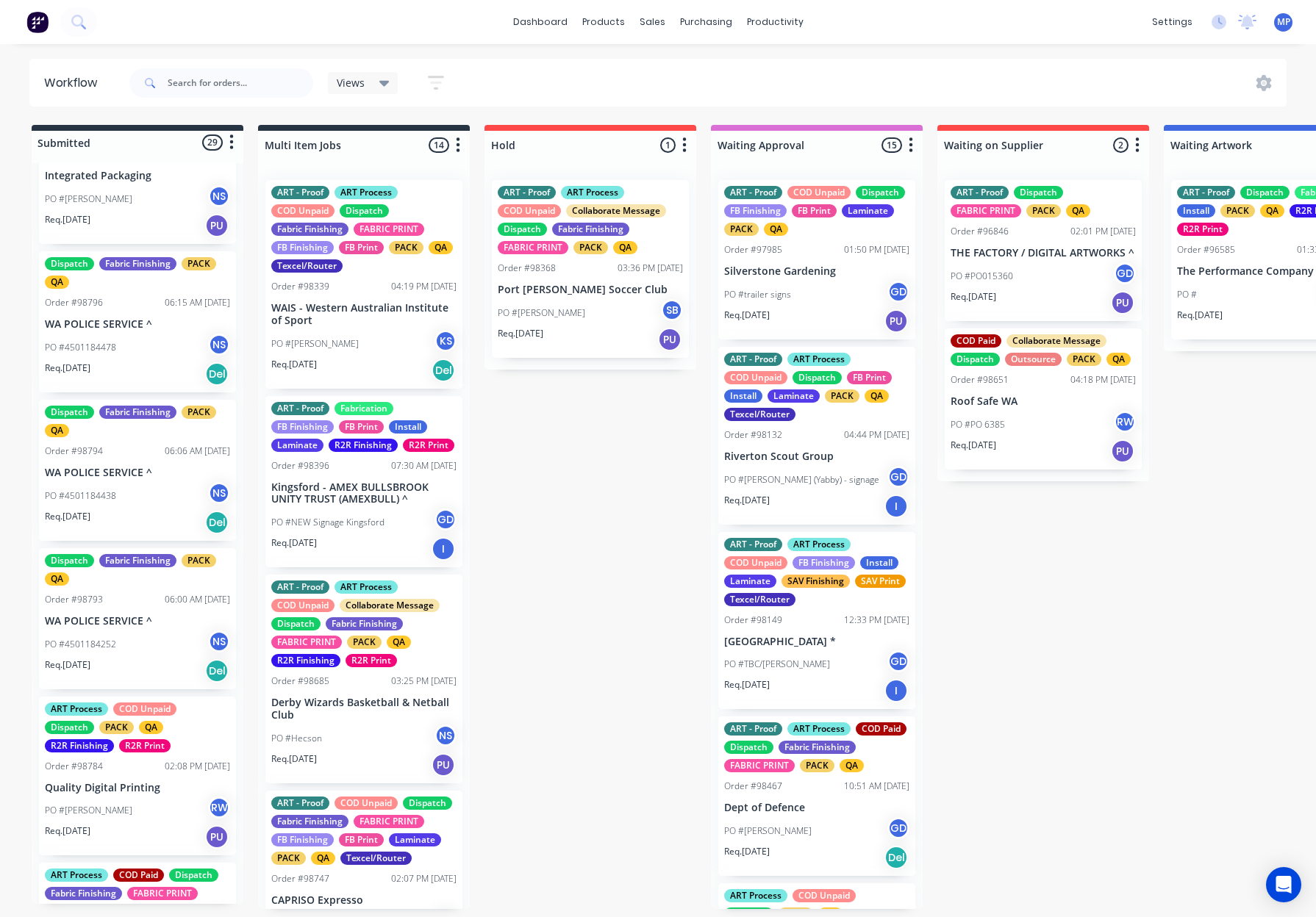
click at [112, 348] on p "PO #4501184478" at bounding box center [80, 348] width 71 height 13
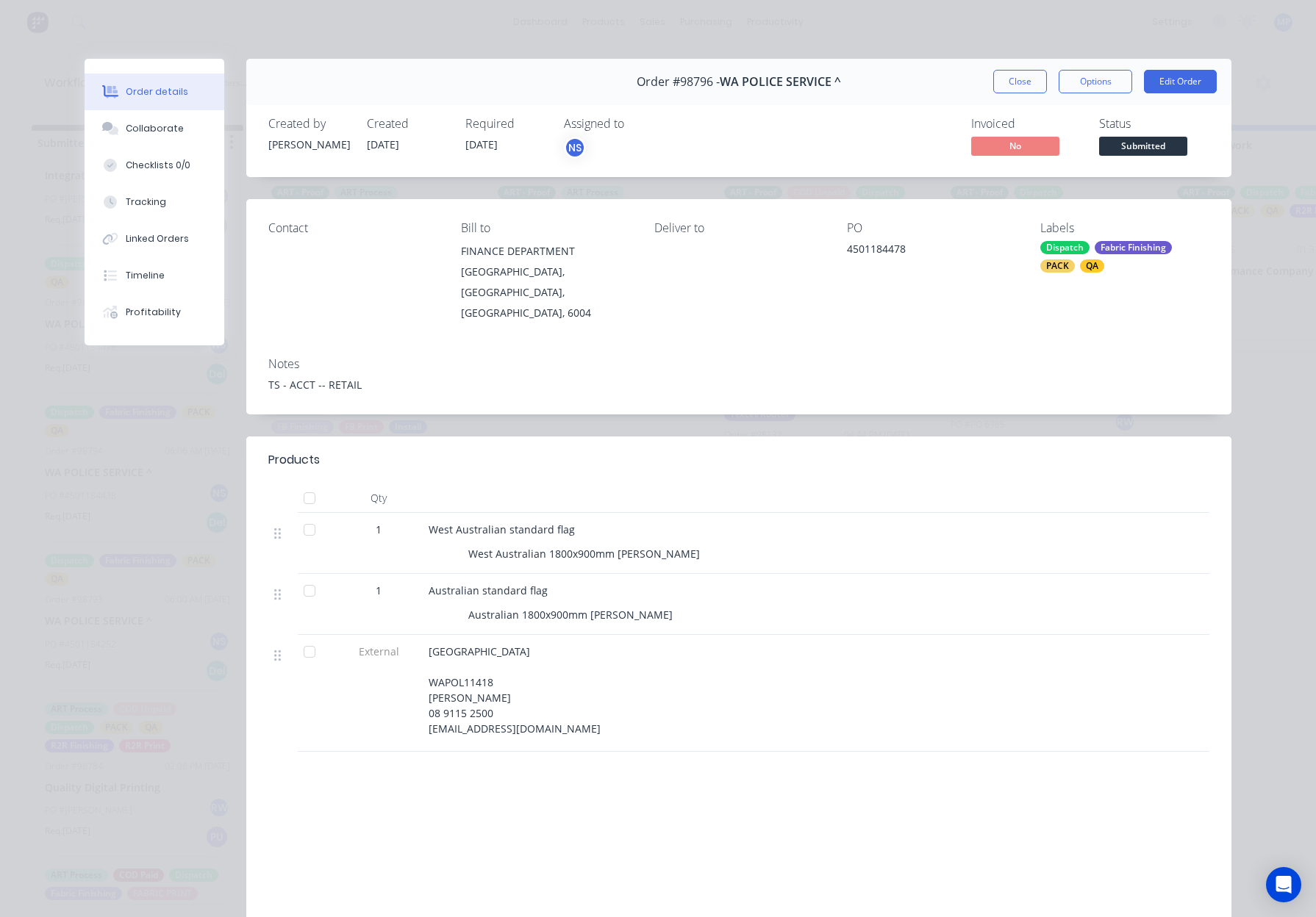
click at [1128, 134] on div "Status Submitted" at bounding box center [1154, 138] width 110 height 43
click at [1129, 143] on span "Submitted" at bounding box center [1143, 146] width 88 height 18
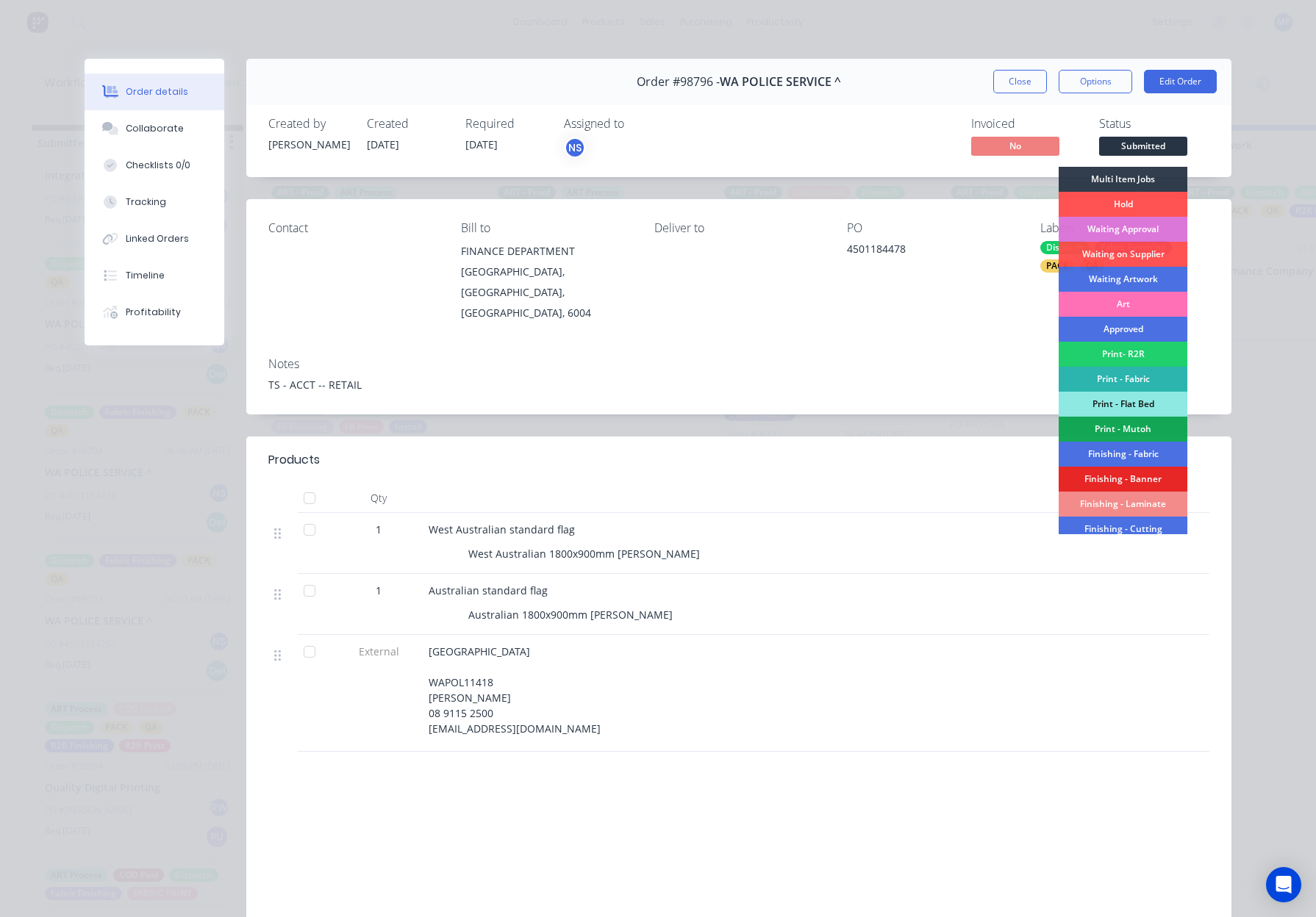
click at [1134, 447] on div "Finishing - Fabric" at bounding box center [1122, 454] width 128 height 25
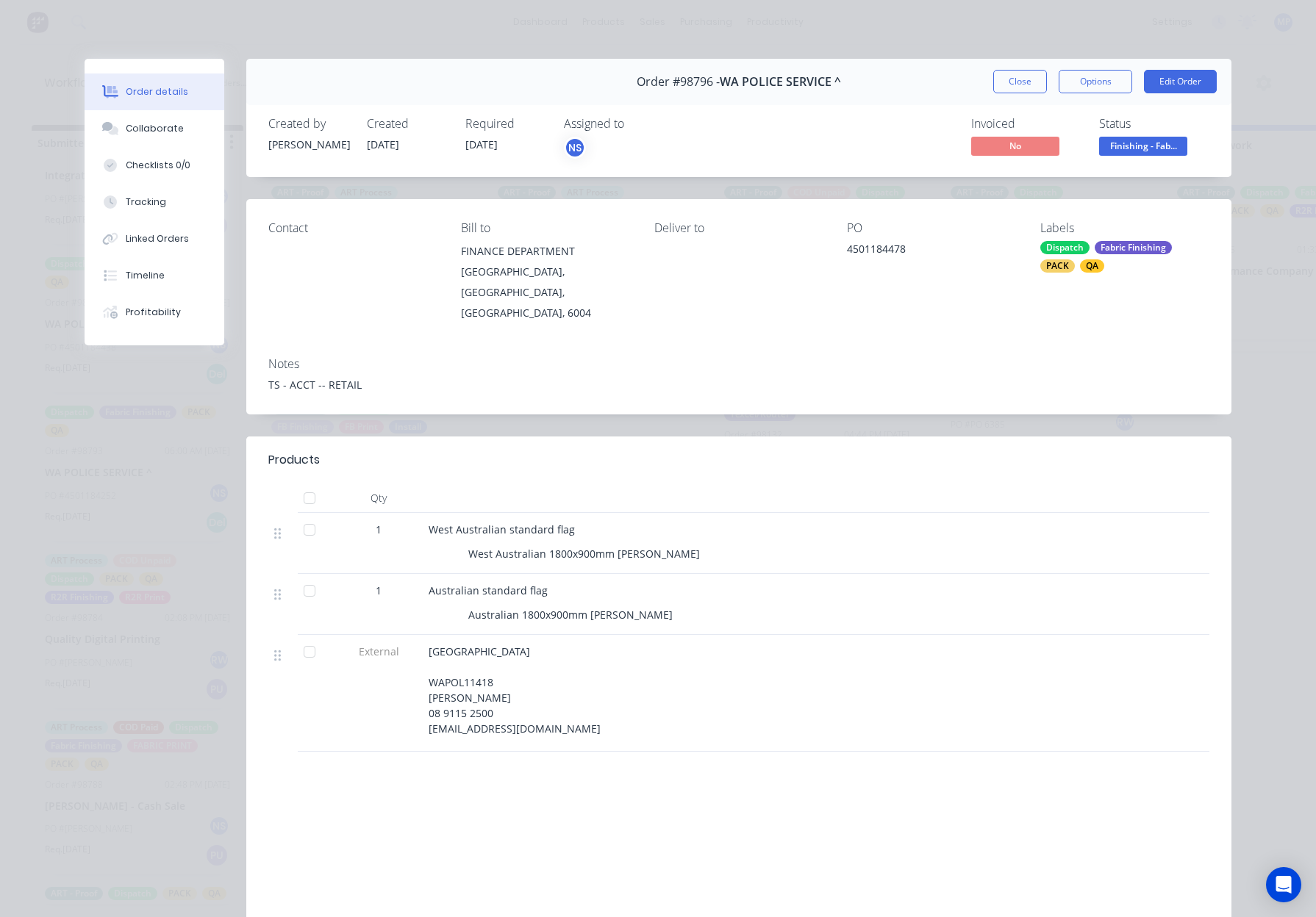
drag, startPoint x: 997, startPoint y: 88, endPoint x: 972, endPoint y: 90, distance: 25.1
click at [997, 88] on button "Close" at bounding box center [1020, 81] width 54 height 24
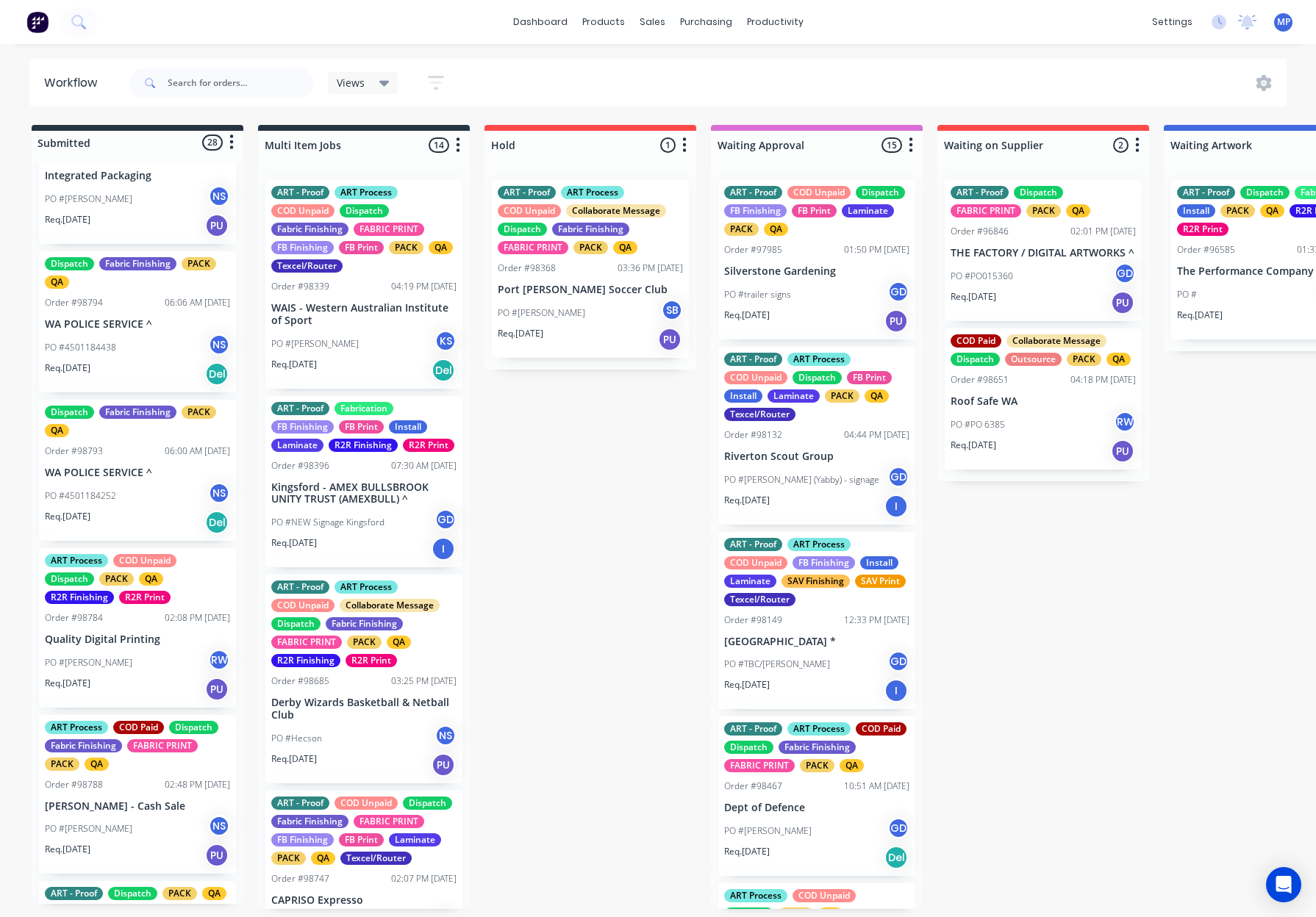
click at [84, 484] on div "PO #4501184252 NS" at bounding box center [137, 496] width 185 height 28
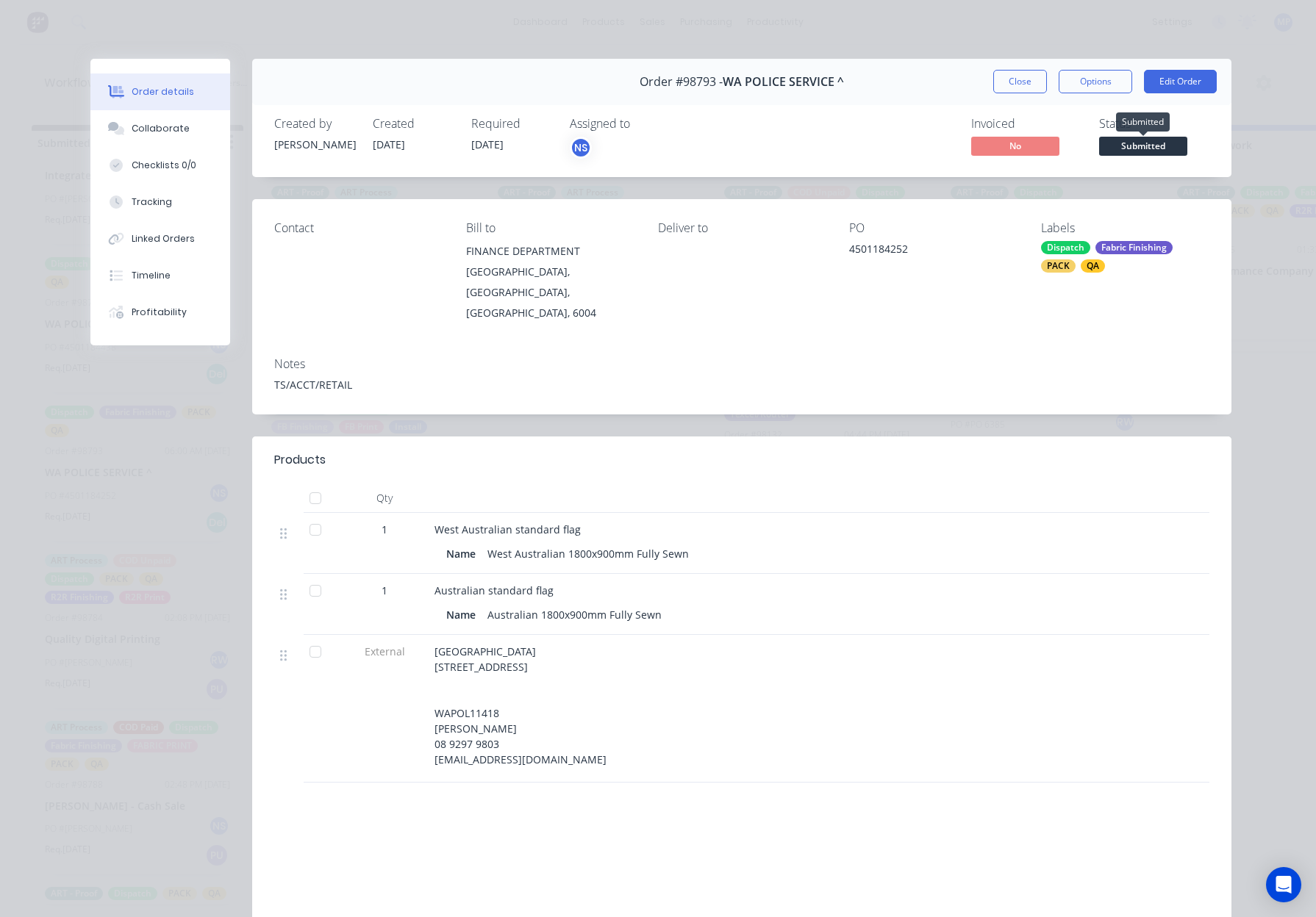
drag, startPoint x: 1135, startPoint y: 147, endPoint x: 1141, endPoint y: 165, distance: 19.0
click at [1135, 147] on span "Submitted" at bounding box center [1143, 146] width 88 height 18
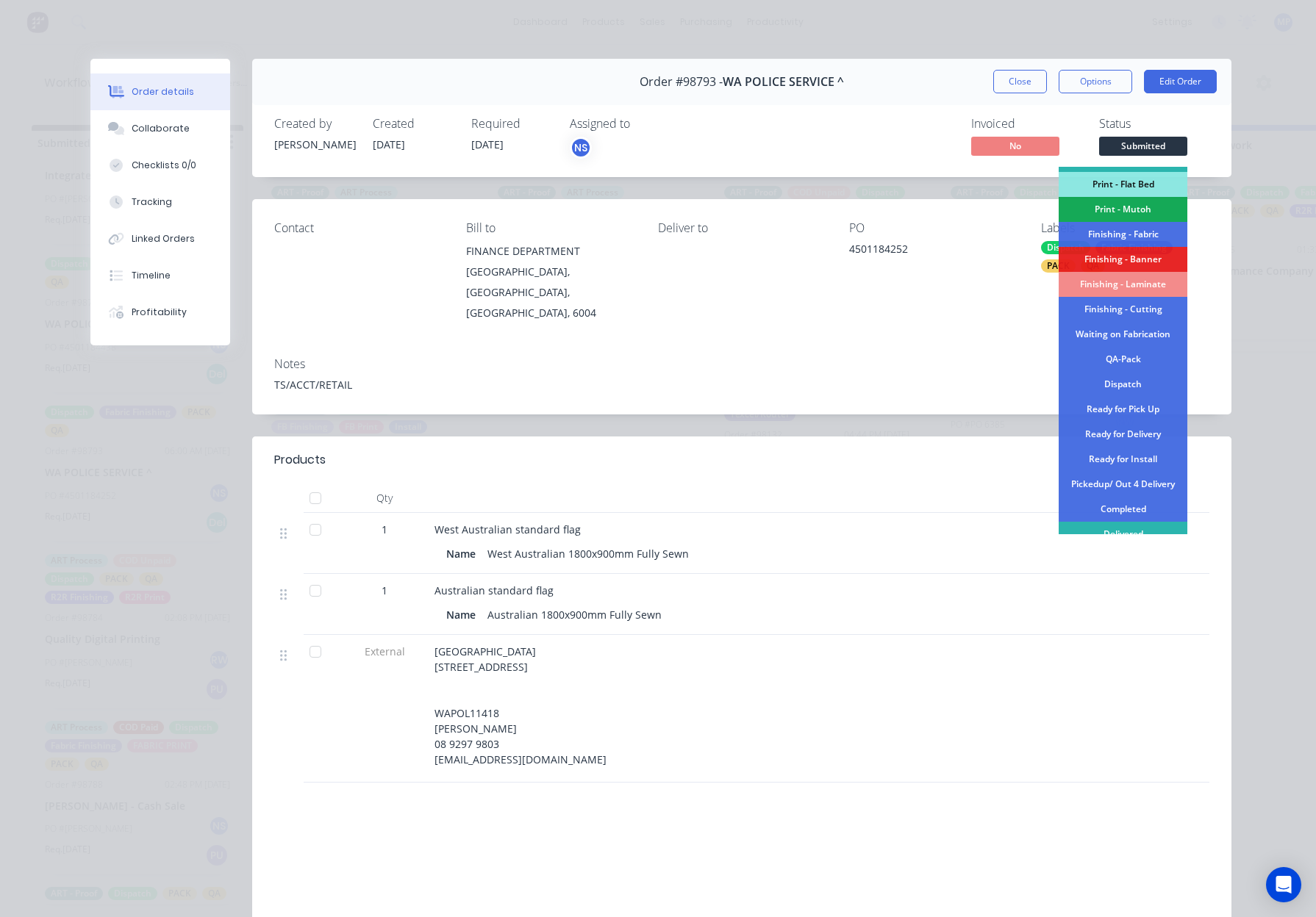
scroll to position [219, 0]
click at [1143, 233] on div "Finishing - Fabric" at bounding box center [1122, 235] width 128 height 25
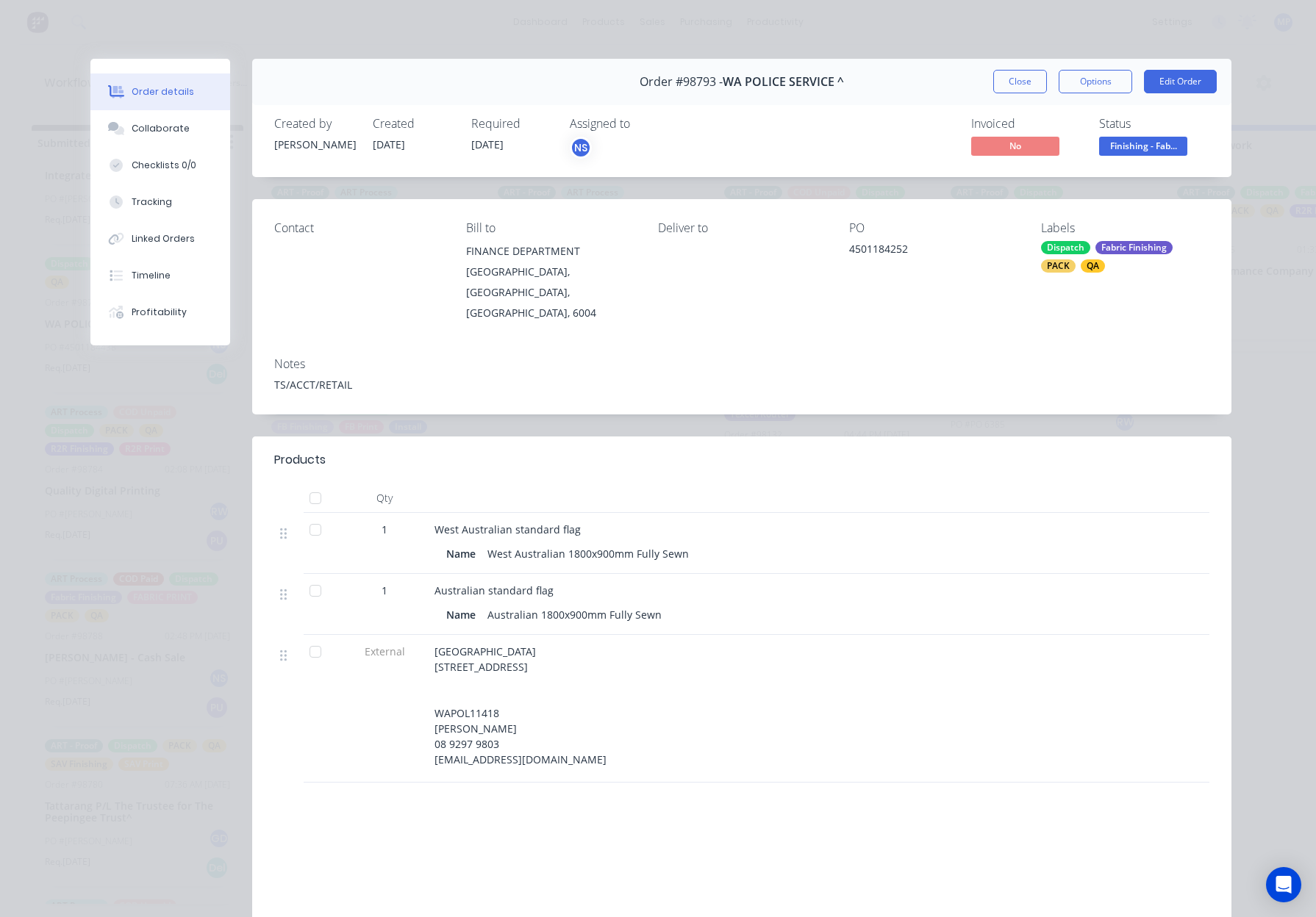
click at [1014, 79] on button "Close" at bounding box center [1020, 81] width 54 height 24
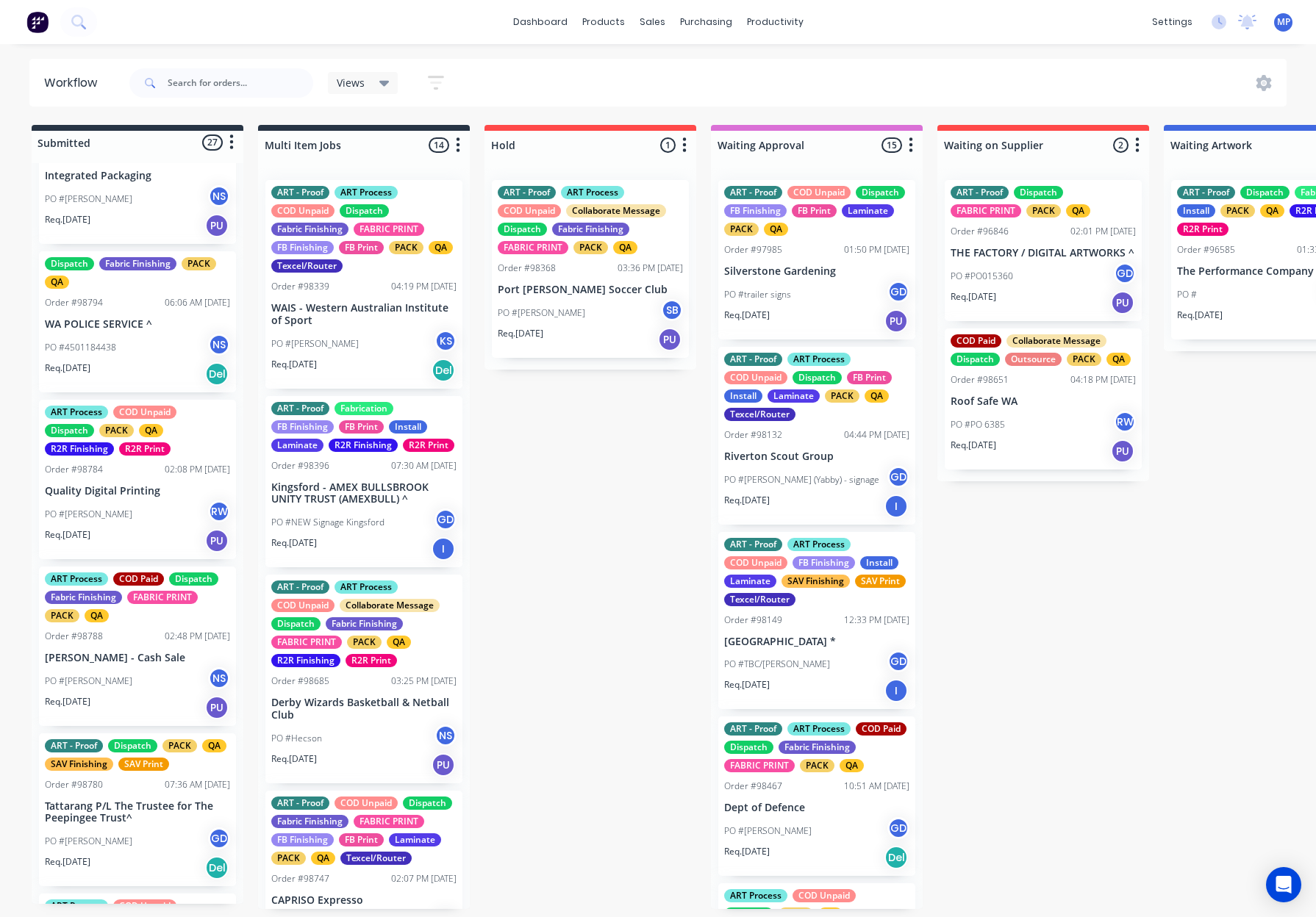
click at [111, 328] on p "WA POLICE SERVICE ^" at bounding box center [137, 324] width 185 height 12
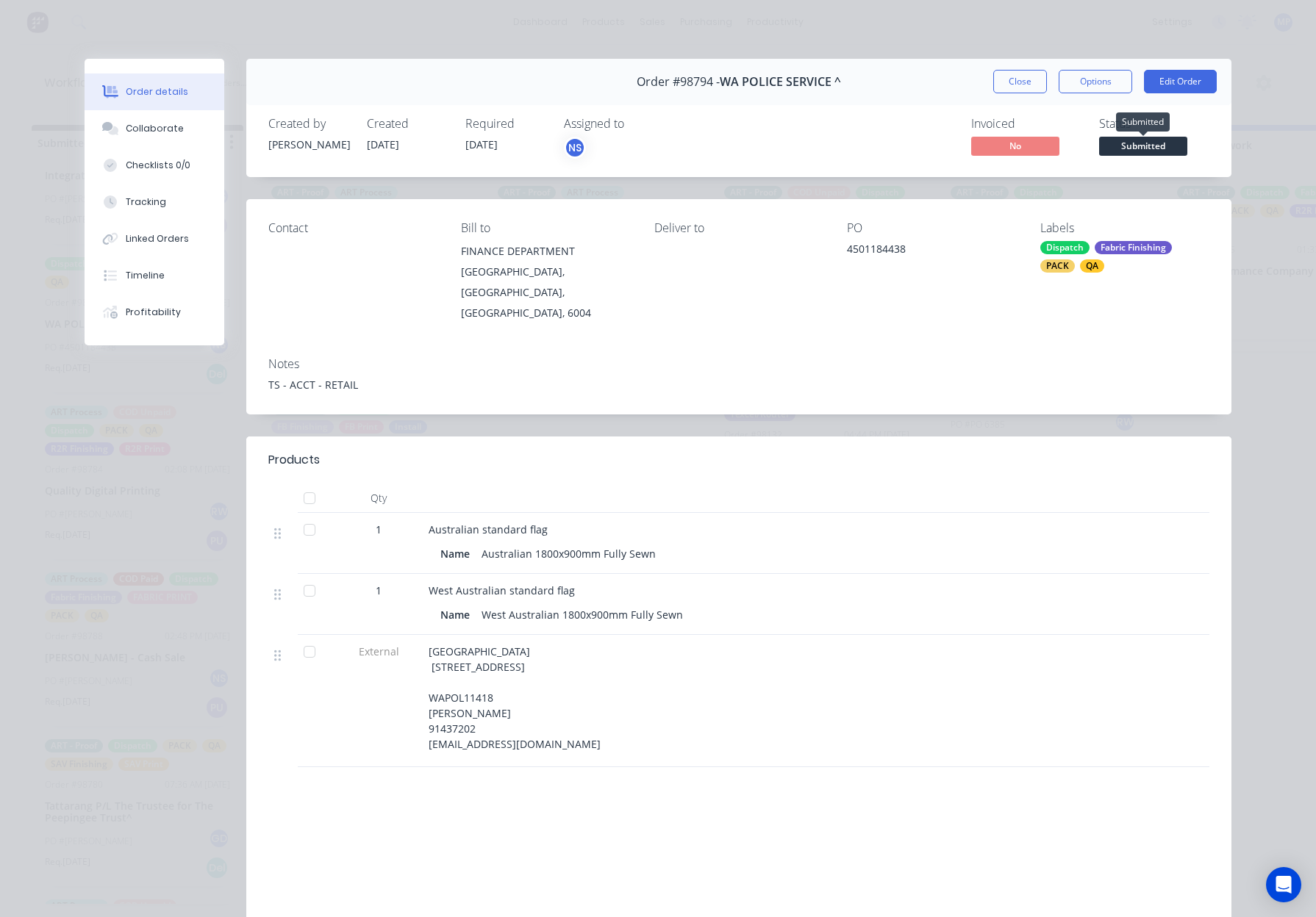
click at [1133, 147] on span "Submitted" at bounding box center [1143, 146] width 88 height 18
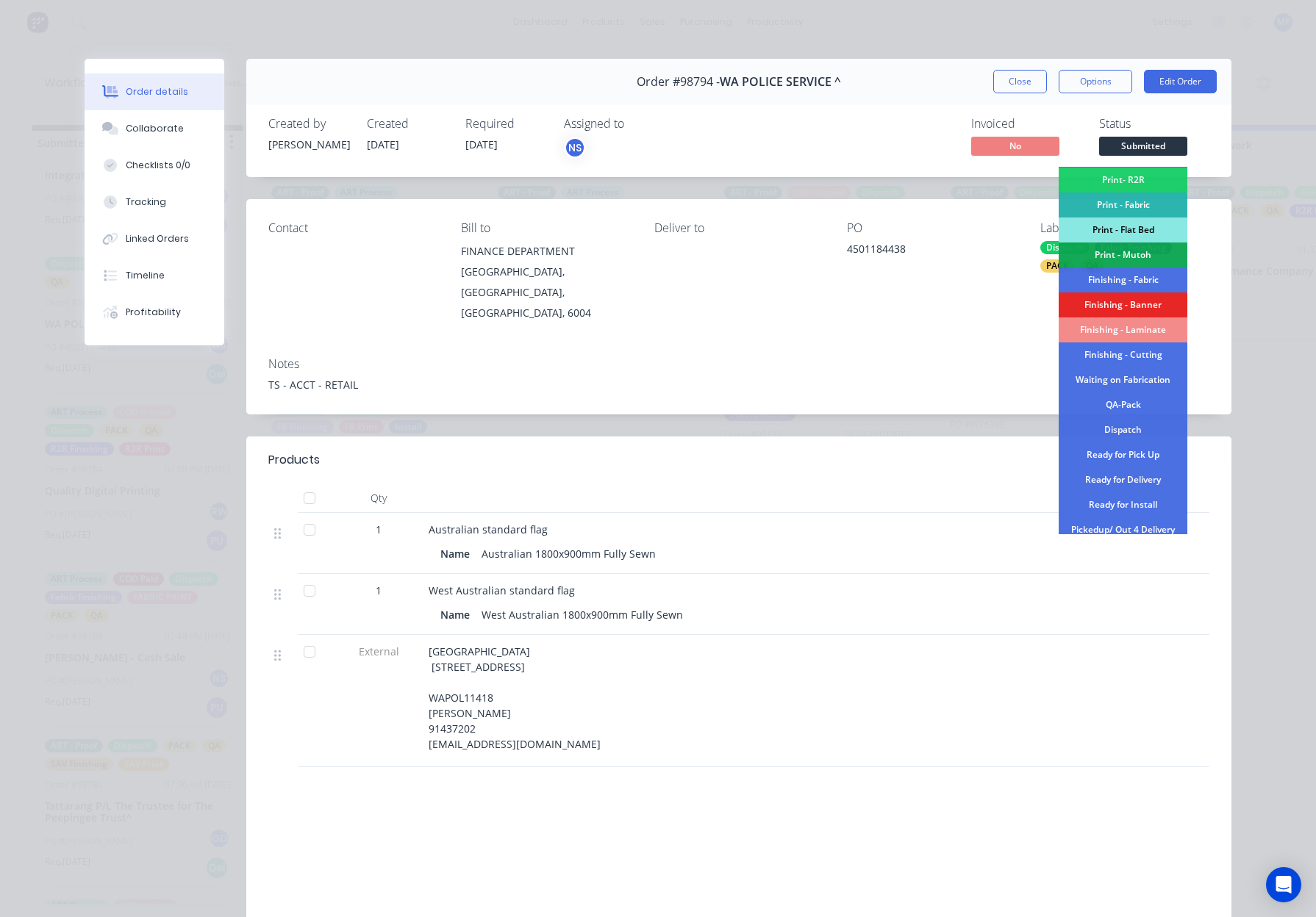
scroll to position [179, 0]
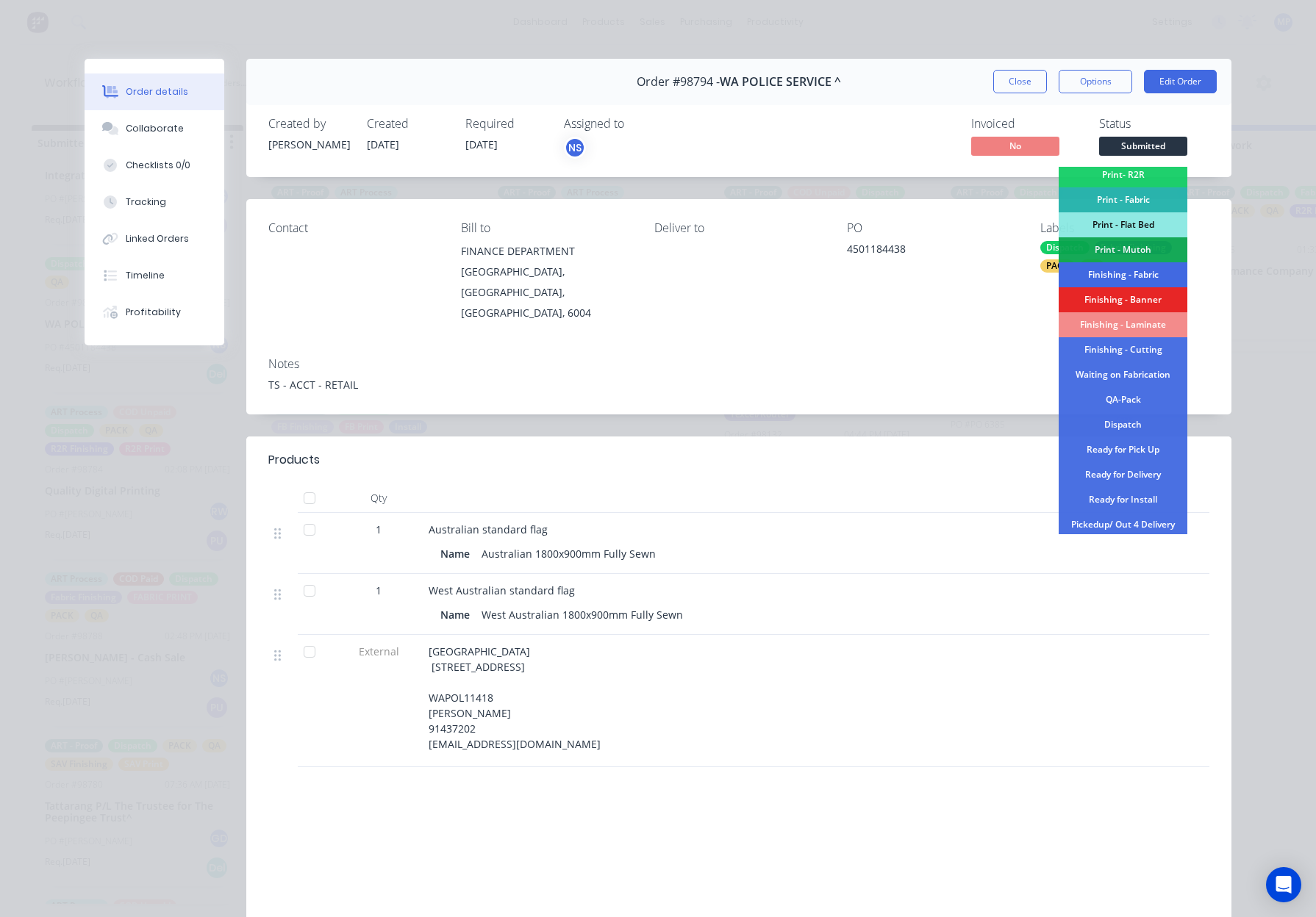
click at [1131, 270] on div "Finishing - Fabric" at bounding box center [1122, 275] width 128 height 25
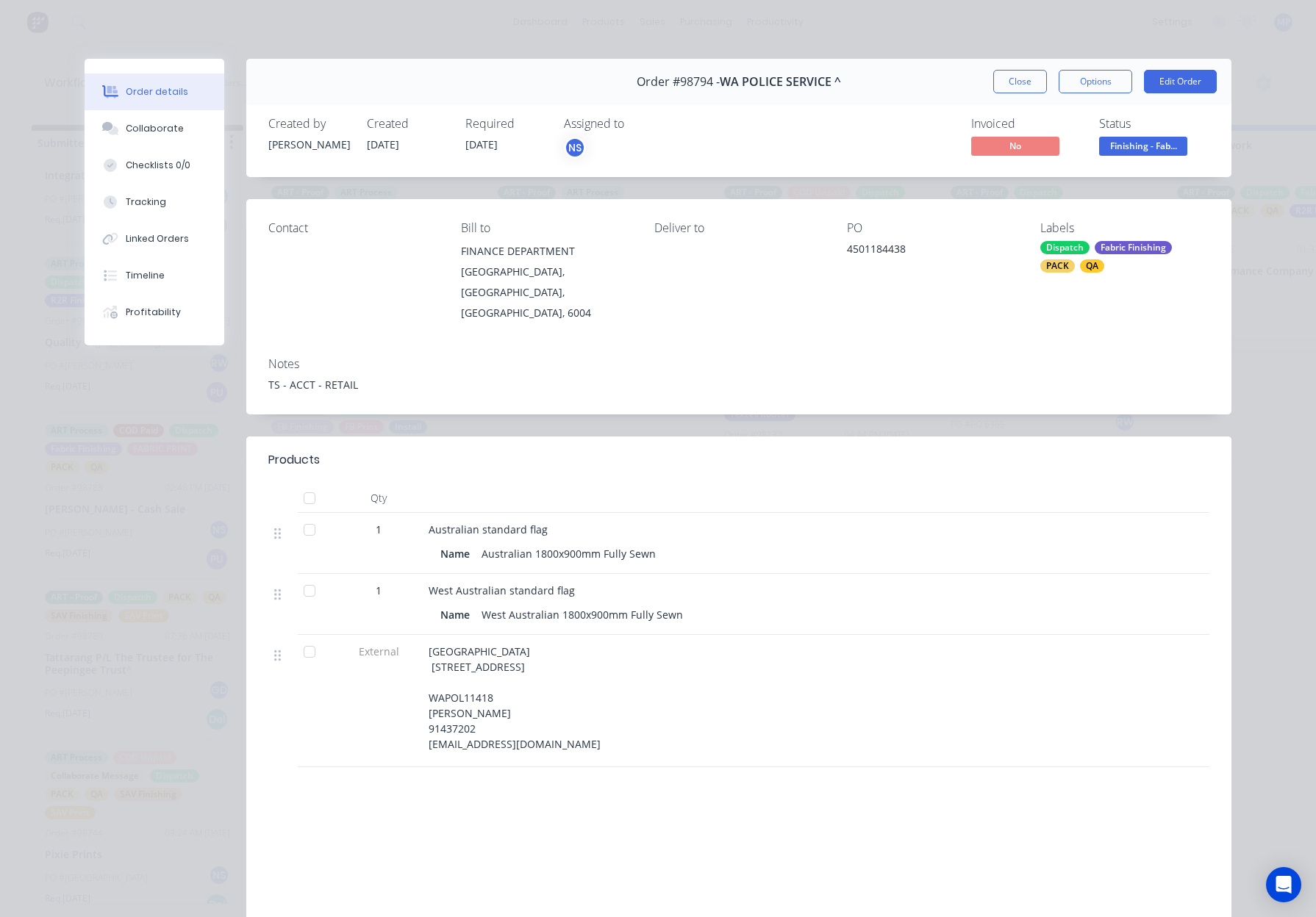
drag, startPoint x: 1028, startPoint y: 79, endPoint x: 995, endPoint y: 174, distance: 100.6
click at [1028, 79] on button "Close" at bounding box center [1020, 81] width 54 height 24
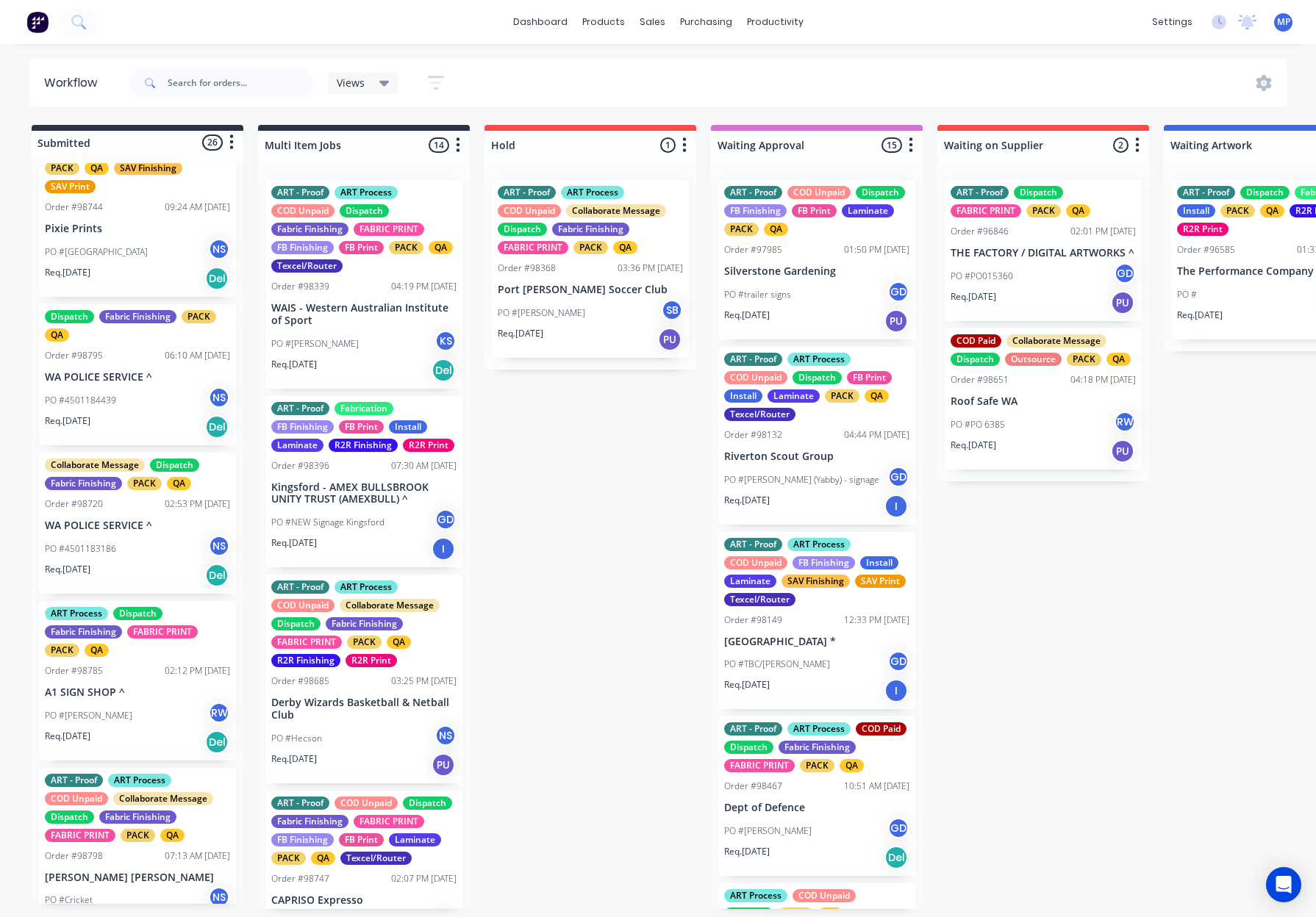
scroll to position [1220, 0]
click at [160, 382] on p "WA POLICE SERVICE ^" at bounding box center [137, 376] width 185 height 12
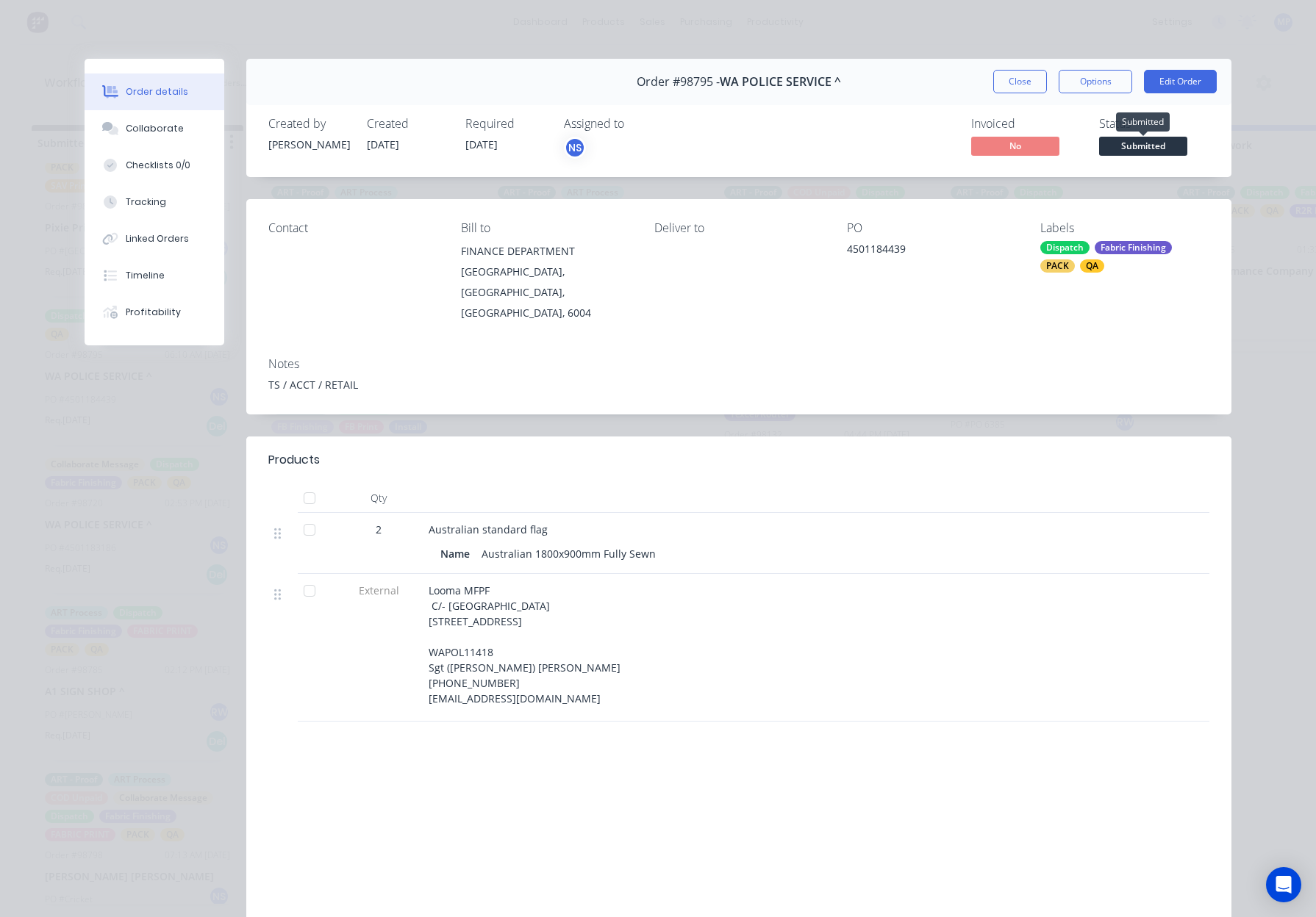
click at [1143, 143] on span "Submitted" at bounding box center [1143, 146] width 88 height 18
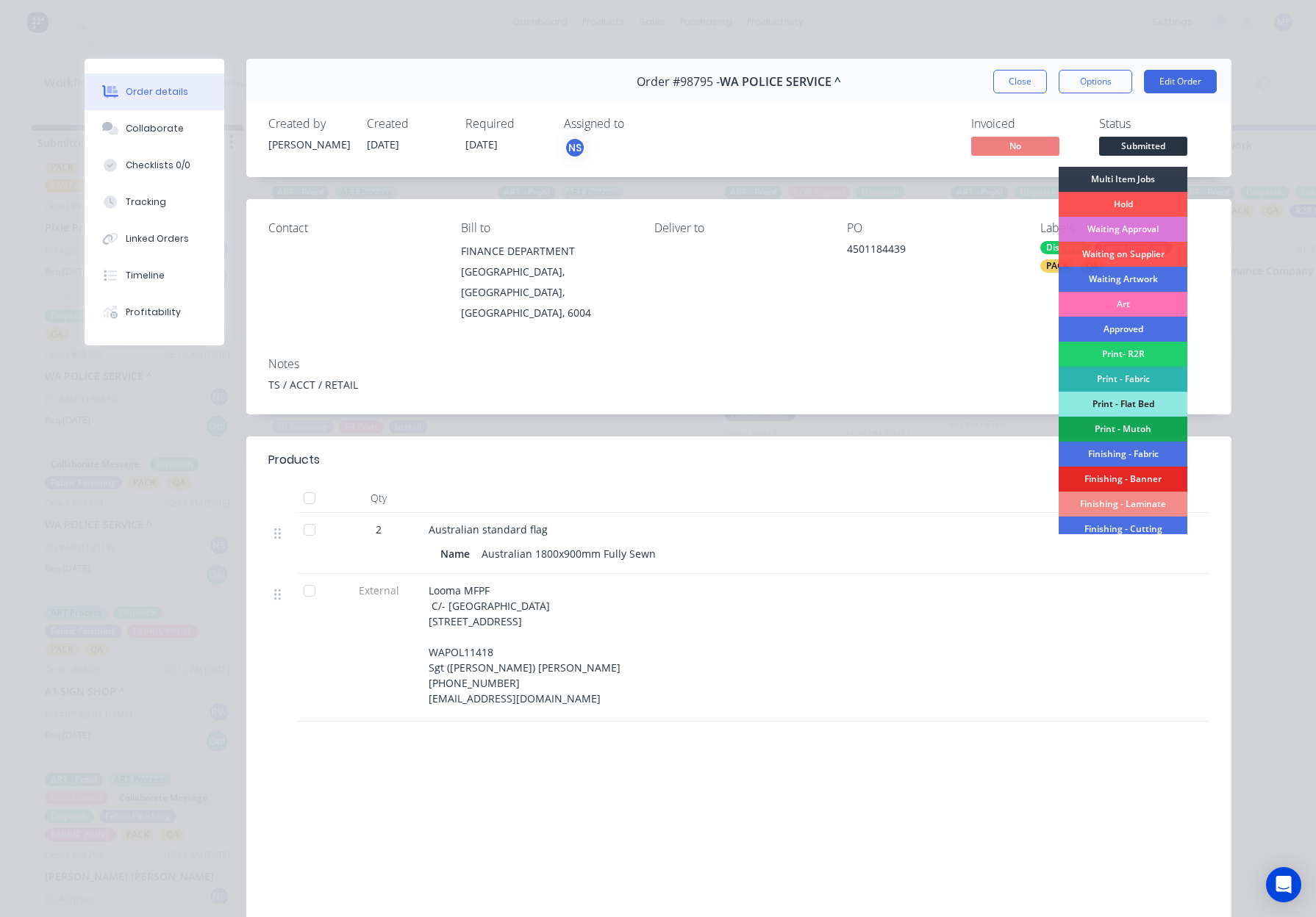
click at [1122, 447] on div "Finishing - Fabric" at bounding box center [1122, 454] width 128 height 25
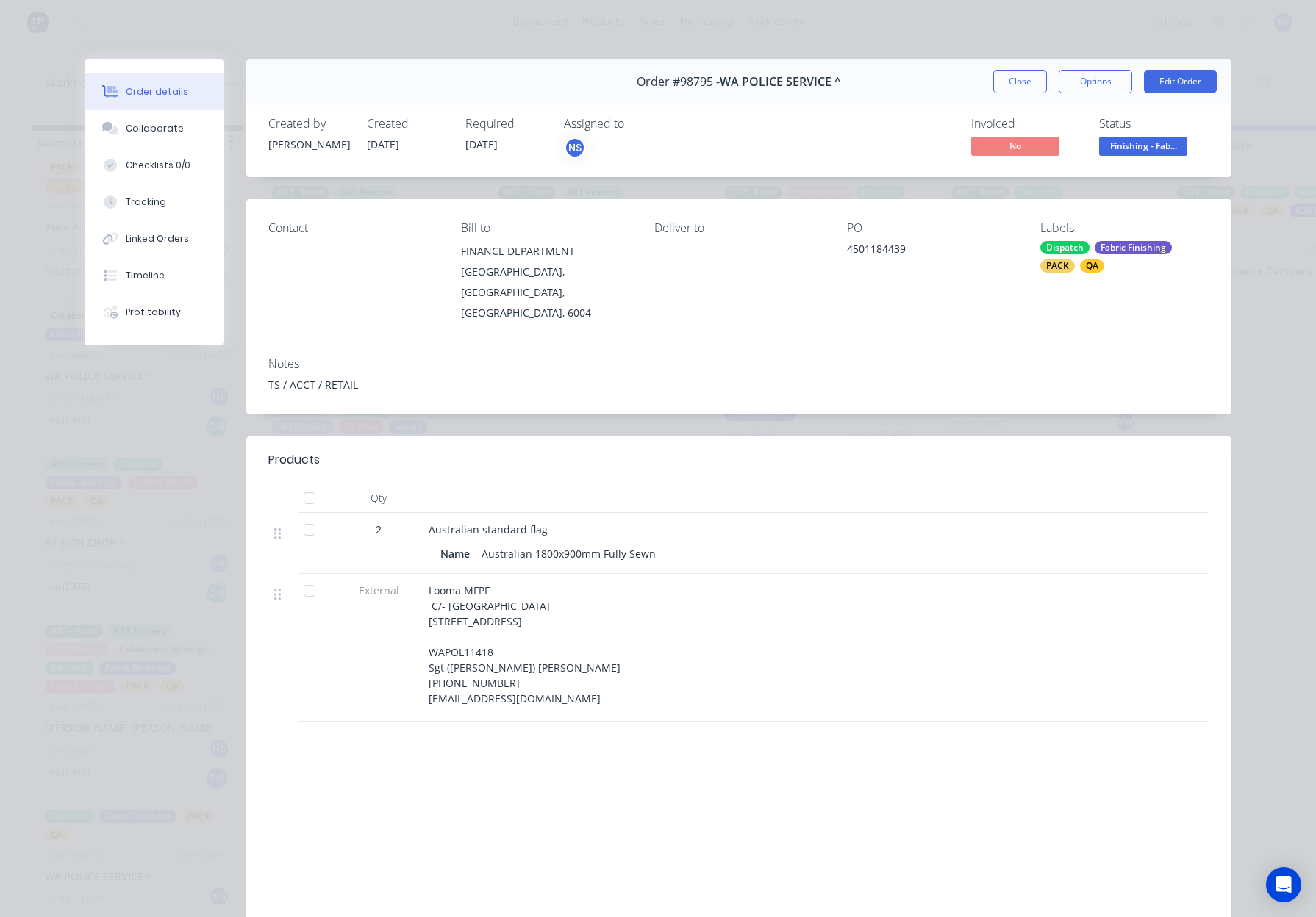
drag, startPoint x: 1017, startPoint y: 82, endPoint x: 855, endPoint y: 340, distance: 304.6
click at [1017, 82] on button "Close" at bounding box center [1020, 81] width 54 height 24
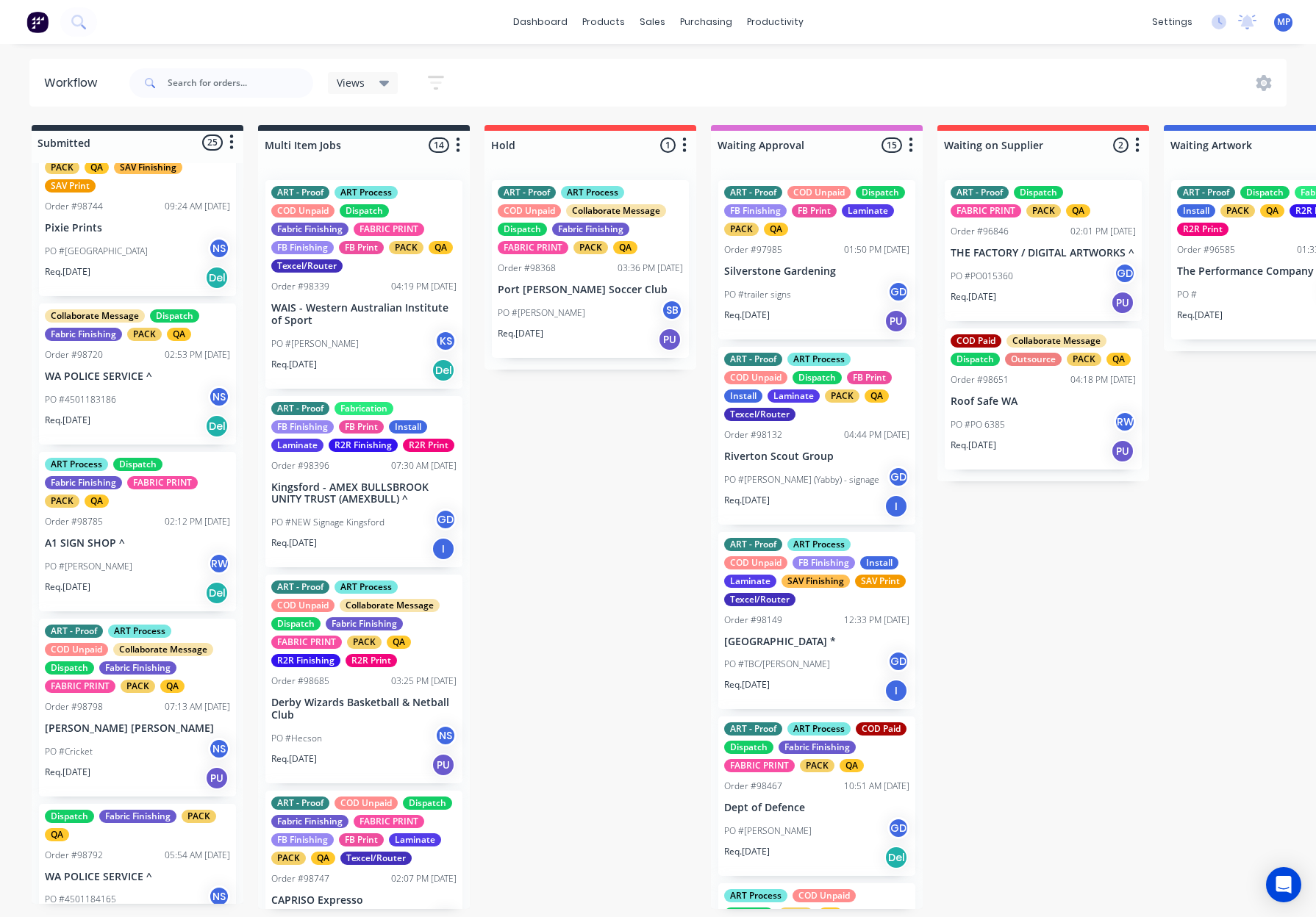
scroll to position [1238, 0]
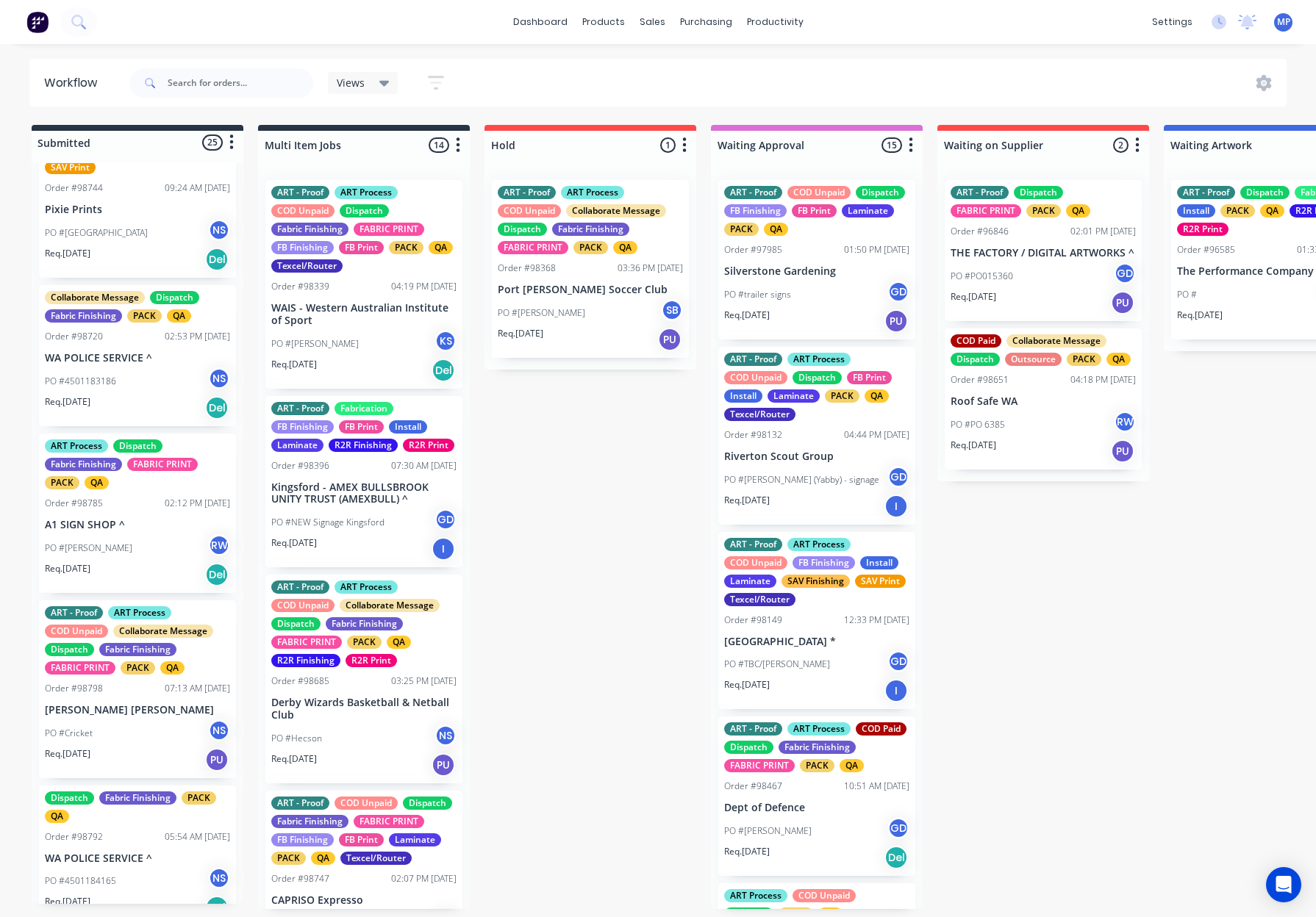
click at [144, 367] on div "PO #4501183186 NS" at bounding box center [137, 381] width 185 height 28
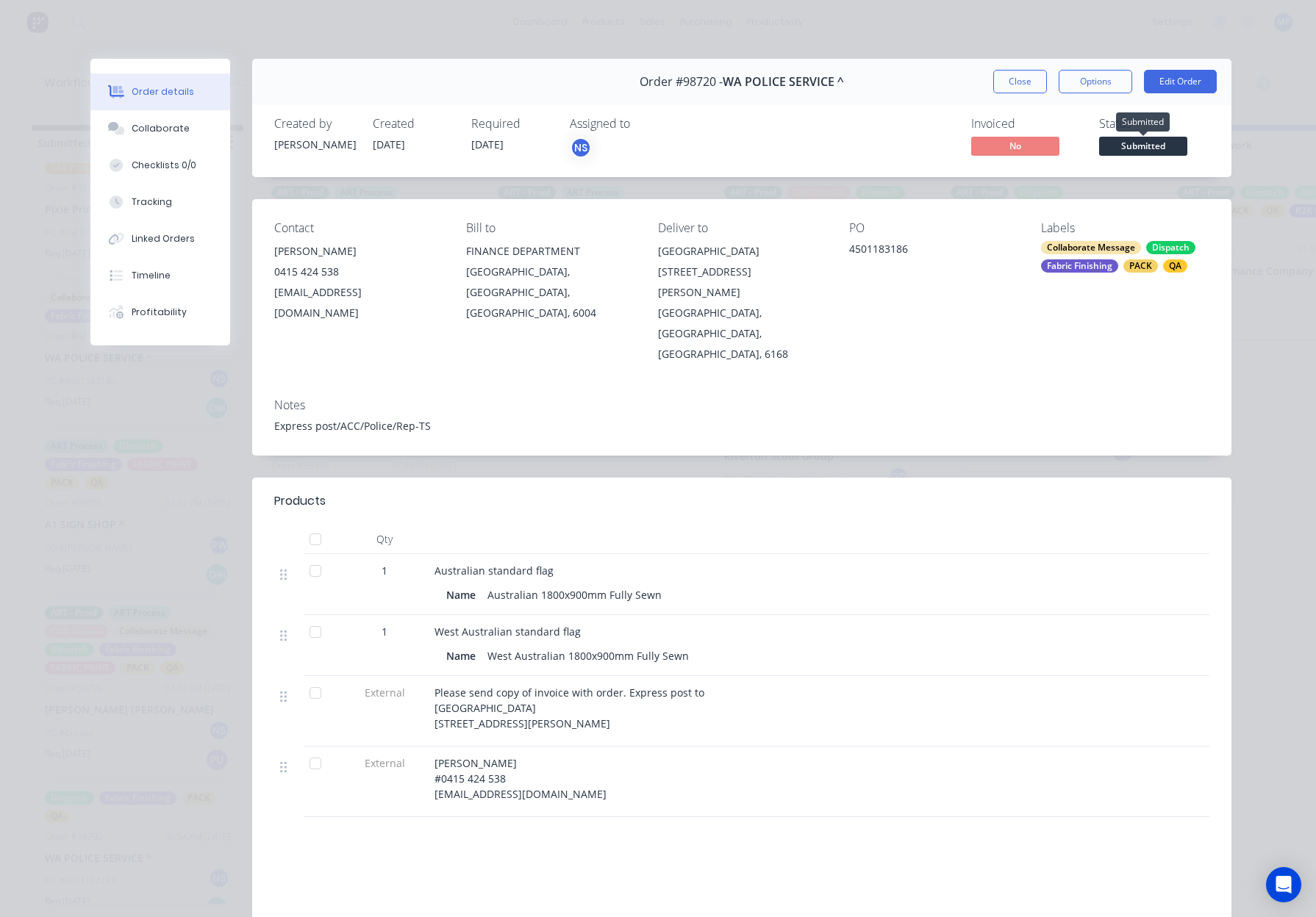
click at [1137, 139] on span "Submitted" at bounding box center [1143, 146] width 88 height 18
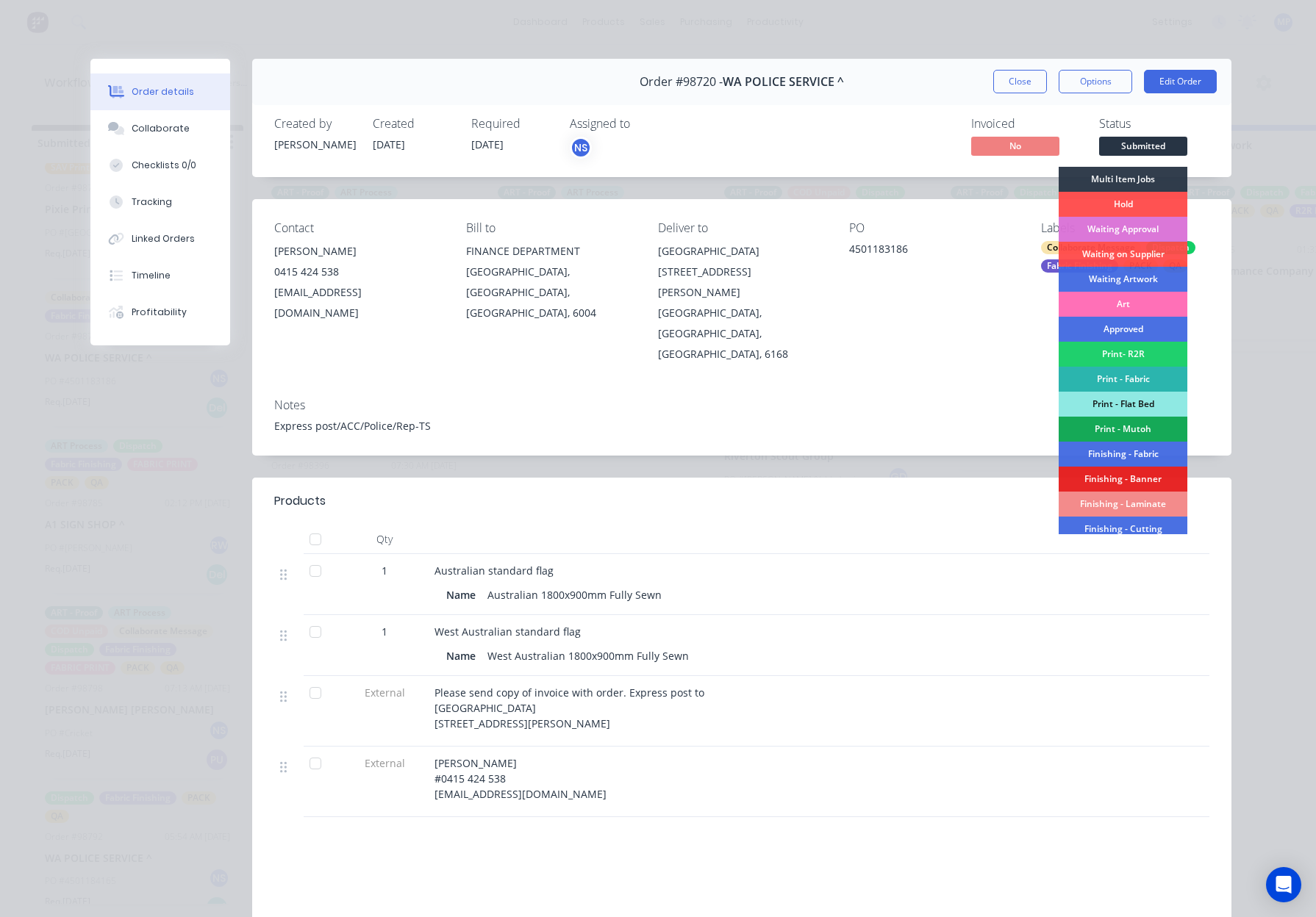
click at [1115, 450] on div "Finishing - Fabric" at bounding box center [1122, 454] width 128 height 25
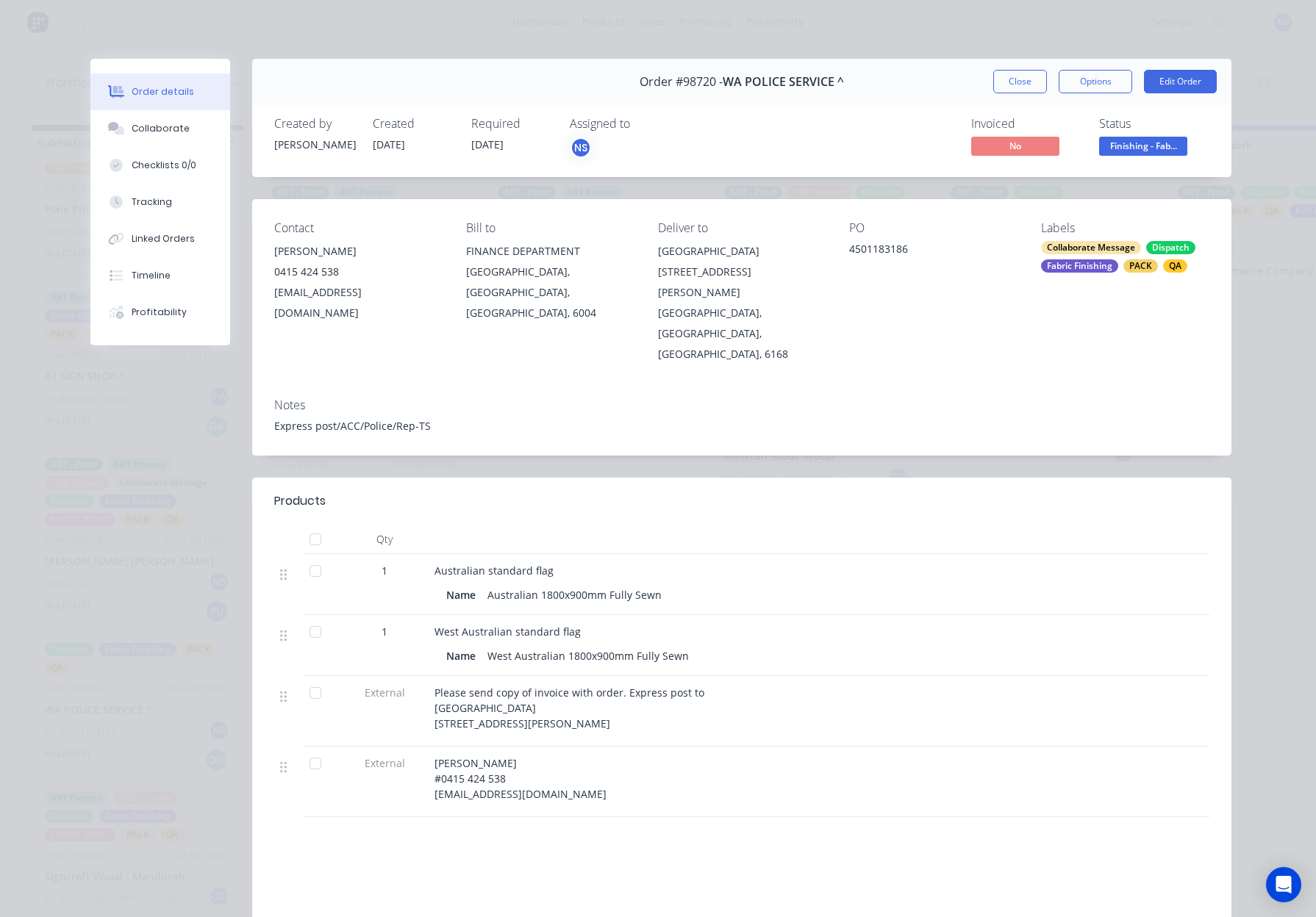
drag, startPoint x: 1004, startPoint y: 76, endPoint x: 867, endPoint y: 183, distance: 173.8
click at [1003, 76] on button "Close" at bounding box center [1020, 81] width 54 height 24
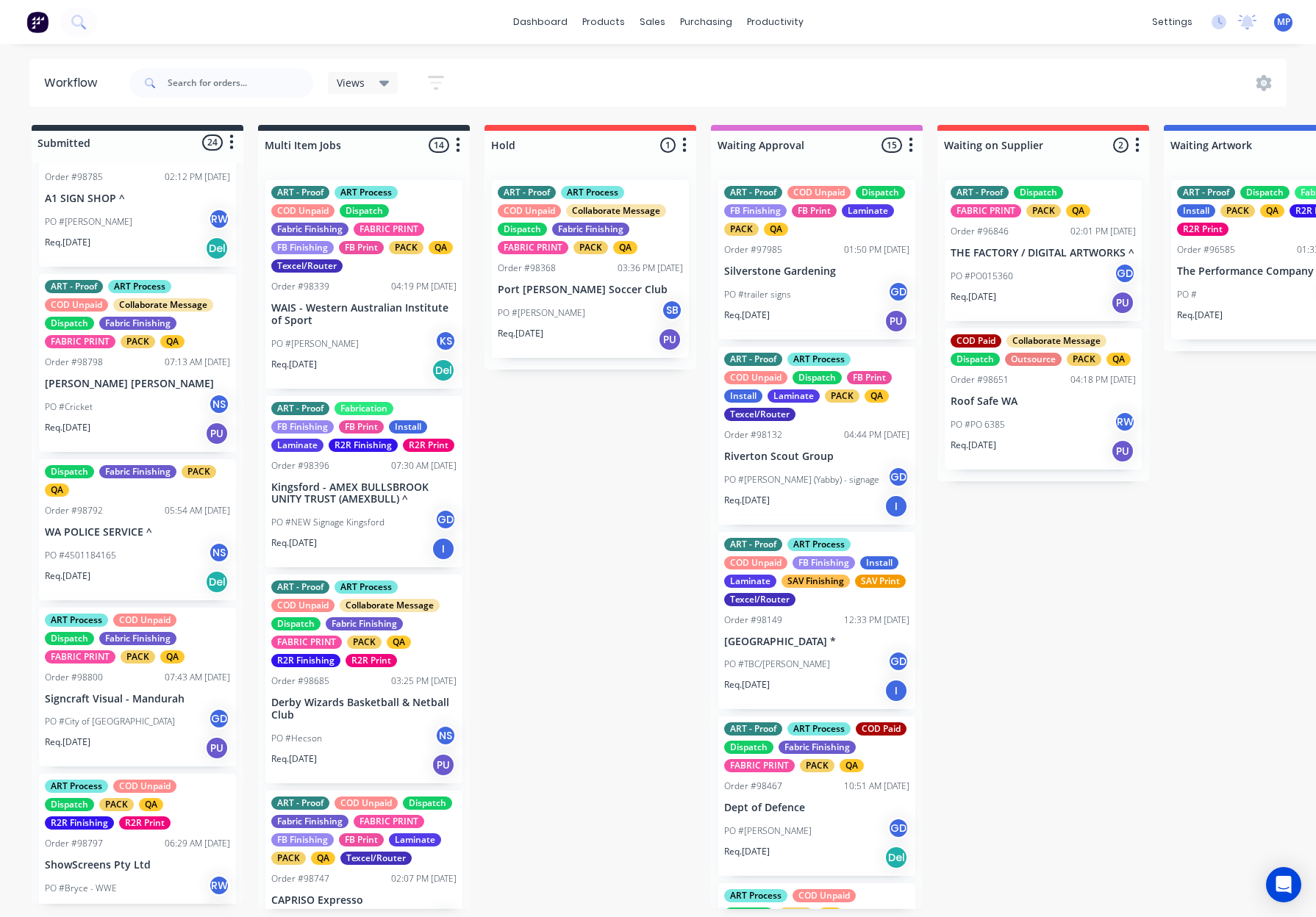
scroll to position [1449, 0]
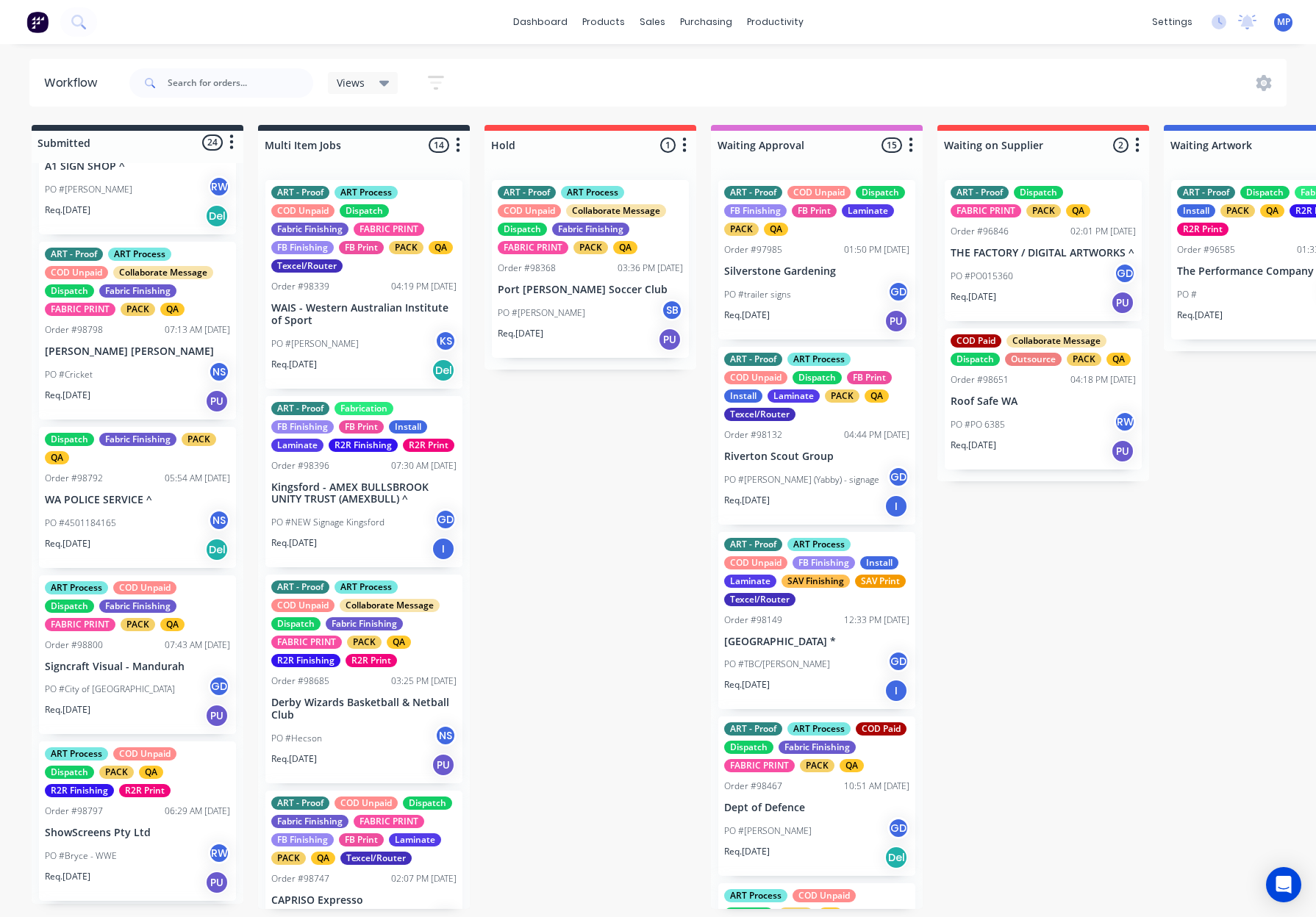
click at [130, 475] on div "Order #98792 05:54 AM 03/10/25" at bounding box center [137, 479] width 185 height 13
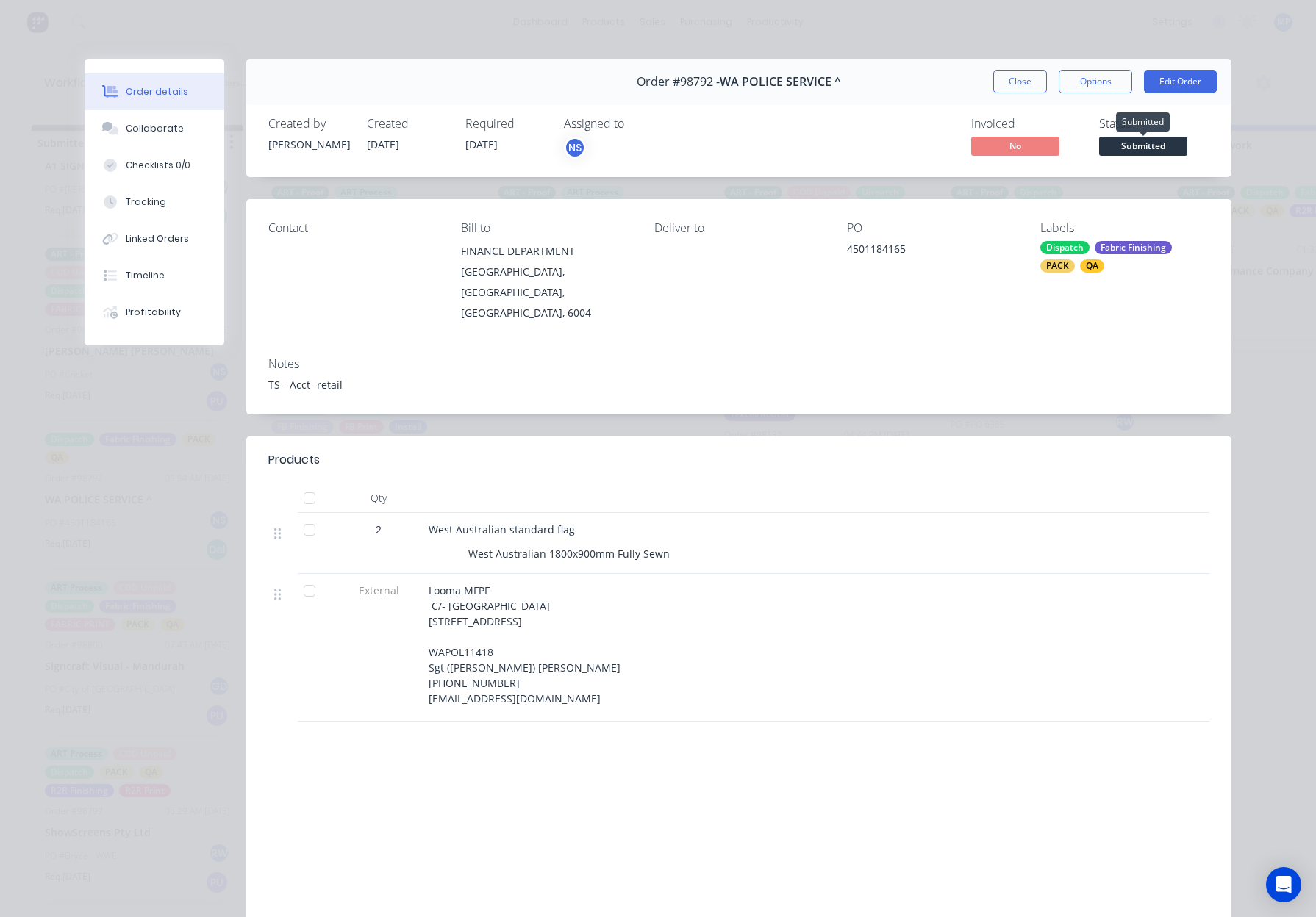
click at [1119, 155] on span "Submitted" at bounding box center [1143, 146] width 88 height 18
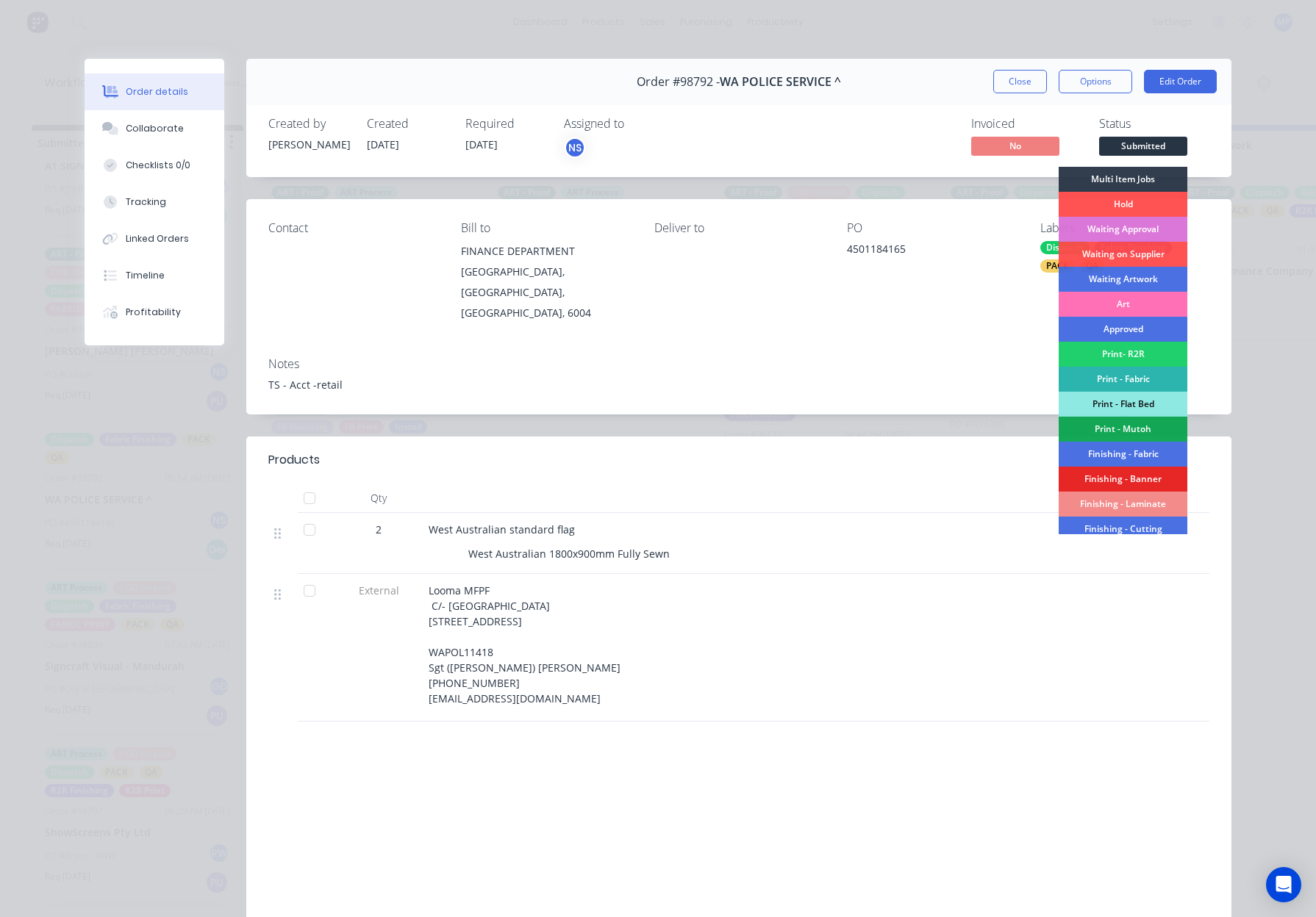
click at [1115, 452] on div "Finishing - Fabric" at bounding box center [1122, 454] width 128 height 25
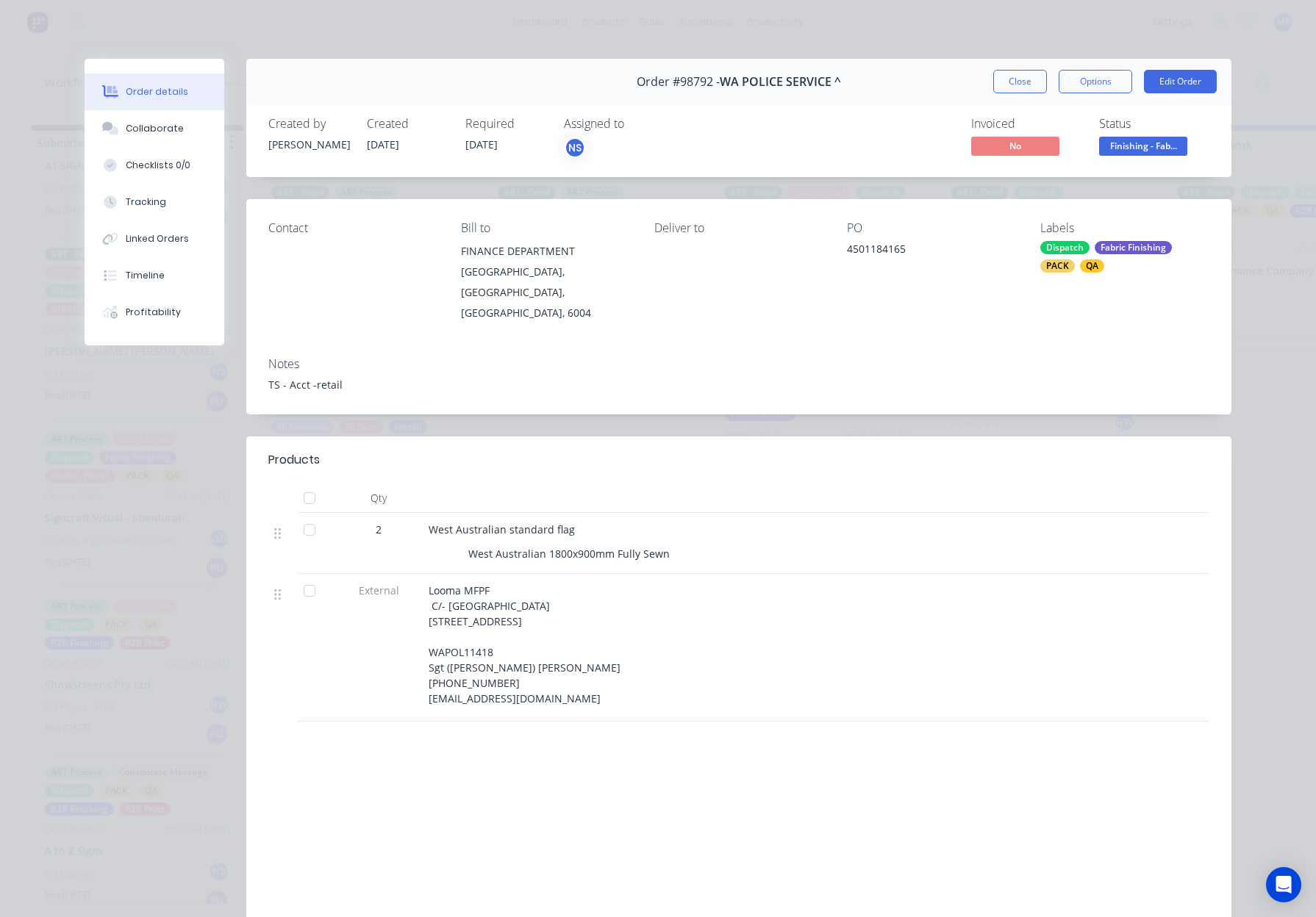
click at [1012, 70] on button "Close" at bounding box center [1020, 81] width 54 height 24
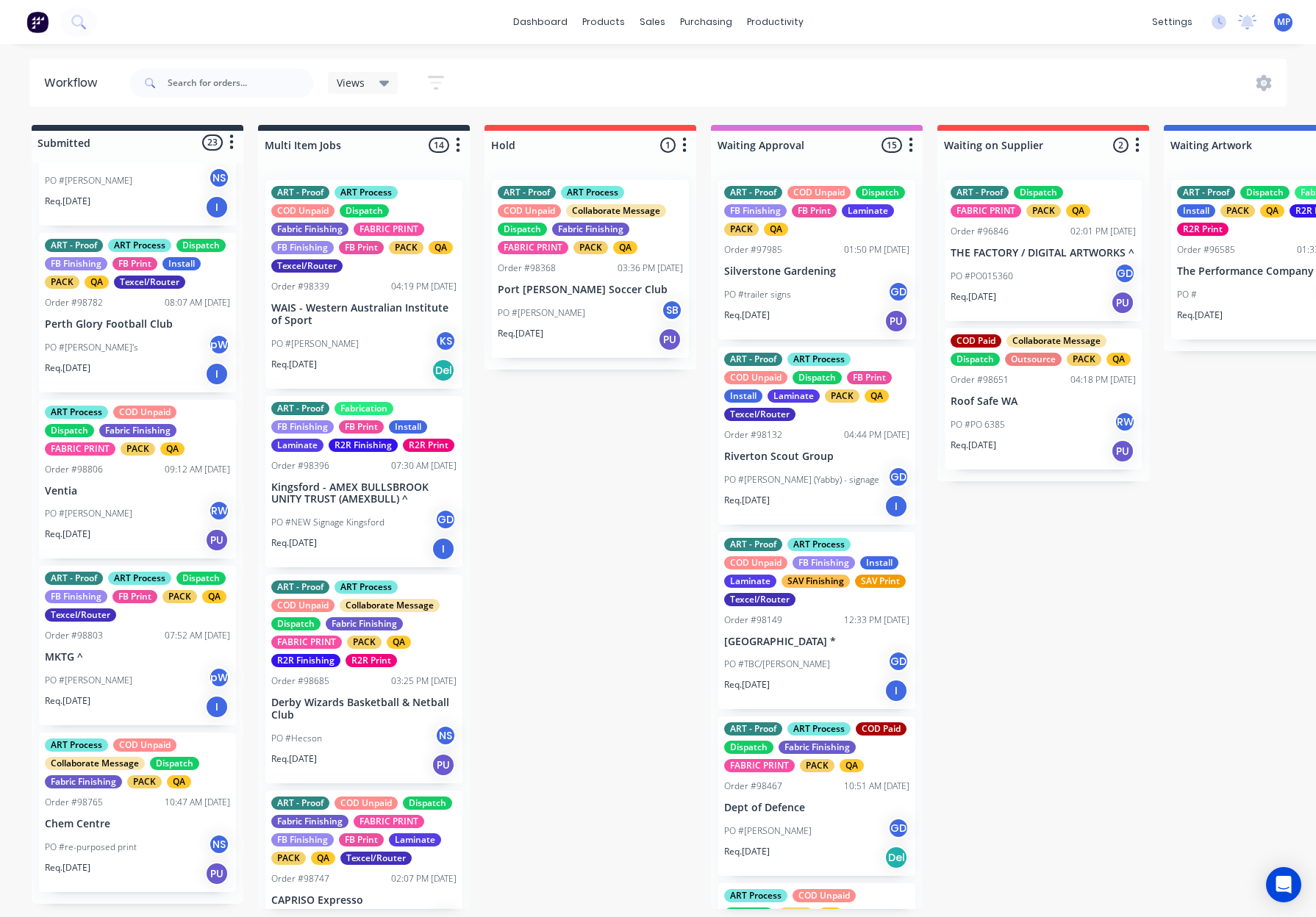
scroll to position [3155, 0]
click at [118, 837] on div "PO #re-purposed print NS" at bounding box center [137, 847] width 185 height 28
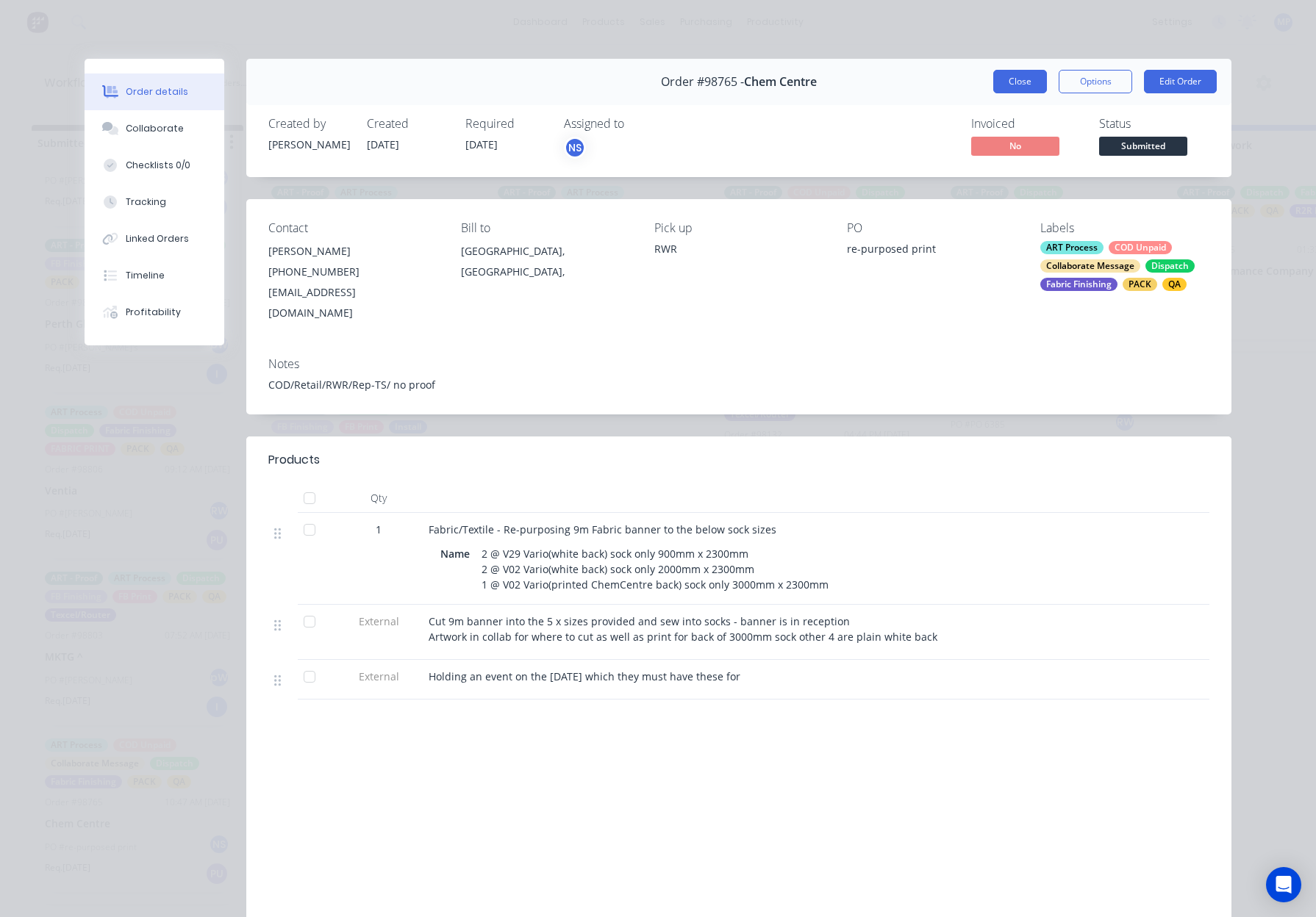
click at [1014, 85] on button "Close" at bounding box center [1020, 81] width 54 height 24
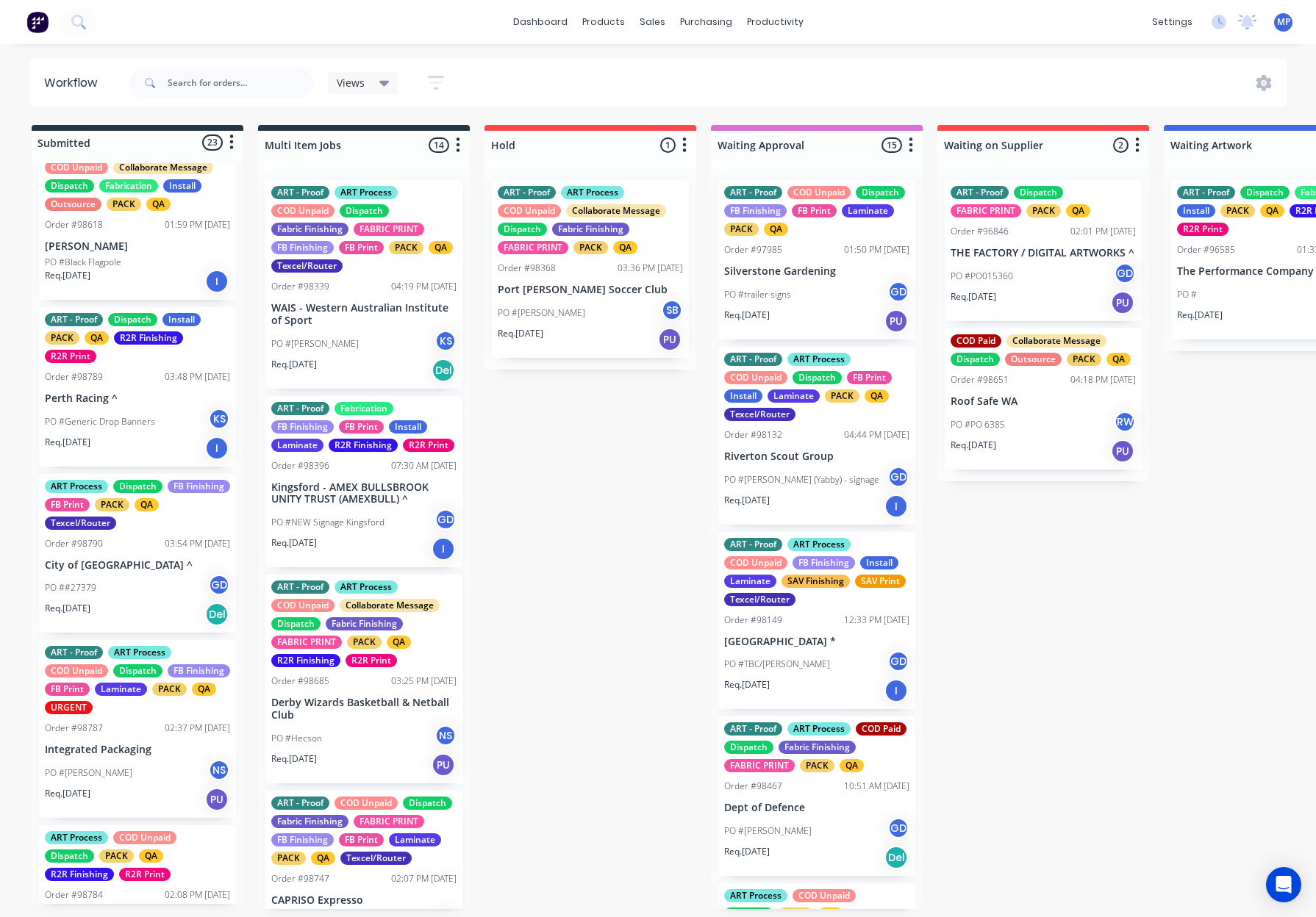
scroll to position [0, 0]
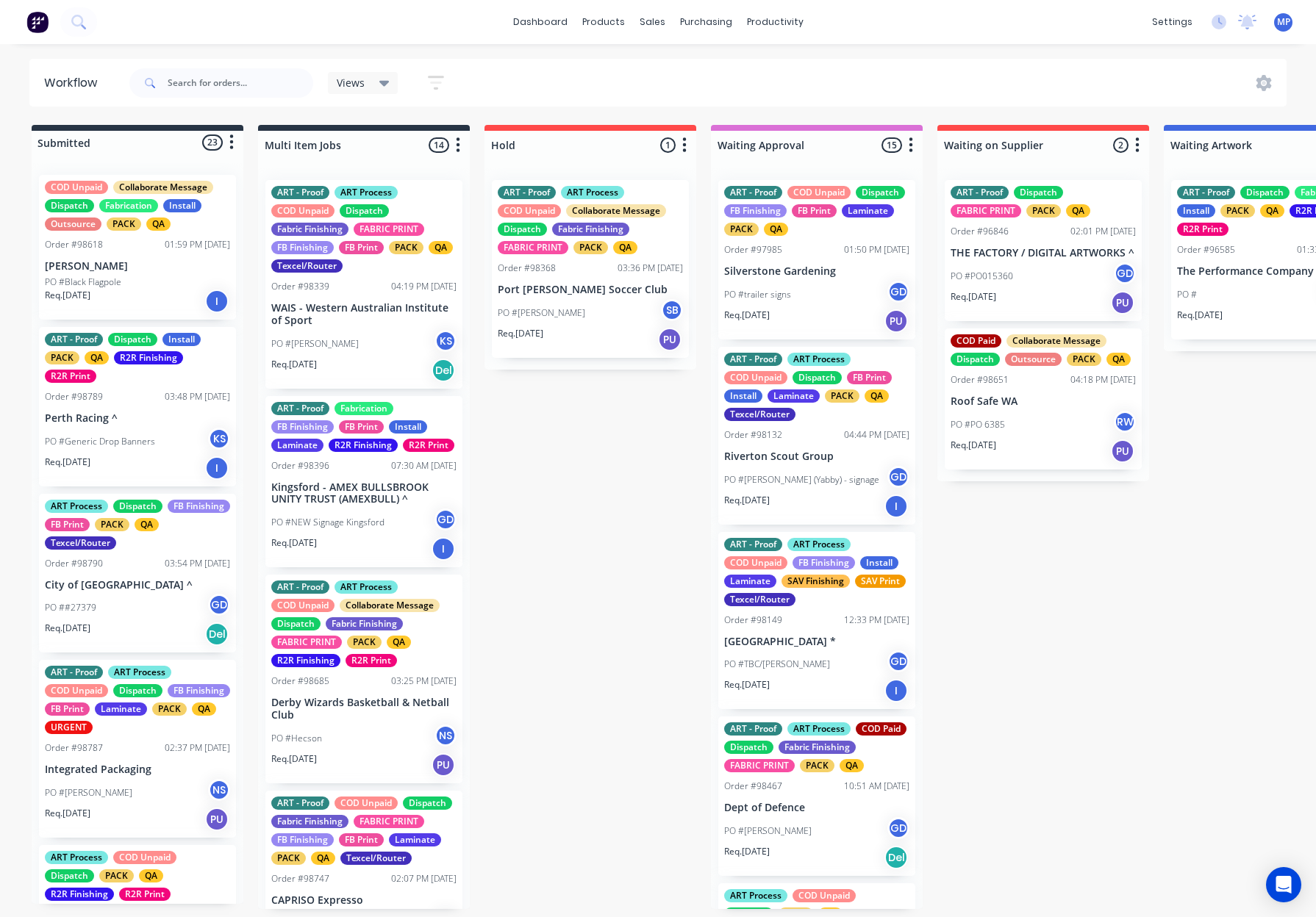
click at [164, 248] on div "01:59 PM 17/09/25" at bounding box center [197, 245] width 65 height 13
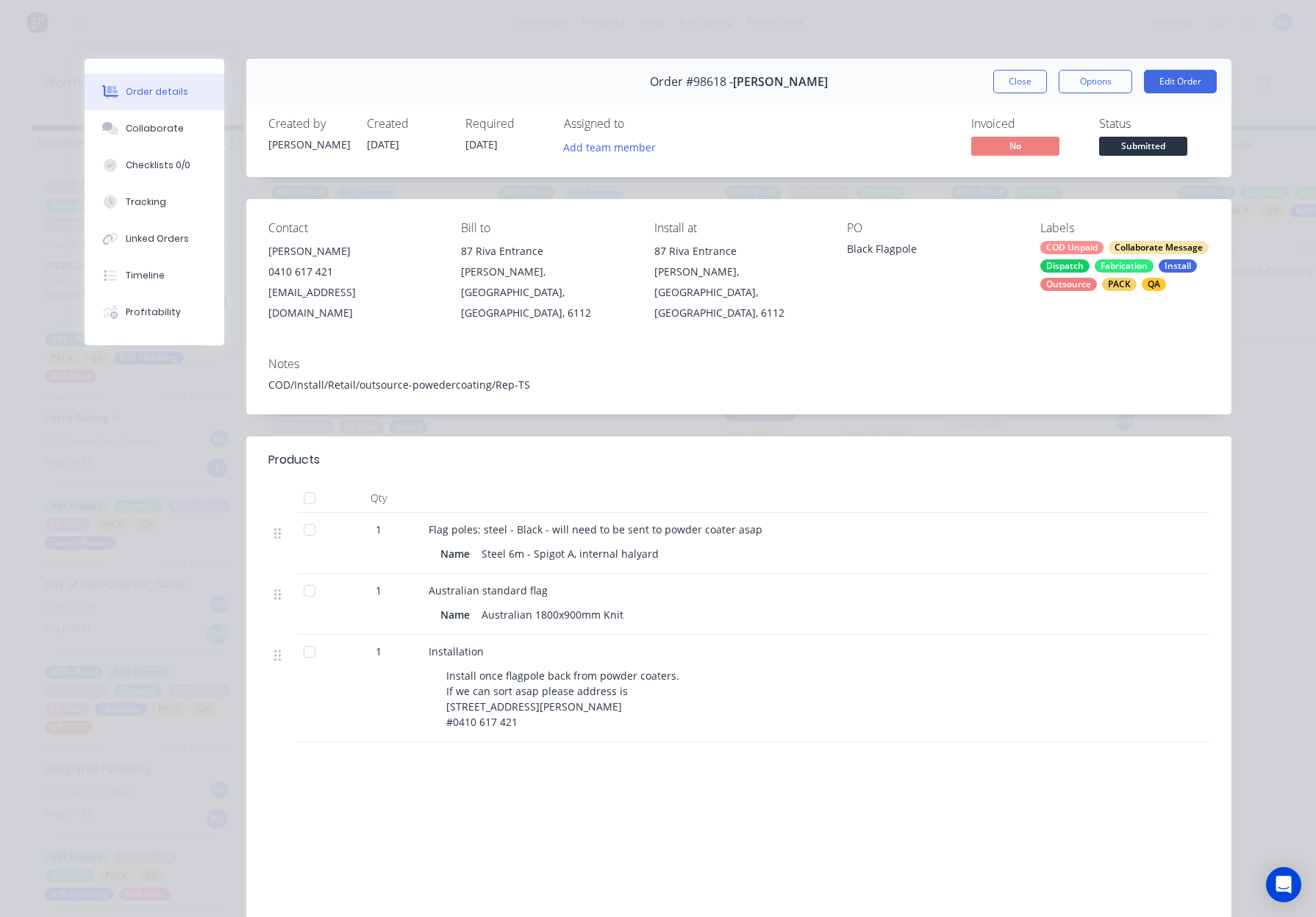
click at [1134, 148] on span "Submitted" at bounding box center [1143, 146] width 88 height 18
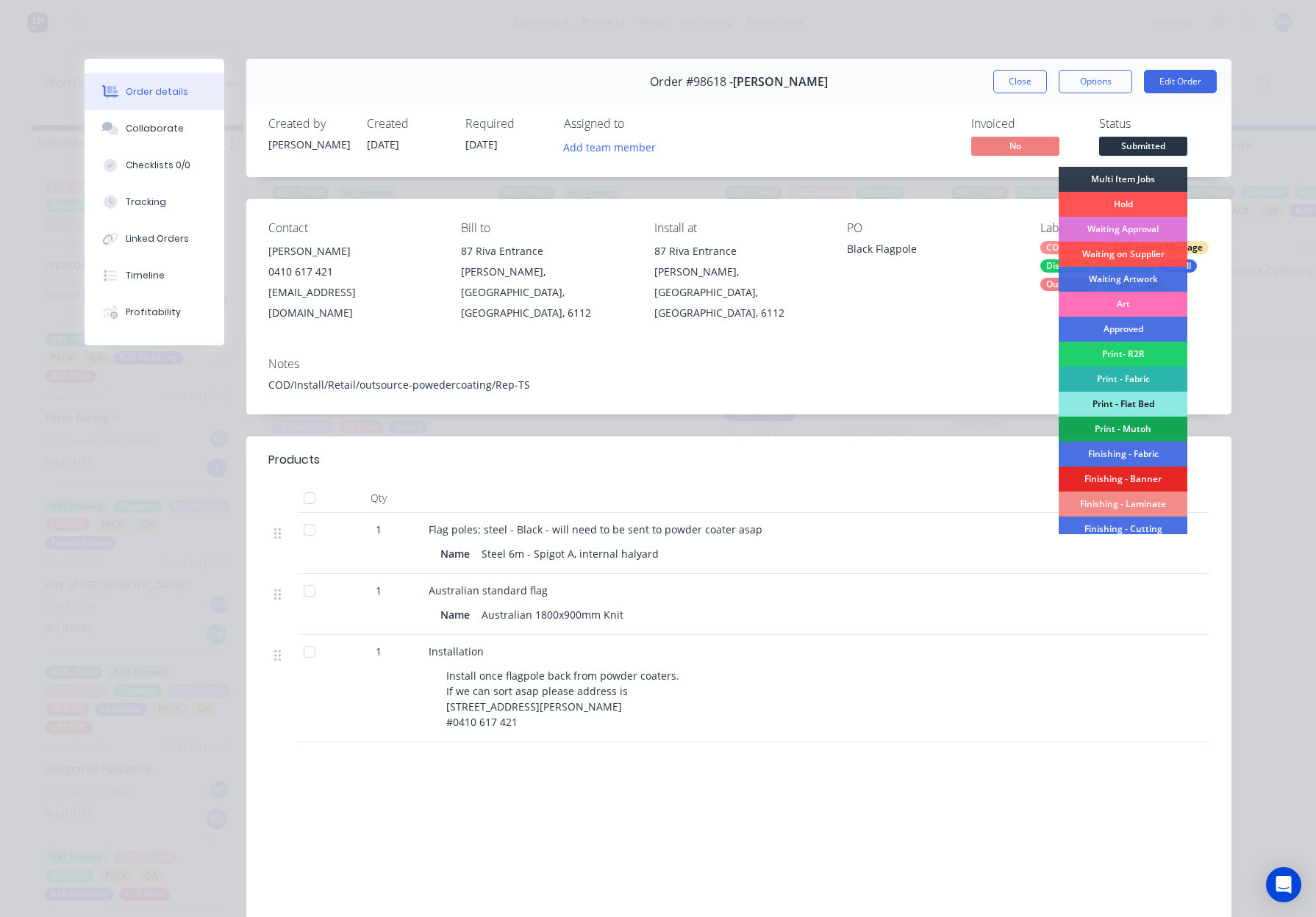
click at [1124, 255] on div "Waiting on Supplier" at bounding box center [1122, 254] width 128 height 25
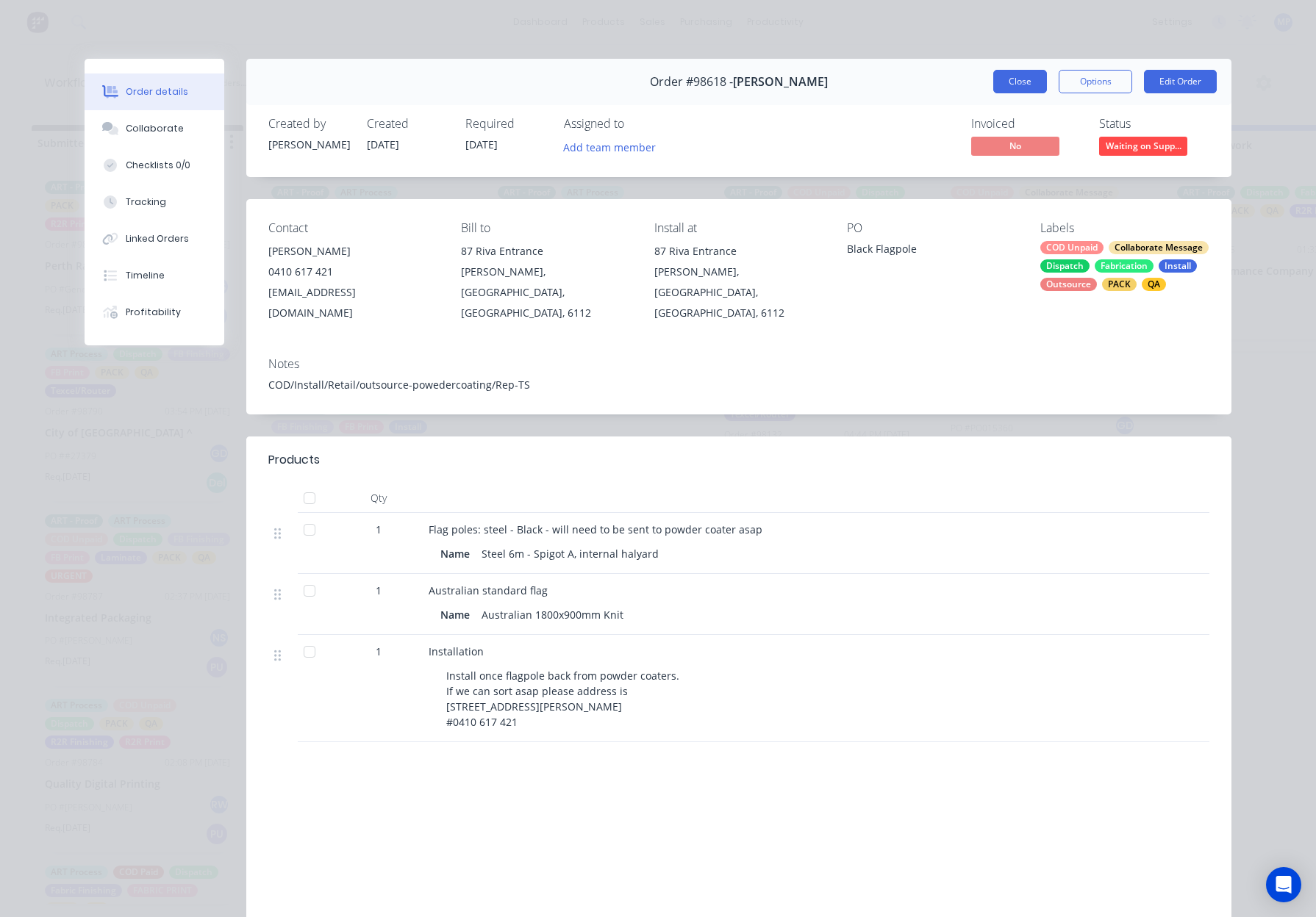
click at [1025, 84] on button "Close" at bounding box center [1020, 81] width 54 height 24
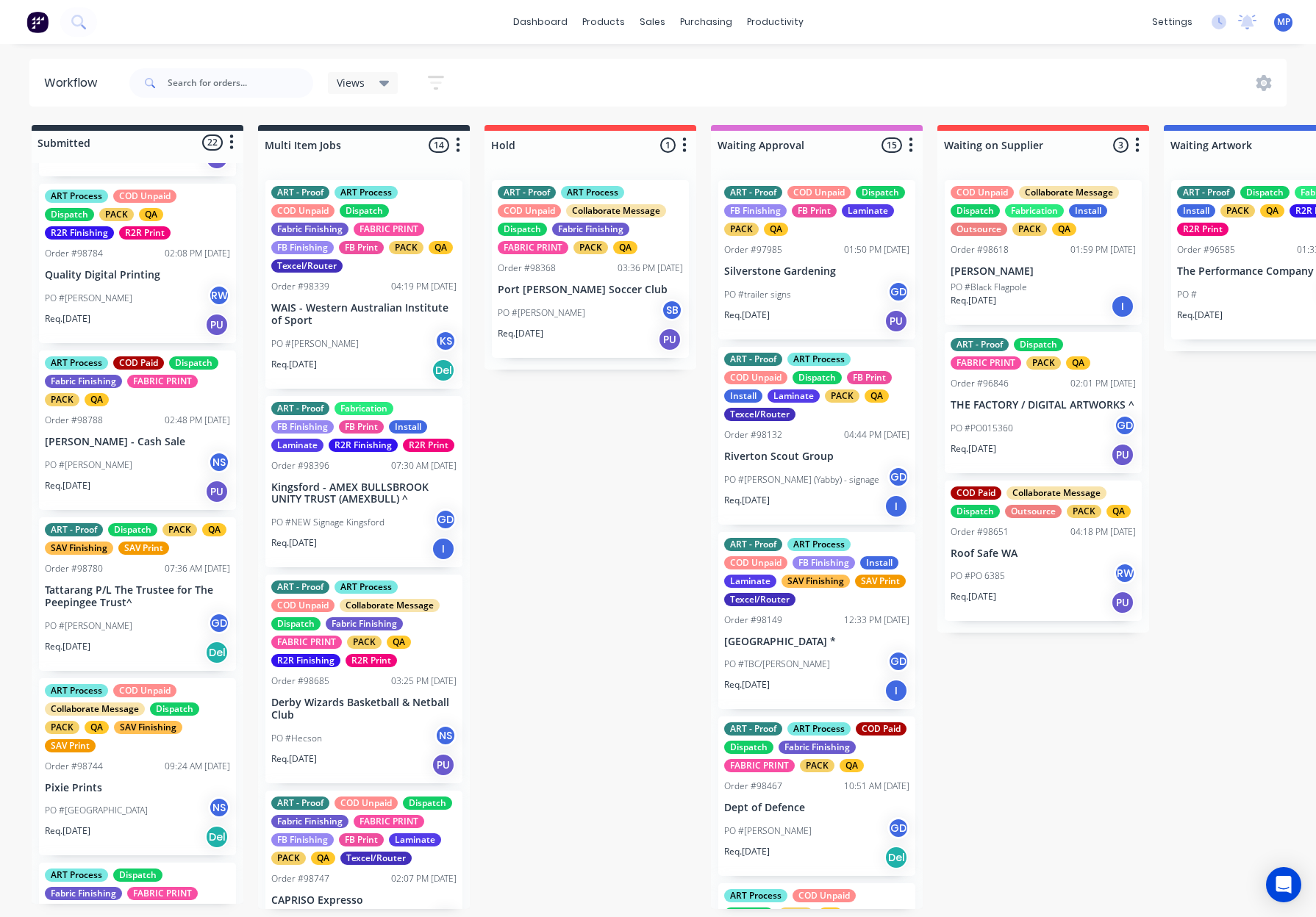
scroll to position [515, 0]
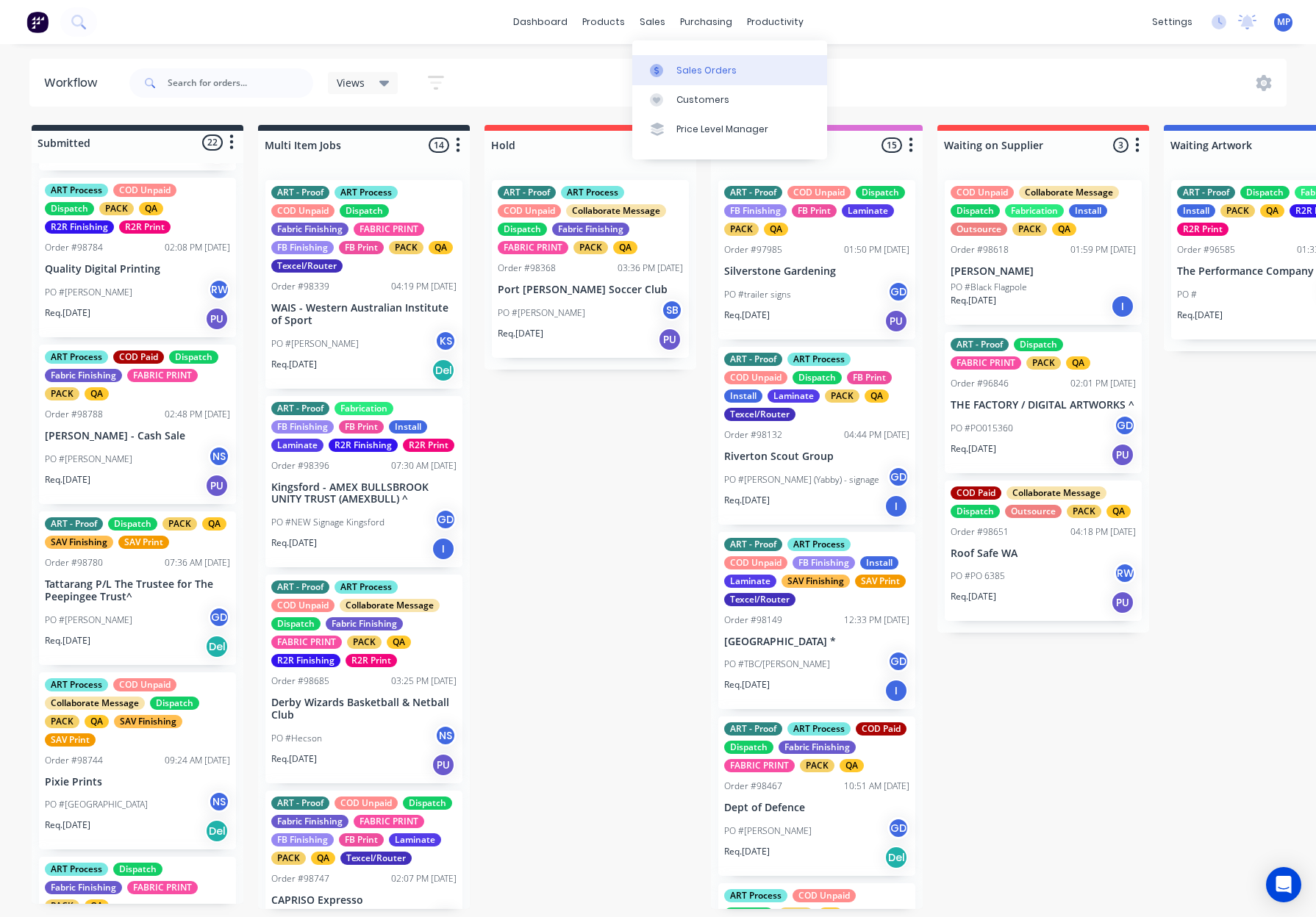
click at [672, 69] on link "Sales Orders" at bounding box center [729, 70] width 195 height 29
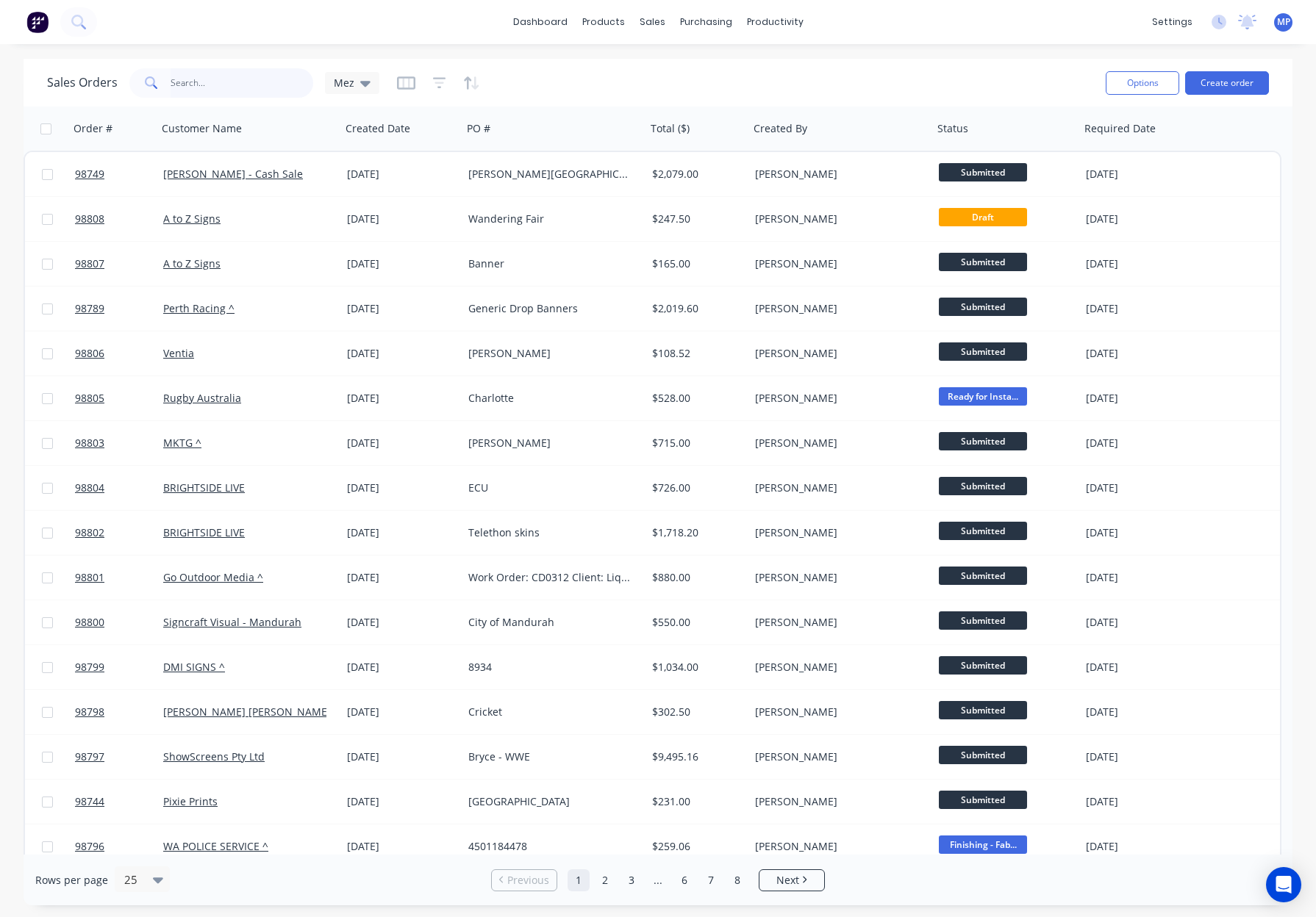
click at [170, 84] on input "text" at bounding box center [241, 83] width 143 height 29
type input "bentley"
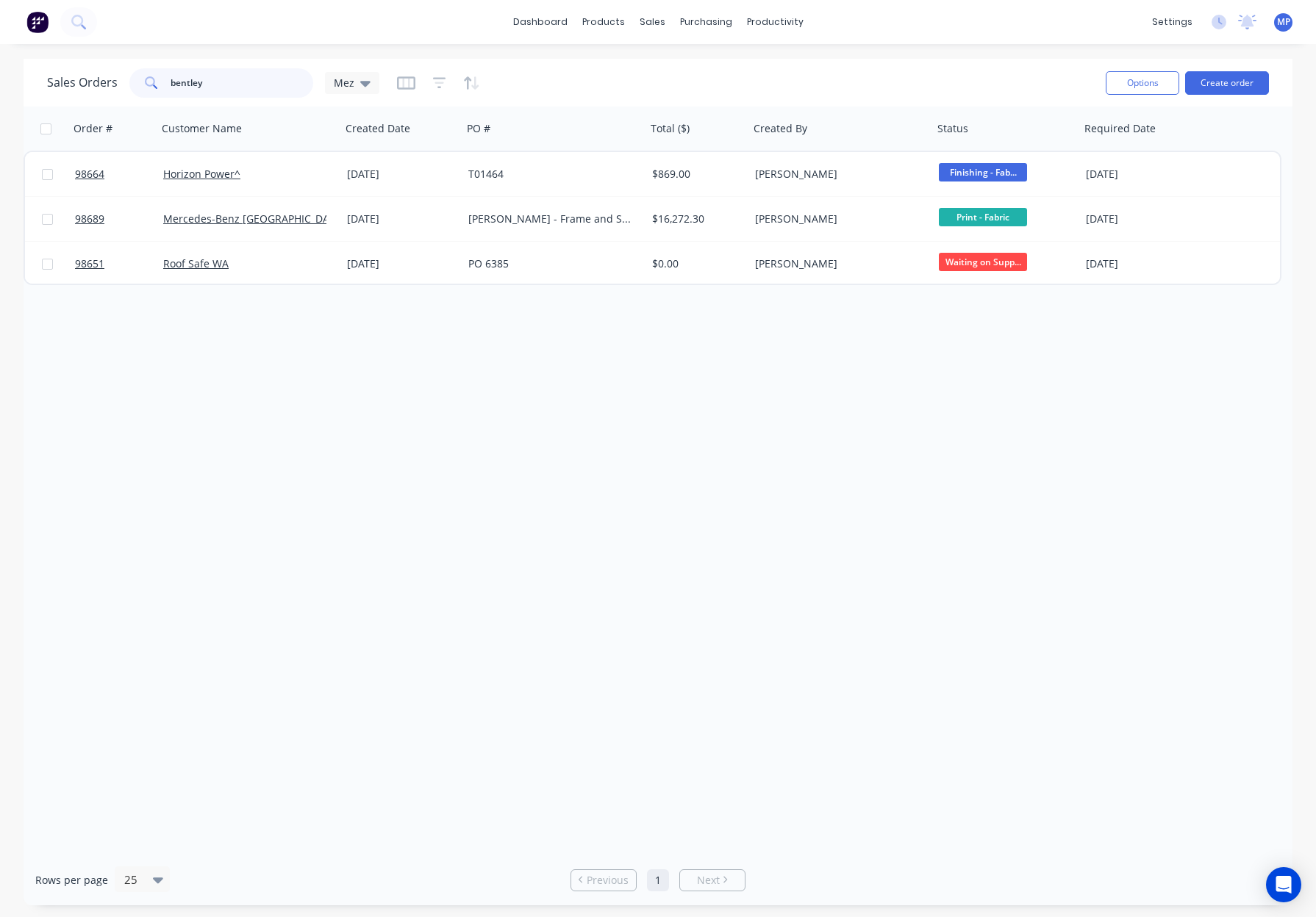
drag, startPoint x: 220, startPoint y: 77, endPoint x: 133, endPoint y: 77, distance: 87.0
click at [130, 80] on div "bentley" at bounding box center [221, 83] width 184 height 29
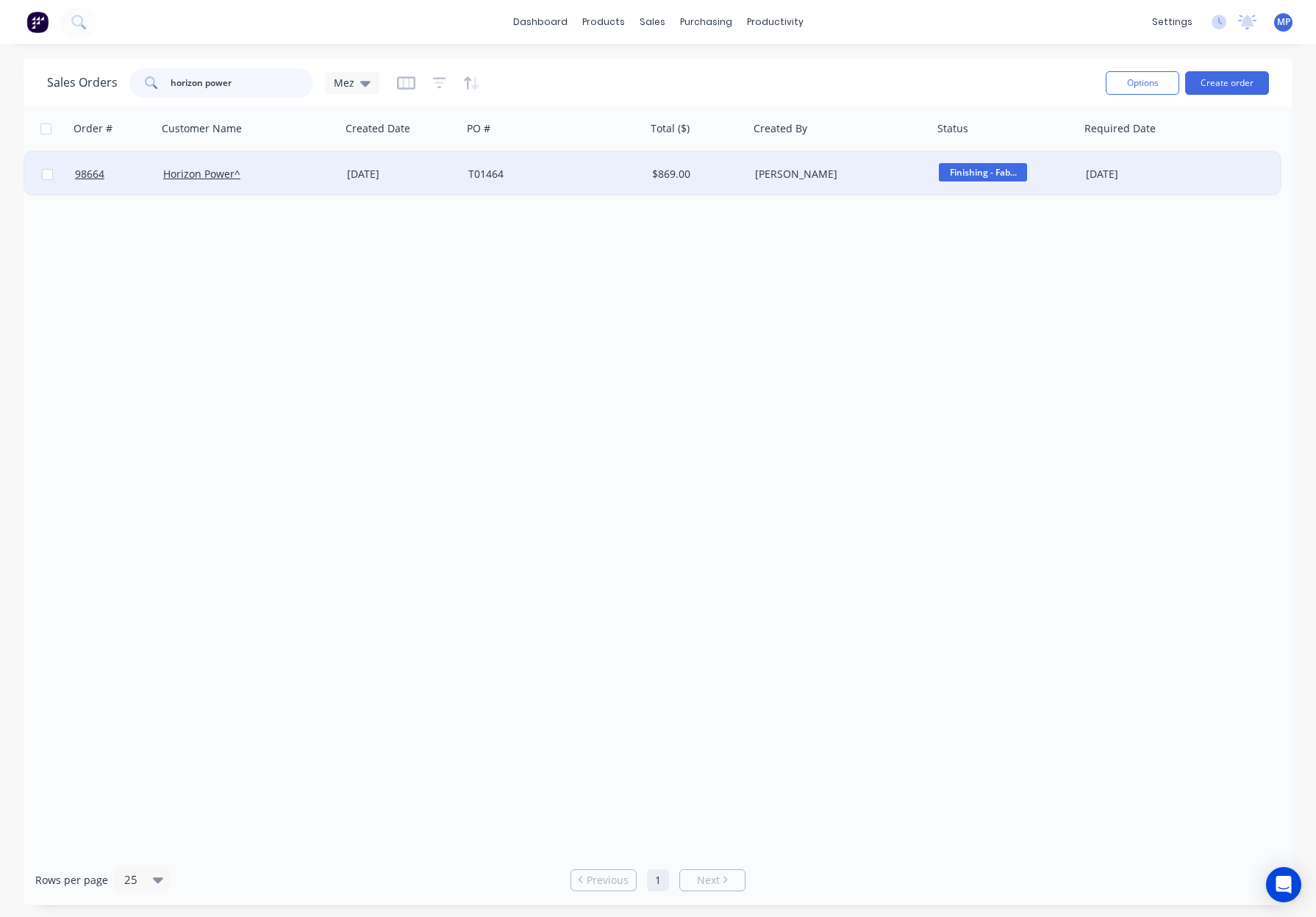
type input "horizon power"
click at [423, 169] on div "22 Sep 2025" at bounding box center [402, 174] width 110 height 15
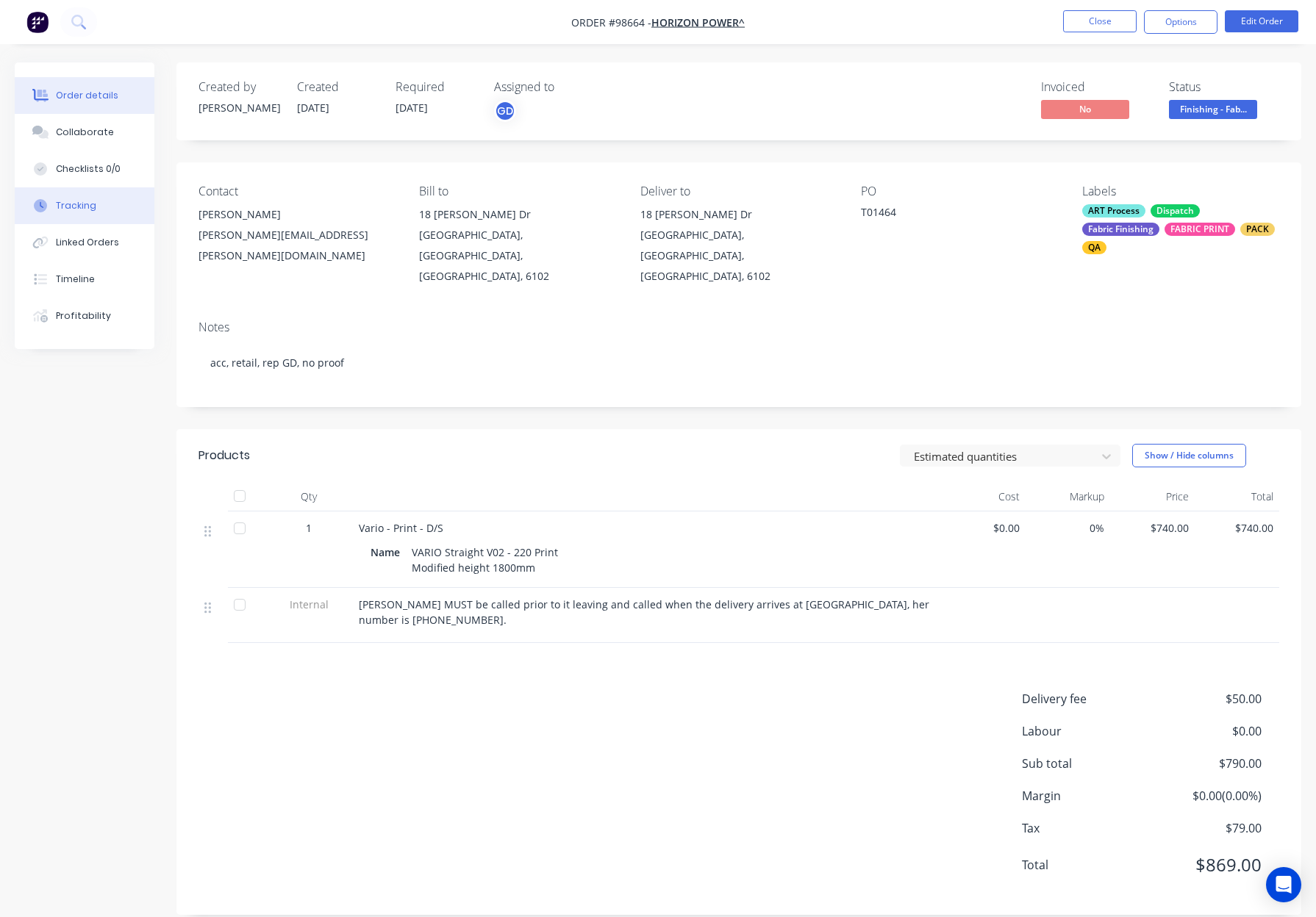
click at [90, 205] on div "Tracking" at bounding box center [75, 205] width 40 height 13
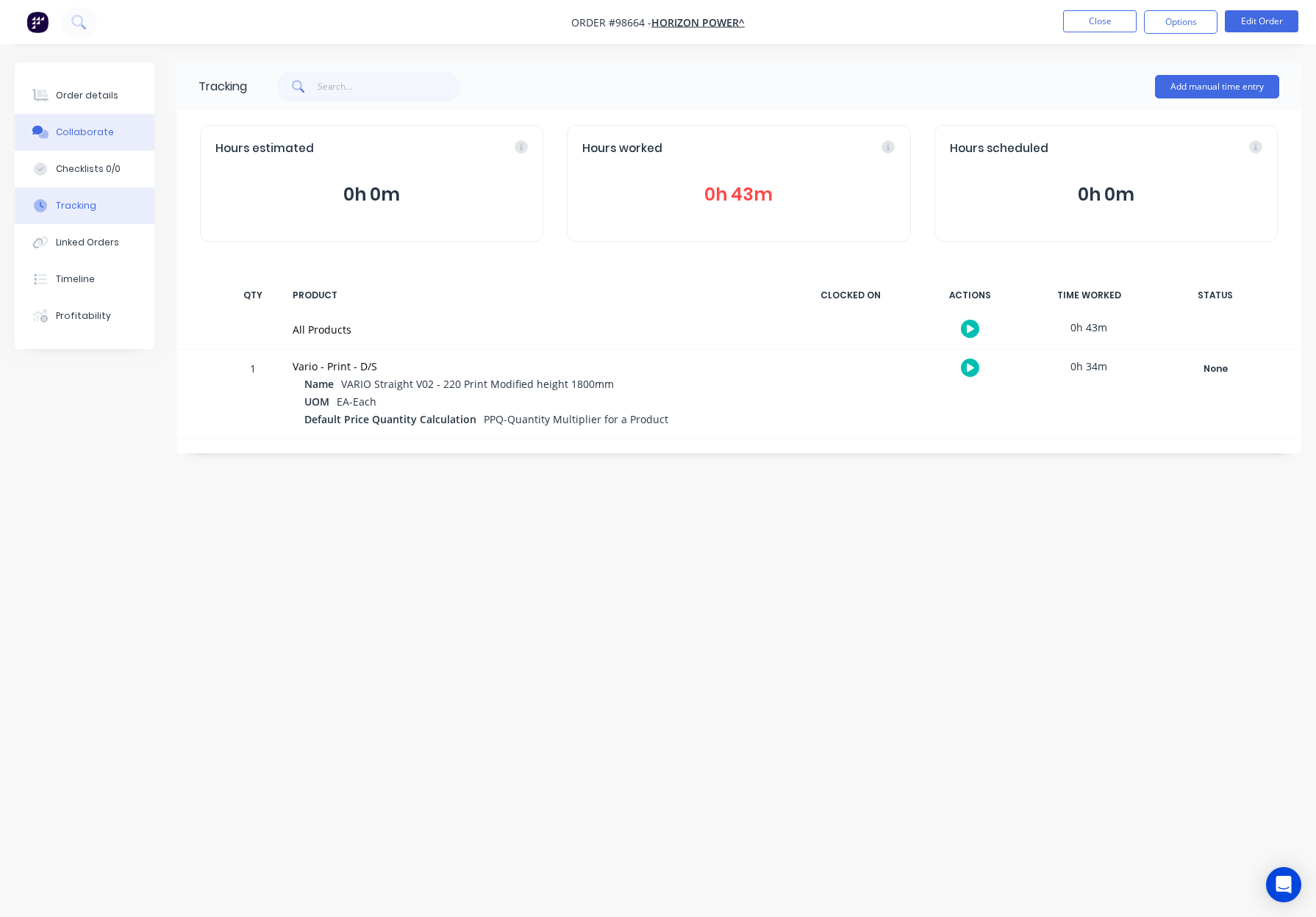
click at [74, 131] on div "Collaborate" at bounding box center [84, 133] width 58 height 13
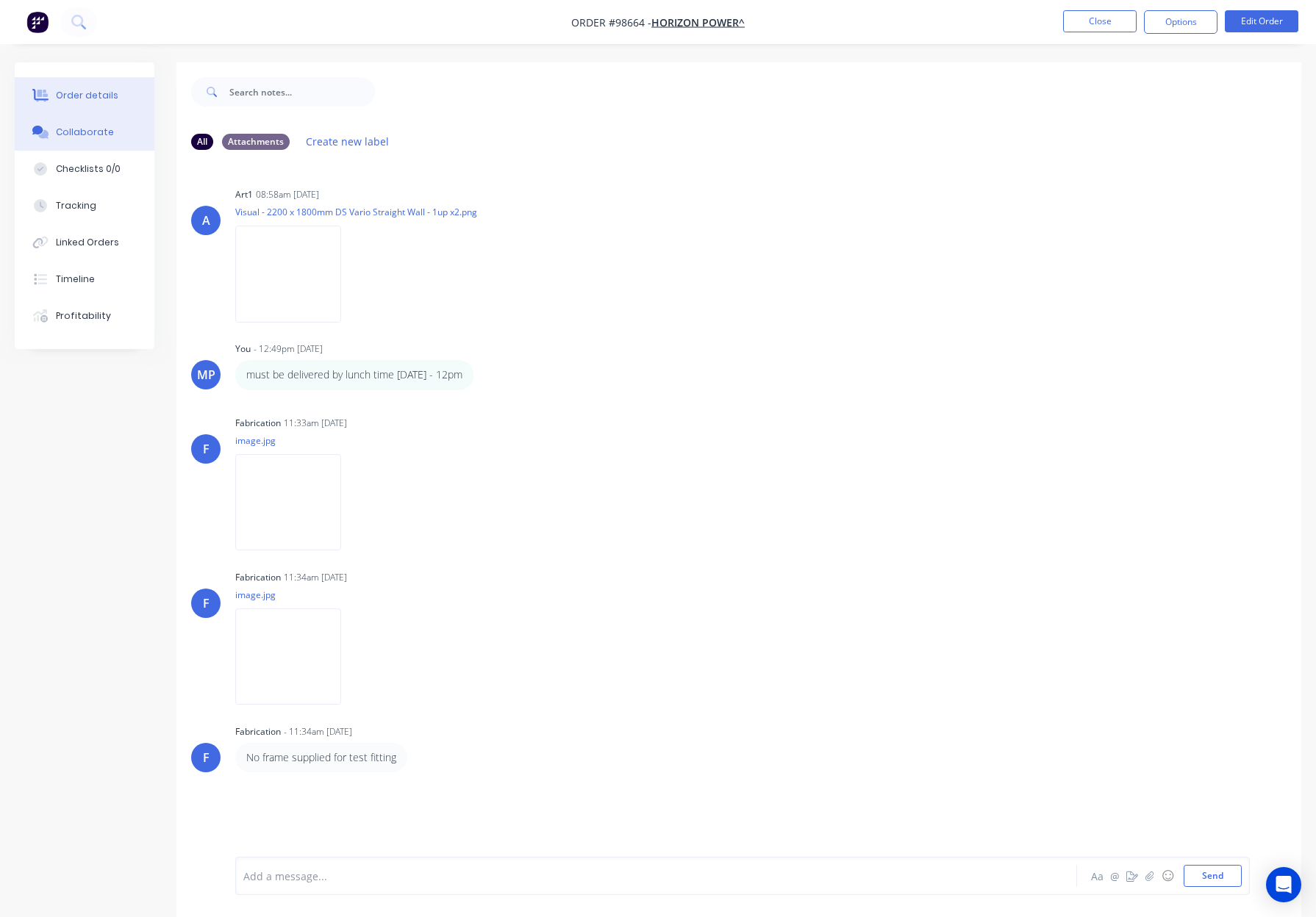
click at [100, 101] on div "Order details" at bounding box center [87, 96] width 62 height 13
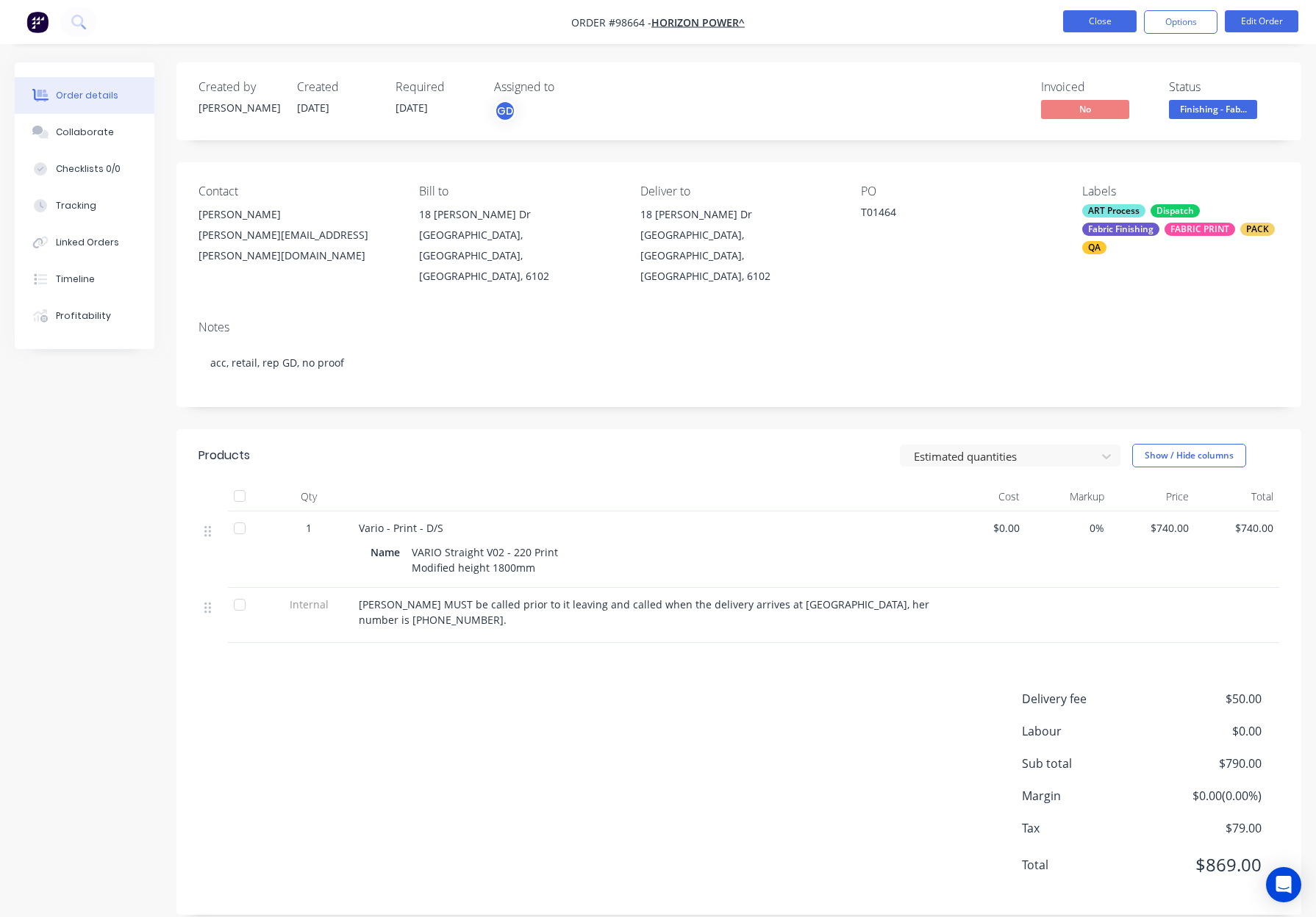
click at [1122, 16] on button "Close" at bounding box center [1100, 21] width 74 height 22
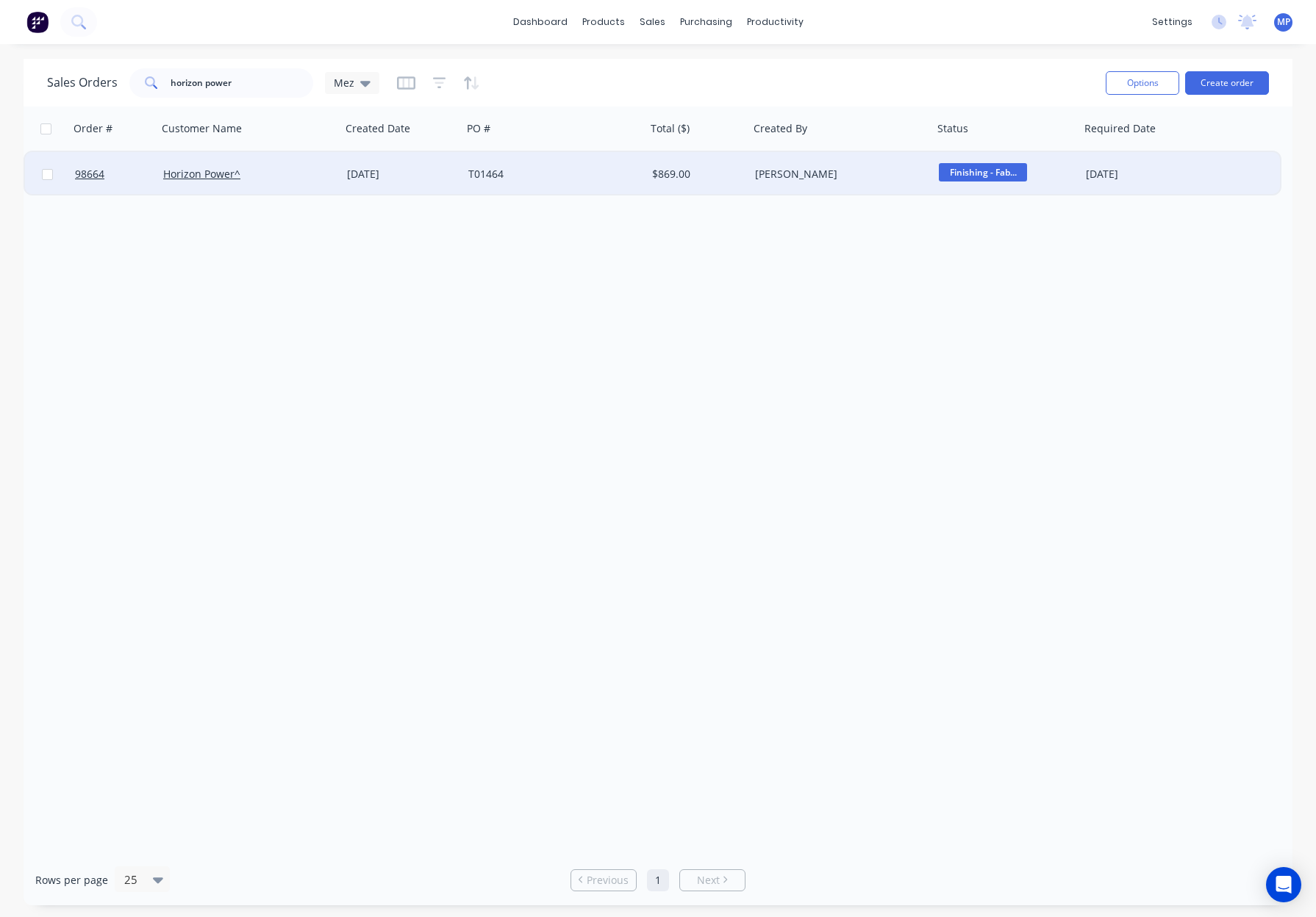
click at [959, 177] on span "Finishing - Fab..." at bounding box center [983, 172] width 88 height 18
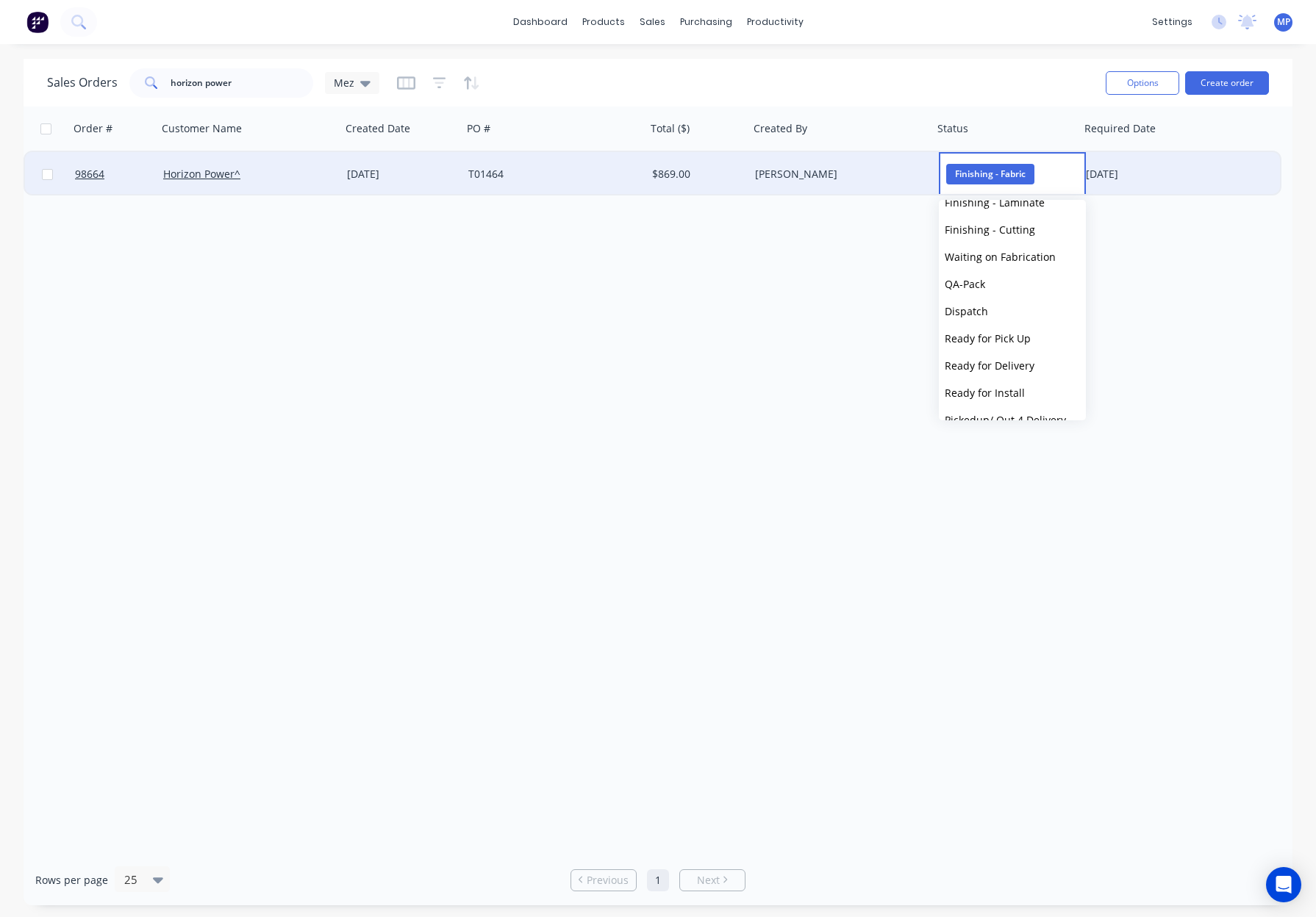
scroll to position [400, 0]
click at [992, 302] on button "Dispatch" at bounding box center [1012, 308] width 147 height 27
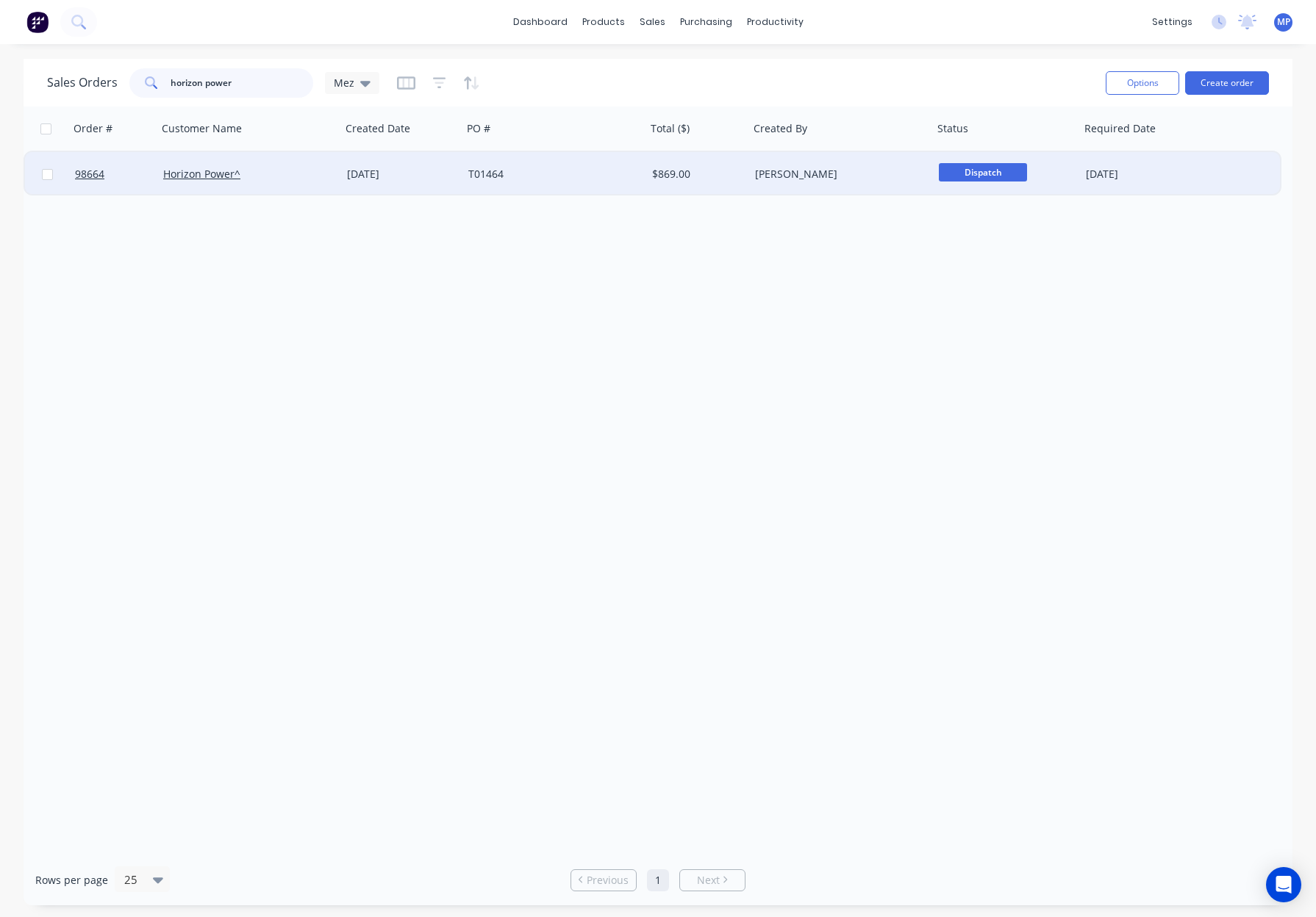
drag, startPoint x: 265, startPoint y: 83, endPoint x: 133, endPoint y: 82, distance: 132.0
click at [88, 83] on div "Sales Orders horizon power Mez" at bounding box center [213, 83] width 332 height 29
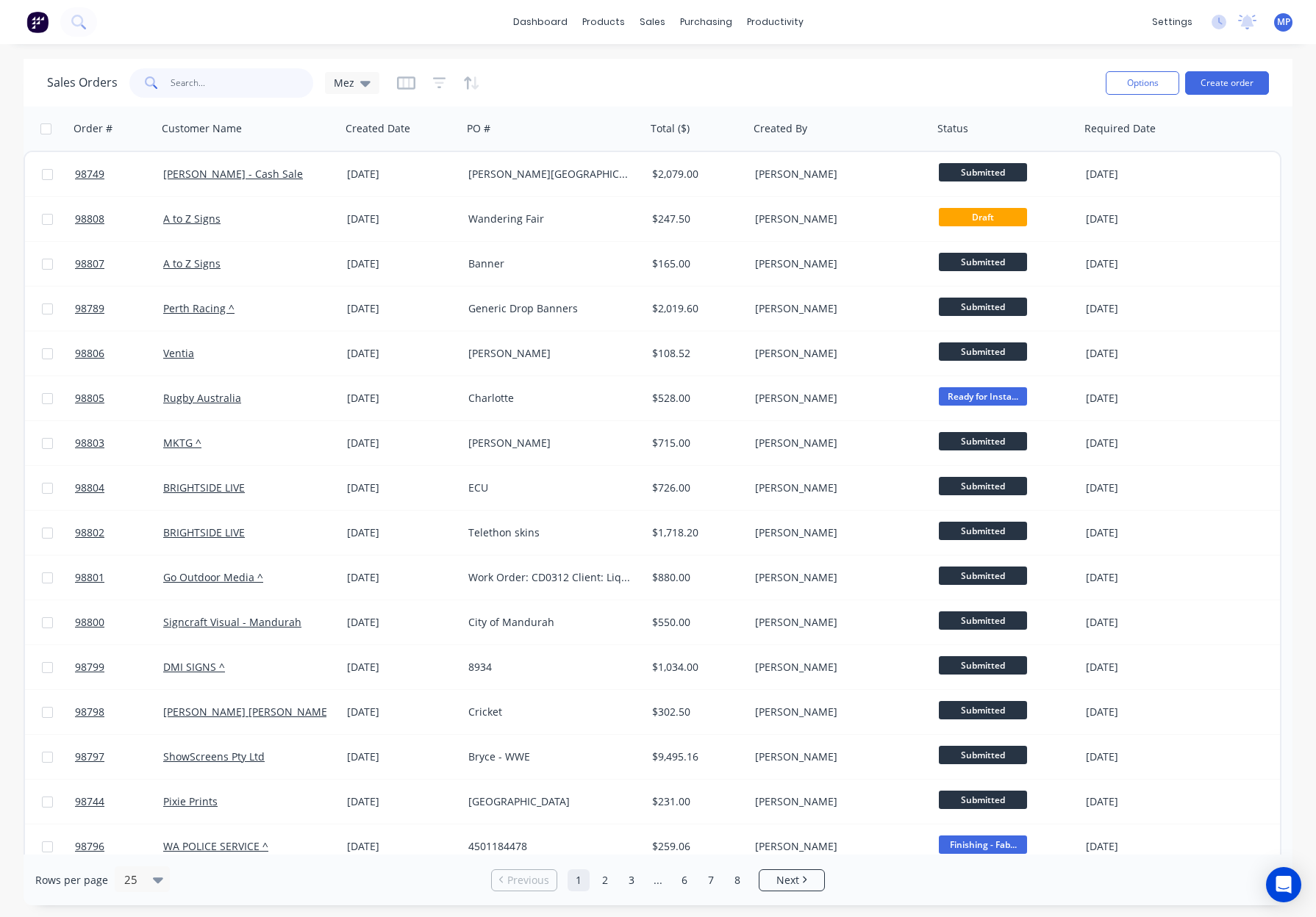
click at [188, 81] on input "text" at bounding box center [241, 83] width 143 height 29
type input "spice digital"
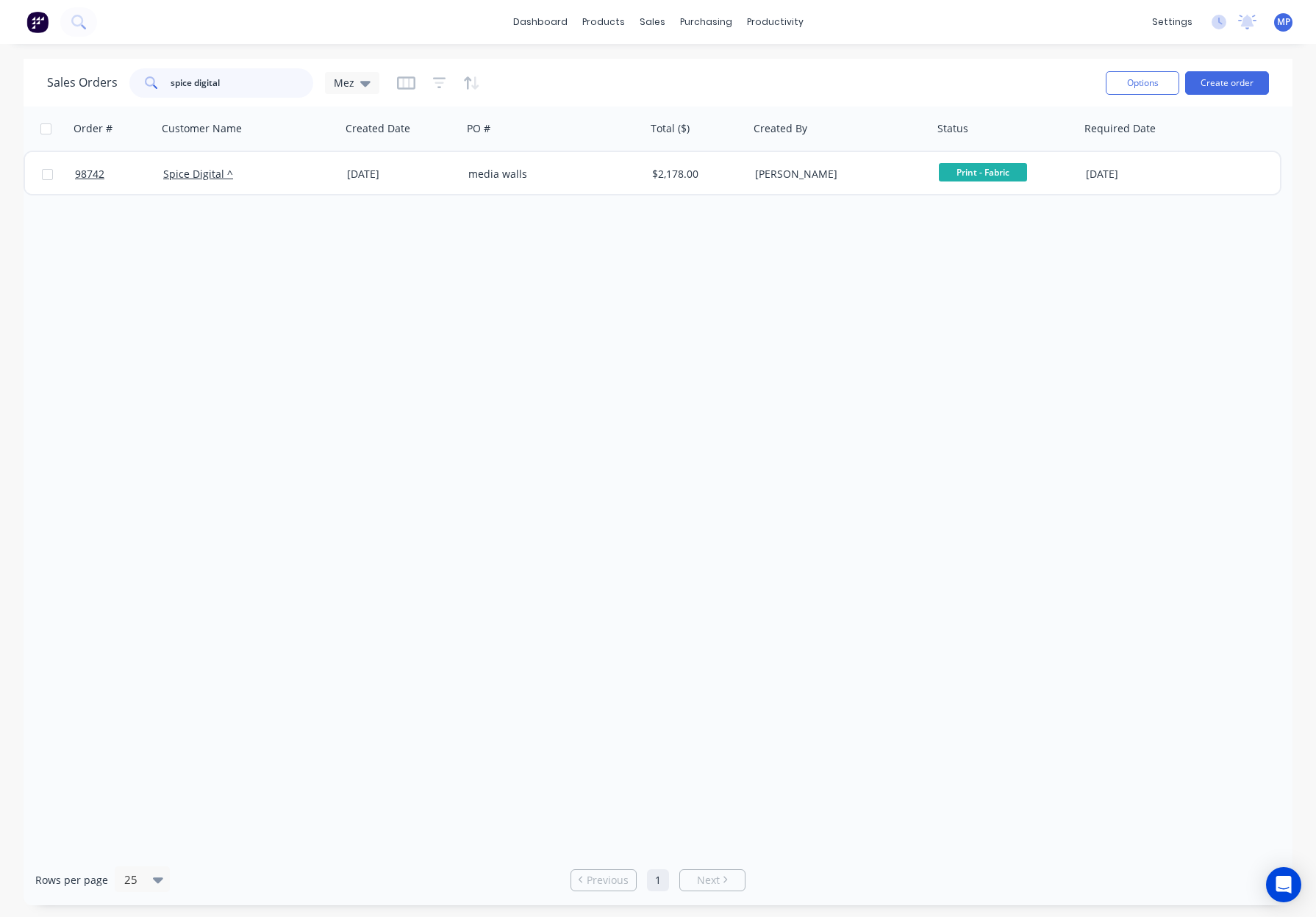
drag, startPoint x: 223, startPoint y: 83, endPoint x: 133, endPoint y: 79, distance: 90.1
click at [133, 79] on div "spice digital" at bounding box center [221, 83] width 184 height 29
drag, startPoint x: 228, startPoint y: 78, endPoint x: 133, endPoint y: 79, distance: 95.0
click at [133, 79] on div "chanell" at bounding box center [221, 83] width 184 height 29
type input "channel"
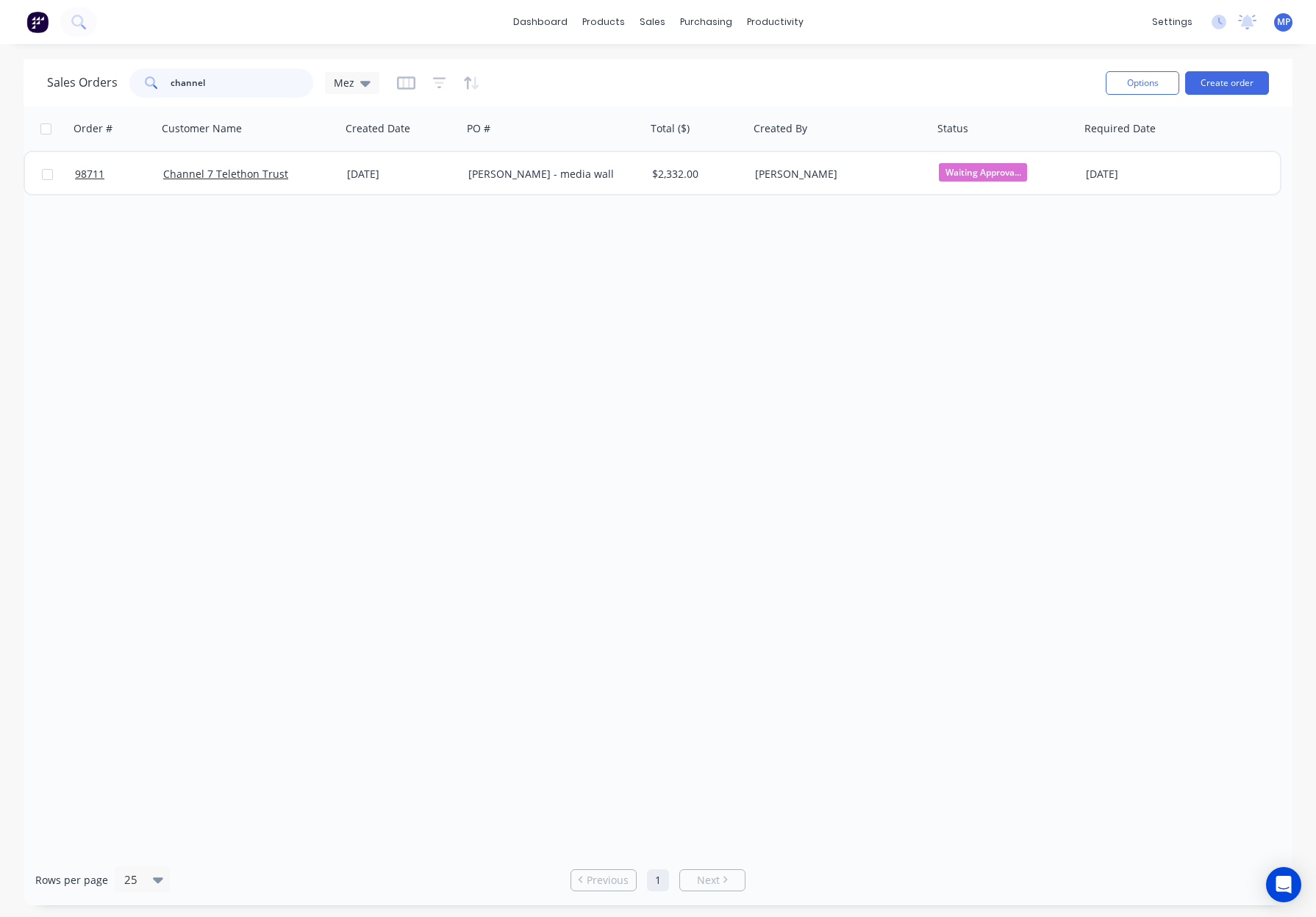
drag, startPoint x: 235, startPoint y: 83, endPoint x: 160, endPoint y: 79, distance: 75.1
click at [160, 79] on div "channel" at bounding box center [221, 83] width 184 height 29
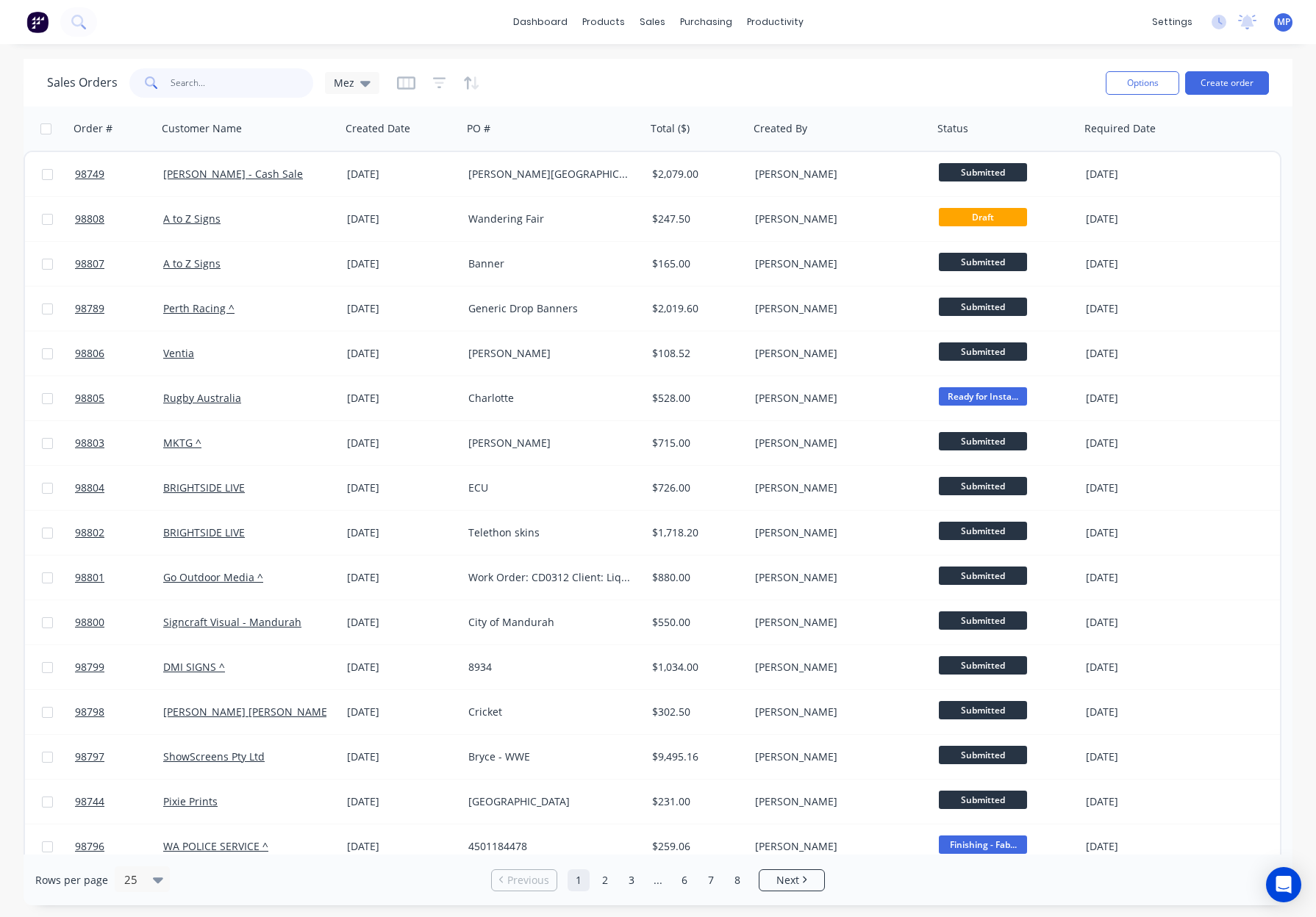
type input "h"
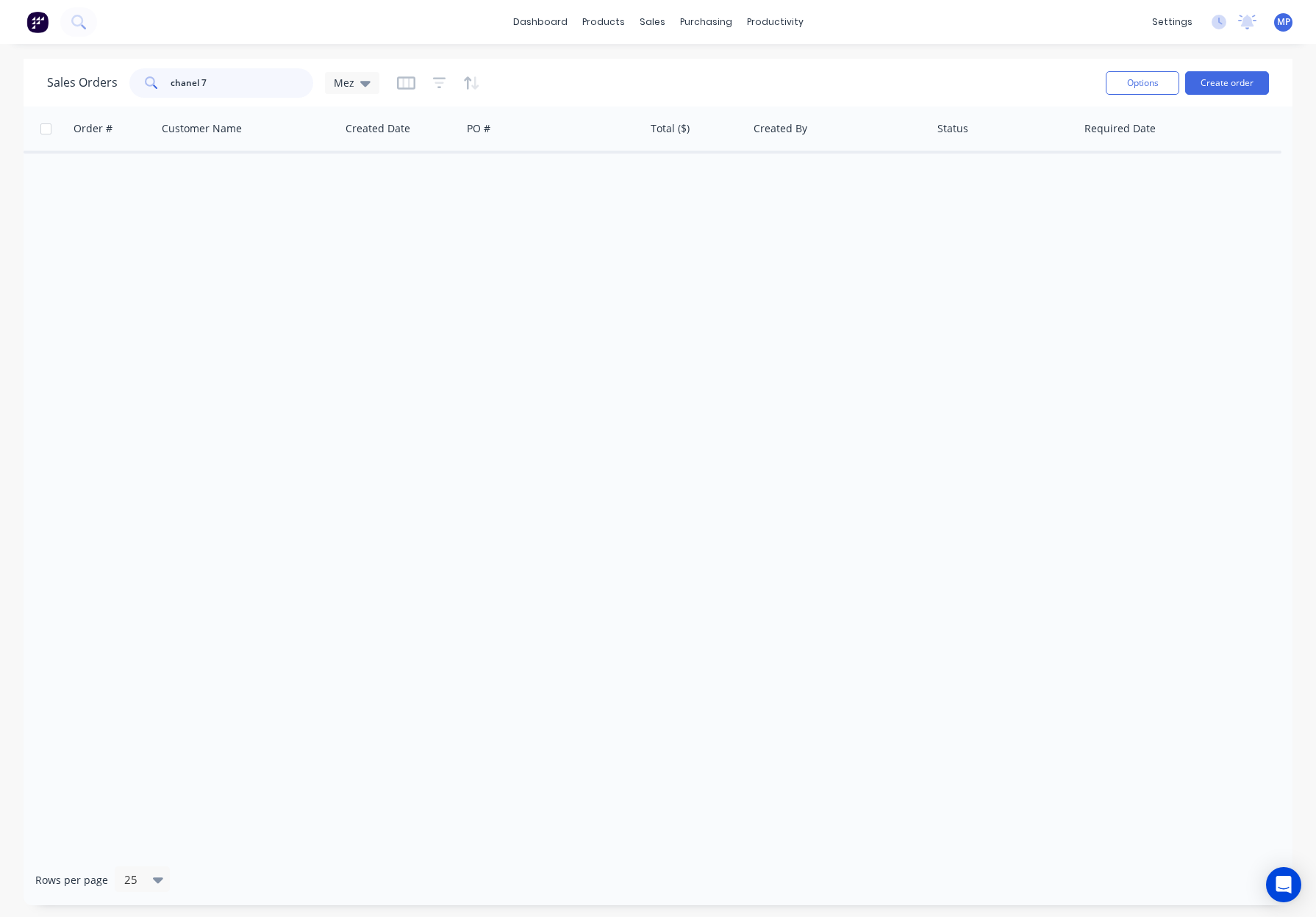
click at [184, 77] on input "chanel 7" at bounding box center [241, 83] width 143 height 29
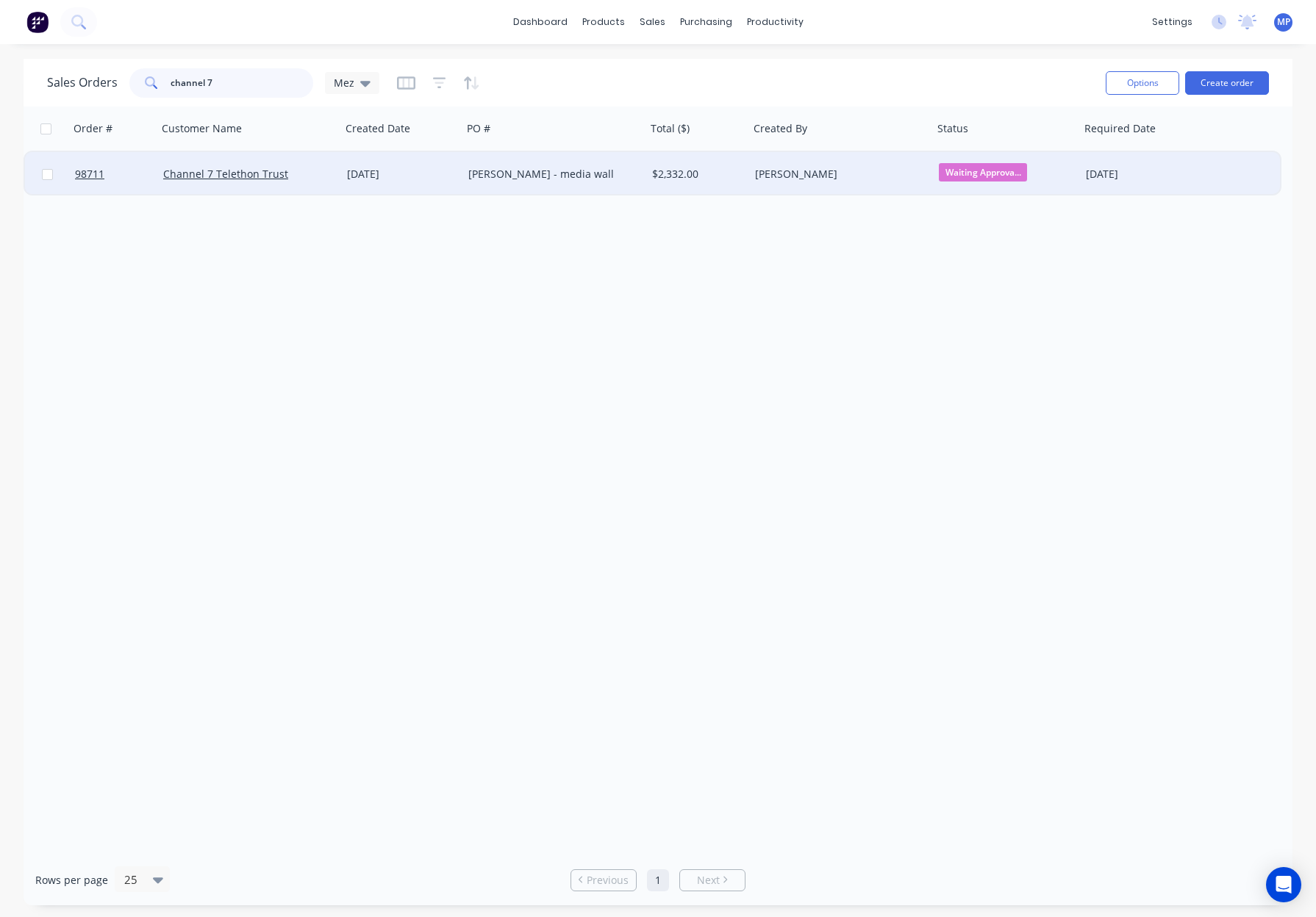
type input "channel 7"
click at [633, 177] on div "Rachel Lieberfreund - media wall" at bounding box center [554, 174] width 172 height 15
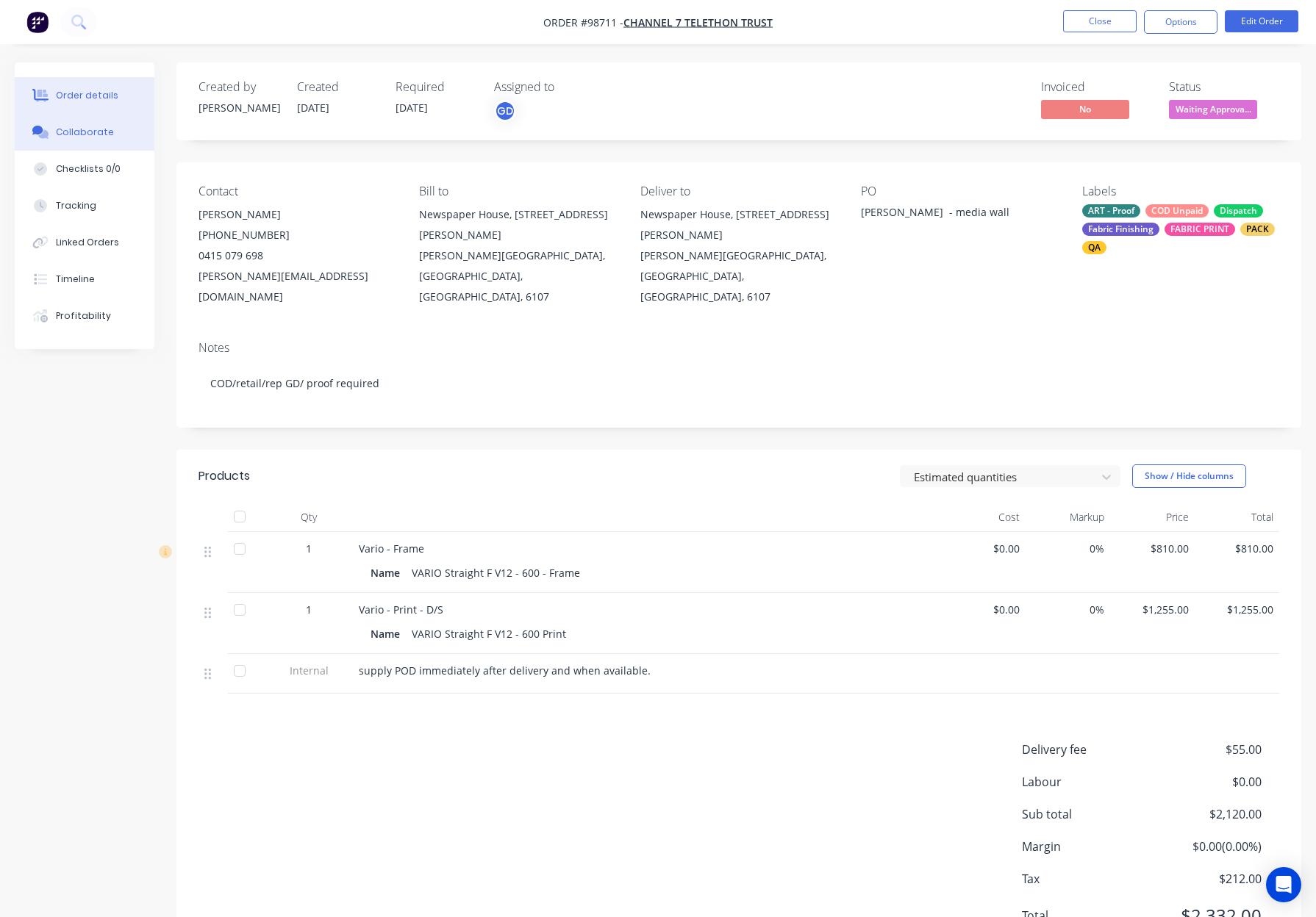
click at [106, 136] on div "Collaborate" at bounding box center [84, 133] width 58 height 13
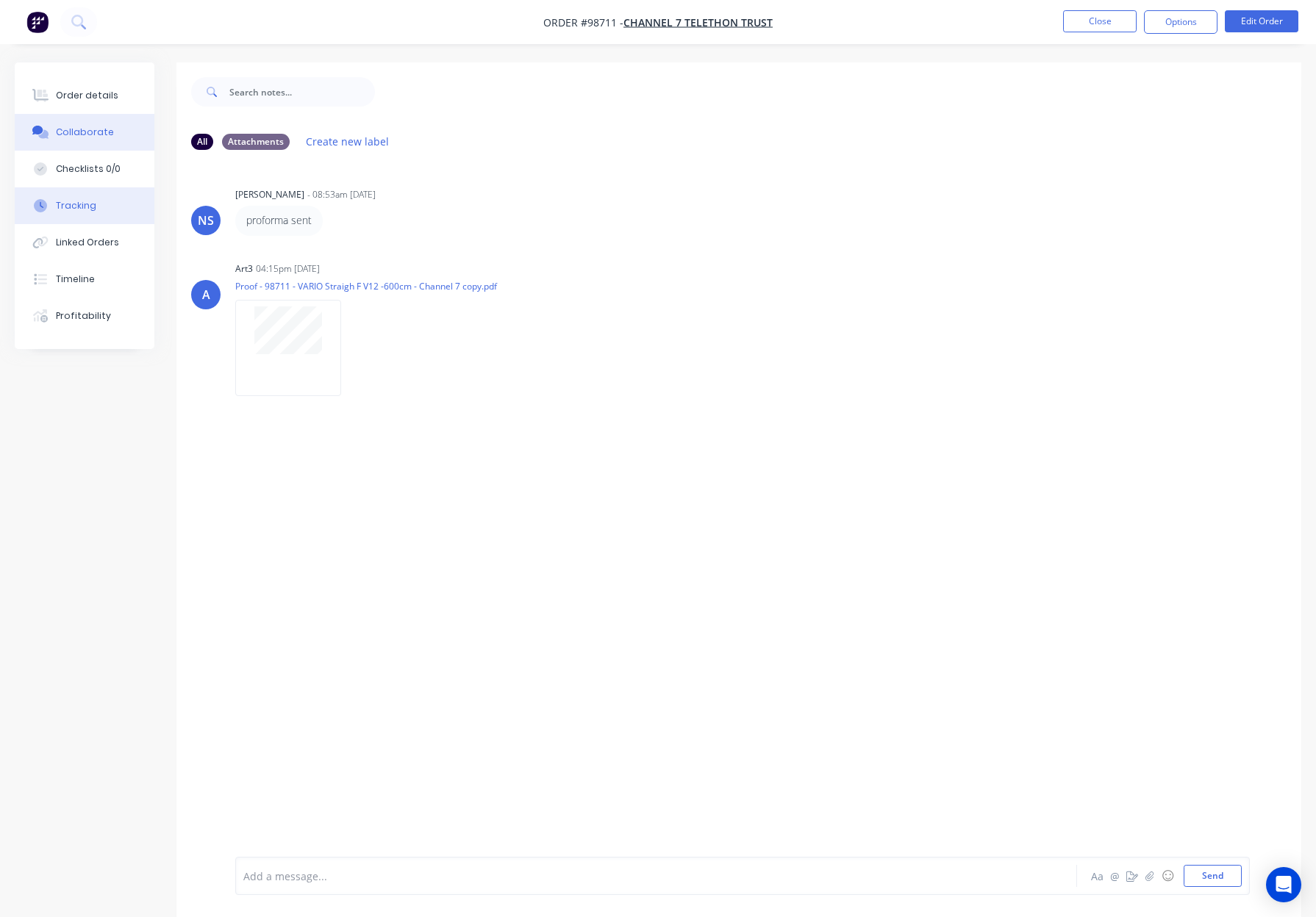
click at [106, 214] on button "Tracking" at bounding box center [84, 205] width 140 height 37
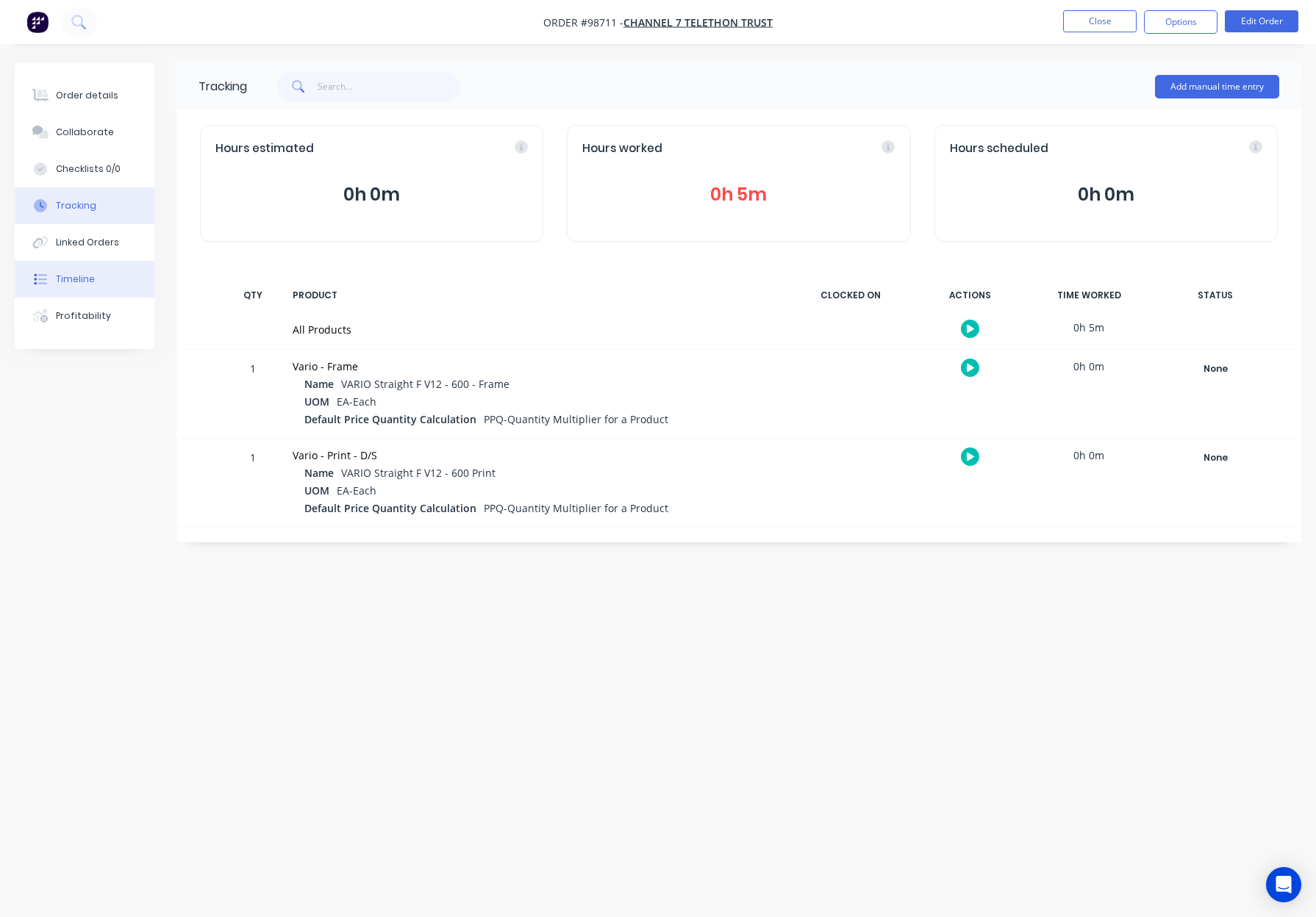
click at [97, 282] on button "Timeline" at bounding box center [84, 279] width 140 height 37
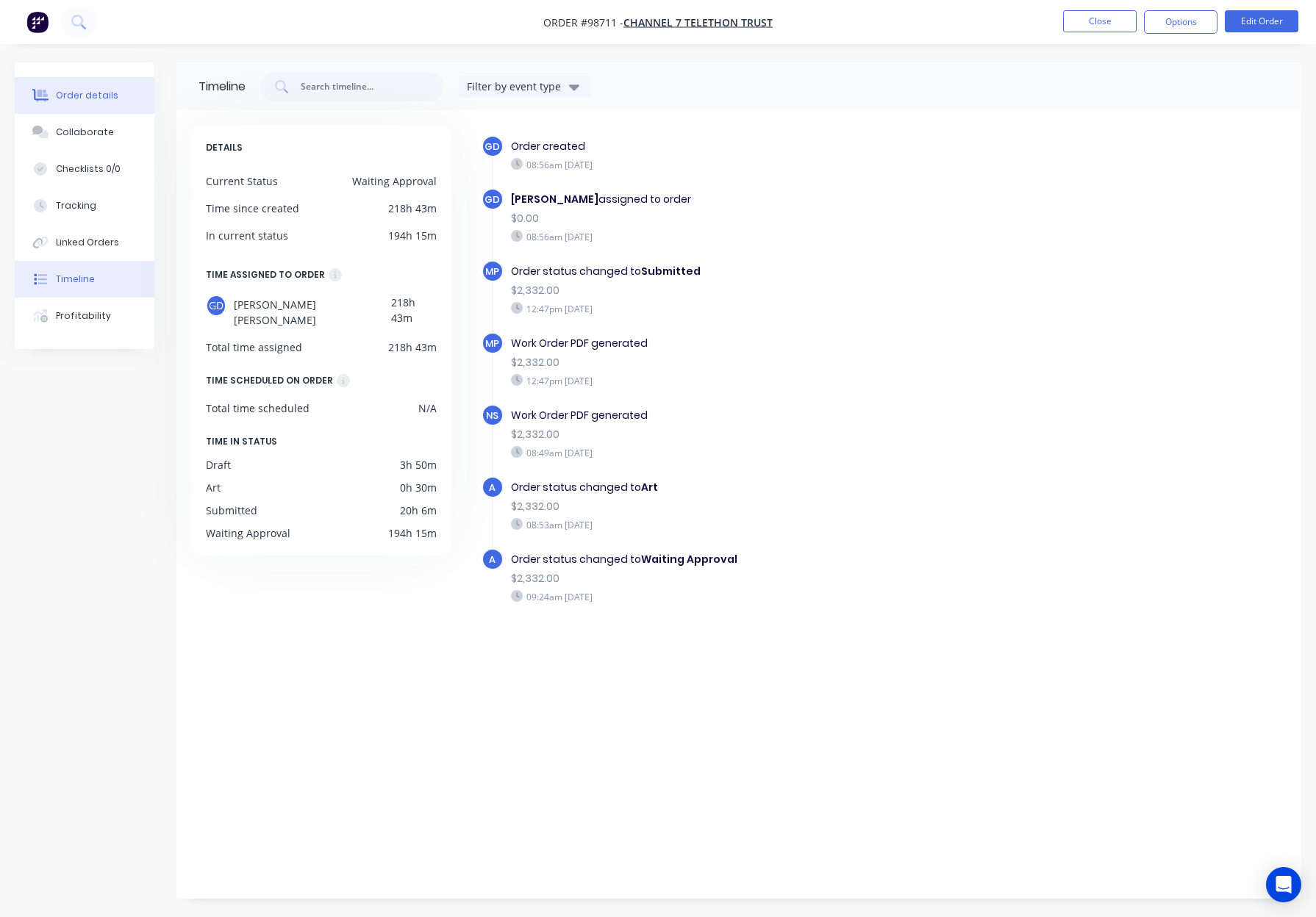
click at [100, 99] on div "Order details" at bounding box center [87, 96] width 62 height 13
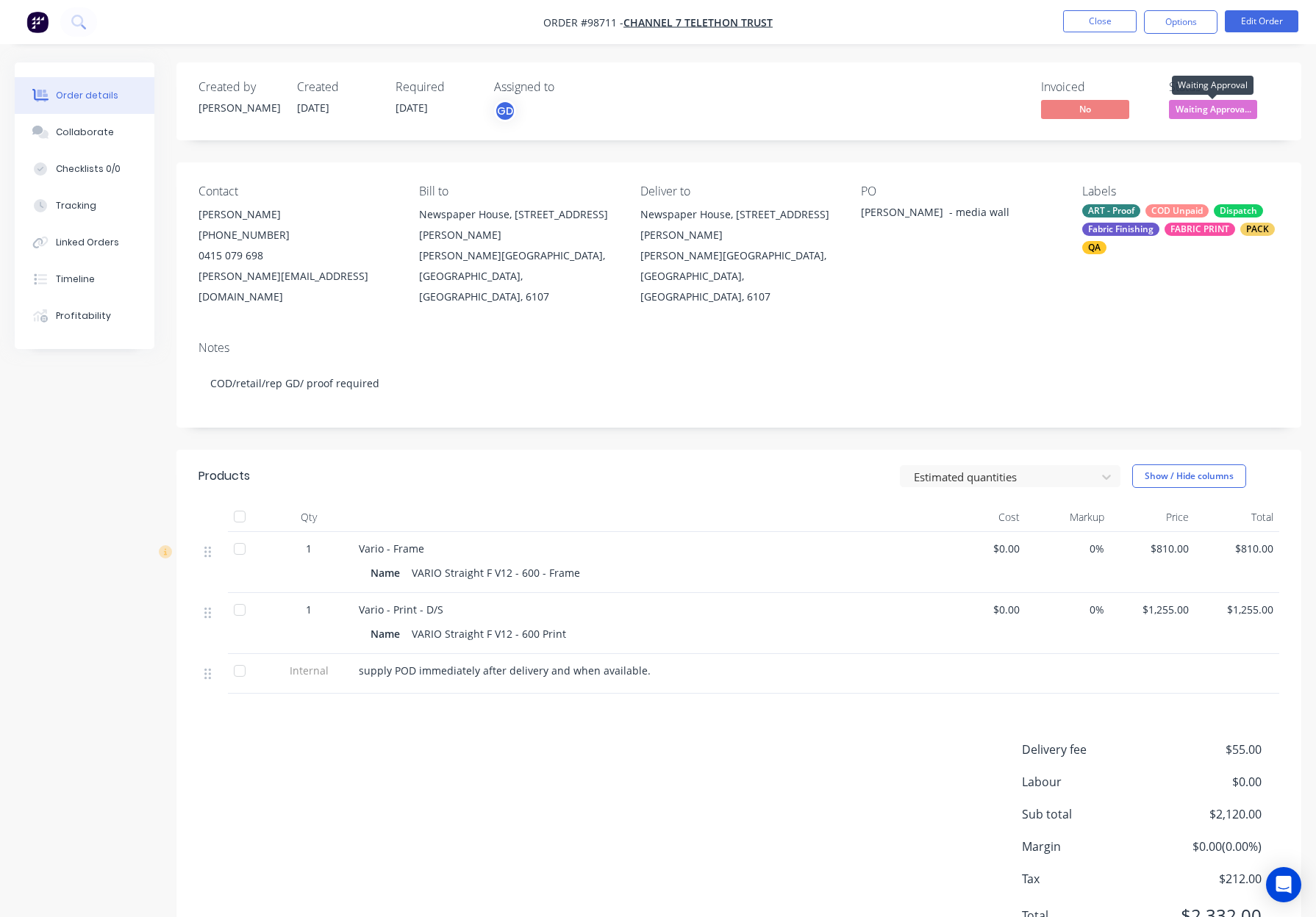
click at [1206, 110] on span "Waiting Approva..." at bounding box center [1213, 109] width 88 height 18
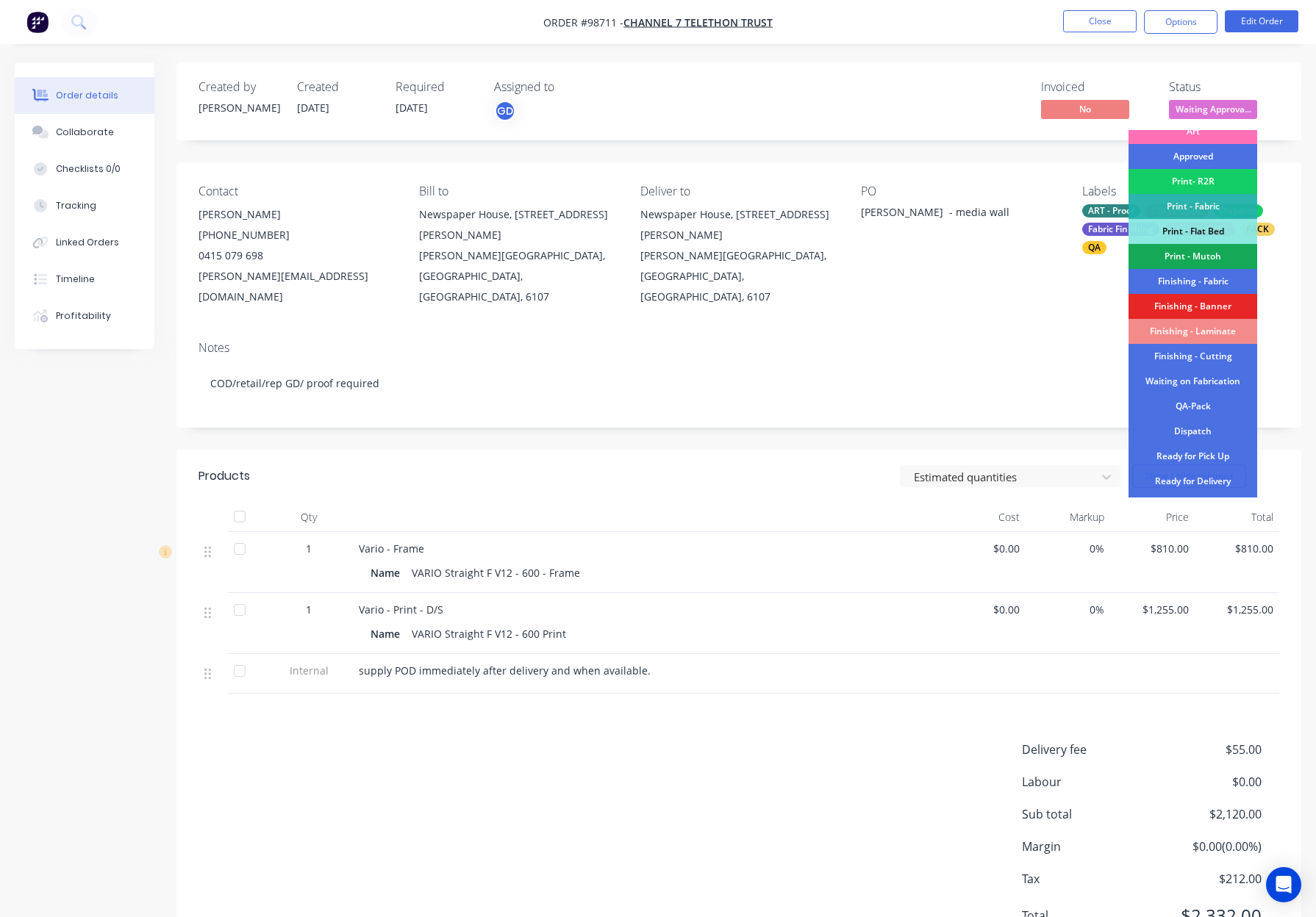
scroll to position [95, 0]
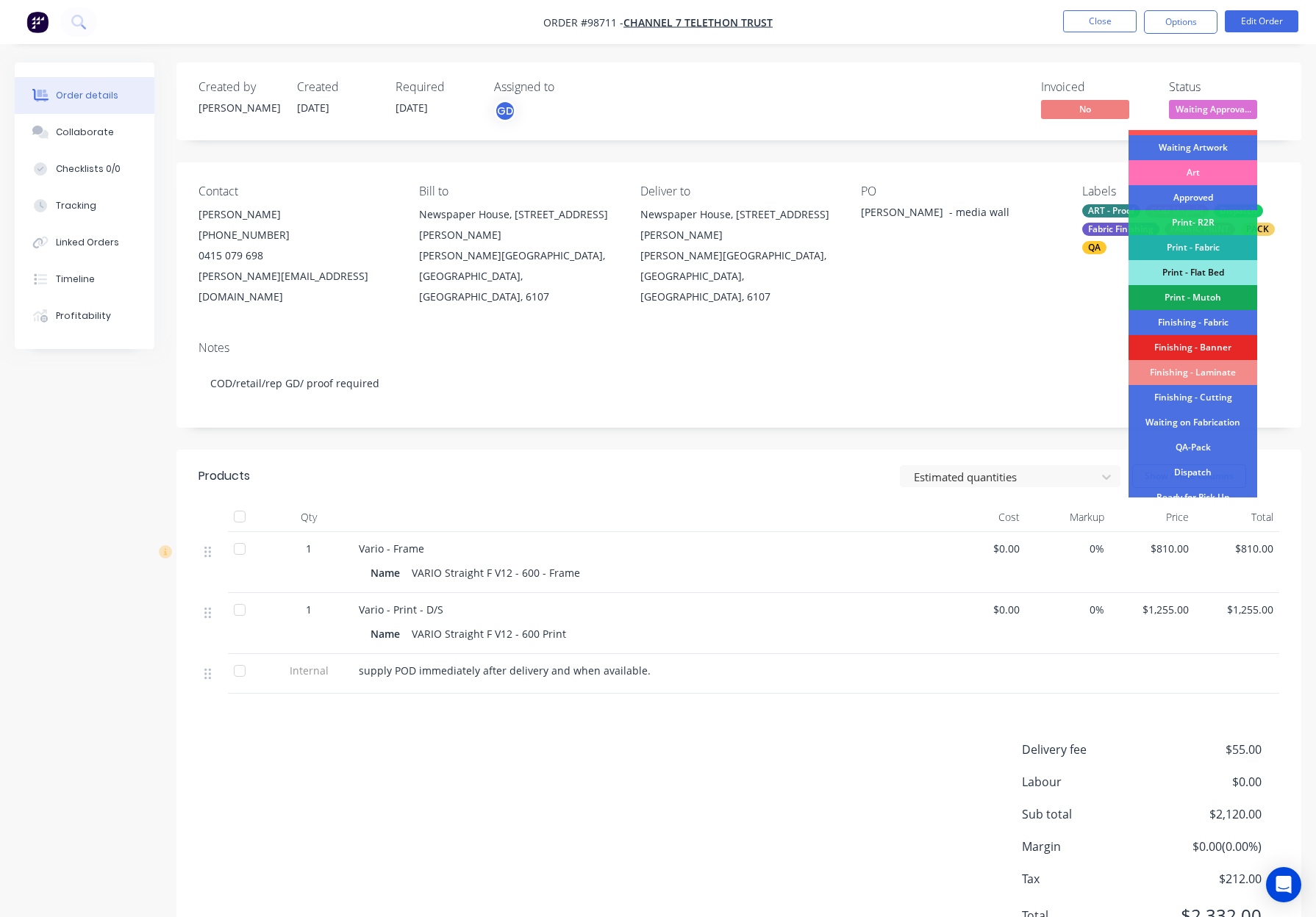
click at [1193, 240] on div "Print - Fabric" at bounding box center [1192, 247] width 128 height 25
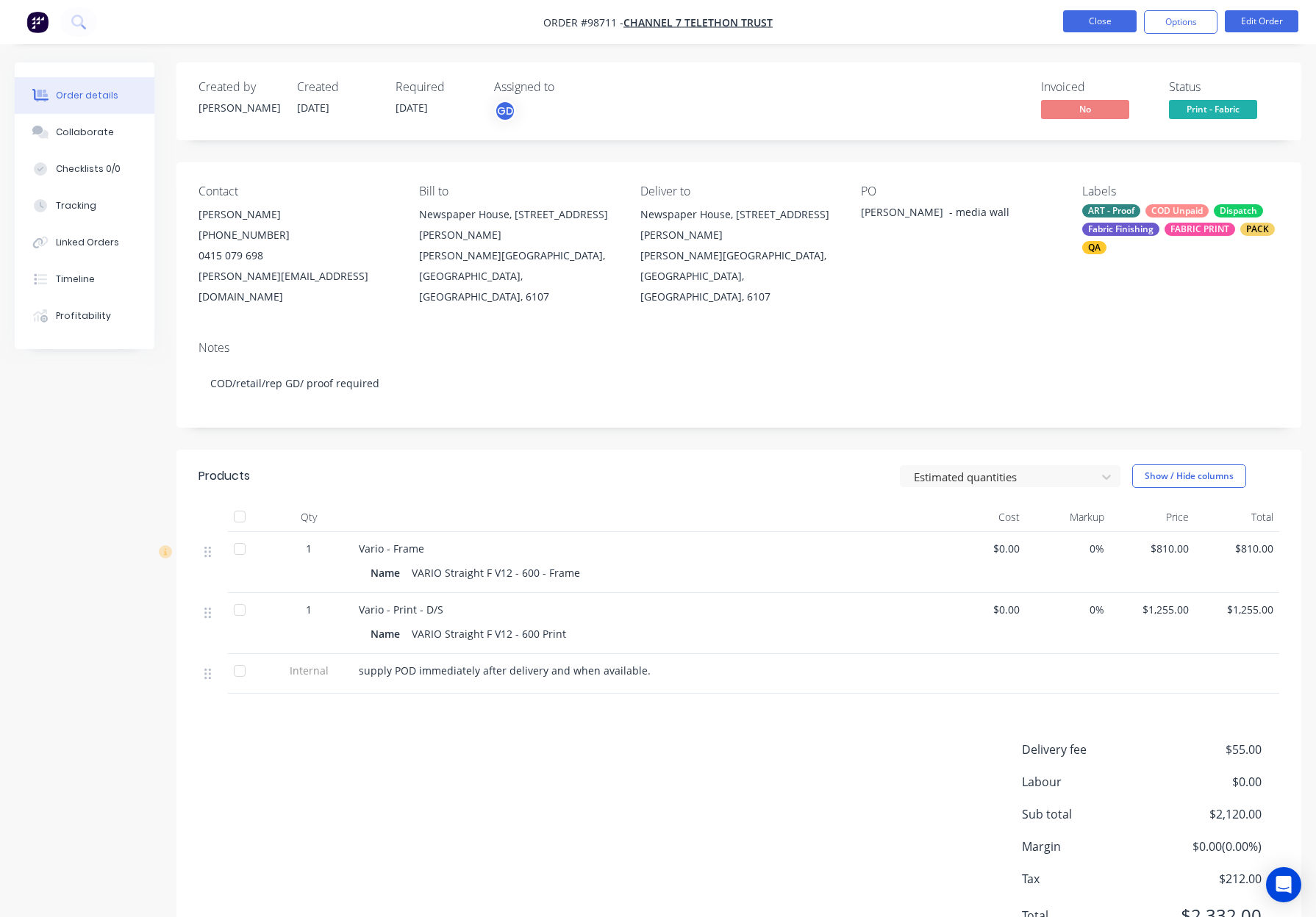
click at [1090, 17] on button "Close" at bounding box center [1100, 21] width 74 height 22
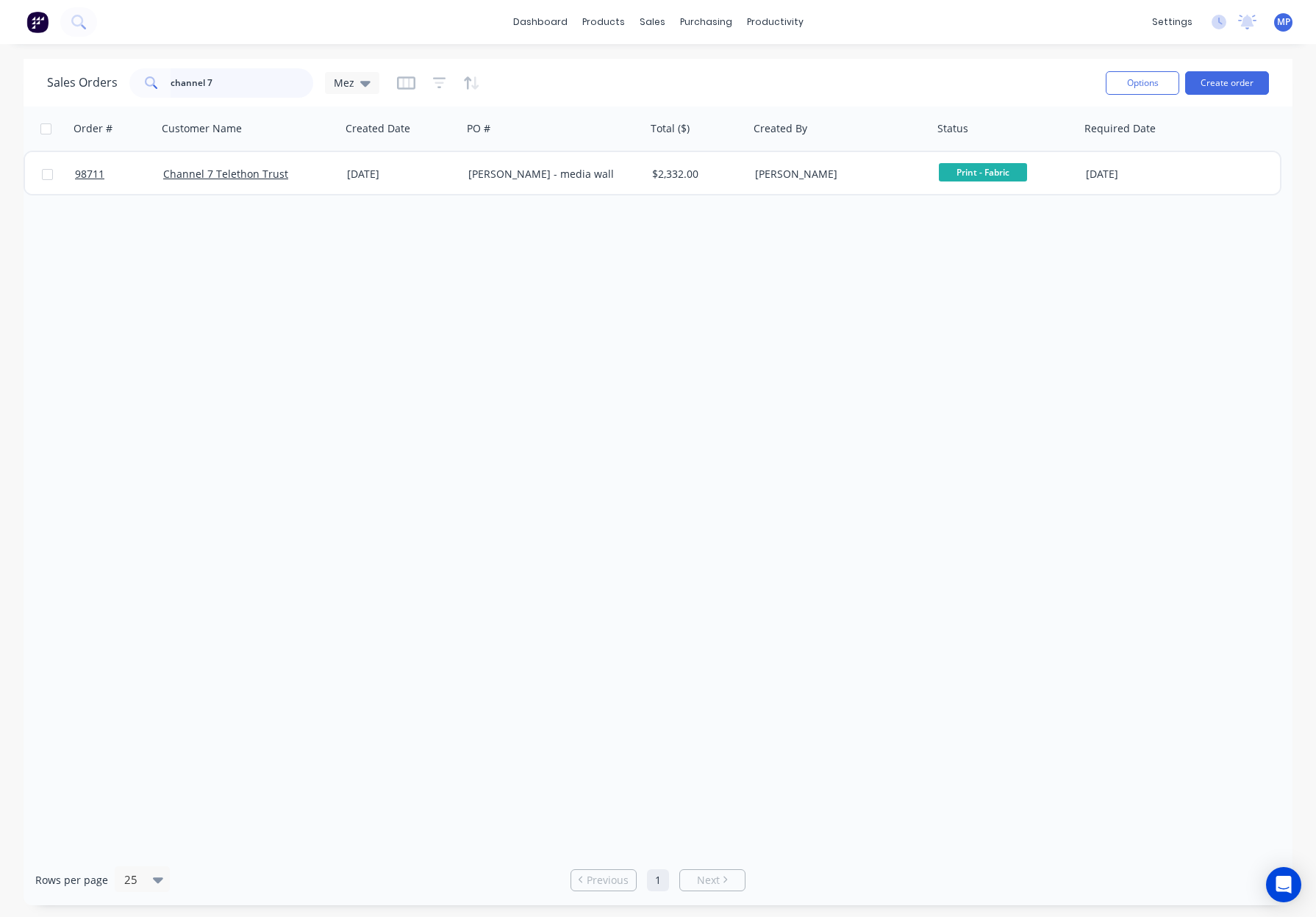
click at [250, 83] on input "channel 7" at bounding box center [241, 83] width 143 height 29
drag, startPoint x: 242, startPoint y: 80, endPoint x: 115, endPoint y: 73, distance: 127.2
click at [115, 73] on div "Sales Orders channel 7 Mez" at bounding box center [213, 83] width 332 height 29
type input "scitech"
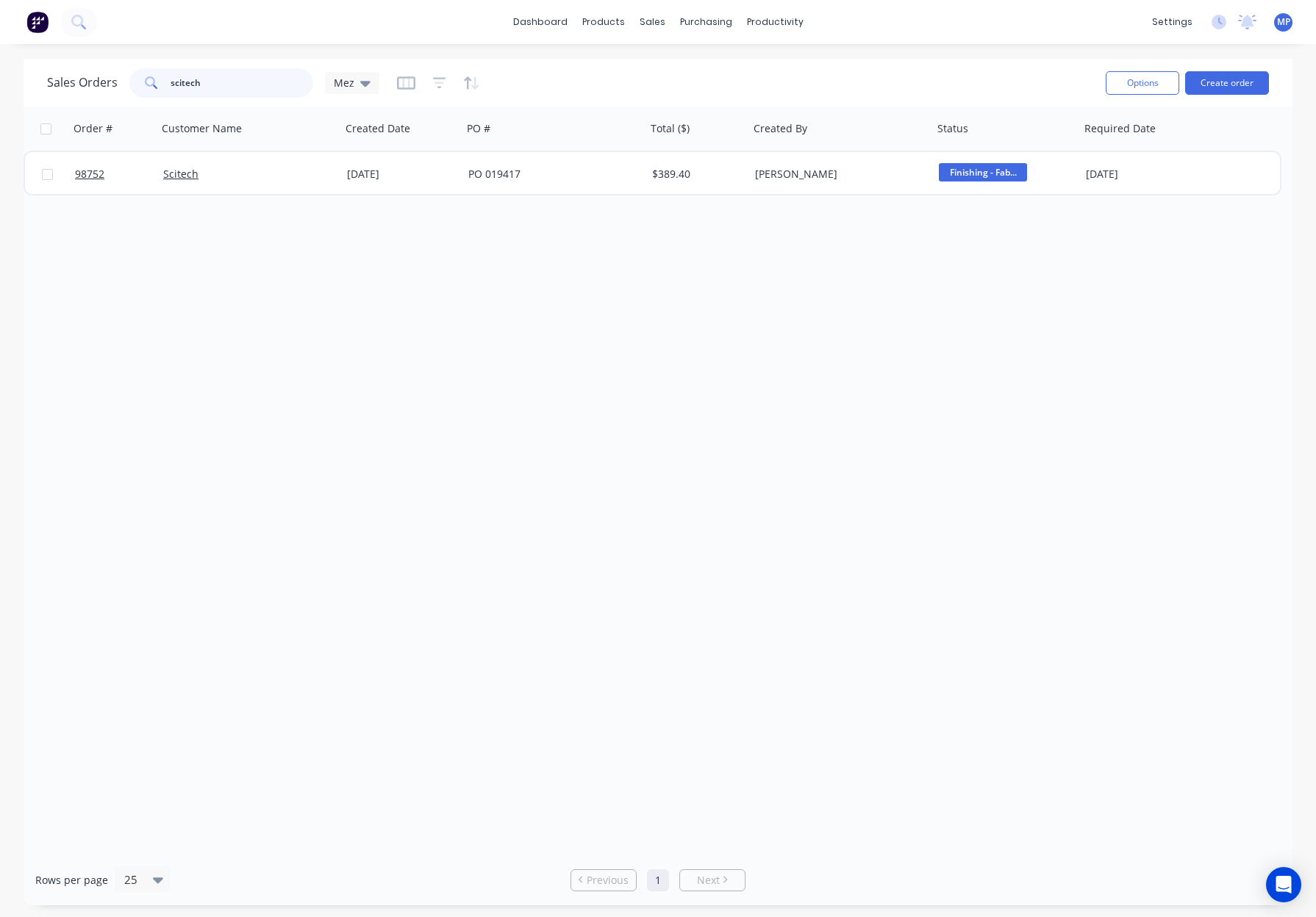
drag, startPoint x: 257, startPoint y: 79, endPoint x: 124, endPoint y: 83, distance: 133.1
click at [118, 82] on div "Sales Orders scitech Mez" at bounding box center [213, 83] width 332 height 29
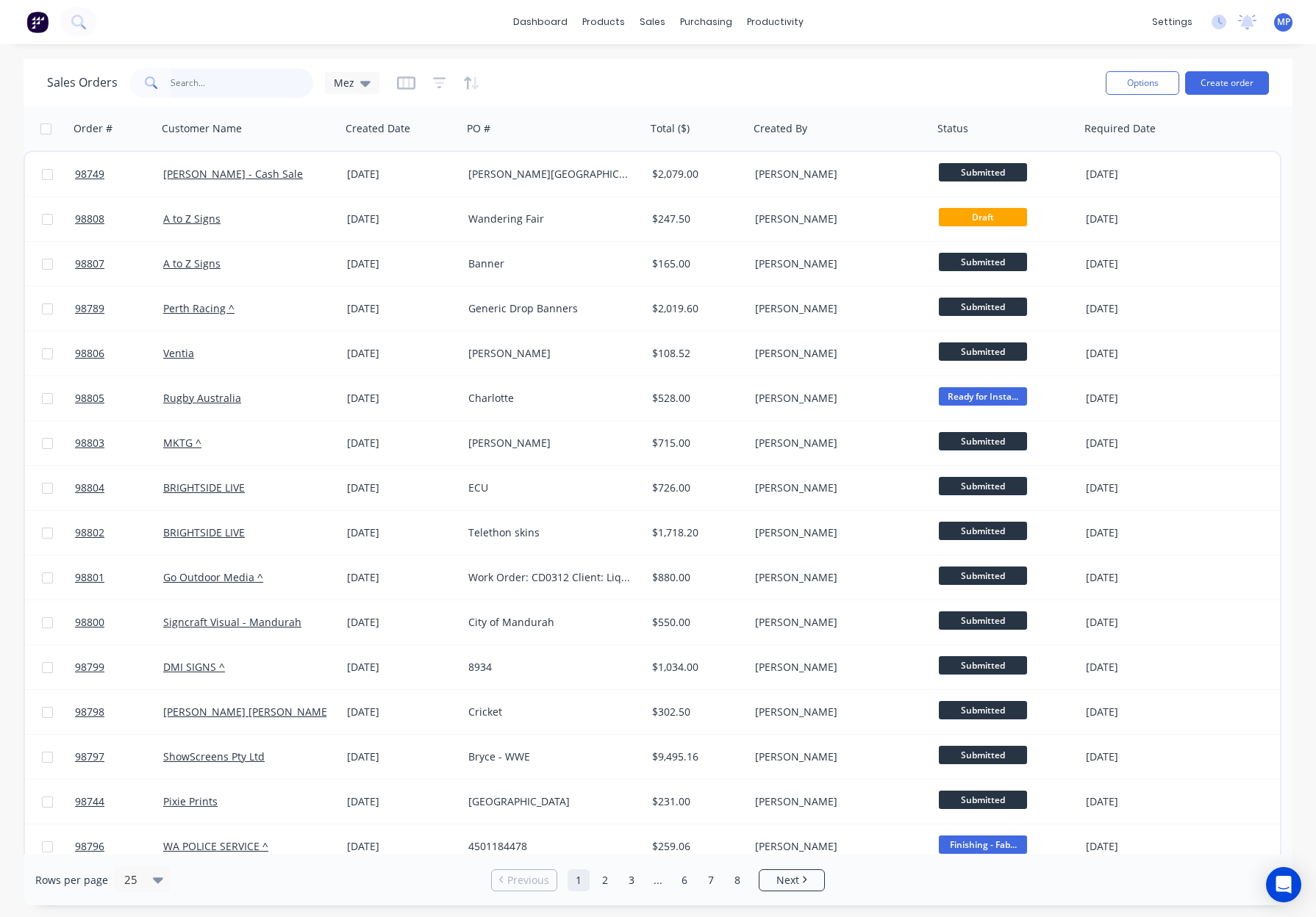
drag, startPoint x: 204, startPoint y: 79, endPoint x: 211, endPoint y: 79, distance: 7.0
click at [204, 79] on input "text" at bounding box center [241, 83] width 143 height 29
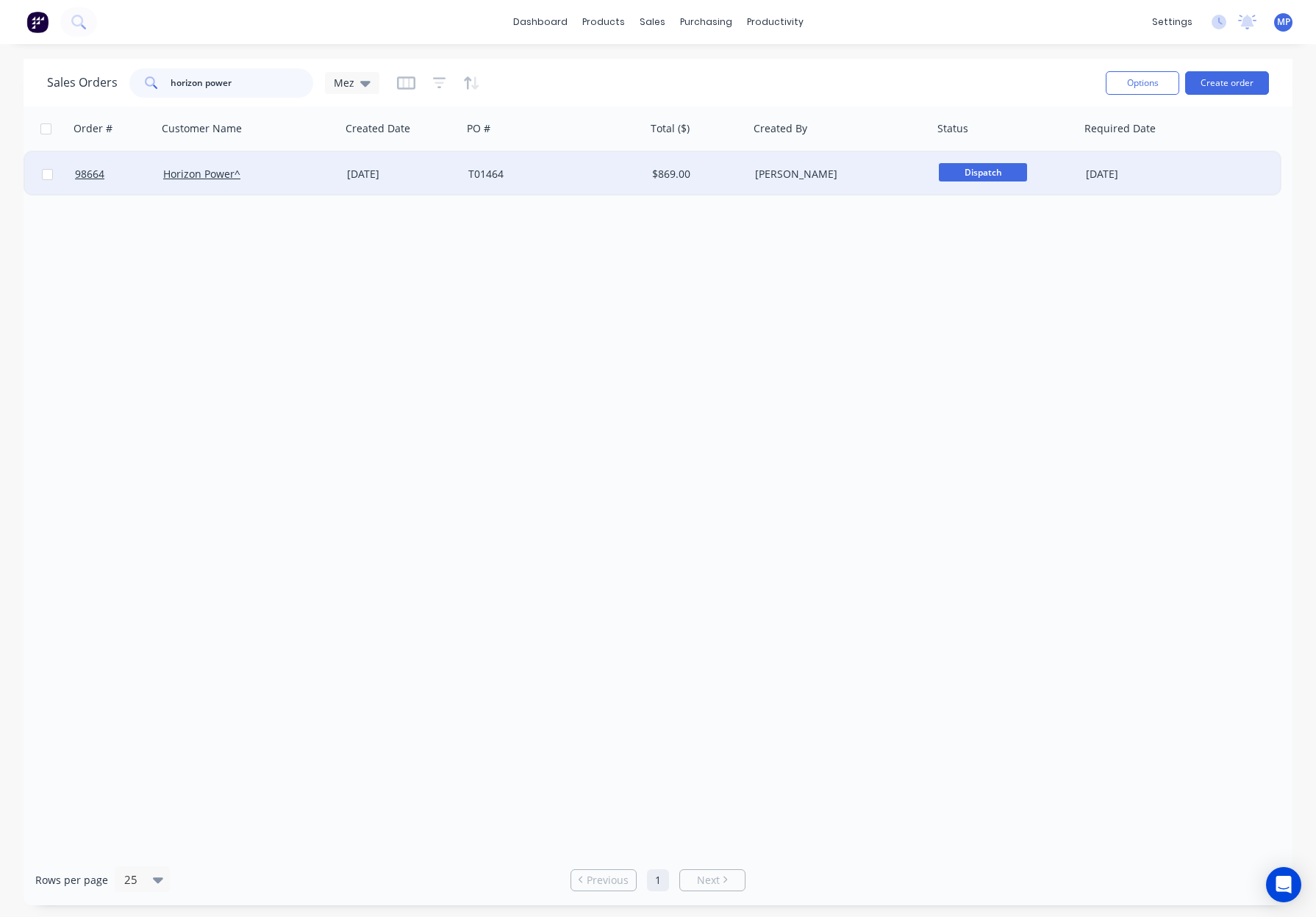
type input "horizon power"
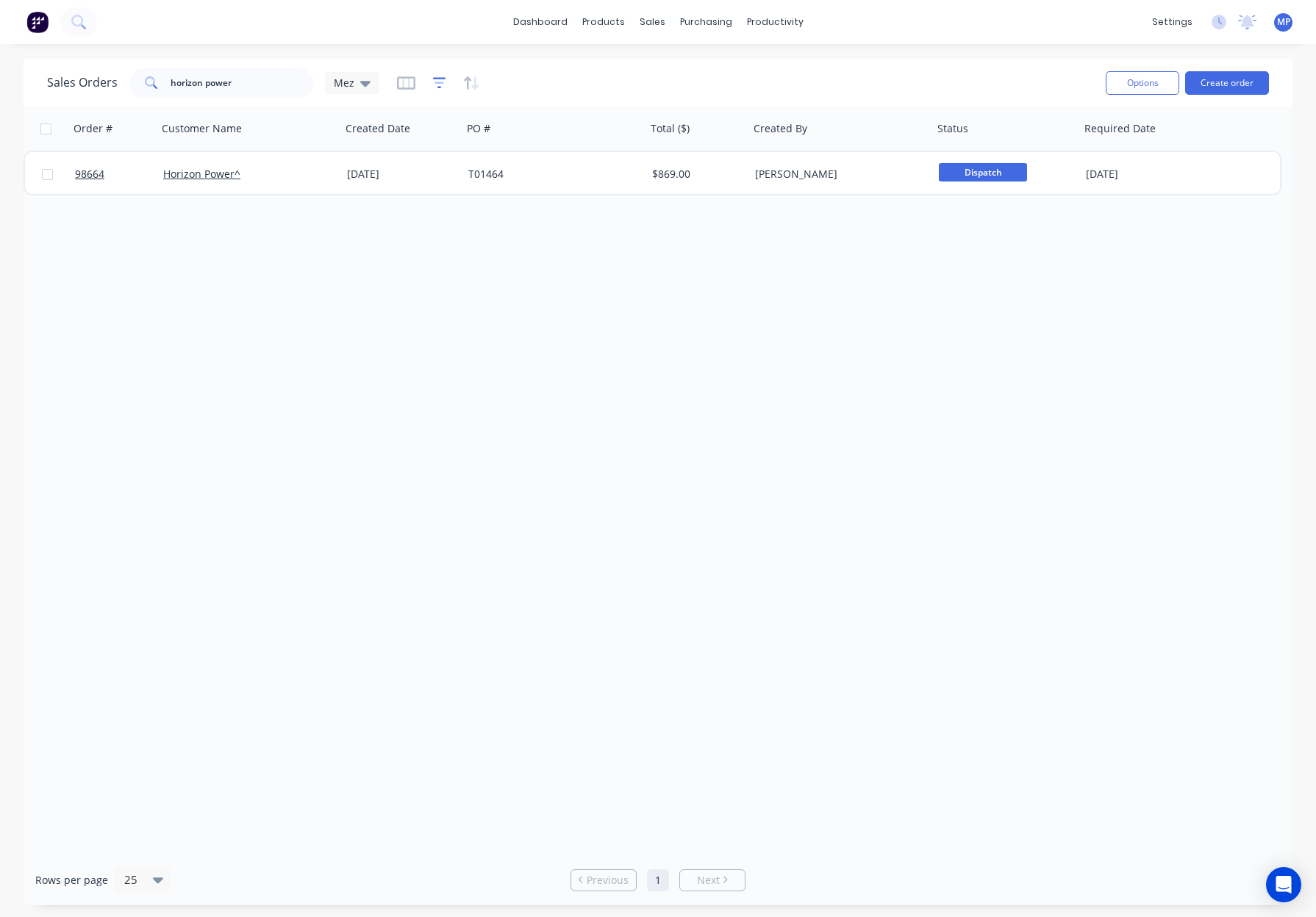
click at [433, 81] on icon "button" at bounding box center [439, 83] width 13 height 15
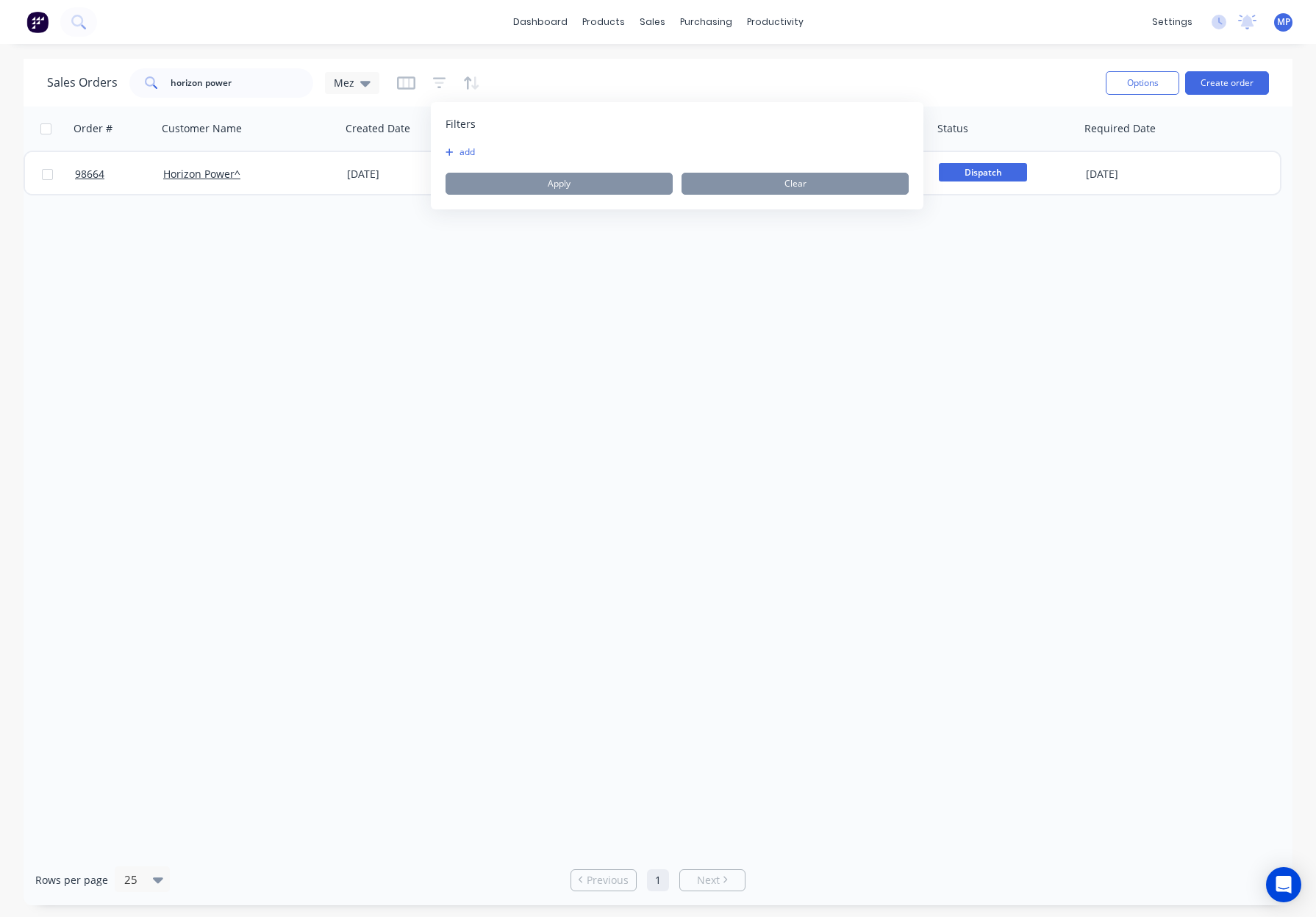
click at [461, 150] on button "add" at bounding box center [463, 152] width 37 height 11
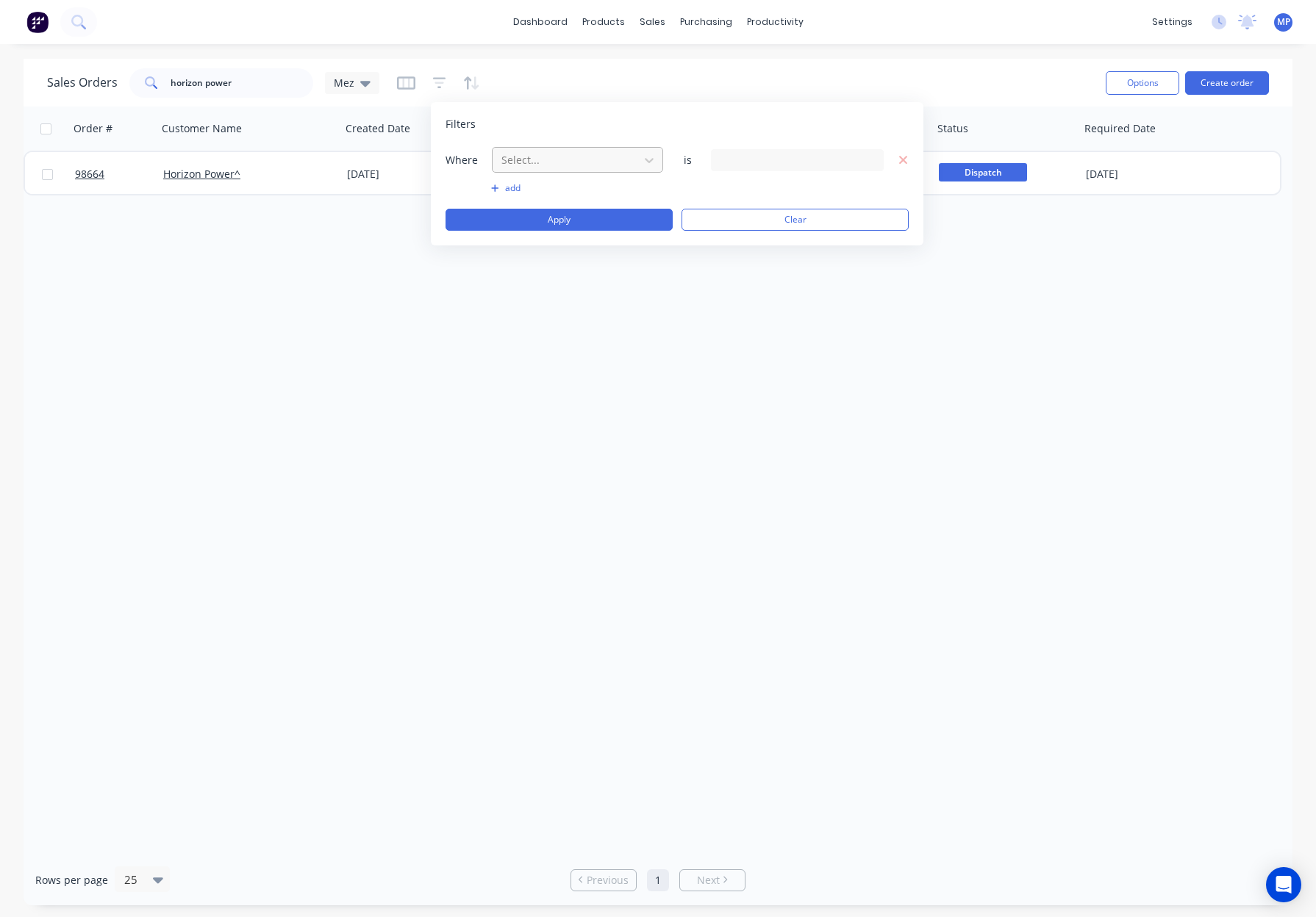
drag, startPoint x: 548, startPoint y: 145, endPoint x: 549, endPoint y: 152, distance: 7.1
click at [548, 145] on div "Filters Where Select... is add Apply Clear" at bounding box center [677, 173] width 493 height 143
click at [551, 156] on div at bounding box center [566, 160] width 132 height 18
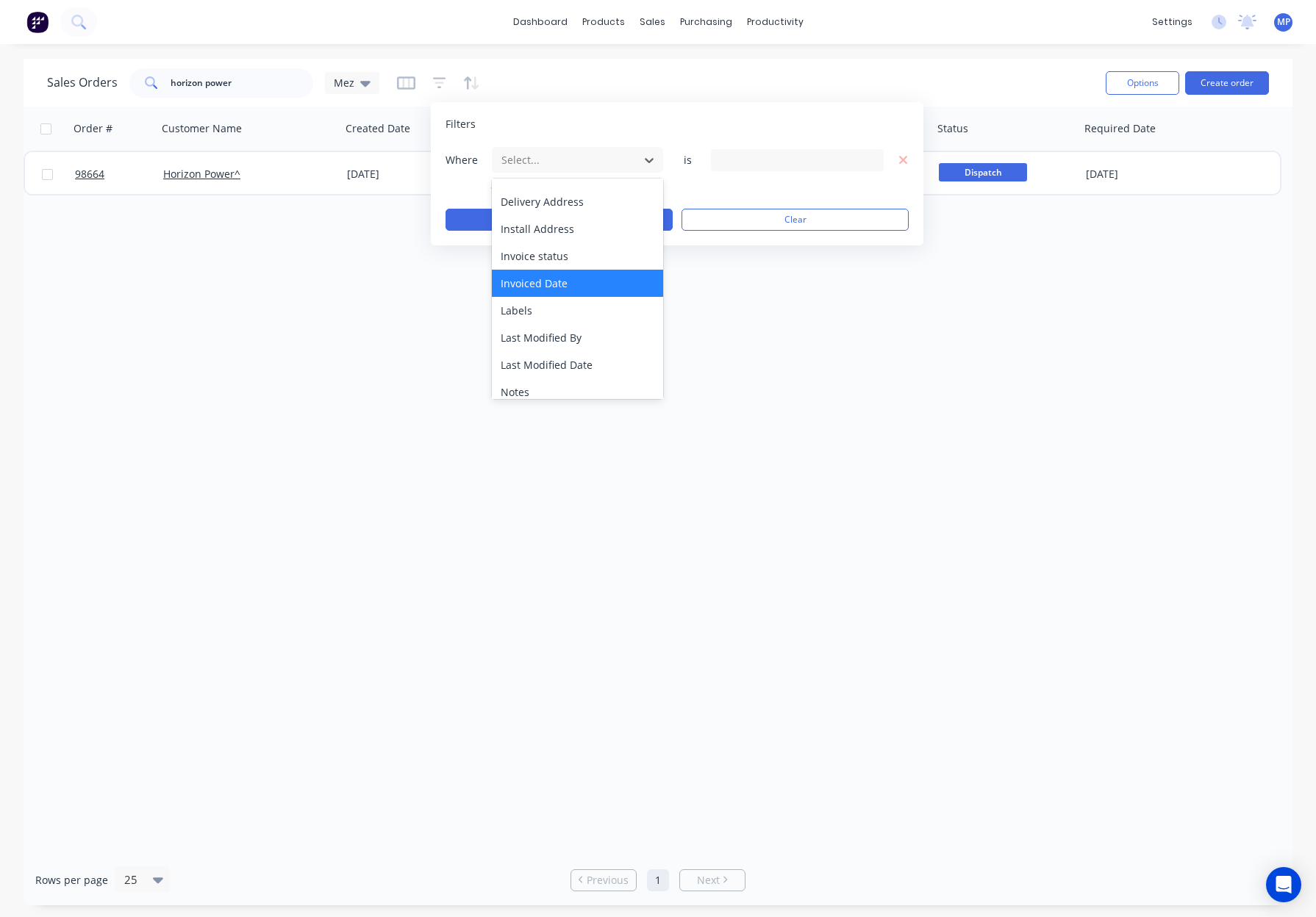
scroll to position [357, 0]
drag, startPoint x: 566, startPoint y: 377, endPoint x: 575, endPoint y: 372, distance: 10.3
click at [566, 377] on div "Status" at bounding box center [577, 382] width 171 height 27
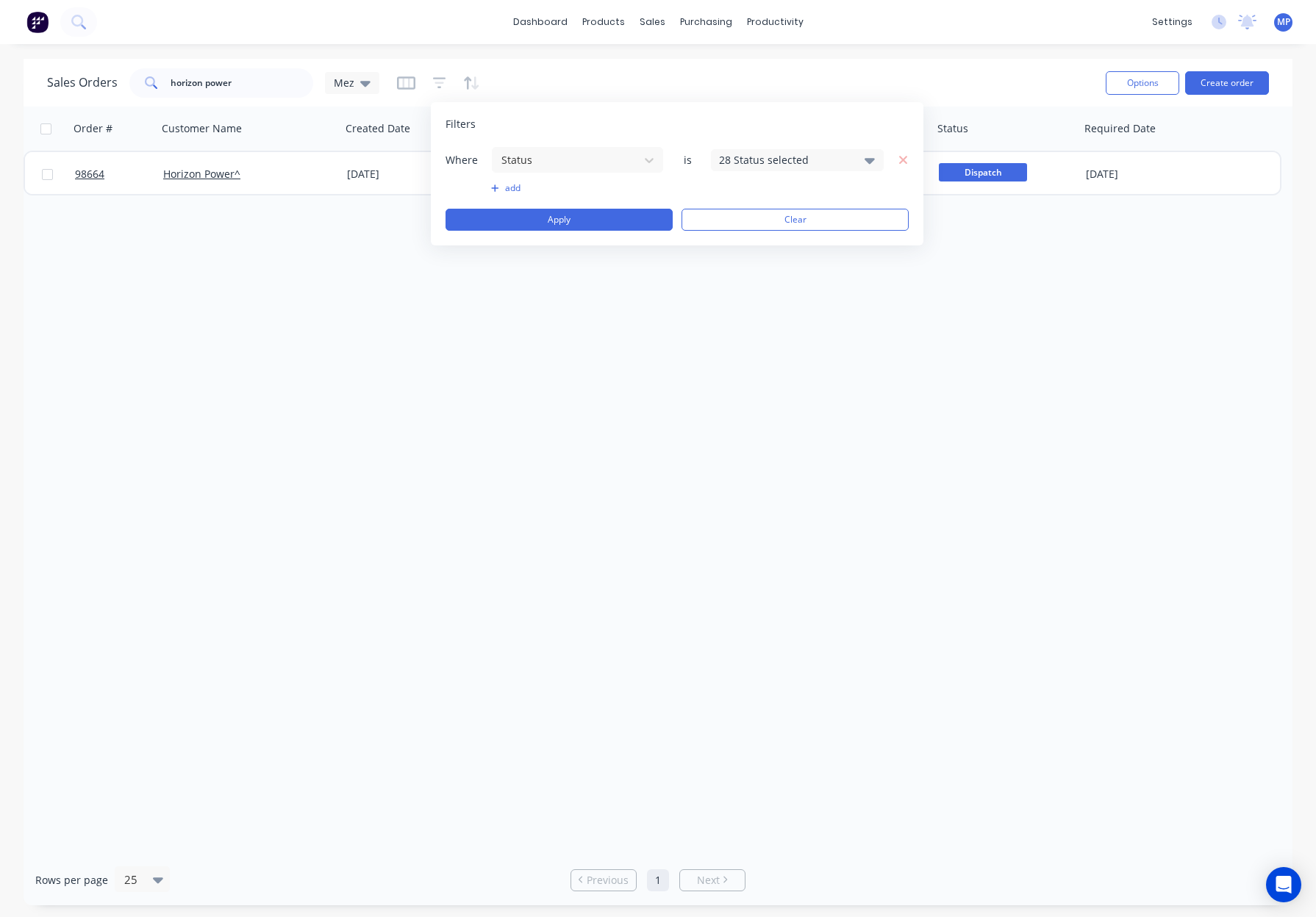
click at [776, 165] on div "28 Status selected" at bounding box center [785, 160] width 133 height 16
click at [787, 263] on div "Archived" at bounding box center [844, 271] width 177 height 16
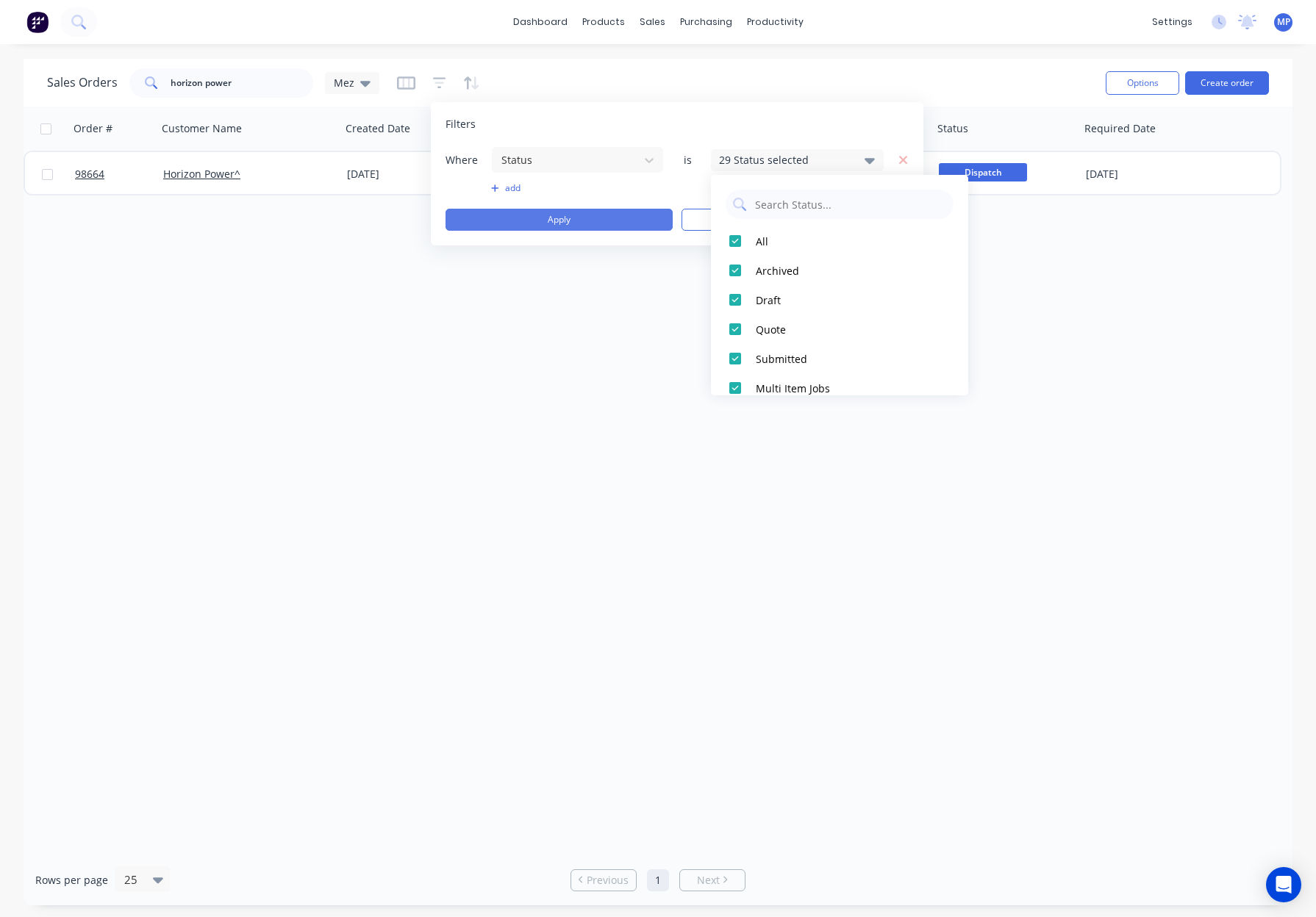
click at [614, 218] on button "Apply" at bounding box center [559, 219] width 228 height 22
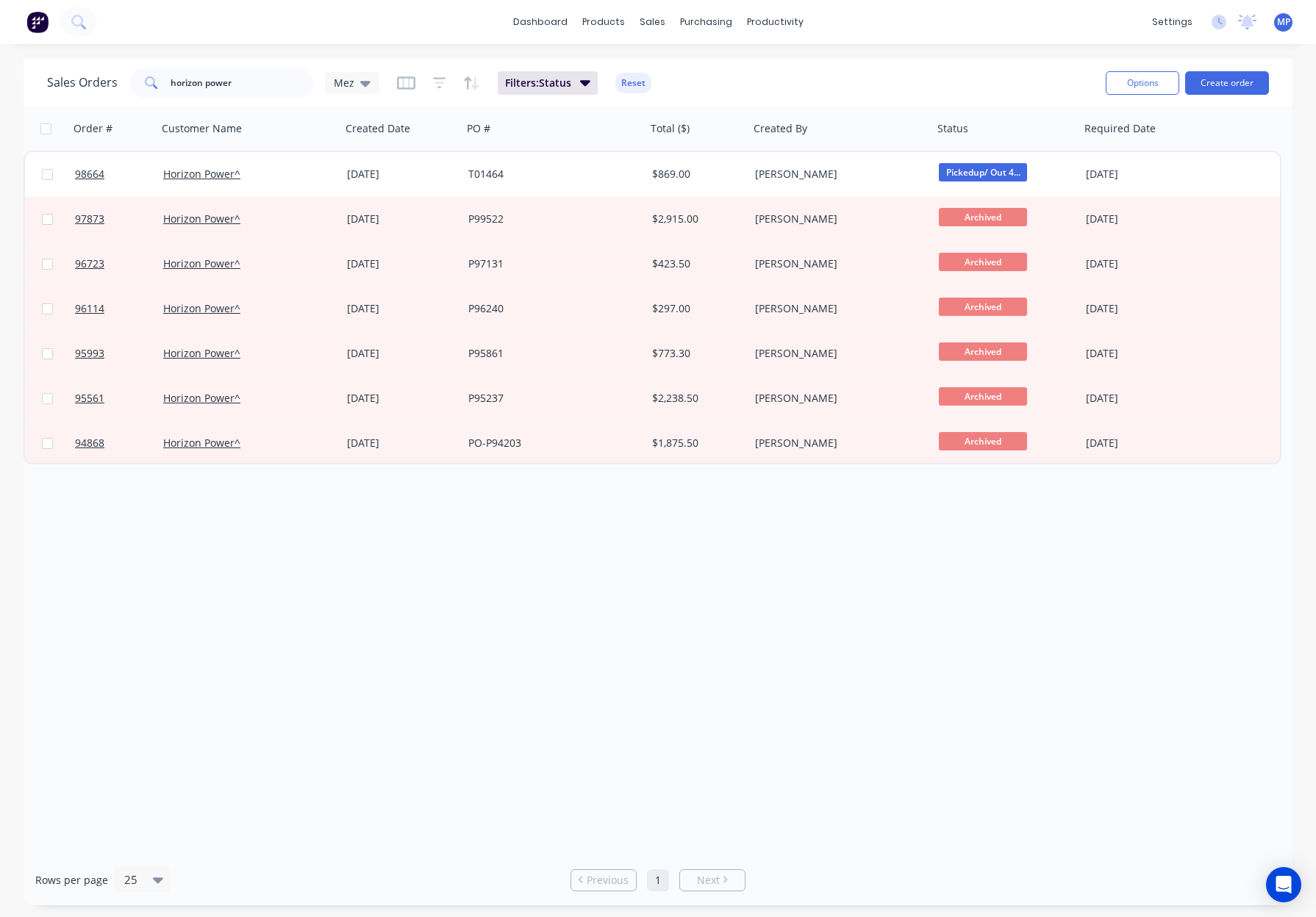
click at [639, 83] on button "Reset" at bounding box center [633, 83] width 36 height 20
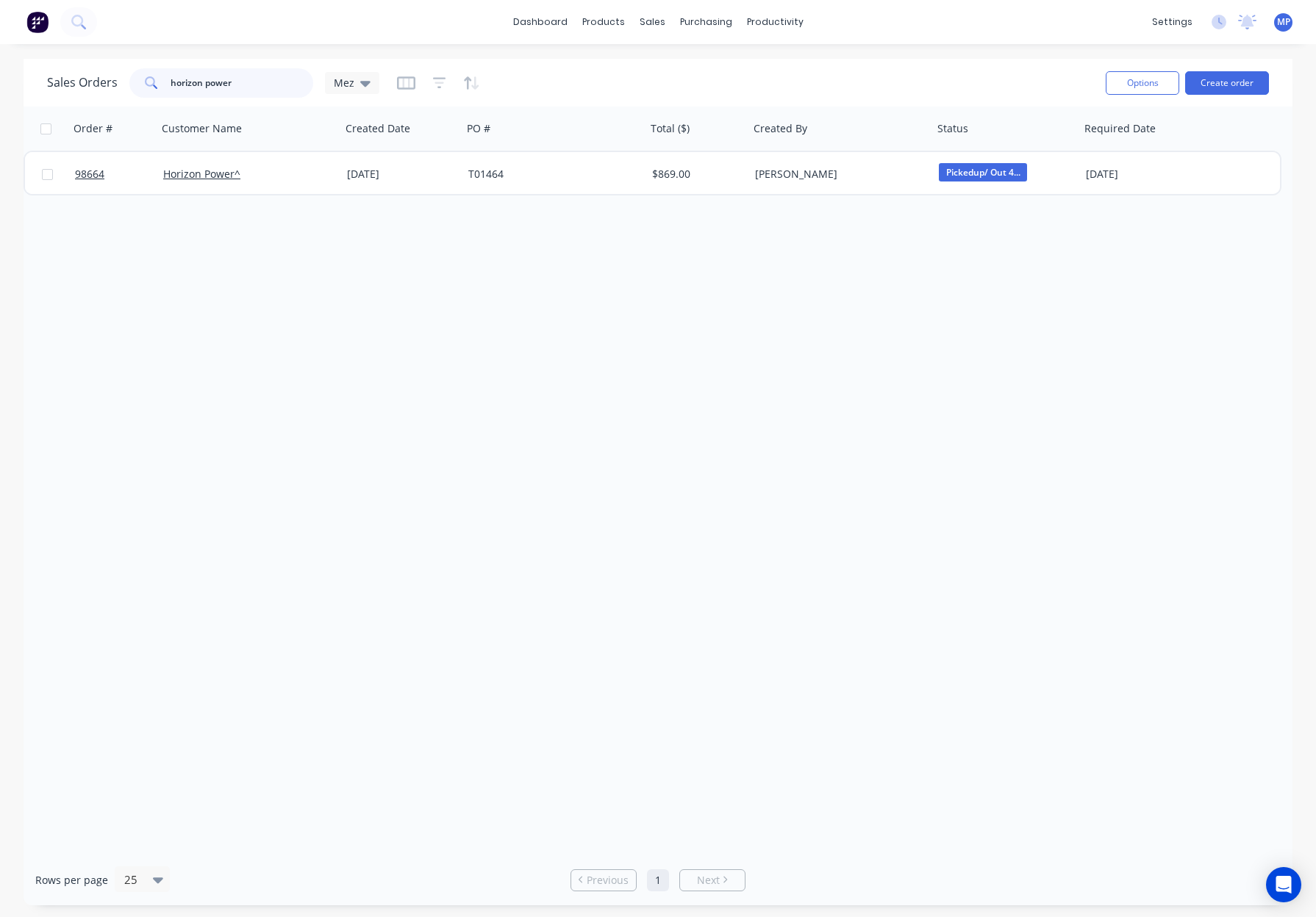
click at [264, 83] on input "horizon power" at bounding box center [241, 83] width 143 height 29
drag, startPoint x: 256, startPoint y: 81, endPoint x: 151, endPoint y: 79, distance: 105.0
click at [137, 80] on div "horizon power" at bounding box center [221, 83] width 184 height 29
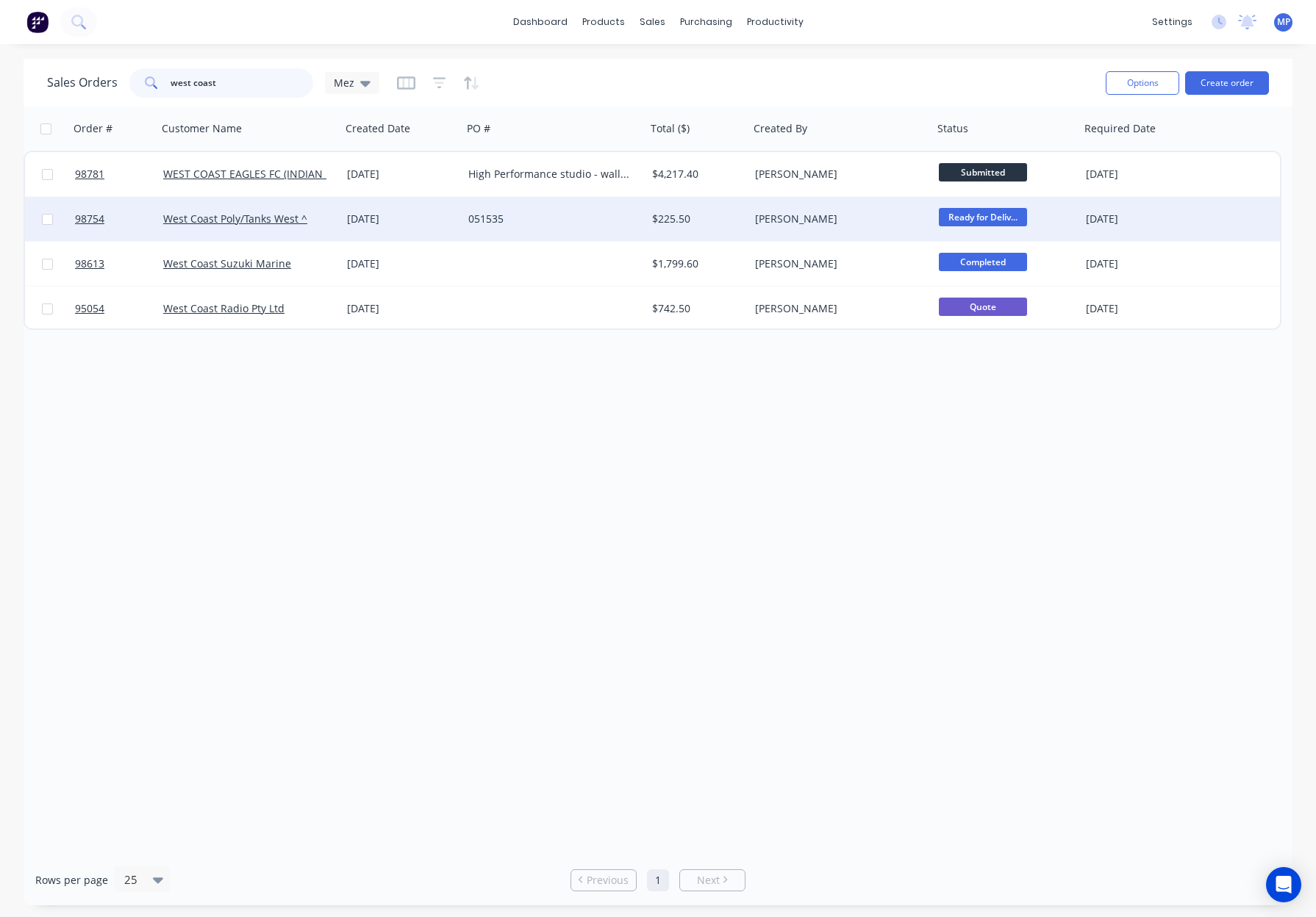
type input "west coast"
click at [603, 236] on div "051535" at bounding box center [554, 219] width 184 height 44
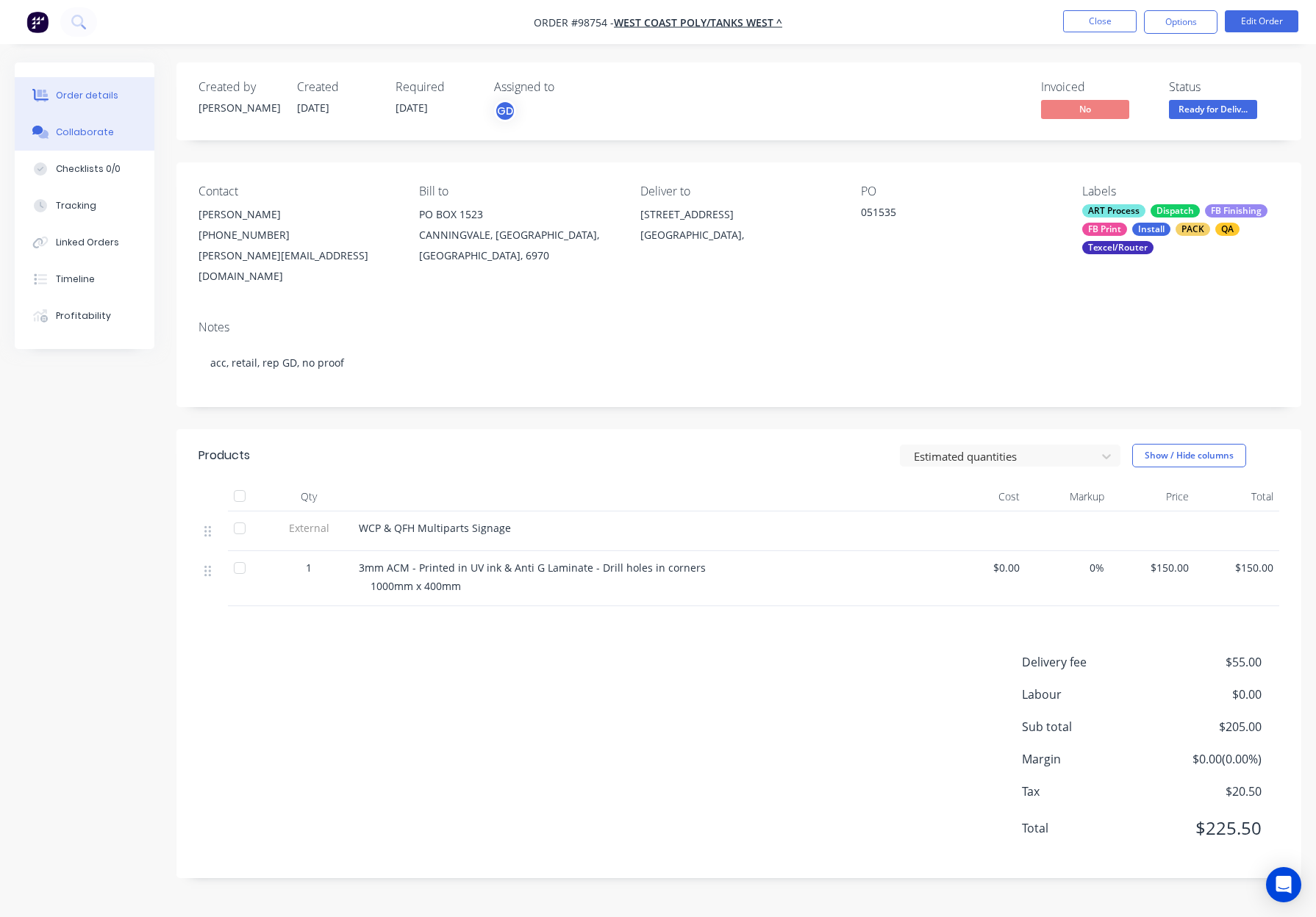
click at [128, 138] on button "Collaborate" at bounding box center [84, 132] width 140 height 37
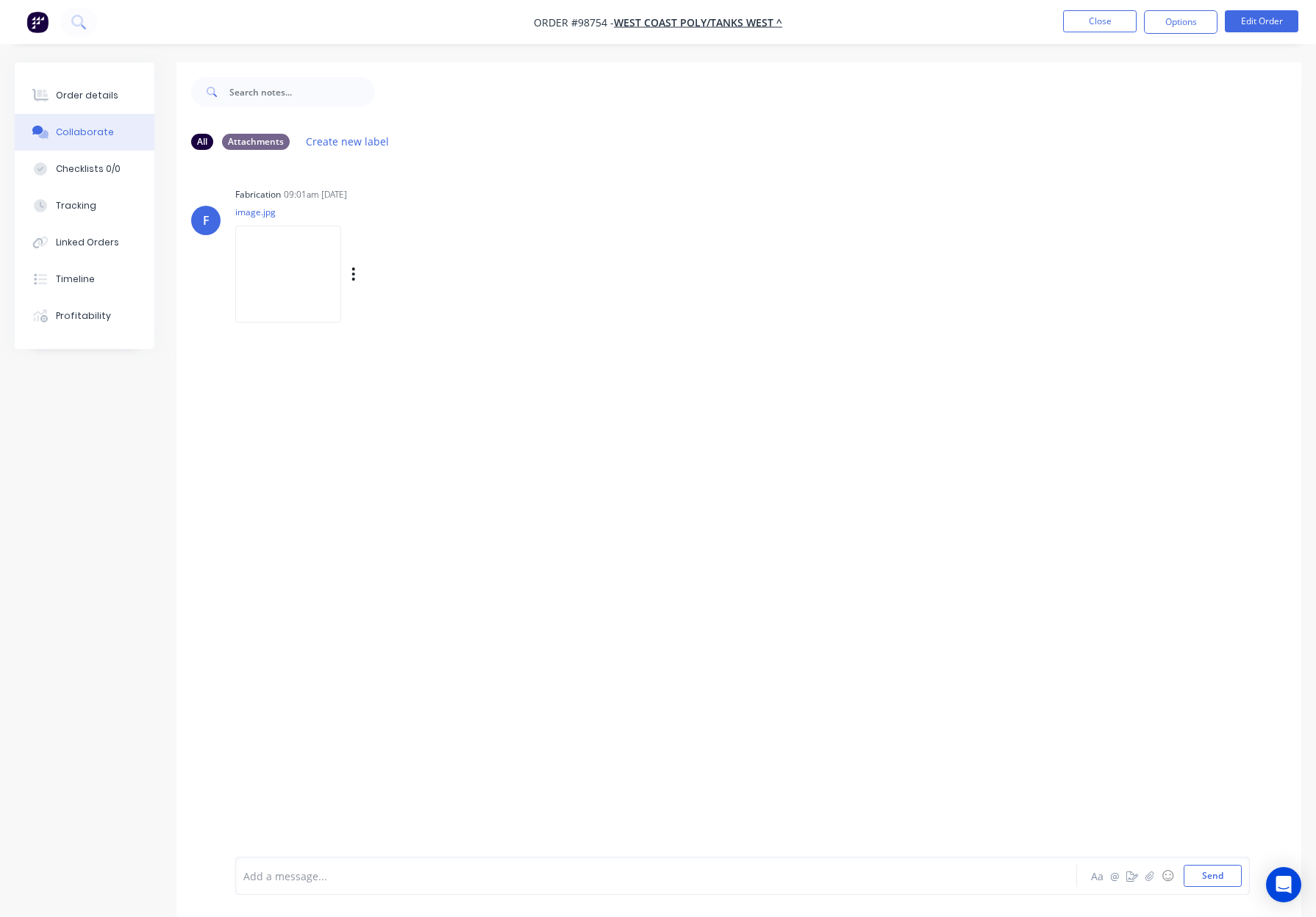
click at [282, 272] on img at bounding box center [287, 274] width 106 height 97
click at [88, 90] on div "Order details" at bounding box center [87, 96] width 62 height 13
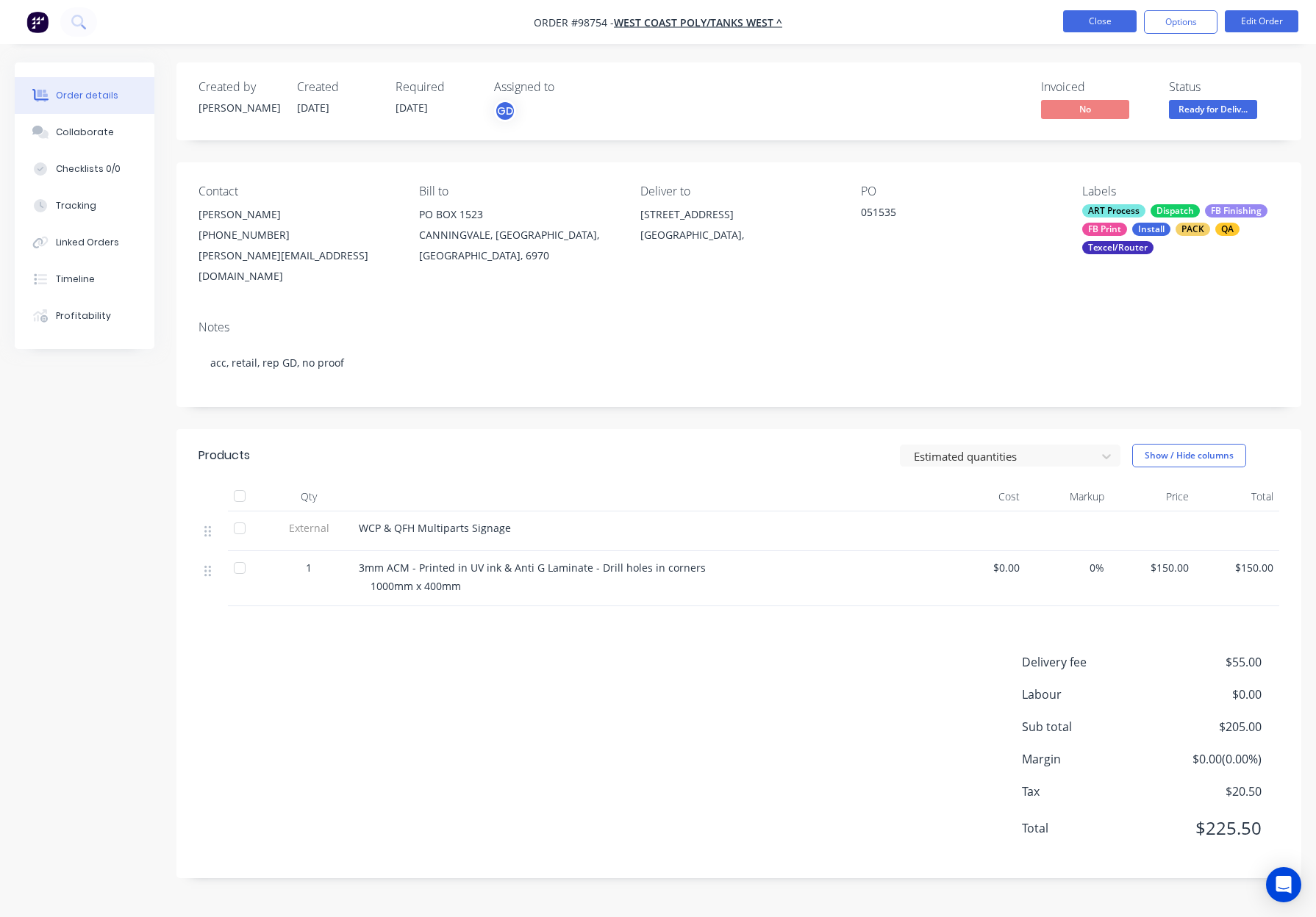
click at [1111, 20] on button "Close" at bounding box center [1100, 21] width 74 height 22
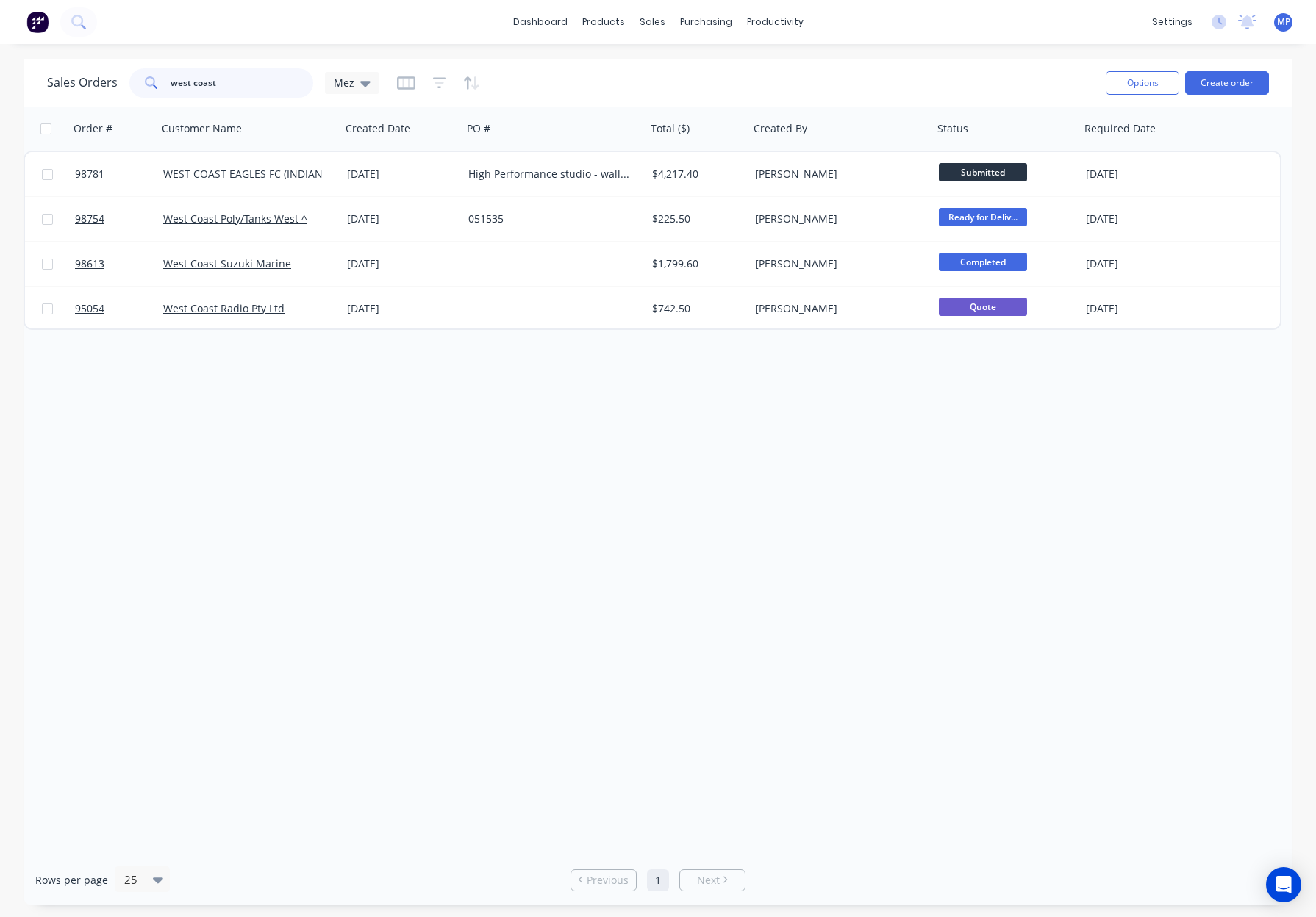
drag, startPoint x: 216, startPoint y: 83, endPoint x: 206, endPoint y: 82, distance: 10.0
click at [110, 76] on div "Sales Orders west coast Mez" at bounding box center [213, 83] width 332 height 29
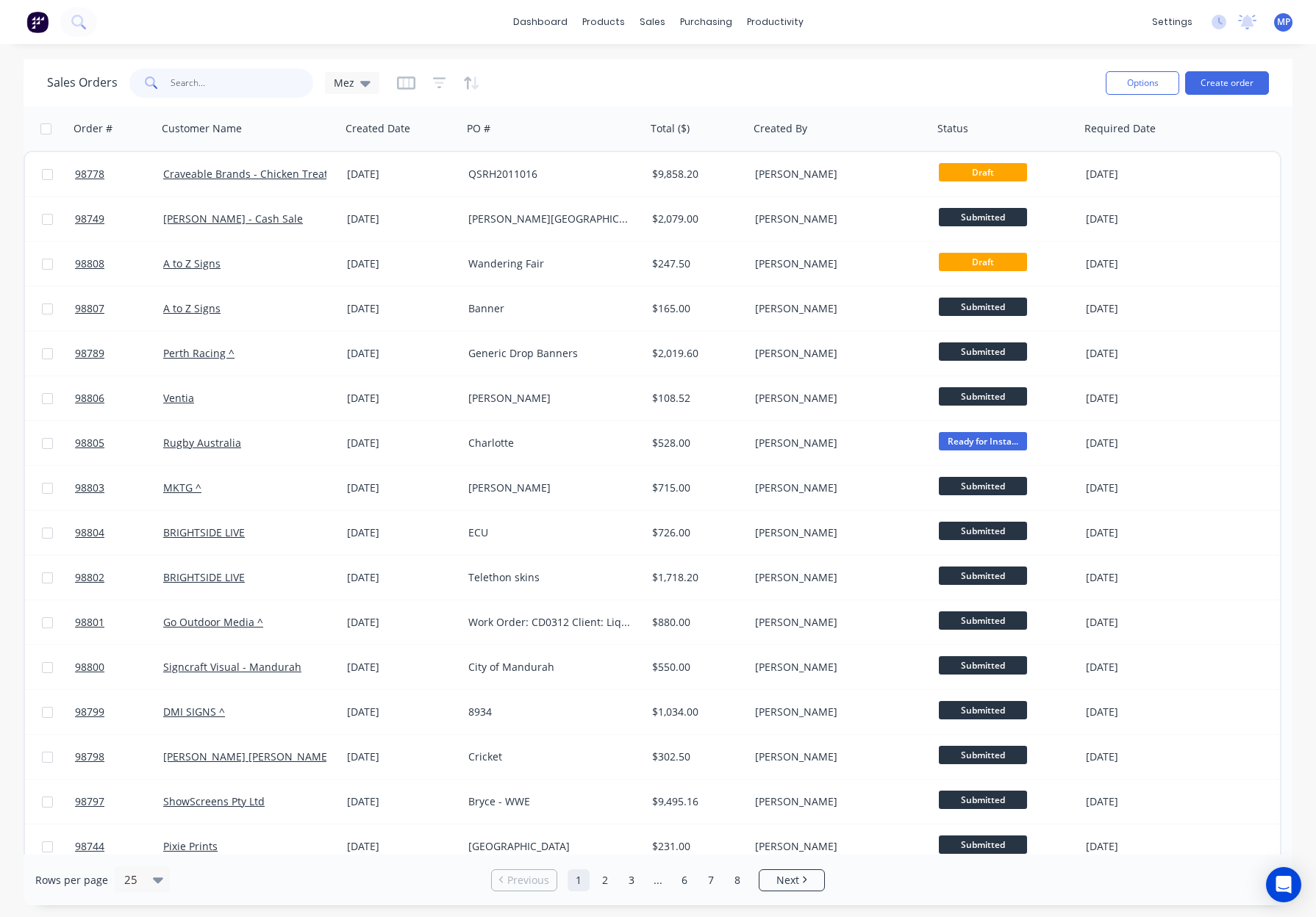
drag, startPoint x: 220, startPoint y: 81, endPoint x: 230, endPoint y: 79, distance: 10.2
click at [220, 81] on input "text" at bounding box center [241, 83] width 143 height 29
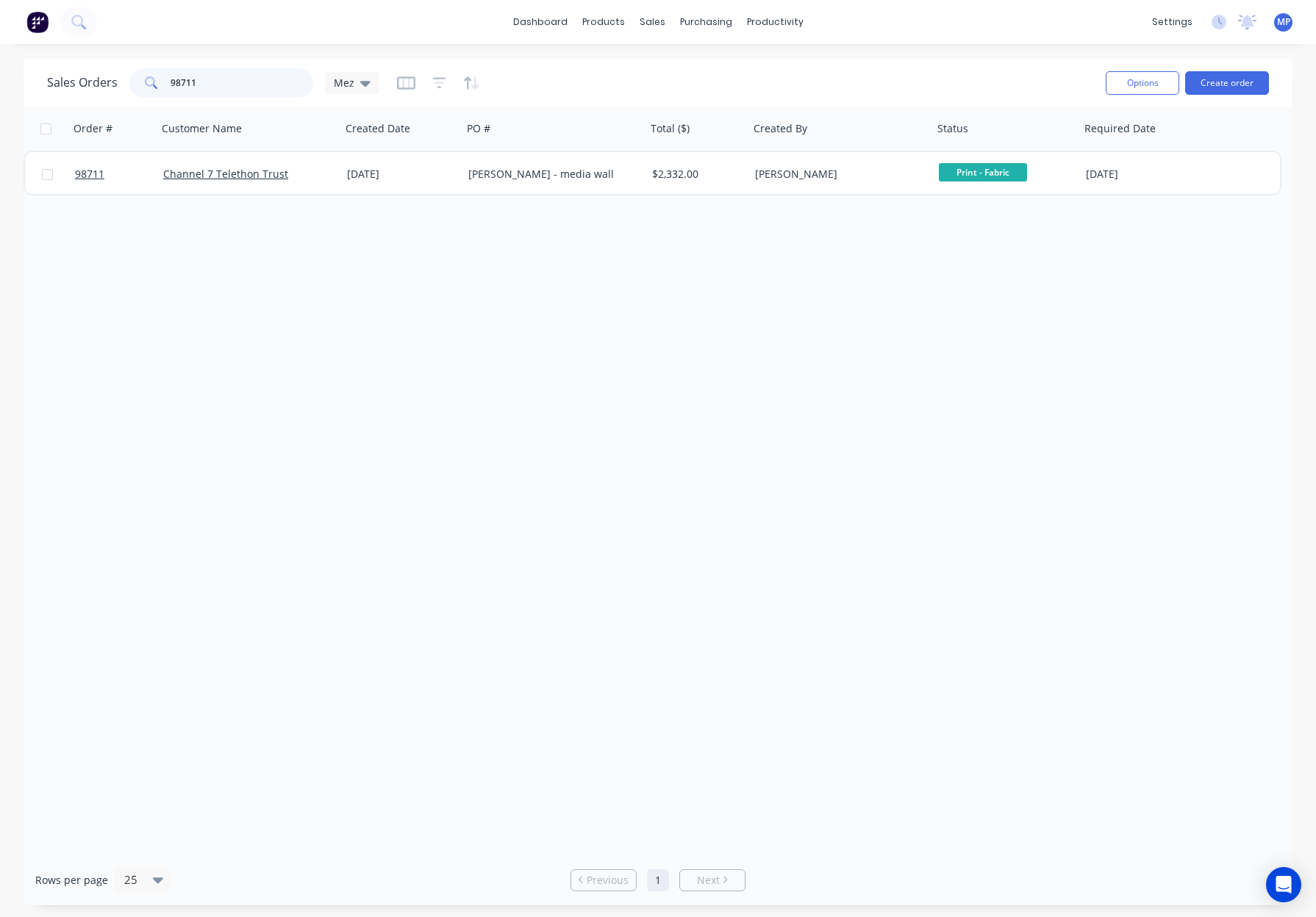
type input "98711"
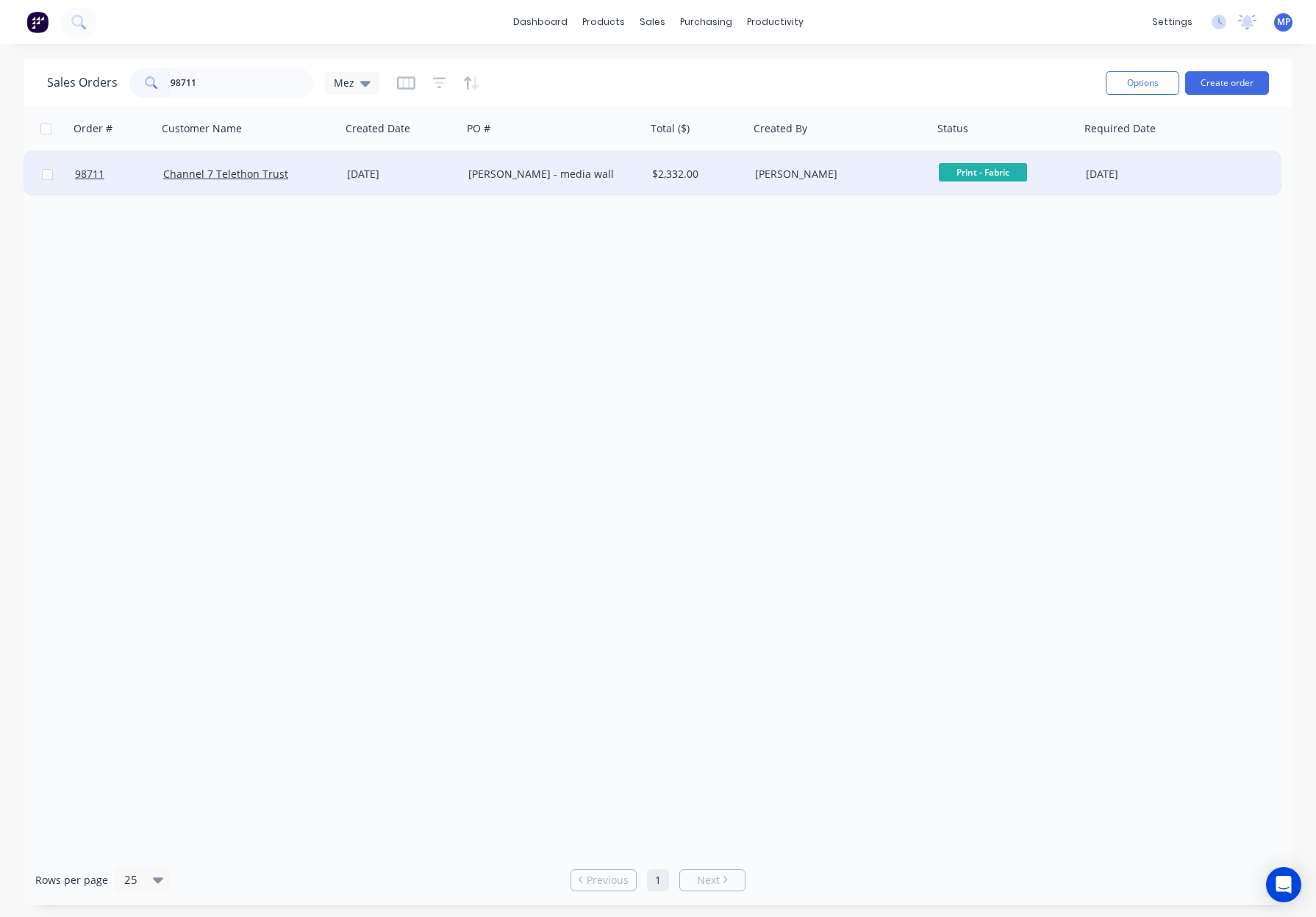
click at [308, 169] on div "Channel 7 Telethon Trust" at bounding box center [244, 174] width 163 height 15
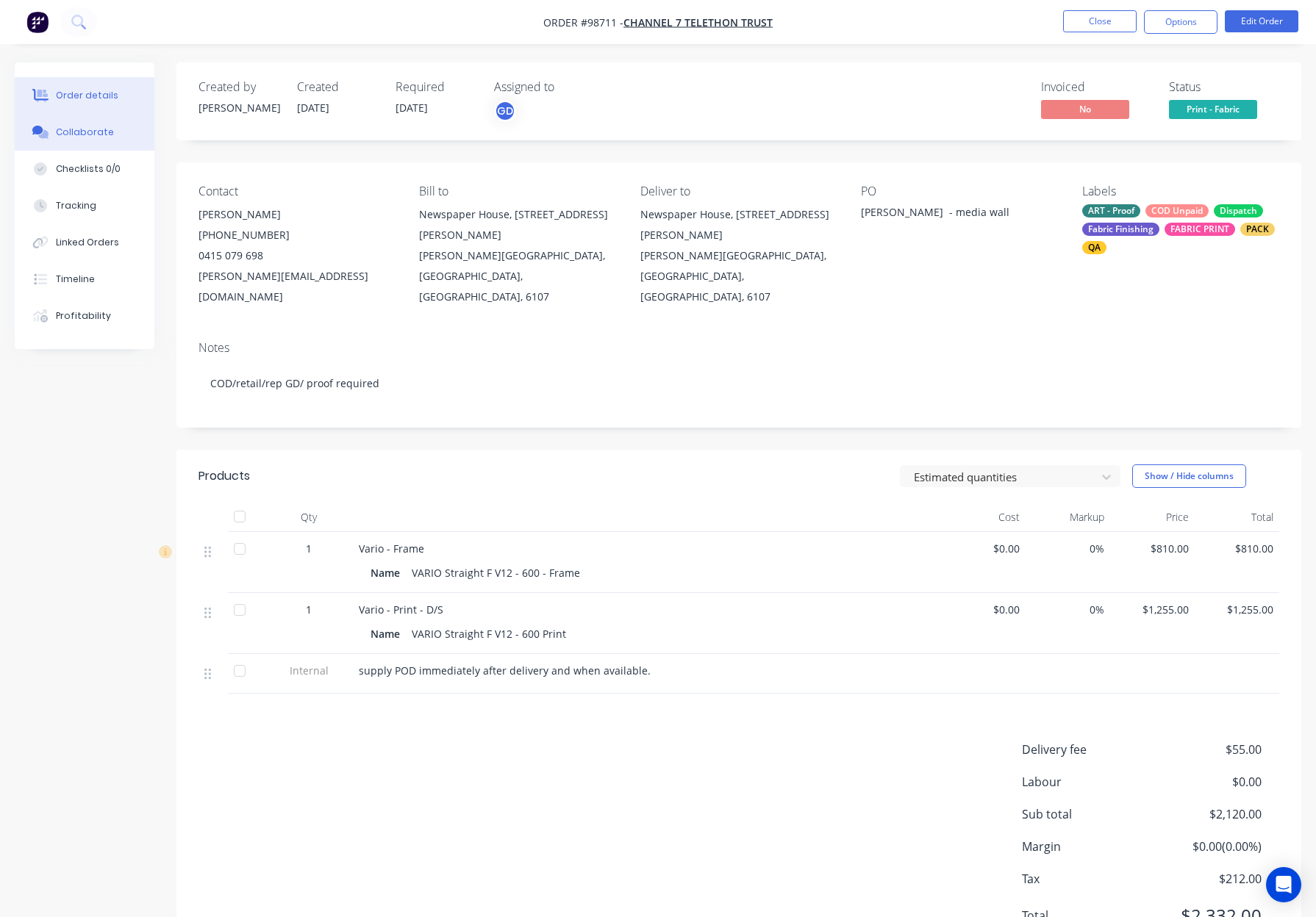
click at [74, 126] on div "Collaborate" at bounding box center [84, 133] width 58 height 13
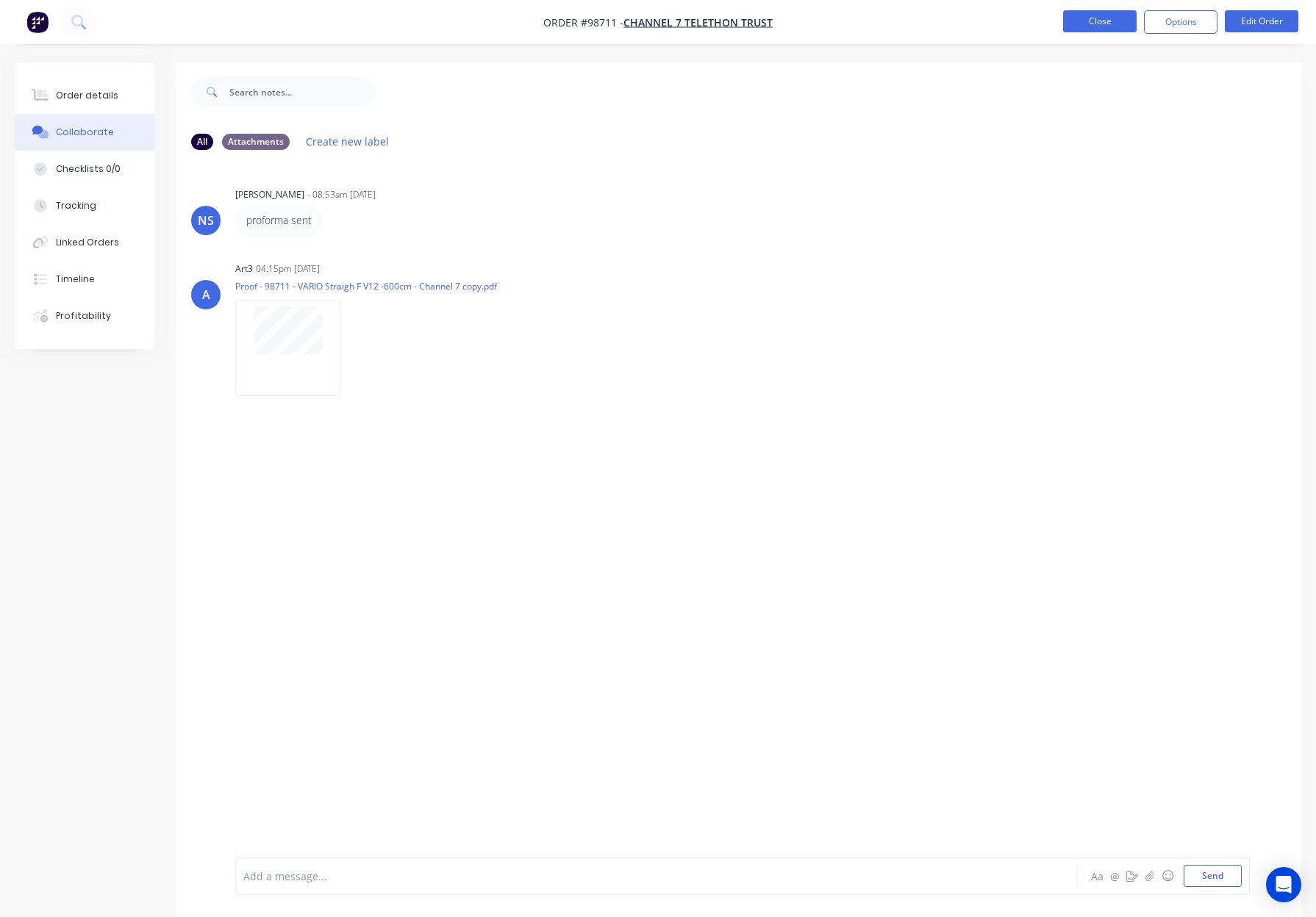
click at [1106, 24] on button "Close" at bounding box center [1100, 21] width 74 height 22
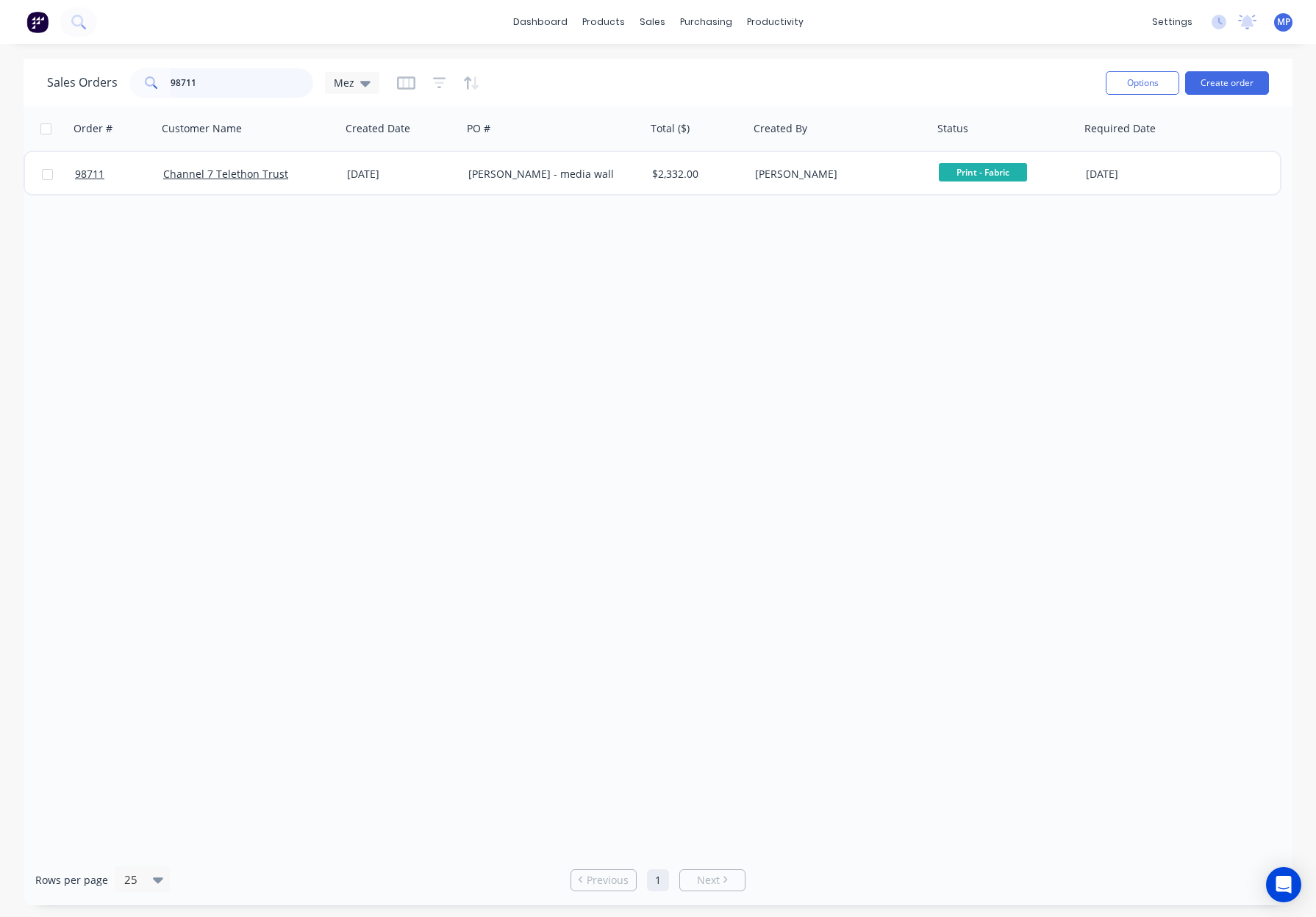
click at [216, 79] on input "98711" at bounding box center [241, 83] width 143 height 29
